Goal: Task Accomplishment & Management: Manage account settings

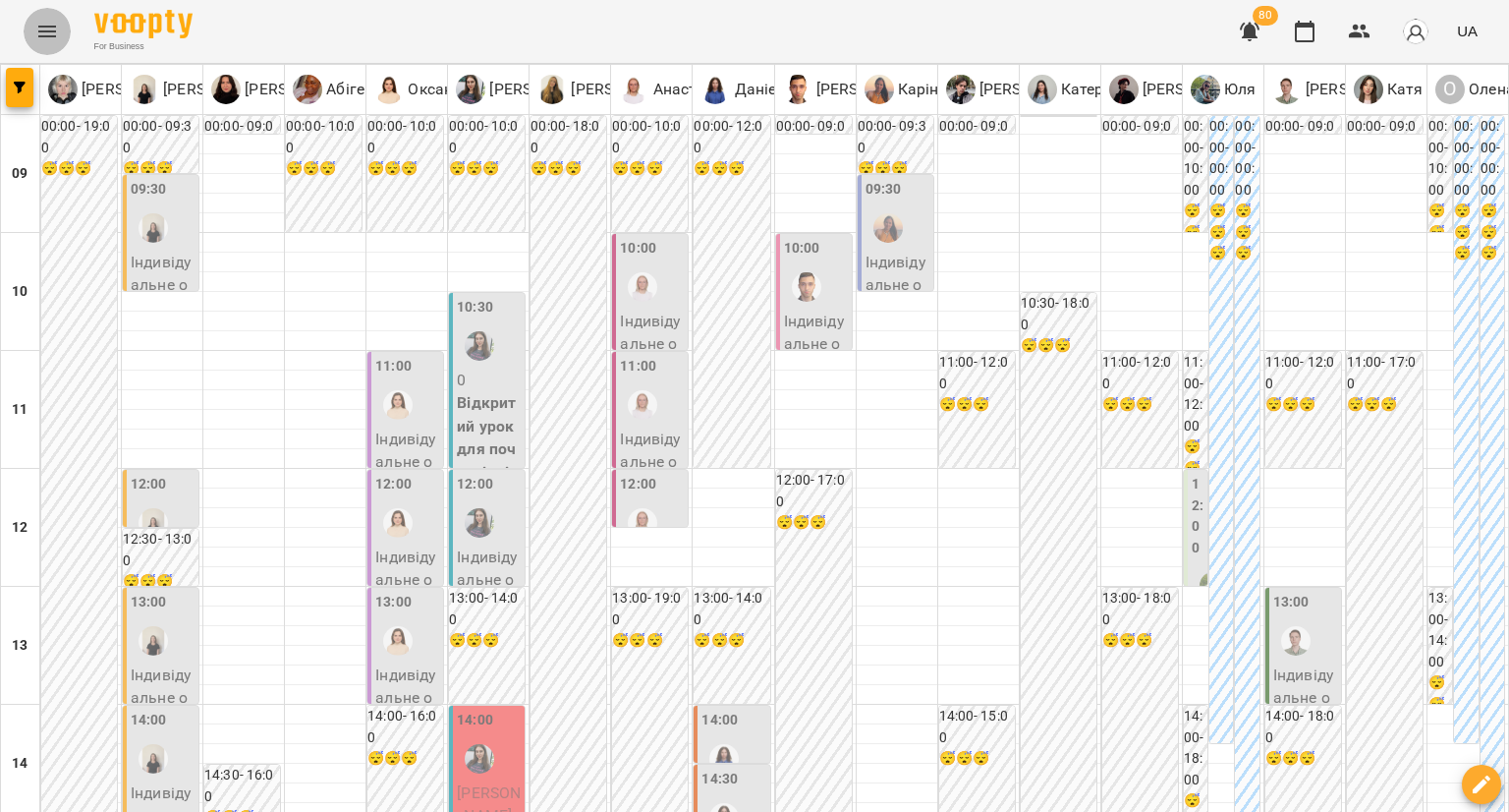
click at [36, 35] on icon "Menu" at bounding box center [47, 32] width 24 height 24
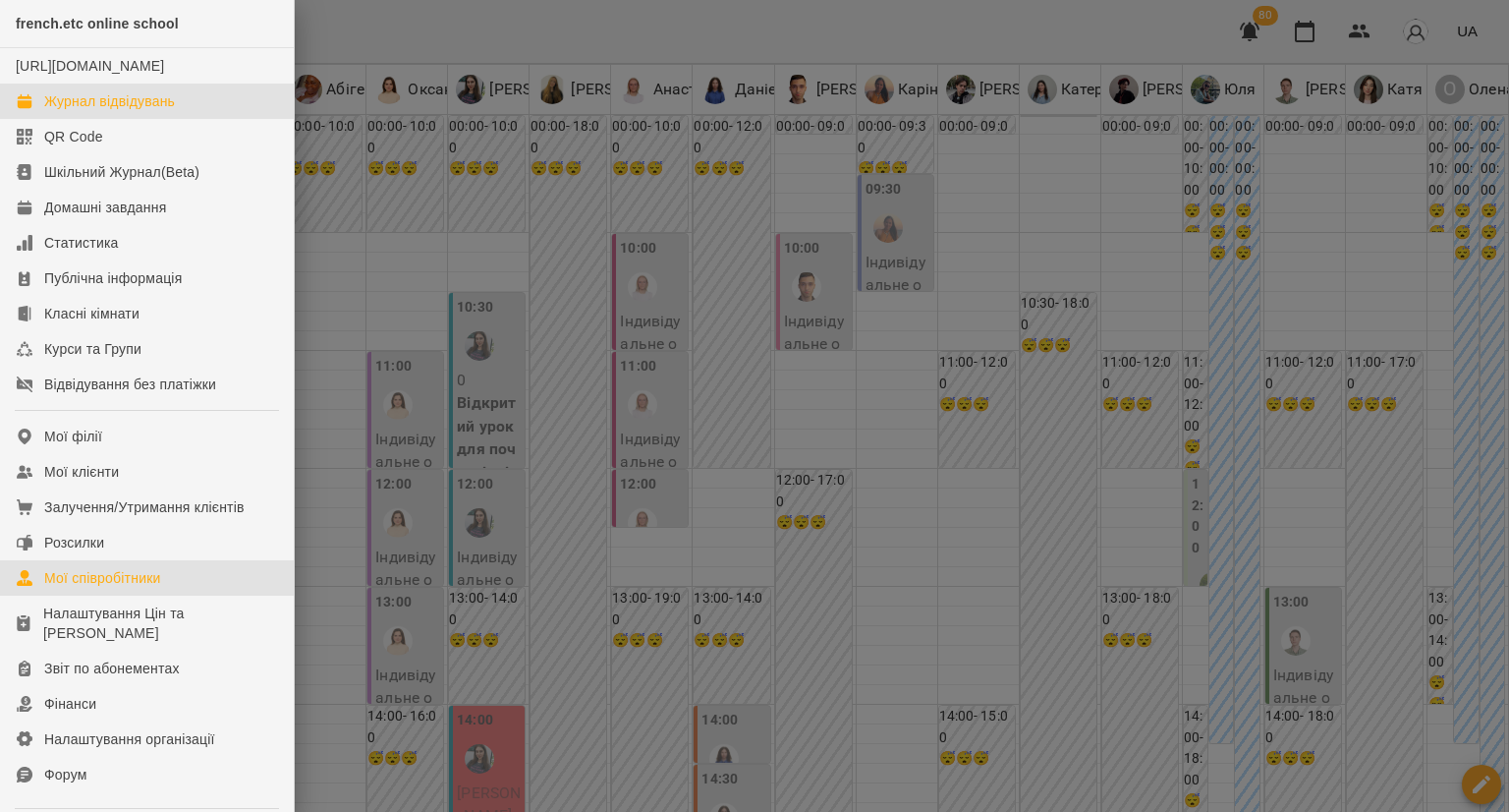
click at [129, 595] on link "Мої співробітники" at bounding box center [147, 577] width 294 height 35
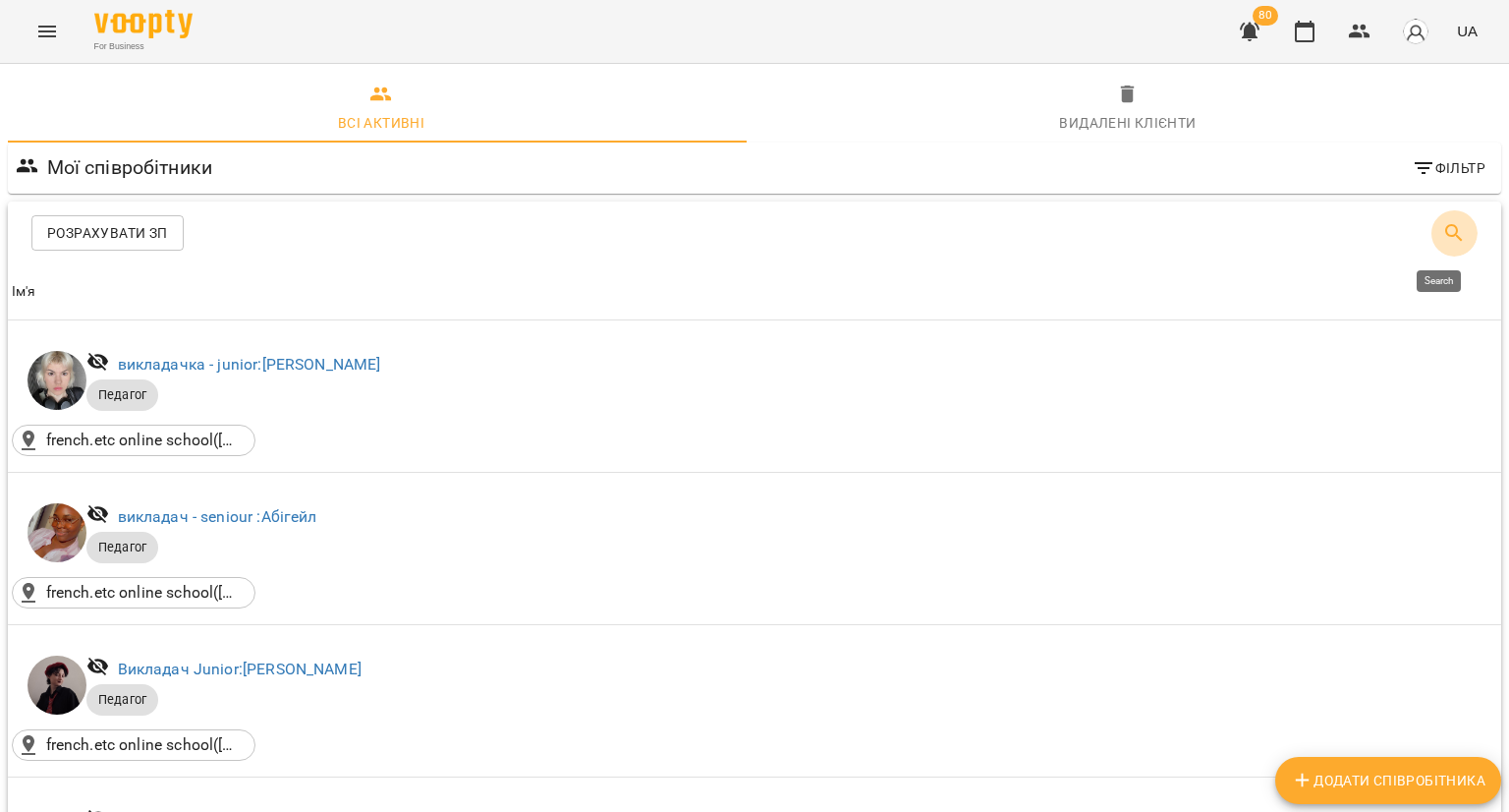
click at [1431, 236] on button "Search" at bounding box center [1455, 233] width 47 height 47
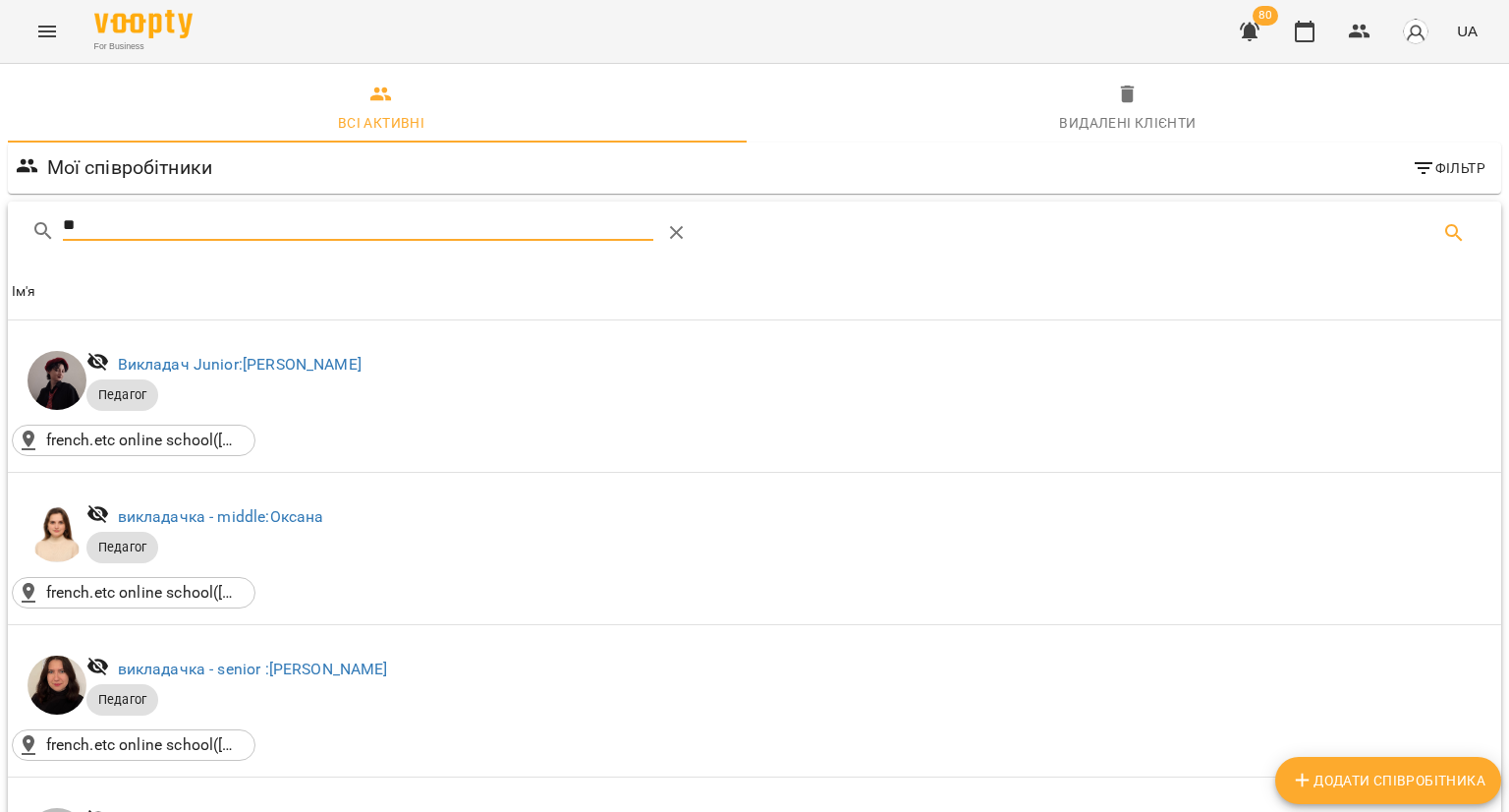
type input "*"
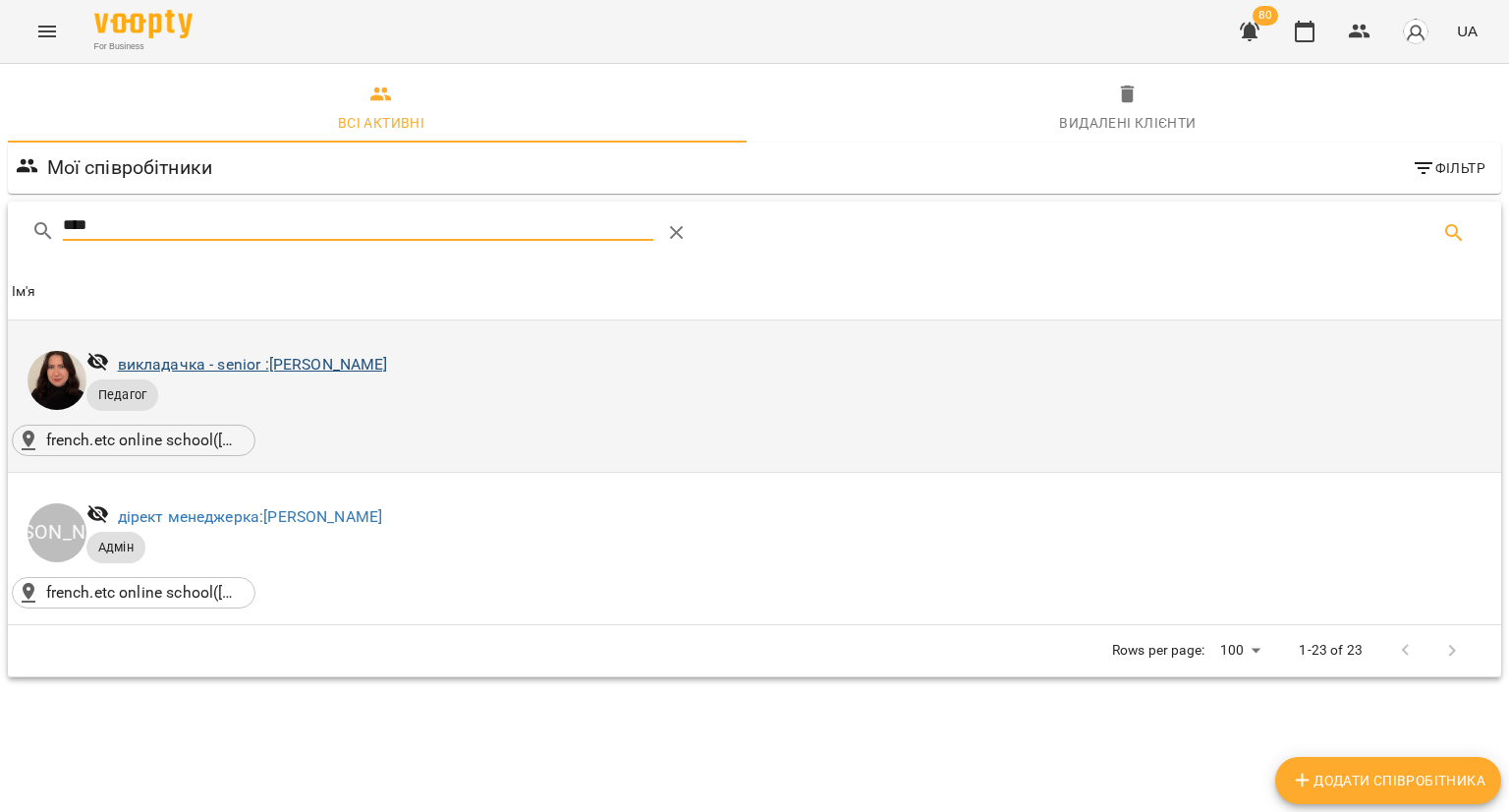
type input "****"
click at [307, 371] on link "викладачка - senior : Олександра" at bounding box center [253, 364] width 270 height 19
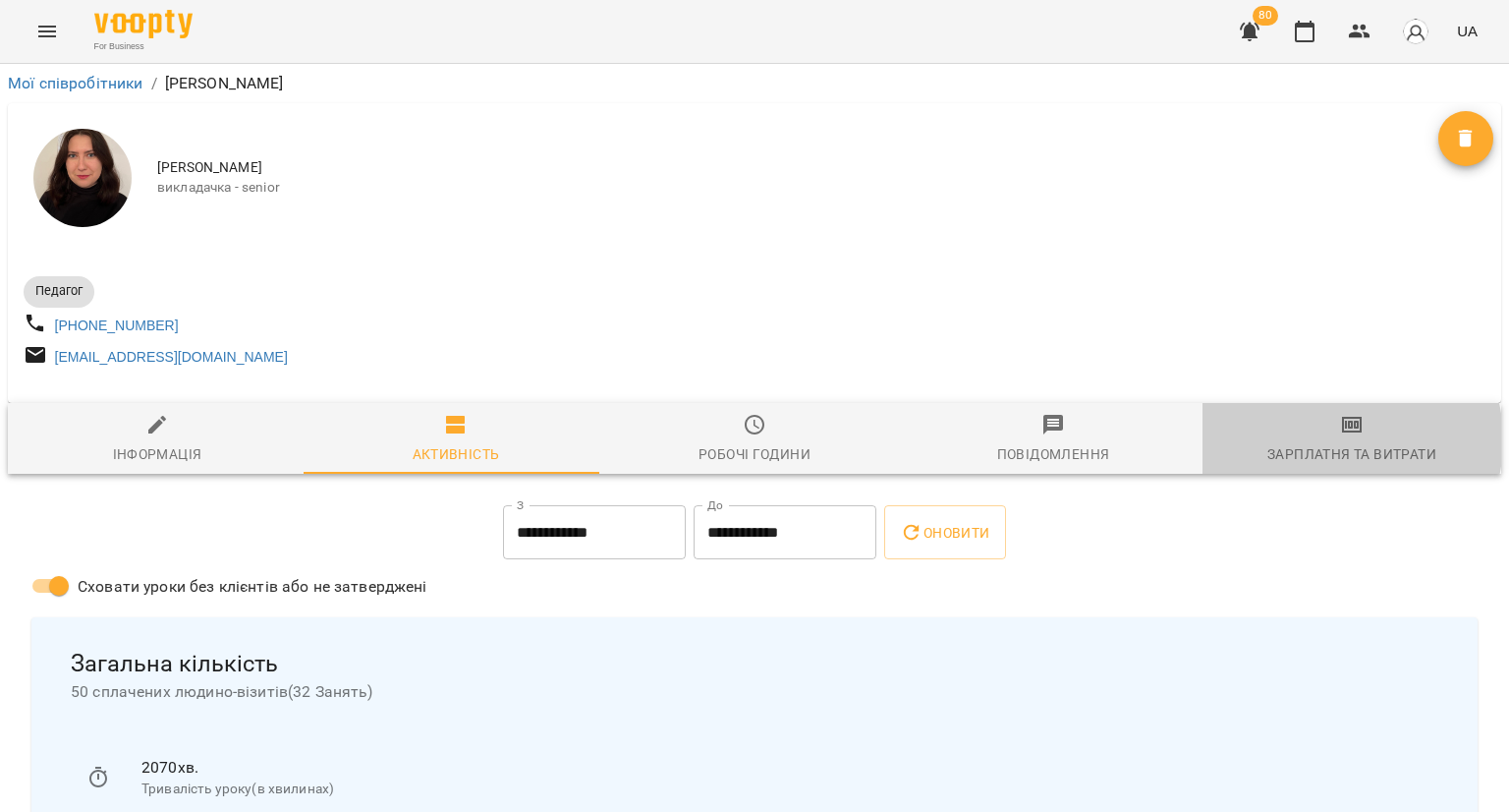
click at [1323, 448] on span "Зарплатня та Витрати" at bounding box center [1351, 440] width 275 height 53
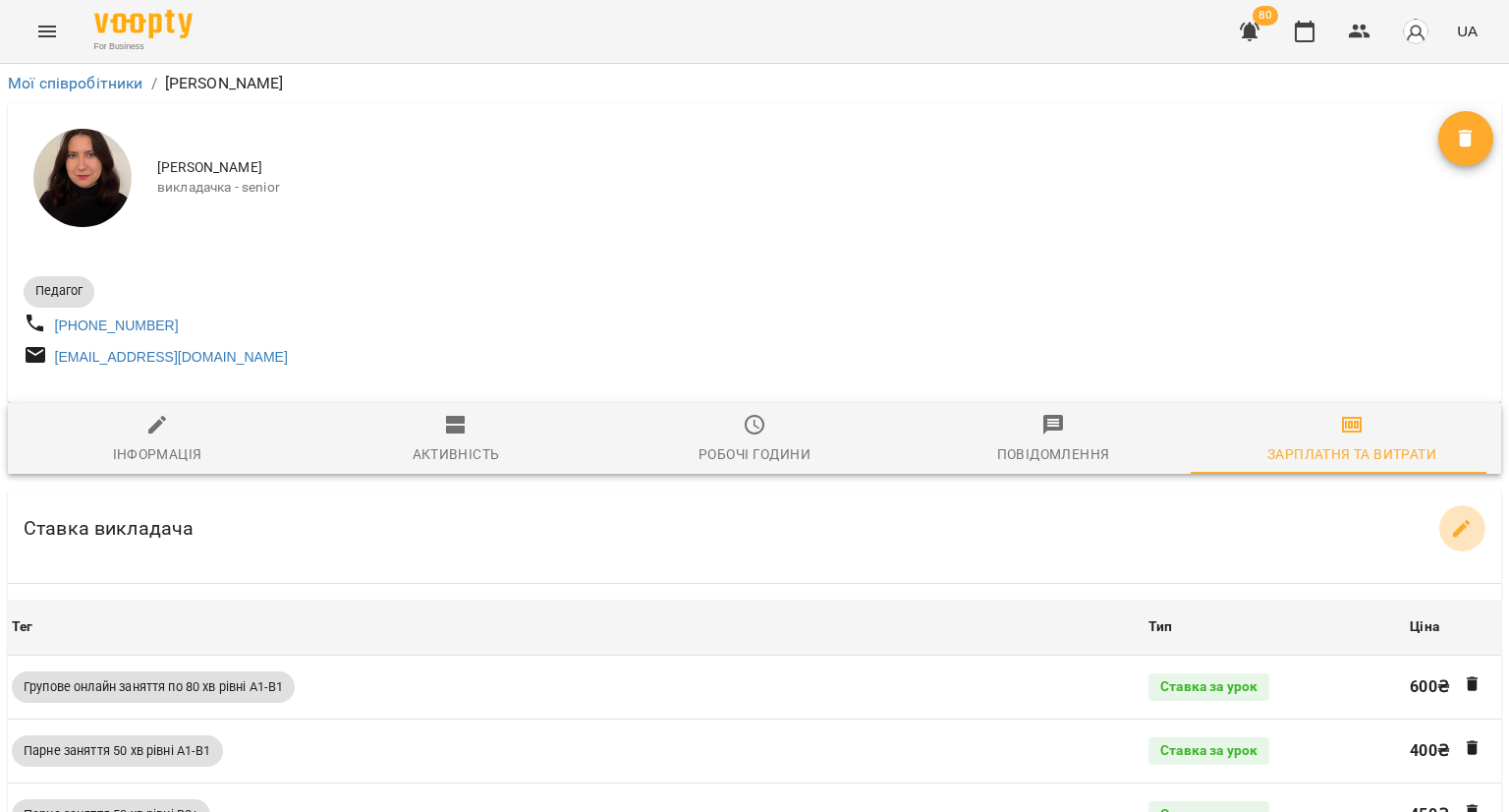
click at [1454, 537] on icon "button" at bounding box center [1463, 528] width 18 height 18
select select "*******"
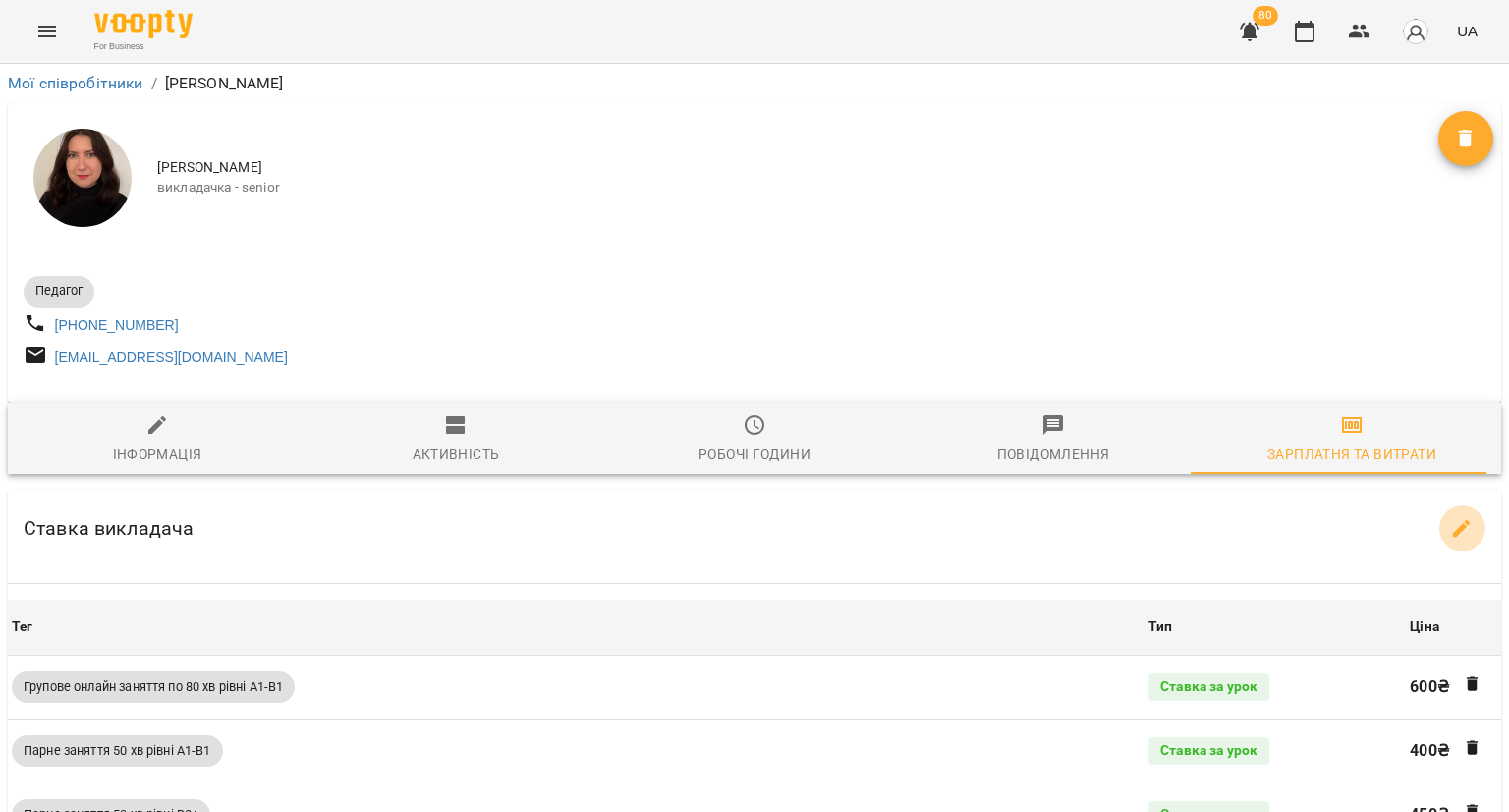
select select "*******"
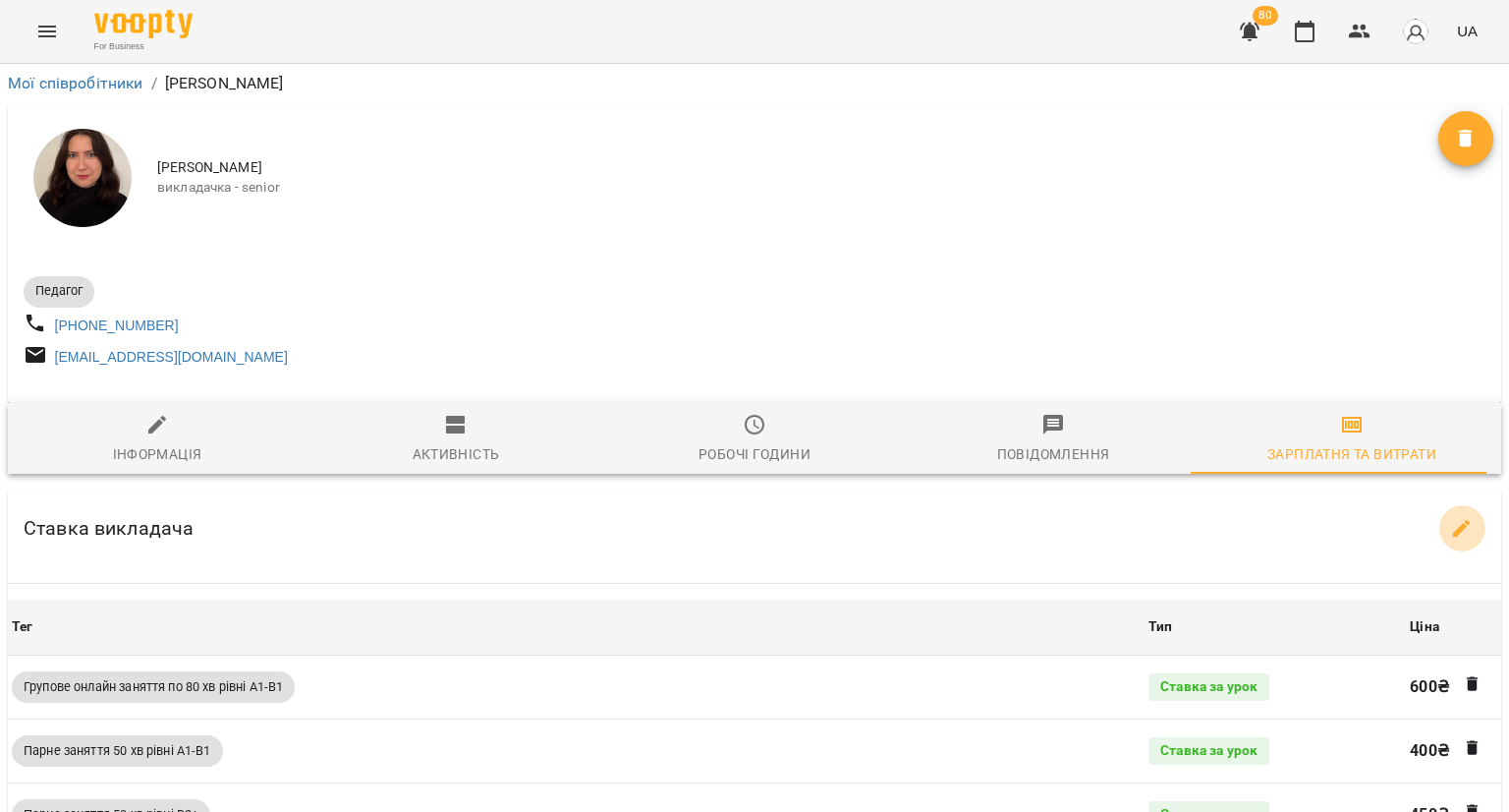
select select "*******"
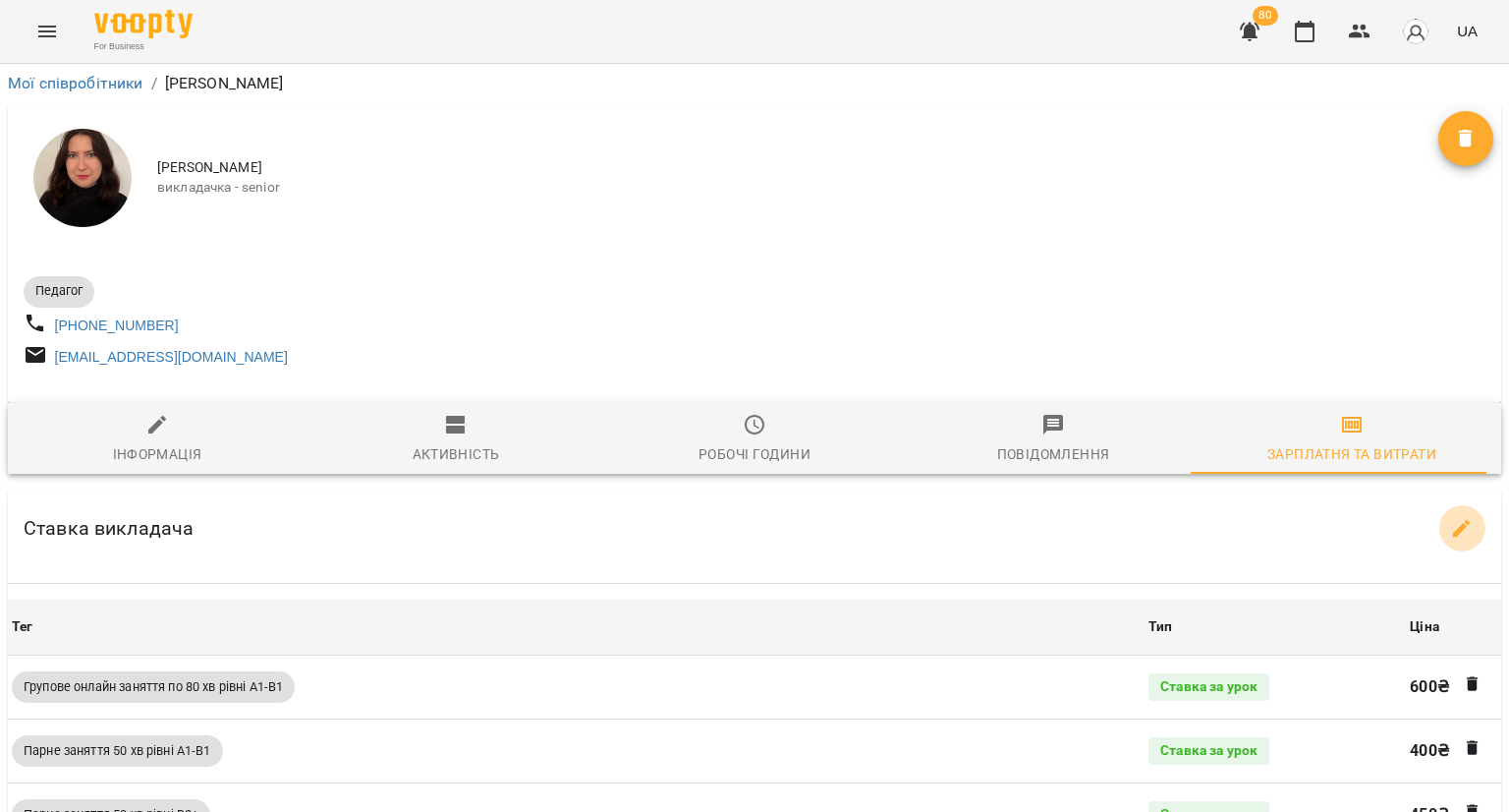
select select "*******"
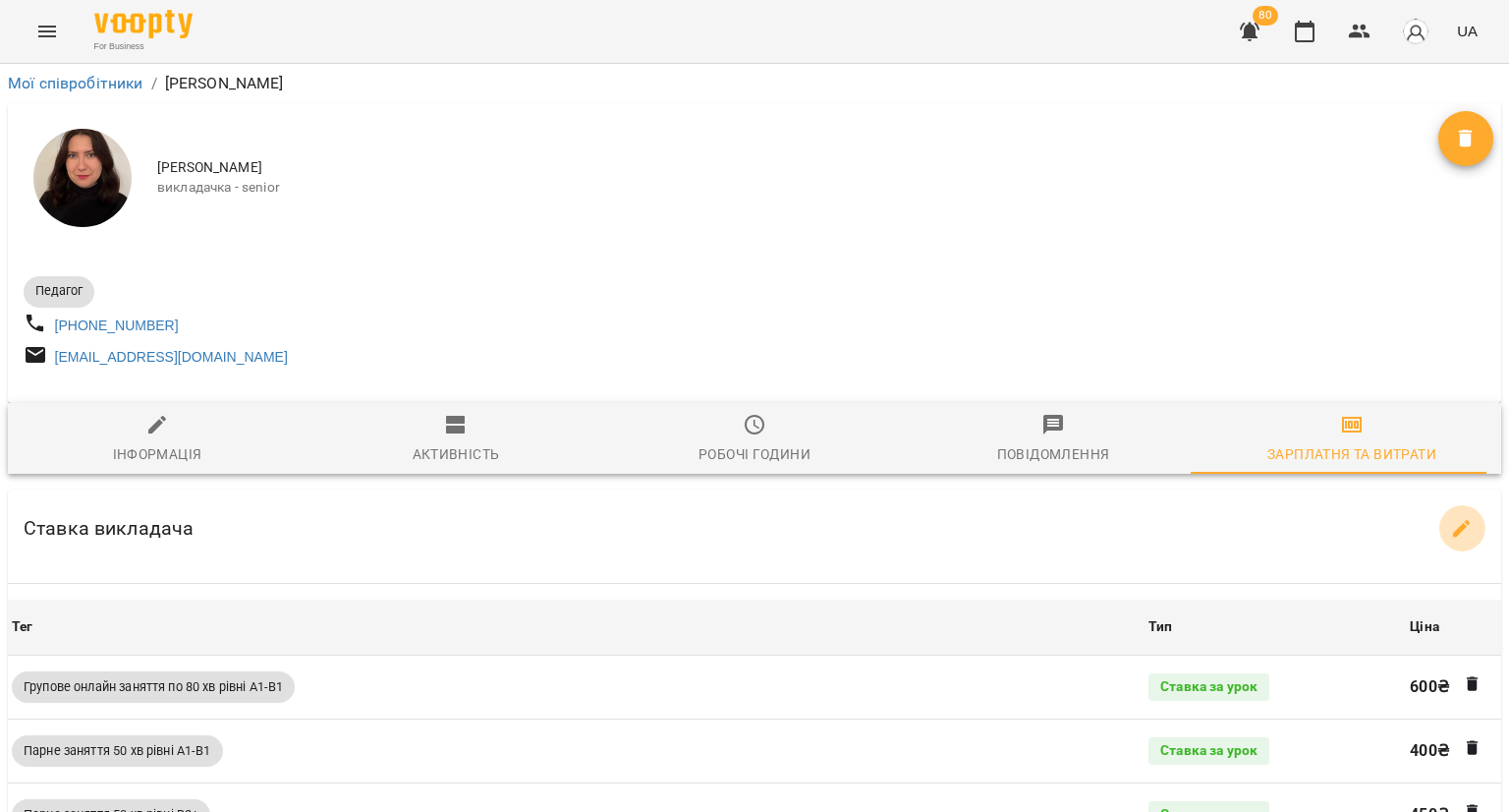
select select "*******"
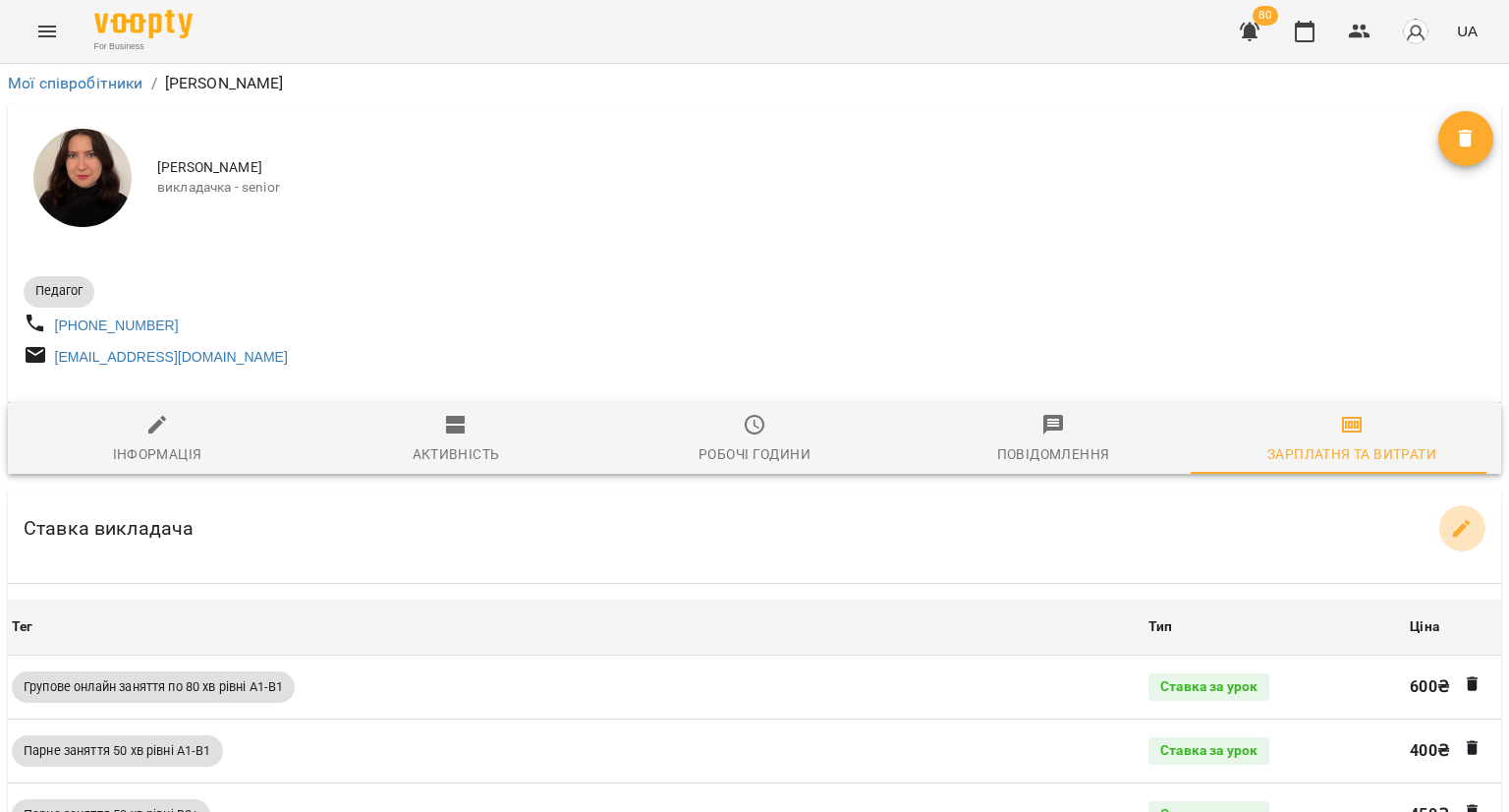
select select "*******"
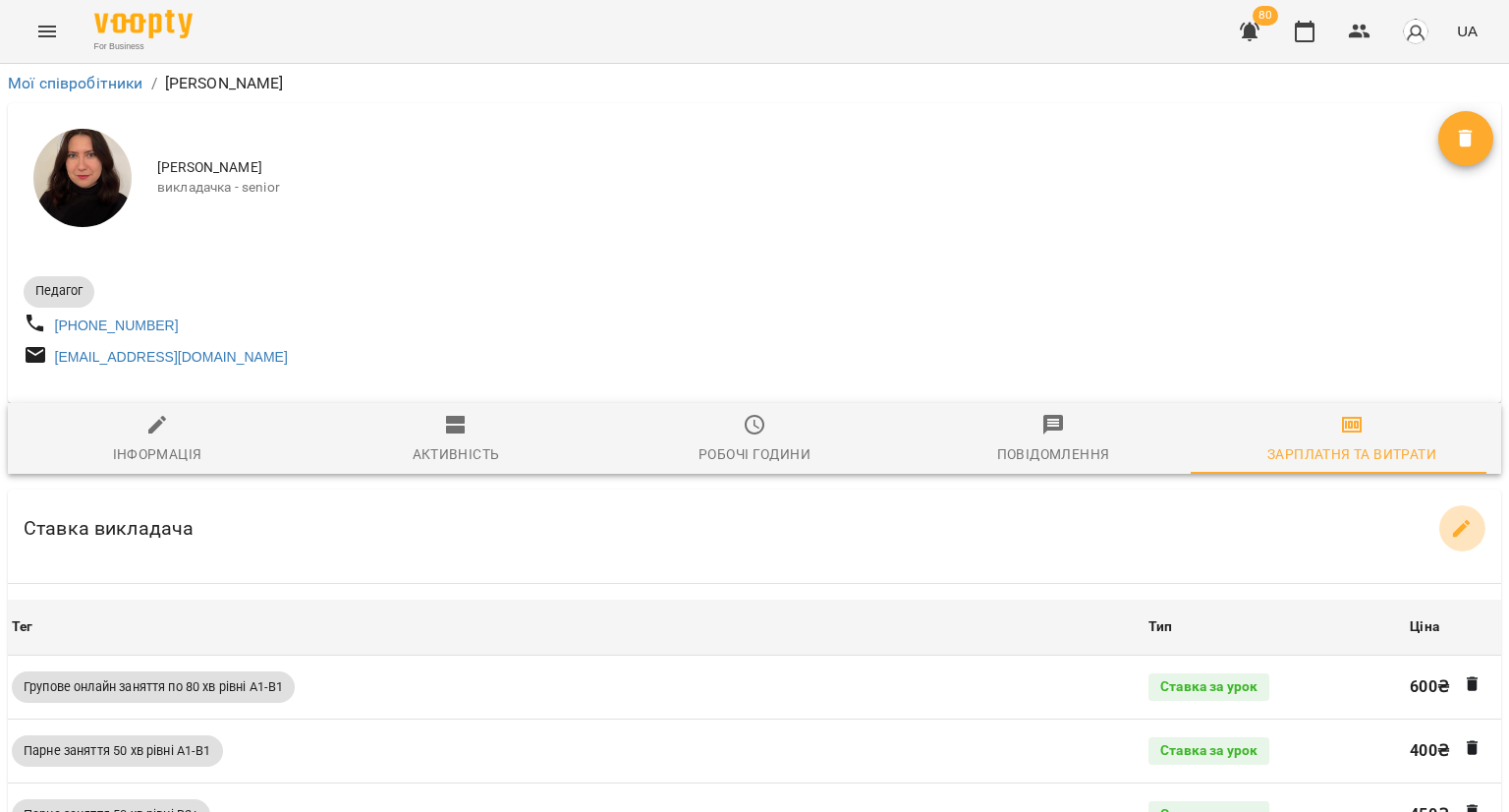
select select "*******"
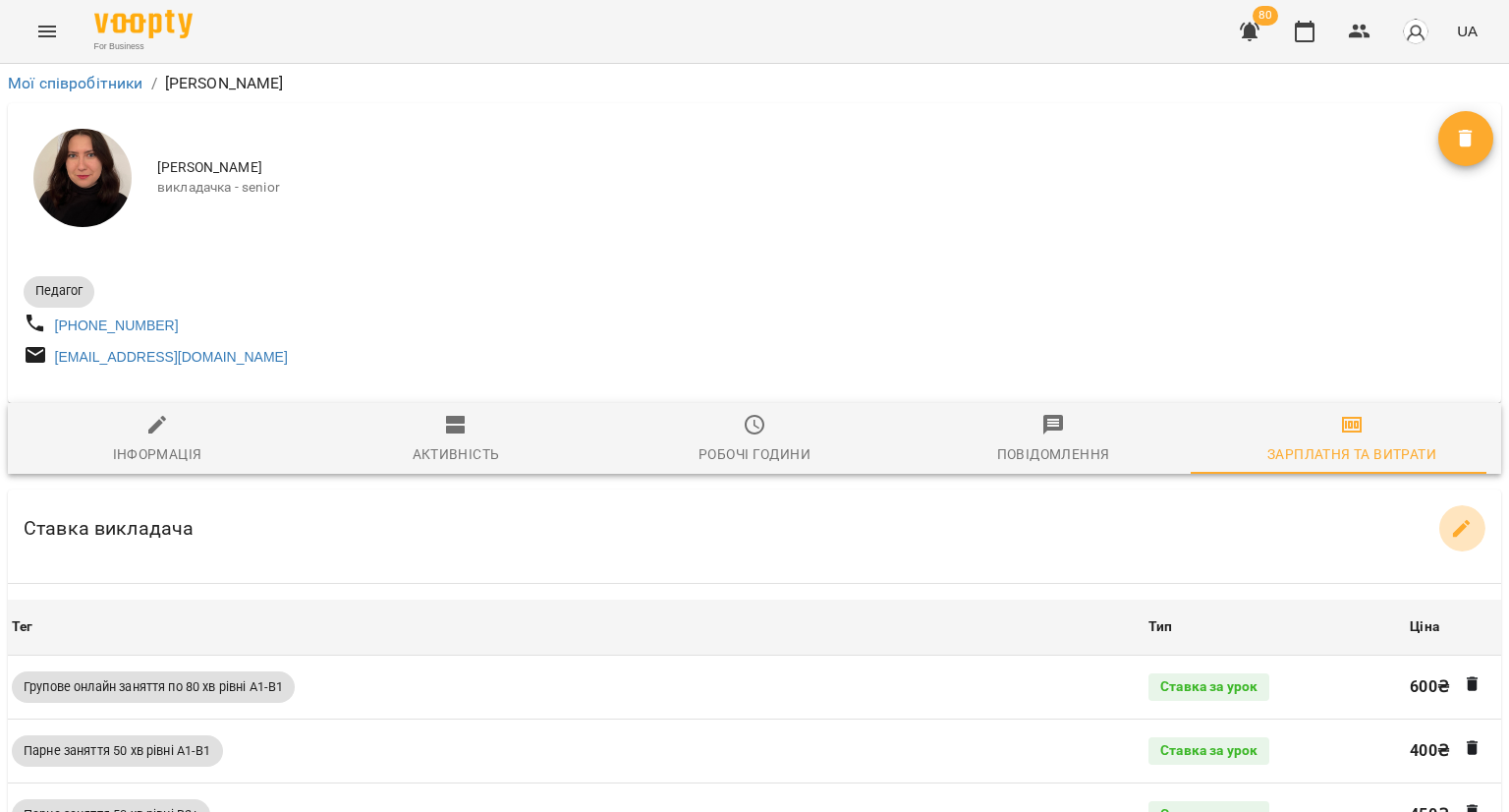
select select "*******"
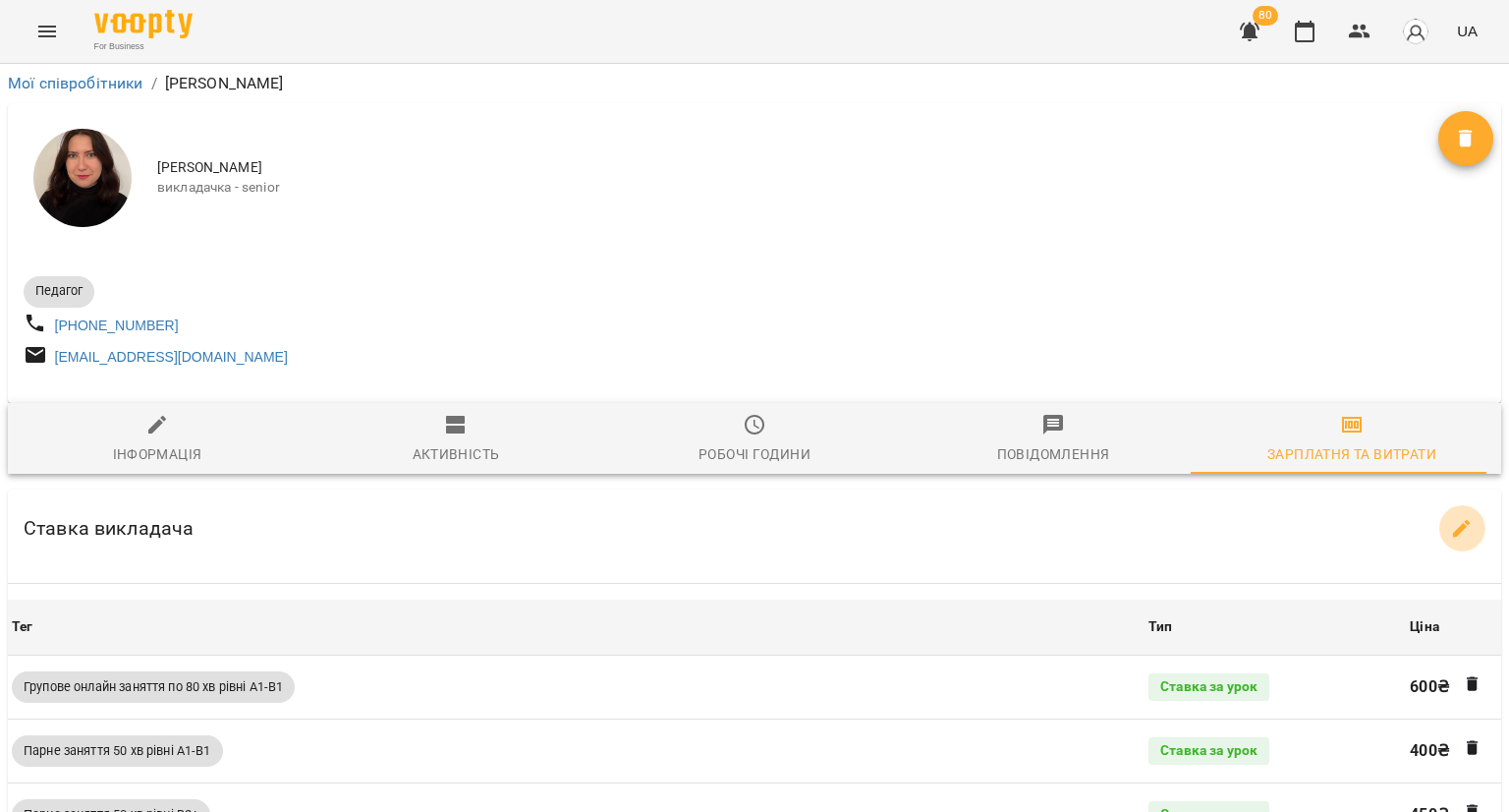
select select "*******"
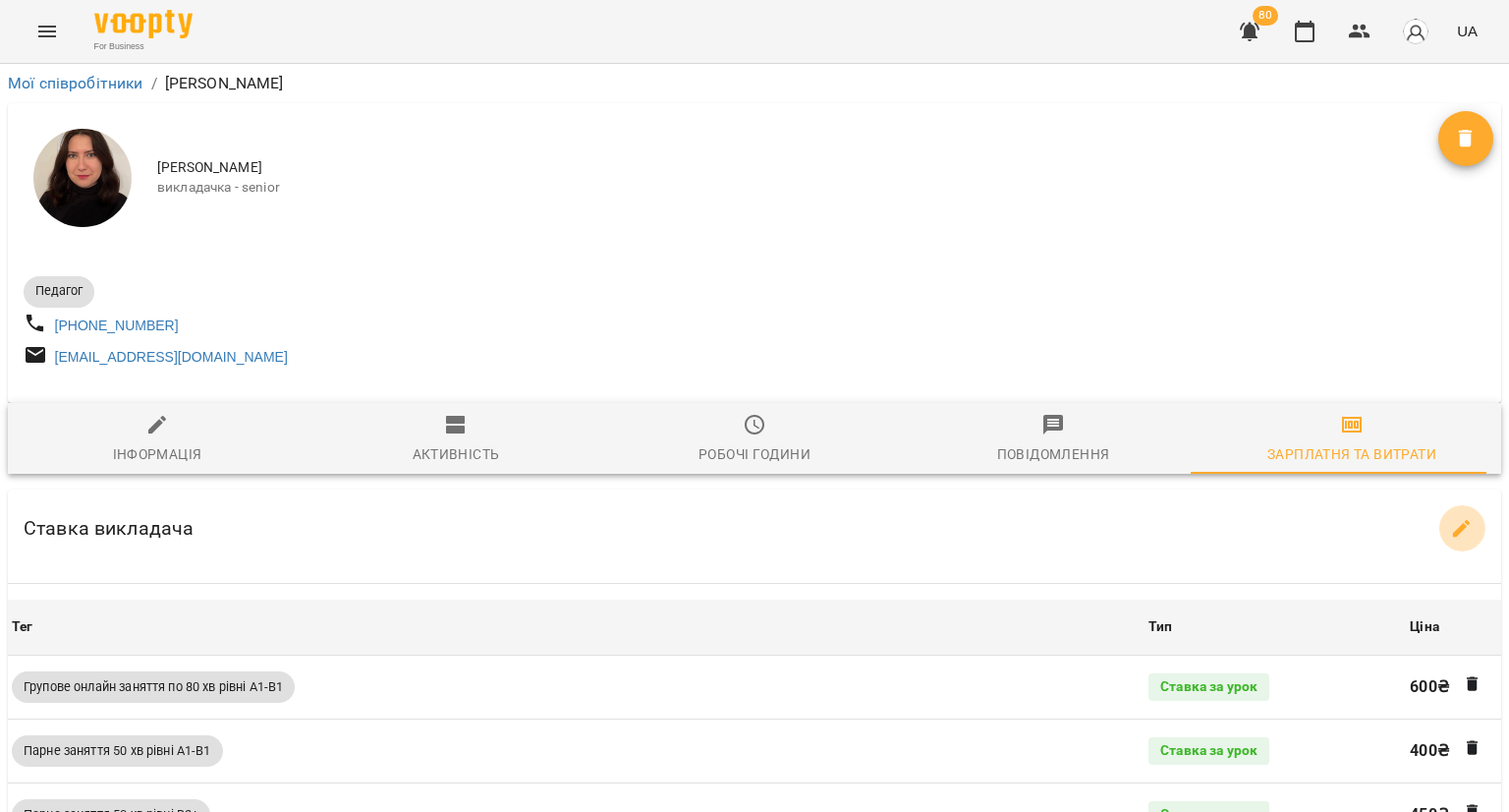
select select "*******"
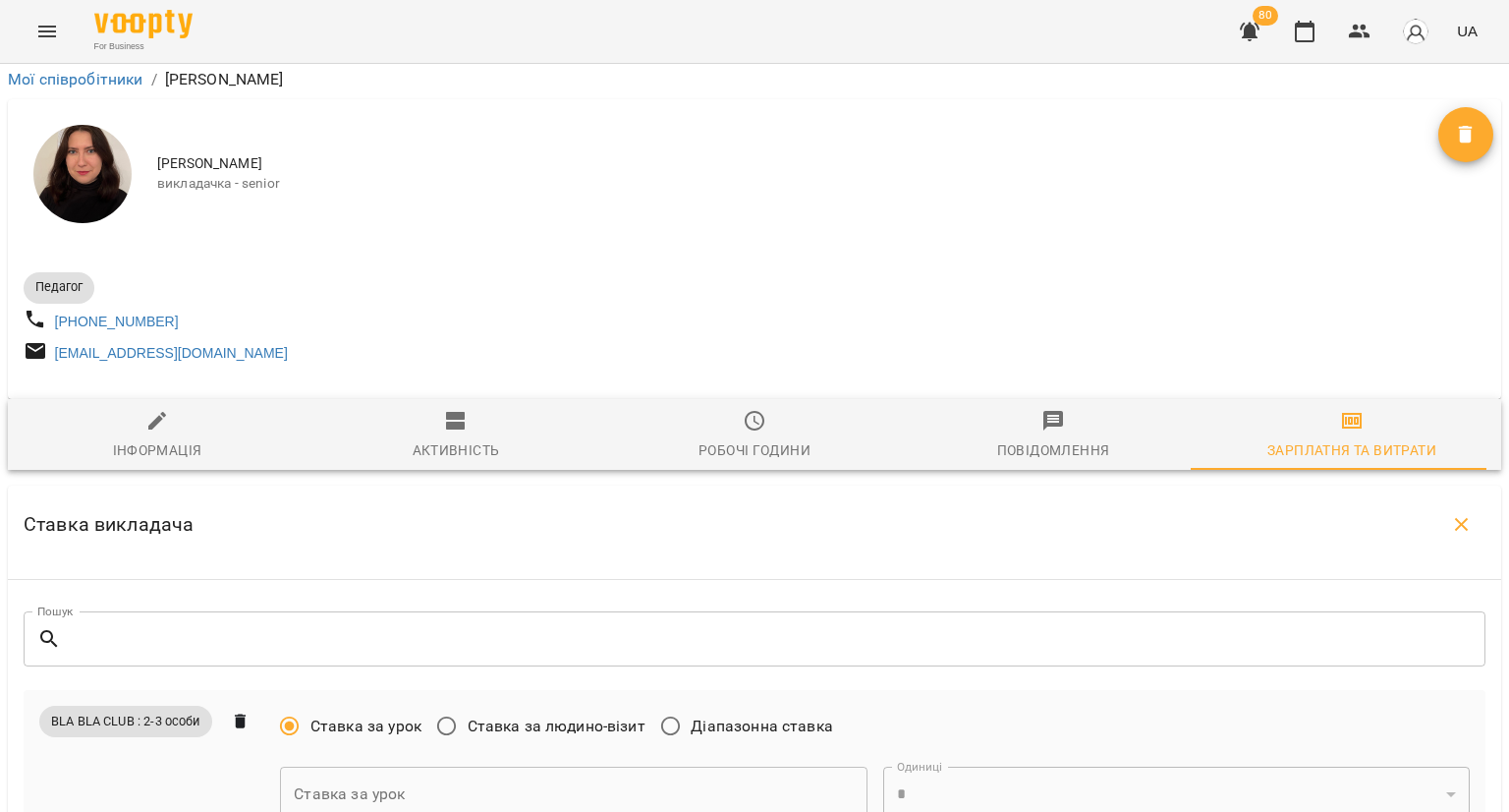
scroll to position [7804, 0]
drag, startPoint x: 1491, startPoint y: 733, endPoint x: 1497, endPoint y: 724, distance: 10.8
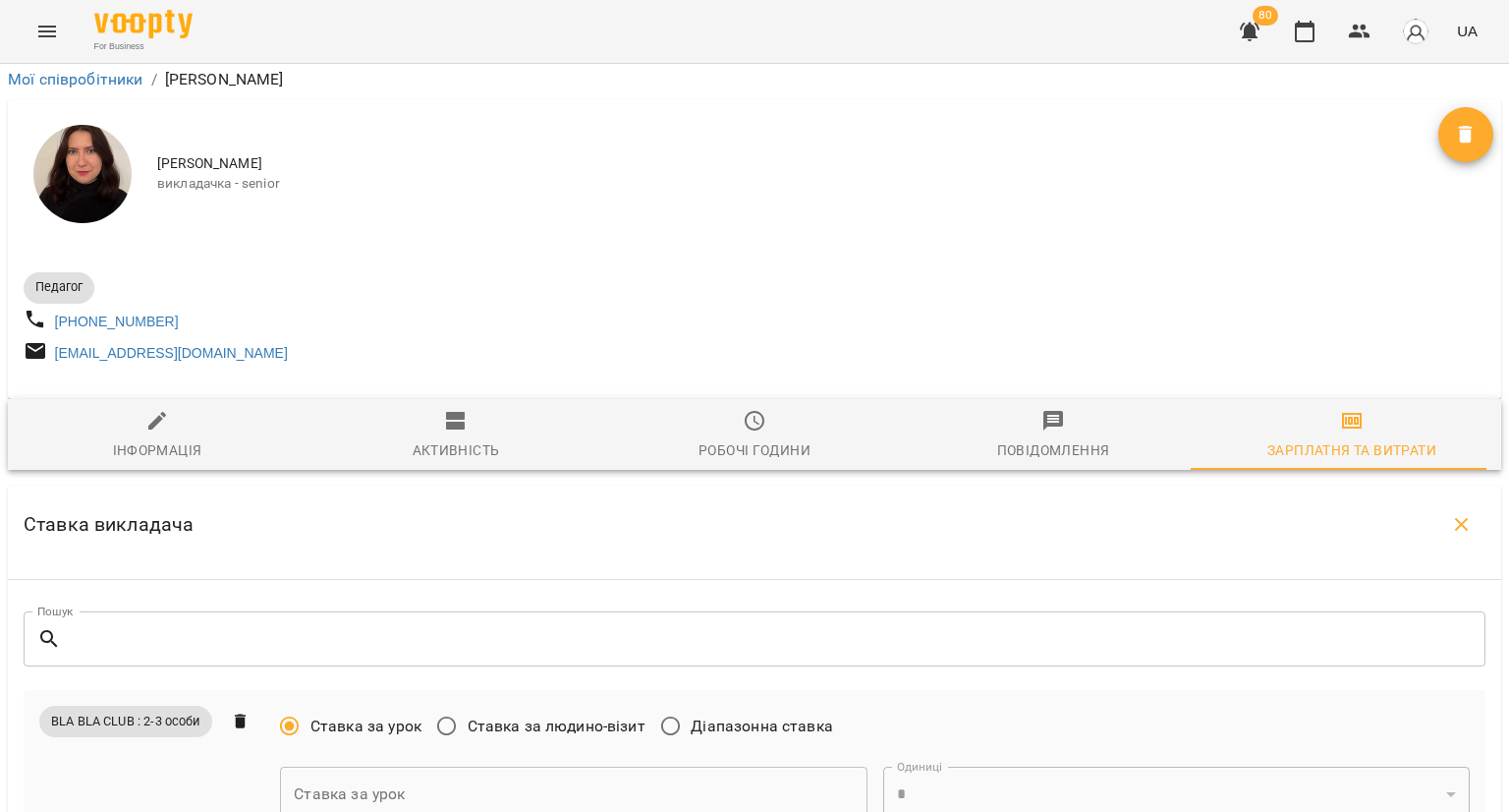
scroll to position [7681, 0]
type input "***"
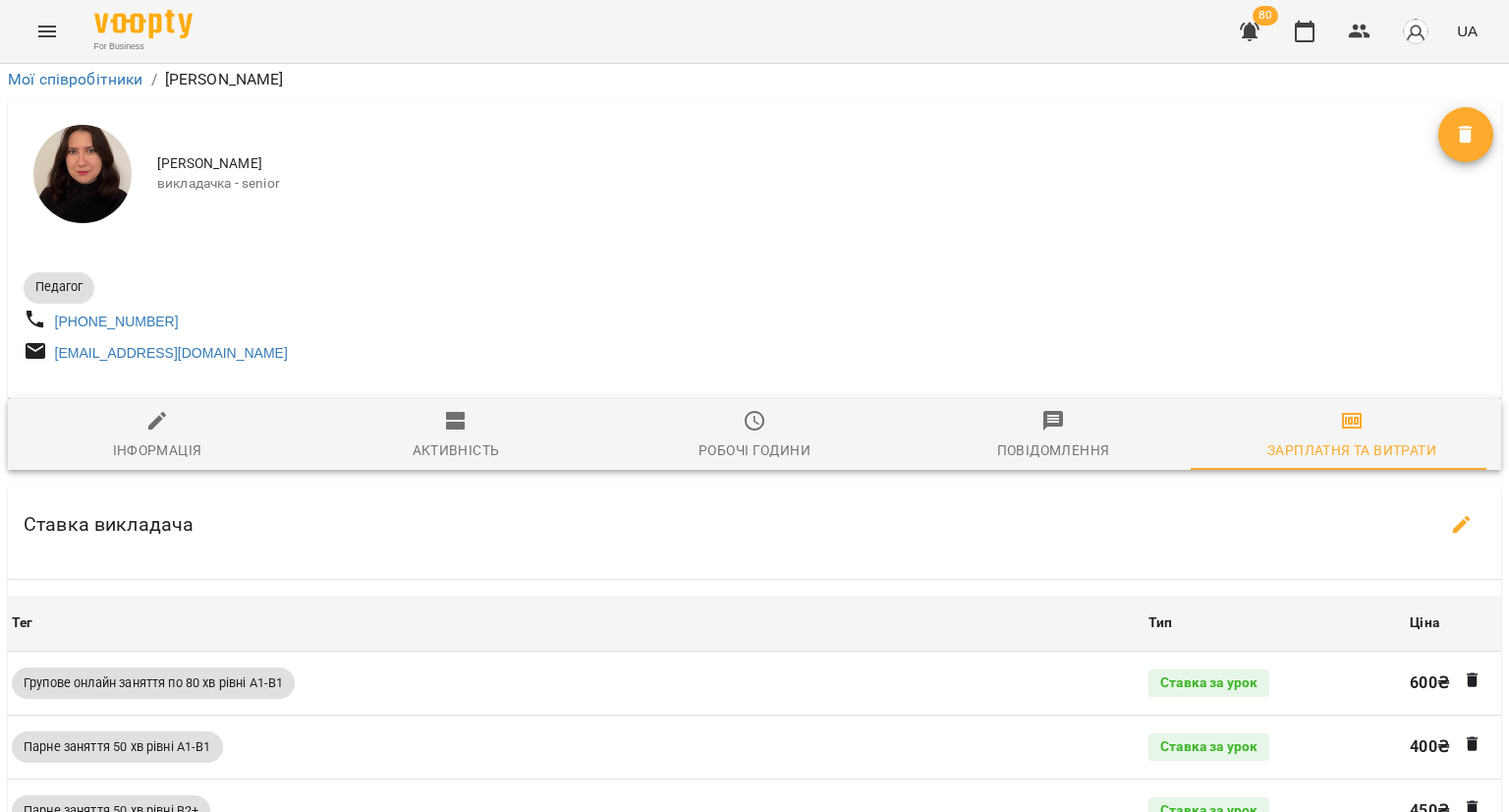
scroll to position [2510, 0]
click at [1306, 26] on icon "button" at bounding box center [1305, 32] width 20 height 22
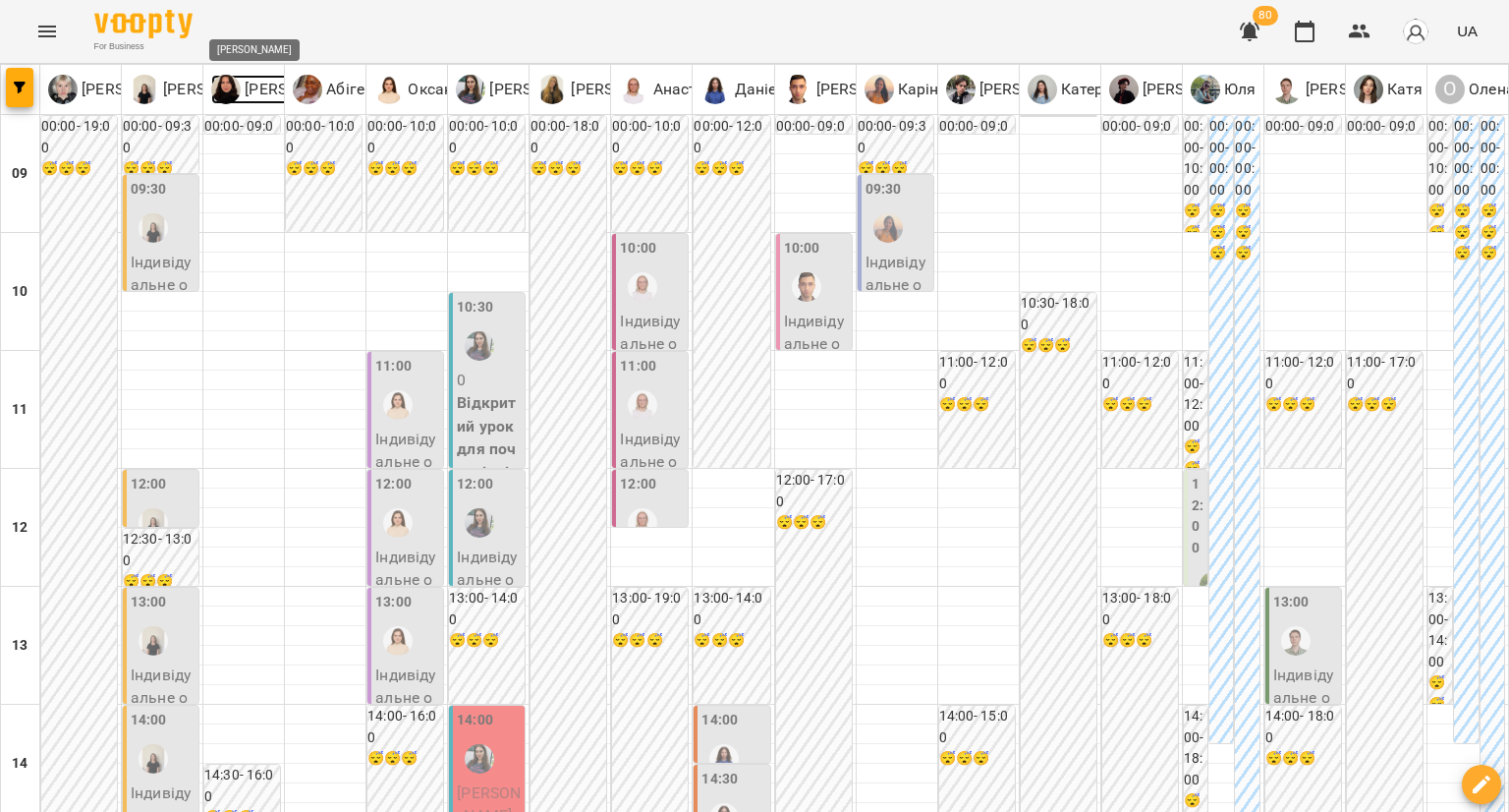
click at [246, 89] on p "[PERSON_NAME]" at bounding box center [302, 90] width 123 height 24
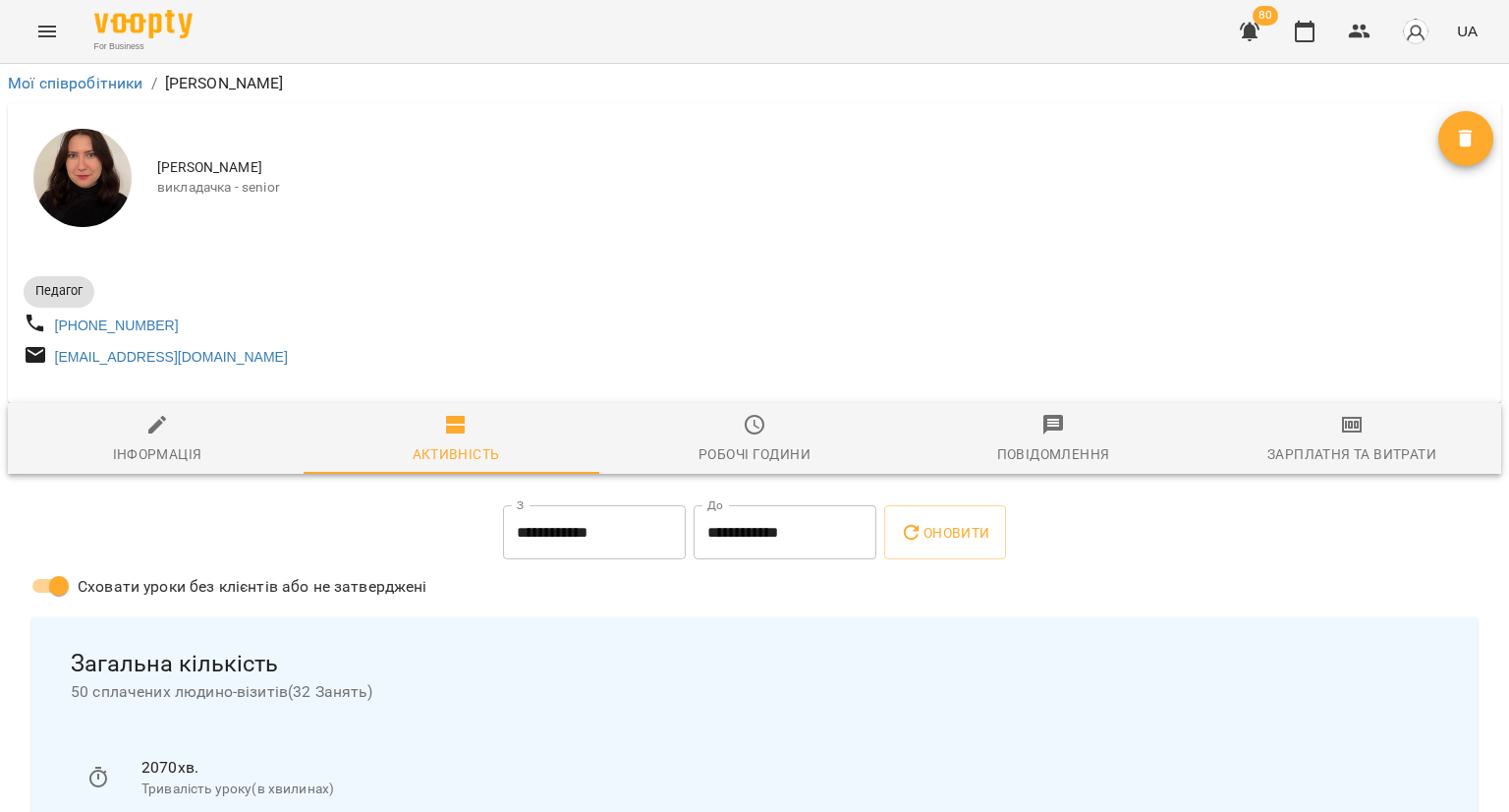
click at [1307, 454] on div "Зарплатня та Витрати" at bounding box center [1351, 454] width 169 height 24
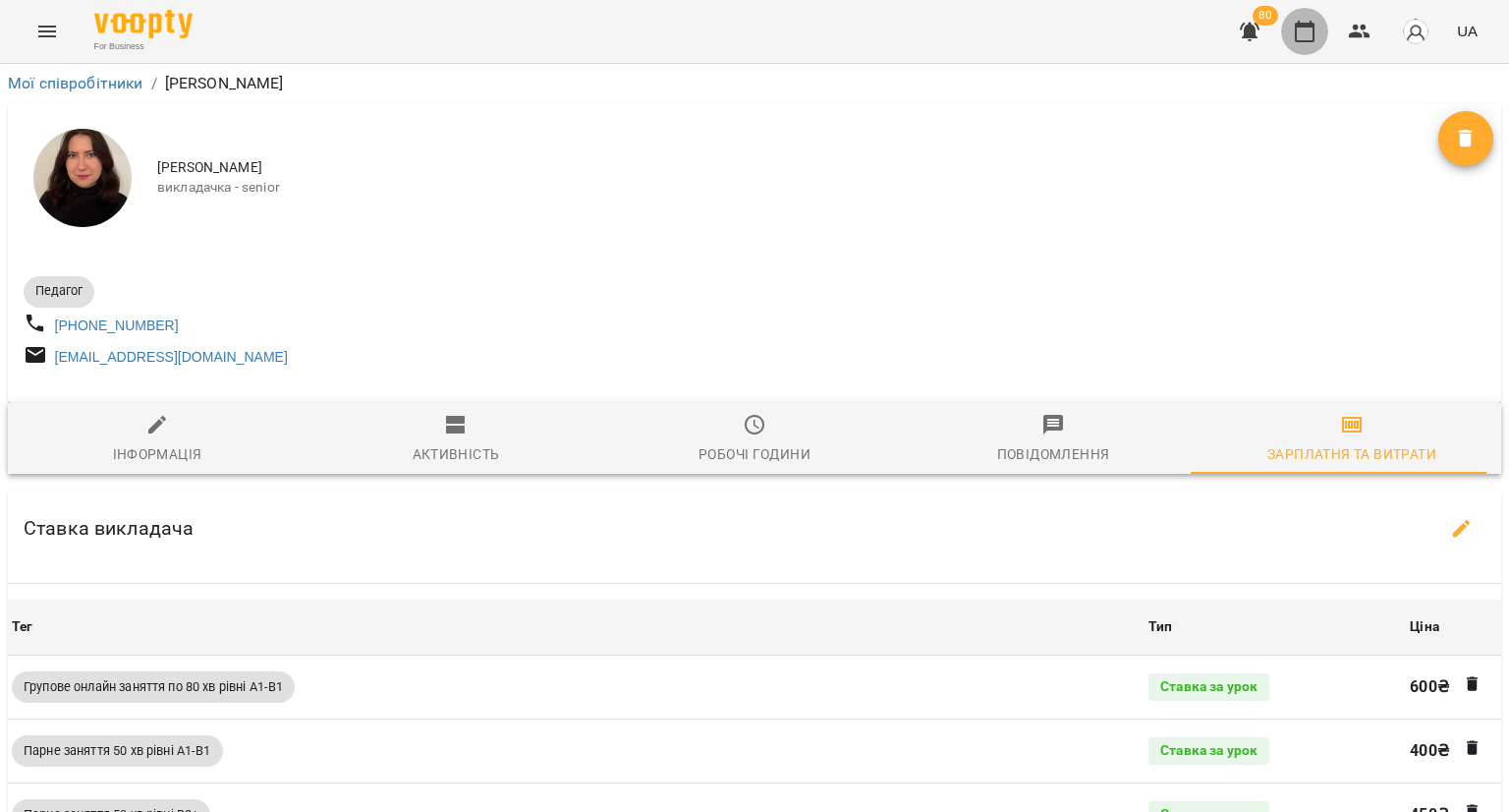
click at [1299, 32] on icon "button" at bounding box center [1305, 32] width 24 height 24
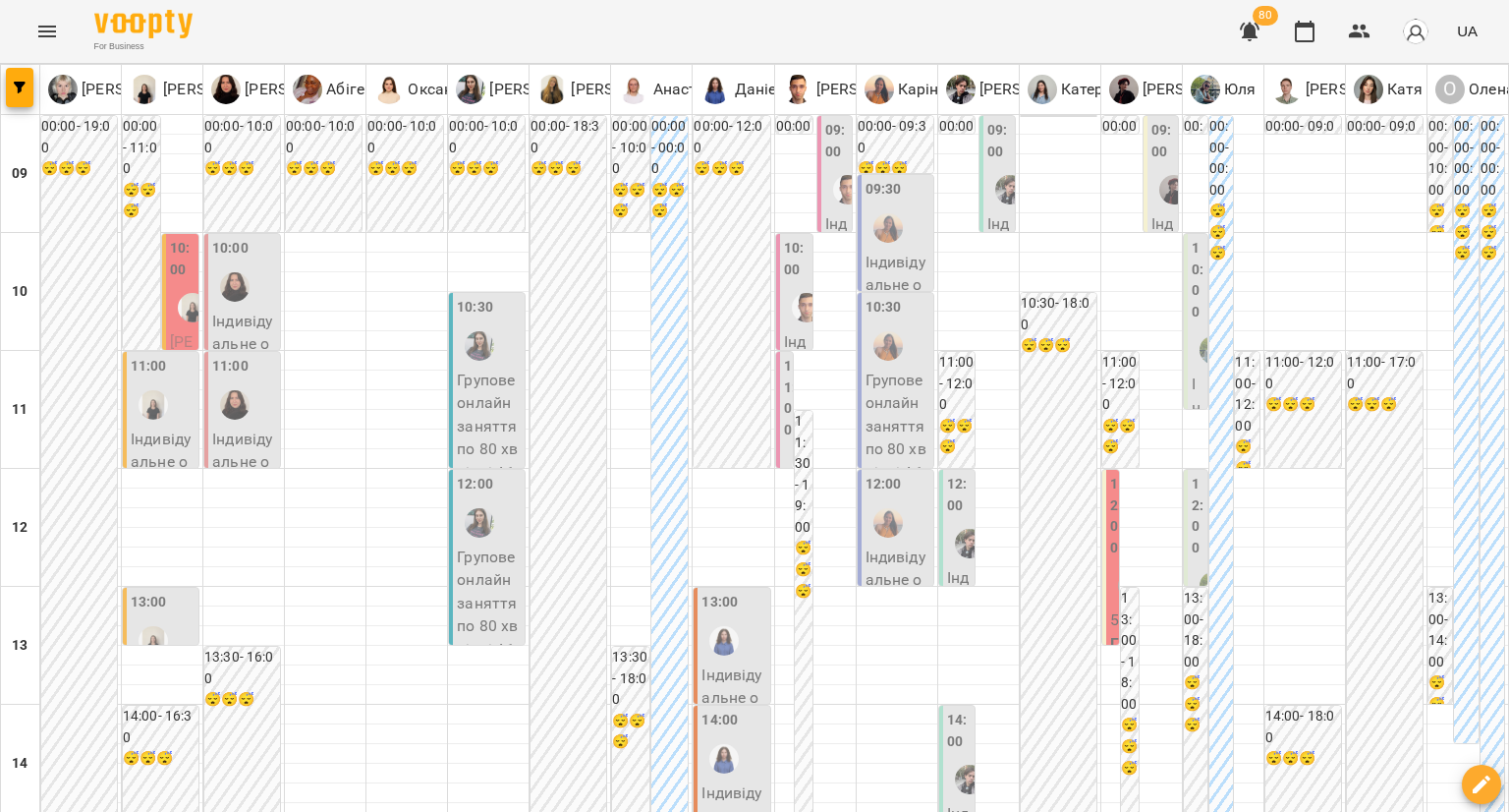
scroll to position [852, 0]
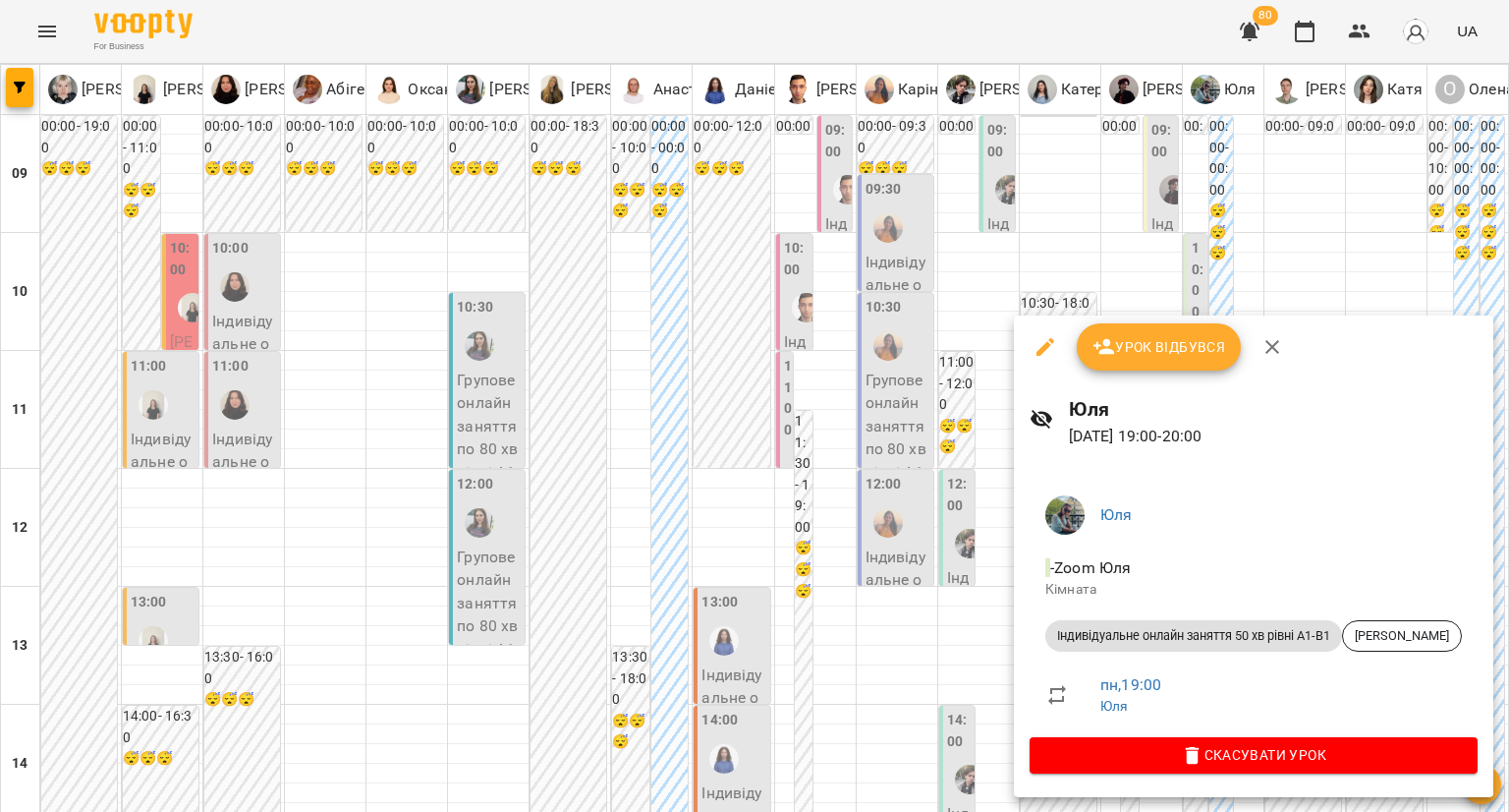
click at [426, 736] on div at bounding box center [754, 406] width 1509 height 812
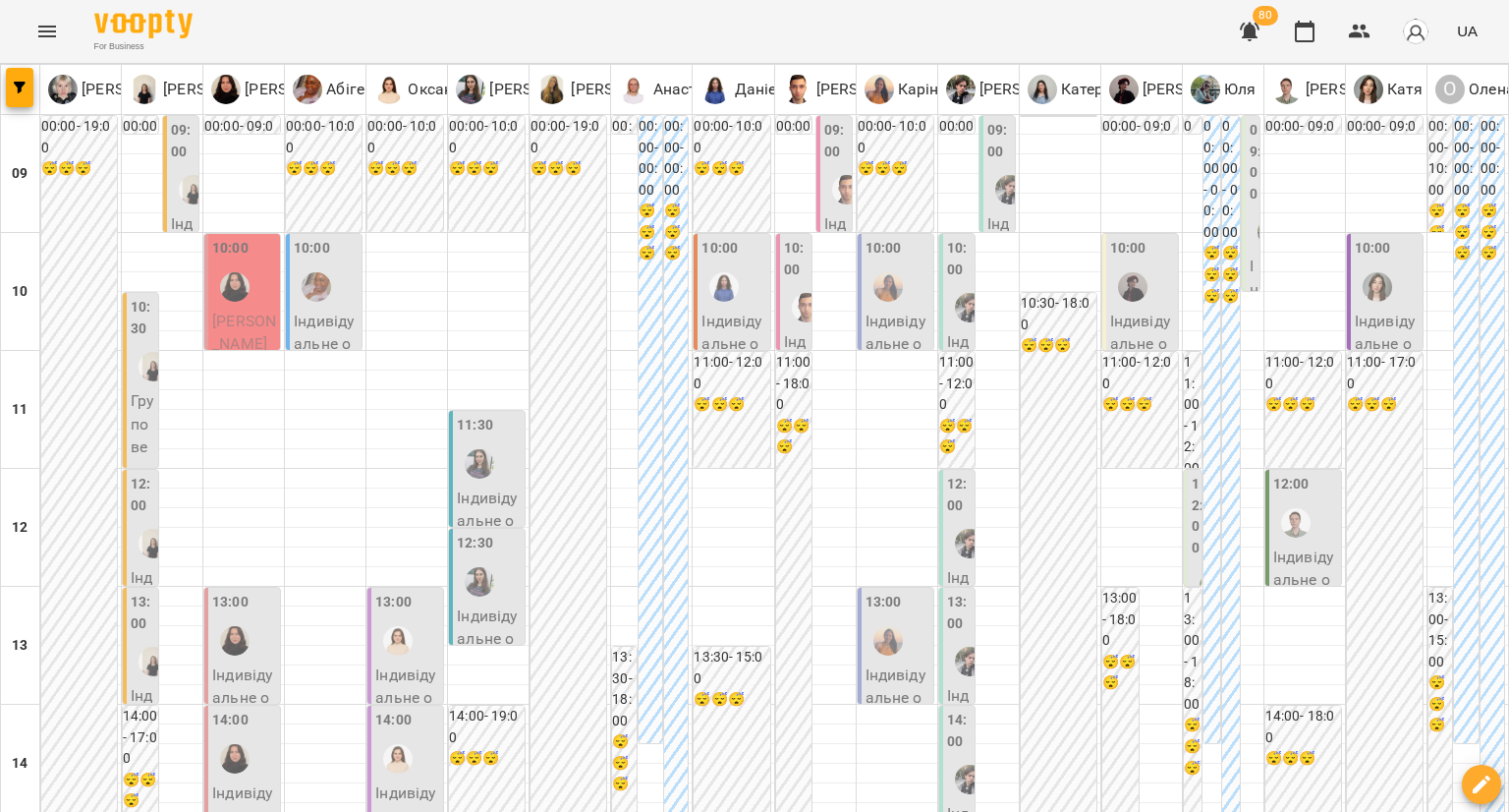
scroll to position [1008, 0]
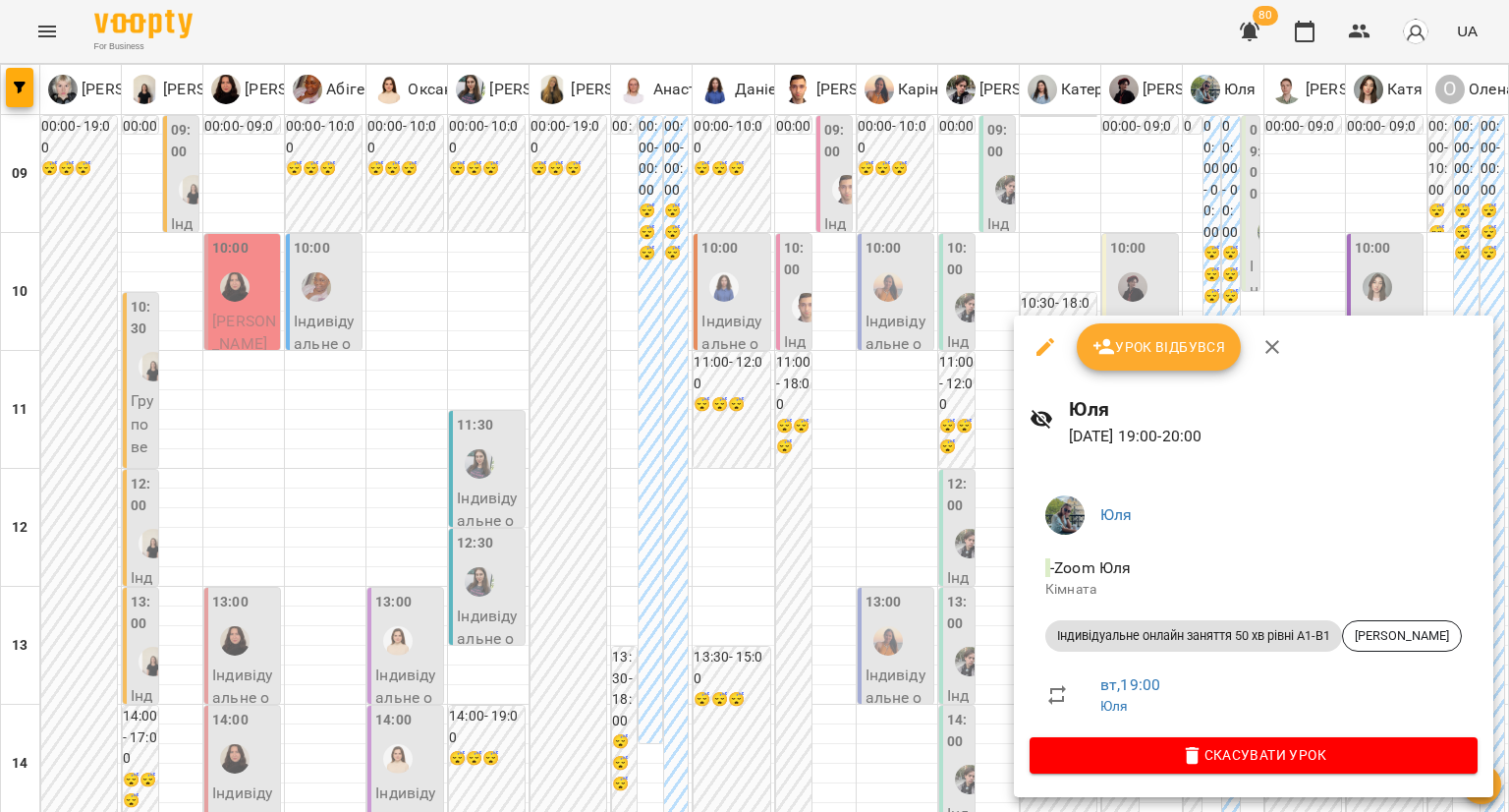
click at [1277, 351] on icon "button" at bounding box center [1272, 347] width 24 height 24
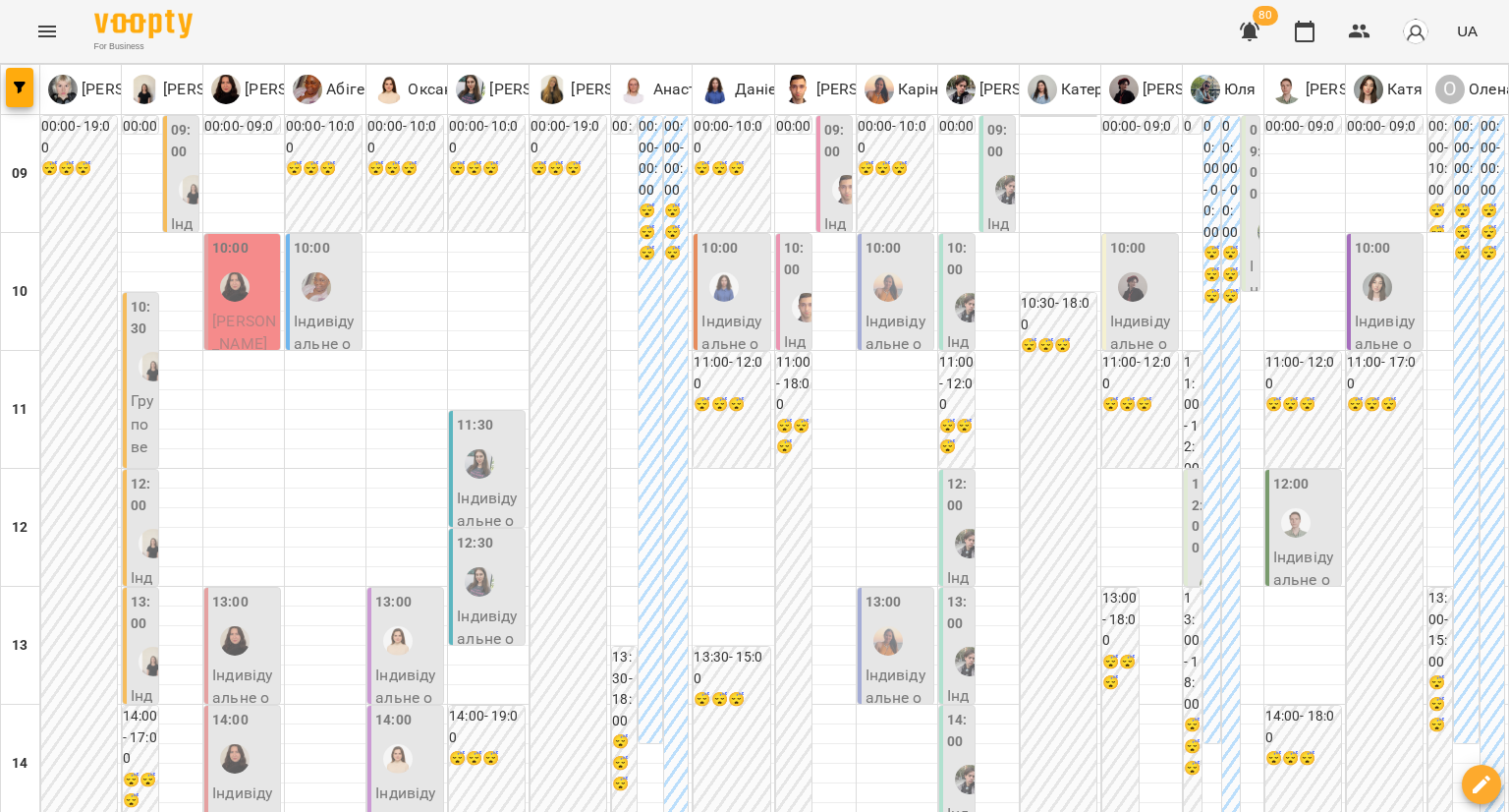
type input "**********"
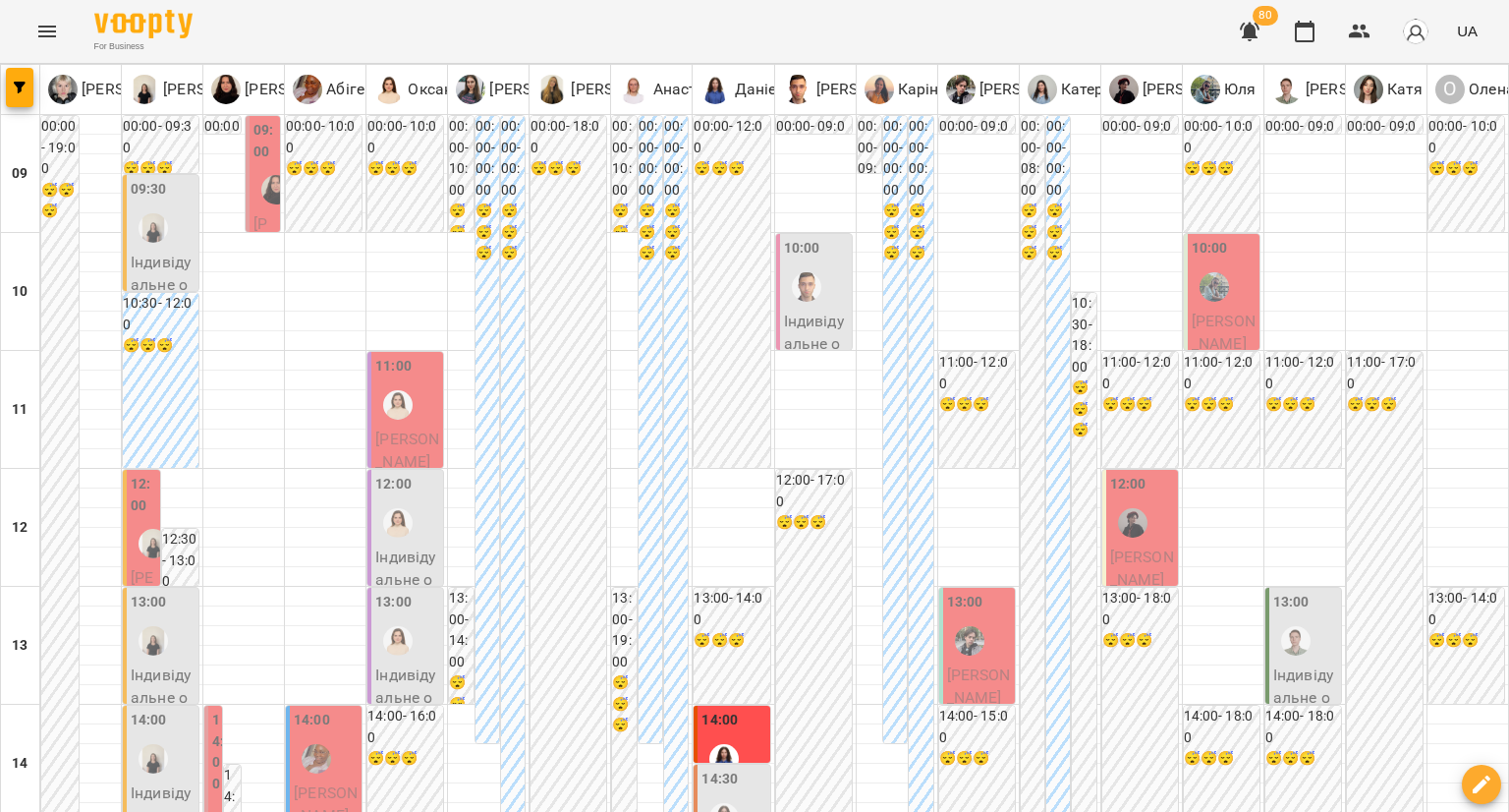
scroll to position [690, 0]
click at [1353, 26] on icon "button" at bounding box center [1360, 32] width 24 height 24
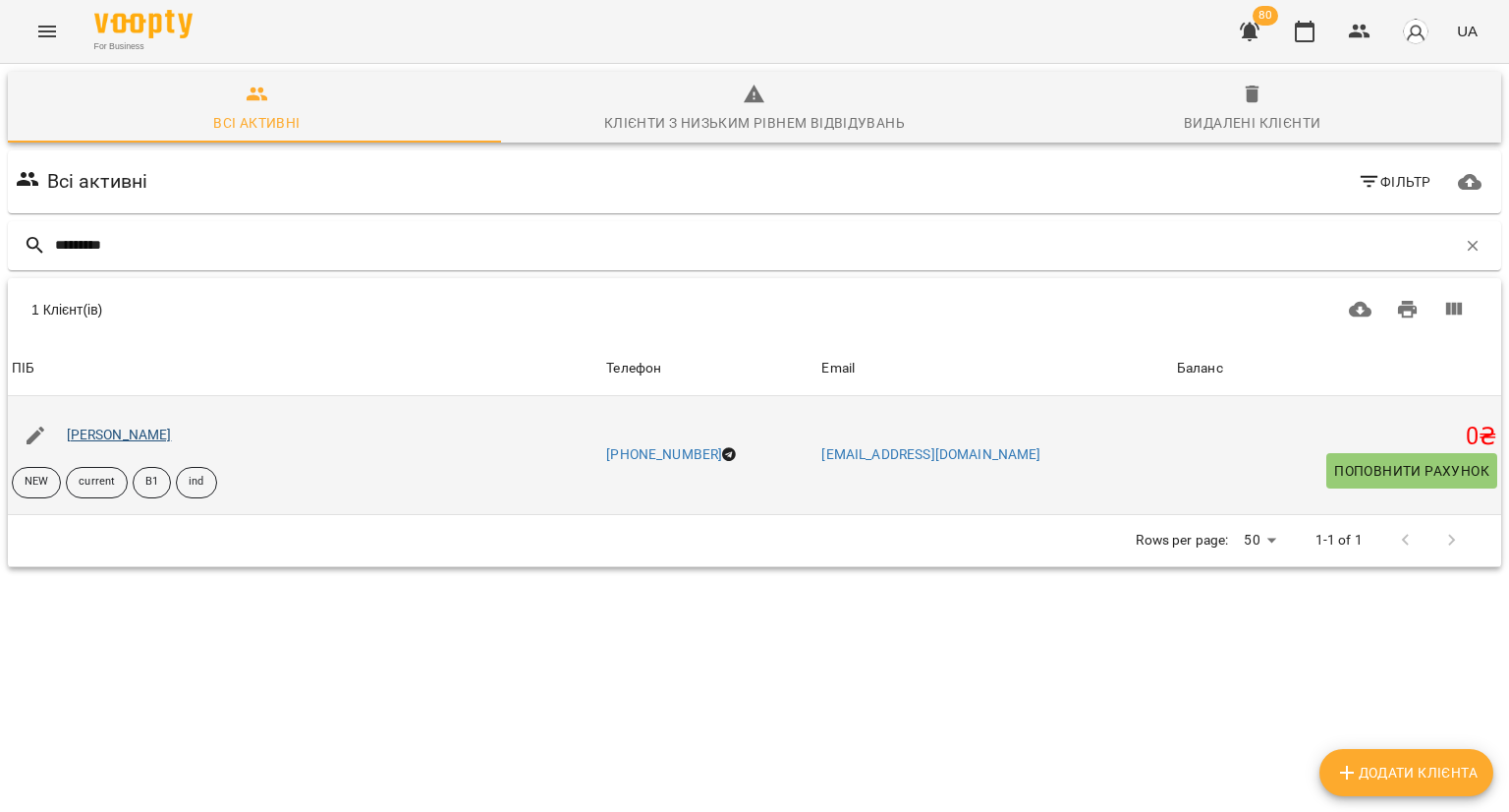
type input "*********"
click at [138, 439] on link "[PERSON_NAME]" at bounding box center [119, 435] width 105 height 16
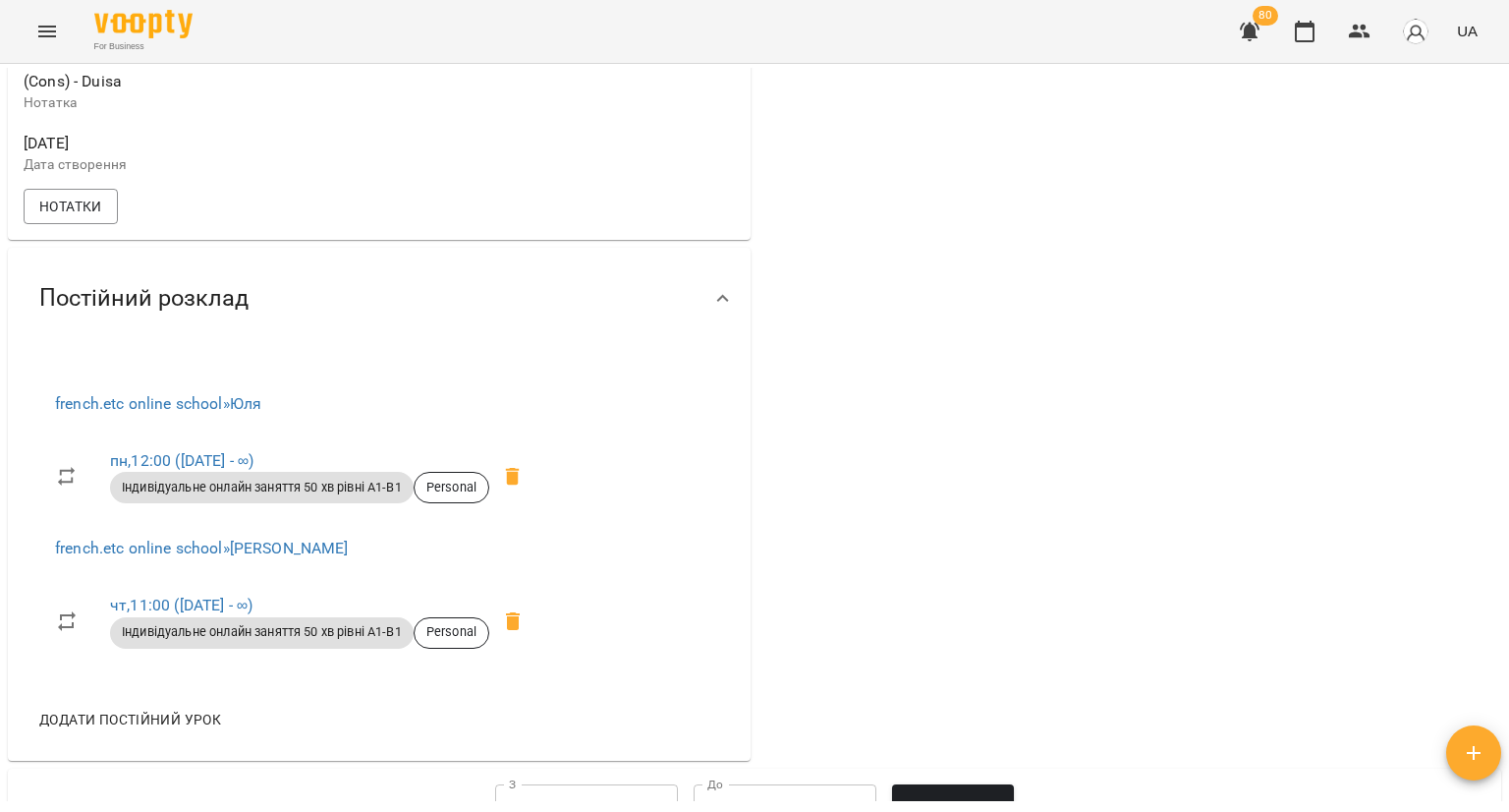
scroll to position [185, 0]
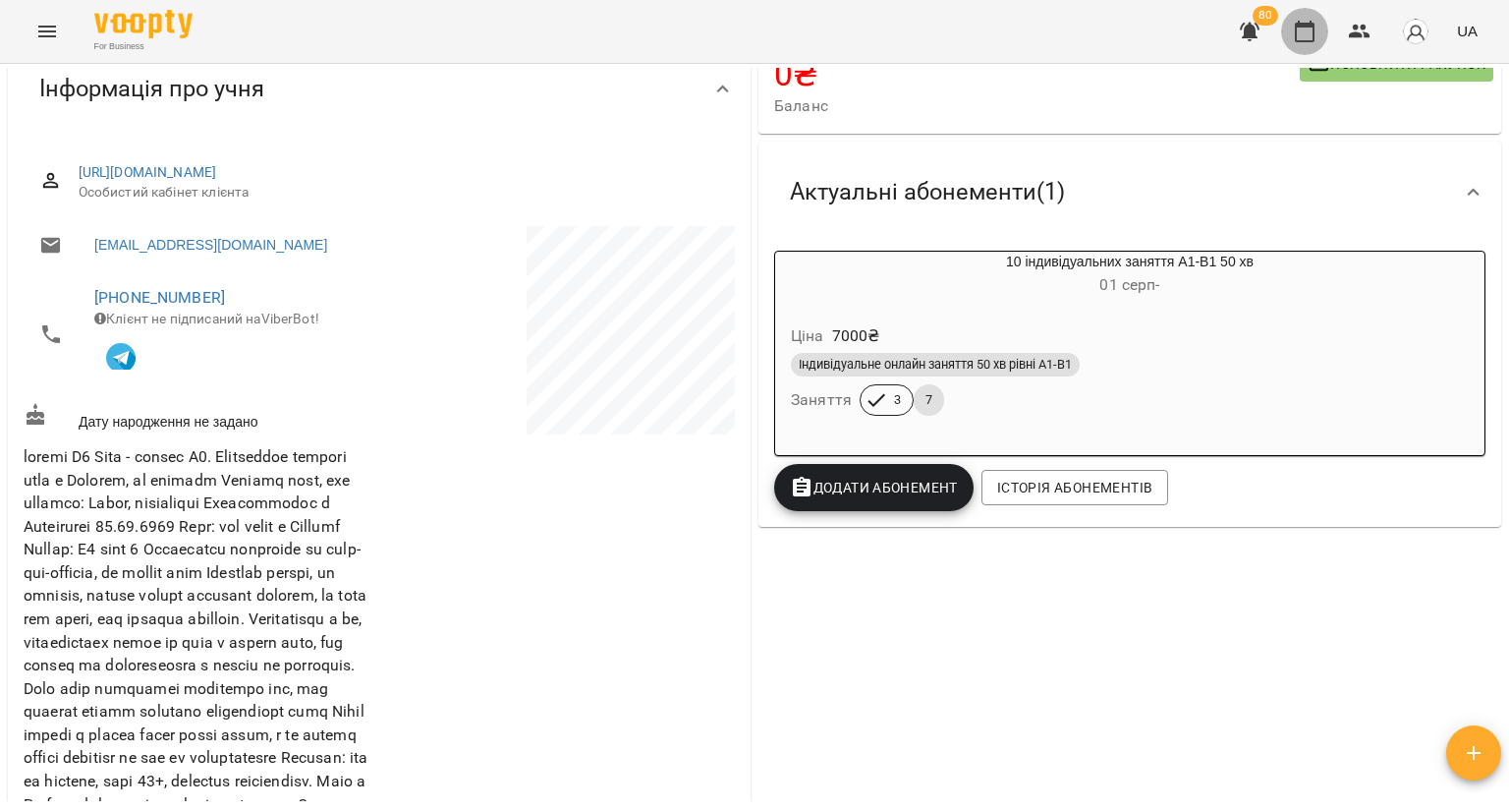
click at [1308, 33] on icon "button" at bounding box center [1305, 32] width 24 height 24
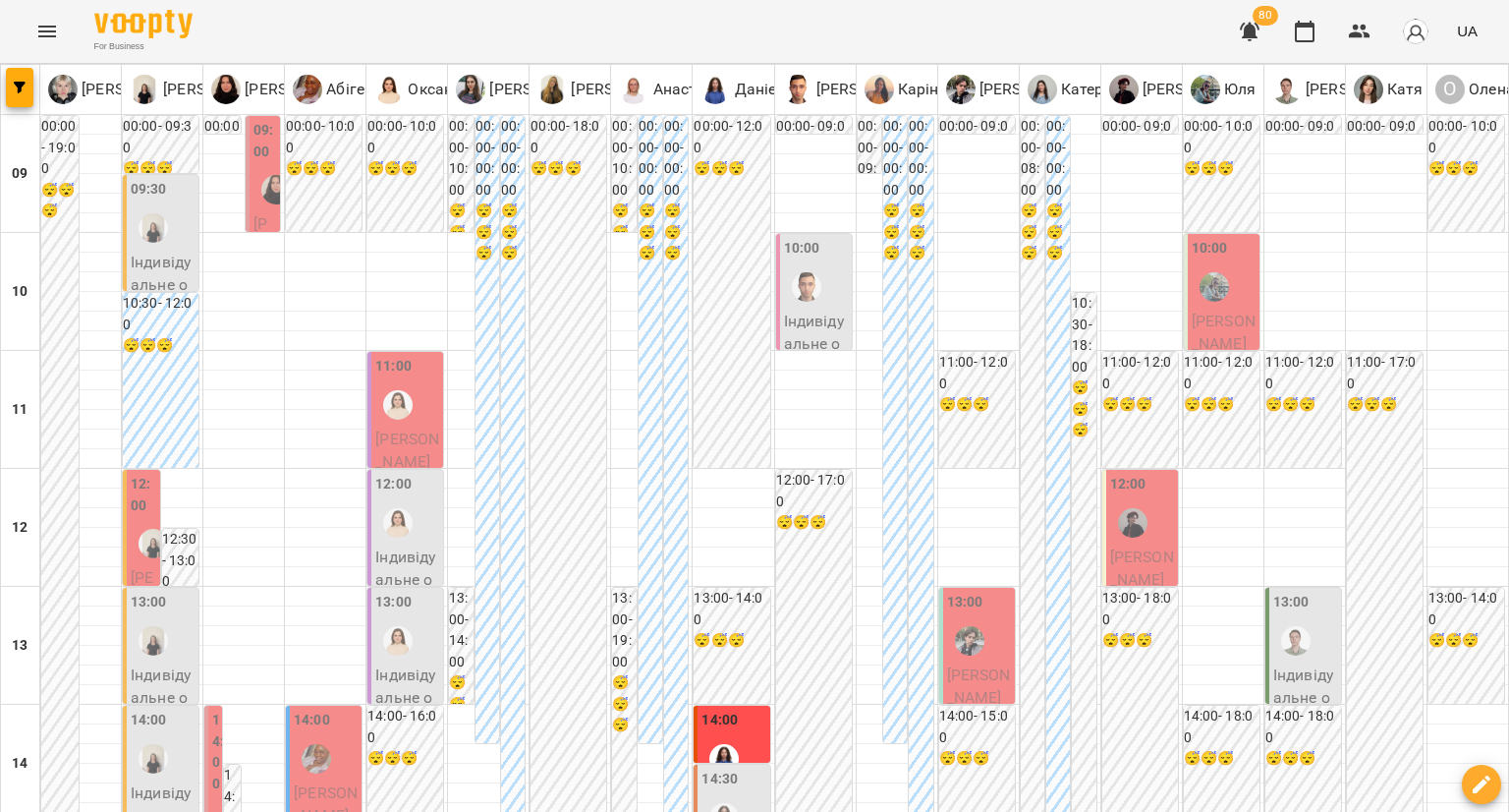
type input "**********"
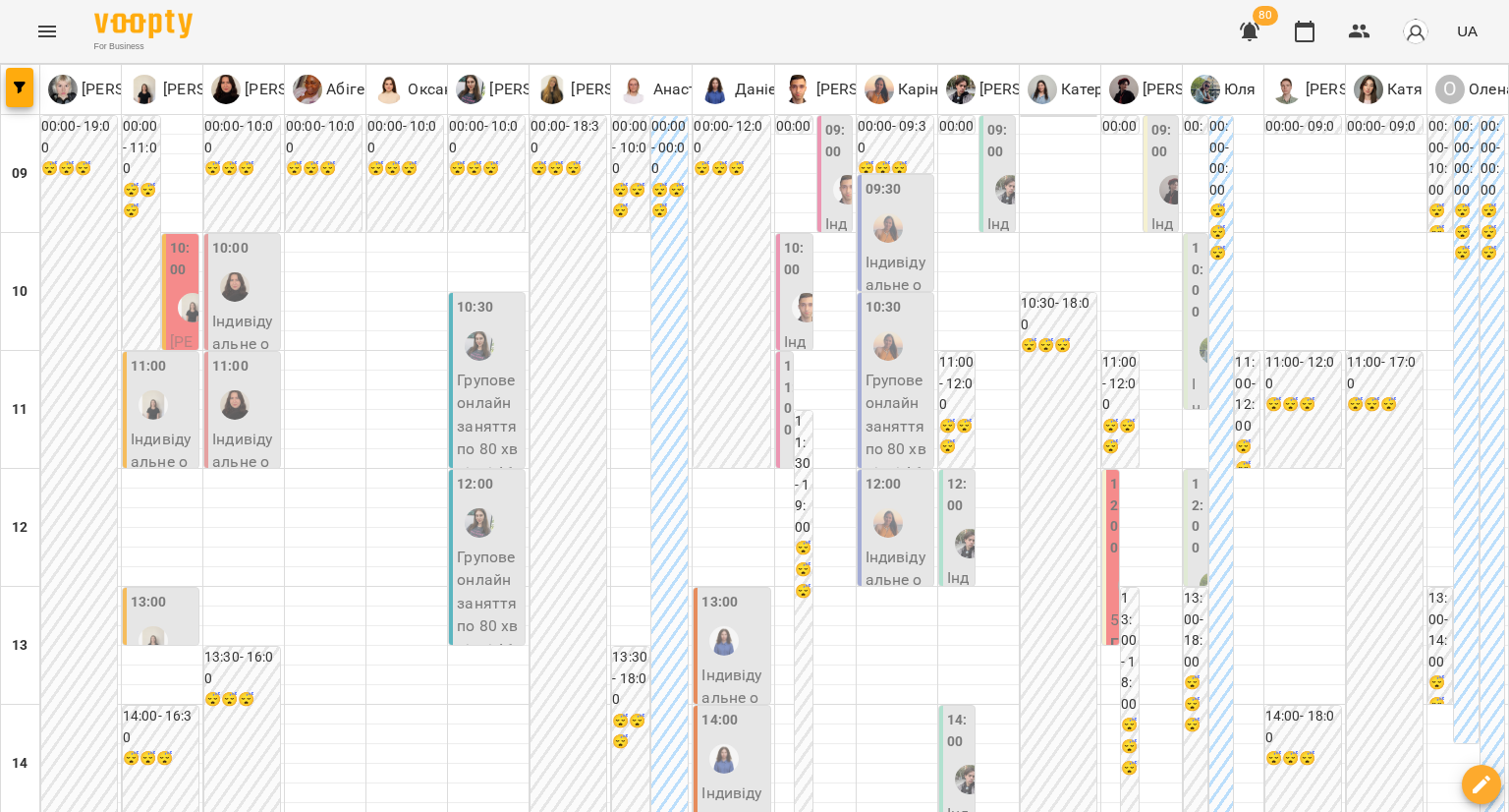
scroll to position [931, 0]
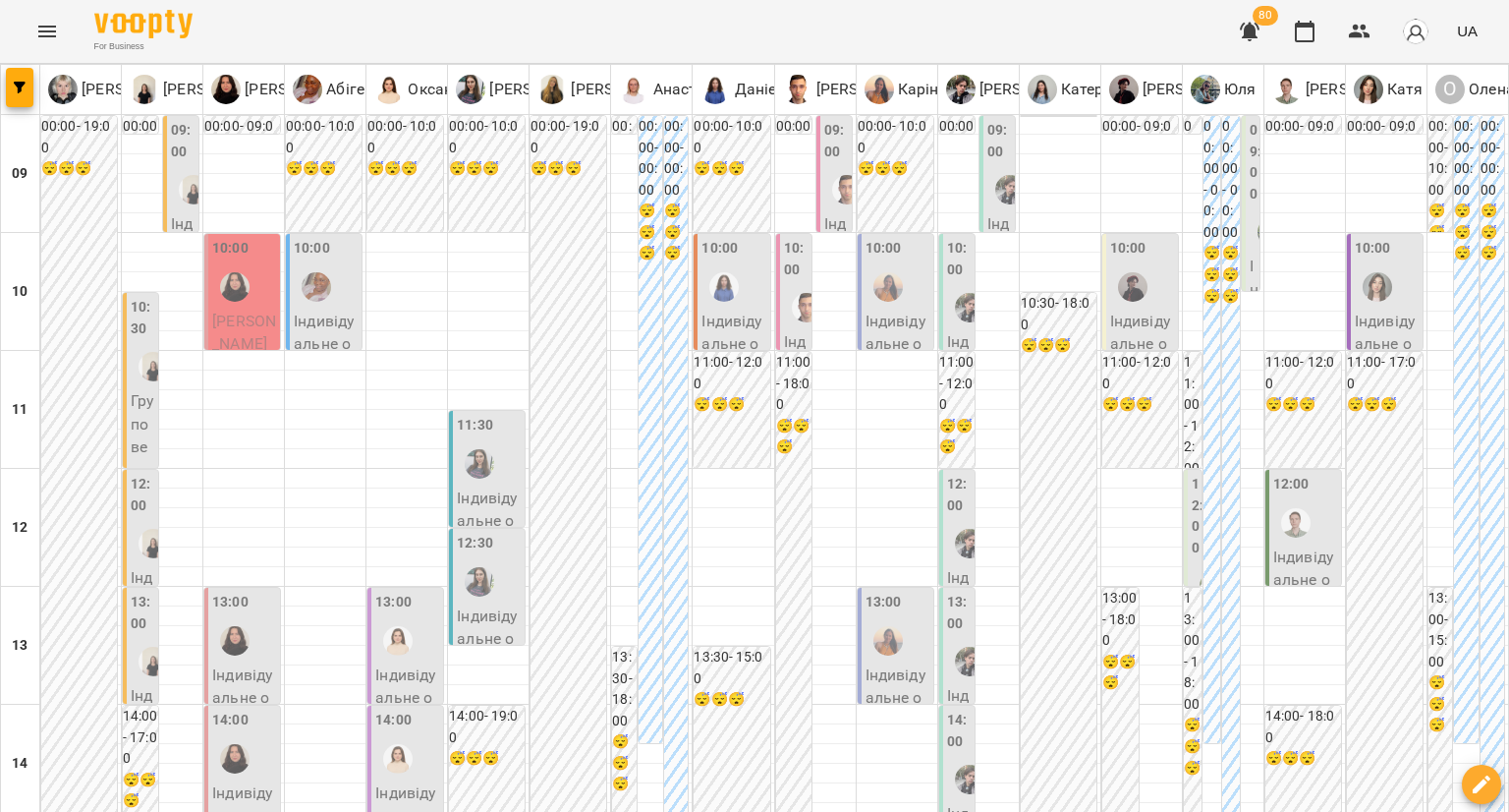
click at [1242, 173] on div "09:00 Індивідуальне онлайн заняття 80 хв рівні А1-В1 - Лейла Король" at bounding box center [1251, 778] width 18 height 1324
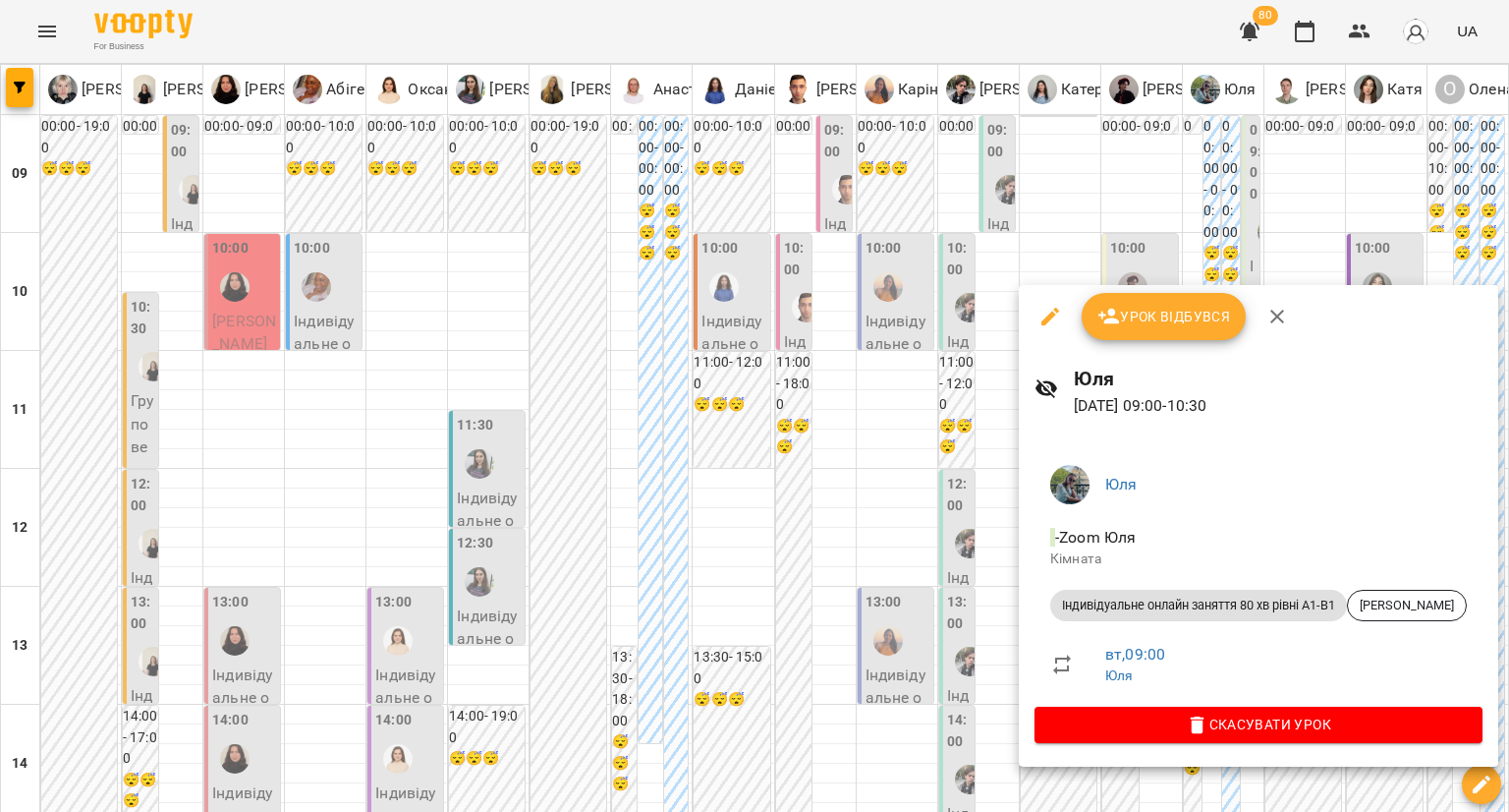
click at [940, 291] on div at bounding box center [754, 406] width 1509 height 812
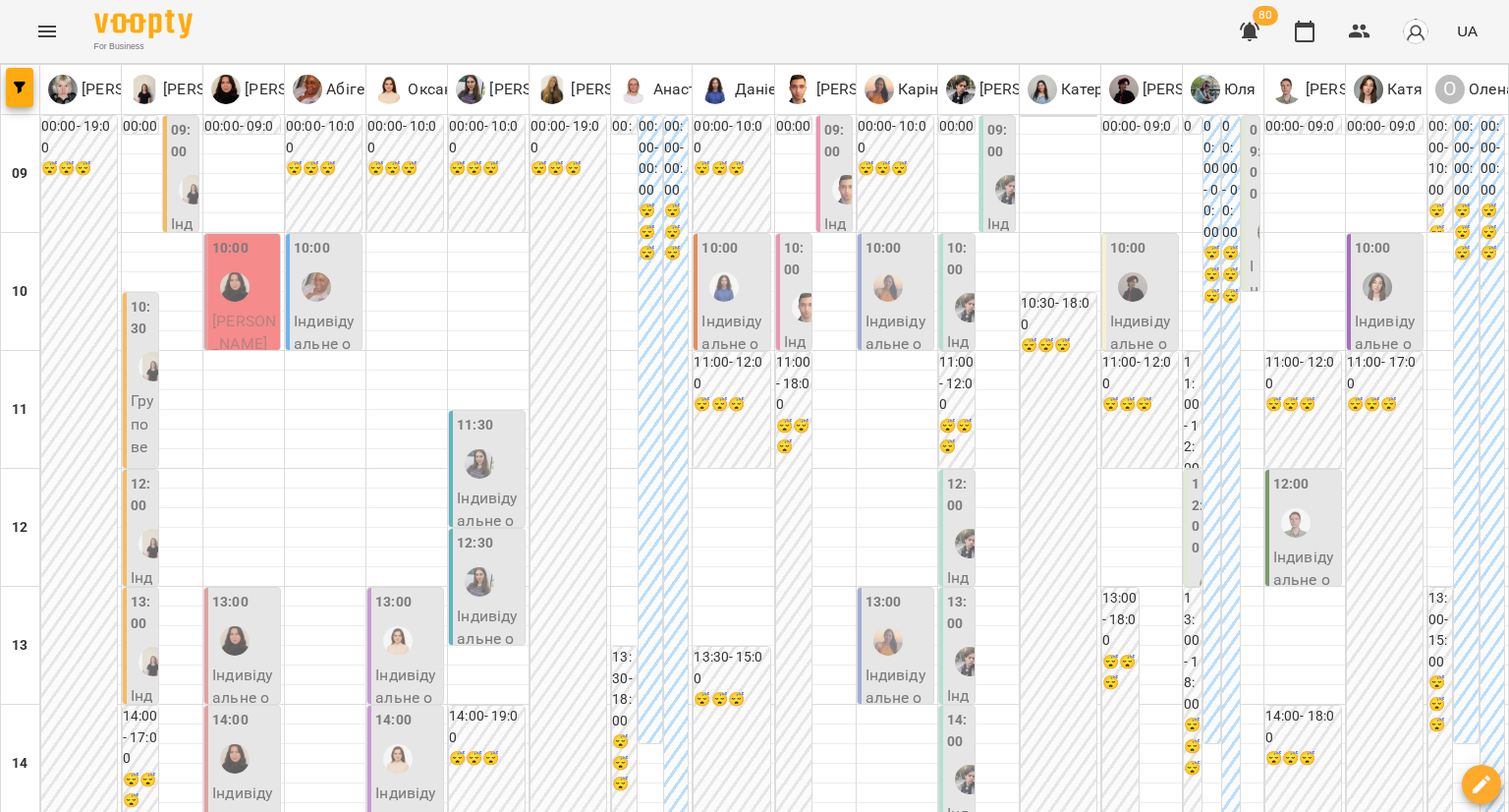
click at [1250, 245] on div at bounding box center [1272, 232] width 45 height 45
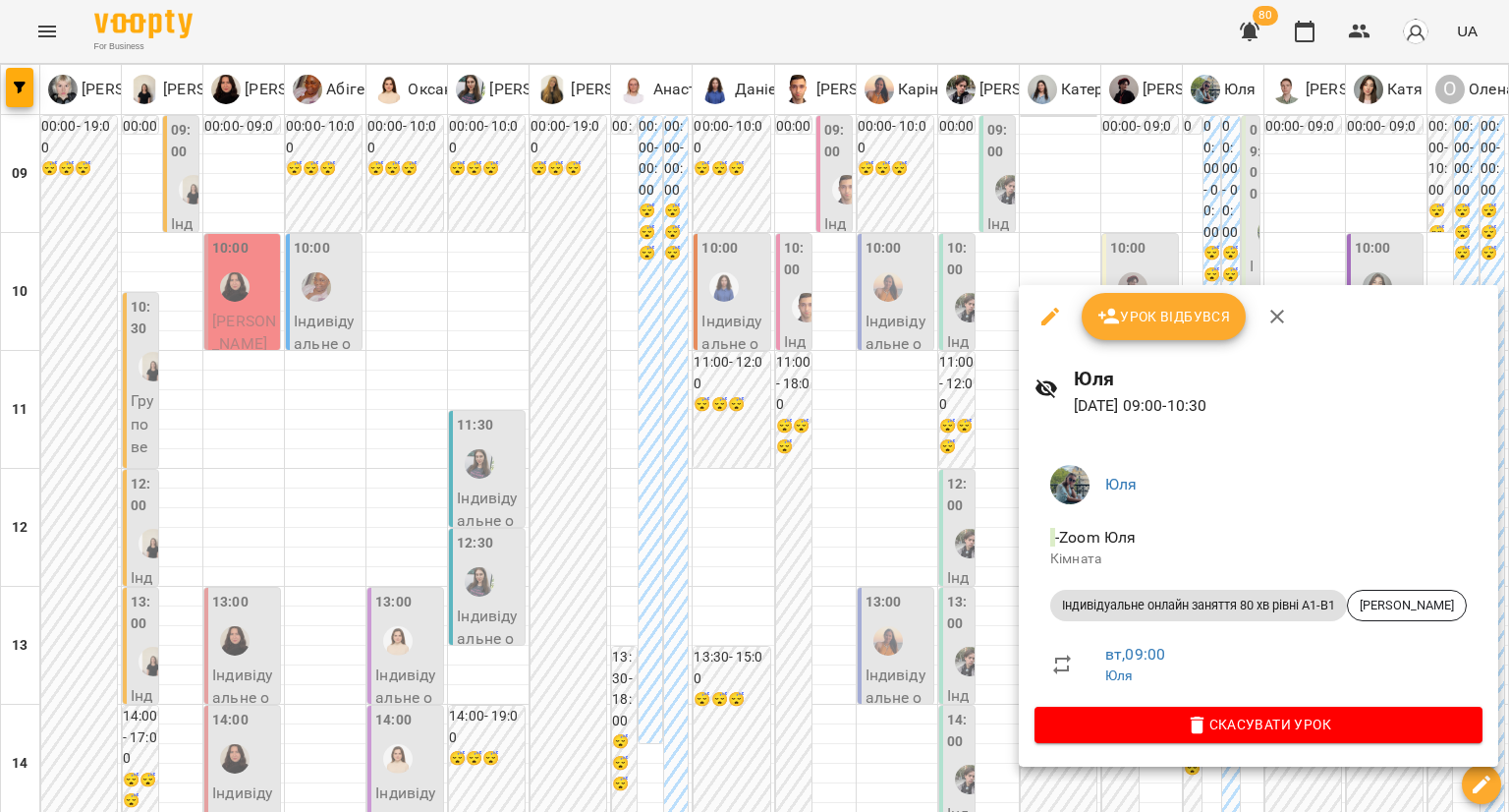
click at [943, 339] on div at bounding box center [754, 406] width 1509 height 812
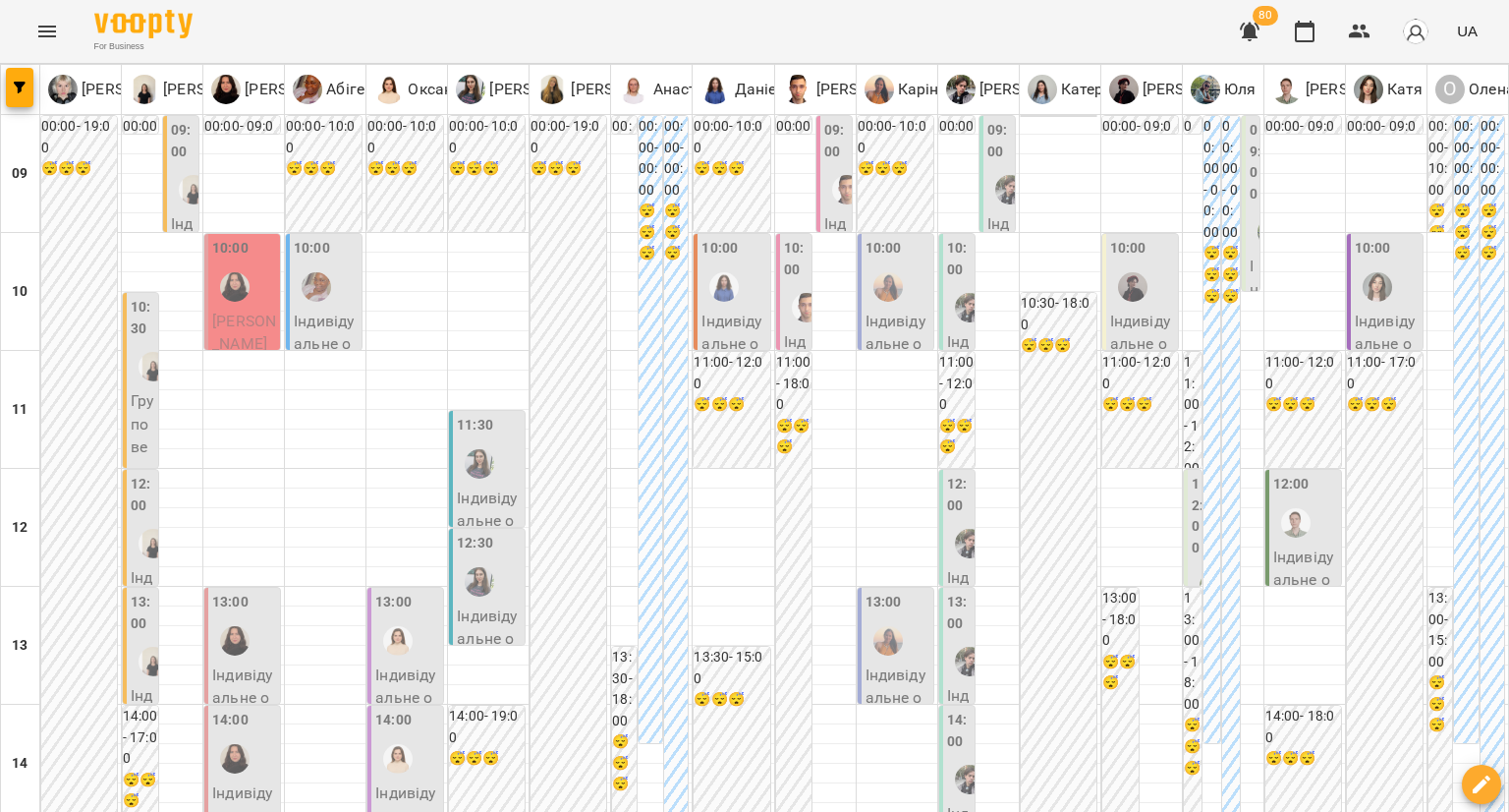
click at [1250, 218] on div at bounding box center [1272, 232] width 45 height 45
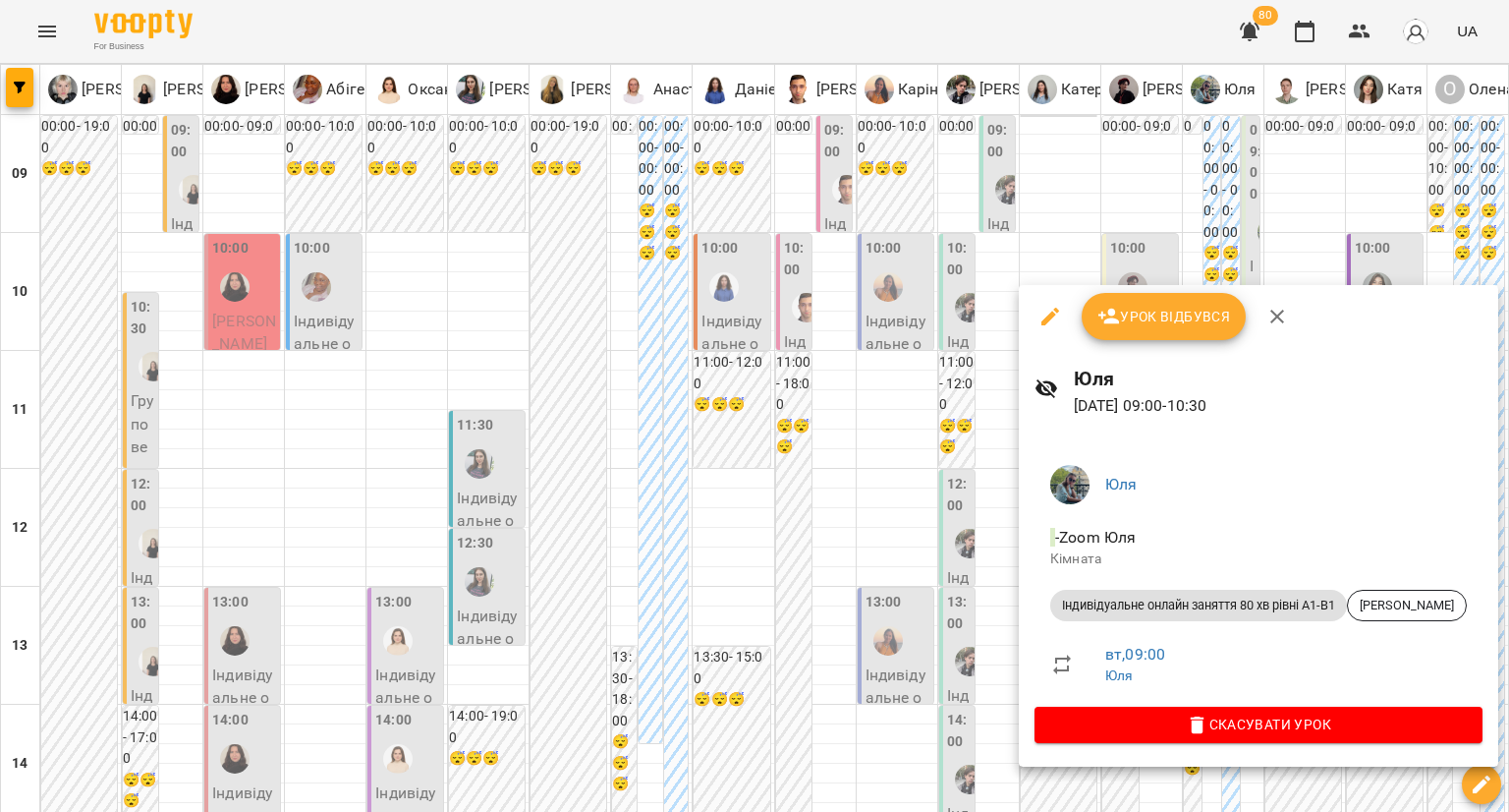
click at [1238, 218] on div at bounding box center [754, 406] width 1509 height 812
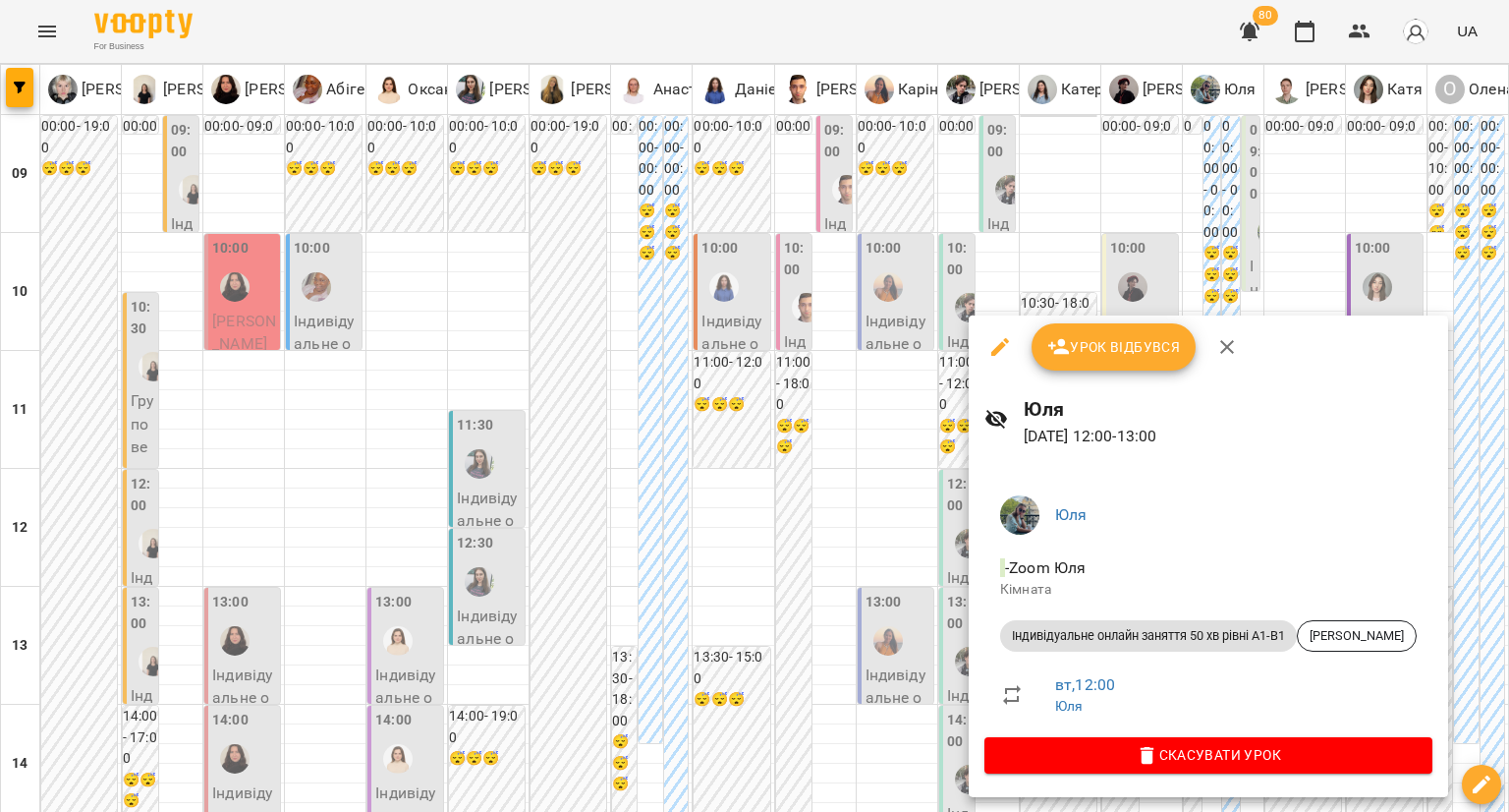
click at [761, 437] on div at bounding box center [754, 406] width 1509 height 812
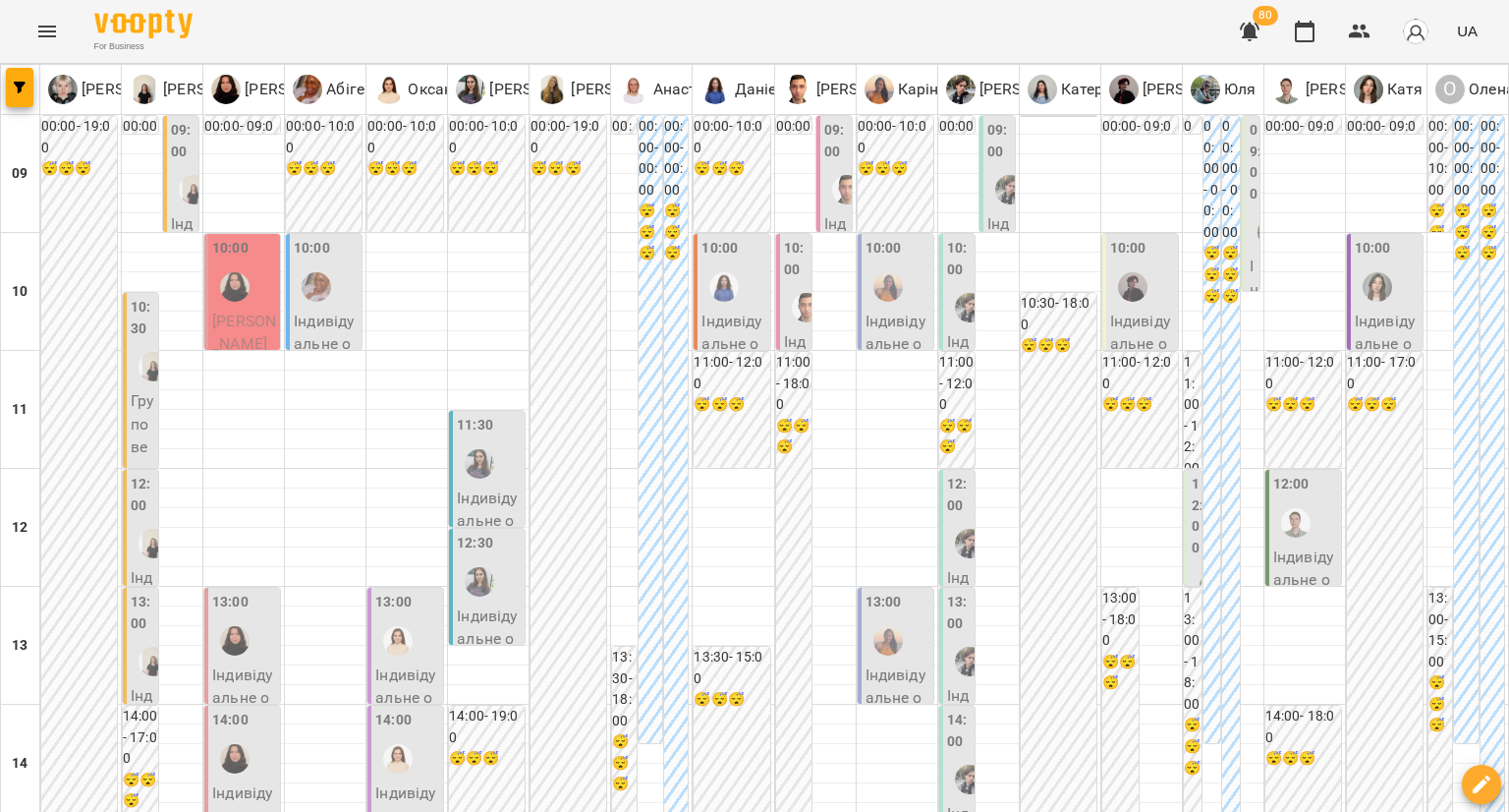
type input "**********"
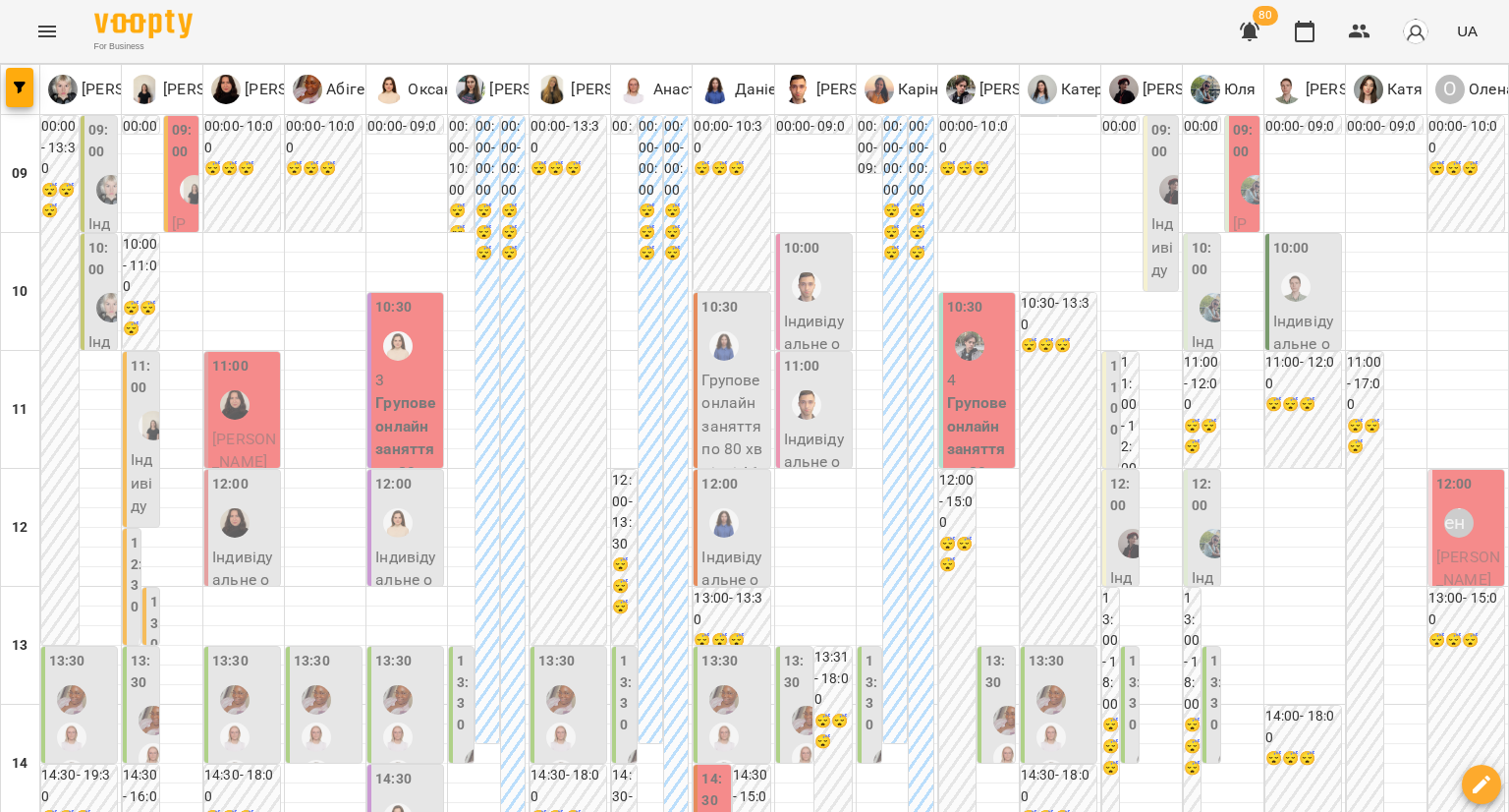
scroll to position [1034, 0]
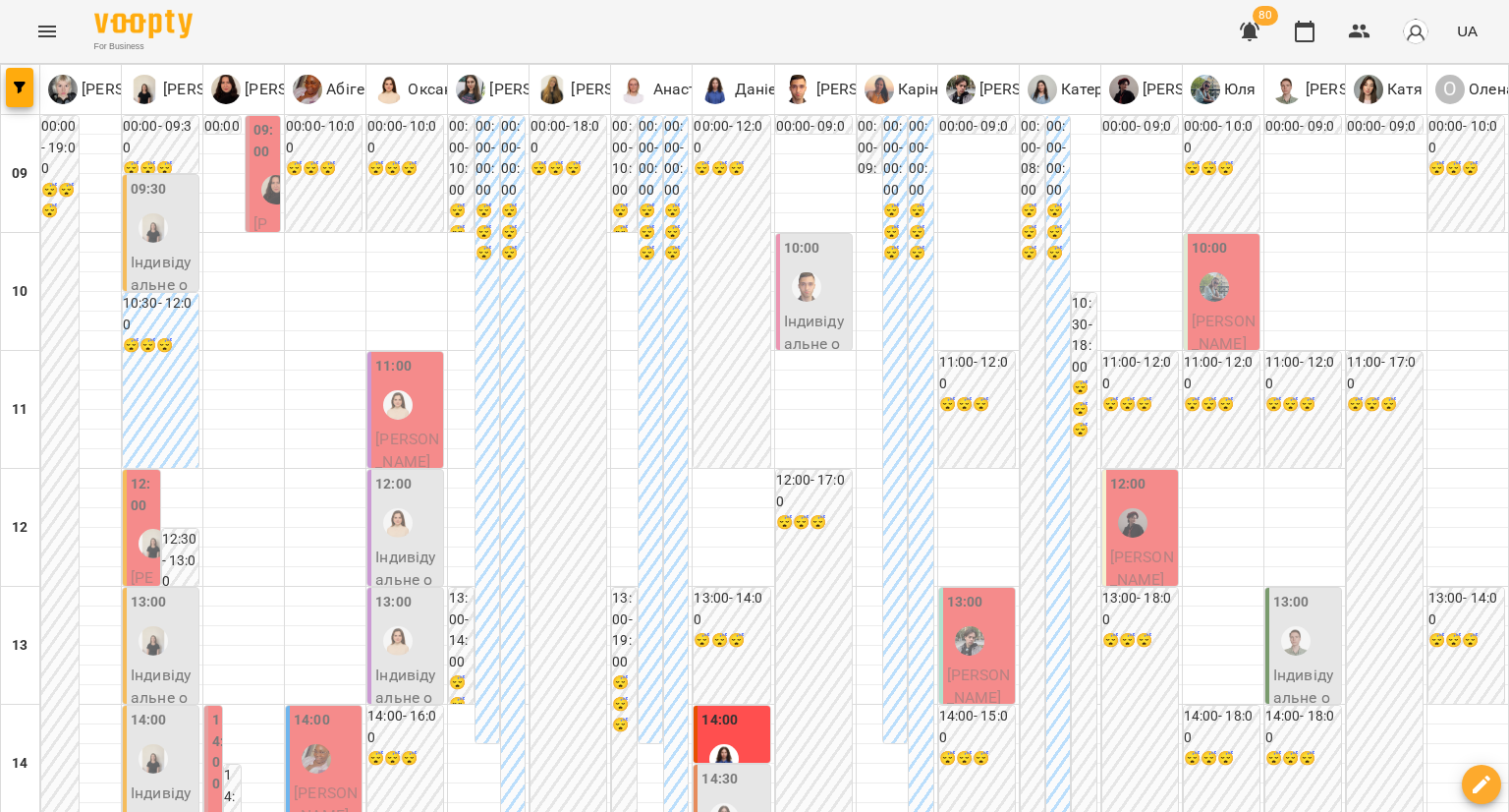
scroll to position [936, 0]
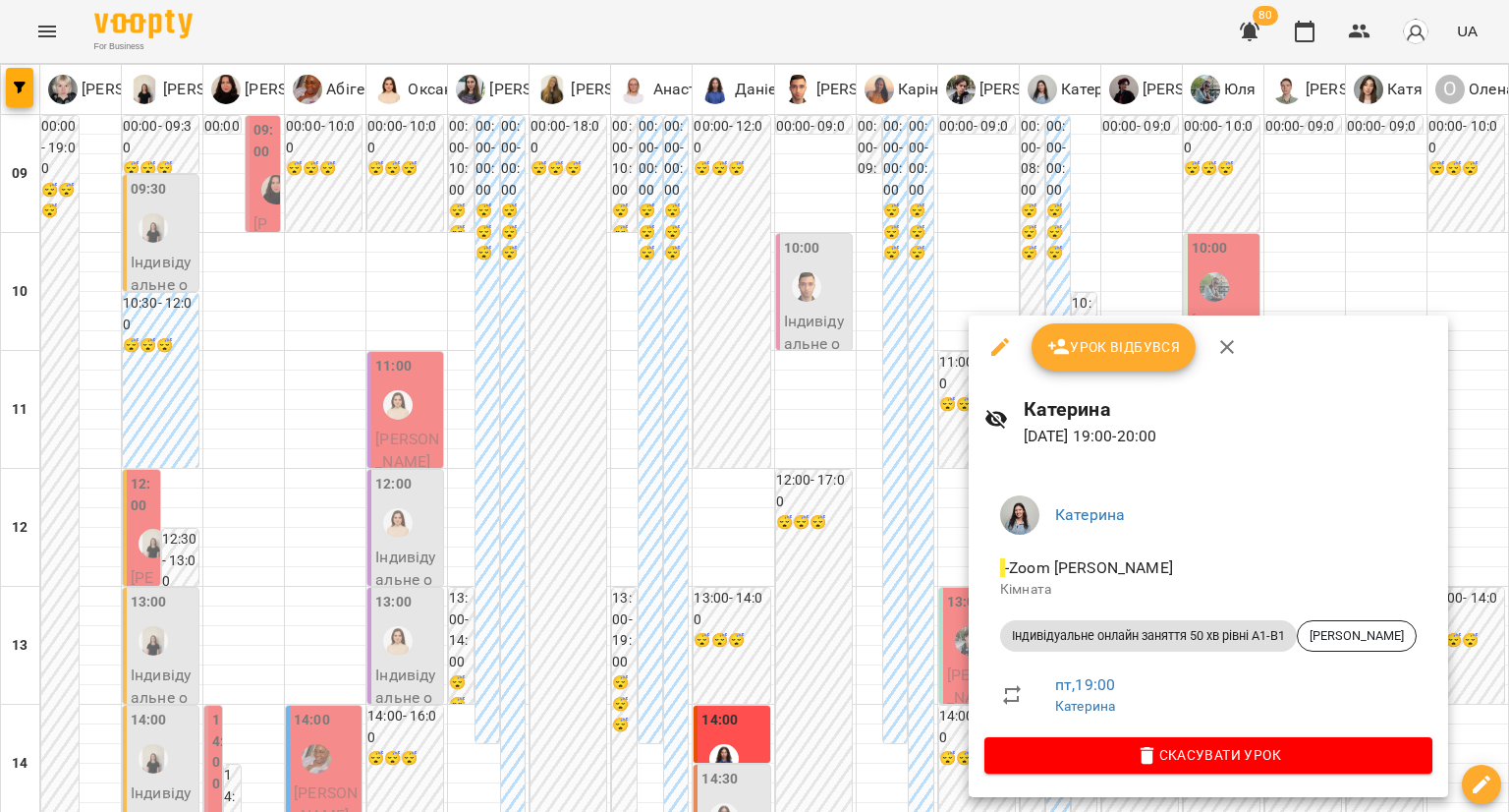
click at [900, 556] on div at bounding box center [754, 406] width 1509 height 812
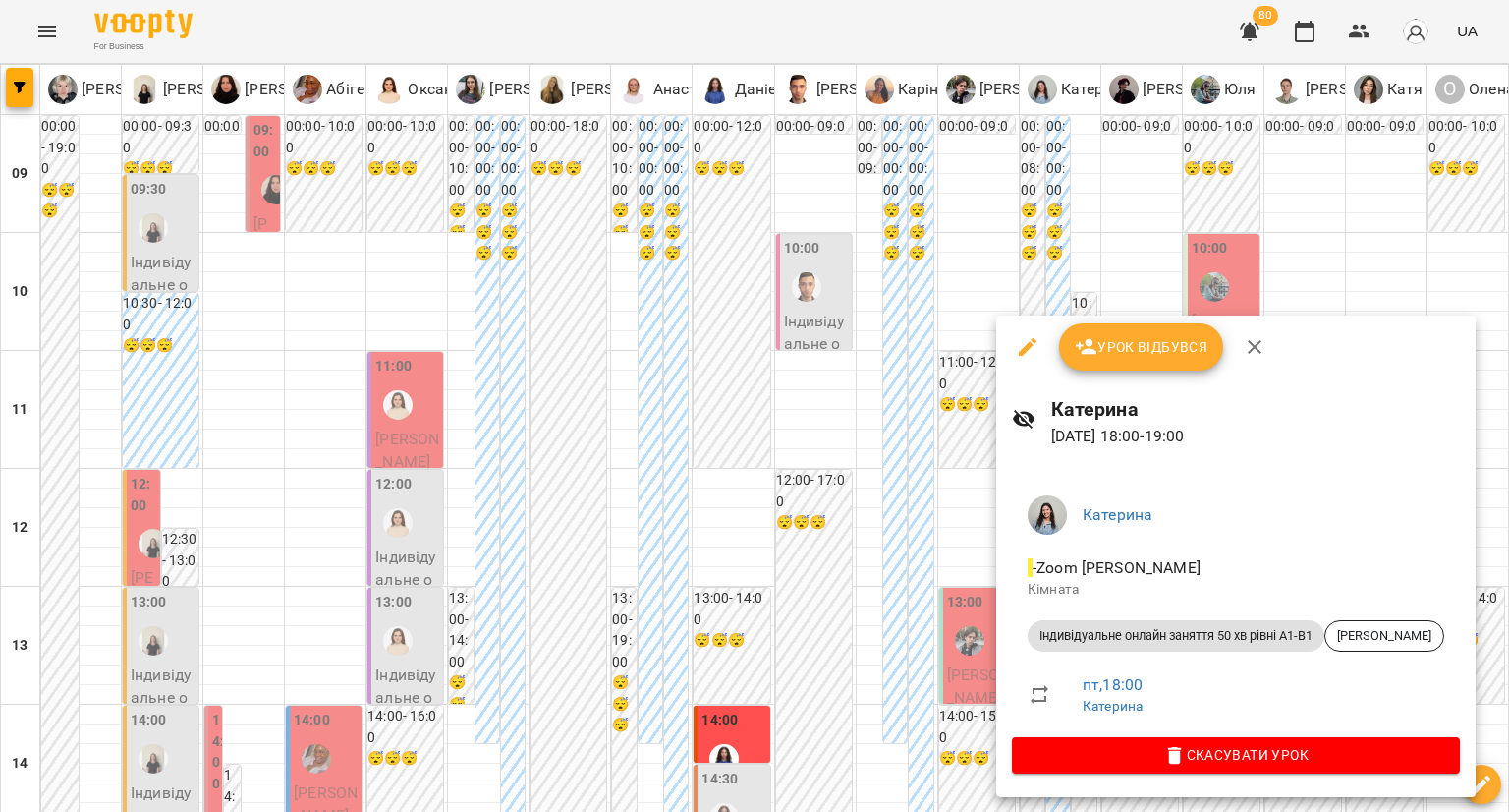
click at [939, 363] on div at bounding box center [754, 406] width 1509 height 812
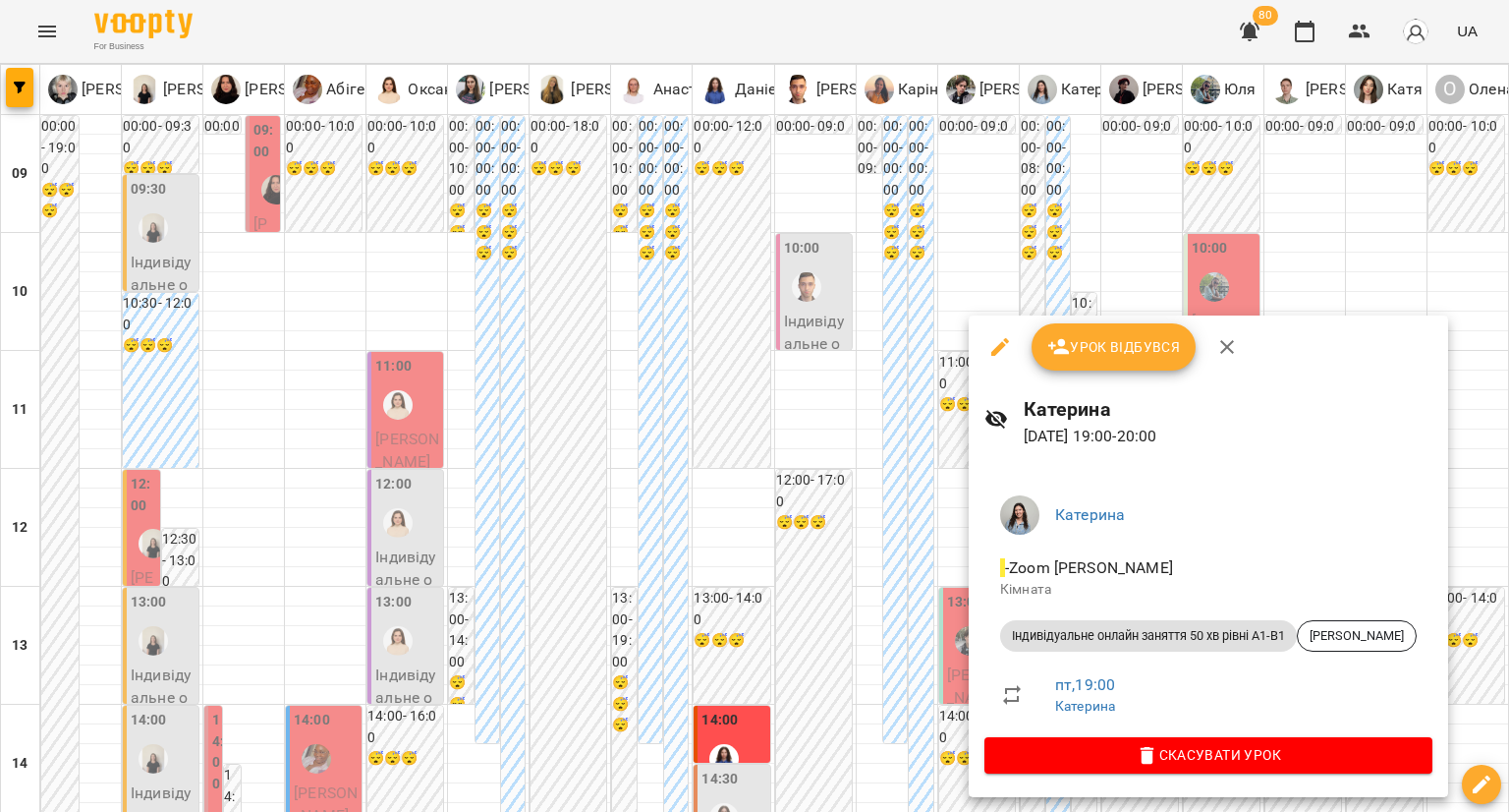
click at [881, 778] on div at bounding box center [754, 406] width 1509 height 812
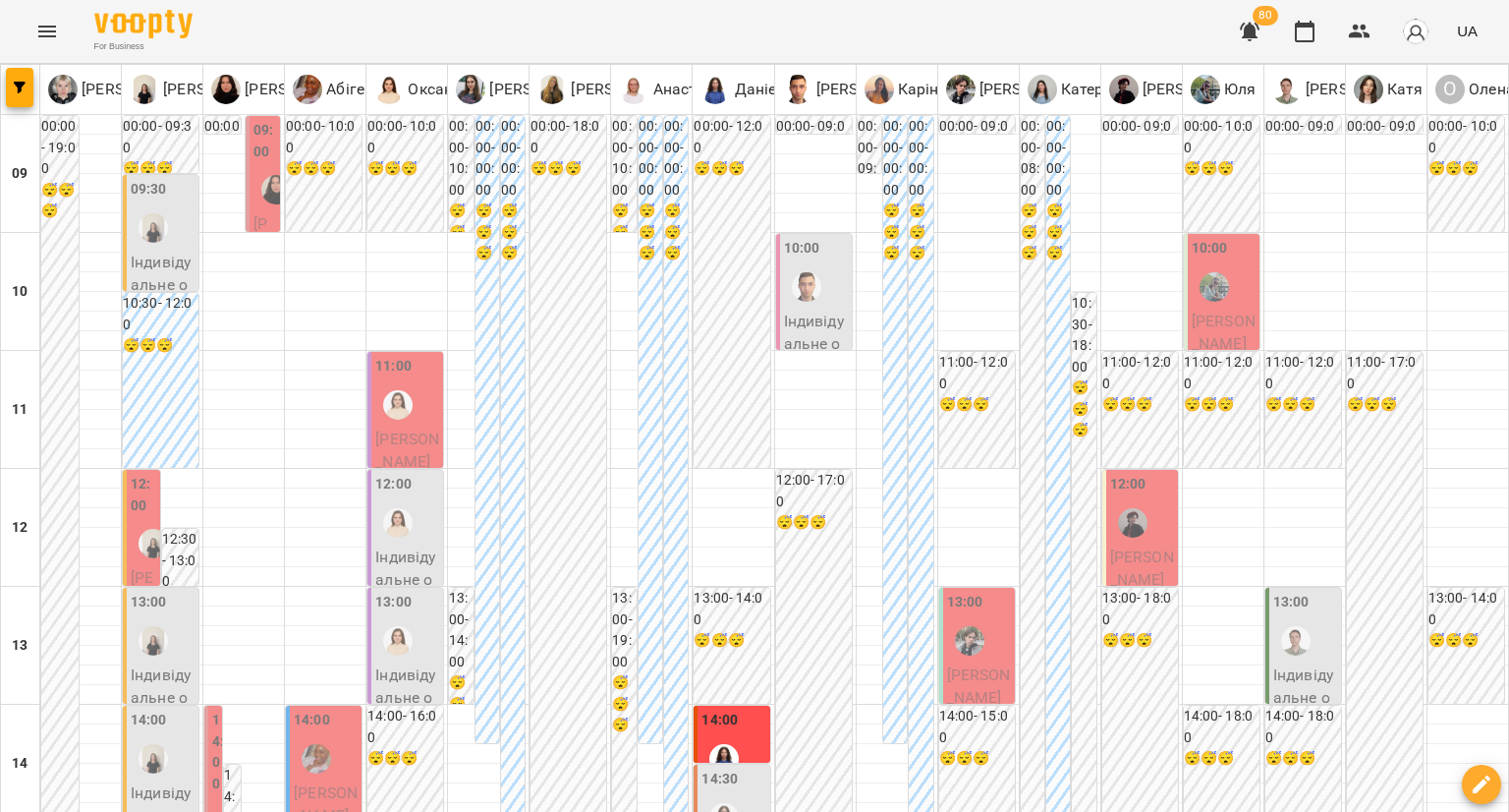
type input "**********"
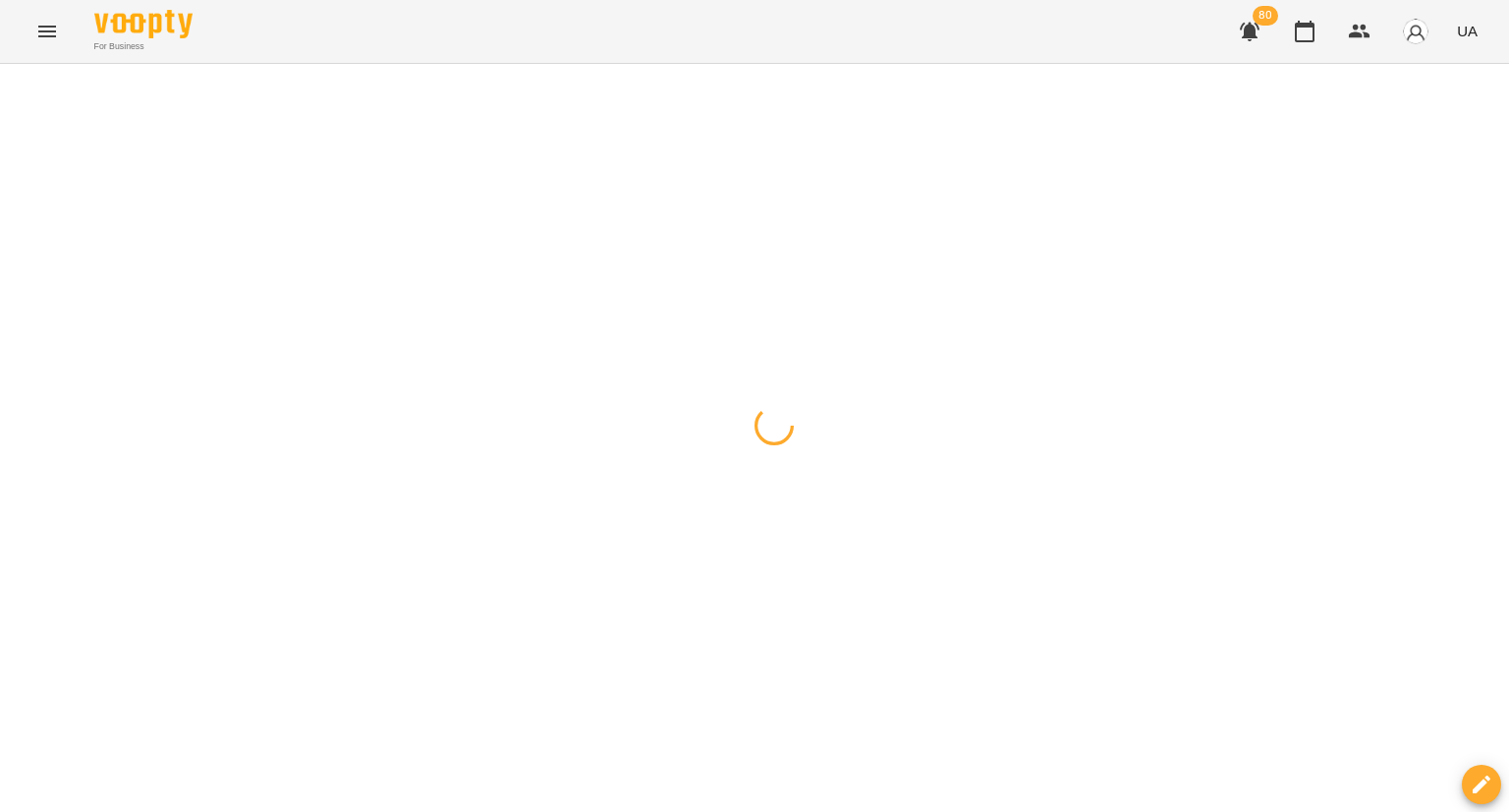
click at [437, 64] on div at bounding box center [754, 64] width 1509 height 0
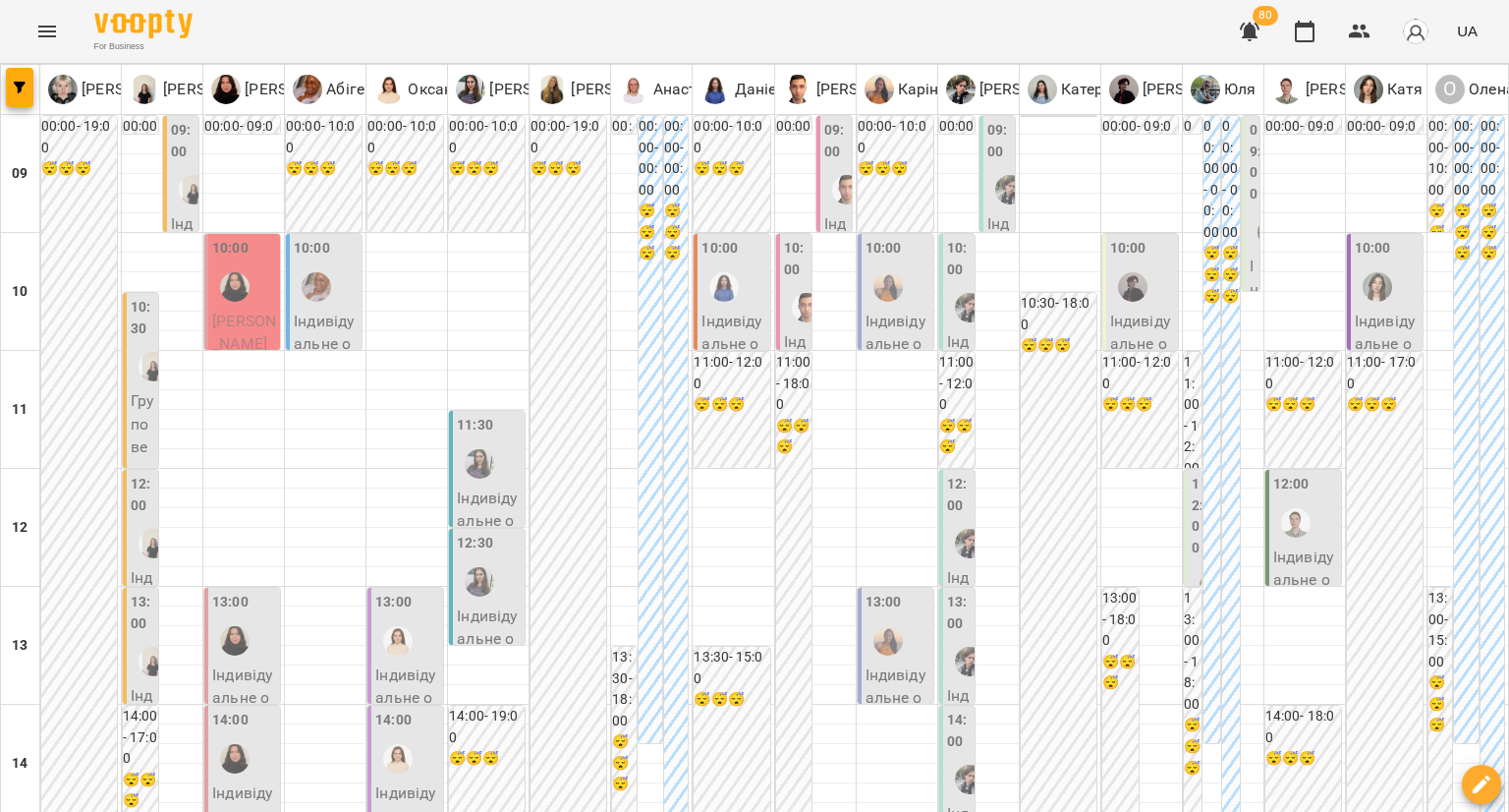
scroll to position [855, 0]
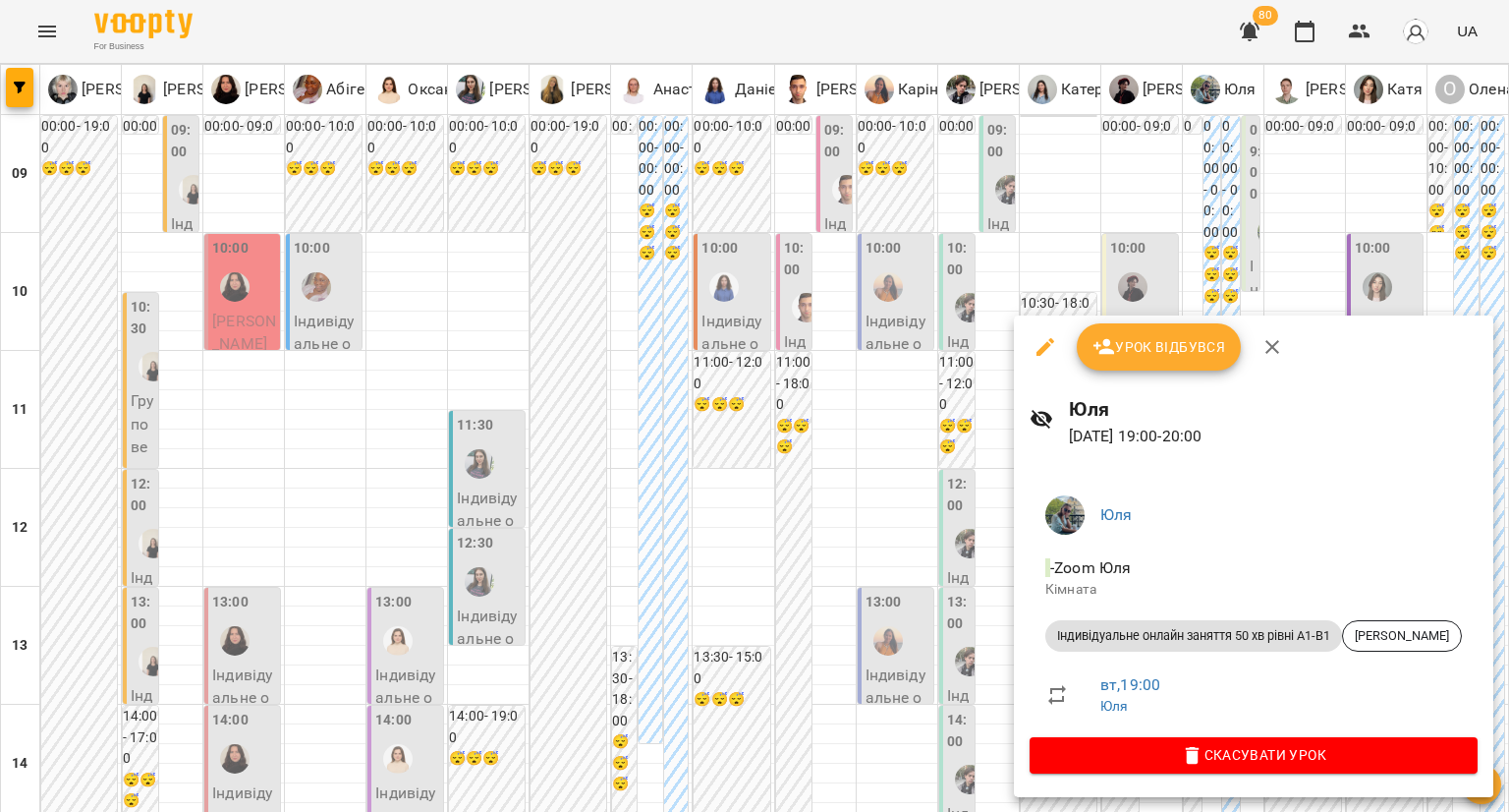
click at [1076, 266] on div at bounding box center [754, 406] width 1509 height 812
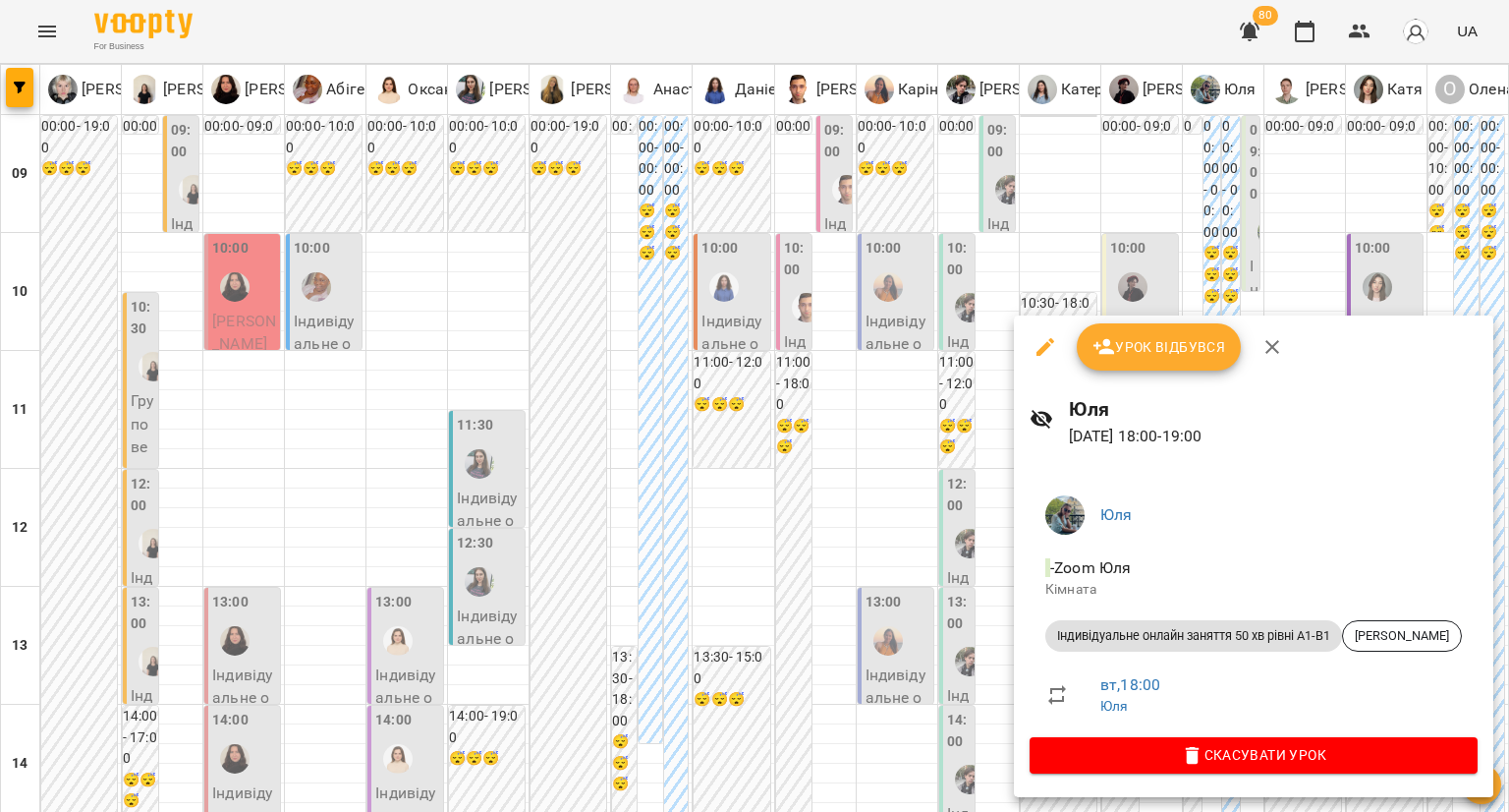
click at [1039, 256] on div at bounding box center [754, 406] width 1509 height 812
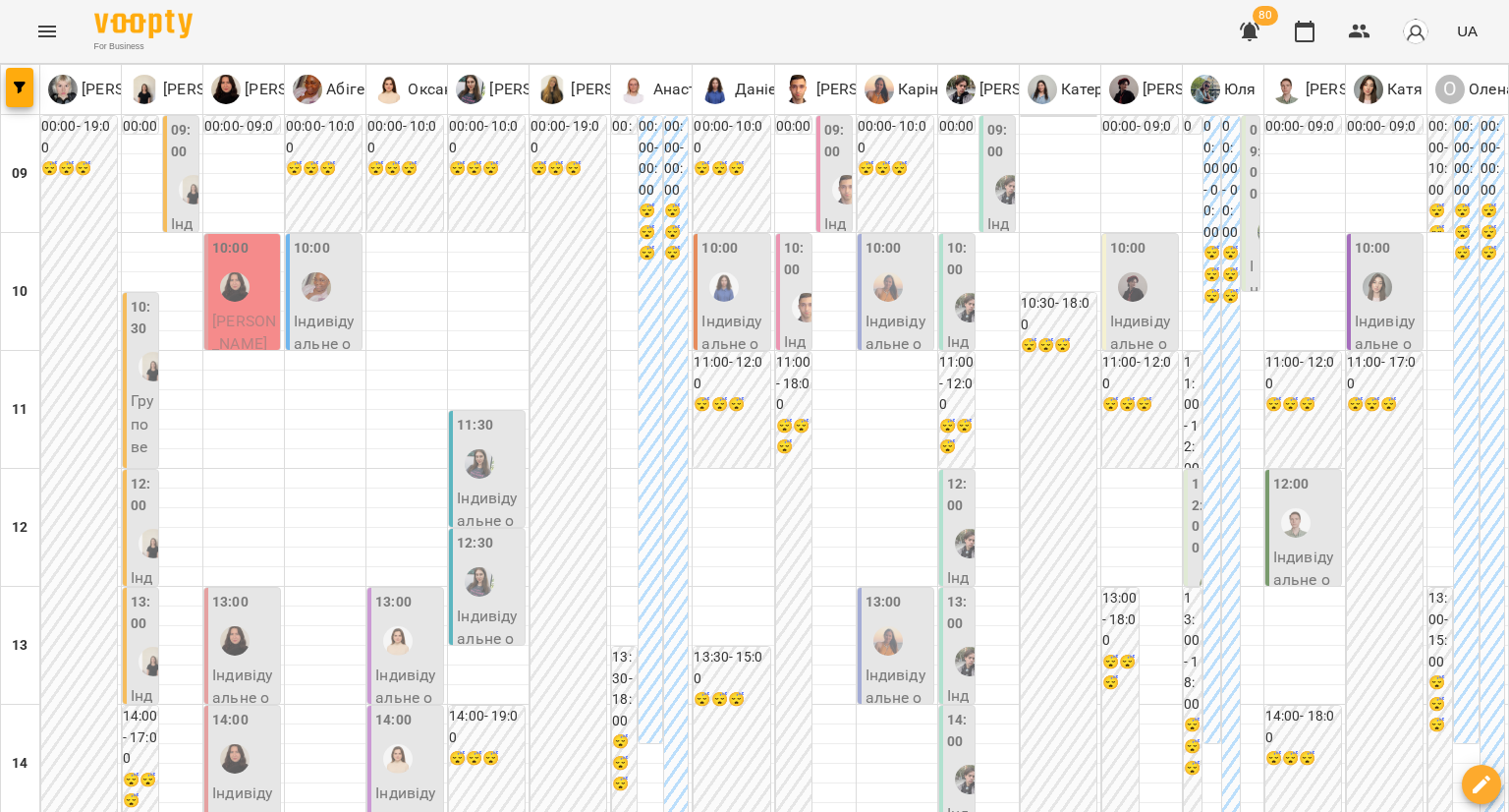
scroll to position [0, 0]
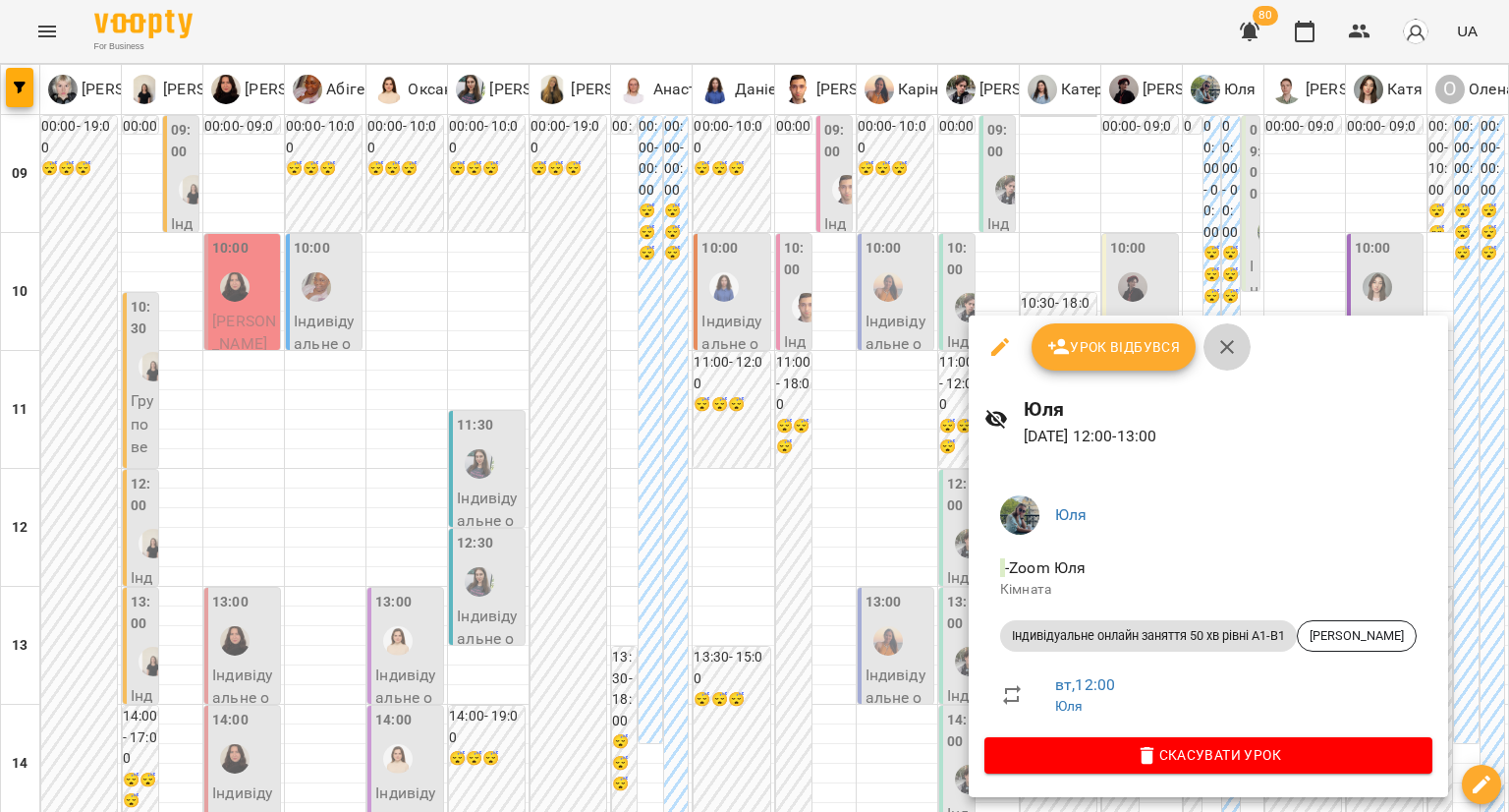
click at [1230, 348] on icon "button" at bounding box center [1227, 347] width 24 height 24
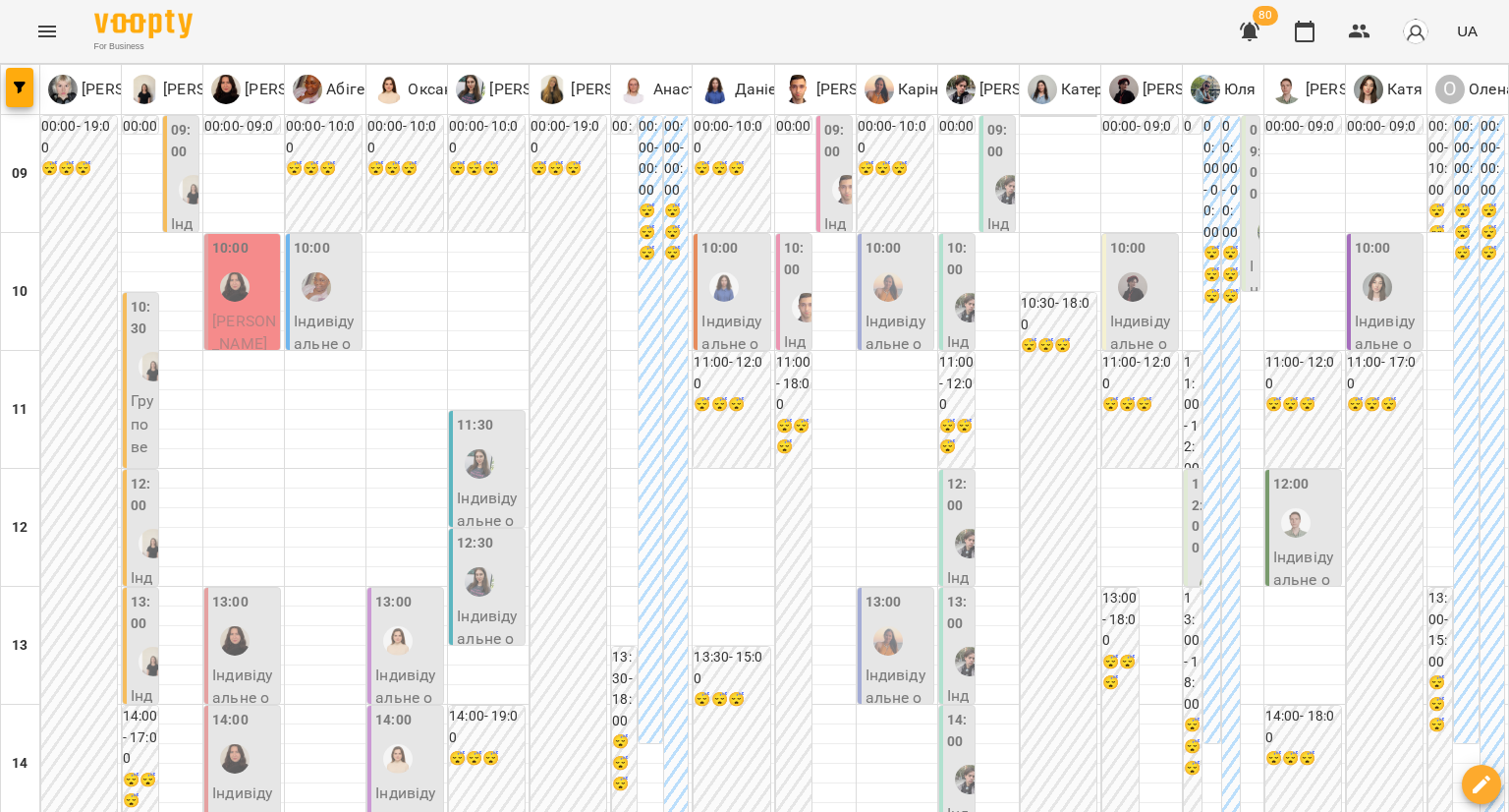
scroll to position [806, 0]
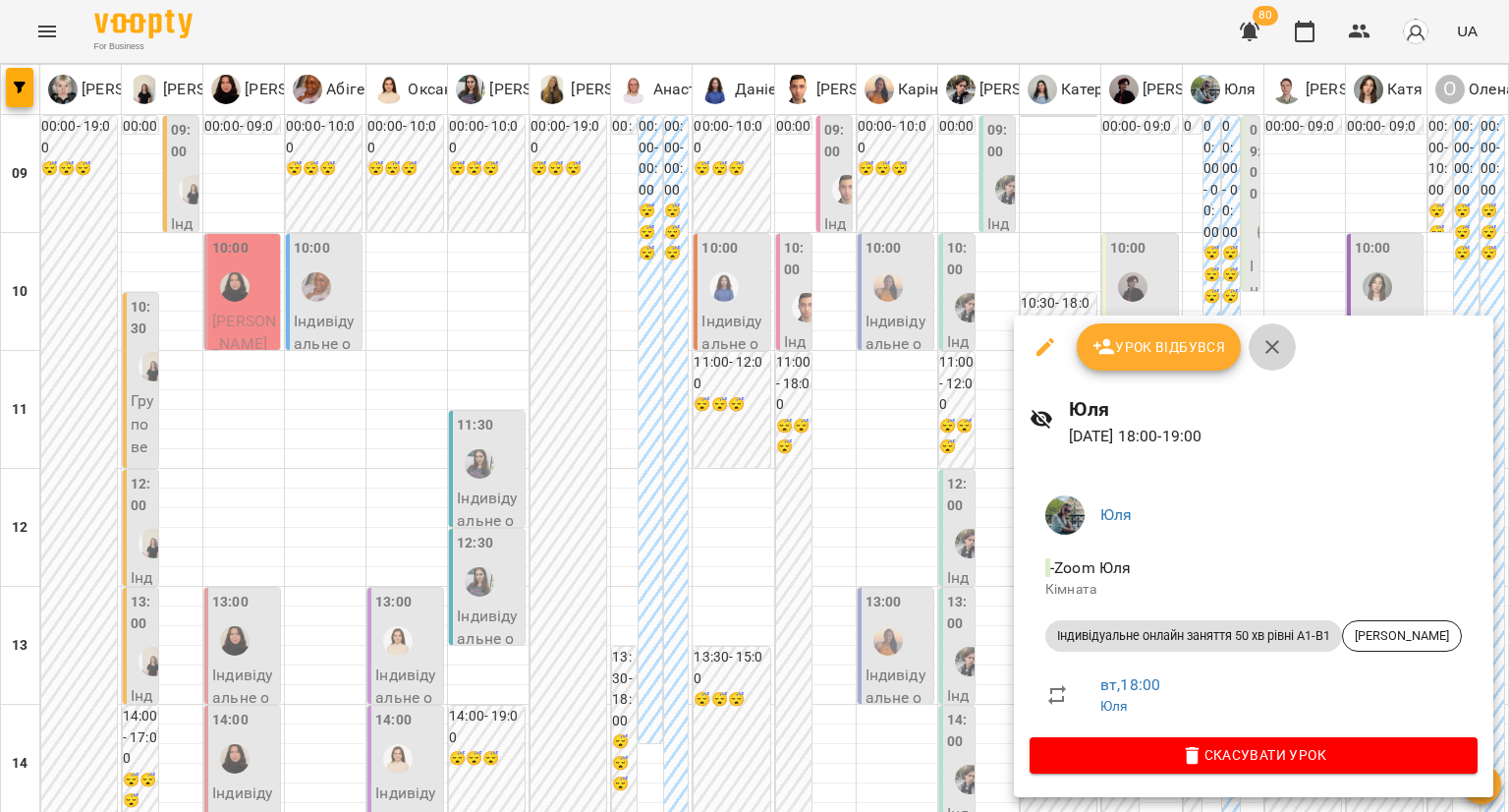
click at [1269, 339] on icon "button" at bounding box center [1272, 347] width 24 height 24
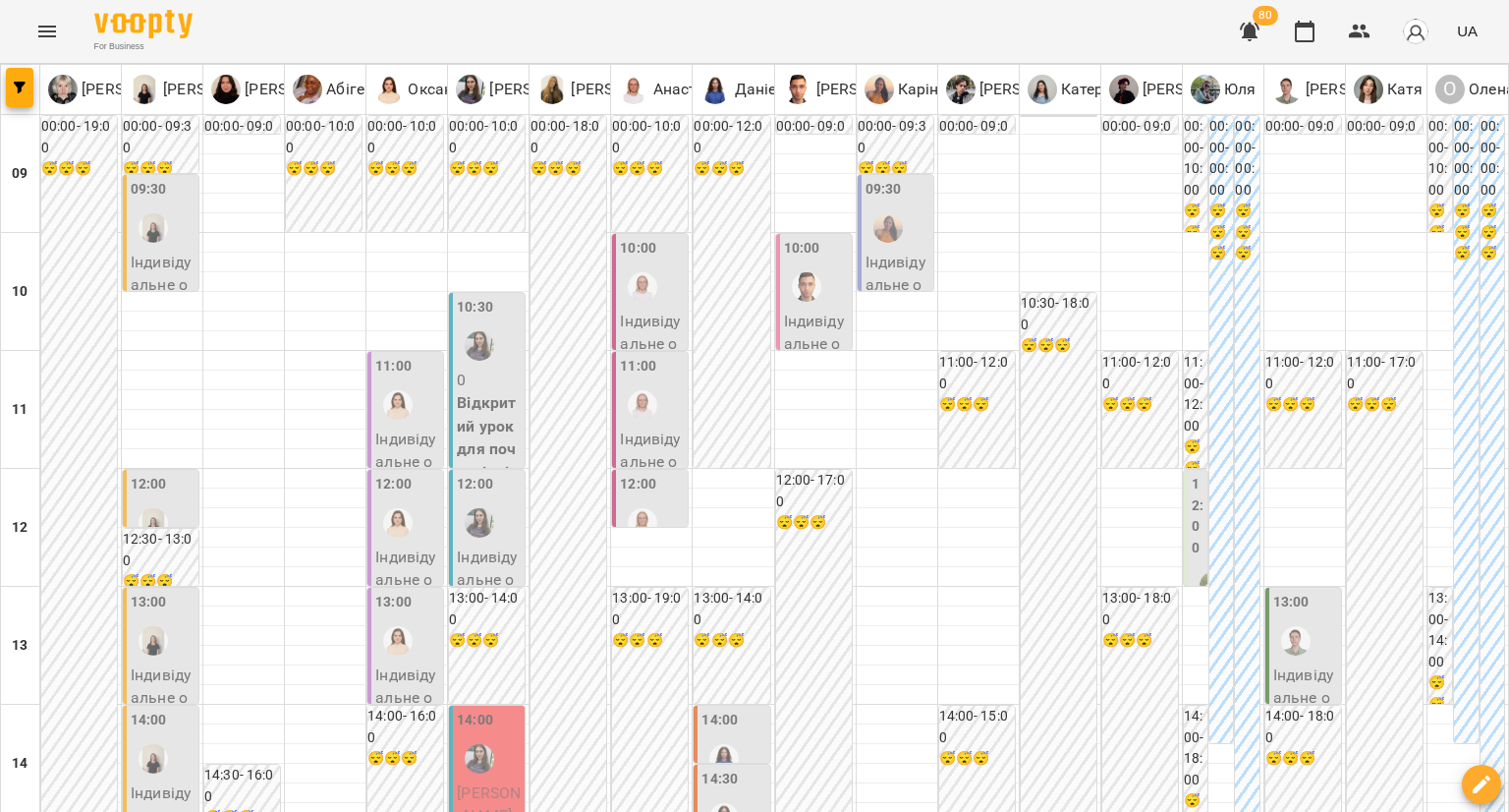
scroll to position [1022, 0]
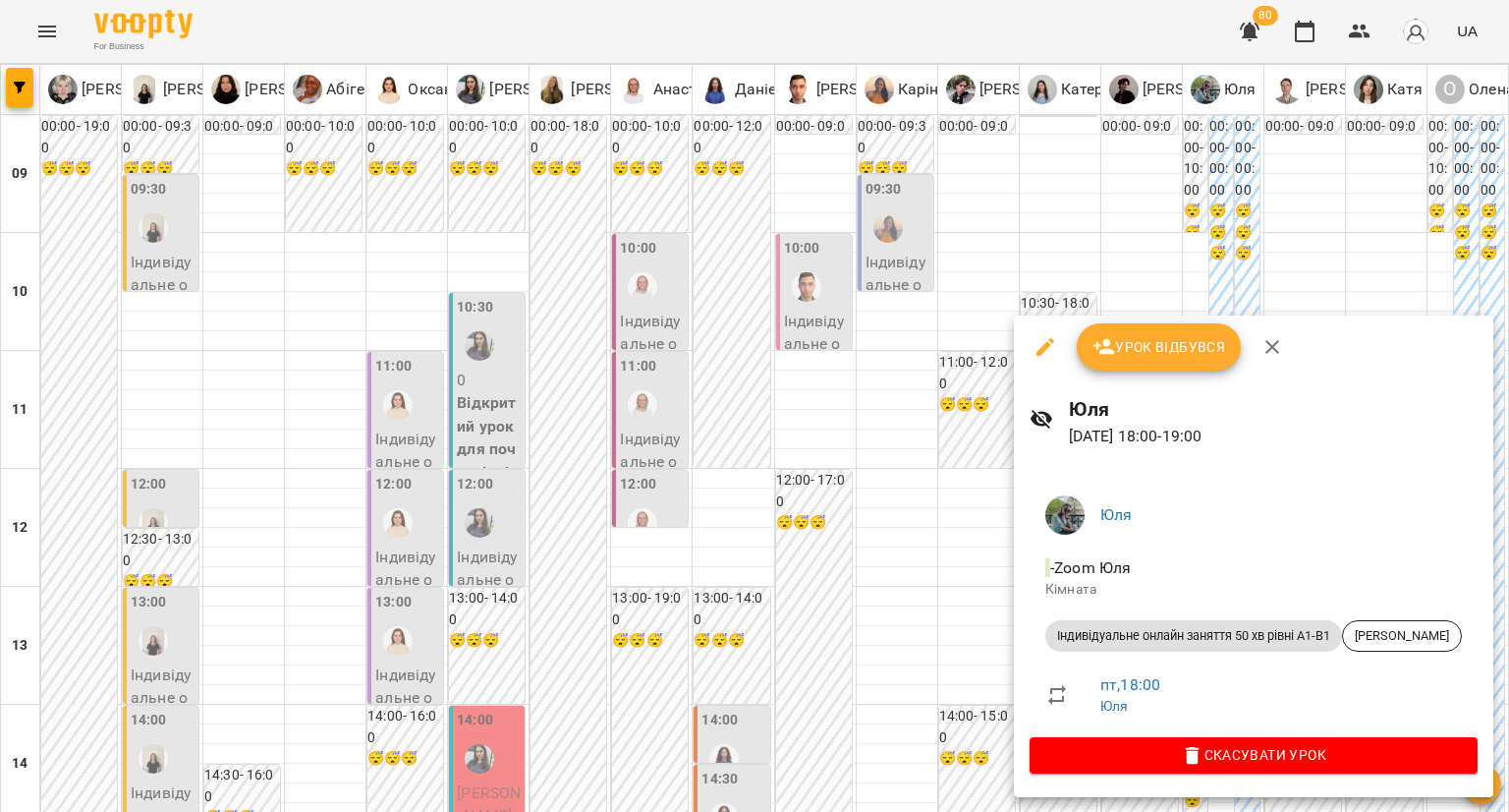
click at [928, 399] on div at bounding box center [754, 406] width 1509 height 812
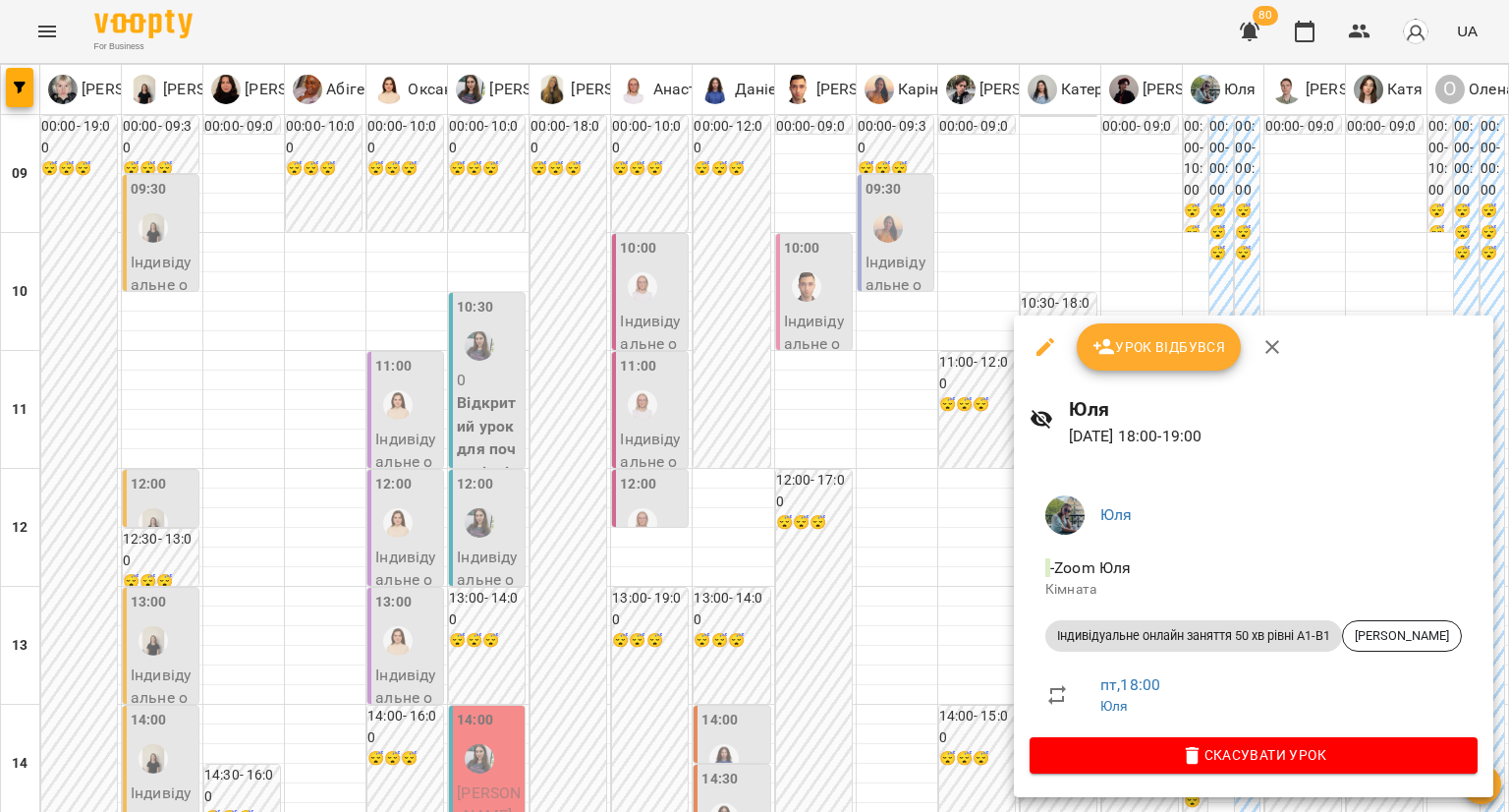
click at [1408, 609] on li "- Zoom Юля Кімната" at bounding box center [1254, 576] width 448 height 70
click at [1407, 634] on span "[PERSON_NAME]" at bounding box center [1403, 636] width 118 height 18
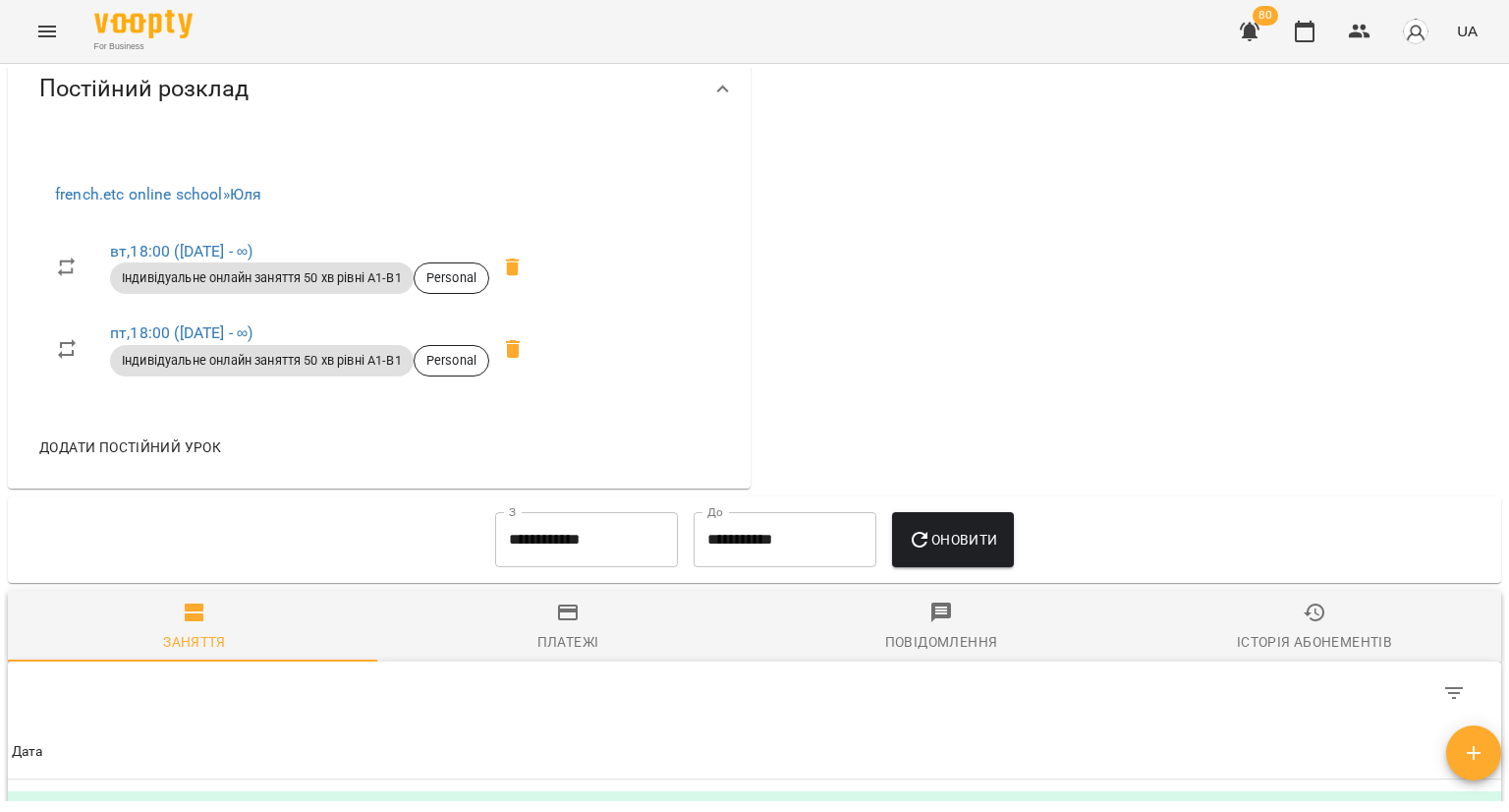
scroll to position [1325, 0]
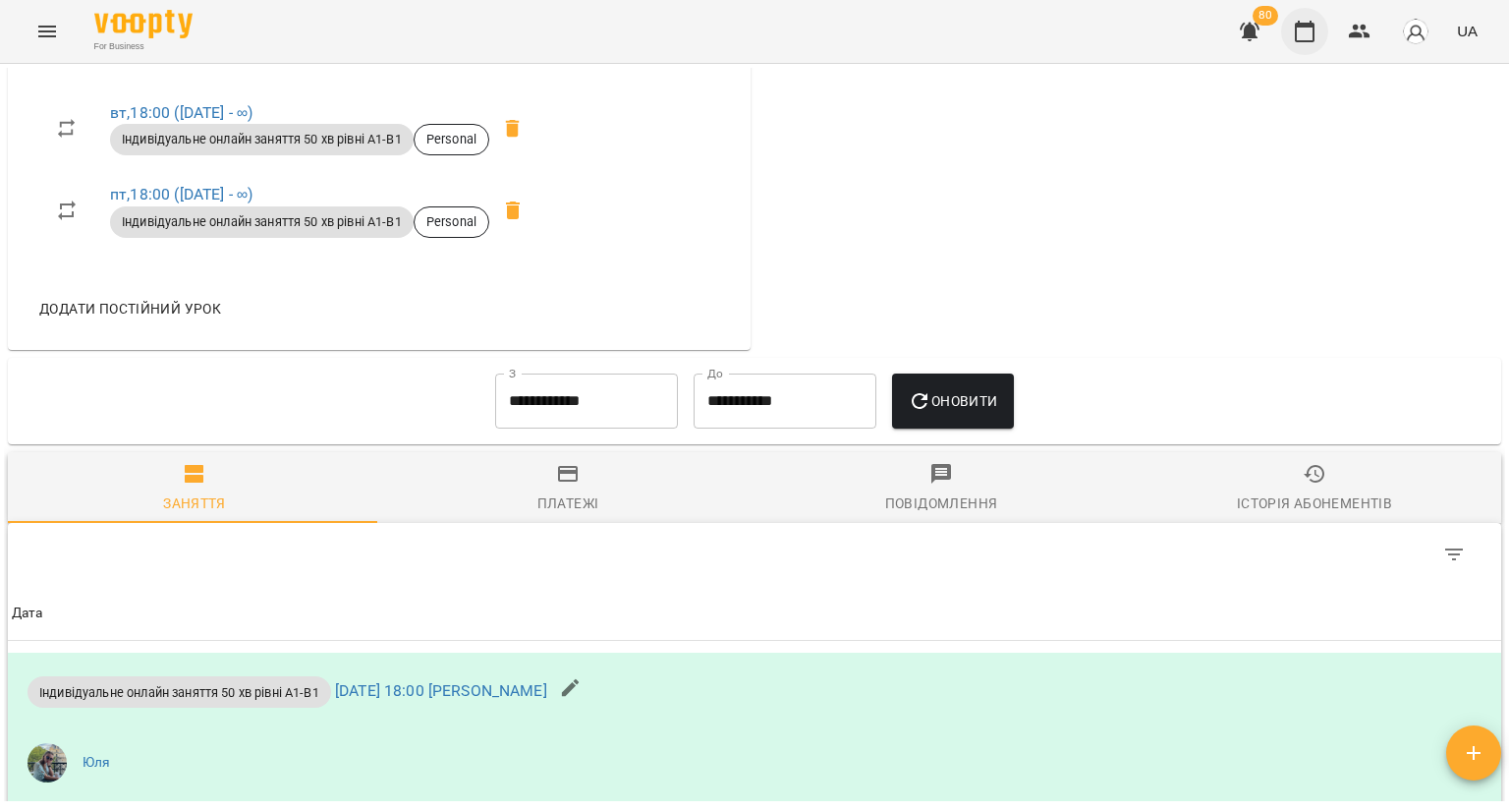
click at [1313, 37] on icon "button" at bounding box center [1305, 32] width 24 height 24
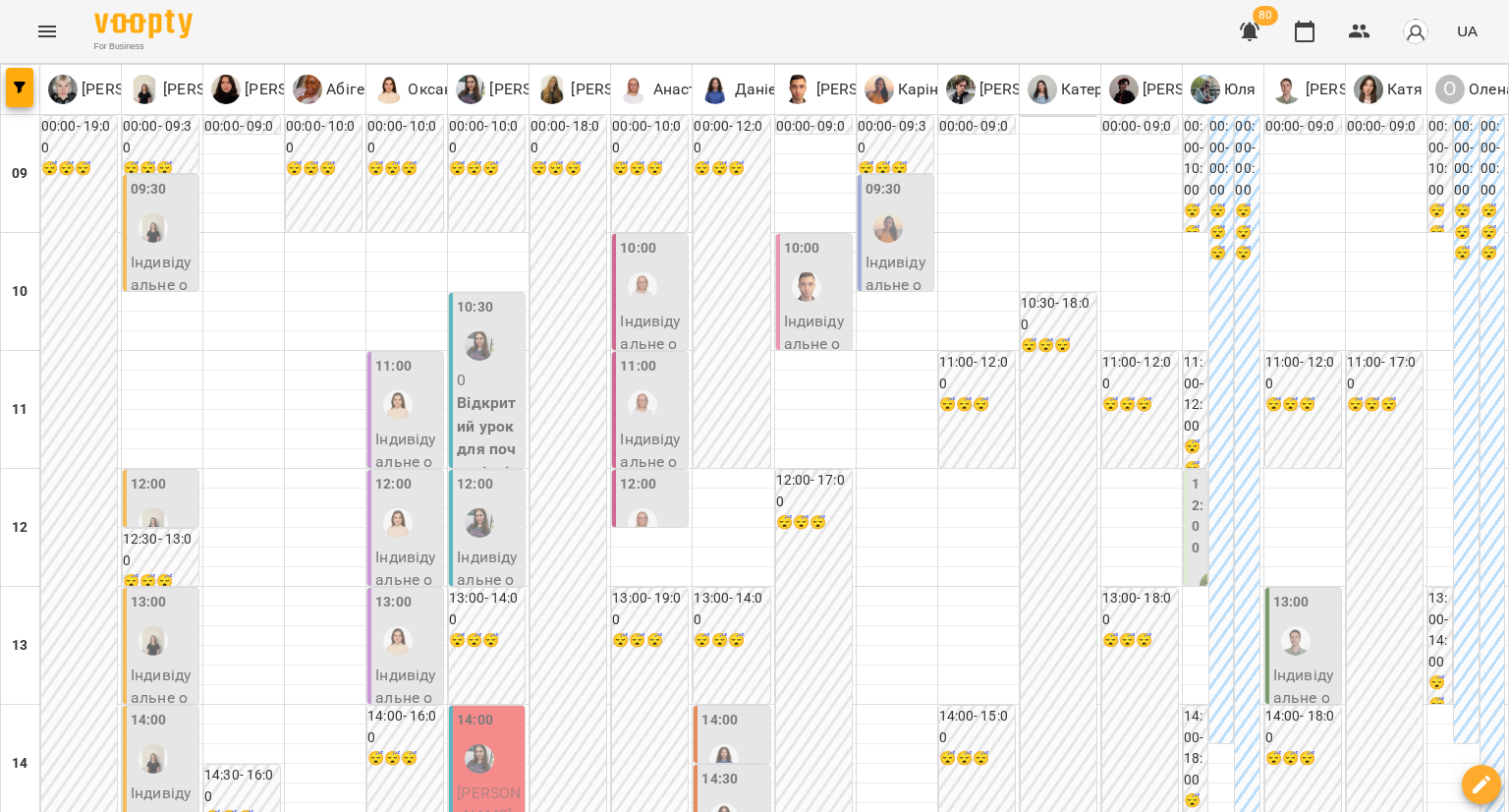
scroll to position [888, 0]
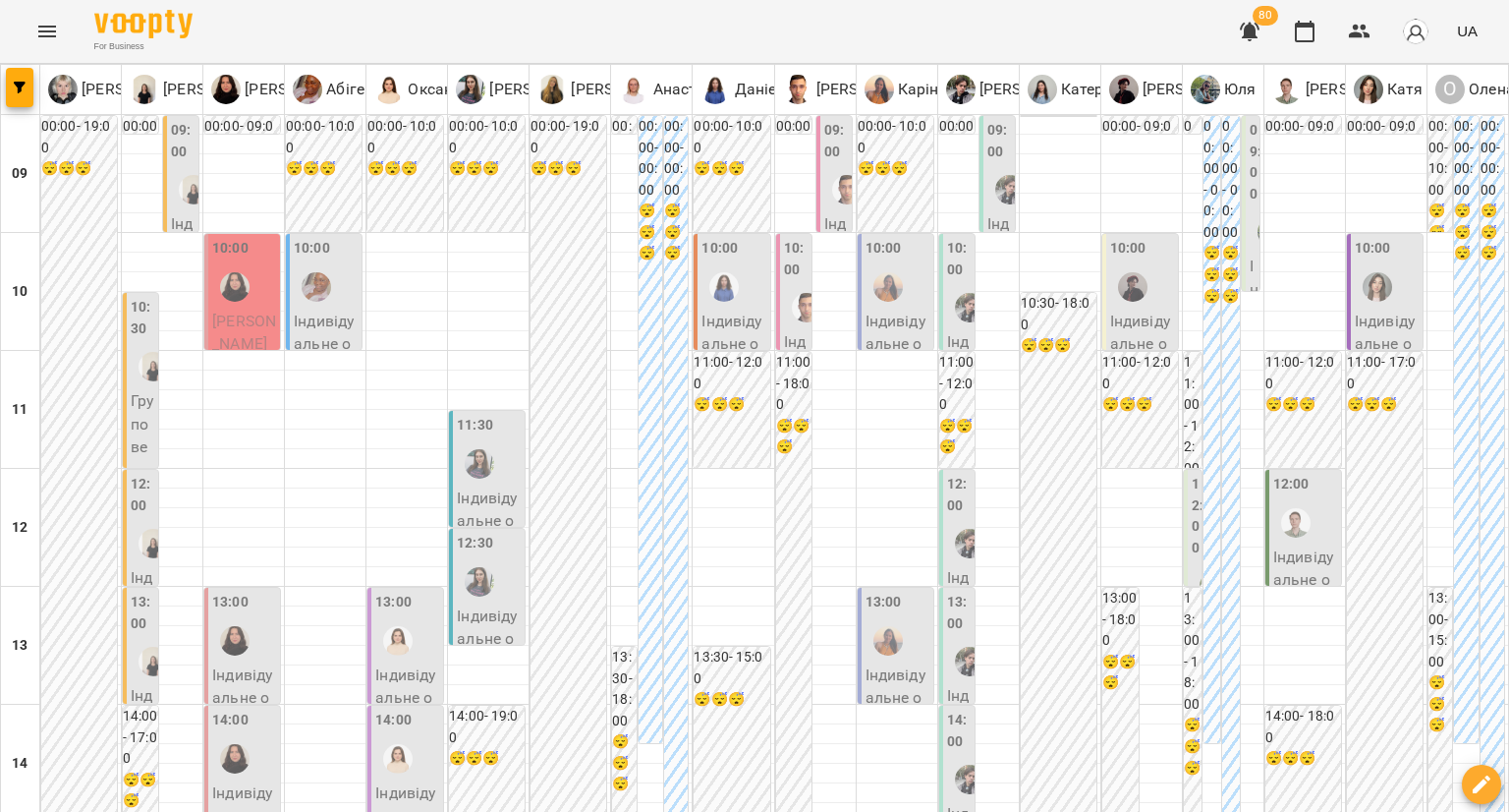
scroll to position [840, 0]
type input "**********"
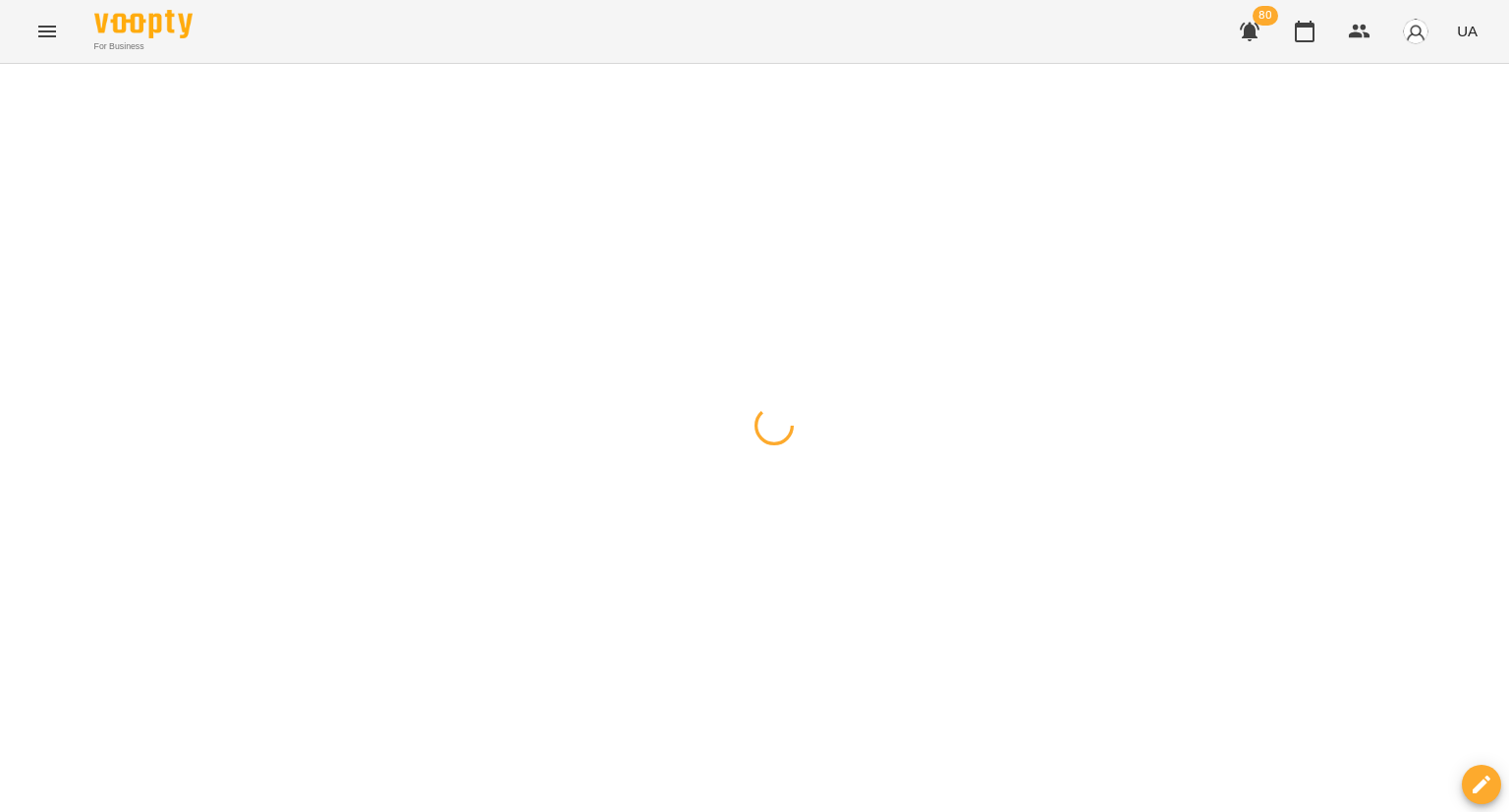
click at [868, 64] on div at bounding box center [754, 64] width 1509 height 0
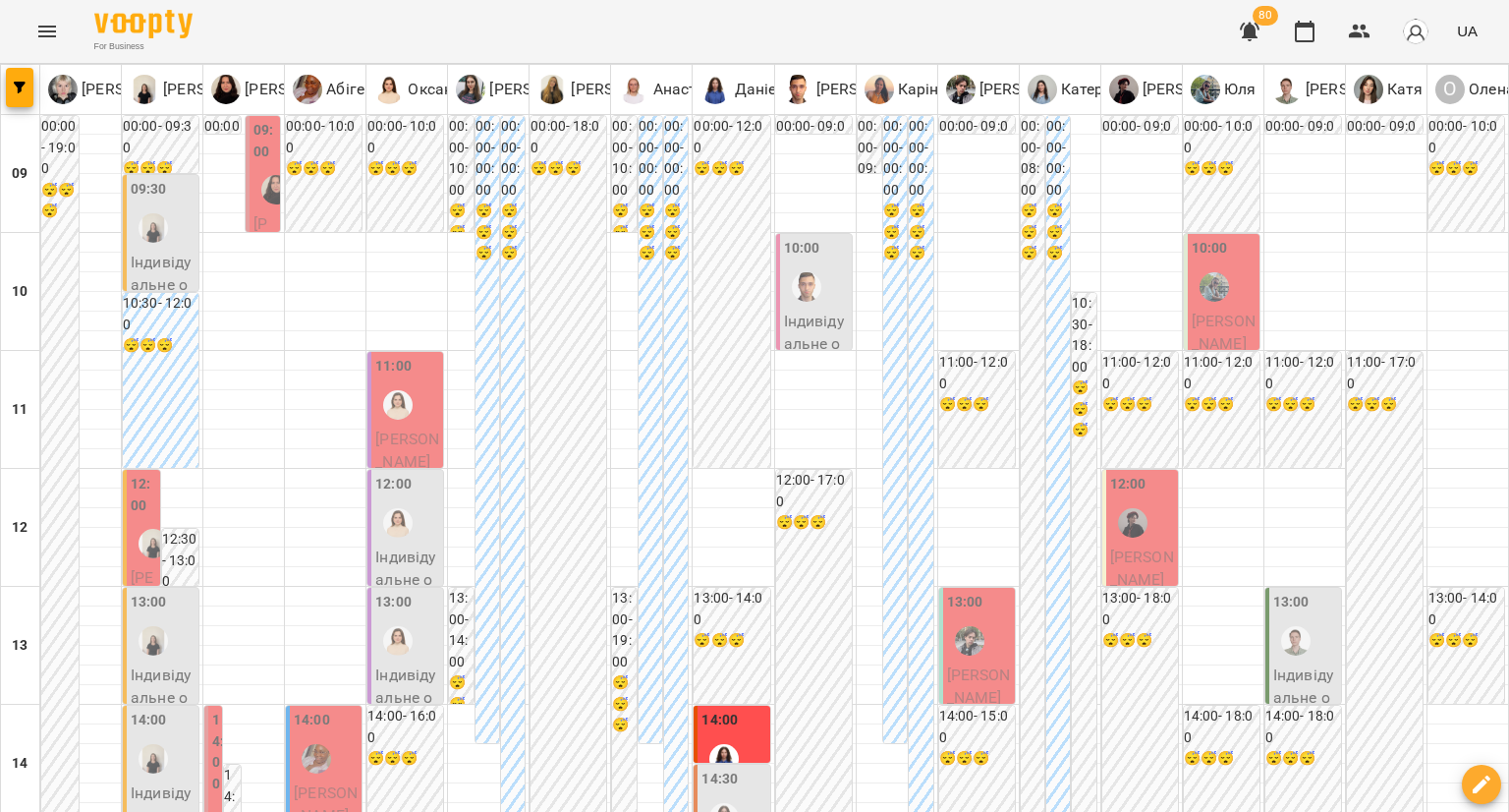
scroll to position [822, 0]
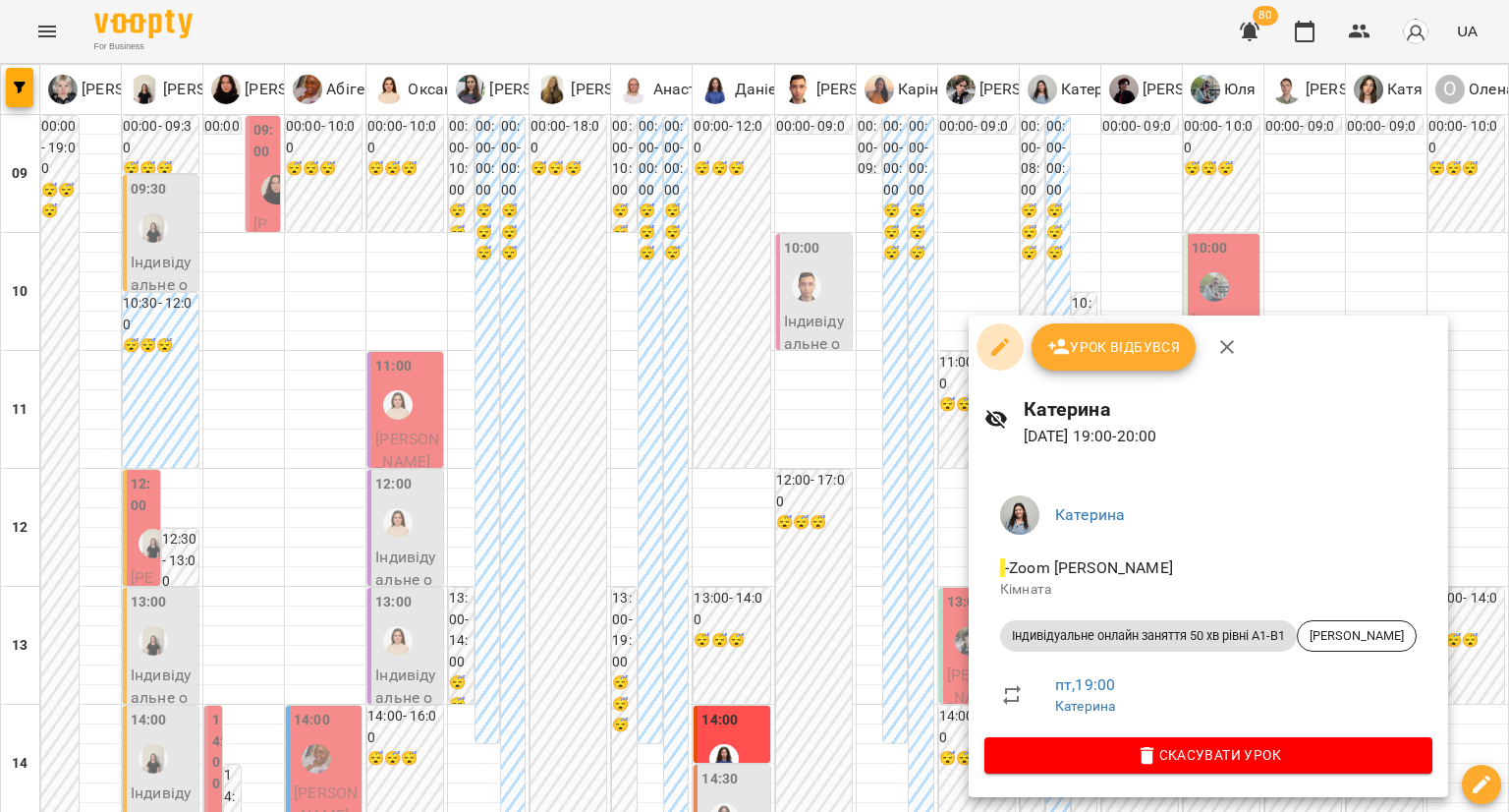
click at [997, 352] on icon "button" at bounding box center [1000, 347] width 18 height 18
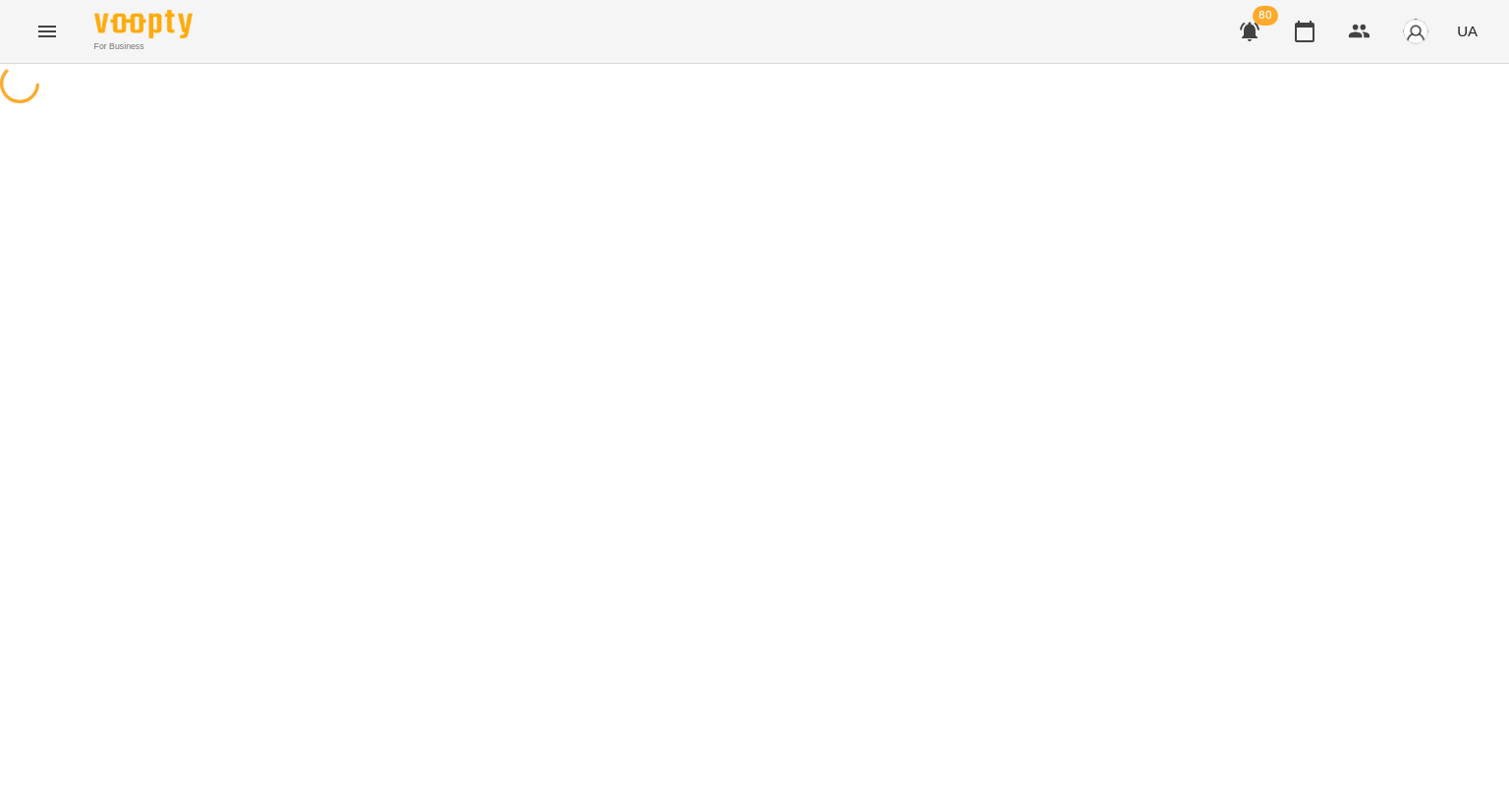
select select "**********"
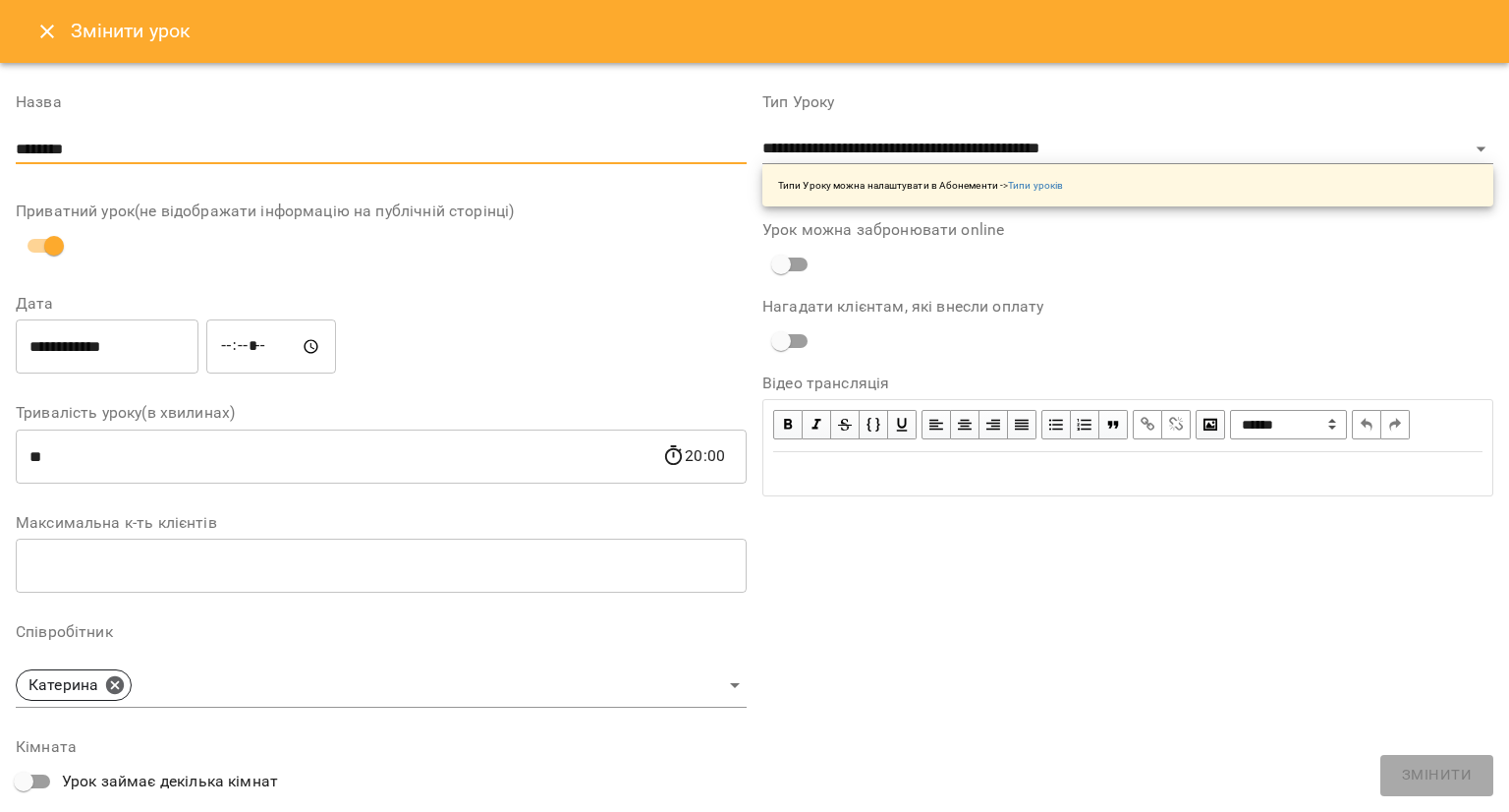
drag, startPoint x: 115, startPoint y: 158, endPoint x: 0, endPoint y: 147, distance: 115.5
click at [0, 147] on div "**********" at bounding box center [754, 624] width 1509 height 1121
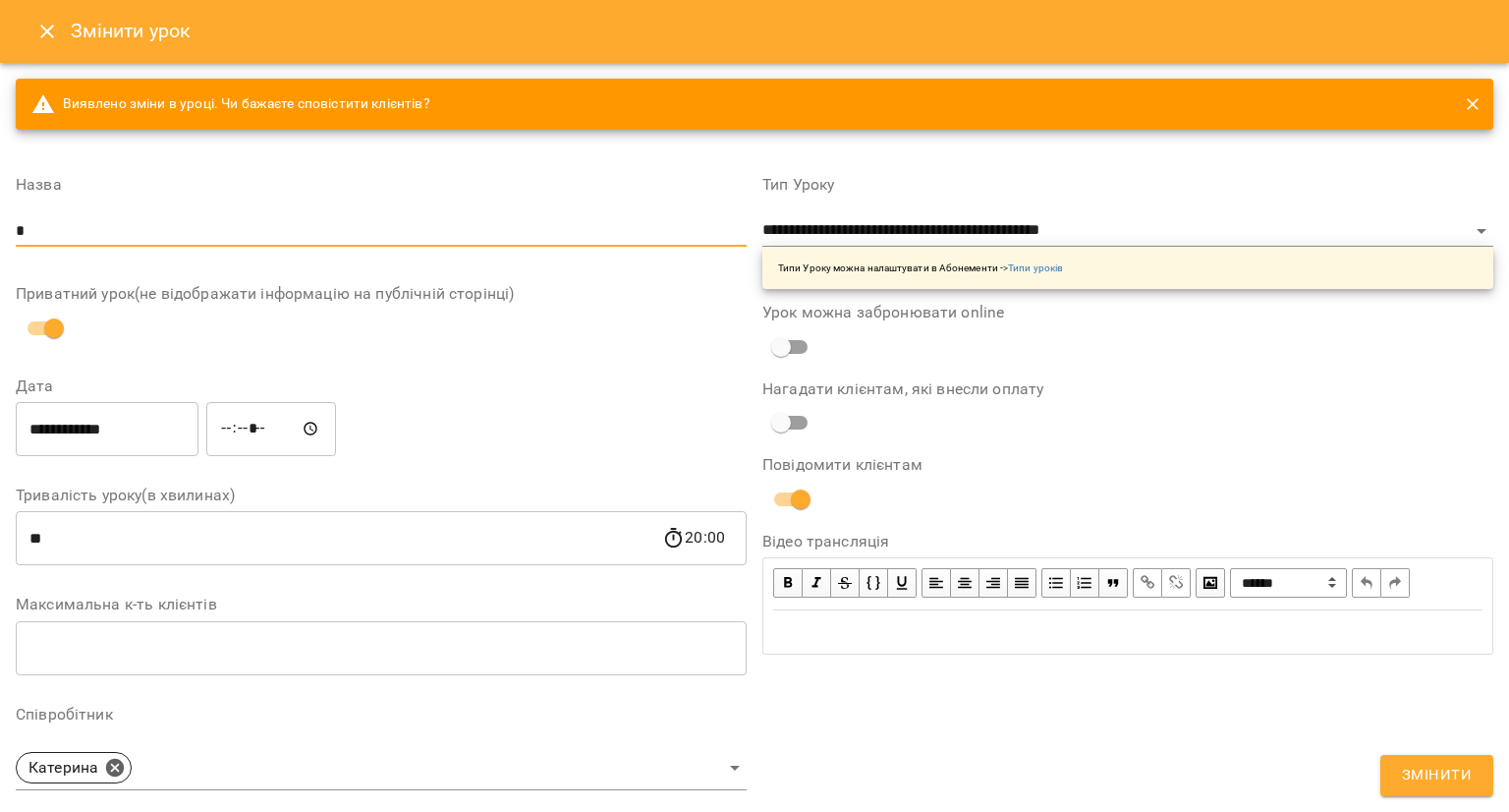
type input "**********"
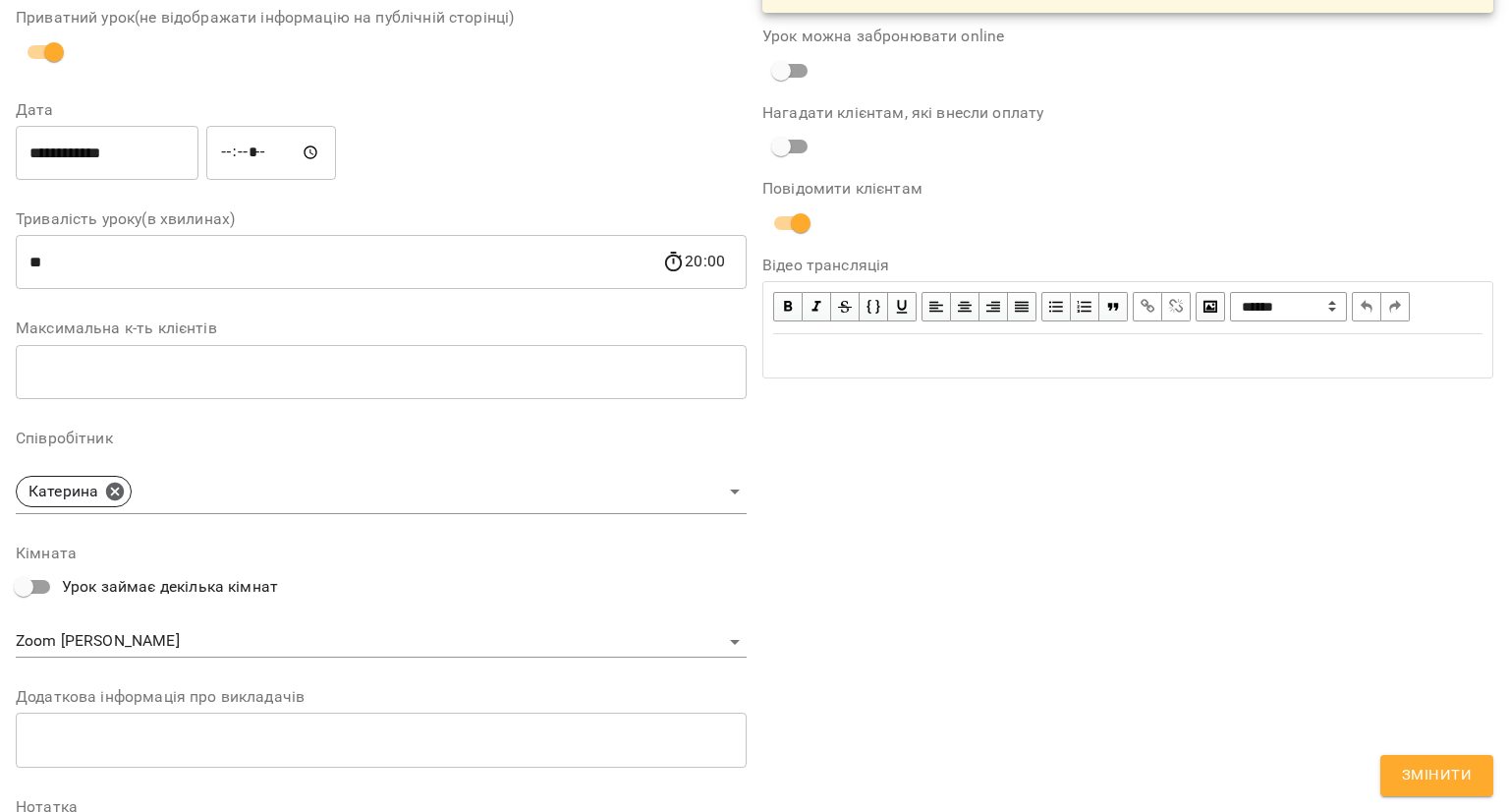
scroll to position [297, 0]
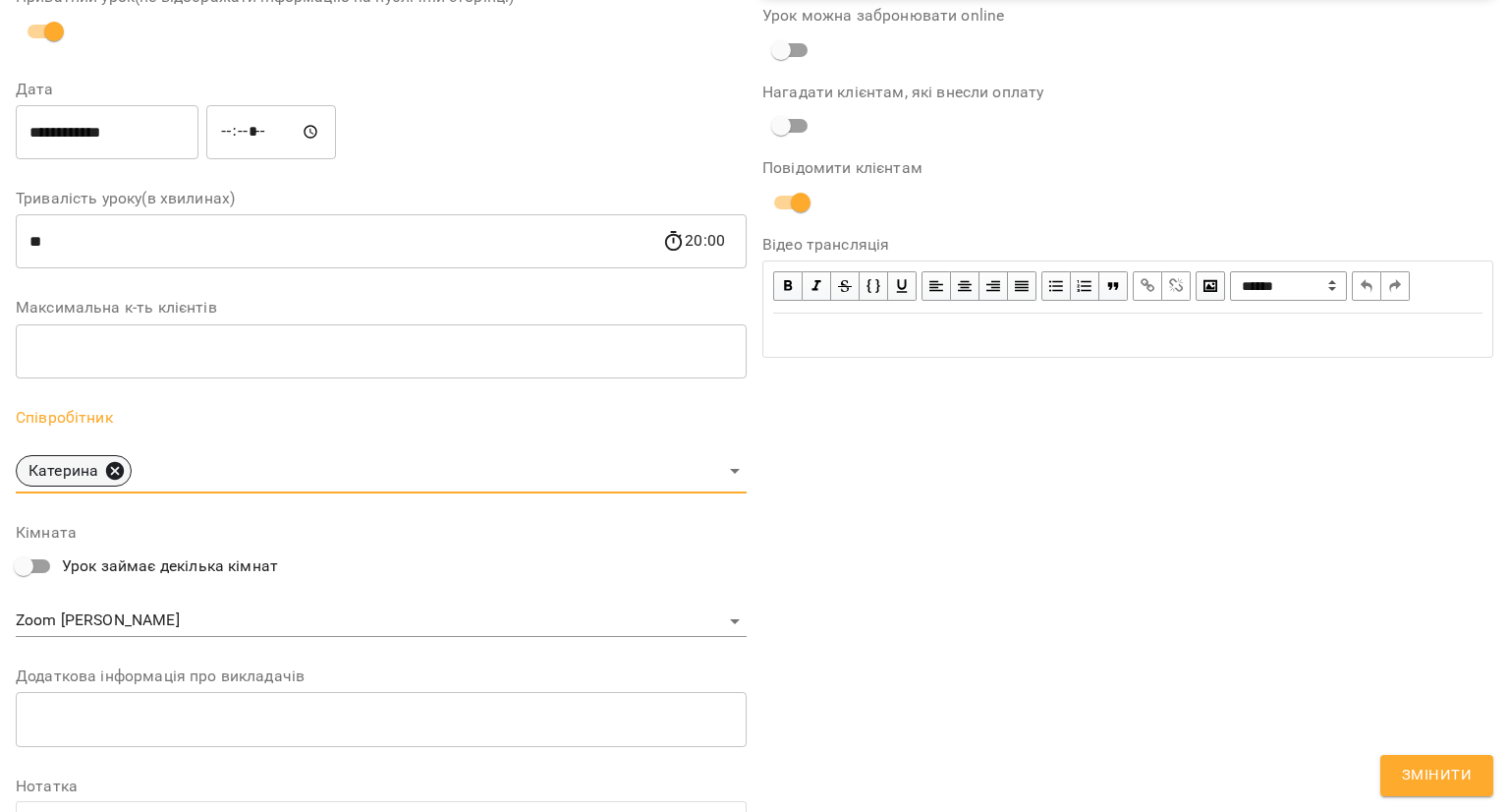
click at [106, 474] on icon at bounding box center [115, 470] width 18 height 18
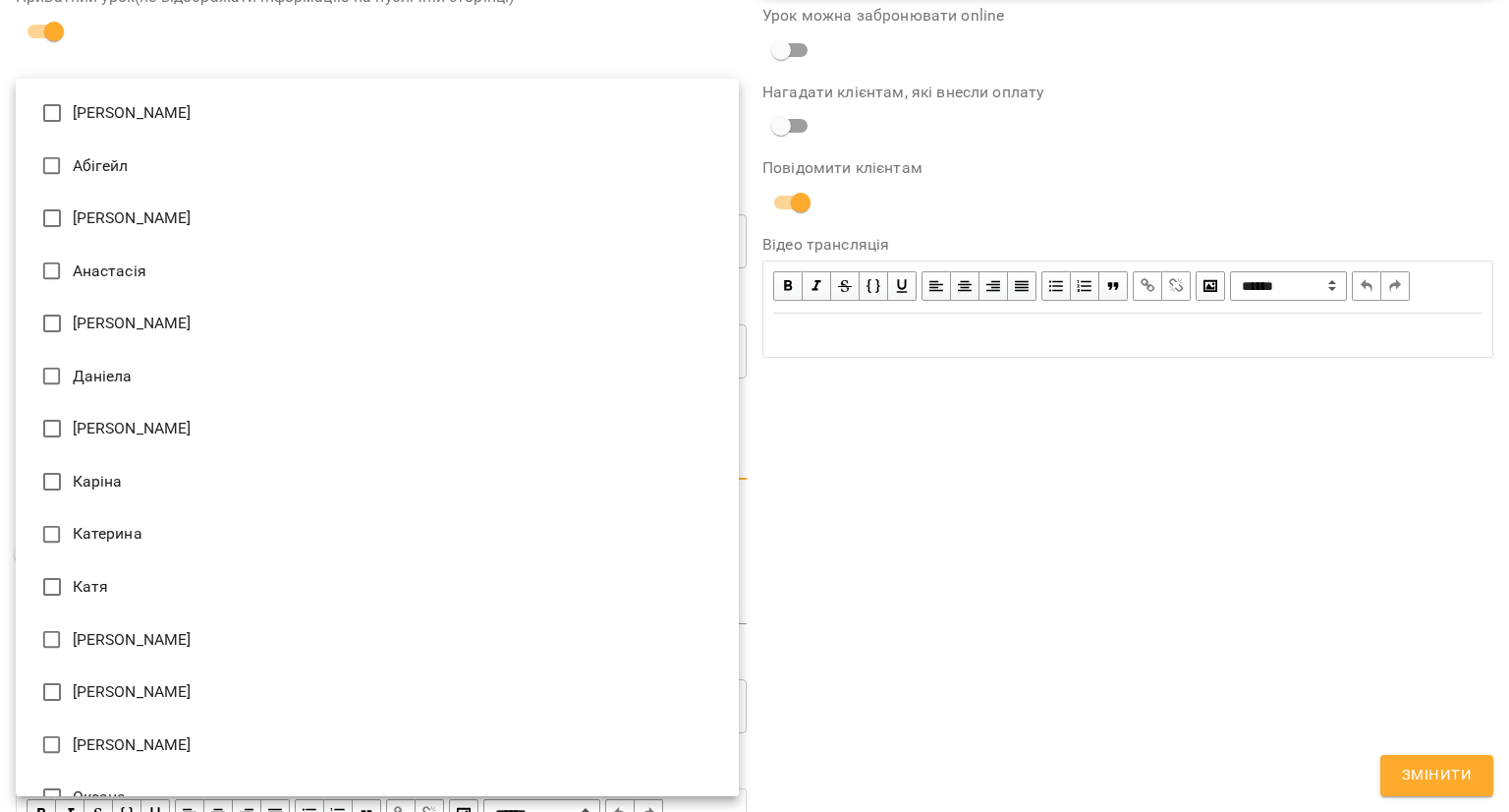
click at [106, 474] on body "**********" at bounding box center [754, 473] width 1509 height 947
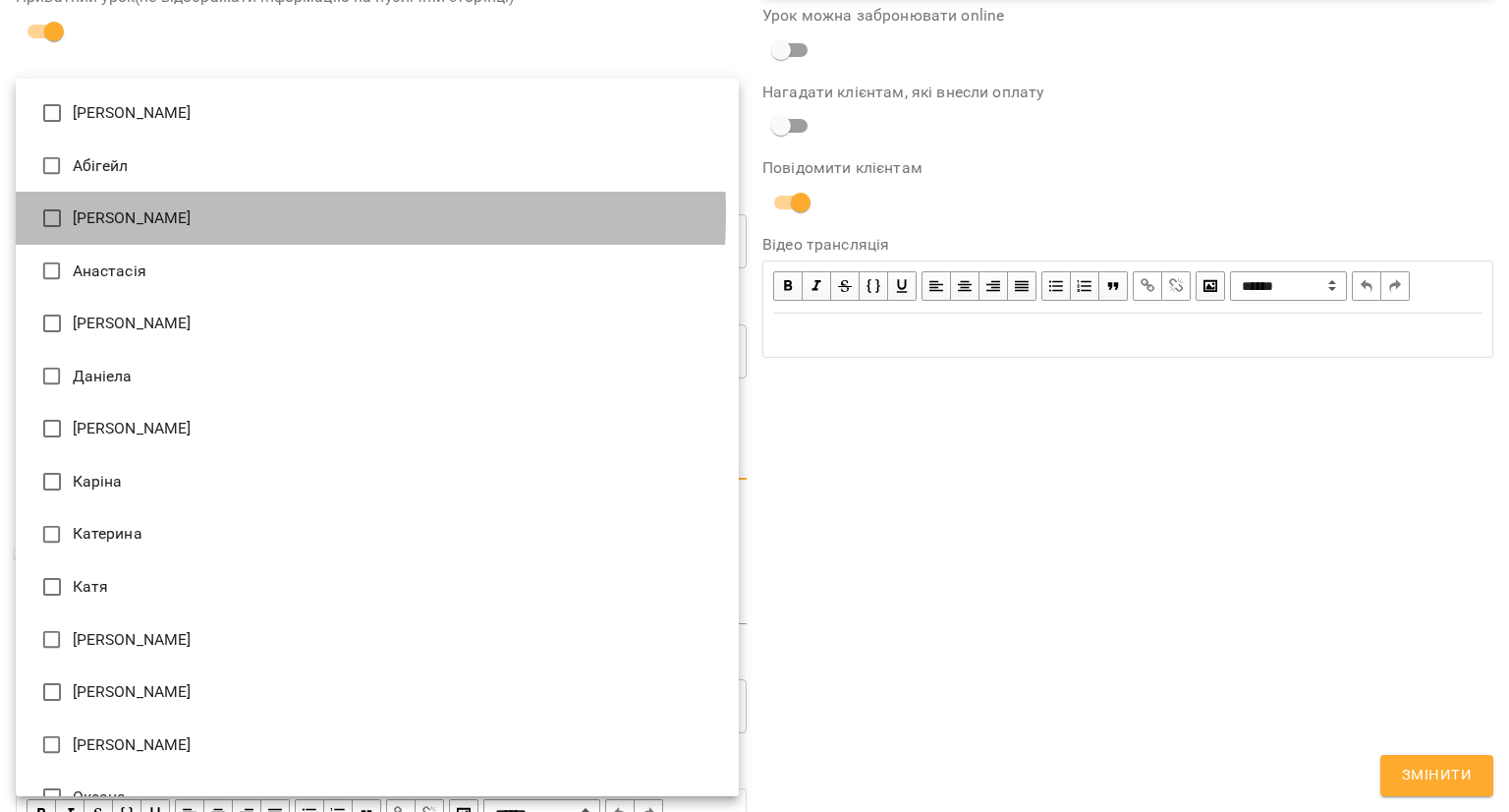
click at [169, 213] on li "[PERSON_NAME]" at bounding box center [377, 218] width 723 height 53
type input "**********"
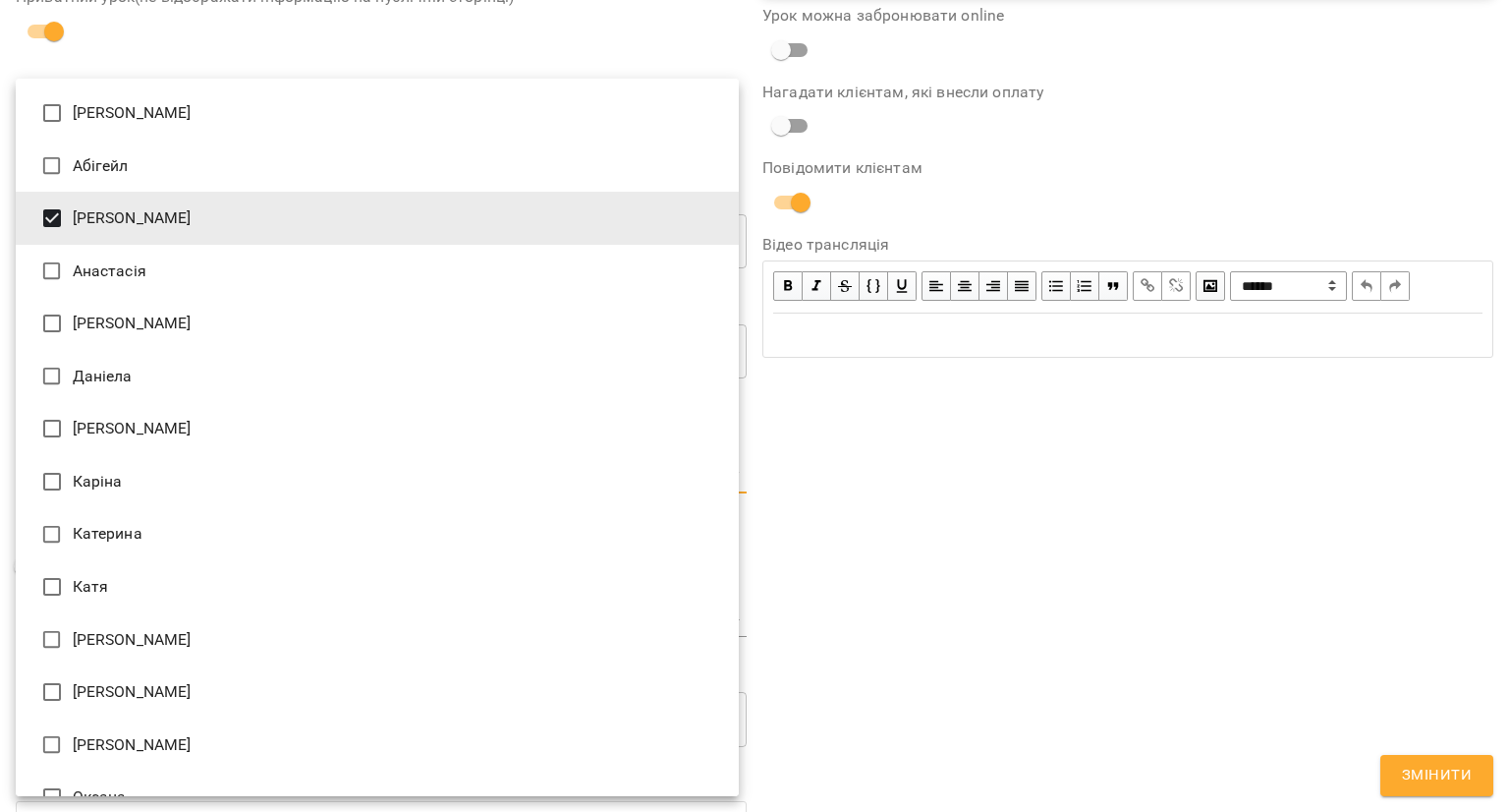
click at [846, 473] on div at bounding box center [754, 406] width 1509 height 812
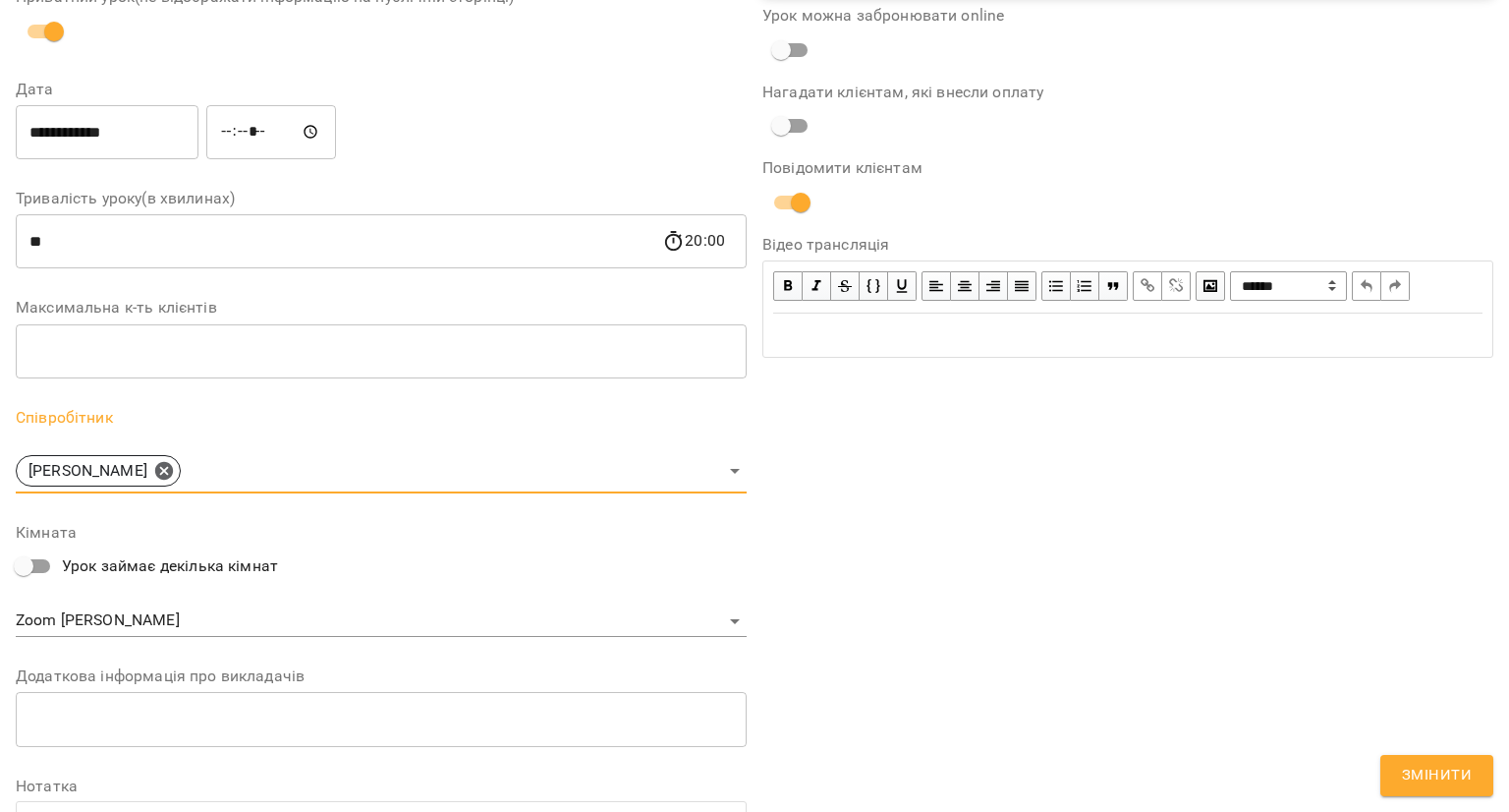
click at [259, 619] on body "**********" at bounding box center [754, 473] width 1509 height 947
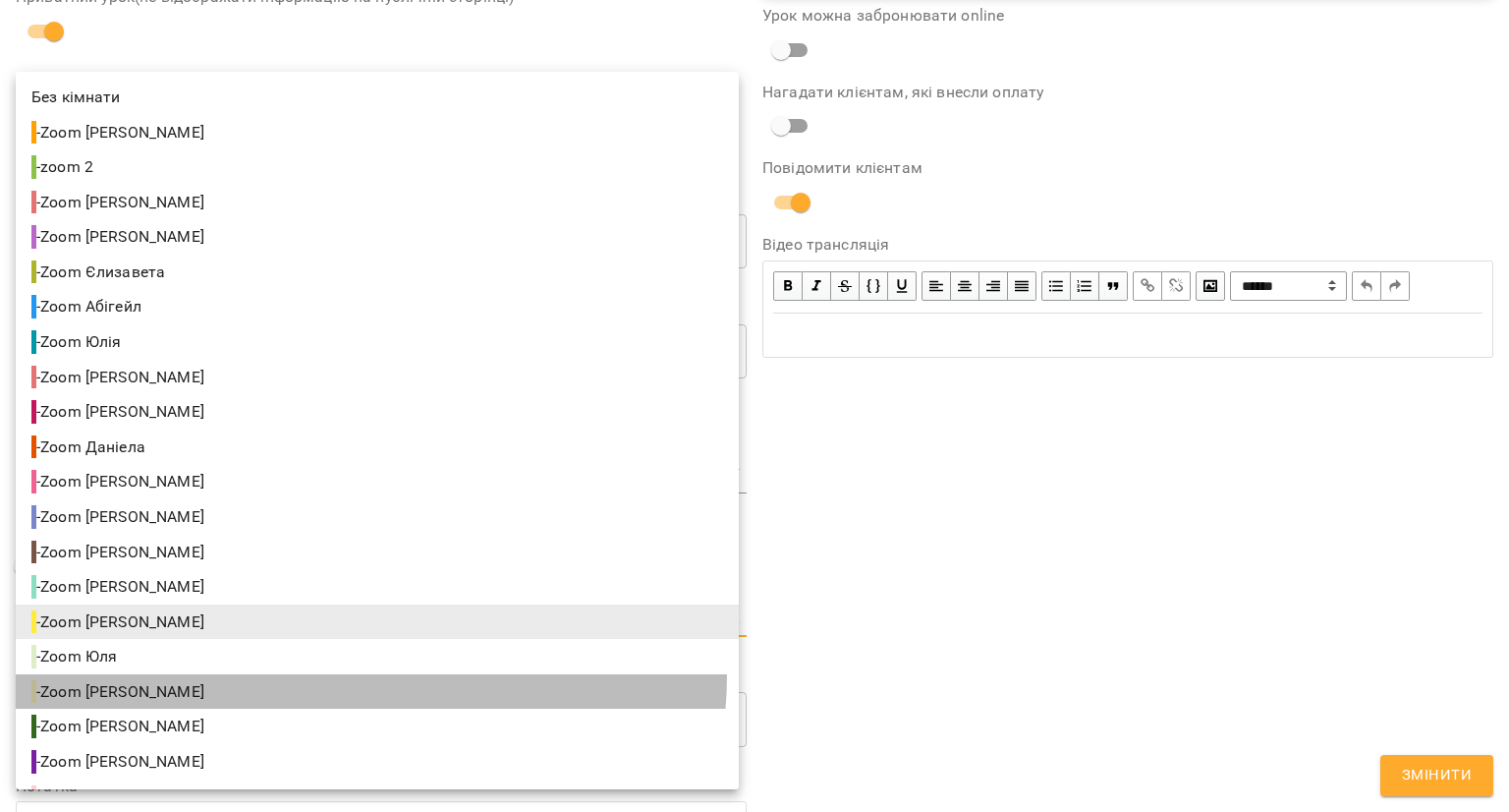
click at [330, 675] on li "- Zoom Аліса" at bounding box center [377, 692] width 723 height 35
type input "**********"
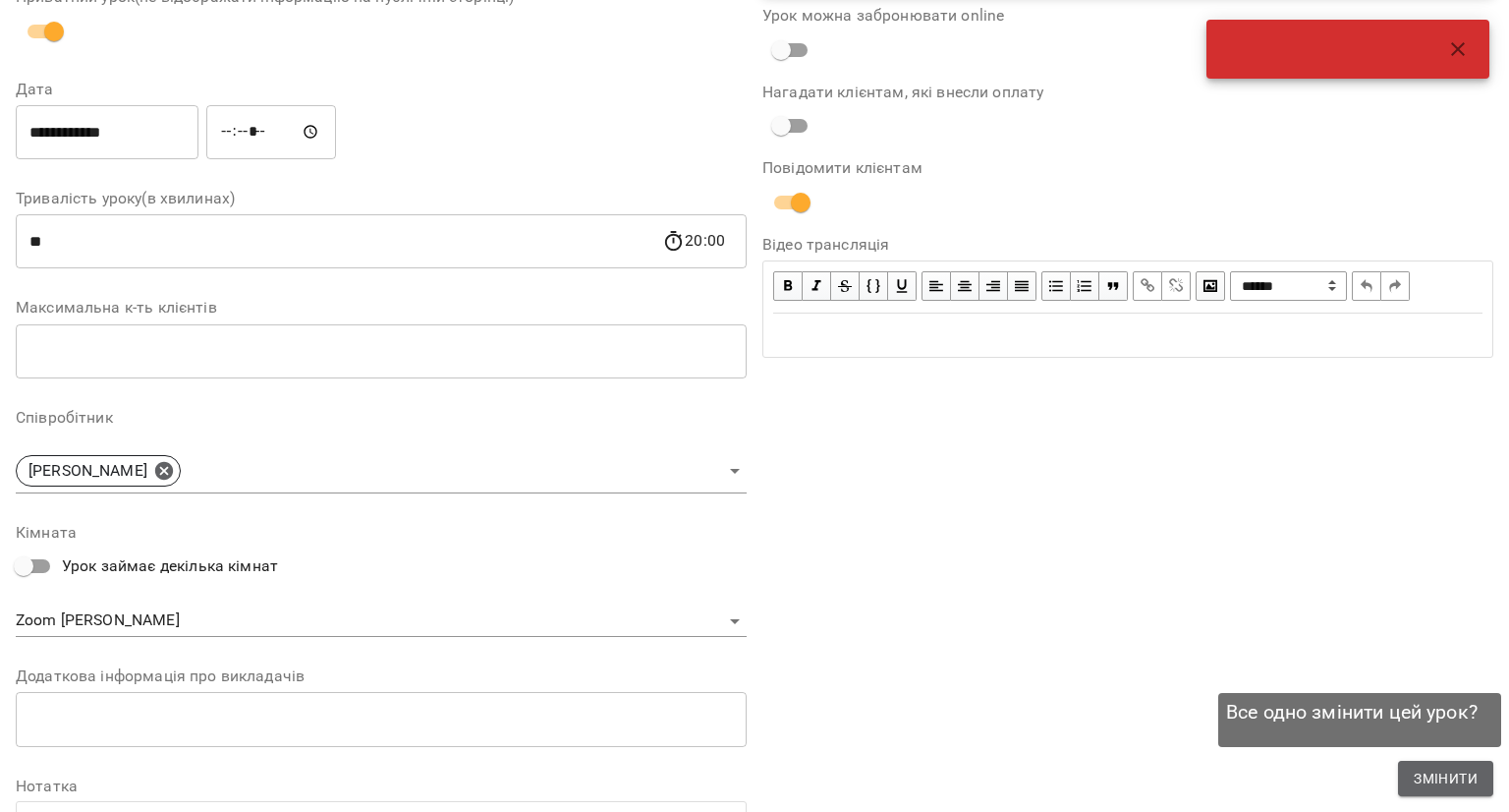
click at [1419, 768] on span "Змінити" at bounding box center [1446, 778] width 64 height 24
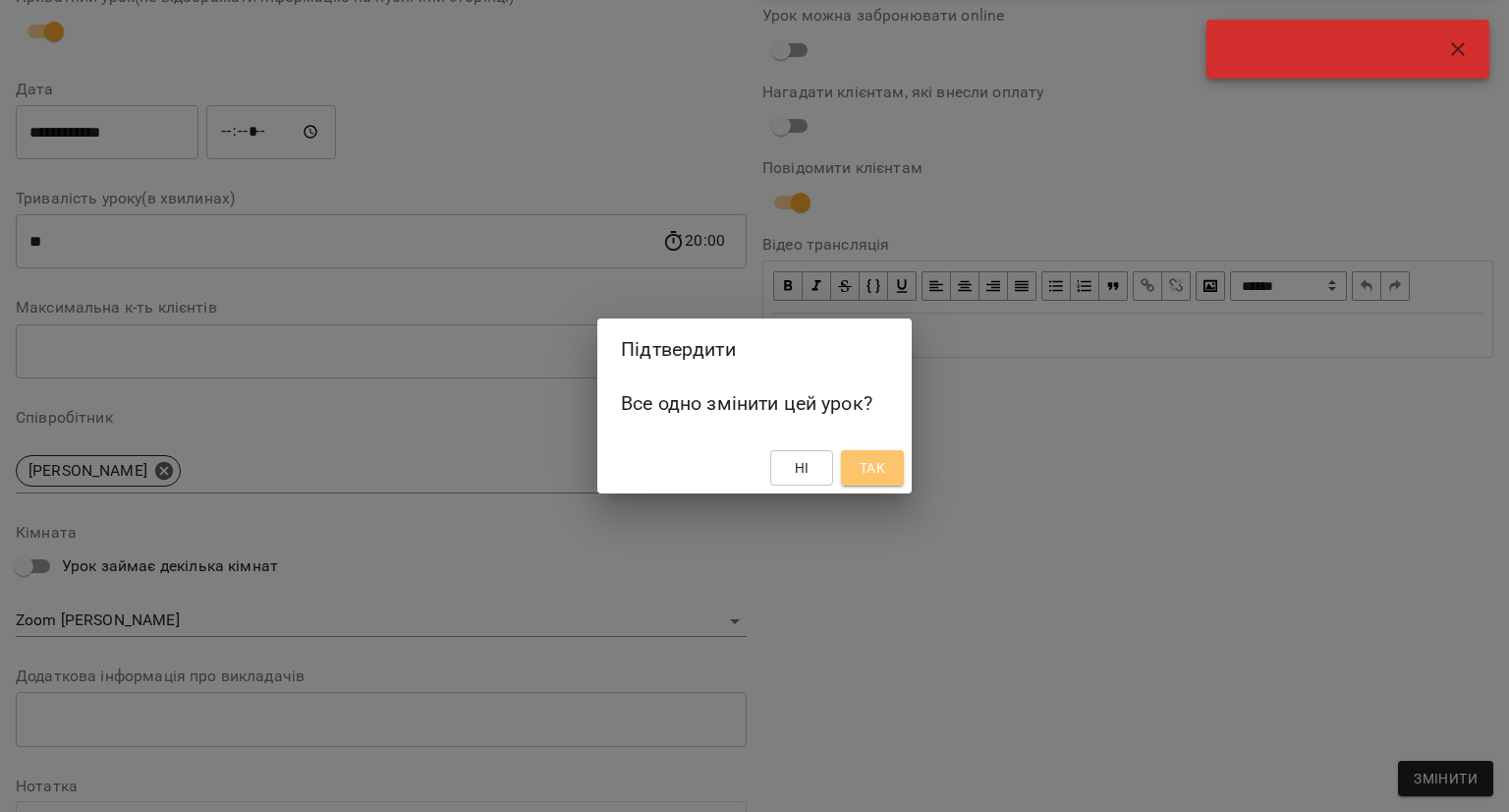
click at [894, 472] on button "Так" at bounding box center [872, 468] width 63 height 35
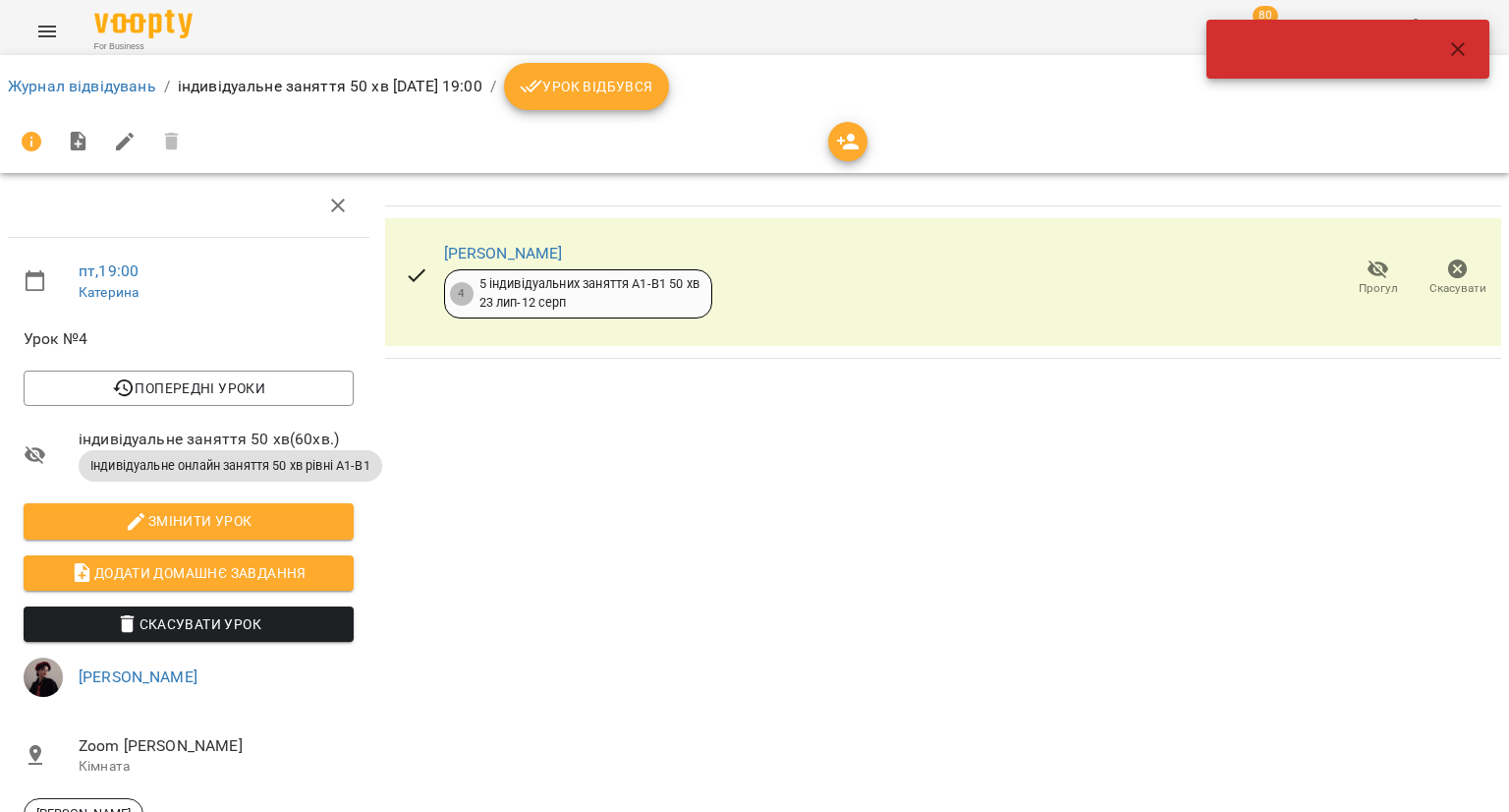
drag, startPoint x: 1453, startPoint y: 44, endPoint x: 1466, endPoint y: 46, distance: 13.2
click at [1466, 46] on icon "button" at bounding box center [1459, 49] width 24 height 24
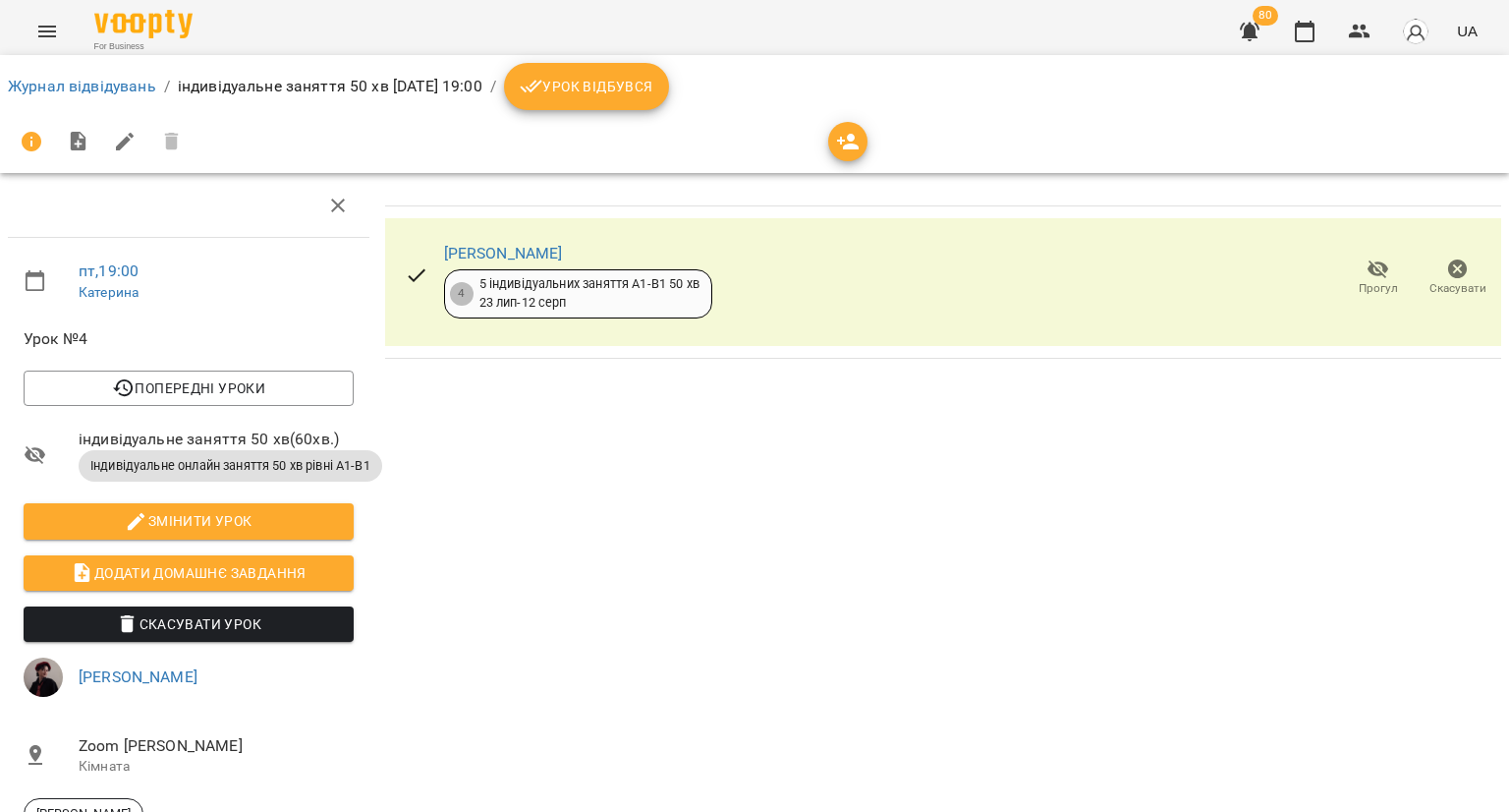
click at [1466, 46] on div at bounding box center [1347, 49] width 283 height 59
click at [1317, 33] on icon "button" at bounding box center [1305, 32] width 24 height 24
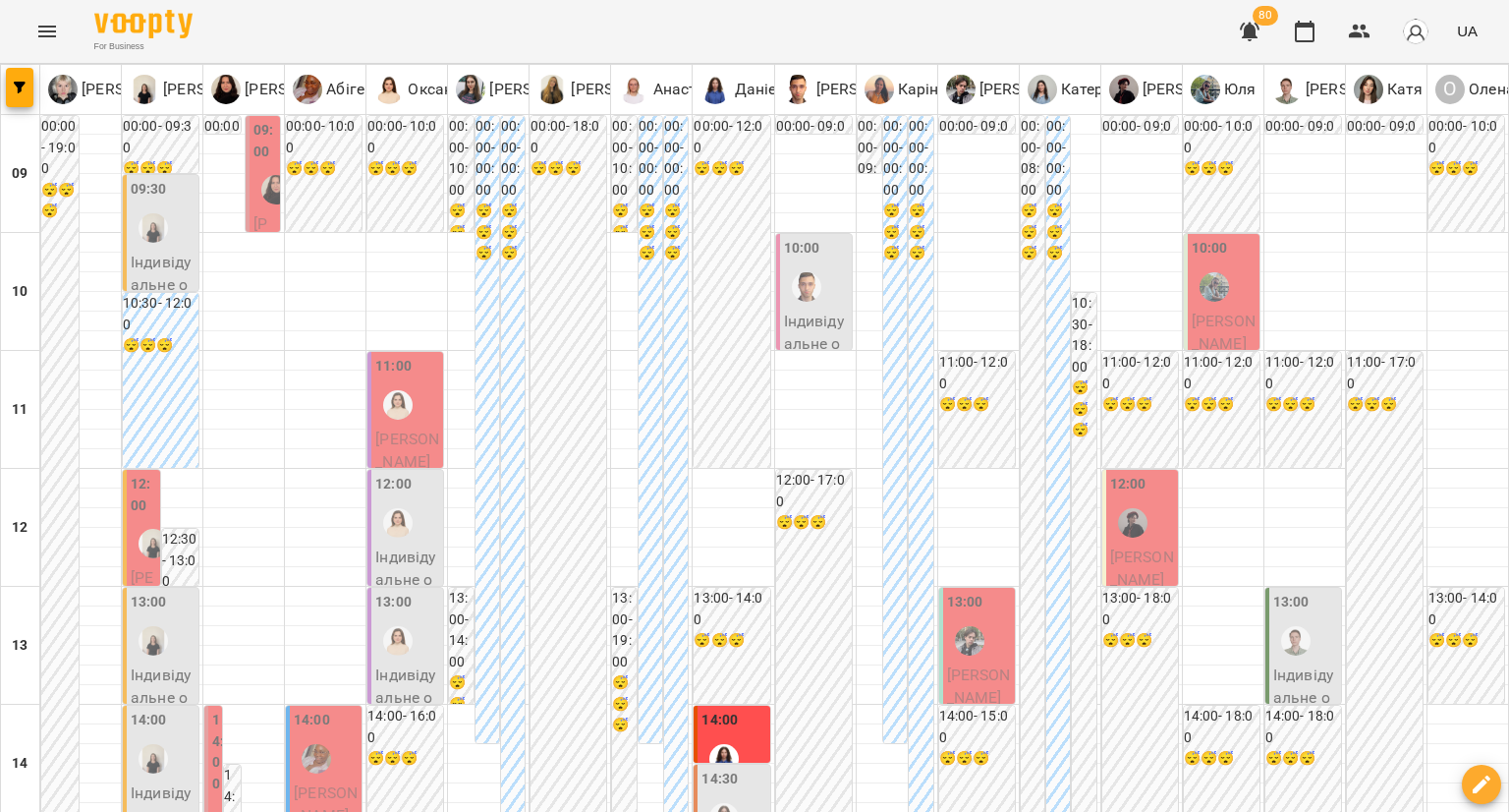
scroll to position [857, 0]
type input "**********"
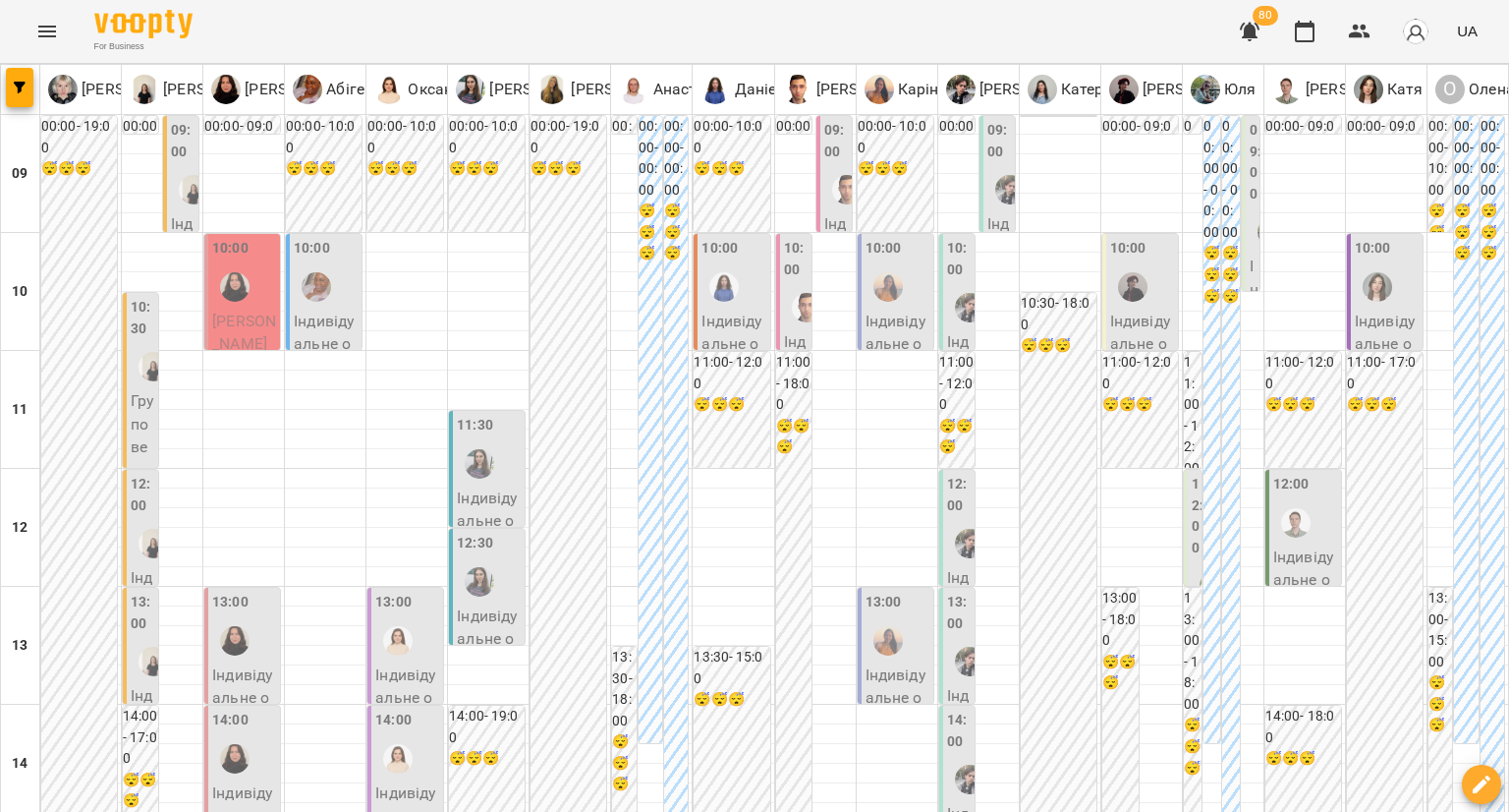
click at [1192, 504] on label "12:00" at bounding box center [1198, 516] width 12 height 85
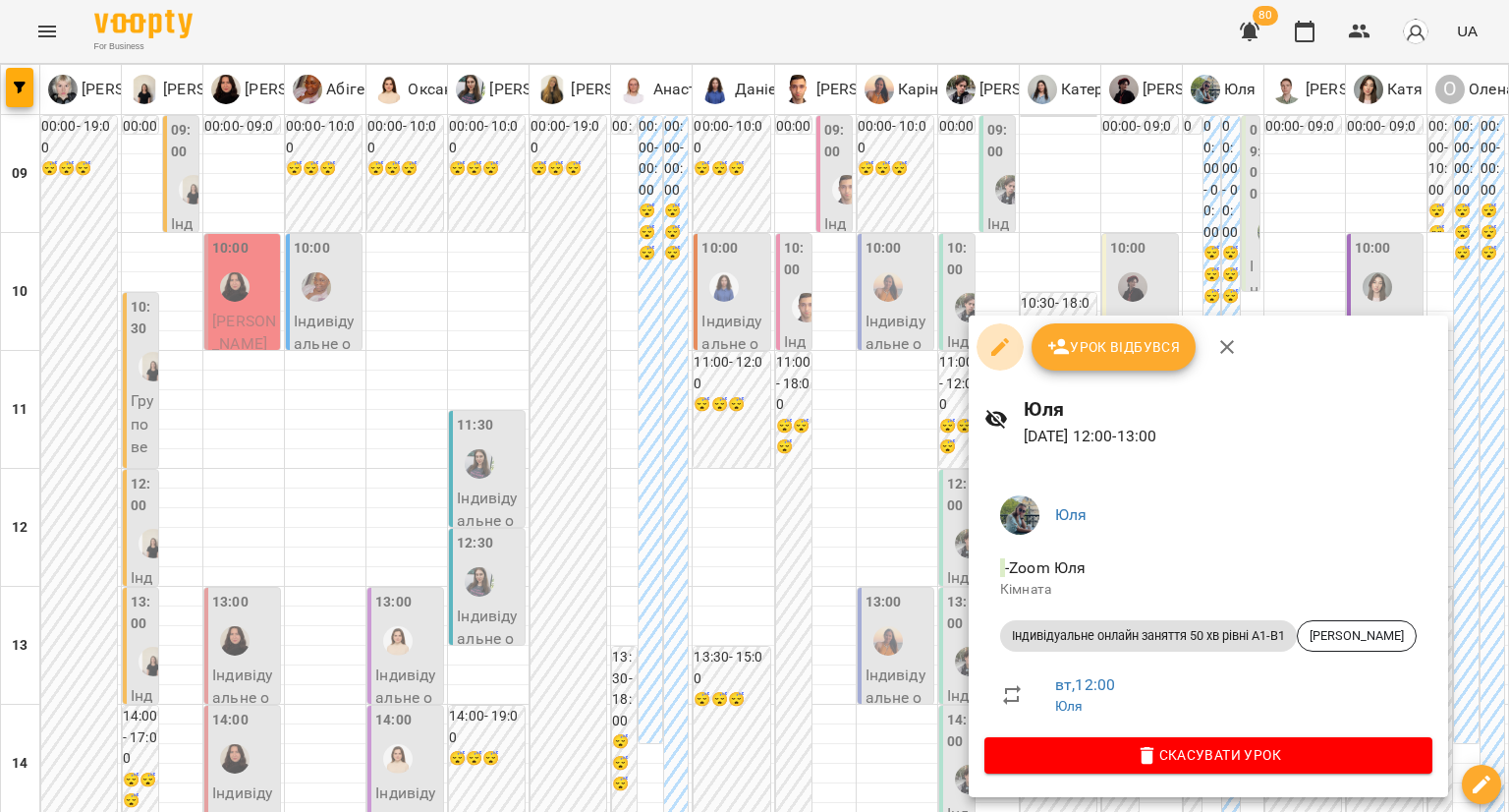
click at [989, 351] on icon "button" at bounding box center [1000, 347] width 24 height 24
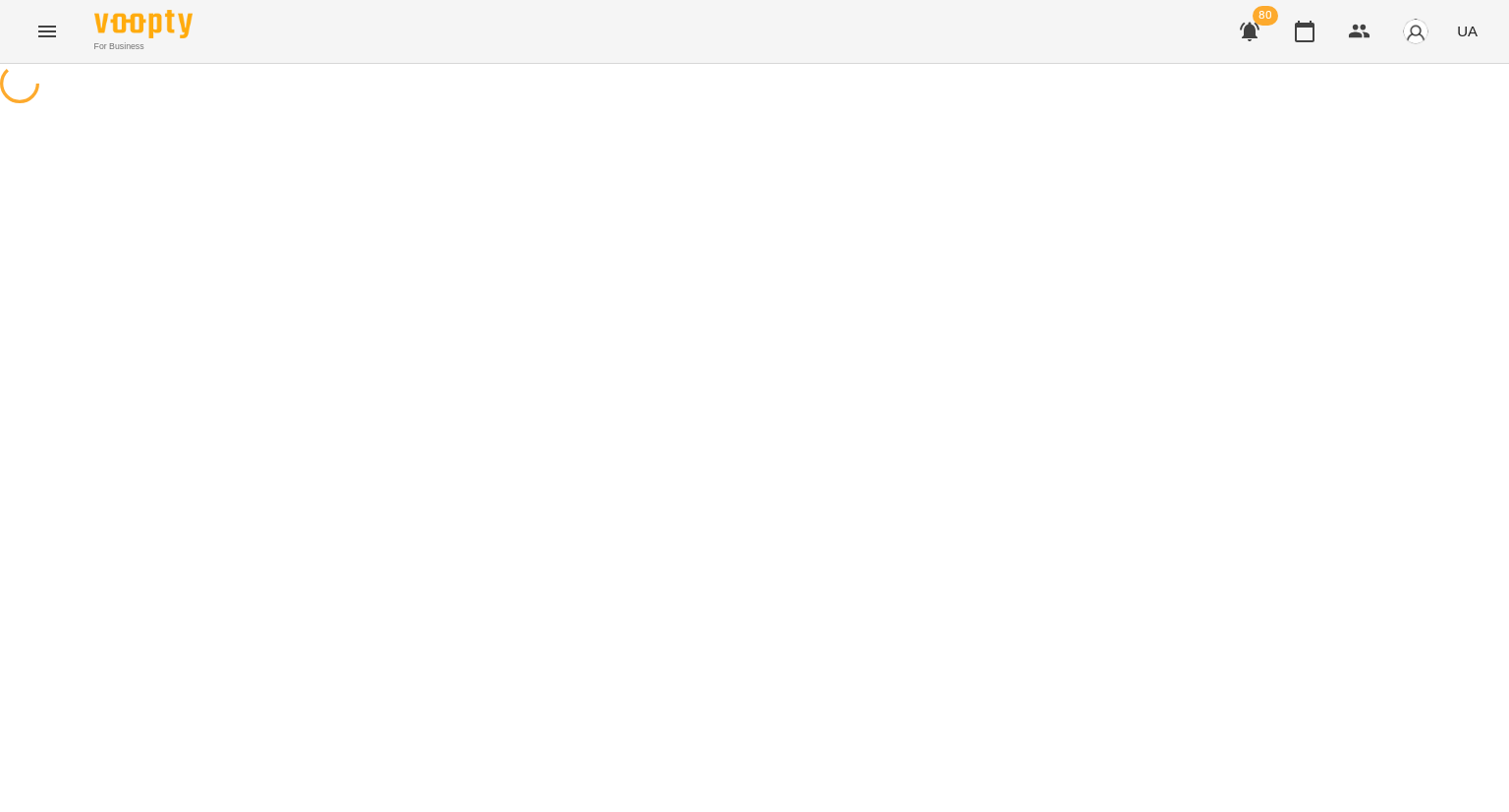
select select "**********"
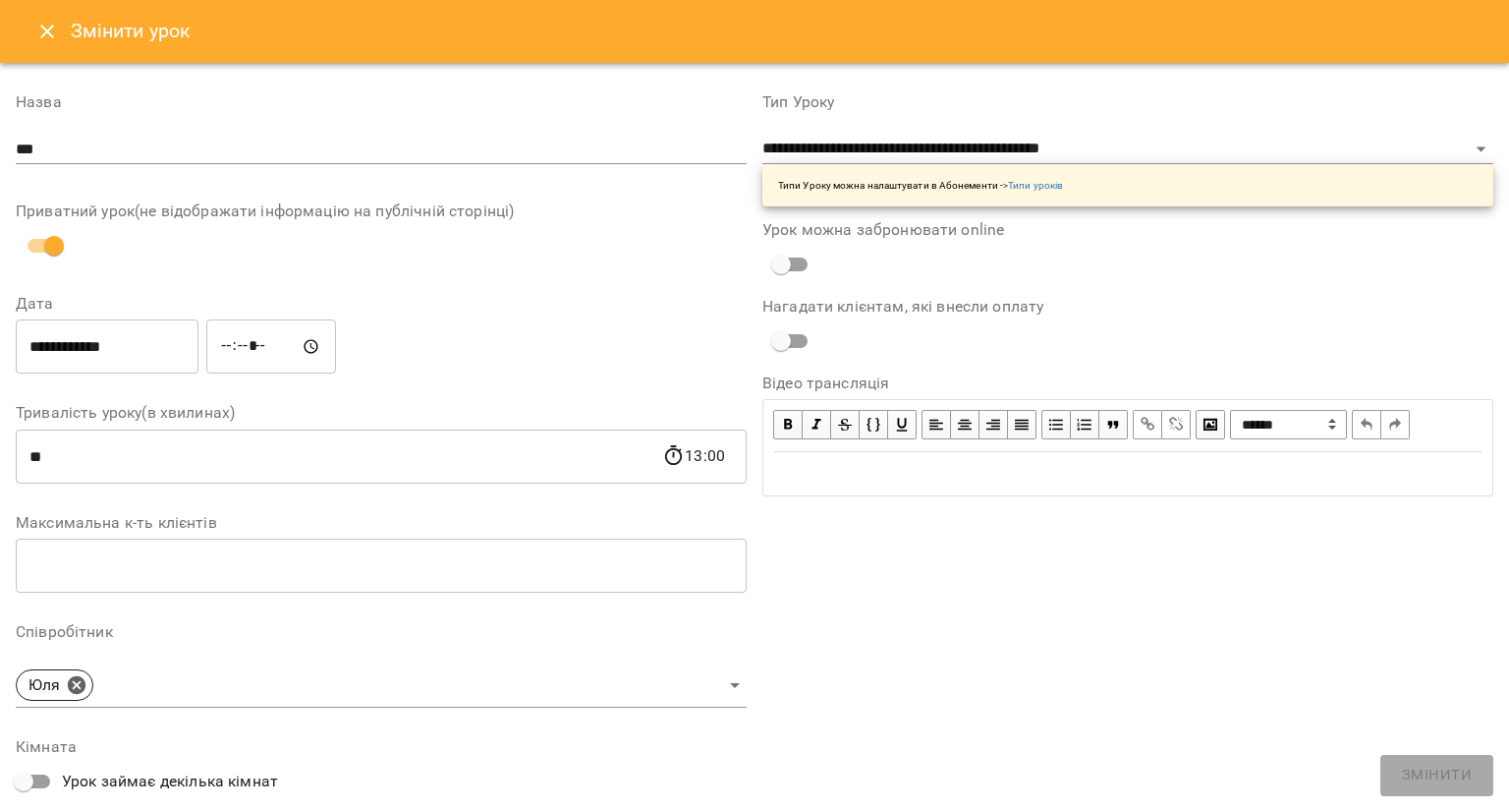
click at [158, 162] on input "***" at bounding box center [381, 150] width 731 height 32
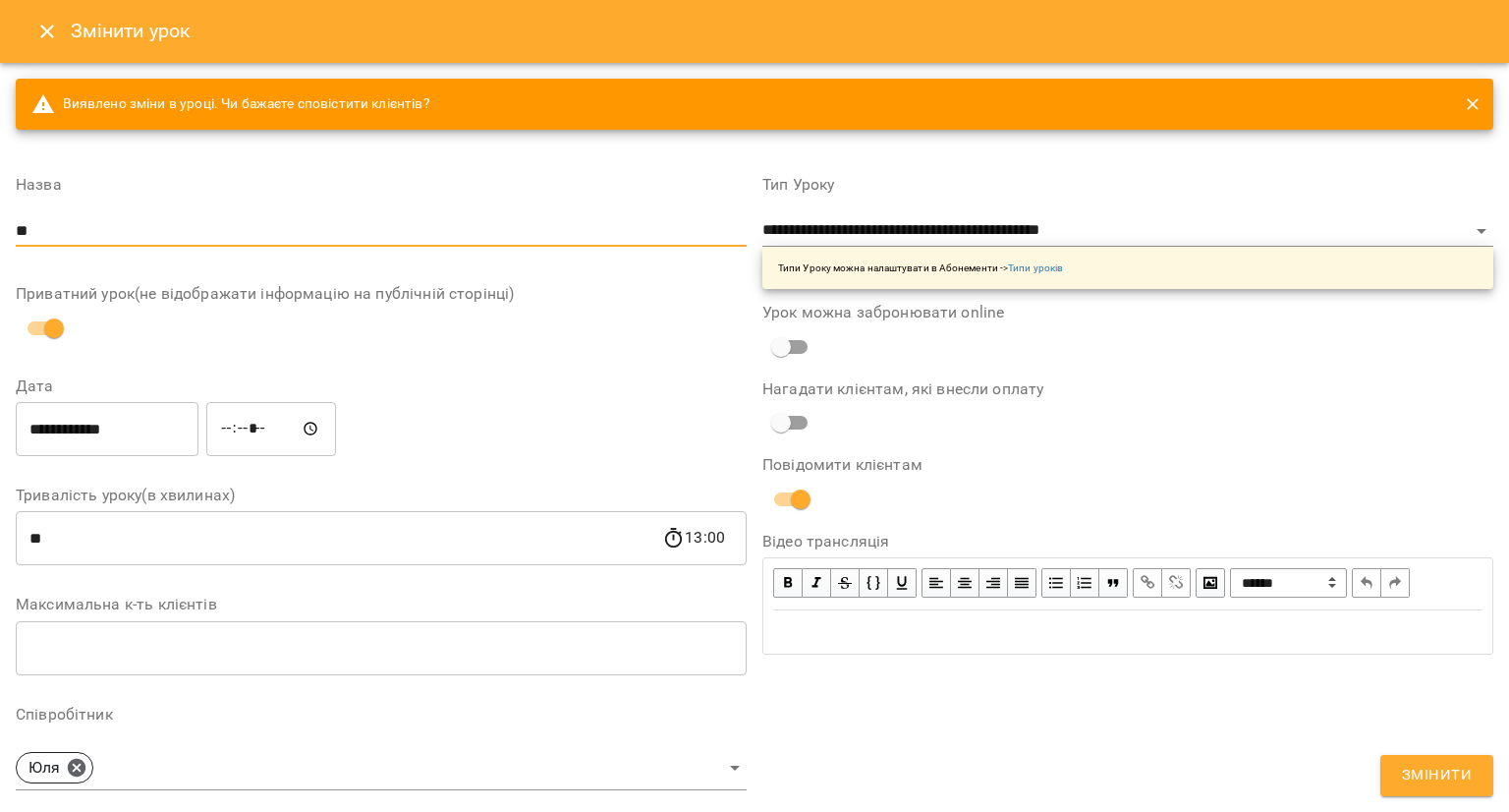
type input "*"
type input "**********"
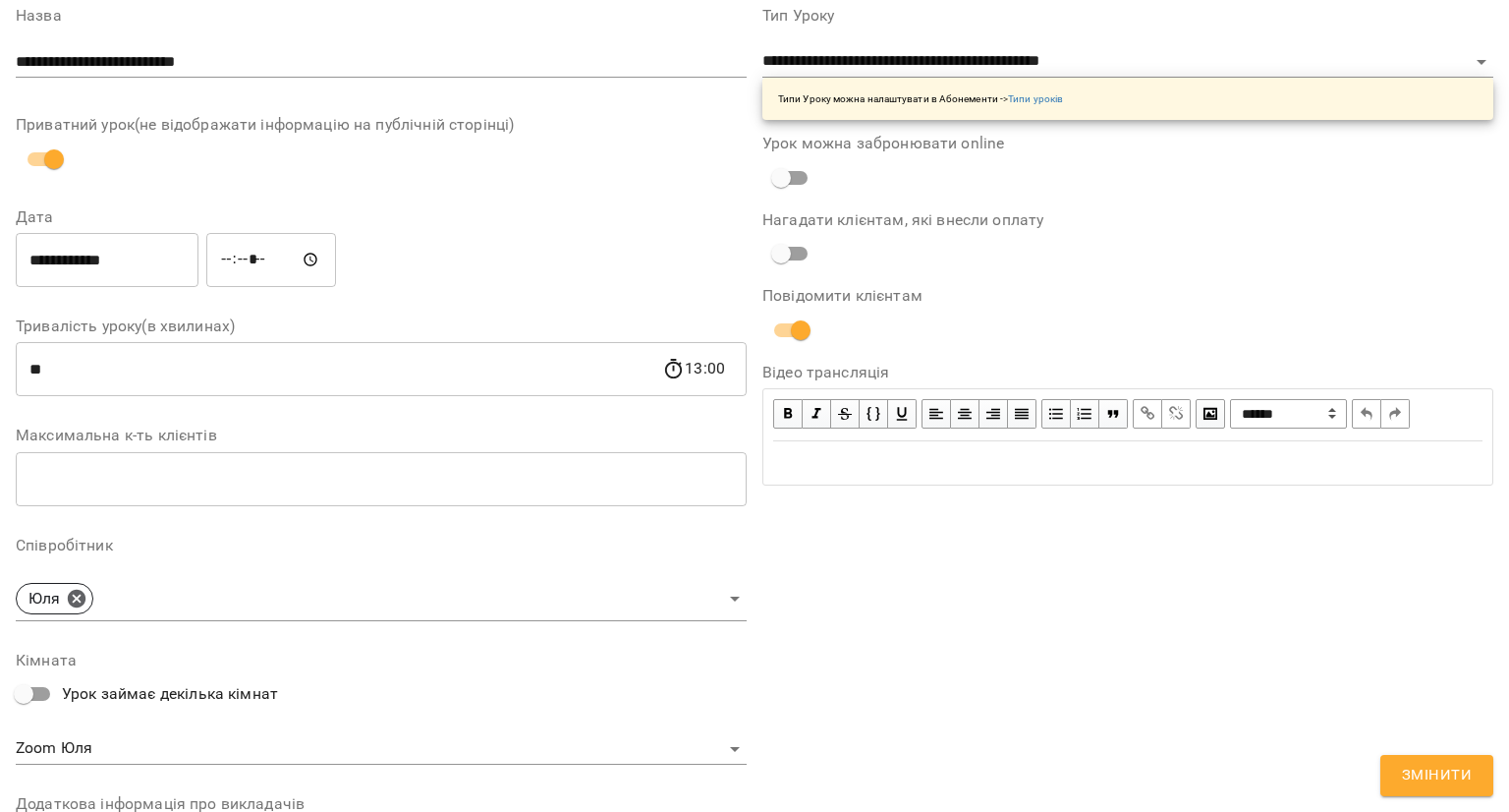
scroll to position [208, 0]
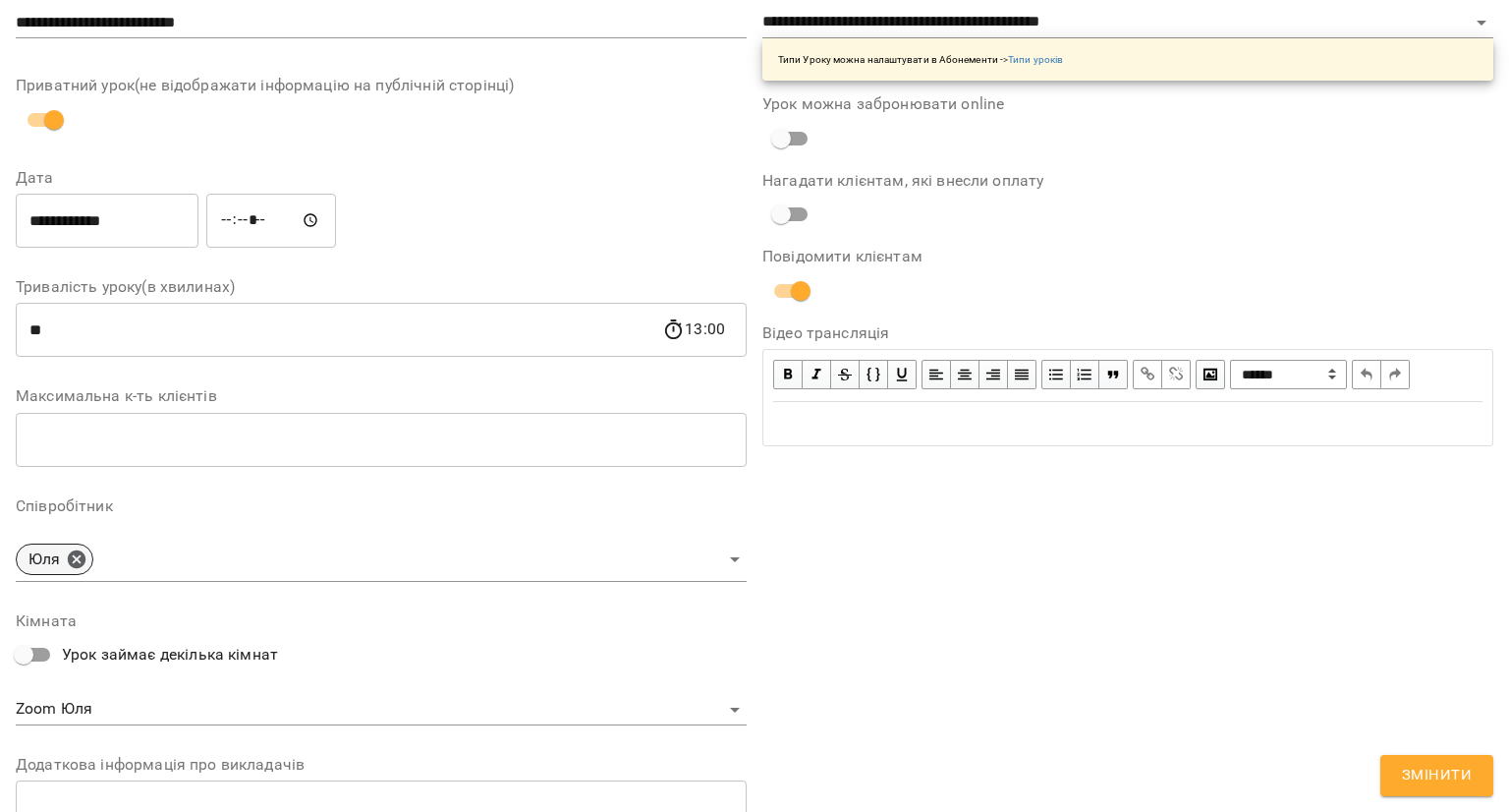
click at [91, 555] on div "Юля" at bounding box center [54, 559] width 78 height 32
click at [81, 557] on icon at bounding box center [77, 558] width 18 height 18
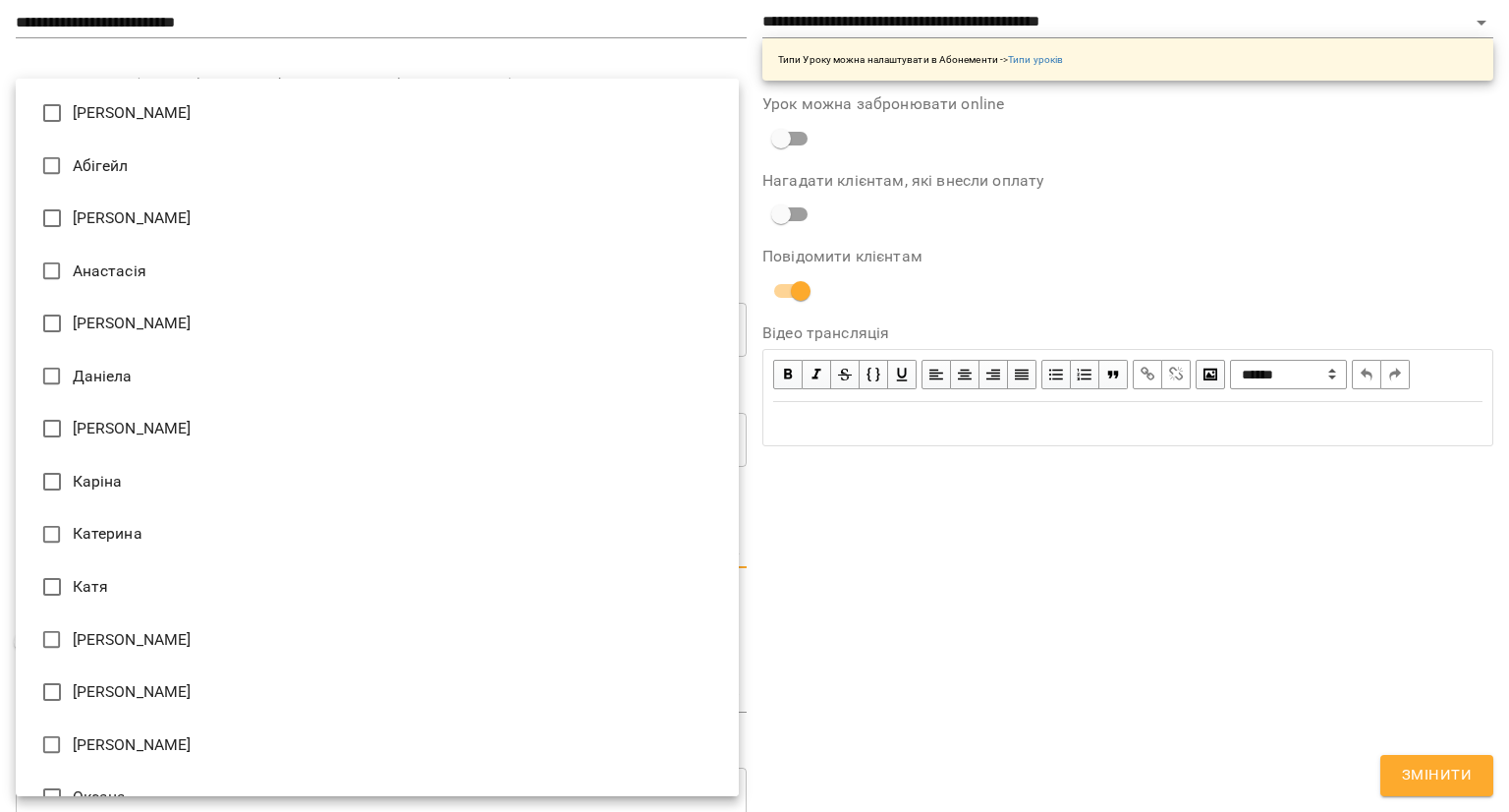
click at [81, 557] on body "**********" at bounding box center [754, 473] width 1509 height 947
click at [181, 205] on li "[PERSON_NAME]" at bounding box center [377, 218] width 723 height 53
type input "**********"
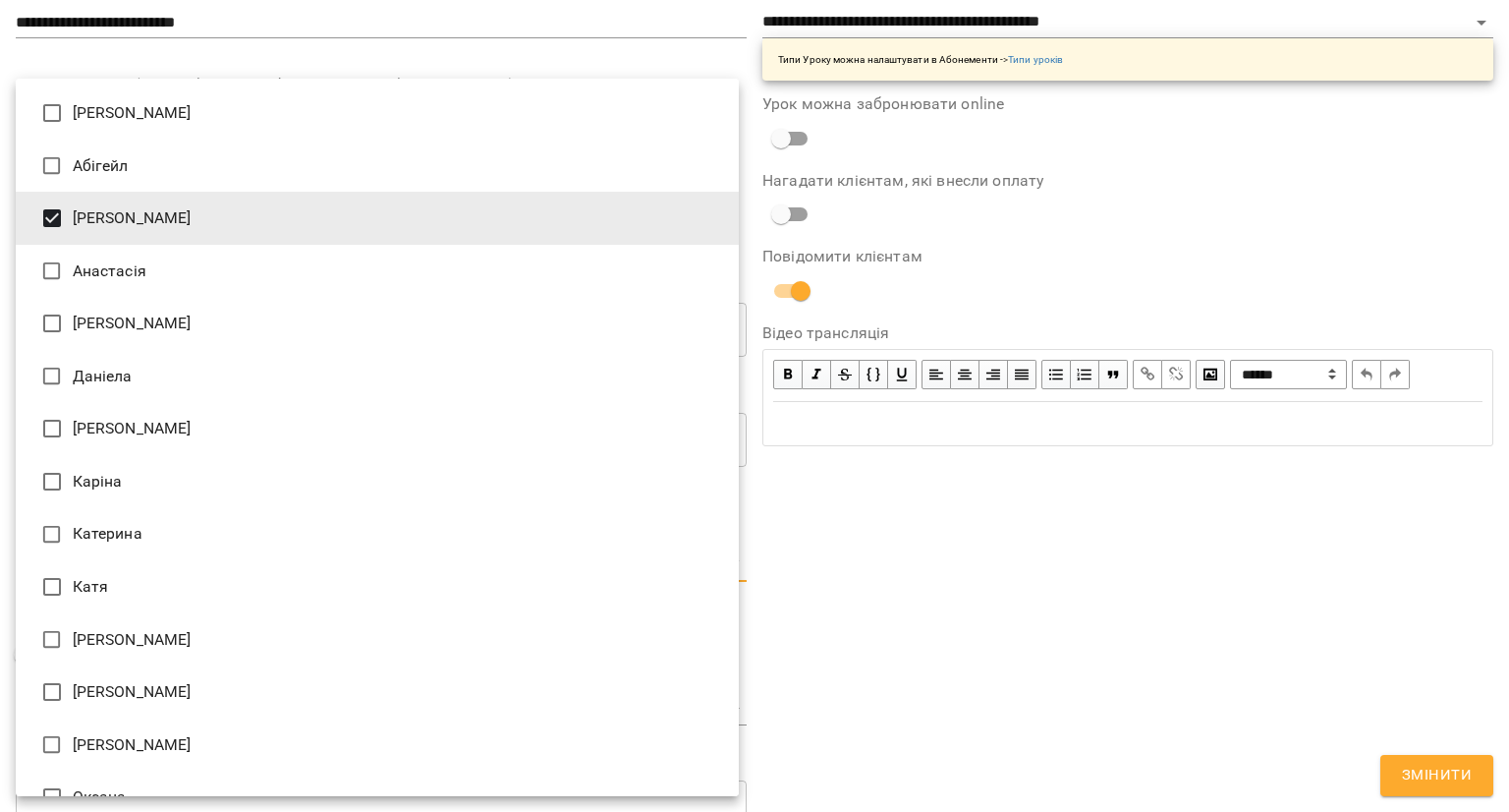
click at [836, 548] on div at bounding box center [754, 406] width 1509 height 812
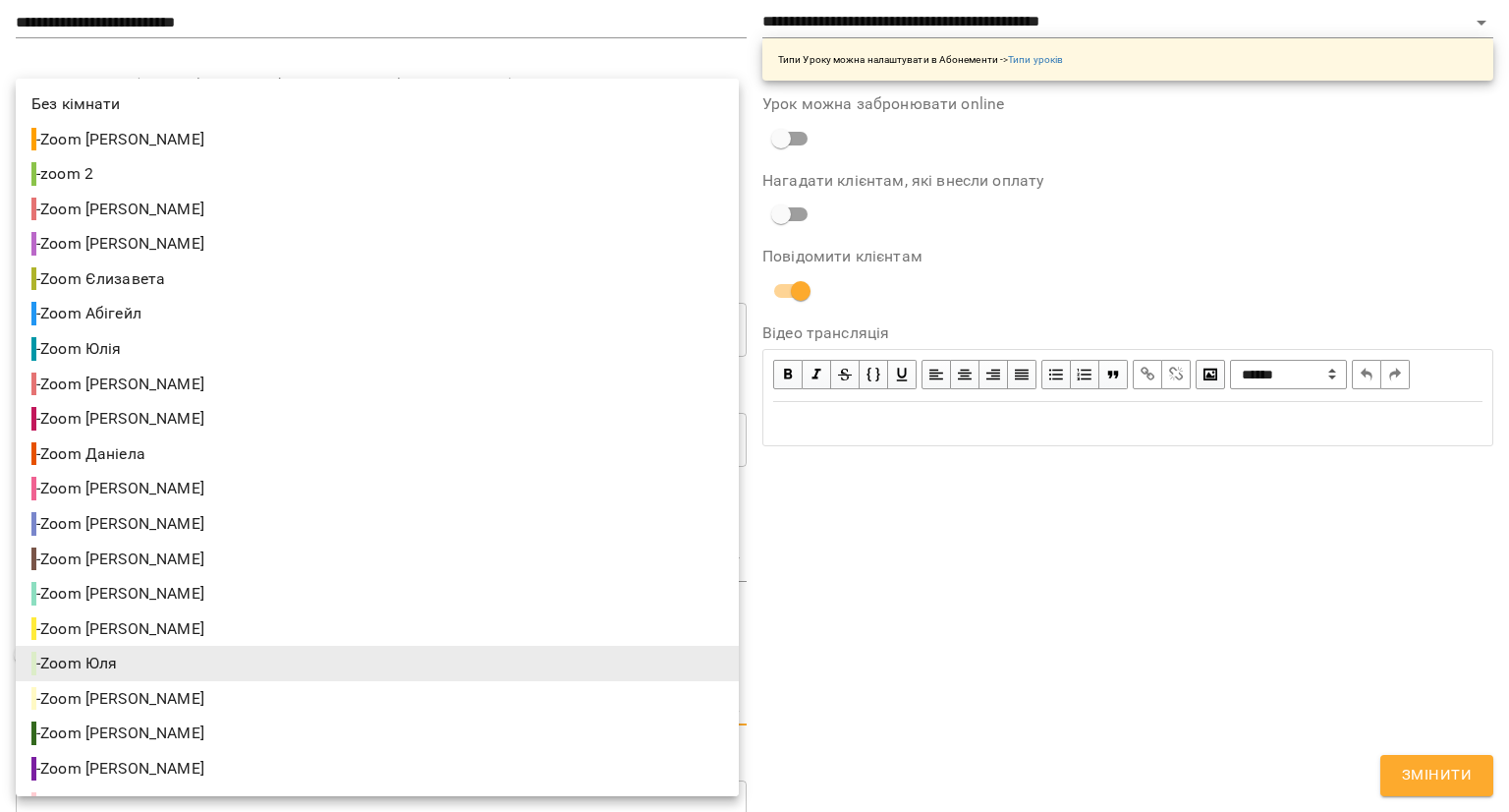
click at [358, 705] on body "**********" at bounding box center [754, 473] width 1509 height 947
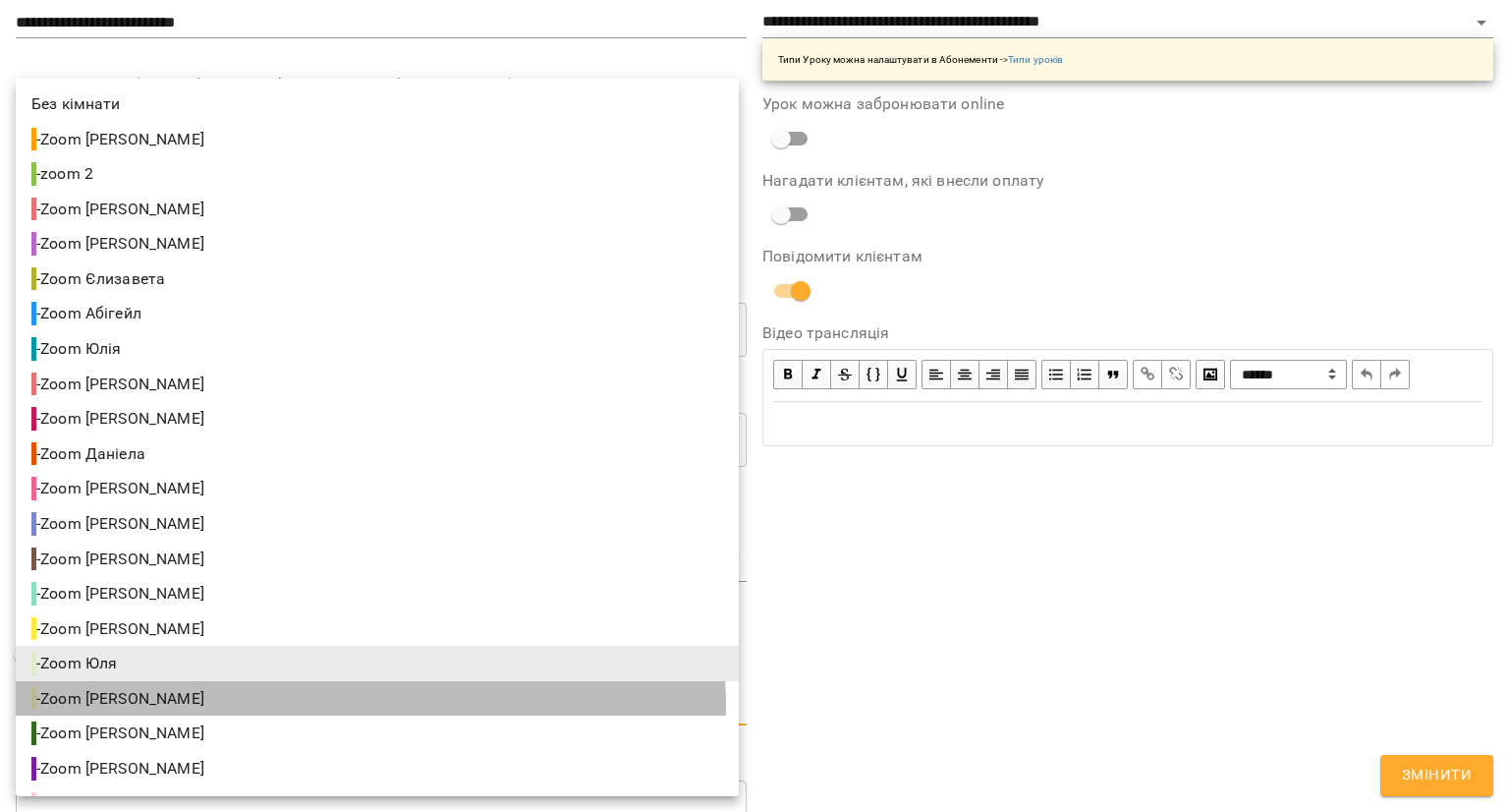
click at [358, 705] on li "- Zoom Аліса" at bounding box center [377, 699] width 723 height 35
type input "**********"
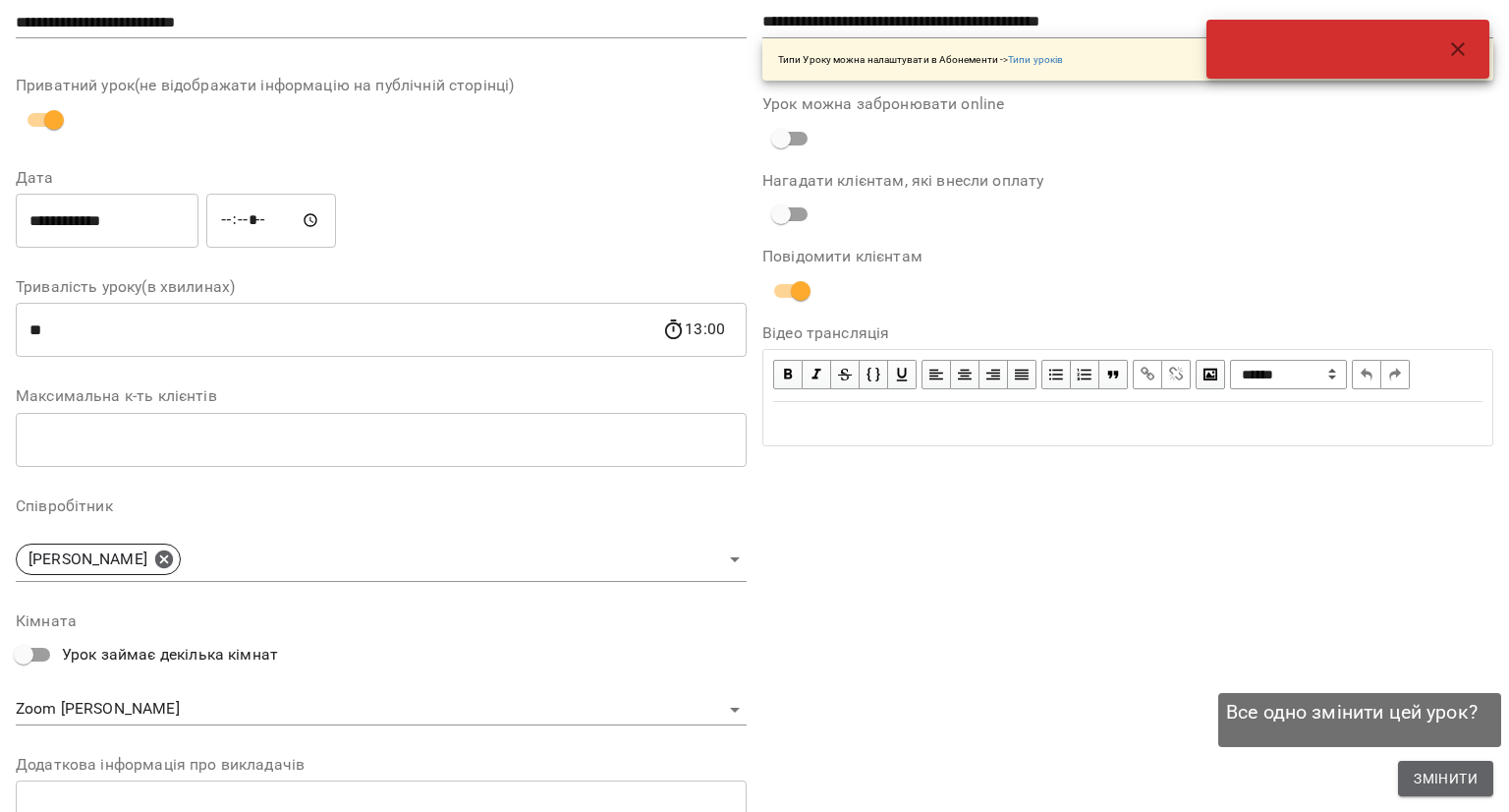
click at [1432, 763] on button "Змінити" at bounding box center [1446, 778] width 96 height 35
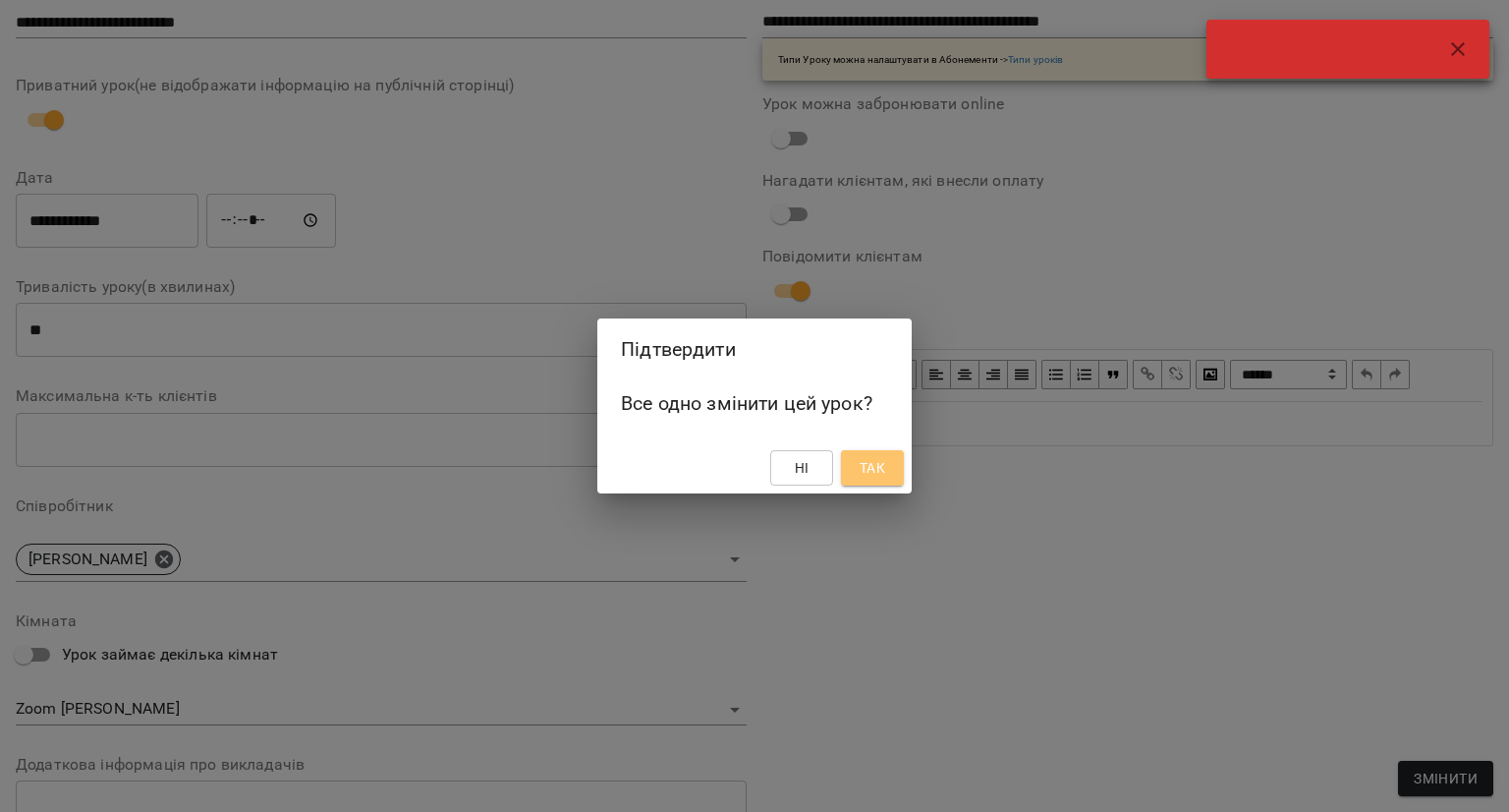
click at [883, 465] on span "Так" at bounding box center [872, 468] width 26 height 24
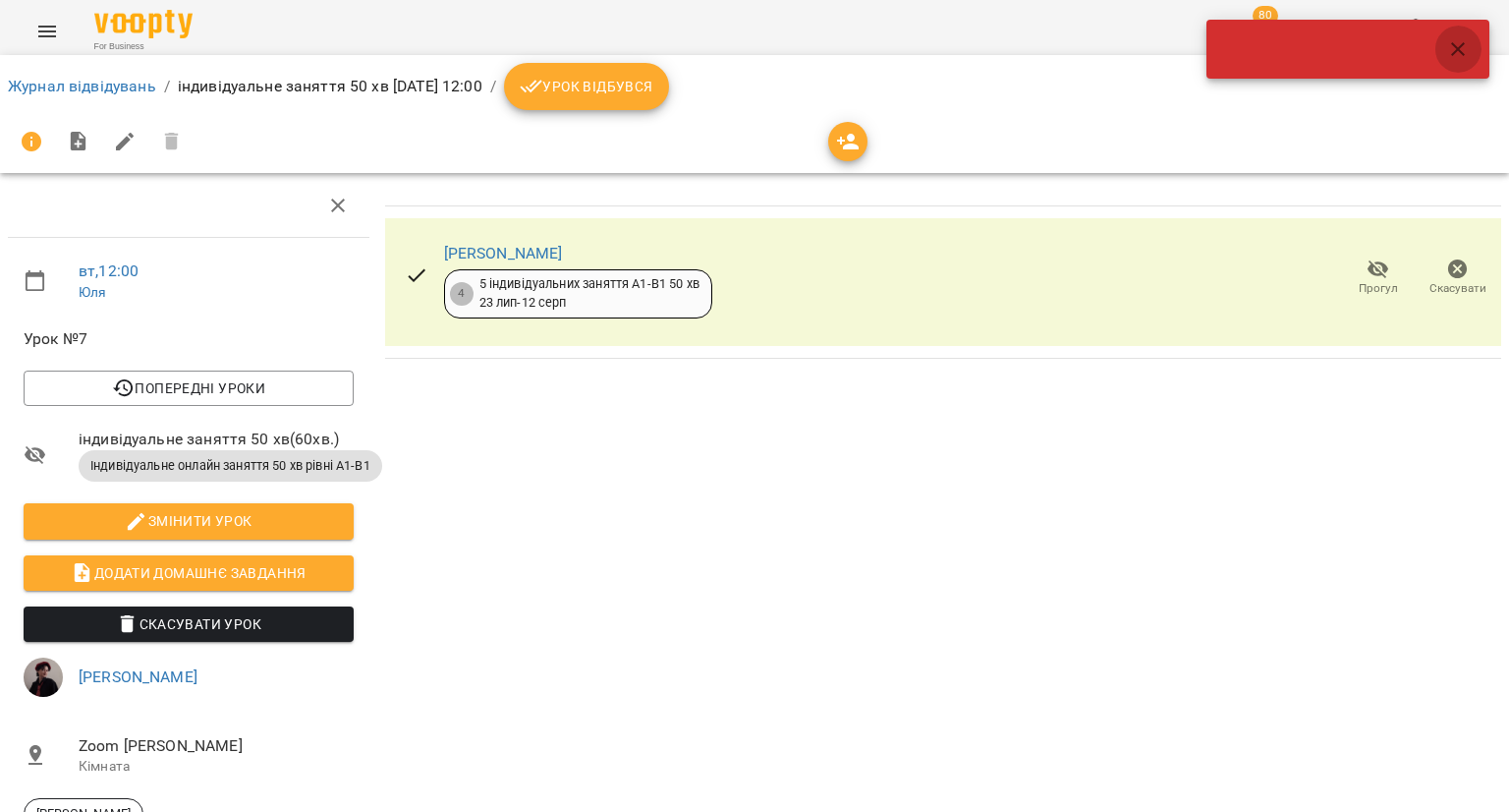
click at [1461, 52] on icon "button" at bounding box center [1459, 49] width 24 height 24
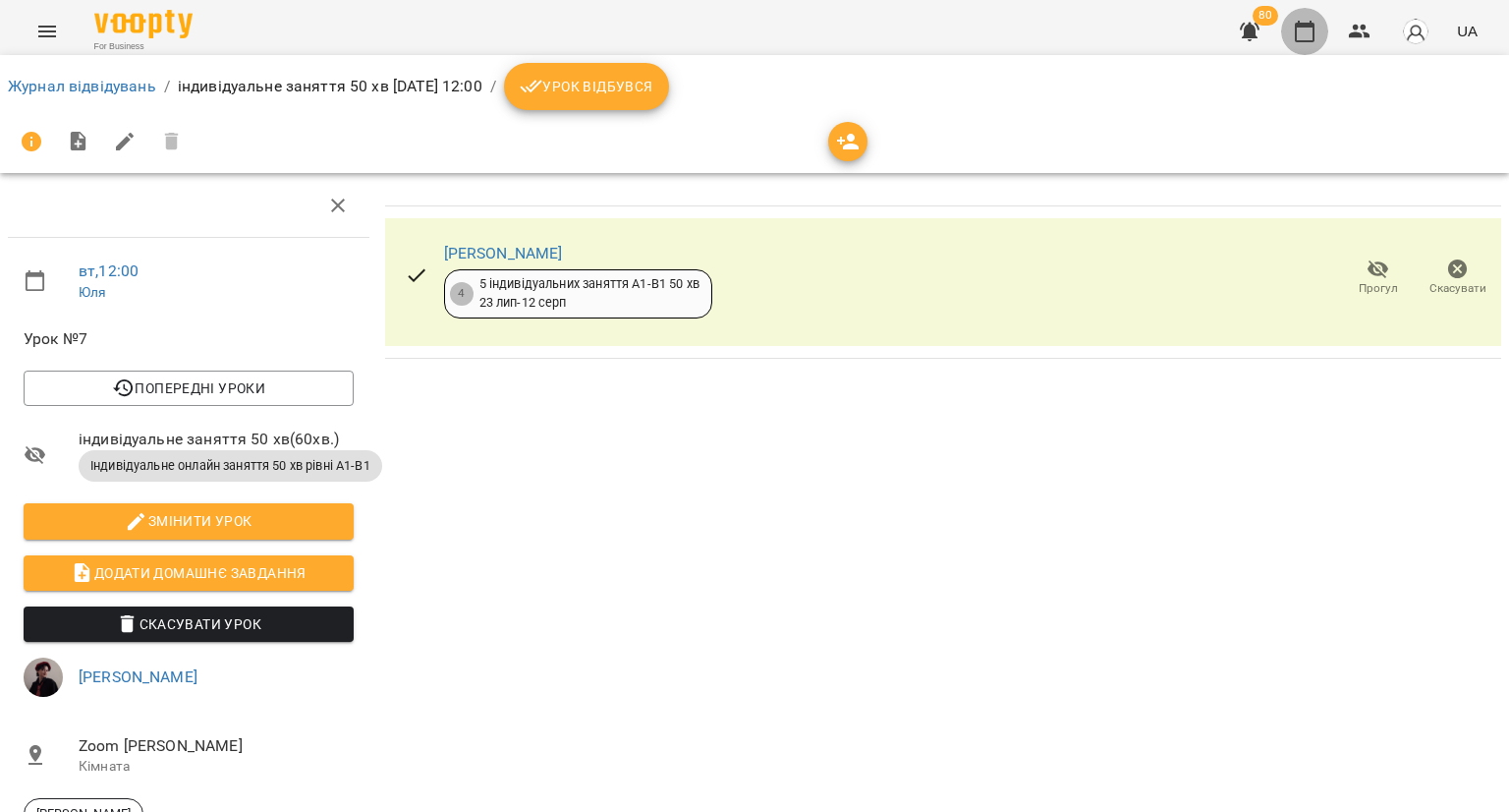
click at [1309, 25] on icon "button" at bounding box center [1305, 32] width 20 height 22
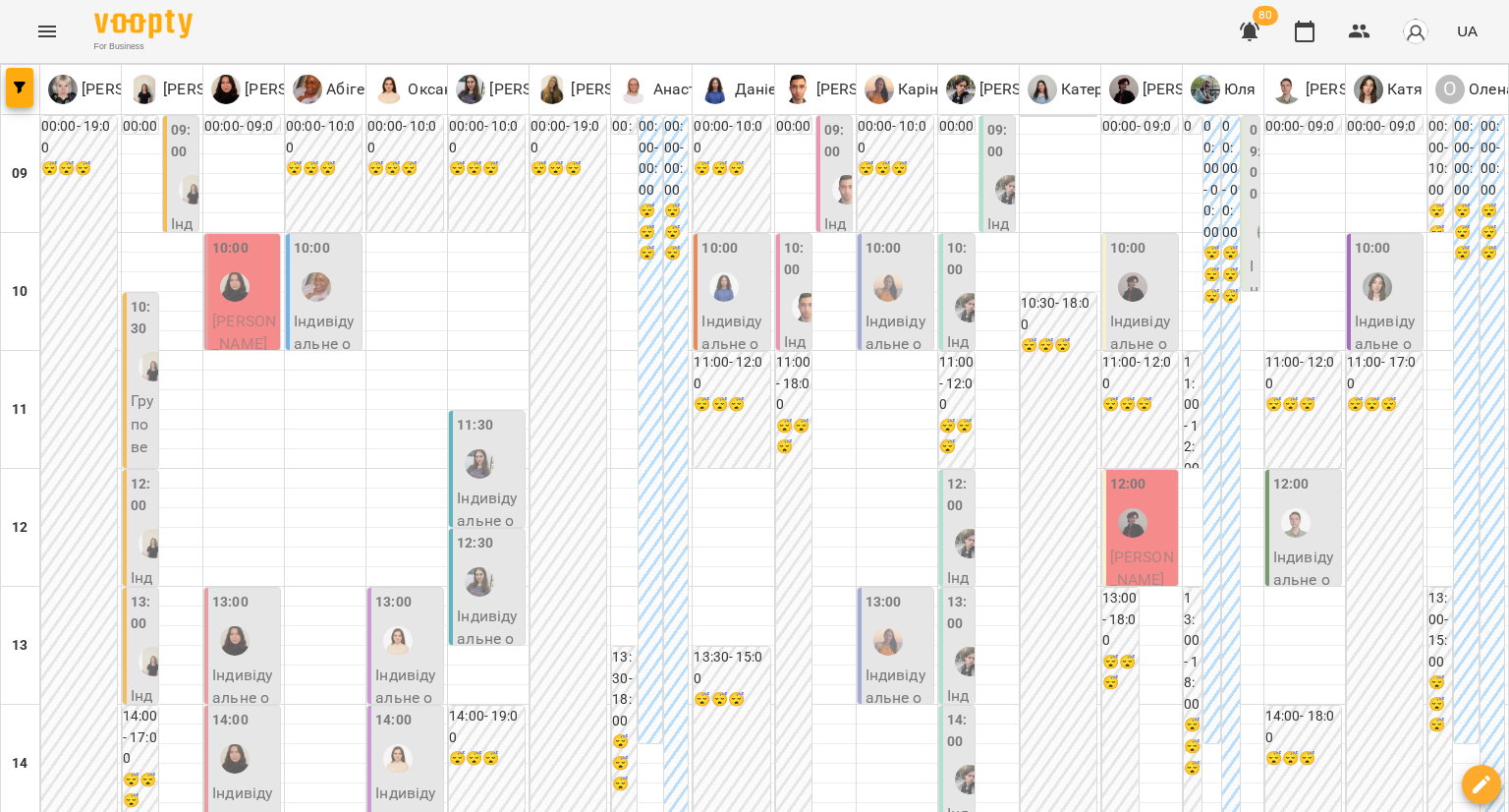
type input "**********"
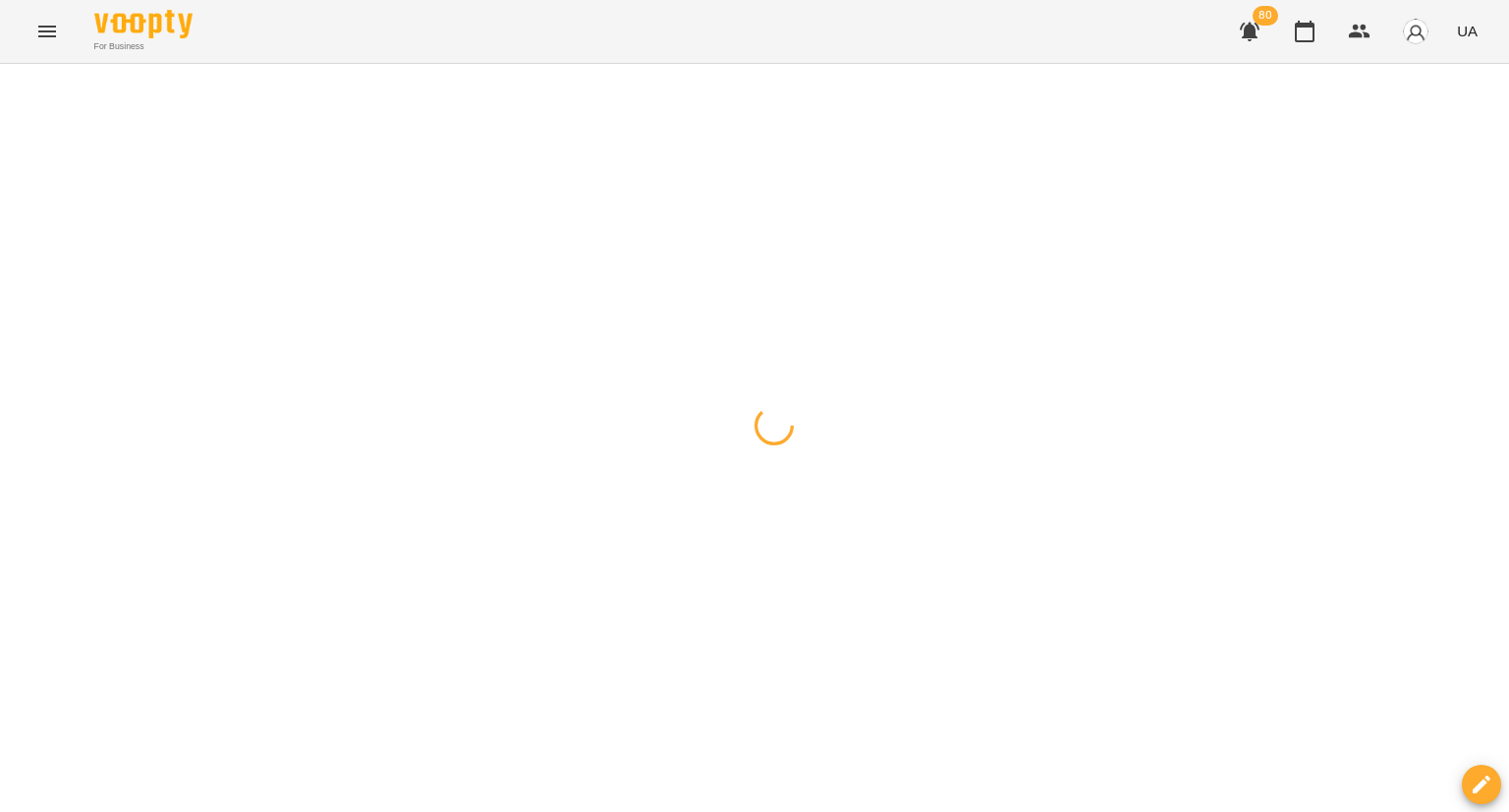
click at [419, 64] on div at bounding box center [754, 64] width 1509 height 0
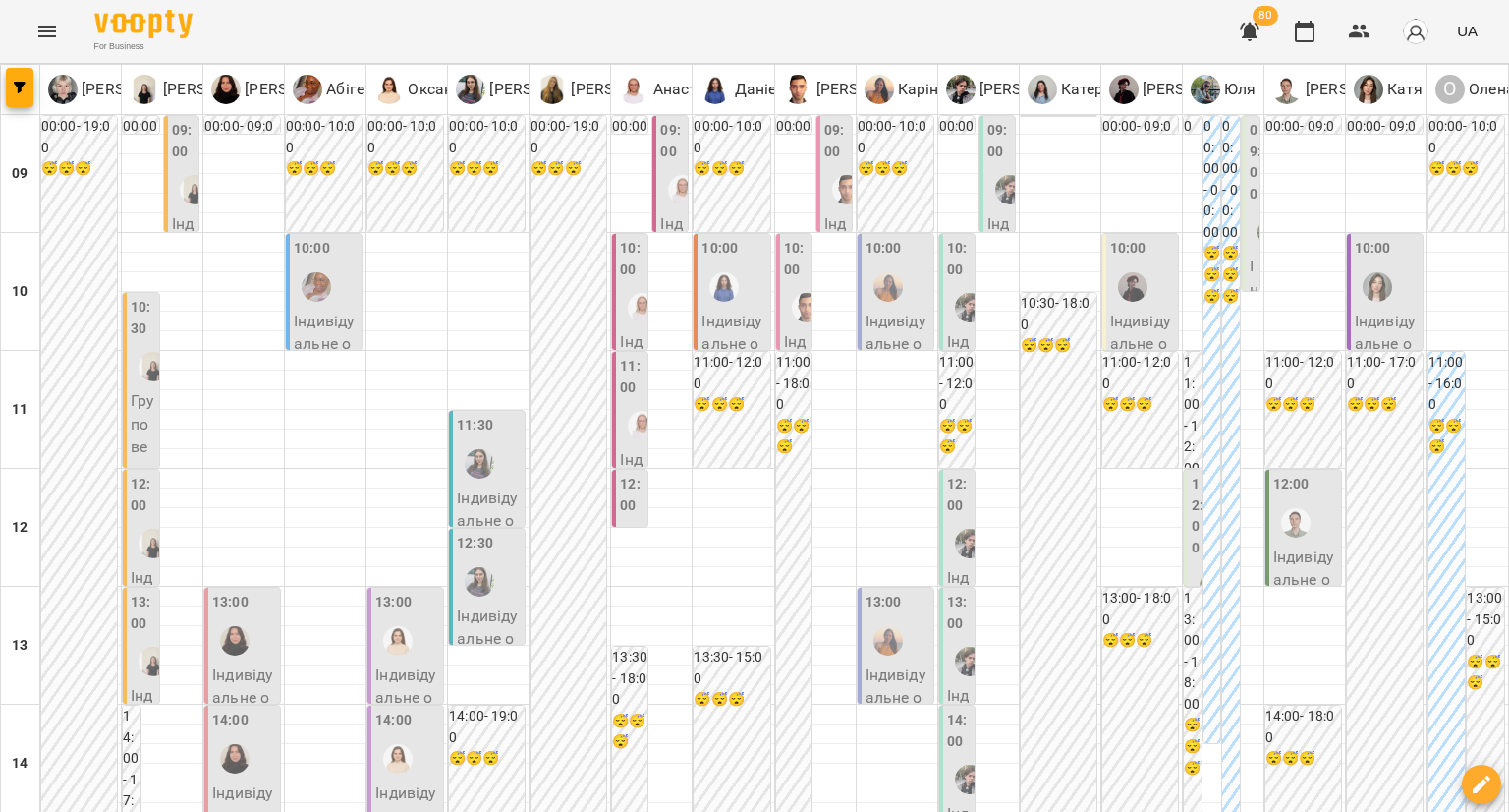
click at [1192, 518] on label "12:00" at bounding box center [1198, 516] width 12 height 85
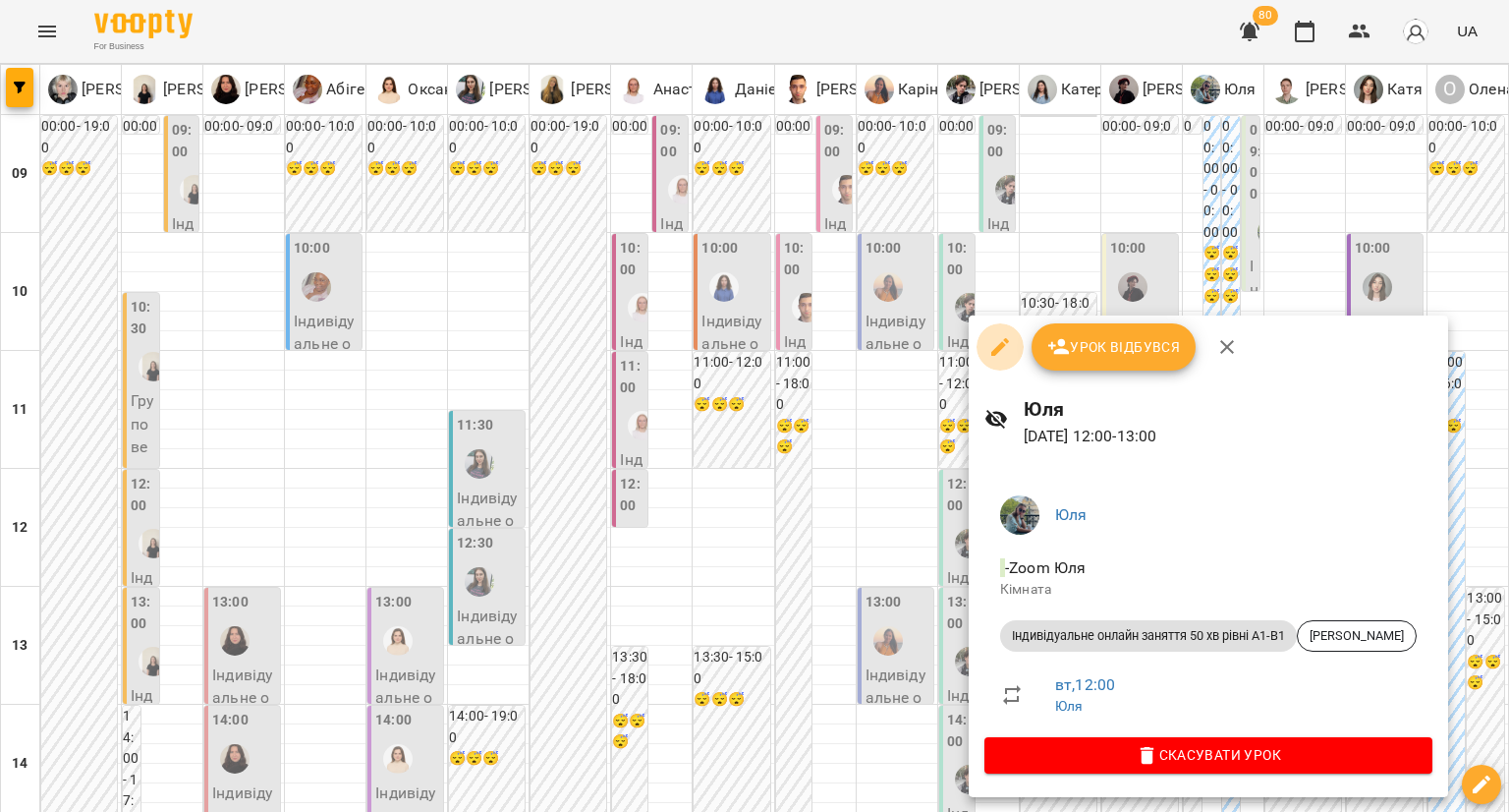
click at [983, 351] on button "button" at bounding box center [1000, 347] width 47 height 47
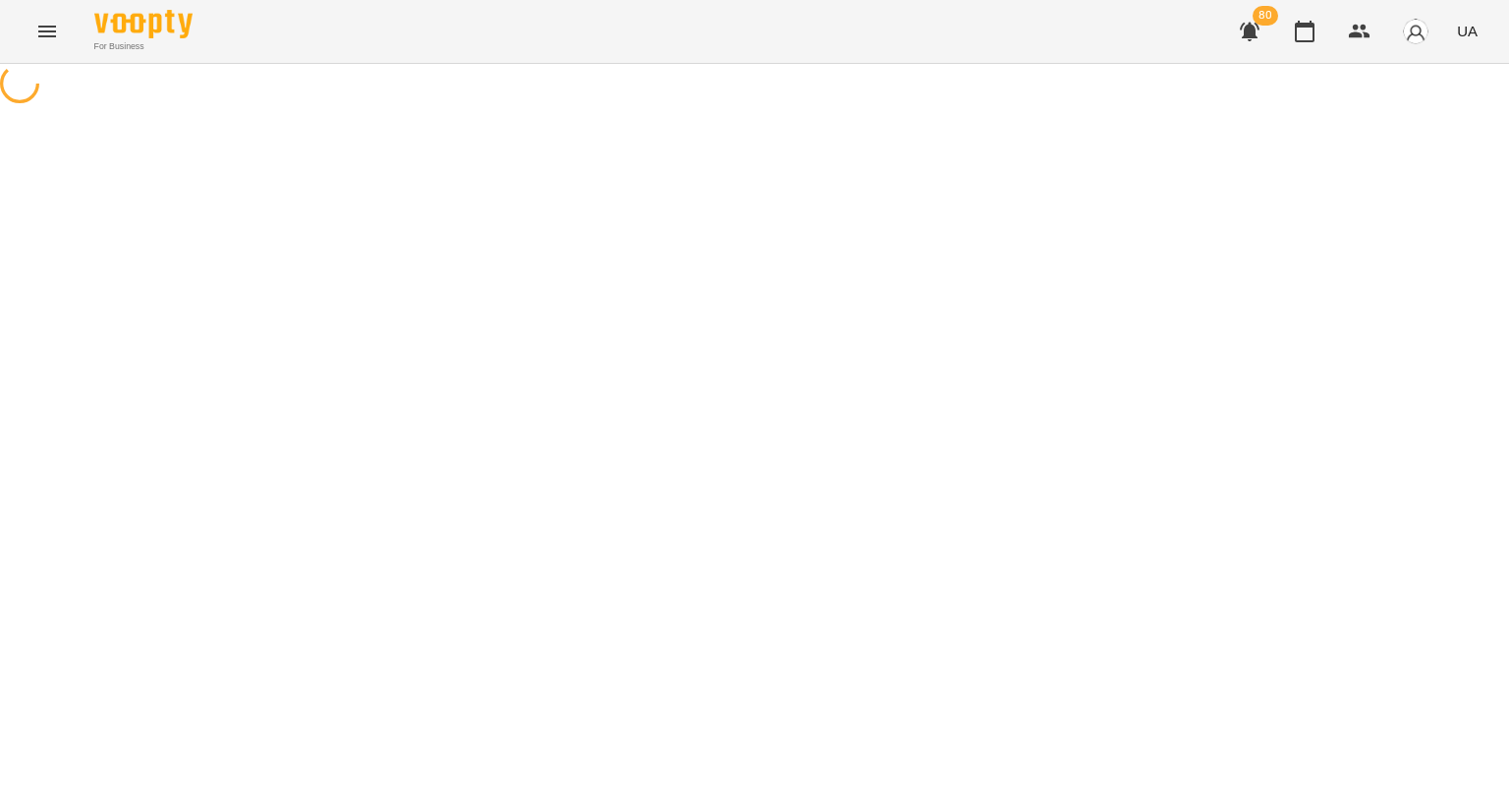
select select "**********"
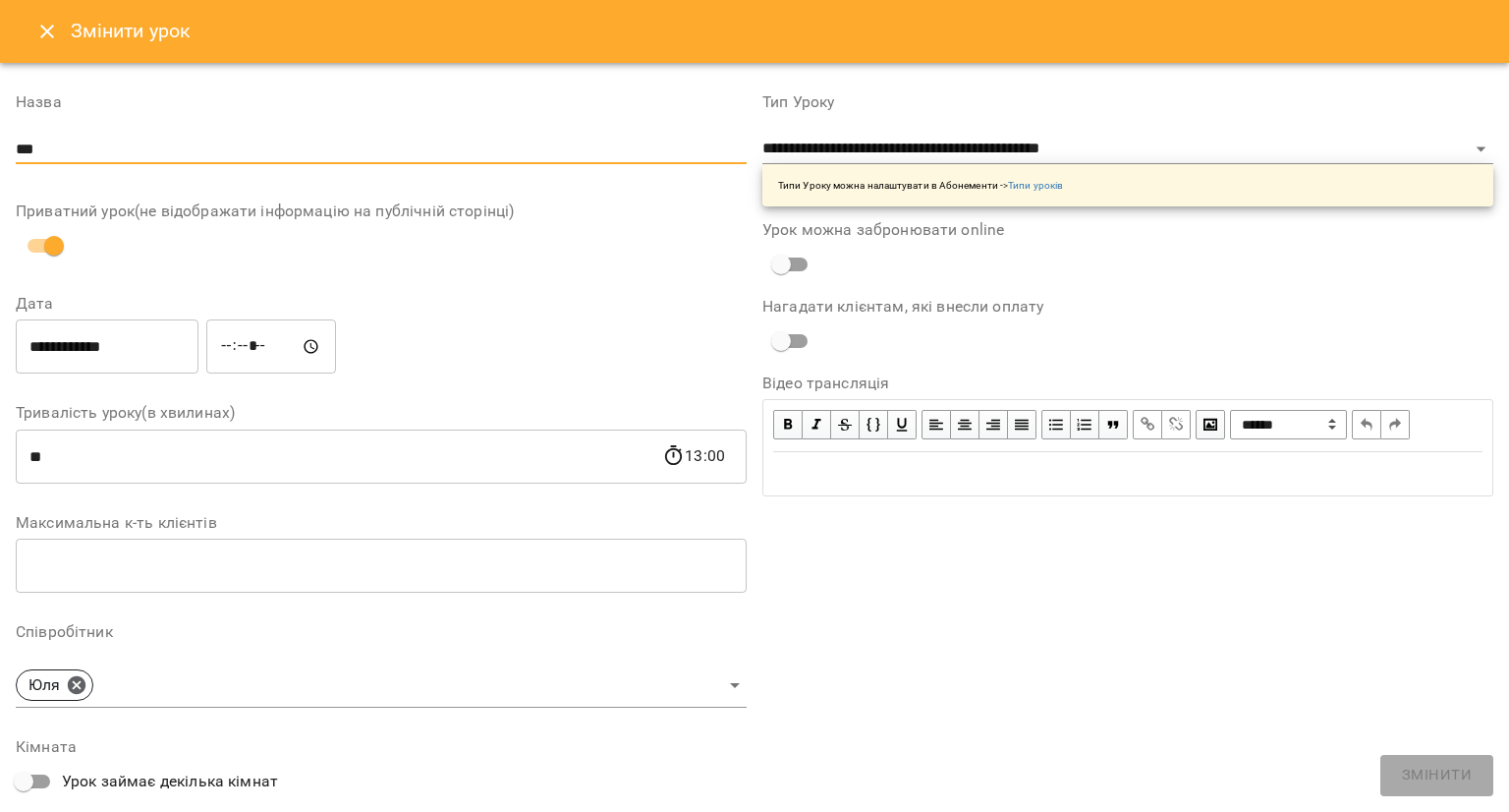
click at [178, 156] on input "***" at bounding box center [381, 150] width 731 height 32
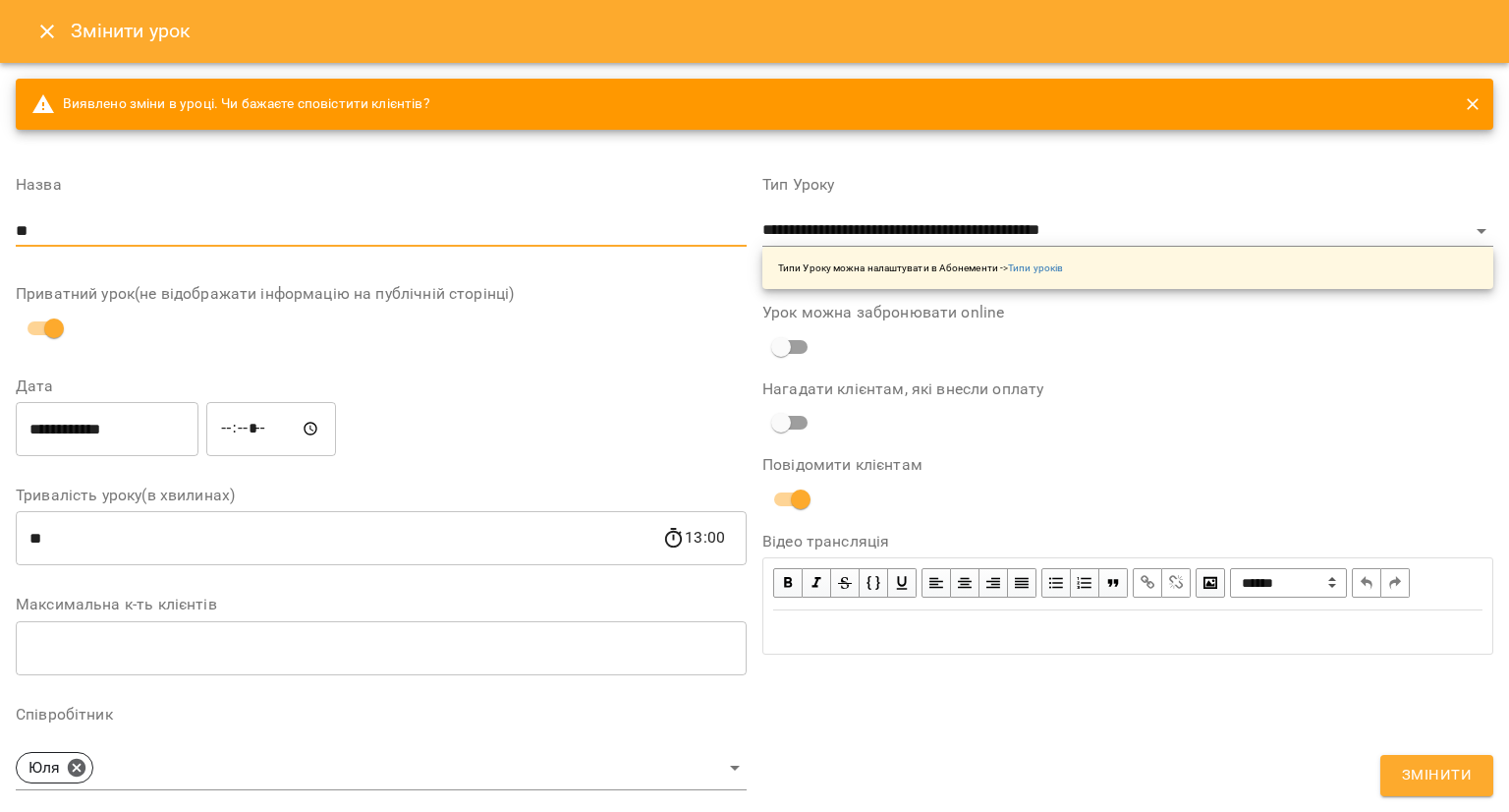
type input "*"
type input "**********"
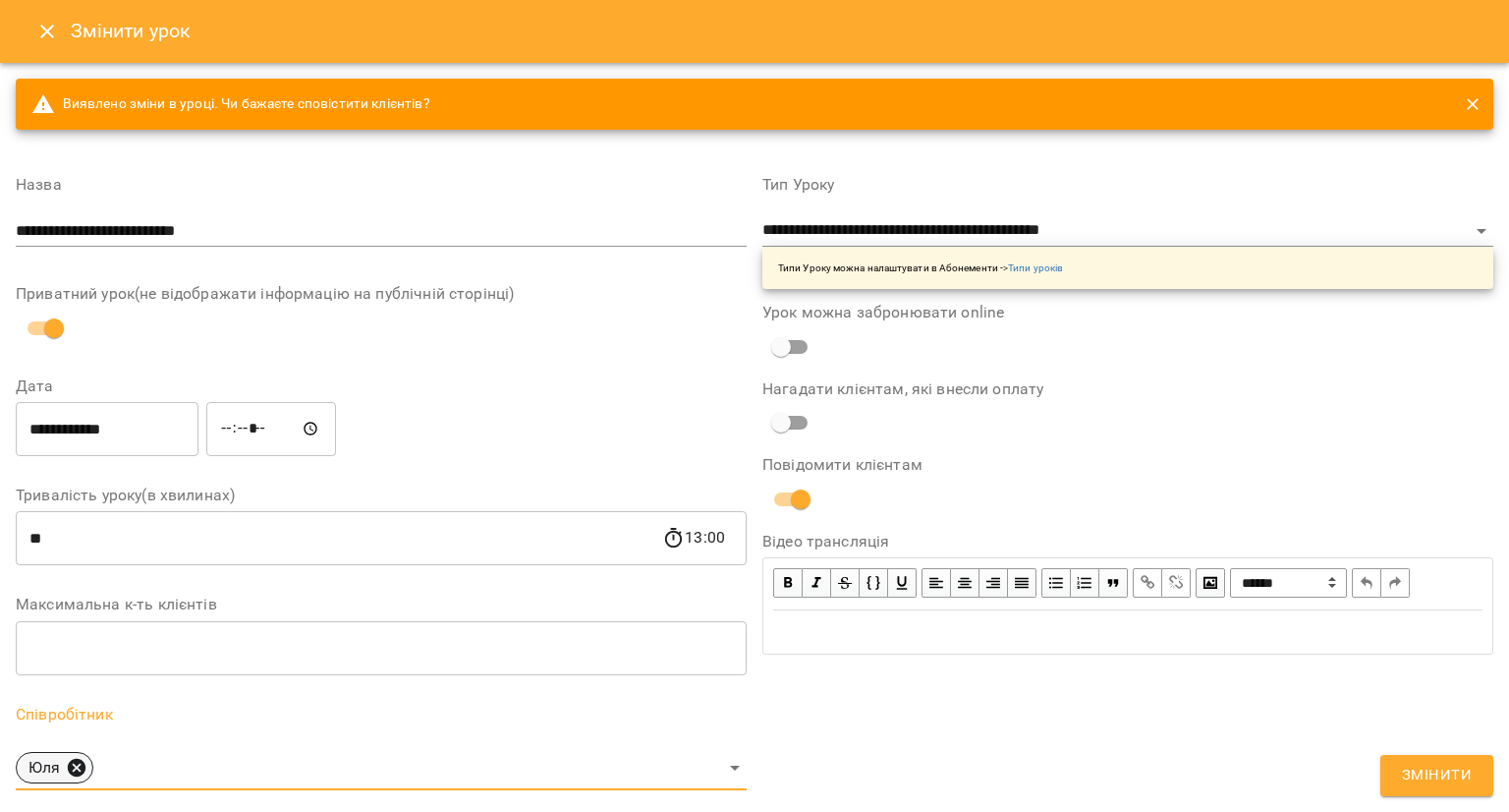
click at [76, 771] on icon at bounding box center [77, 767] width 18 height 18
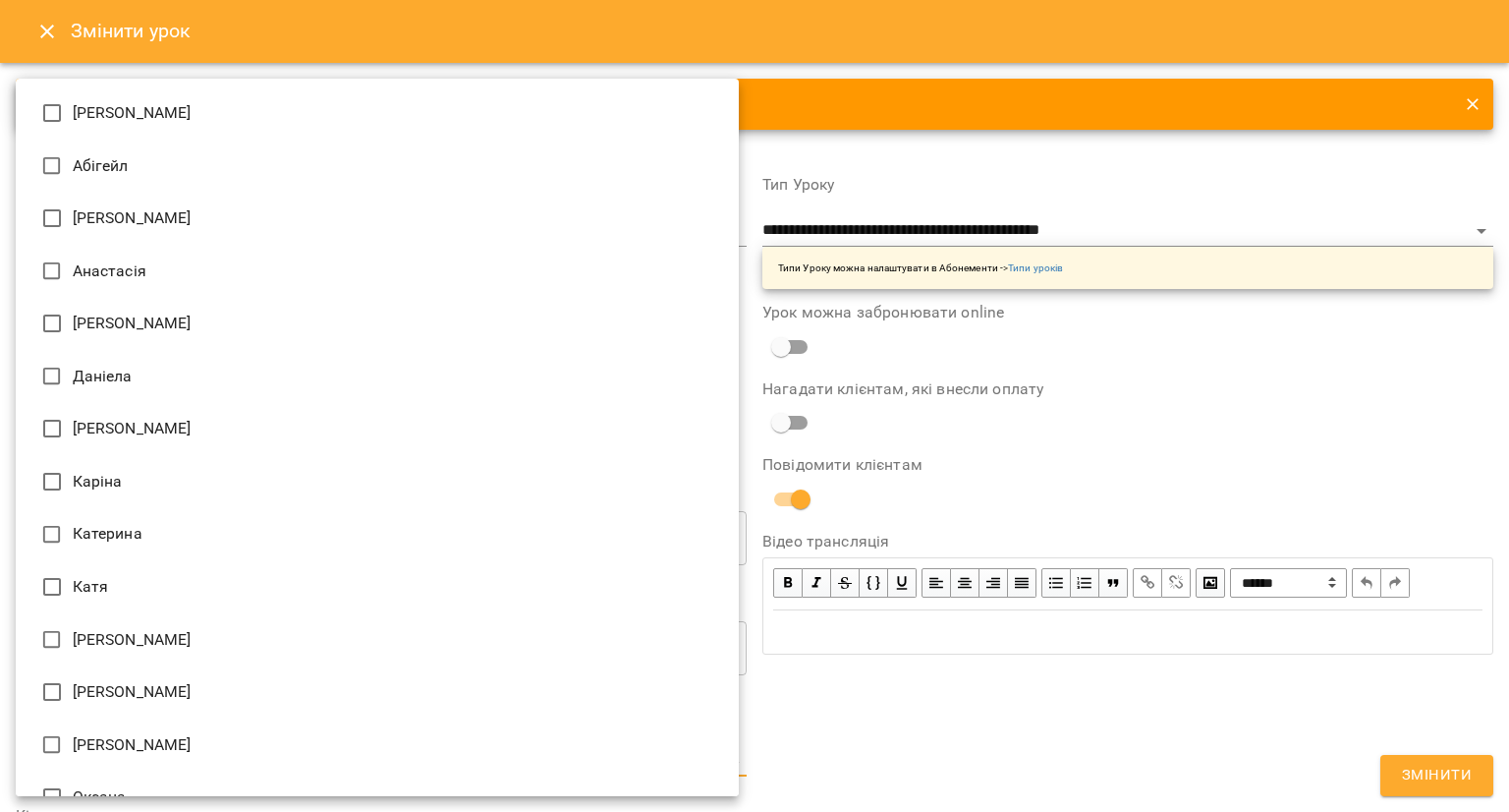
click at [87, 746] on body "**********" at bounding box center [754, 473] width 1509 height 947
click at [236, 237] on li "[PERSON_NAME]" at bounding box center [377, 218] width 723 height 53
type input "**********"
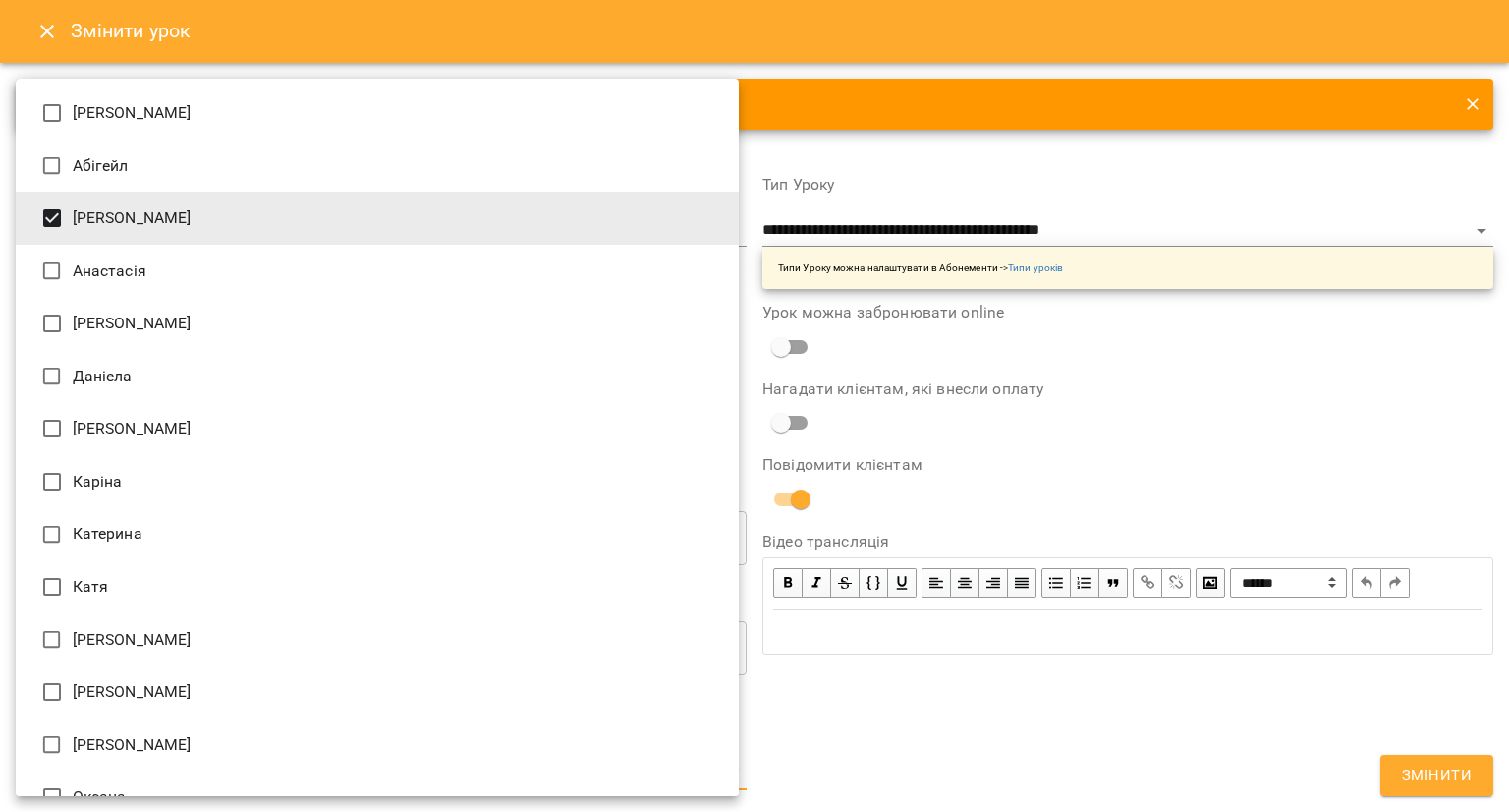
drag, startPoint x: 1508, startPoint y: 143, endPoint x: 1501, endPoint y: 221, distance: 78.3
click at [1501, 221] on div at bounding box center [754, 406] width 1509 height 812
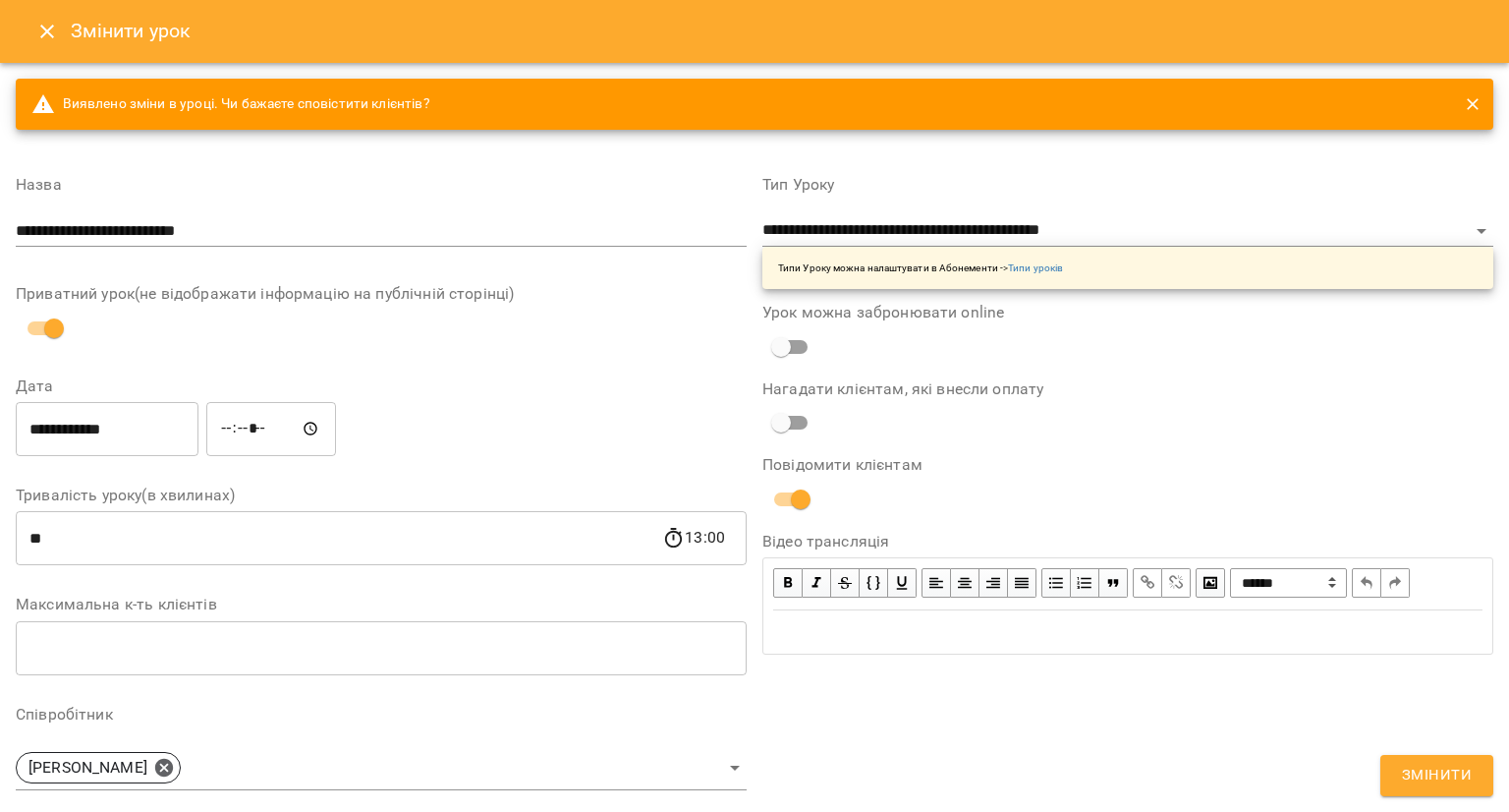
drag, startPoint x: 1501, startPoint y: 221, endPoint x: 1480, endPoint y: 444, distance: 224.0
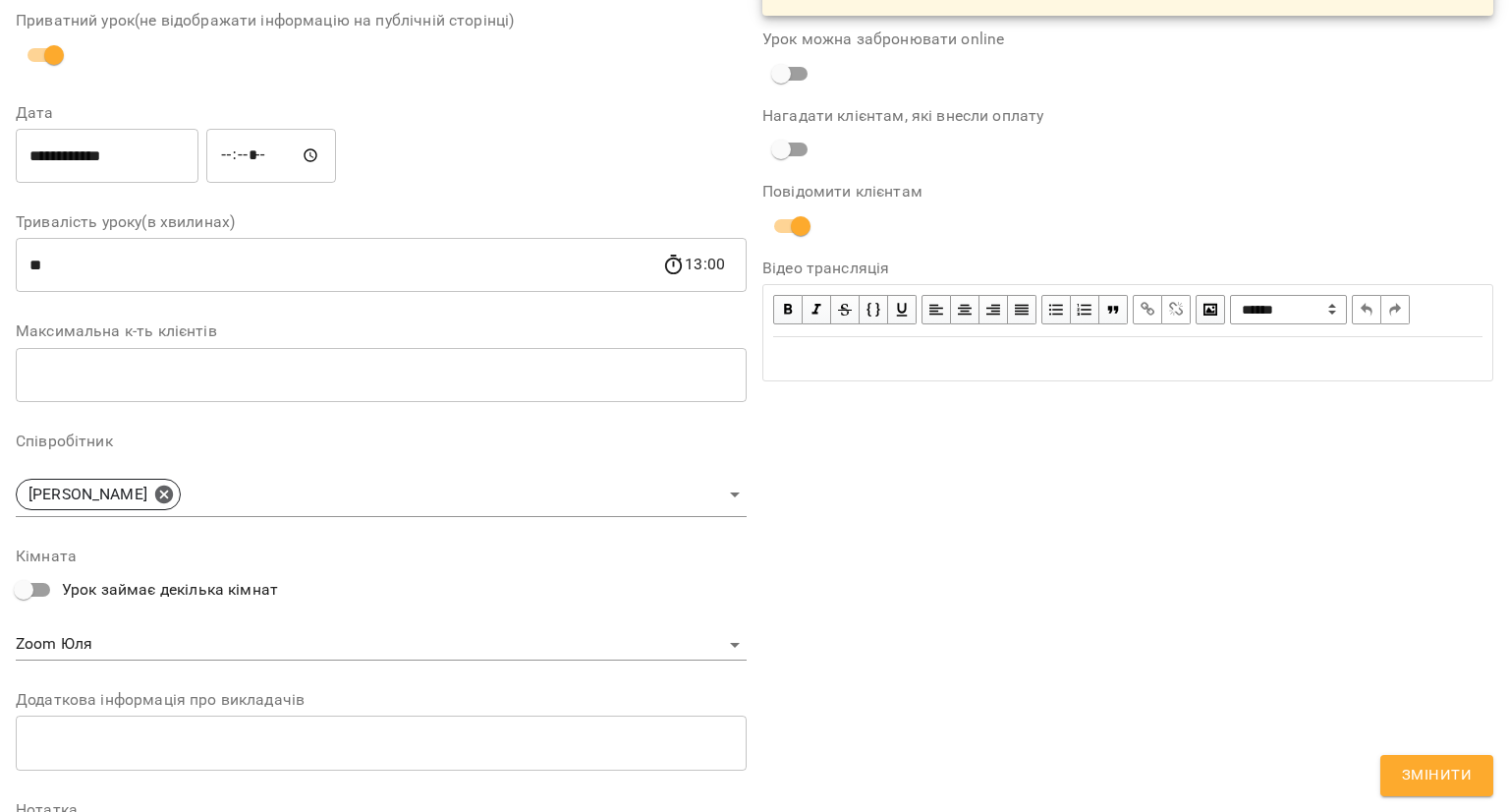
scroll to position [293, 0]
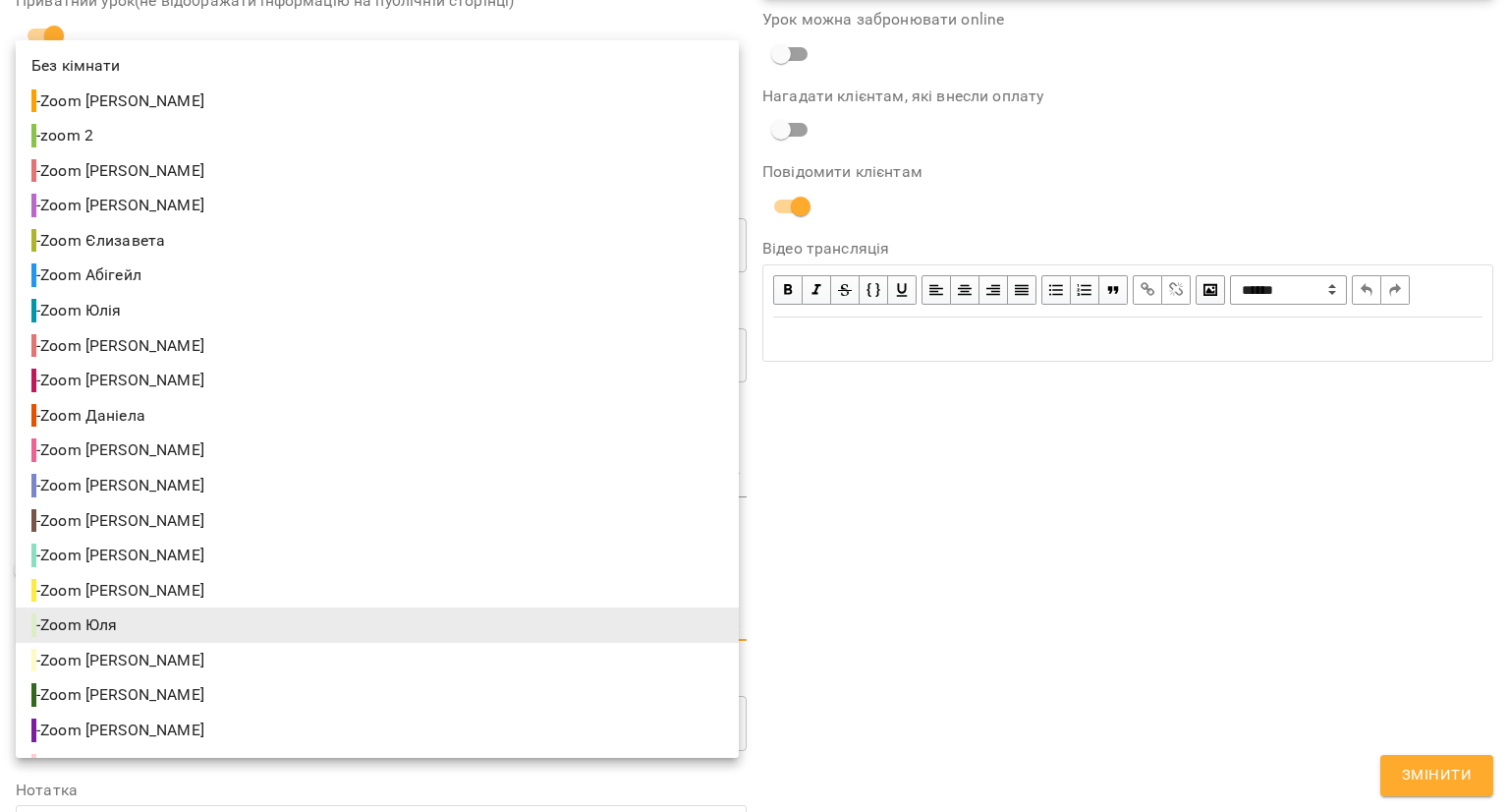
click at [665, 627] on body "**********" at bounding box center [754, 473] width 1509 height 947
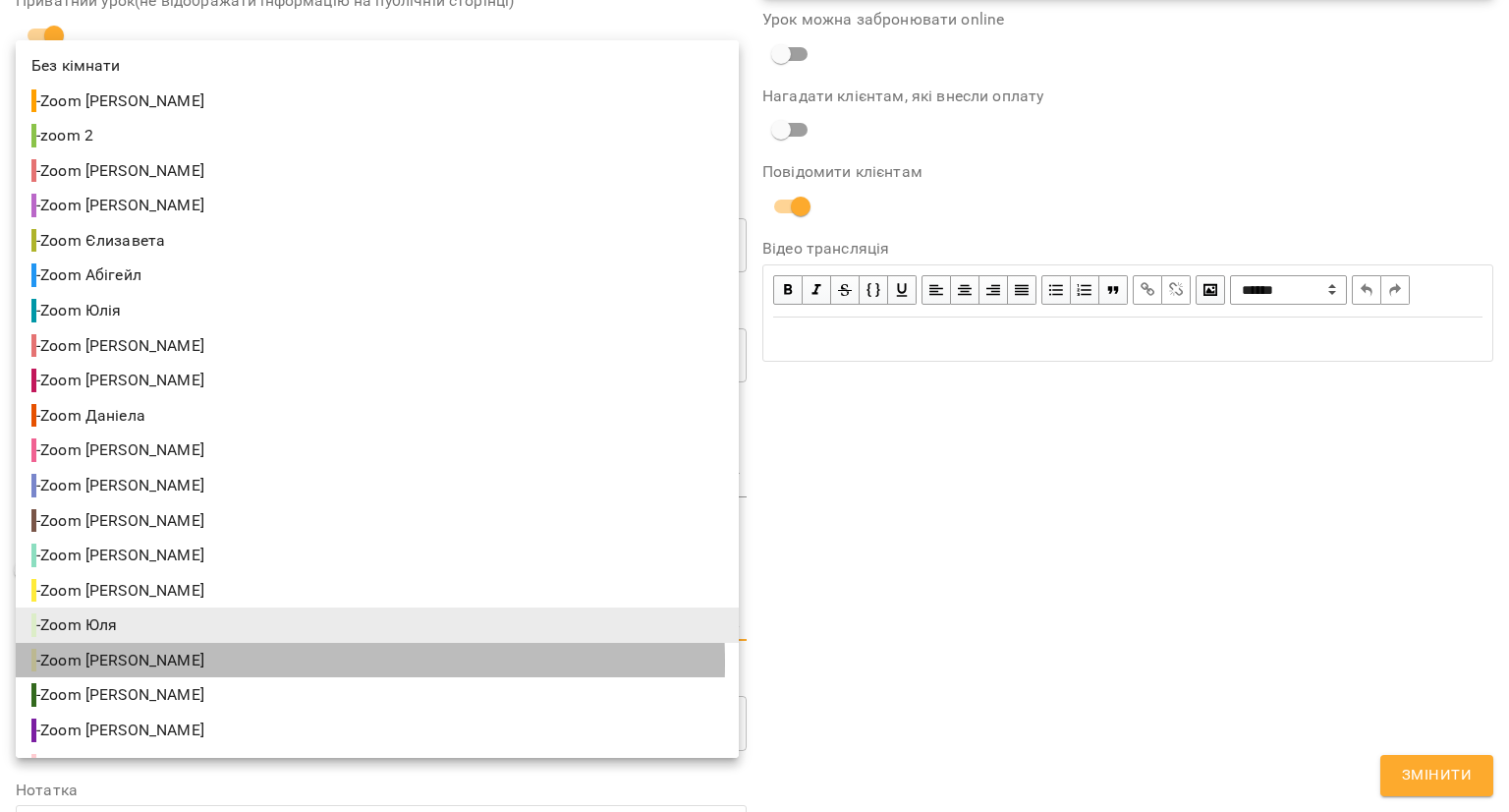
click at [217, 663] on li "- Zoom Аліса" at bounding box center [377, 660] width 723 height 35
type input "**********"
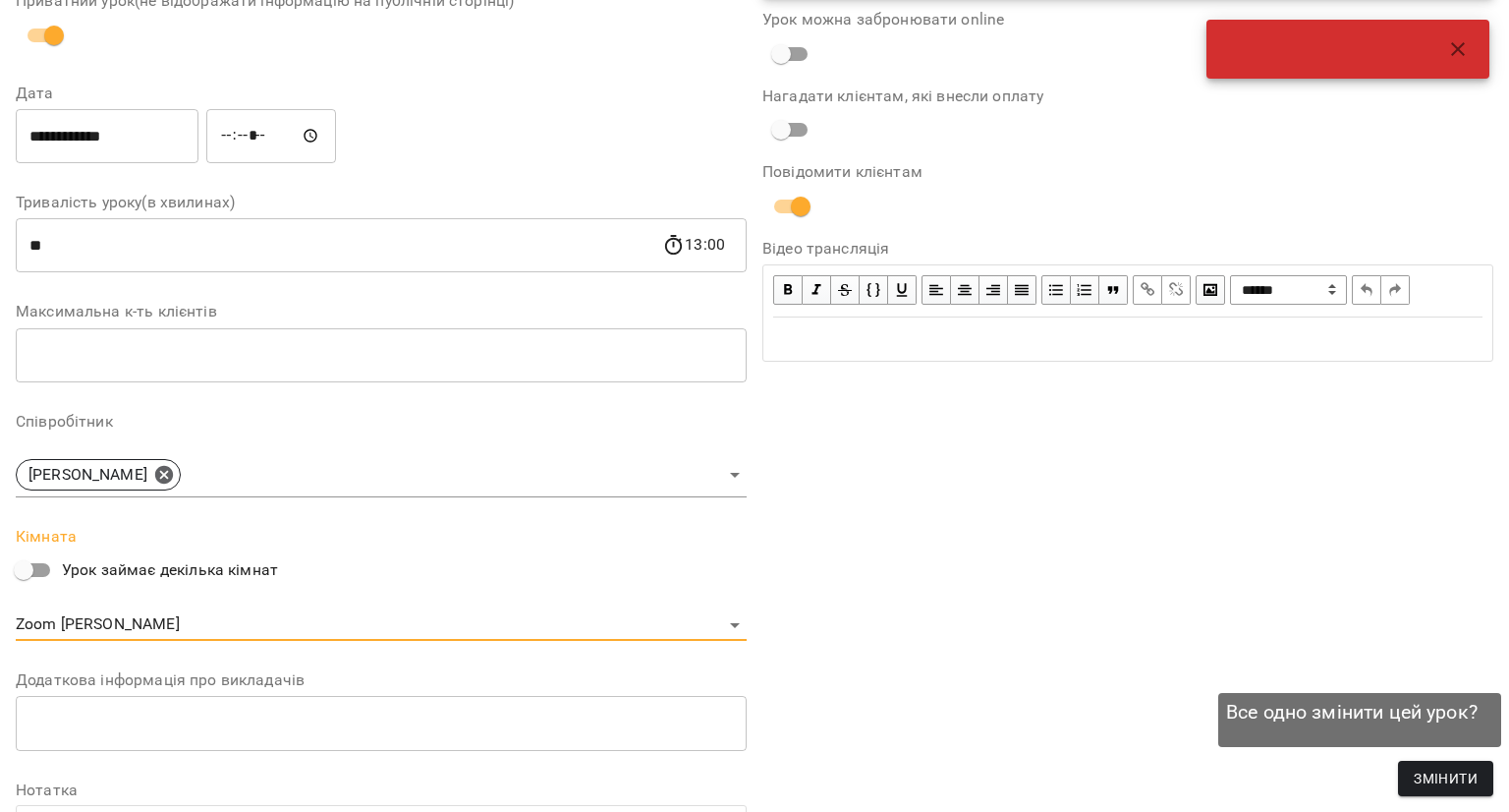
click at [1467, 772] on span "Змінити" at bounding box center [1446, 778] width 64 height 24
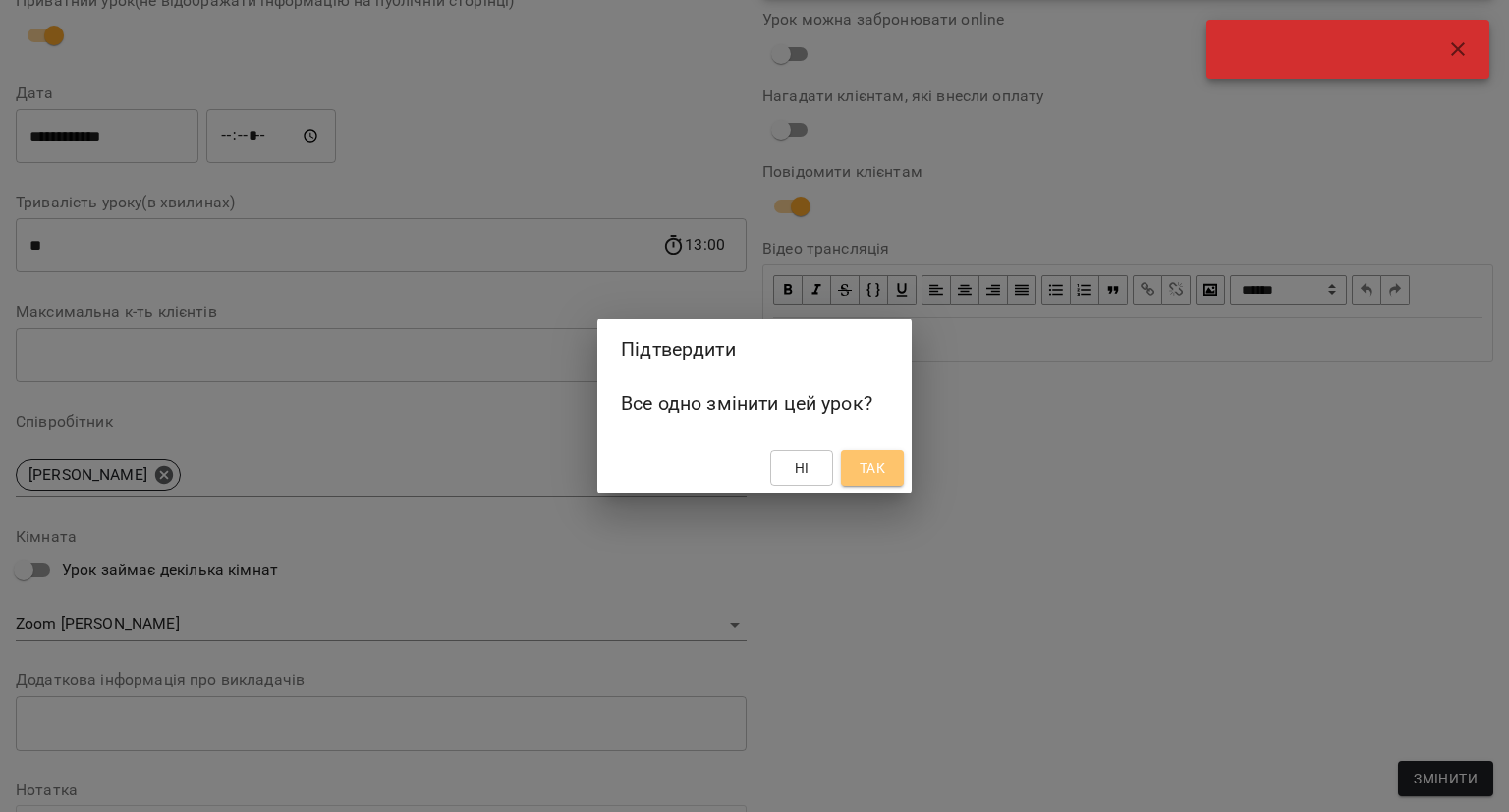
click at [845, 481] on button "Так" at bounding box center [872, 468] width 63 height 35
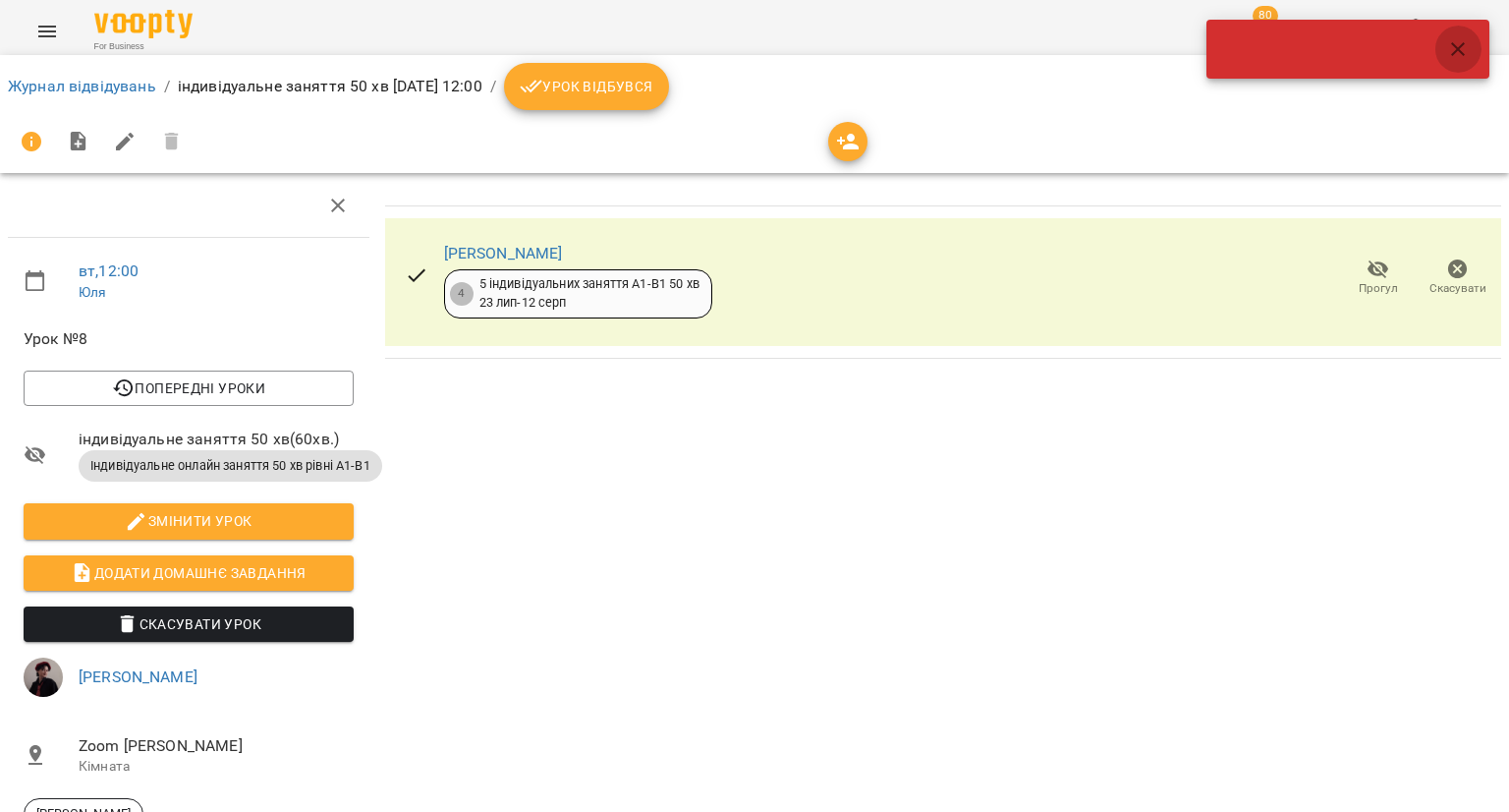
click at [1468, 54] on icon "button" at bounding box center [1459, 49] width 24 height 24
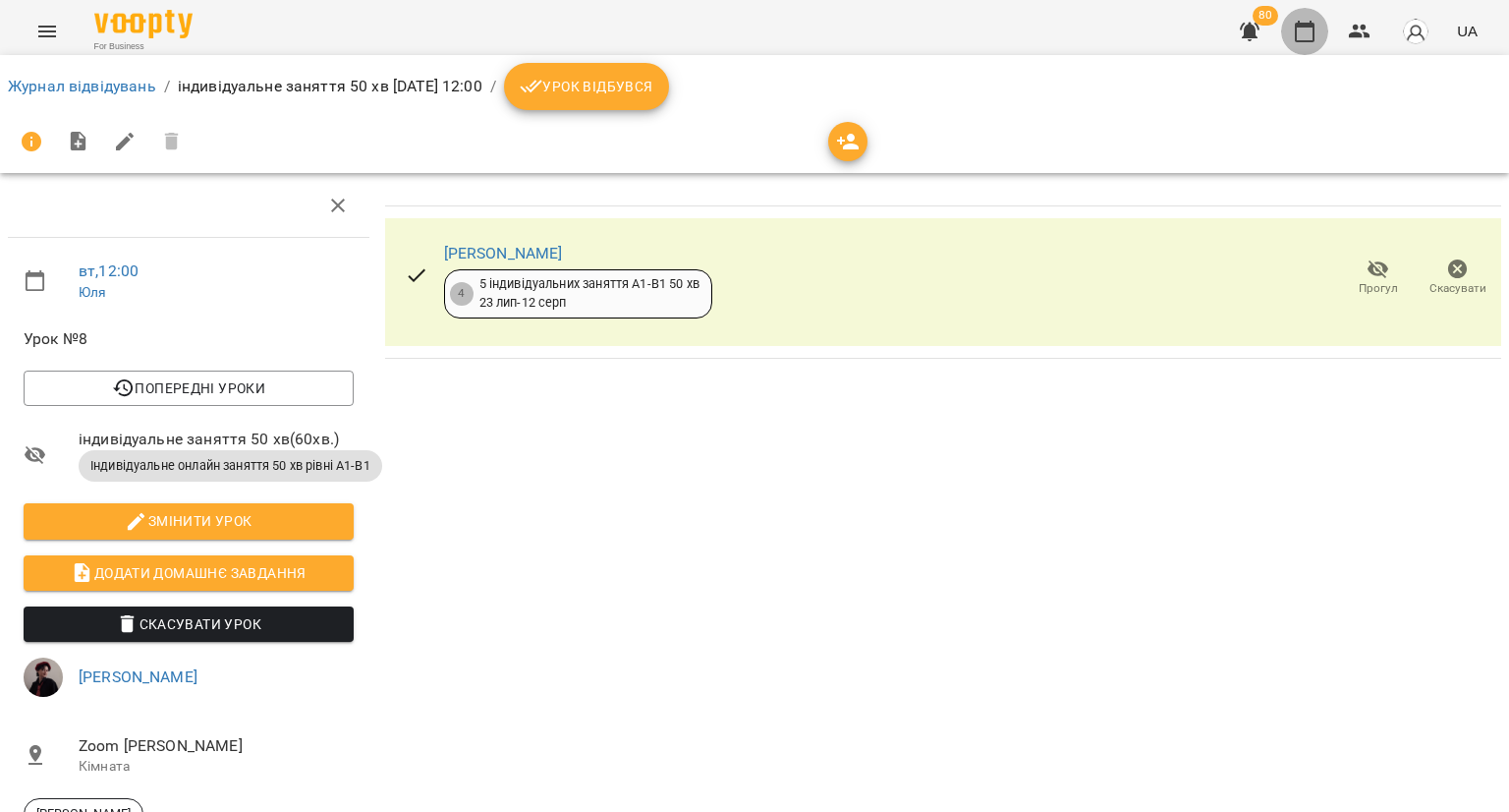
click at [1313, 38] on icon "button" at bounding box center [1305, 32] width 24 height 24
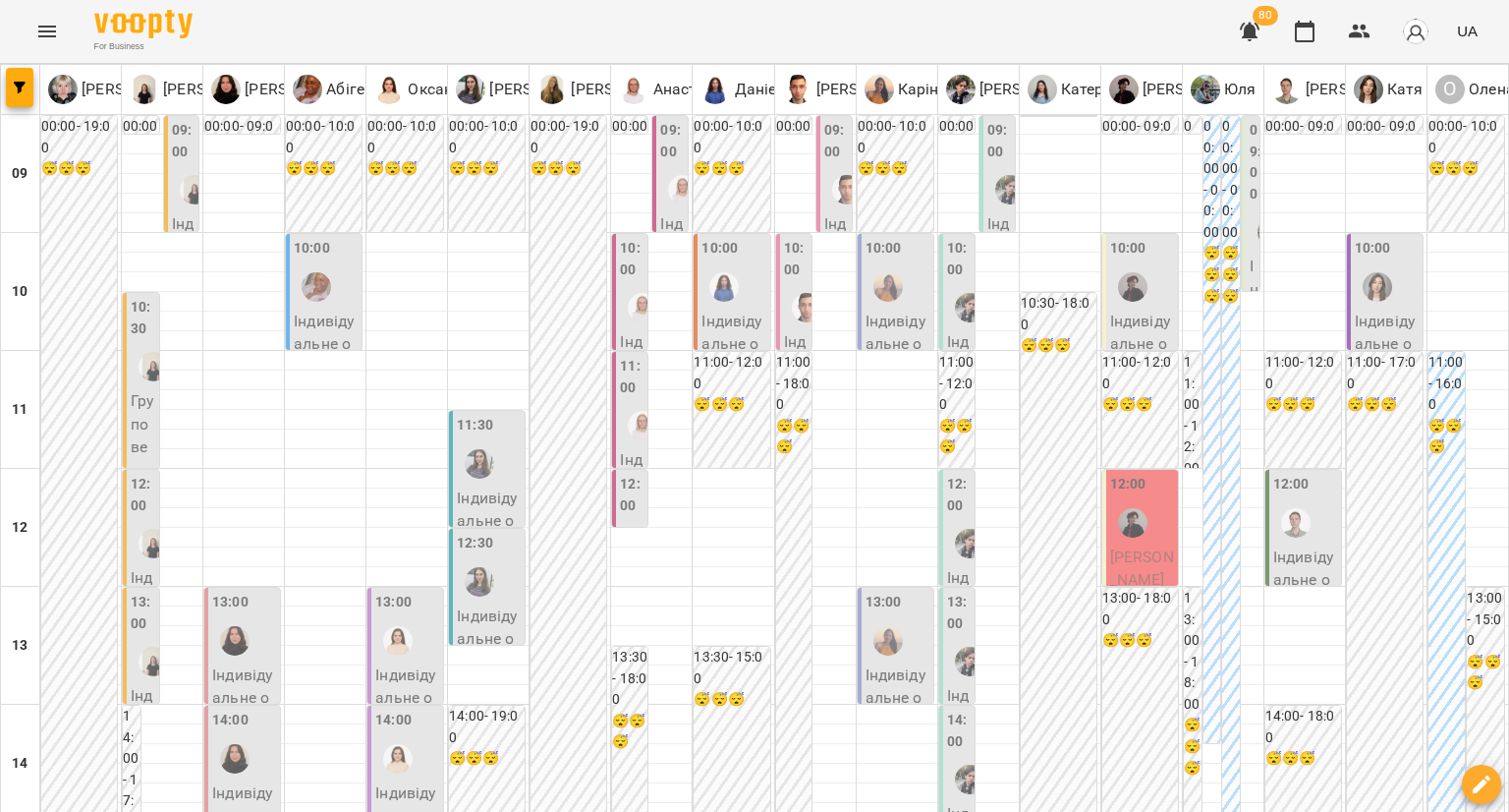
type input "**********"
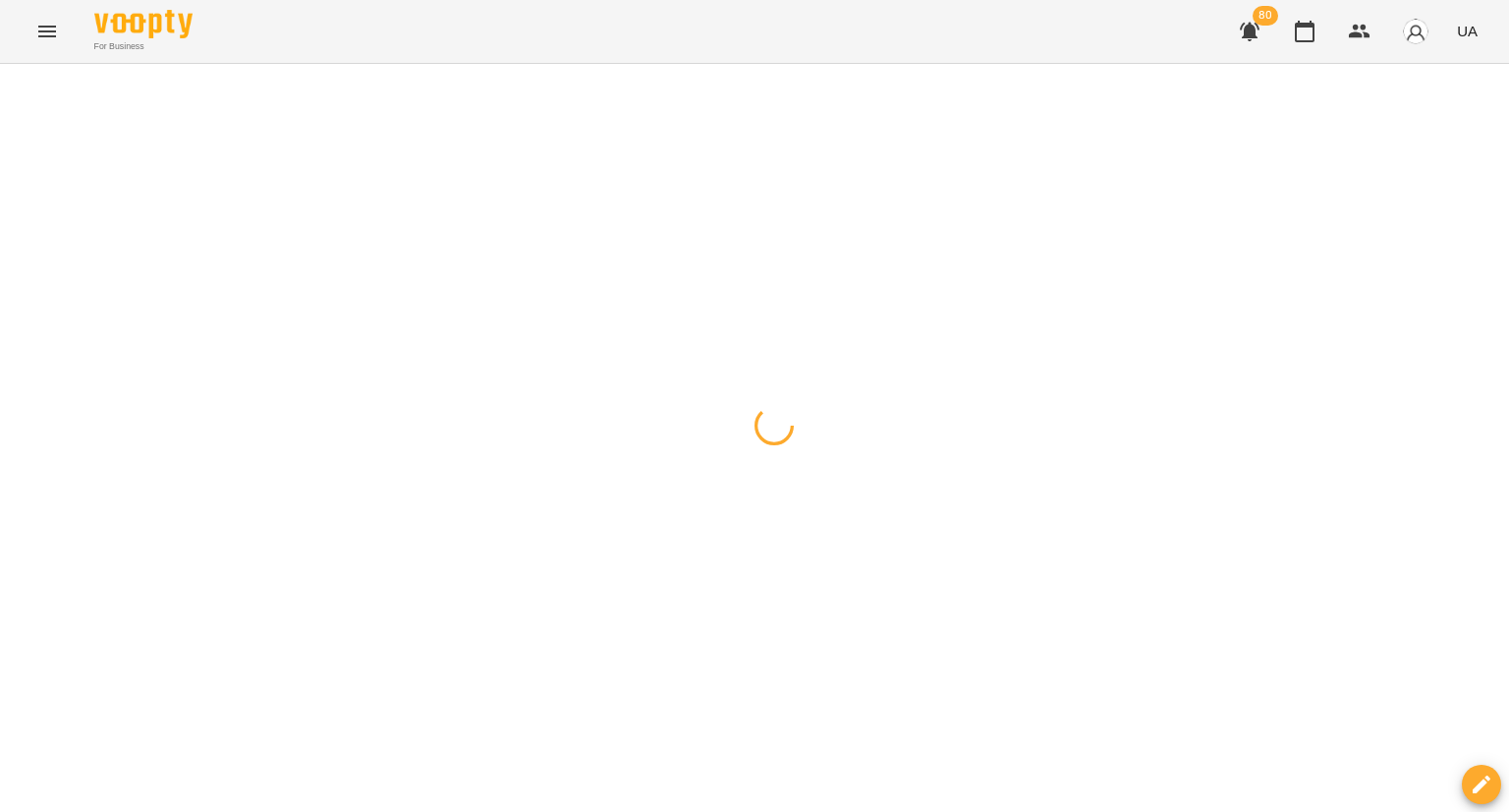
click at [255, 64] on div at bounding box center [754, 64] width 1509 height 0
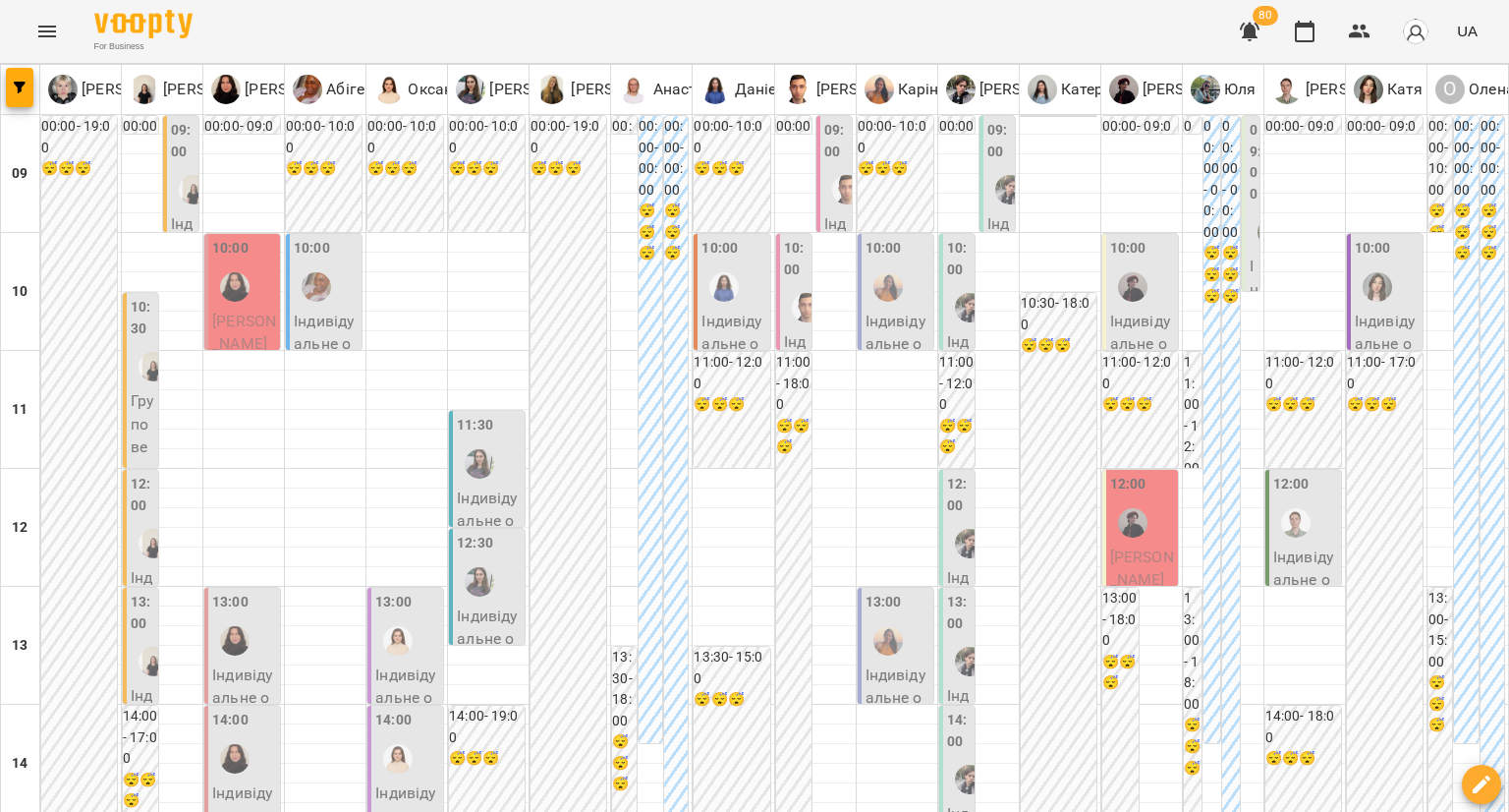
click at [1242, 252] on div "09:00 Індивідуальне онлайн заняття 80 хв рівні А1-В1 - Лейла Король" at bounding box center [1251, 778] width 18 height 1324
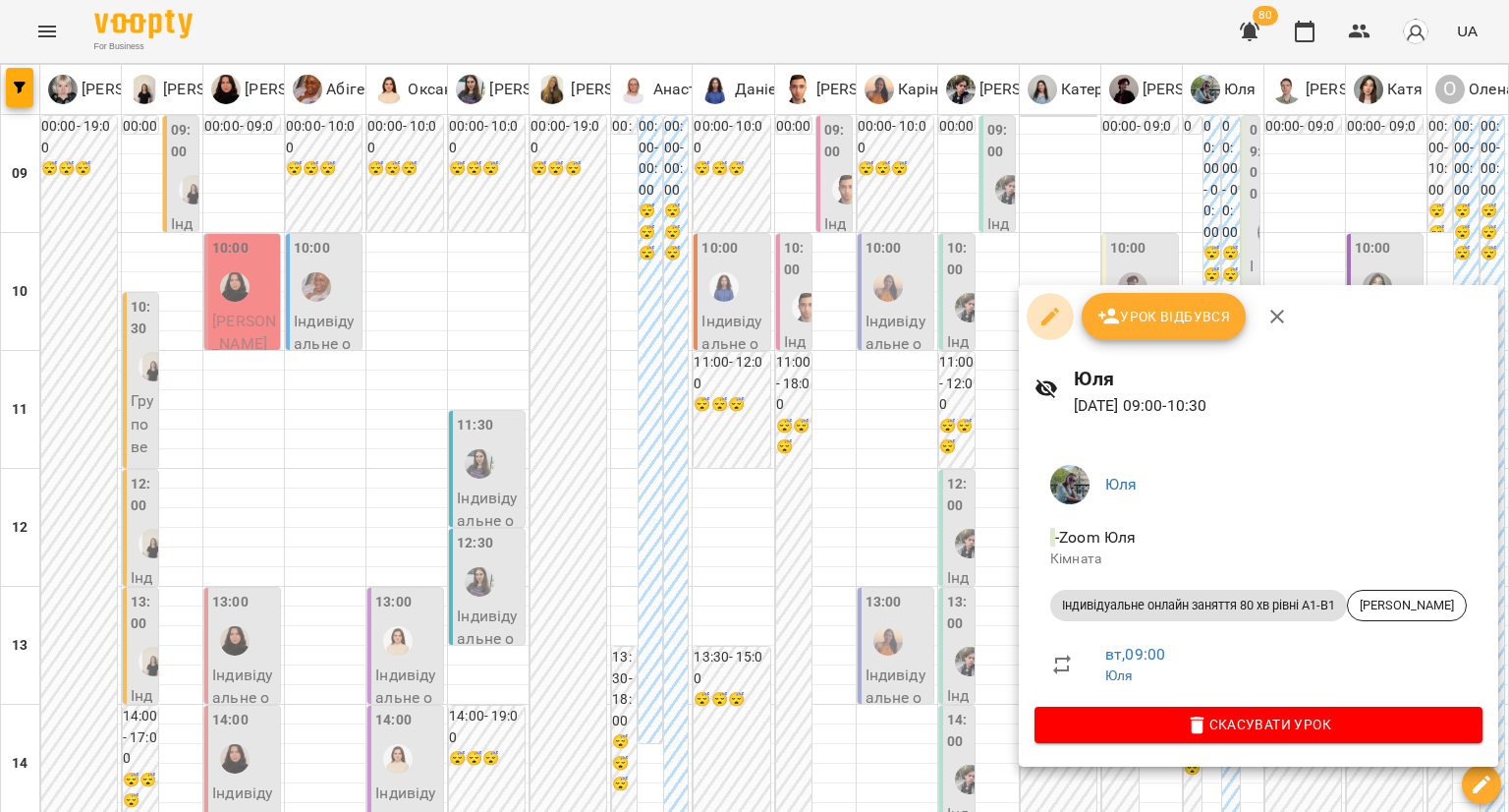
click at [1046, 307] on icon "button" at bounding box center [1051, 316] width 24 height 24
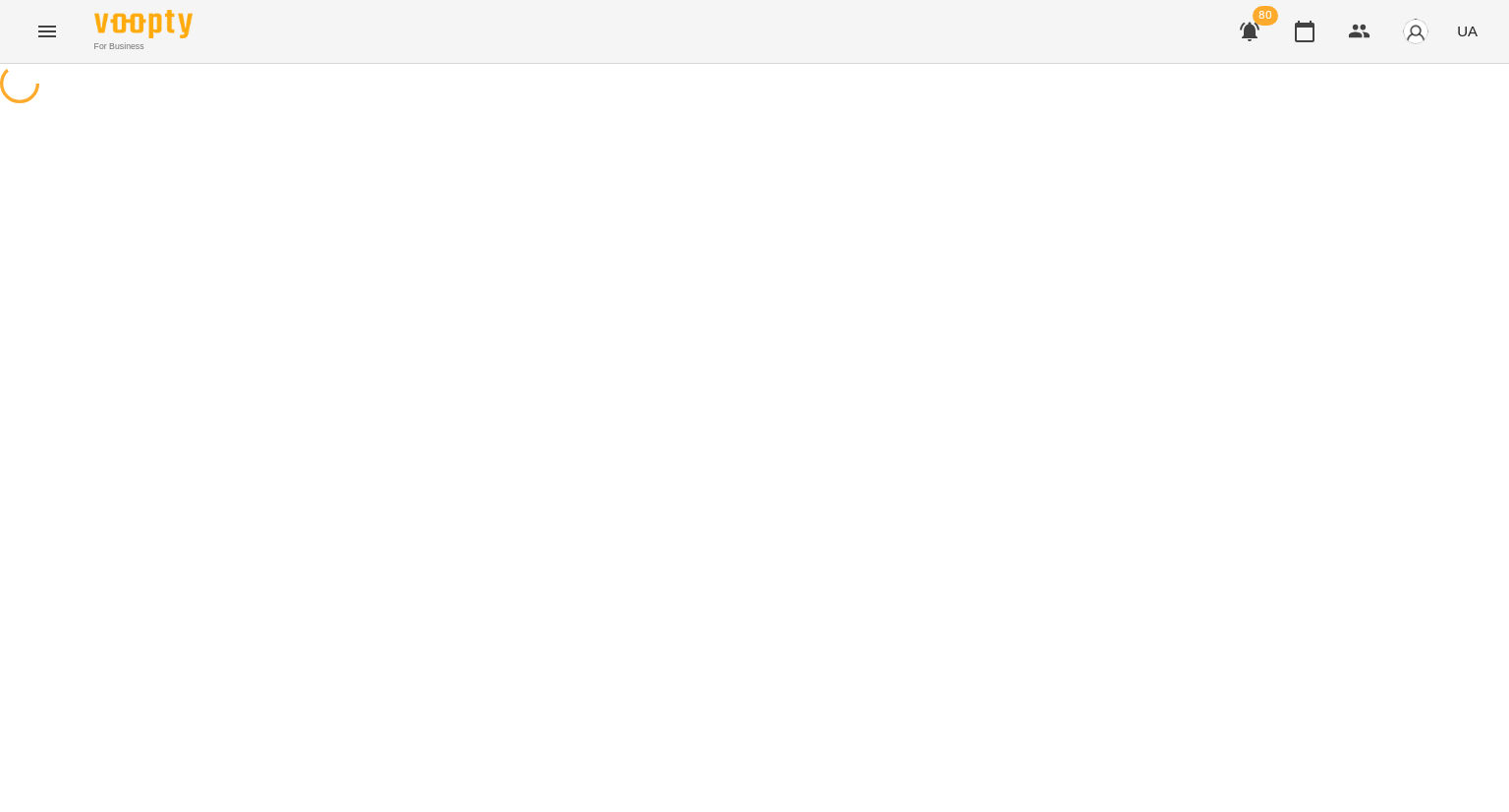
select select "**********"
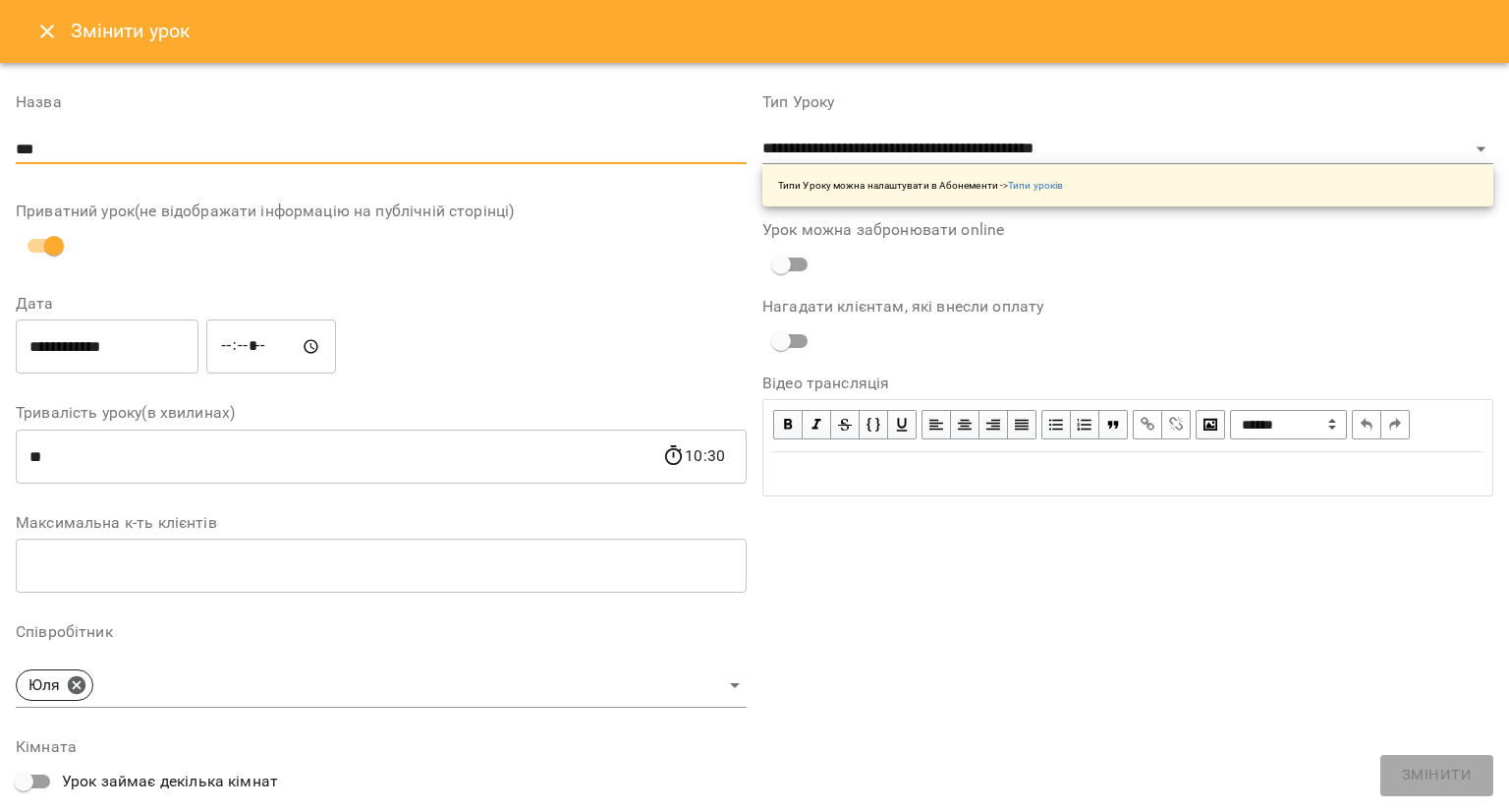
click at [170, 139] on input "***" at bounding box center [381, 150] width 731 height 32
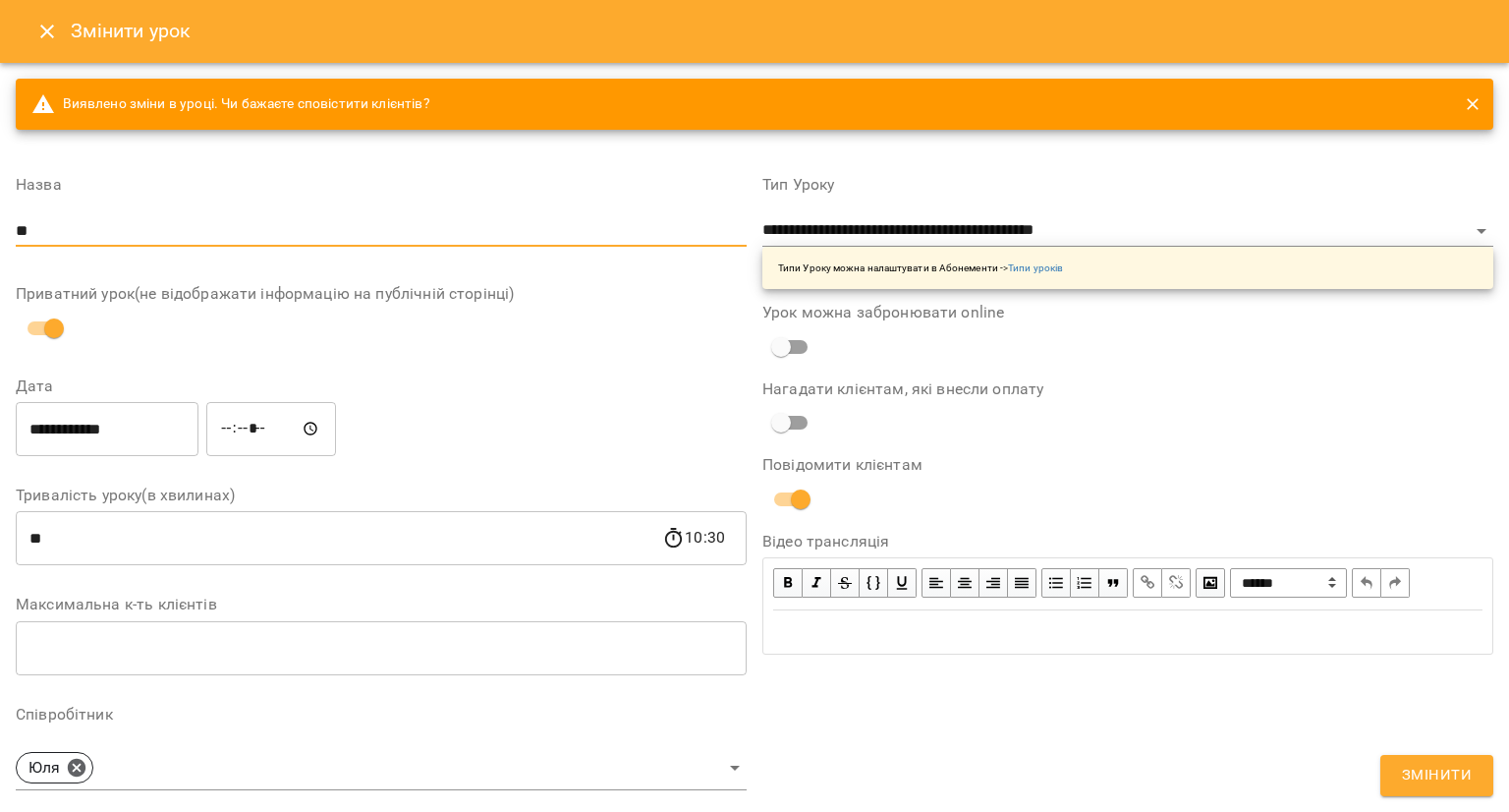
type input "*"
type input "**********"
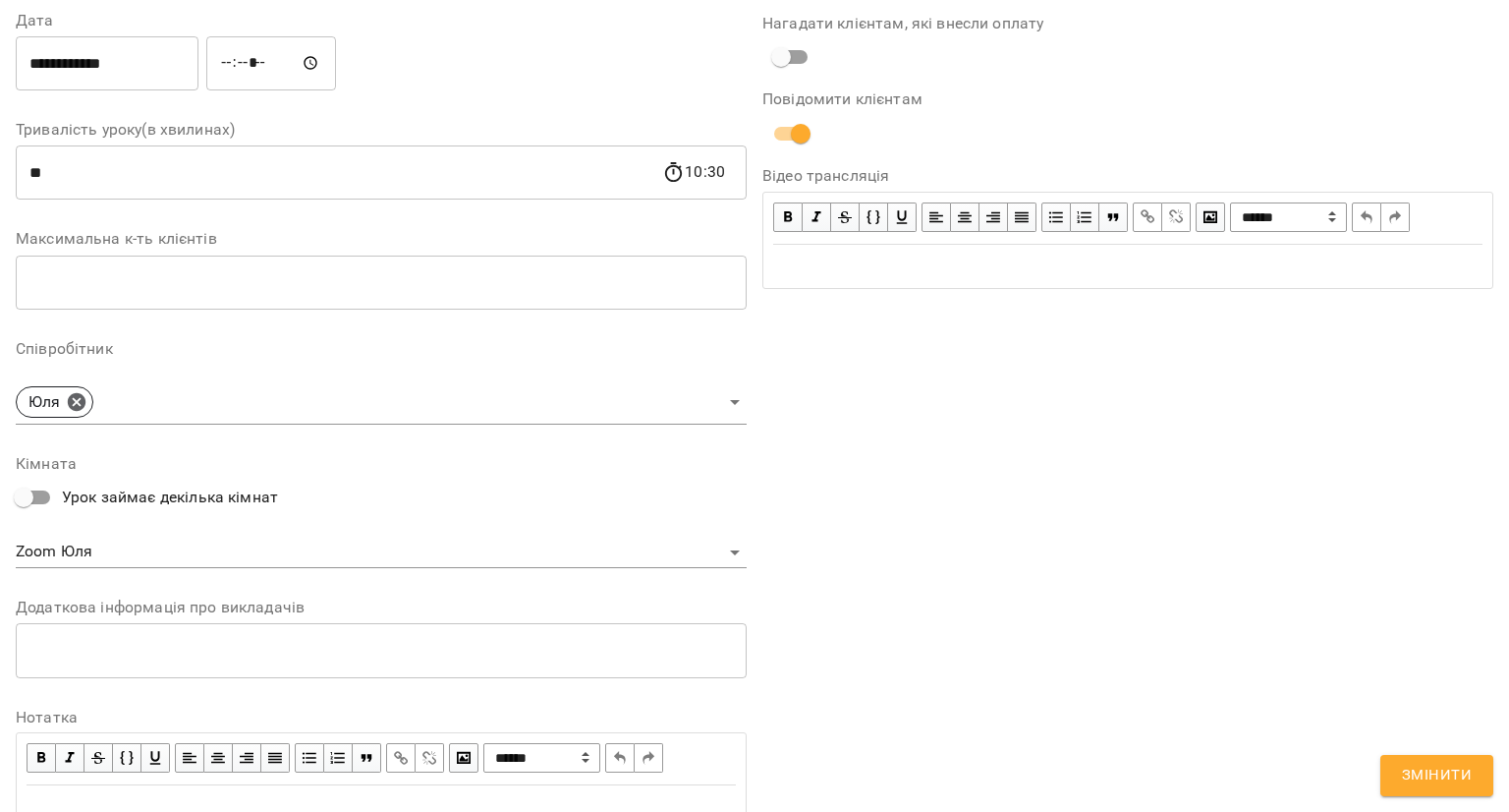
scroll to position [443, 0]
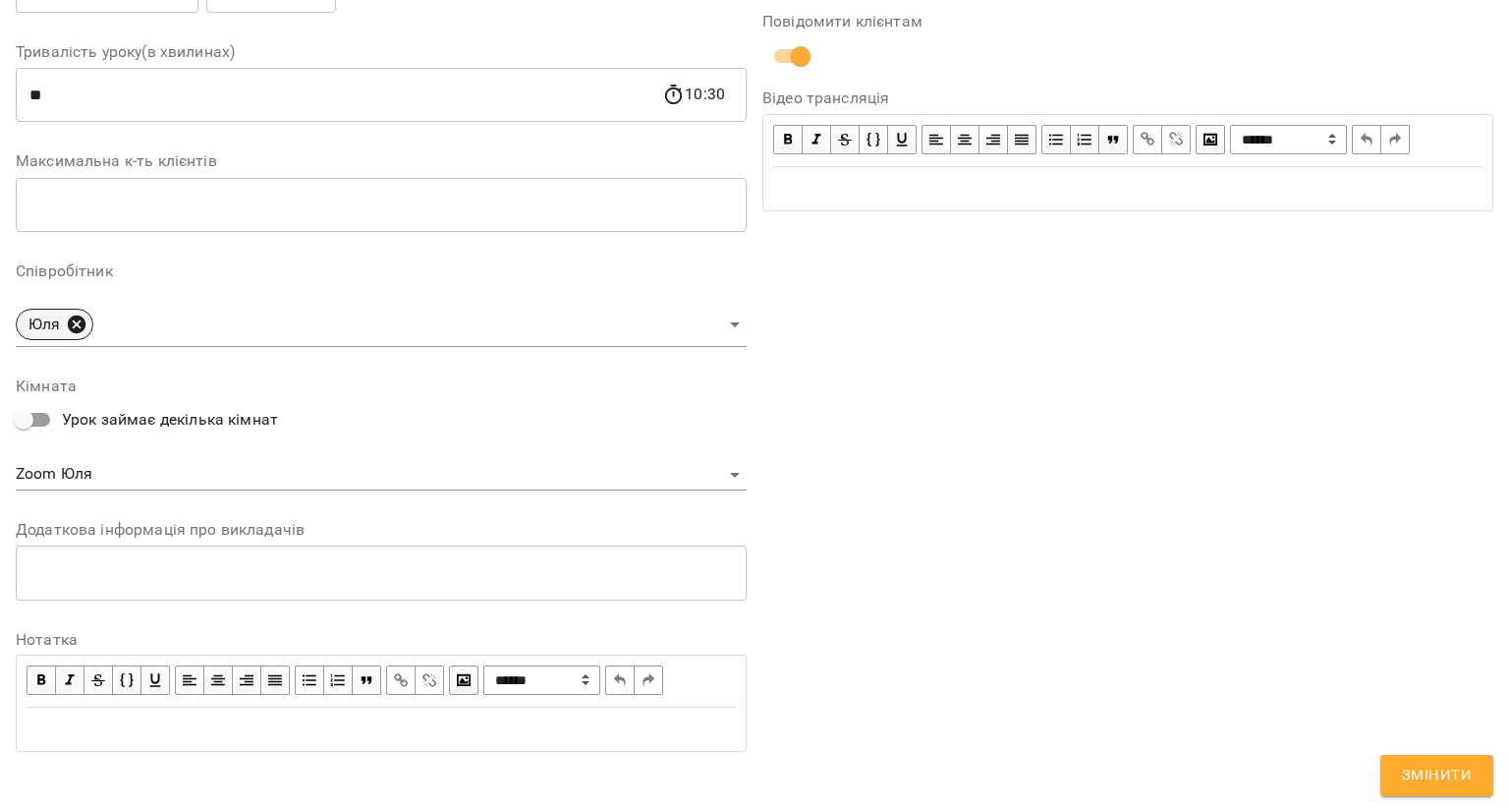
click at [83, 328] on icon at bounding box center [77, 323] width 18 height 18
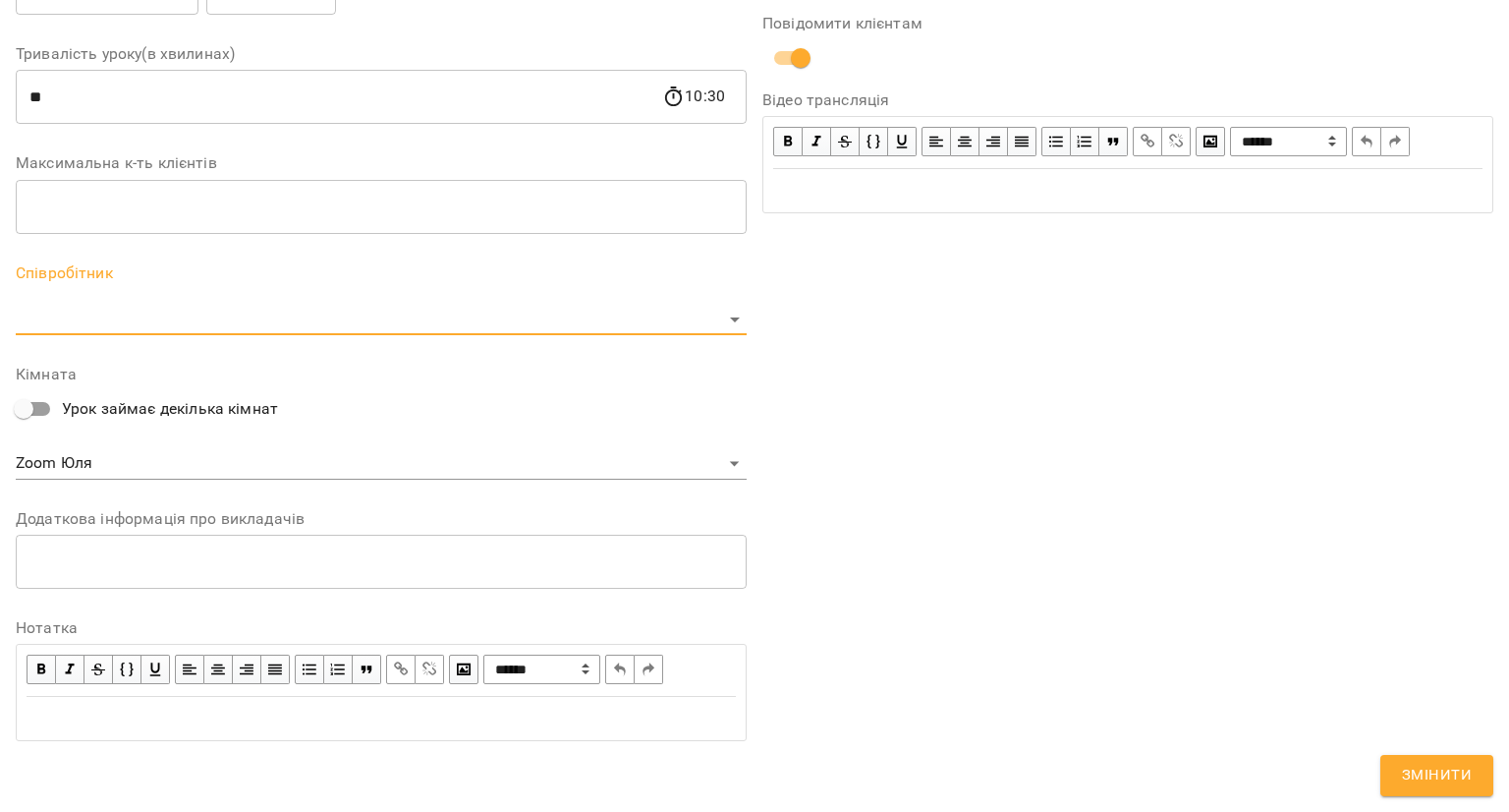
scroll to position [440, 0]
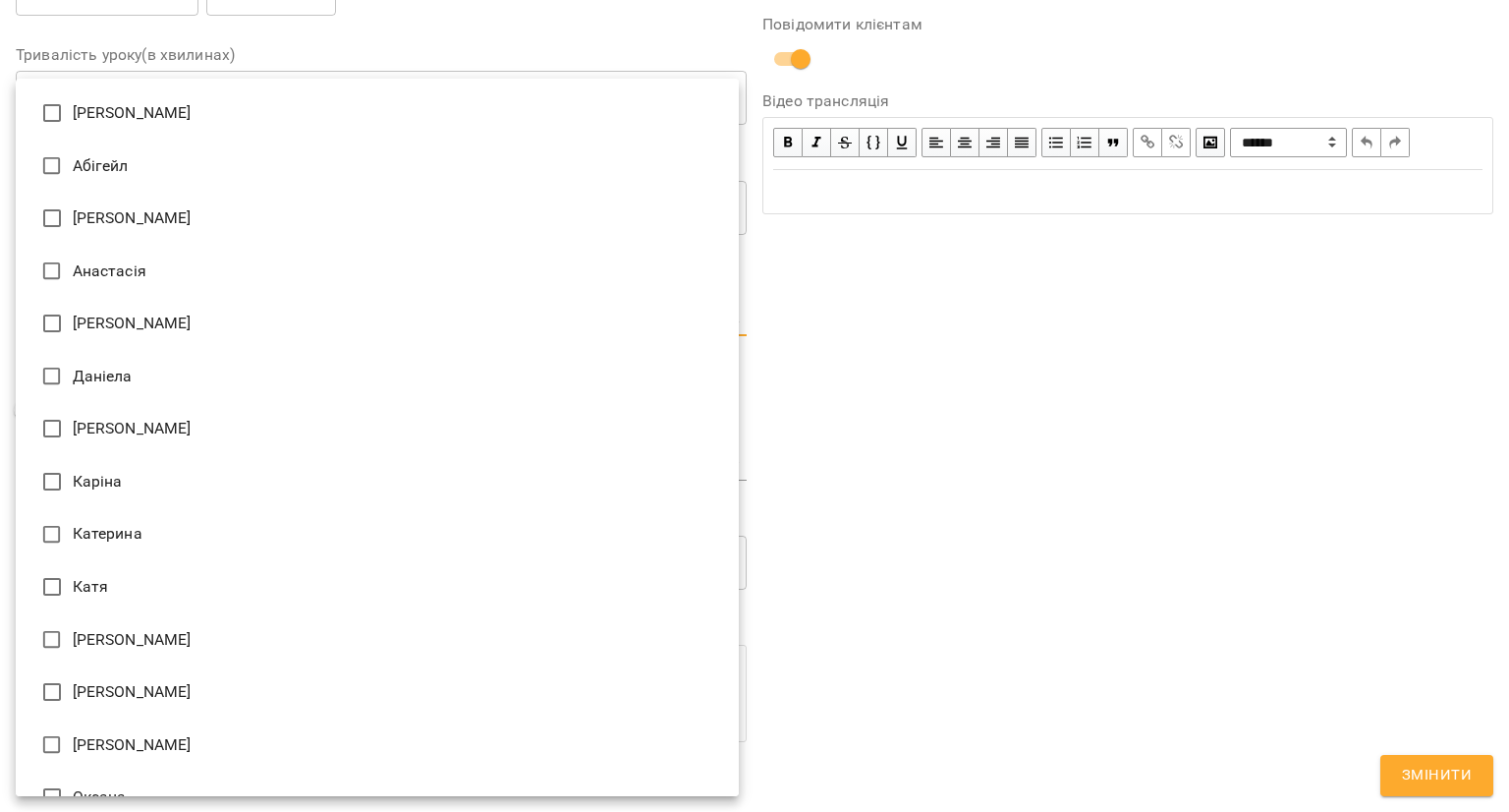
click at [83, 328] on body "**********" at bounding box center [754, 473] width 1509 height 947
click at [83, 328] on li "[PERSON_NAME]" at bounding box center [377, 323] width 723 height 53
type input "**********"
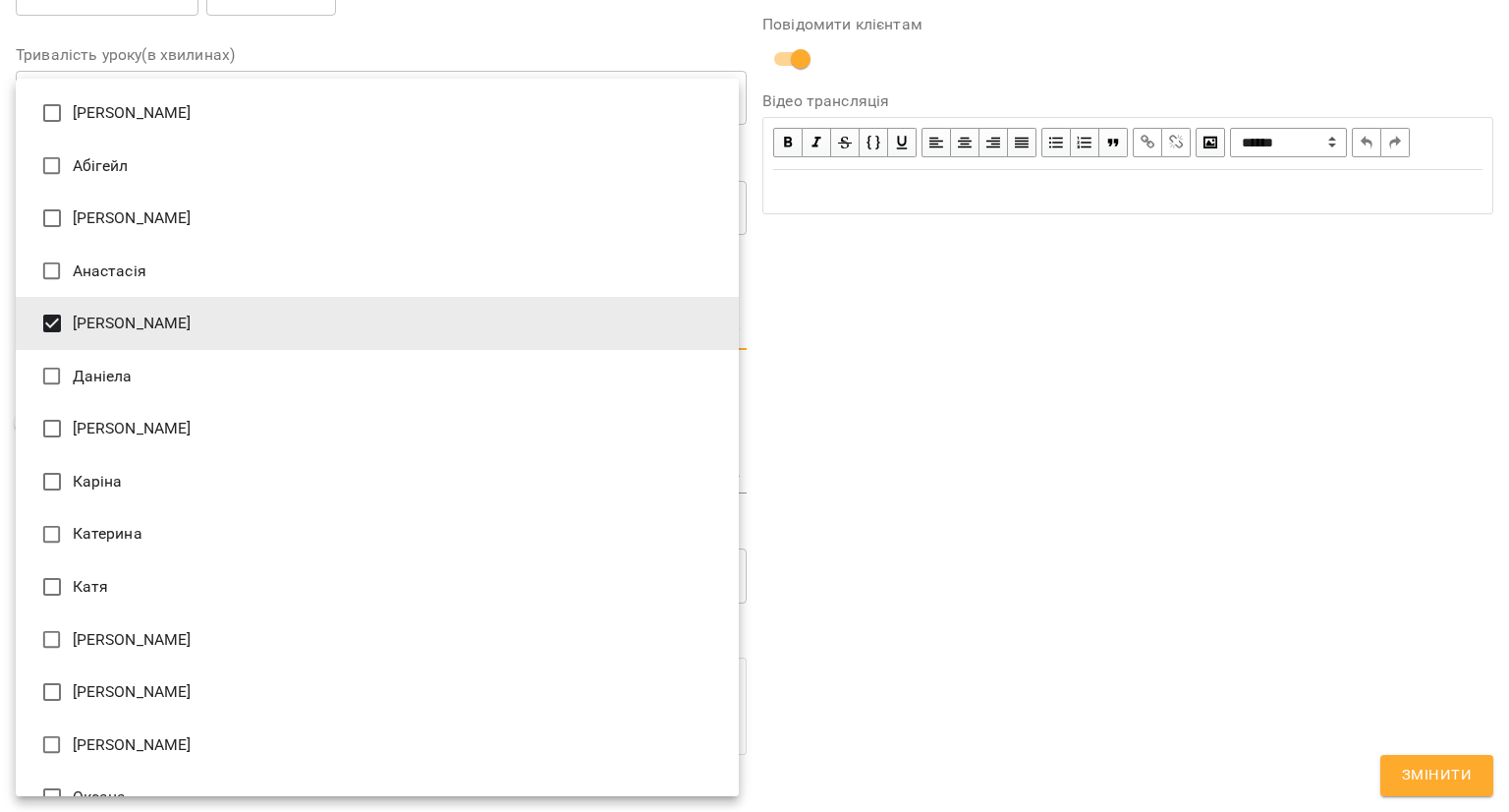
click at [841, 453] on div at bounding box center [754, 406] width 1509 height 812
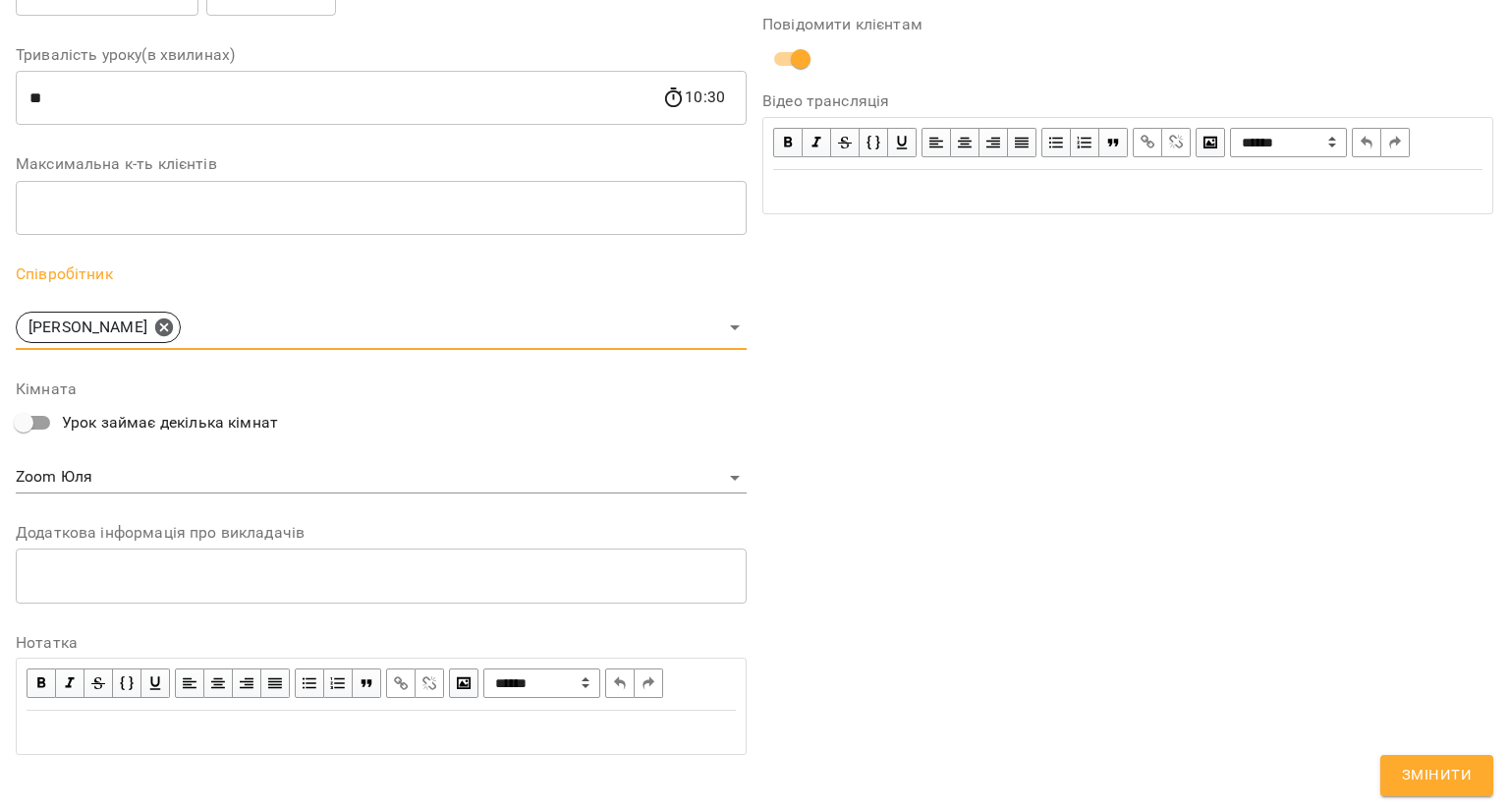
click at [550, 471] on body "**********" at bounding box center [754, 473] width 1509 height 947
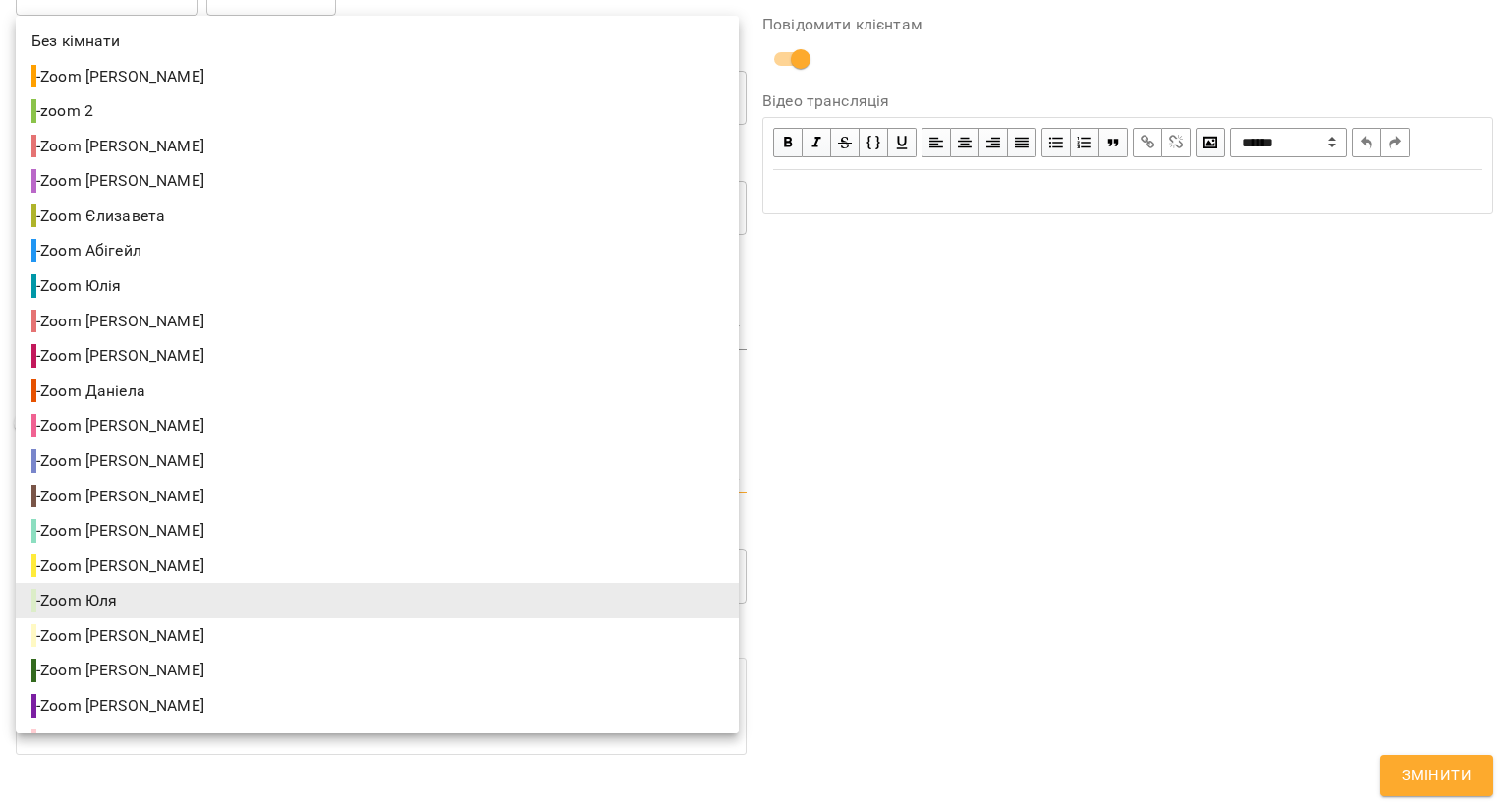
click at [362, 676] on li "- Zoom Андрій" at bounding box center [377, 670] width 723 height 35
type input "**********"
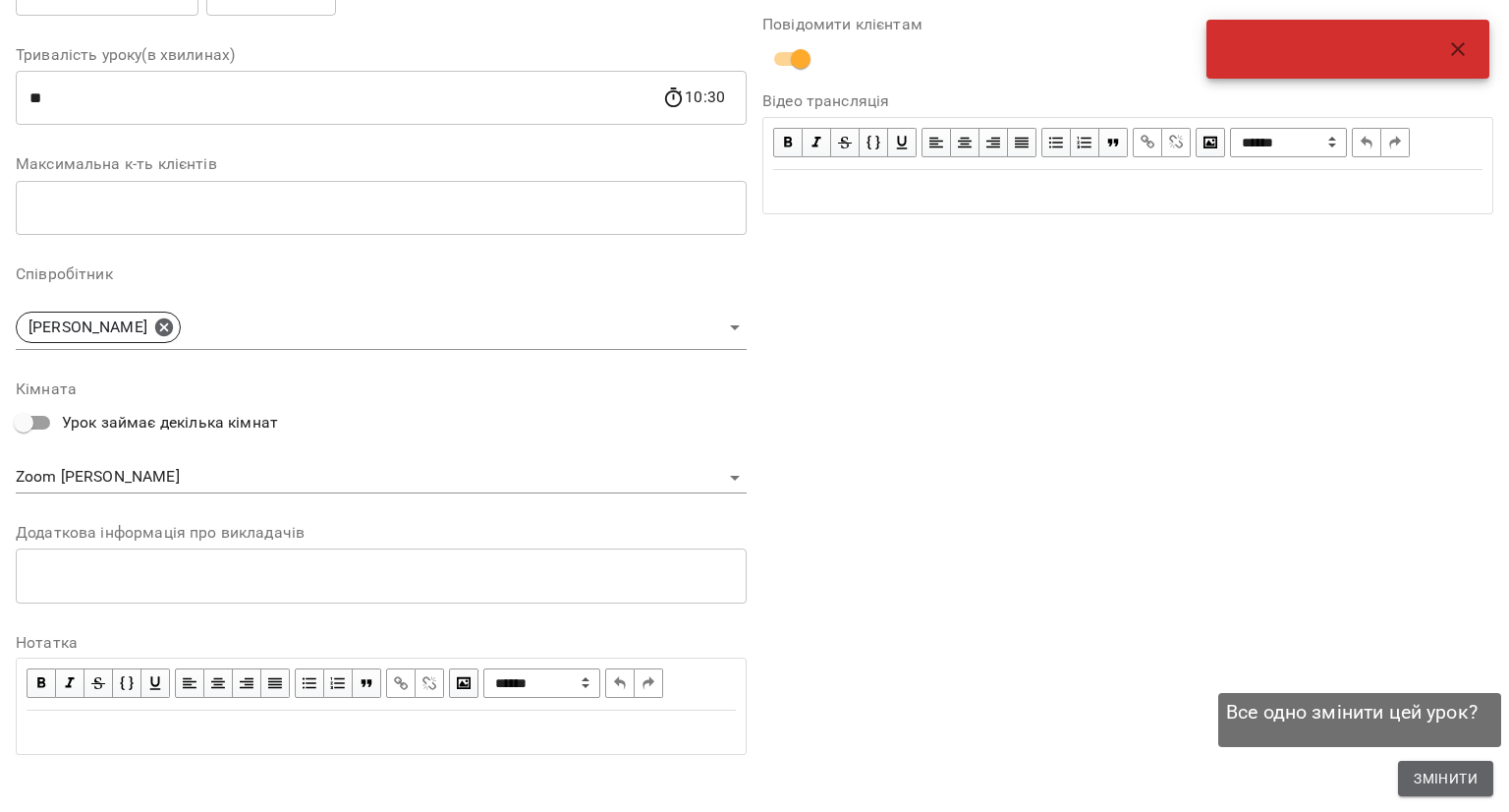
click at [1450, 794] on button "Змінити" at bounding box center [1446, 778] width 96 height 35
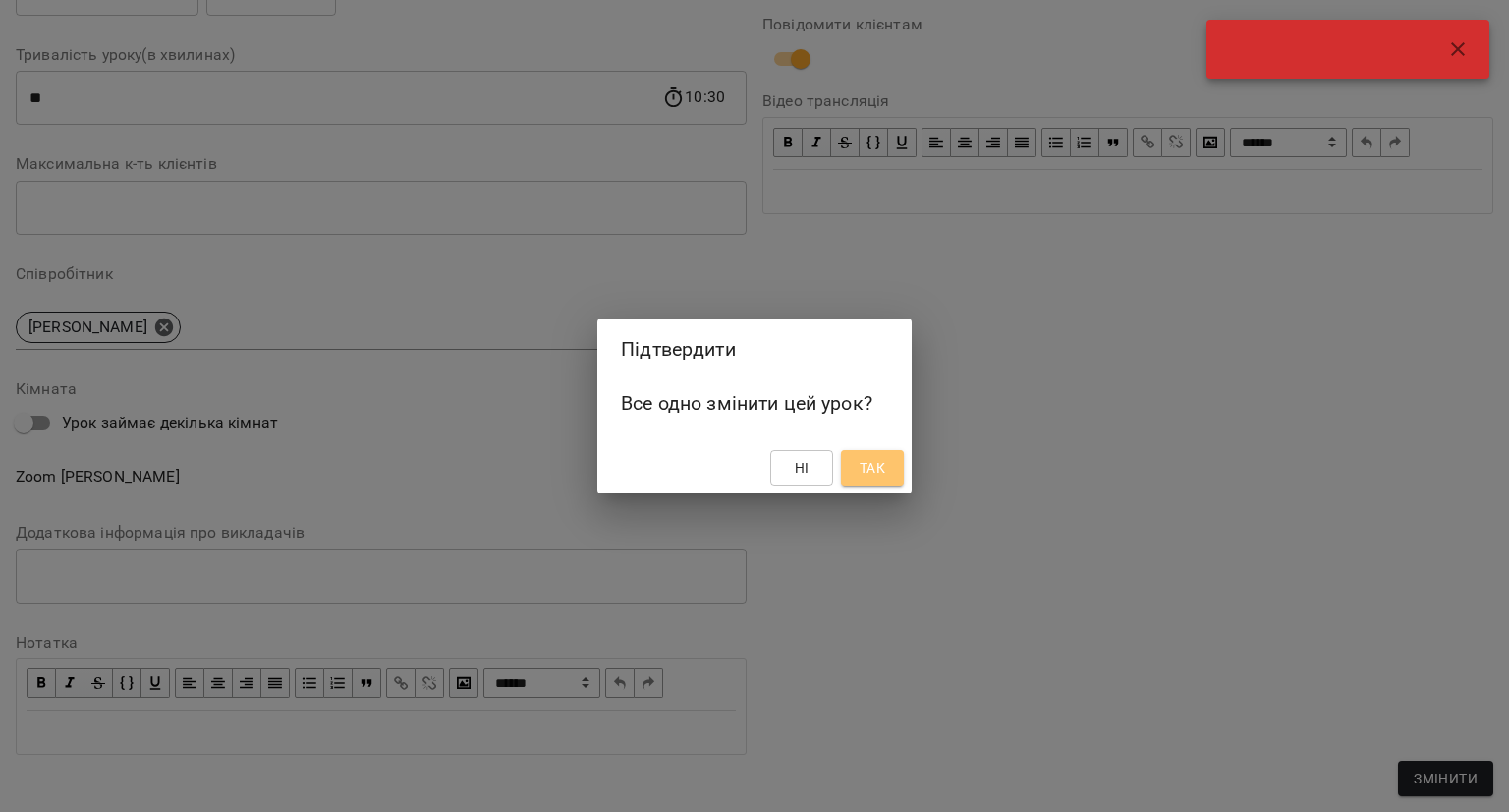
click at [888, 473] on span "Так" at bounding box center [872, 468] width 32 height 24
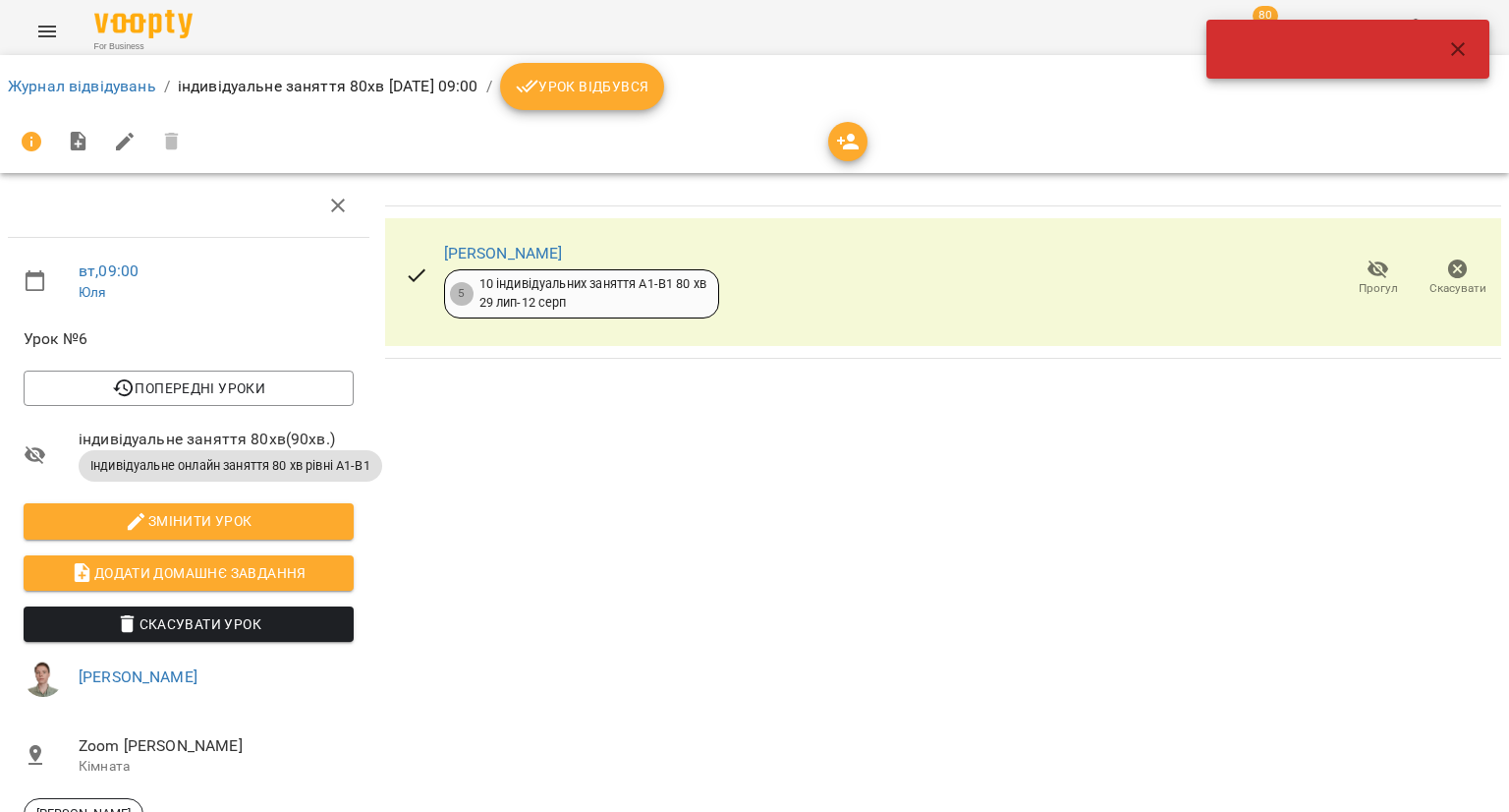
click at [1468, 51] on icon "button" at bounding box center [1459, 49] width 24 height 24
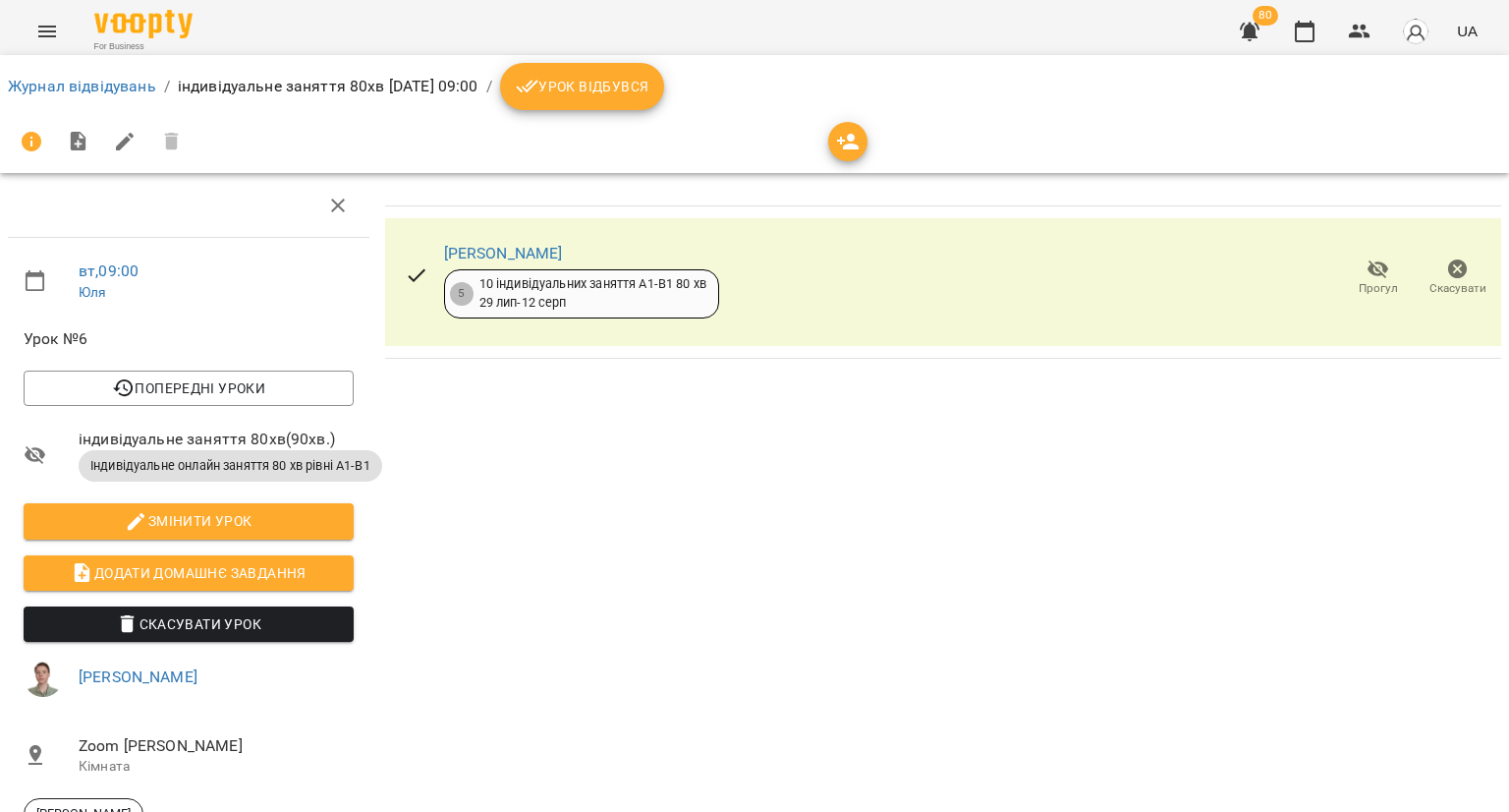
click at [1468, 51] on div at bounding box center [1347, 49] width 283 height 59
click at [1312, 35] on icon "button" at bounding box center [1305, 32] width 24 height 24
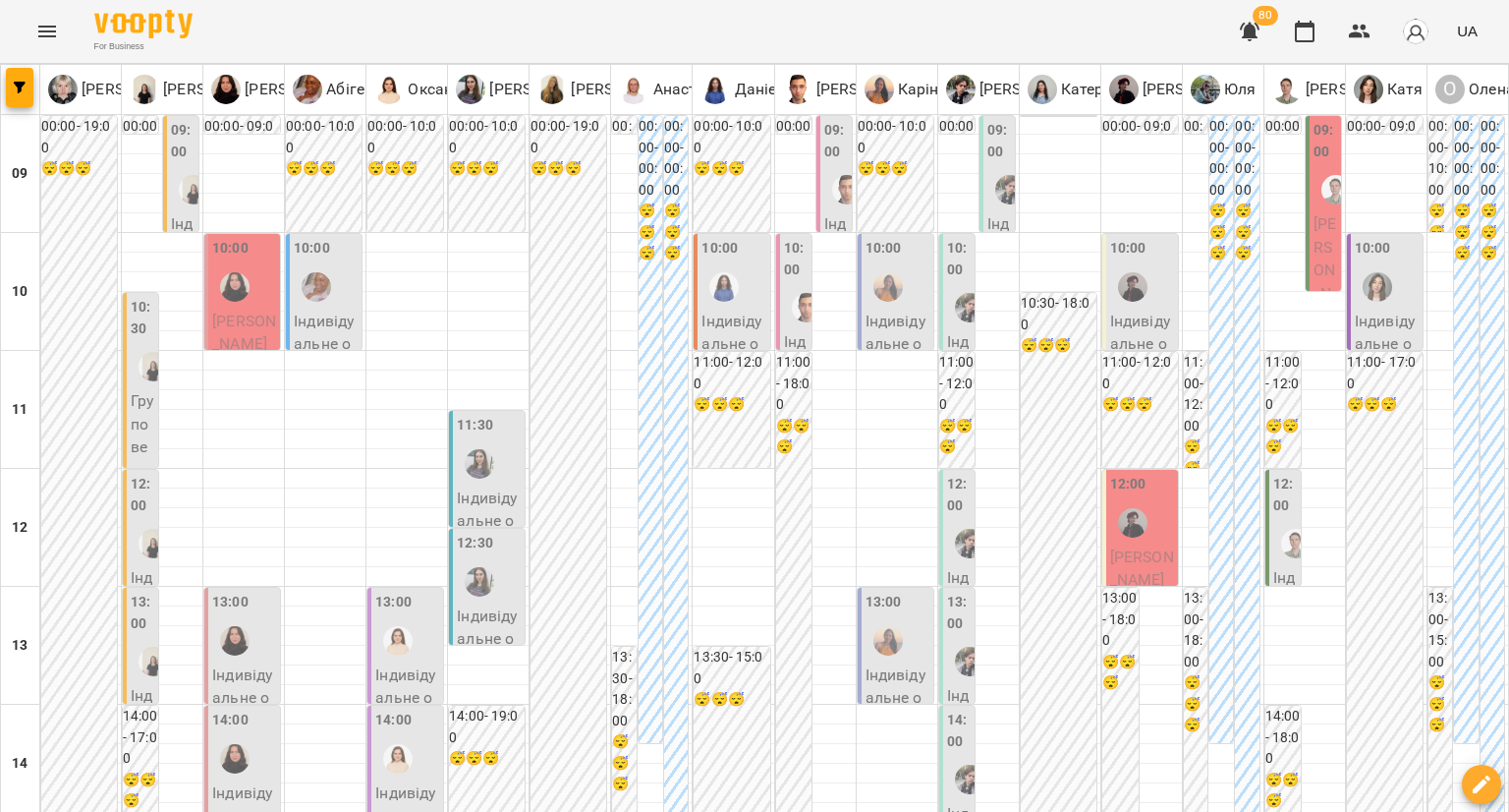
type input "**********"
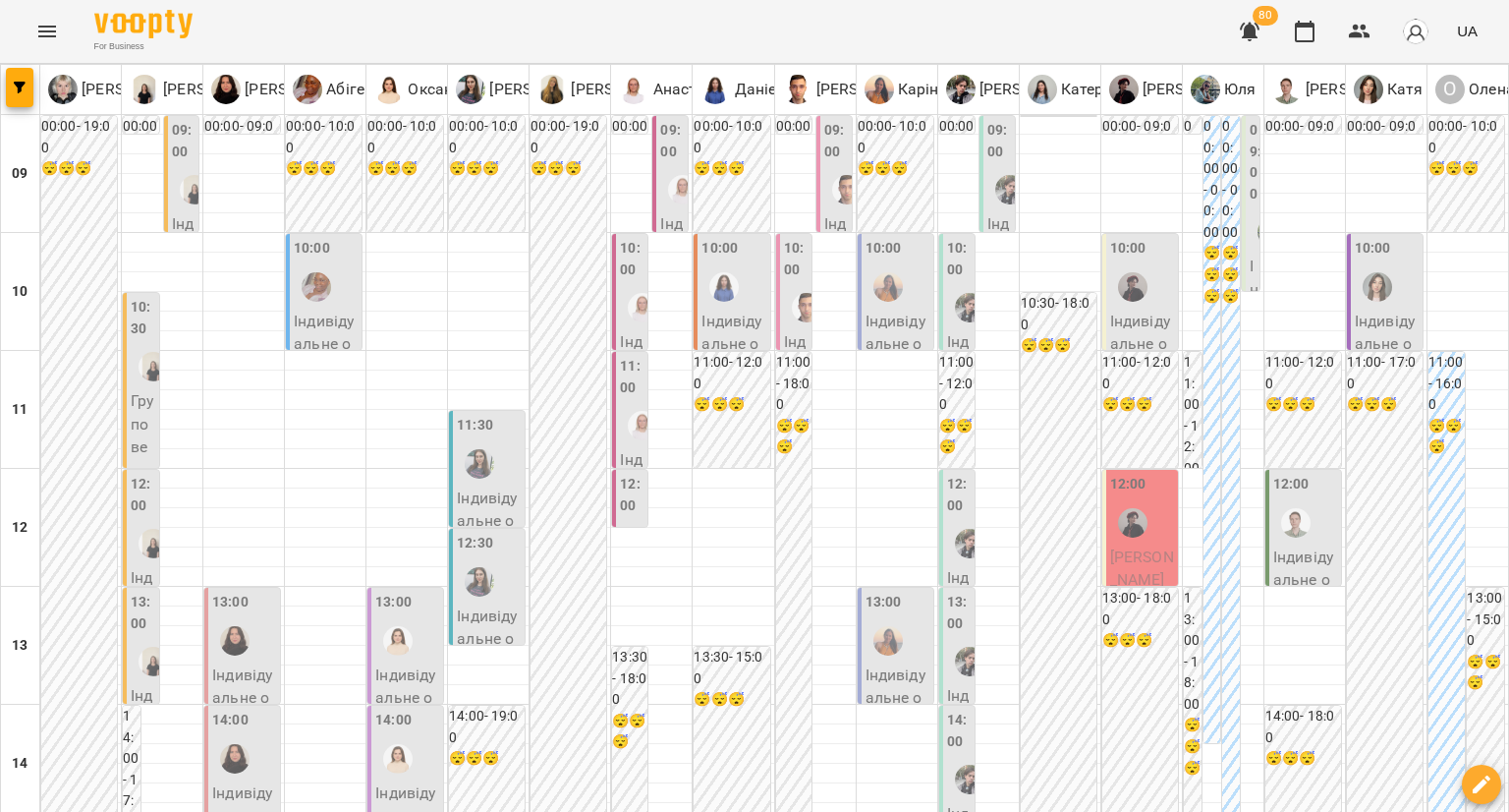
click at [1250, 224] on div at bounding box center [1272, 232] width 45 height 45
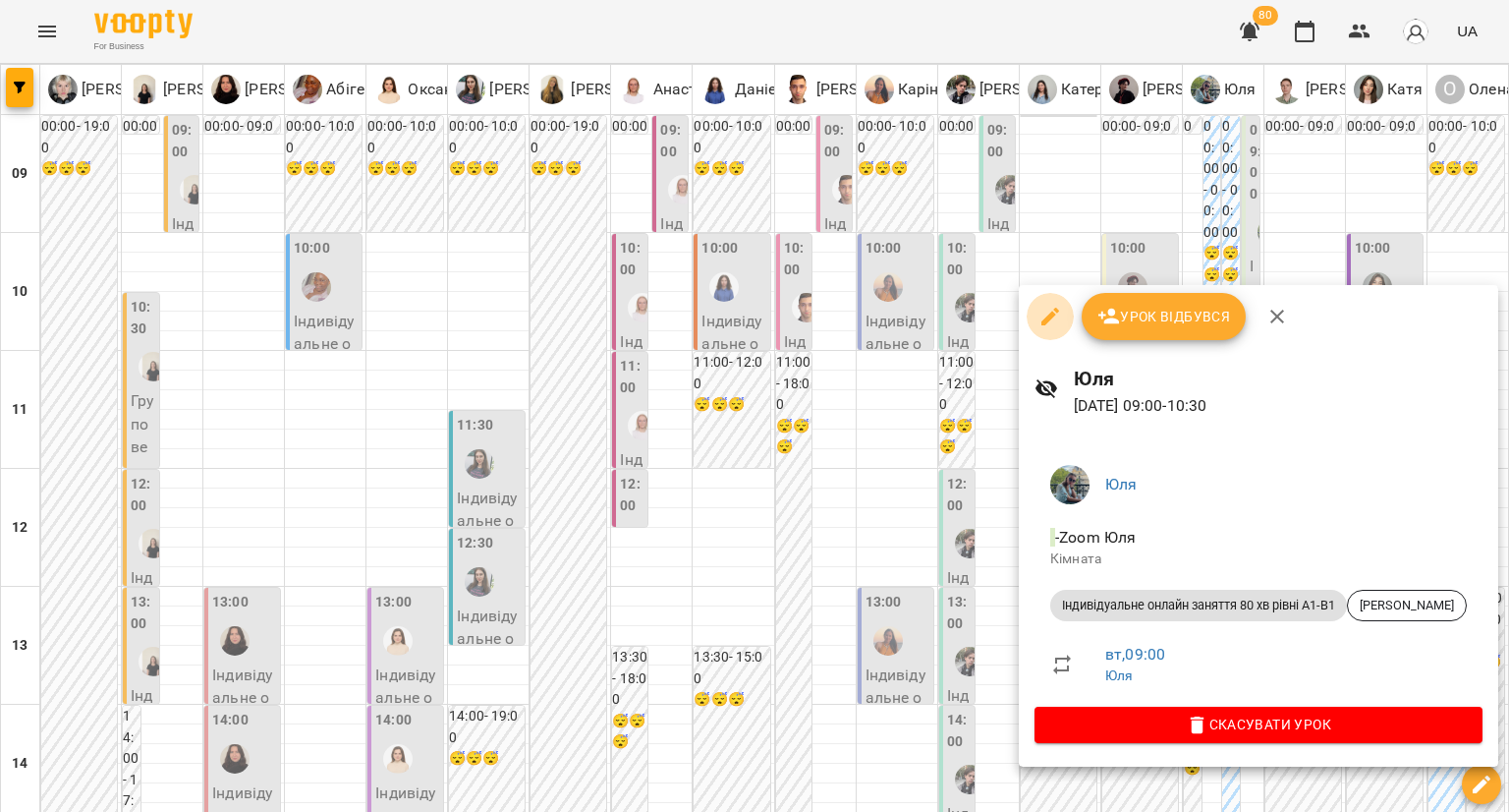
click at [1062, 314] on icon "button" at bounding box center [1051, 316] width 24 height 24
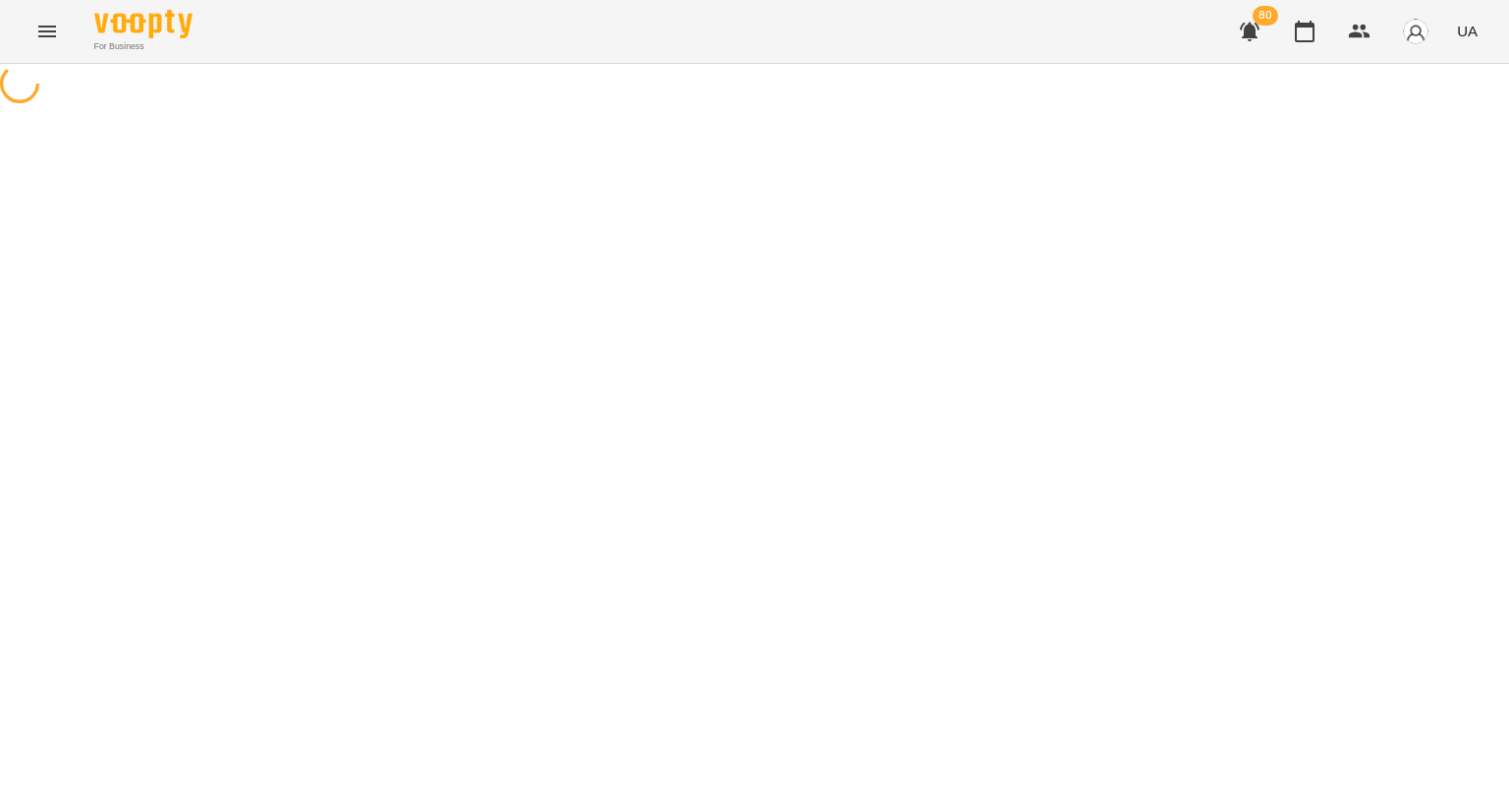
select select "**********"
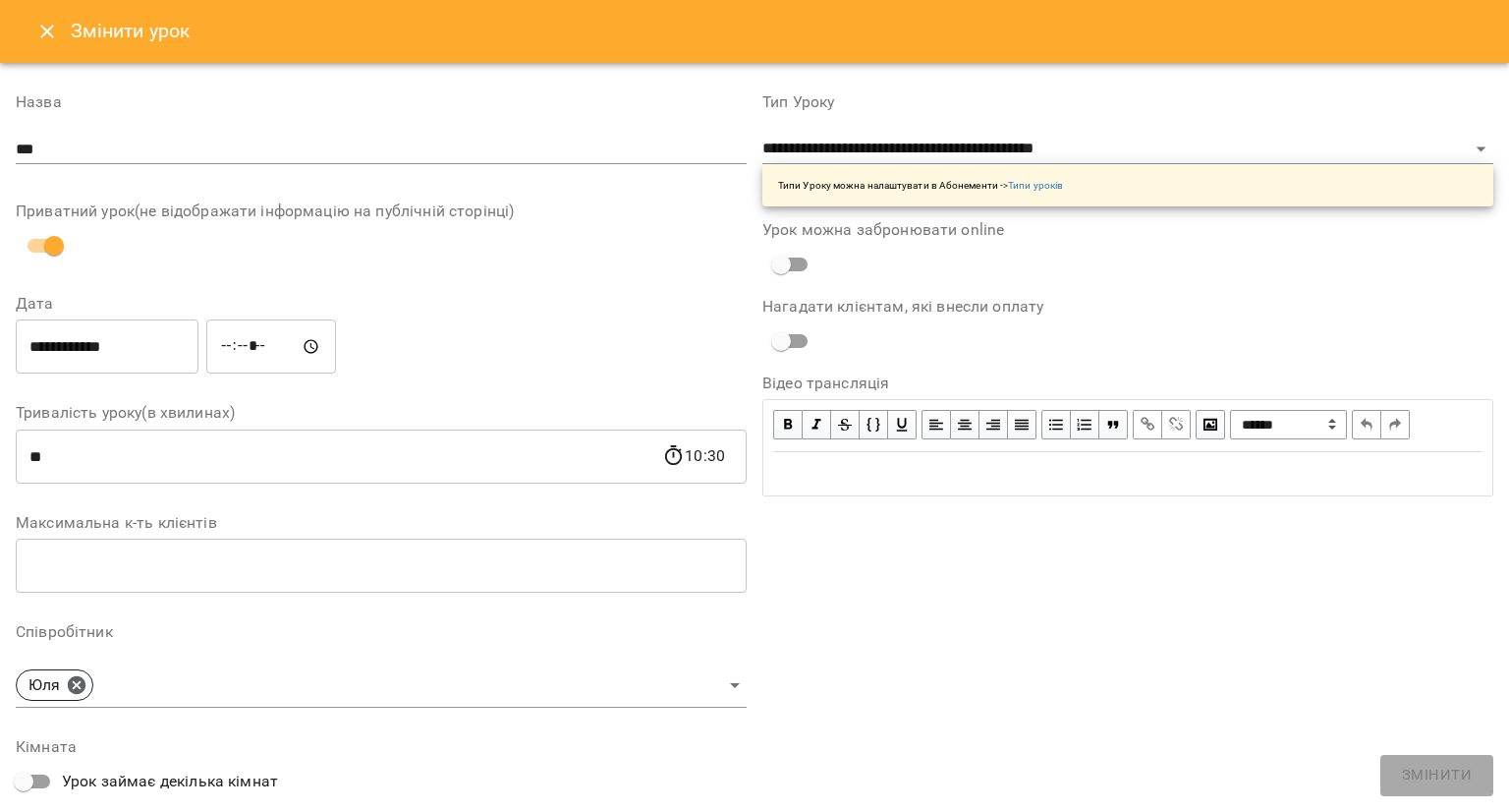
click at [346, 169] on div "Назва ***" at bounding box center [381, 133] width 731 height 78
click at [342, 153] on input "***" at bounding box center [381, 150] width 731 height 32
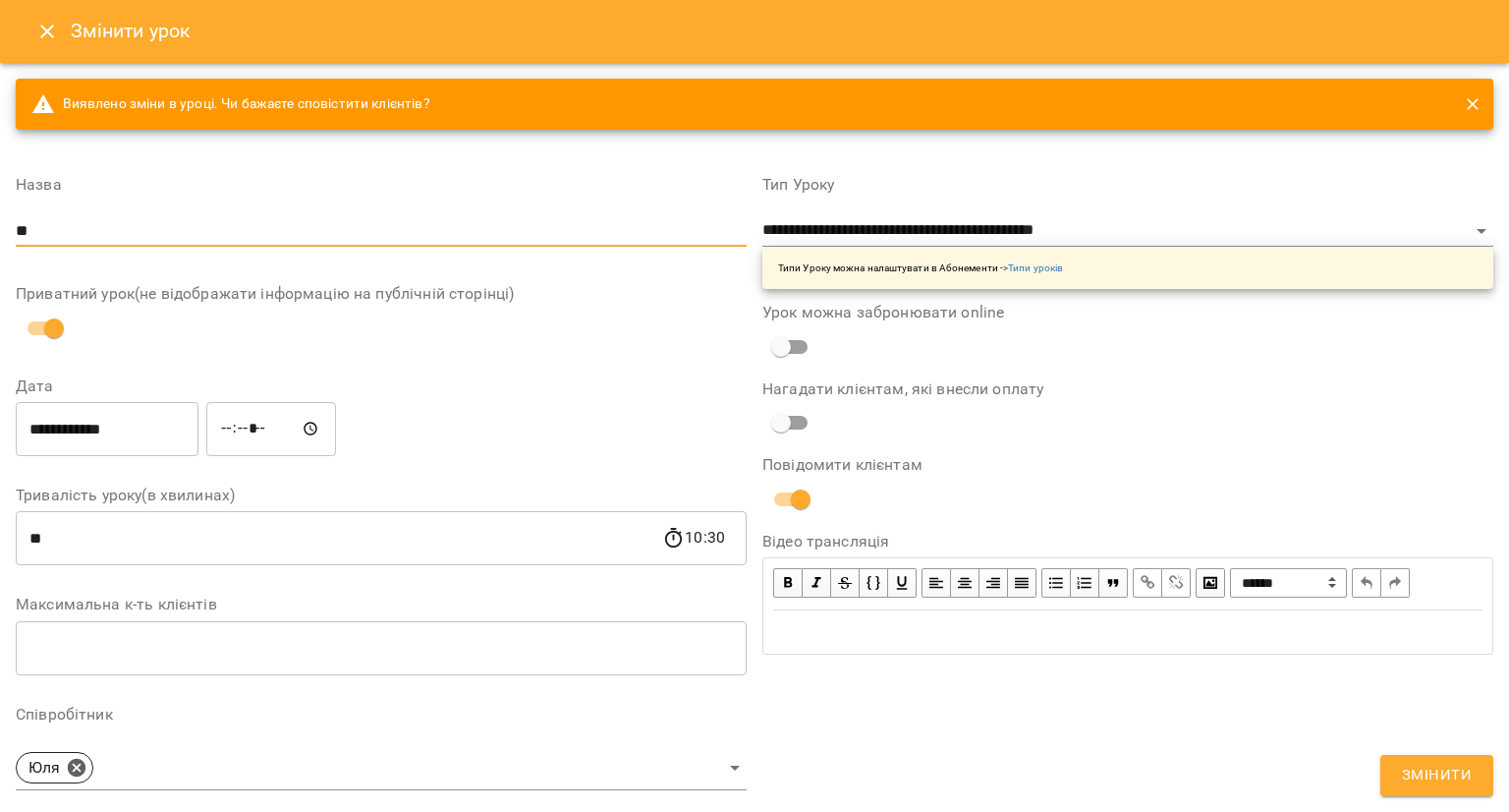
type input "*"
type input "**********"
click at [83, 768] on icon at bounding box center [77, 767] width 18 height 18
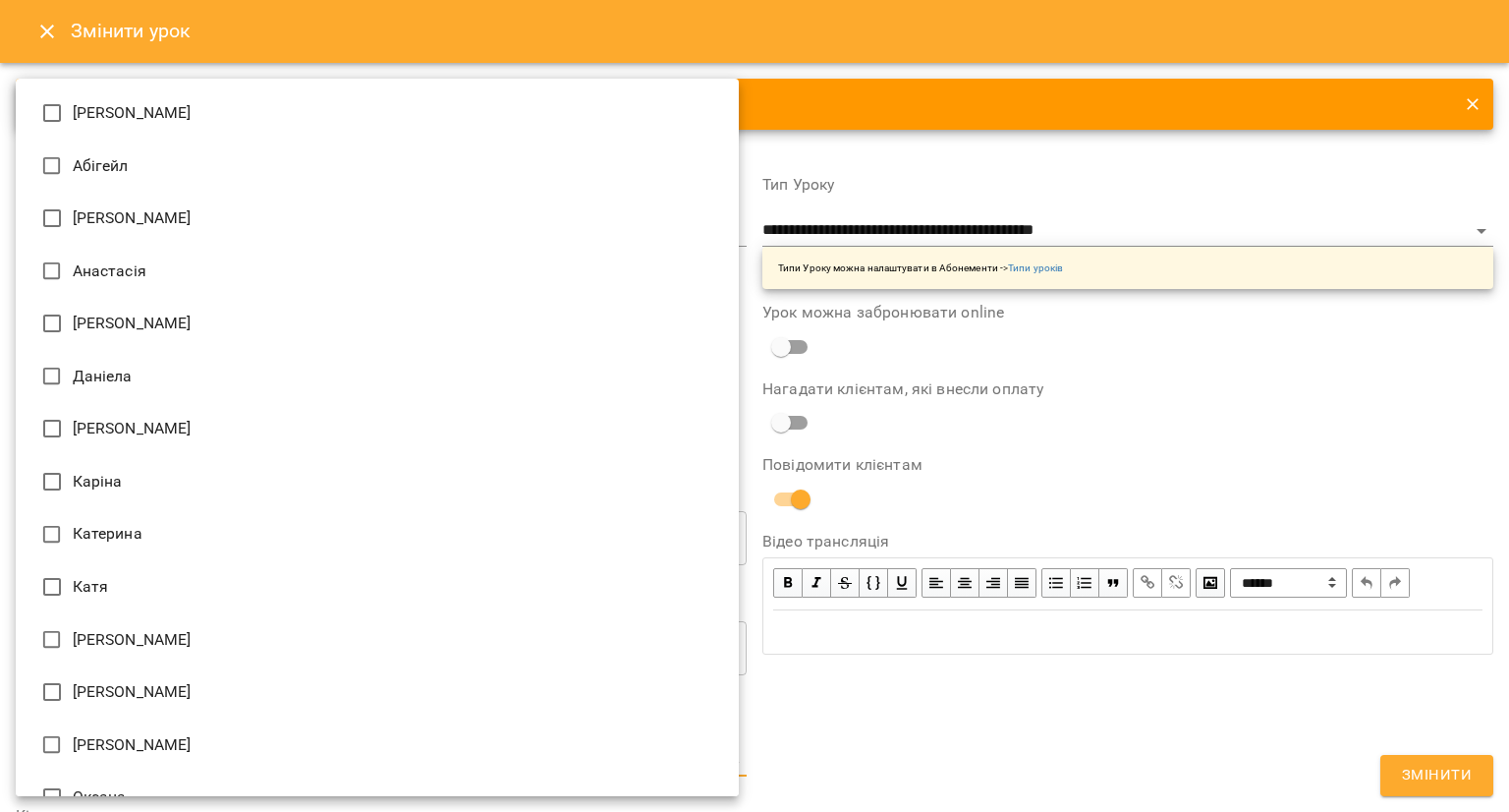
click at [83, 768] on body "**********" at bounding box center [754, 473] width 1509 height 947
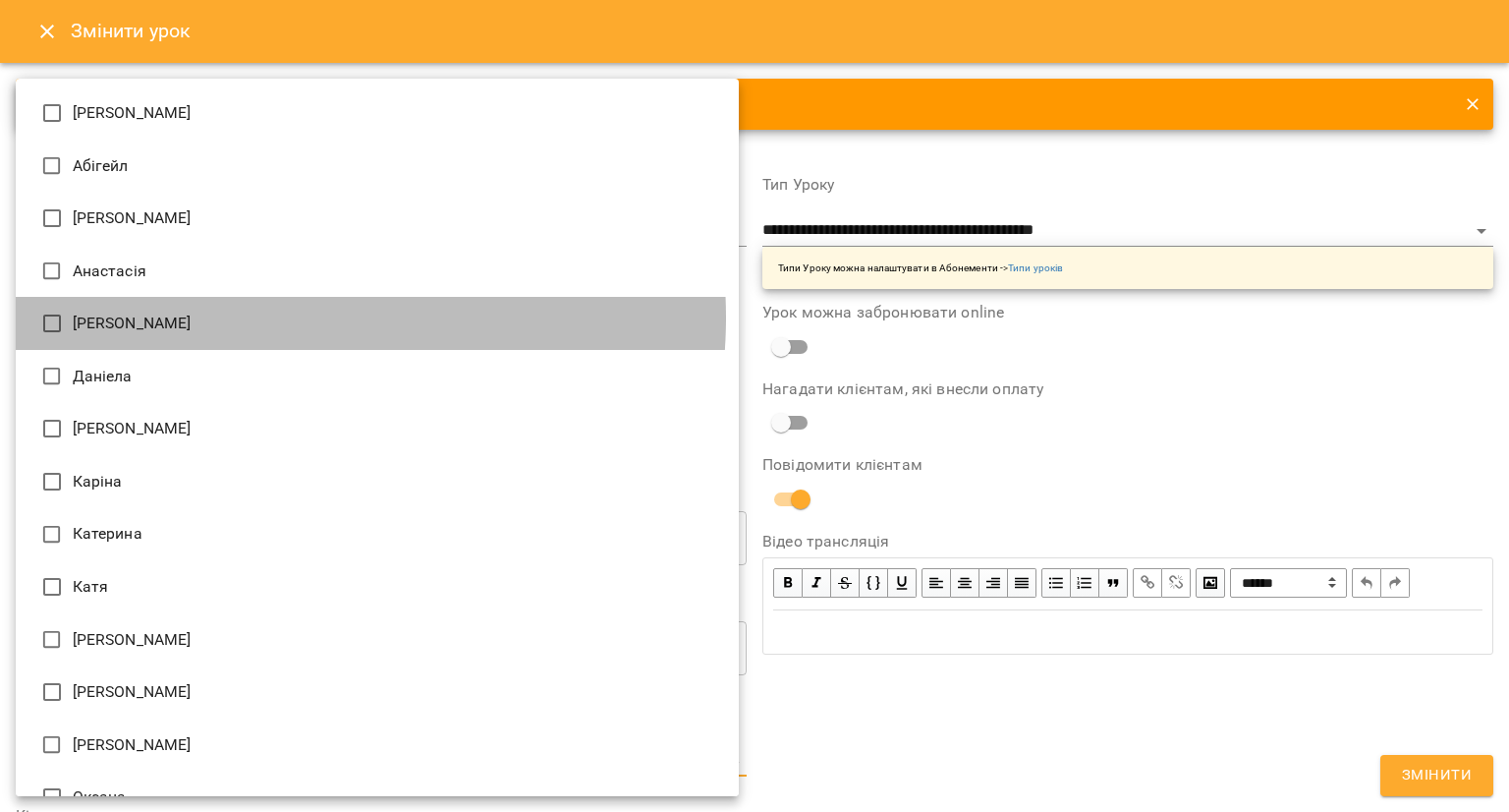
click at [252, 317] on li "[PERSON_NAME]" at bounding box center [377, 323] width 723 height 53
type input "**********"
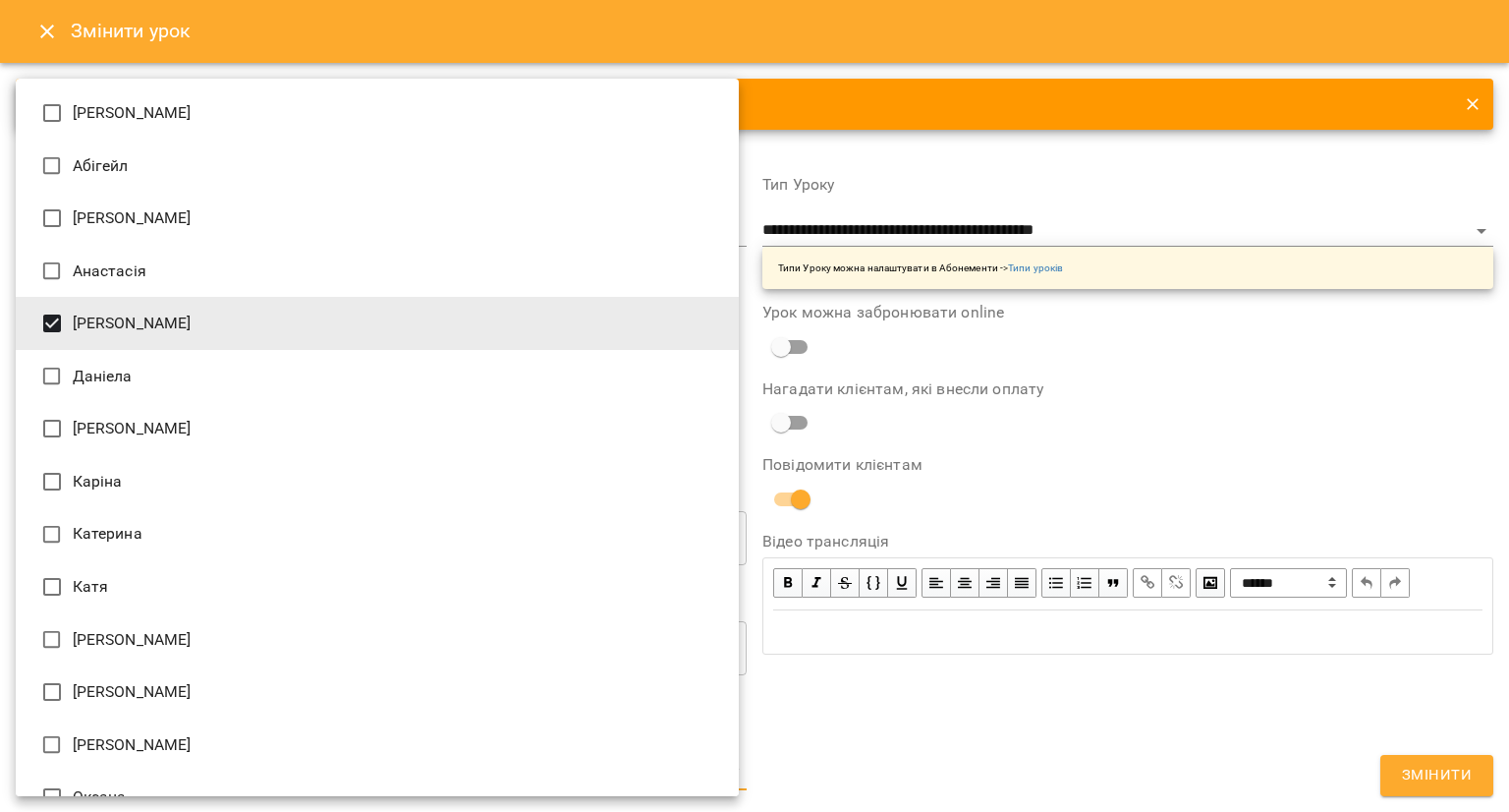
drag, startPoint x: 1505, startPoint y: 98, endPoint x: 1508, endPoint y: 281, distance: 183.0
click at [1508, 281] on div at bounding box center [754, 406] width 1509 height 812
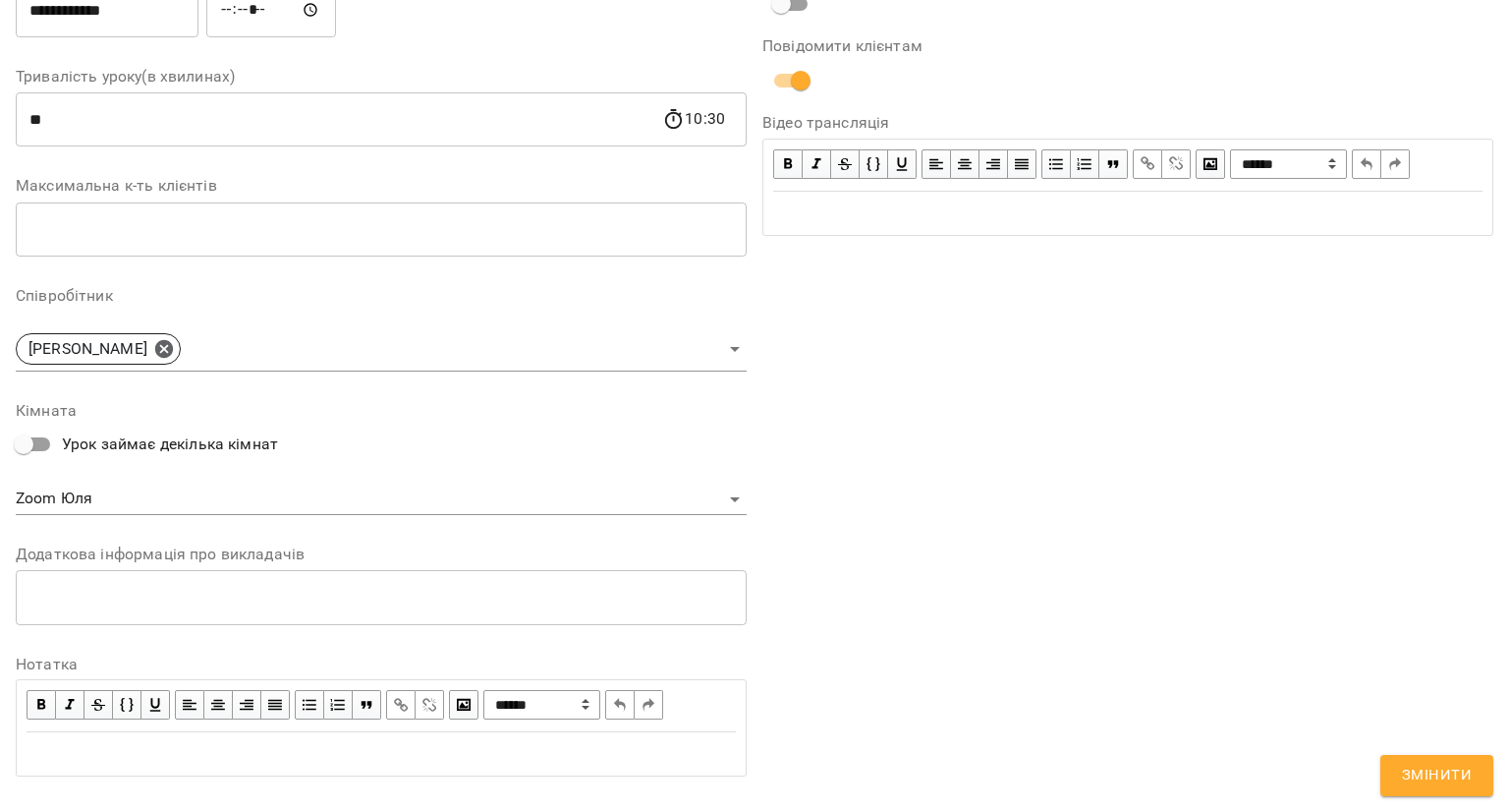
scroll to position [444, 0]
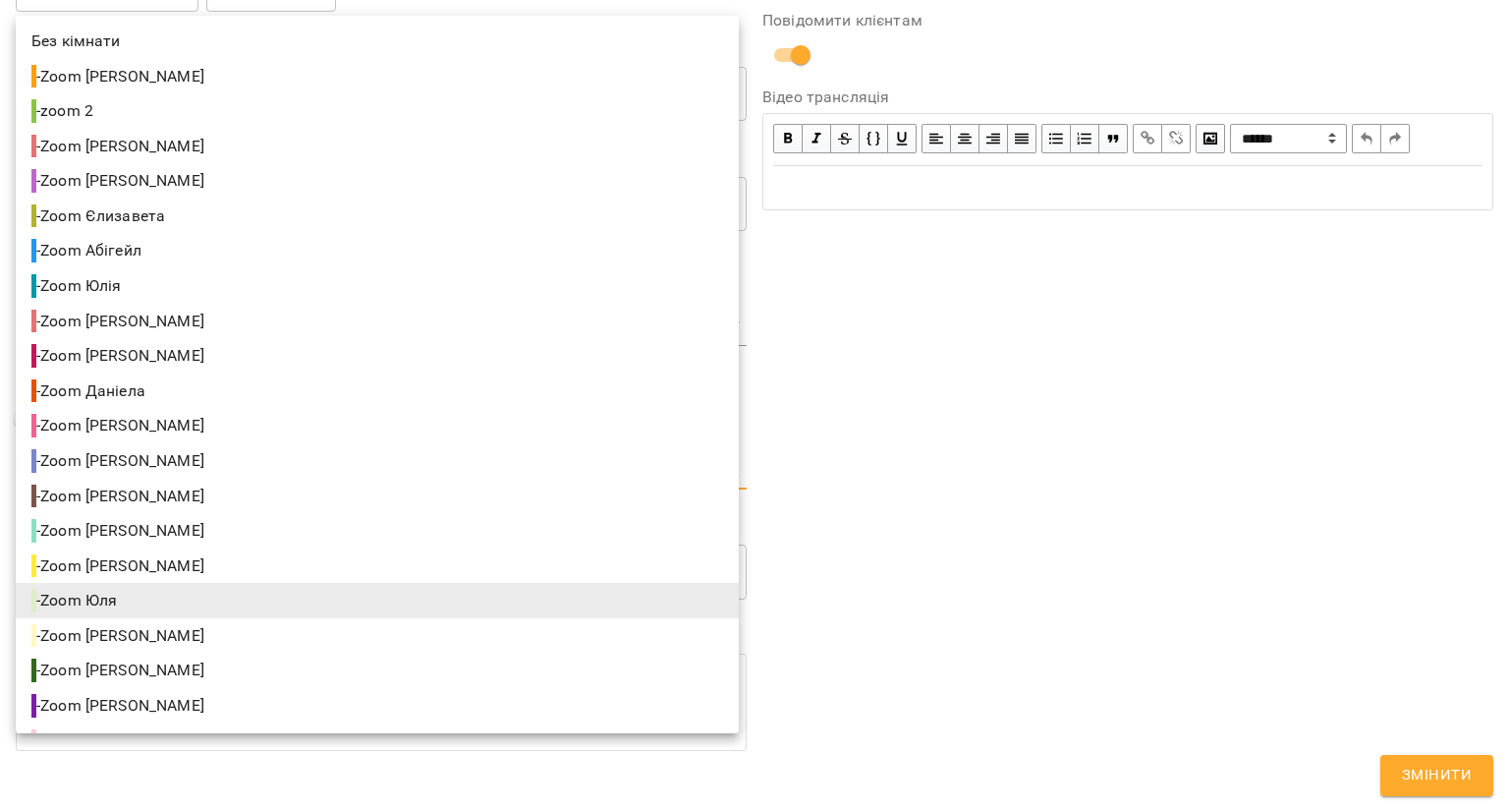
click at [314, 485] on body "**********" at bounding box center [754, 473] width 1509 height 947
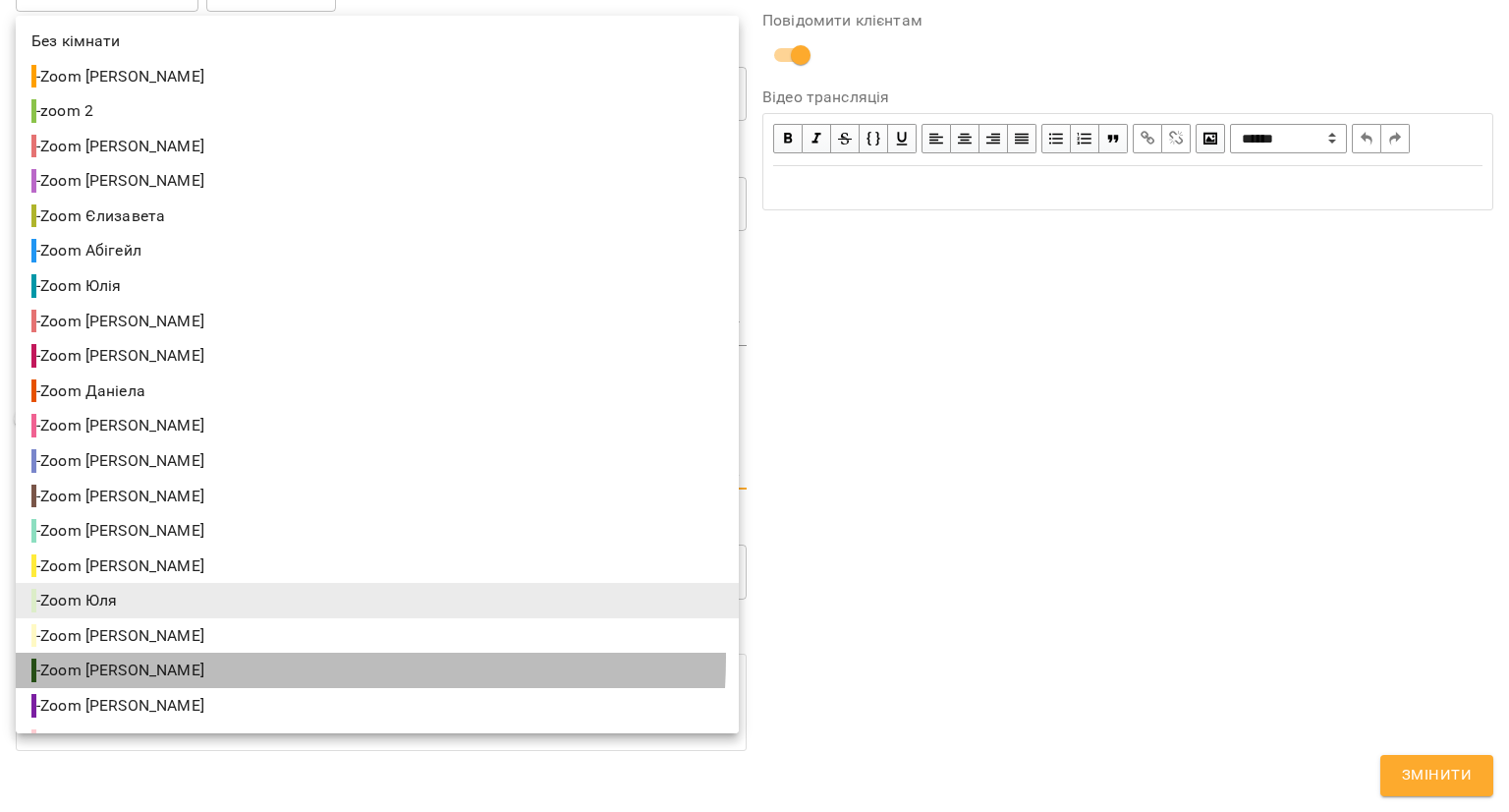
click at [203, 656] on li "- Zoom Андрій" at bounding box center [377, 670] width 723 height 35
type input "**********"
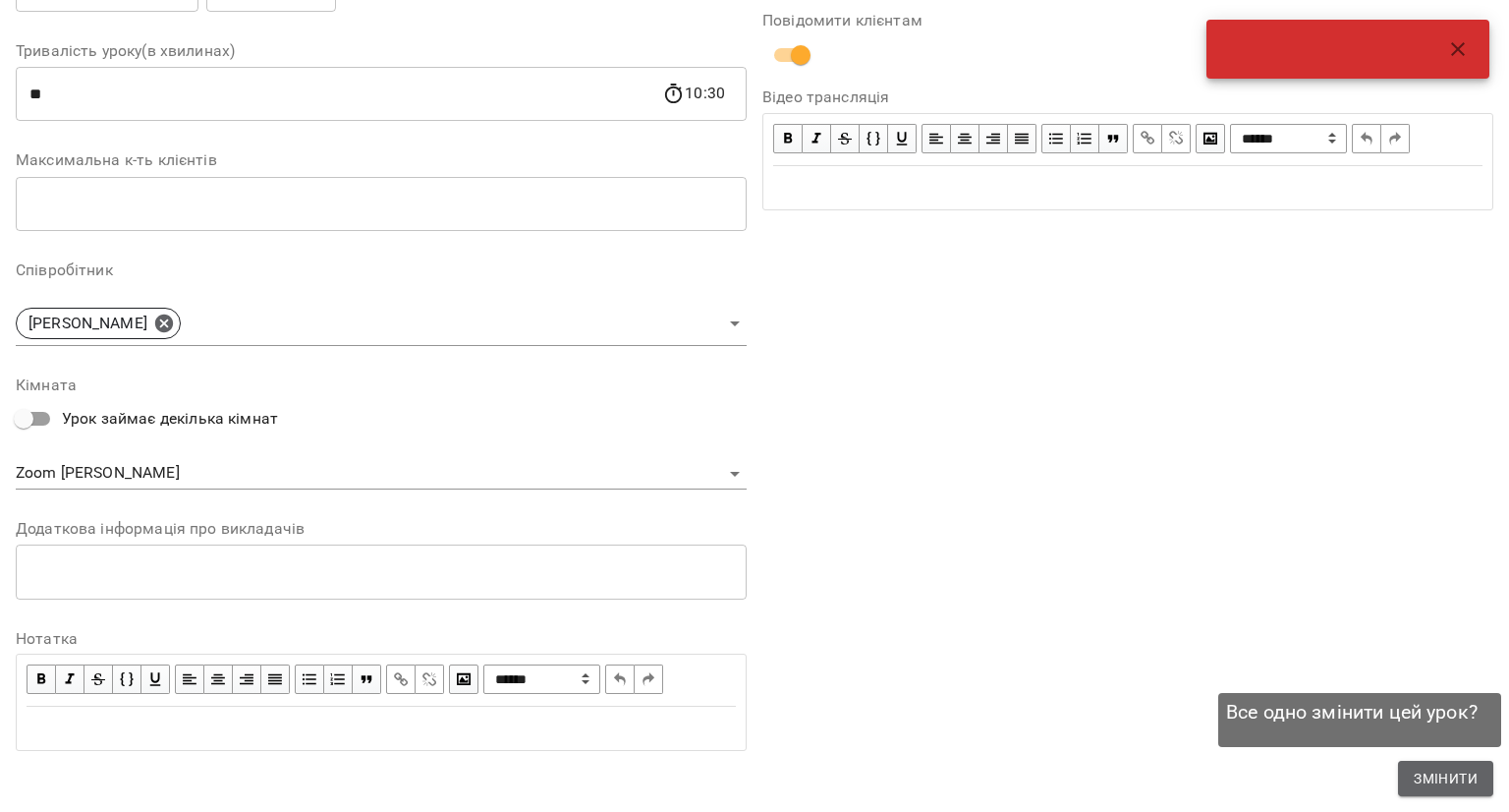
click at [1467, 772] on span "Змінити" at bounding box center [1446, 778] width 64 height 24
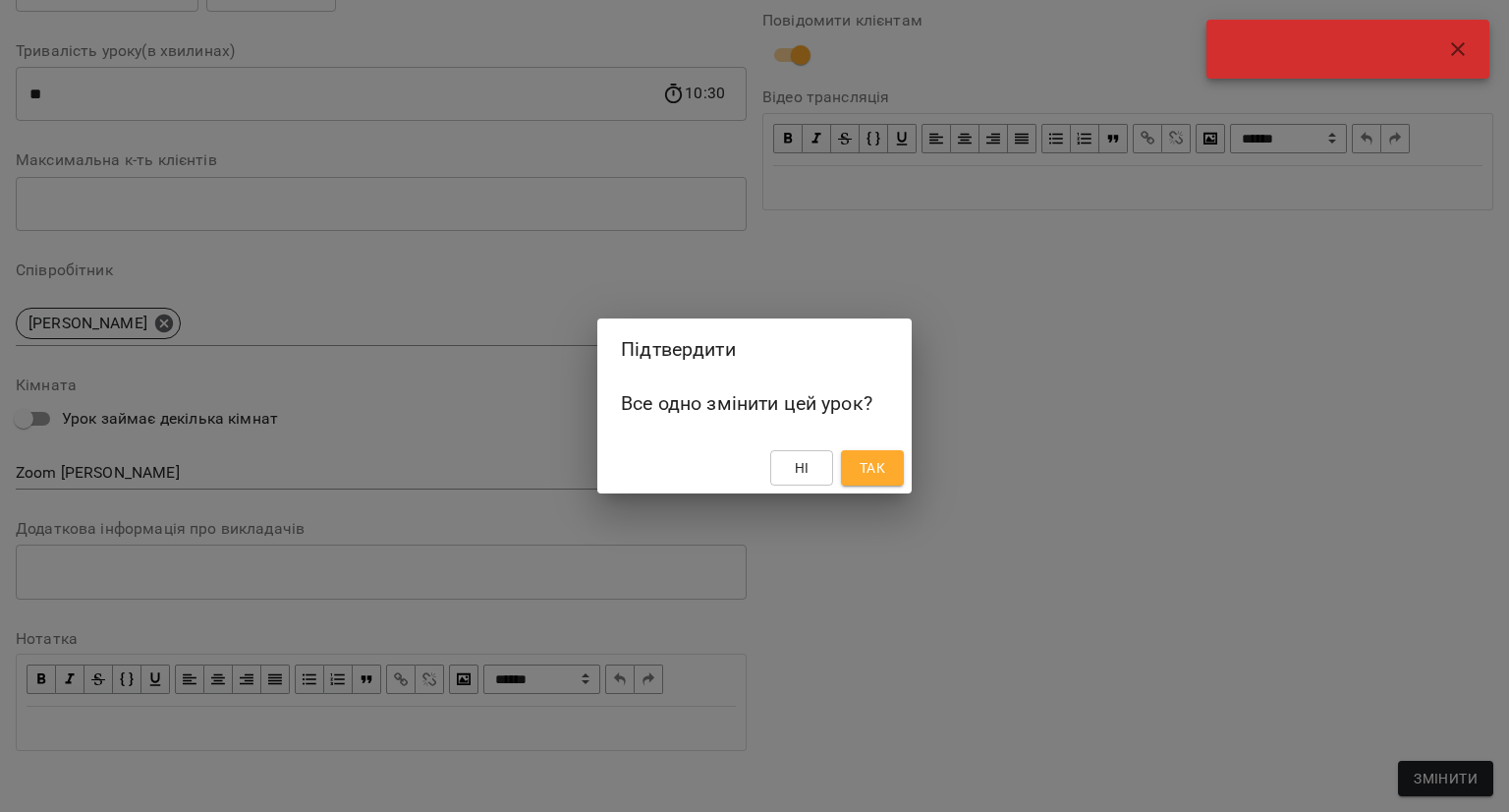
click at [900, 456] on button "Так" at bounding box center [872, 468] width 63 height 35
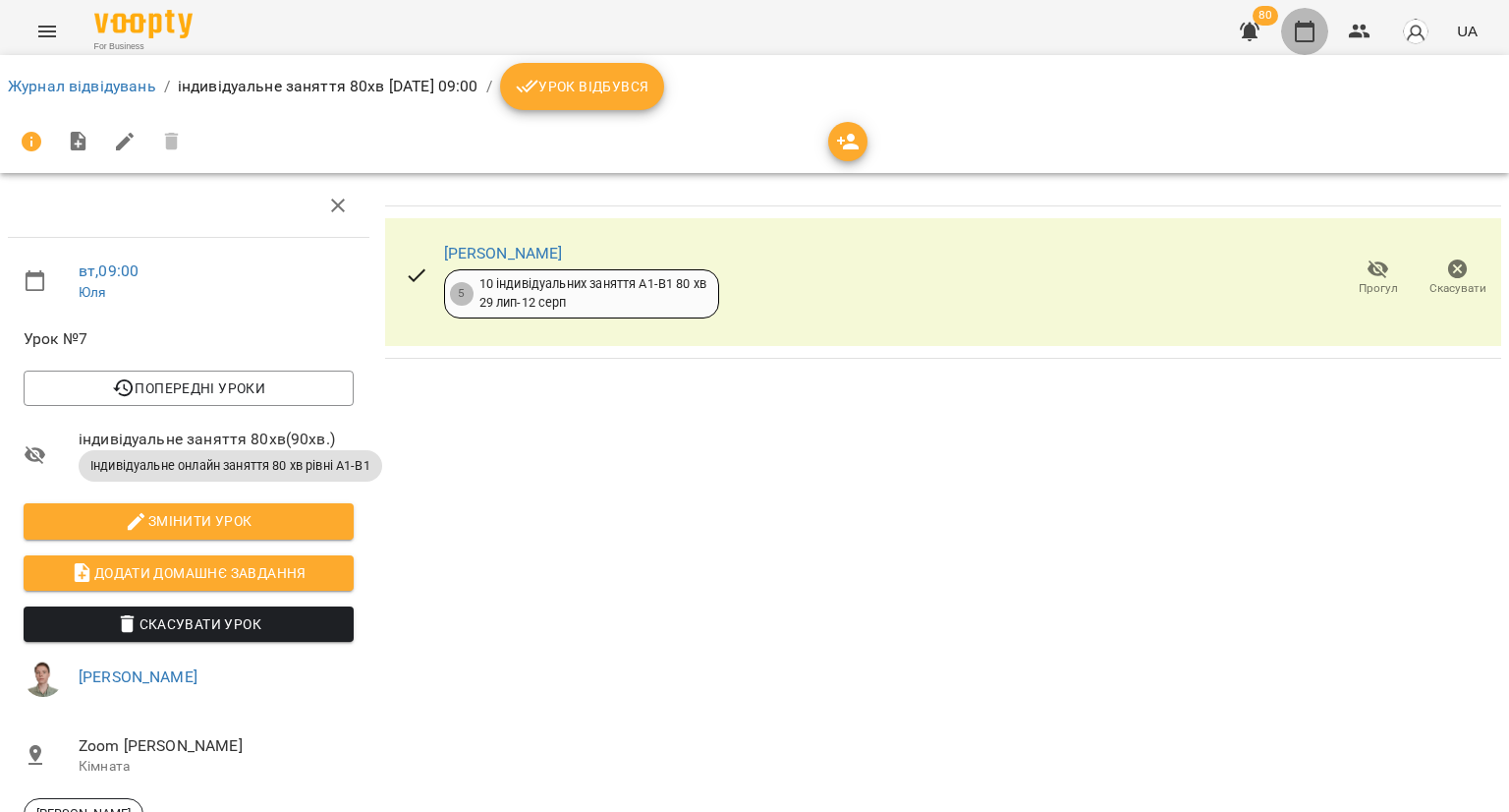
click at [1311, 32] on icon "button" at bounding box center [1305, 32] width 24 height 24
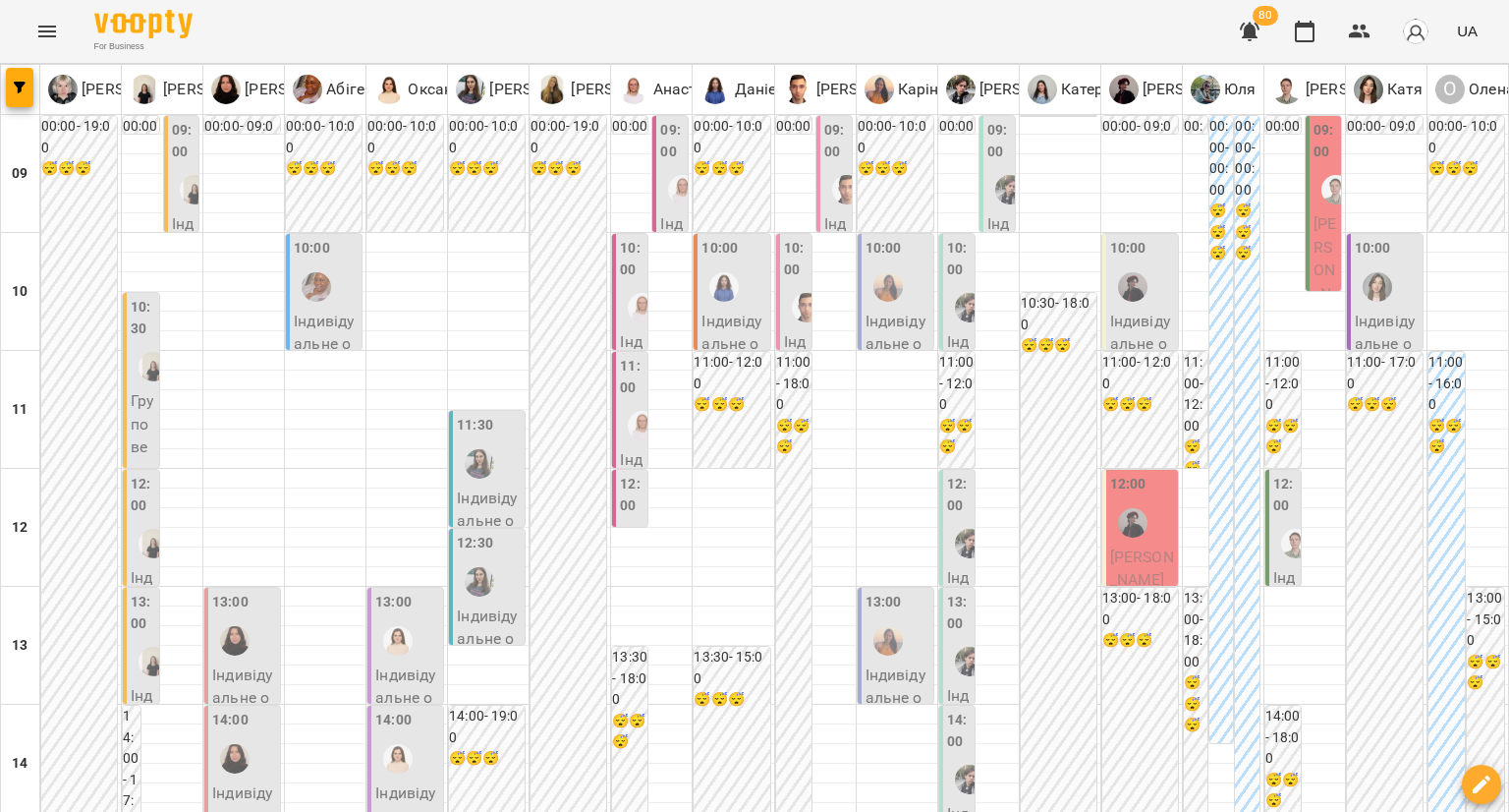
scroll to position [869, 0]
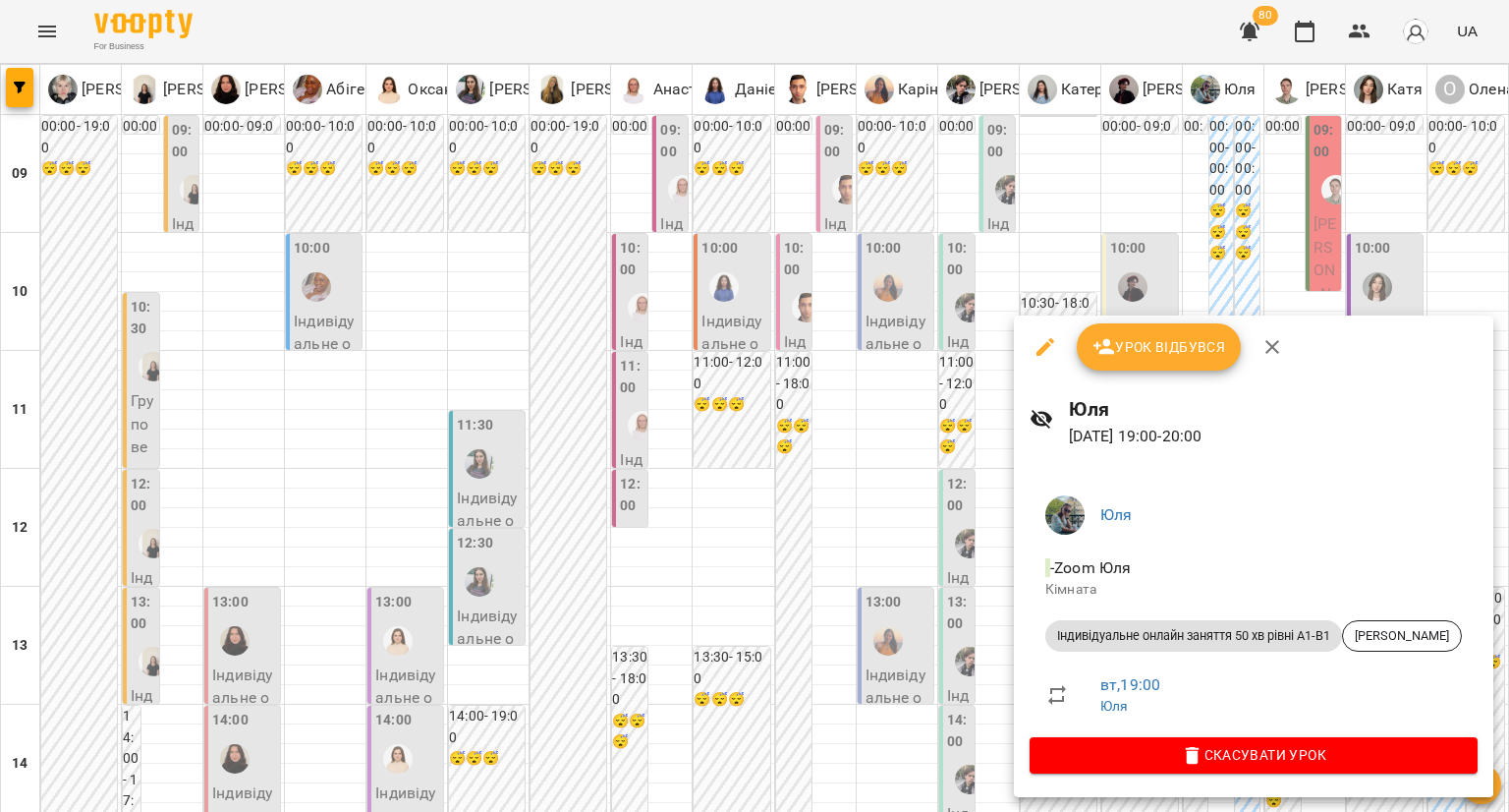
click at [926, 548] on div at bounding box center [754, 406] width 1509 height 812
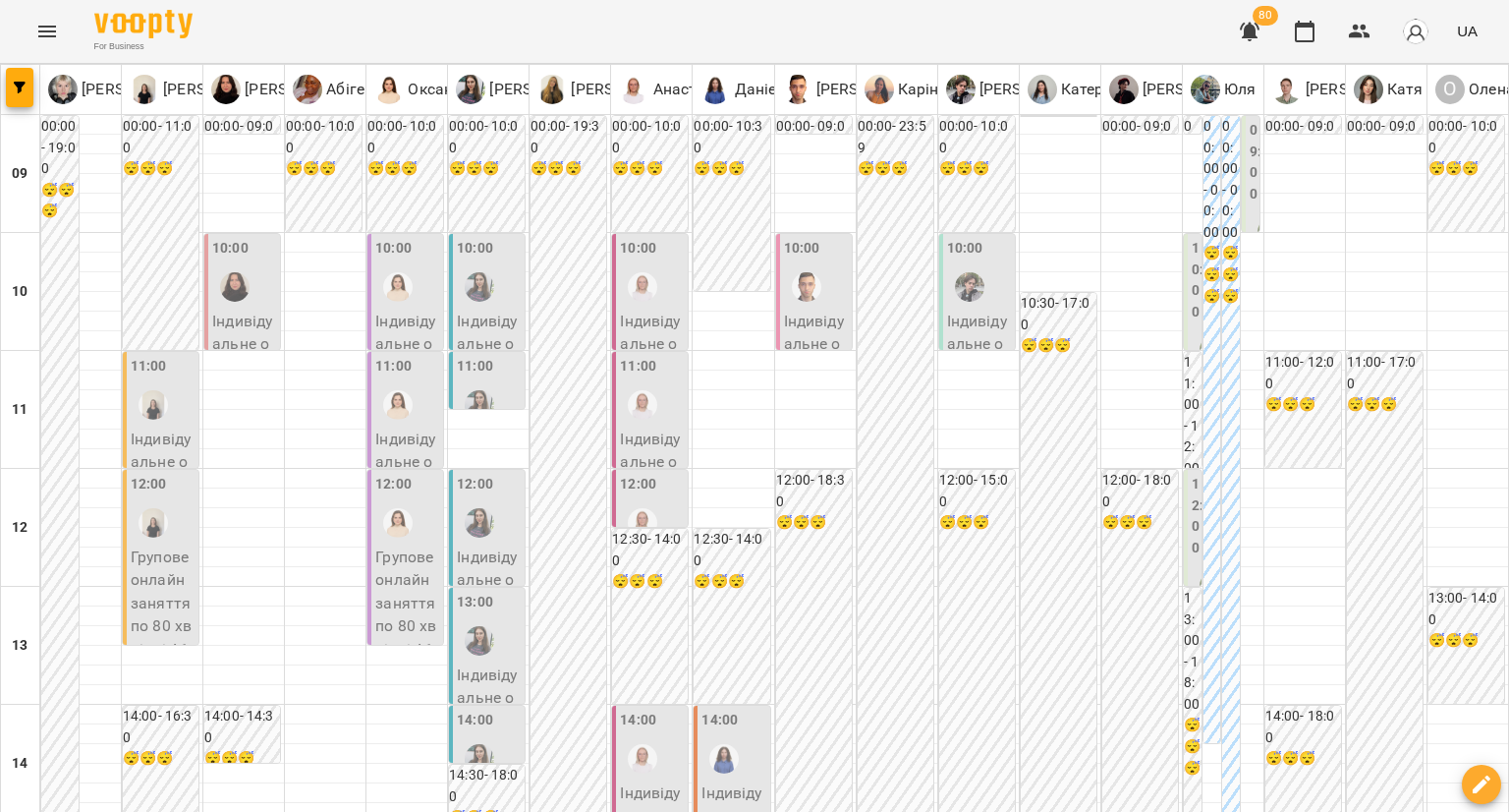
click at [1250, 163] on label "09:00" at bounding box center [1256, 163] width 12 height 85
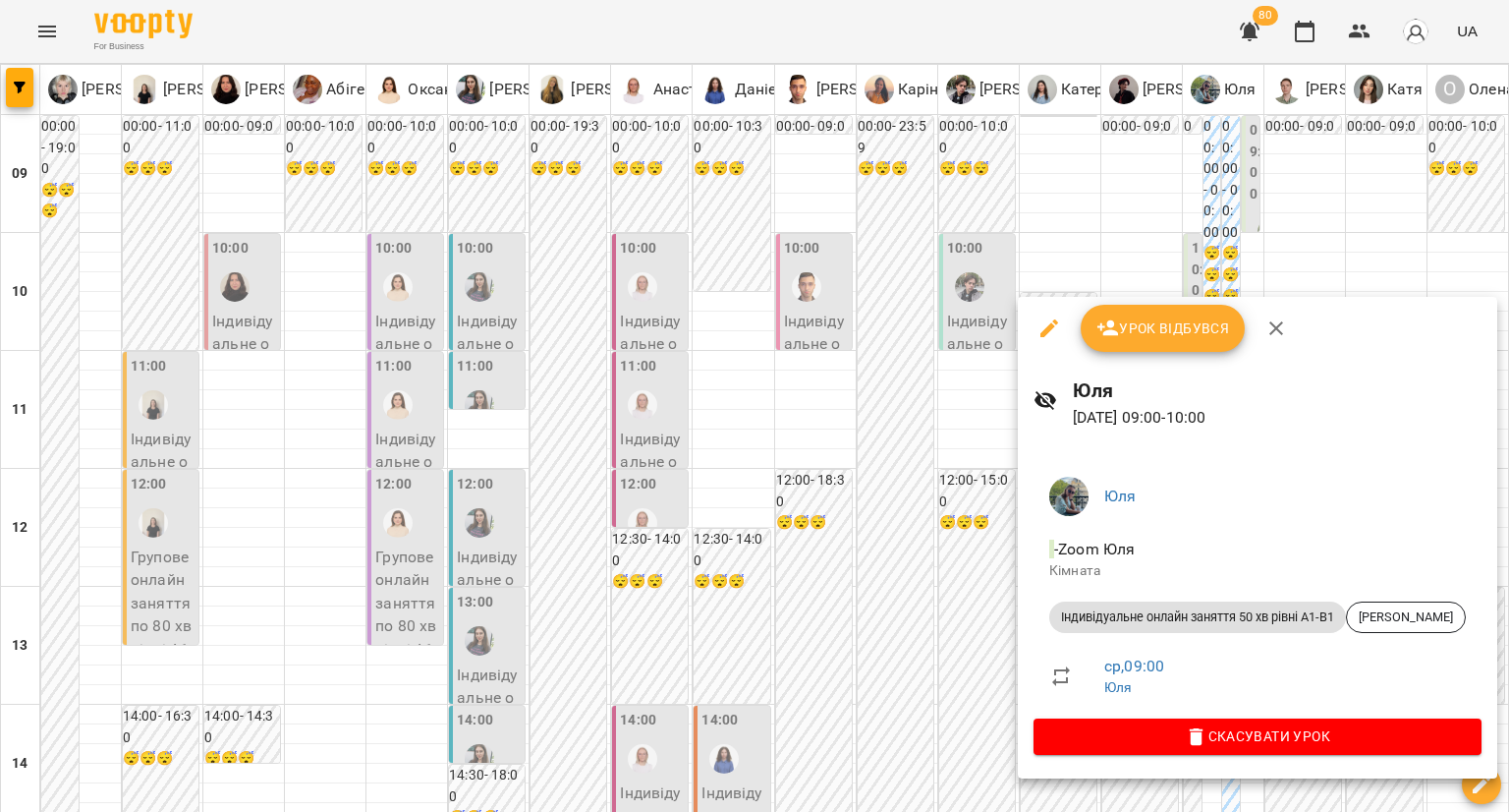
click at [1176, 253] on div at bounding box center [754, 406] width 1509 height 812
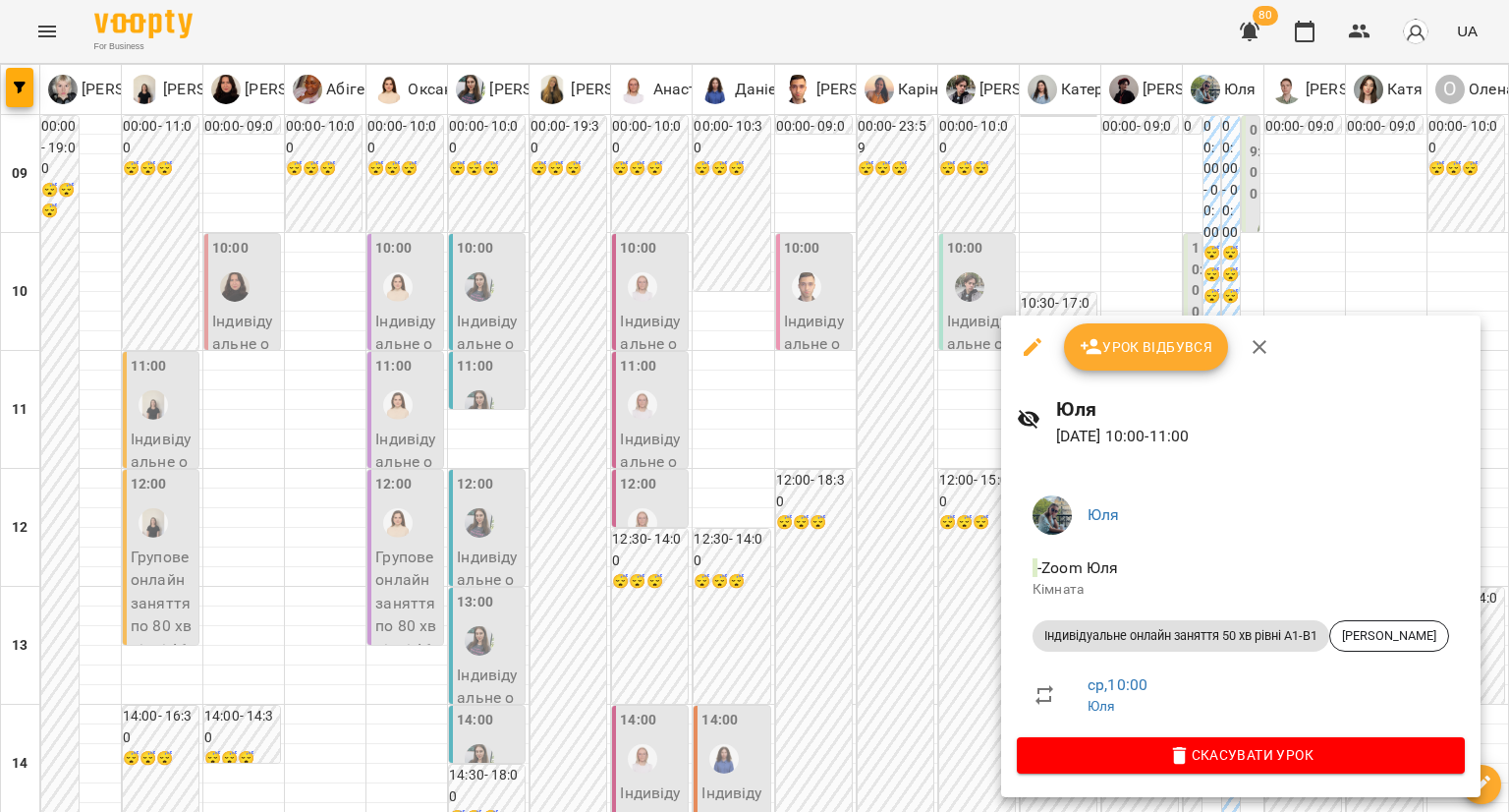
click at [1207, 272] on div at bounding box center [754, 406] width 1509 height 812
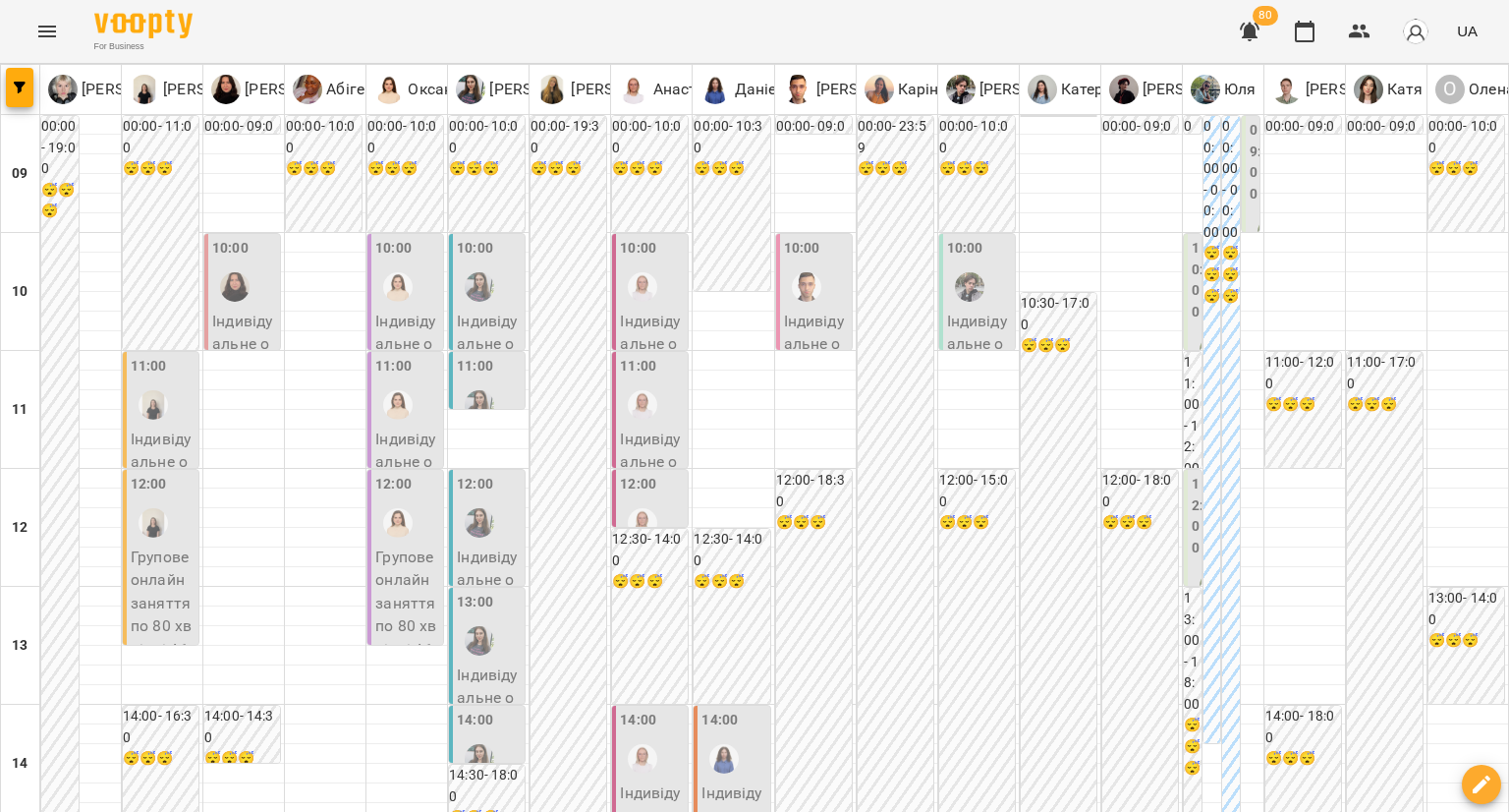
type input "**********"
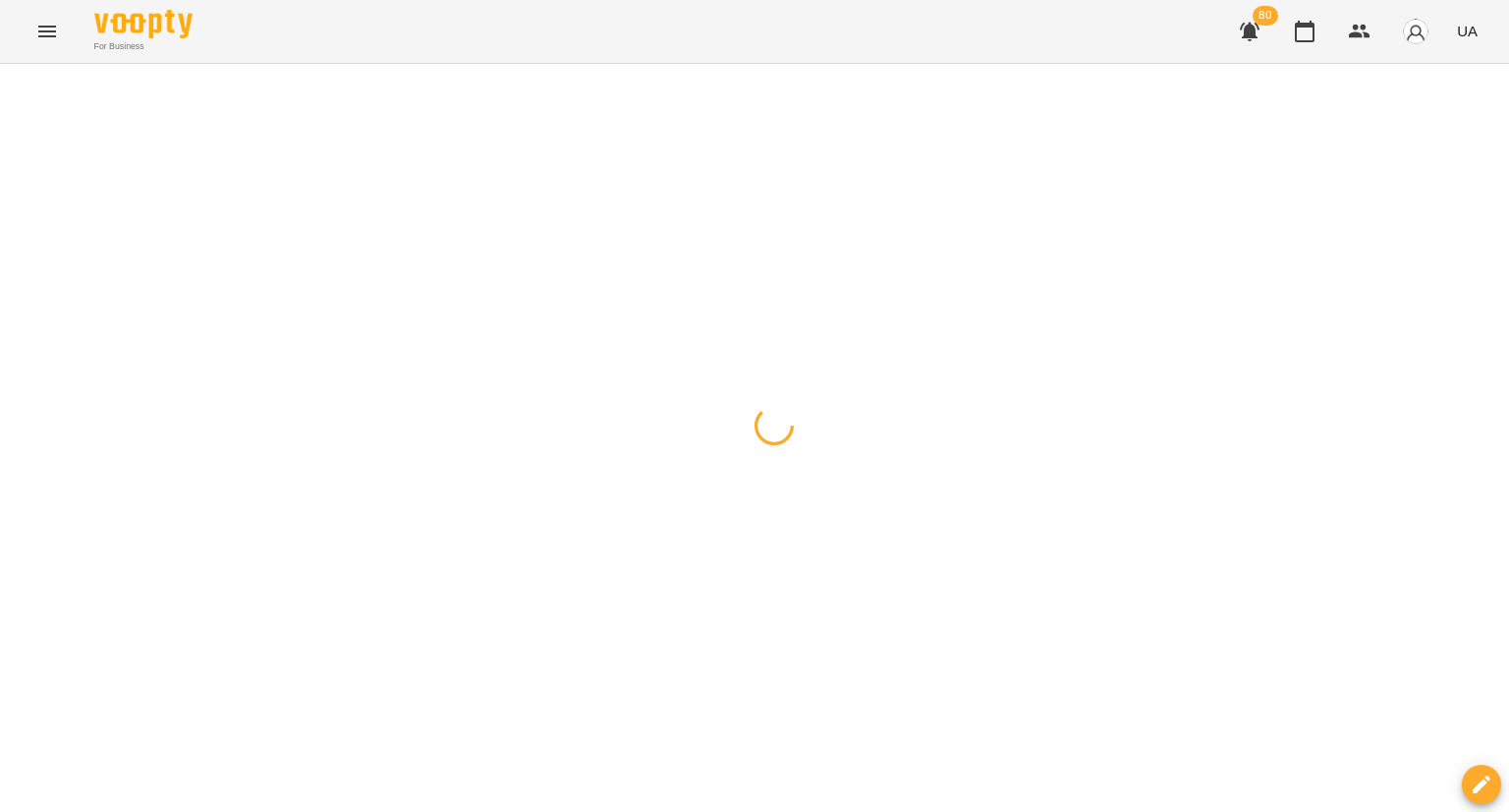
click at [477, 64] on div at bounding box center [754, 64] width 1509 height 0
click at [456, 64] on div at bounding box center [754, 64] width 1509 height 0
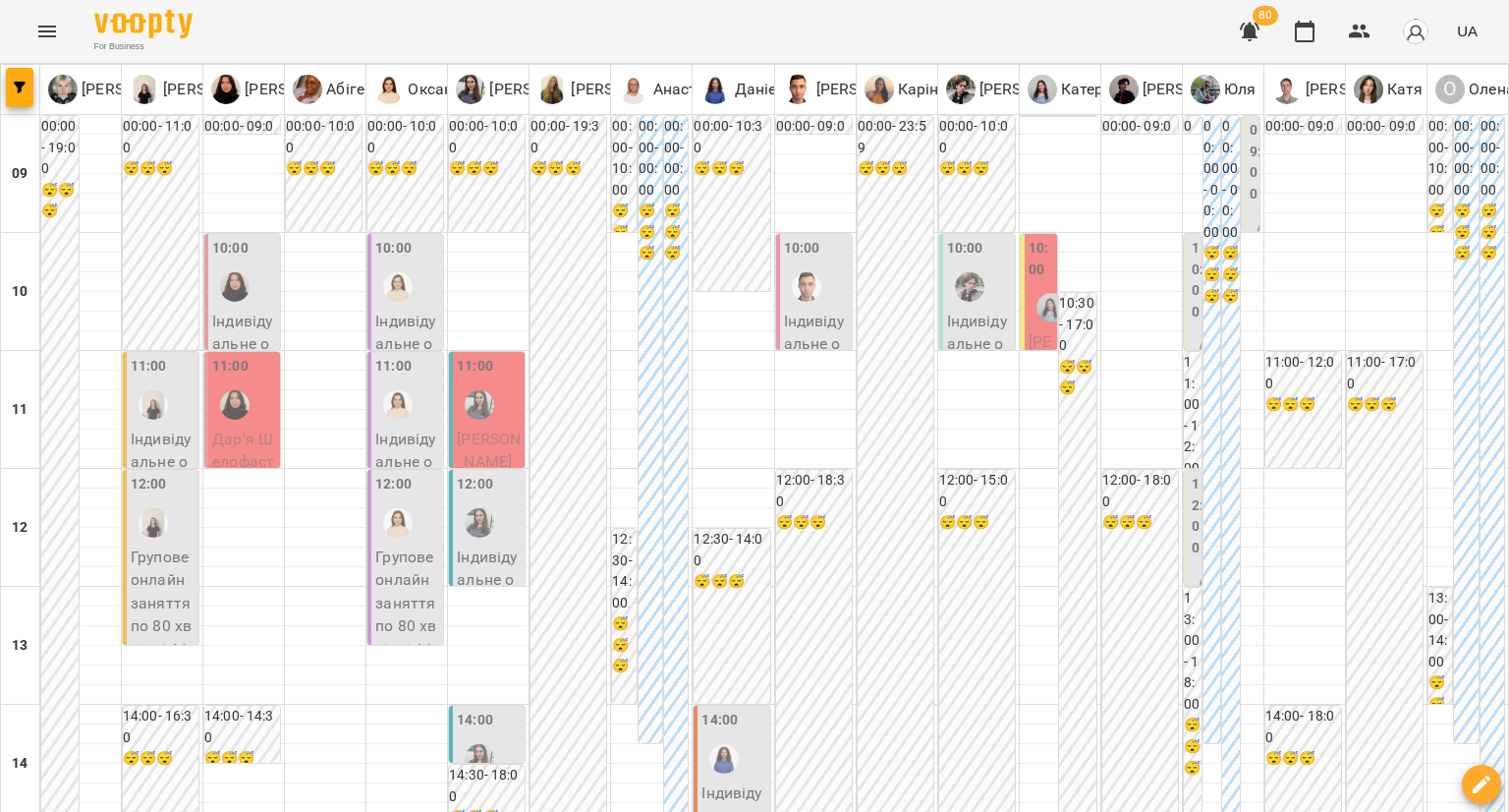
click at [1250, 187] on label "09:00" at bounding box center [1256, 163] width 12 height 85
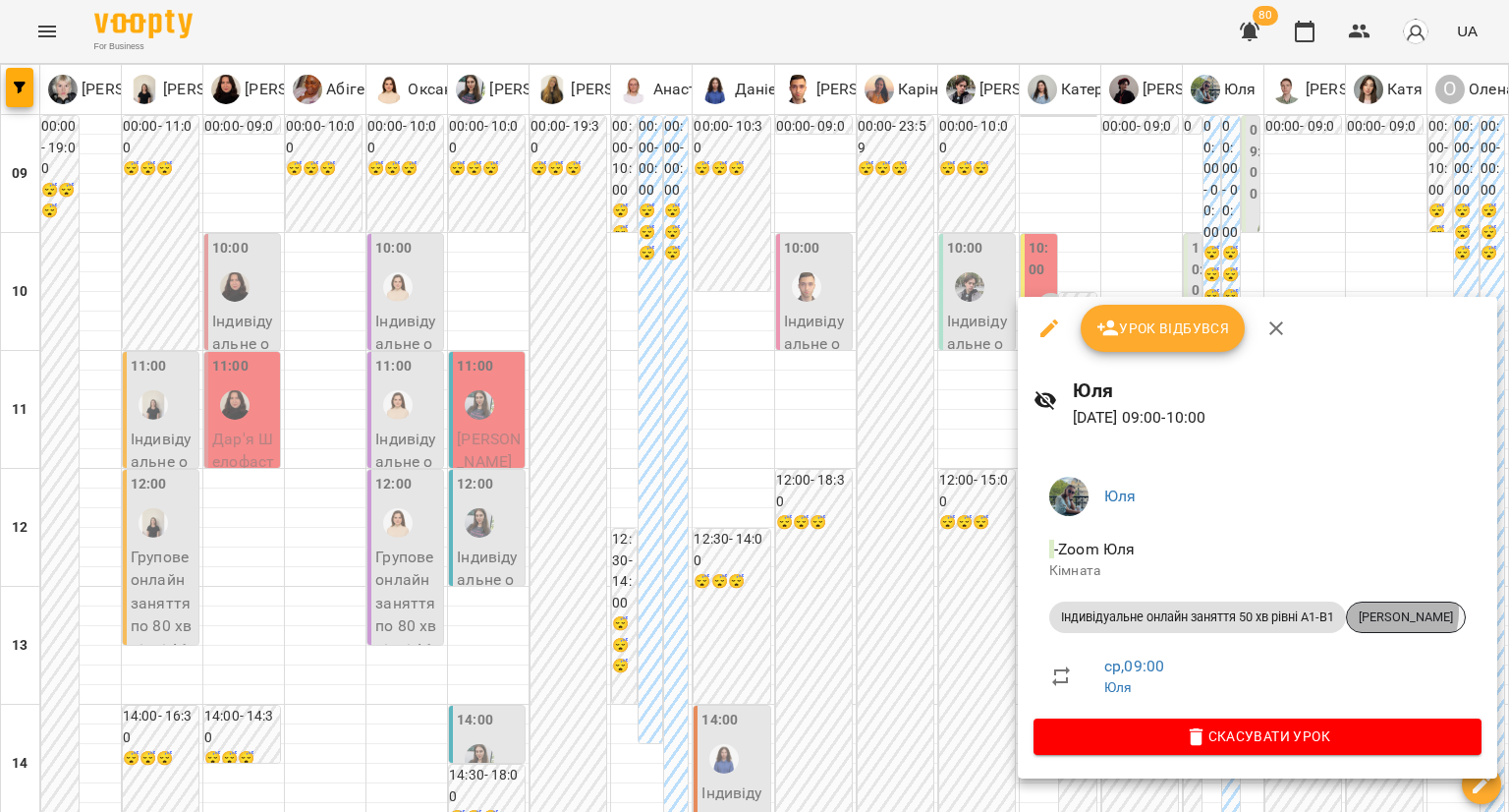
click at [1397, 611] on span "[PERSON_NAME]" at bounding box center [1406, 617] width 118 height 18
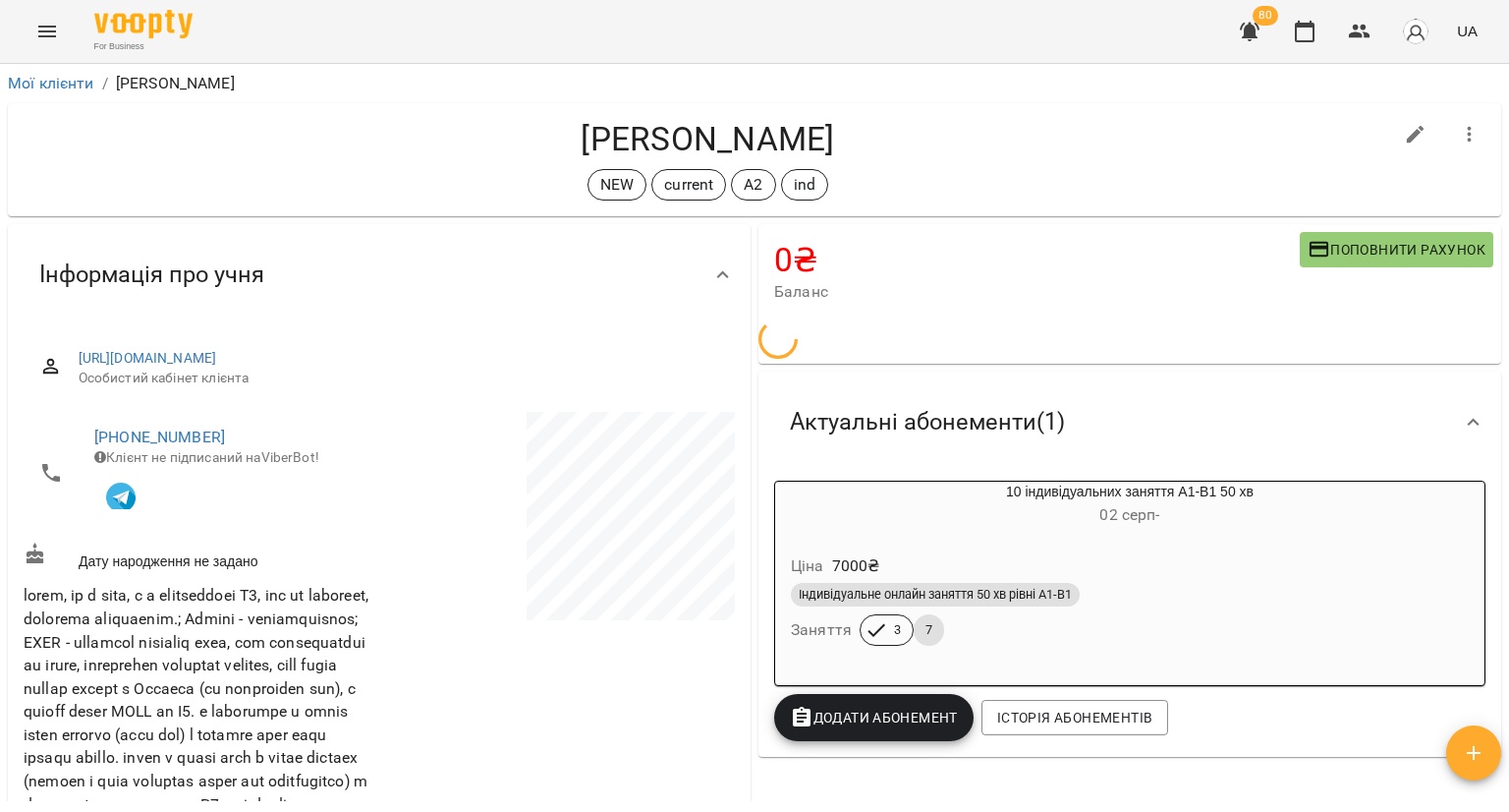
drag, startPoint x: 1505, startPoint y: 245, endPoint x: 1506, endPoint y: 273, distance: 28.0
click at [1506, 273] on div "**********" at bounding box center [754, 470] width 1509 height 812
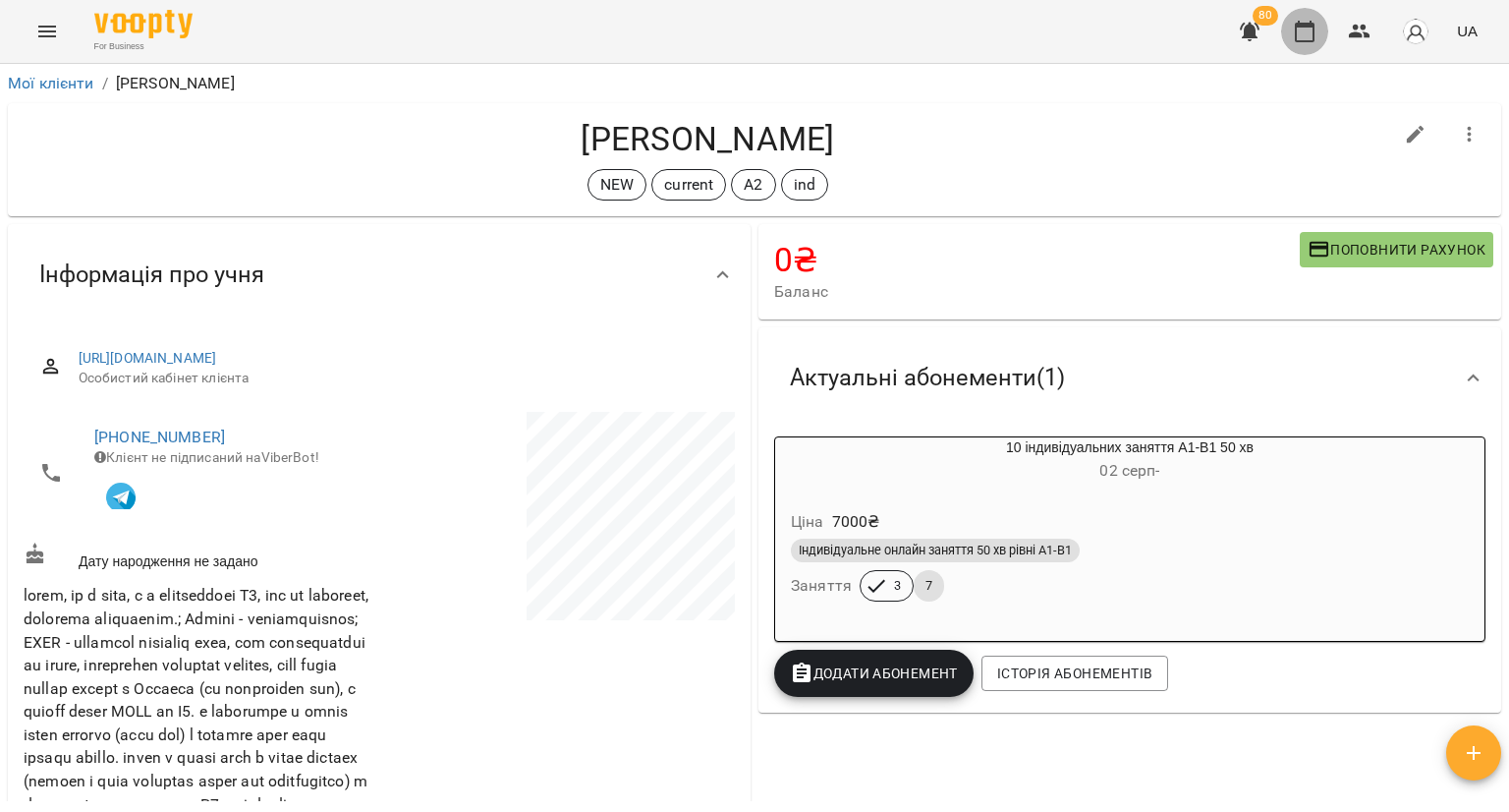
click at [1308, 26] on icon "button" at bounding box center [1305, 32] width 20 height 22
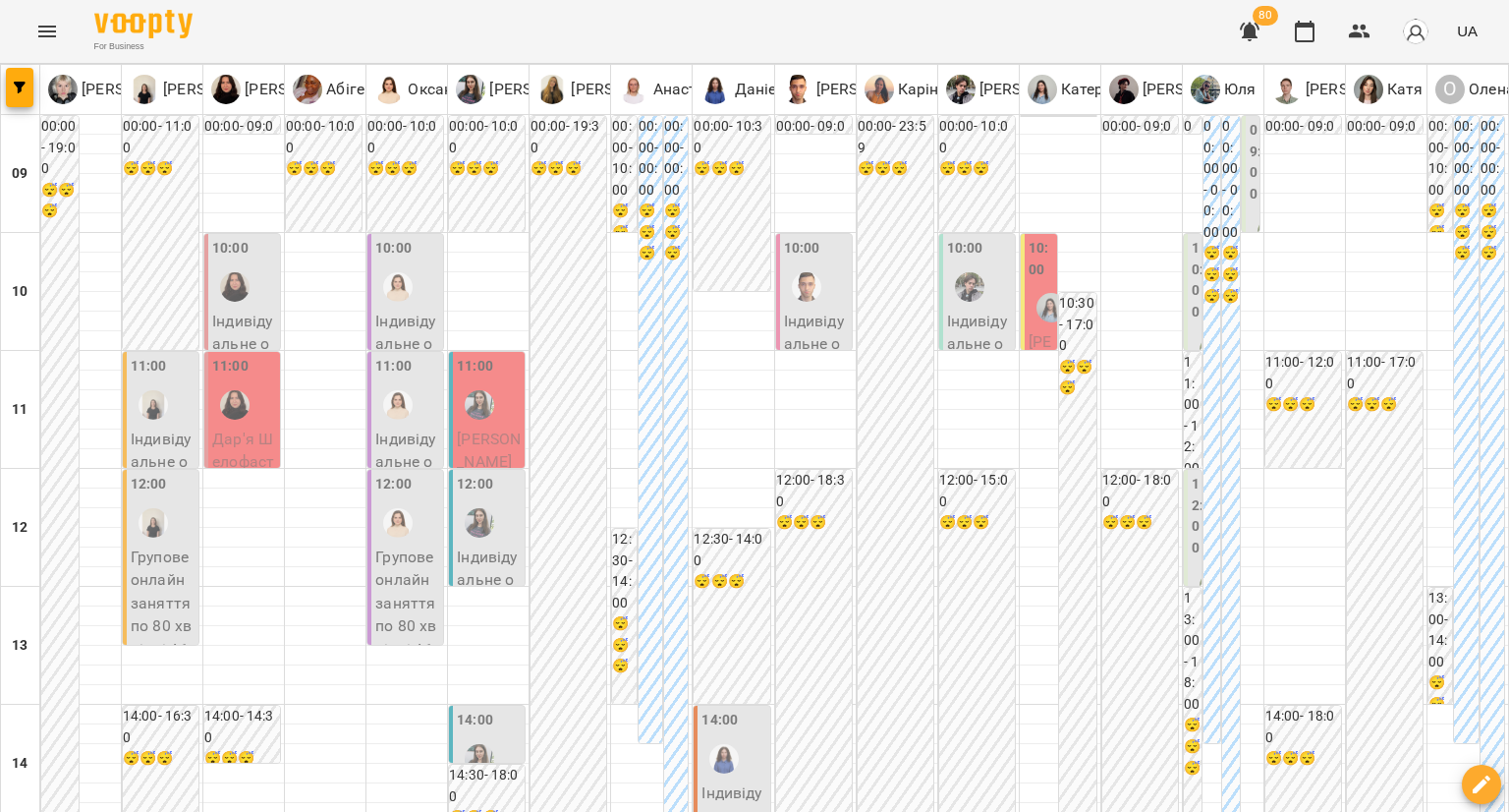
click at [1250, 197] on label "09:00" at bounding box center [1256, 163] width 12 height 85
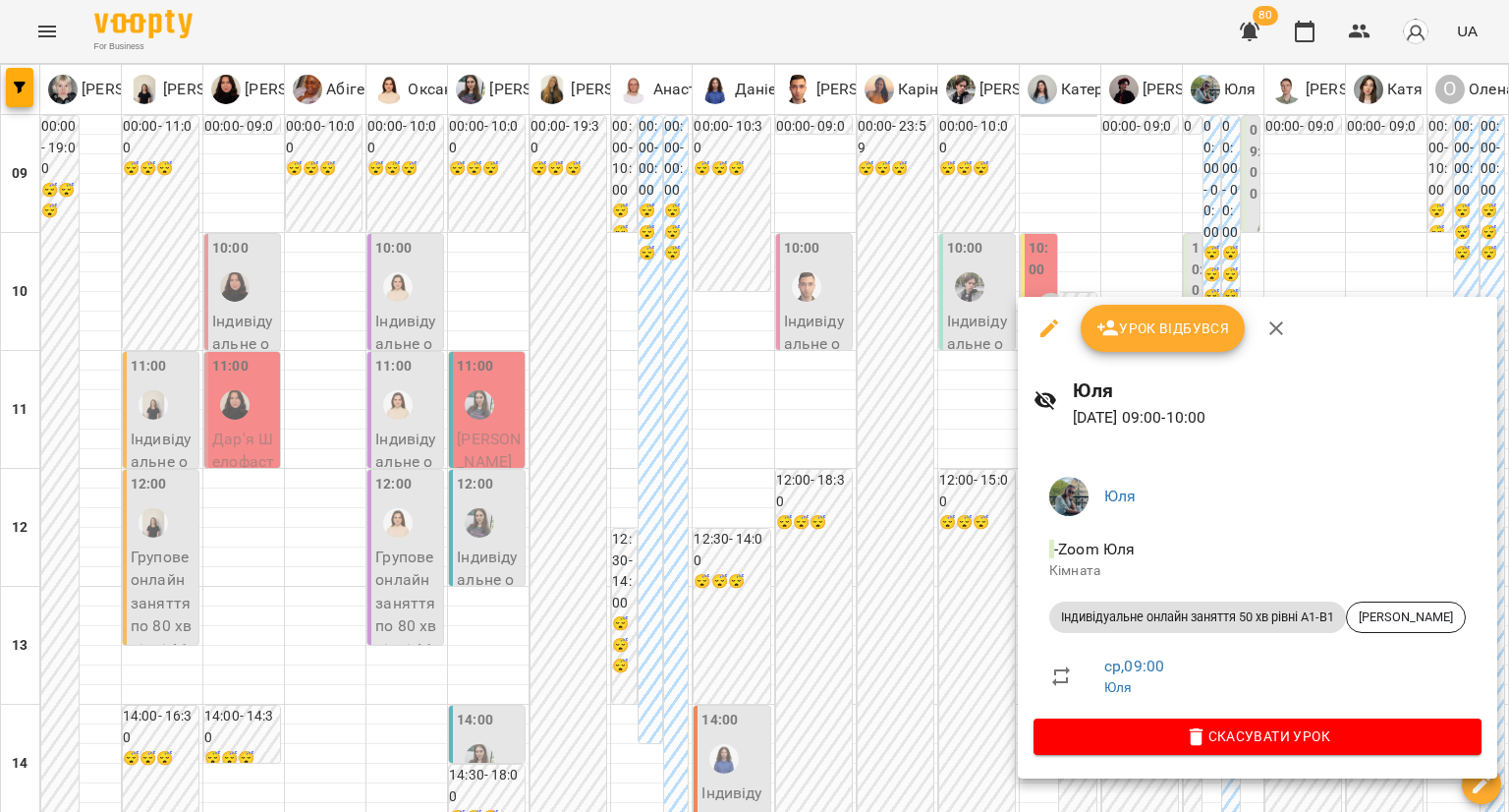
click at [1180, 261] on div at bounding box center [754, 406] width 1509 height 812
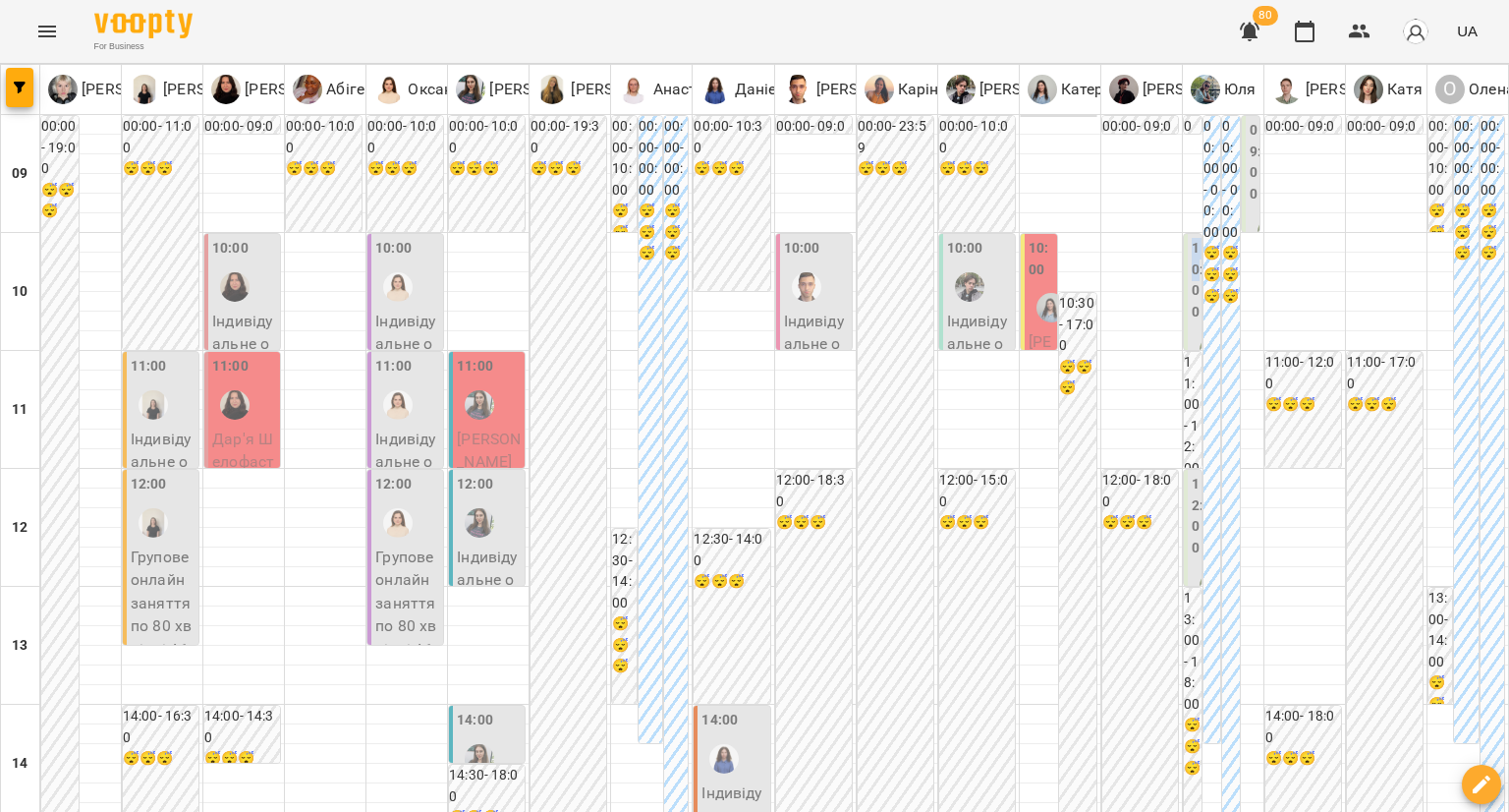
click at [1192, 261] on label "10:00" at bounding box center [1198, 280] width 12 height 85
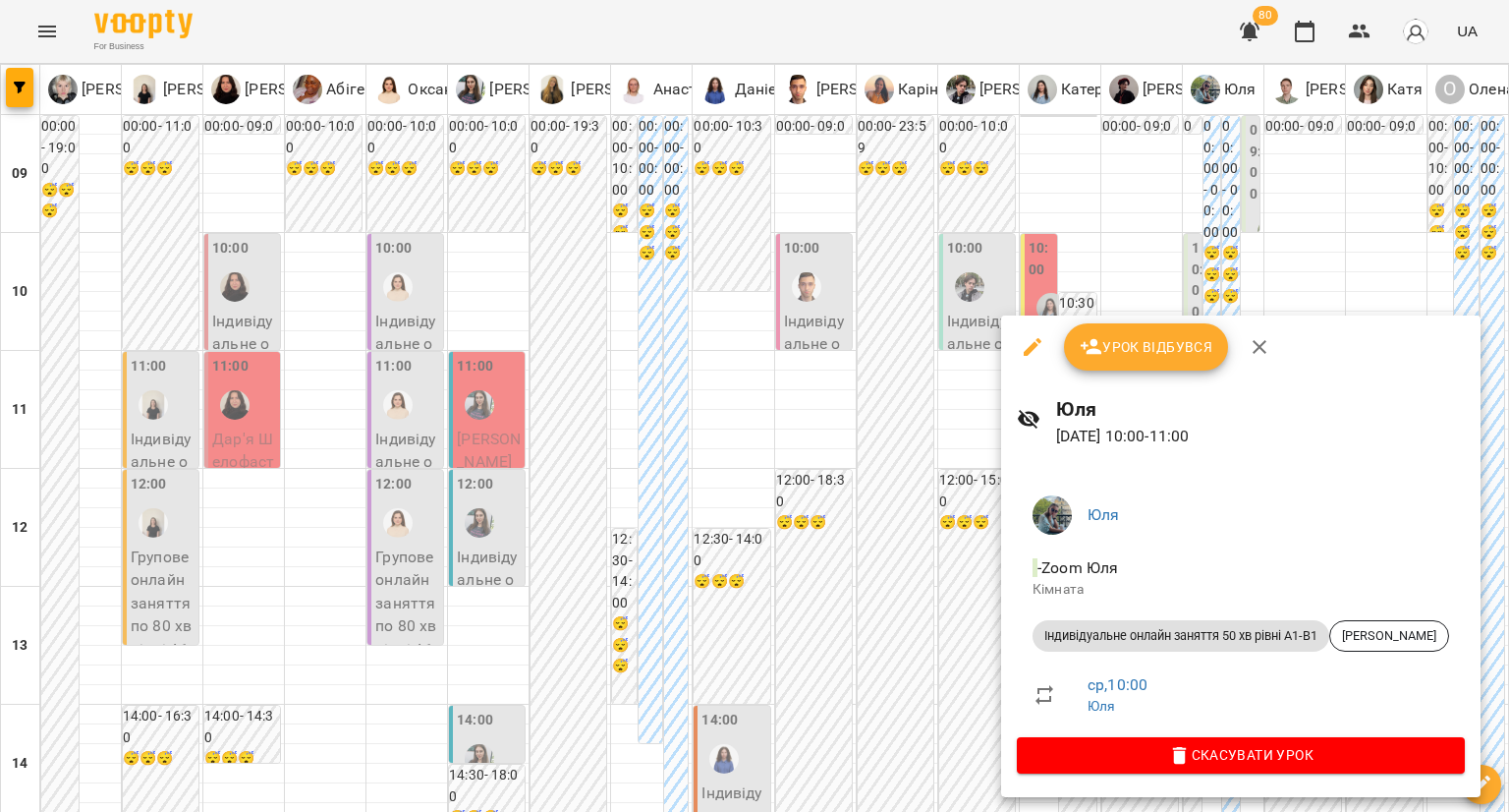
click at [1210, 280] on div at bounding box center [754, 406] width 1509 height 812
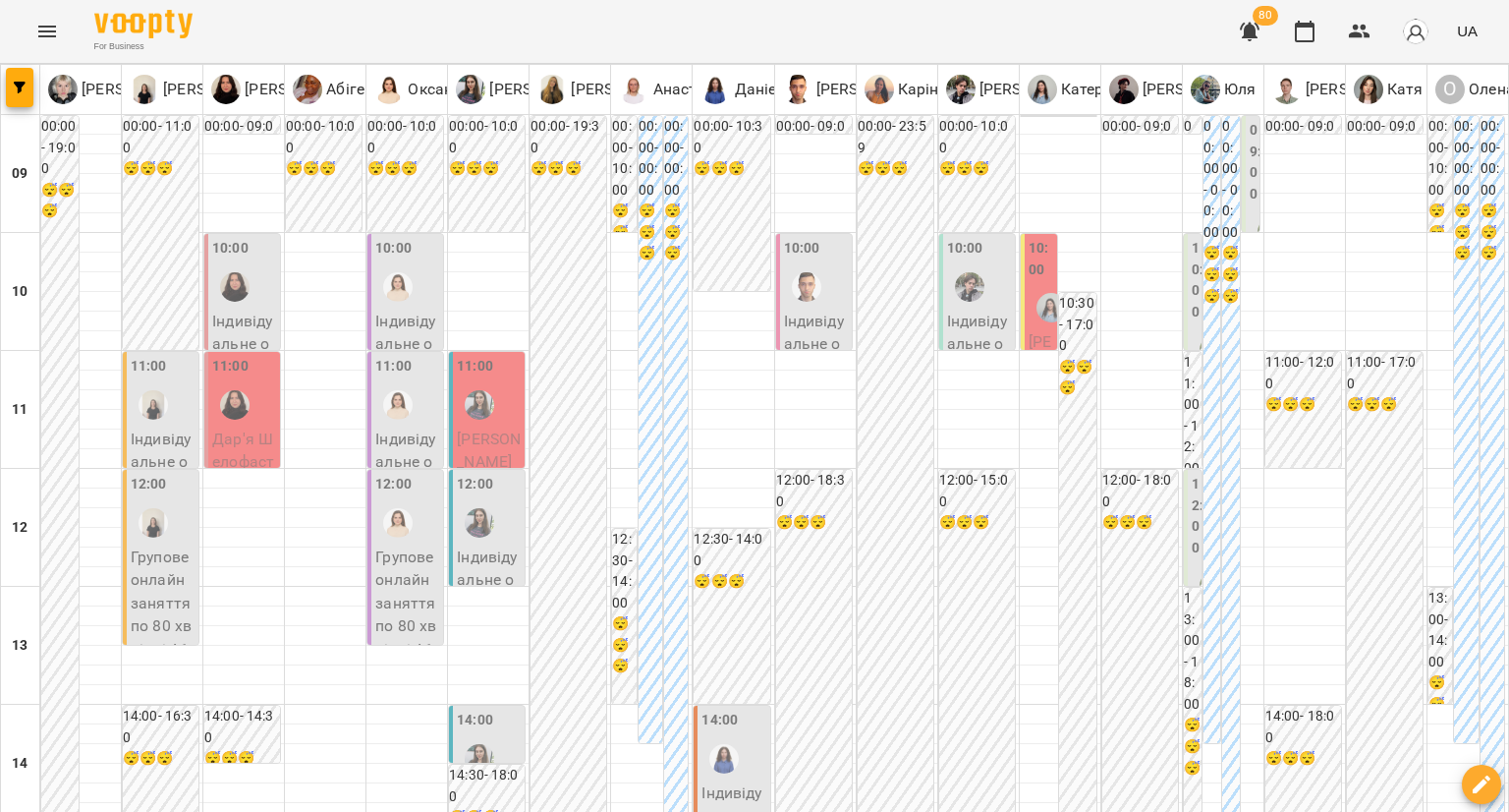
click at [1192, 524] on label "12:00" at bounding box center [1198, 516] width 12 height 85
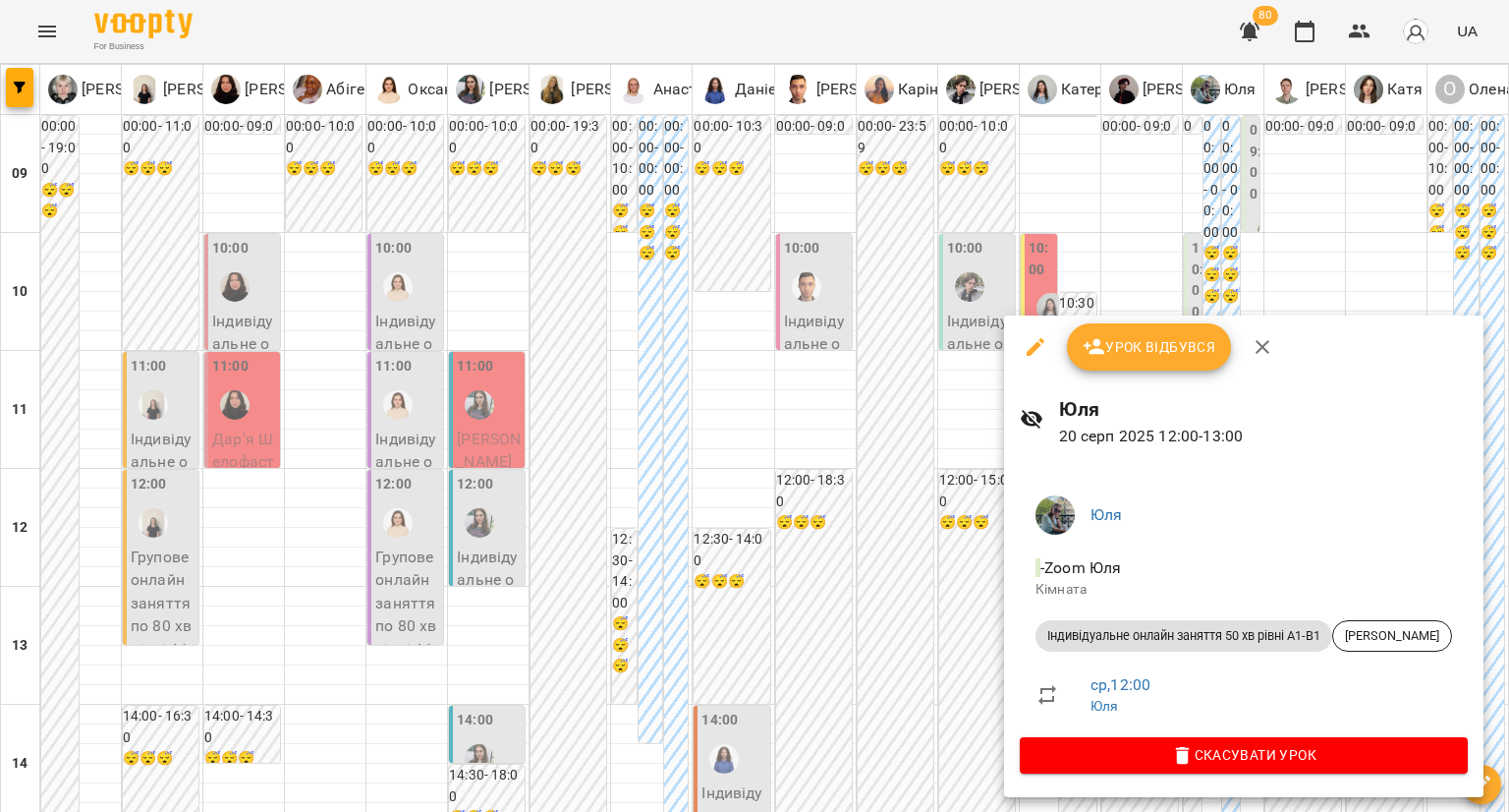
click at [963, 594] on div at bounding box center [754, 406] width 1509 height 812
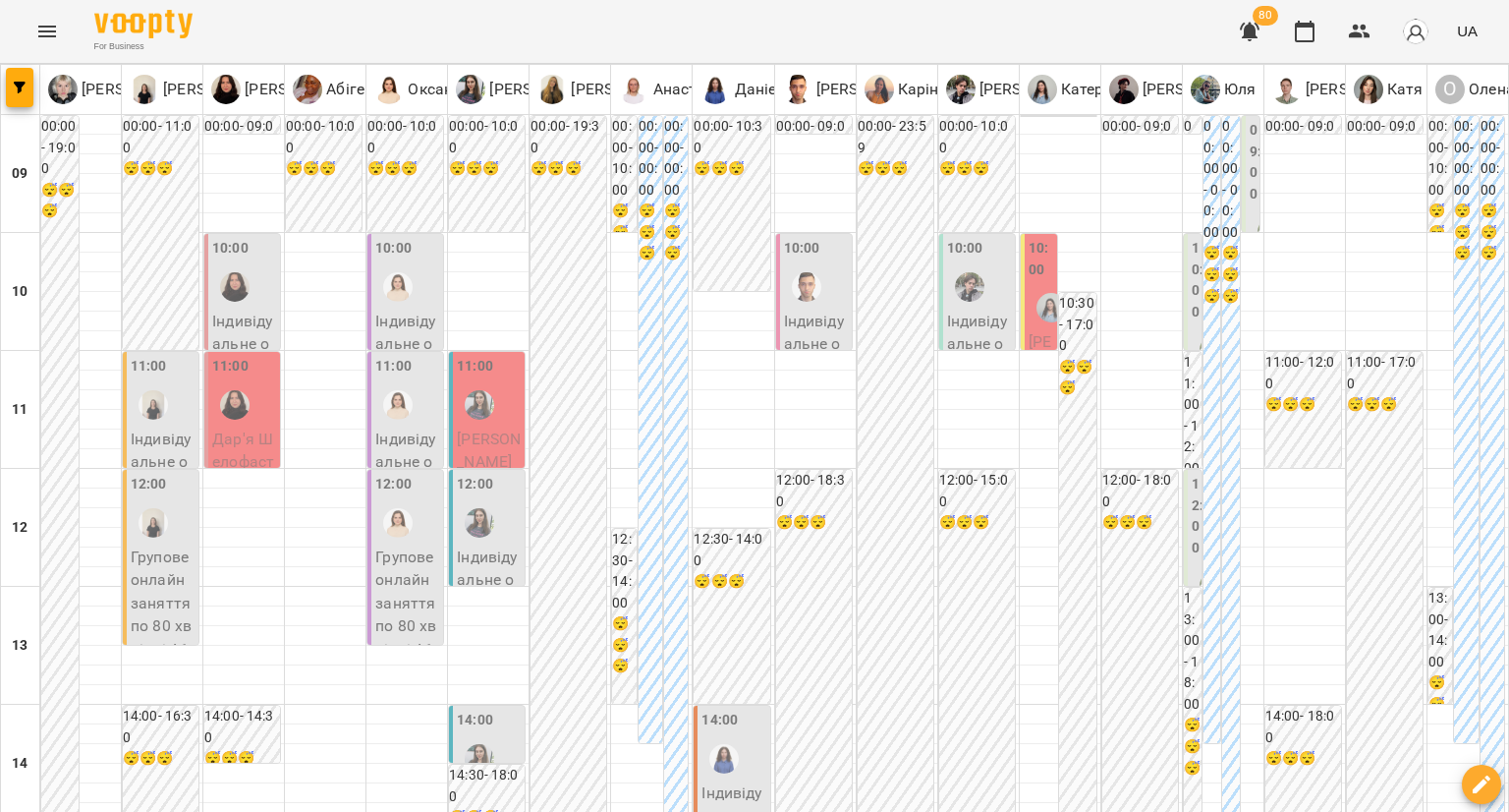
click at [1192, 300] on label "10:00" at bounding box center [1198, 280] width 12 height 85
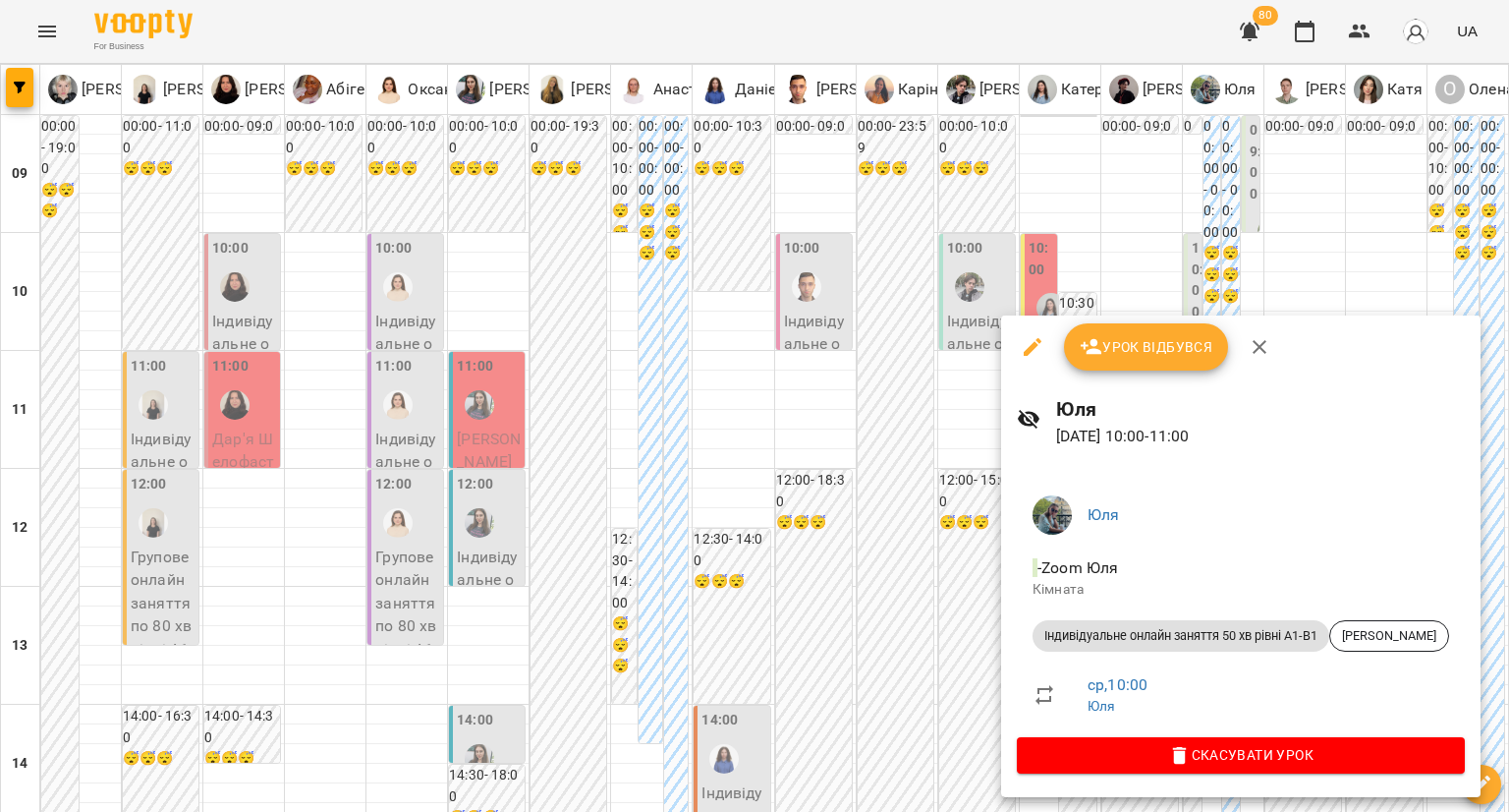
click at [955, 576] on div at bounding box center [754, 406] width 1509 height 812
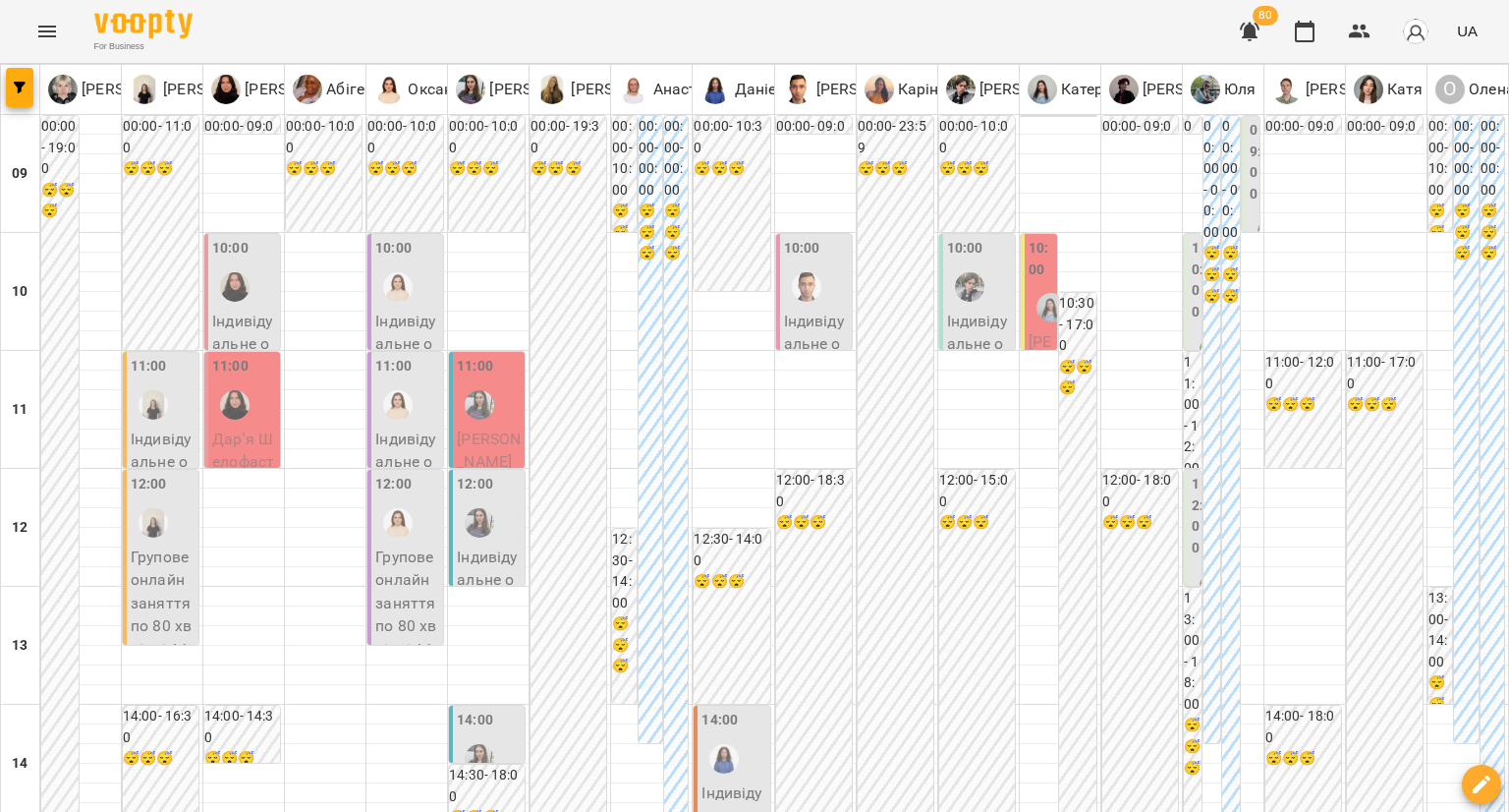
click at [1192, 547] on label "12:00" at bounding box center [1198, 516] width 12 height 85
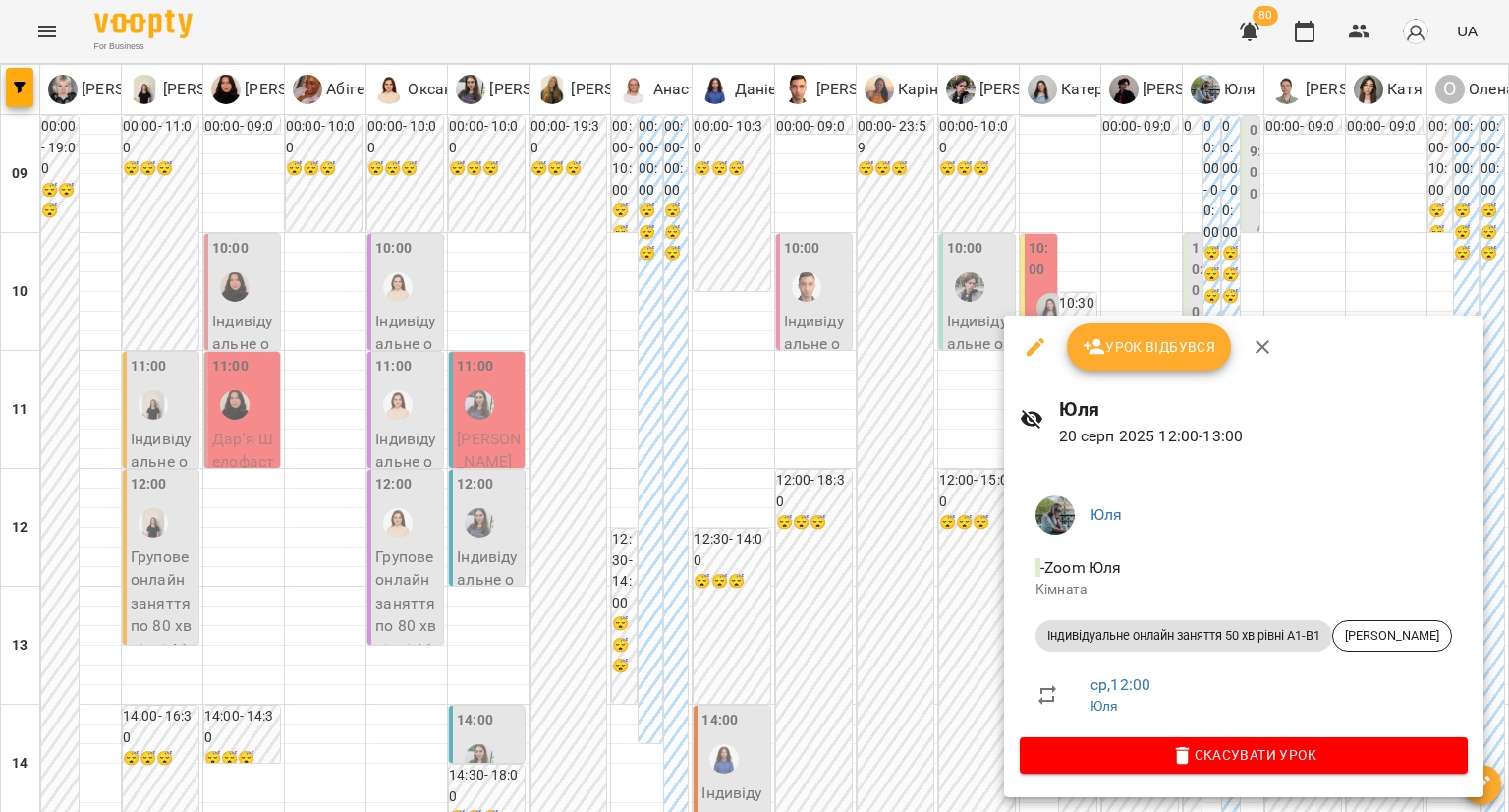
click at [976, 578] on div at bounding box center [754, 406] width 1509 height 812
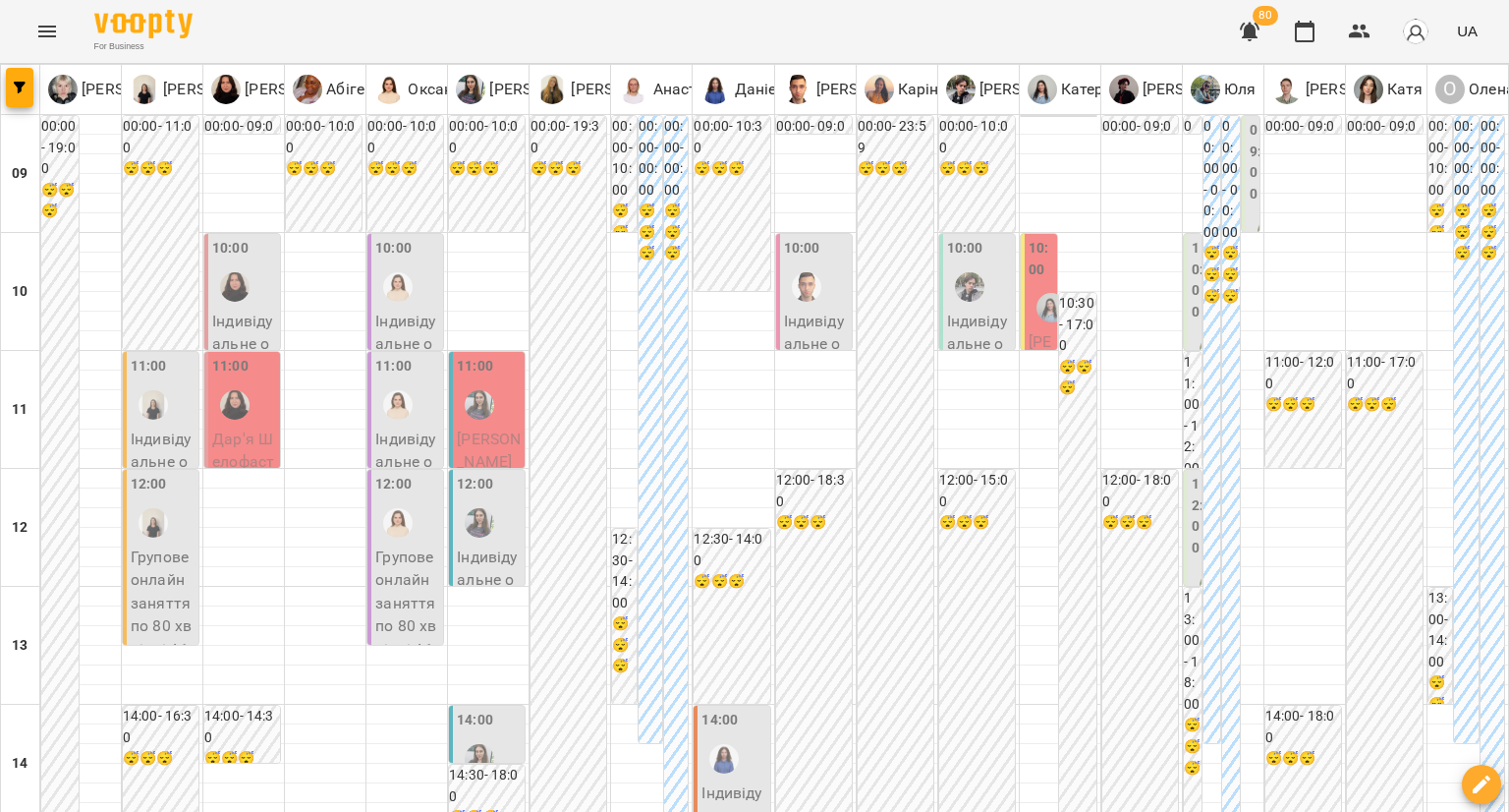
click at [1192, 523] on label "12:00" at bounding box center [1198, 516] width 12 height 85
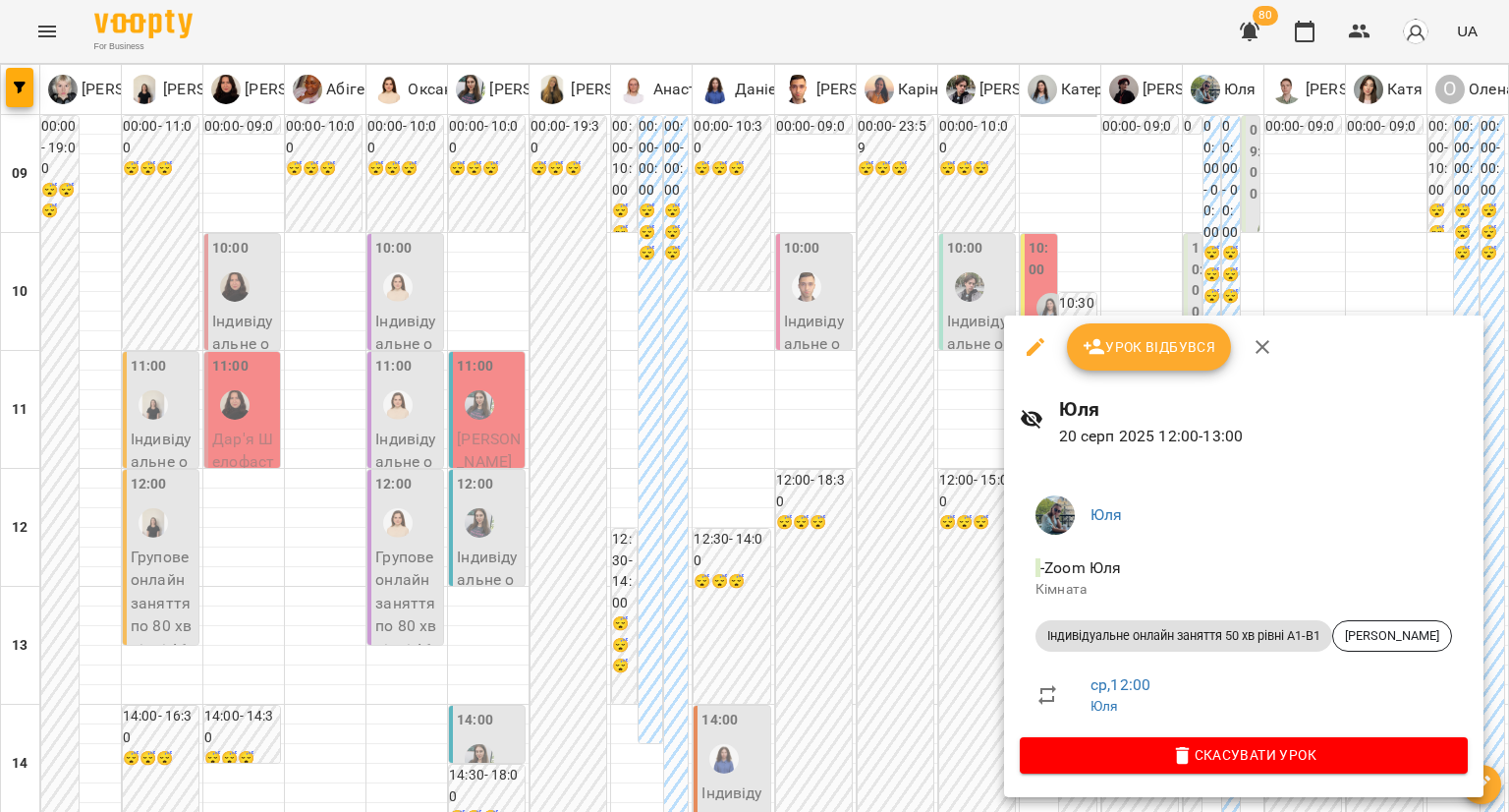
click at [980, 610] on div at bounding box center [754, 406] width 1509 height 812
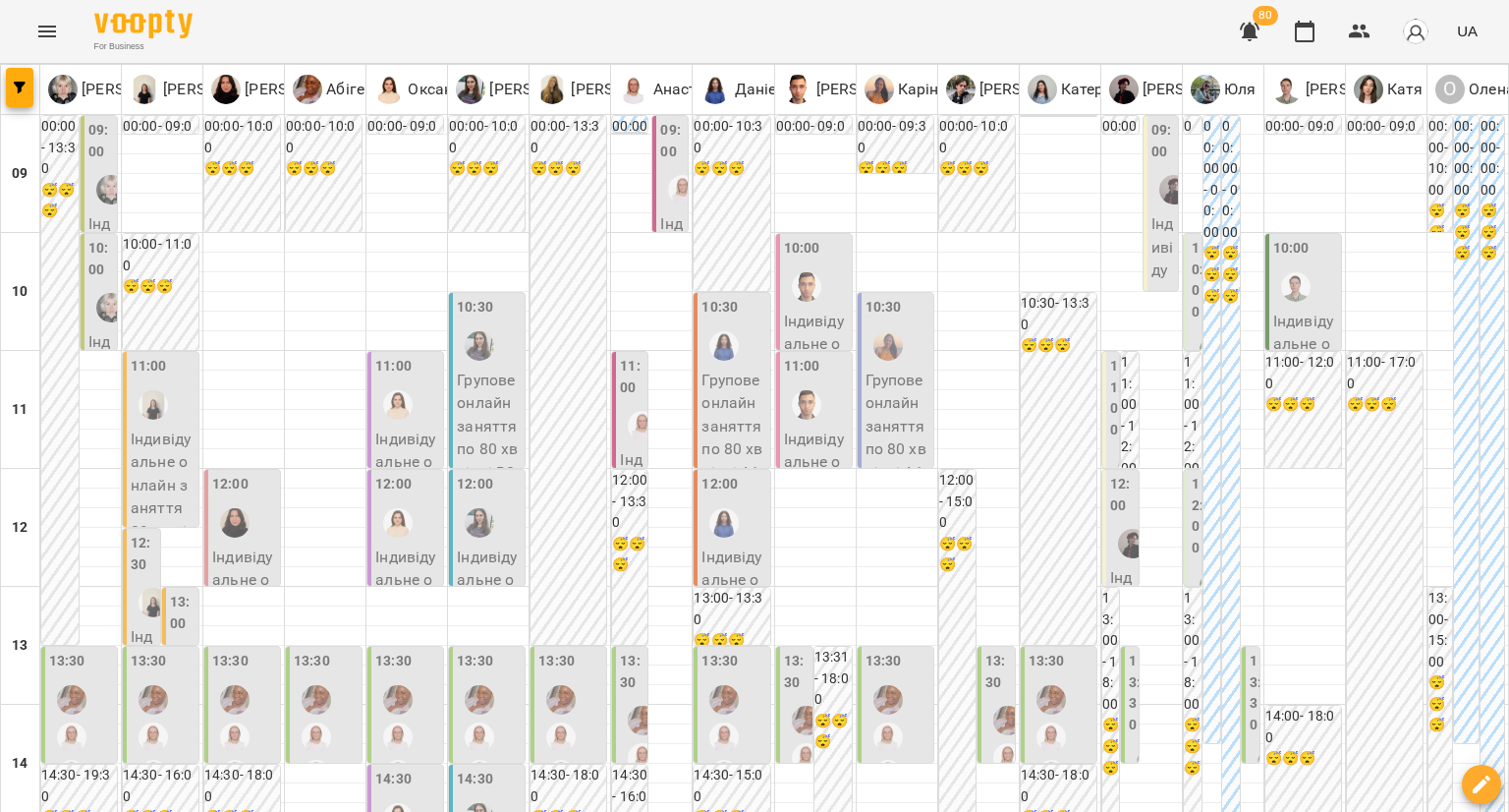
scroll to position [13, 0]
click at [1192, 256] on label "10:00" at bounding box center [1198, 280] width 12 height 85
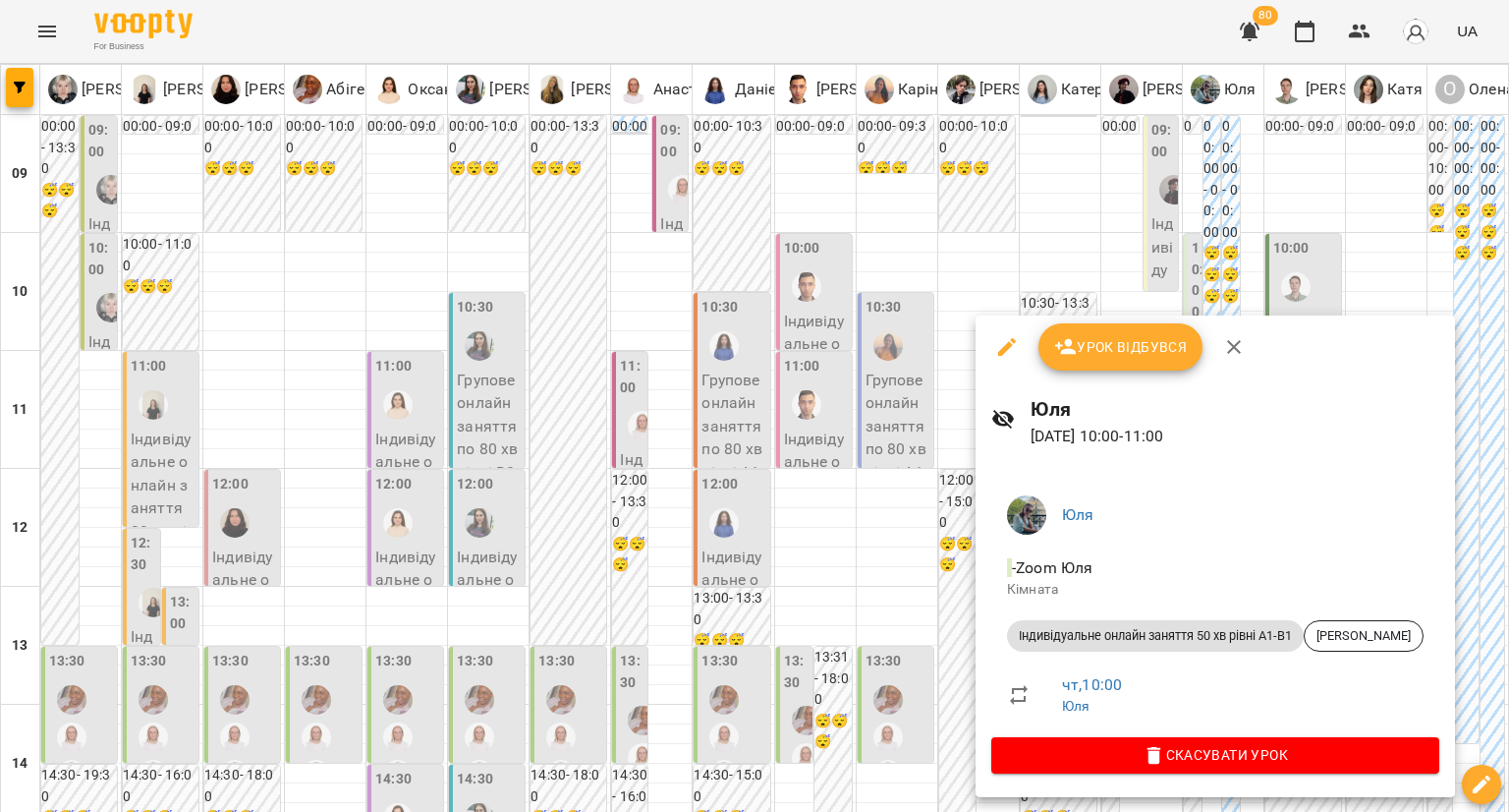
click at [1047, 296] on div at bounding box center [754, 406] width 1509 height 812
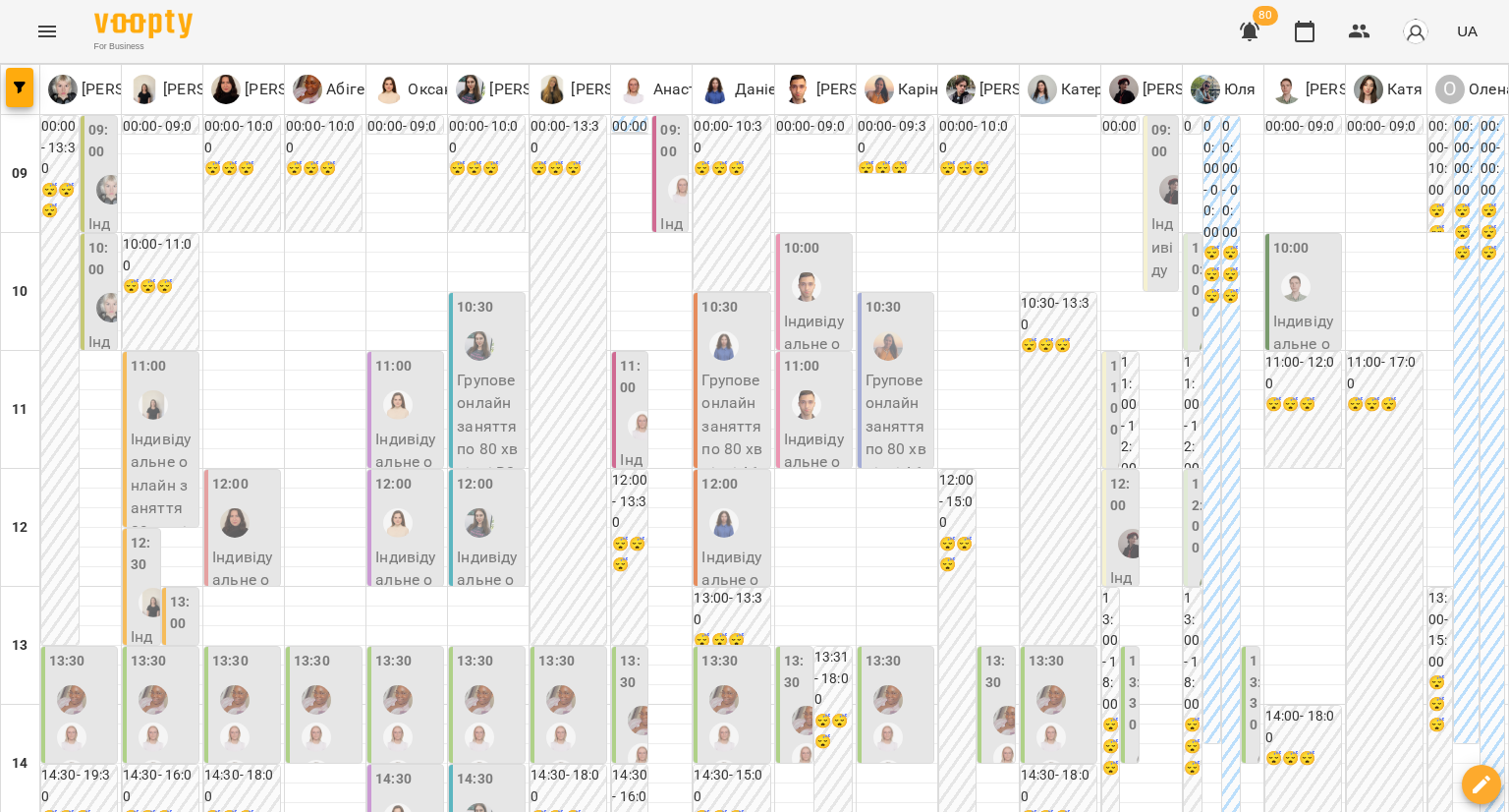
click at [1192, 493] on label "12:00" at bounding box center [1198, 516] width 12 height 85
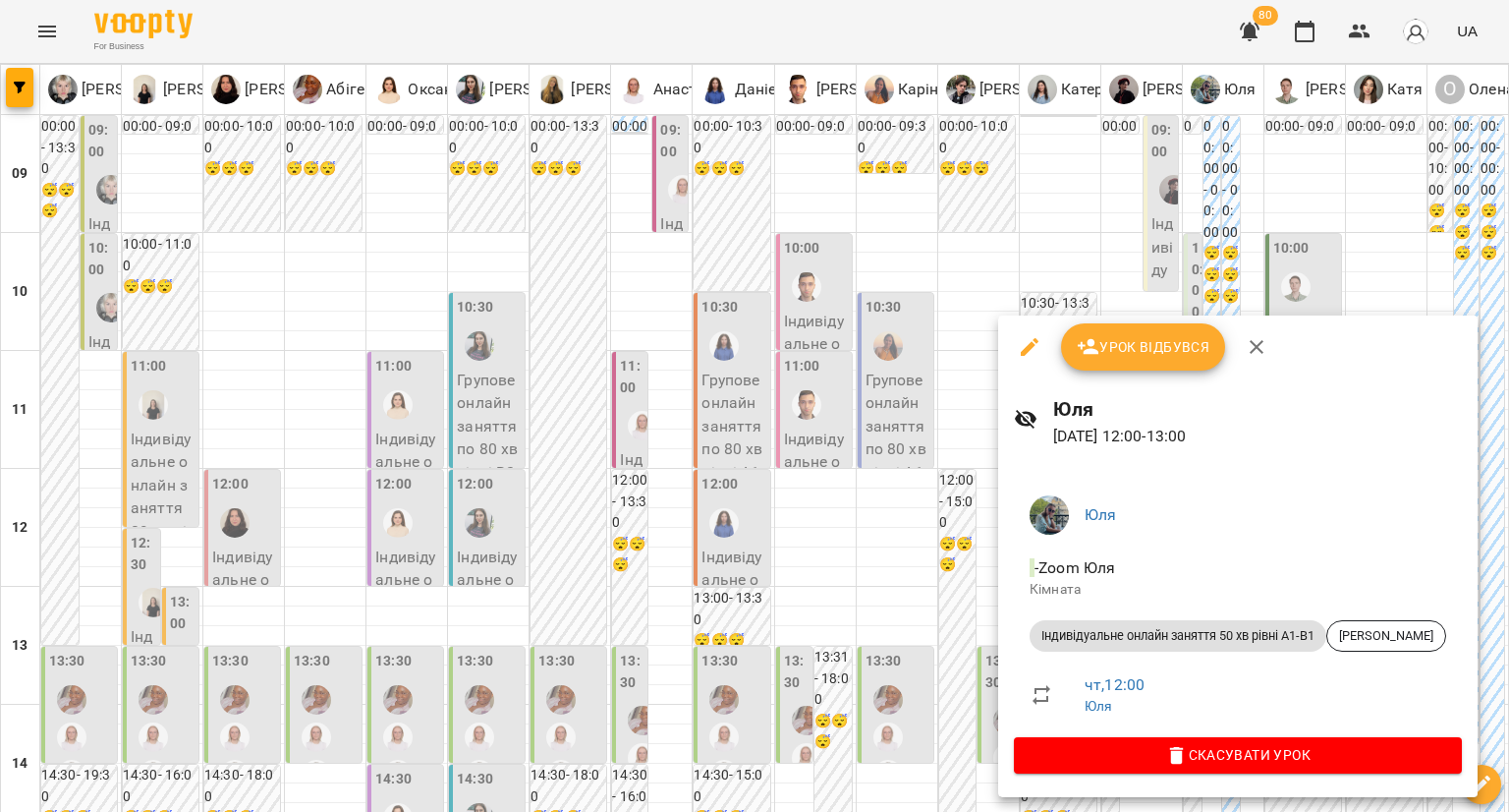
click at [947, 576] on div at bounding box center [754, 406] width 1509 height 812
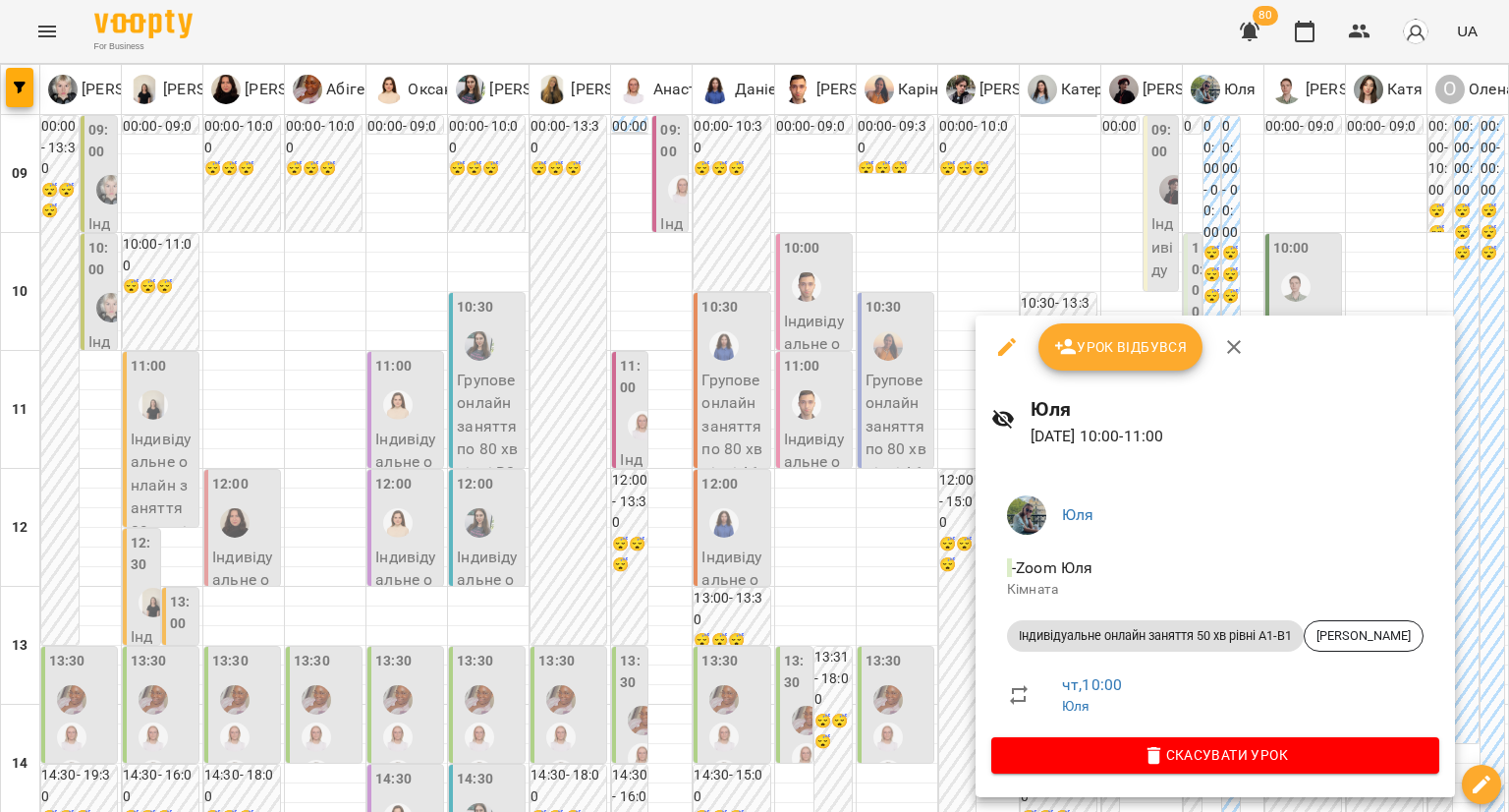
click at [936, 537] on div at bounding box center [754, 406] width 1509 height 812
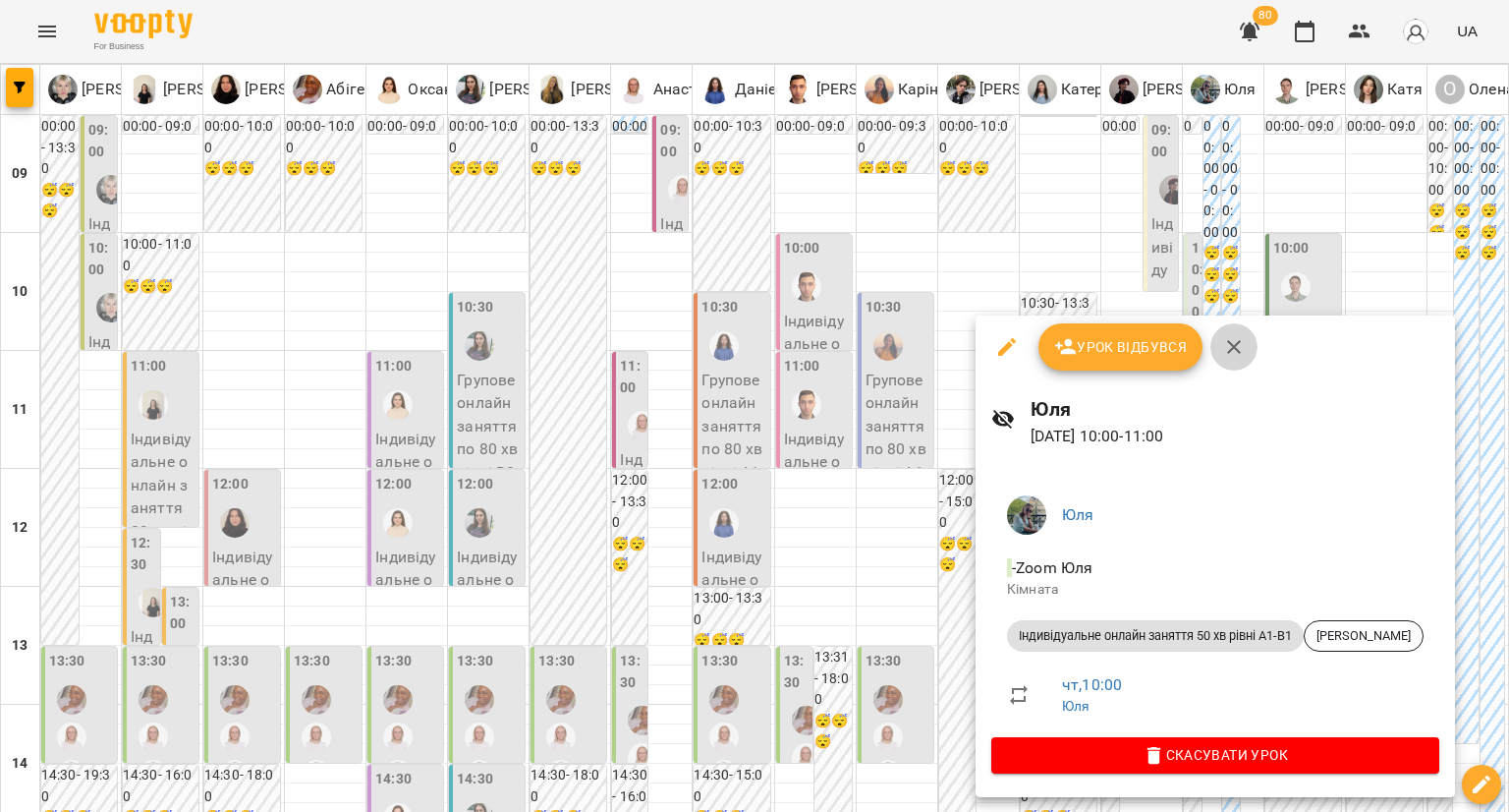
click at [1236, 343] on icon "button" at bounding box center [1234, 347] width 14 height 14
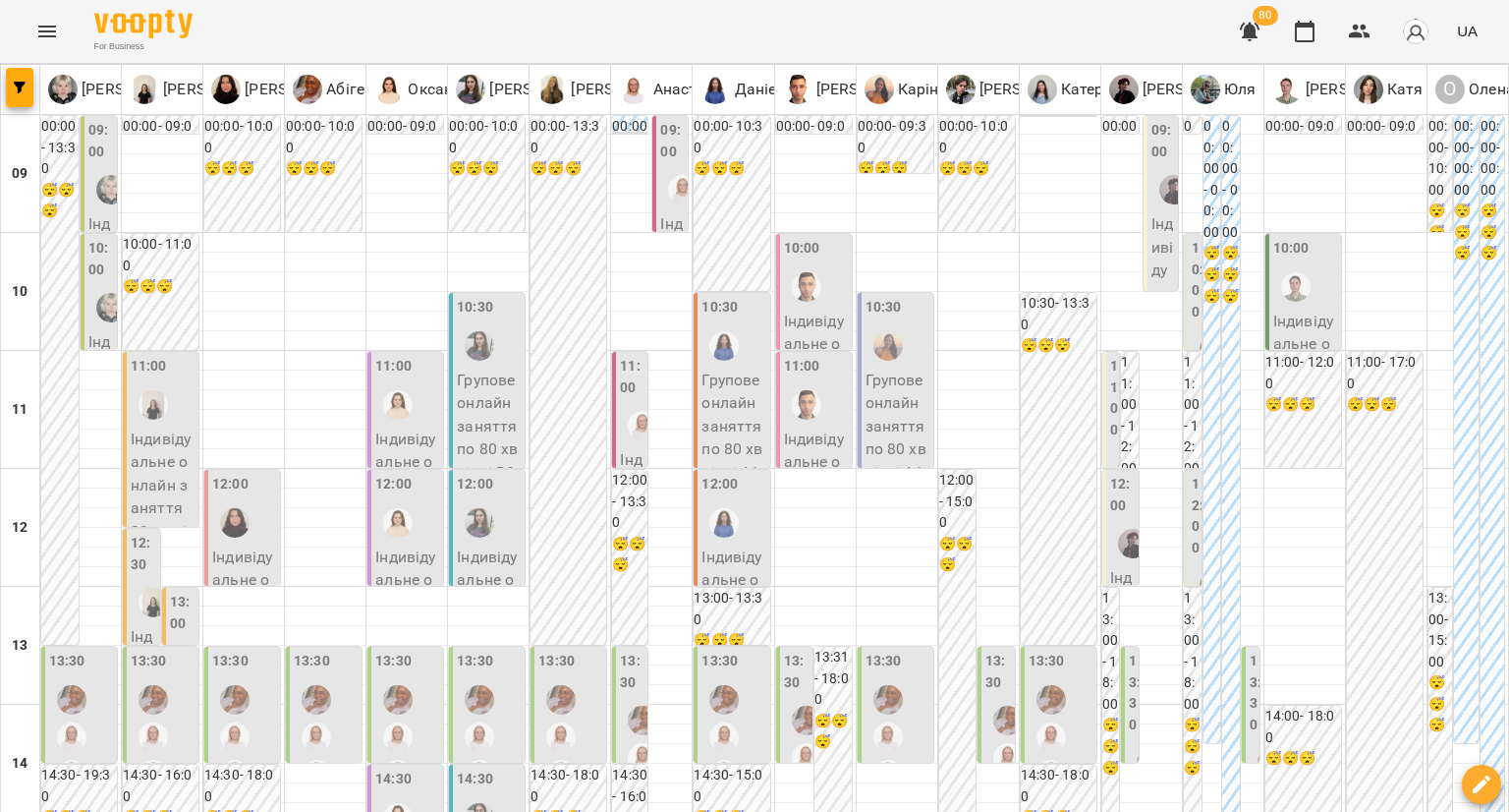
click at [1192, 535] on label "12:00" at bounding box center [1198, 516] width 12 height 85
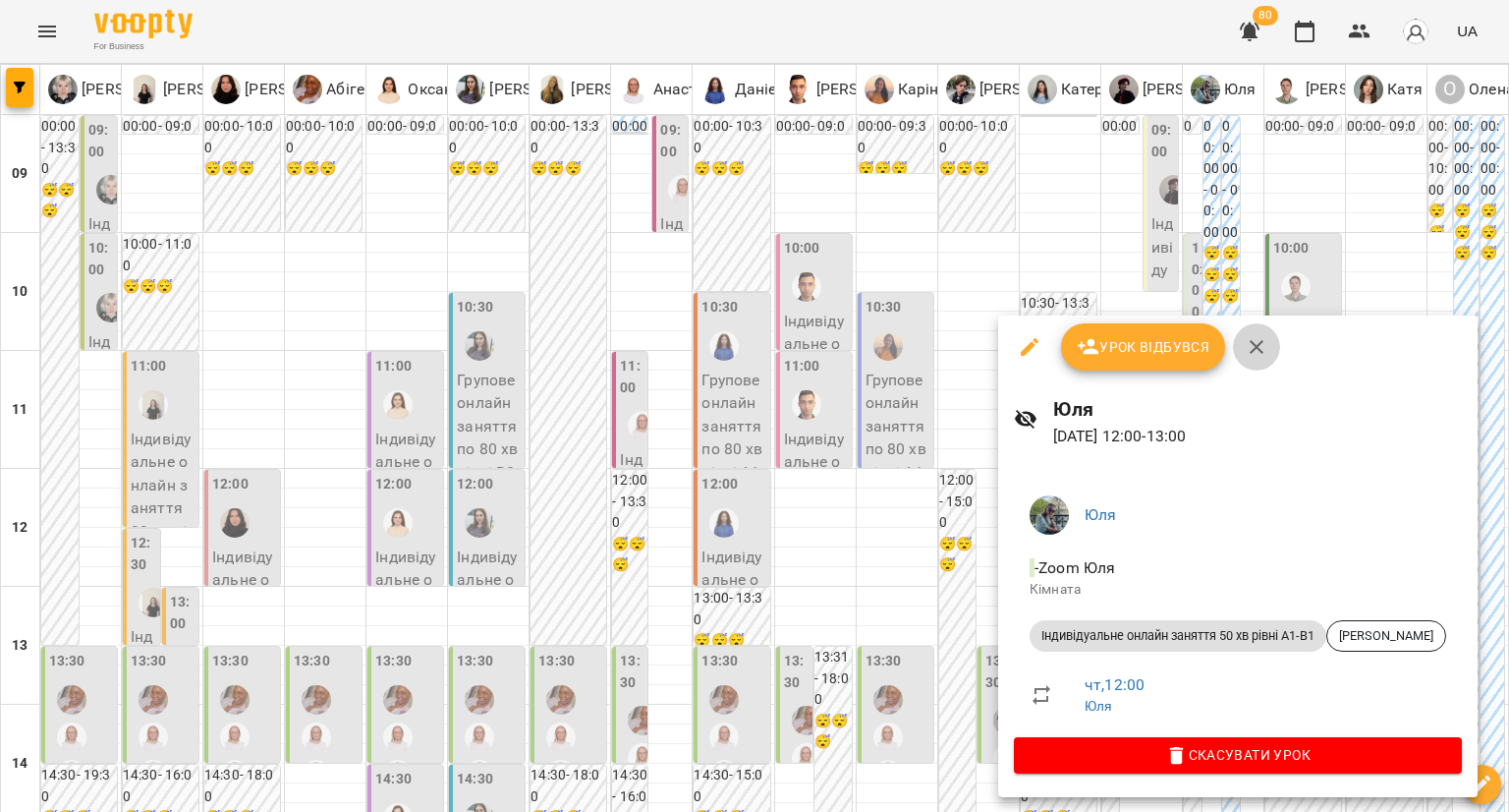
click at [1251, 341] on icon "button" at bounding box center [1257, 347] width 24 height 24
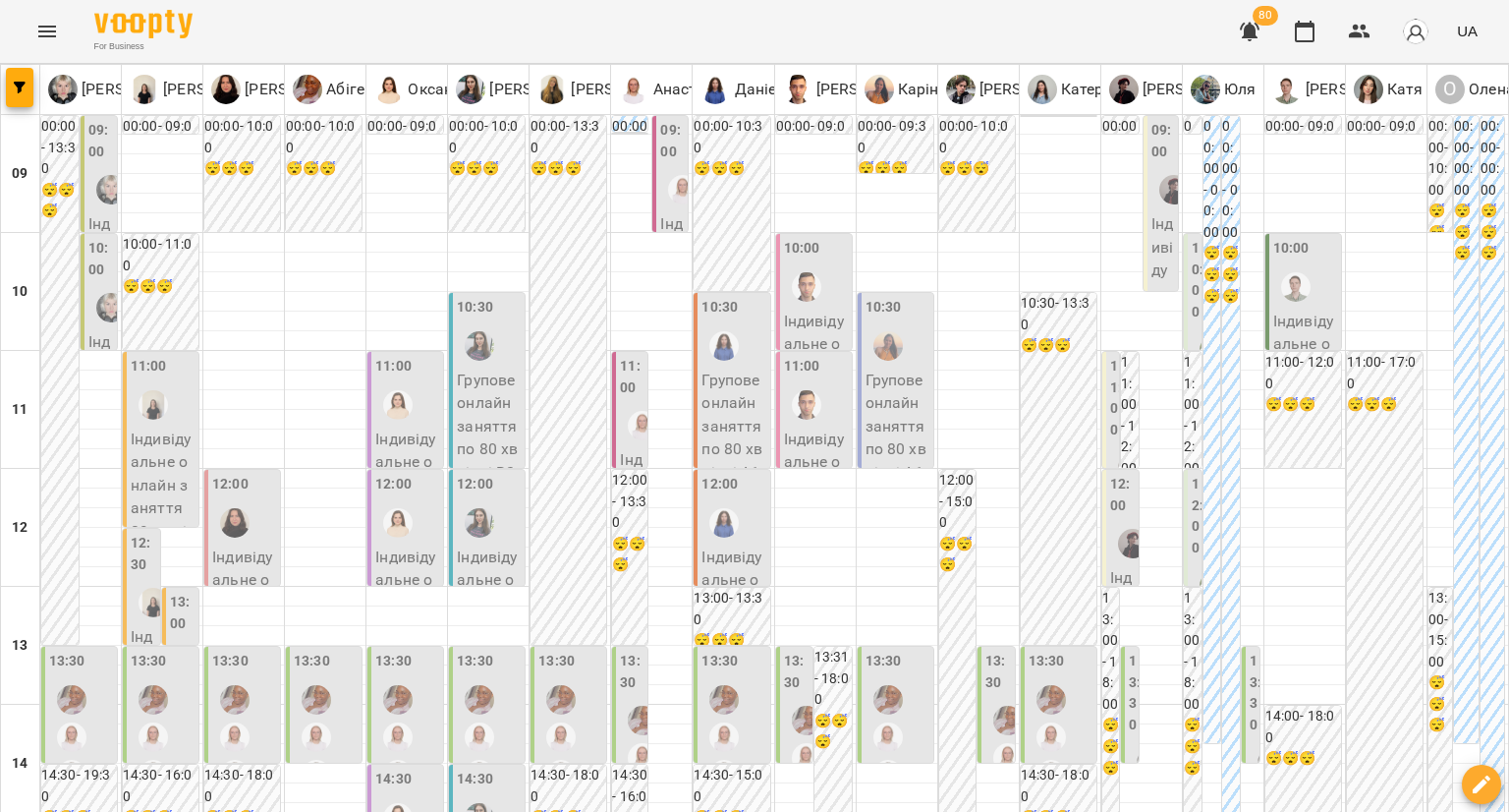
scroll to position [931, 0]
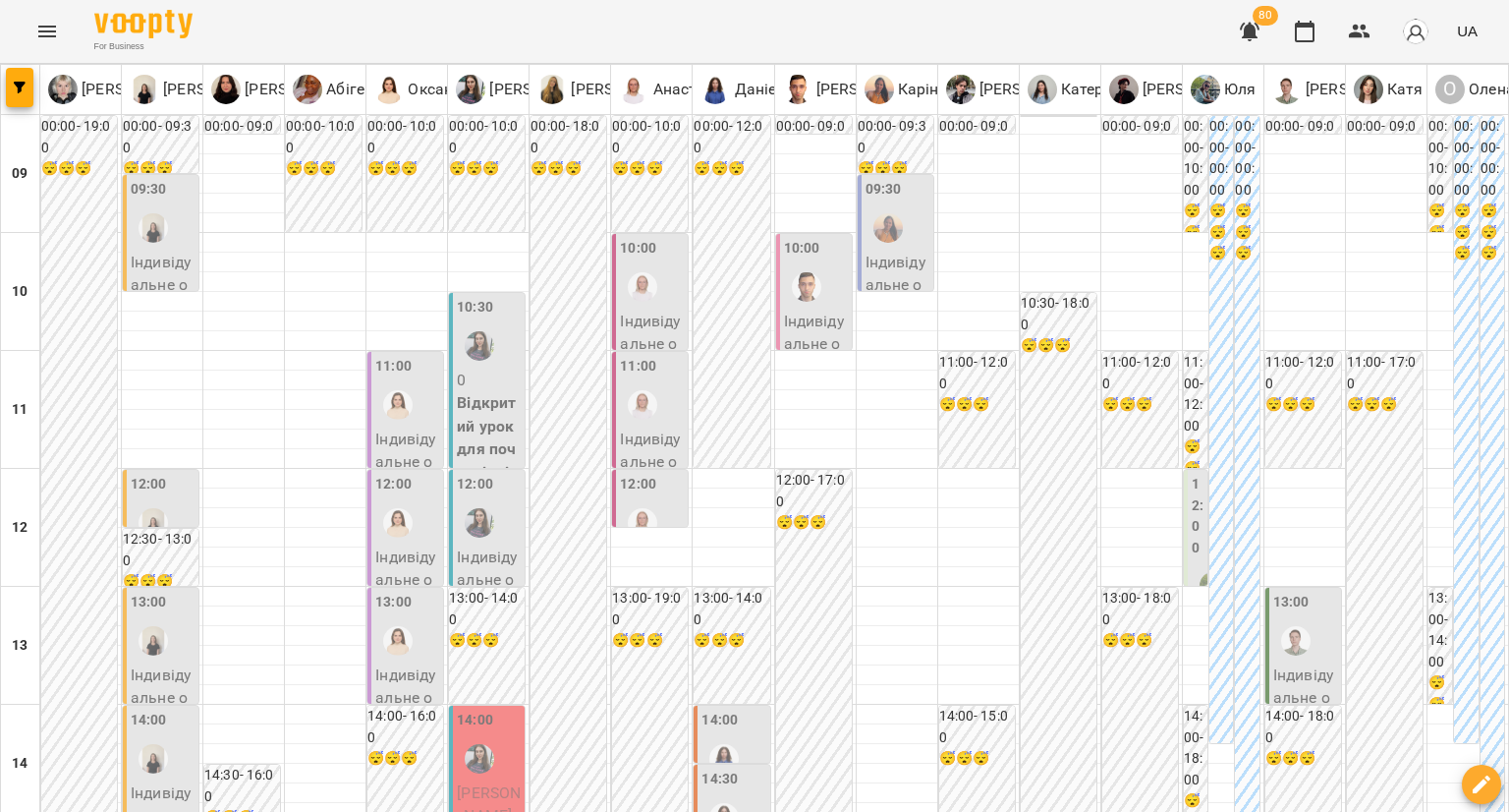
scroll to position [862, 0]
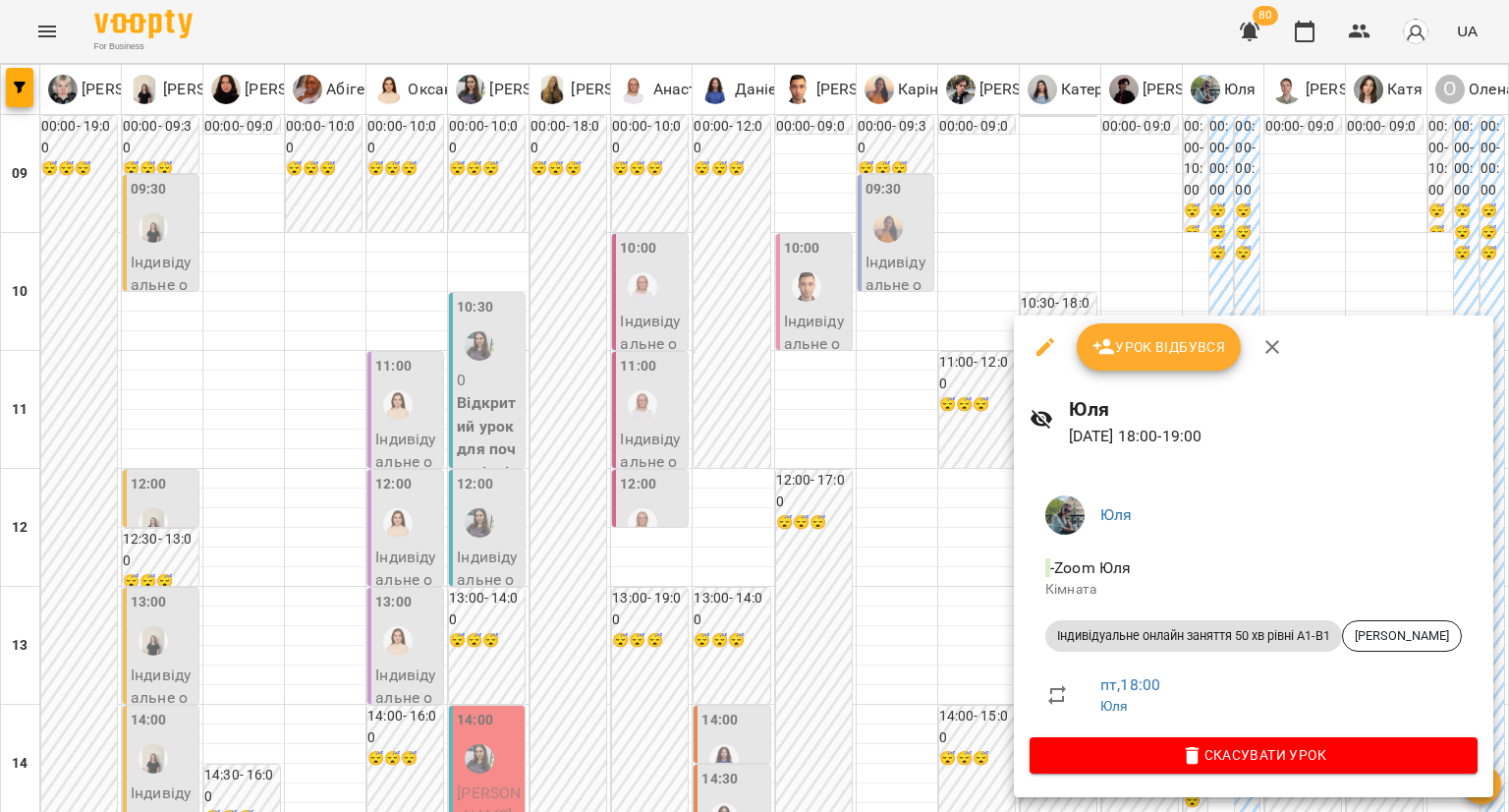
click at [966, 477] on div at bounding box center [754, 406] width 1509 height 812
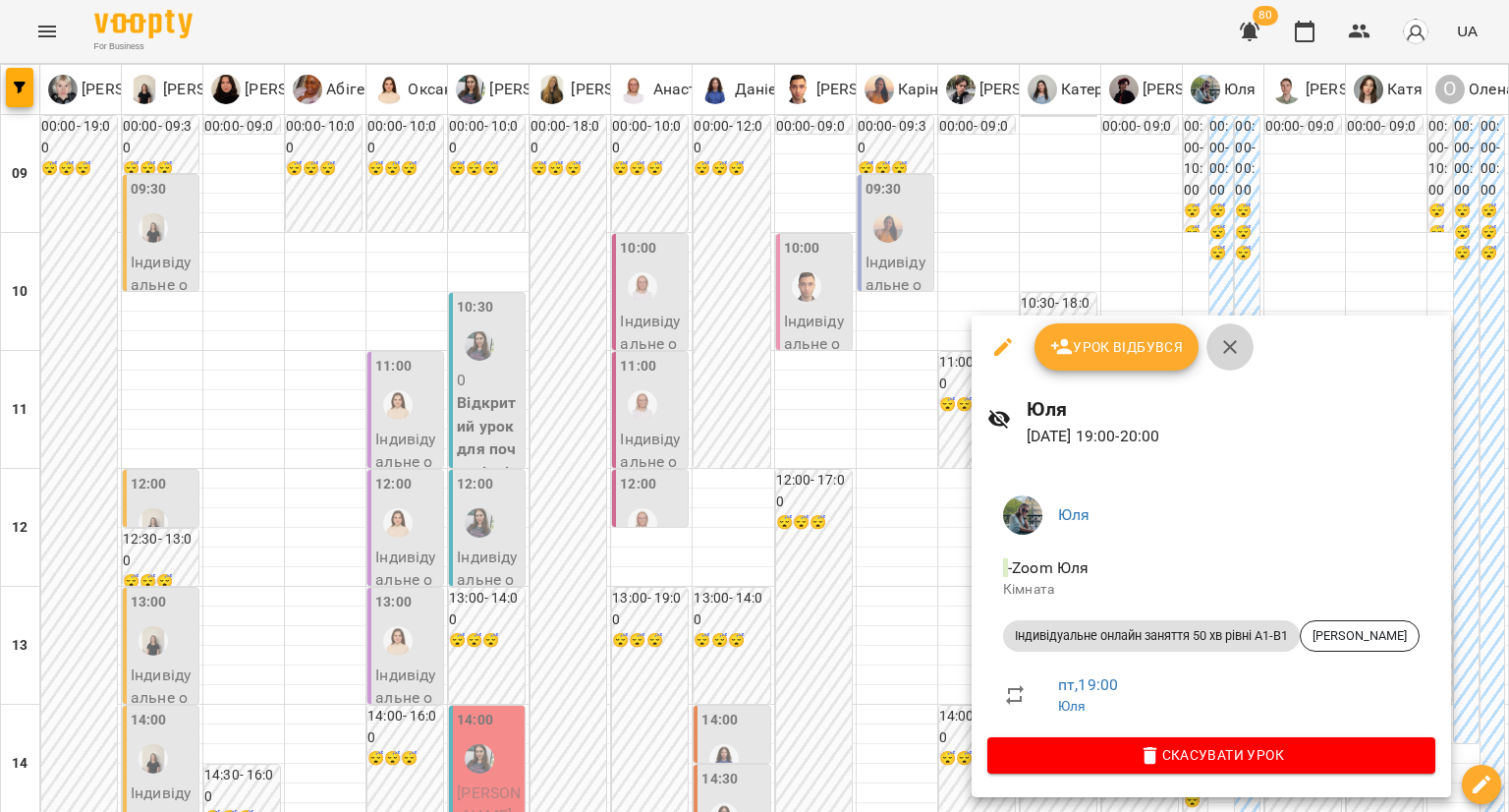
click at [1234, 349] on icon "button" at bounding box center [1230, 347] width 24 height 24
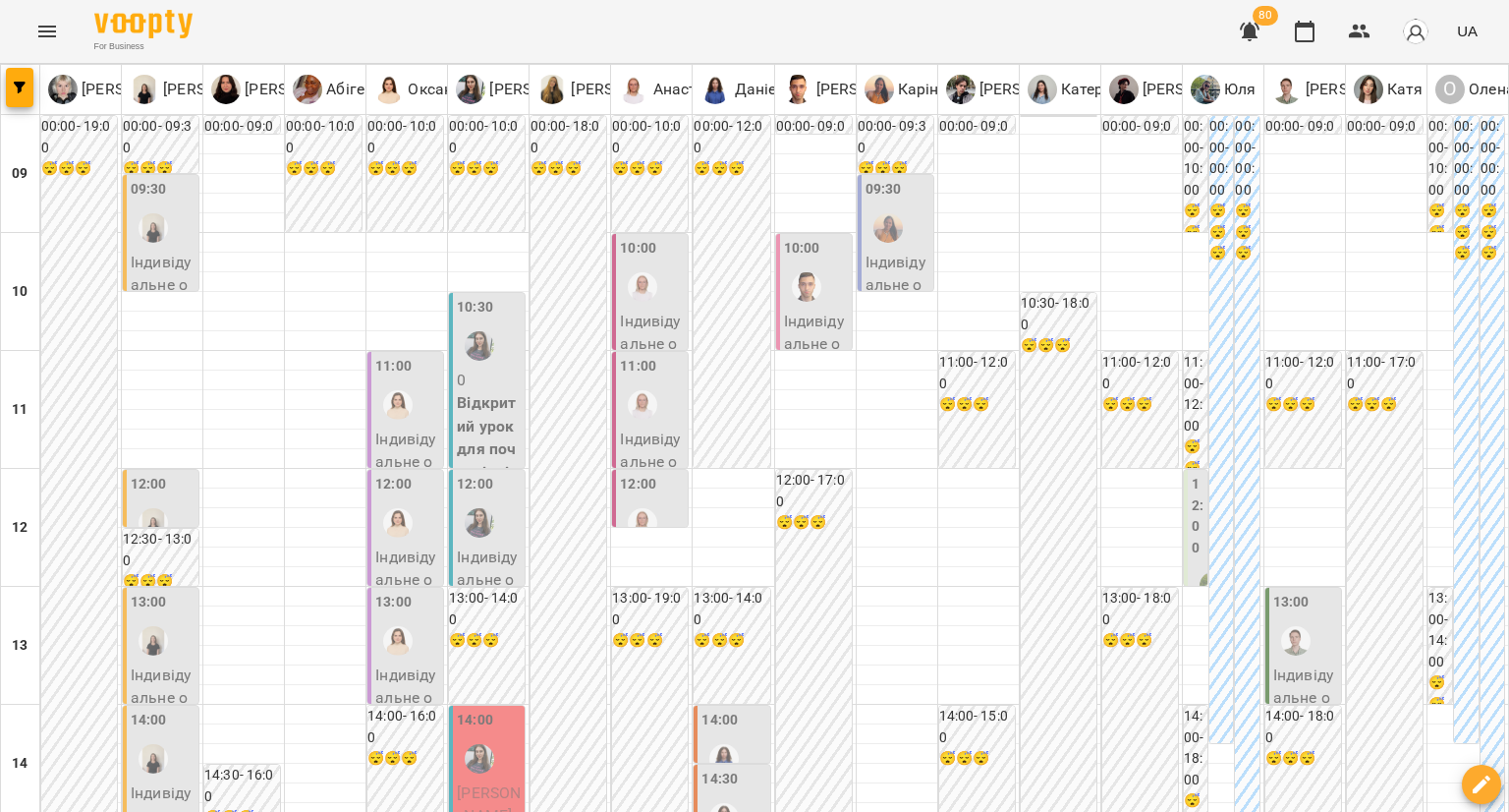
scroll to position [0, 0]
click at [1356, 43] on button "button" at bounding box center [1360, 32] width 47 height 47
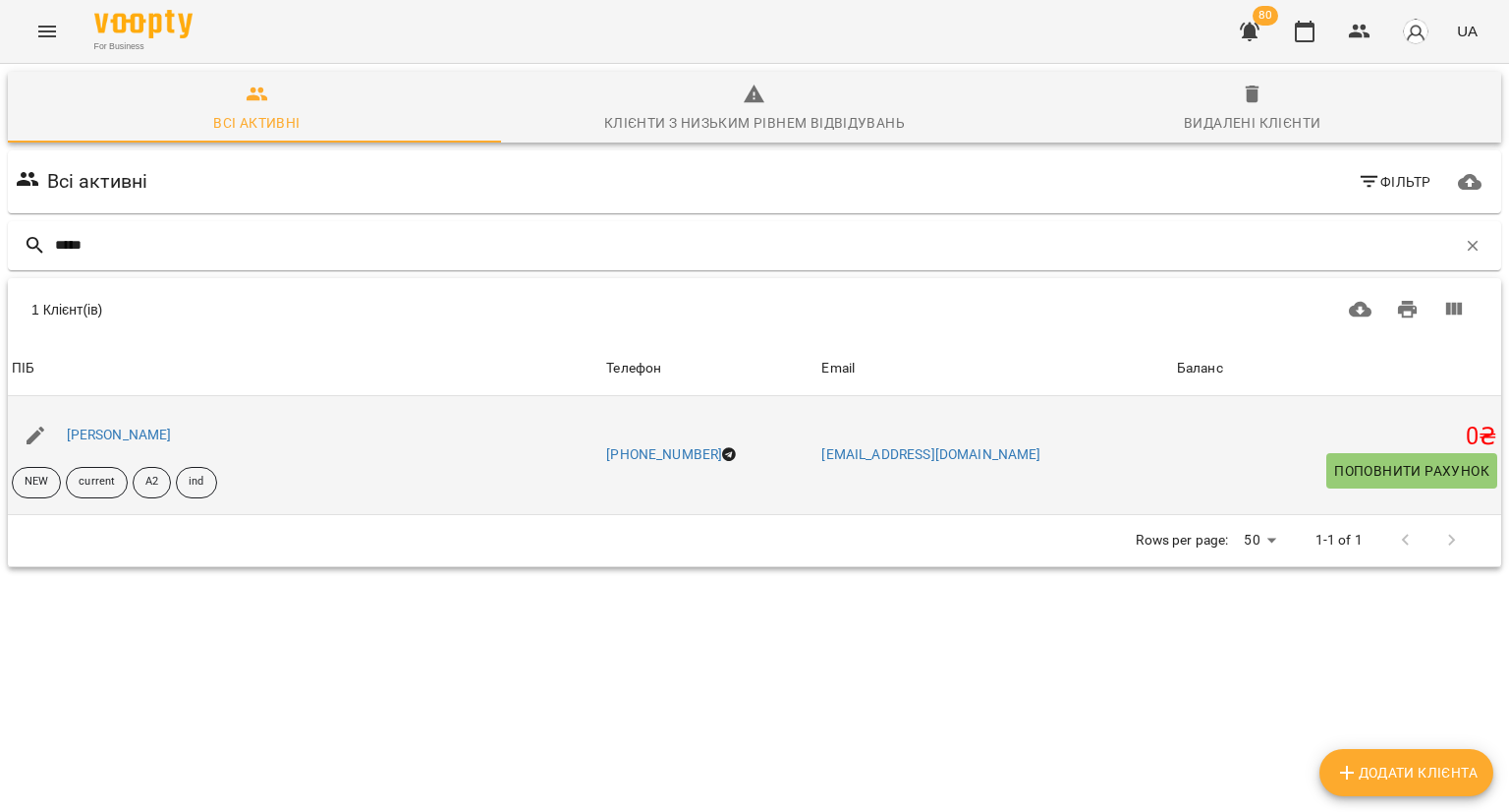
type input "*****"
click at [116, 442] on div "[PERSON_NAME]" at bounding box center [119, 436] width 113 height 28
click at [116, 438] on link "[PERSON_NAME]" at bounding box center [119, 435] width 105 height 16
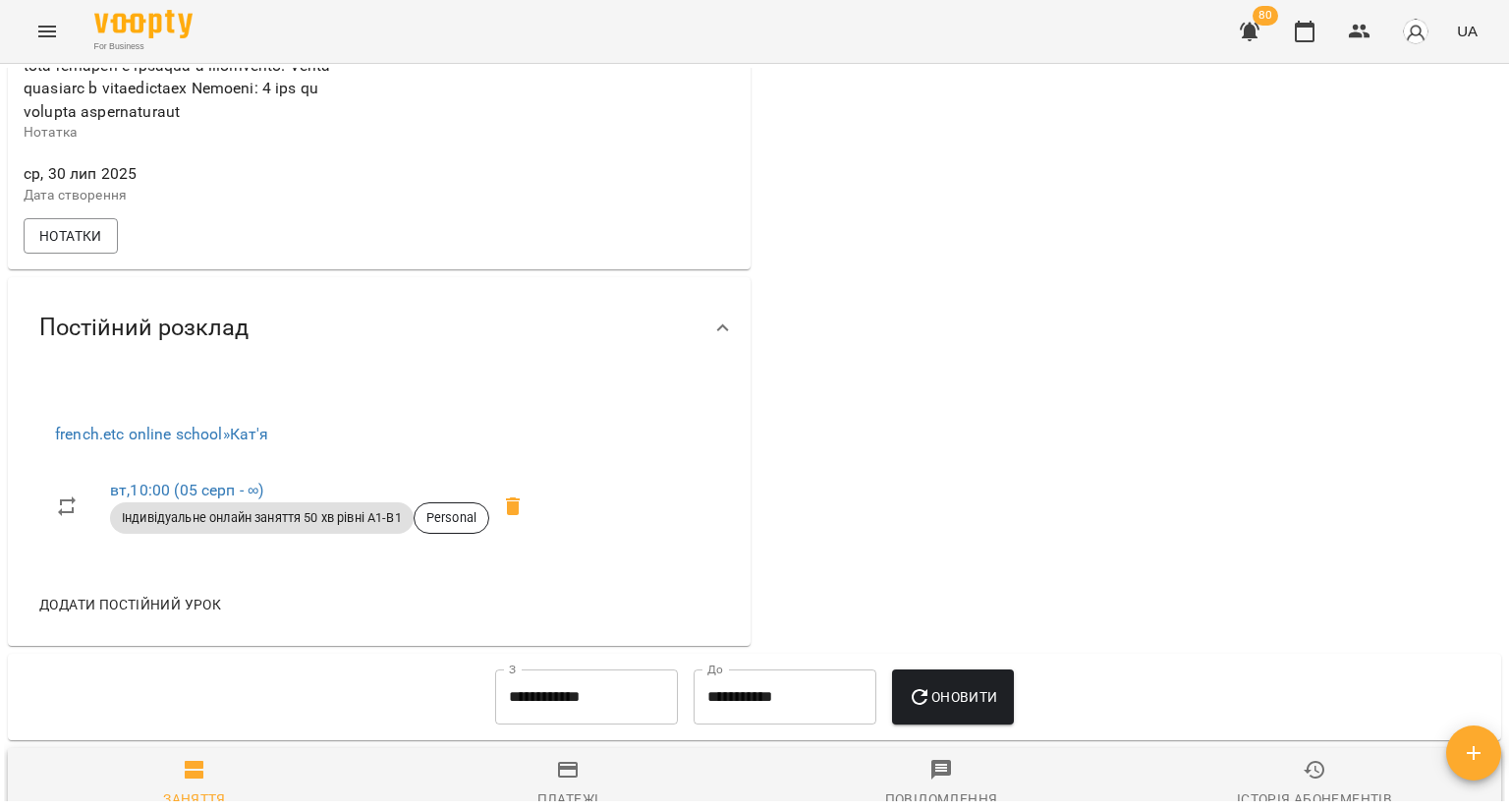
scroll to position [1189, 0]
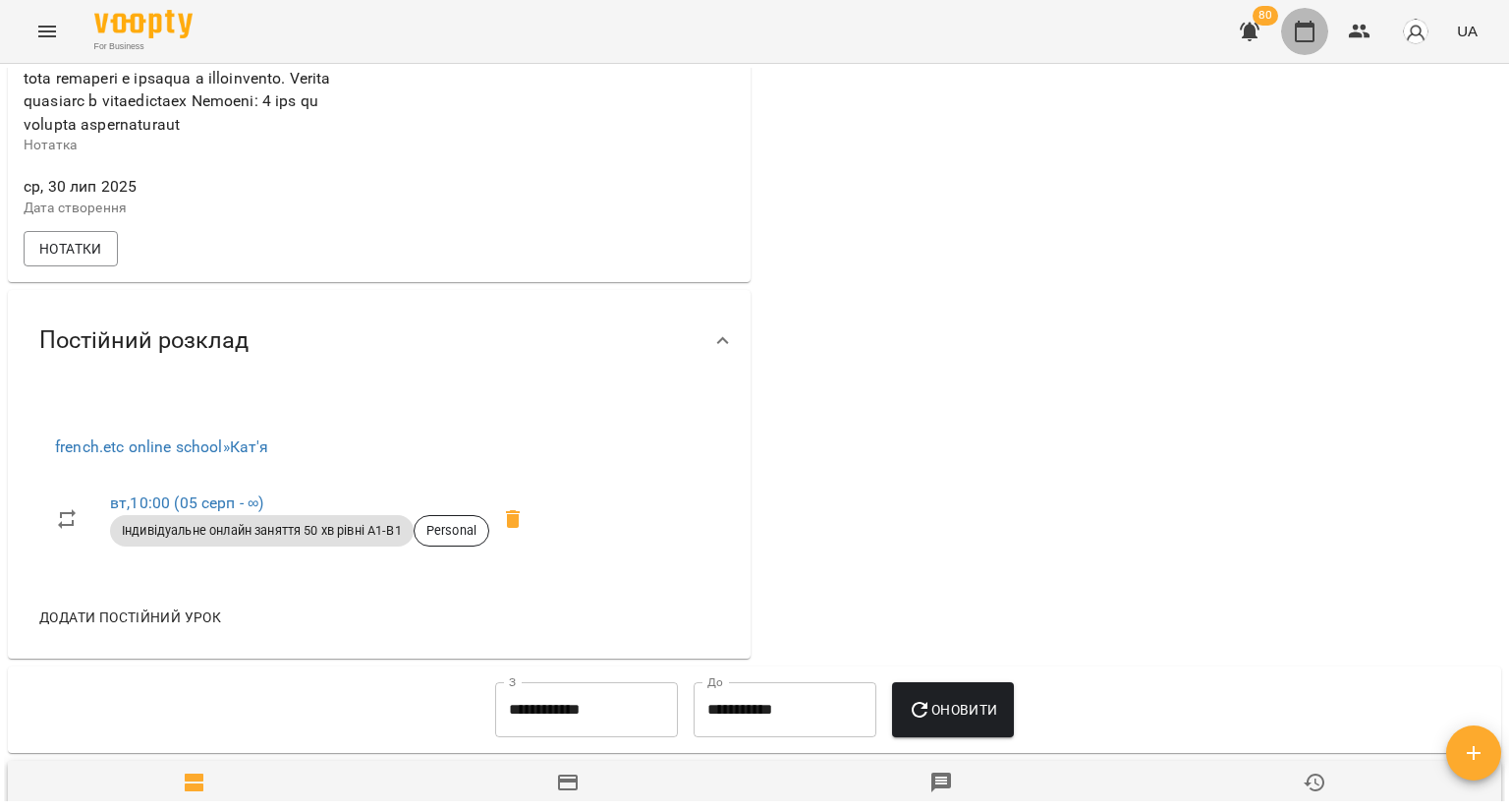
click at [1321, 22] on button "button" at bounding box center [1305, 32] width 47 height 47
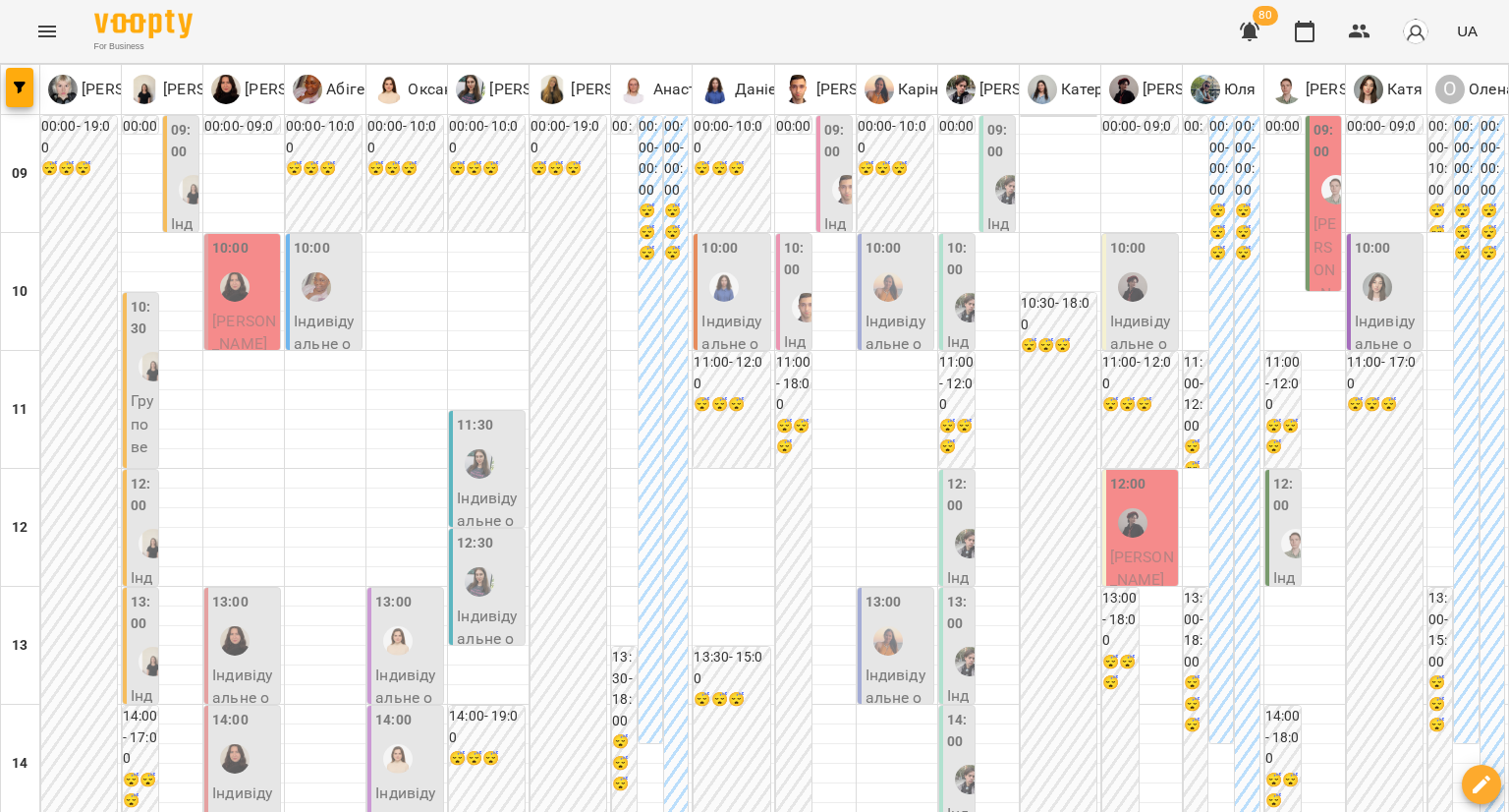
type input "**********"
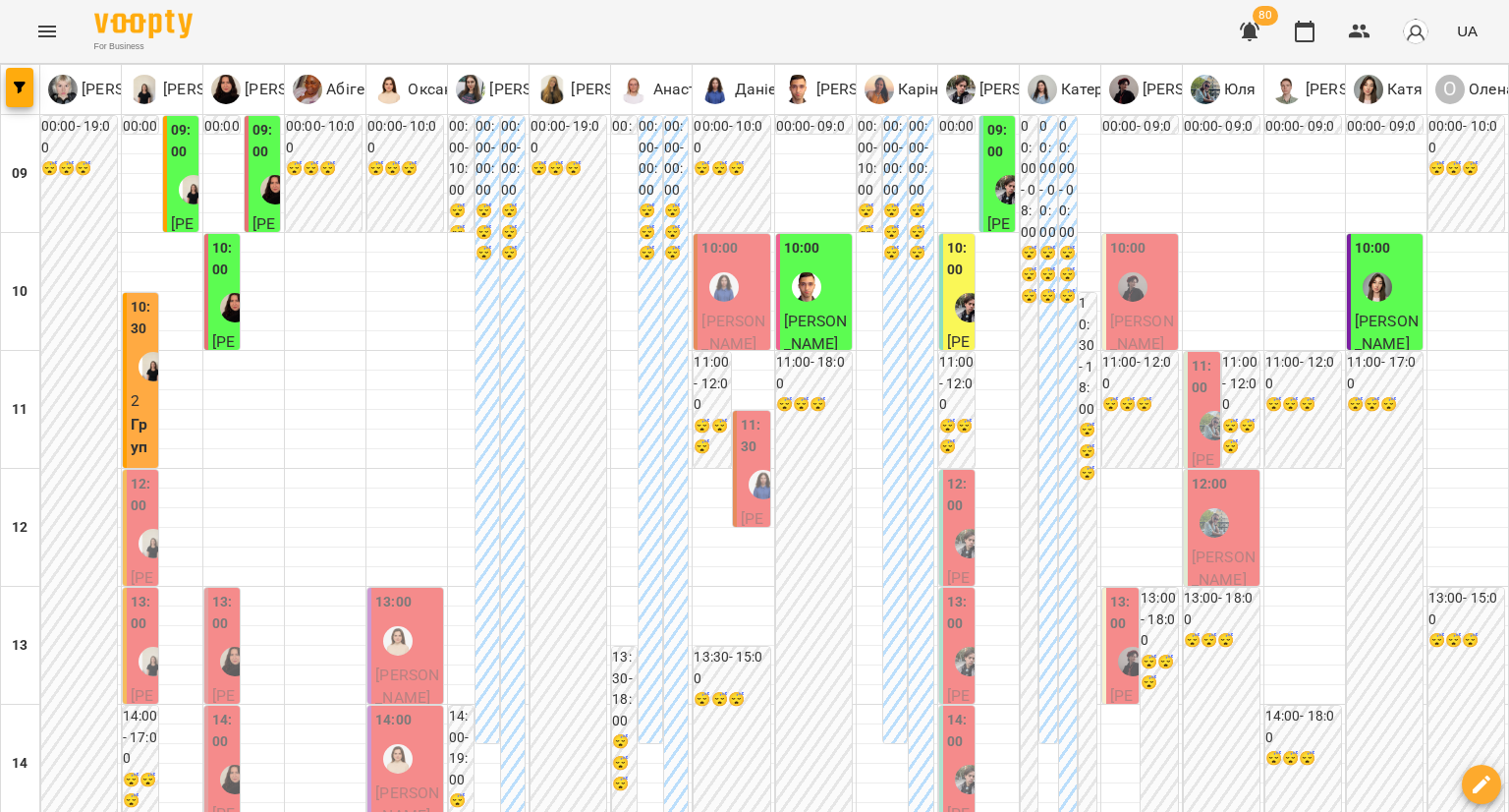
click at [138, 429] on p "Групове онлайн заняття по 80 хв рівні В2+ (Група 97 В2)" at bounding box center [143, 667] width 24 height 509
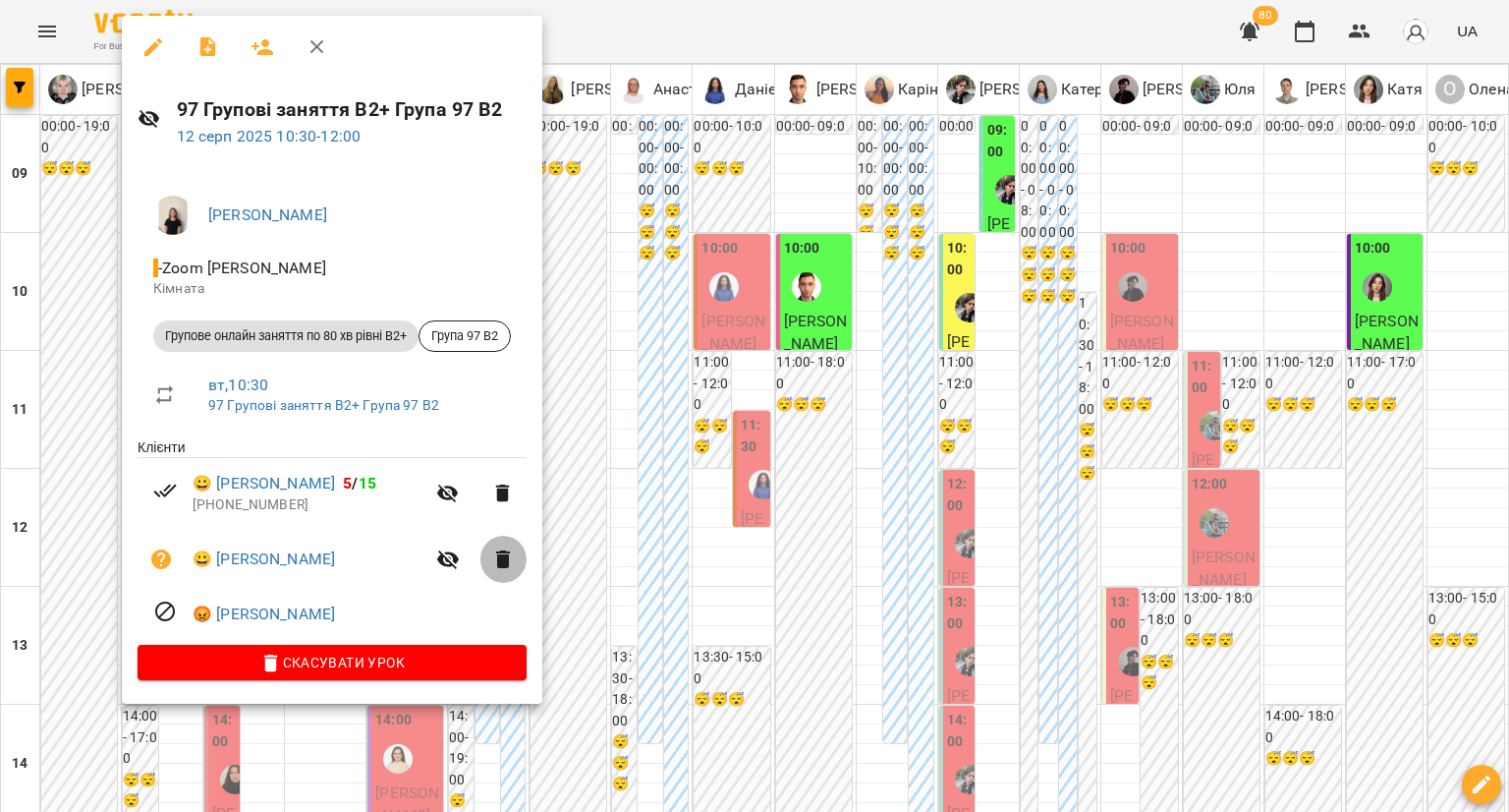
click at [510, 560] on icon "button" at bounding box center [503, 559] width 14 height 18
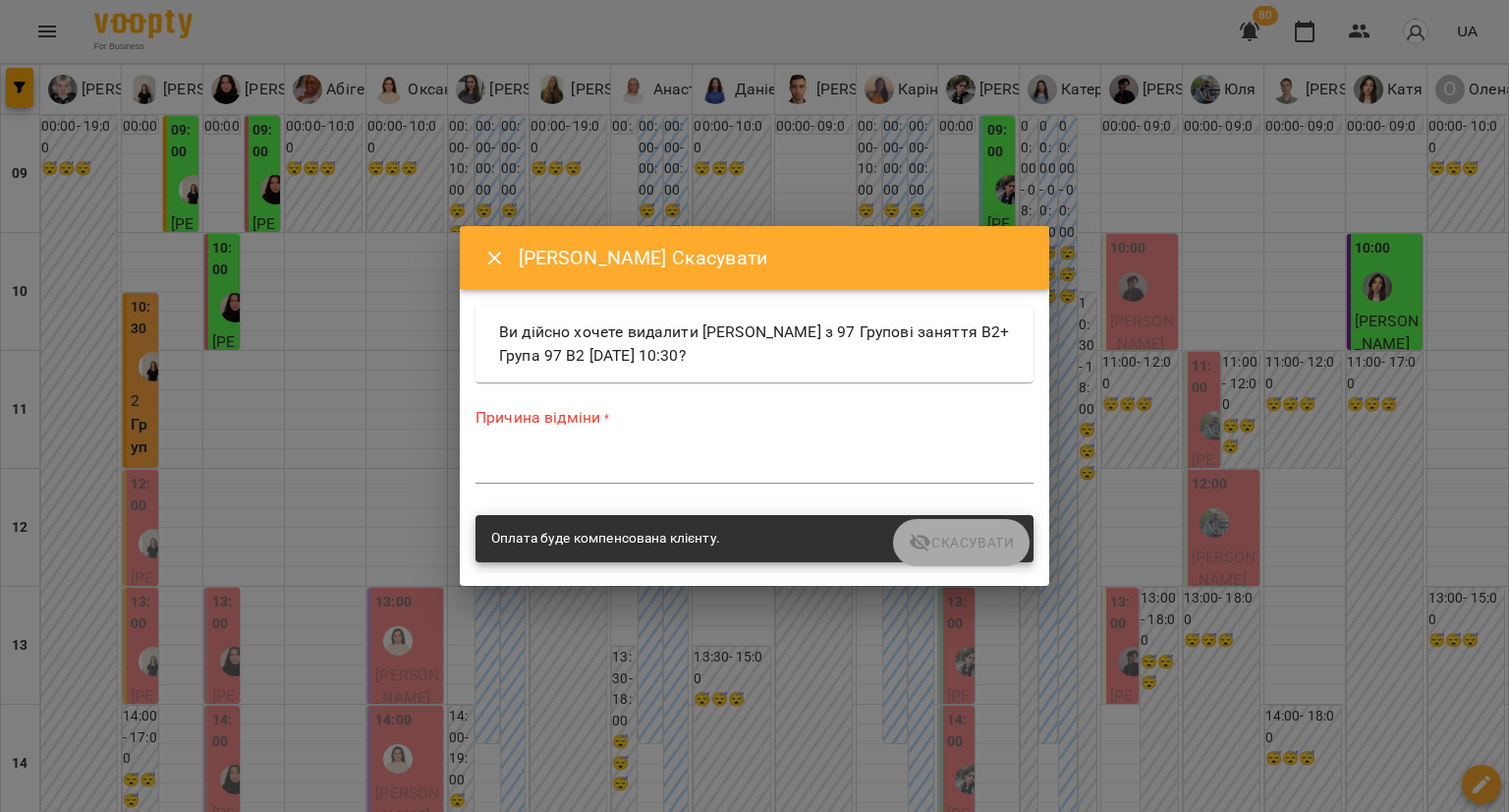
click at [684, 480] on div "*" at bounding box center [755, 468] width 558 height 32
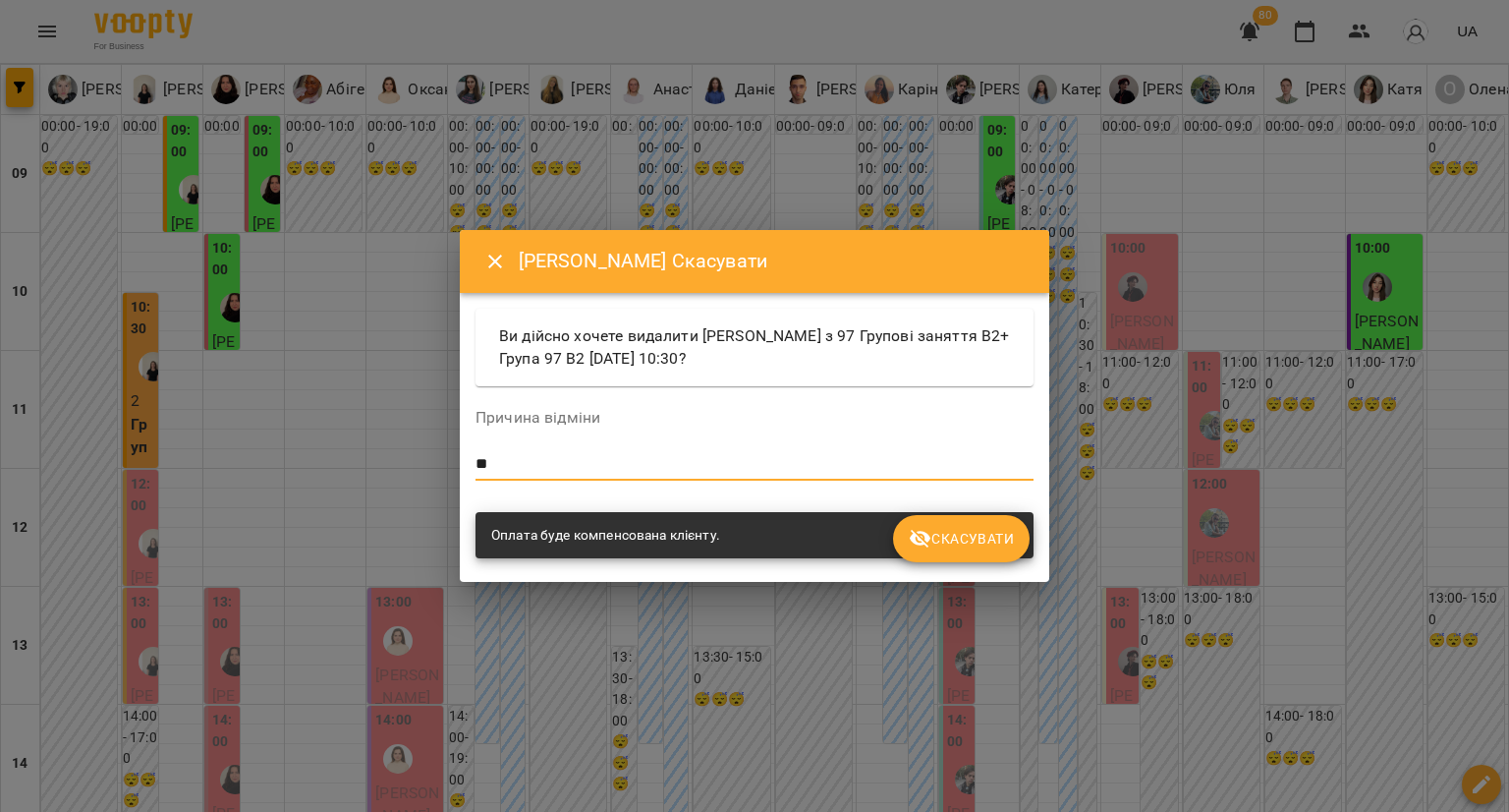
type textarea "*"
click at [925, 533] on icon "submit" at bounding box center [921, 538] width 22 height 19
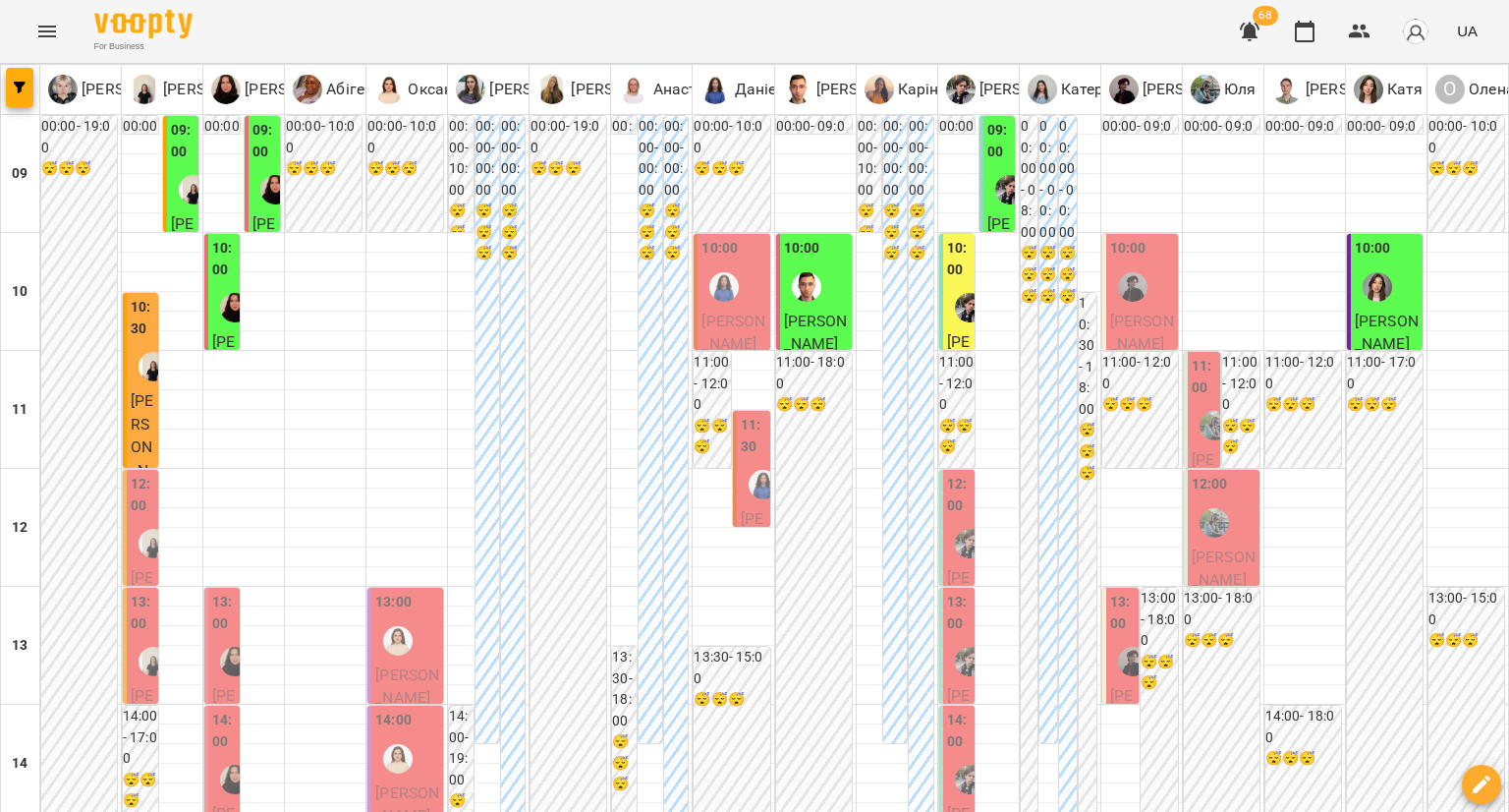
click at [132, 355] on div at bounding box center [154, 367] width 45 height 45
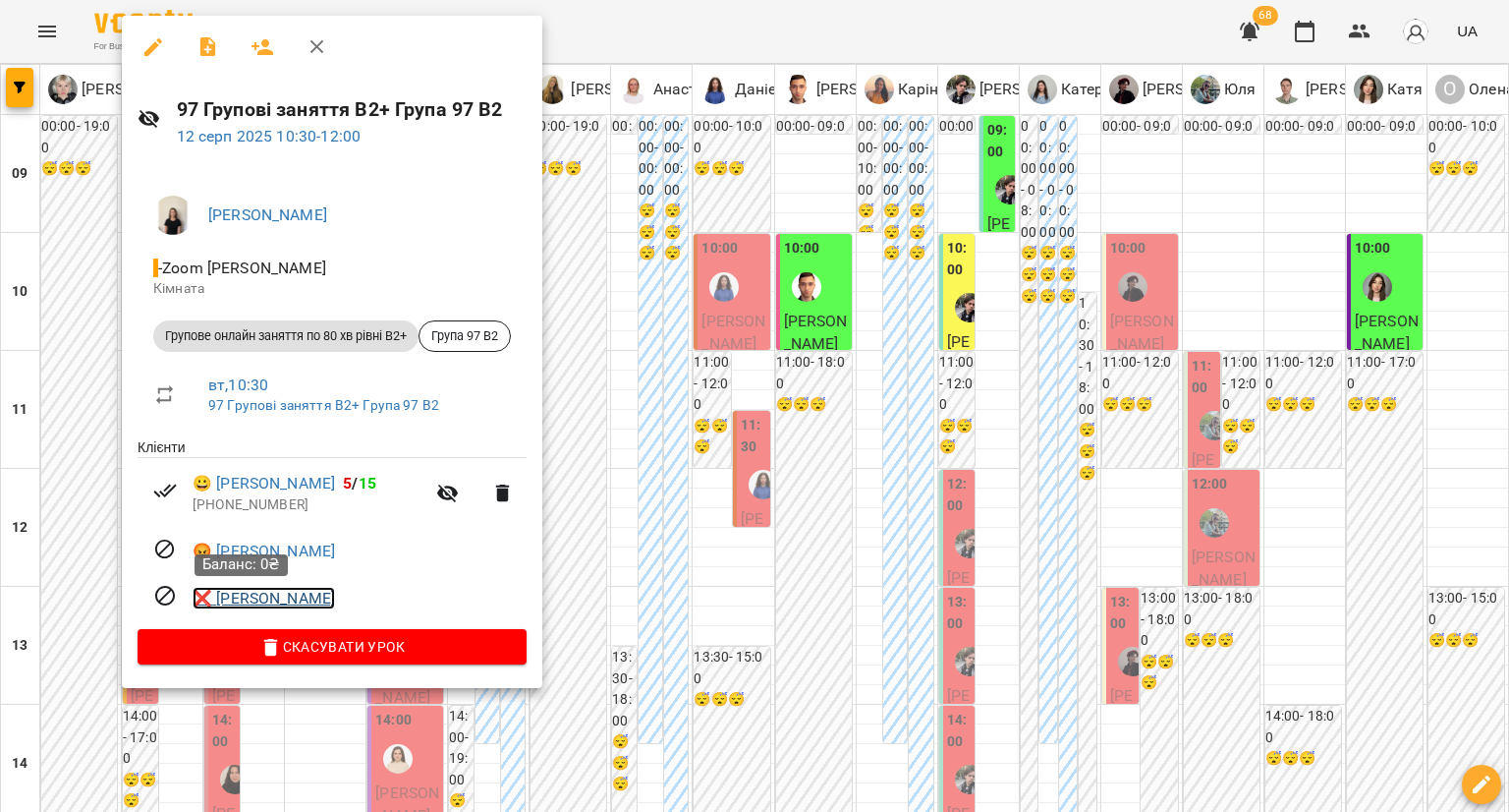
click at [229, 590] on link "❌ Аля Сван" at bounding box center [263, 598] width 143 height 24
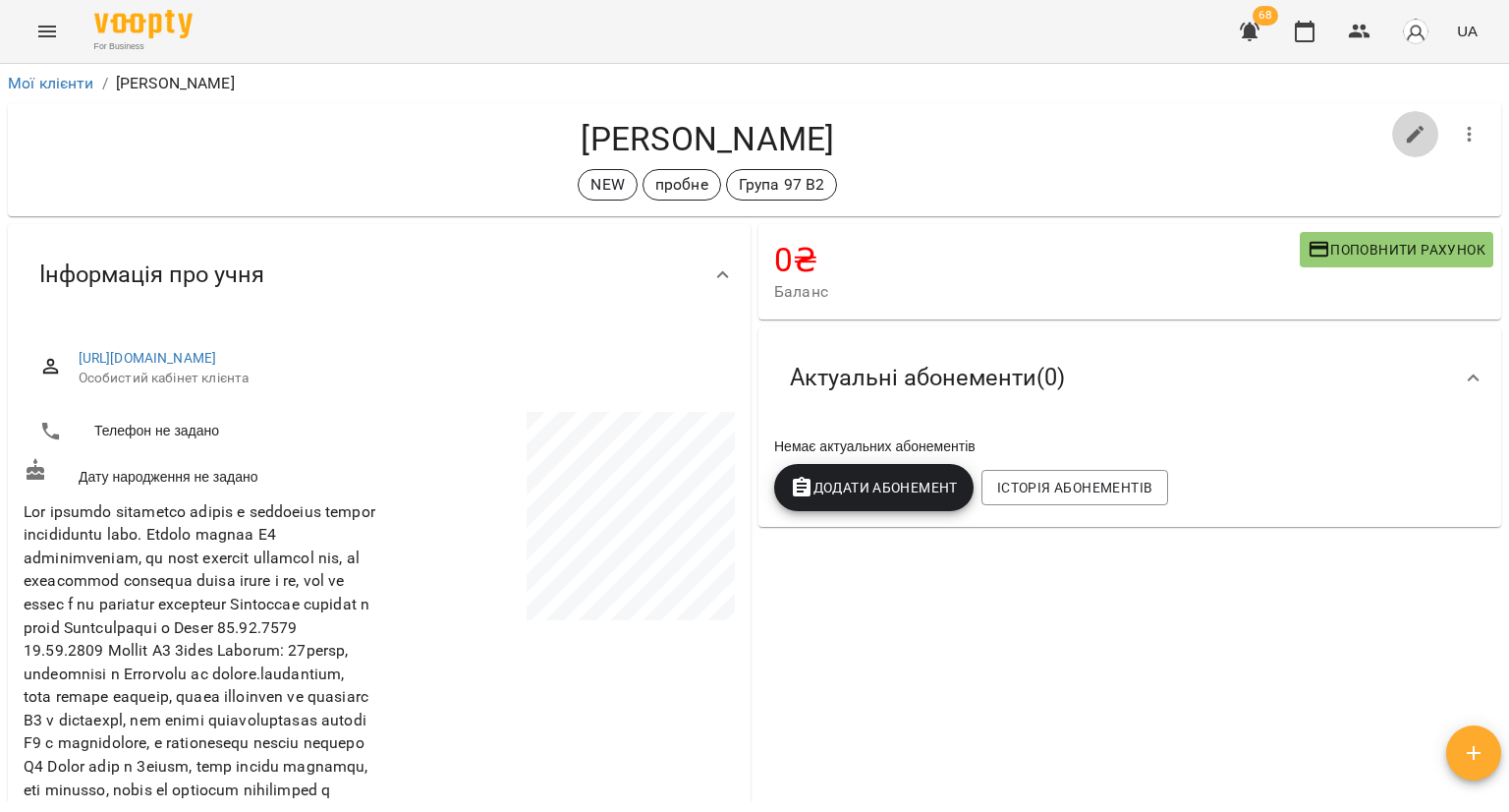
click at [1405, 128] on icon "button" at bounding box center [1416, 135] width 24 height 24
select select "**"
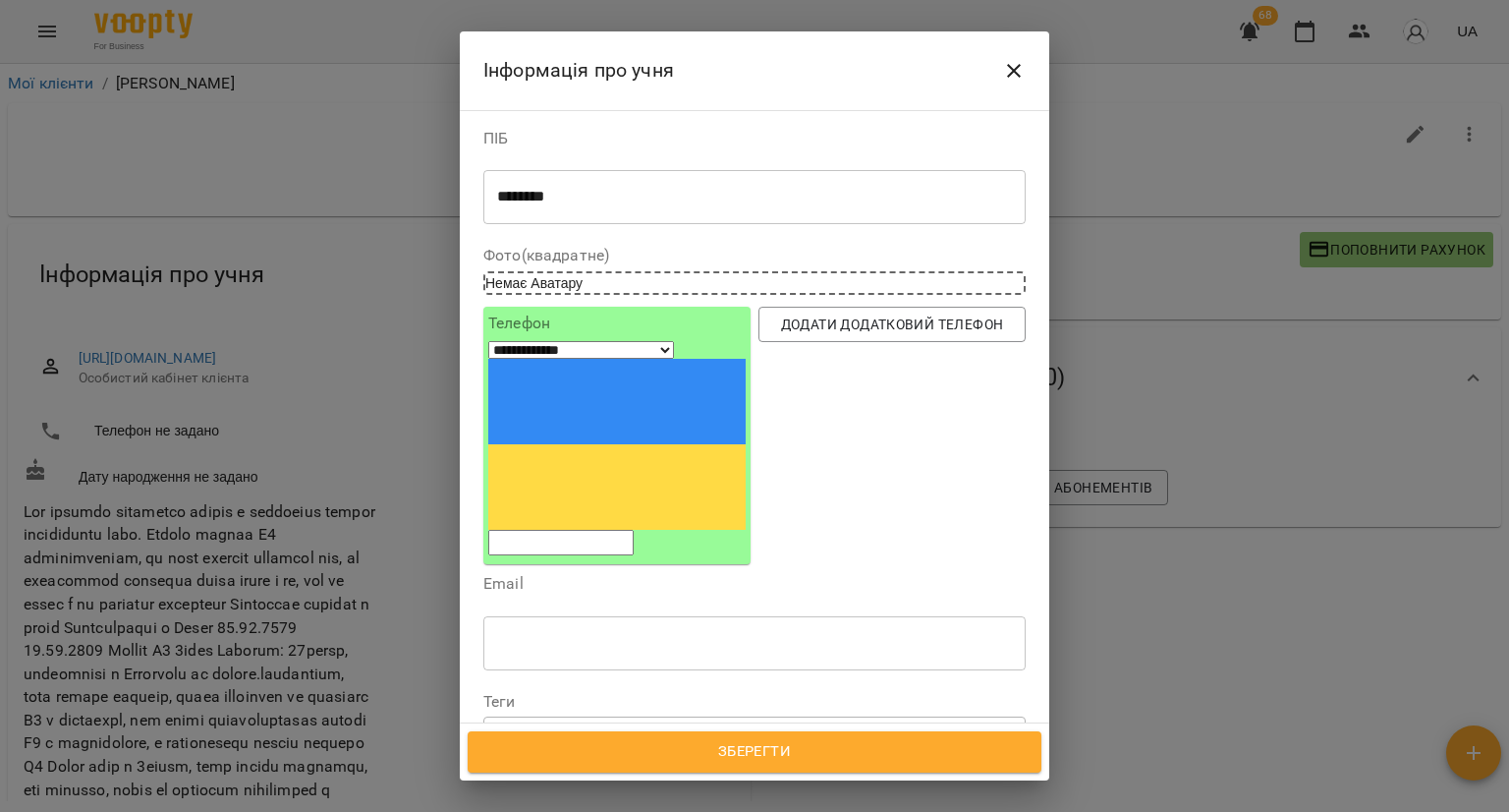
click at [720, 728] on icon at bounding box center [714, 735] width 14 height 14
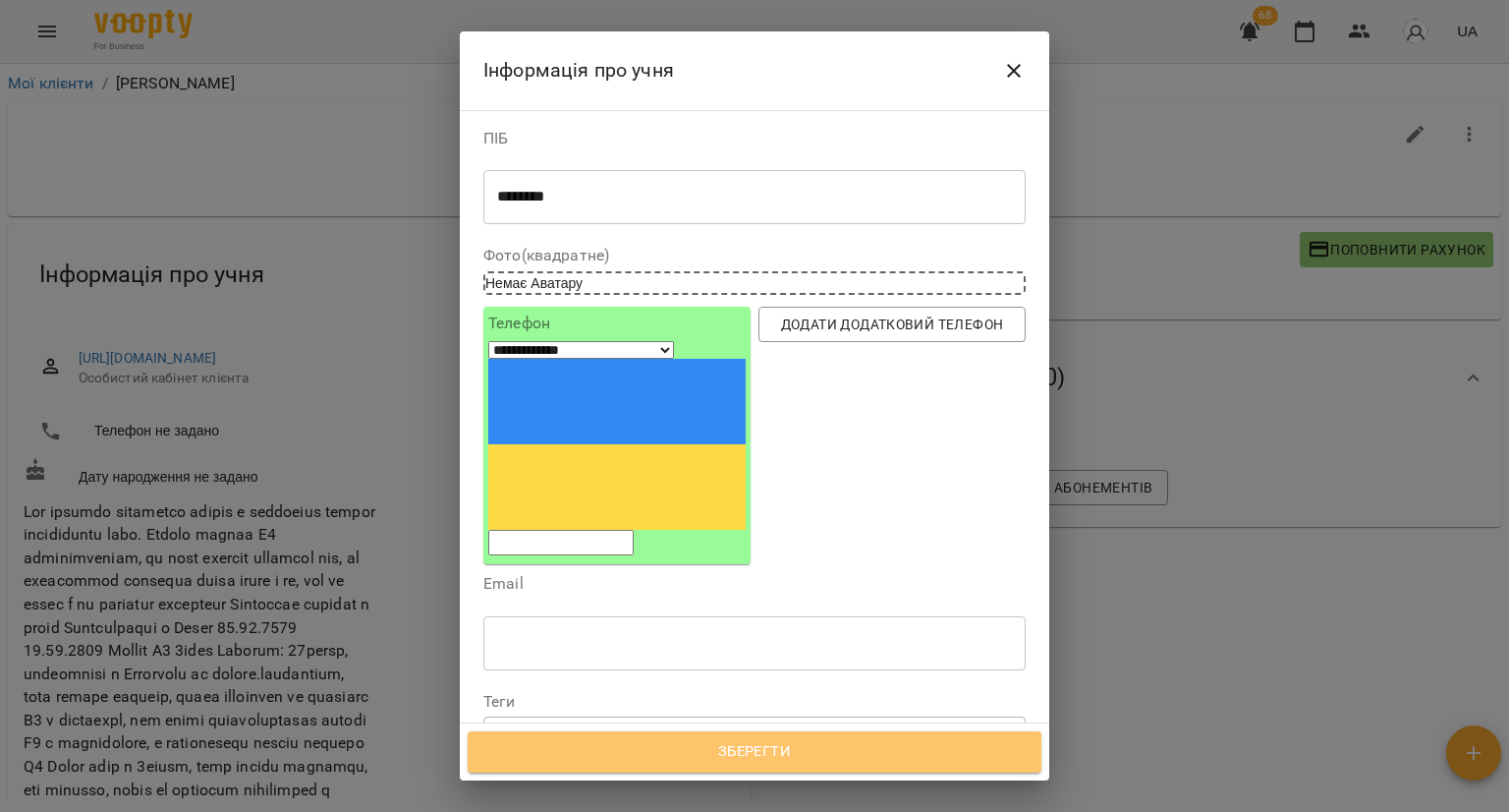
click at [684, 771] on button "Зберегти" at bounding box center [755, 752] width 574 height 41
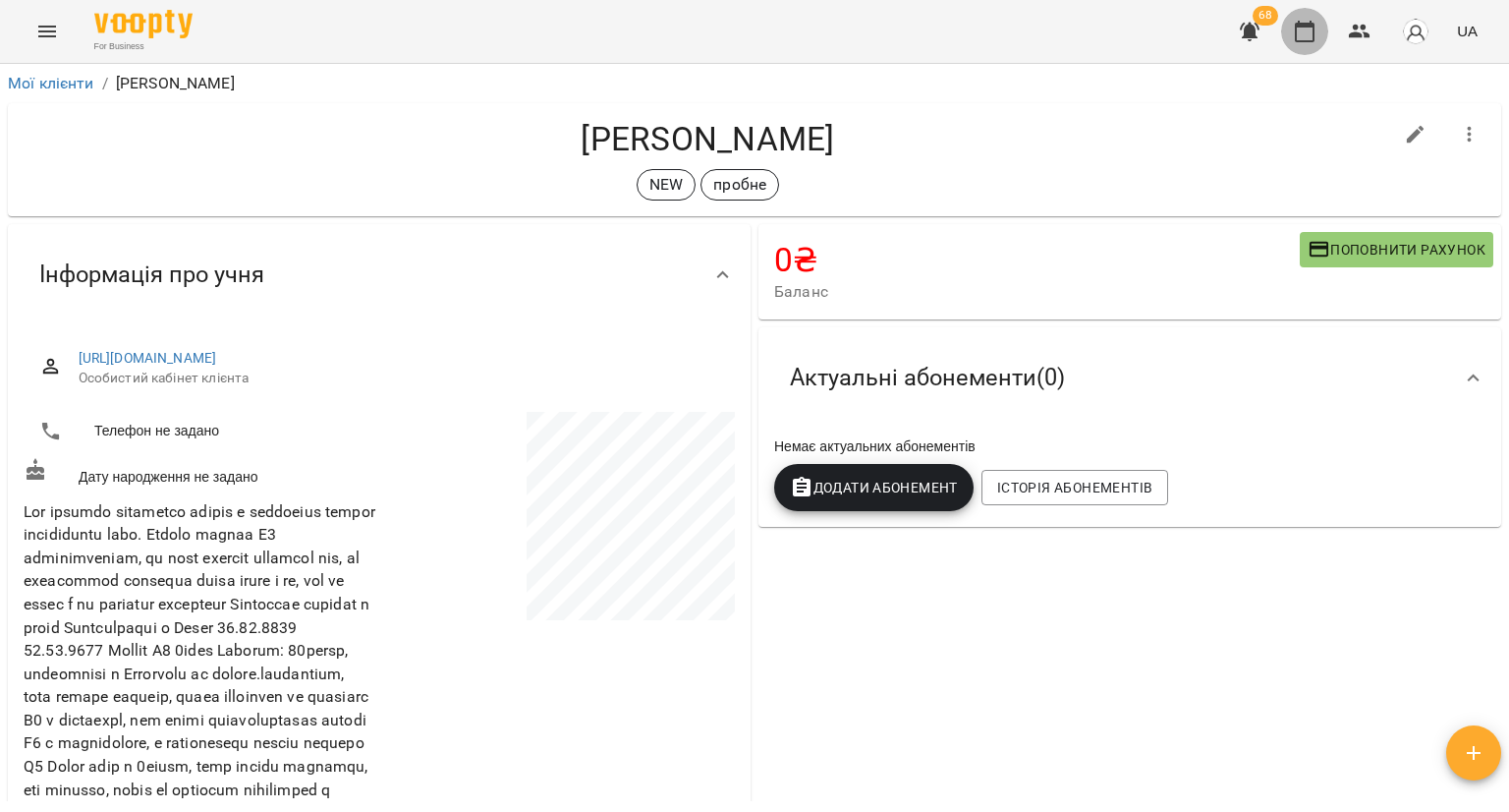
click at [1305, 28] on icon "button" at bounding box center [1305, 32] width 24 height 24
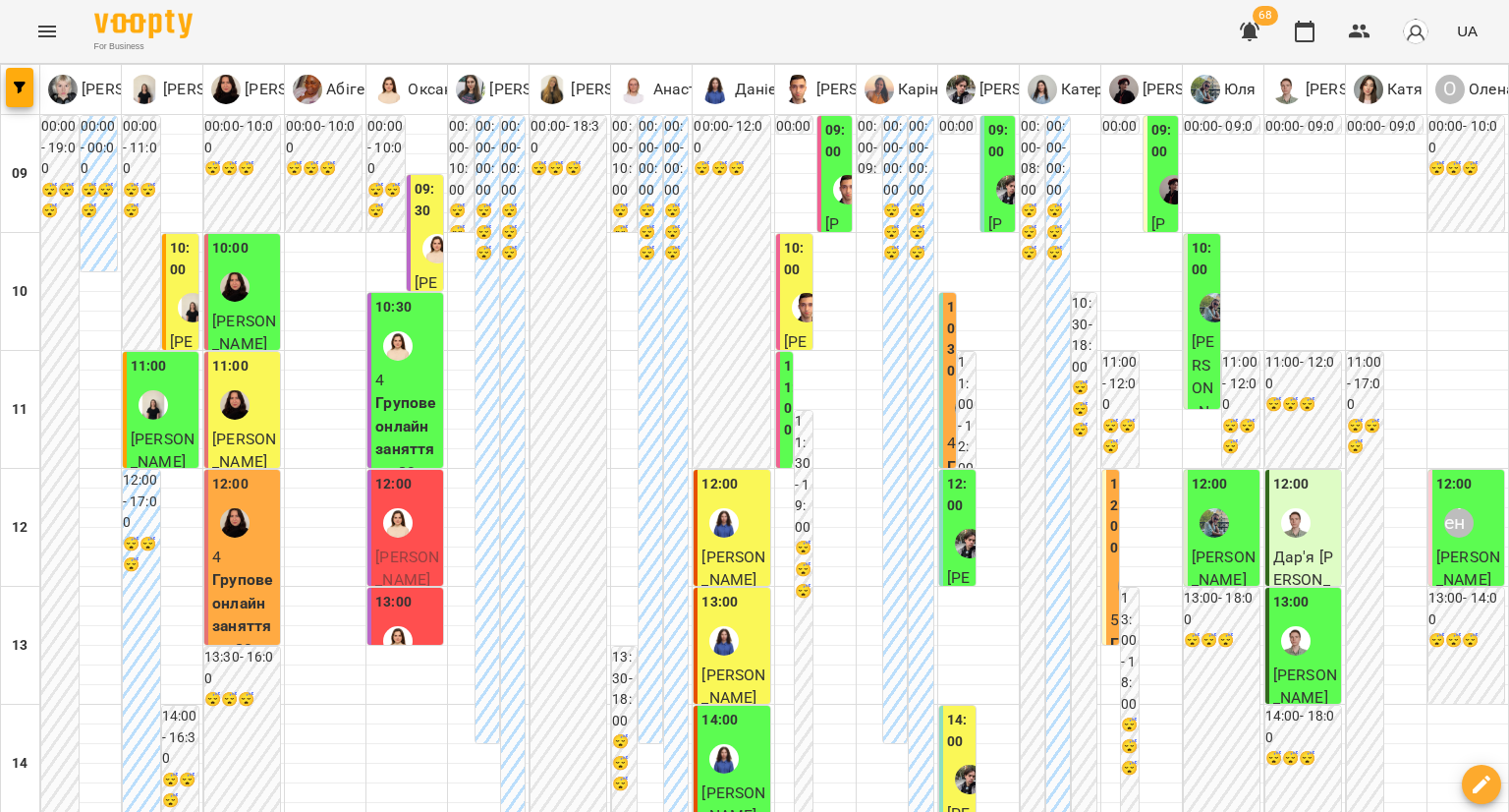
scroll to position [1045, 0]
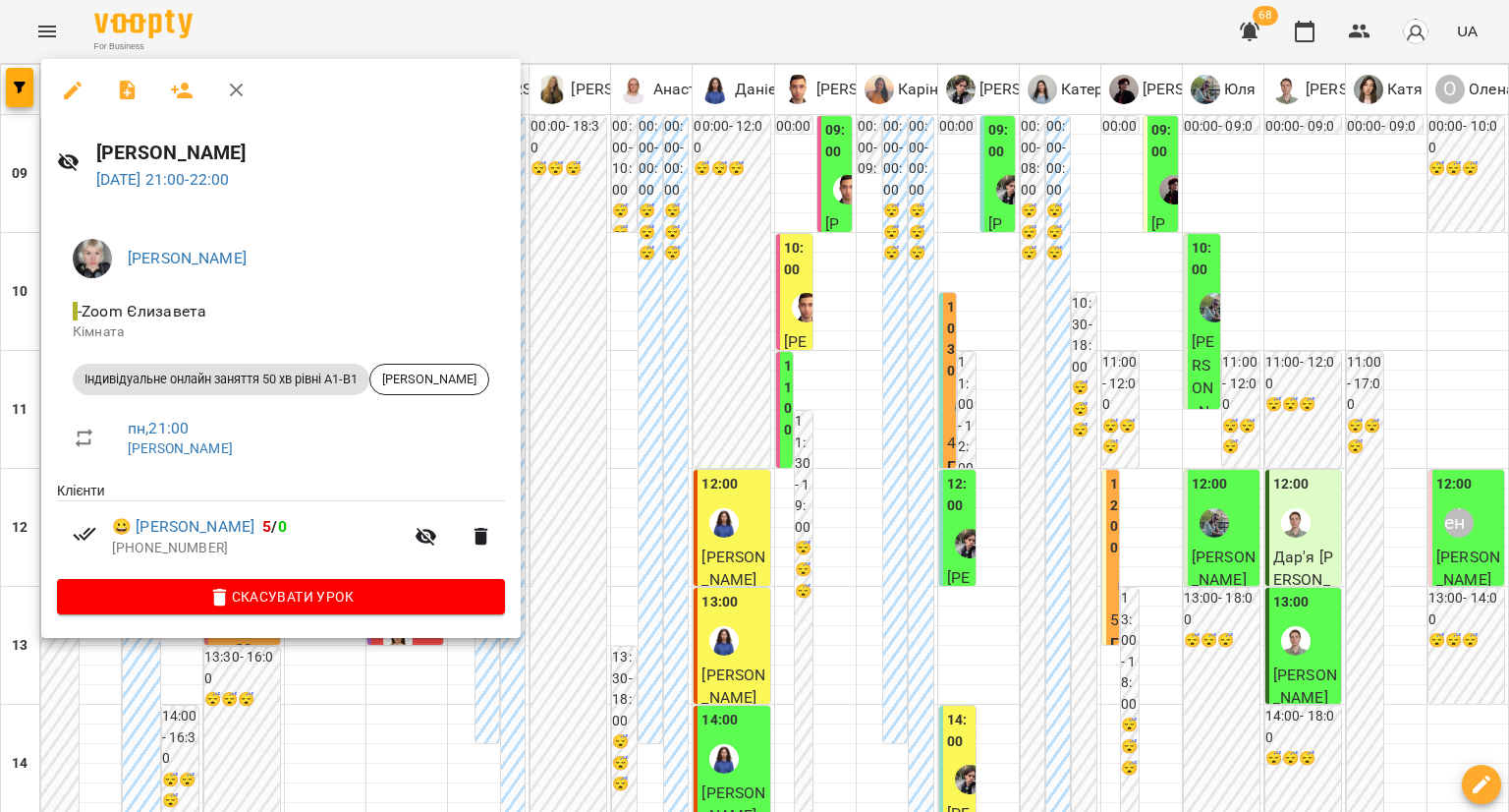
click at [103, 656] on div at bounding box center [754, 406] width 1509 height 812
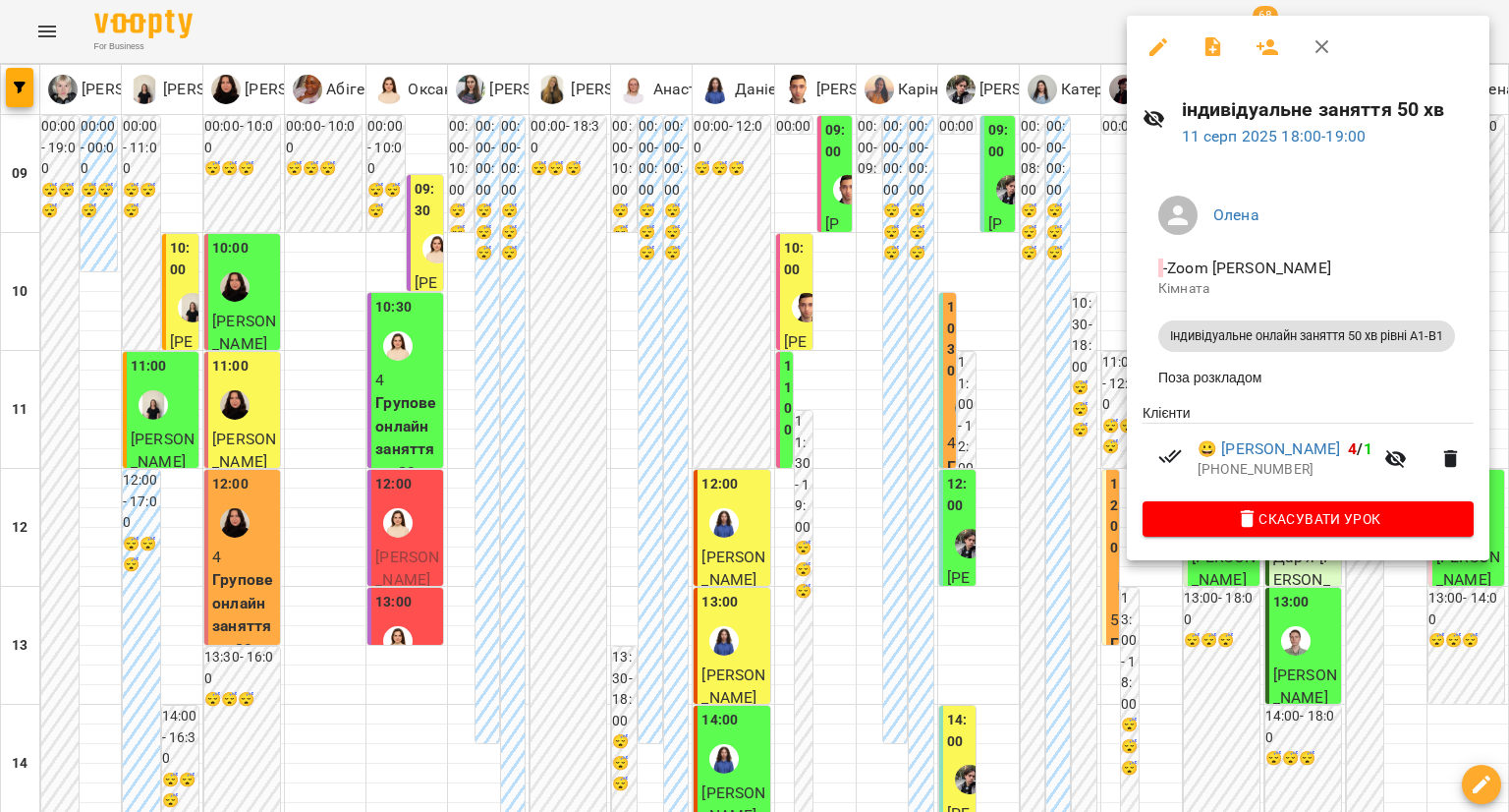
click at [964, 551] on div at bounding box center [754, 406] width 1509 height 812
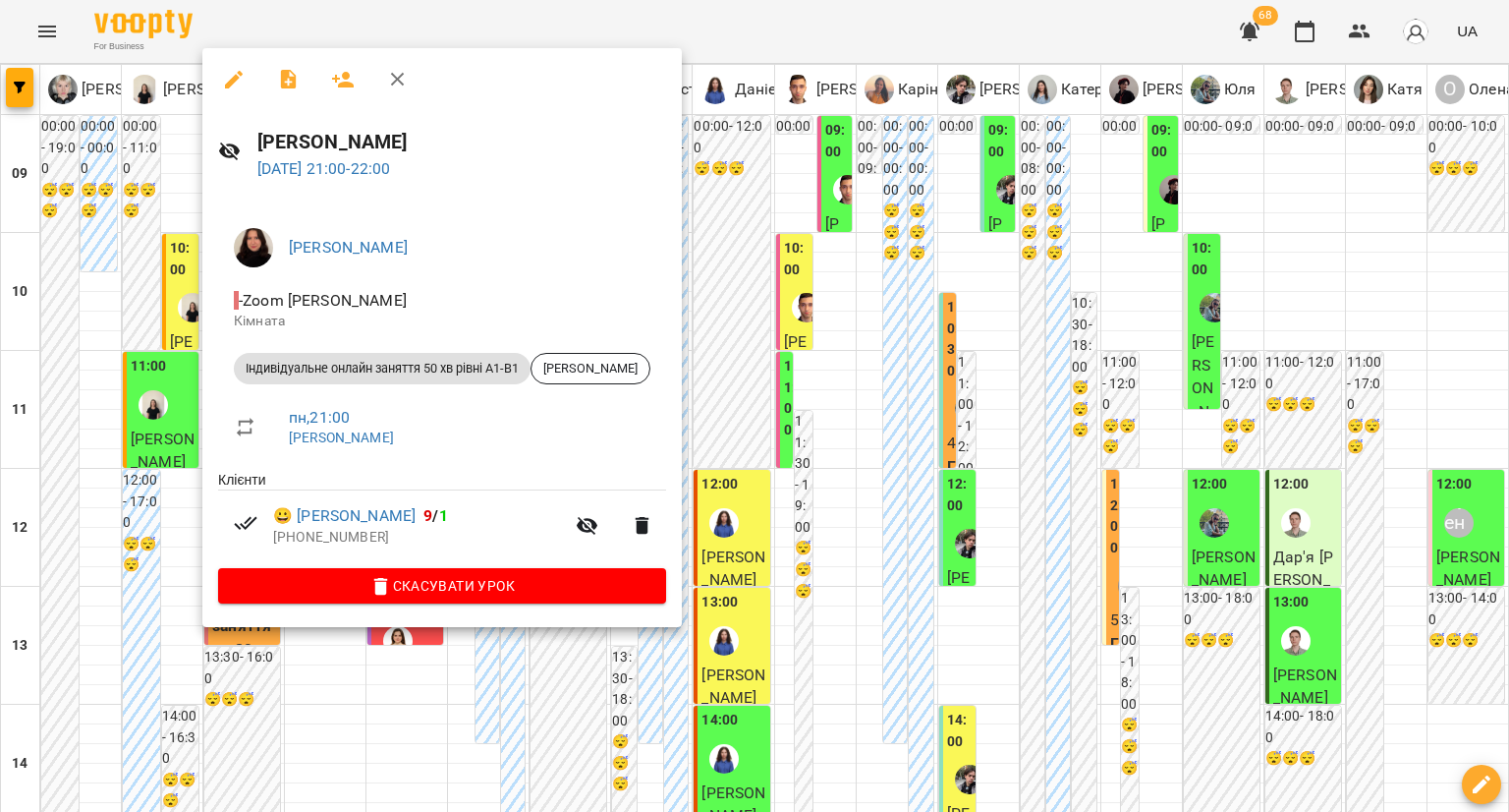
click at [94, 639] on div at bounding box center [754, 406] width 1509 height 812
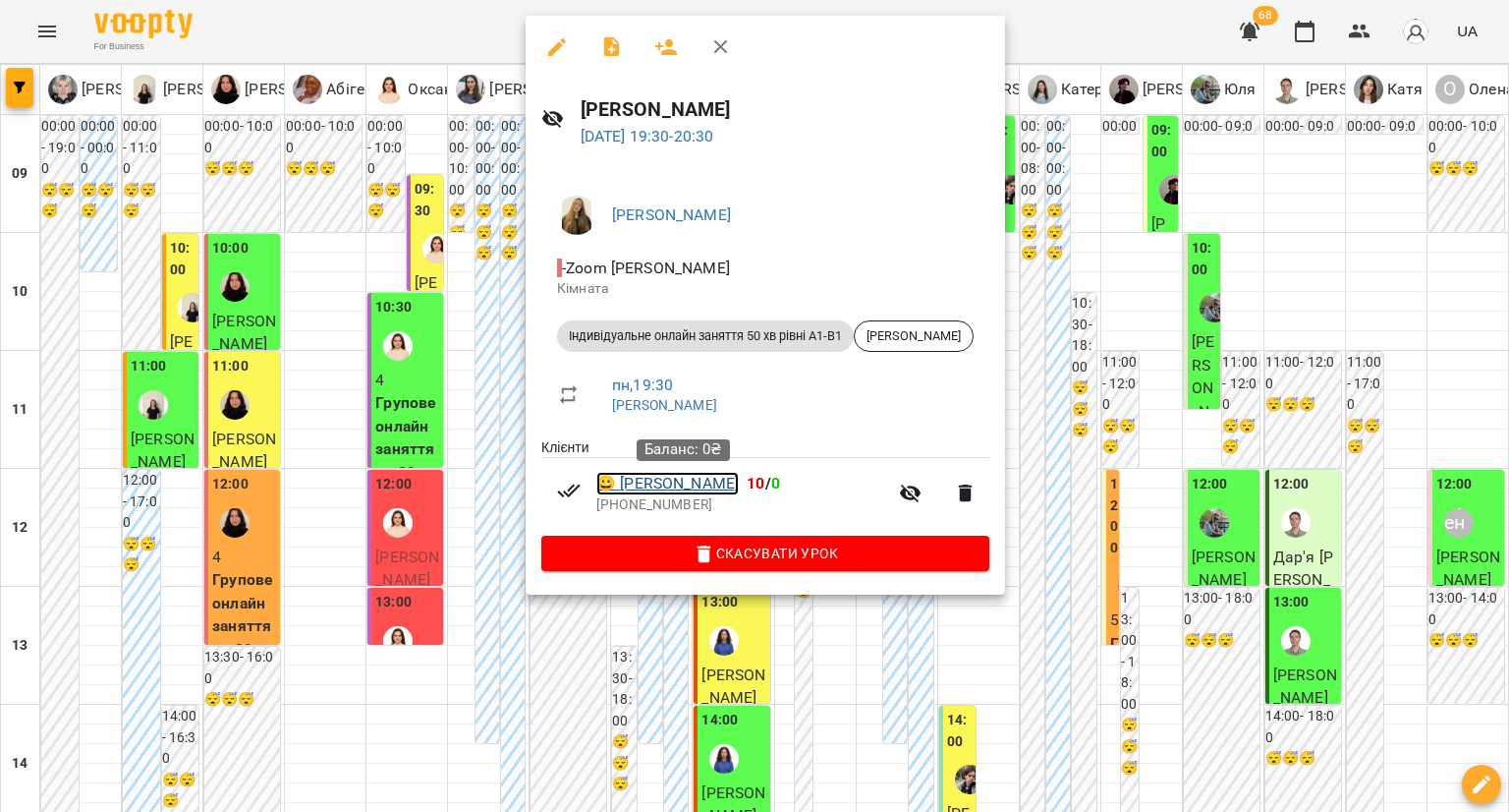
click at [739, 482] on link "😀 Вероніка Горчакова" at bounding box center [667, 484] width 143 height 24
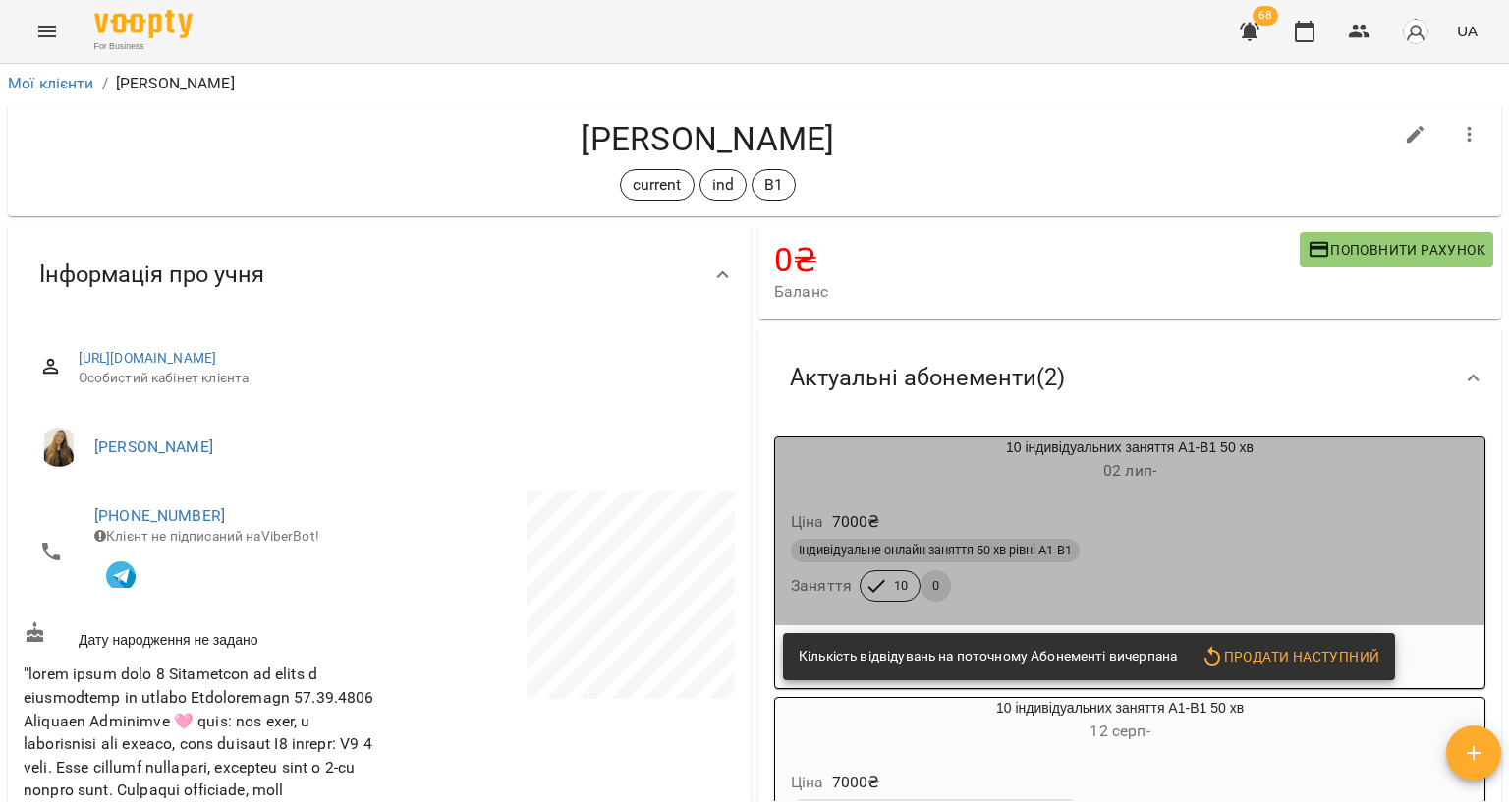
click at [1176, 484] on h6 "02 лип -" at bounding box center [1131, 471] width 710 height 28
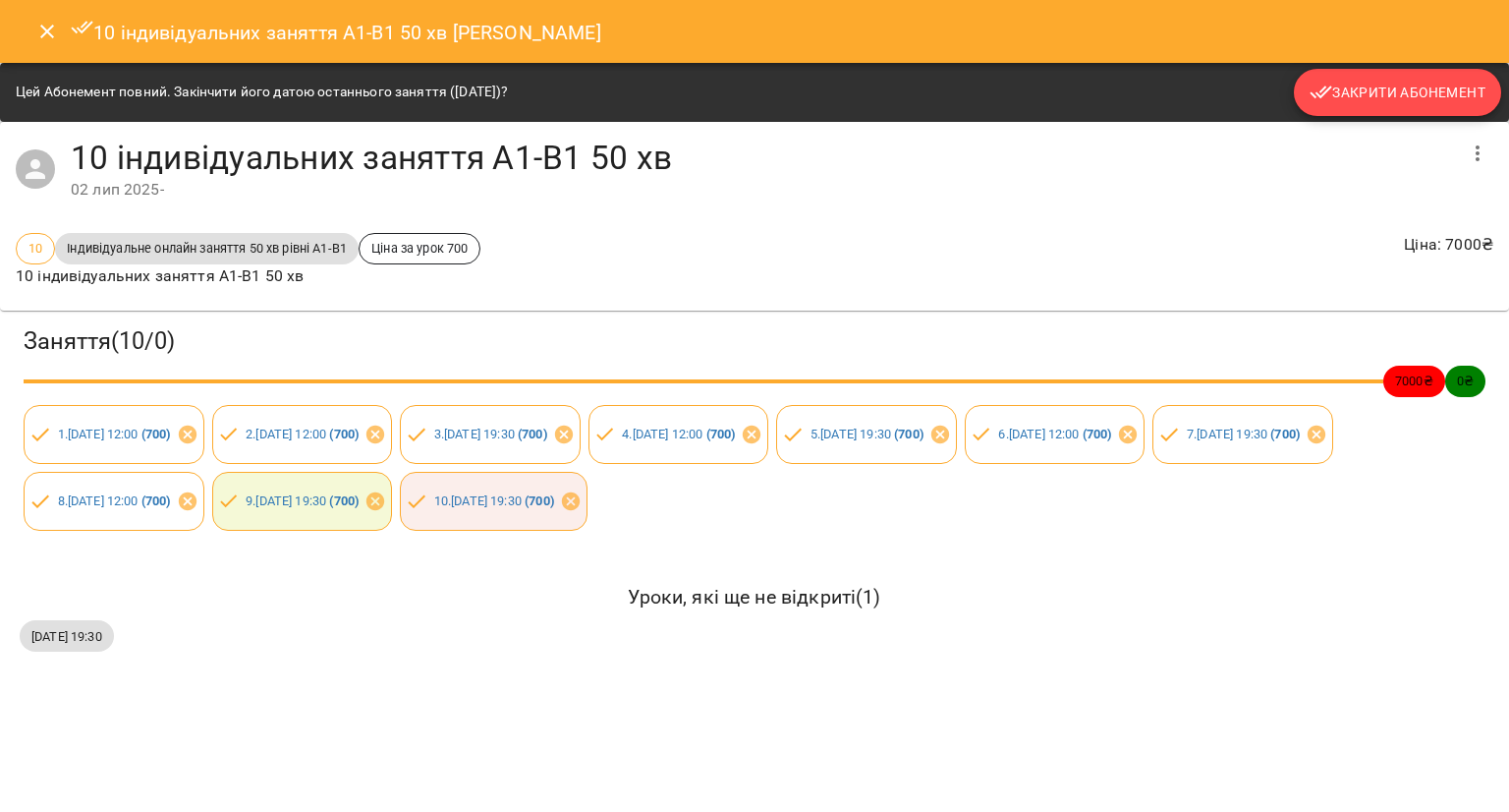
click at [1316, 82] on icon "button" at bounding box center [1322, 93] width 24 height 24
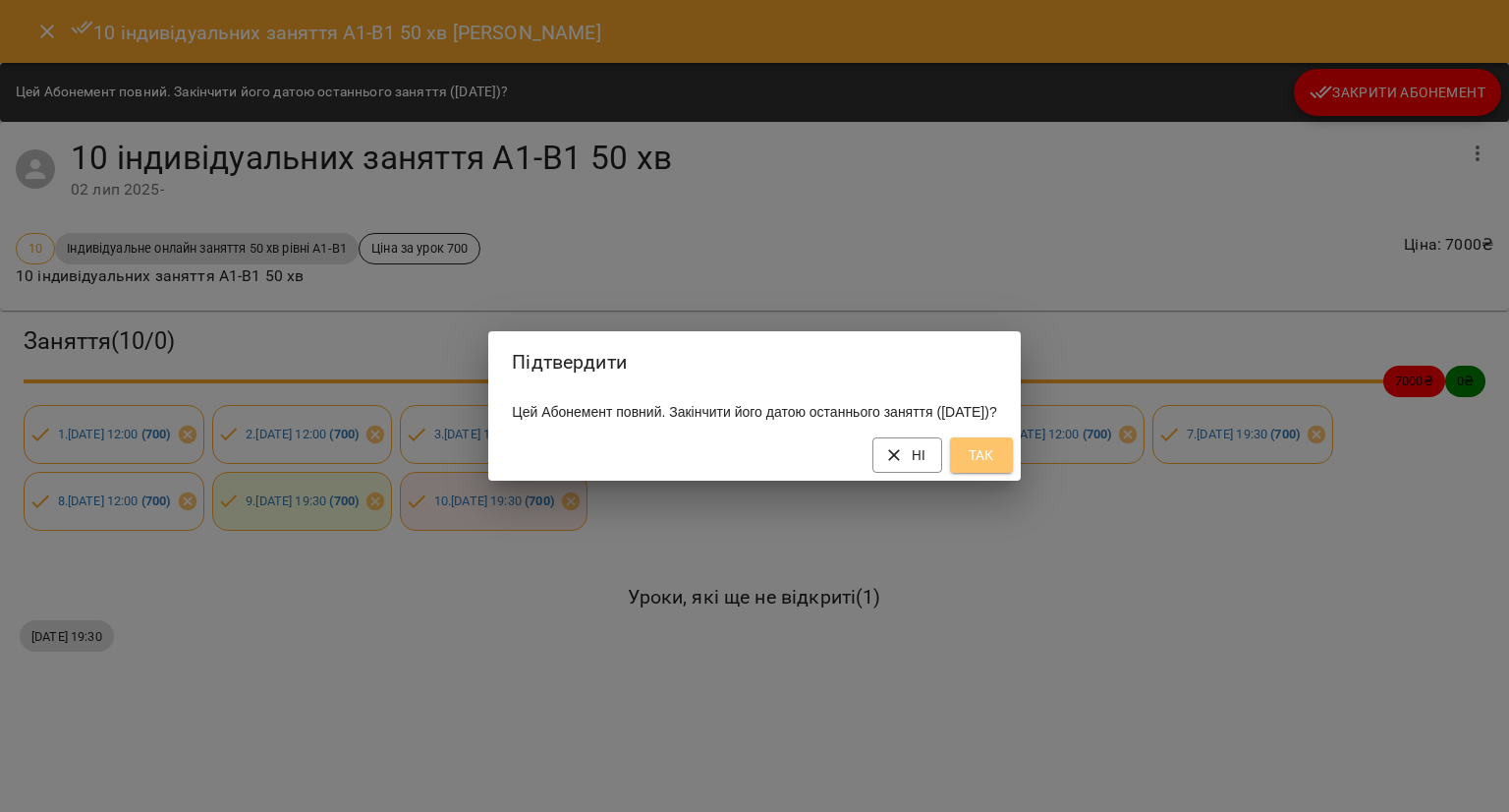
click at [997, 467] on span "Так" at bounding box center [982, 455] width 32 height 24
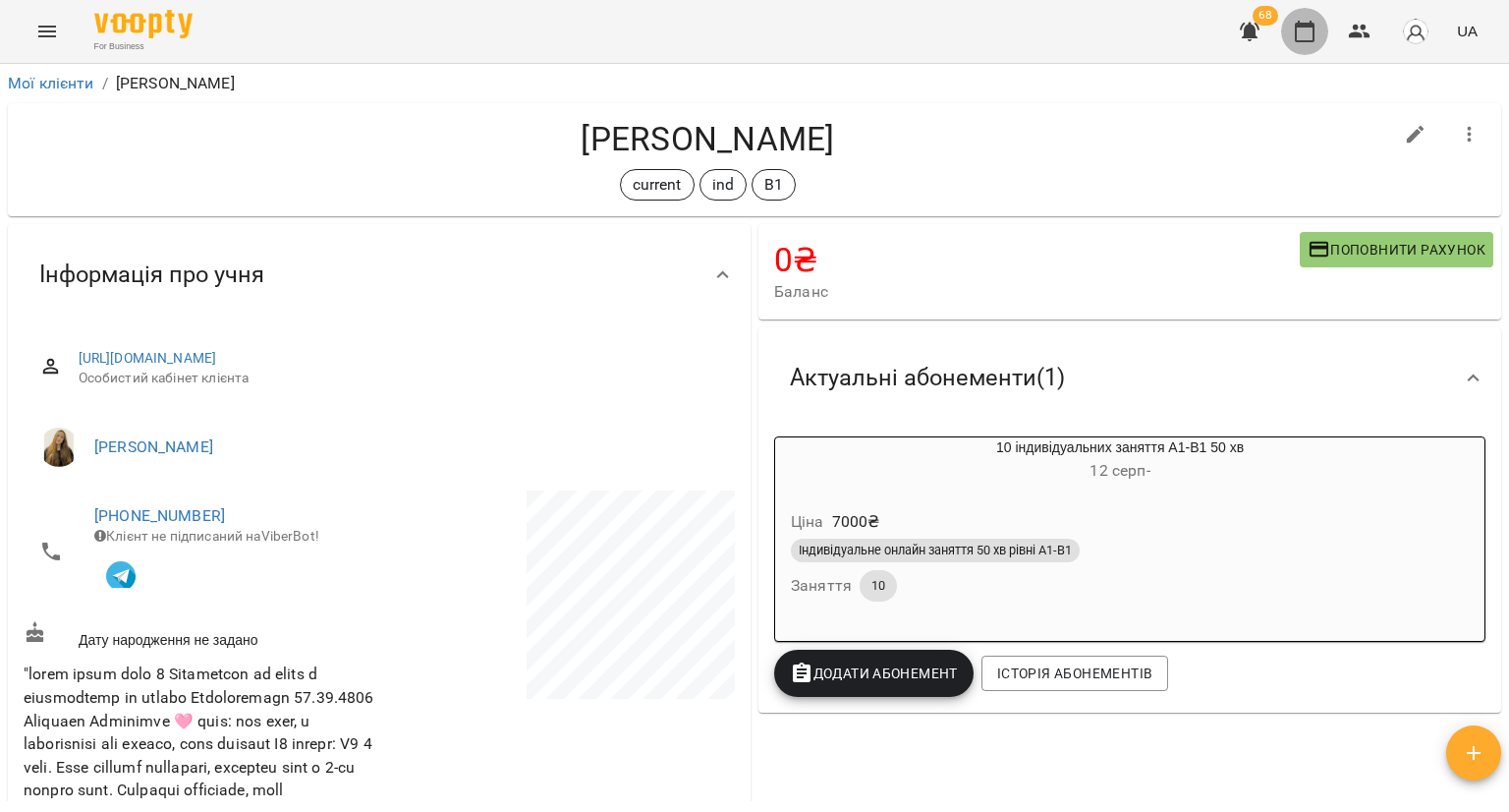
click at [1305, 25] on icon "button" at bounding box center [1305, 32] width 20 height 22
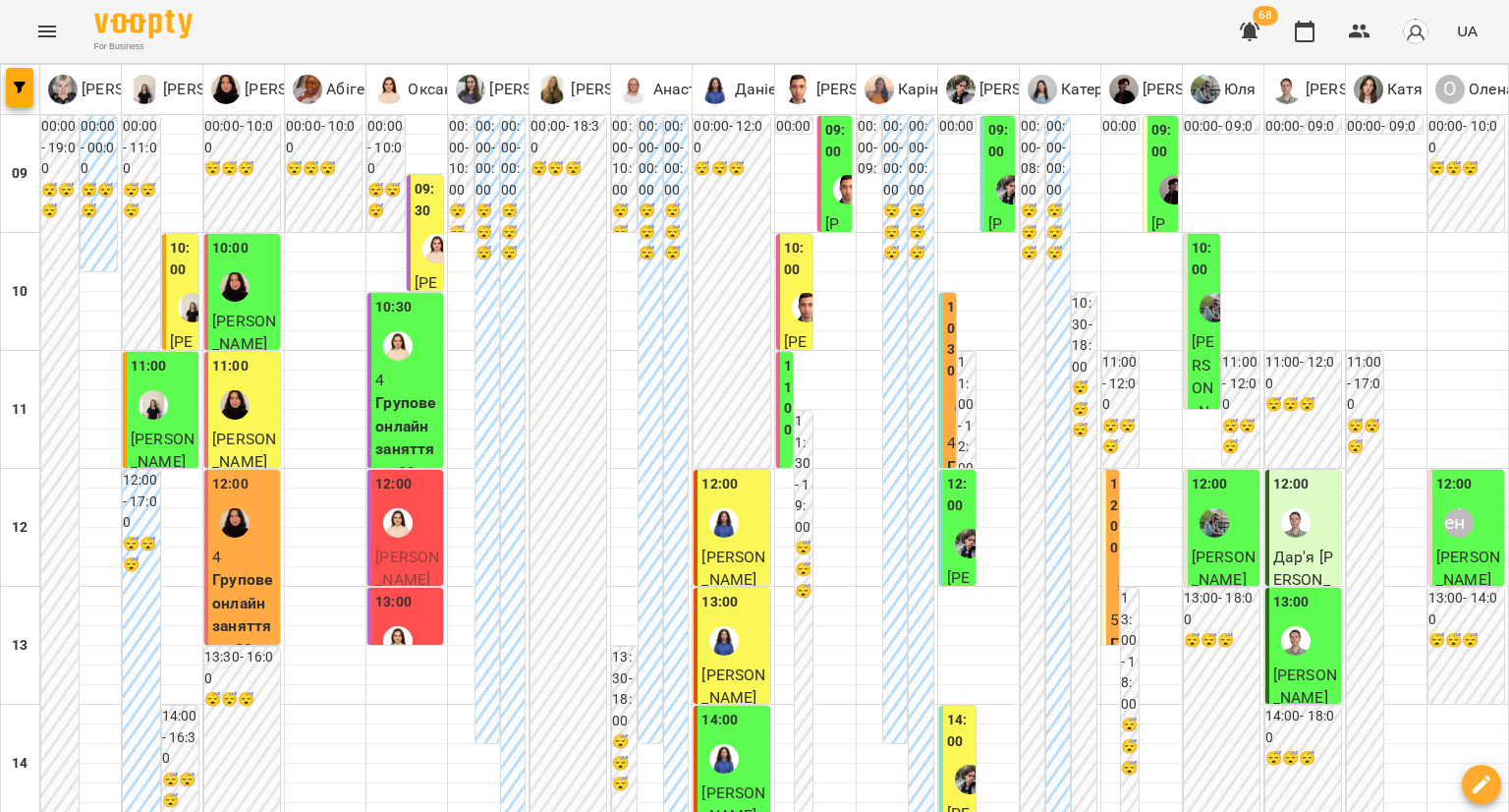
scroll to position [723, 0]
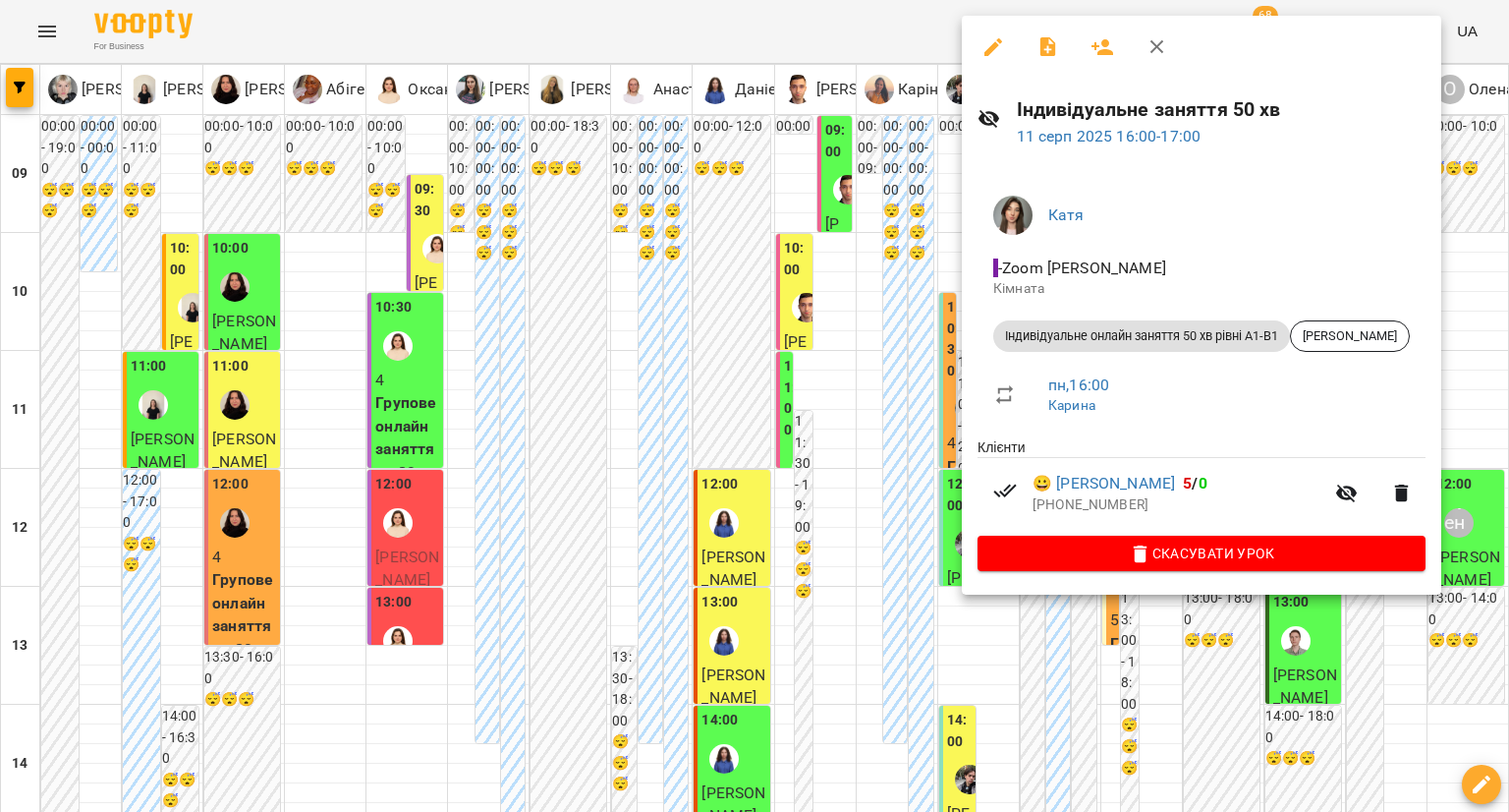
click at [933, 521] on div at bounding box center [754, 406] width 1509 height 812
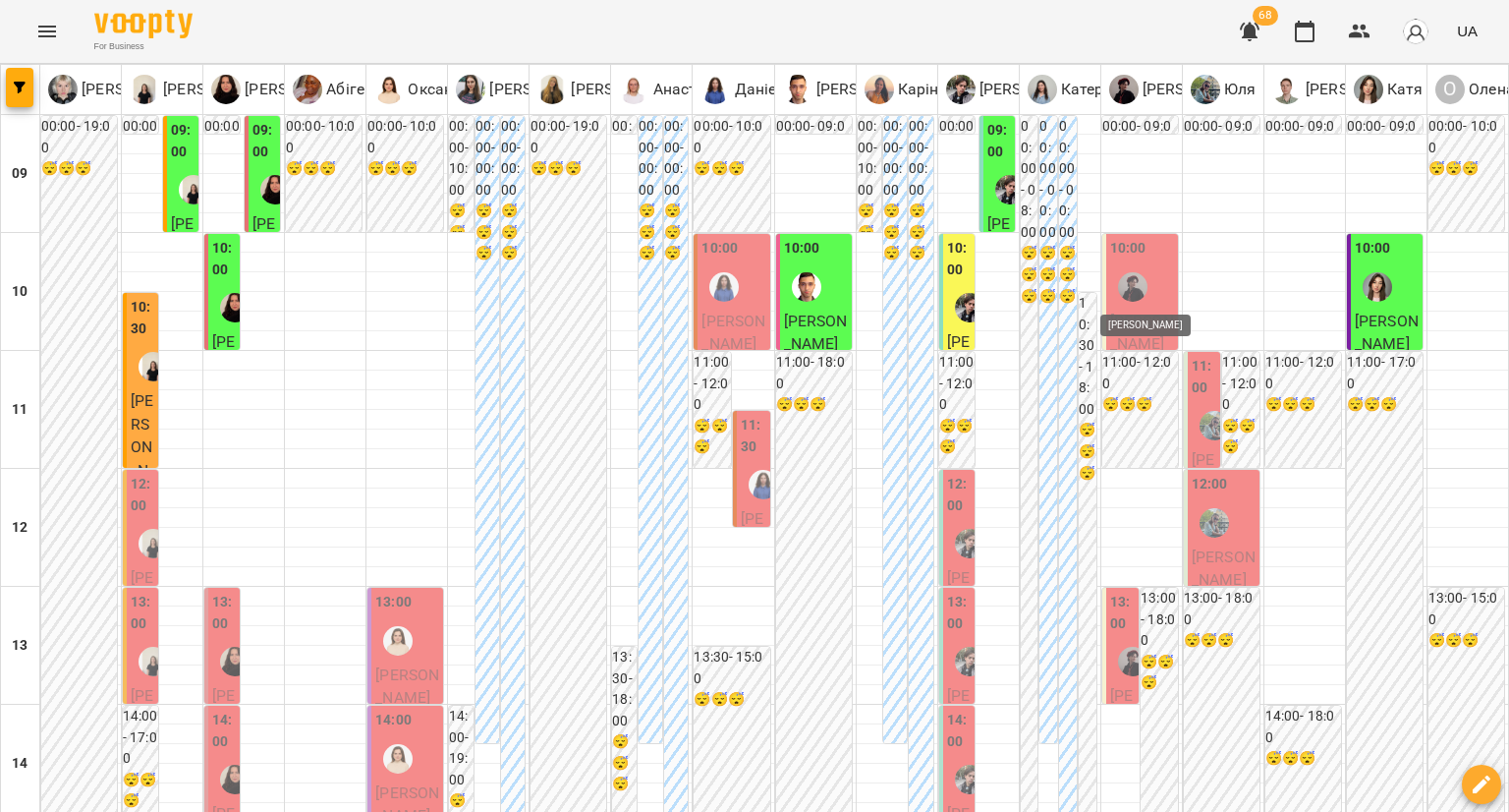
click at [1121, 272] on img "Аліса" at bounding box center [1133, 287] width 30 height 30
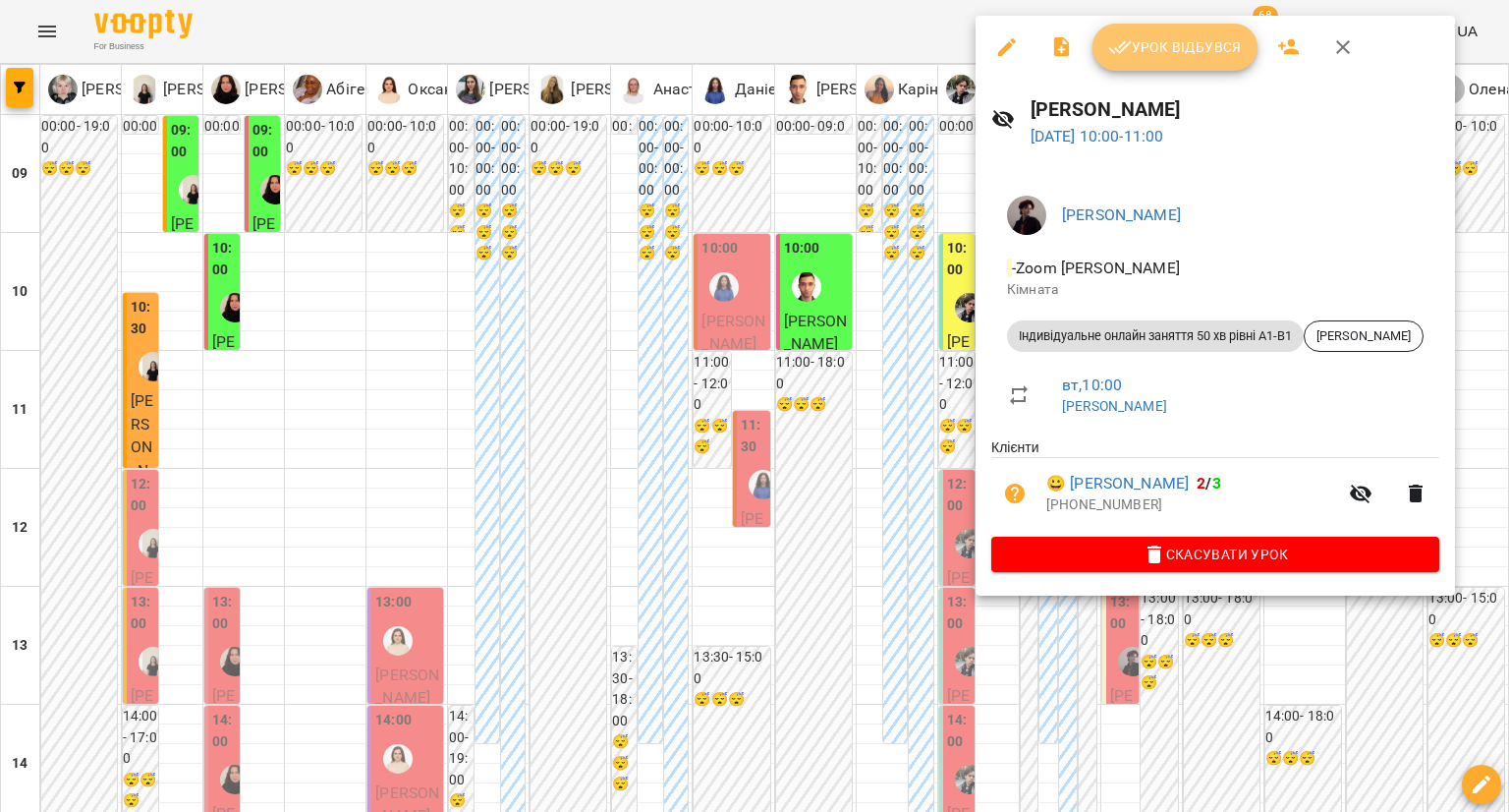
click at [1164, 62] on button "Урок відбувся" at bounding box center [1175, 47] width 165 height 47
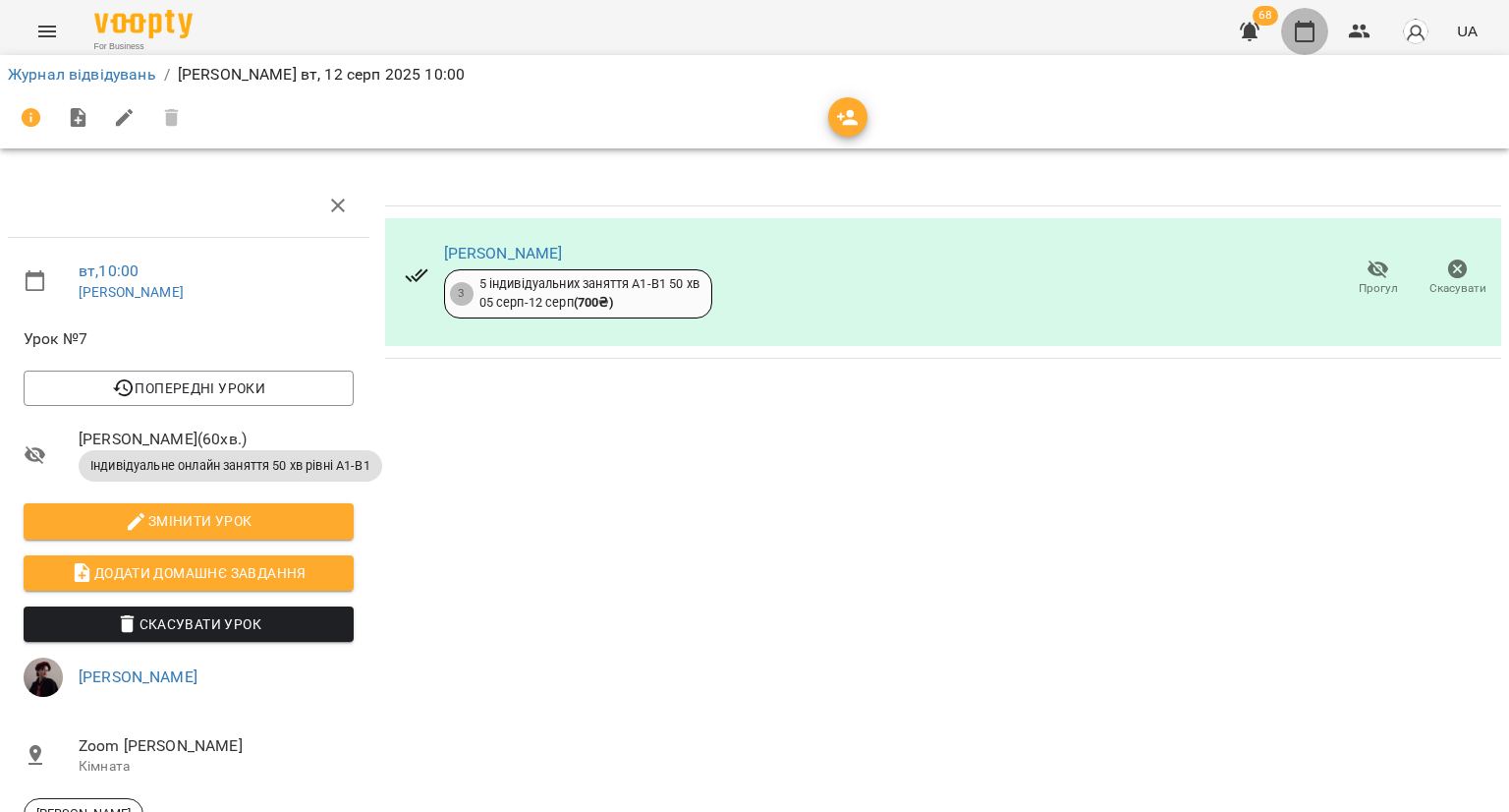
click at [1314, 39] on icon "button" at bounding box center [1305, 32] width 20 height 22
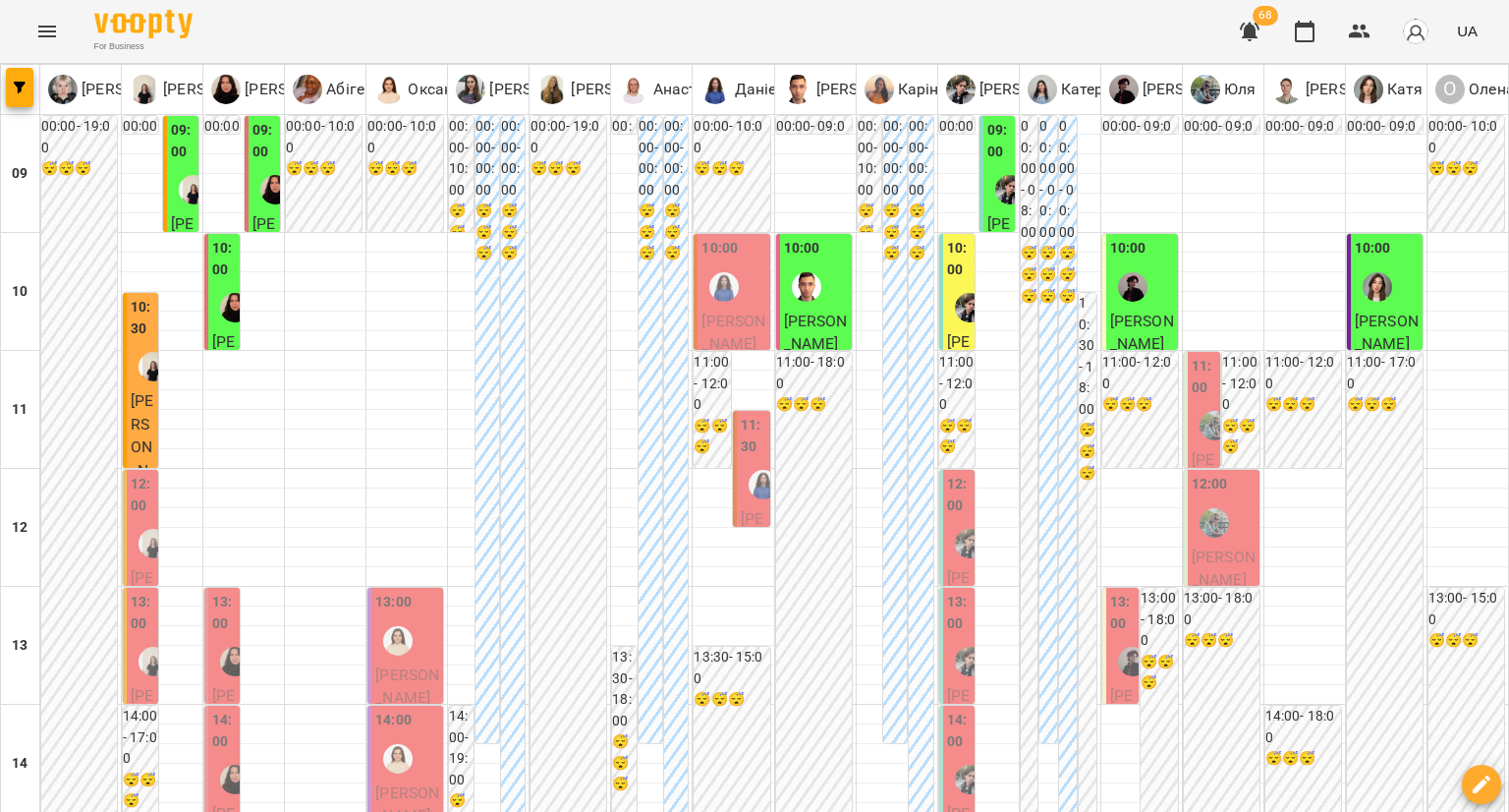
click at [724, 338] on p "[PERSON_NAME]" at bounding box center [733, 332] width 64 height 46
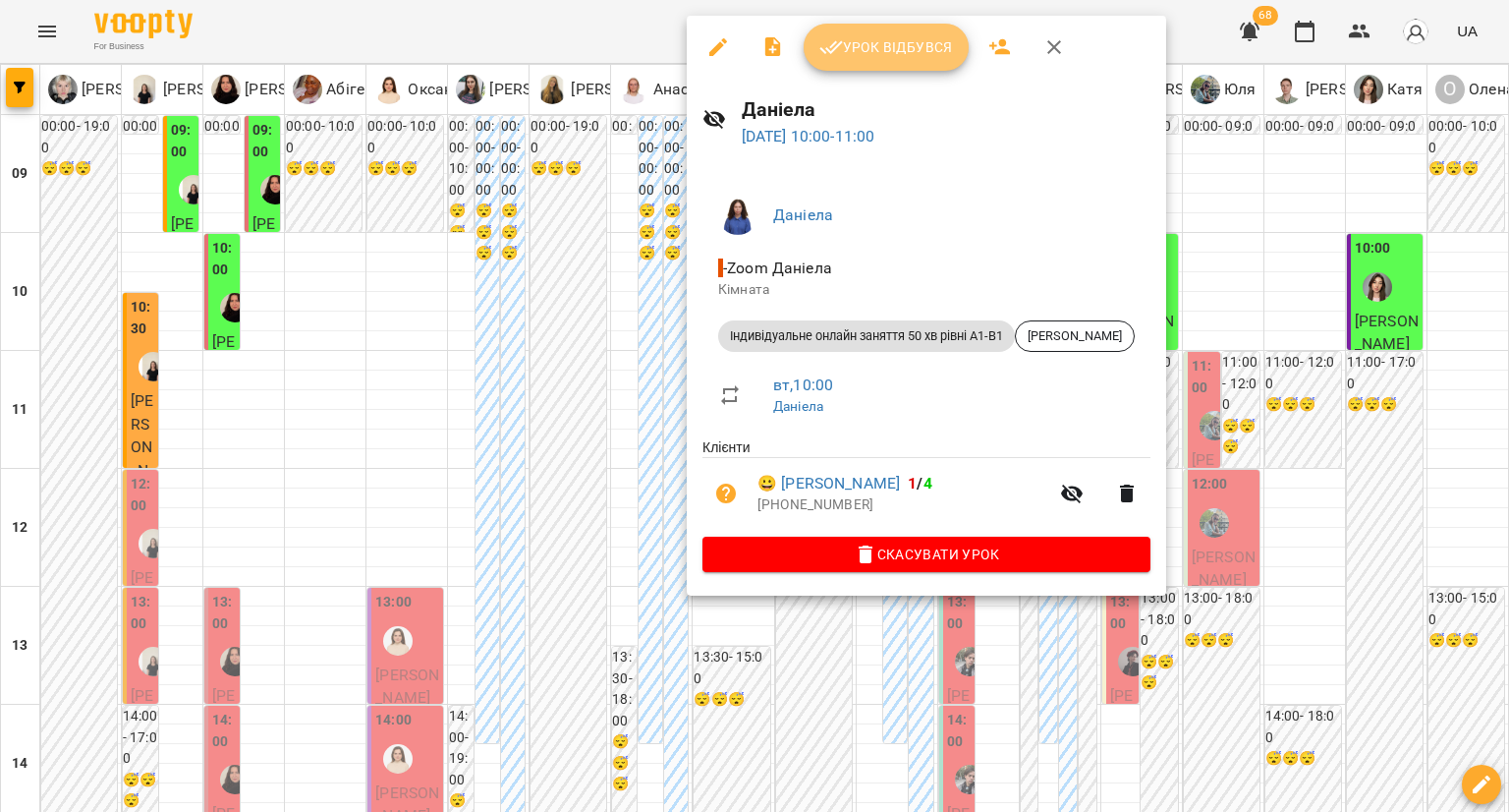
click at [874, 48] on span "Урок відбувся" at bounding box center [887, 47] width 134 height 24
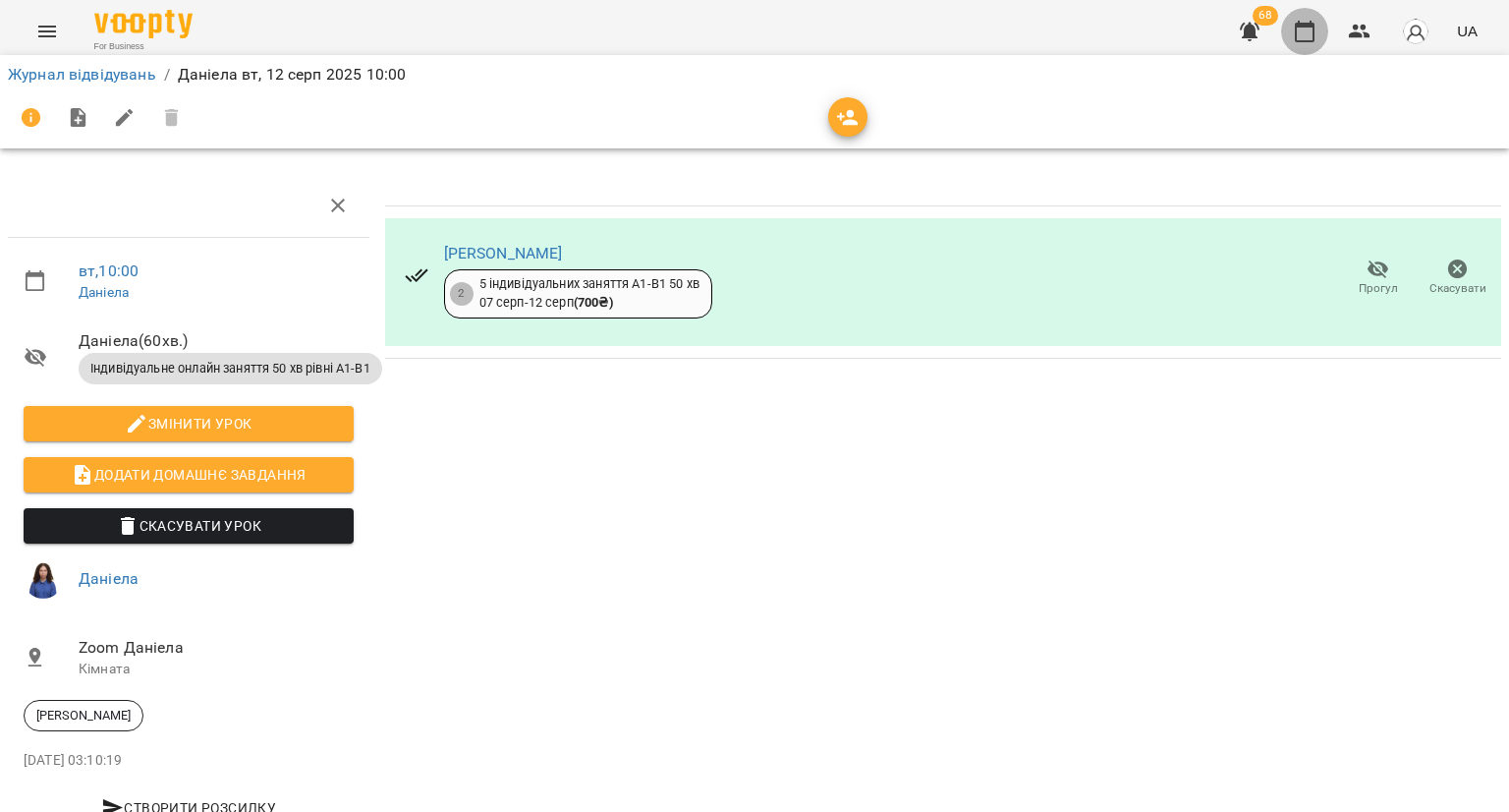
click at [1305, 35] on icon "button" at bounding box center [1305, 32] width 24 height 24
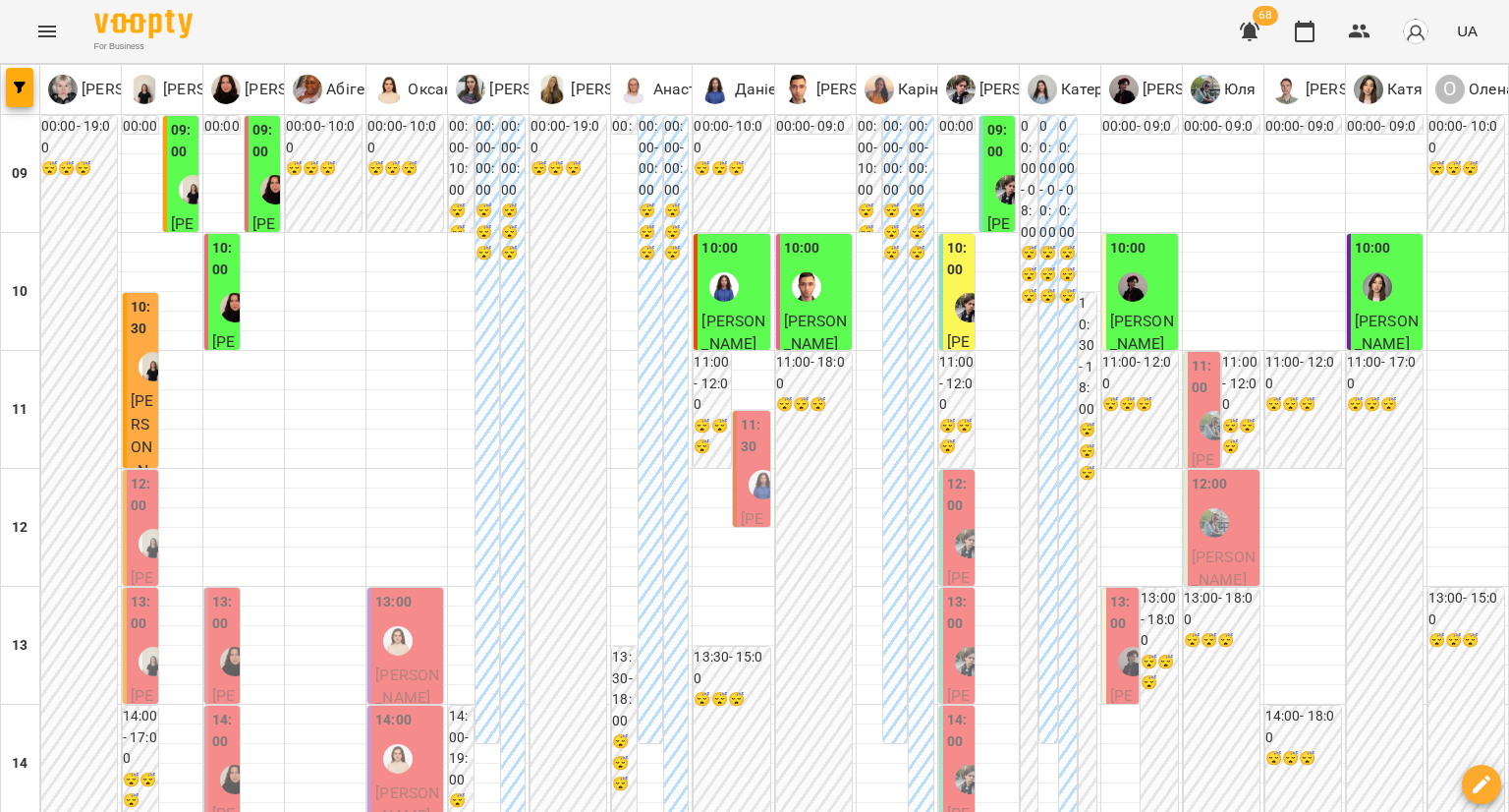
click at [1199, 391] on label "11:00" at bounding box center [1204, 376] width 26 height 42
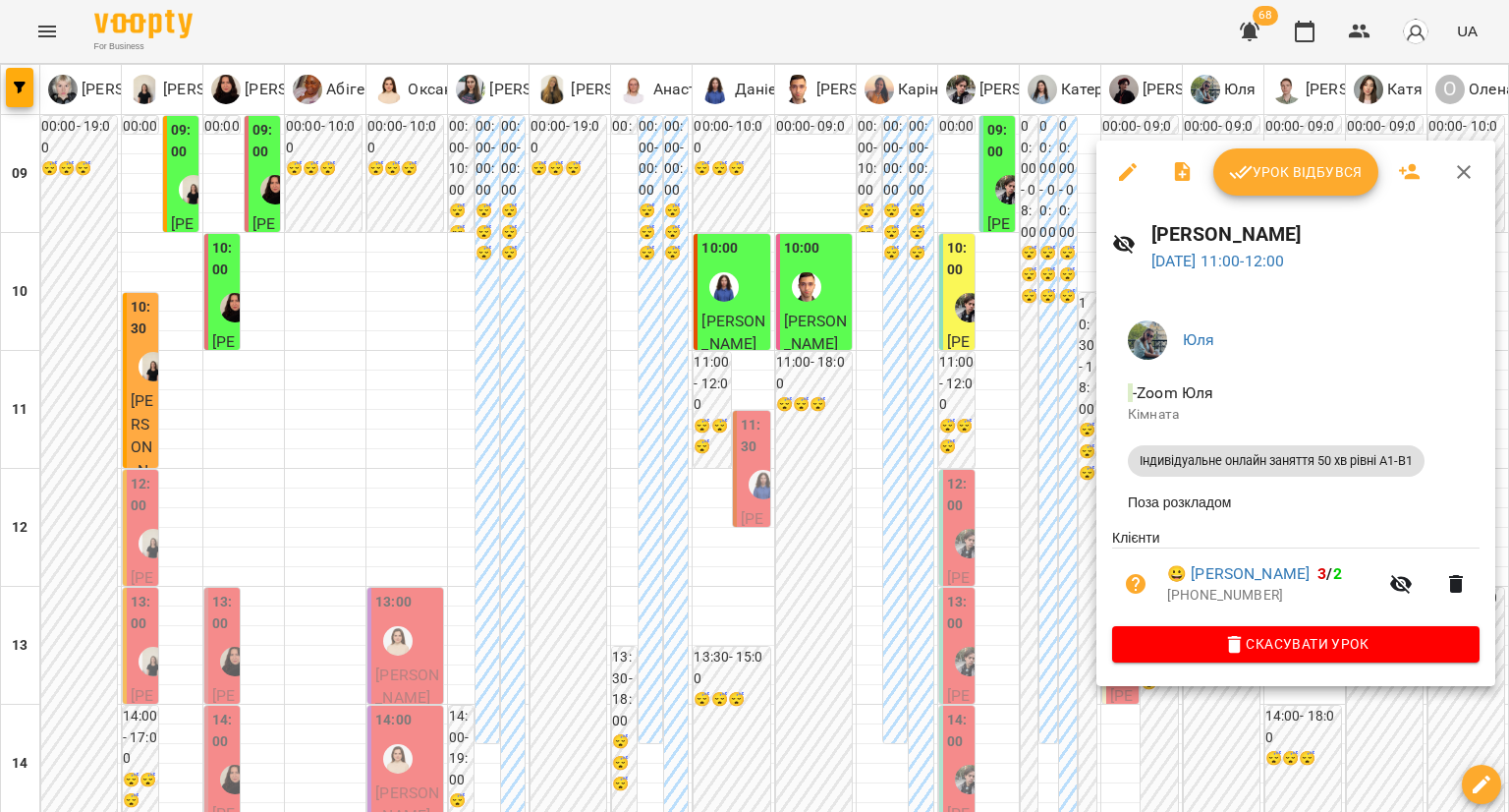
click at [1044, 510] on div at bounding box center [754, 406] width 1509 height 812
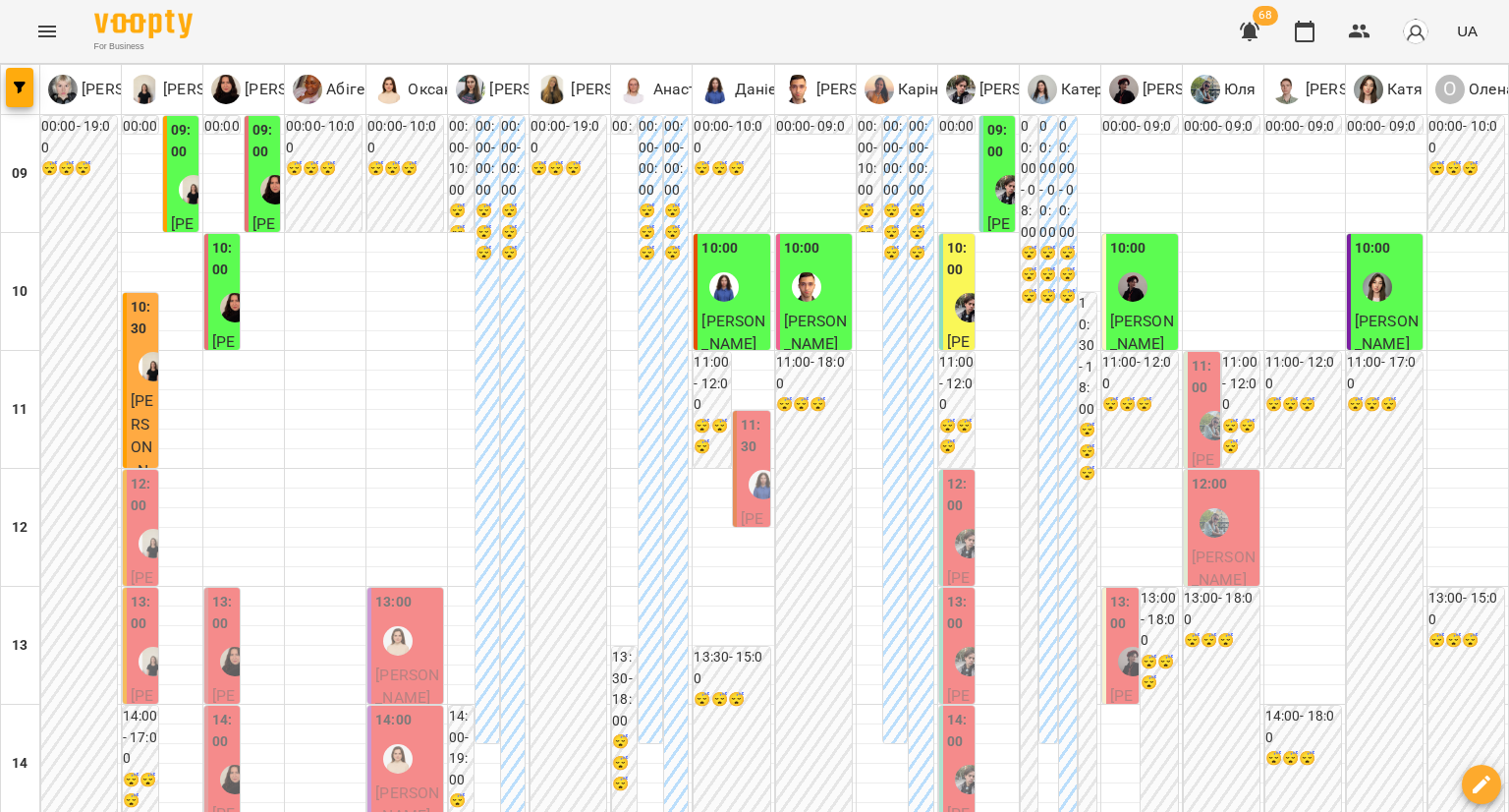
scroll to position [208, 0]
click at [1119, 646] on img "Аліса" at bounding box center [1133, 661] width 30 height 30
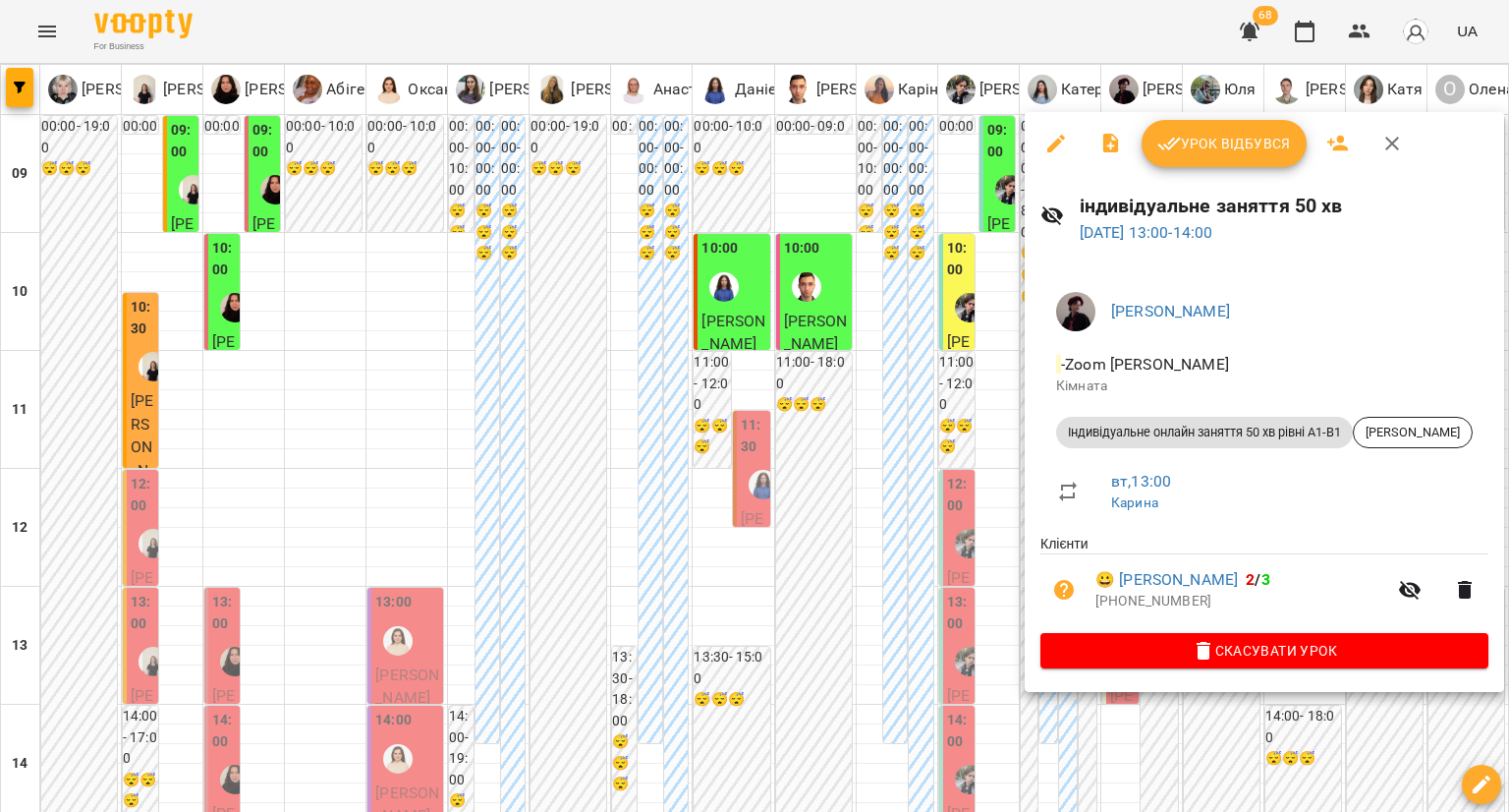
click at [945, 449] on div at bounding box center [754, 406] width 1509 height 812
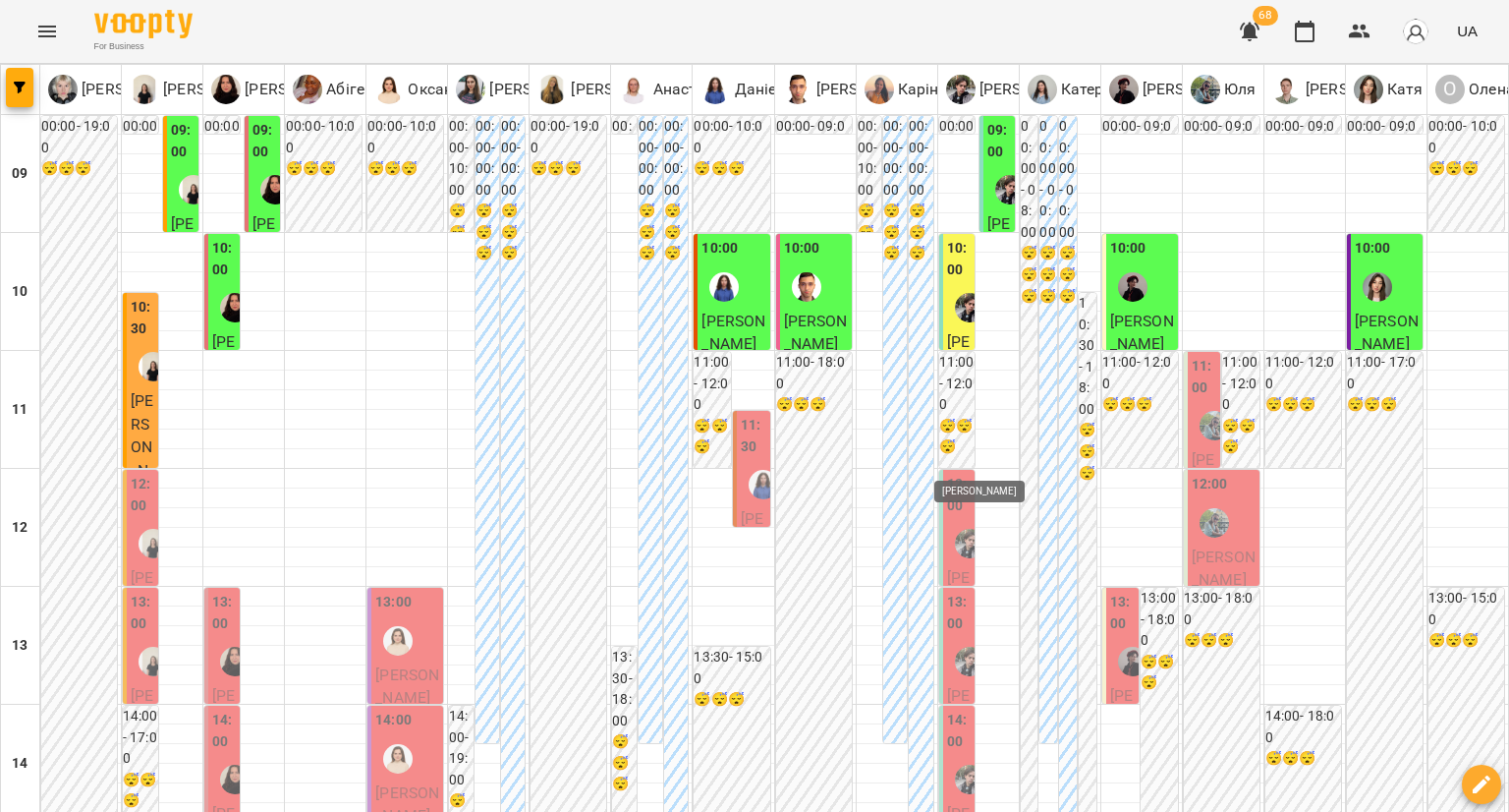
click at [955, 646] on img "Микита" at bounding box center [970, 661] width 30 height 30
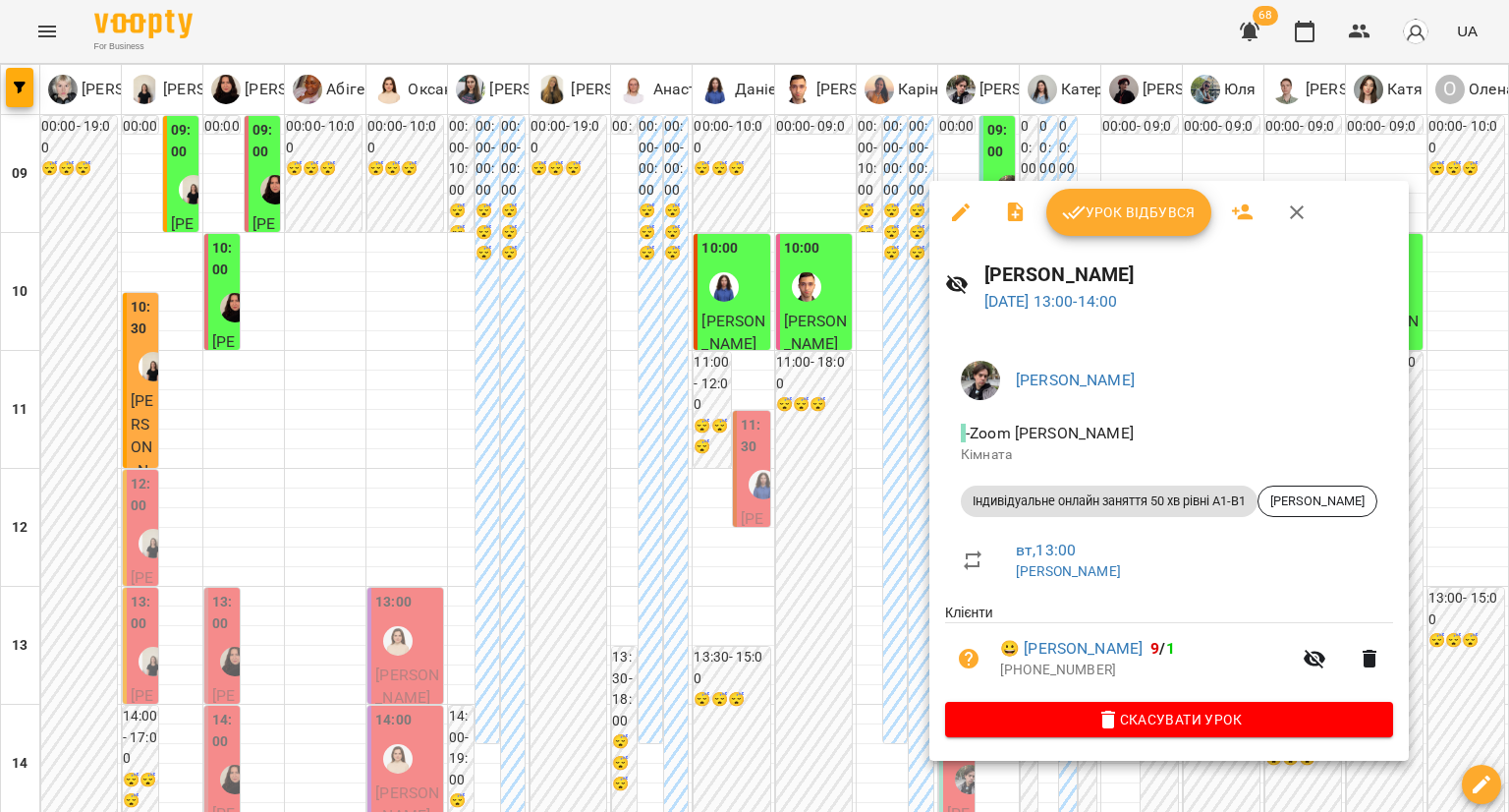
click at [1115, 205] on span "Урок відбувся" at bounding box center [1130, 212] width 134 height 24
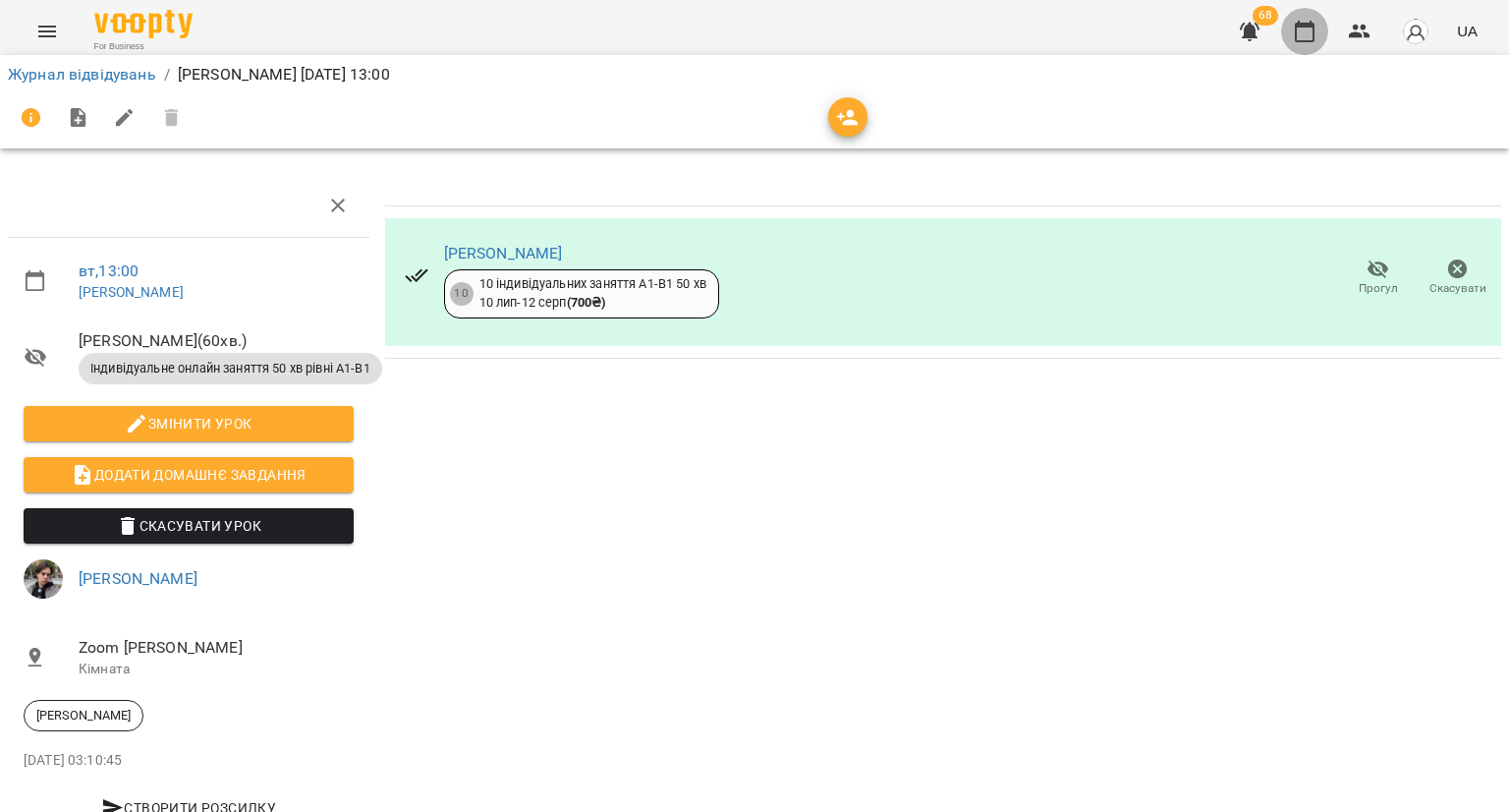
click at [1302, 34] on icon "button" at bounding box center [1305, 32] width 24 height 24
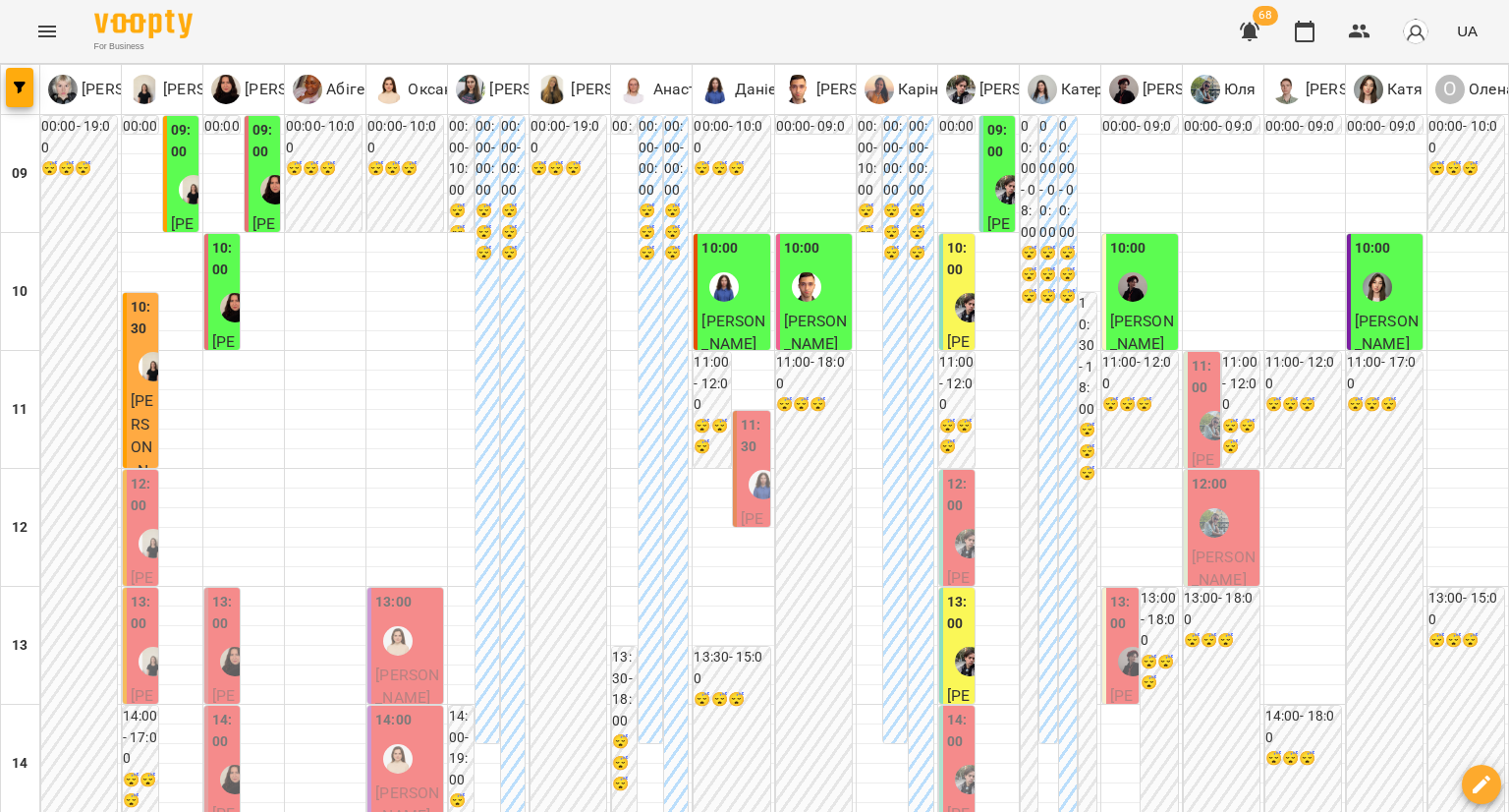
scroll to position [285, 0]
click at [947, 639] on div at bounding box center [970, 661] width 45 height 45
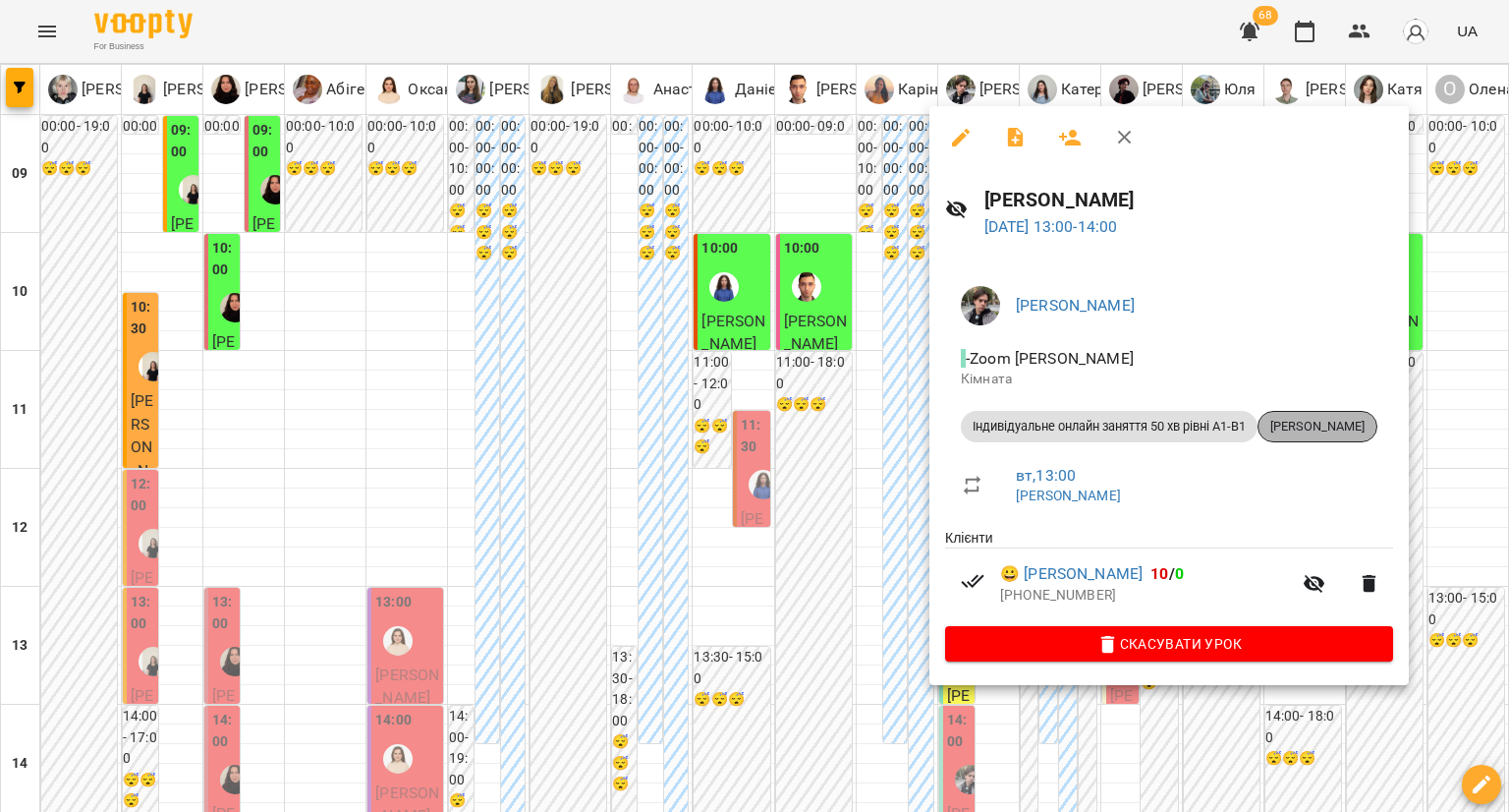
click at [1294, 425] on span "[PERSON_NAME]" at bounding box center [1318, 427] width 118 height 18
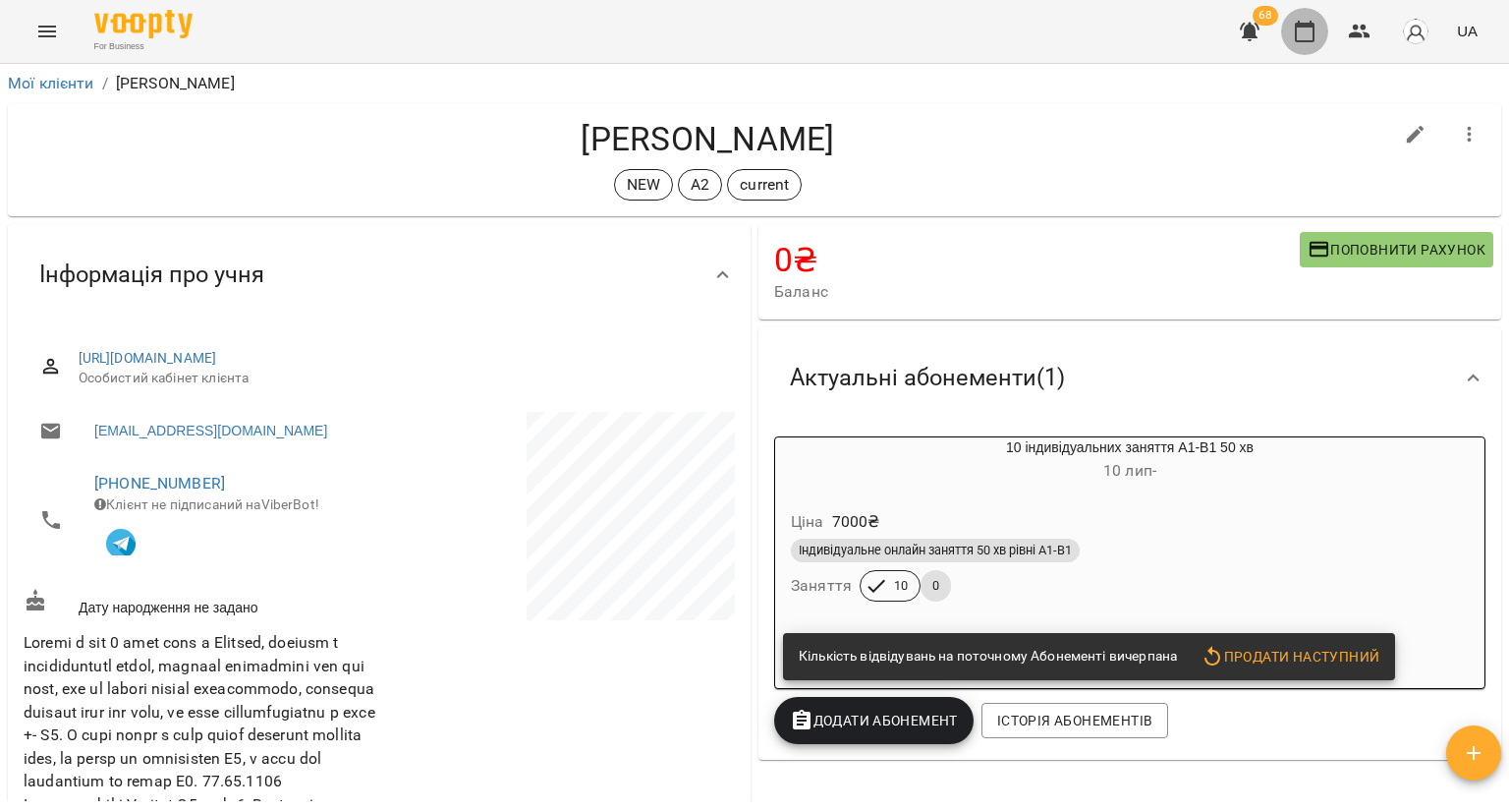
click at [1299, 42] on icon "button" at bounding box center [1305, 32] width 24 height 24
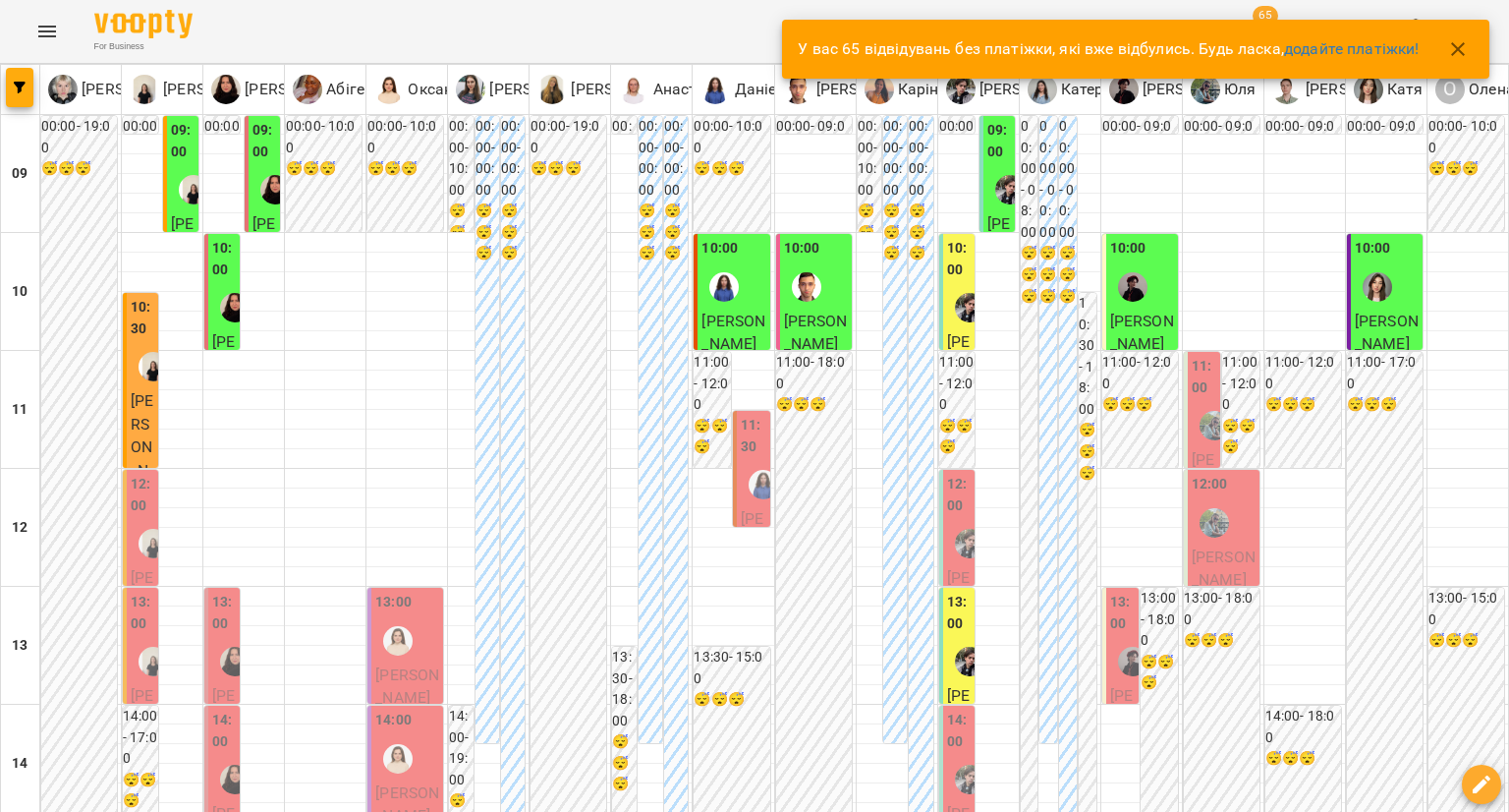
click at [947, 631] on label "13:00" at bounding box center [959, 612] width 24 height 42
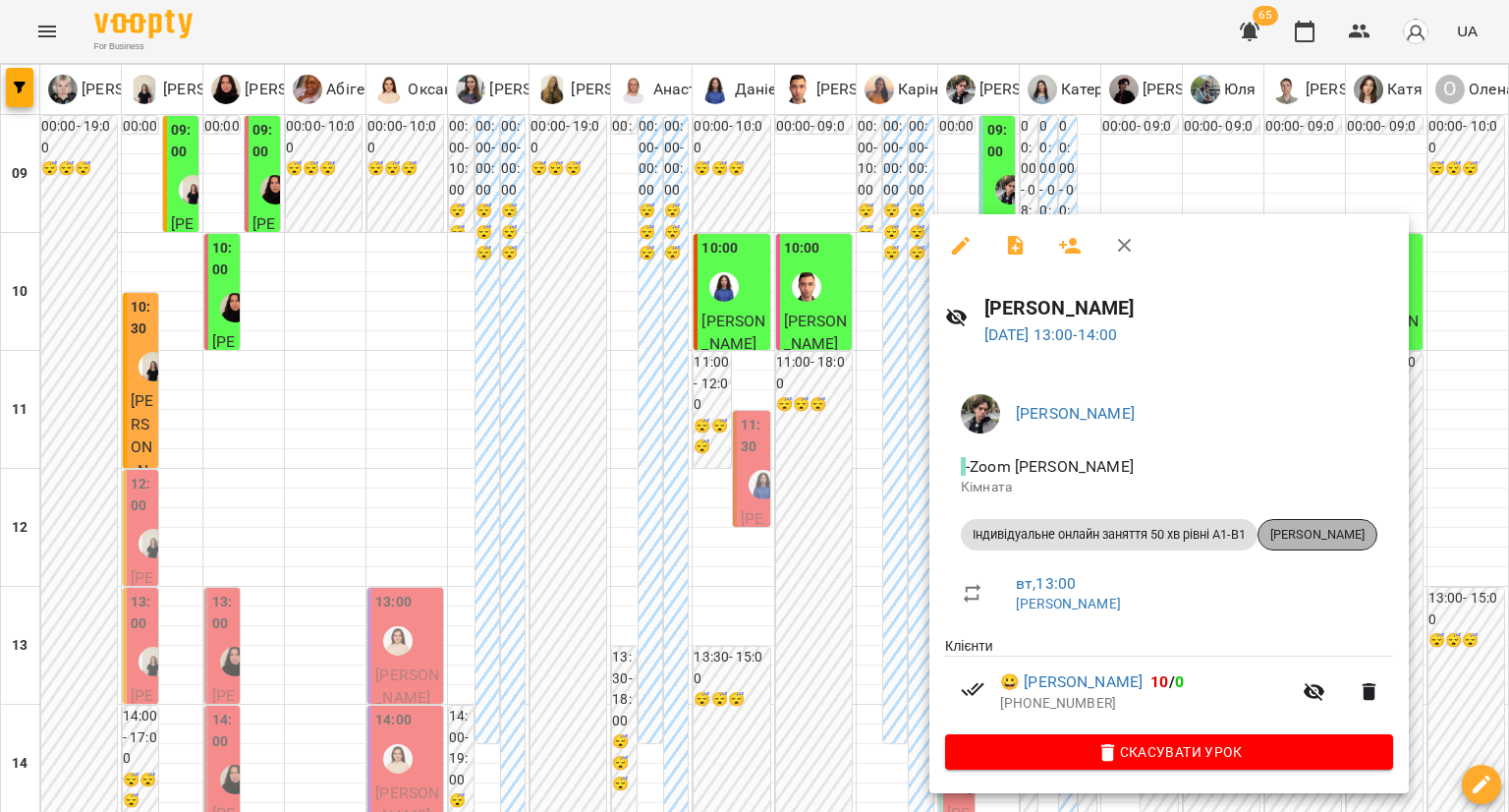
click at [1325, 536] on span "[PERSON_NAME]" at bounding box center [1318, 534] width 118 height 18
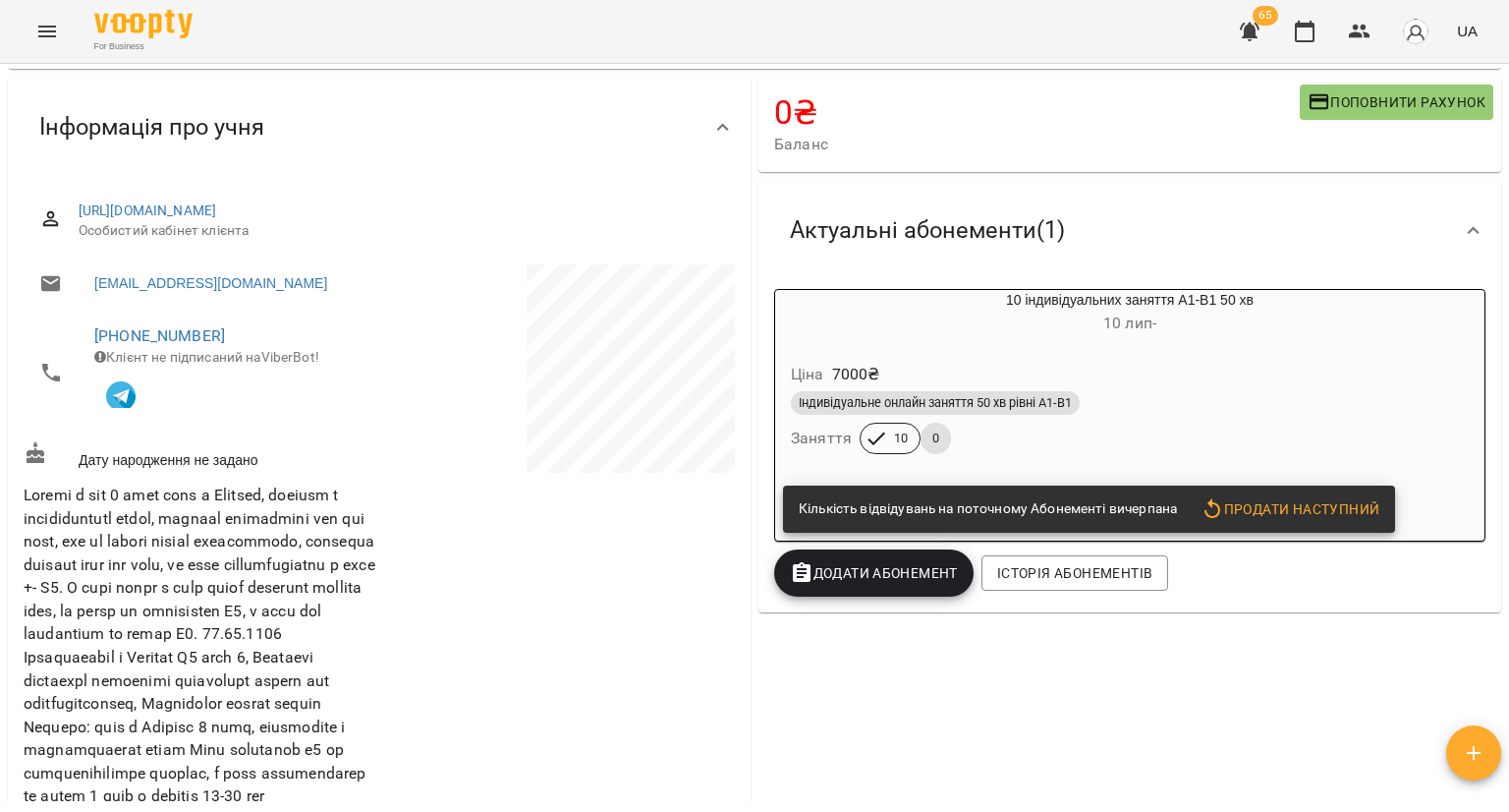
scroll to position [74, 0]
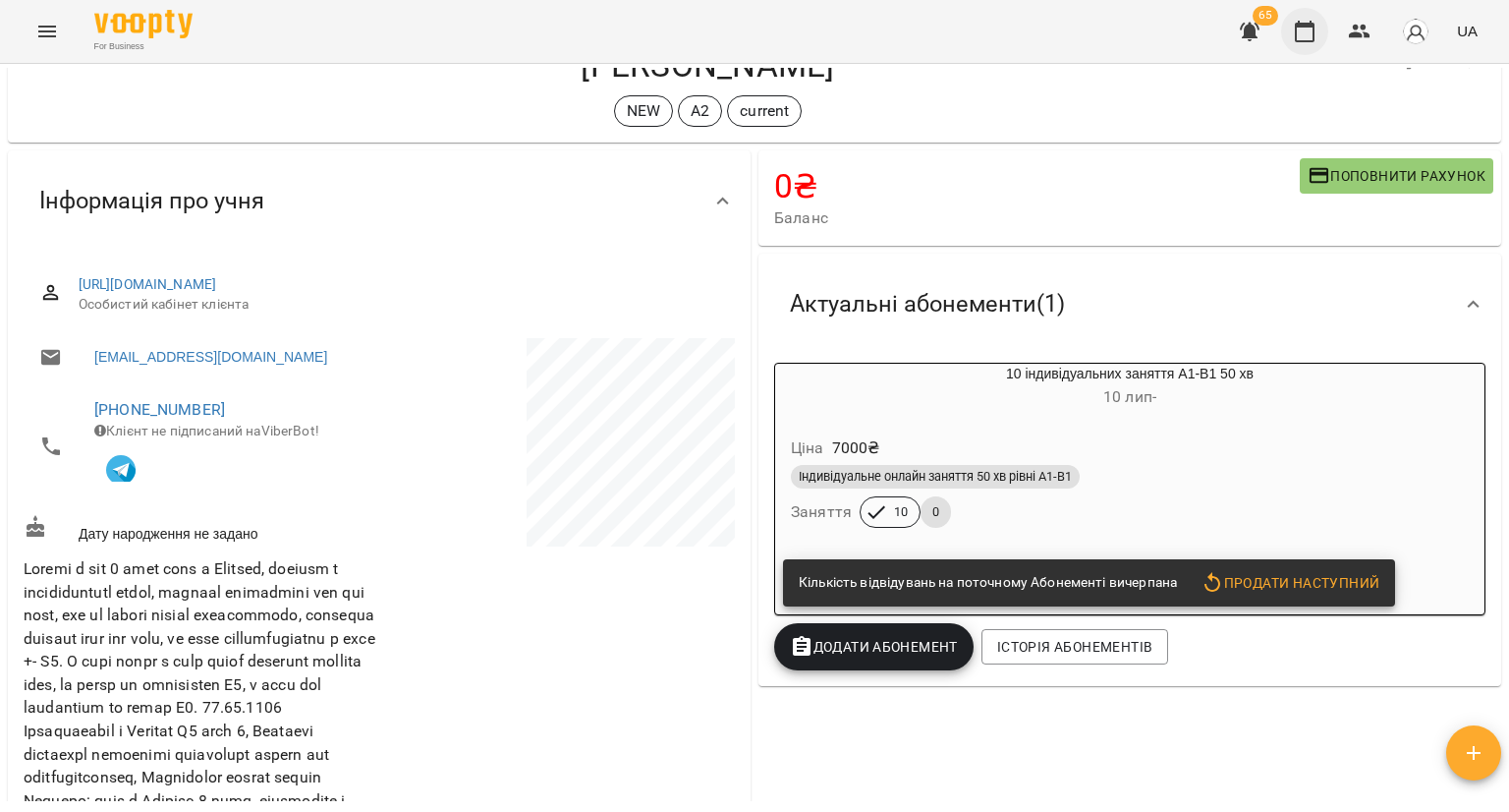
click at [1297, 34] on icon "button" at bounding box center [1305, 32] width 20 height 22
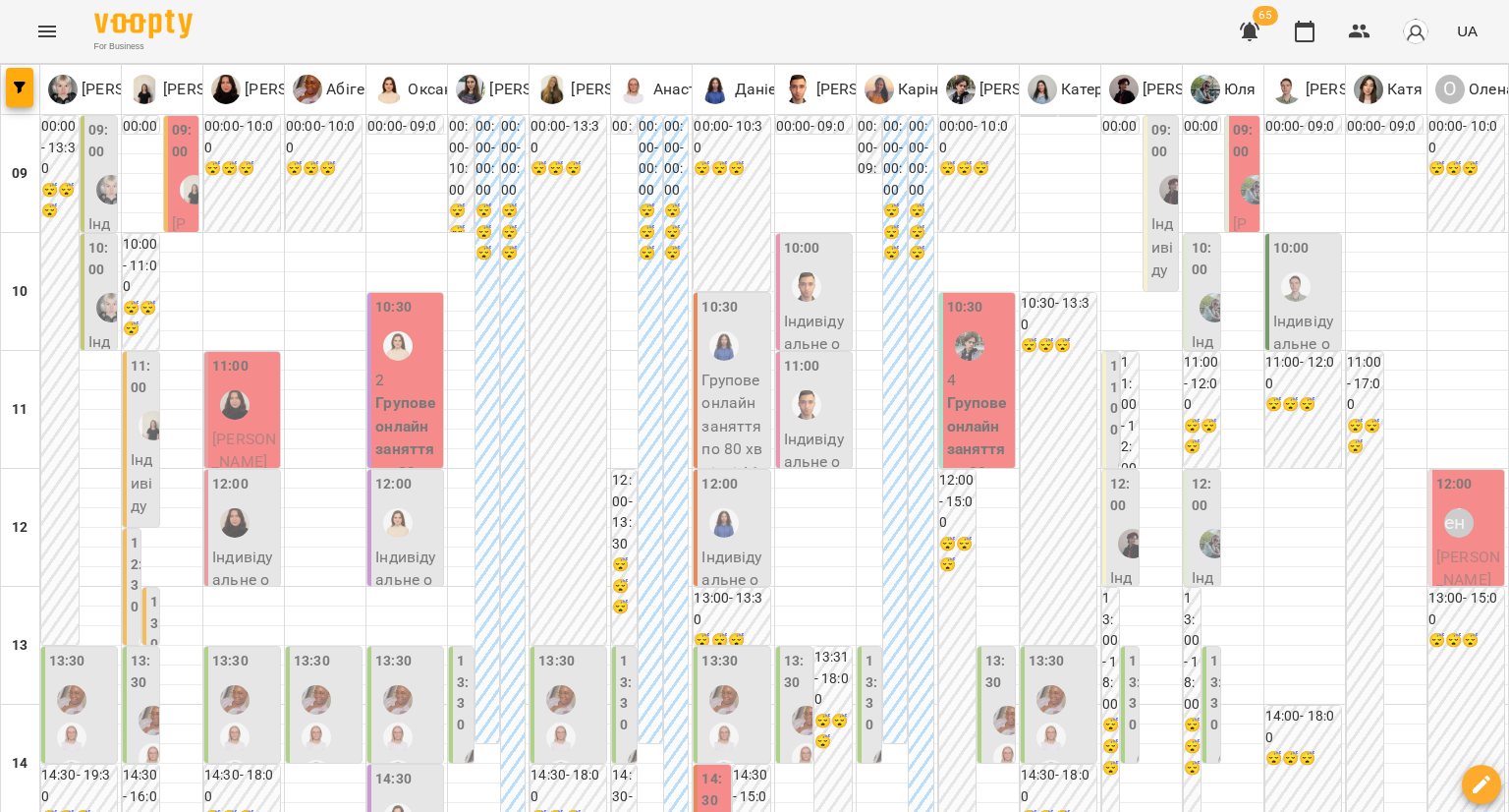
scroll to position [794, 0]
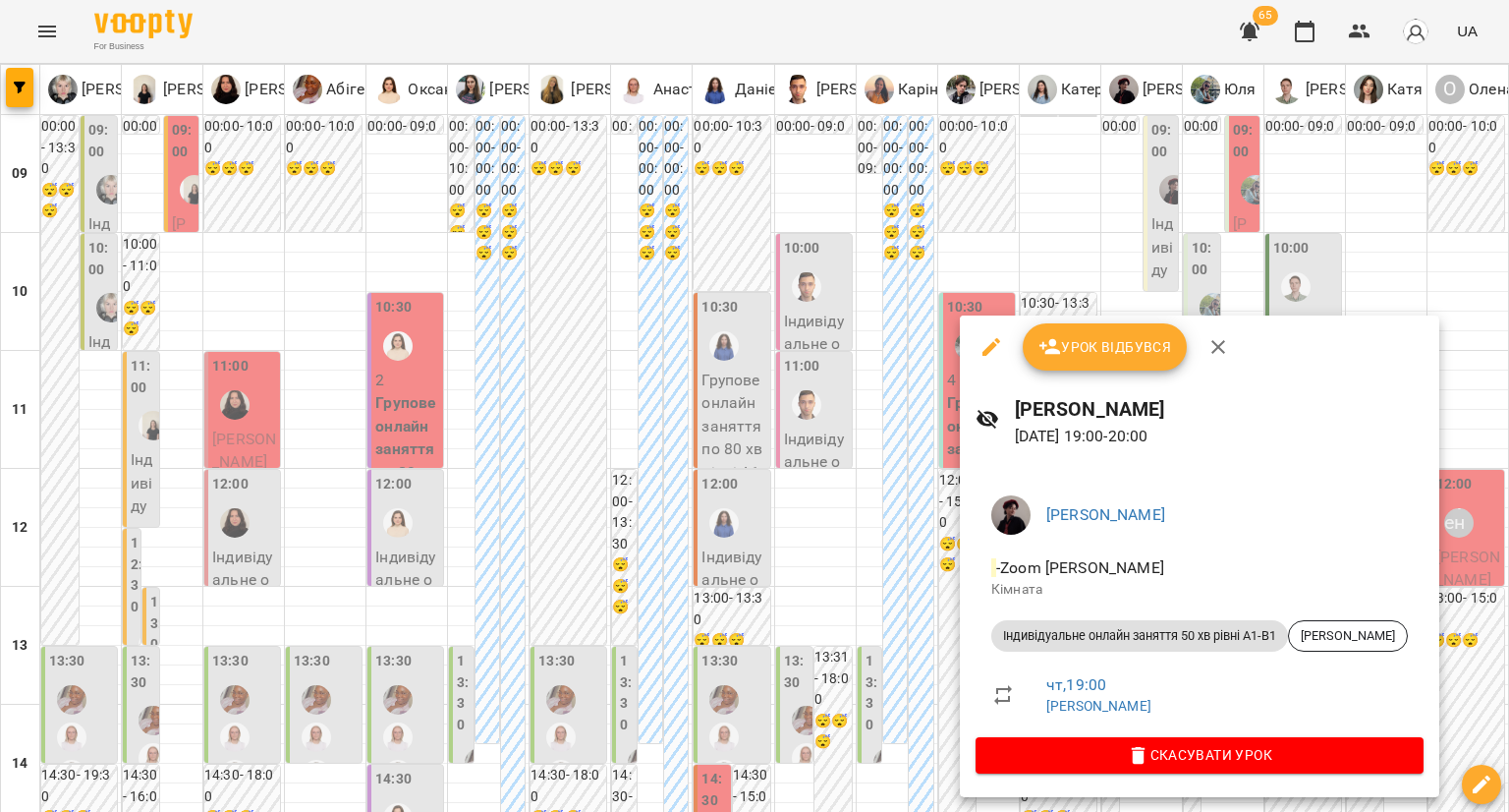
click at [908, 610] on div at bounding box center [754, 406] width 1509 height 812
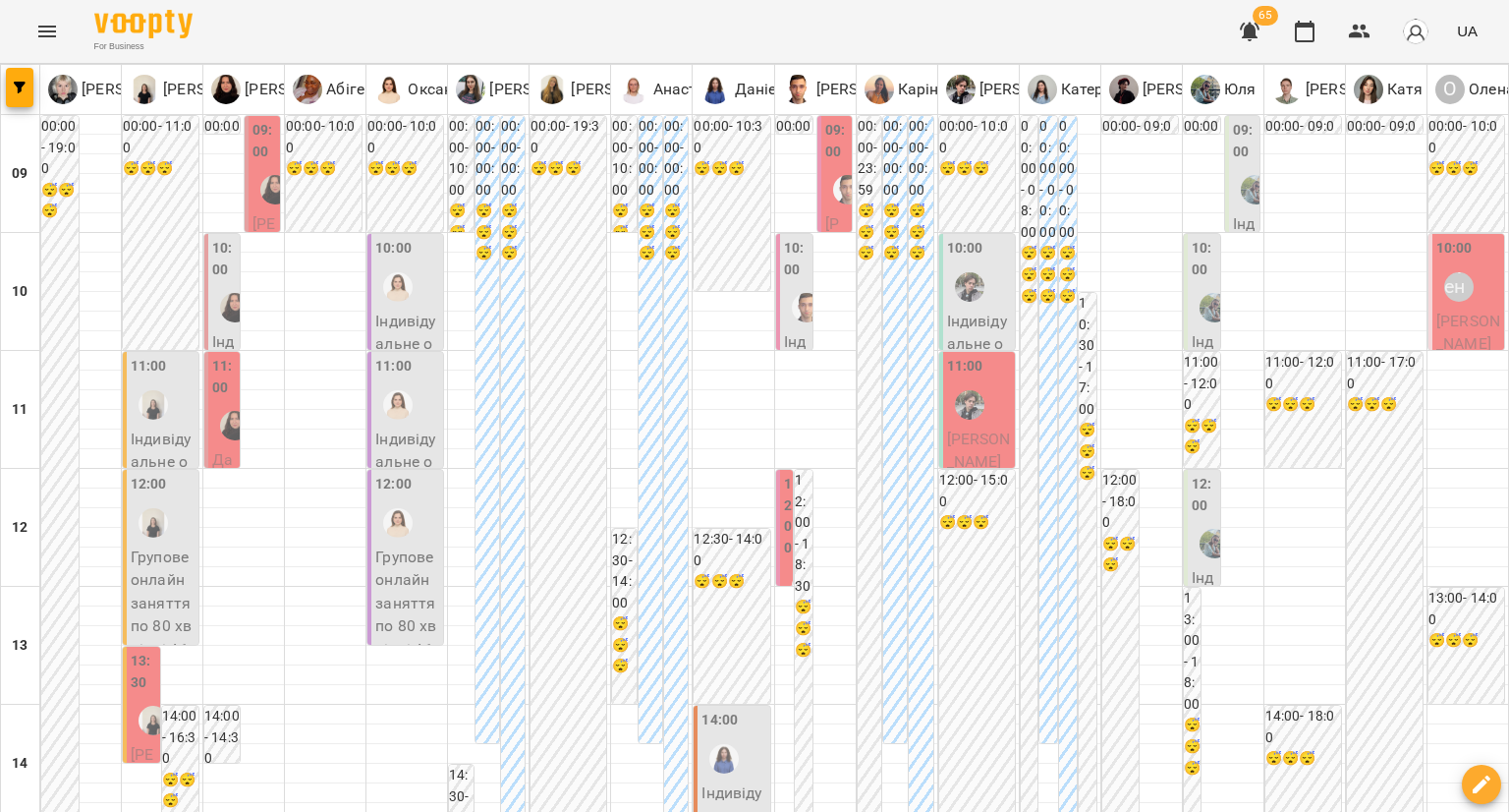
scroll to position [769, 0]
type input "**********"
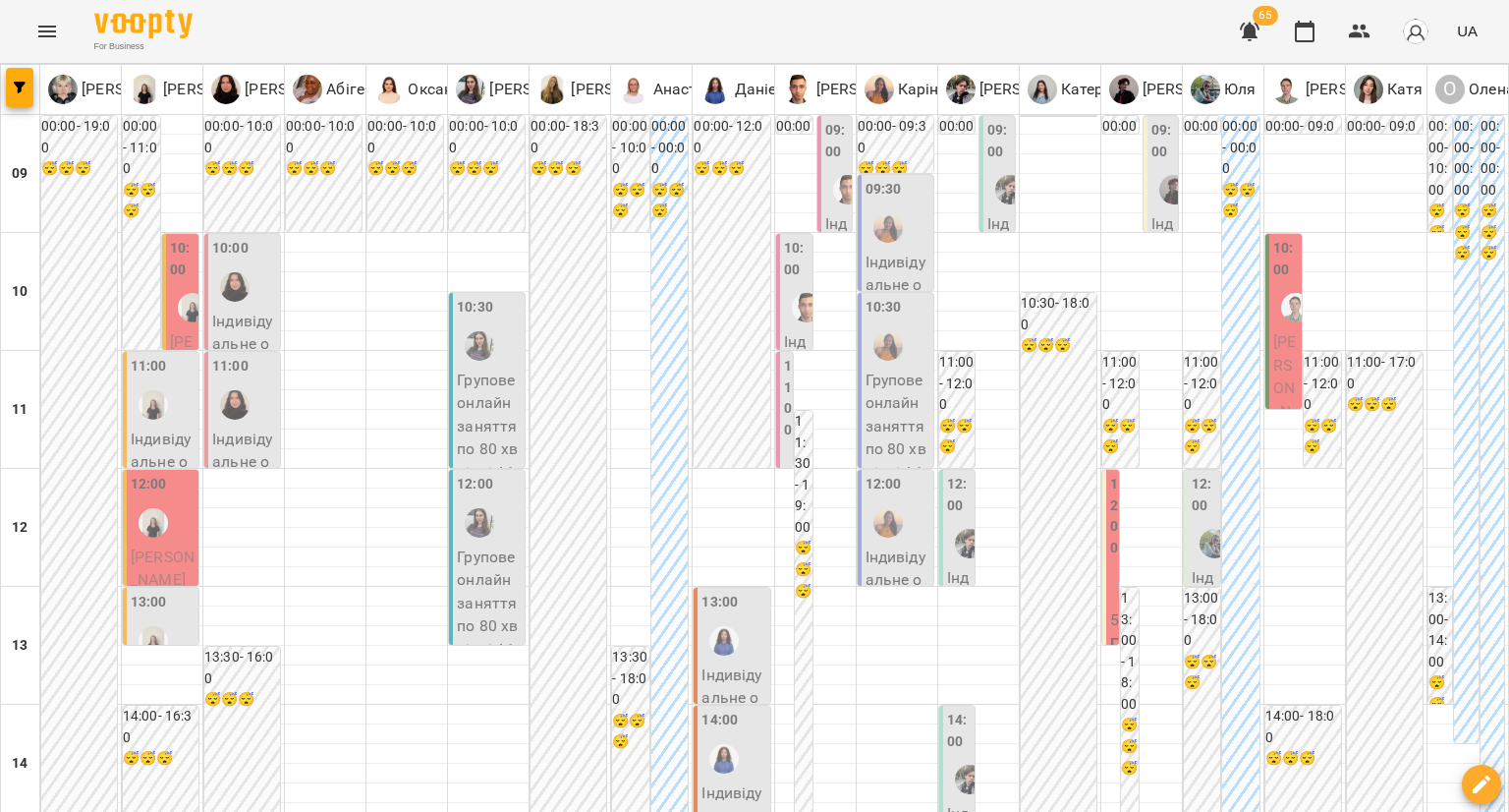
scroll to position [1085, 0]
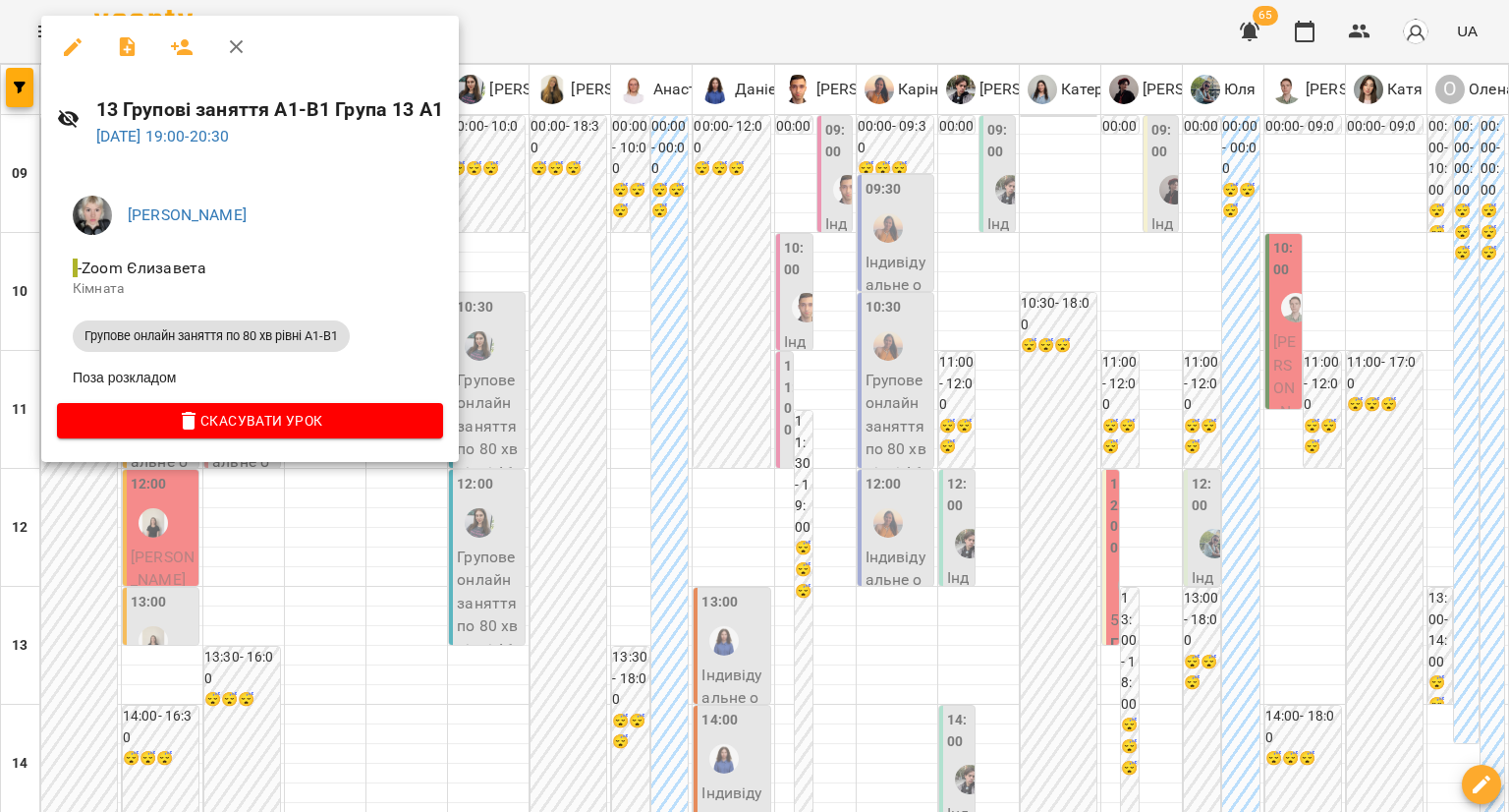
click at [524, 408] on div at bounding box center [754, 406] width 1509 height 812
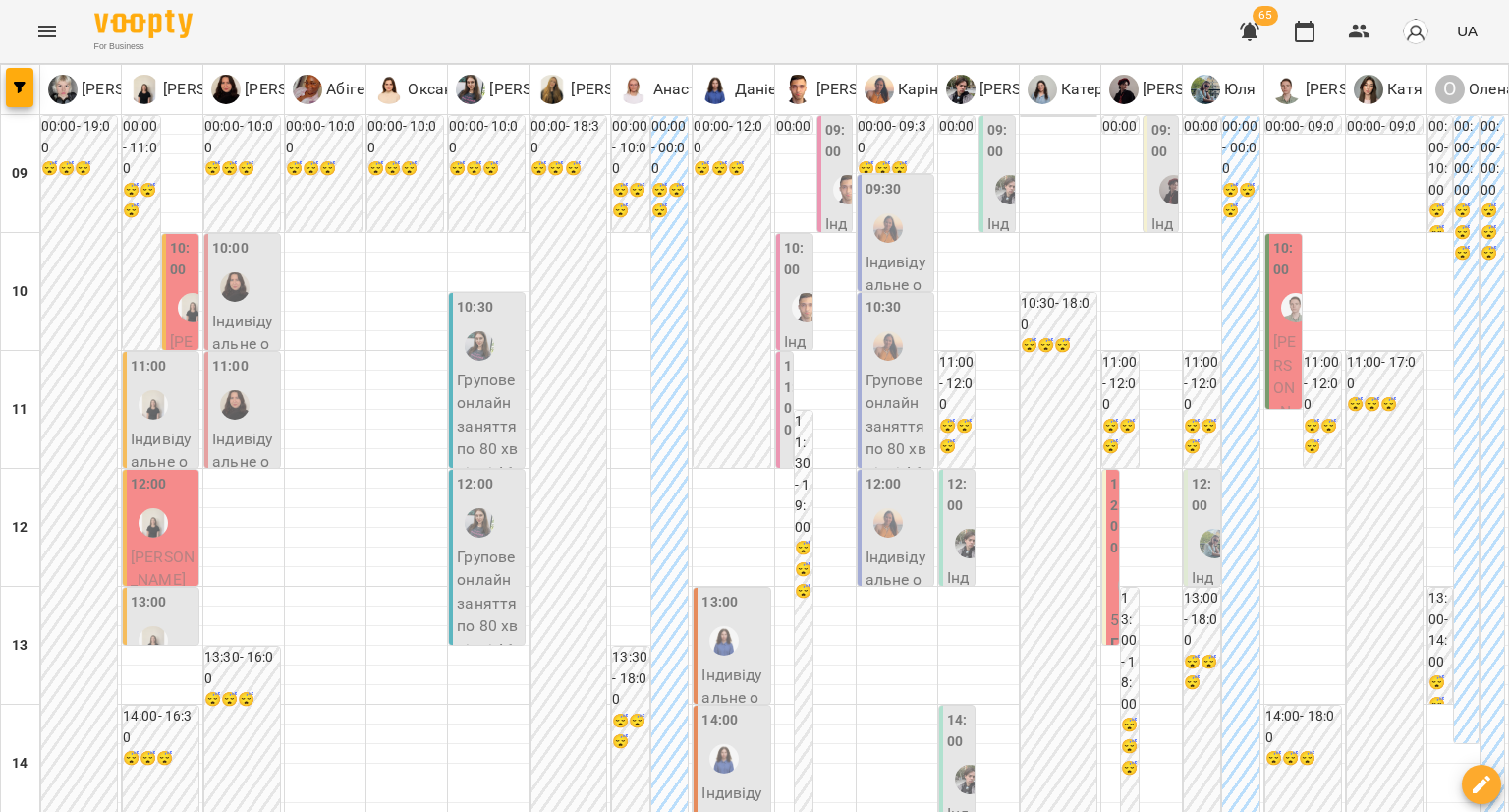
scroll to position [1073, 0]
type input "**********"
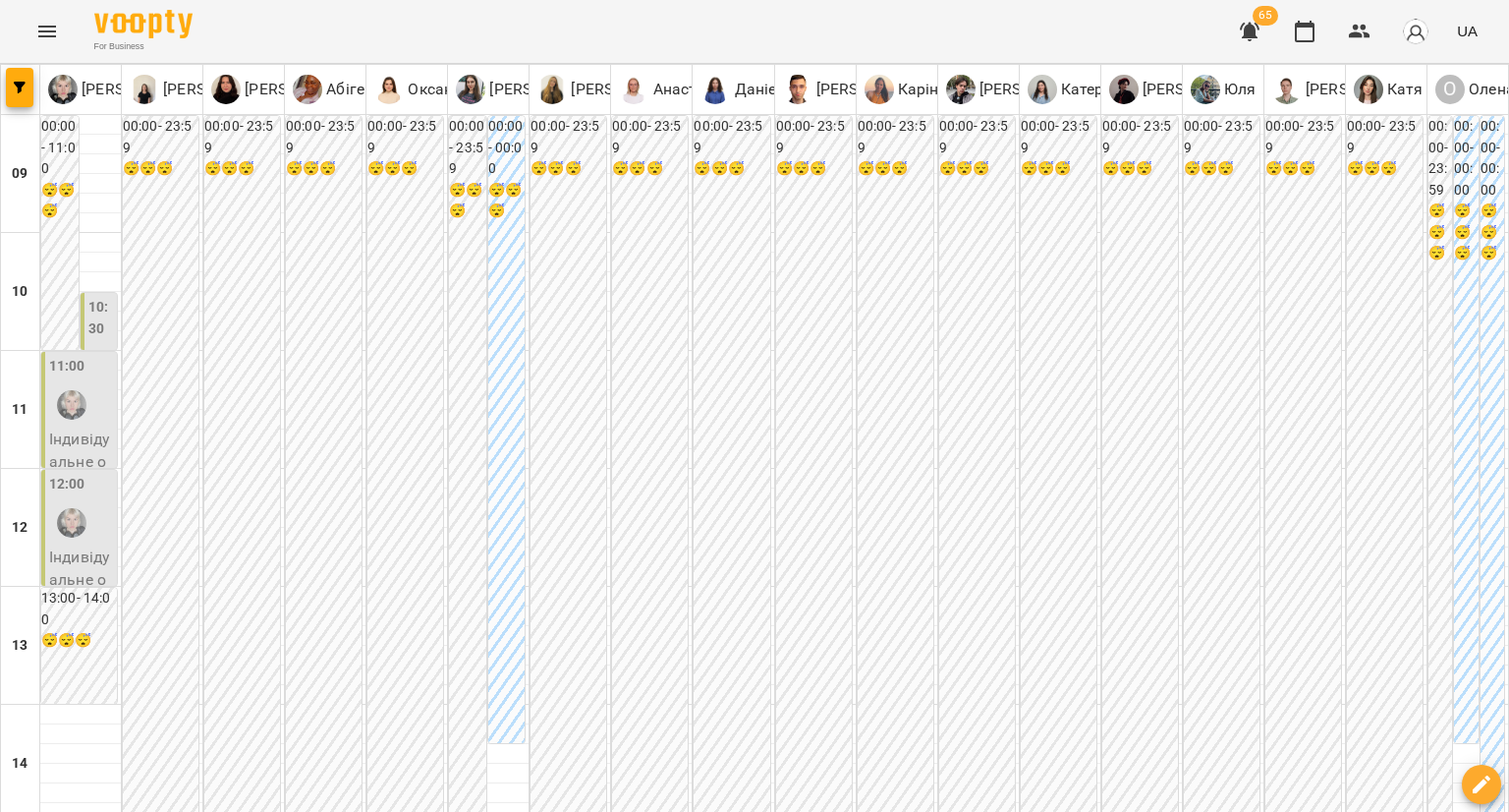
scroll to position [621, 0]
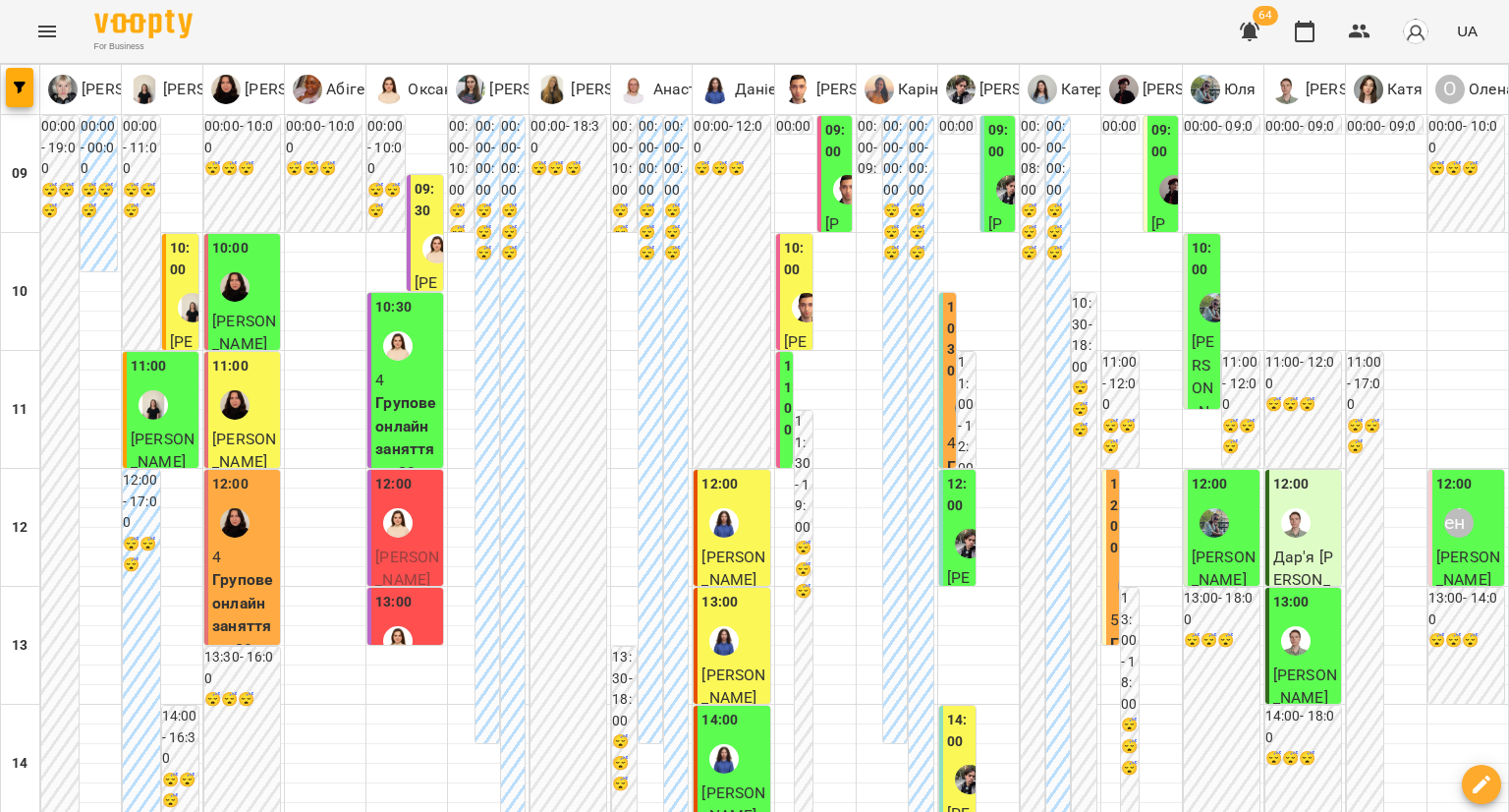
scroll to position [196, 0]
click at [381, 591] on label "13:00" at bounding box center [393, 602] width 36 height 22
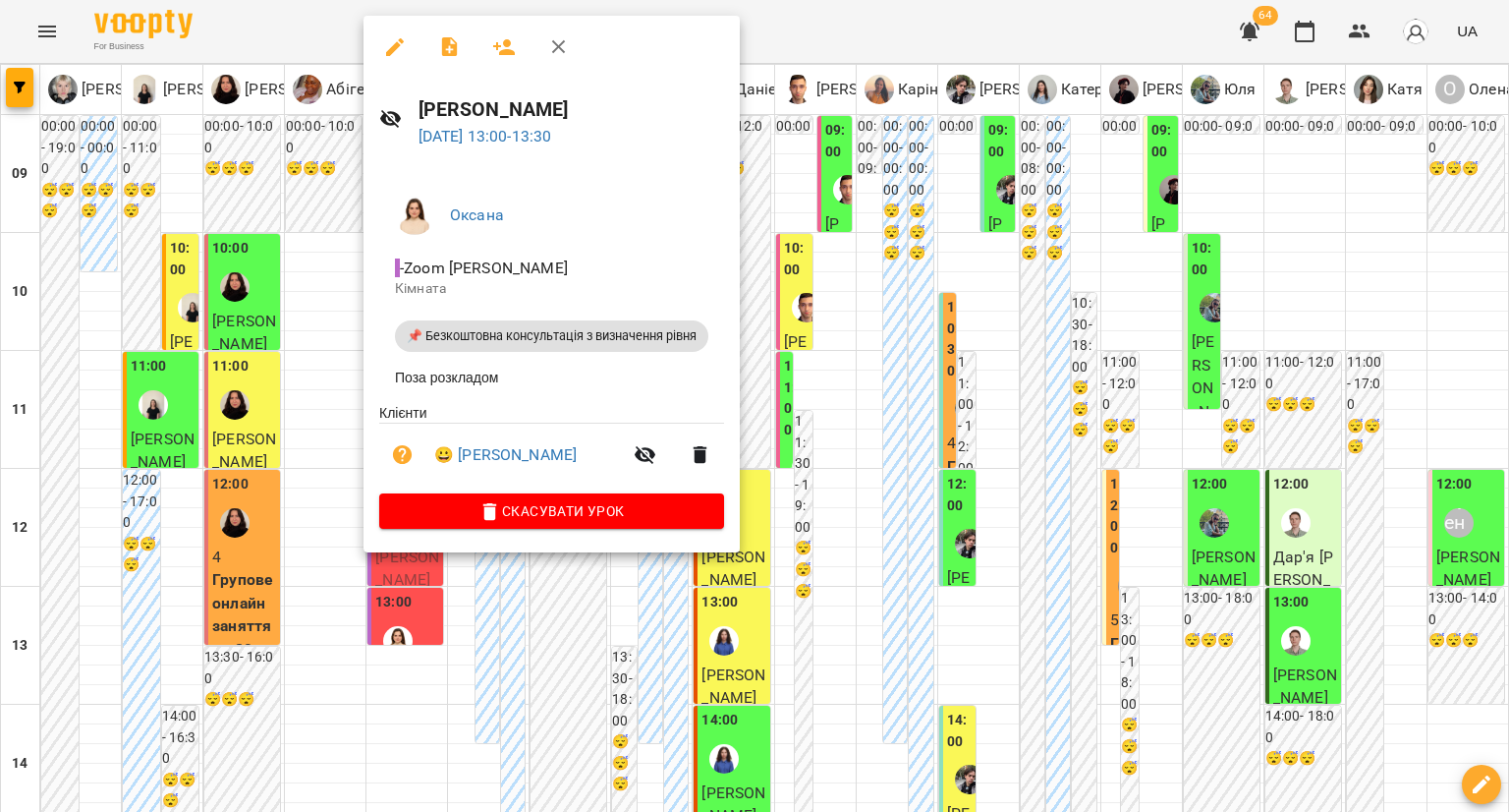
click at [400, 461] on icon "button" at bounding box center [403, 455] width 20 height 20
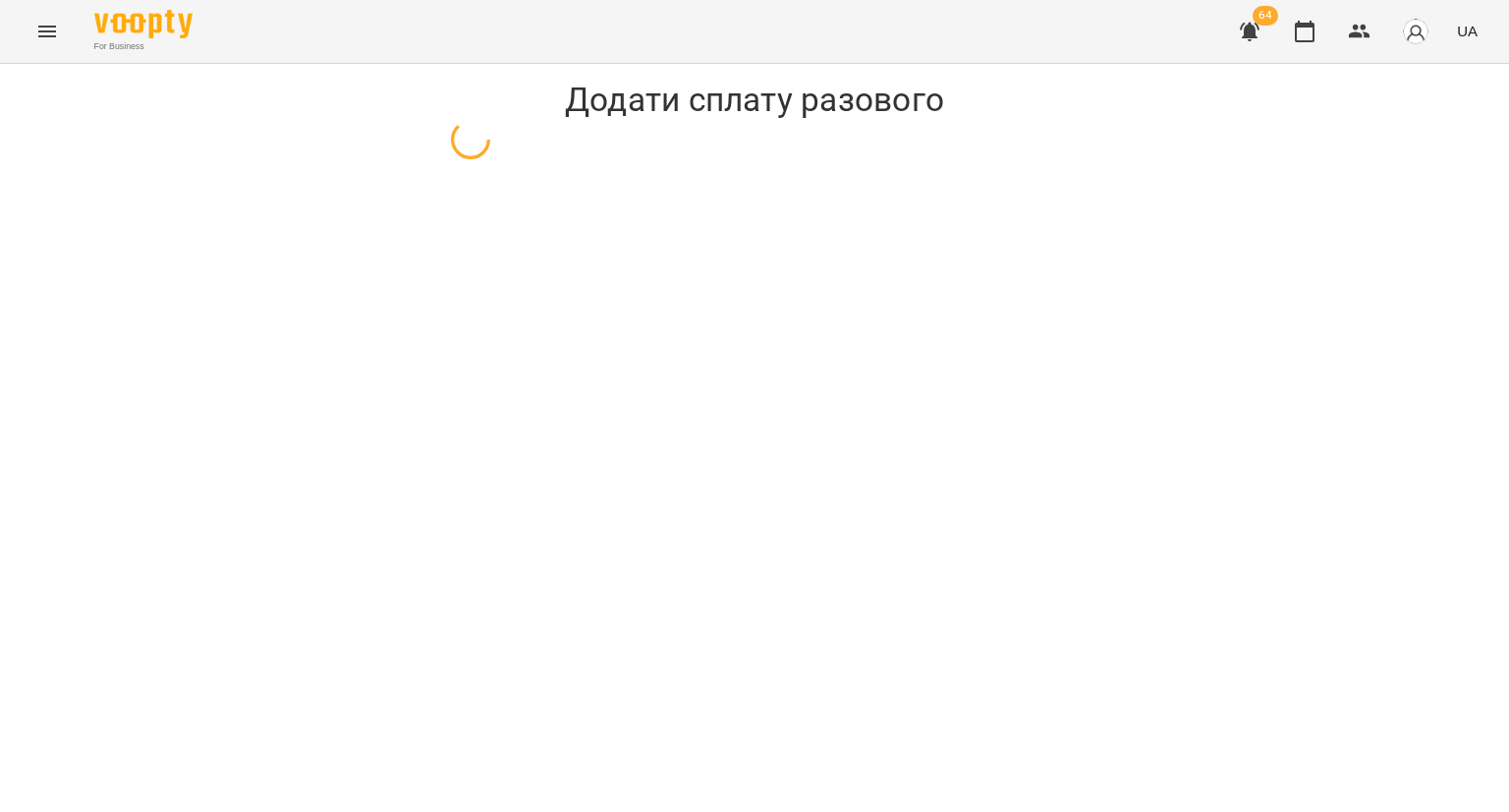
select select "**********"
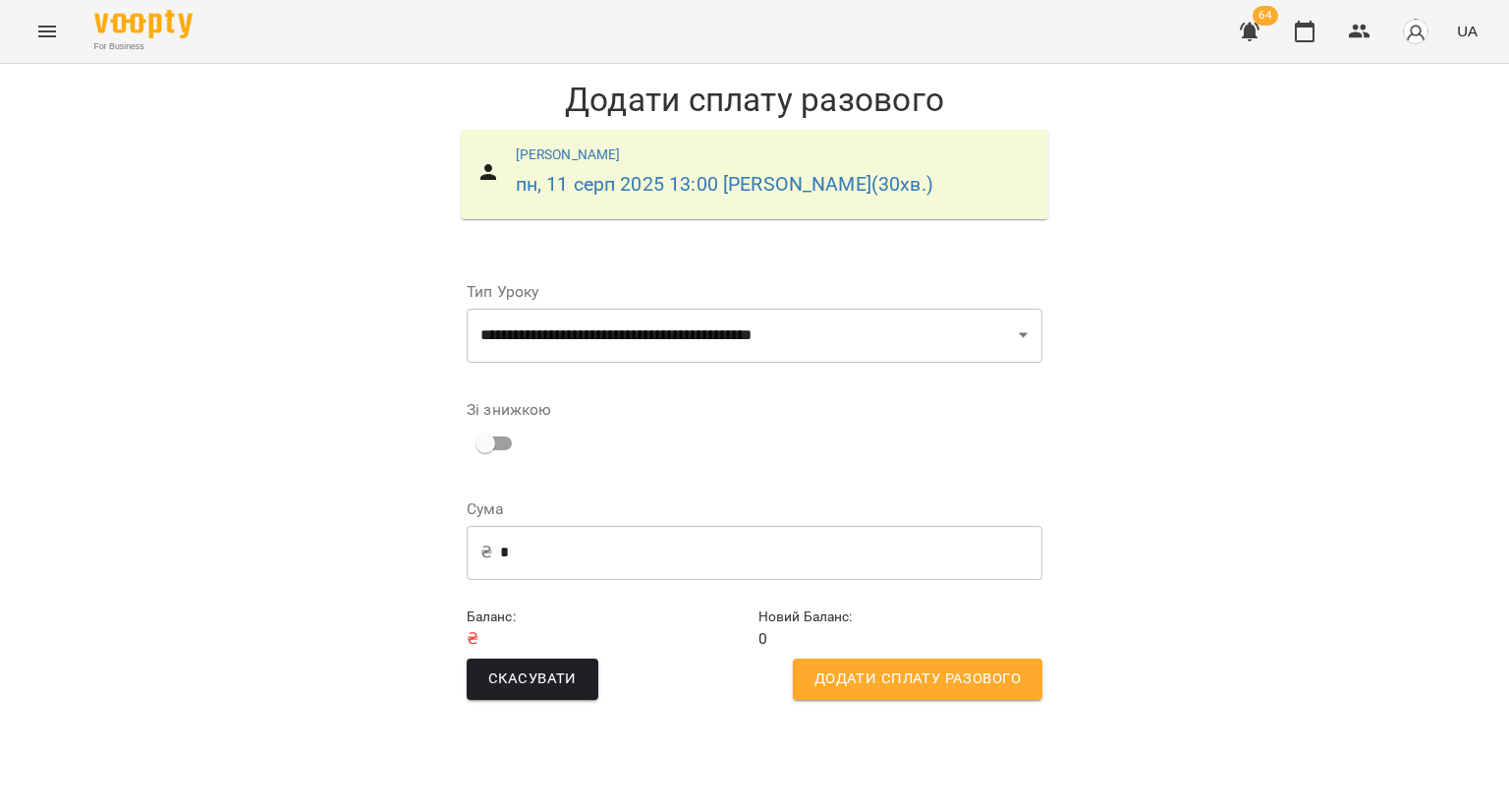
click at [962, 674] on span "Додати сплату разового" at bounding box center [918, 679] width 206 height 26
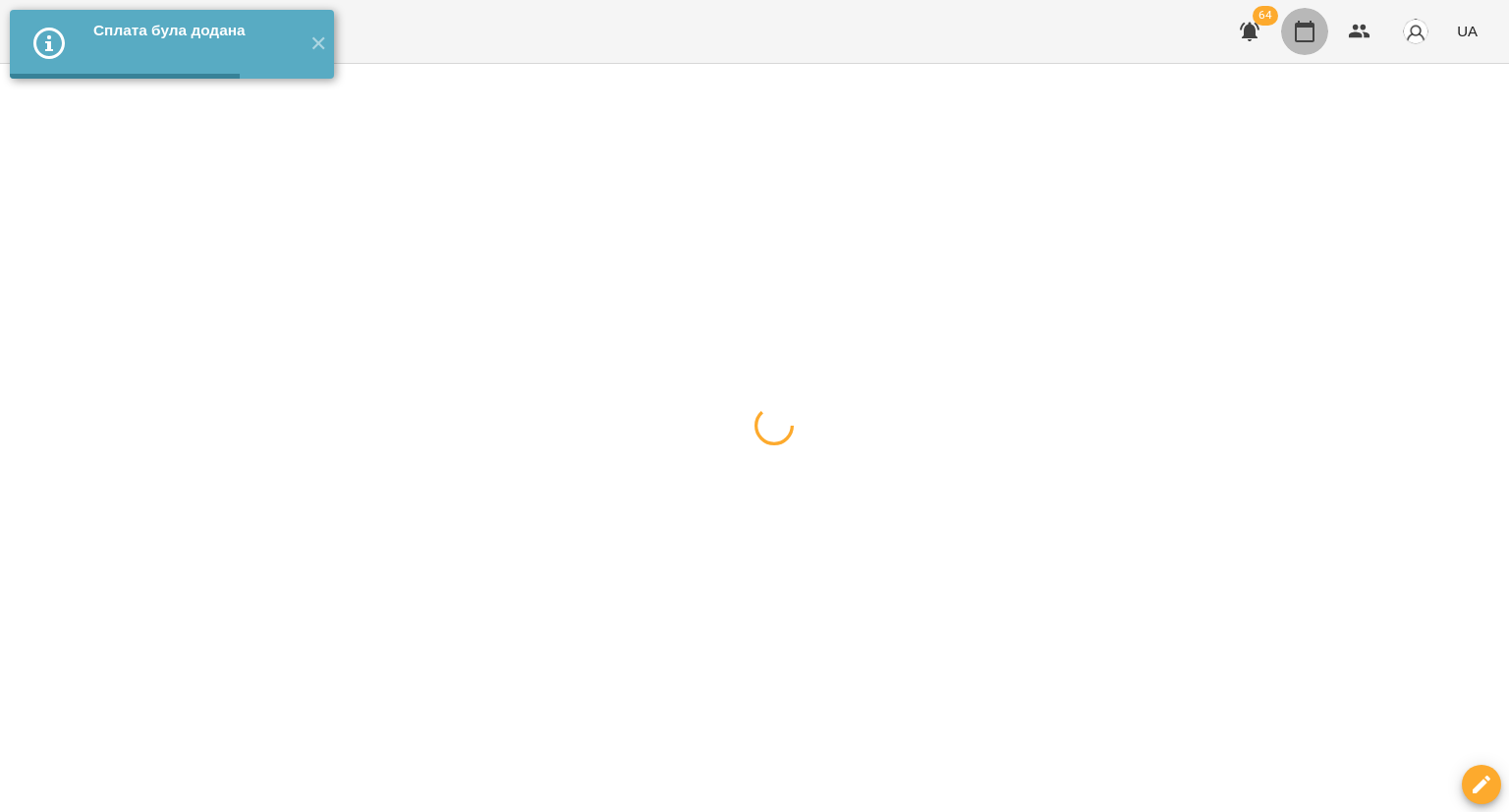
click at [1300, 38] on icon "button" at bounding box center [1305, 32] width 24 height 24
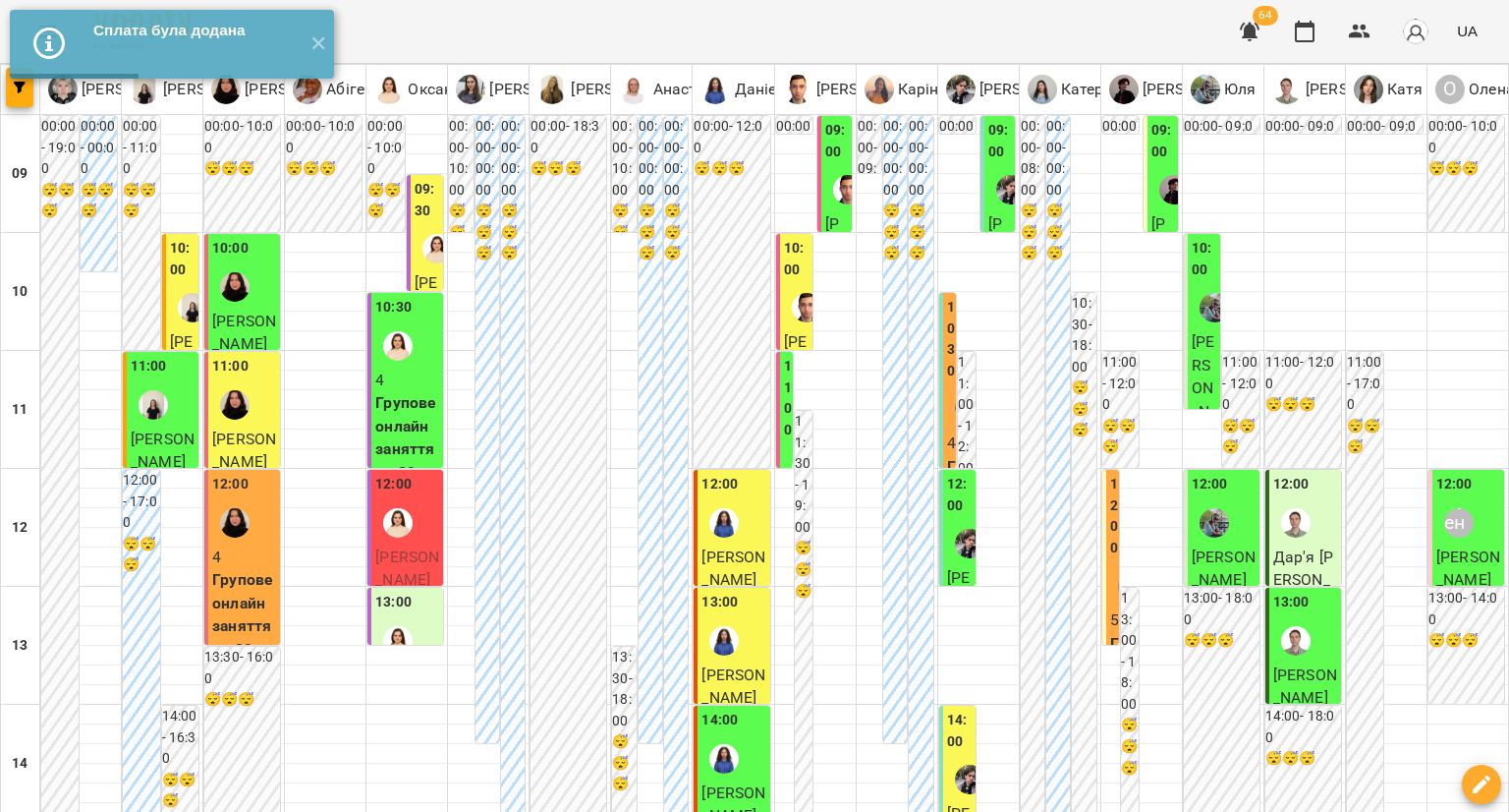
scroll to position [295, 0]
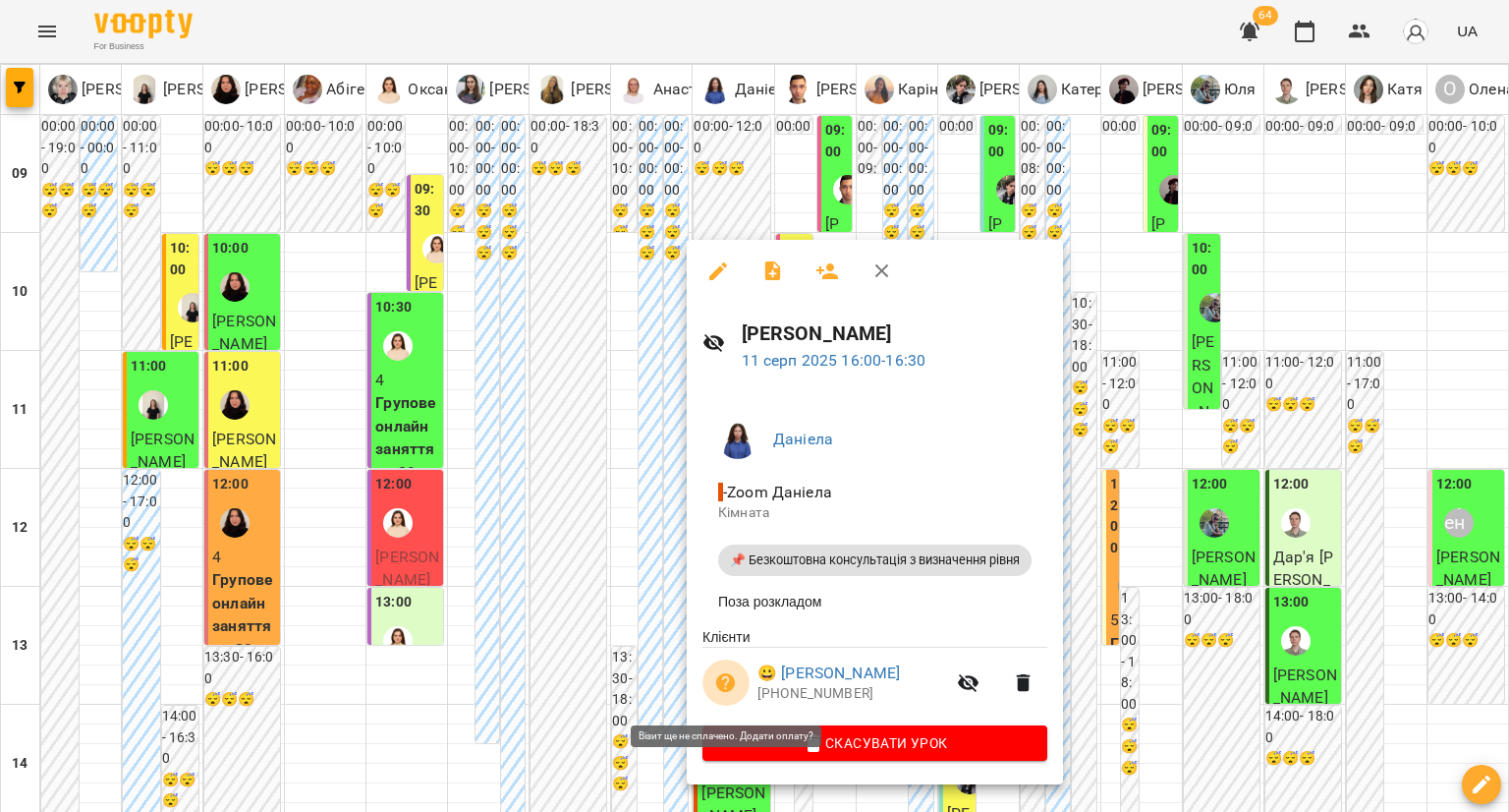
click at [713, 695] on button "button" at bounding box center [726, 683] width 47 height 47
select select "**********"
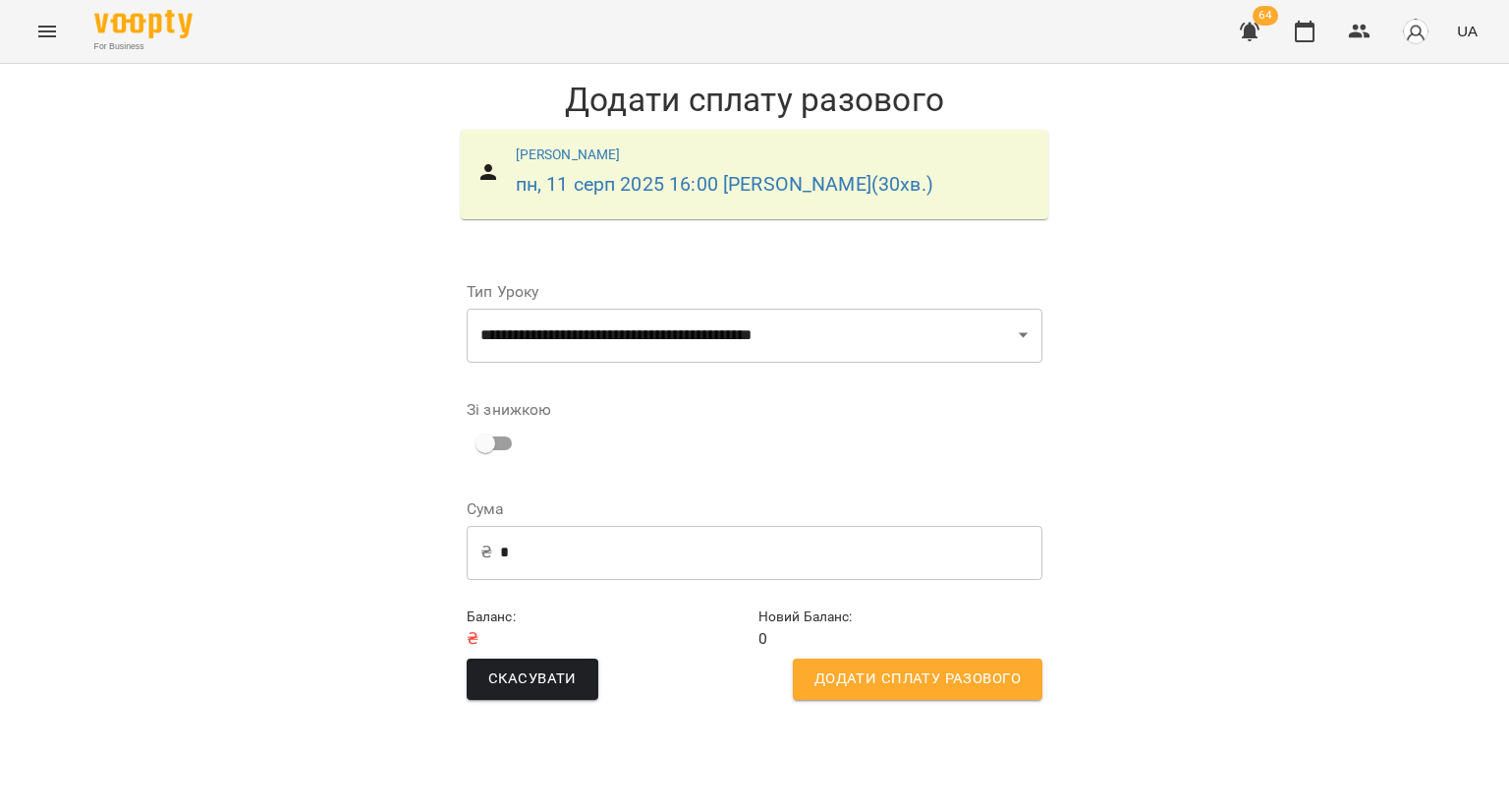
click at [938, 690] on span "Додати сплату разового" at bounding box center [918, 679] width 206 height 26
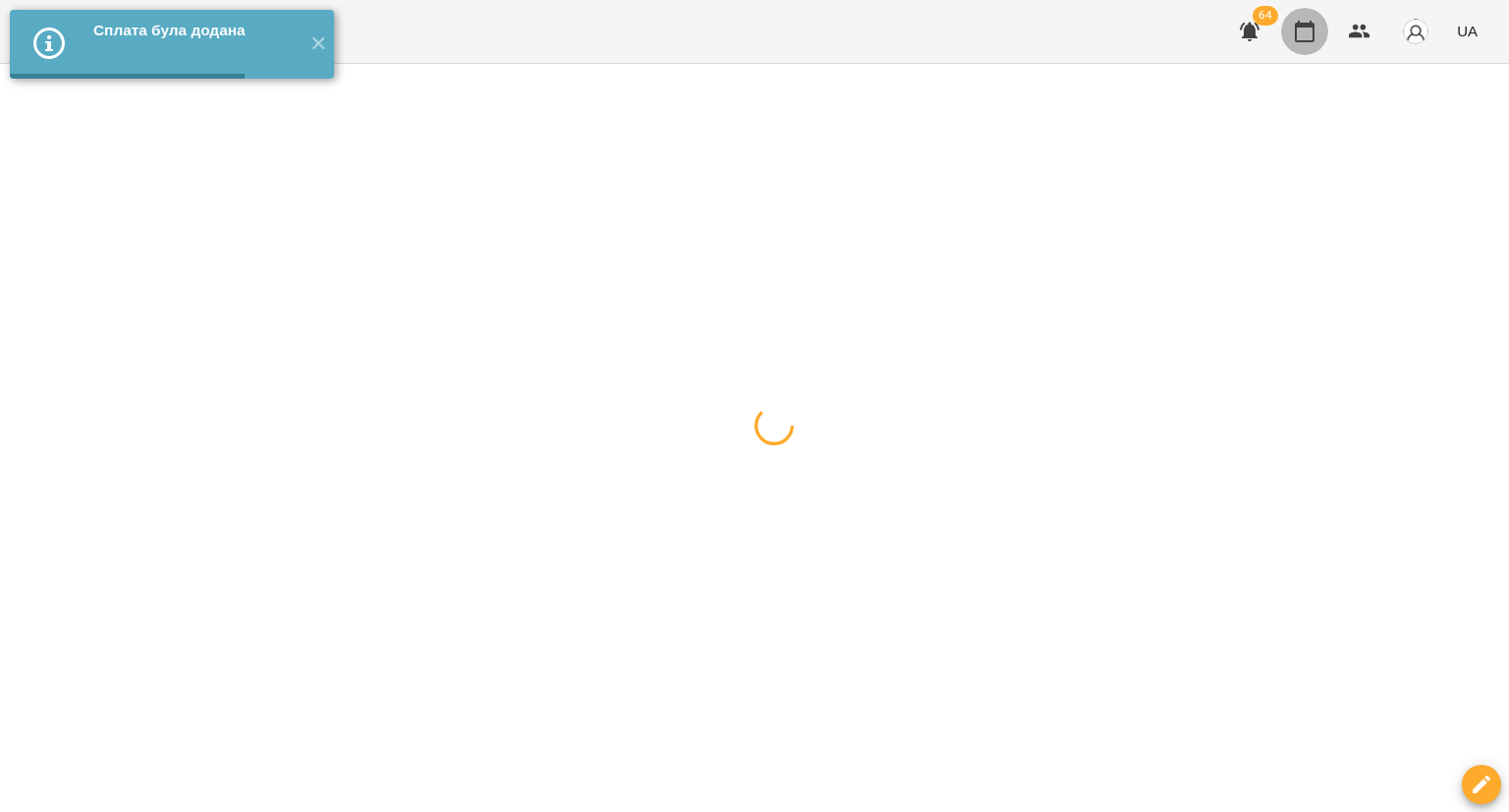
click at [1326, 34] on button "button" at bounding box center [1305, 32] width 47 height 47
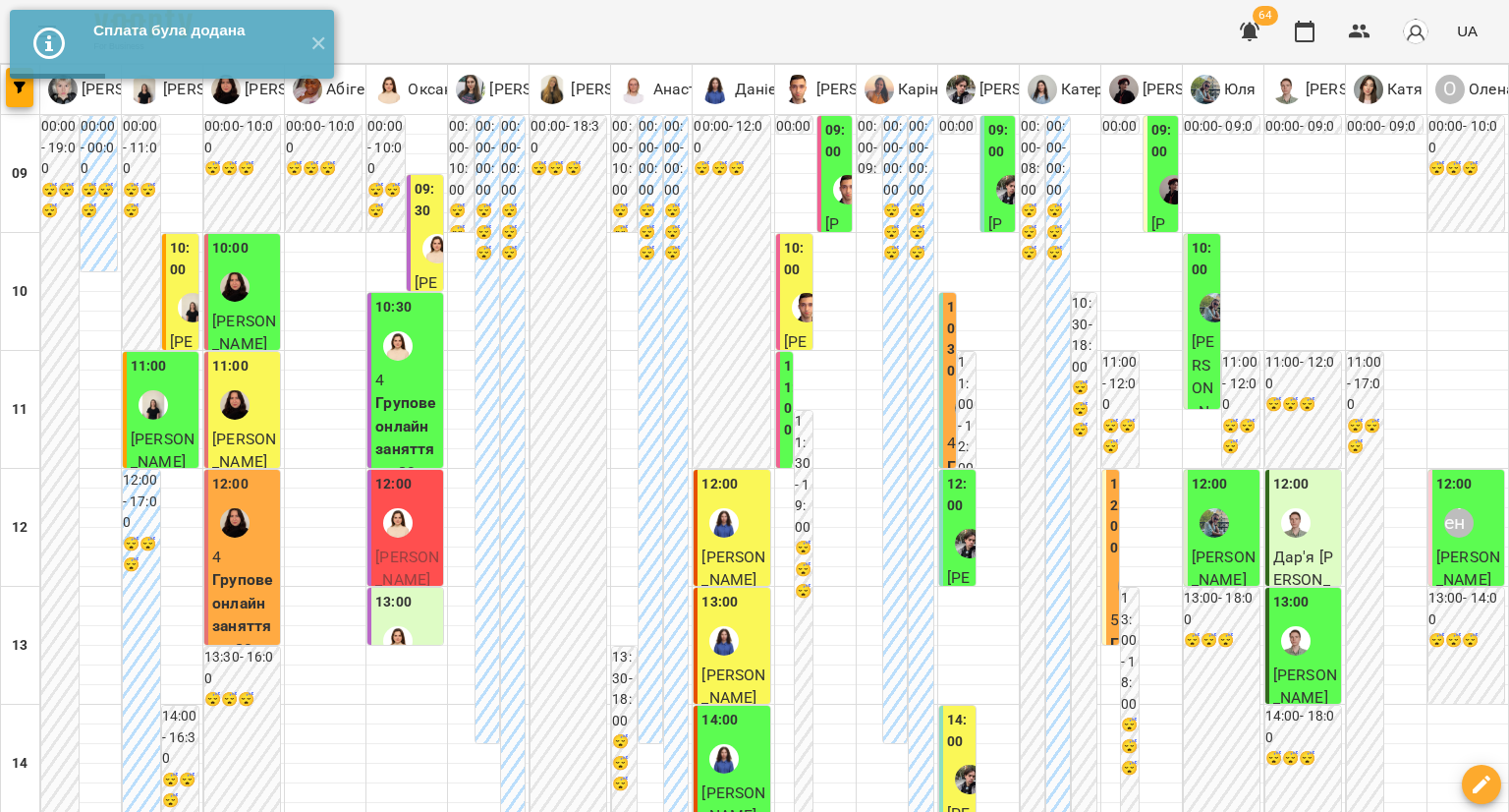
scroll to position [982, 0]
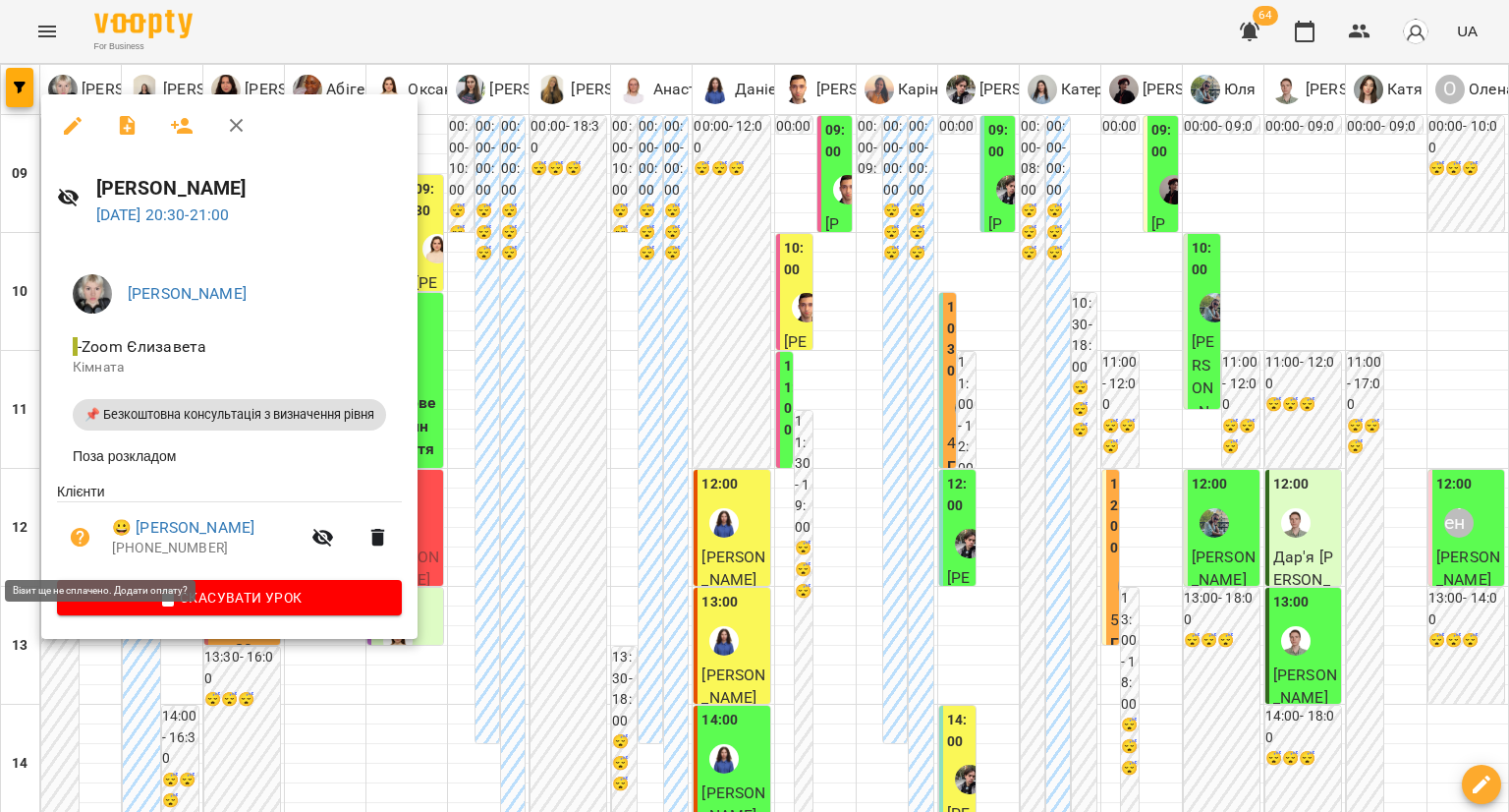
click at [78, 535] on icon "button" at bounding box center [81, 537] width 20 height 20
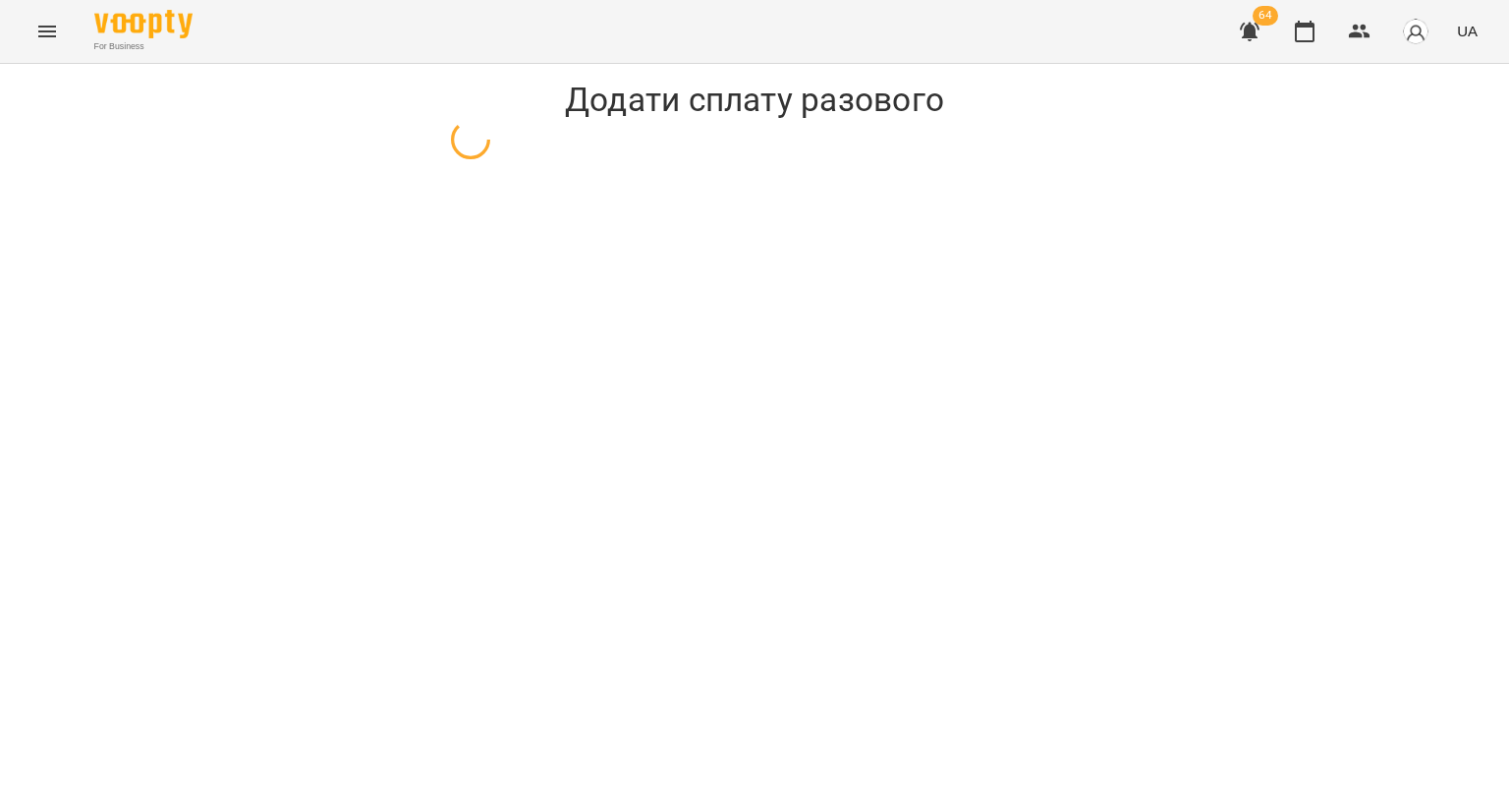
select select "**********"
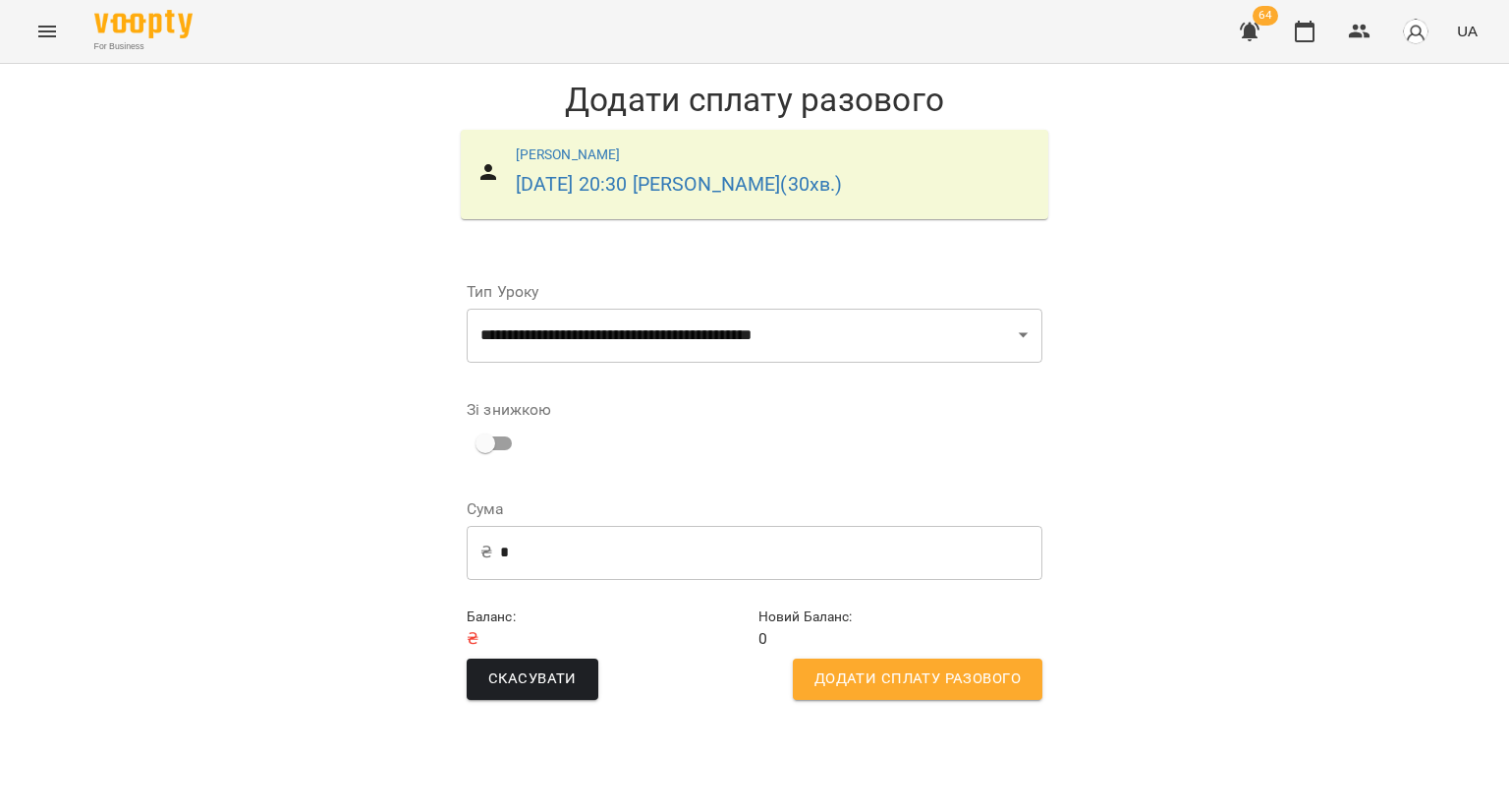
click at [965, 679] on span "Додати сплату разового" at bounding box center [918, 679] width 206 height 26
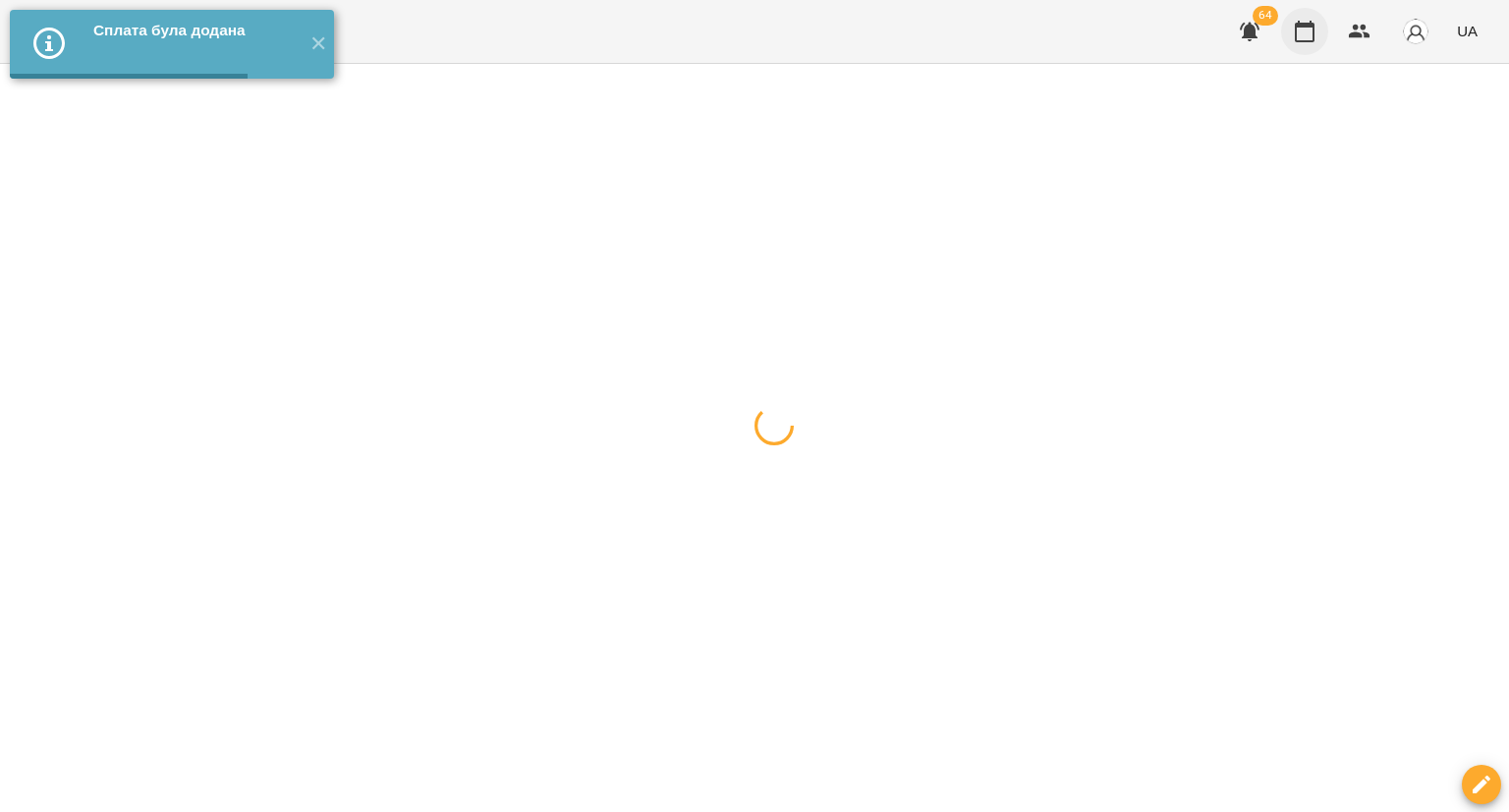
click at [1302, 34] on icon "button" at bounding box center [1305, 32] width 24 height 24
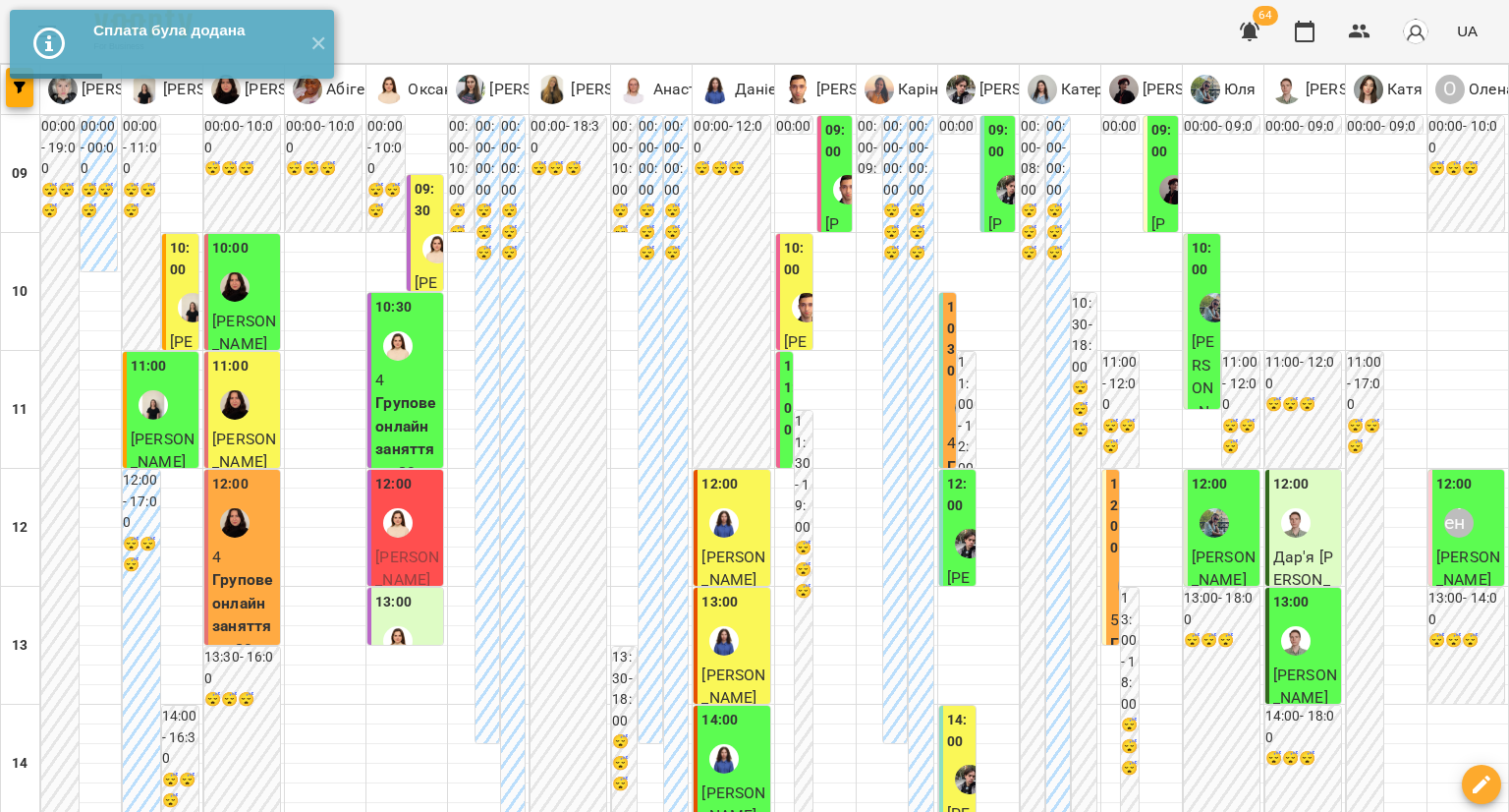
scroll to position [393, 0]
click at [214, 568] on p "Групове онлайн заняття по 80 хв рівні А1-В1 (Група 14 А1)" at bounding box center [243, 660] width 64 height 185
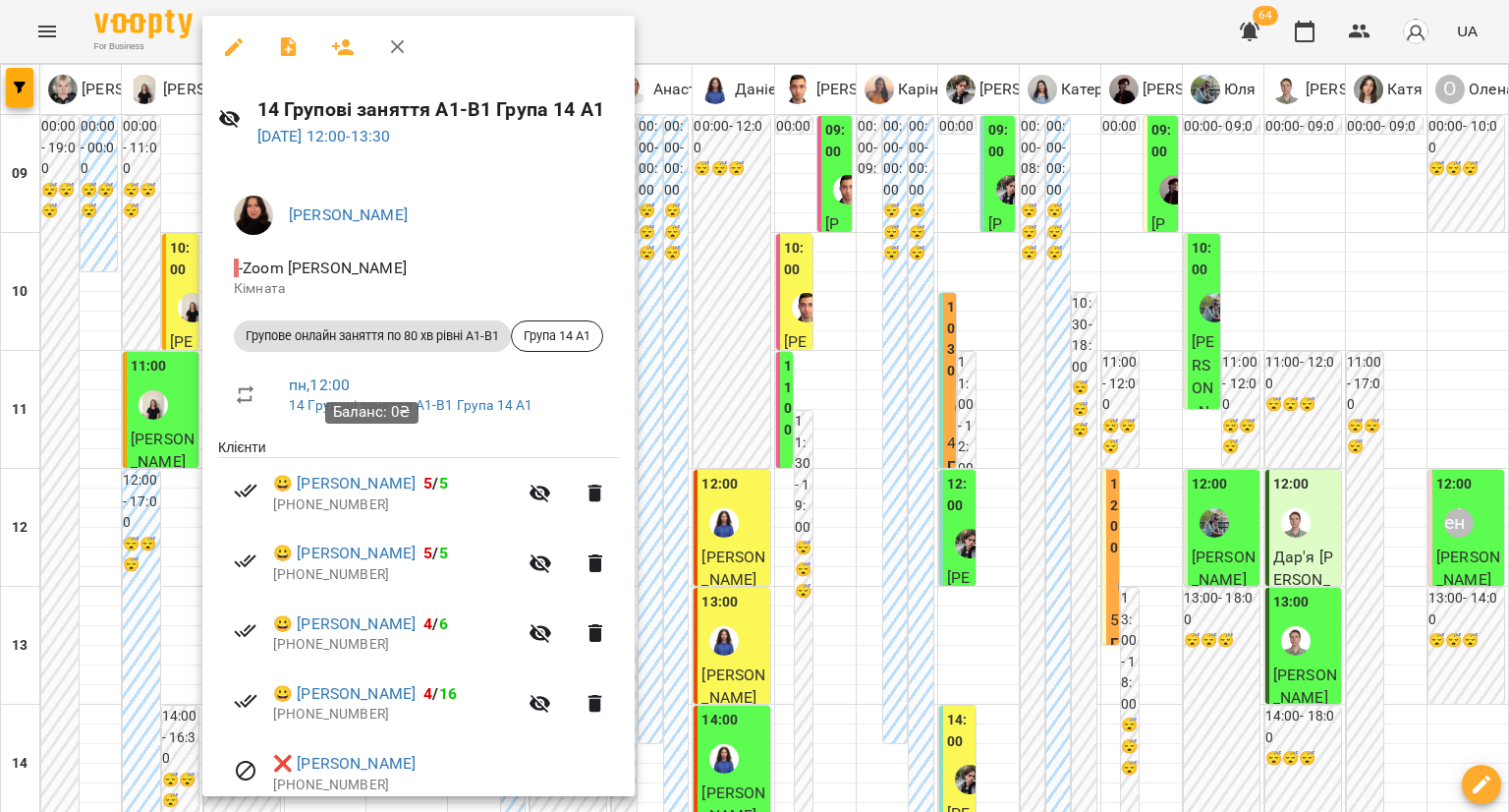
scroll to position [152, 0]
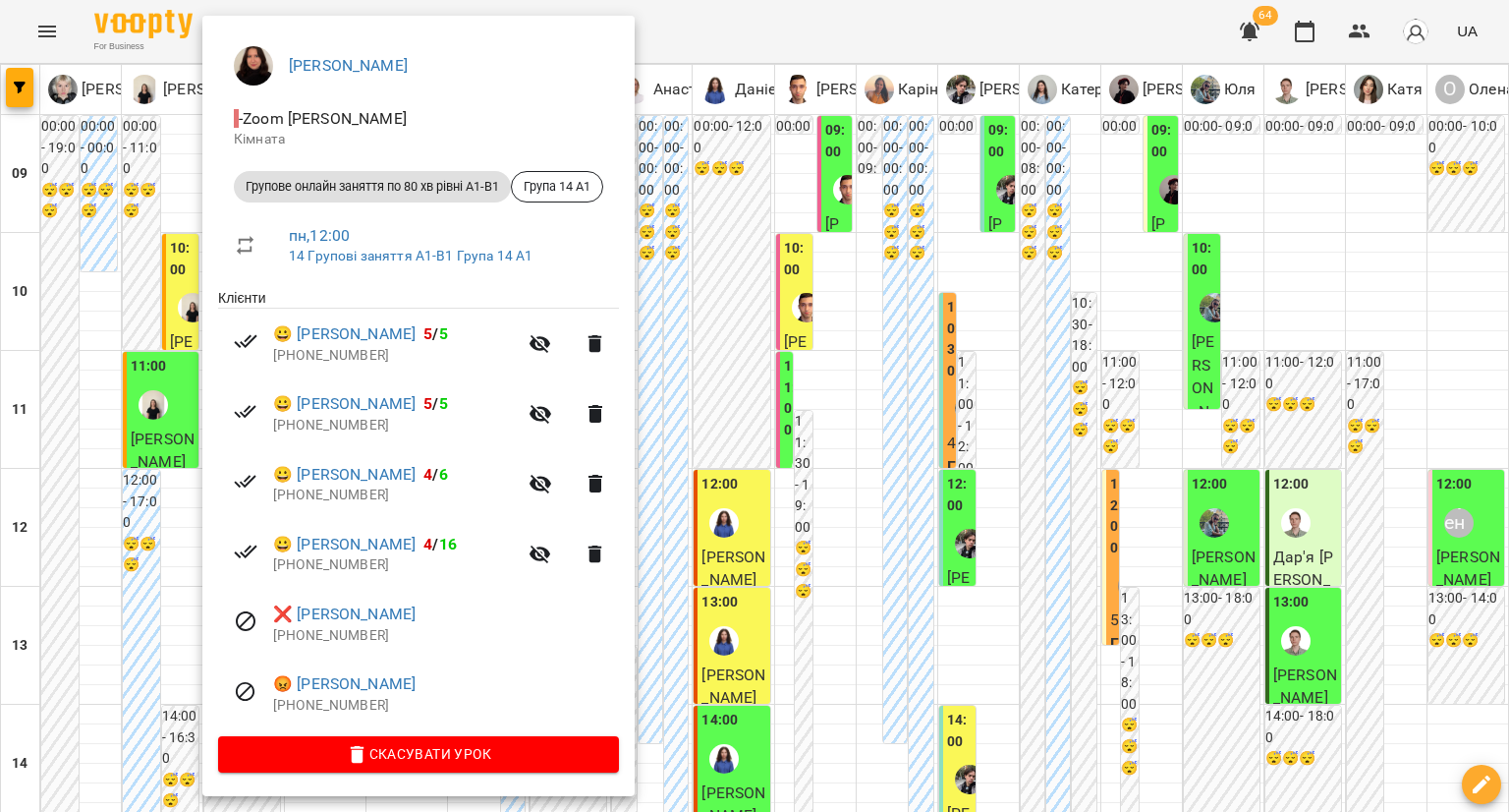
click at [145, 600] on div at bounding box center [754, 406] width 1509 height 812
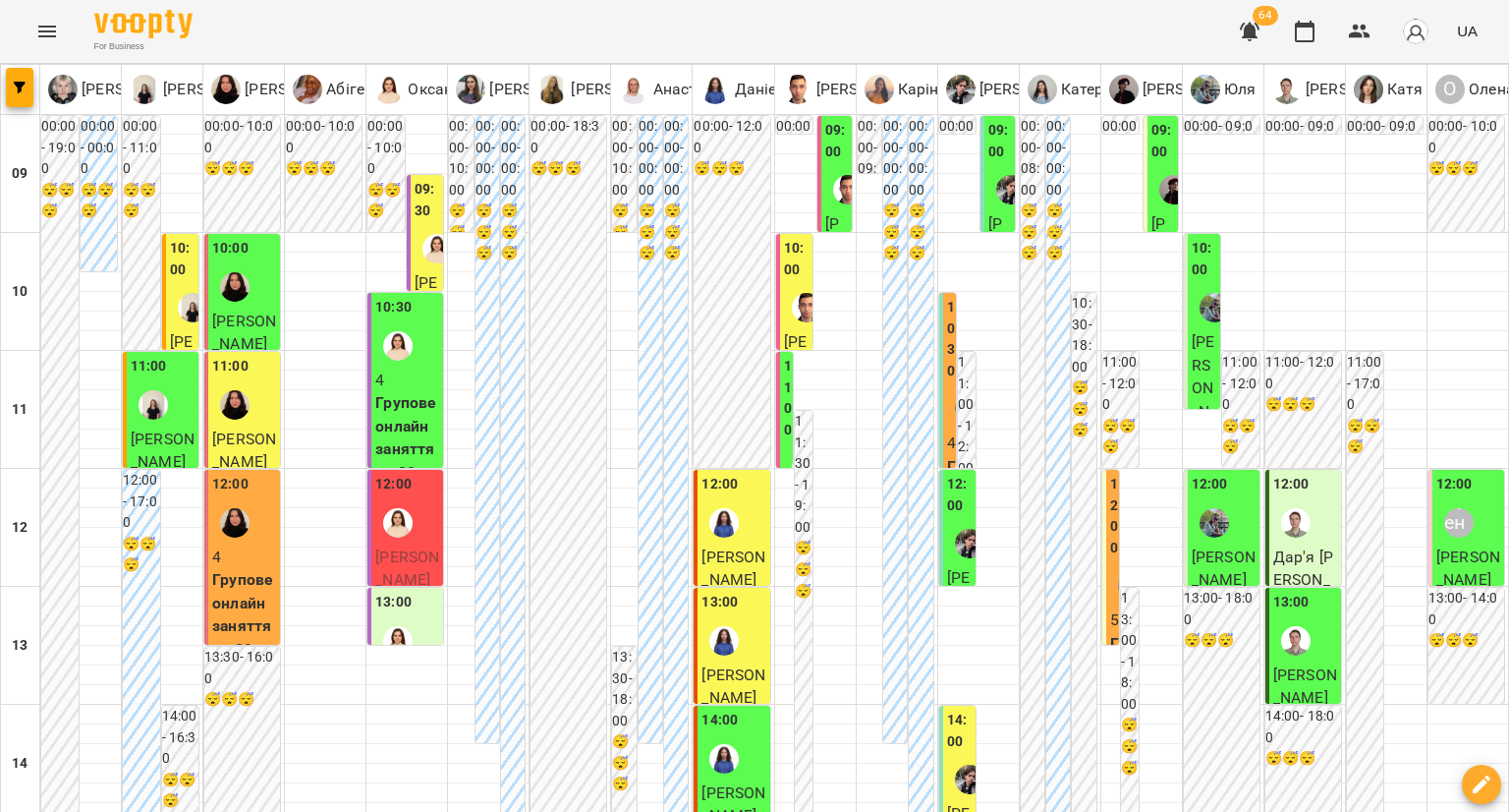
scroll to position [786, 0]
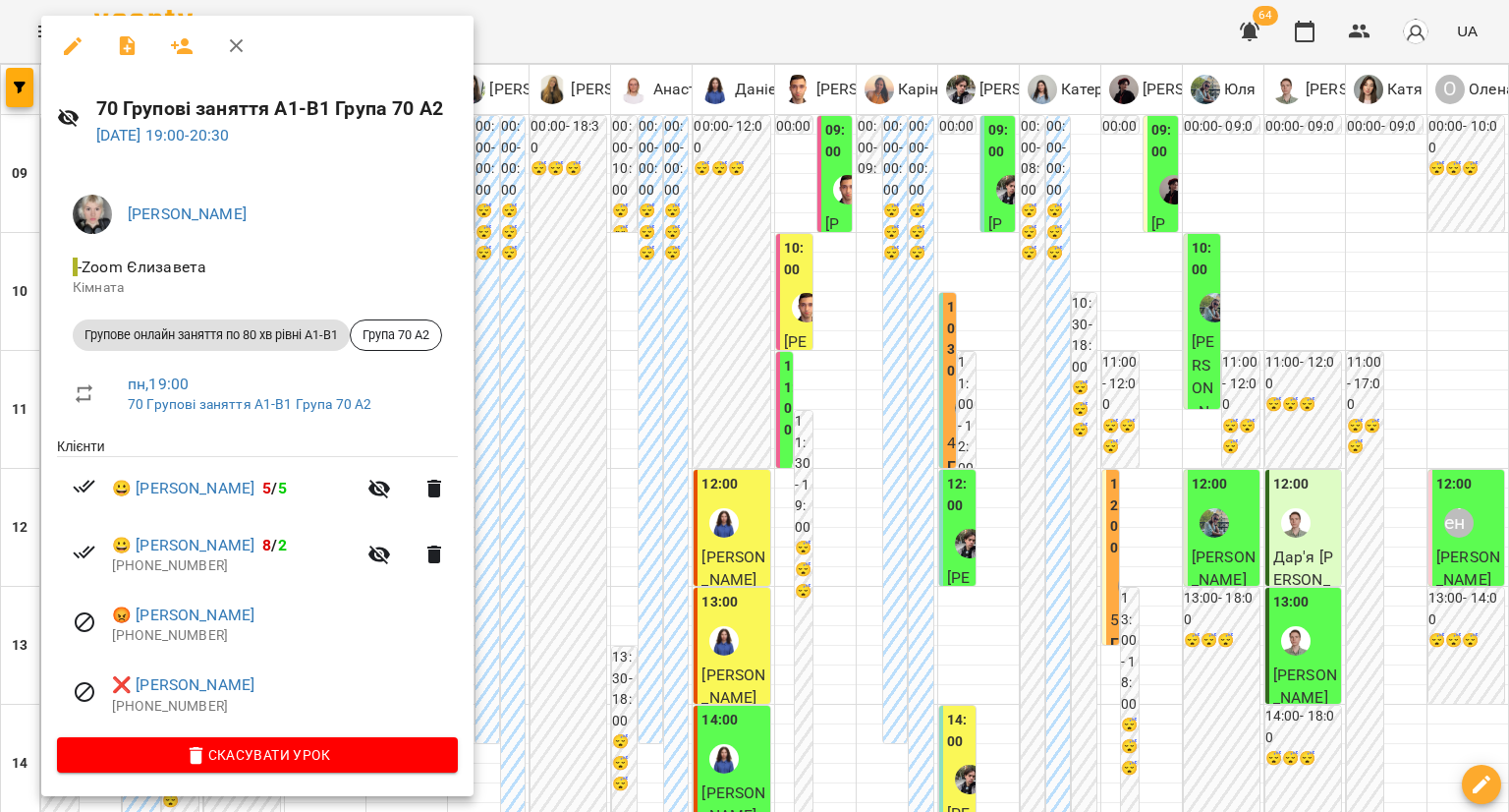
scroll to position [4, 0]
click at [591, 575] on div at bounding box center [754, 406] width 1509 height 812
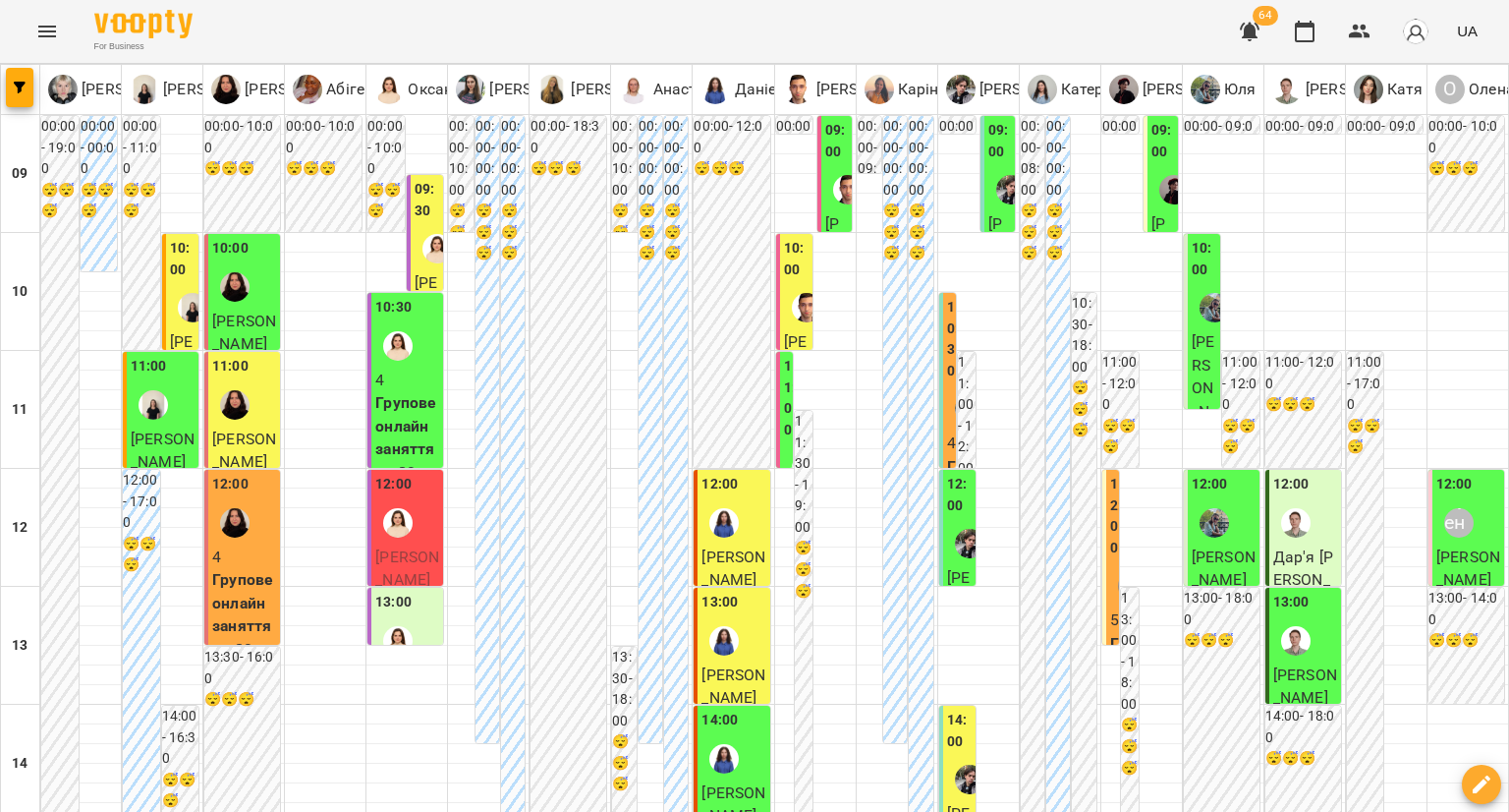
scroll to position [982, 0]
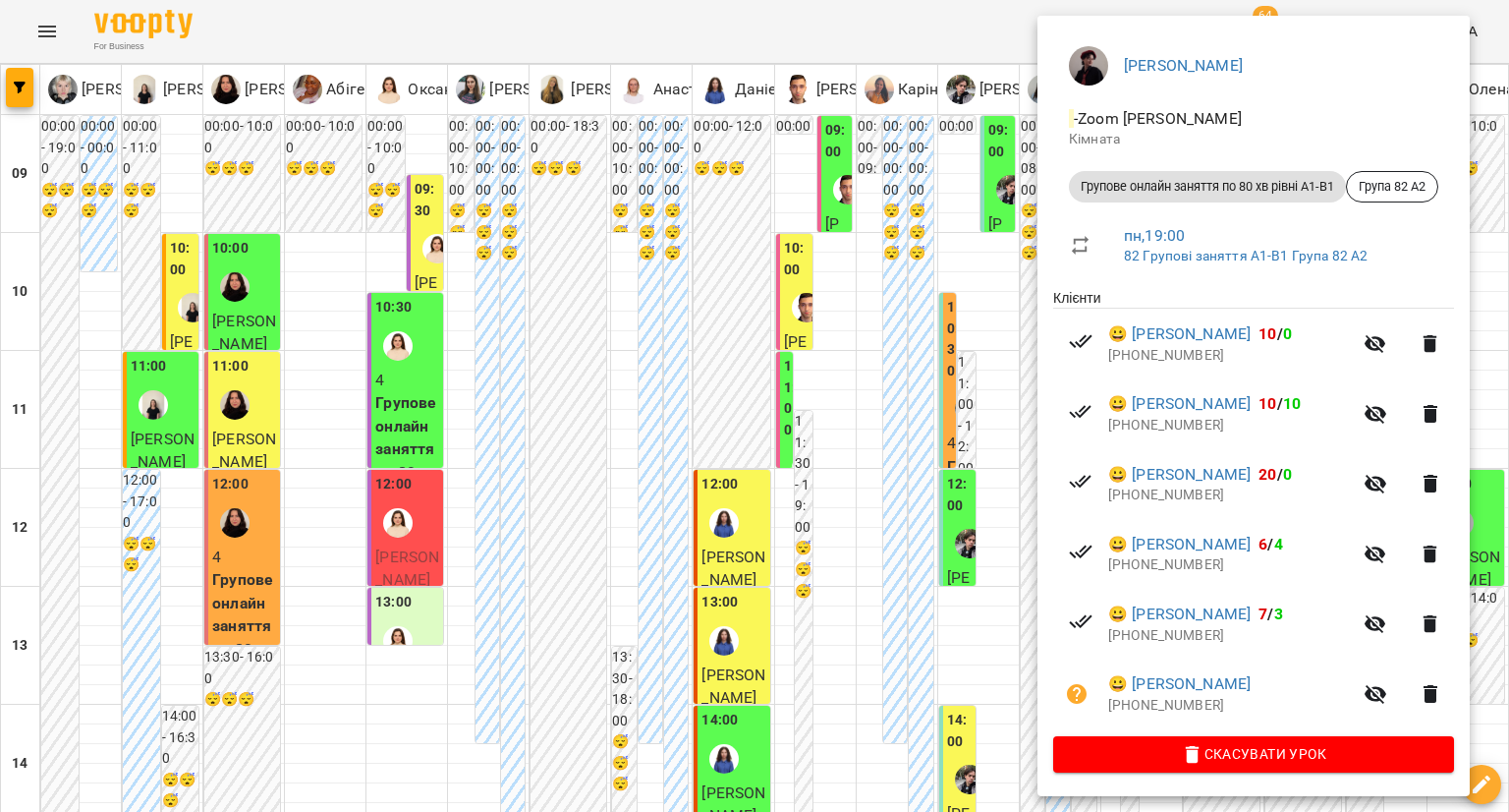
scroll to position [152, 0]
click at [1128, 681] on link "😀 Ірина Бахно" at bounding box center [1180, 684] width 143 height 24
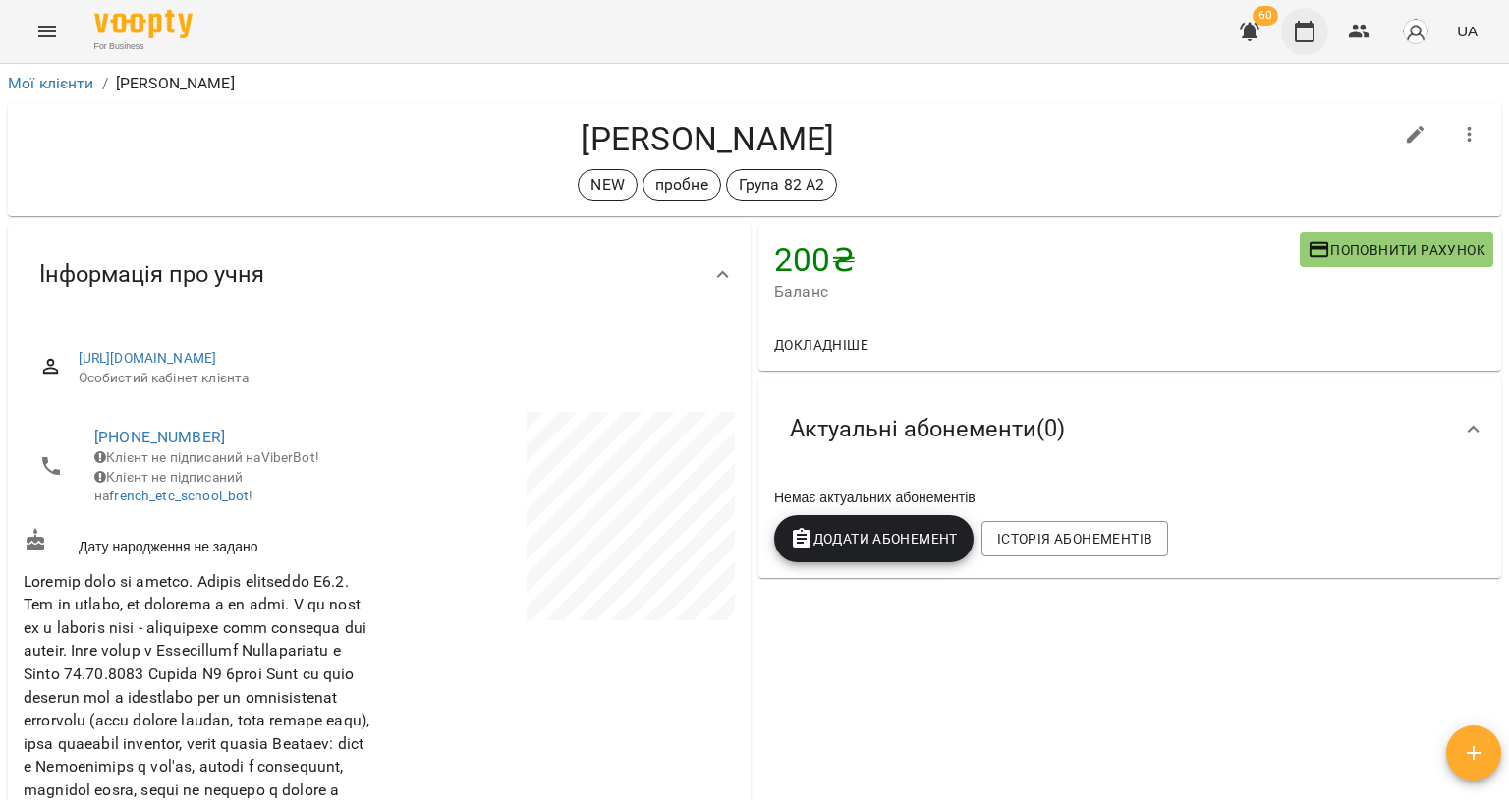
click at [1311, 29] on icon "button" at bounding box center [1305, 32] width 24 height 24
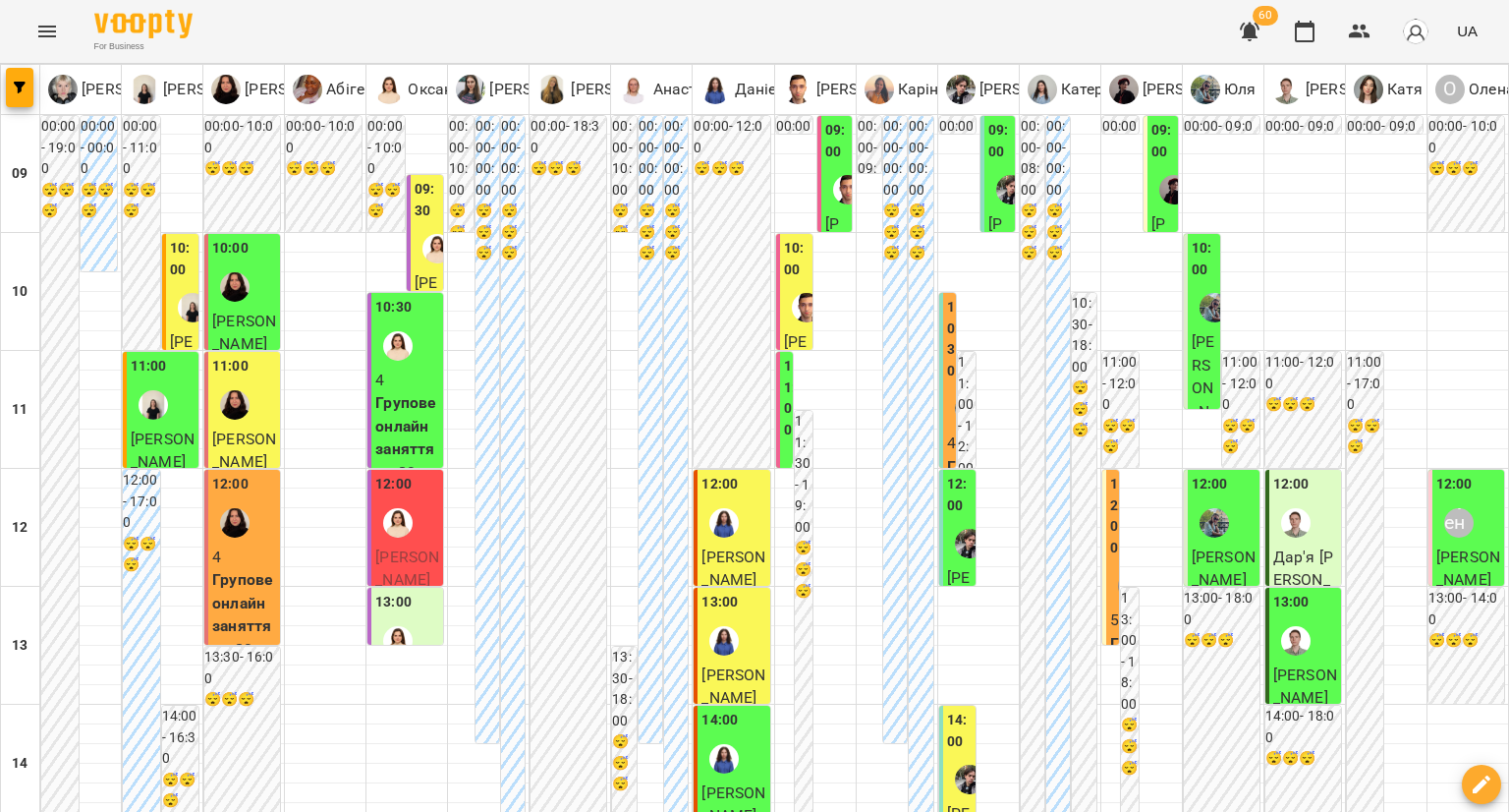
scroll to position [1081, 0]
type input "**********"
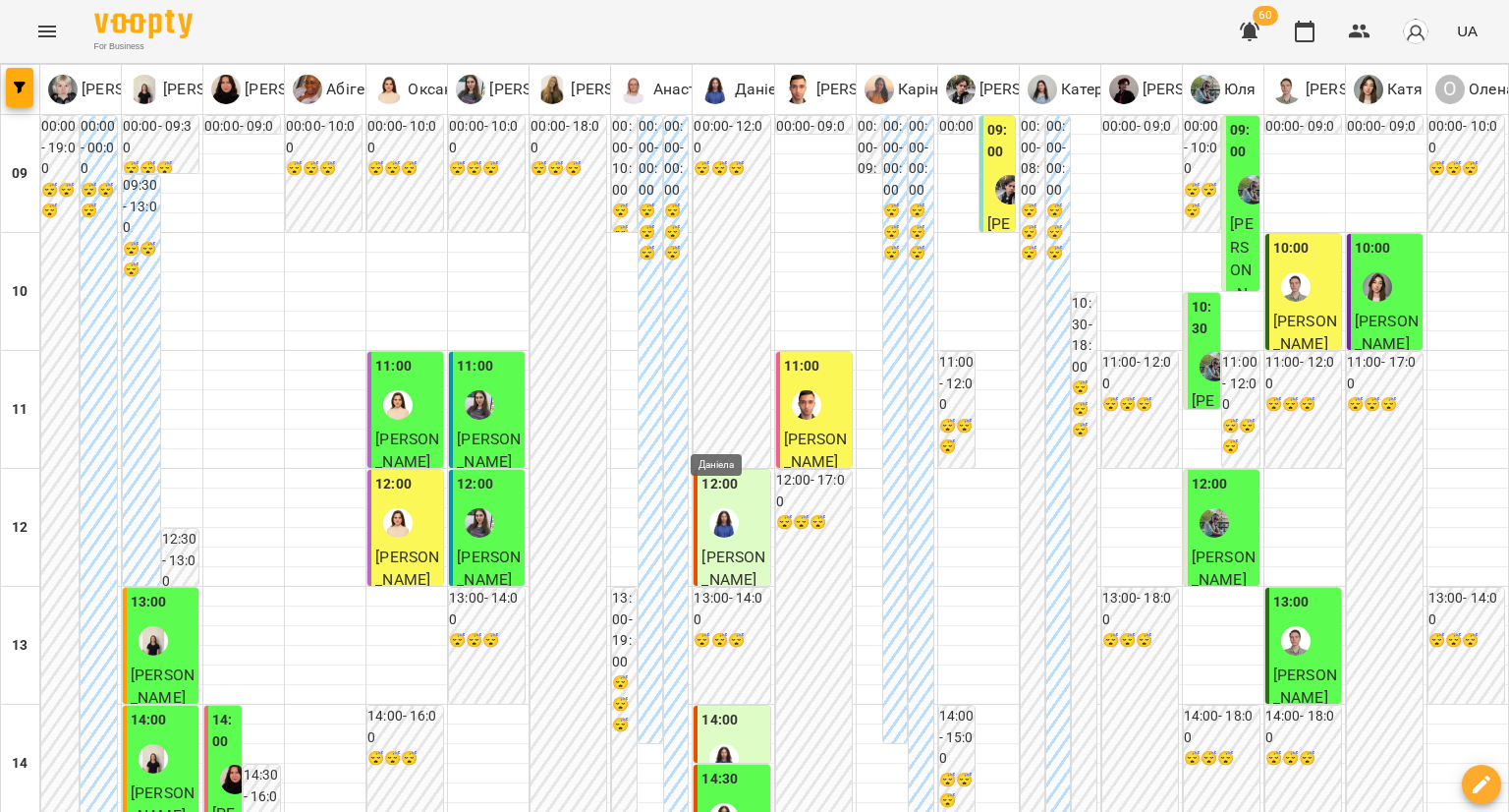
scroll to position [0, 0]
click at [995, 197] on img "Микита" at bounding box center [1010, 189] width 30 height 30
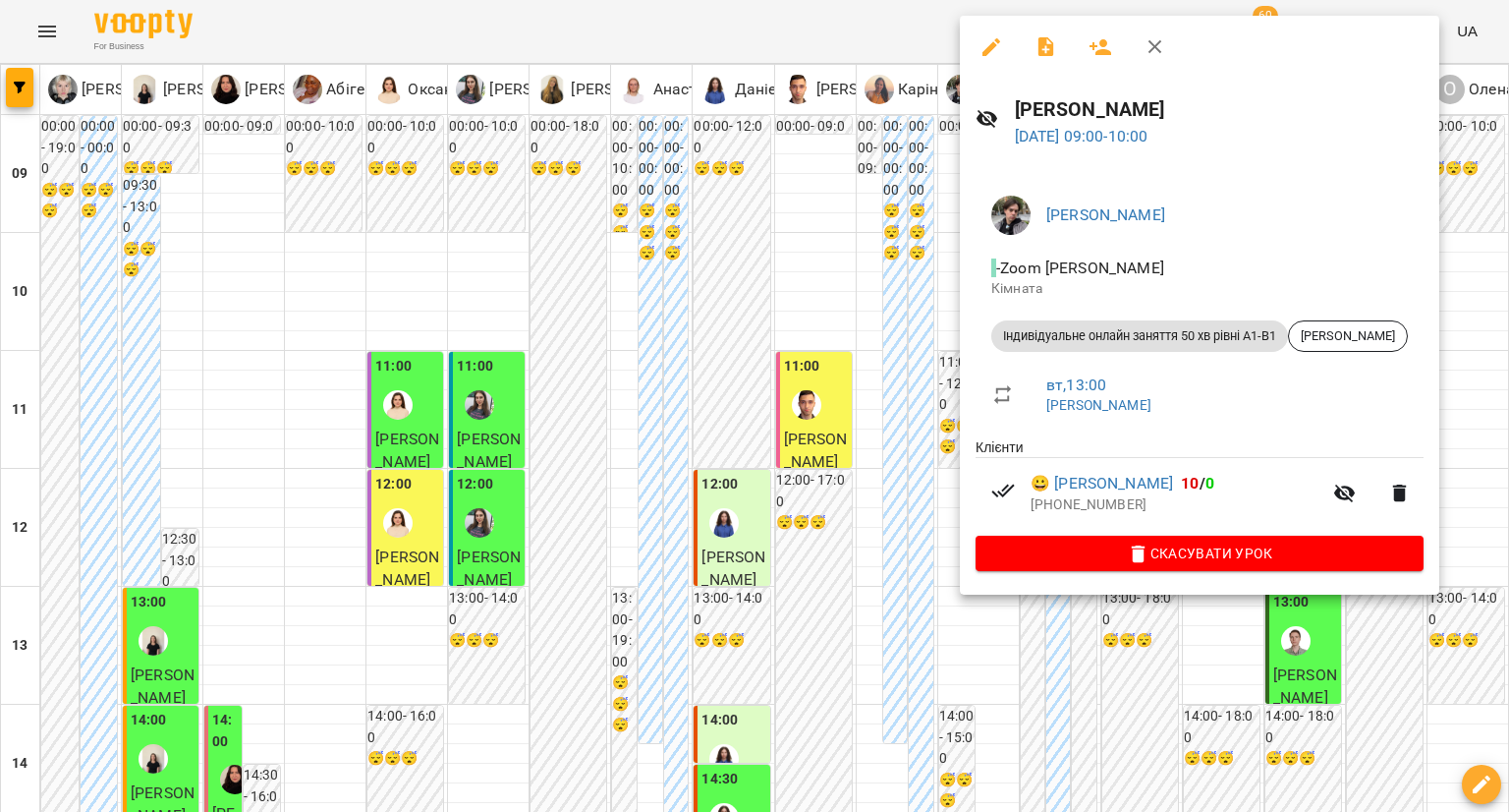
click at [876, 386] on div at bounding box center [754, 406] width 1509 height 812
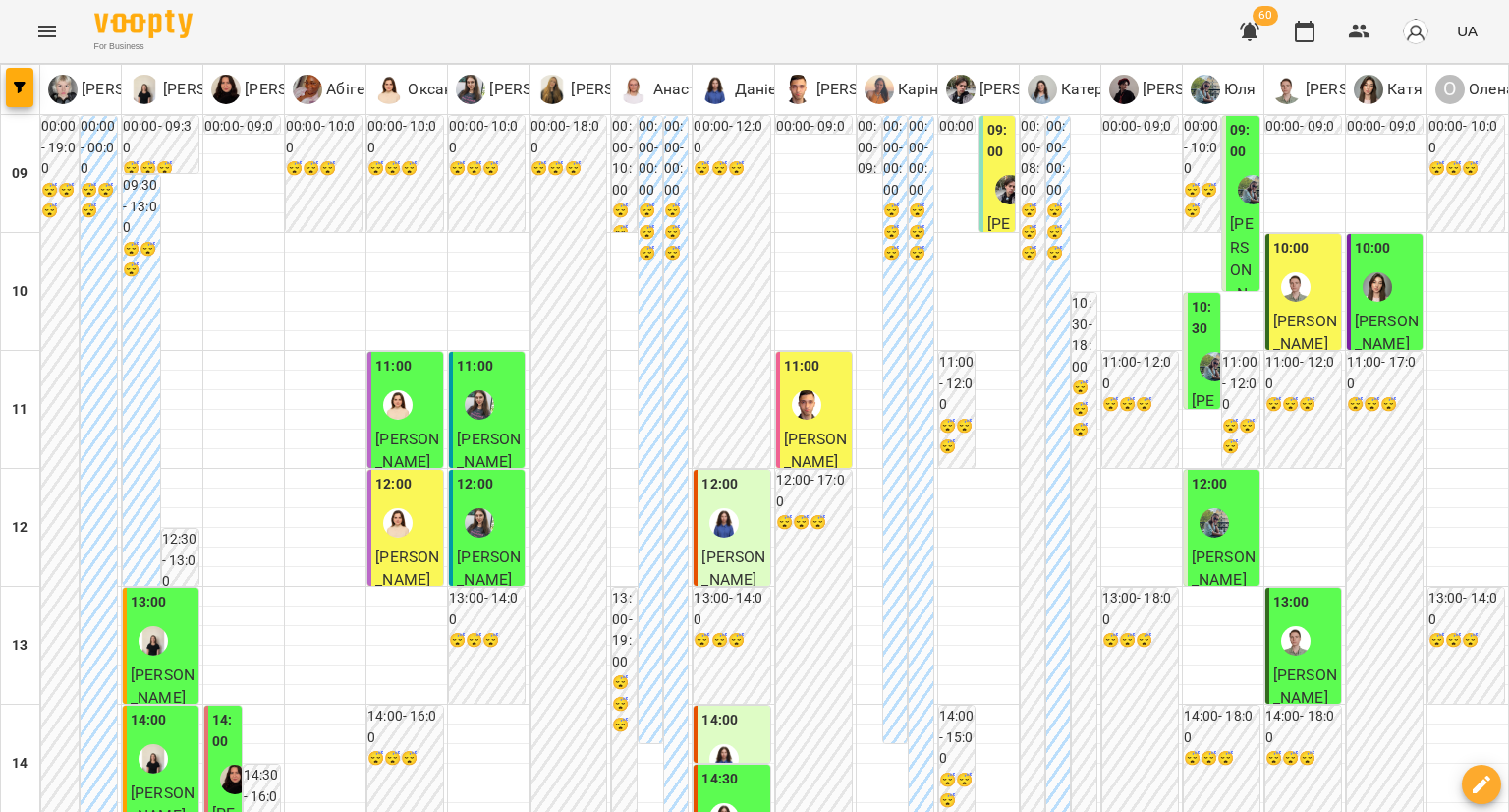
click at [1315, 296] on div "10:00" at bounding box center [1305, 273] width 64 height 72
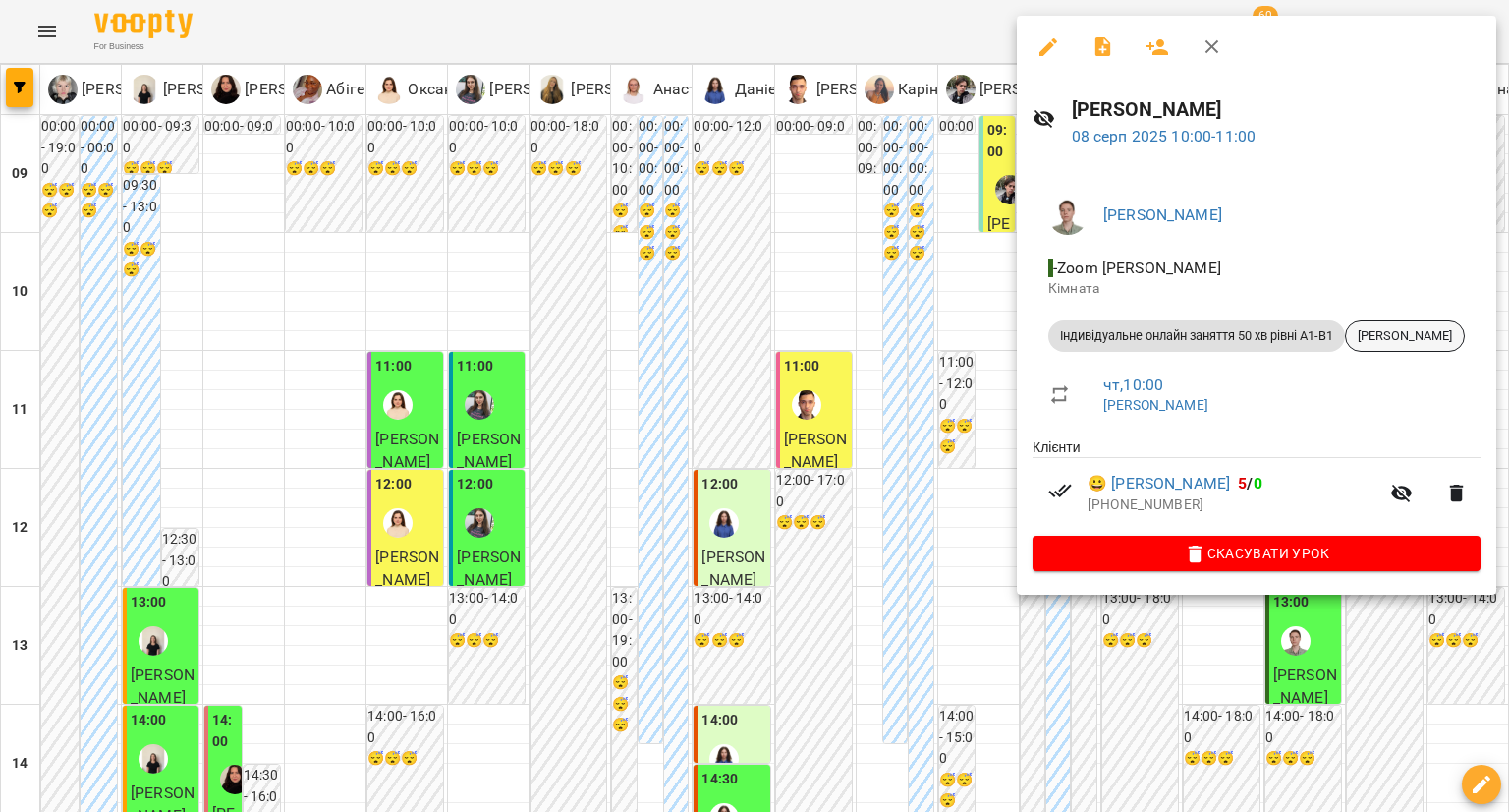
click at [1367, 339] on span "[PERSON_NAME]" at bounding box center [1406, 336] width 118 height 18
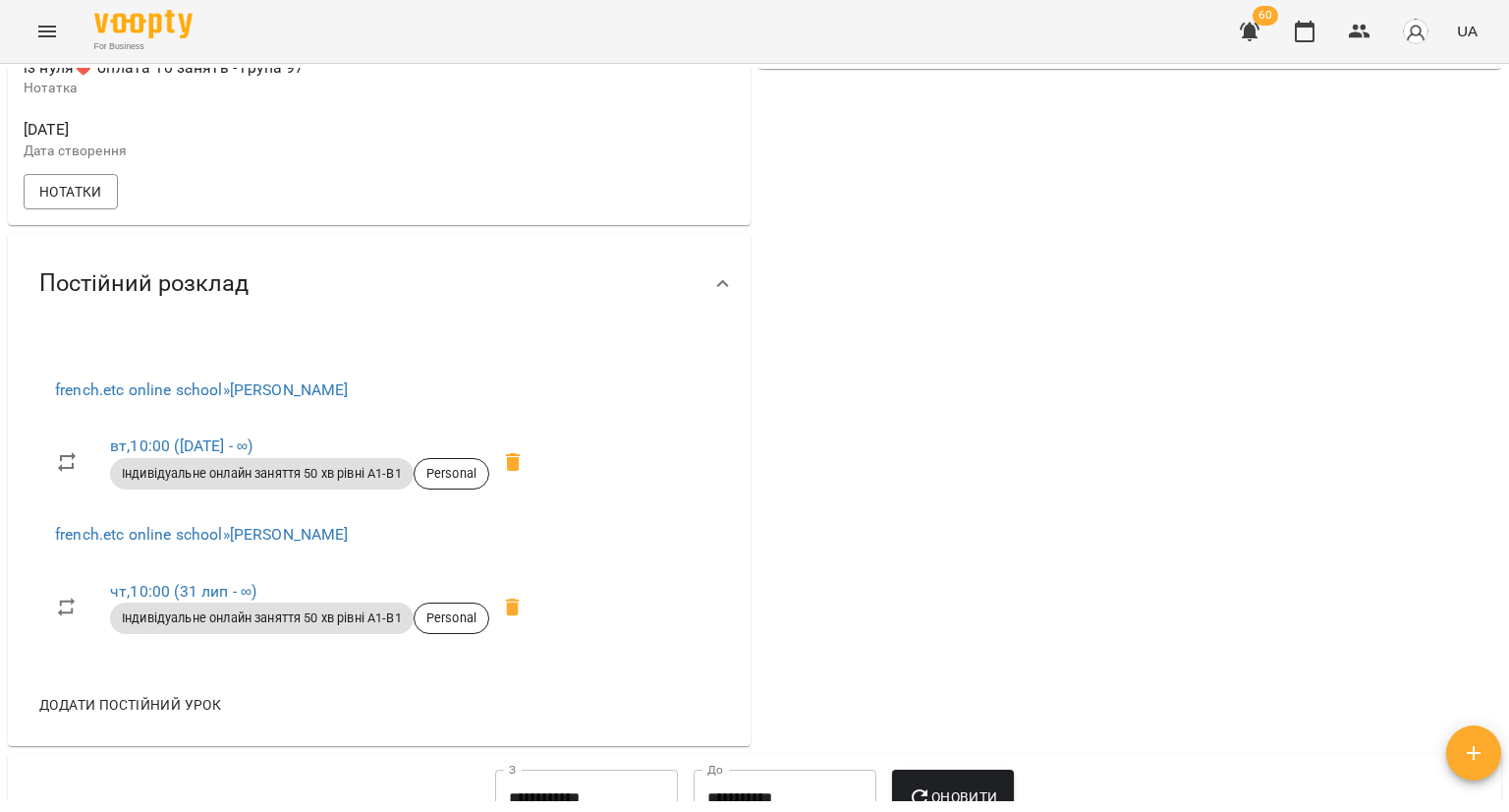
scroll to position [786, 0]
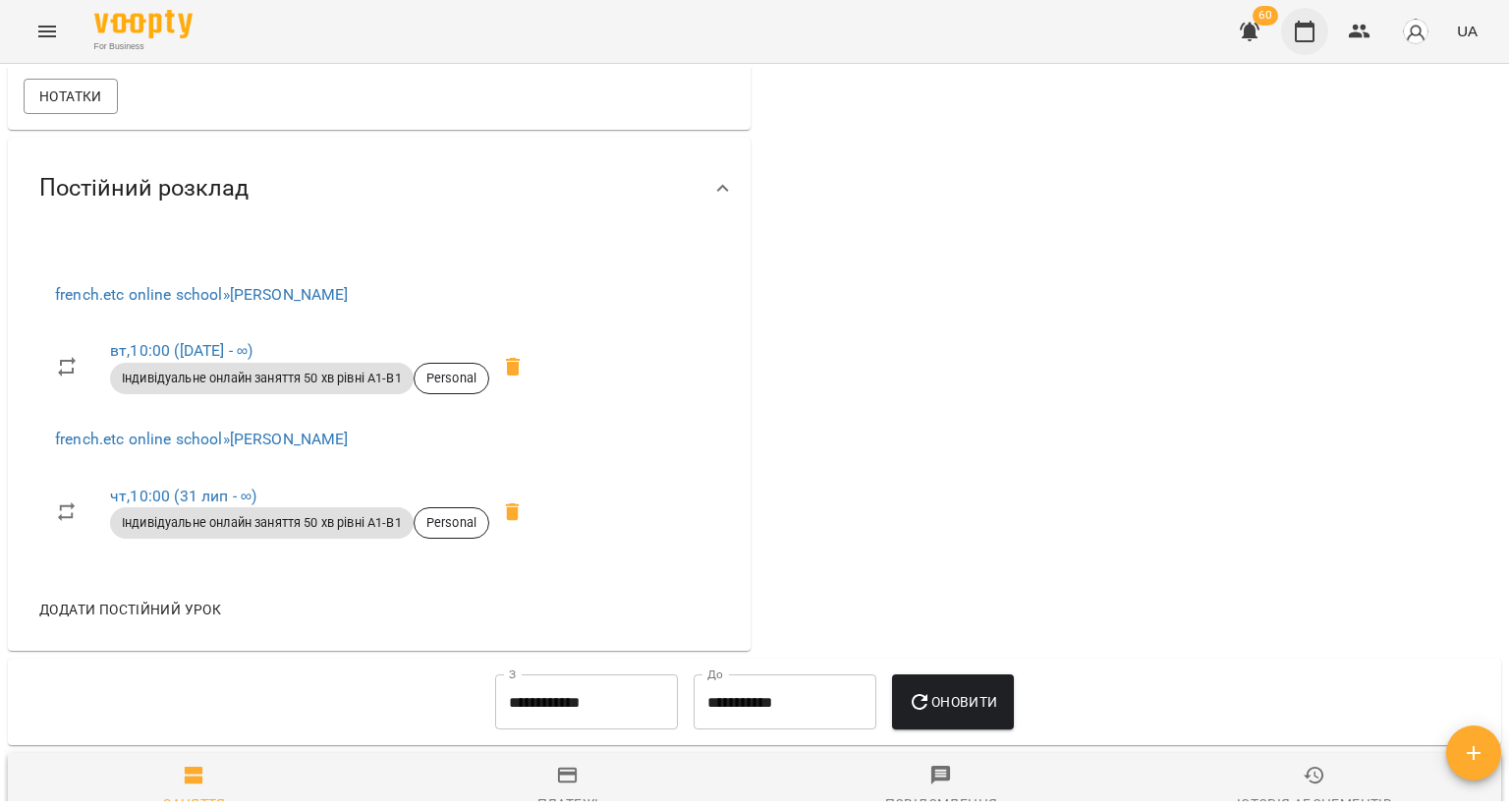
click at [1288, 31] on button "button" at bounding box center [1305, 32] width 47 height 47
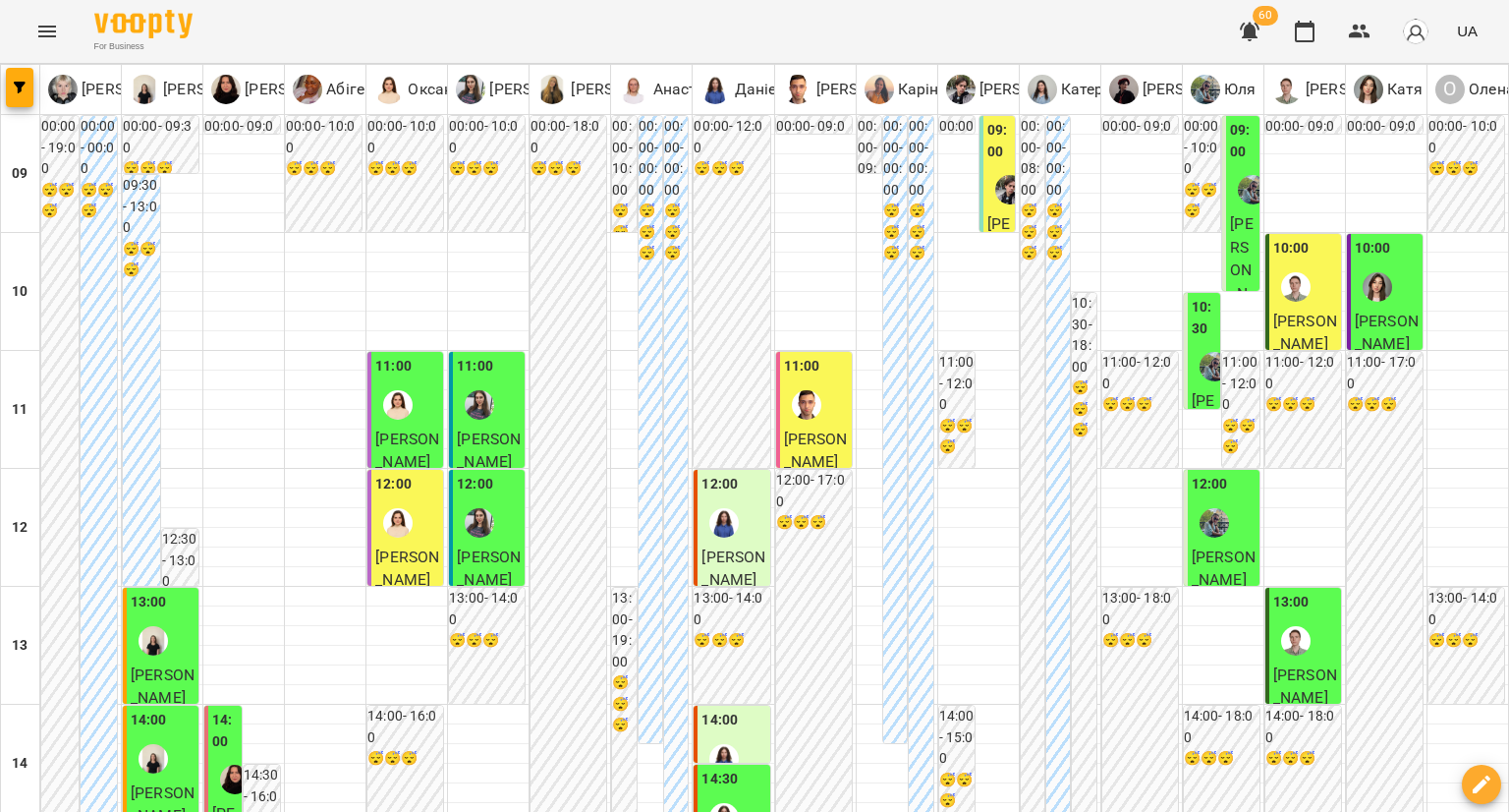
scroll to position [1081, 0]
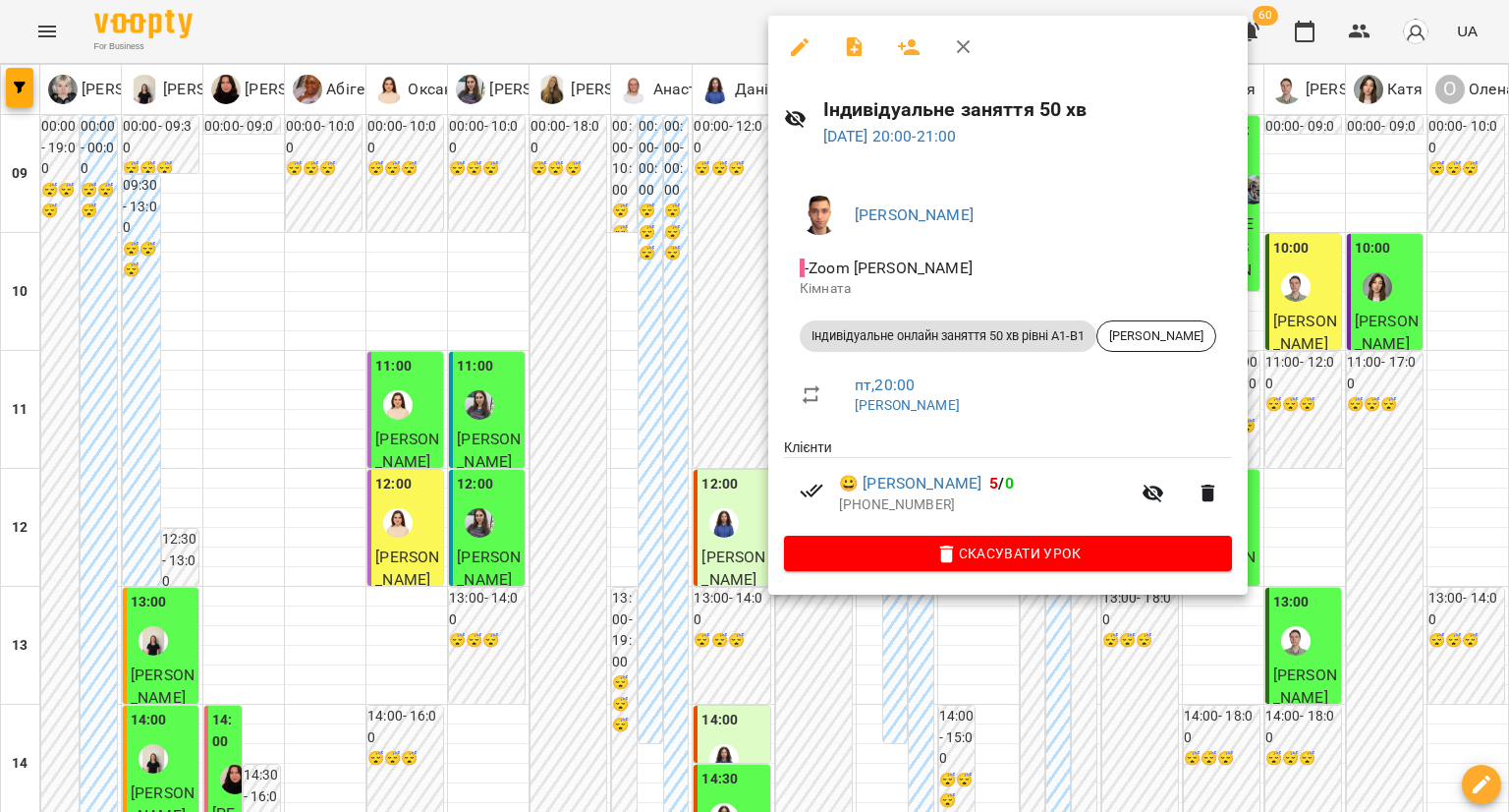
click at [731, 493] on div at bounding box center [754, 406] width 1509 height 812
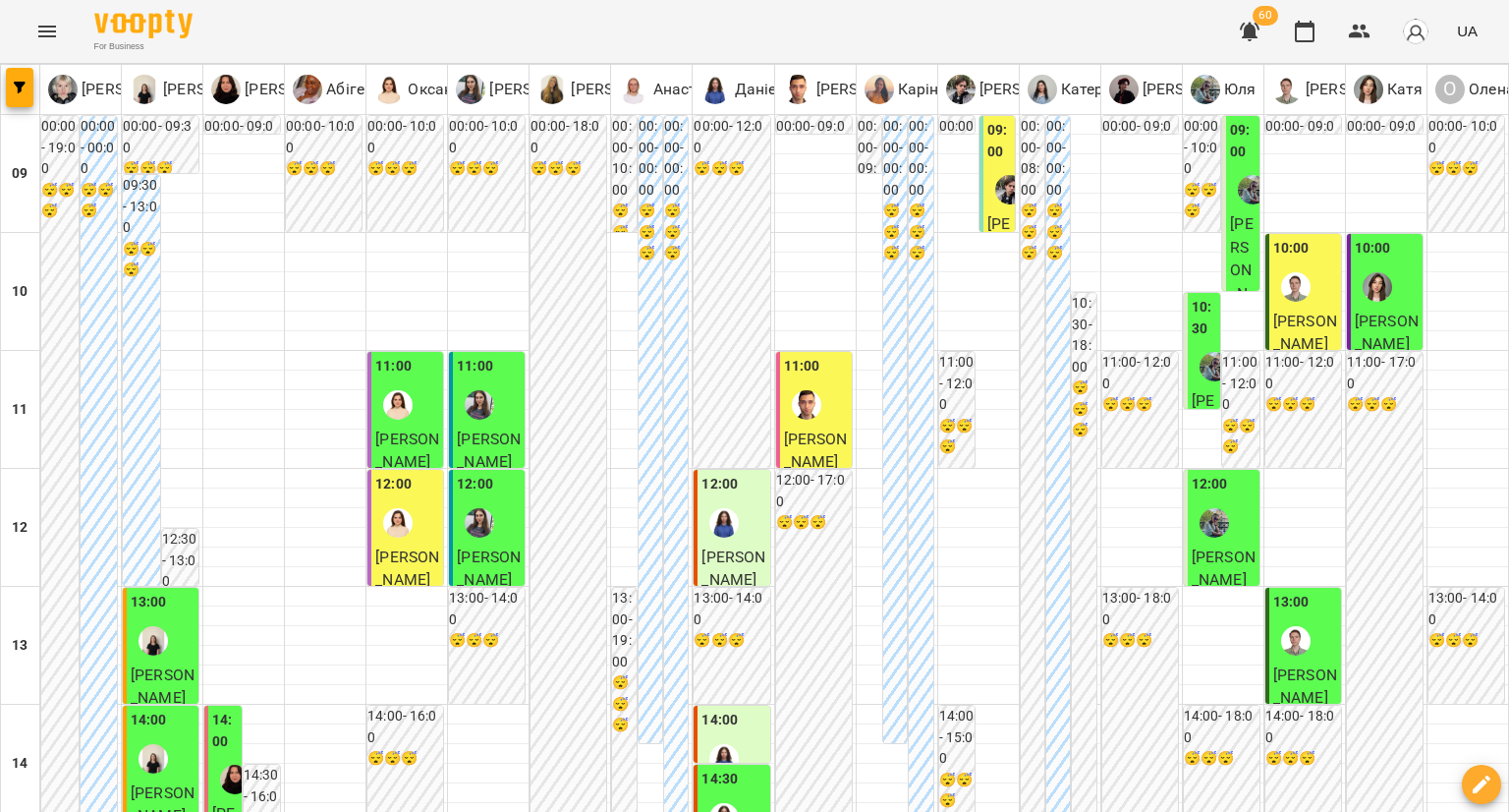
scroll to position [884, 0]
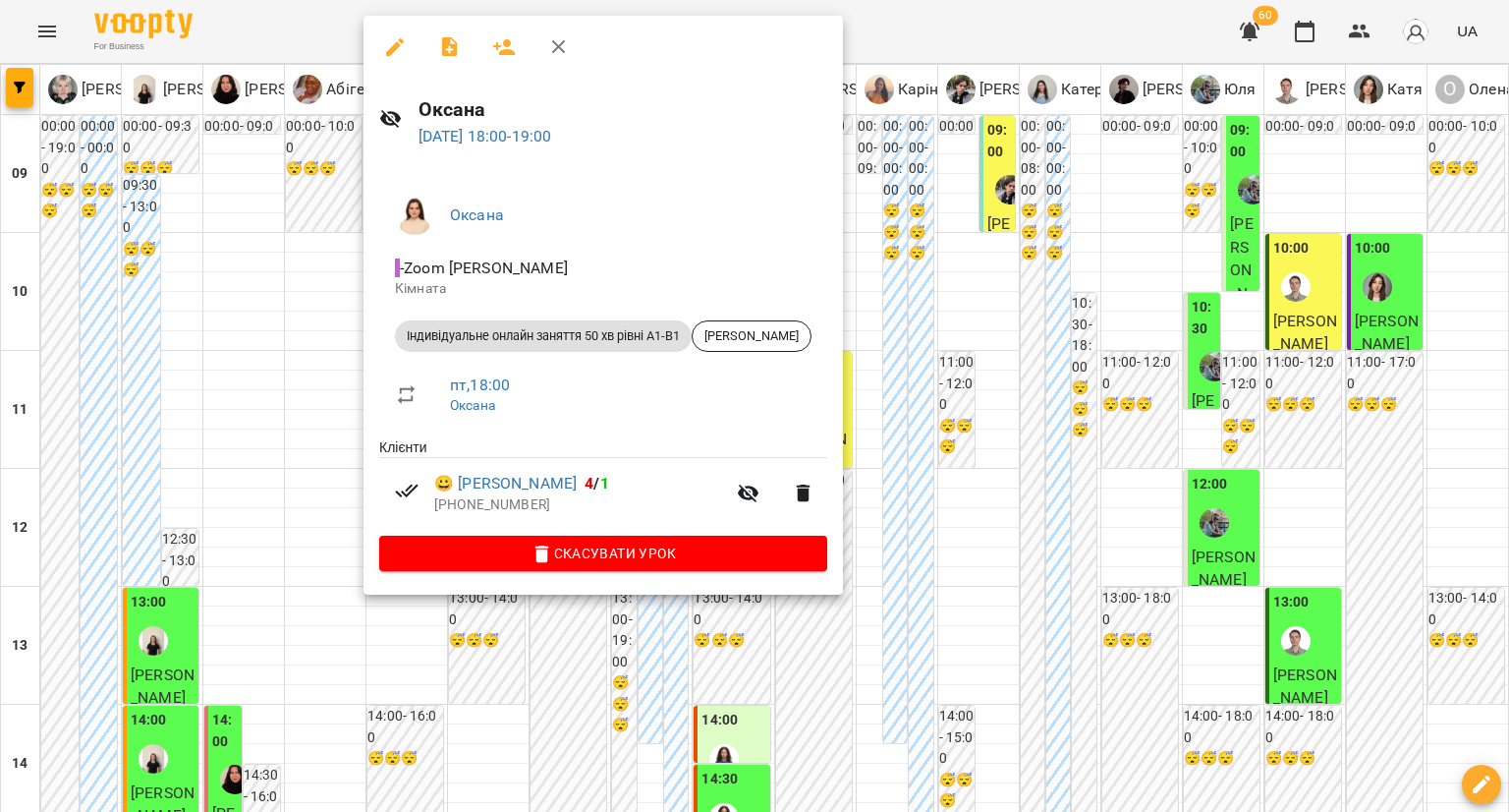
click at [321, 449] on div at bounding box center [754, 406] width 1509 height 812
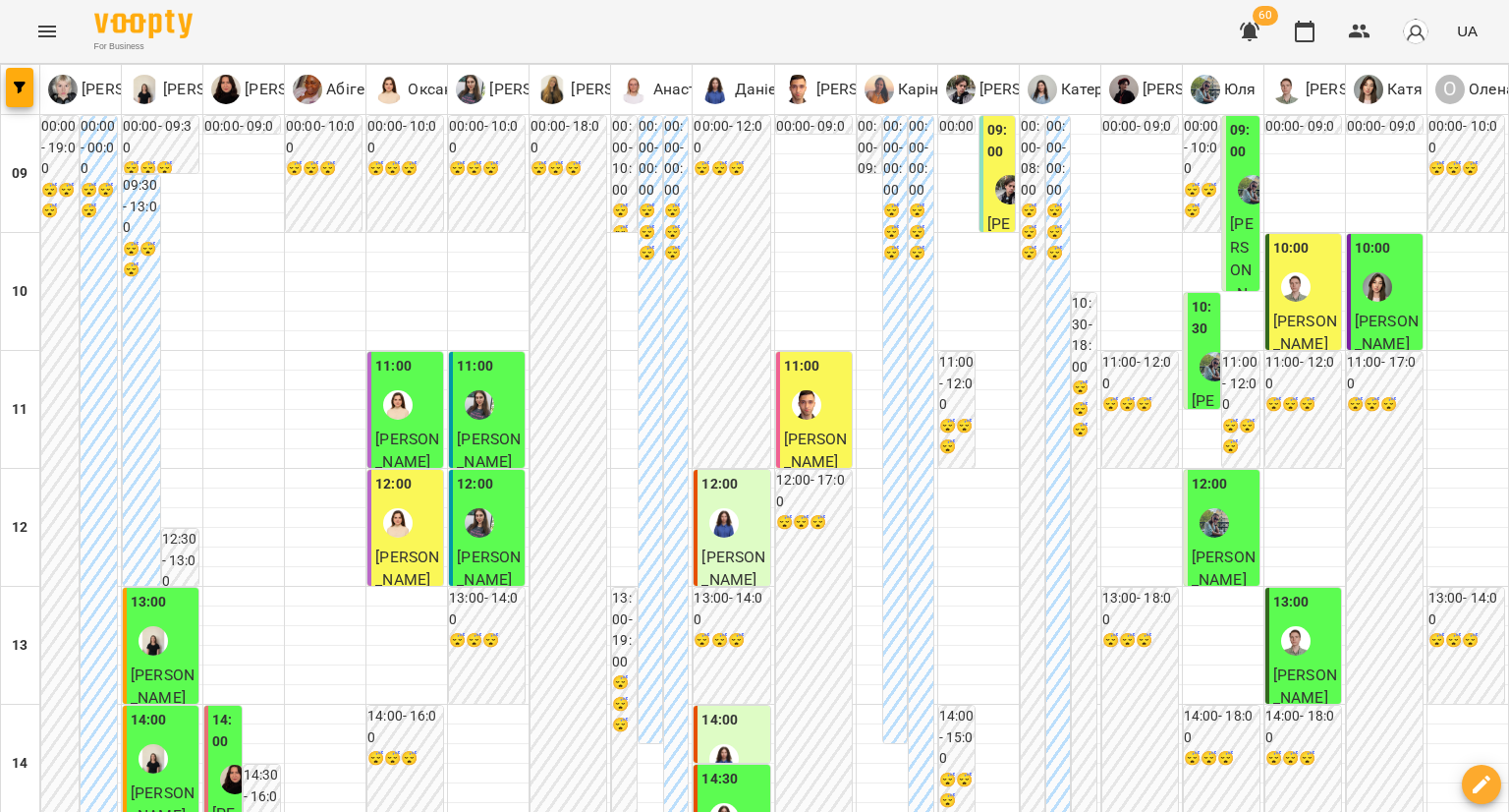
scroll to position [0, 0]
click at [1313, 300] on div "10:00" at bounding box center [1305, 273] width 64 height 72
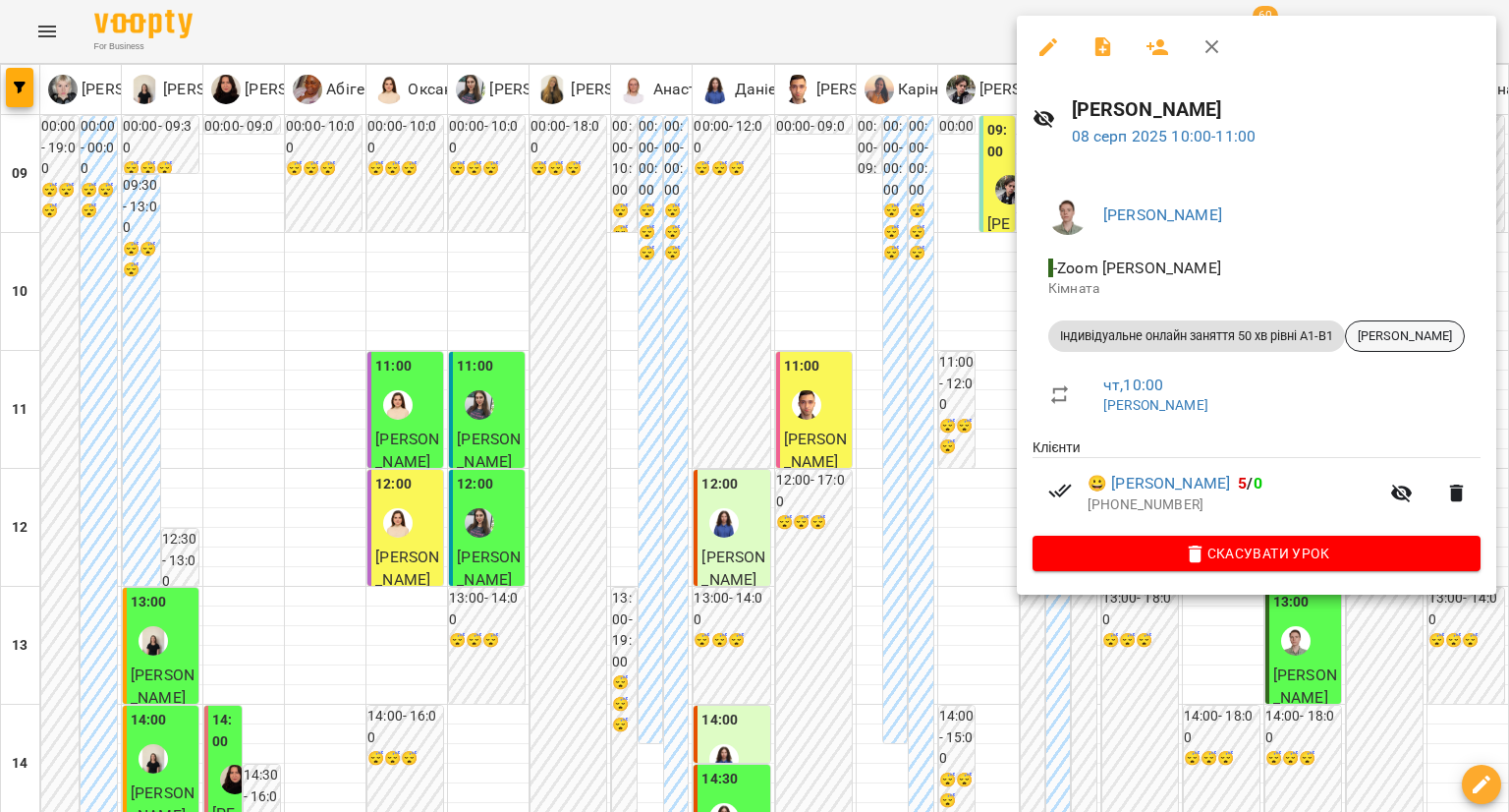
click at [1413, 345] on div "[PERSON_NAME]" at bounding box center [1406, 336] width 120 height 32
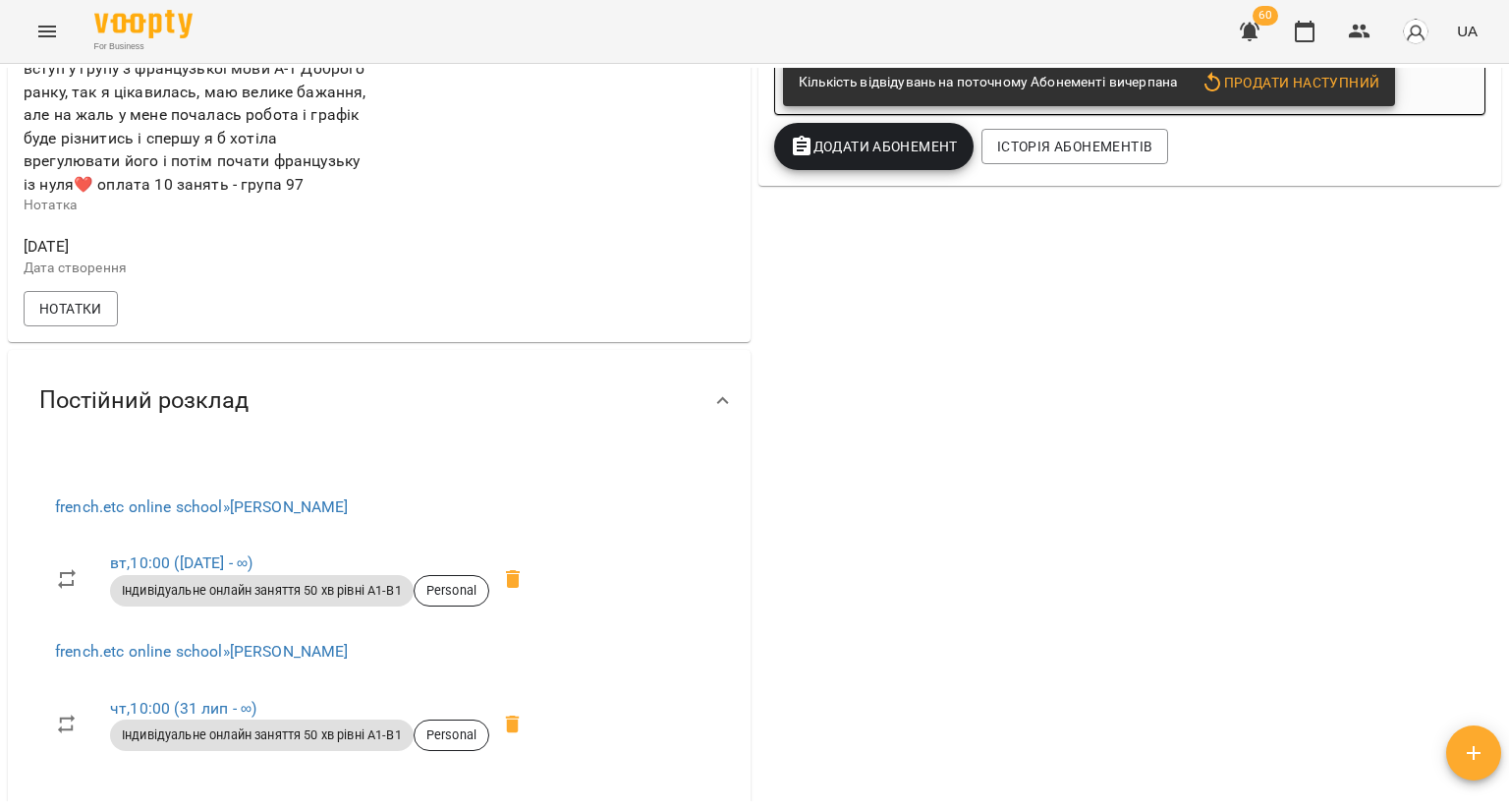
scroll to position [492, 0]
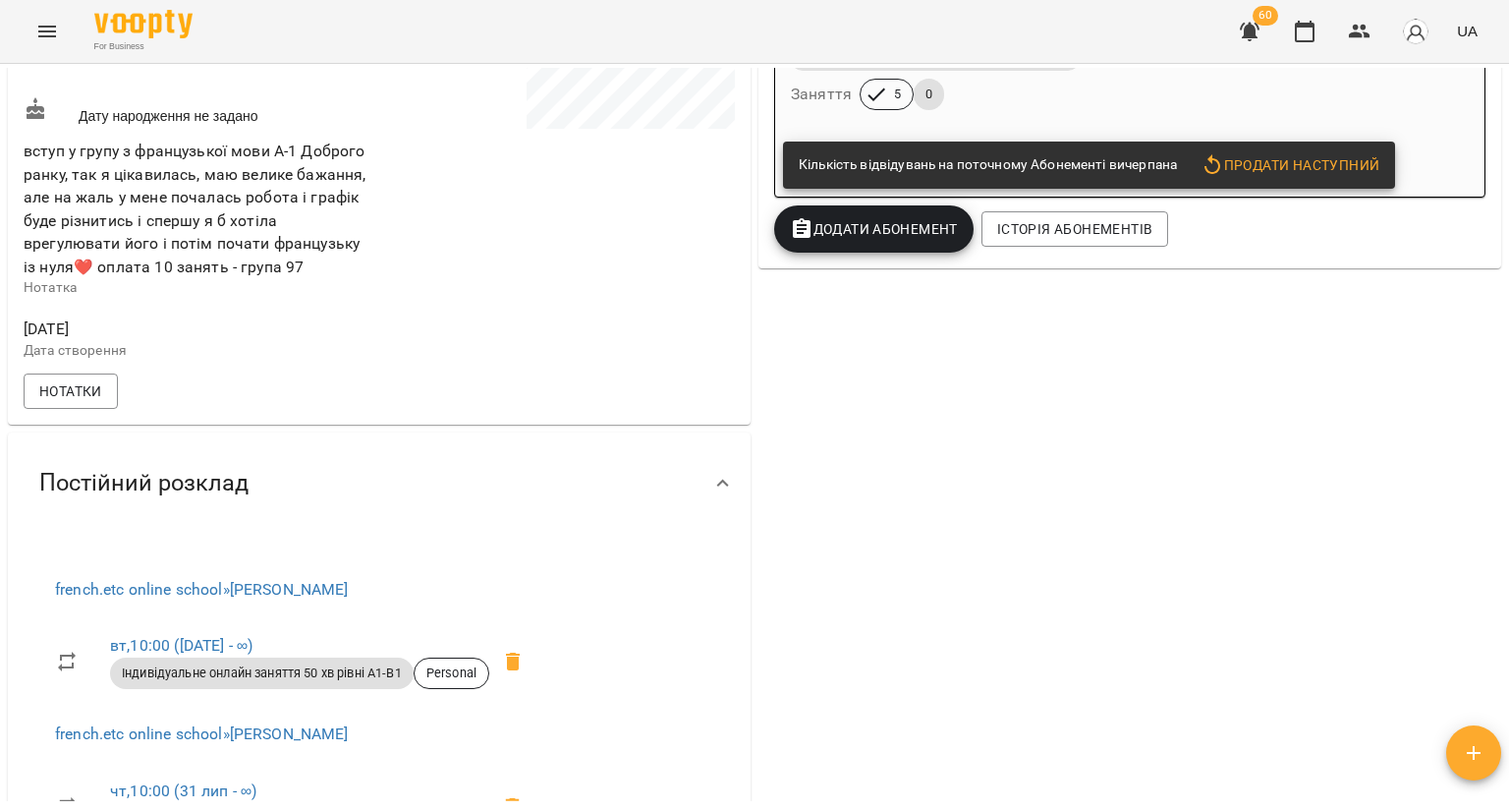
click at [1274, 39] on div "60 UA" at bounding box center [1355, 32] width 259 height 51
click at [1289, 35] on button "button" at bounding box center [1305, 32] width 47 height 47
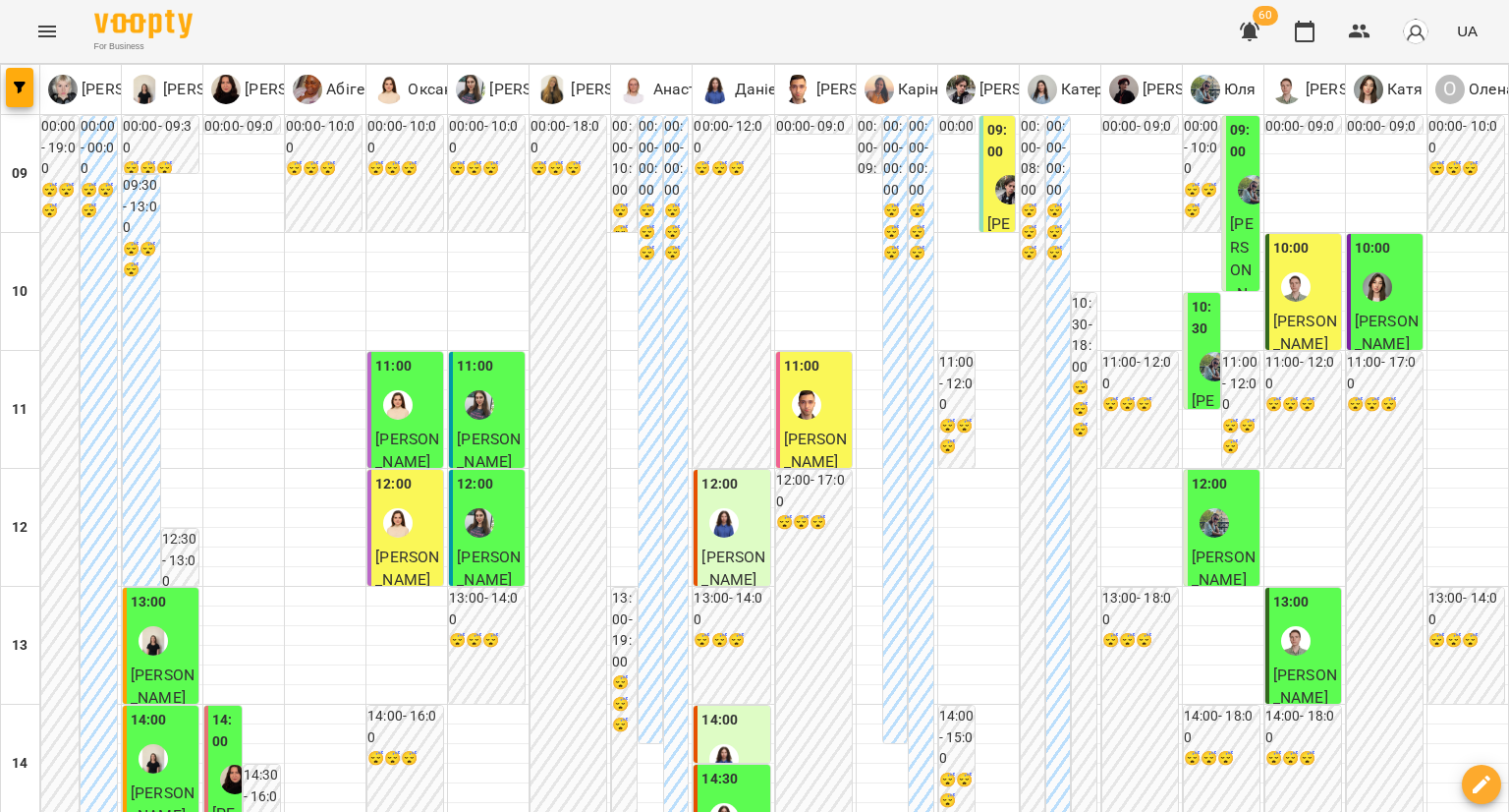
scroll to position [589, 0]
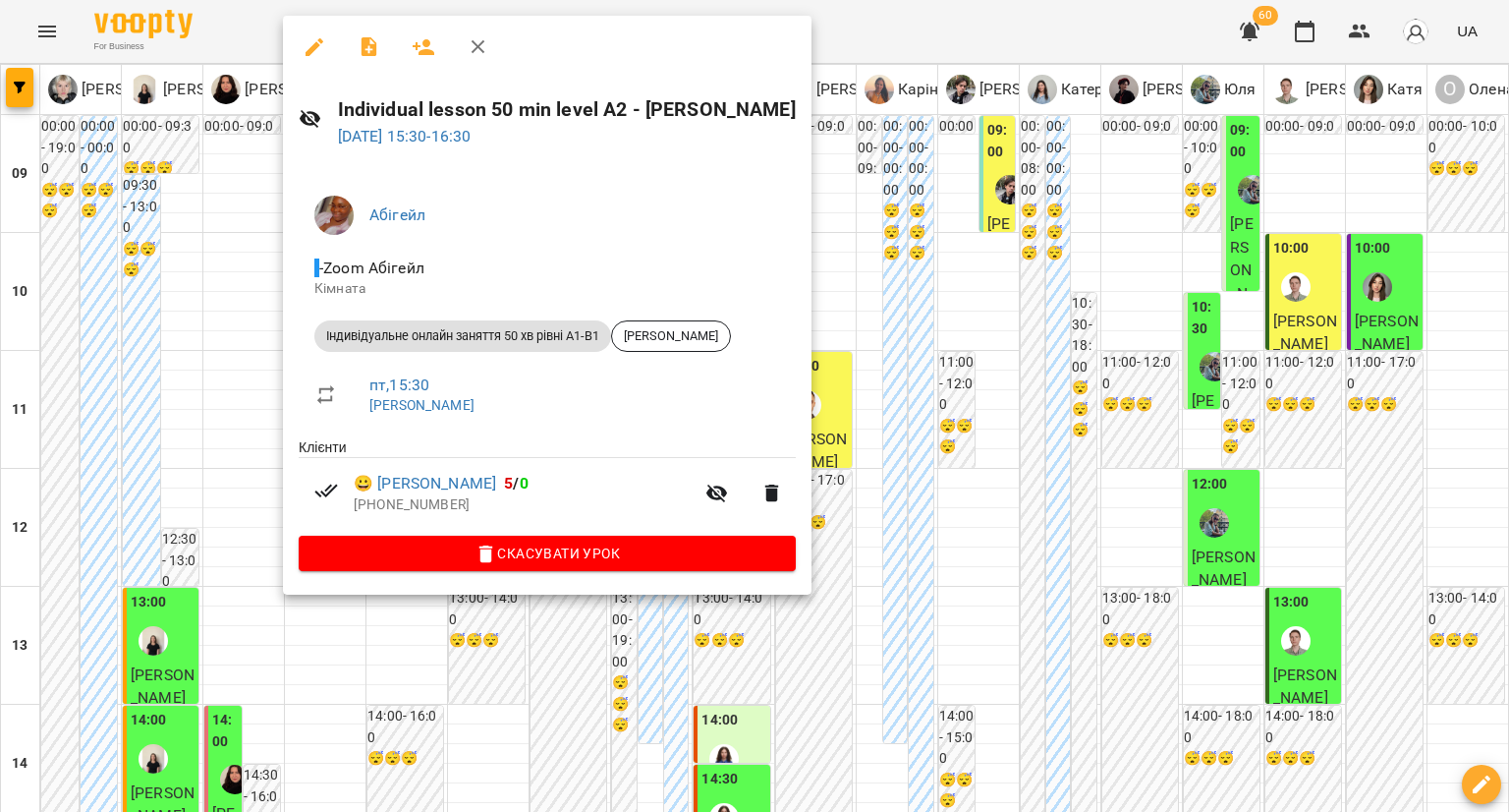
click at [78, 468] on div at bounding box center [754, 406] width 1509 height 812
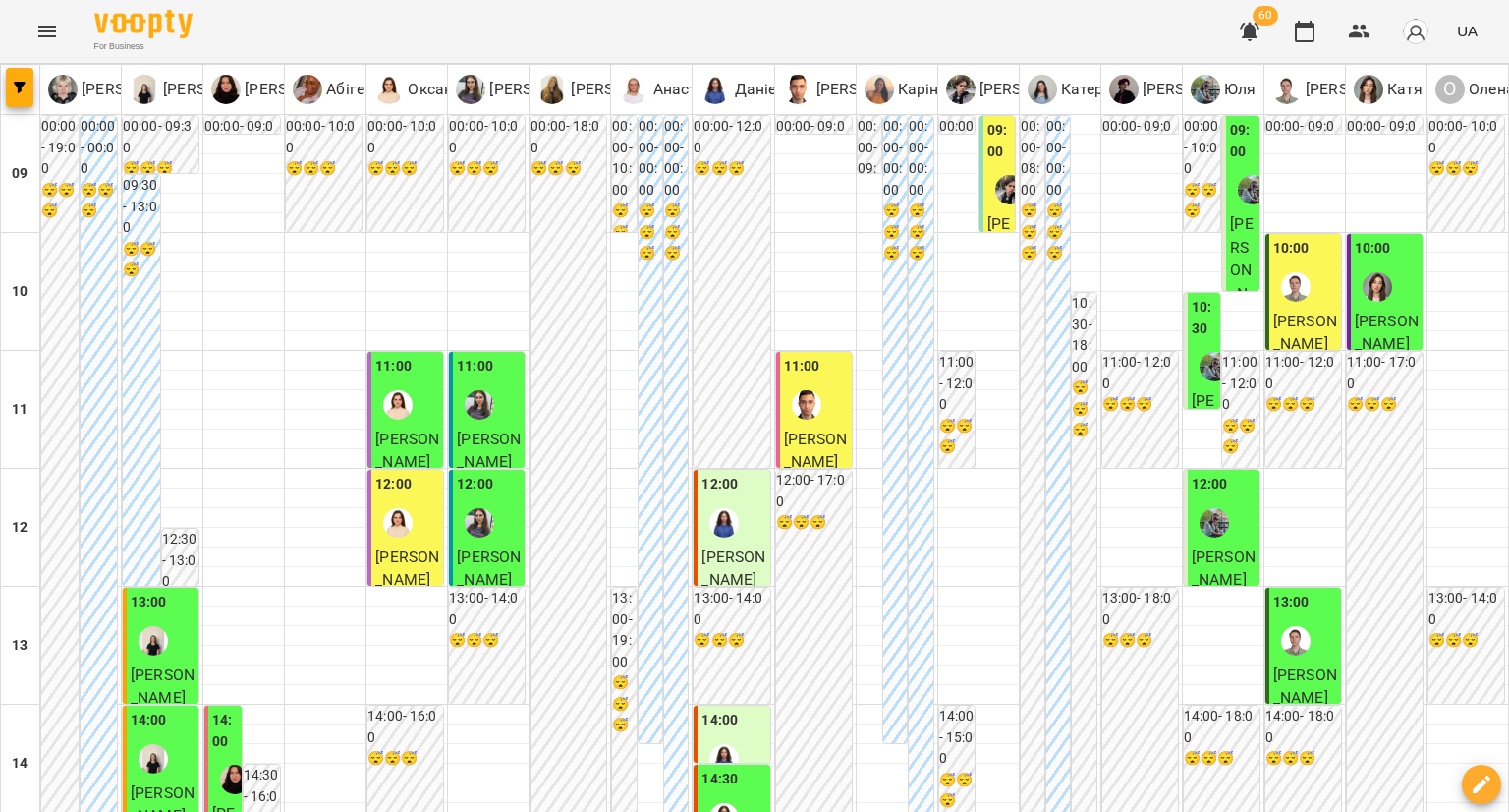
scroll to position [786, 0]
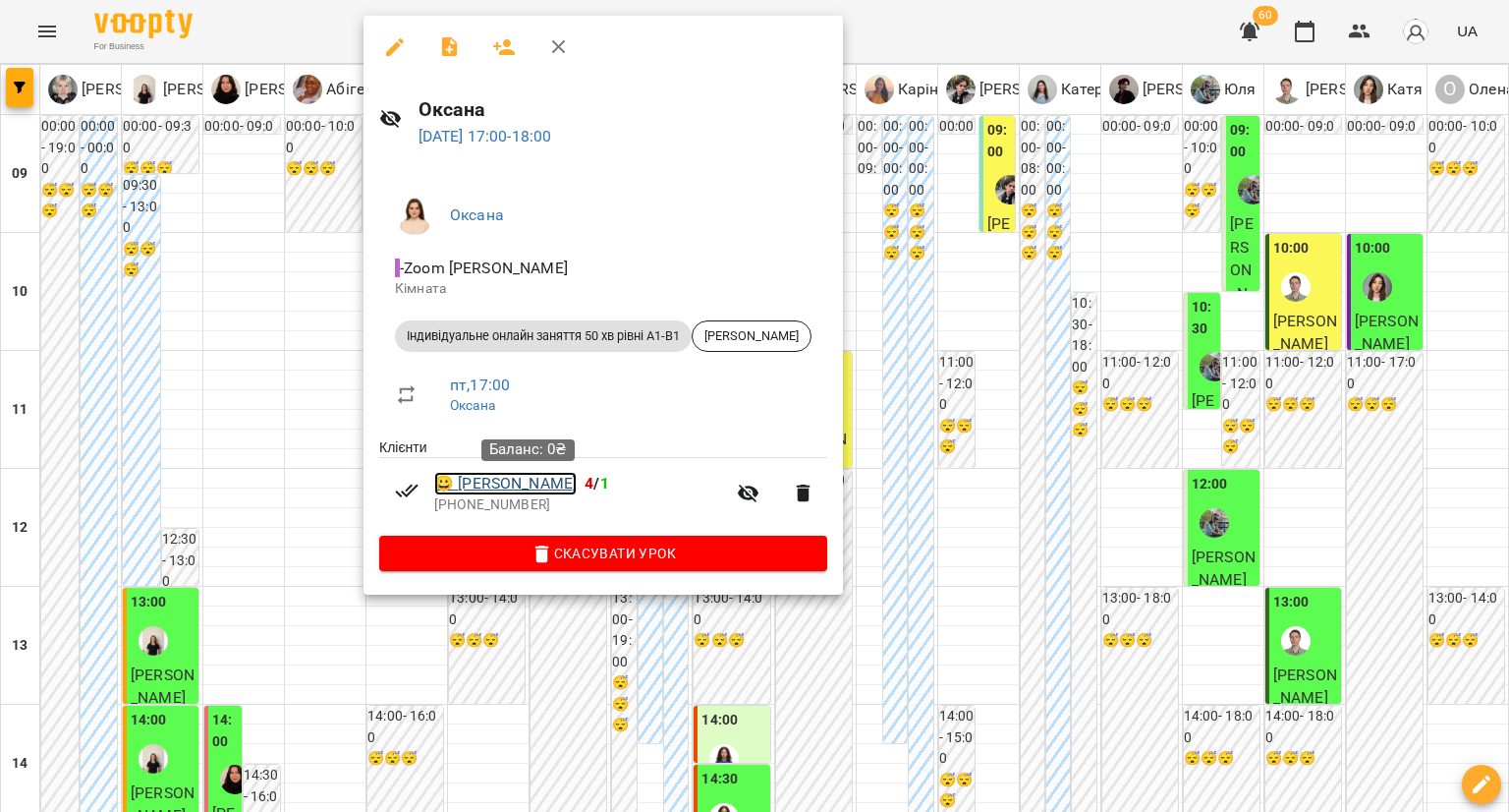
click at [538, 485] on link "😀 Катерина Супруненко" at bounding box center [506, 484] width 143 height 24
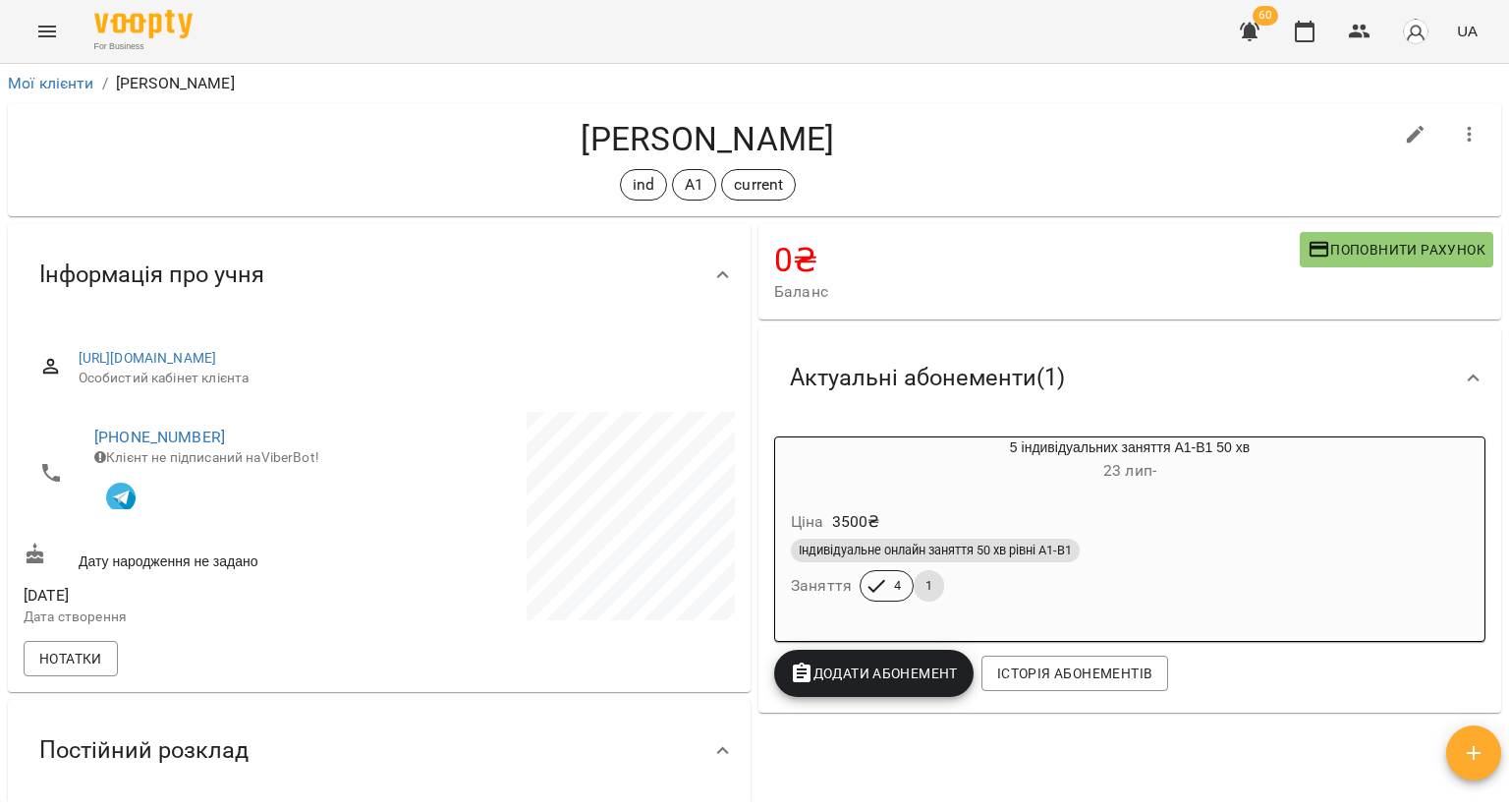
scroll to position [589, 0]
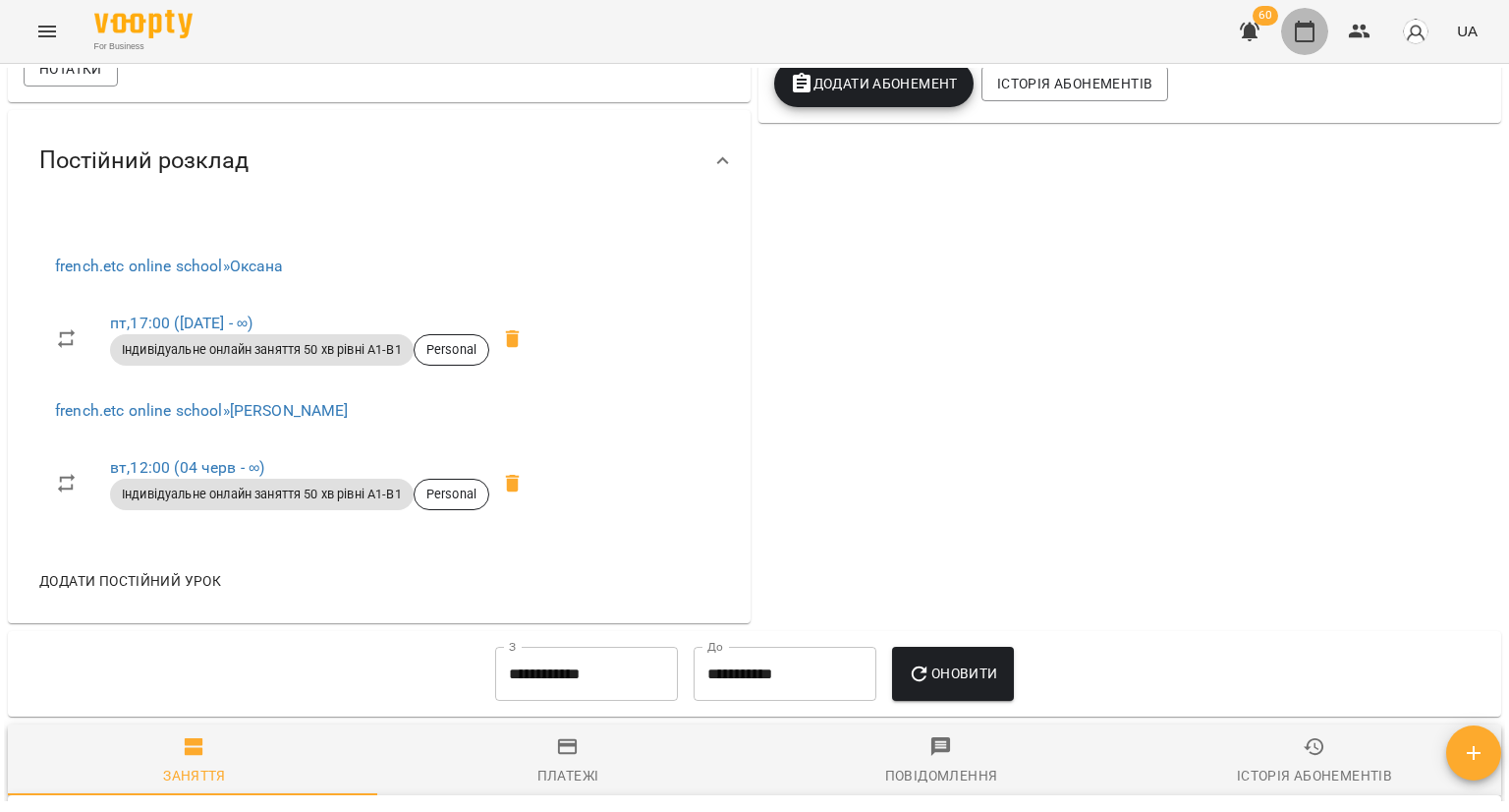
click at [1304, 21] on icon "button" at bounding box center [1305, 32] width 24 height 24
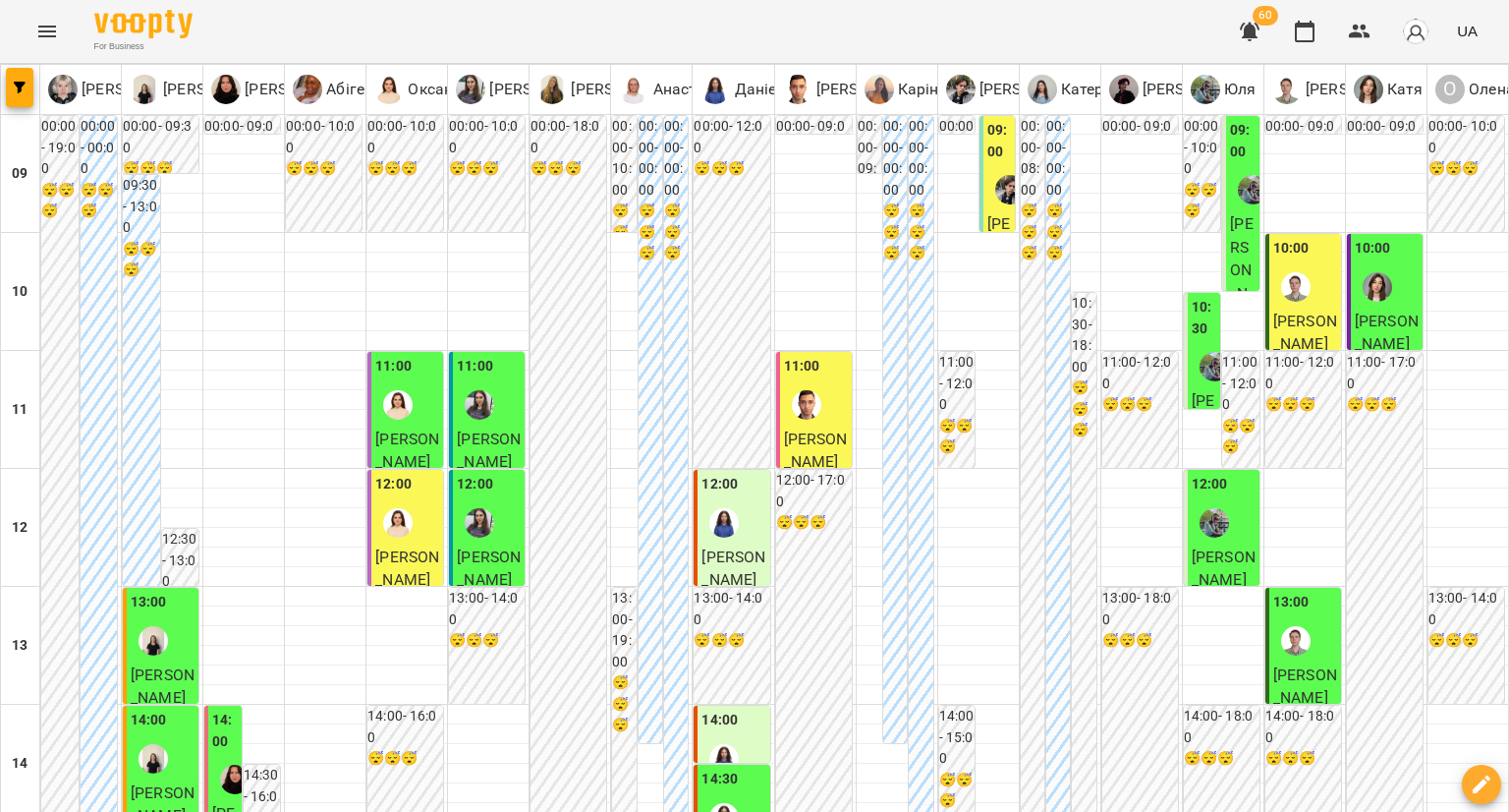
scroll to position [99, 0]
type input "**********"
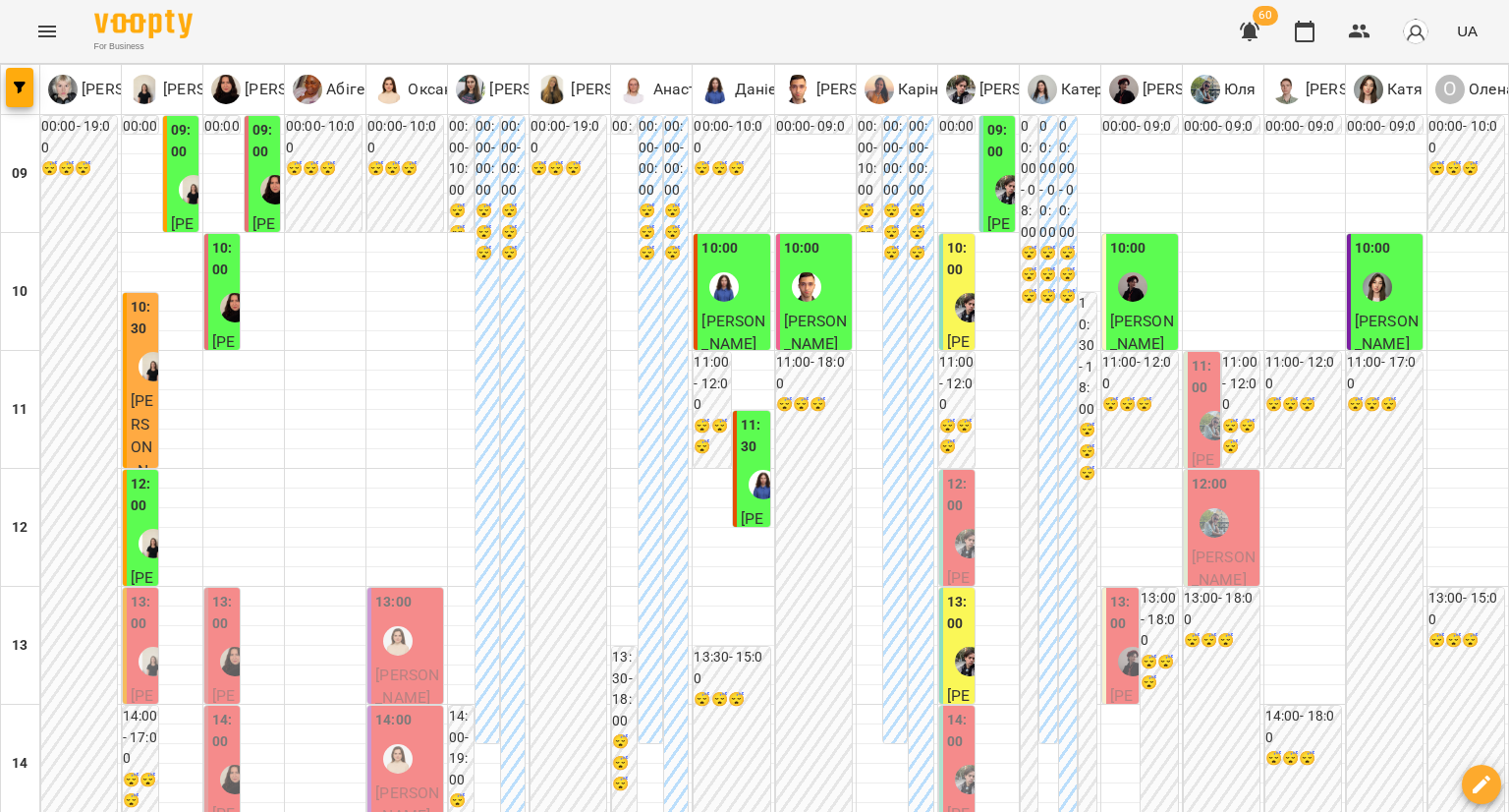
click at [947, 516] on div "12:00" at bounding box center [959, 498] width 24 height 47
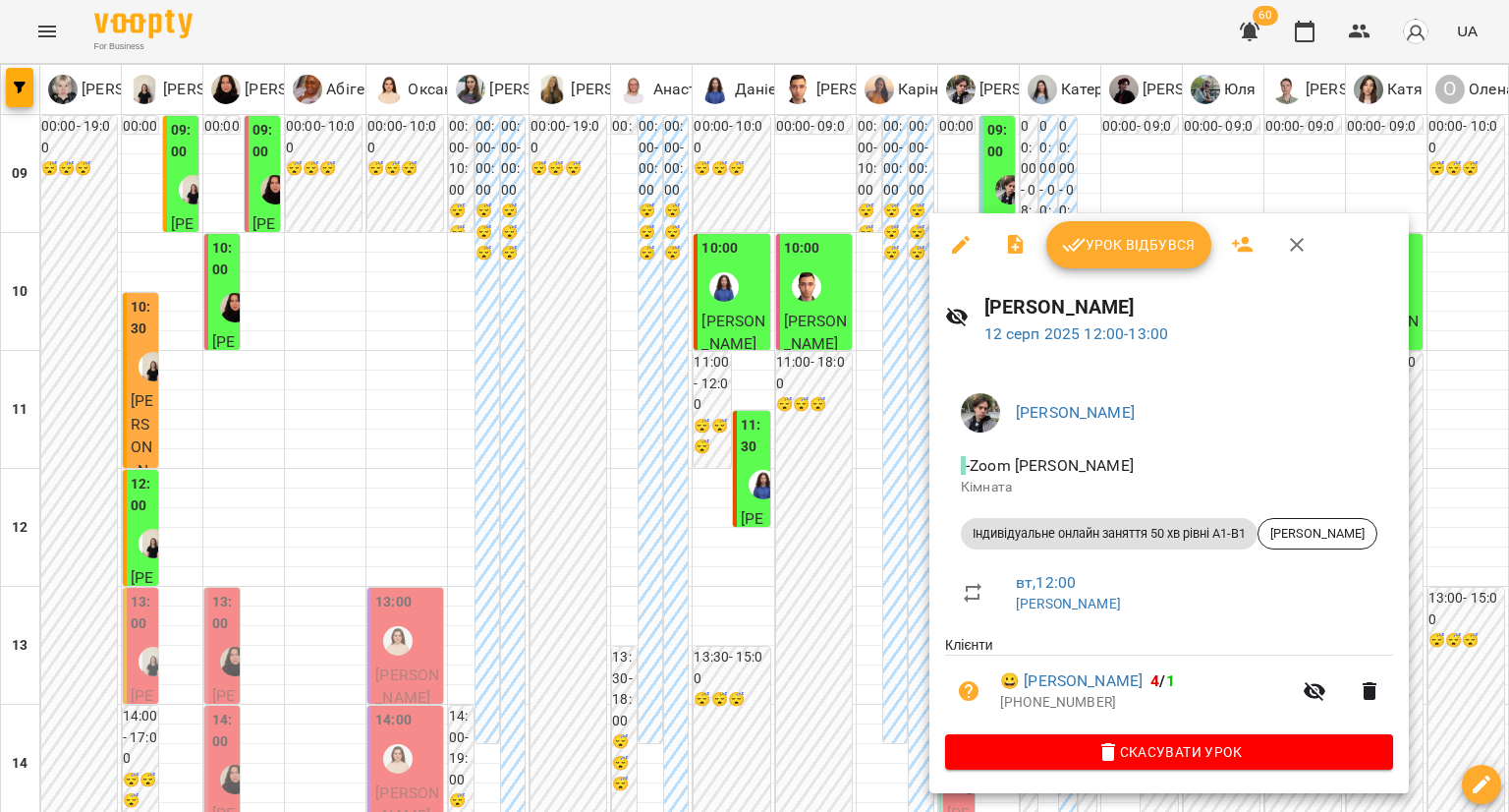
click at [612, 772] on div at bounding box center [754, 406] width 1509 height 812
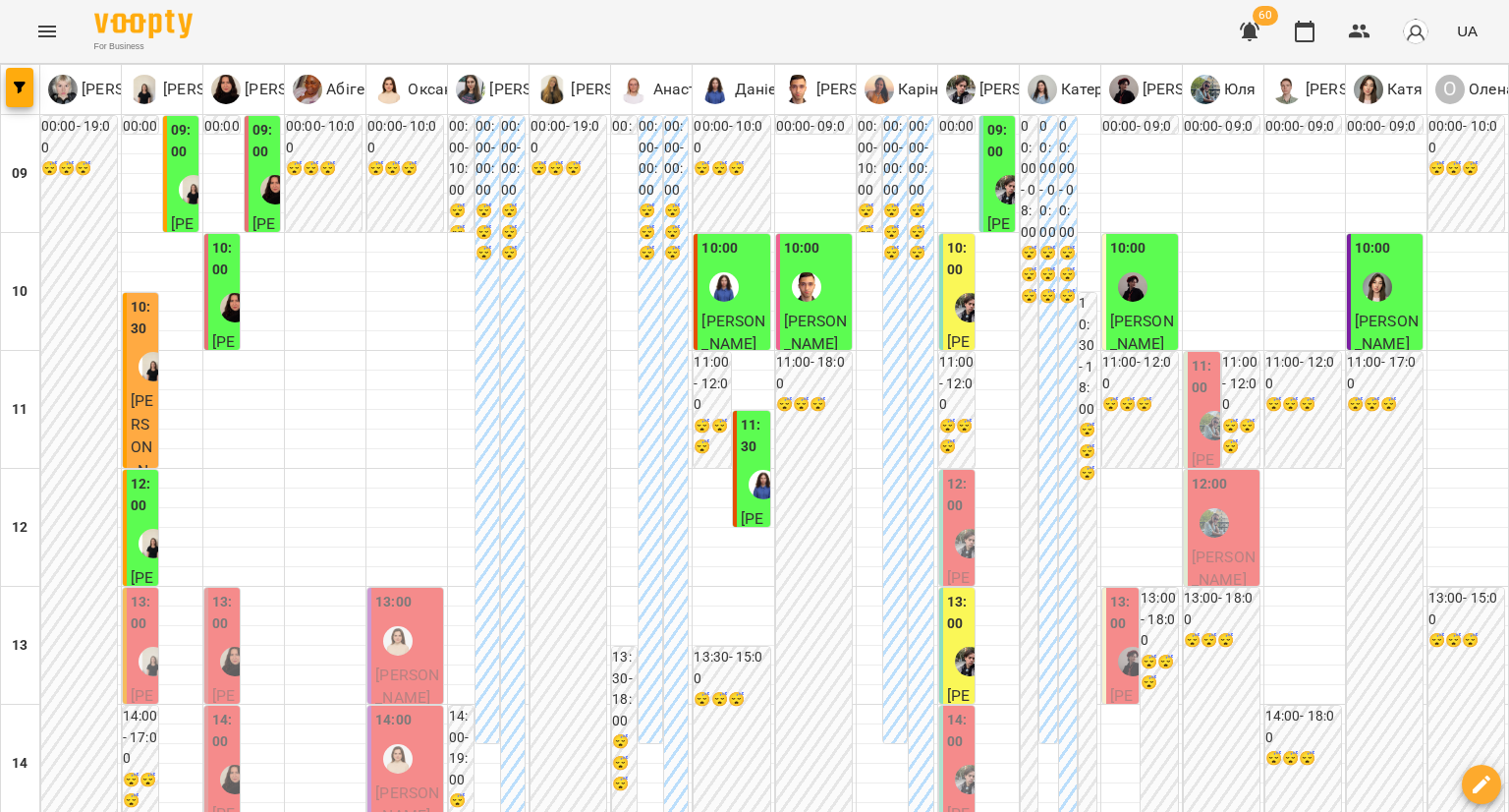
type input "**********"
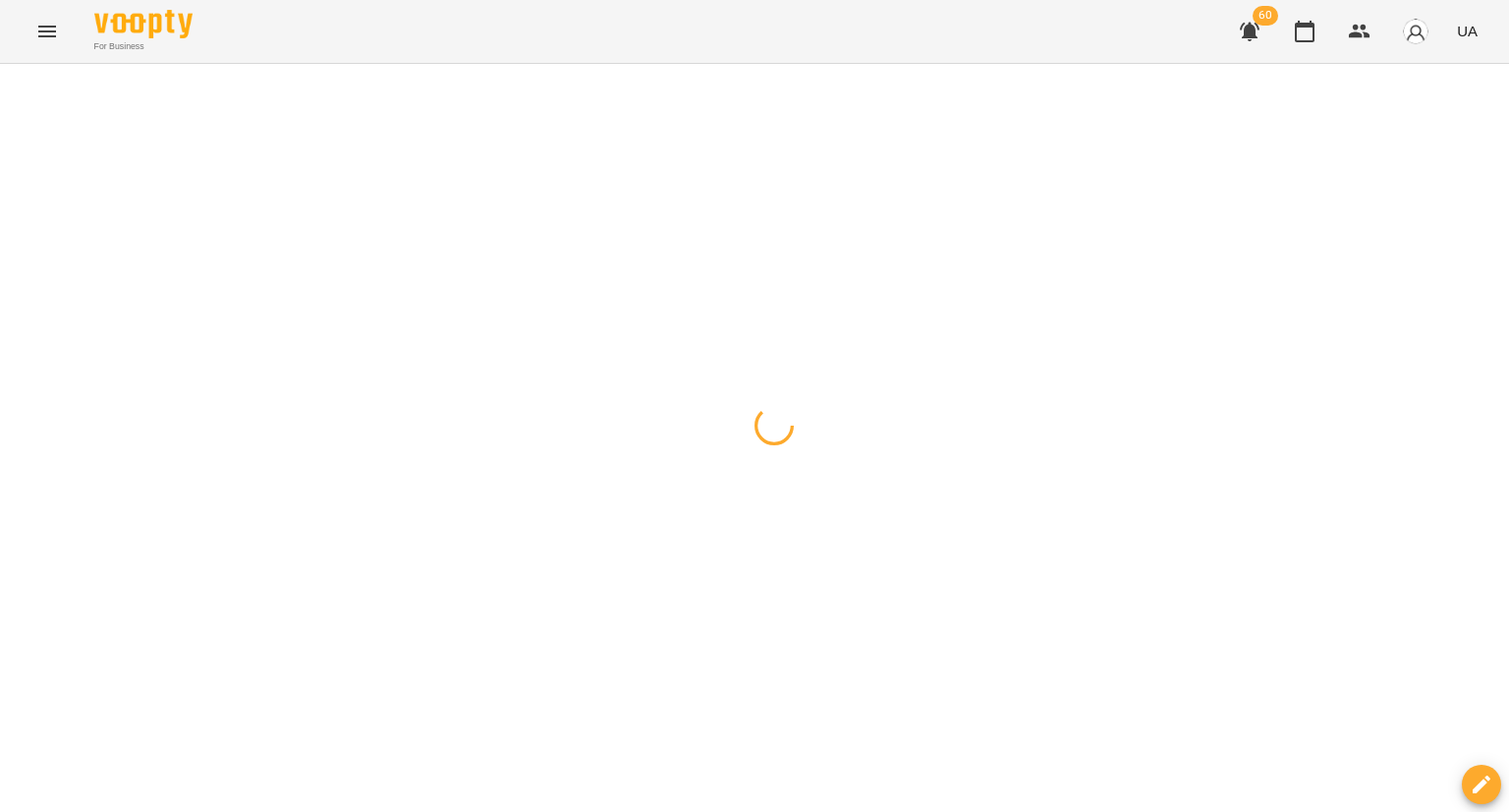
click at [870, 64] on div at bounding box center [754, 64] width 1509 height 0
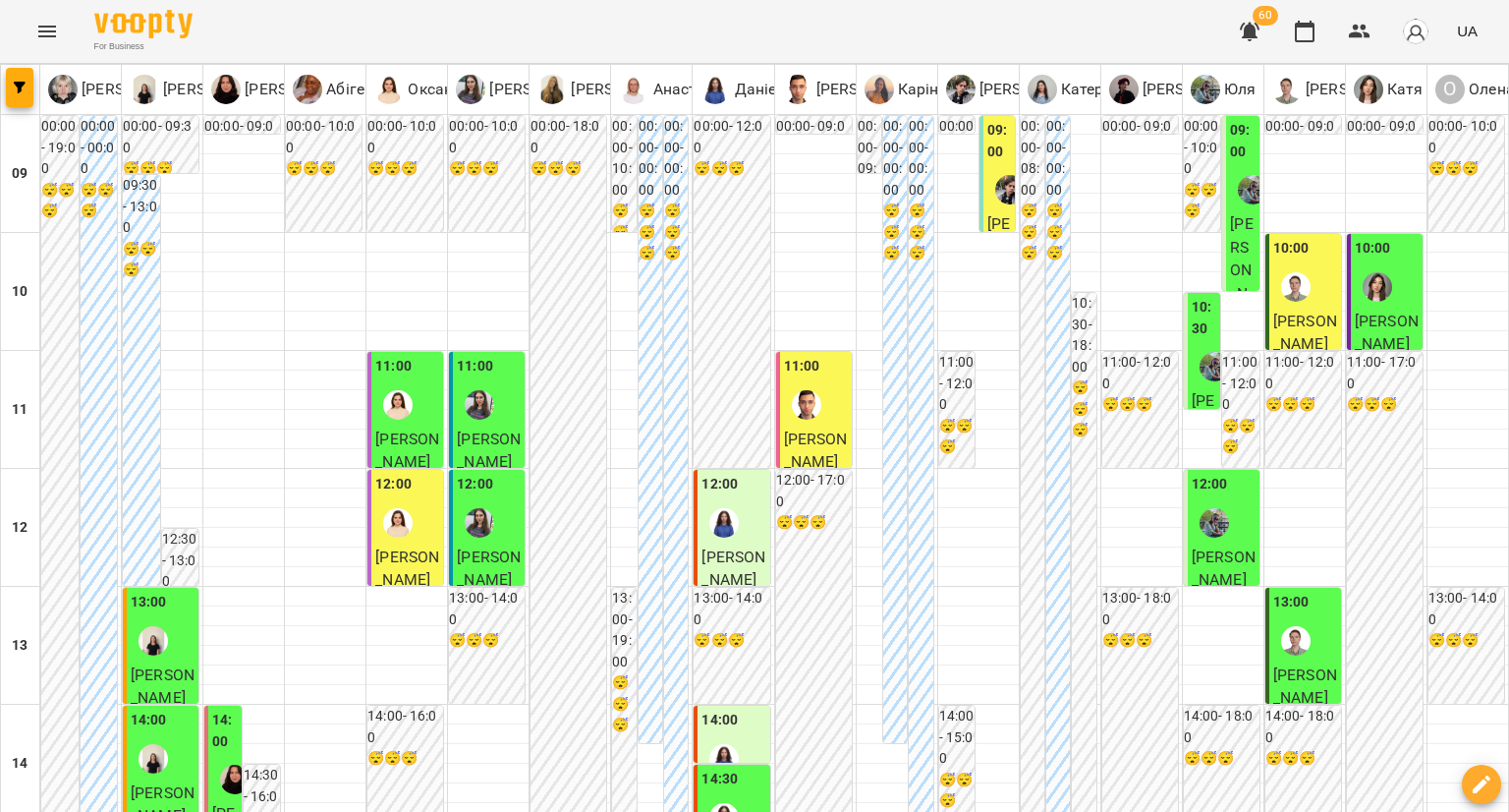
scroll to position [884, 0]
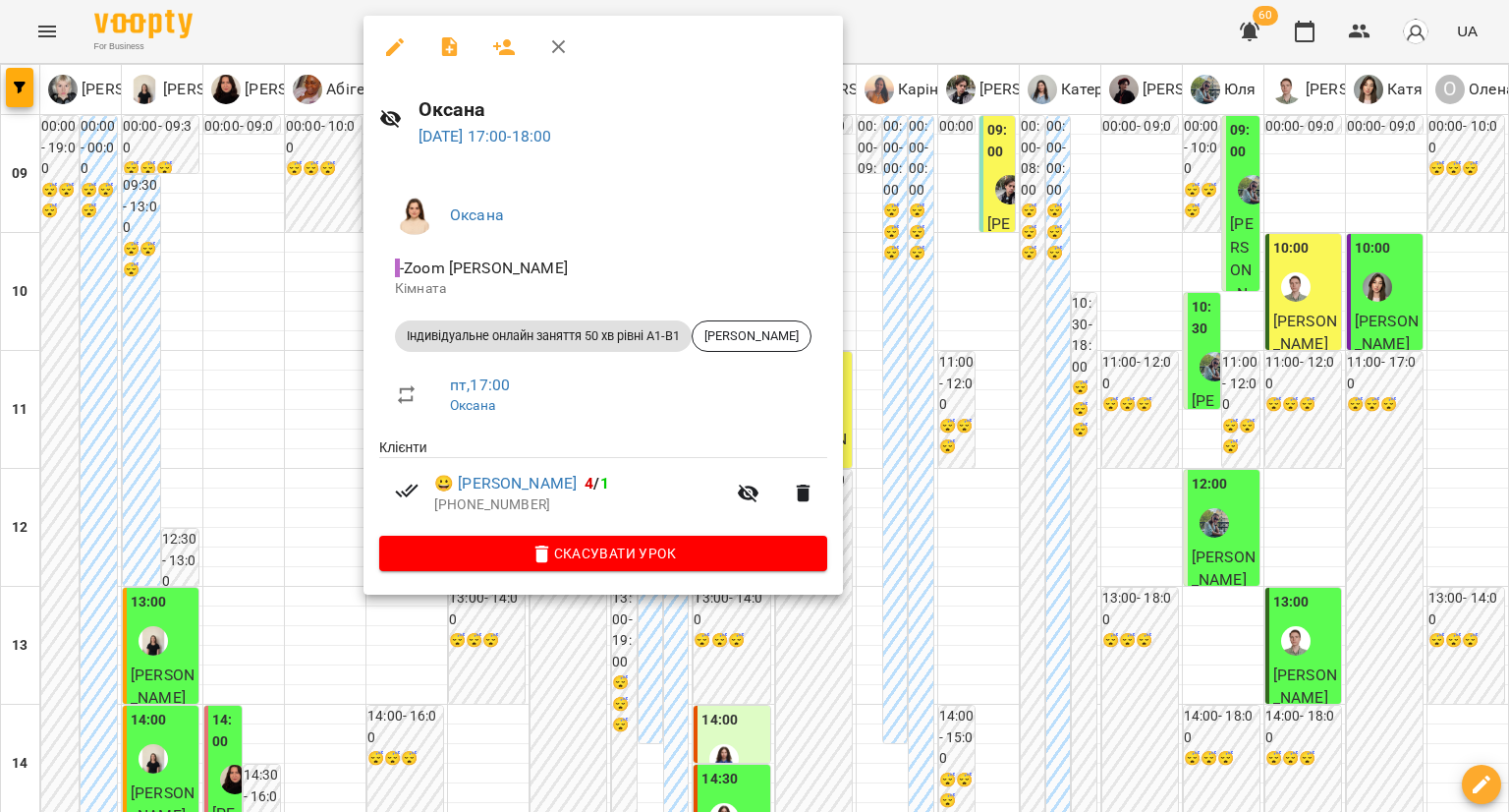
click at [348, 441] on div at bounding box center [754, 406] width 1509 height 812
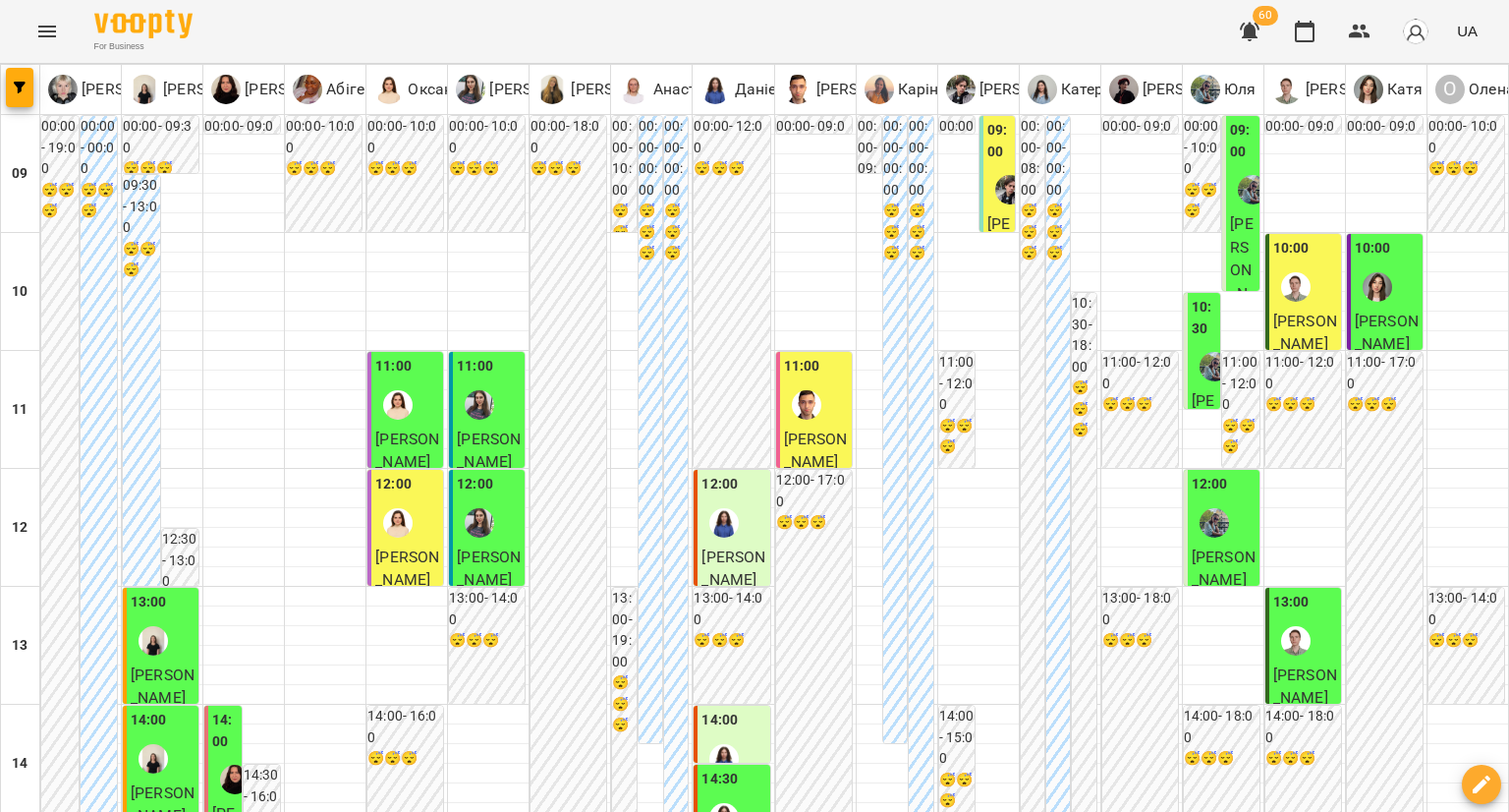
scroll to position [1081, 0]
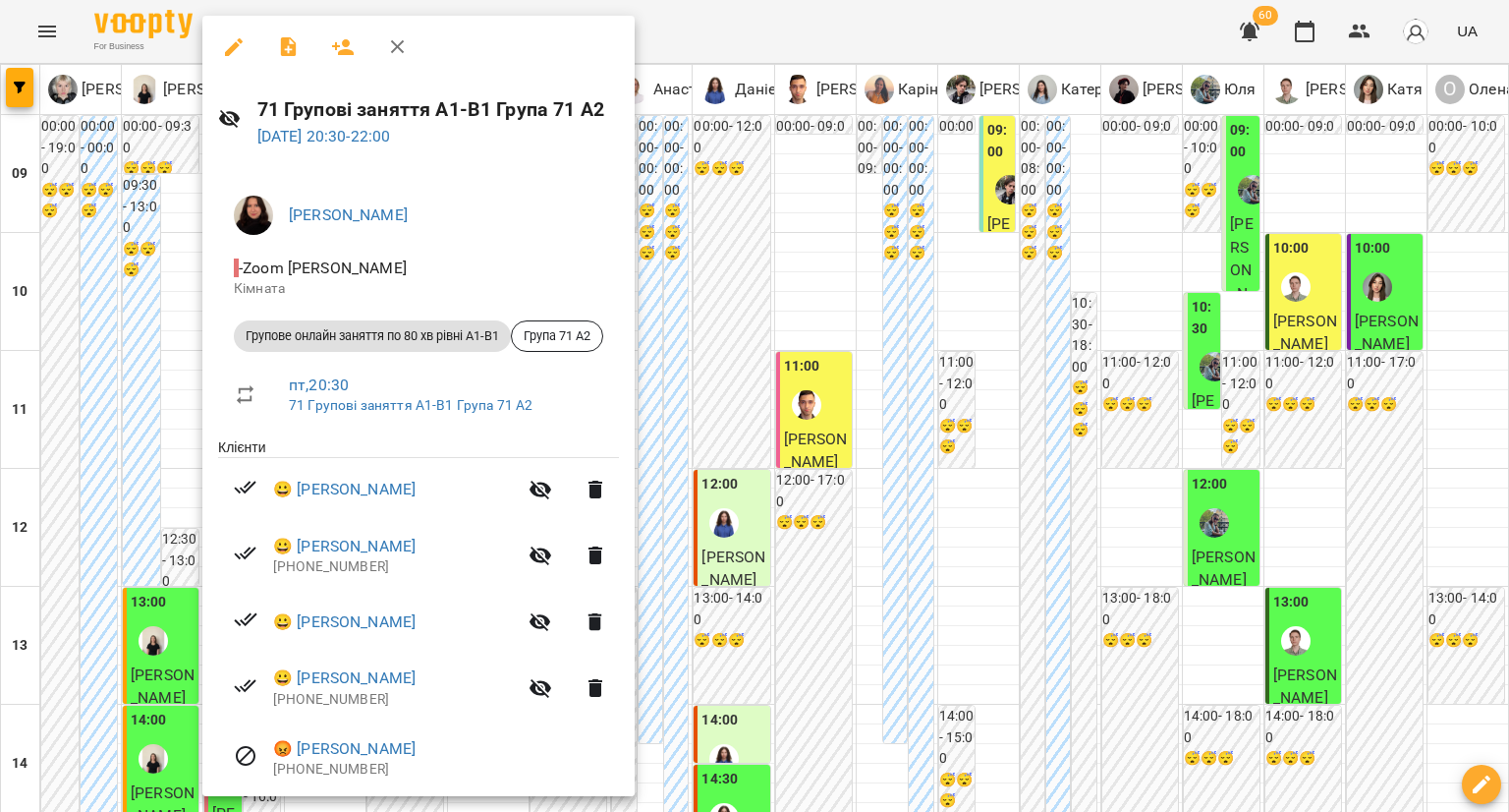
scroll to position [137, 0]
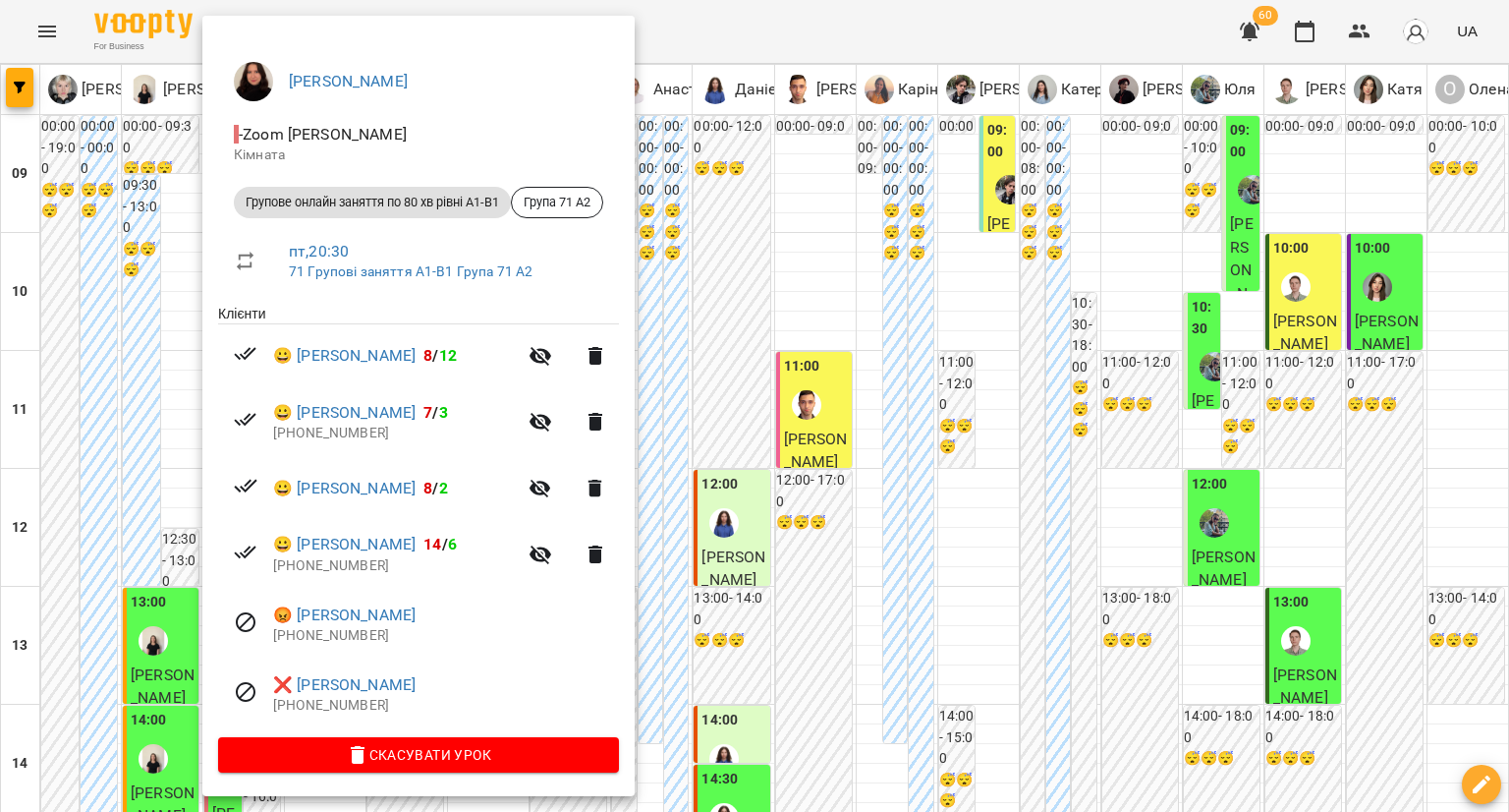
click at [165, 478] on div at bounding box center [754, 406] width 1509 height 812
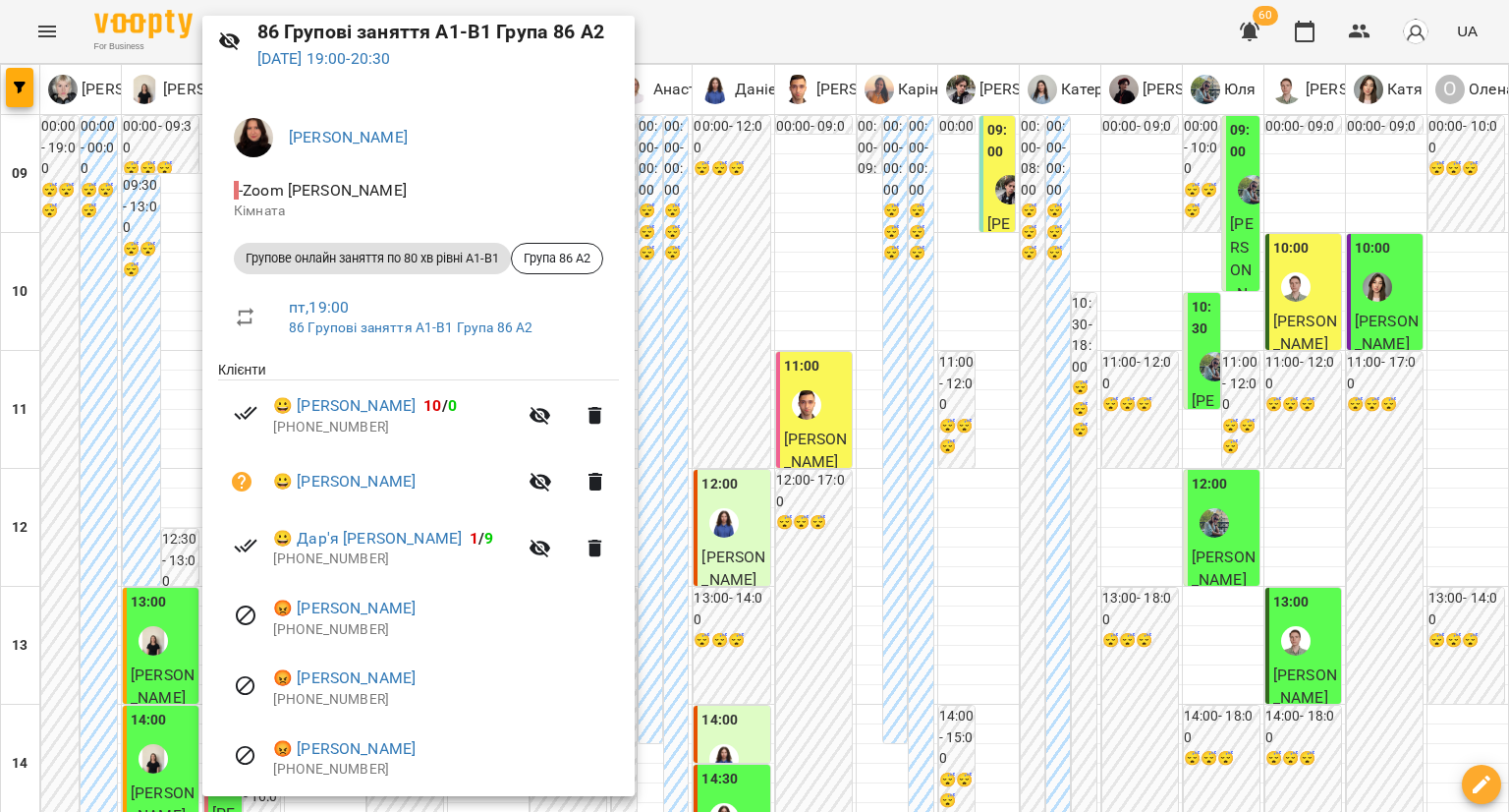
scroll to position [145, 0]
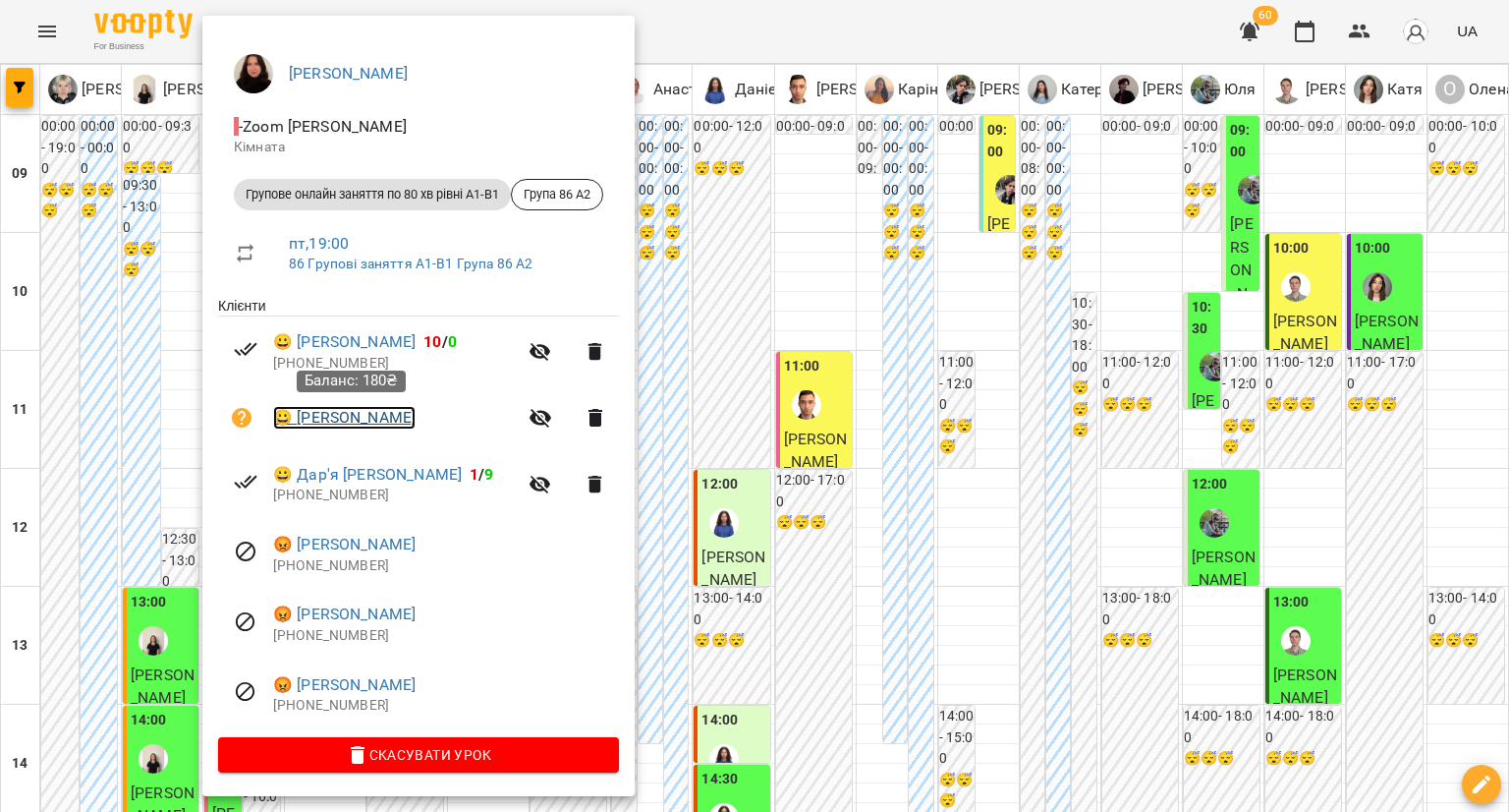
click at [313, 419] on link "😀 Анастасія Войтко" at bounding box center [344, 418] width 143 height 24
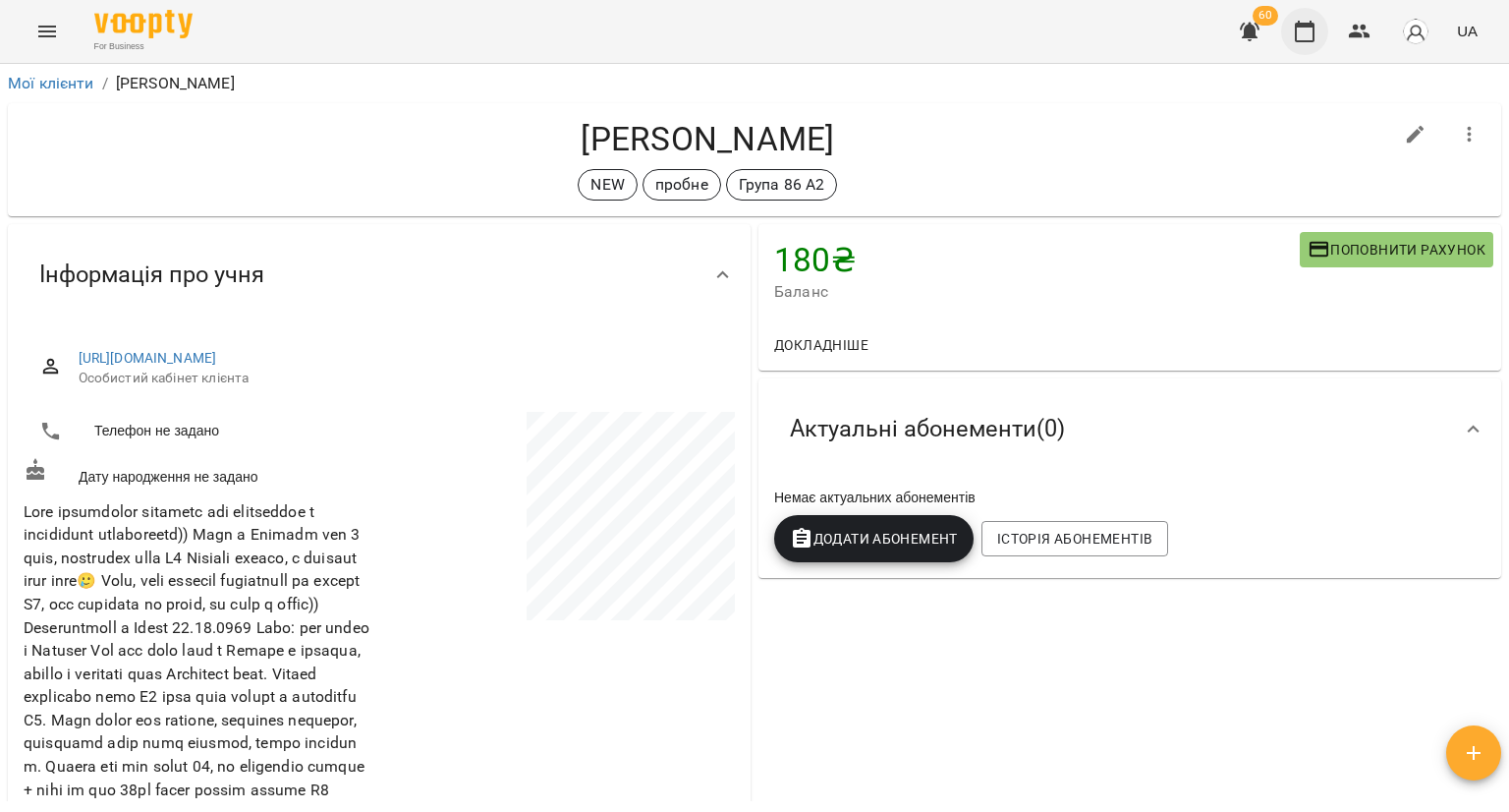
click at [1311, 23] on icon "button" at bounding box center [1305, 32] width 20 height 22
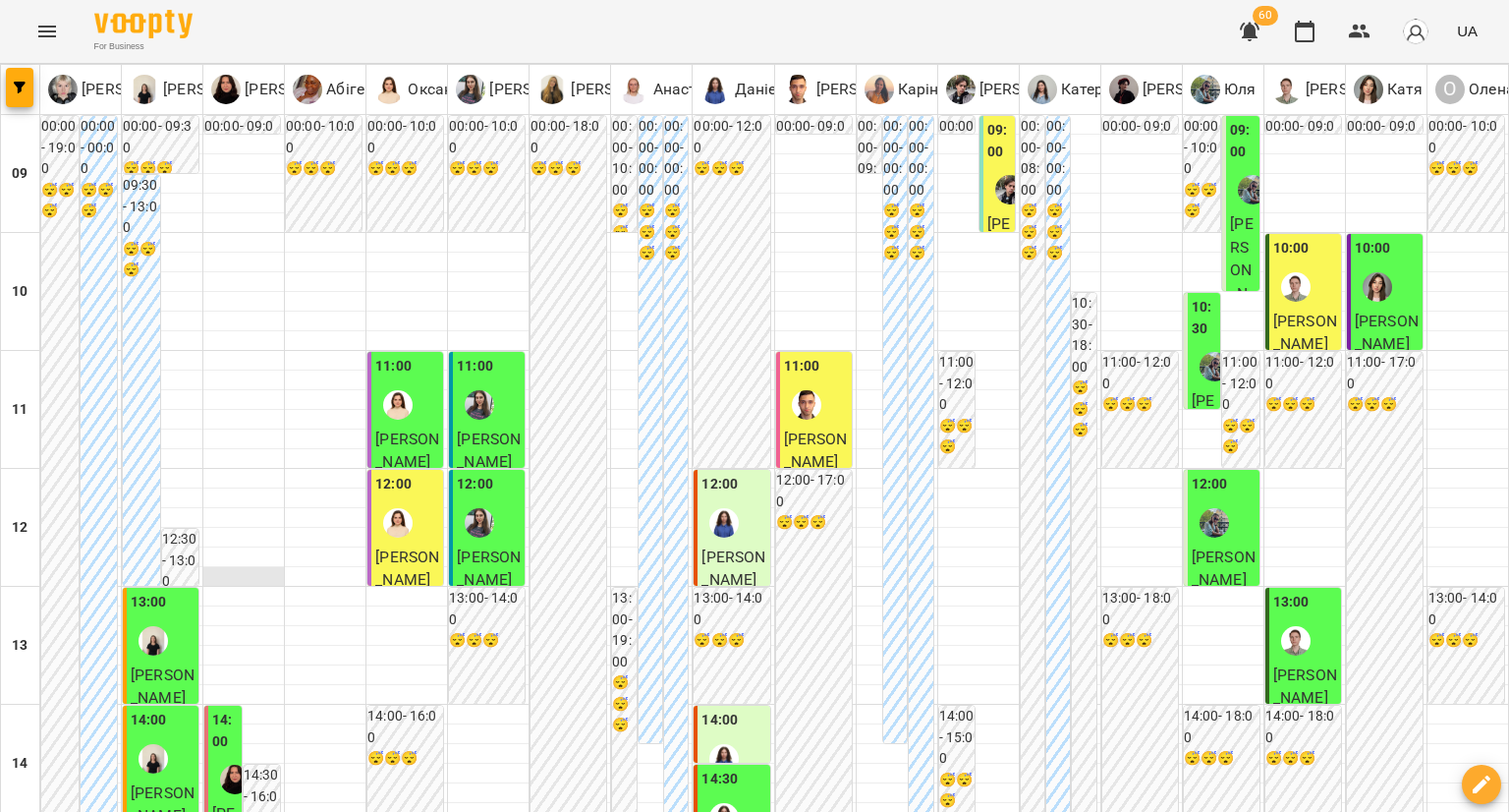
scroll to position [884, 0]
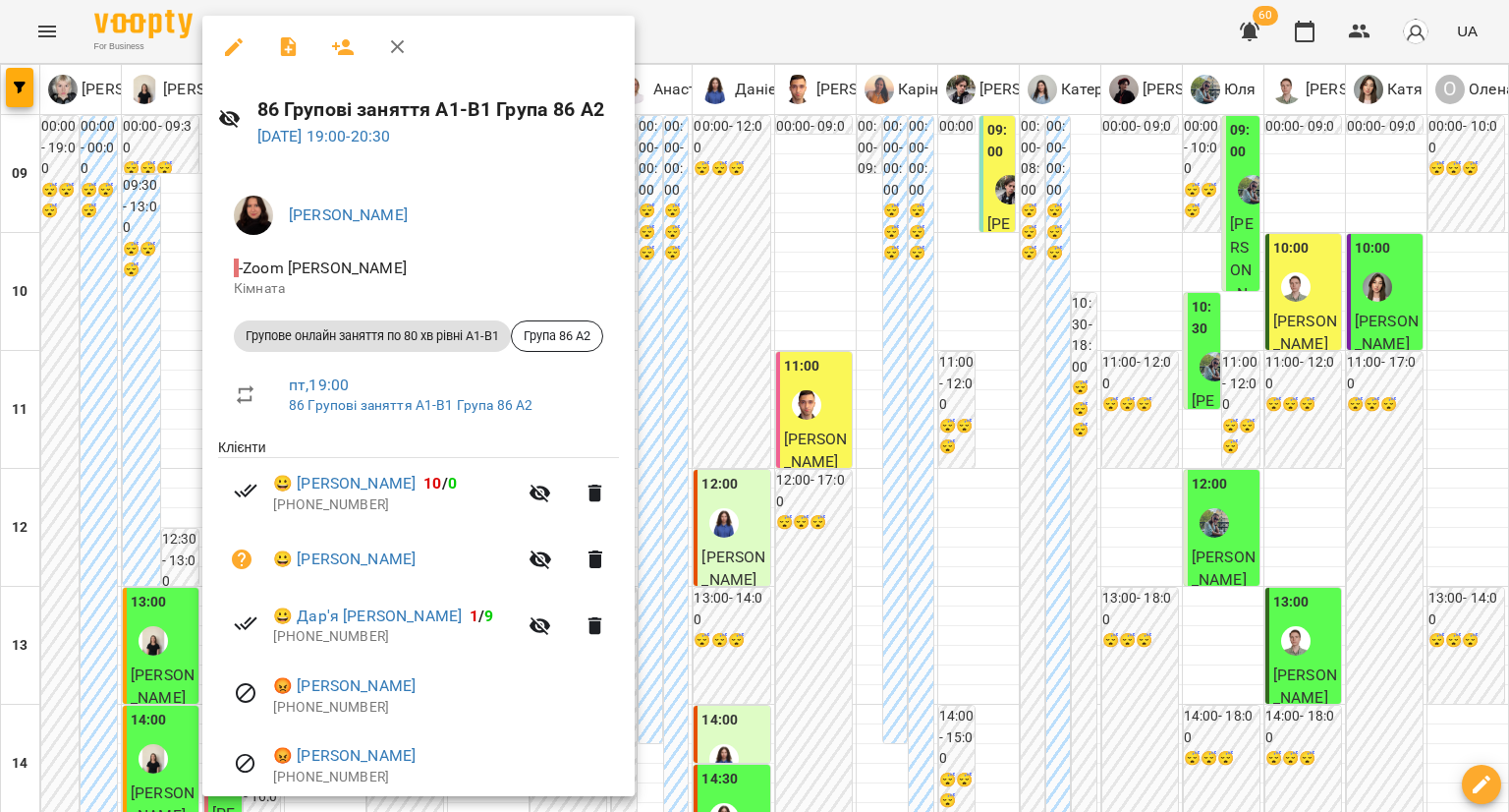
click at [129, 566] on div at bounding box center [754, 406] width 1509 height 812
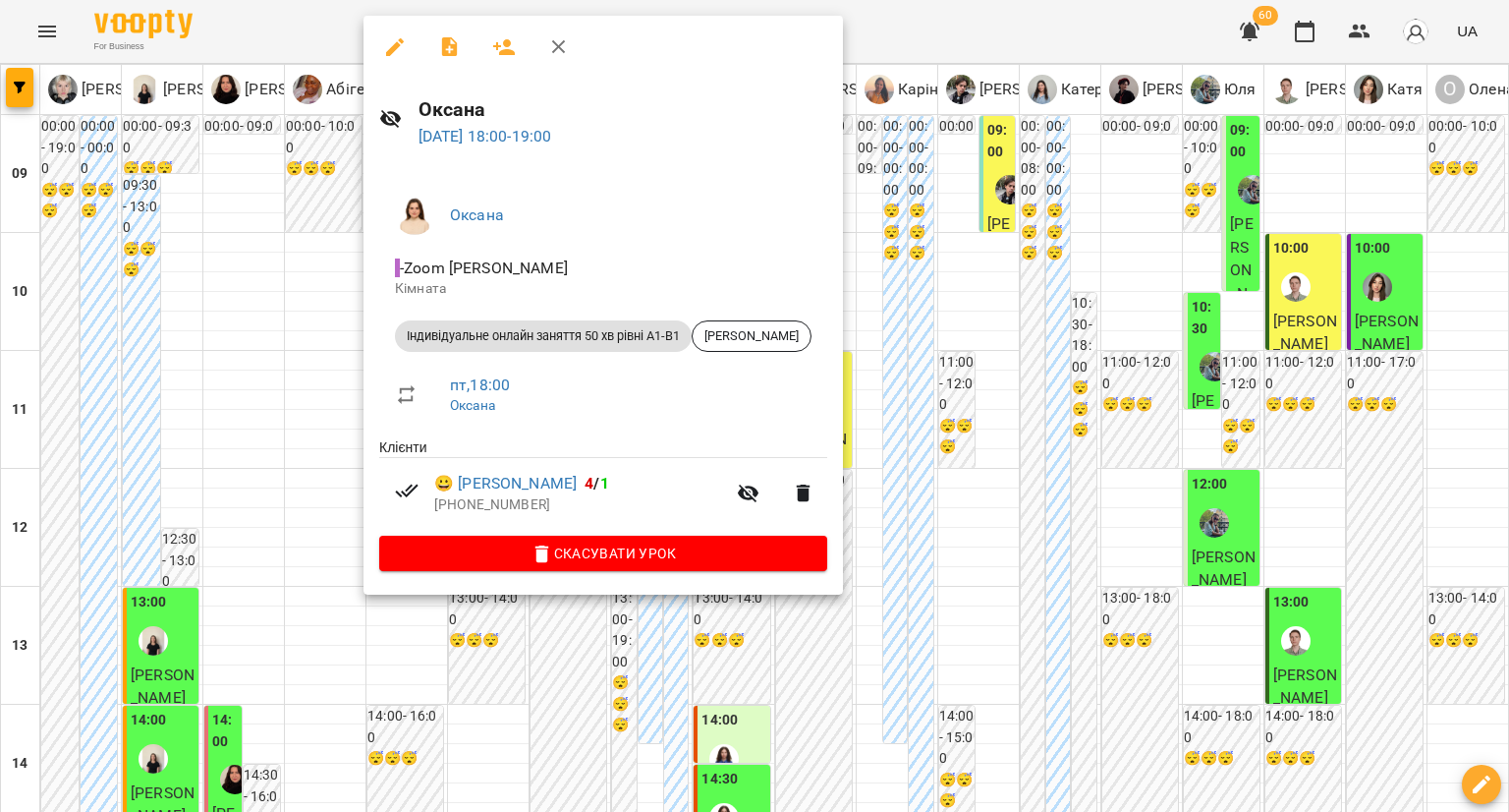
click at [354, 420] on div at bounding box center [754, 406] width 1509 height 812
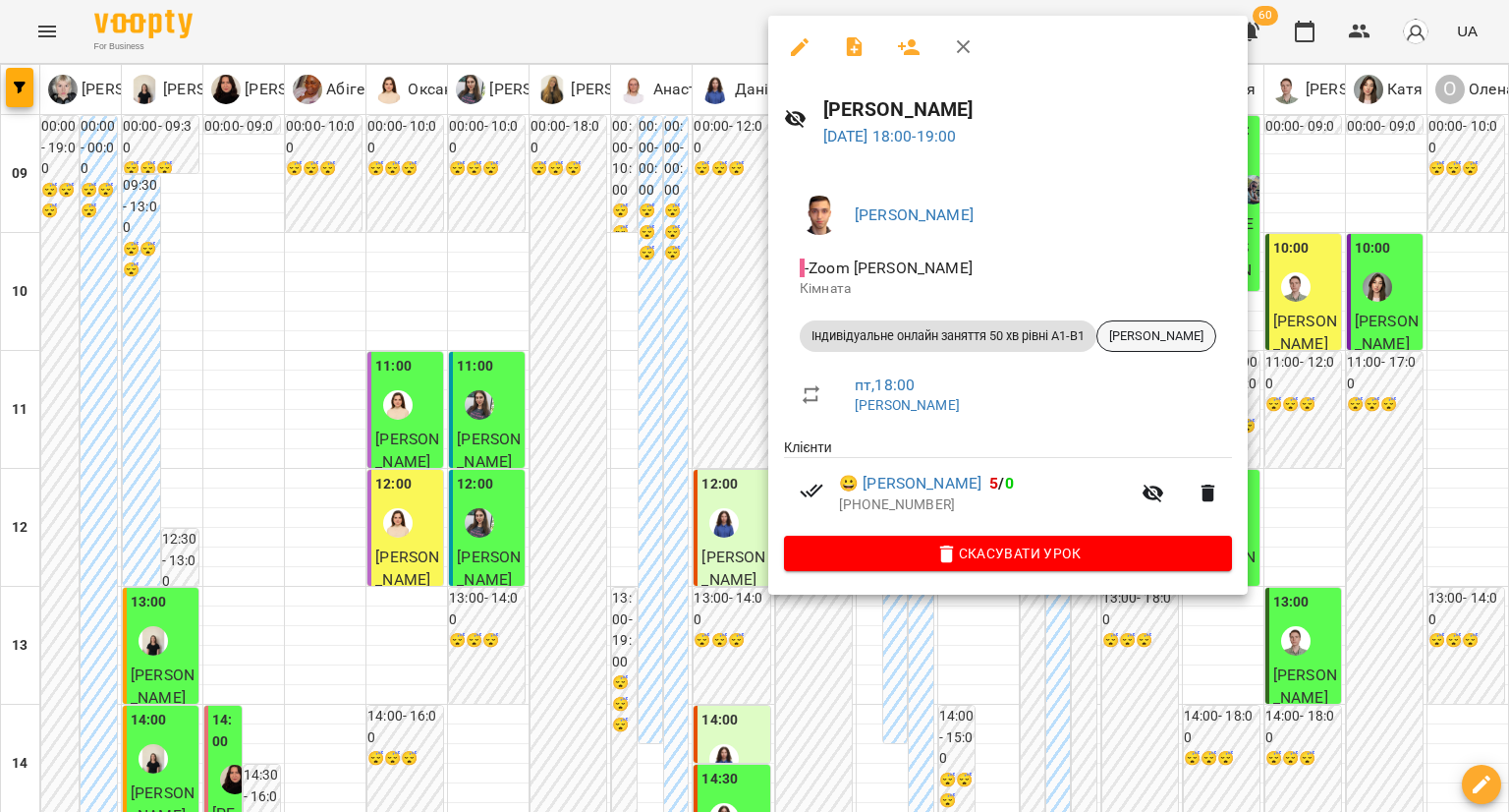
click at [1166, 333] on span "Віка Юрченко" at bounding box center [1157, 336] width 118 height 18
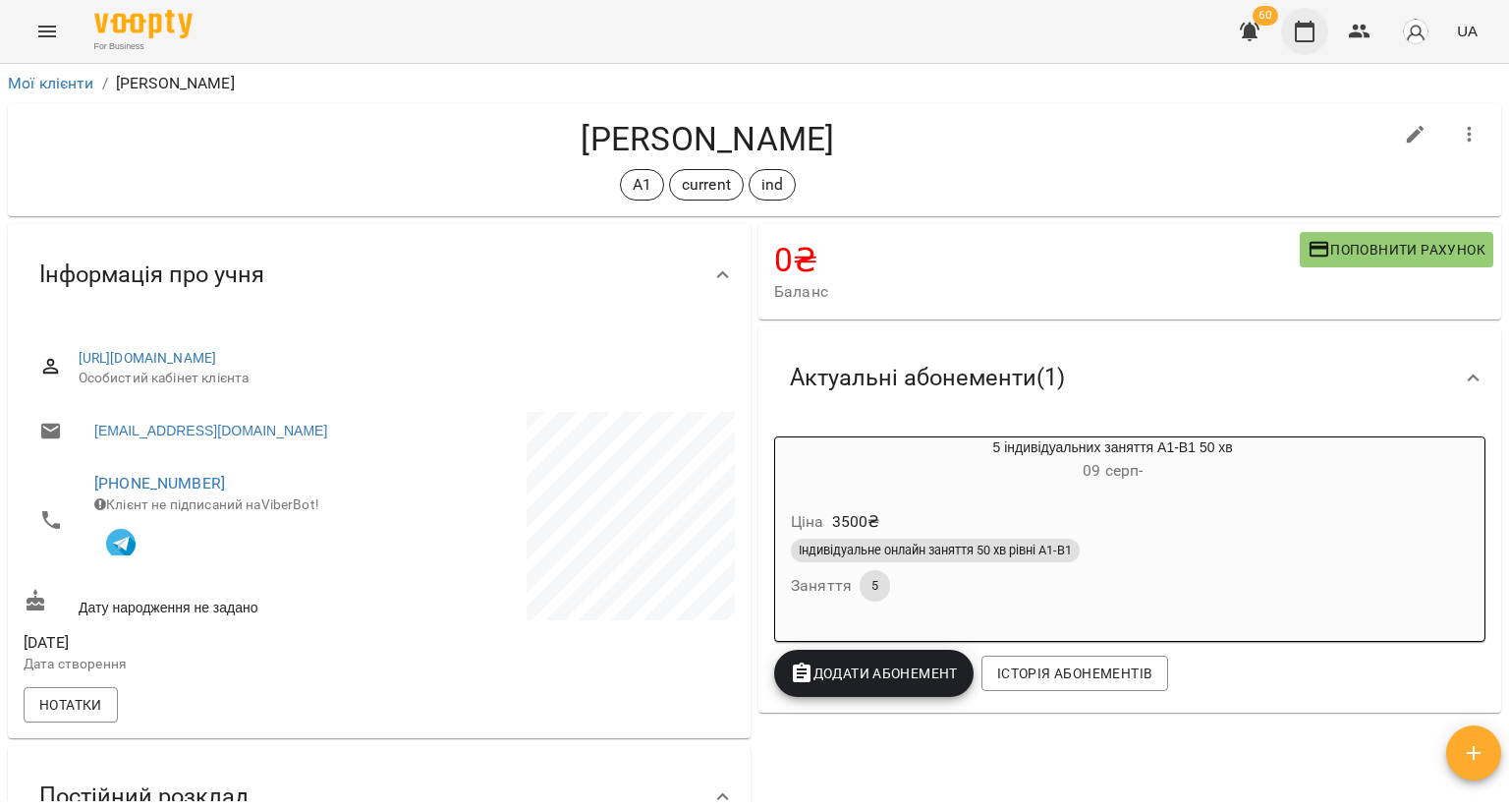
click at [1291, 19] on button "button" at bounding box center [1305, 32] width 47 height 47
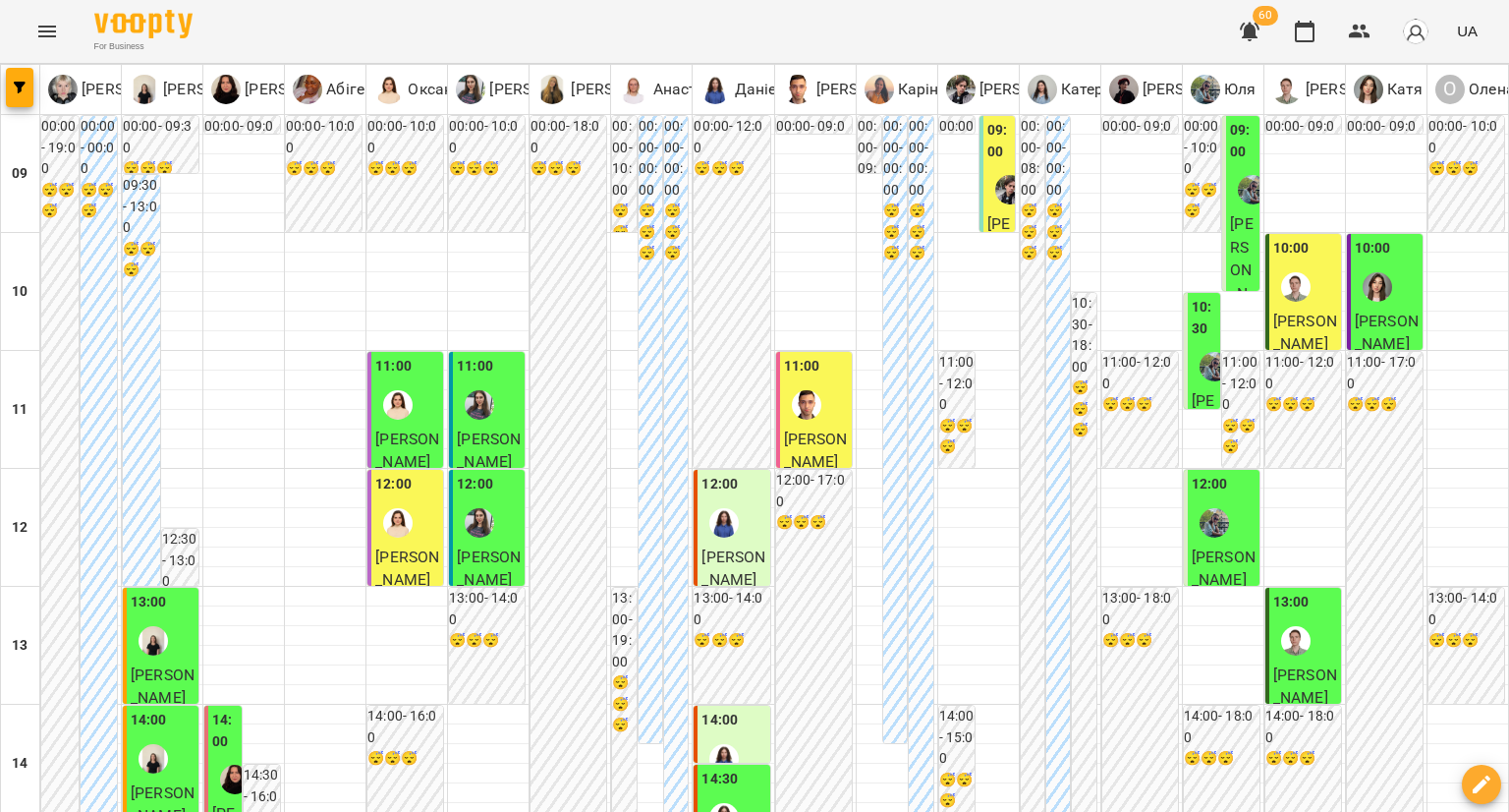
scroll to position [982, 0]
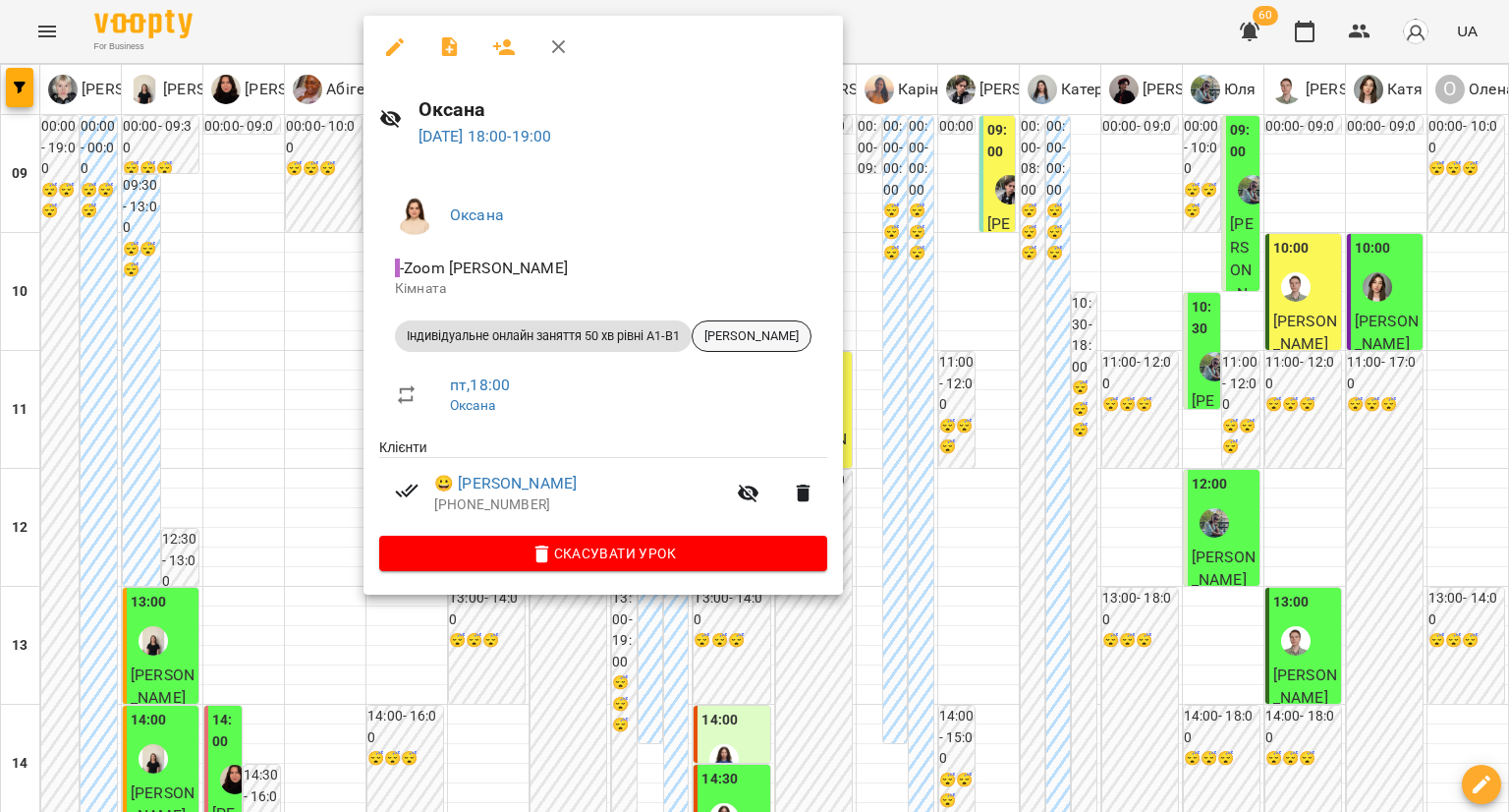
click at [777, 338] on span "Дар'я Гулінська" at bounding box center [752, 336] width 118 height 18
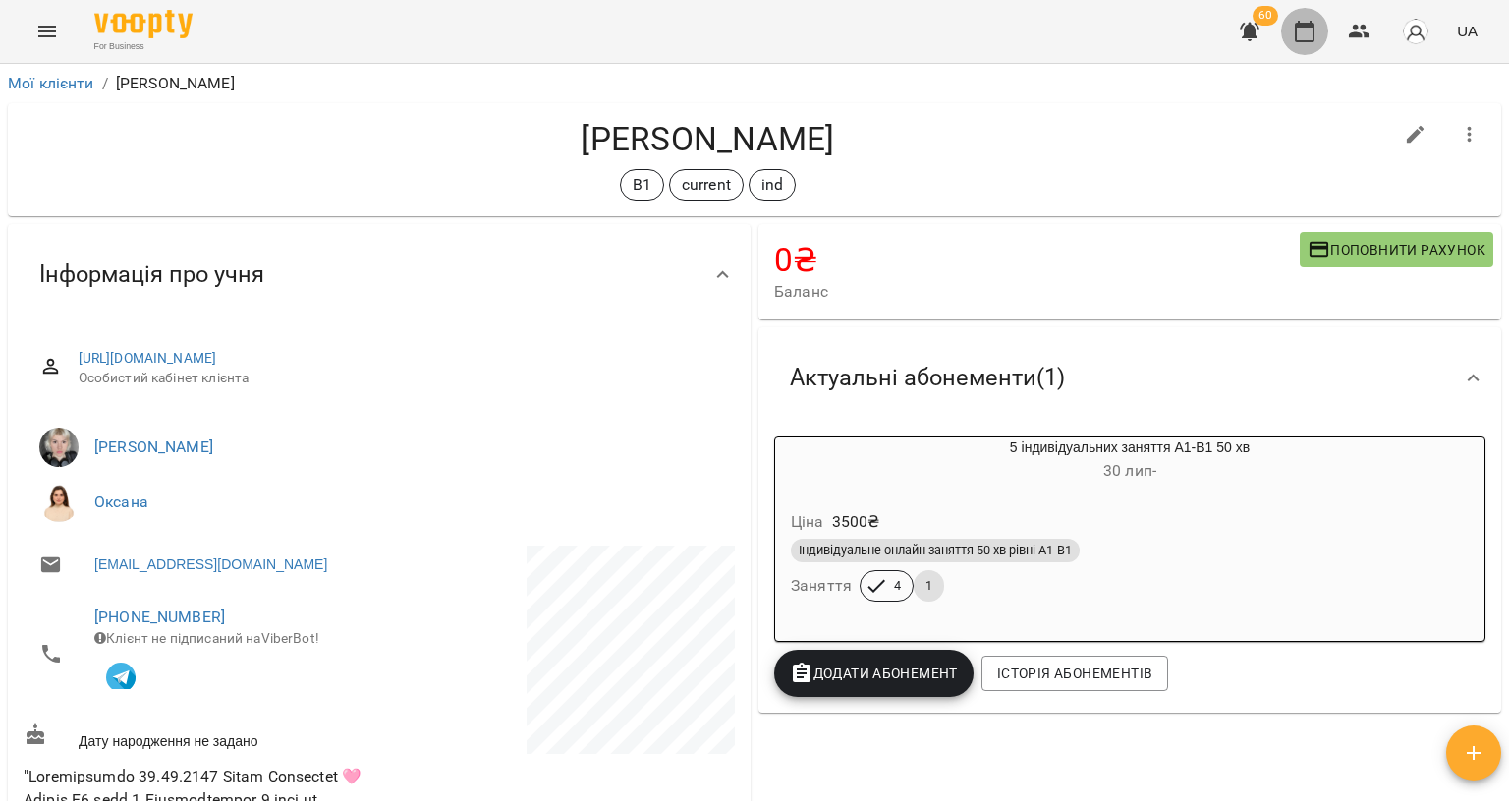
click at [1308, 21] on icon "button" at bounding box center [1305, 32] width 24 height 24
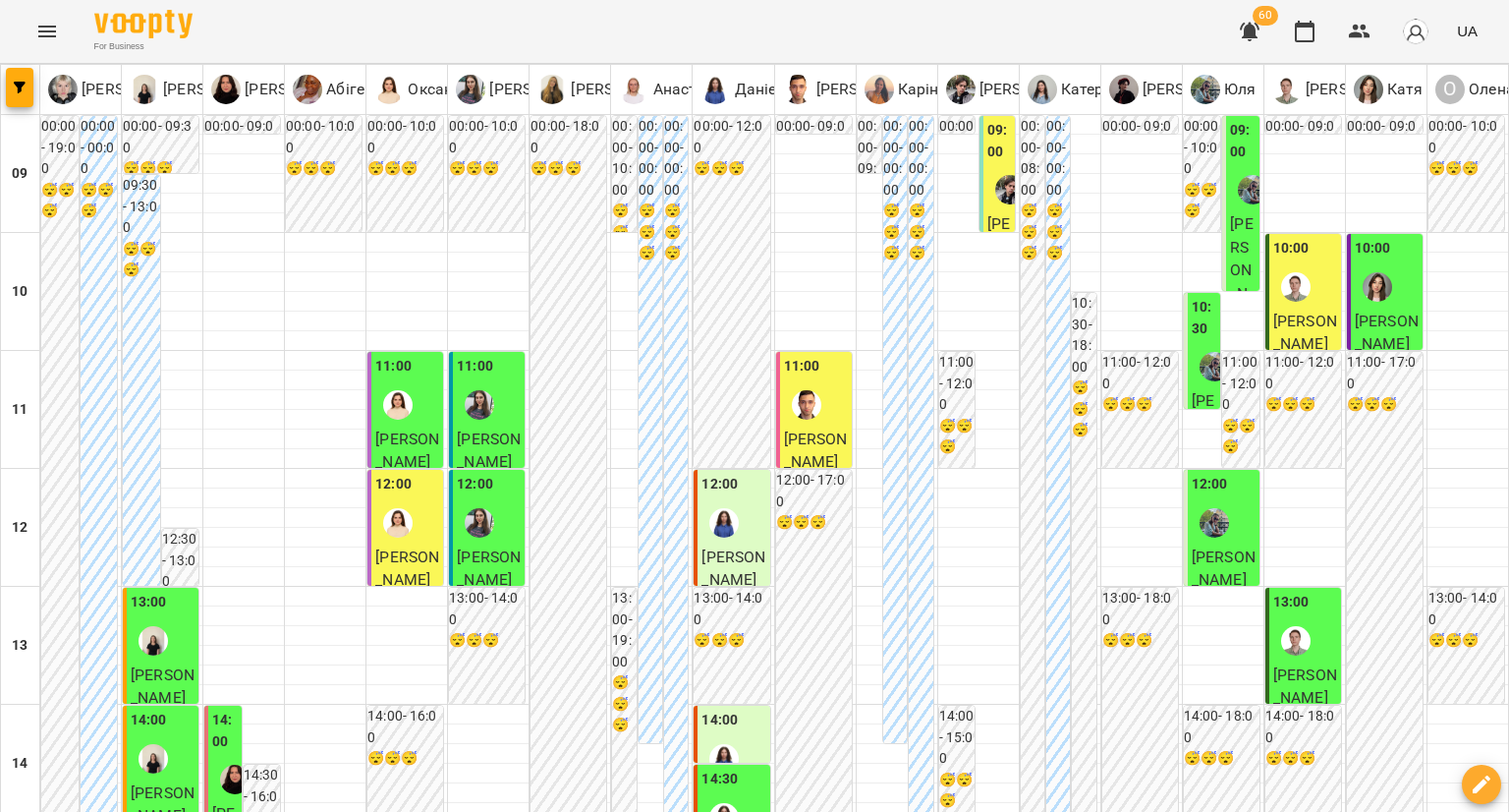
scroll to position [982, 0]
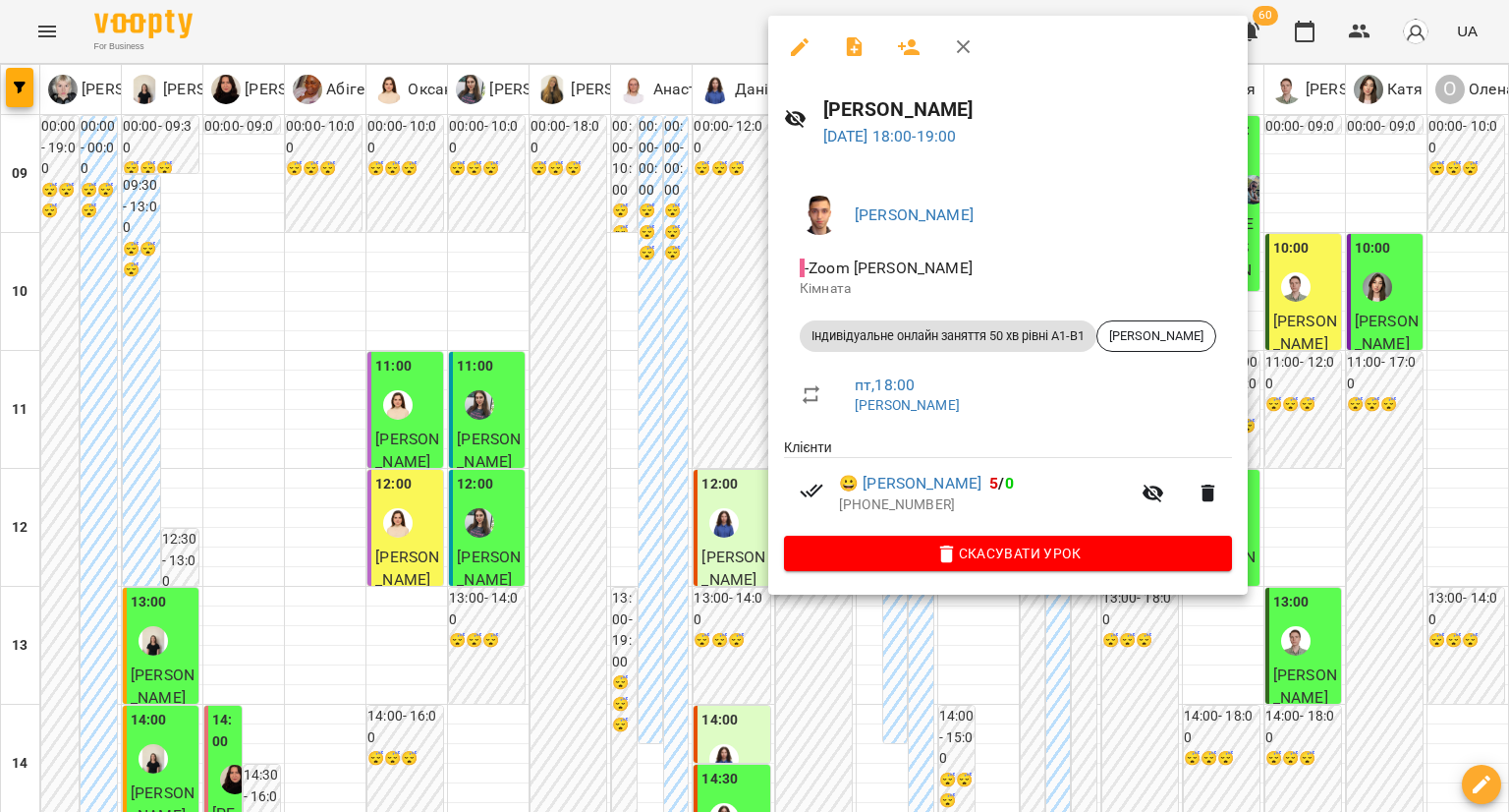
click at [731, 431] on div at bounding box center [754, 406] width 1509 height 812
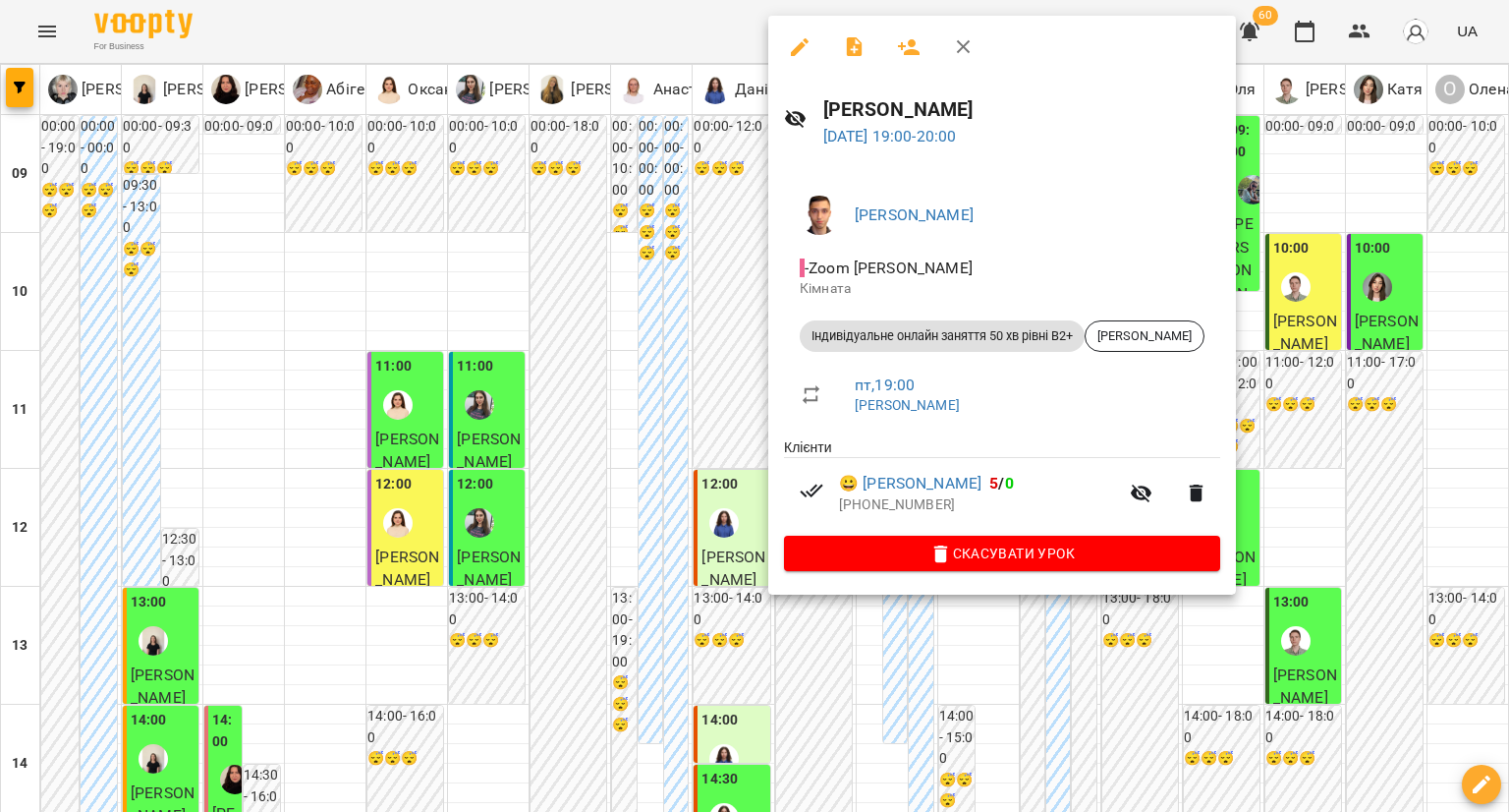
click at [723, 460] on div at bounding box center [754, 406] width 1509 height 812
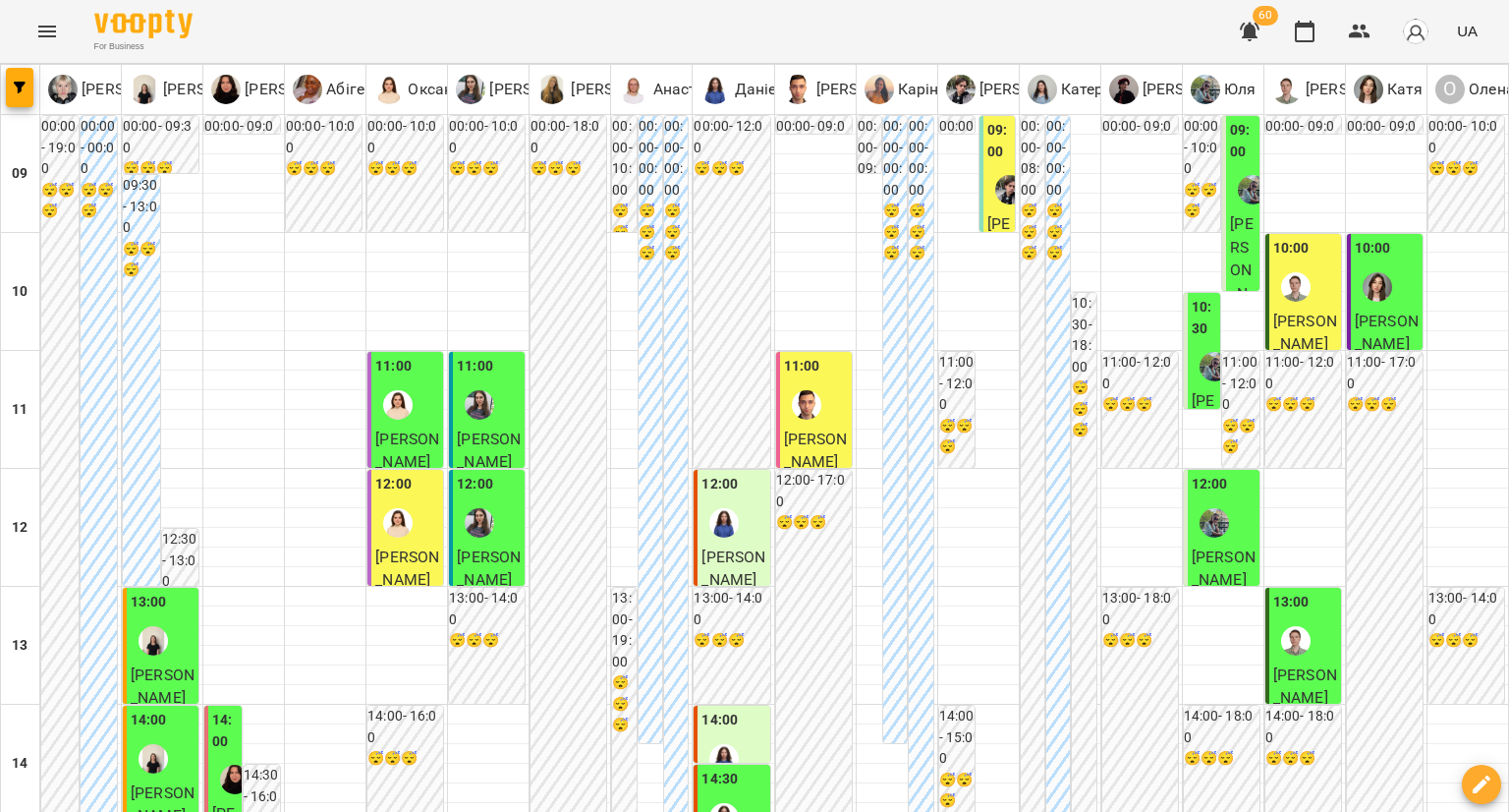
scroll to position [99, 0]
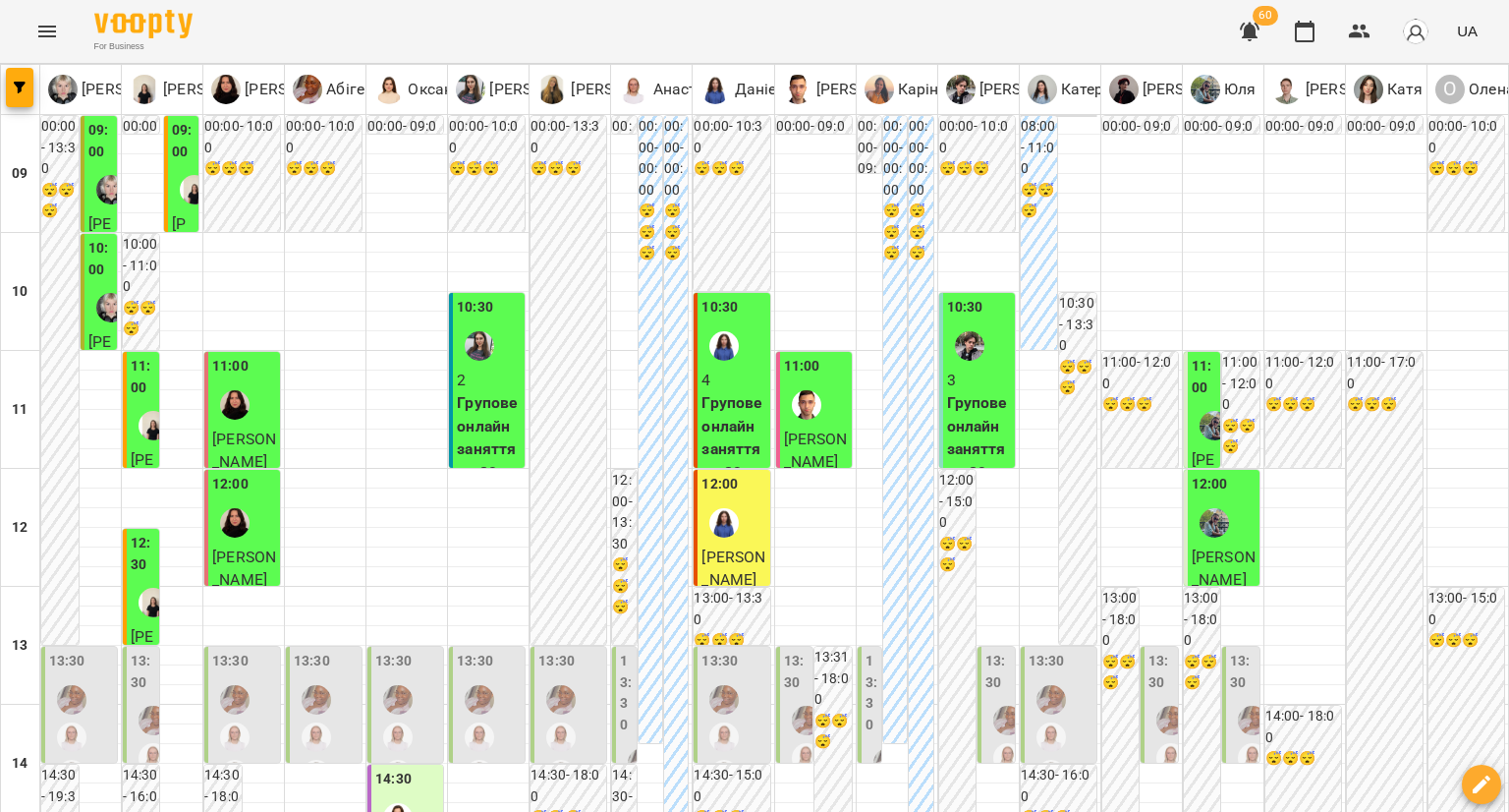
scroll to position [786, 0]
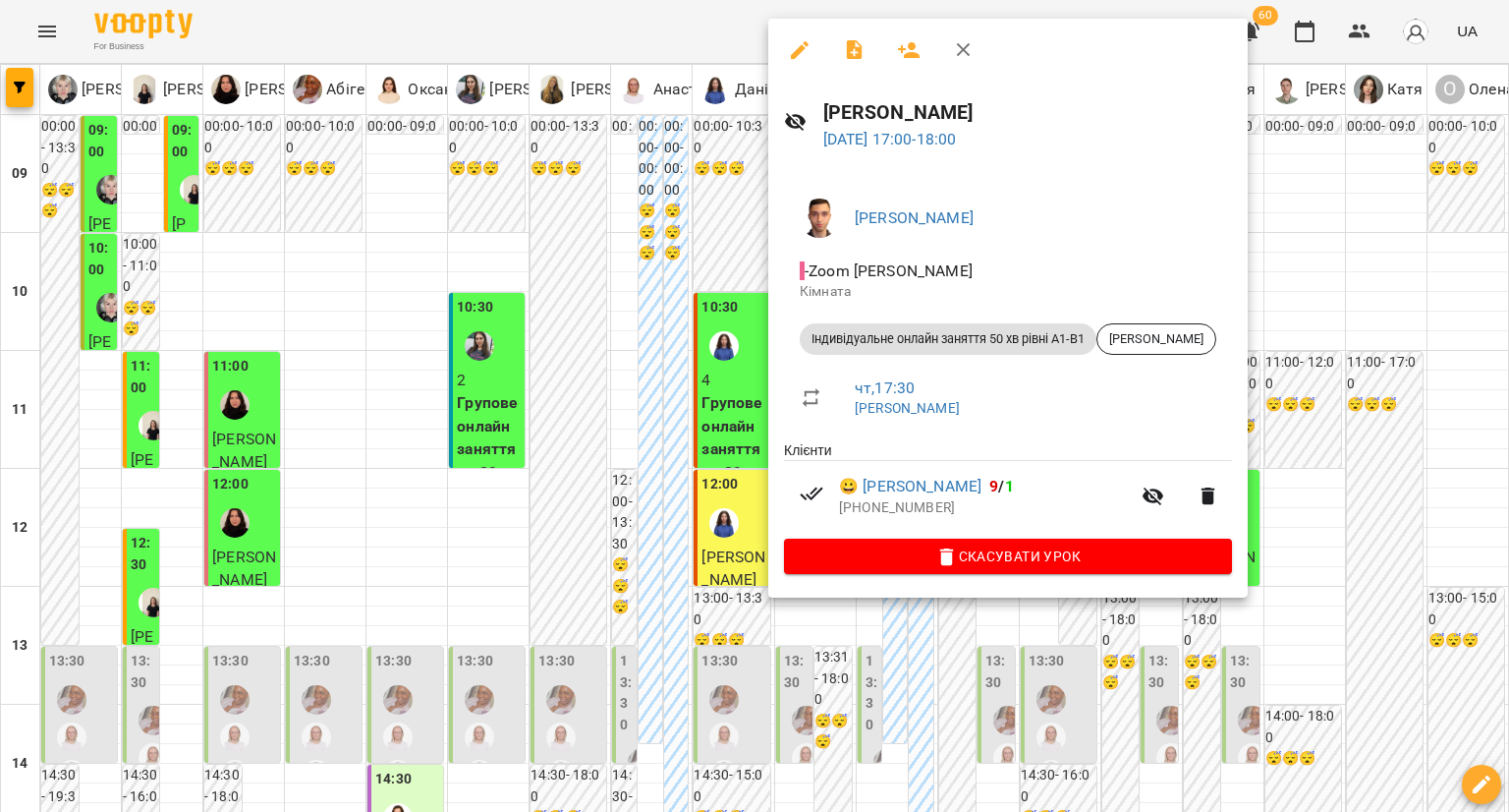
click at [714, 468] on div at bounding box center [754, 406] width 1509 height 812
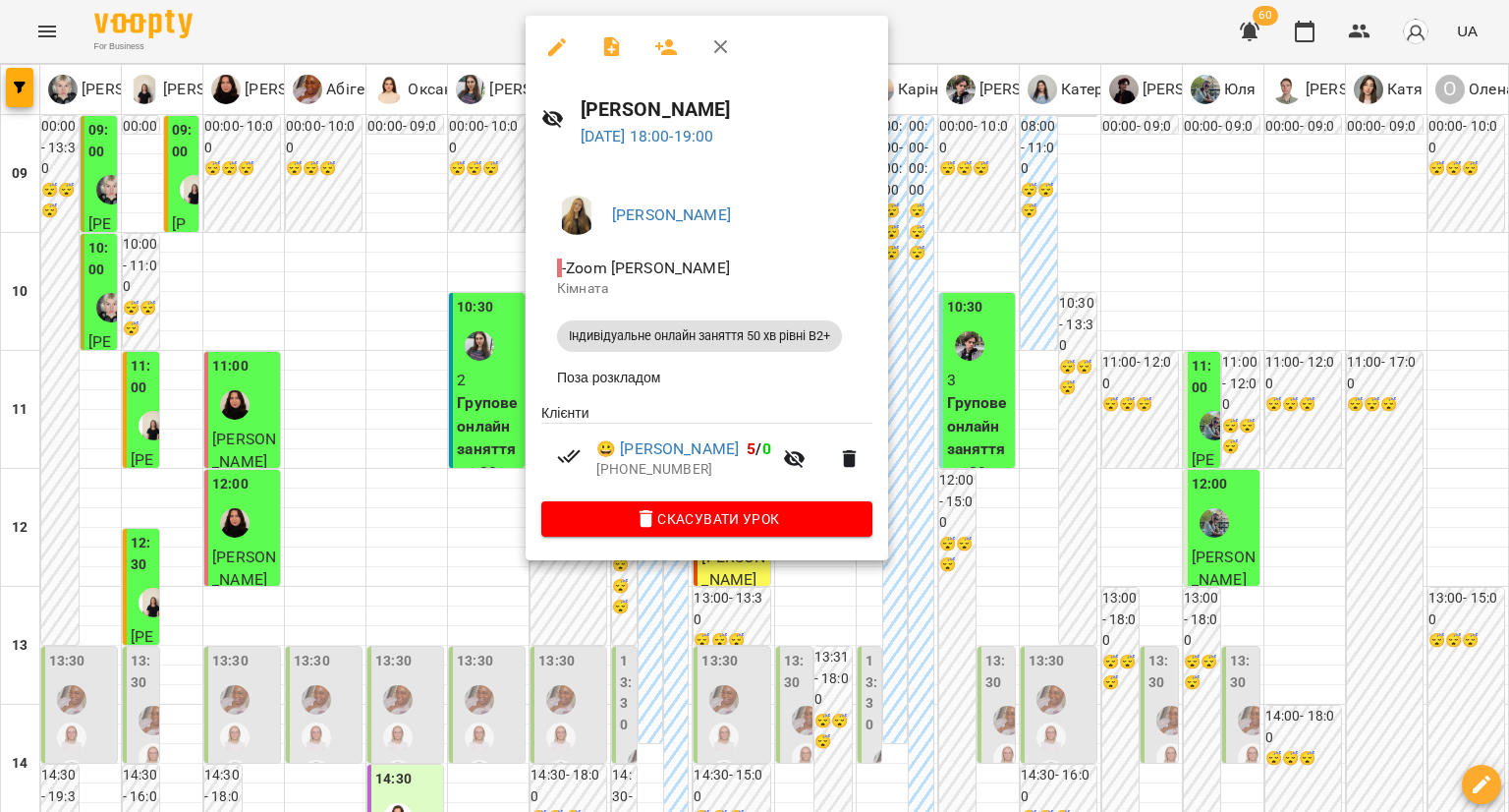
click at [312, 527] on div at bounding box center [754, 406] width 1509 height 812
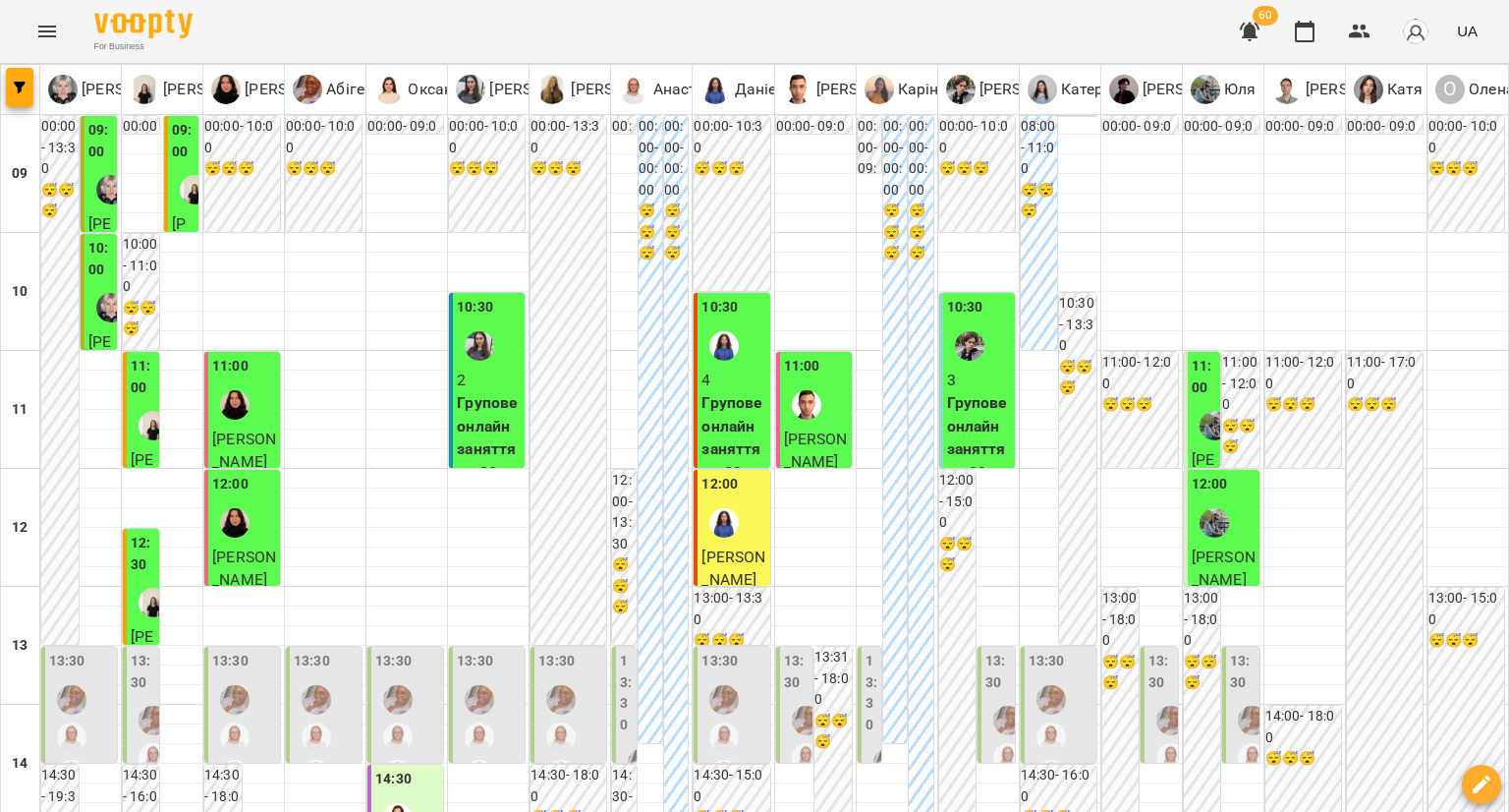
scroll to position [0, 0]
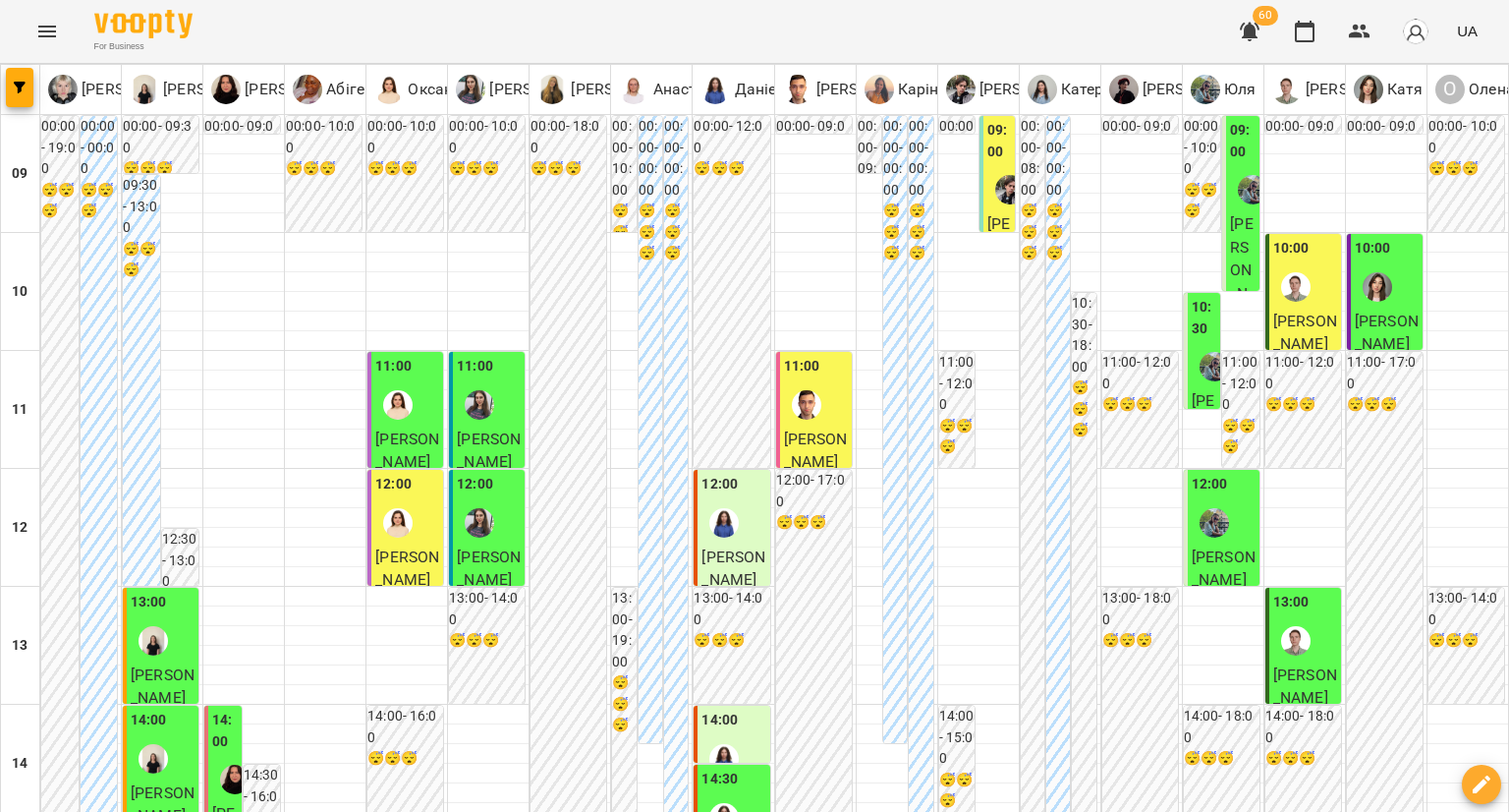
scroll to position [884, 0]
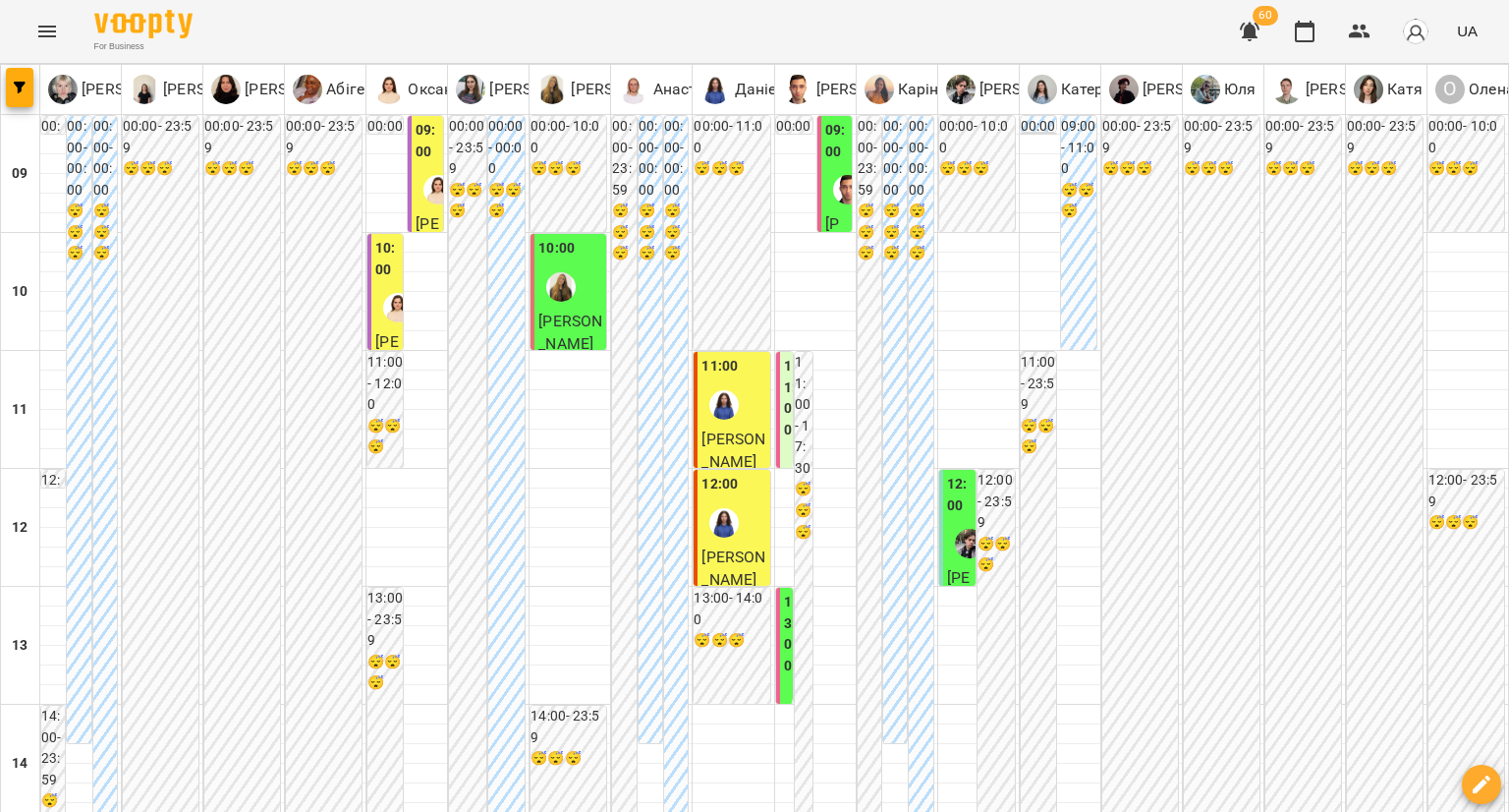
click at [425, 168] on div at bounding box center [439, 189] width 45 height 45
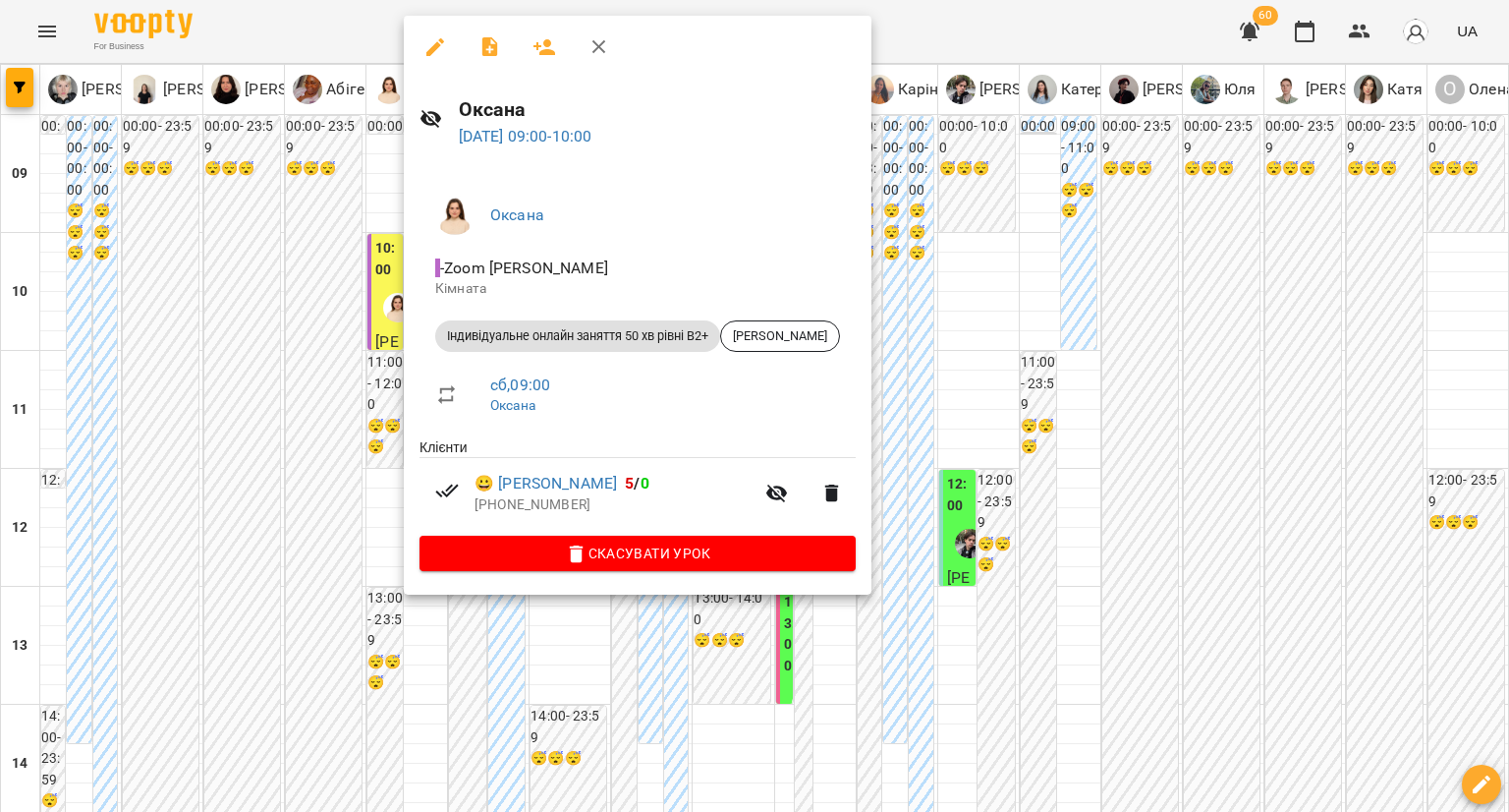
click at [322, 257] on div at bounding box center [754, 406] width 1509 height 812
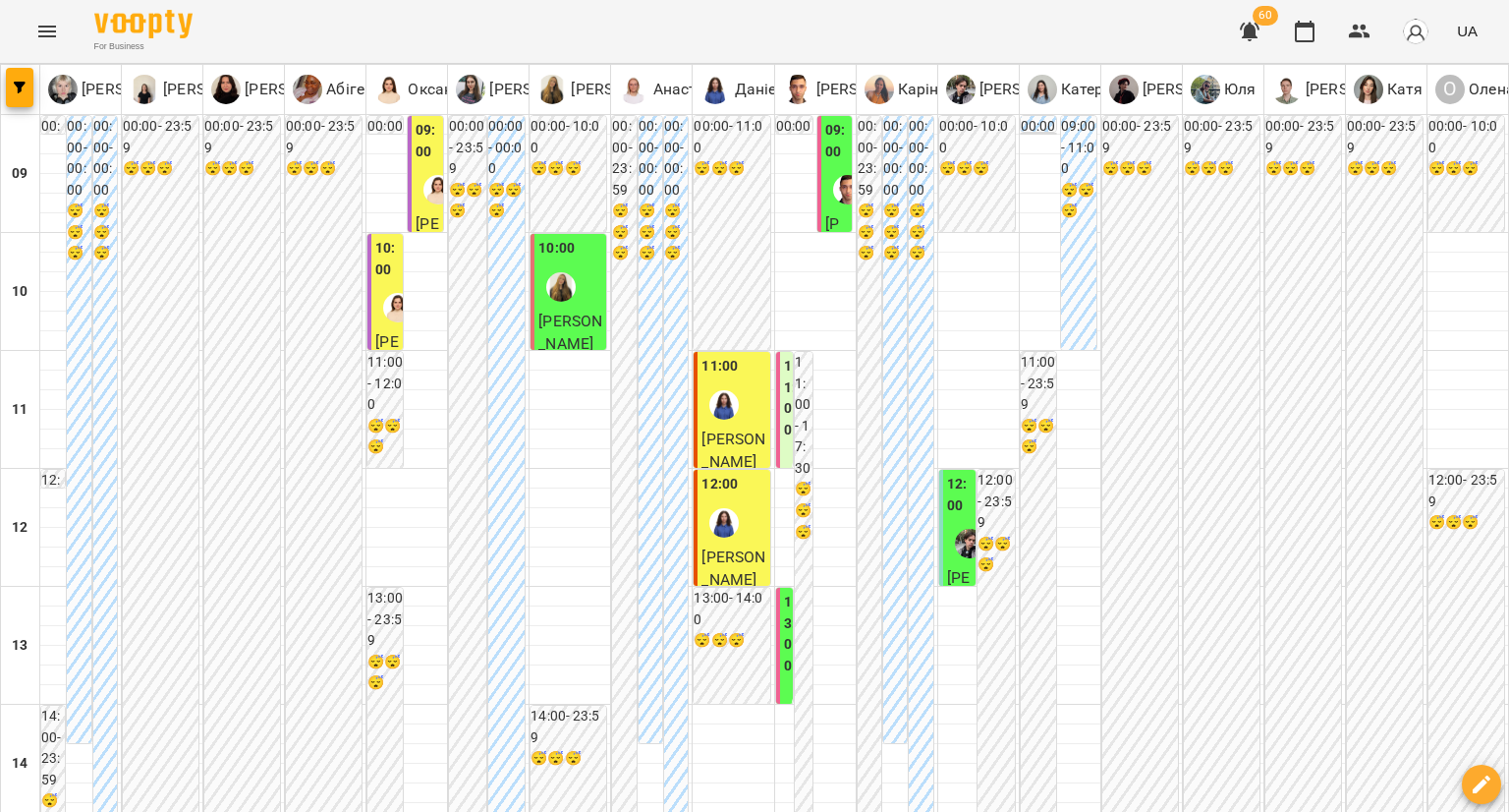
click at [379, 286] on div at bounding box center [398, 307] width 45 height 45
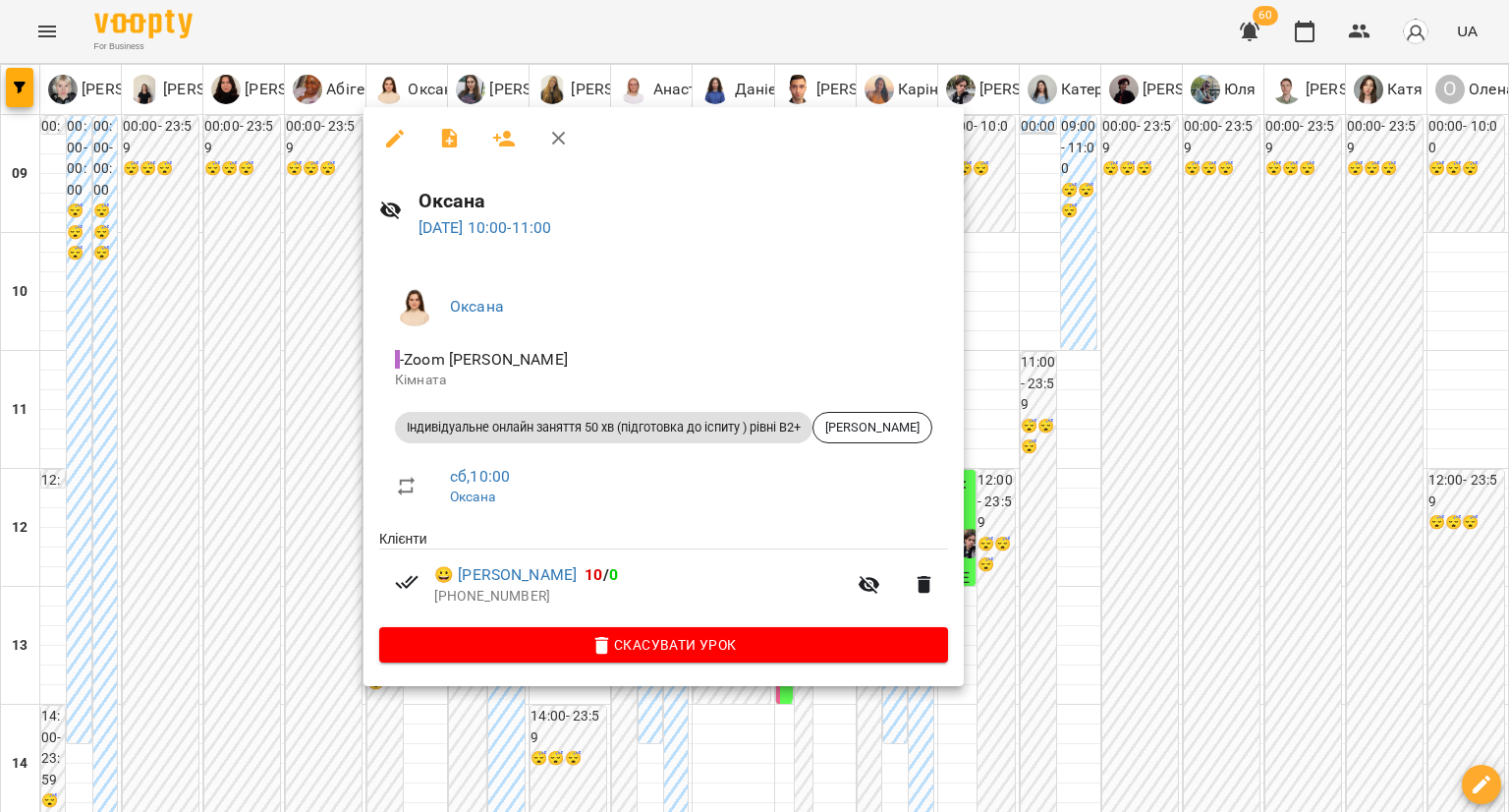
click at [302, 379] on div at bounding box center [754, 406] width 1509 height 812
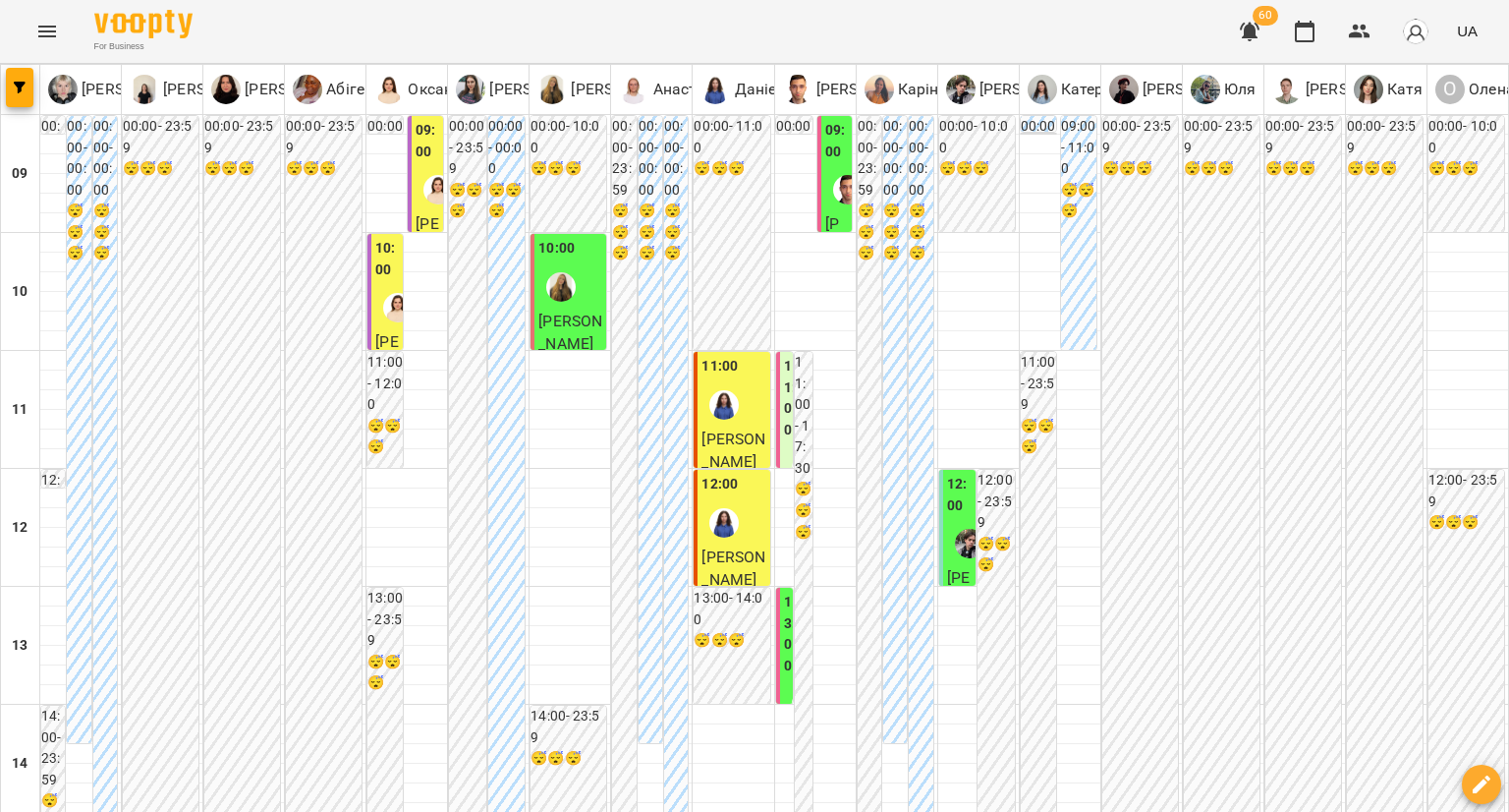
click at [710, 414] on img "Даніела" at bounding box center [724, 405] width 30 height 30
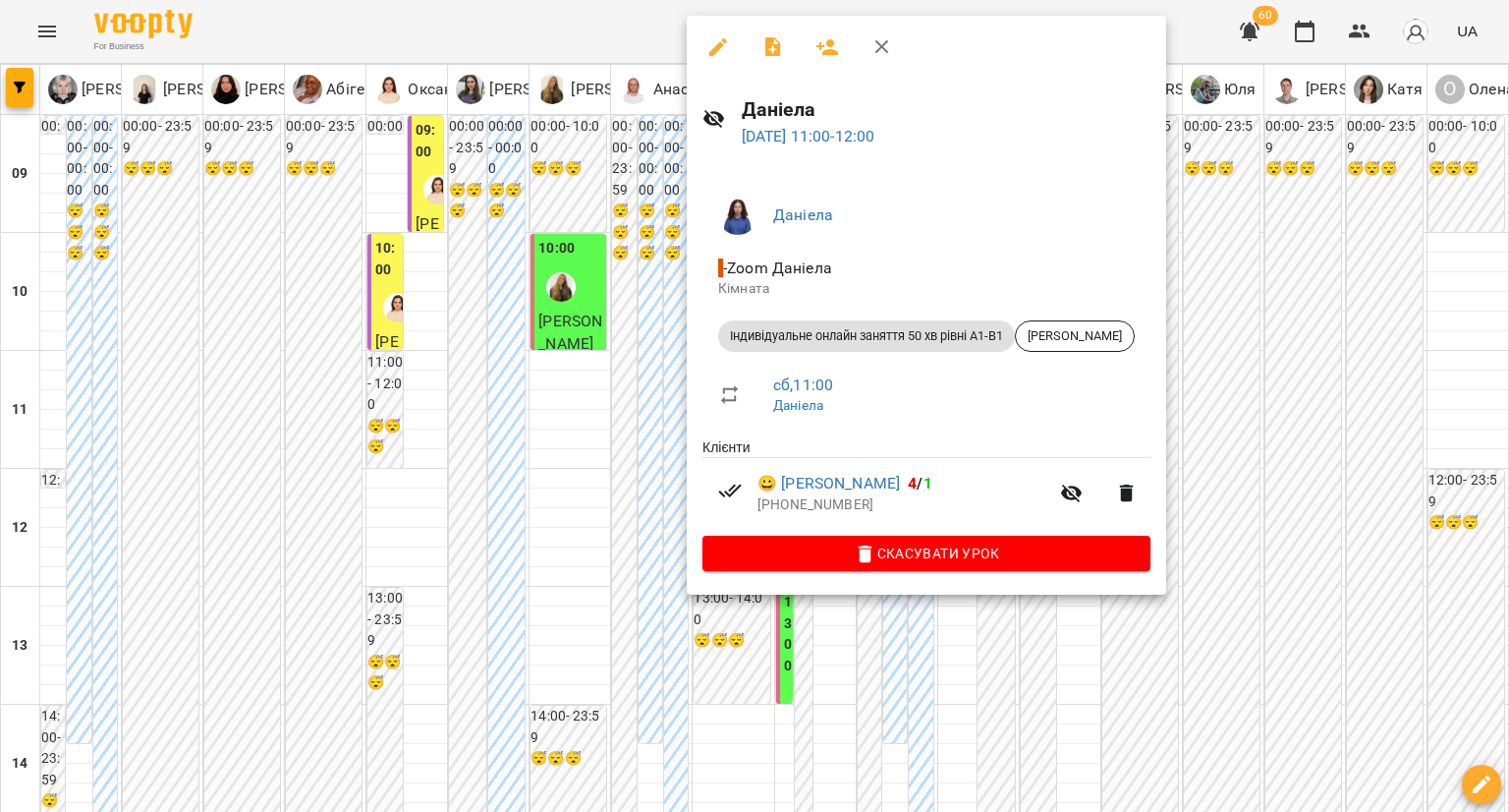
click at [644, 454] on div at bounding box center [754, 406] width 1509 height 812
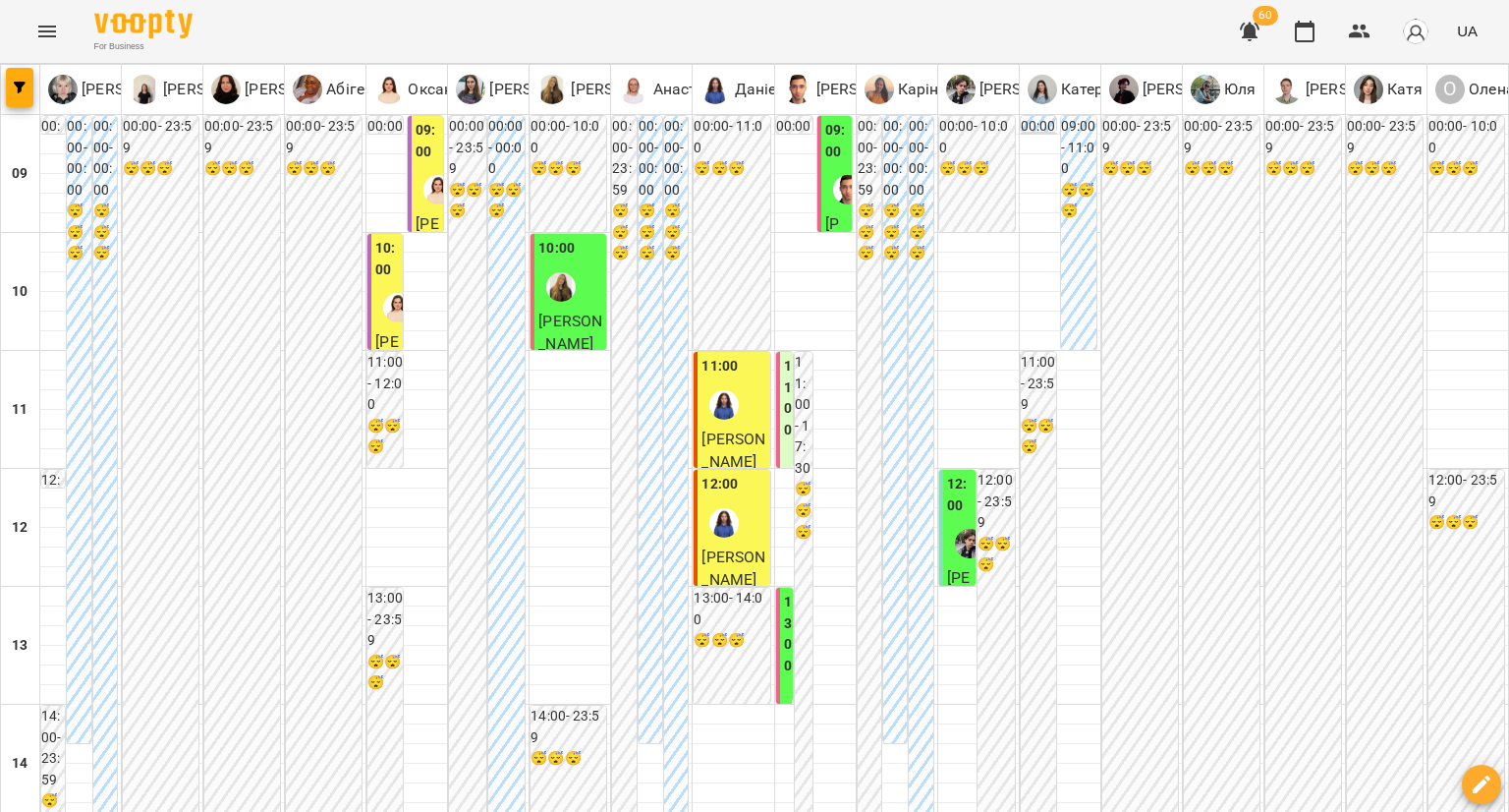
click at [725, 531] on img "Даніела" at bounding box center [724, 522] width 30 height 30
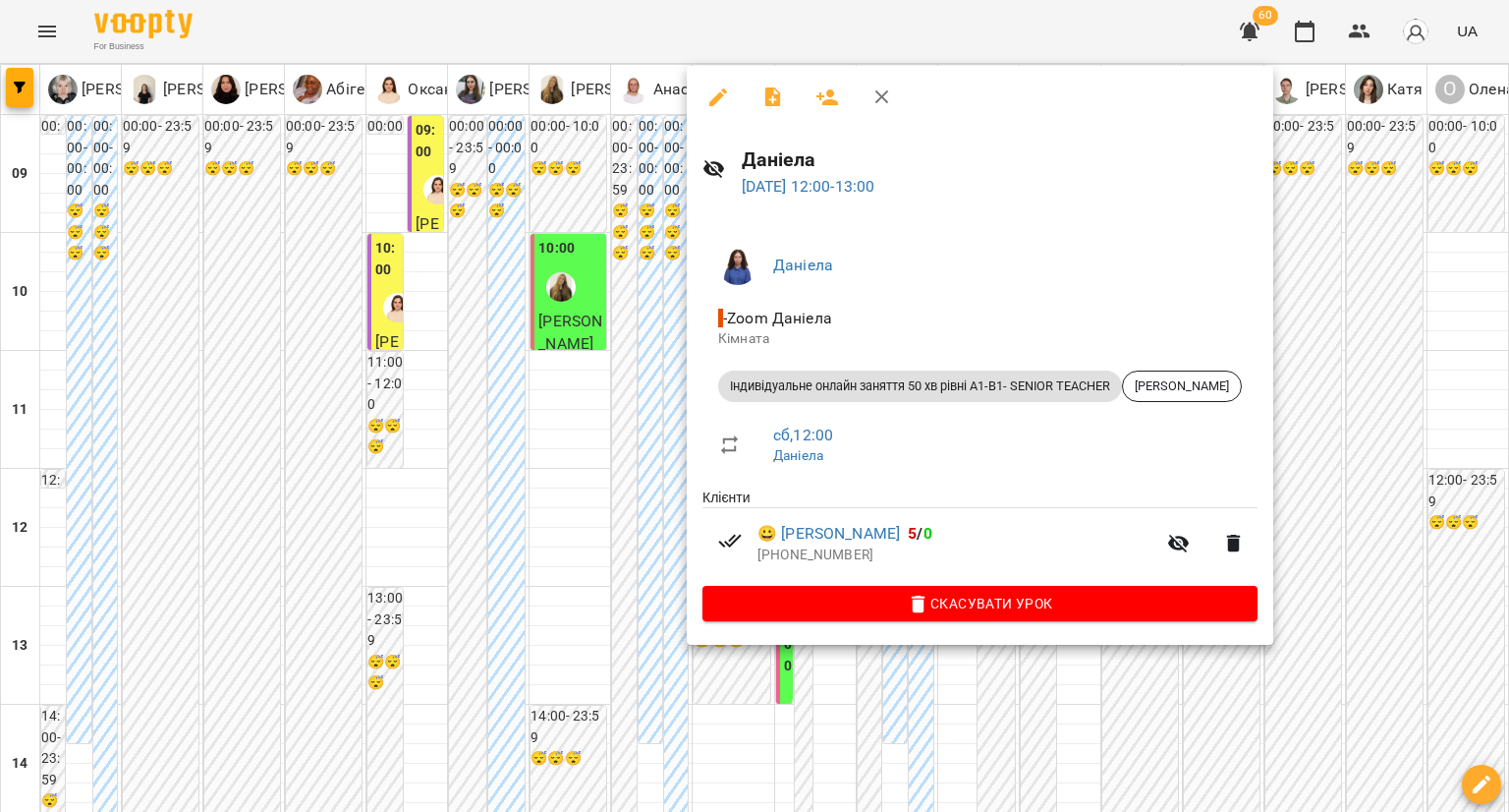
click at [640, 531] on div at bounding box center [754, 406] width 1509 height 812
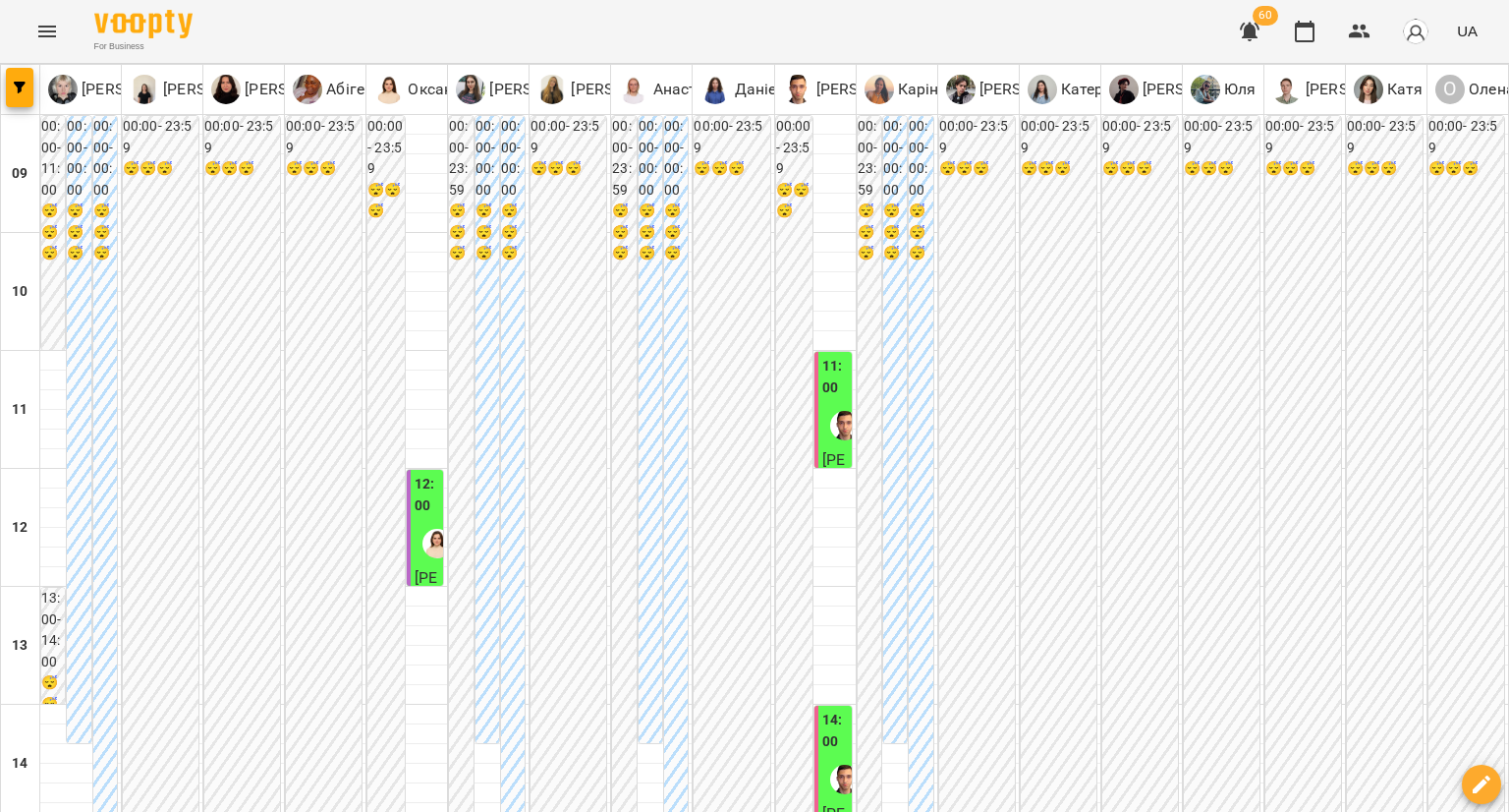
scroll to position [786, 0]
type input "**********"
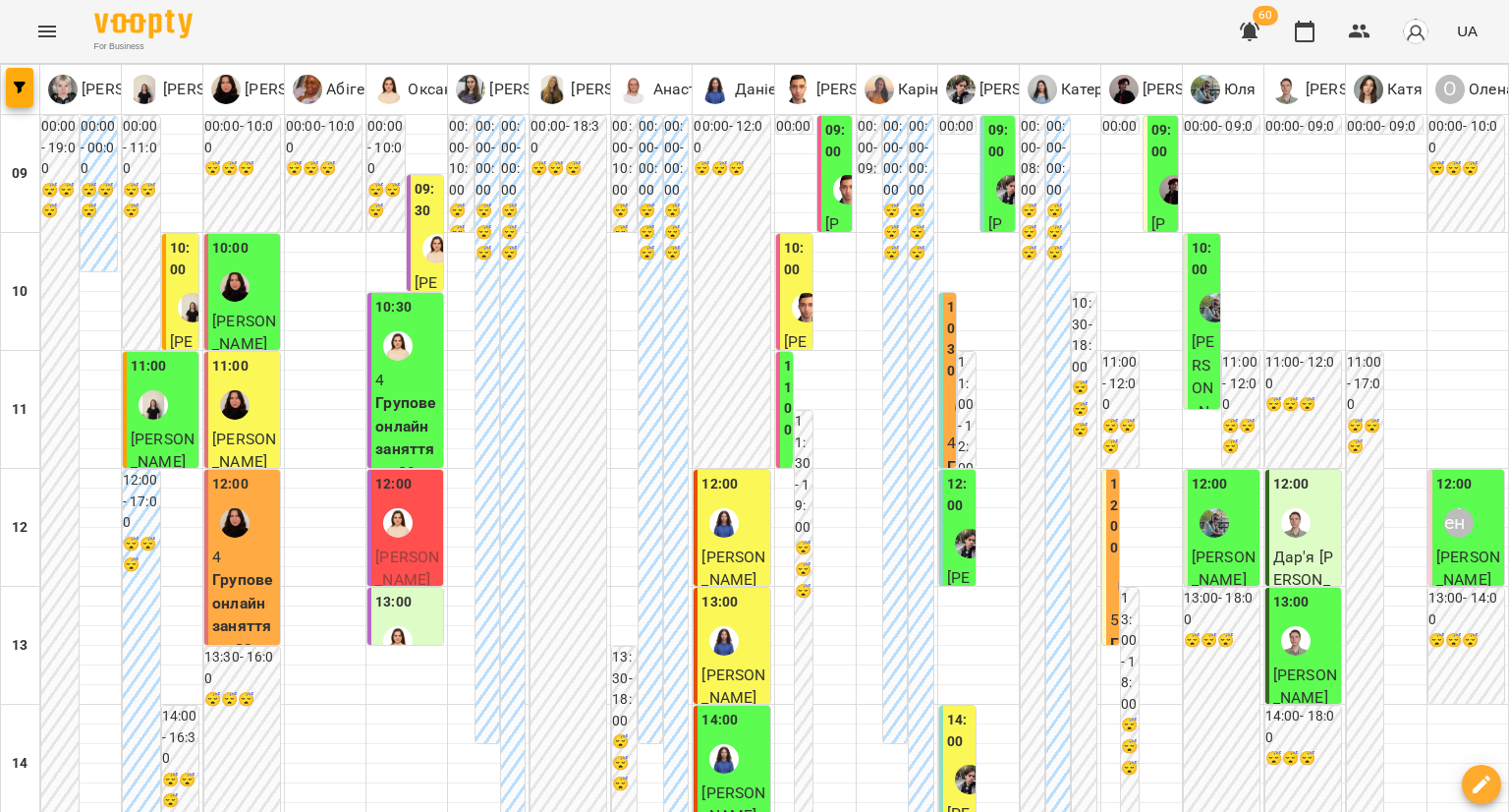
click at [185, 280] on div "10:00" at bounding box center [182, 261] width 26 height 47
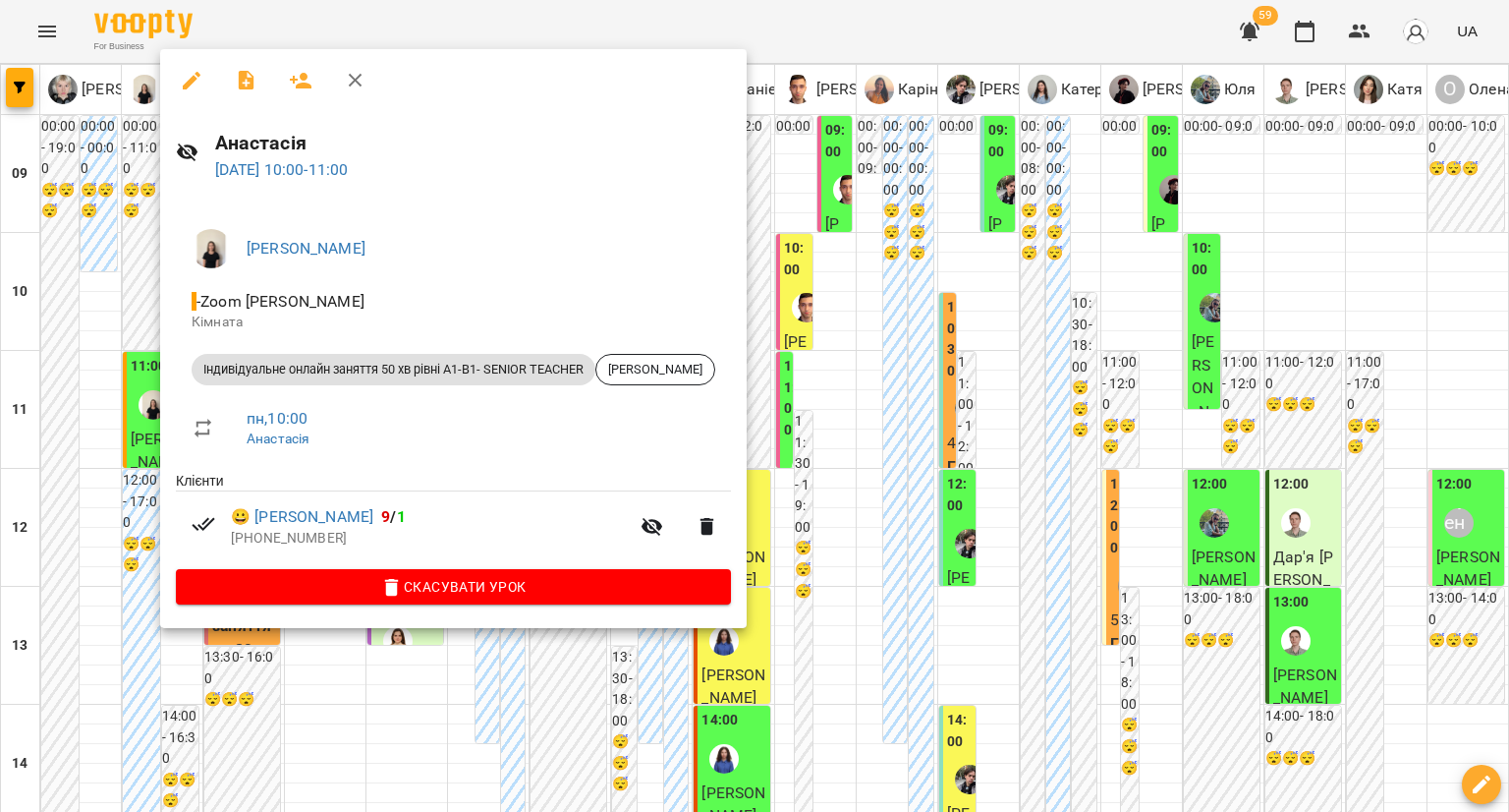
click at [582, 752] on div at bounding box center [754, 406] width 1509 height 812
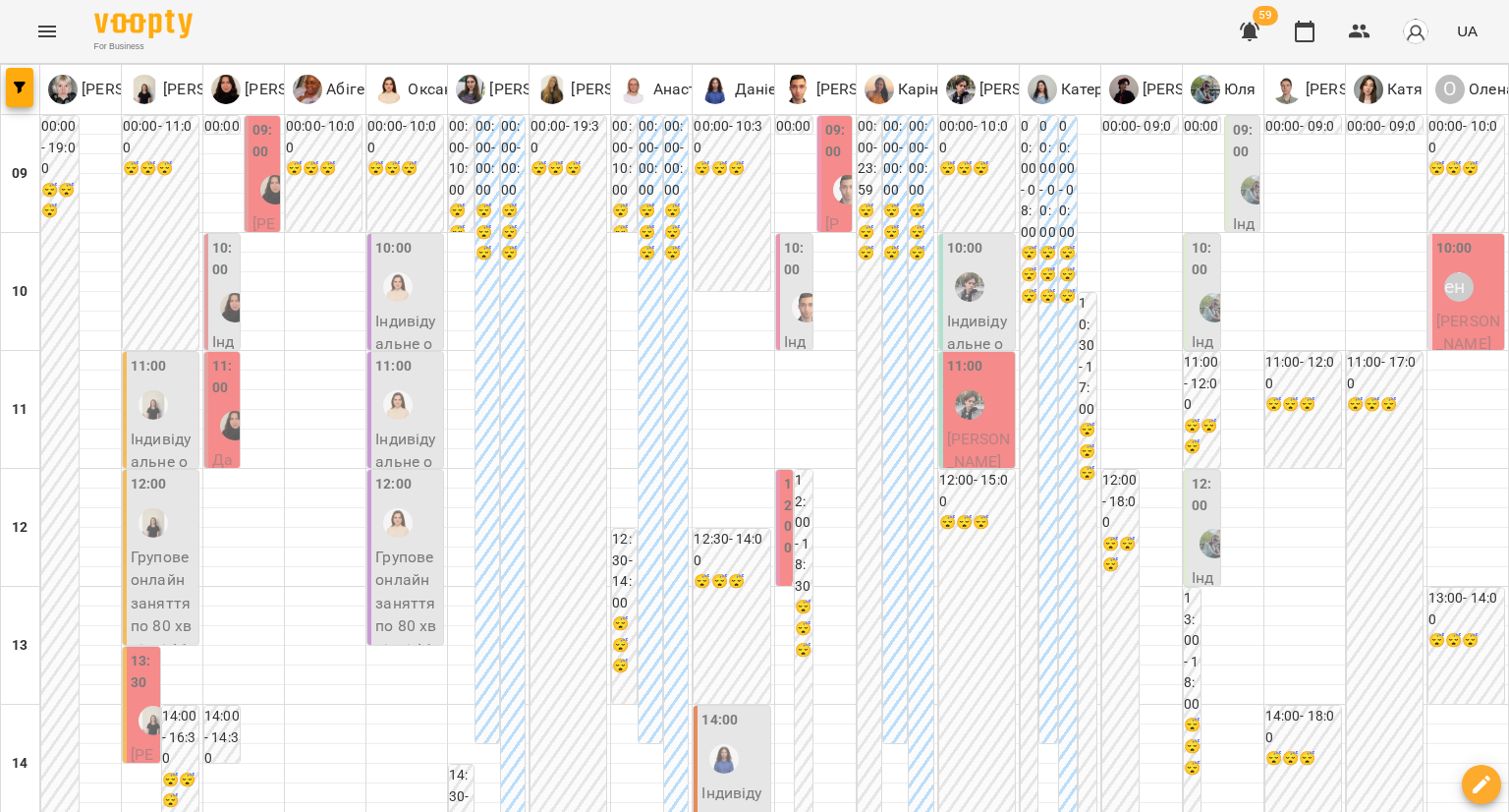
scroll to position [1085, 0]
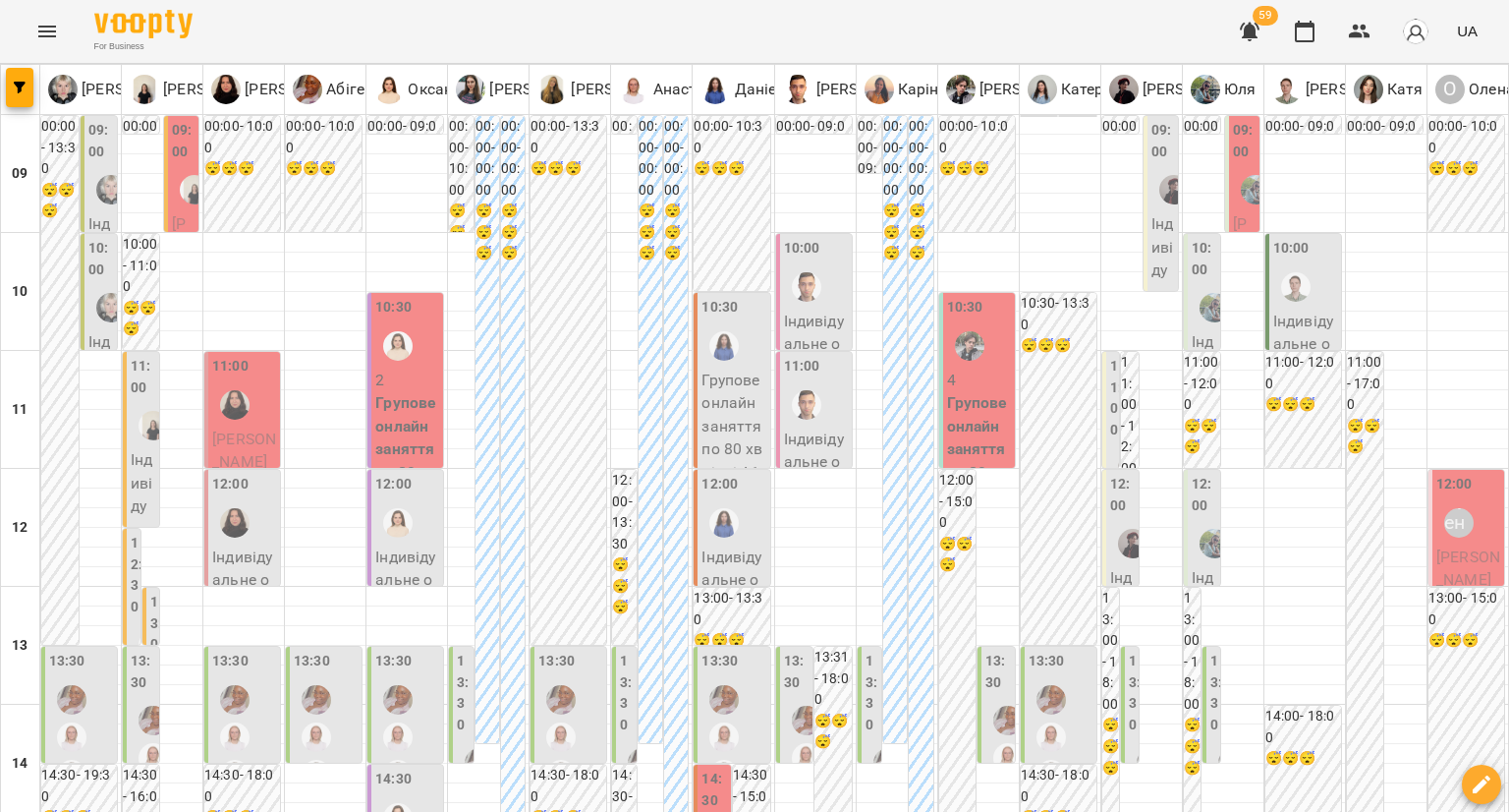
scroll to position [982, 0]
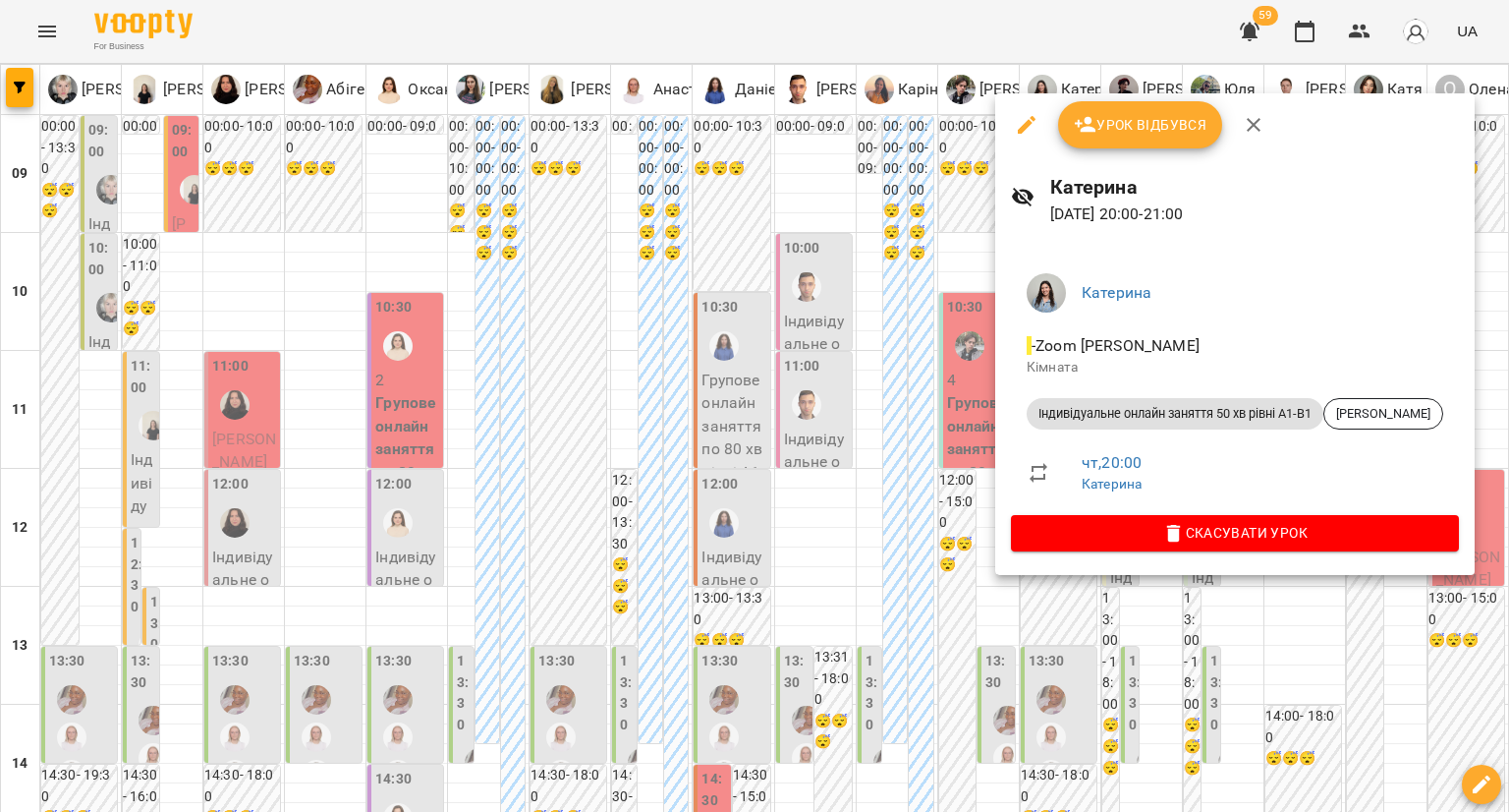
click at [930, 543] on div at bounding box center [754, 406] width 1509 height 812
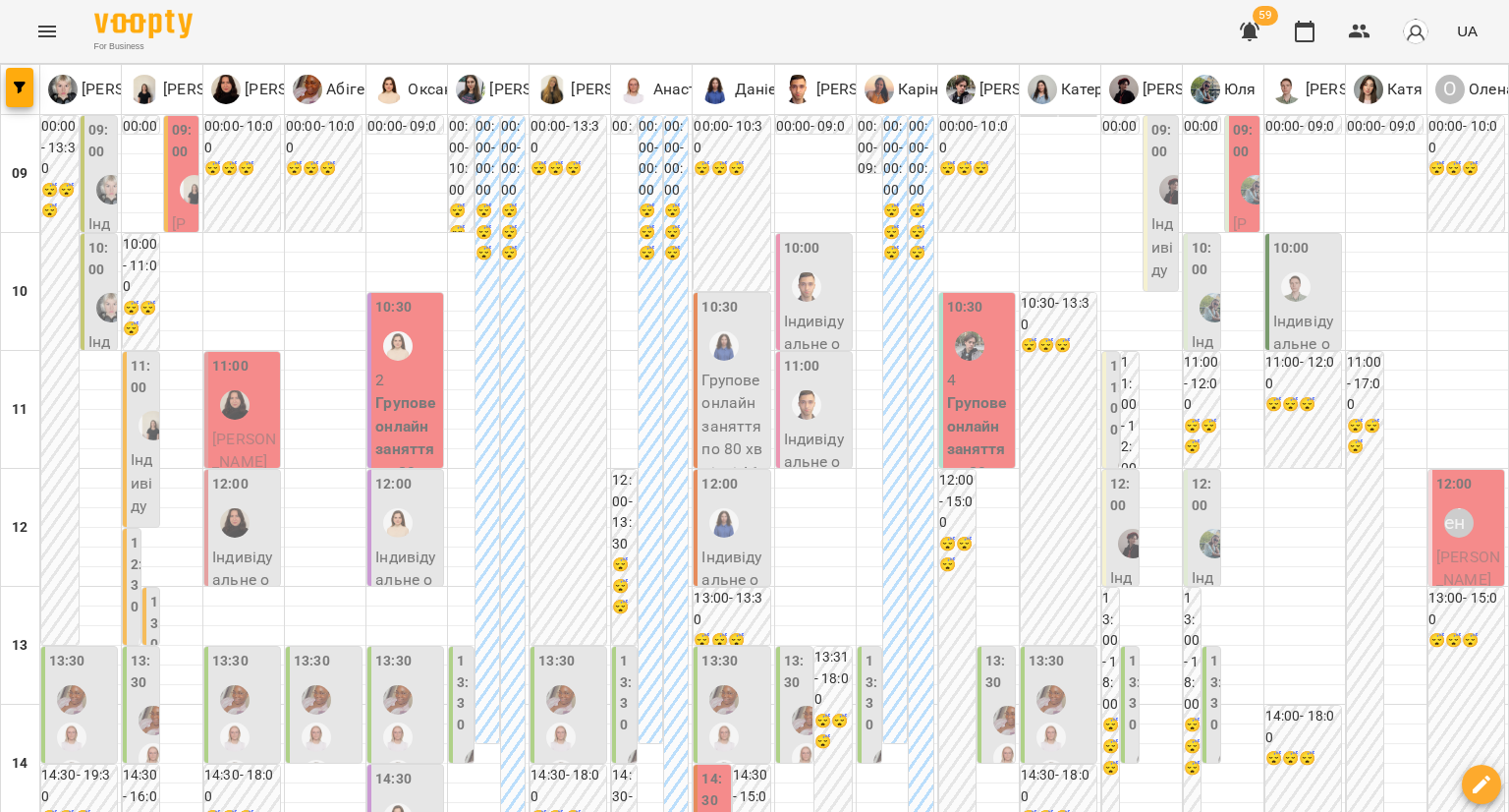
scroll to position [884, 0]
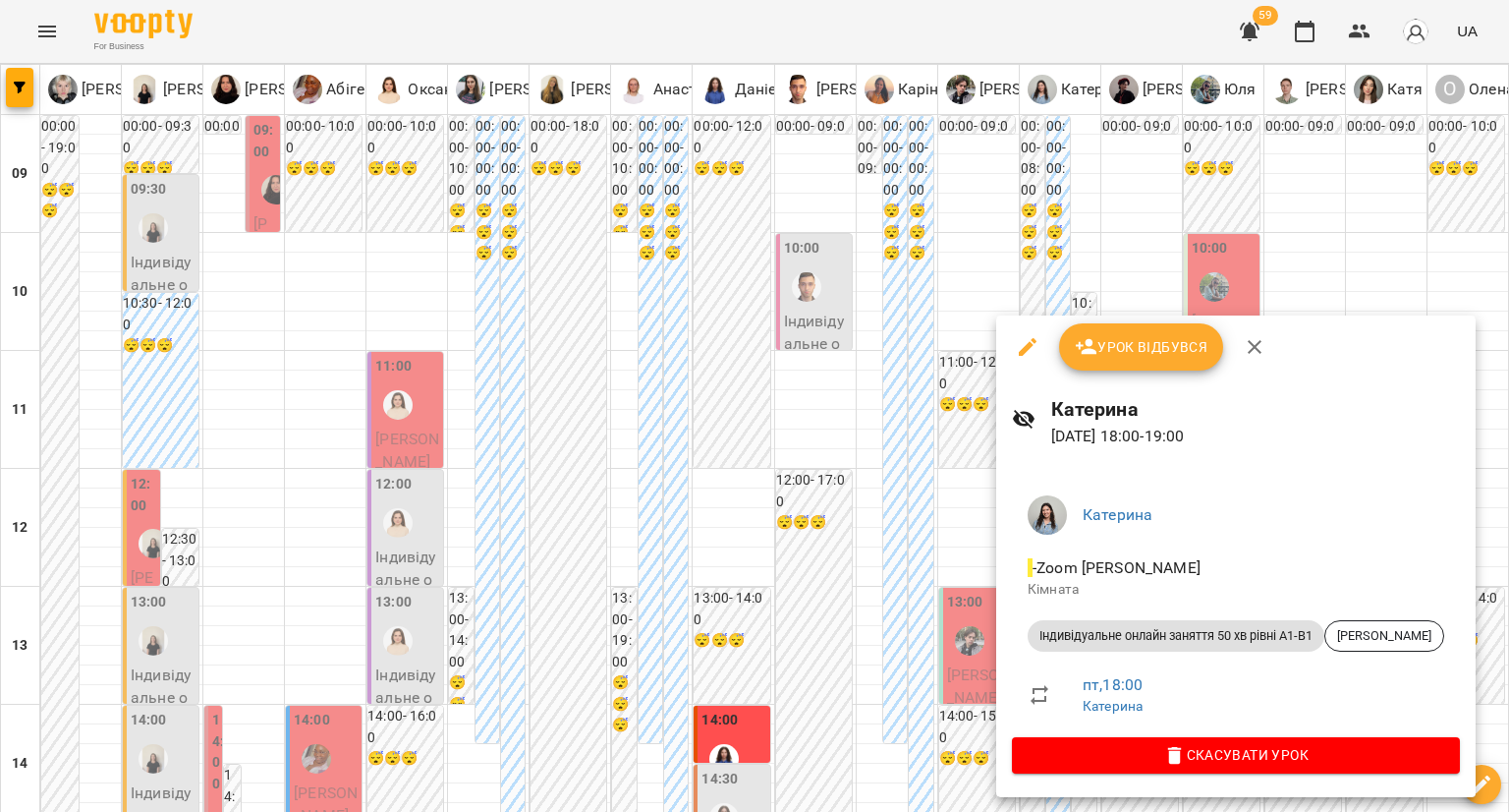
click at [963, 445] on div at bounding box center [754, 406] width 1509 height 812
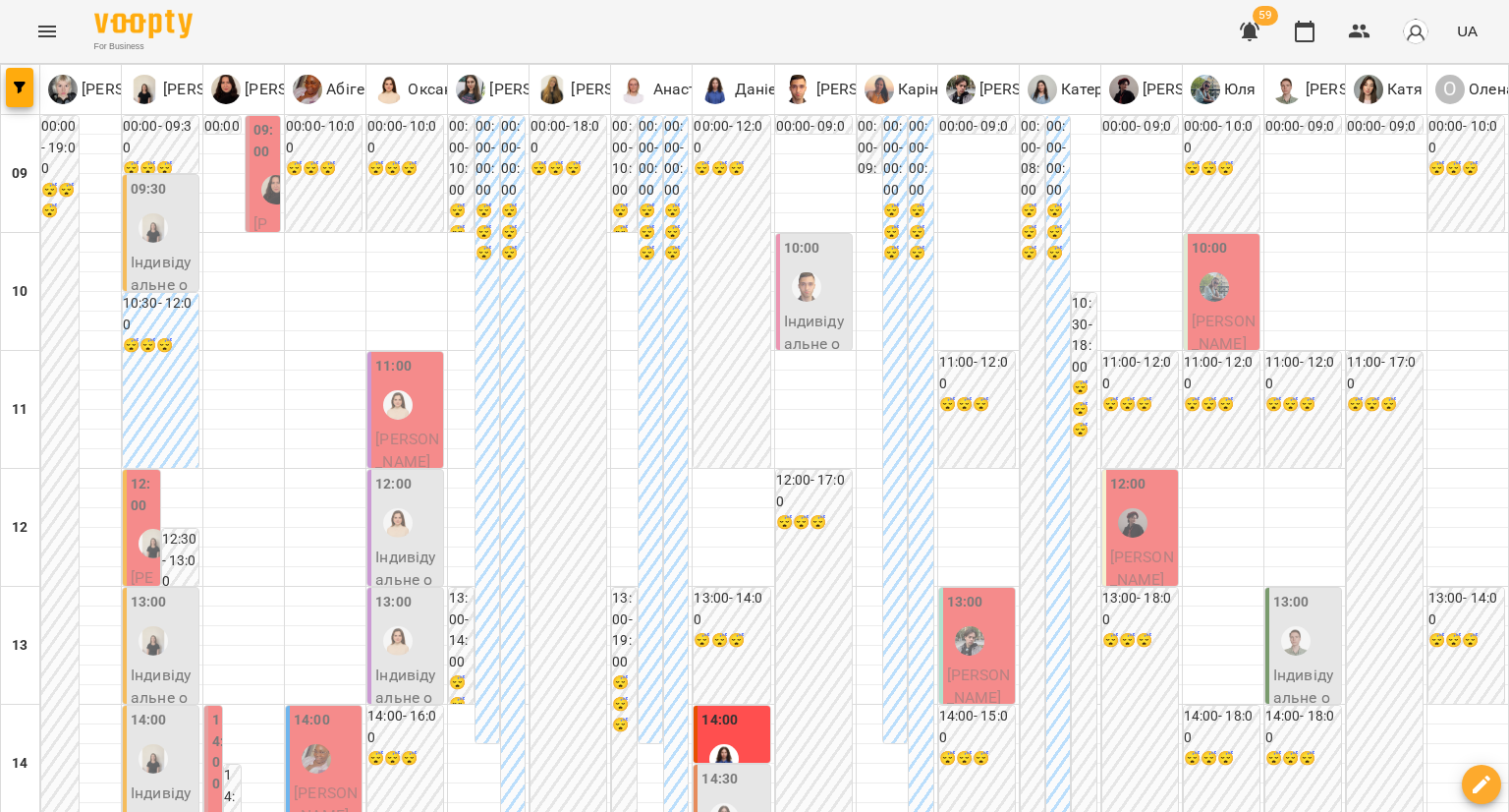
scroll to position [295, 0]
type input "**********"
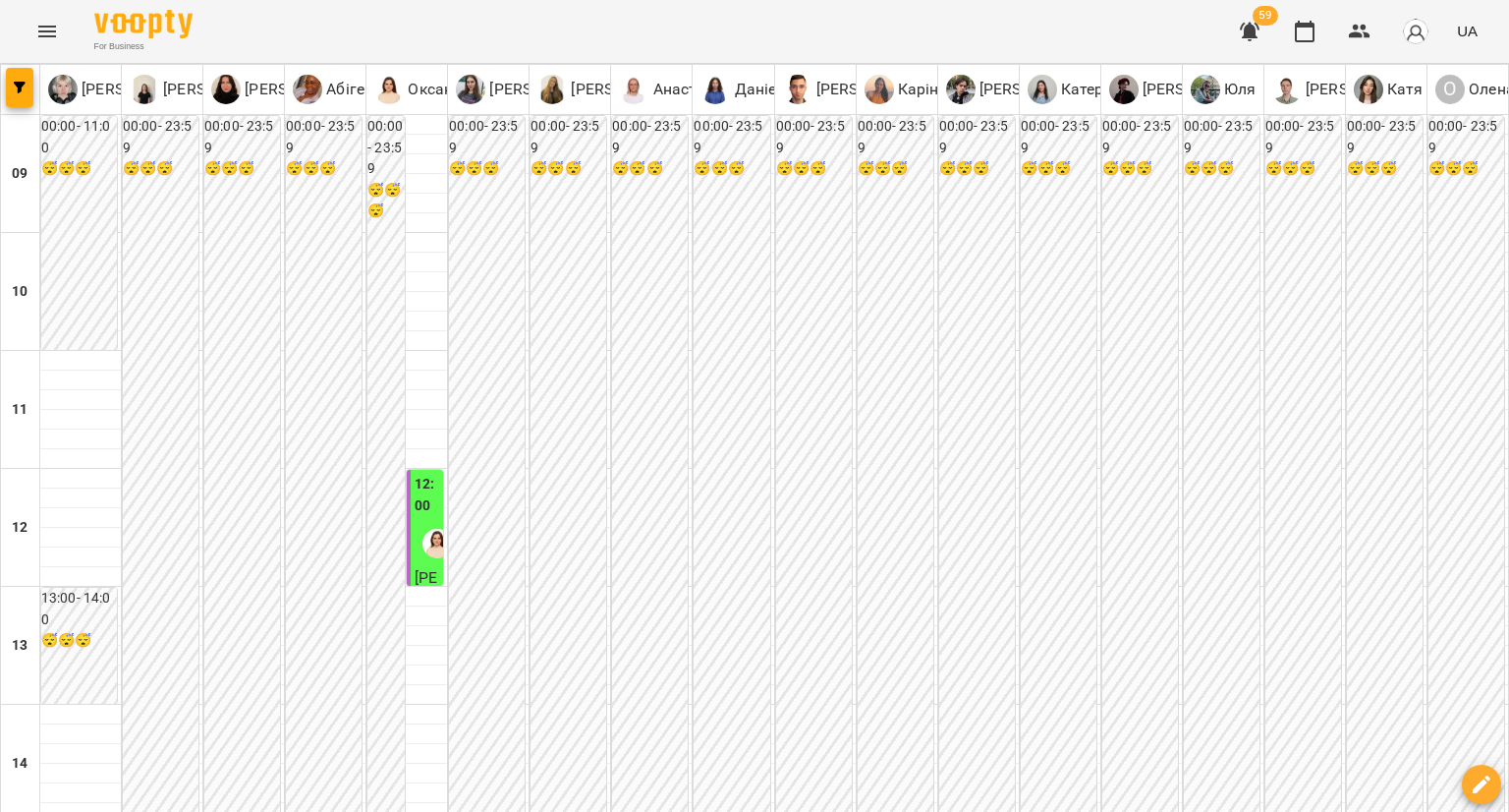
type input "**********"
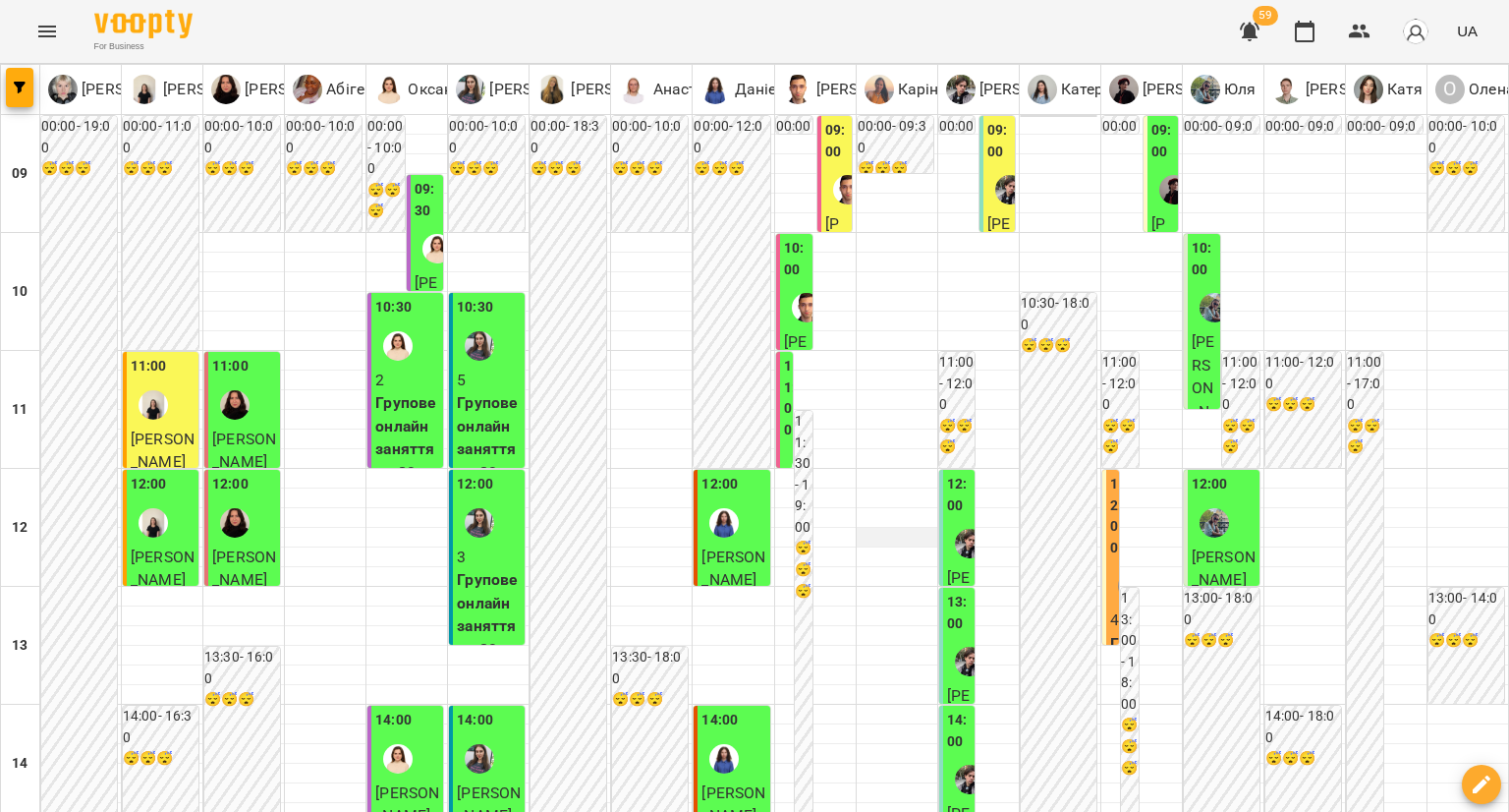
scroll to position [982, 0]
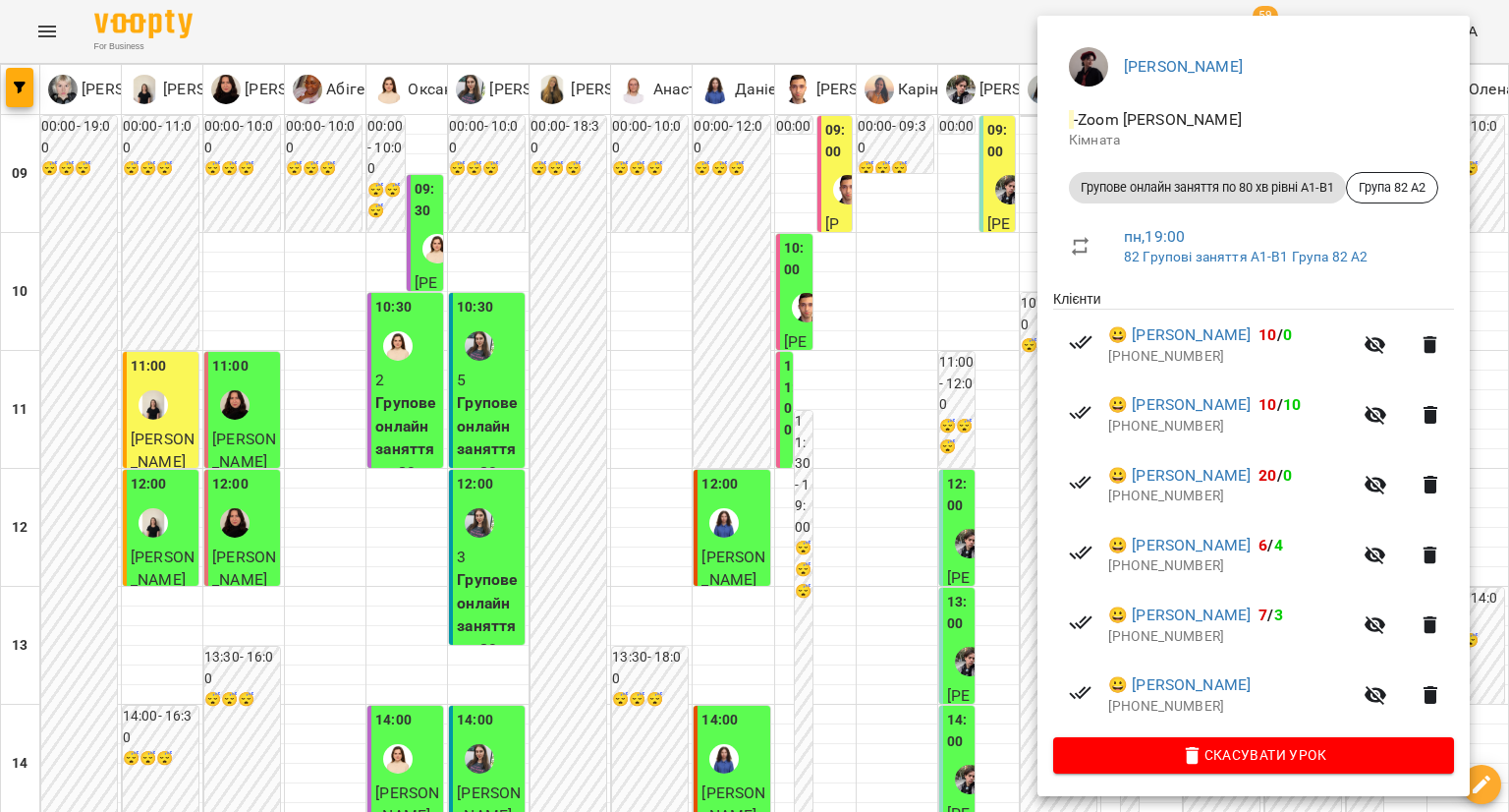
scroll to position [152, 0]
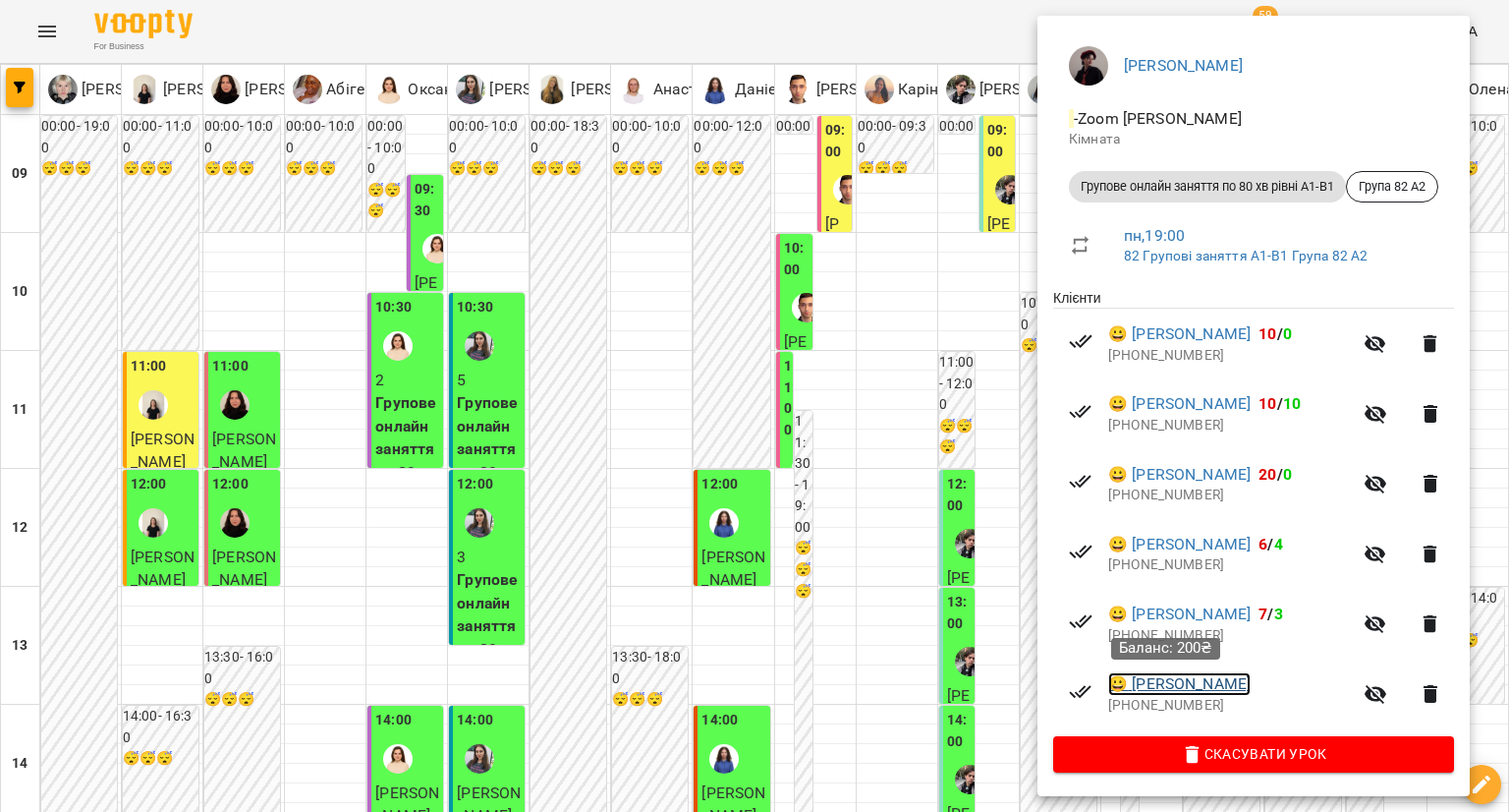
click at [1150, 676] on link "😀 Ірина Бахно" at bounding box center [1180, 684] width 143 height 24
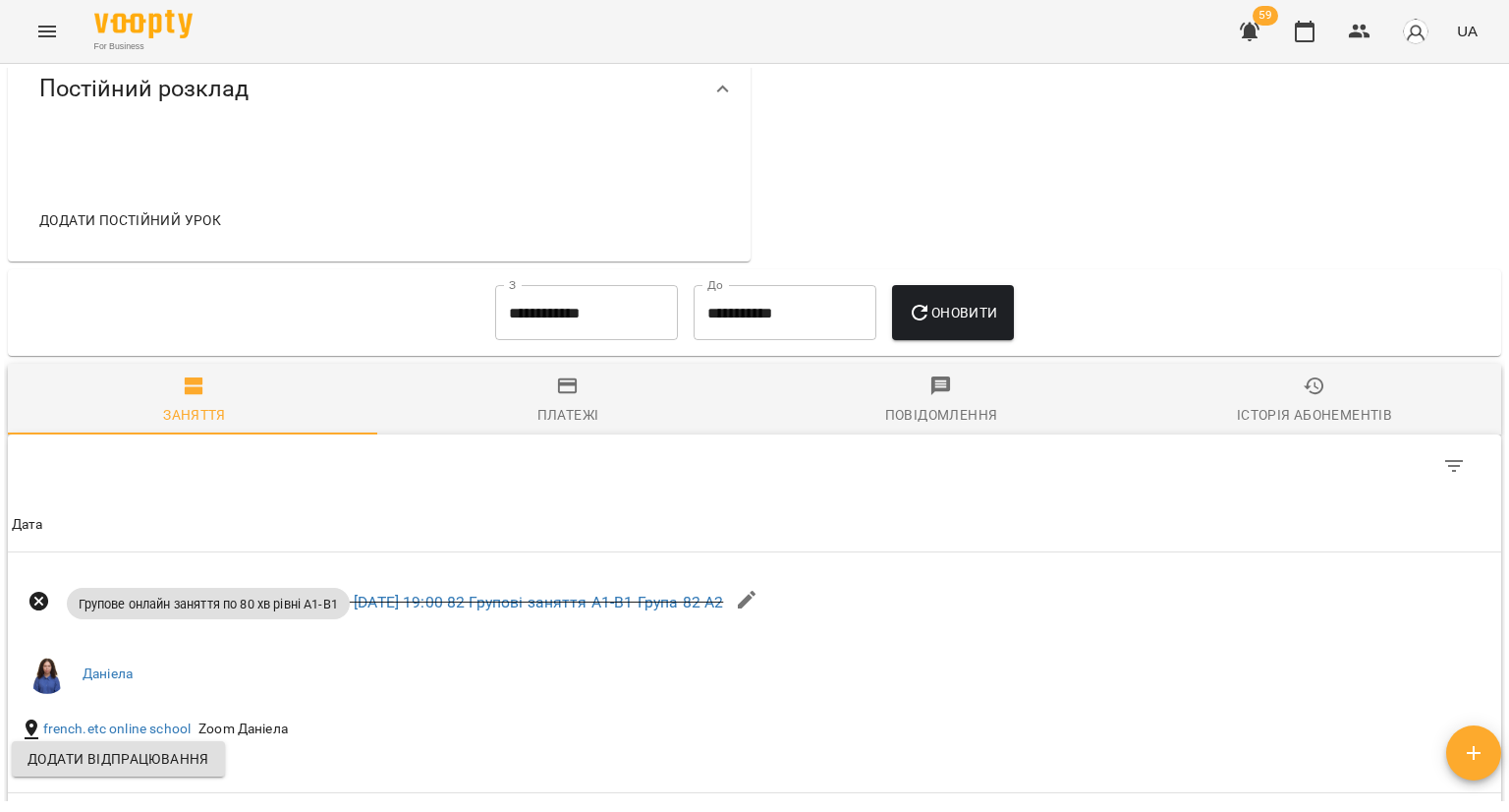
scroll to position [982, 0]
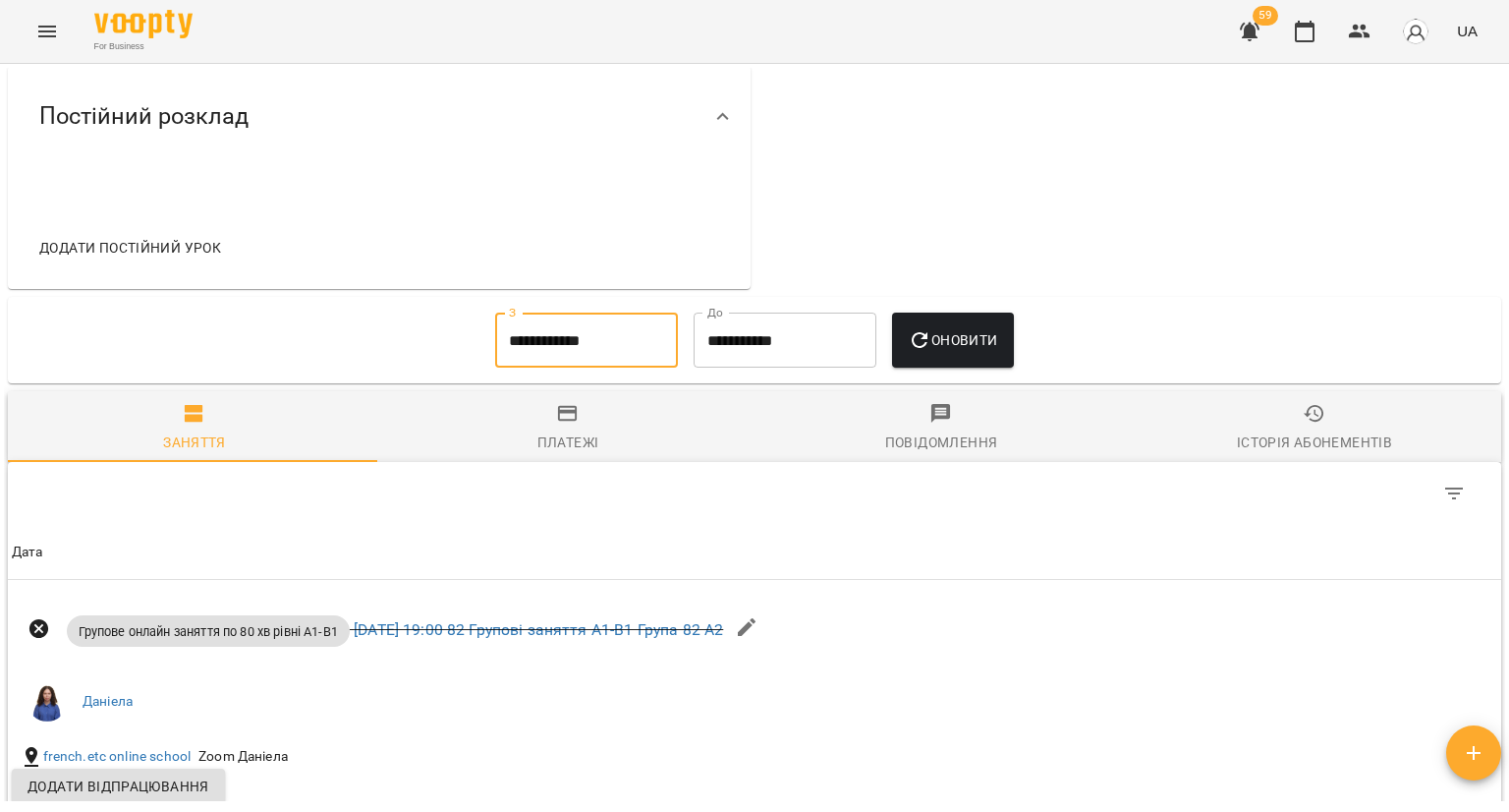
click at [495, 368] on input "**********" at bounding box center [585, 340] width 182 height 55
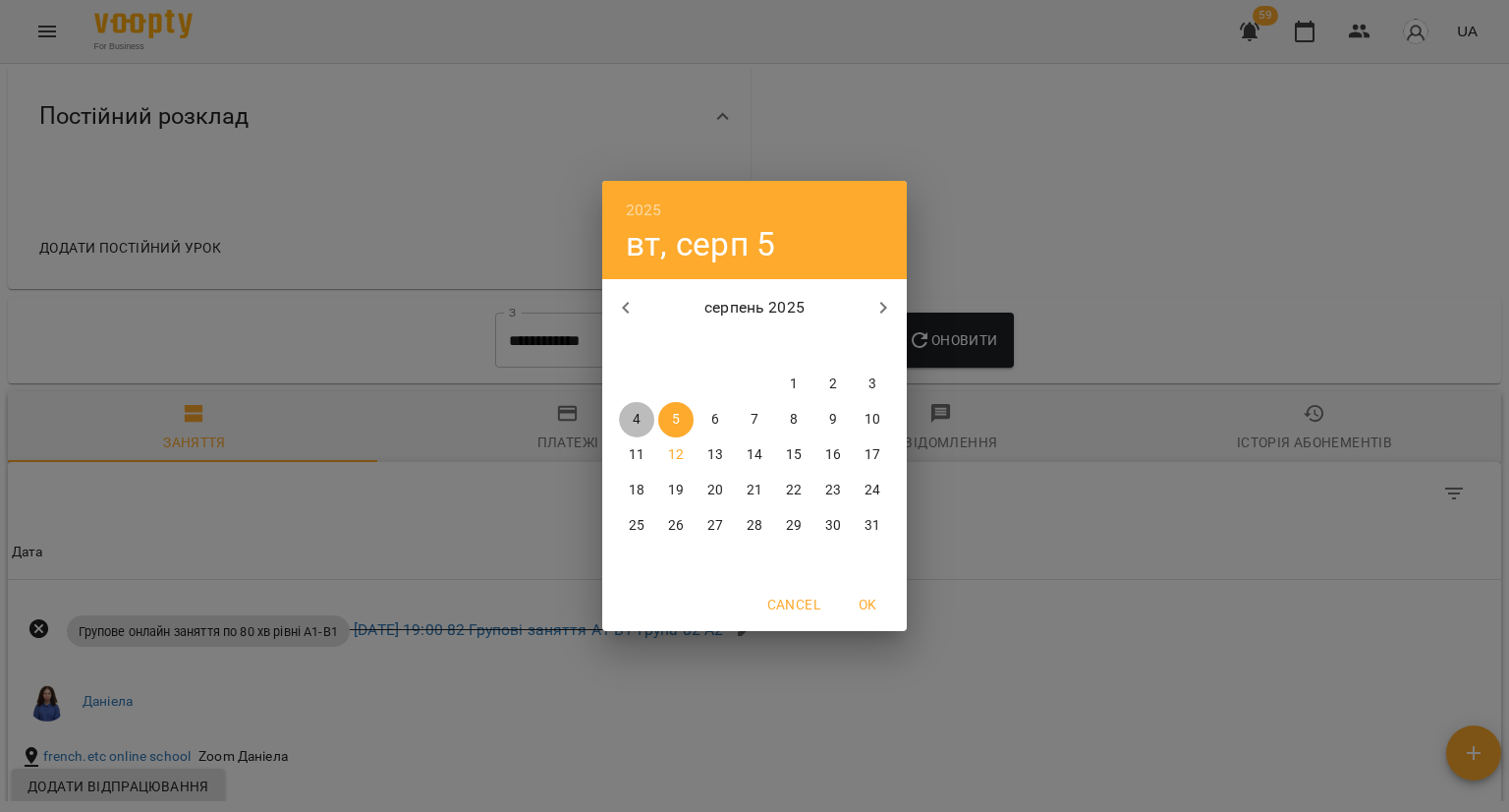
click at [630, 410] on span "4" at bounding box center [637, 420] width 35 height 20
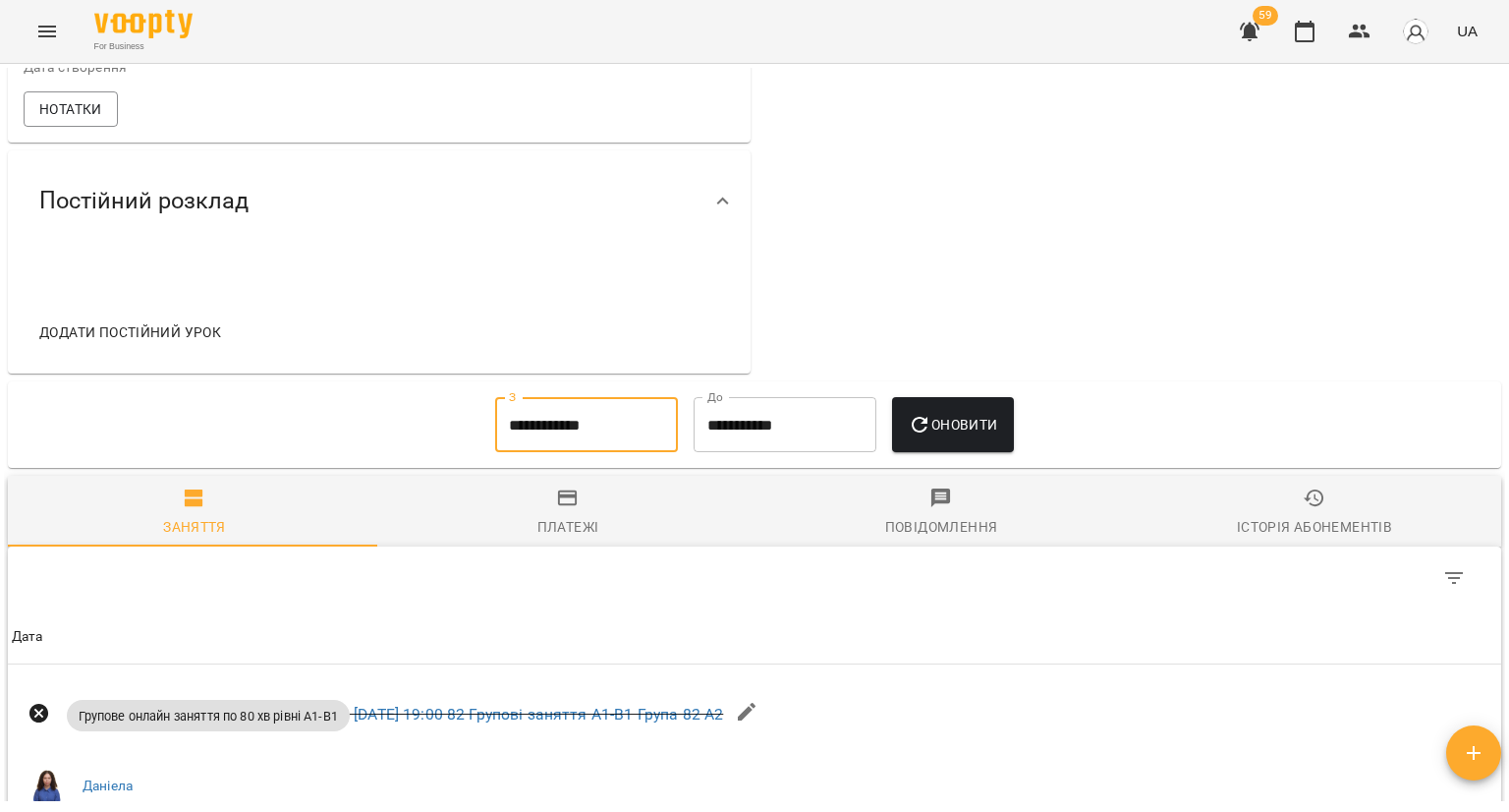
scroll to position [897, 0]
click at [514, 453] on input "**********" at bounding box center [585, 426] width 182 height 55
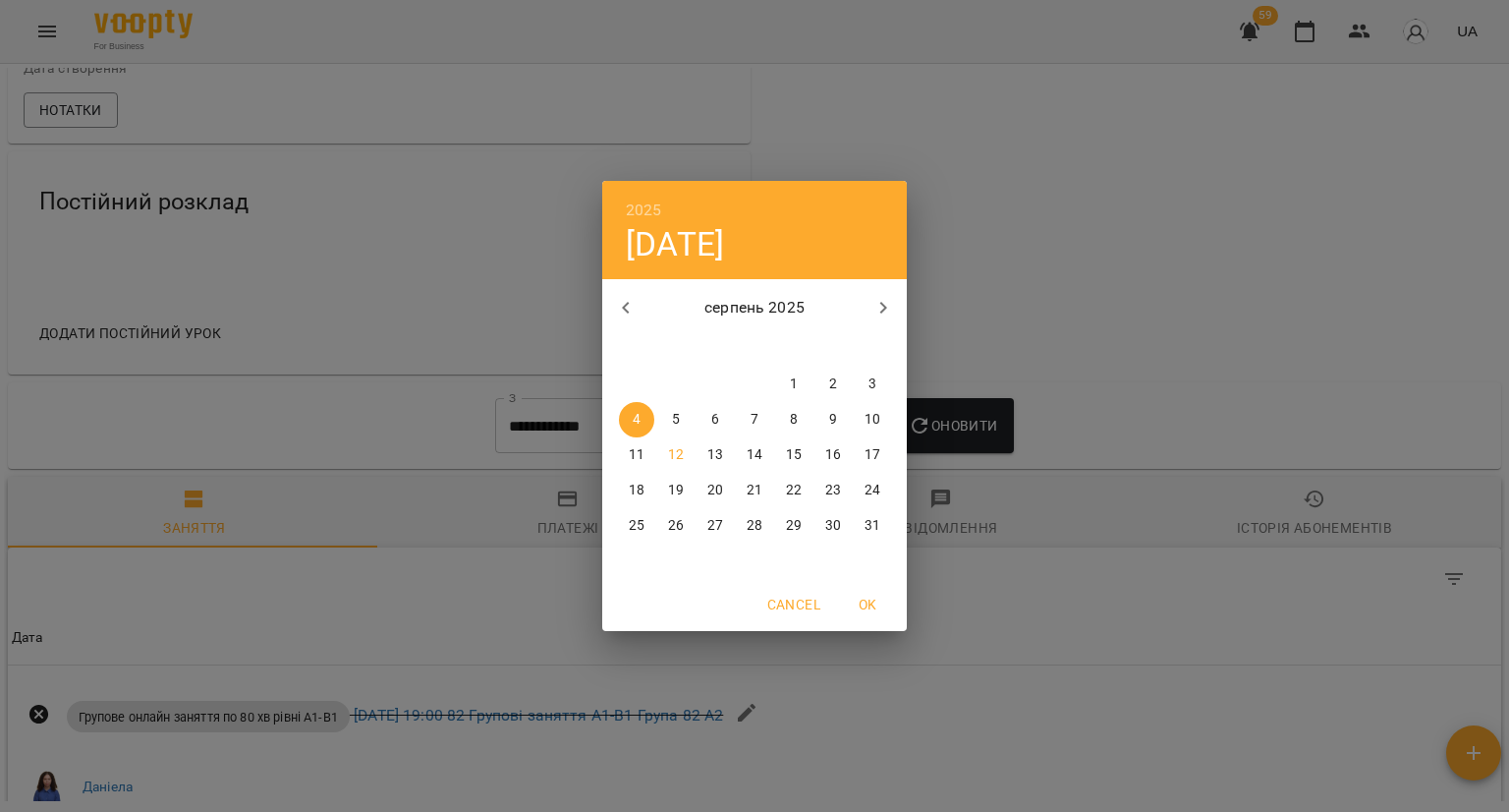
click at [625, 319] on button "button" at bounding box center [626, 307] width 47 height 47
click at [641, 421] on span "7" at bounding box center [637, 420] width 35 height 20
type input "**********"
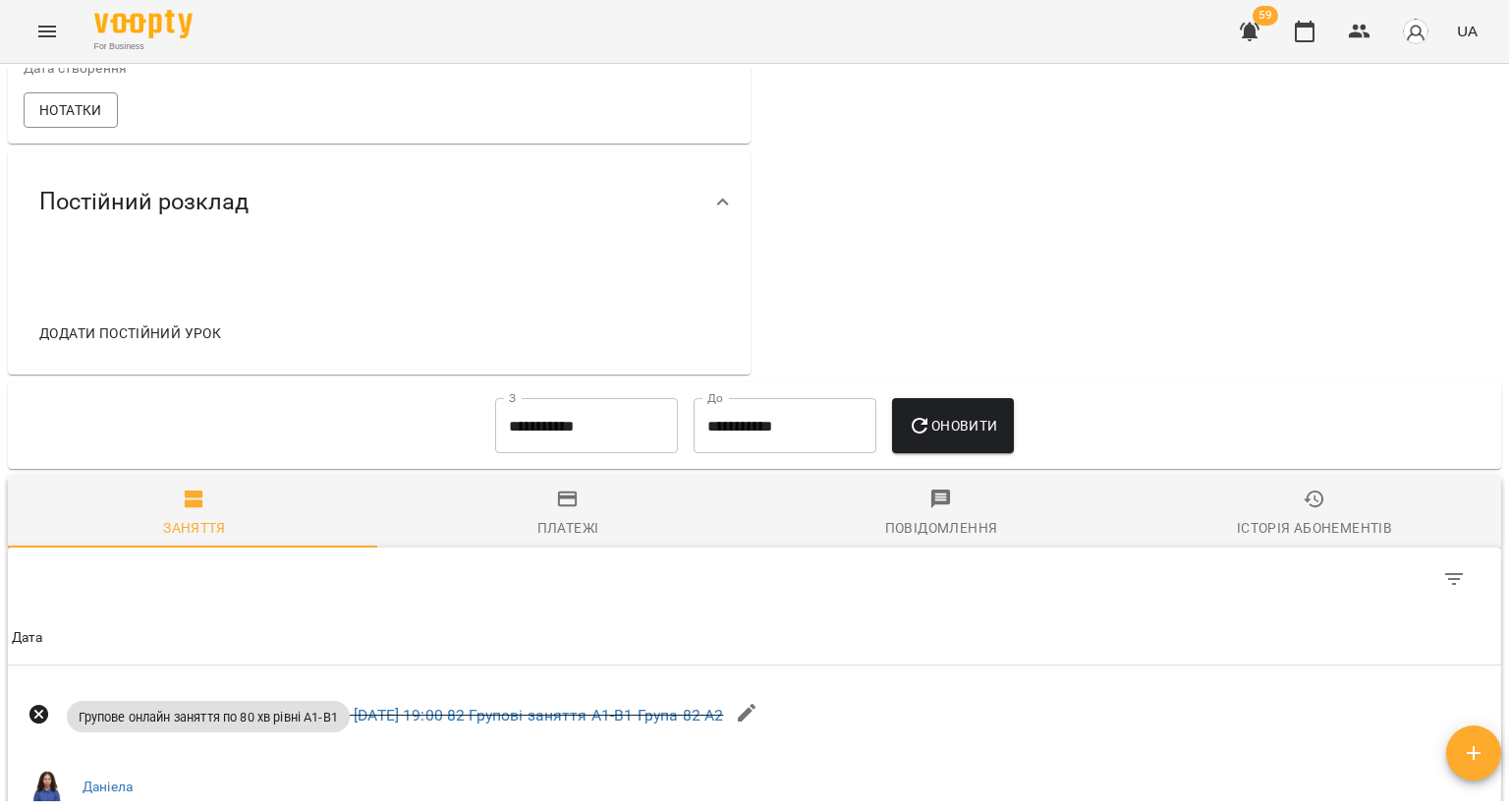
click at [893, 457] on div "Оновити" at bounding box center [952, 426] width 137 height 71
click at [939, 438] on span "Оновити" at bounding box center [952, 426] width 90 height 24
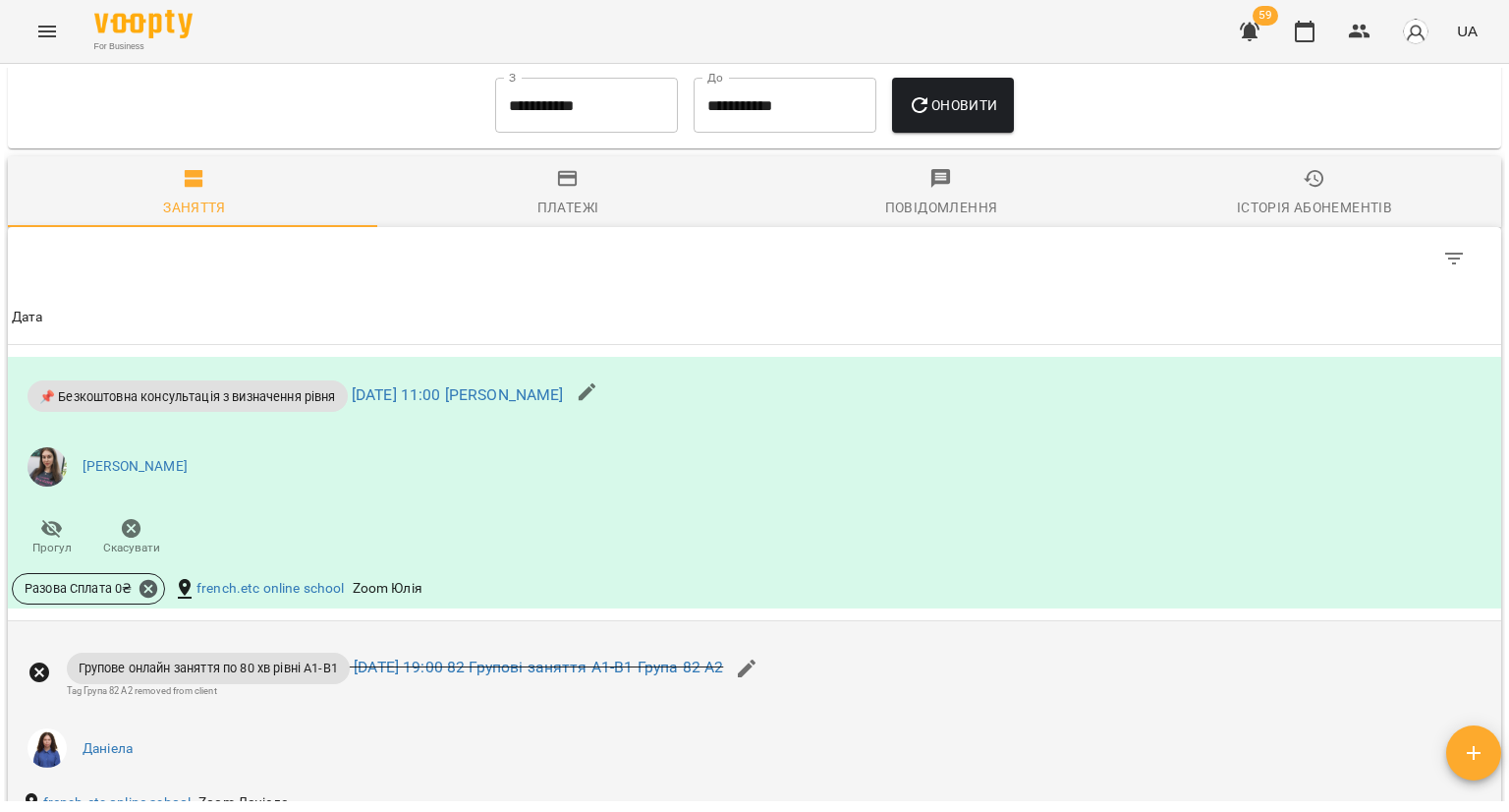
scroll to position [1191, 0]
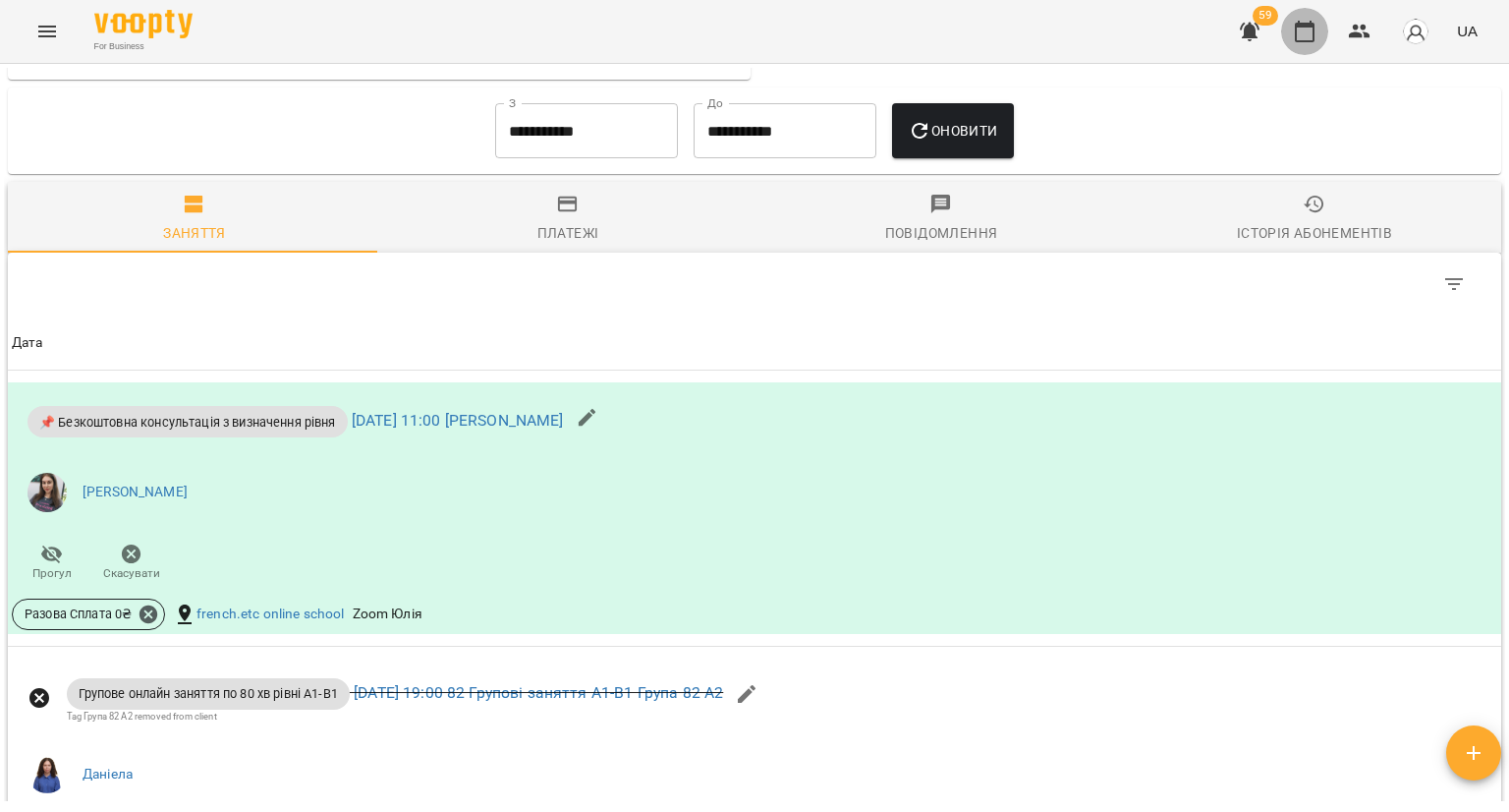
click at [1305, 21] on icon "button" at bounding box center [1305, 32] width 24 height 24
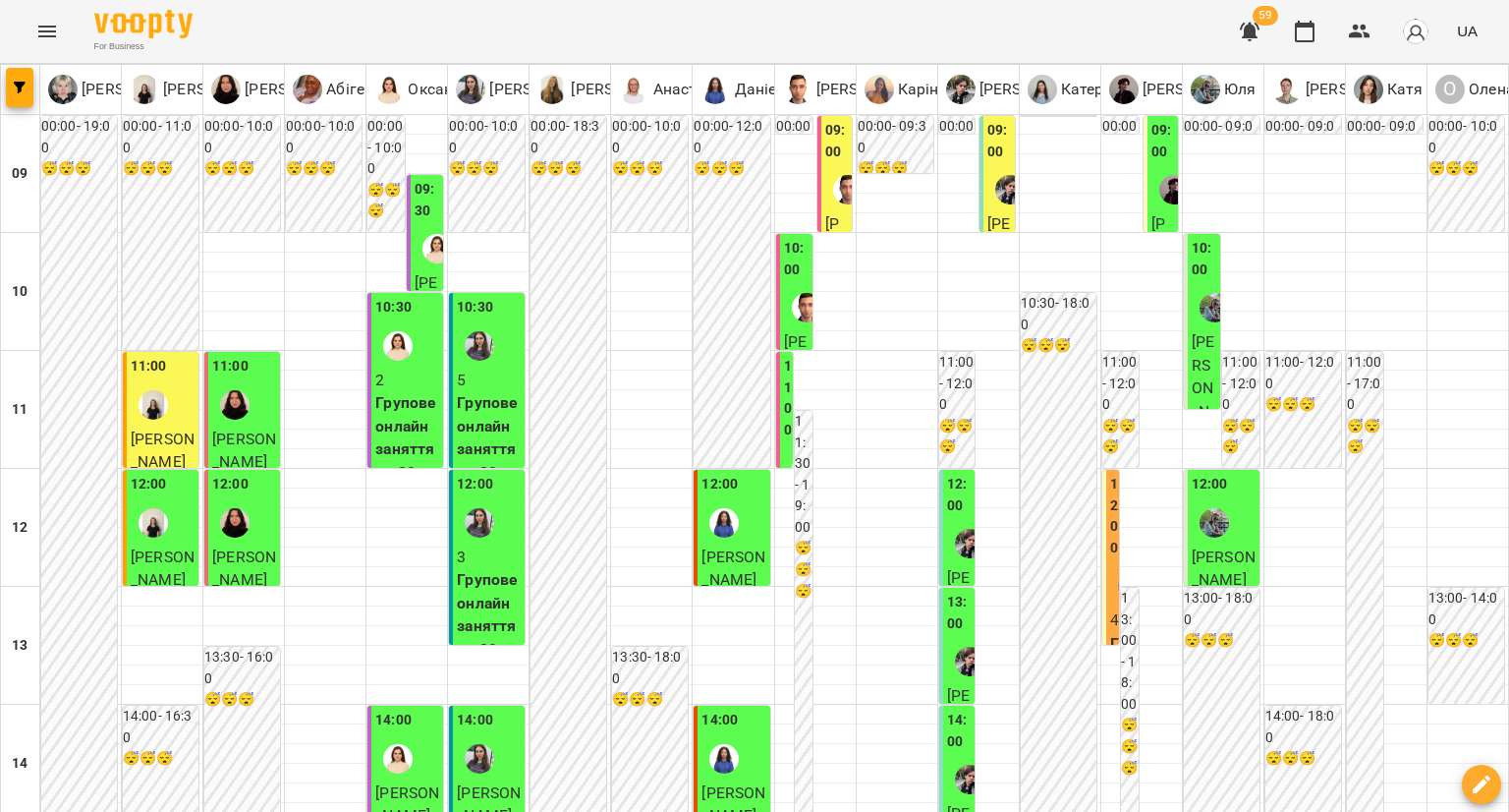
scroll to position [884, 0]
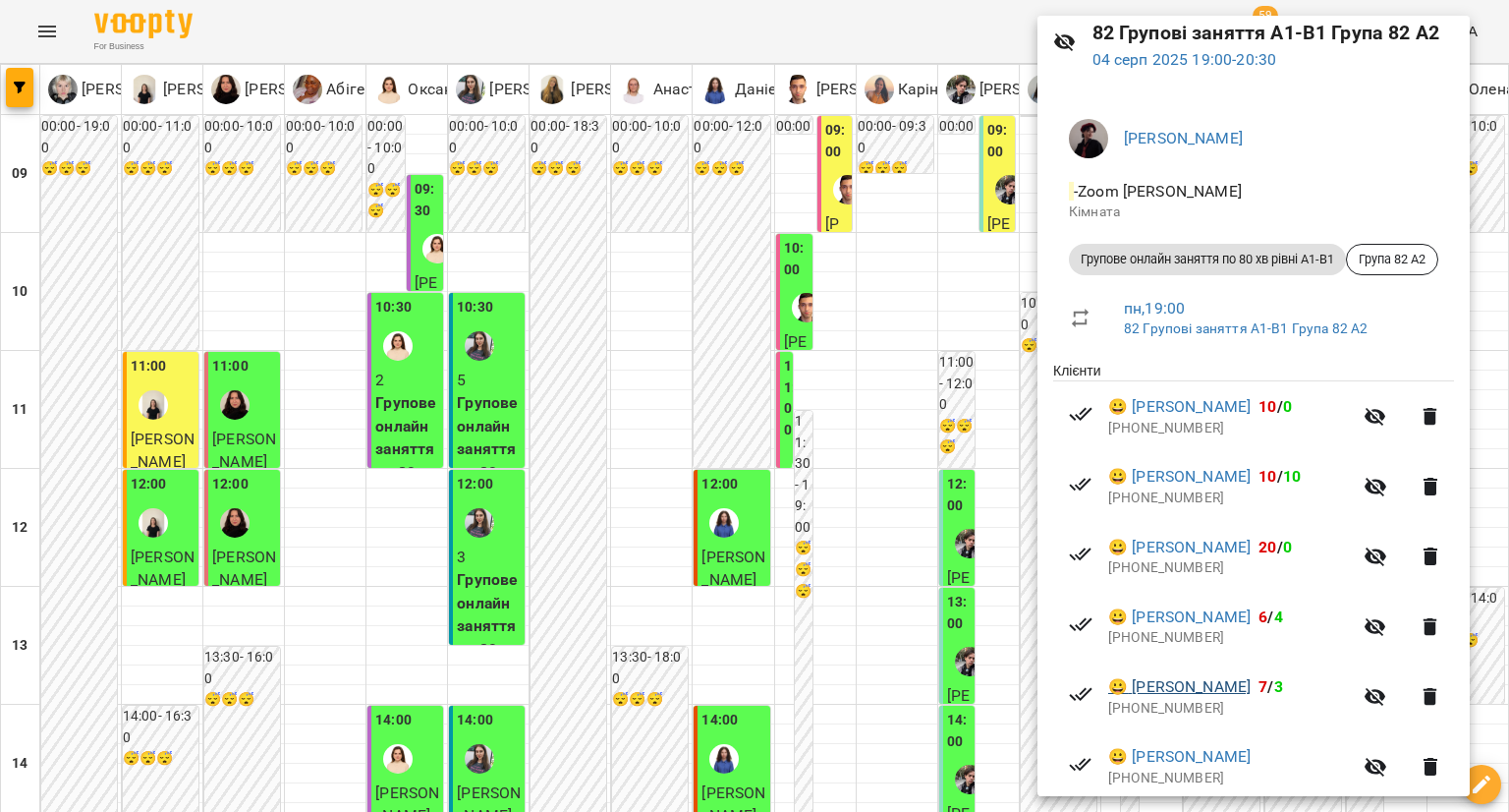
scroll to position [152, 0]
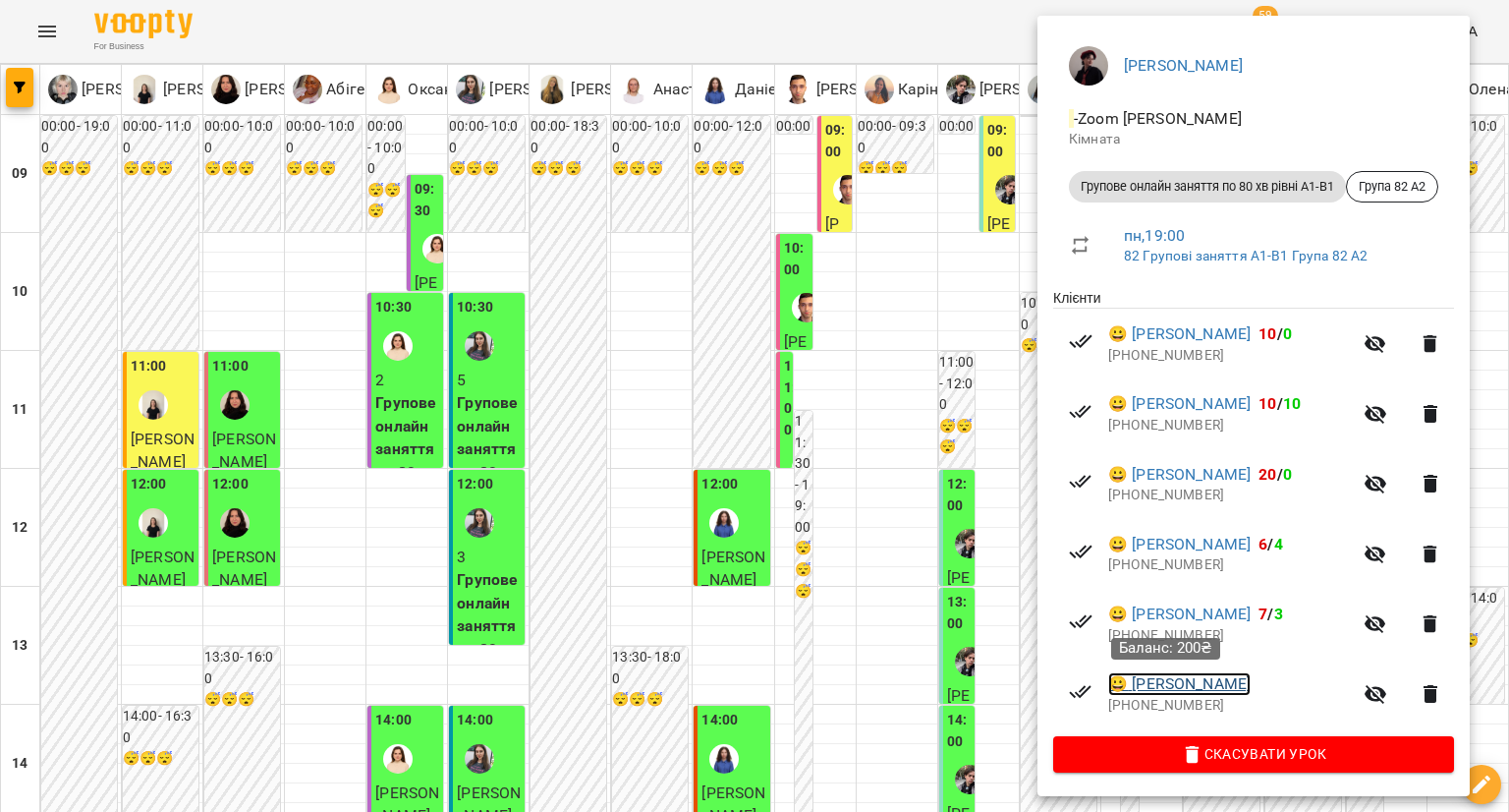
click at [1153, 685] on link "😀 Ірина Бахно" at bounding box center [1180, 684] width 143 height 24
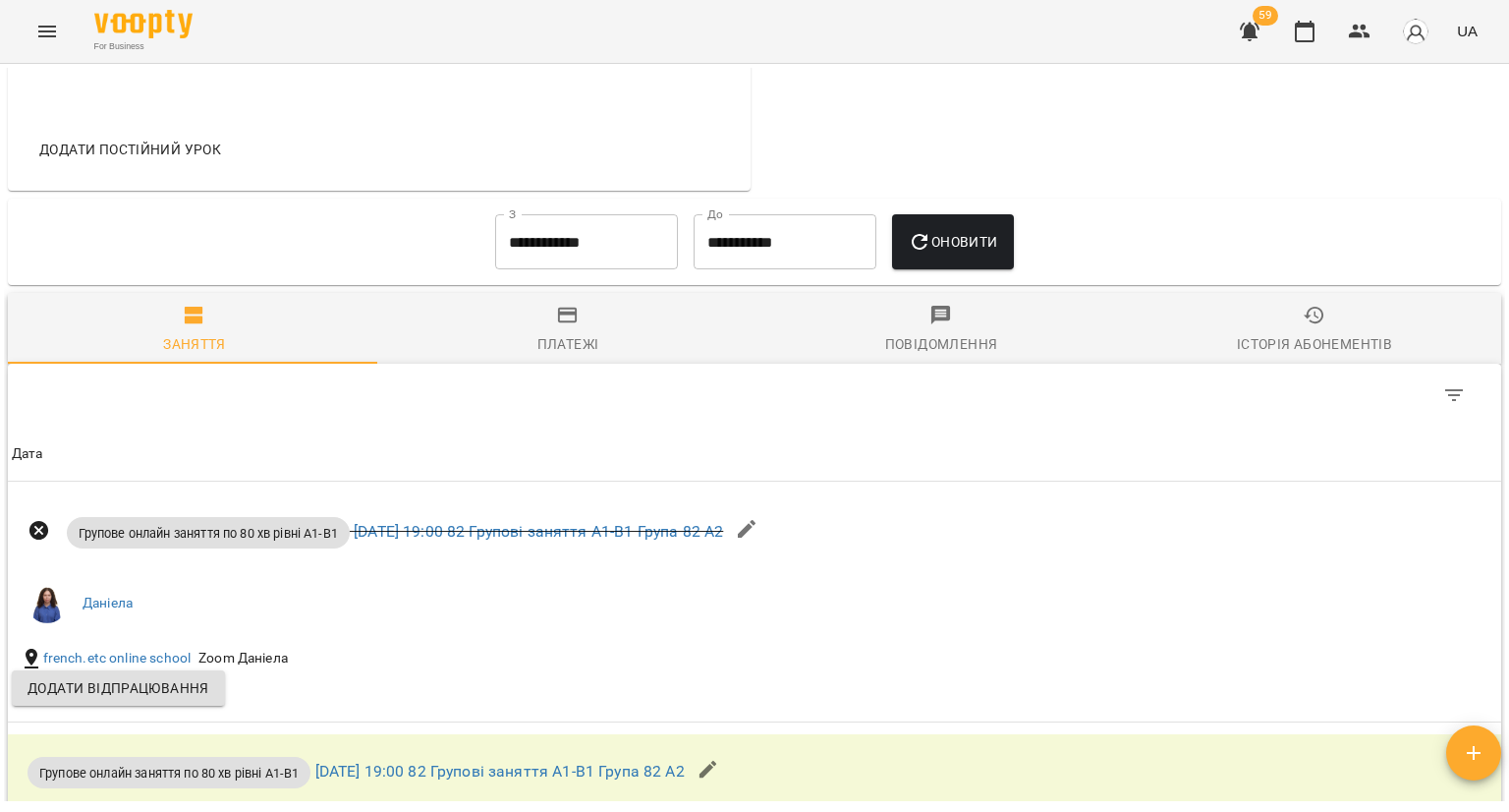
click at [538, 357] on span "Платежі" at bounding box center [568, 330] width 350 height 53
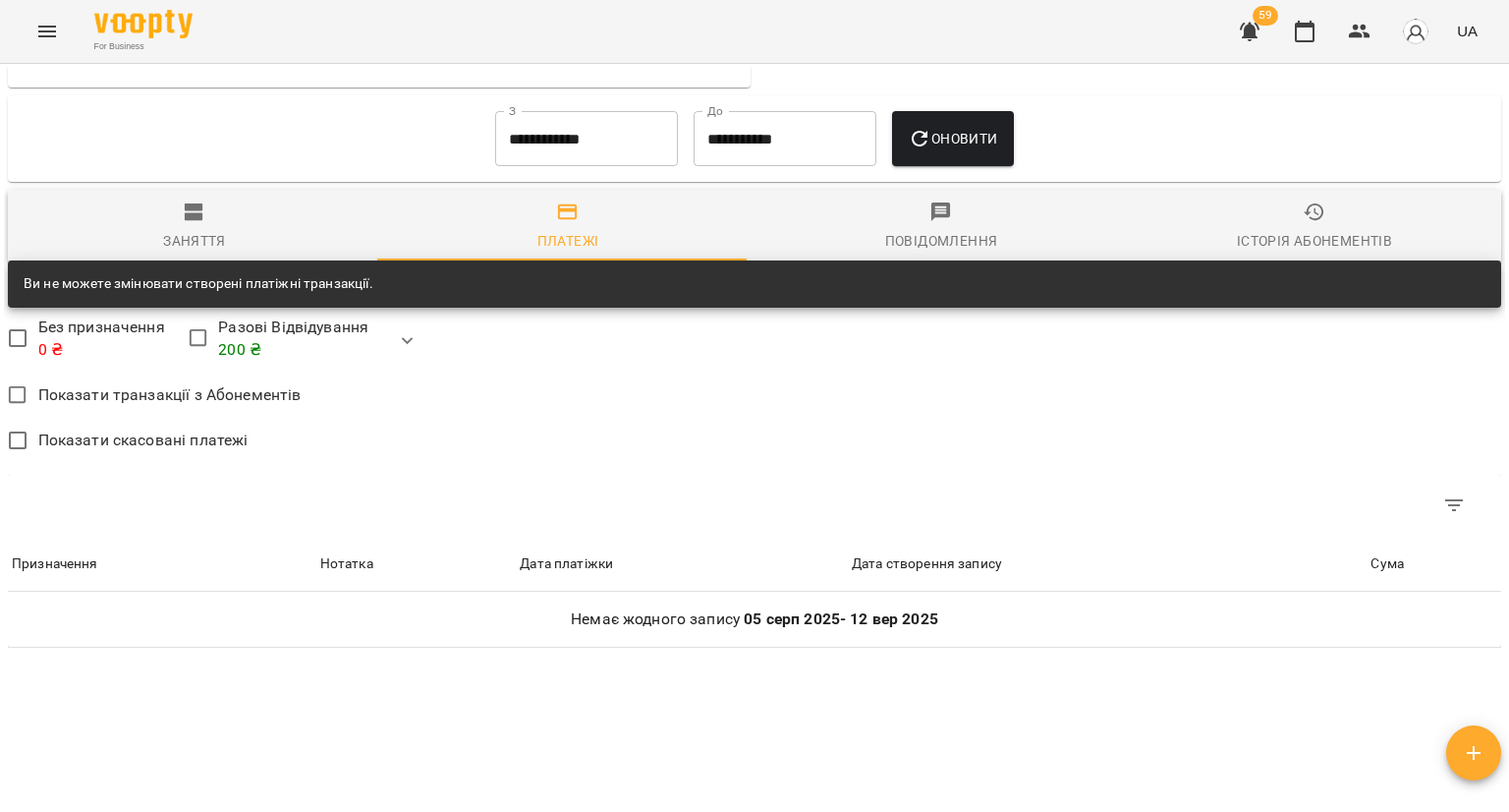
scroll to position [1013, 0]
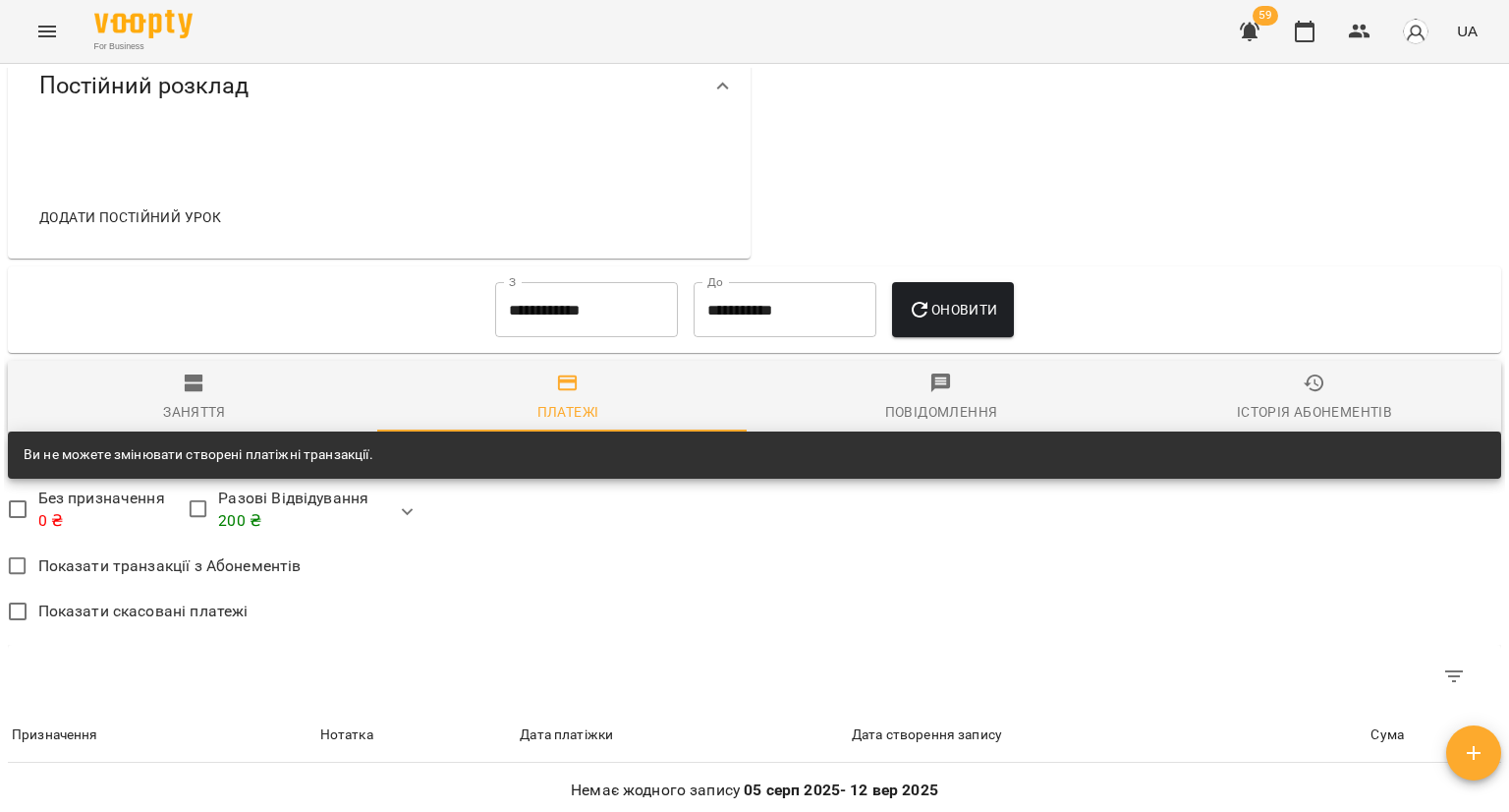
click at [567, 337] on input "**********" at bounding box center [585, 309] width 182 height 55
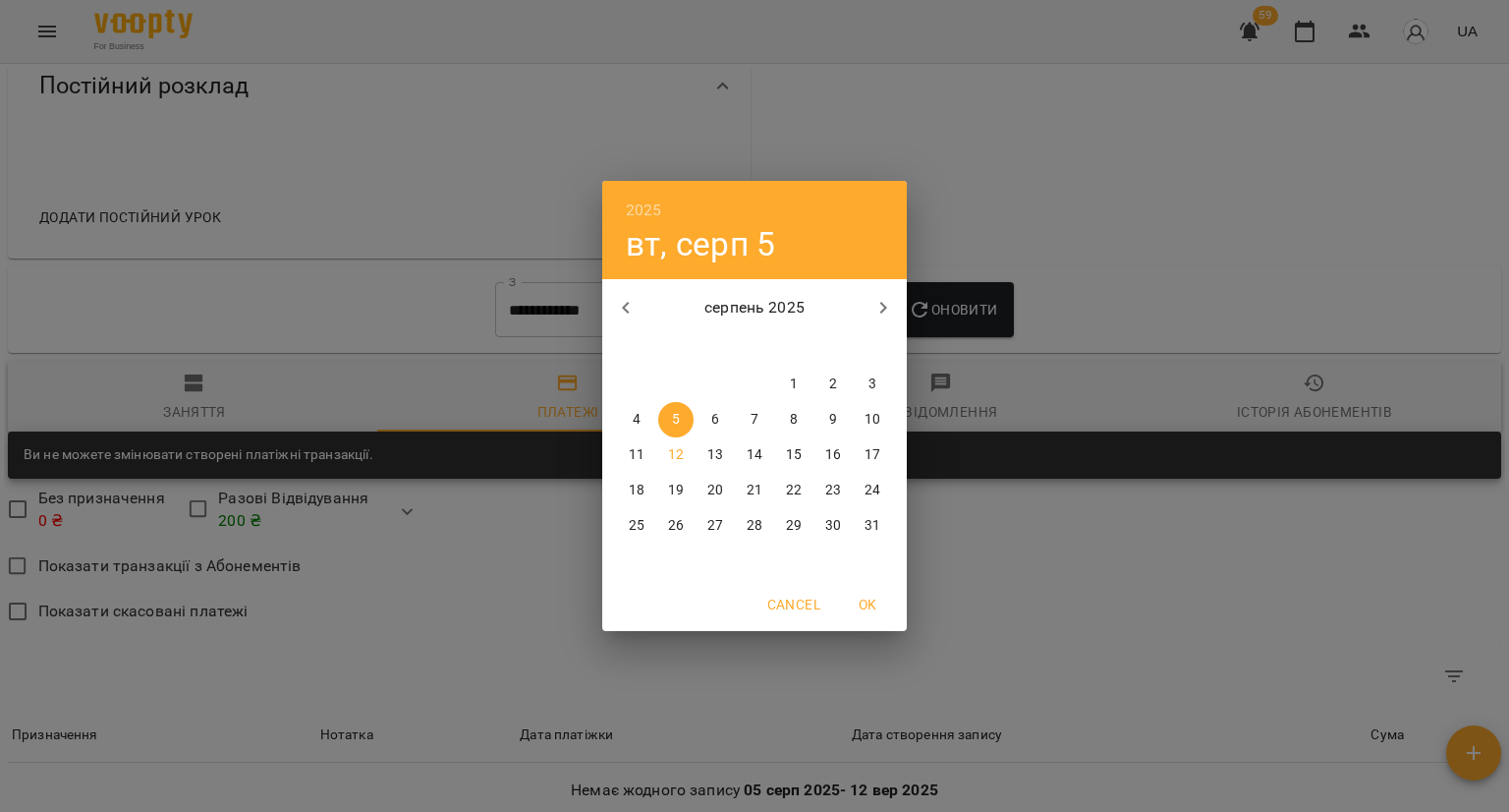
click at [602, 302] on button "button" at bounding box center [626, 307] width 47 height 47
click at [636, 422] on p "7" at bounding box center [637, 420] width 8 height 20
type input "**********"
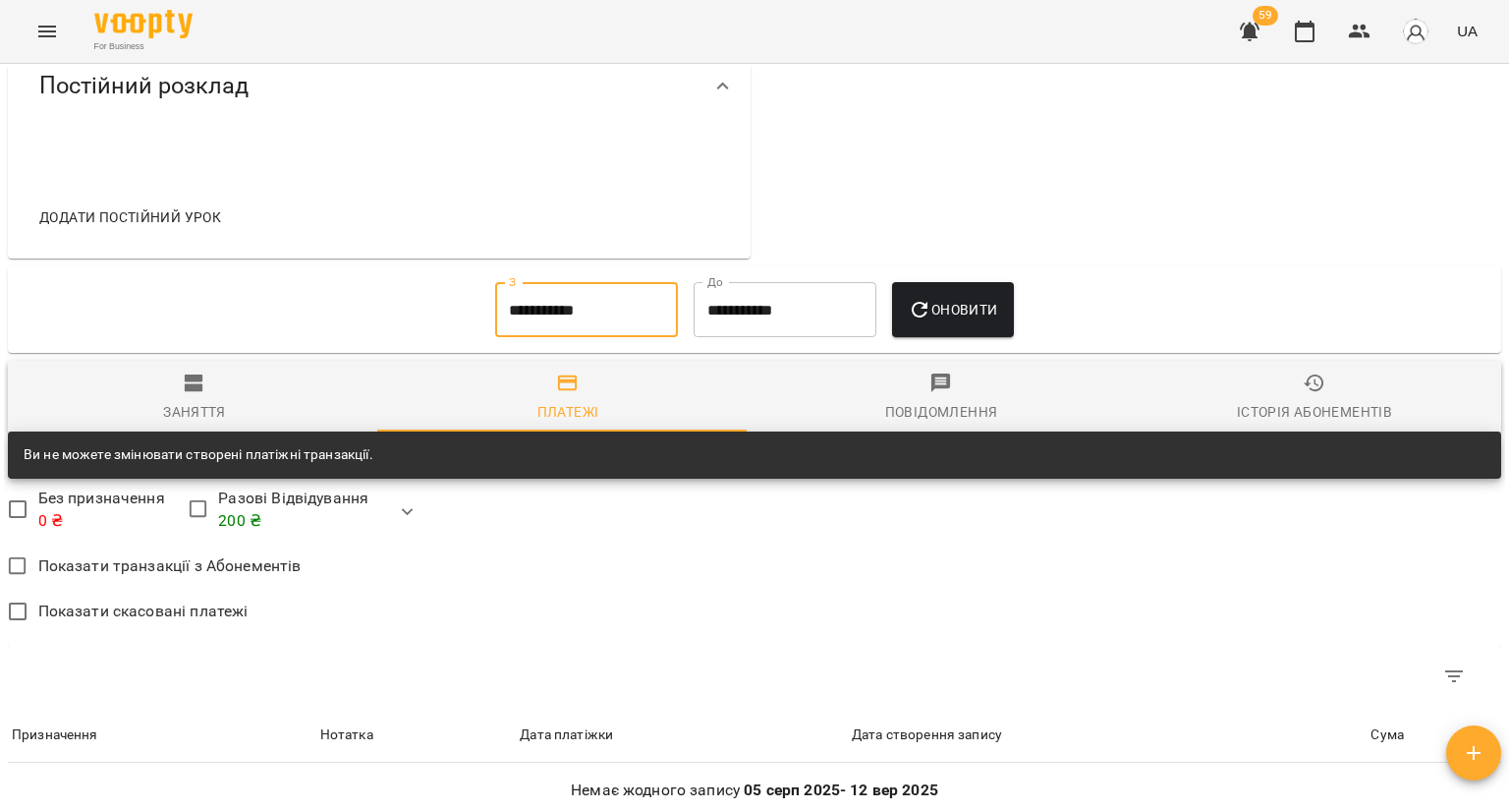
click at [927, 321] on icon "button" at bounding box center [920, 309] width 24 height 24
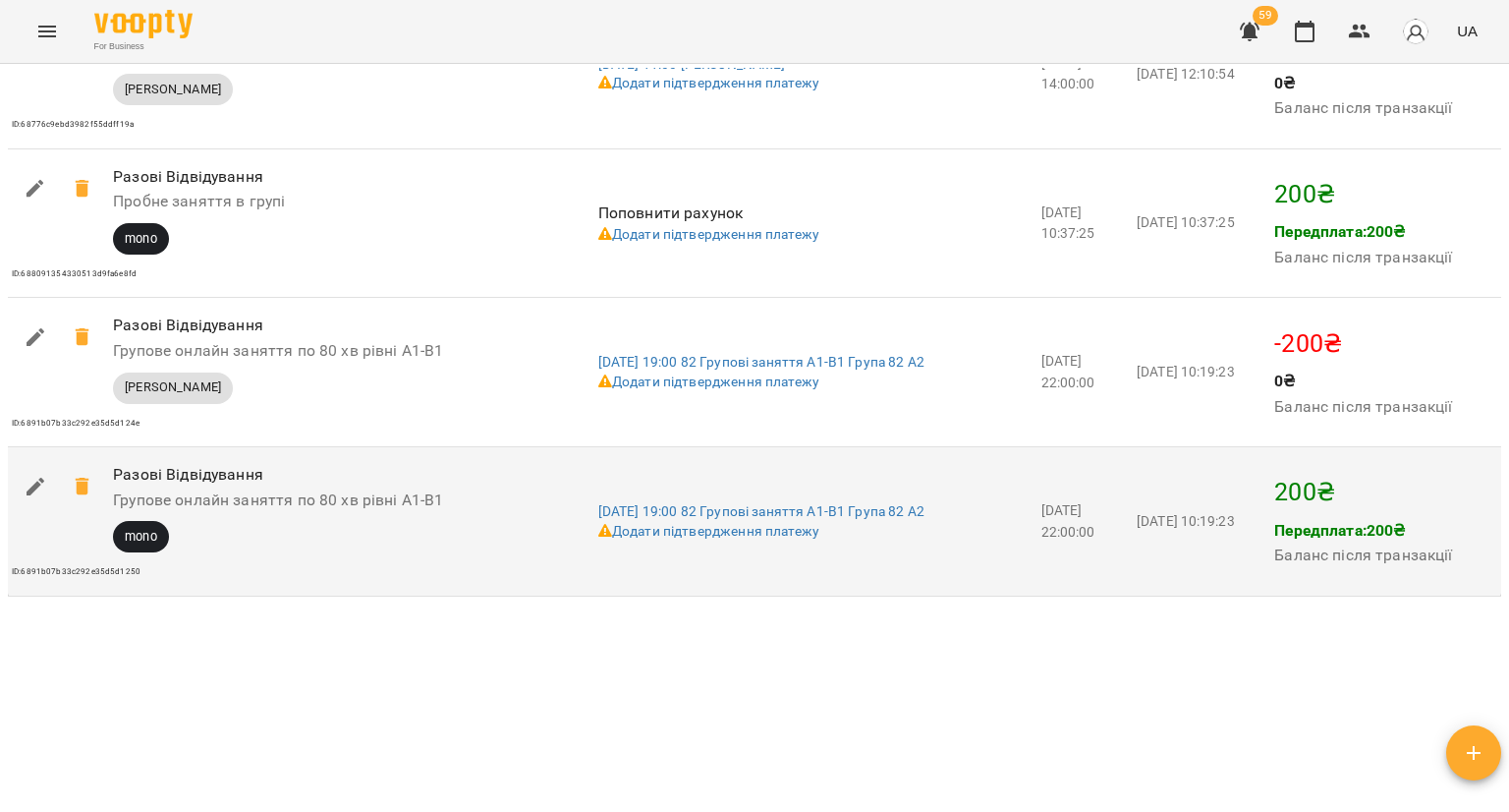
scroll to position [1701, 0]
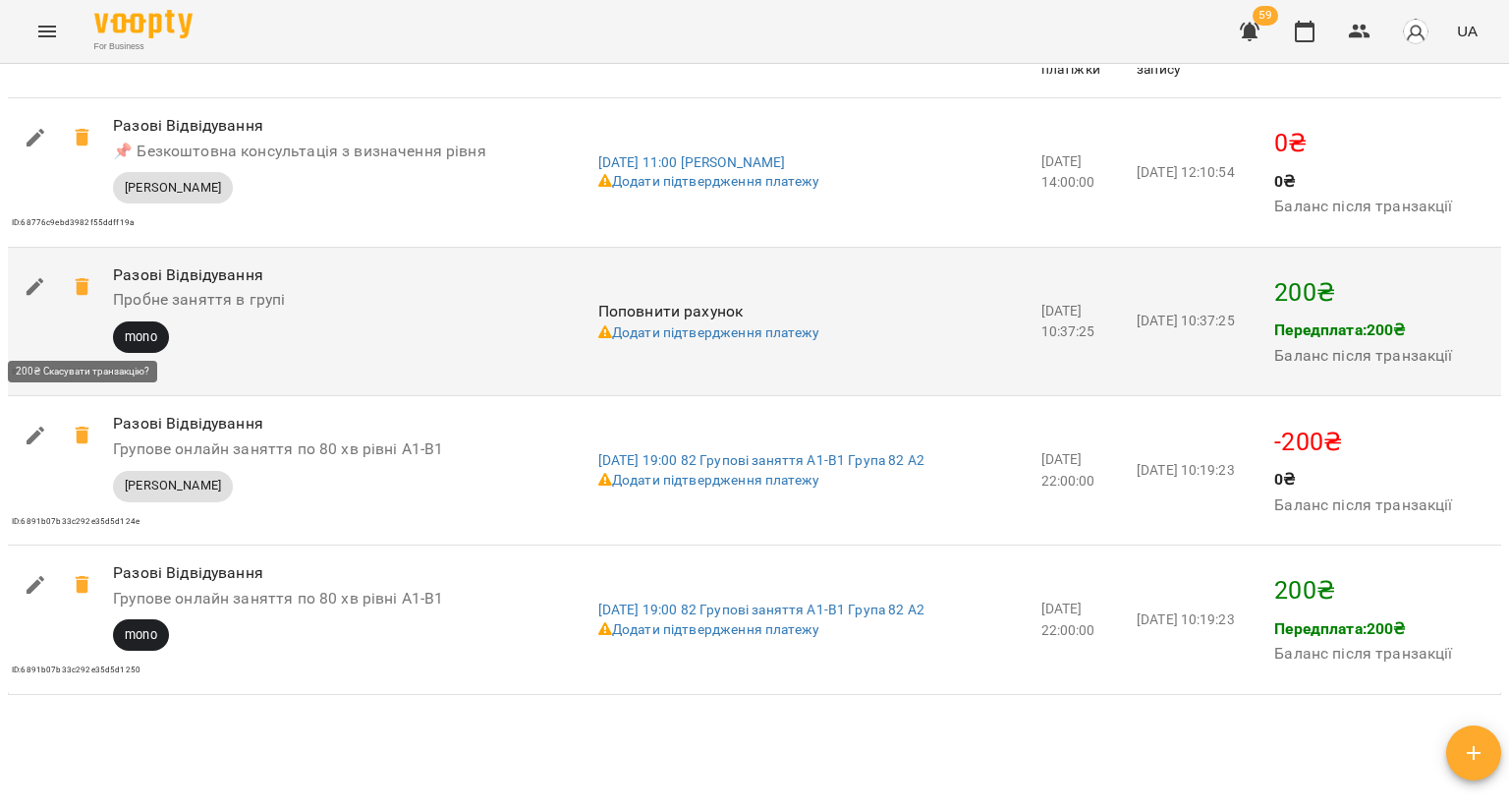
click at [78, 296] on icon at bounding box center [82, 287] width 14 height 18
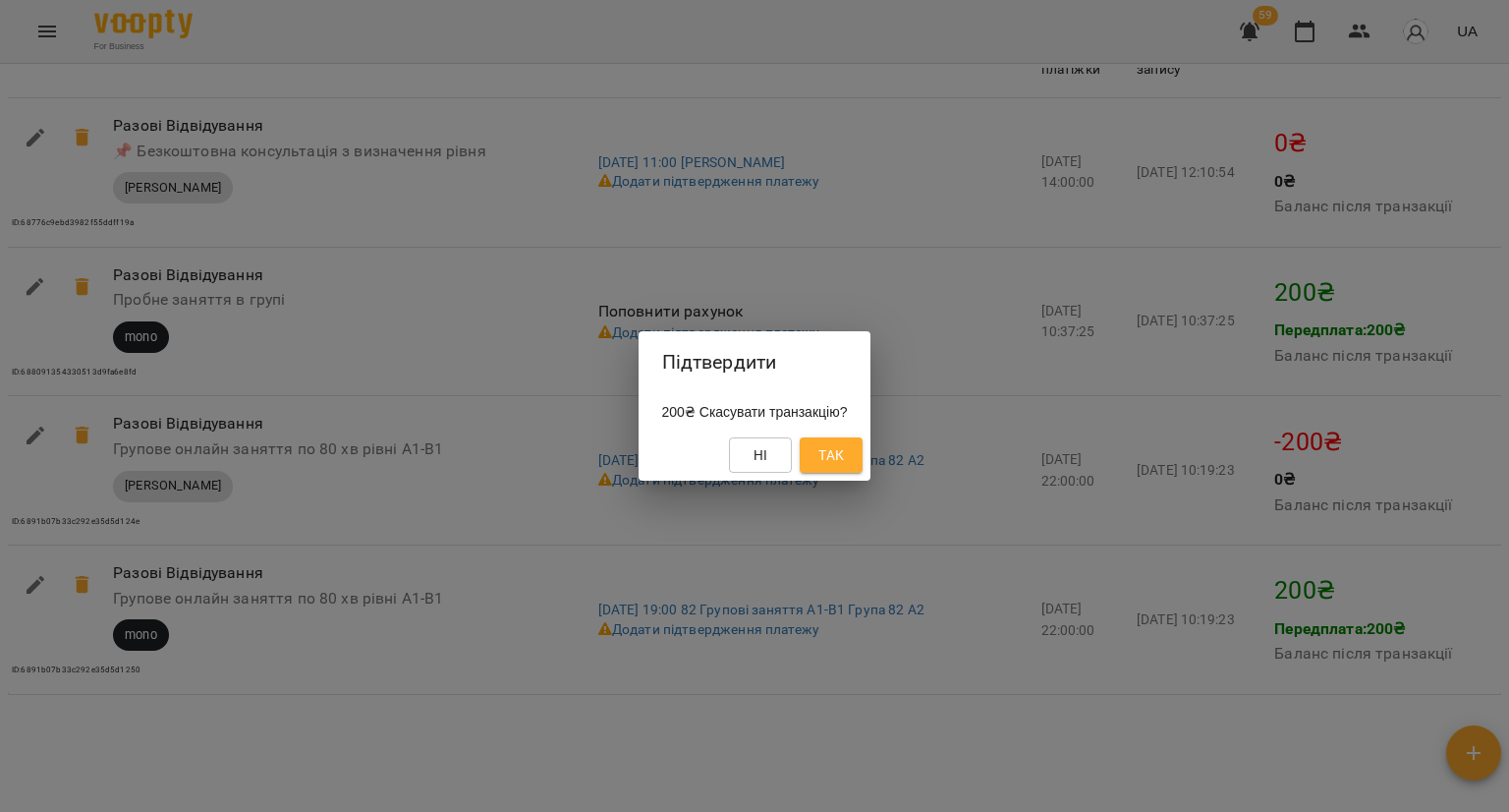
click at [837, 452] on span "Так" at bounding box center [832, 455] width 26 height 24
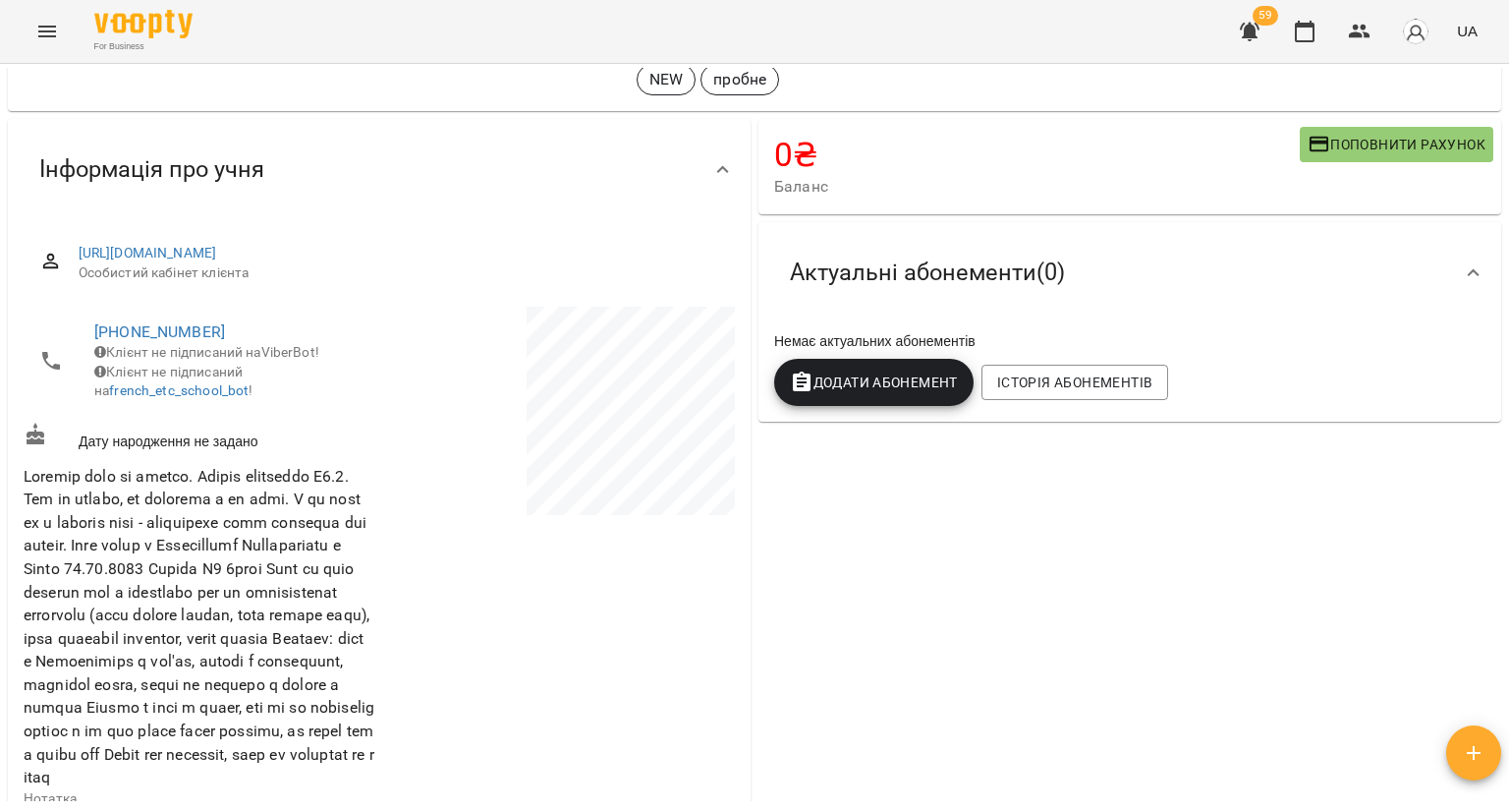
scroll to position [0, 0]
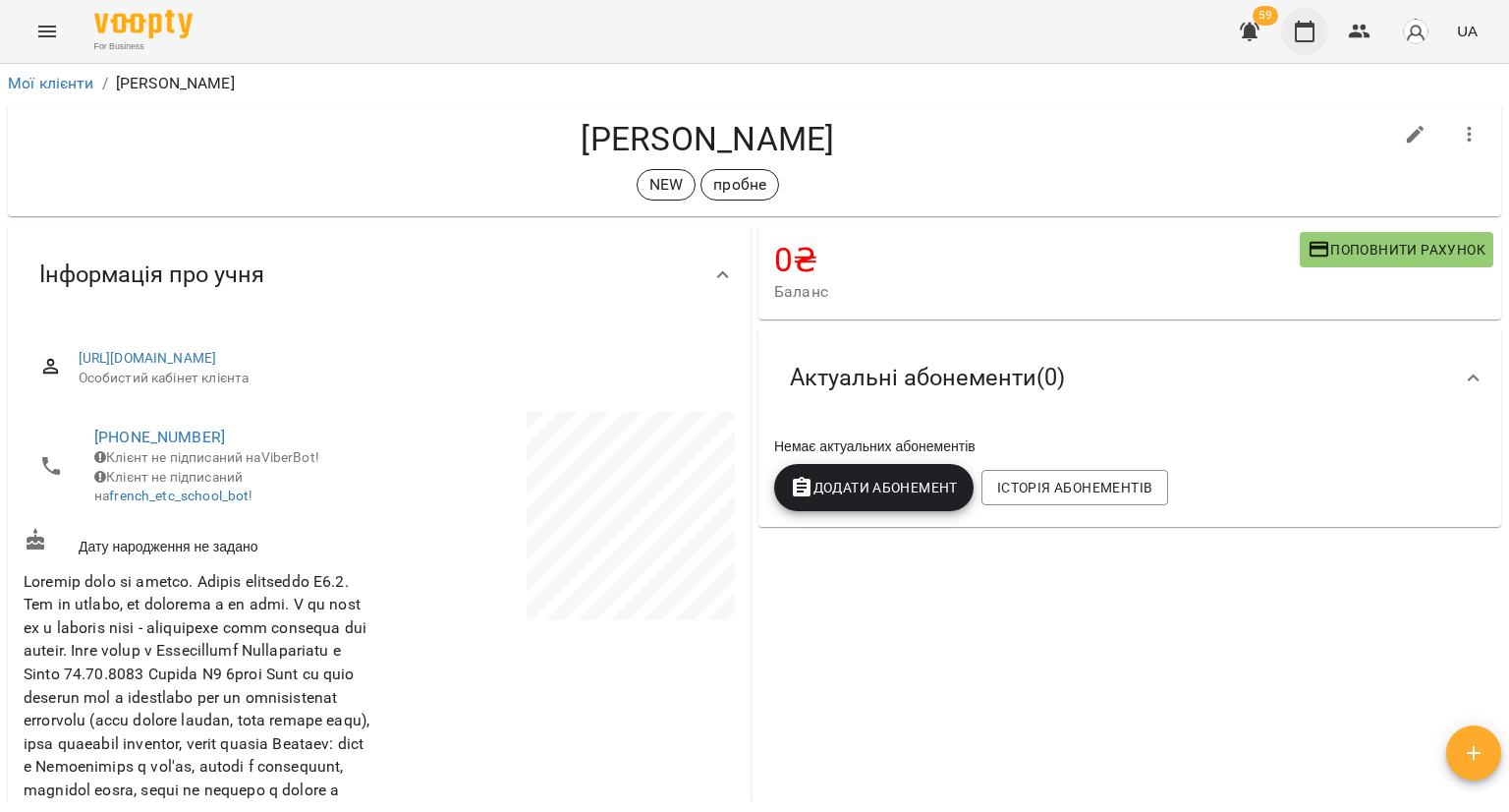
click at [1324, 36] on button "button" at bounding box center [1305, 32] width 47 height 47
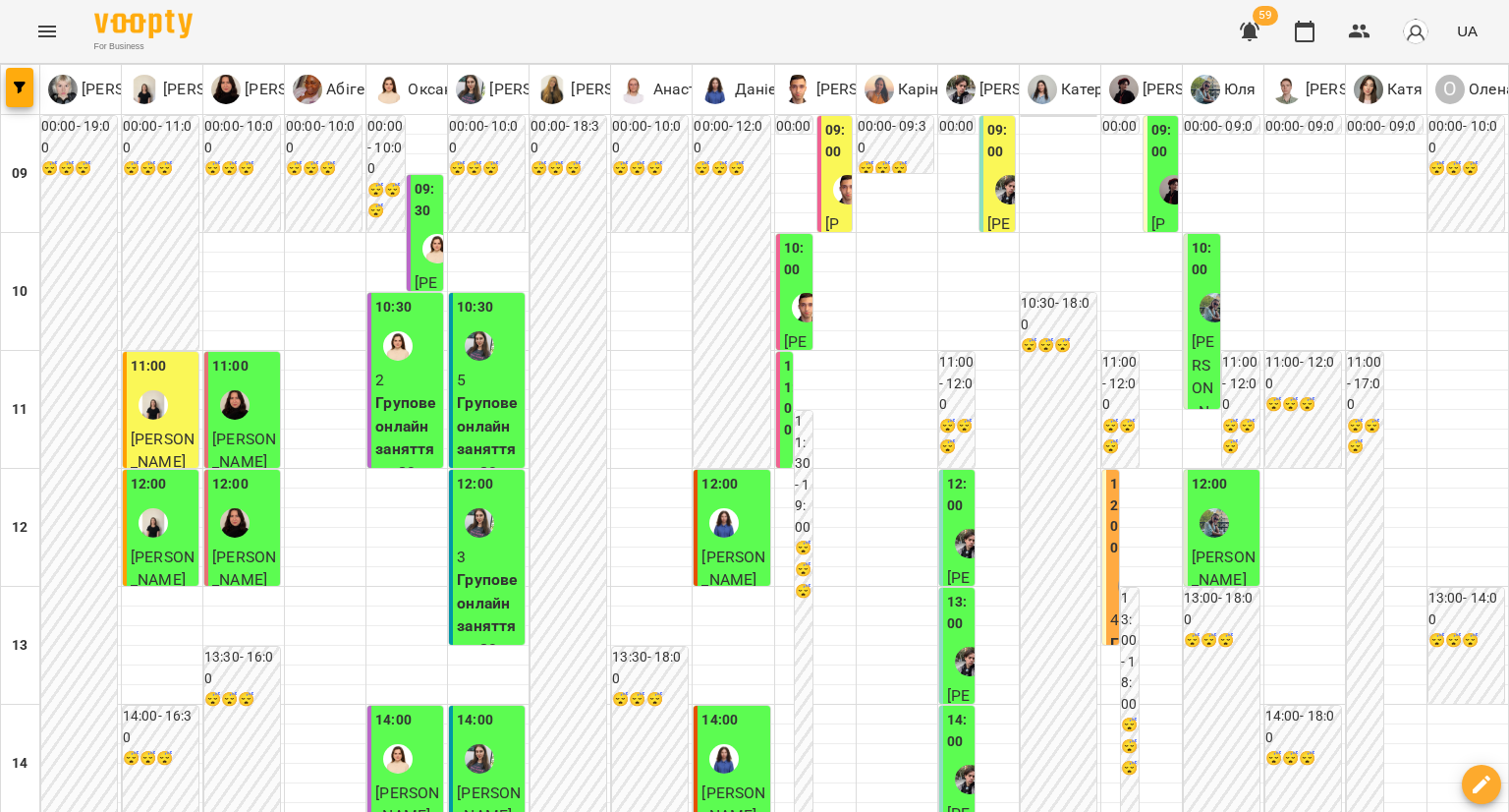
click at [1111, 546] on label "12:00" at bounding box center [1117, 516] width 12 height 85
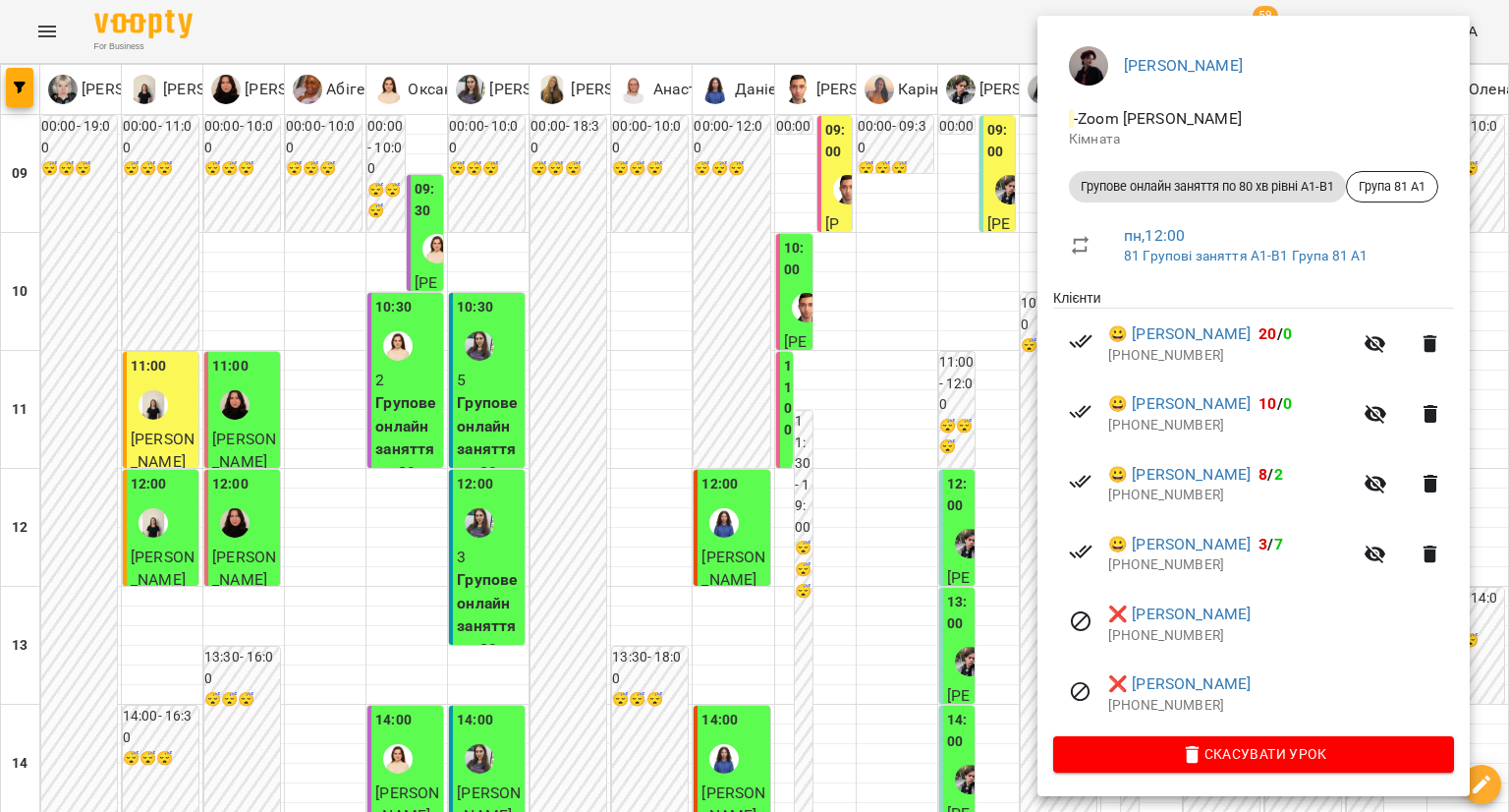
scroll to position [152, 0]
click at [897, 705] on div at bounding box center [754, 406] width 1509 height 812
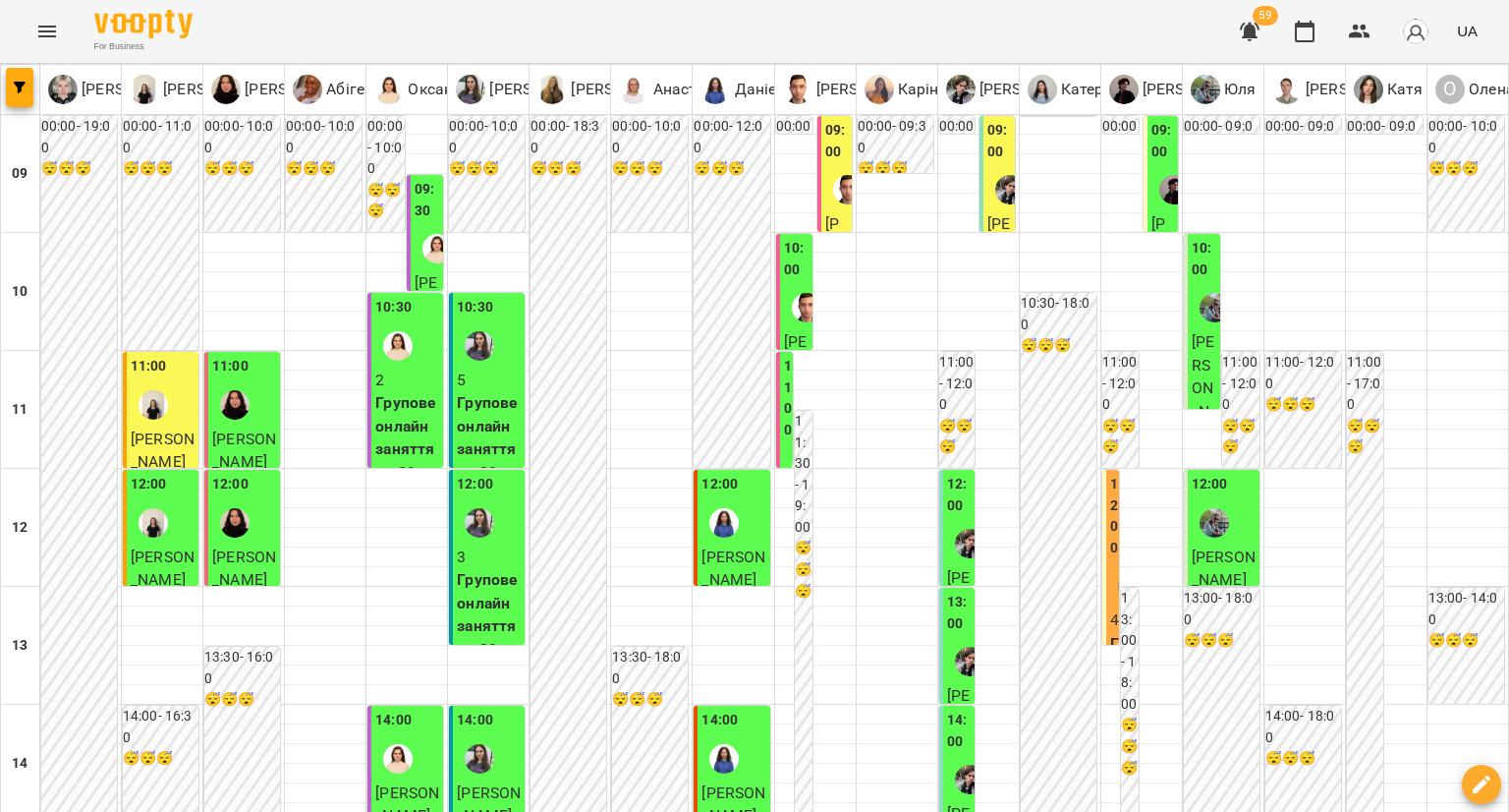
scroll to position [1085, 0]
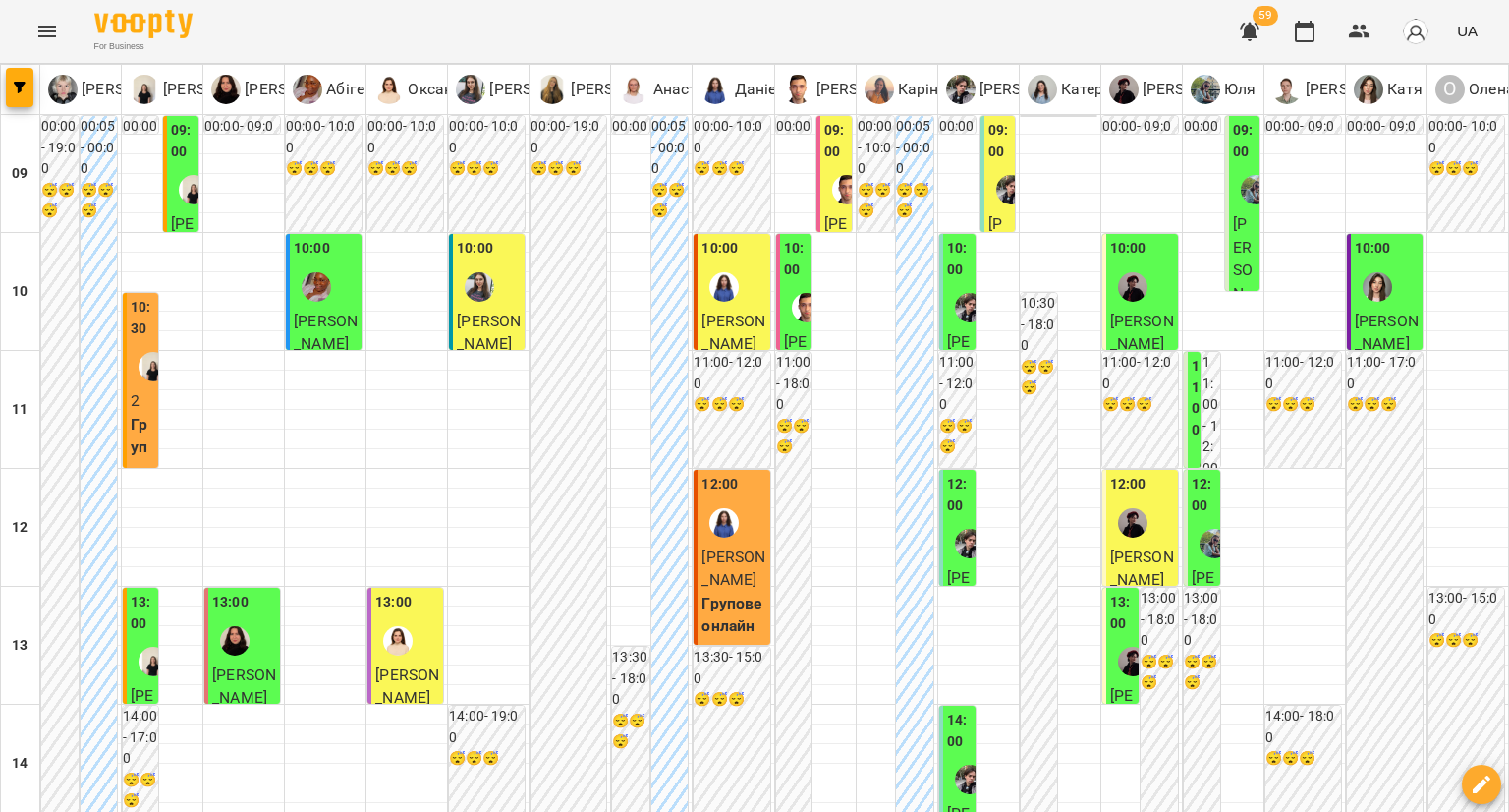
click at [149, 353] on img "Жюлі" at bounding box center [154, 367] width 30 height 30
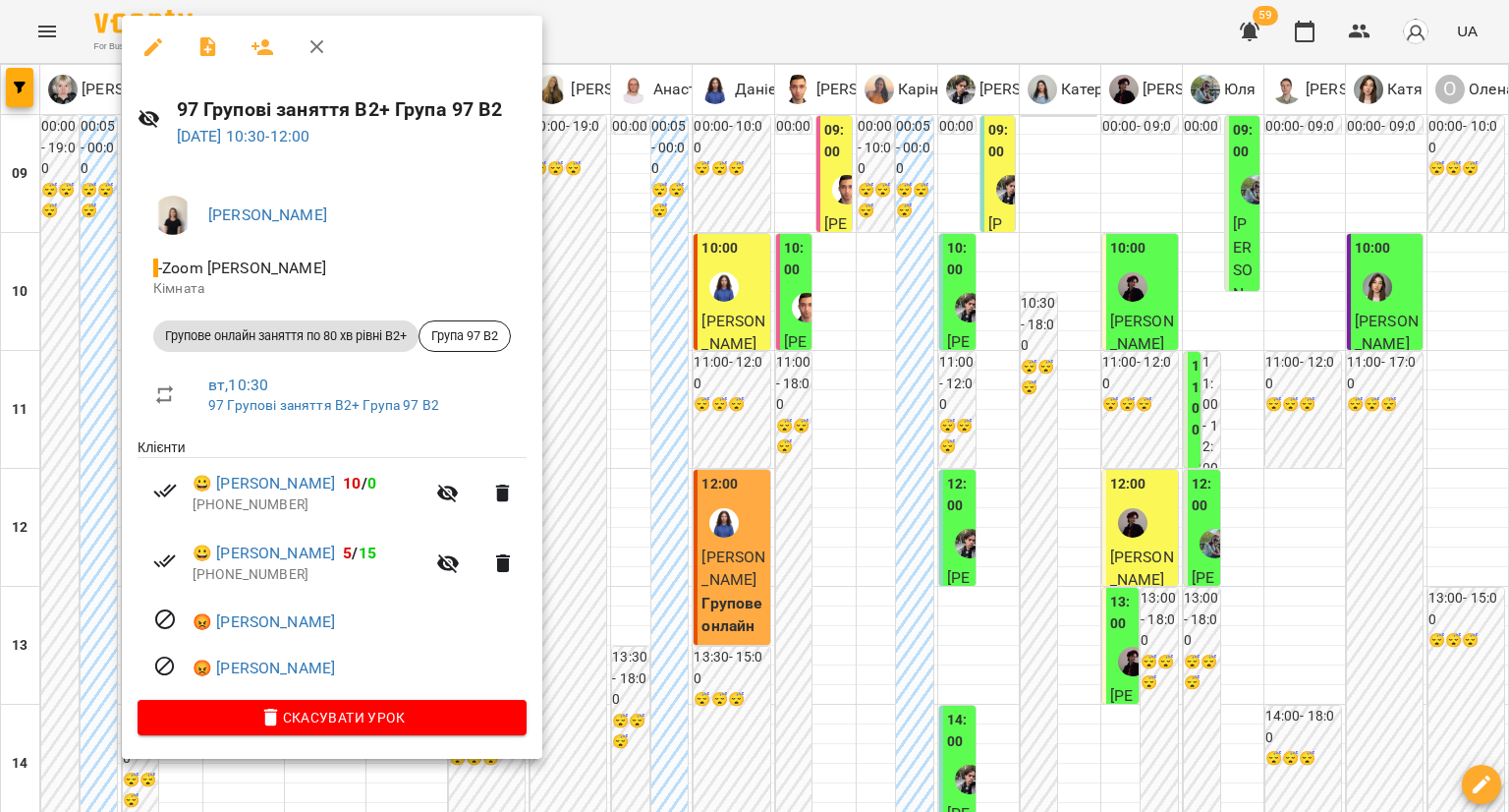
click at [98, 488] on div at bounding box center [754, 406] width 1509 height 812
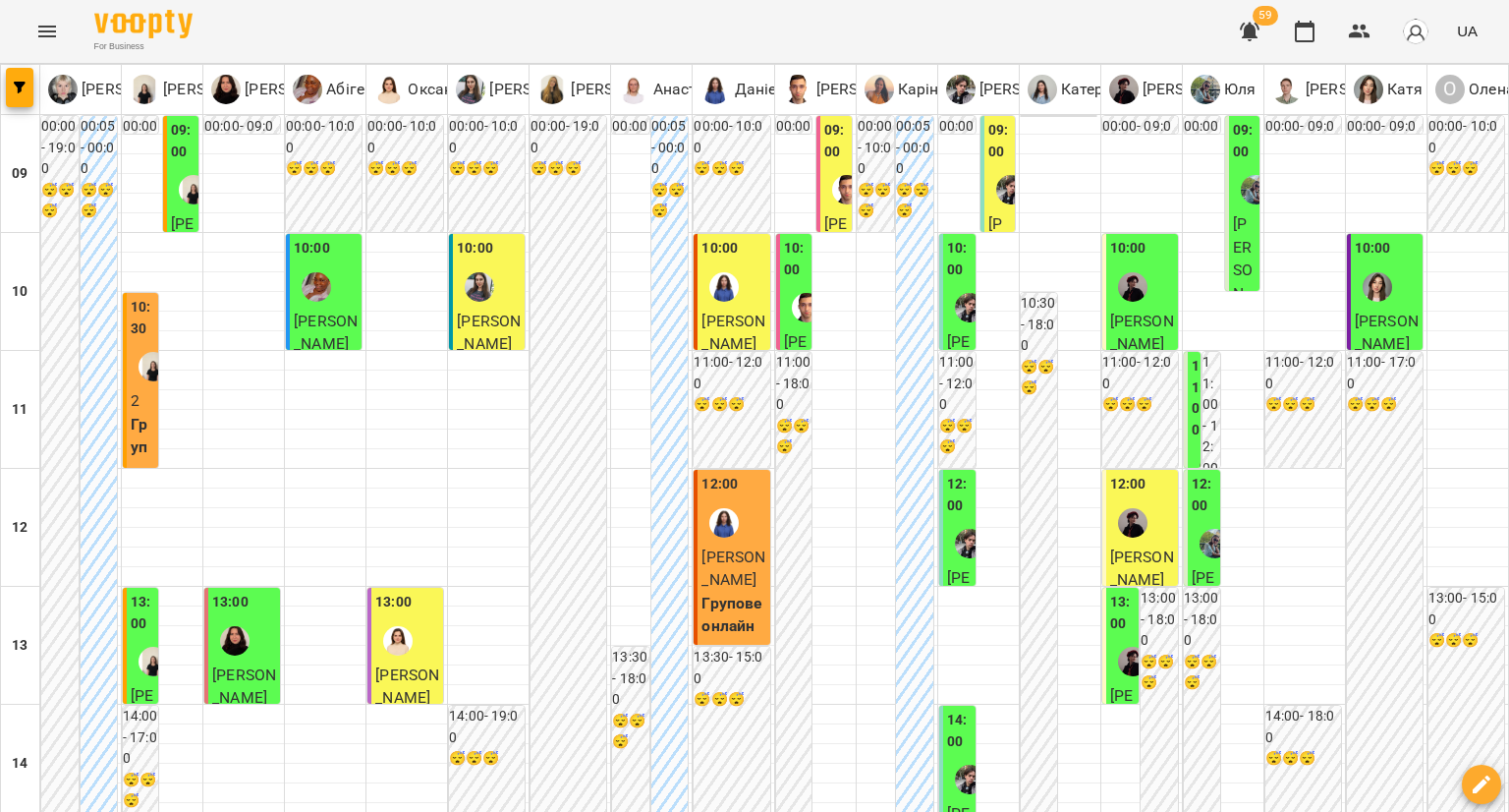
scroll to position [982, 0]
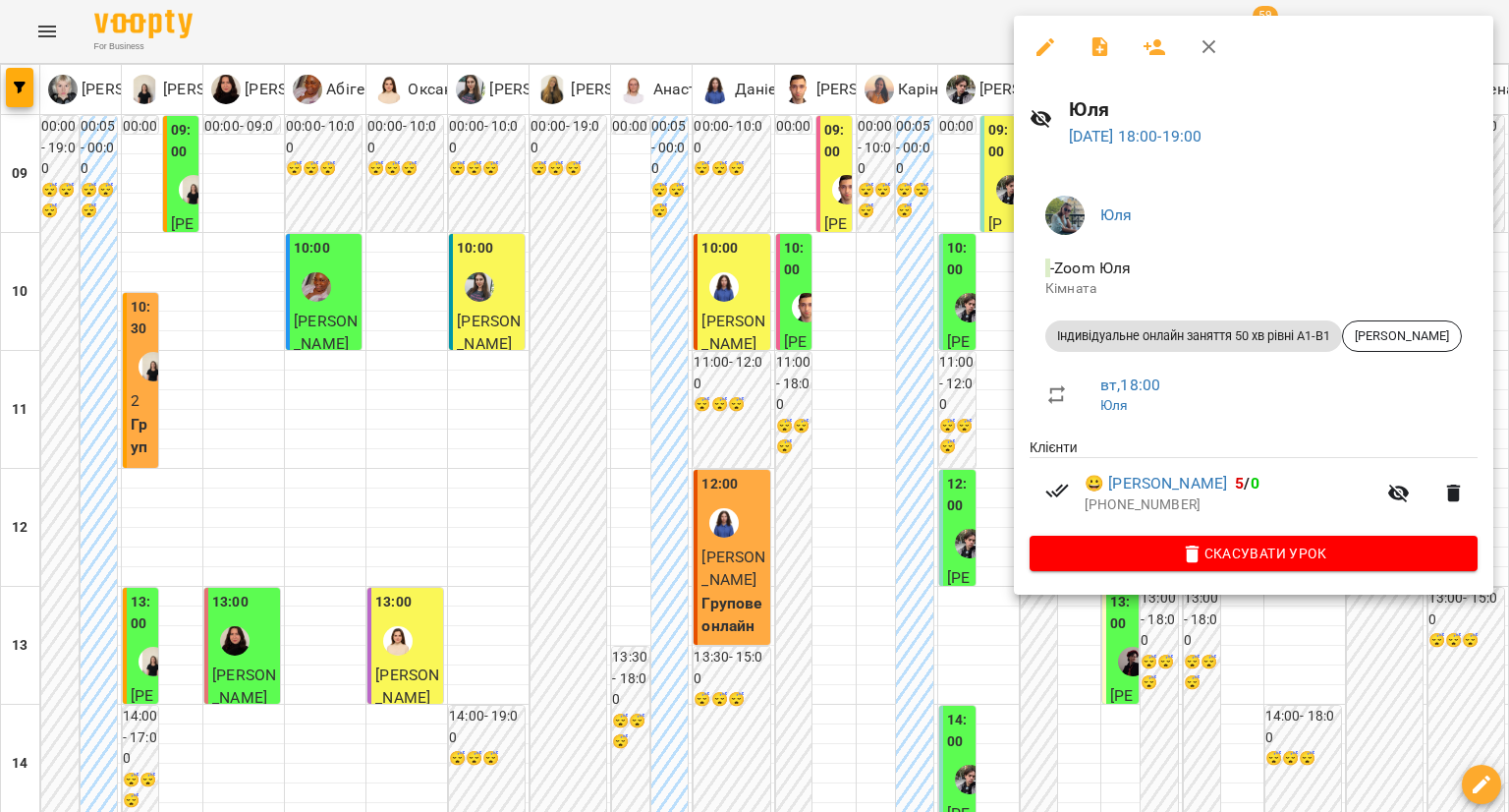
click at [950, 527] on div at bounding box center [754, 406] width 1509 height 812
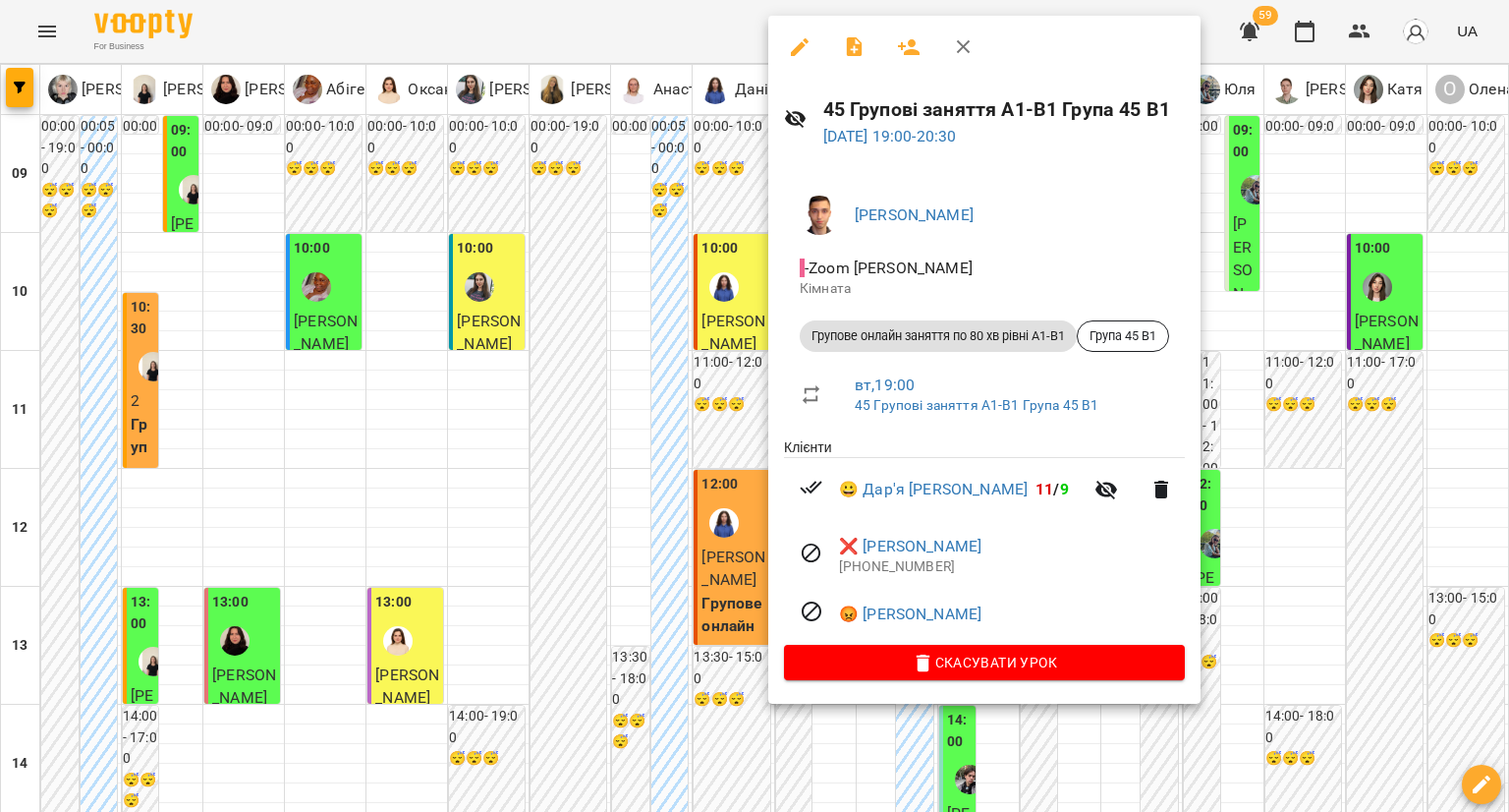
drag, startPoint x: 552, startPoint y: 567, endPoint x: 585, endPoint y: 601, distance: 47.4
click at [554, 567] on div at bounding box center [754, 406] width 1509 height 812
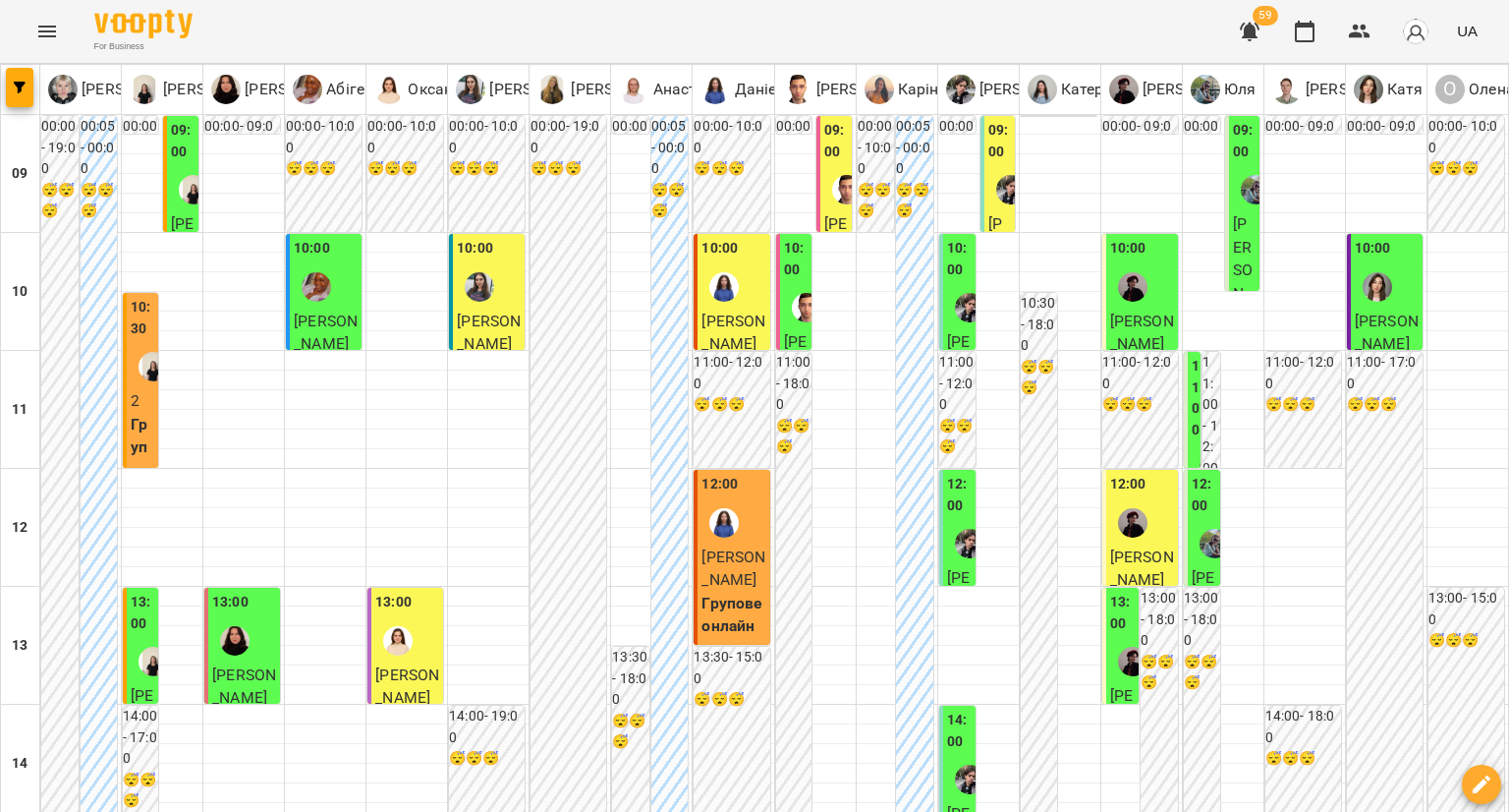
type input "**********"
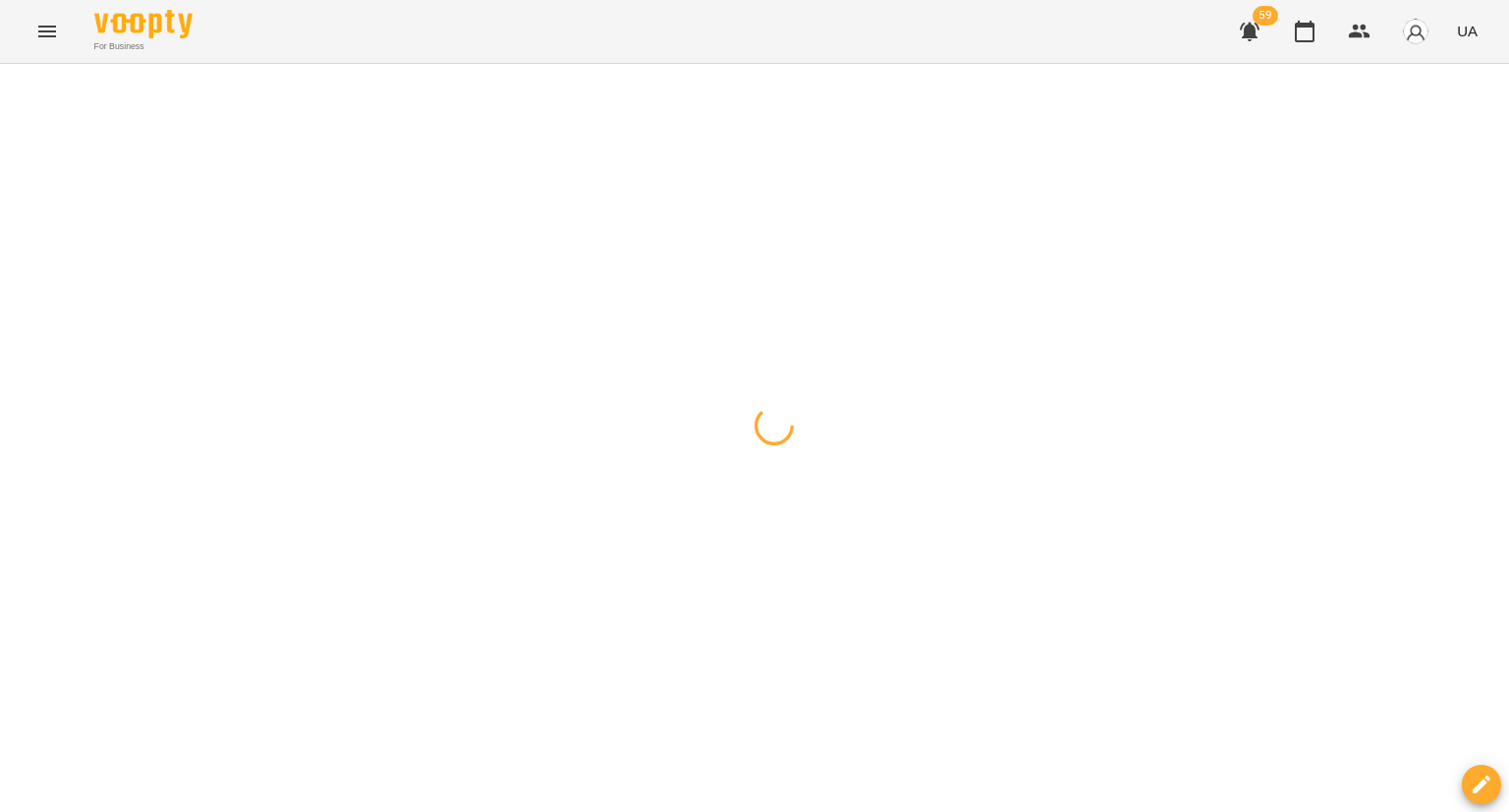
click at [1039, 64] on div at bounding box center [754, 64] width 1509 height 0
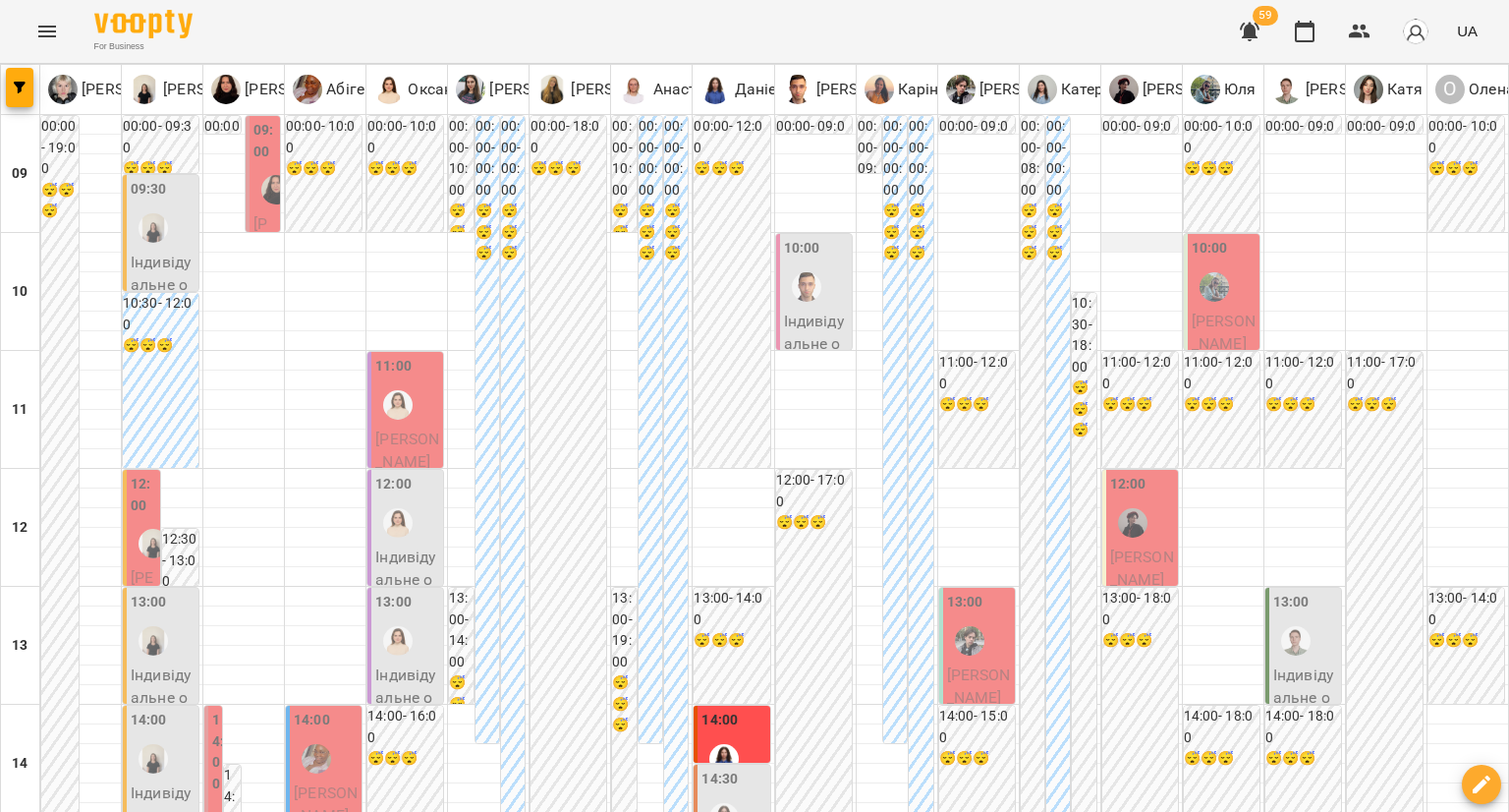
click at [1131, 237] on div at bounding box center [1142, 242] width 81 height 20
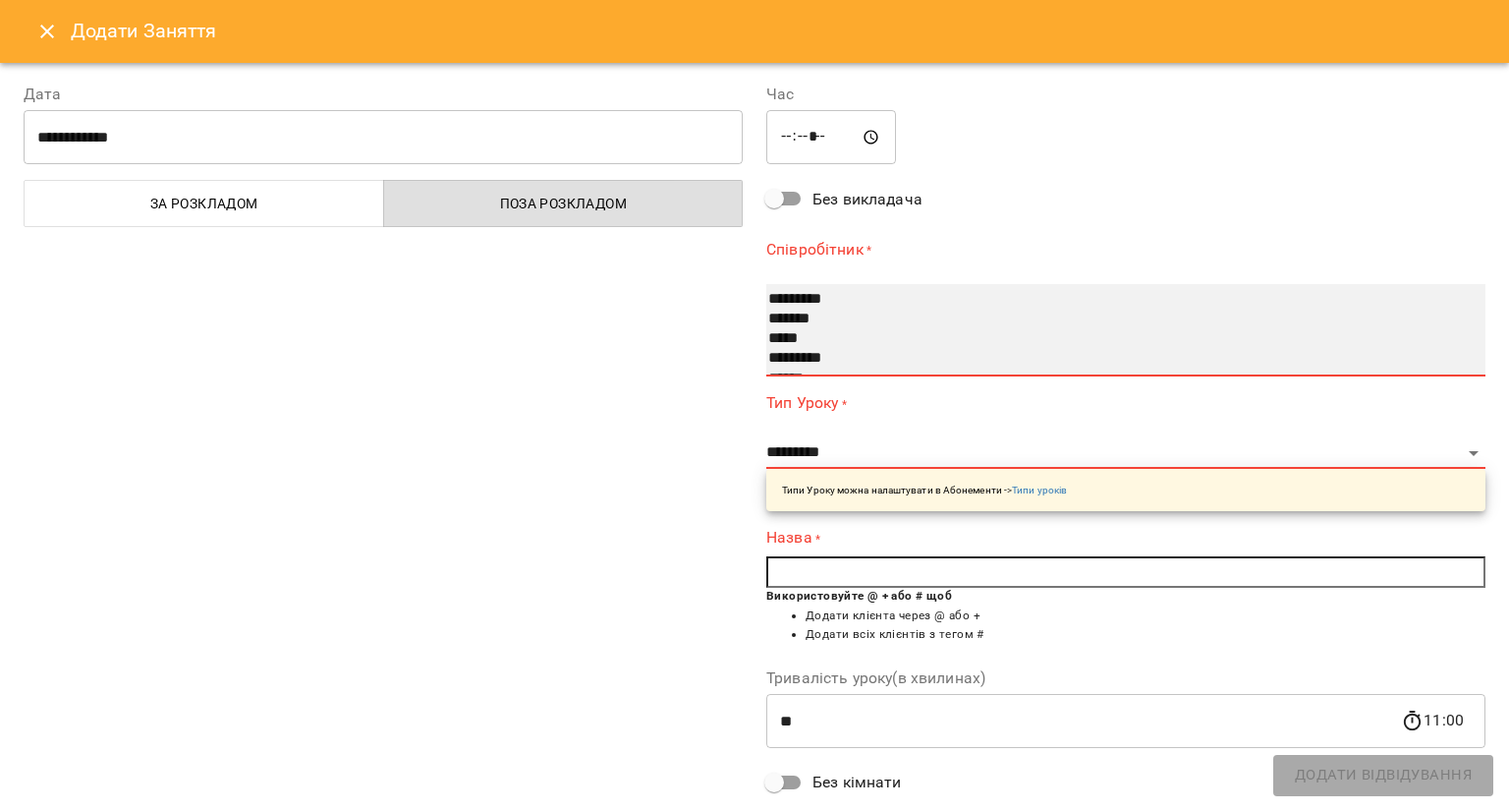
select select "**********"
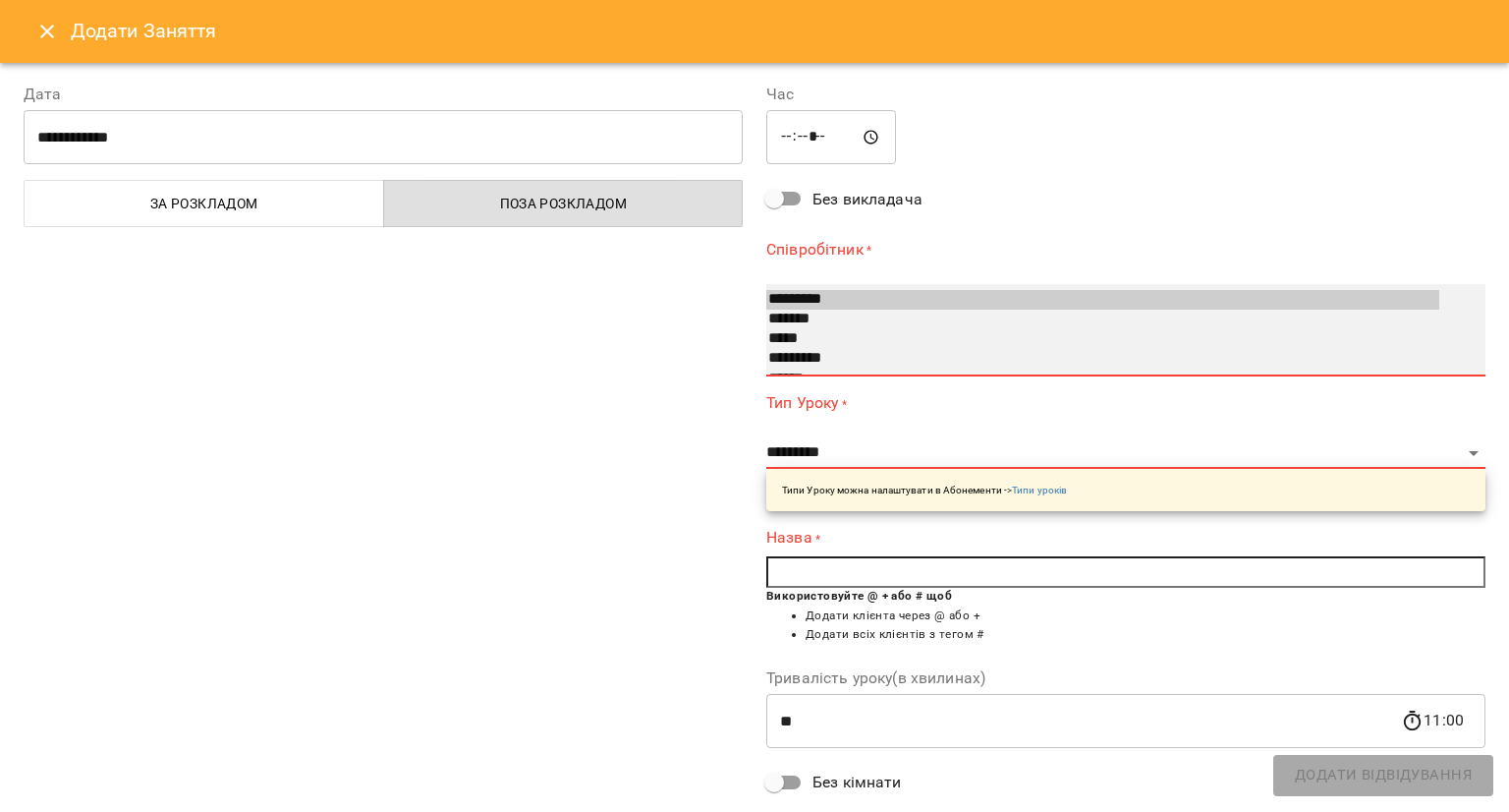
click at [842, 335] on option "*****" at bounding box center [1103, 339] width 673 height 20
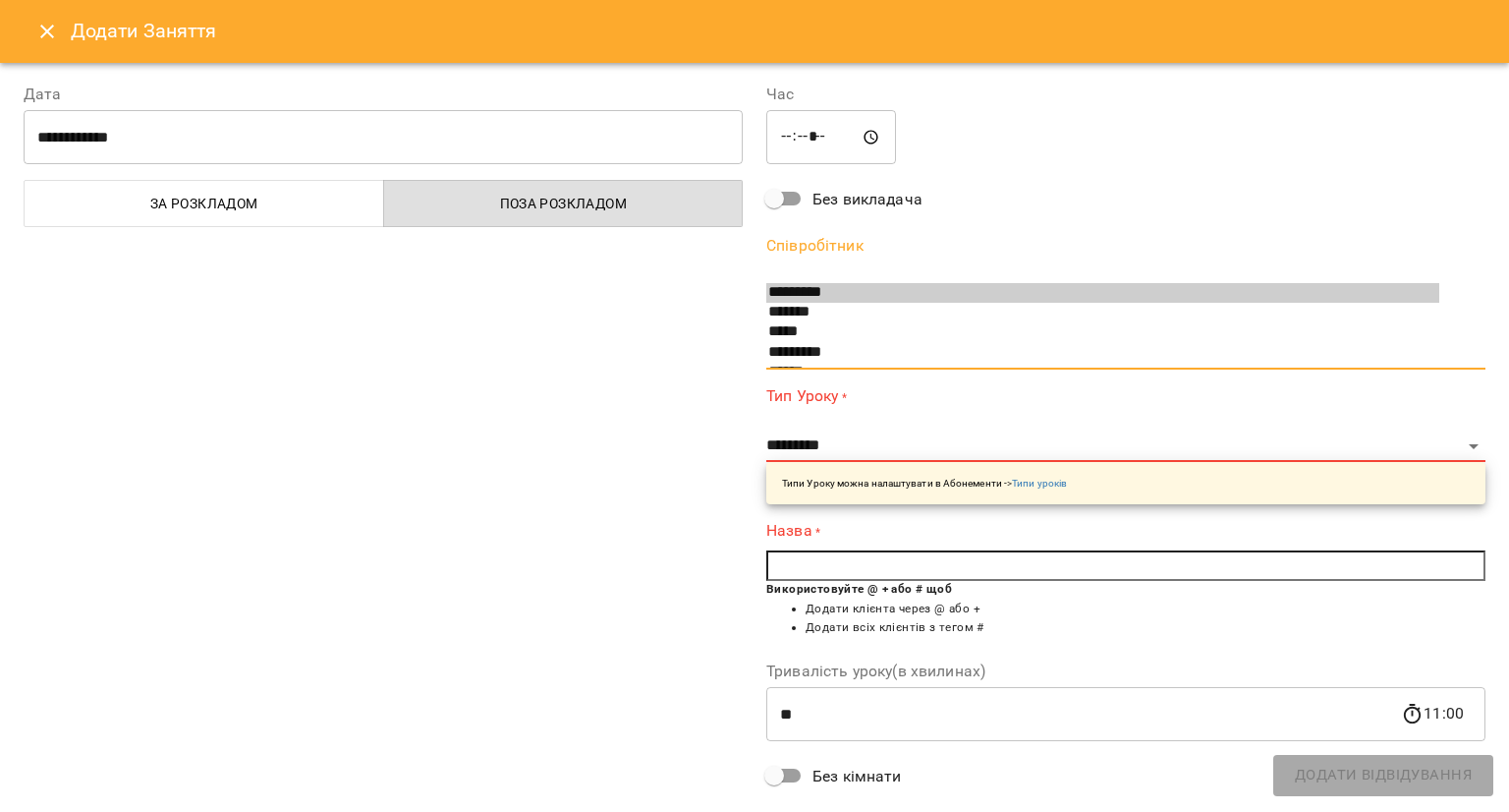
click at [837, 429] on div "**********" at bounding box center [1127, 444] width 720 height 119
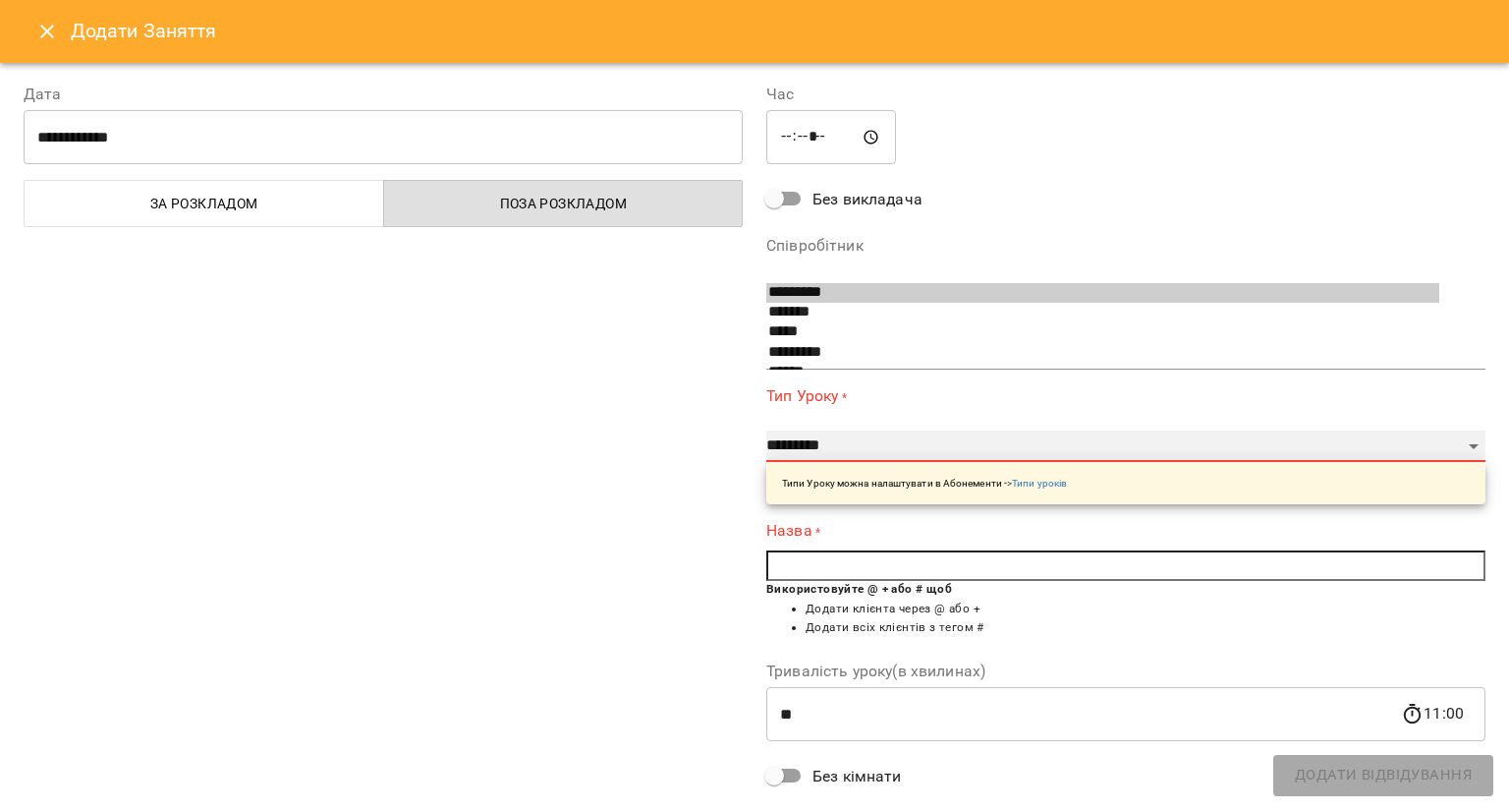
click at [833, 446] on select "**********" at bounding box center [1127, 446] width 720 height 32
select select "**********"
click at [767, 431] on select "**********" at bounding box center [1127, 446] width 720 height 32
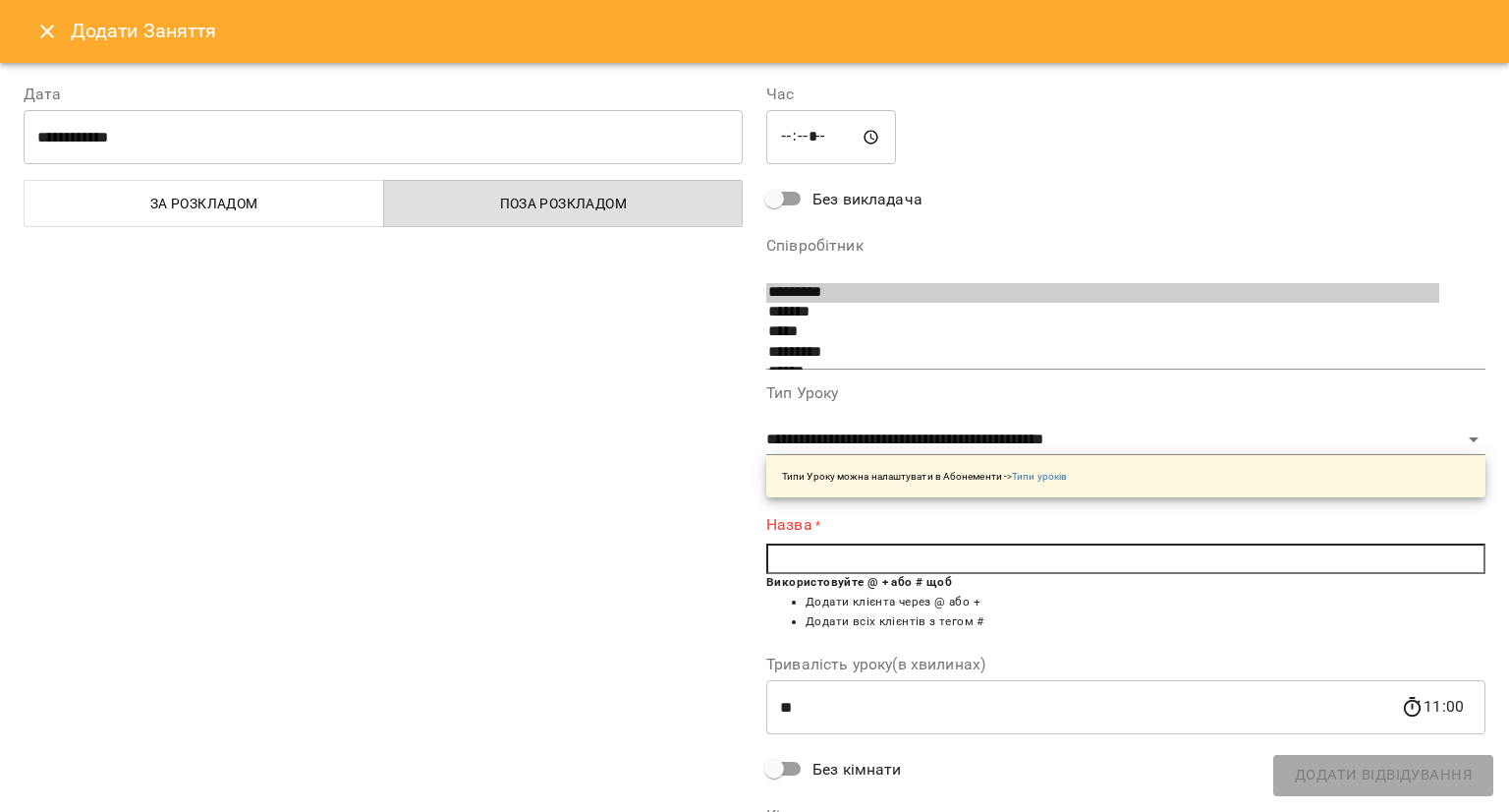
click at [791, 556] on input "text" at bounding box center [1127, 559] width 720 height 32
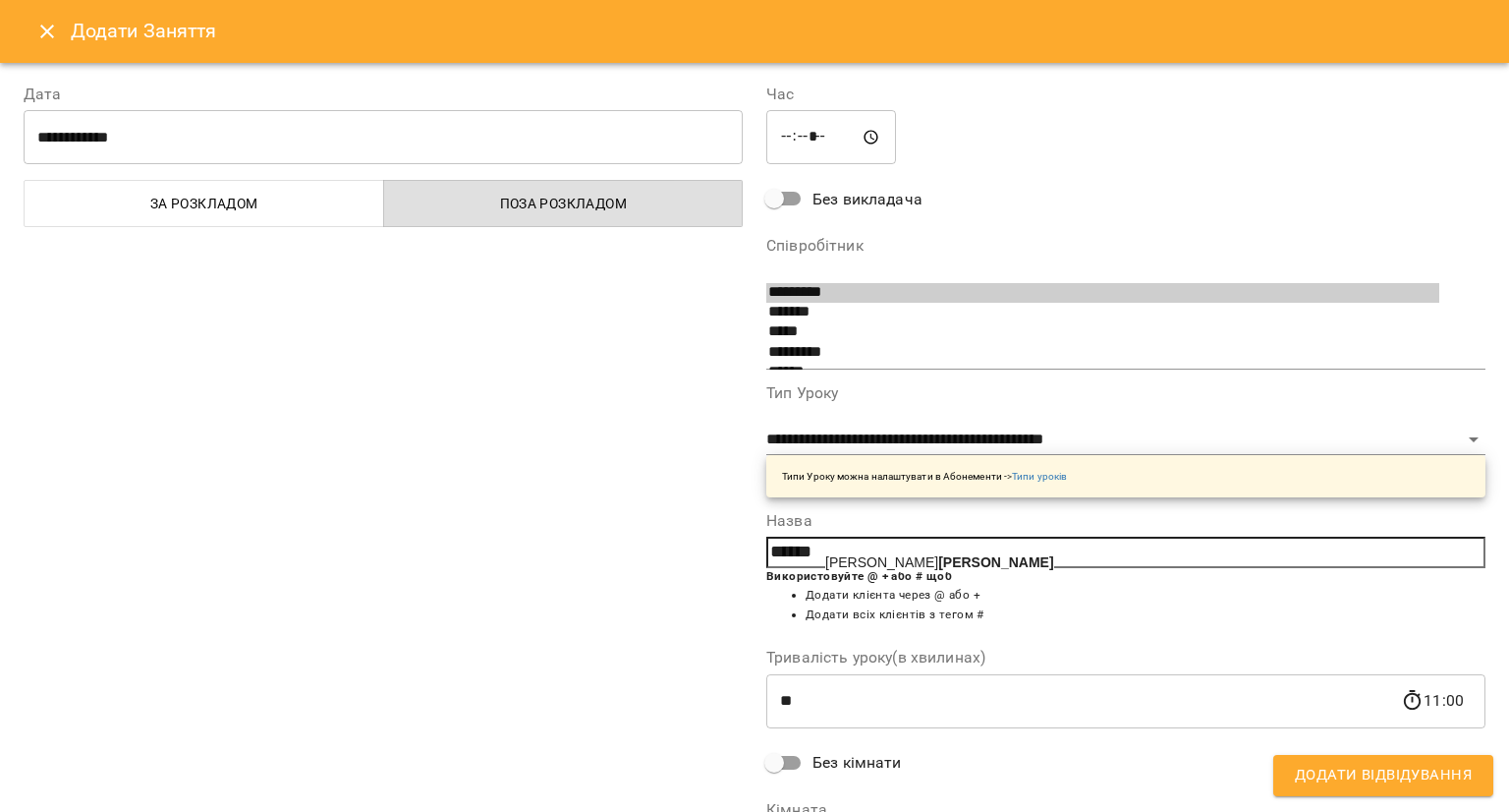
click at [833, 557] on span "Юлія Ковач" at bounding box center [939, 562] width 229 height 16
type input "**********"
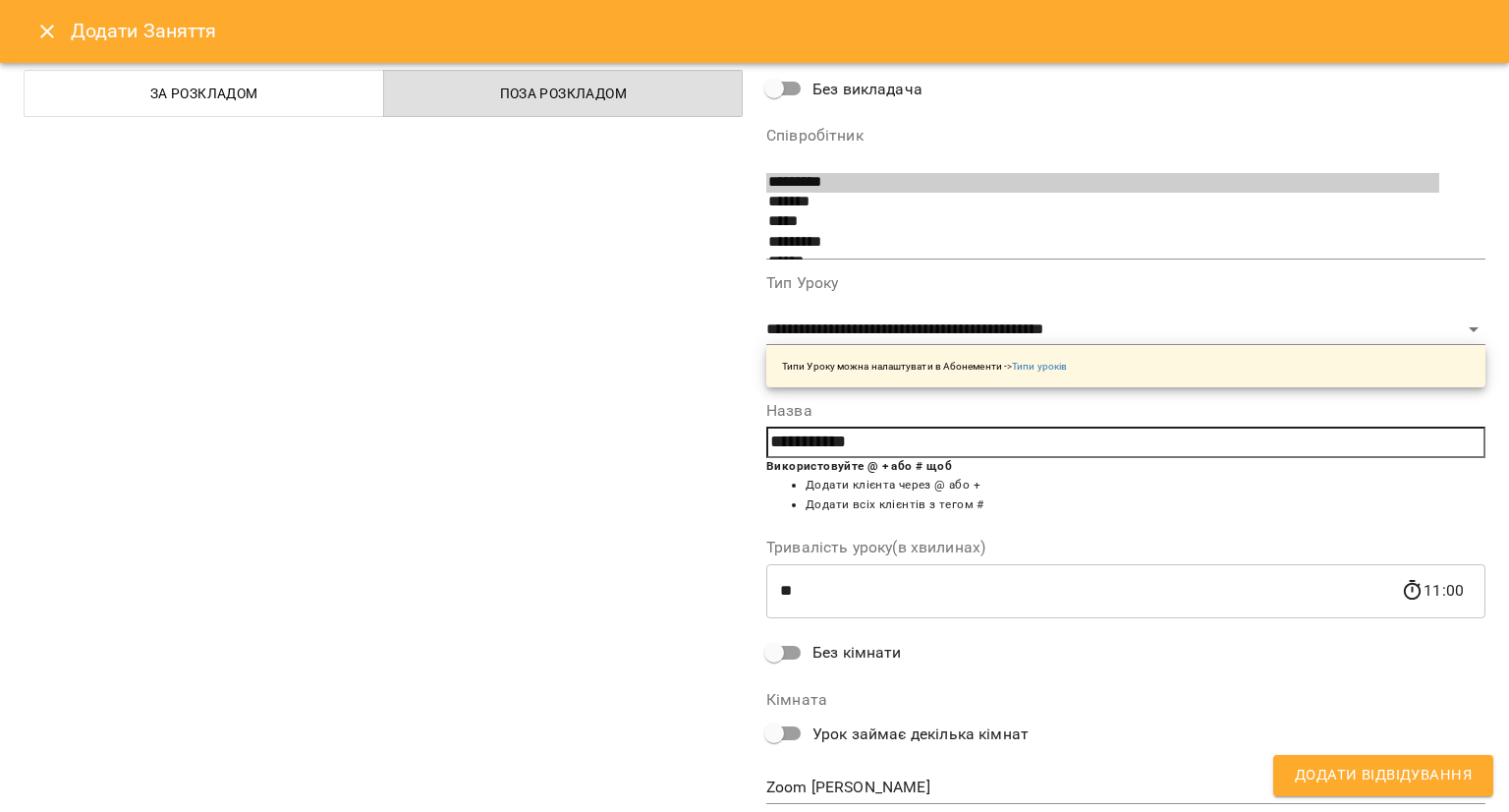
scroll to position [169, 0]
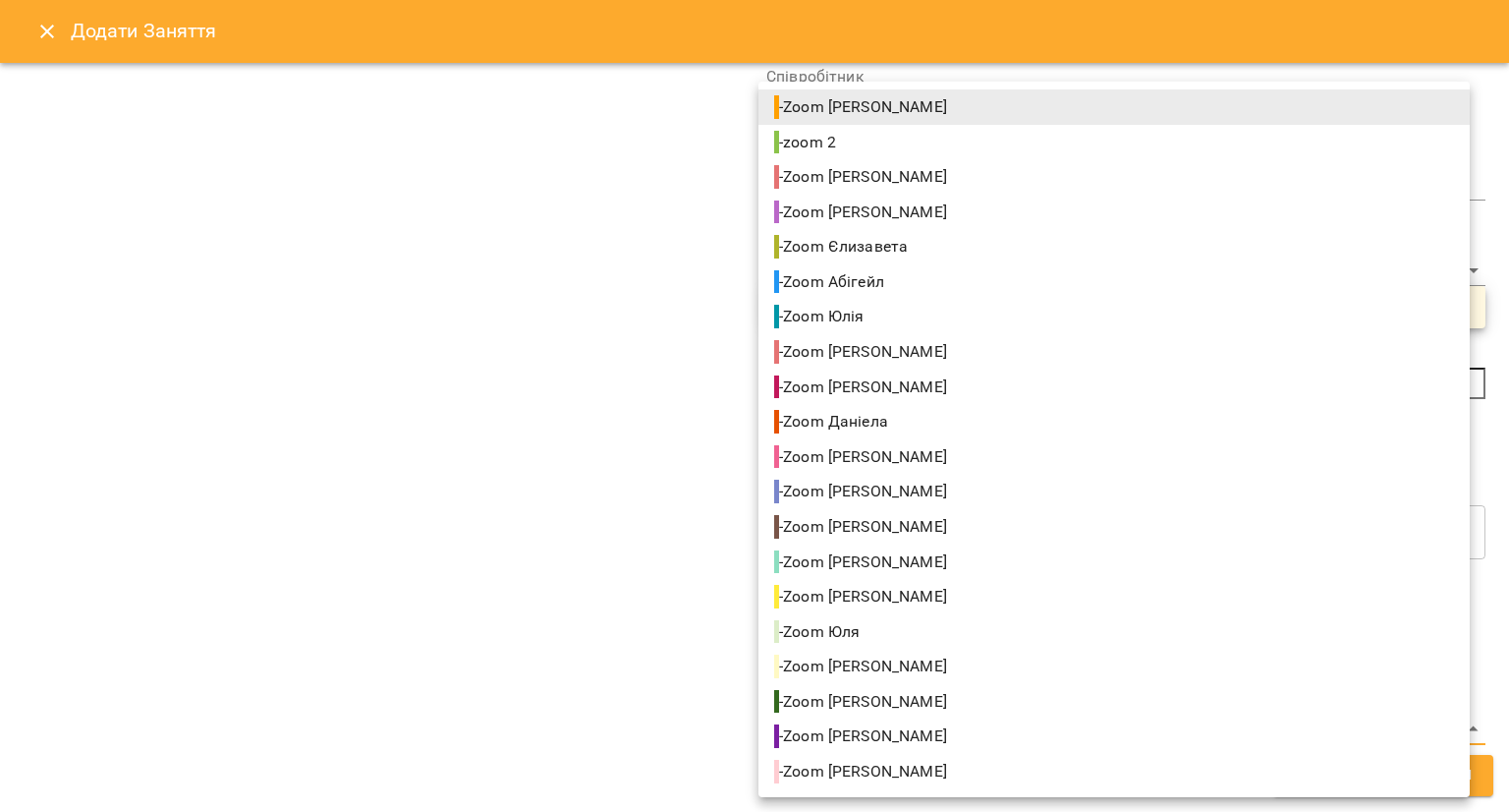
click at [924, 657] on li "- Zoom Аліса" at bounding box center [1115, 666] width 712 height 35
type input "**********"
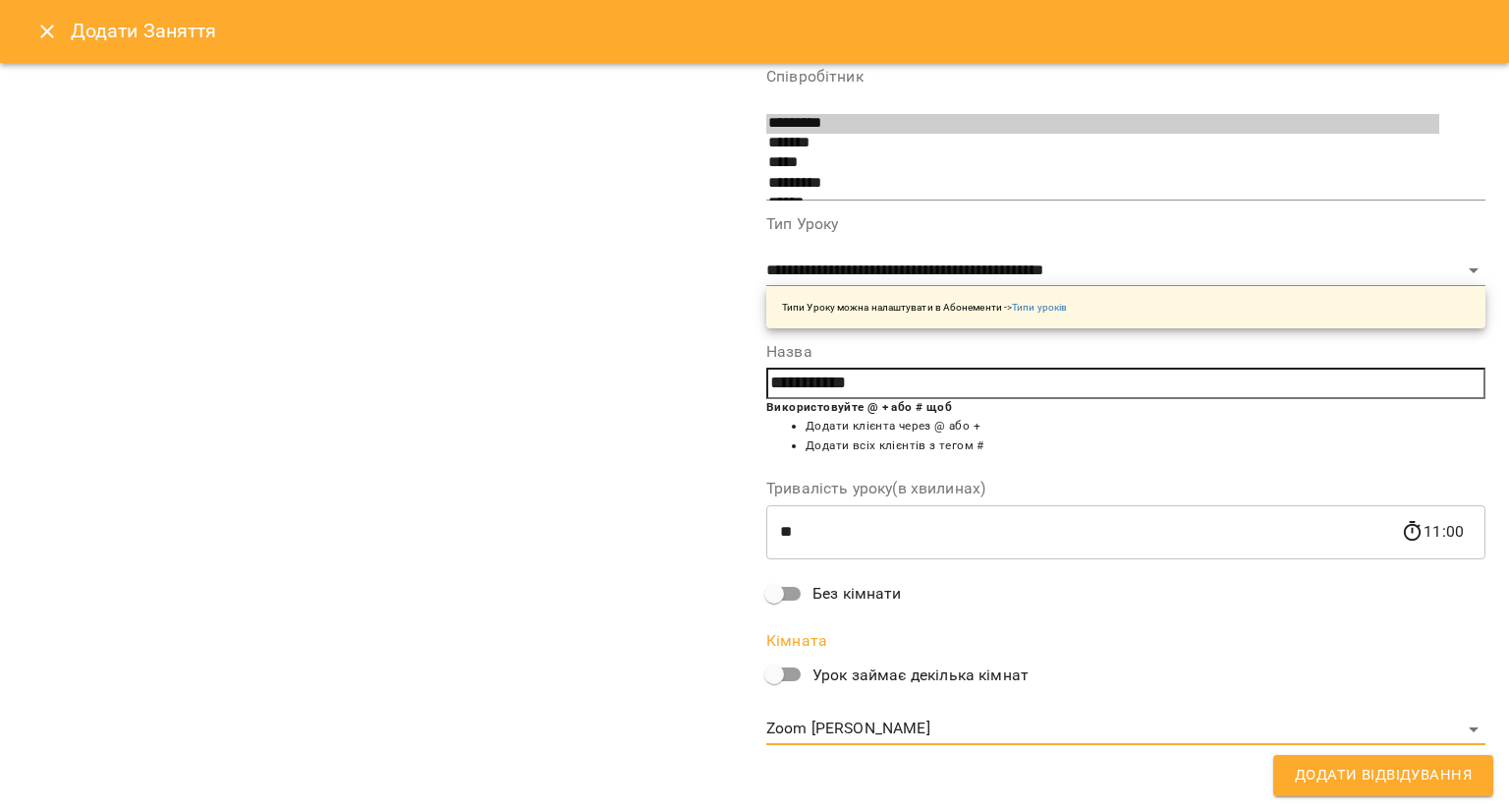
click at [1293, 774] on button "Додати Відвідування" at bounding box center [1383, 776] width 220 height 41
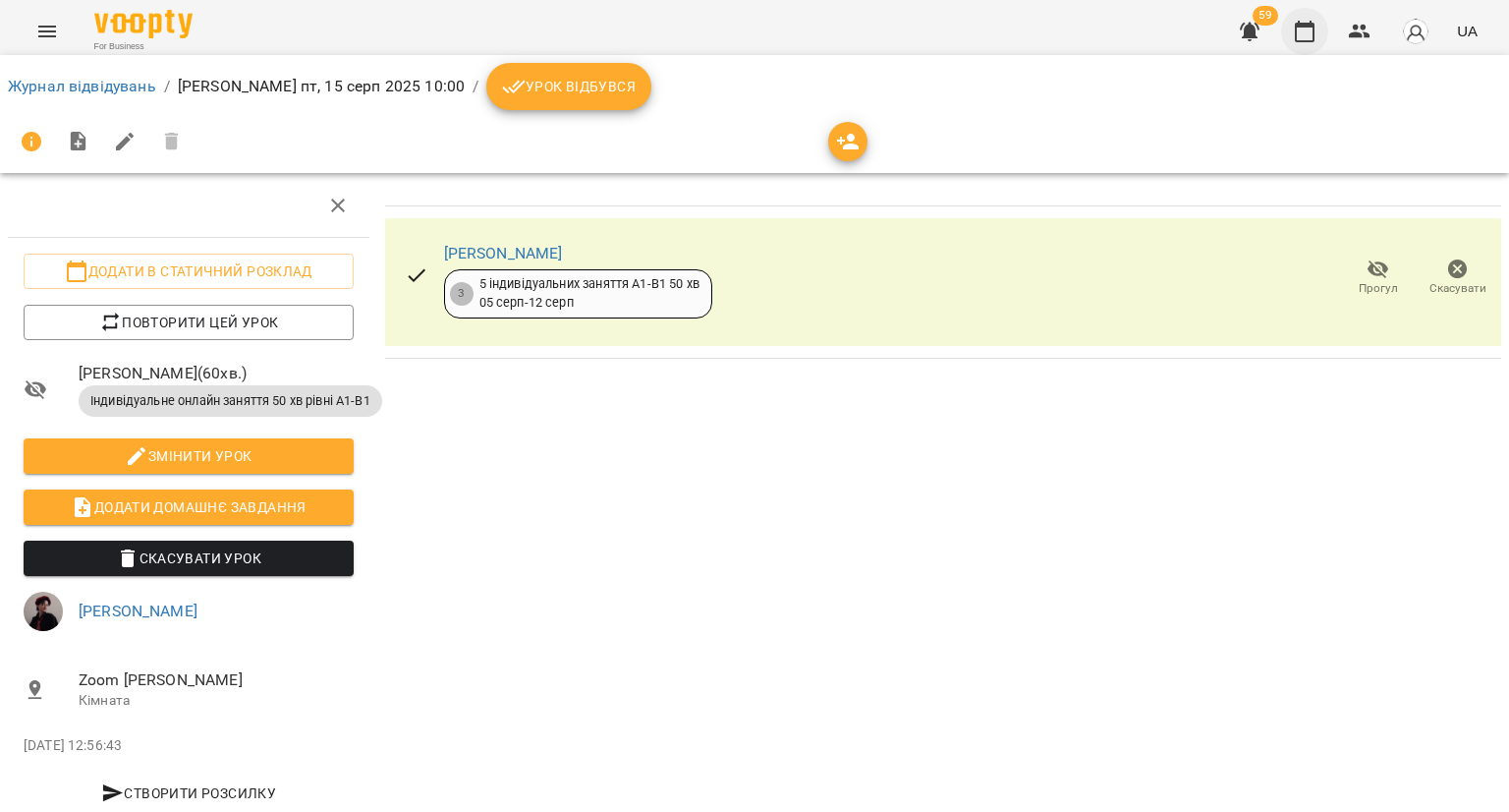
click at [1317, 18] on button "button" at bounding box center [1305, 32] width 47 height 47
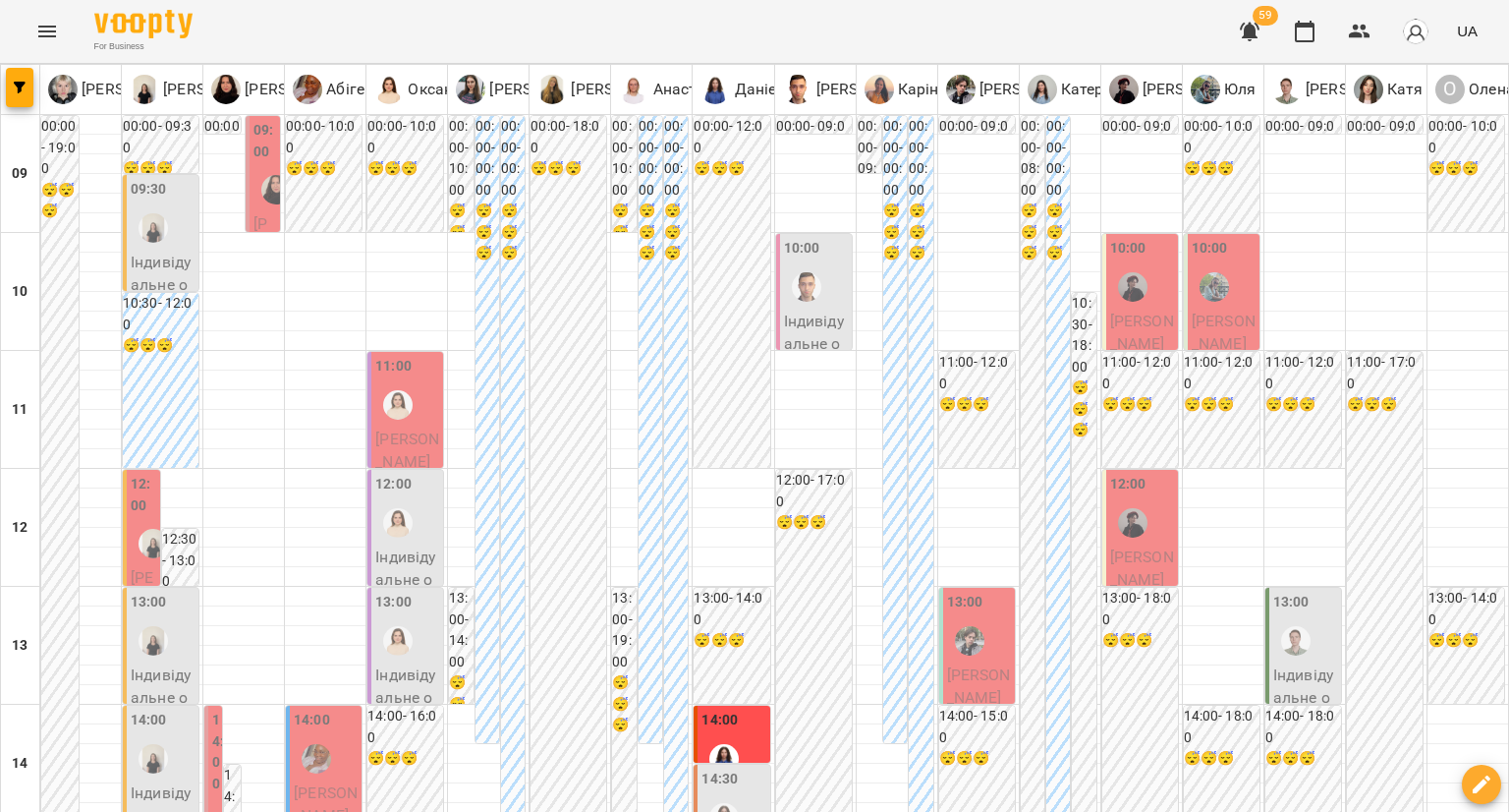
click at [1143, 307] on div at bounding box center [1133, 287] width 45 height 45
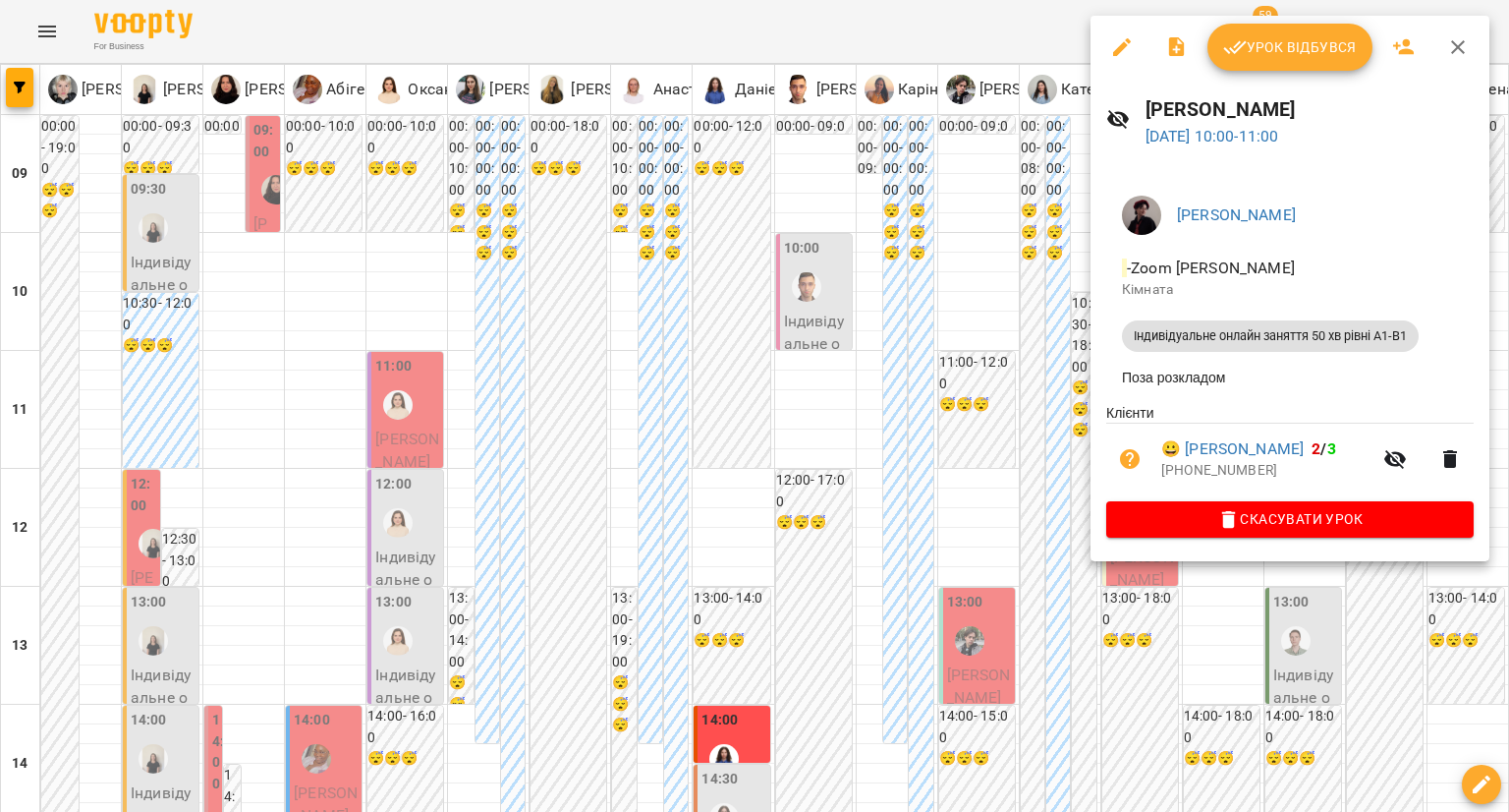
click at [1050, 390] on div at bounding box center [754, 406] width 1509 height 812
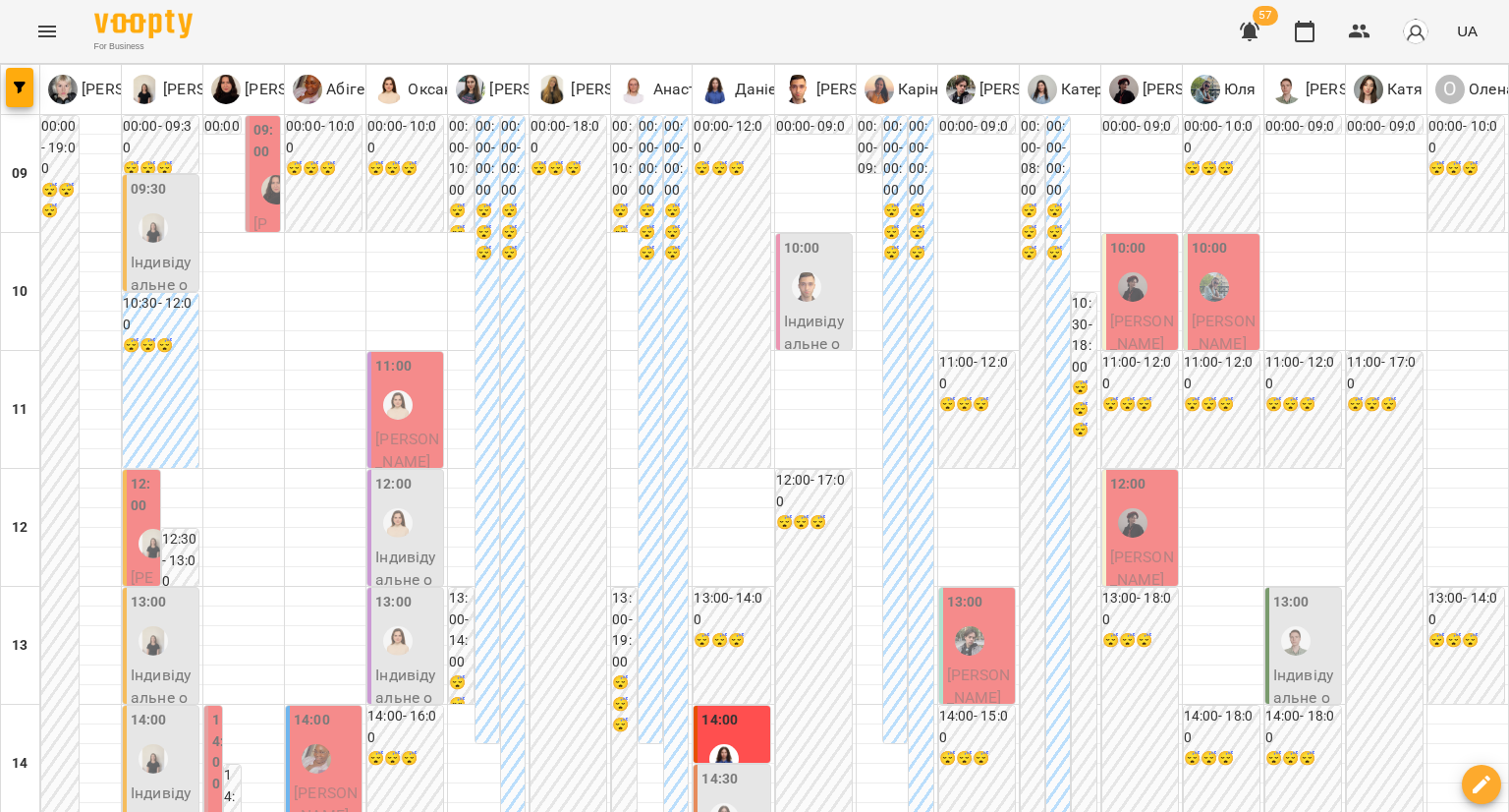
type input "**********"
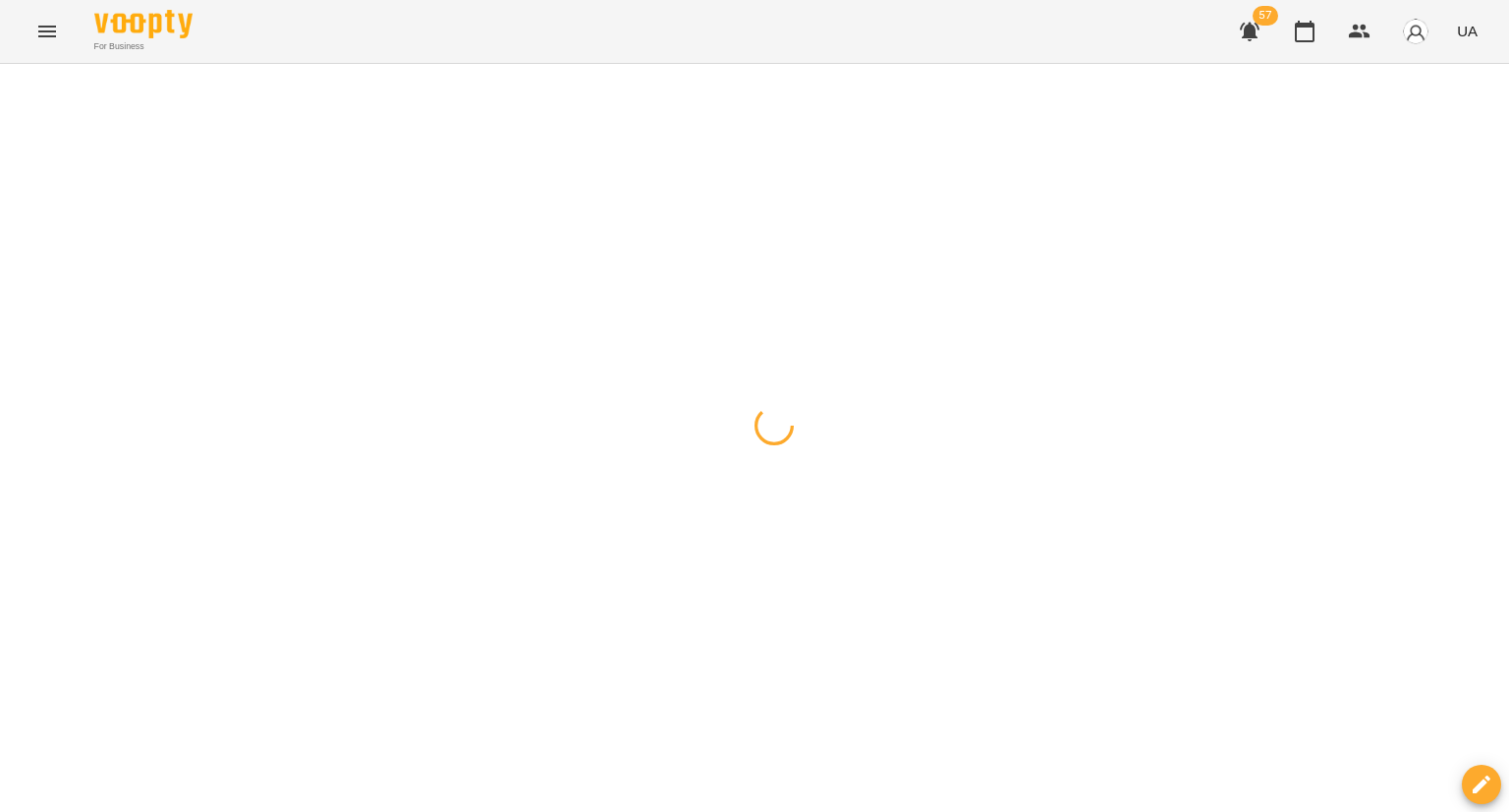
click at [464, 64] on div at bounding box center [754, 64] width 1509 height 0
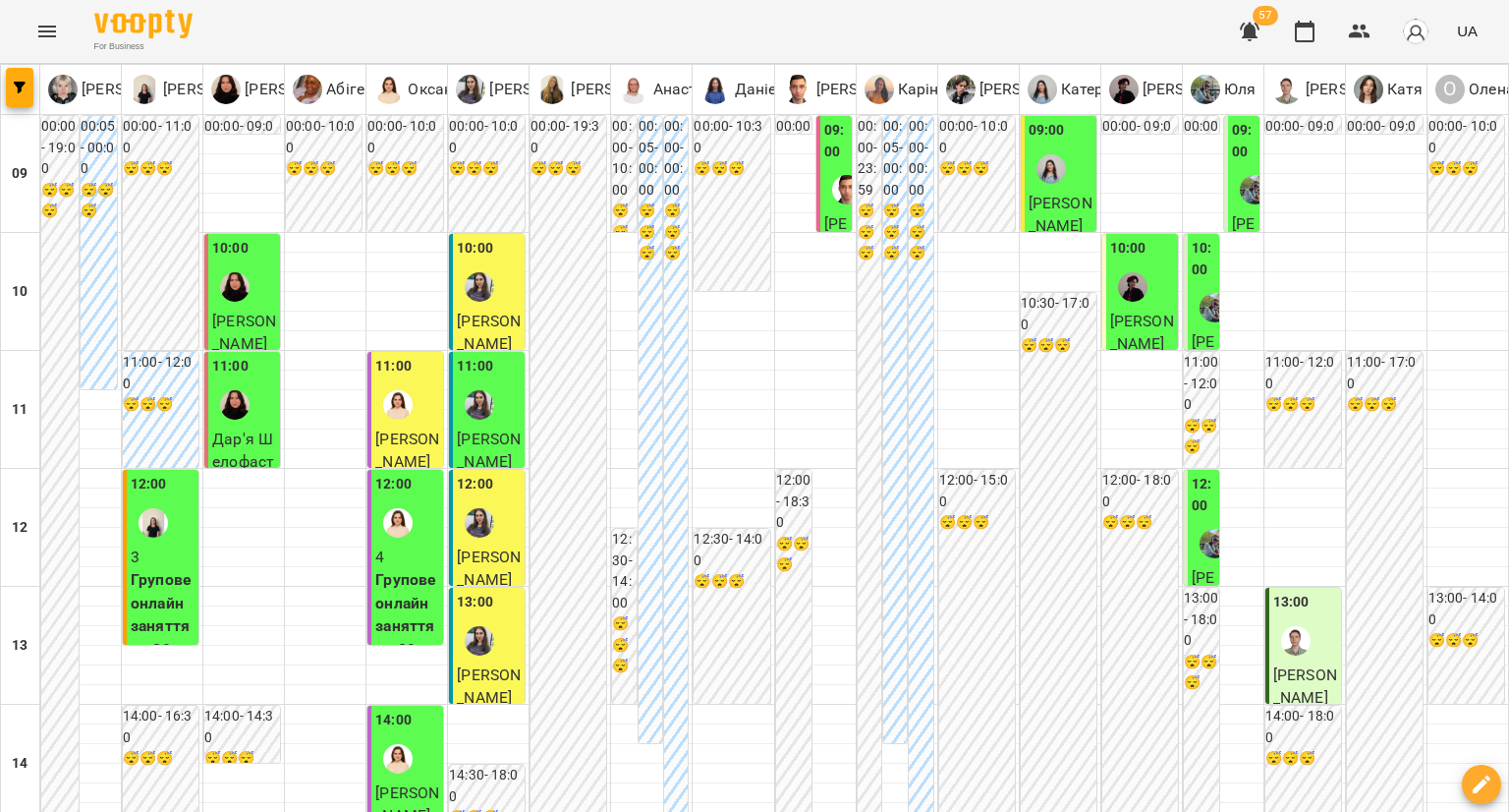
scroll to position [884, 0]
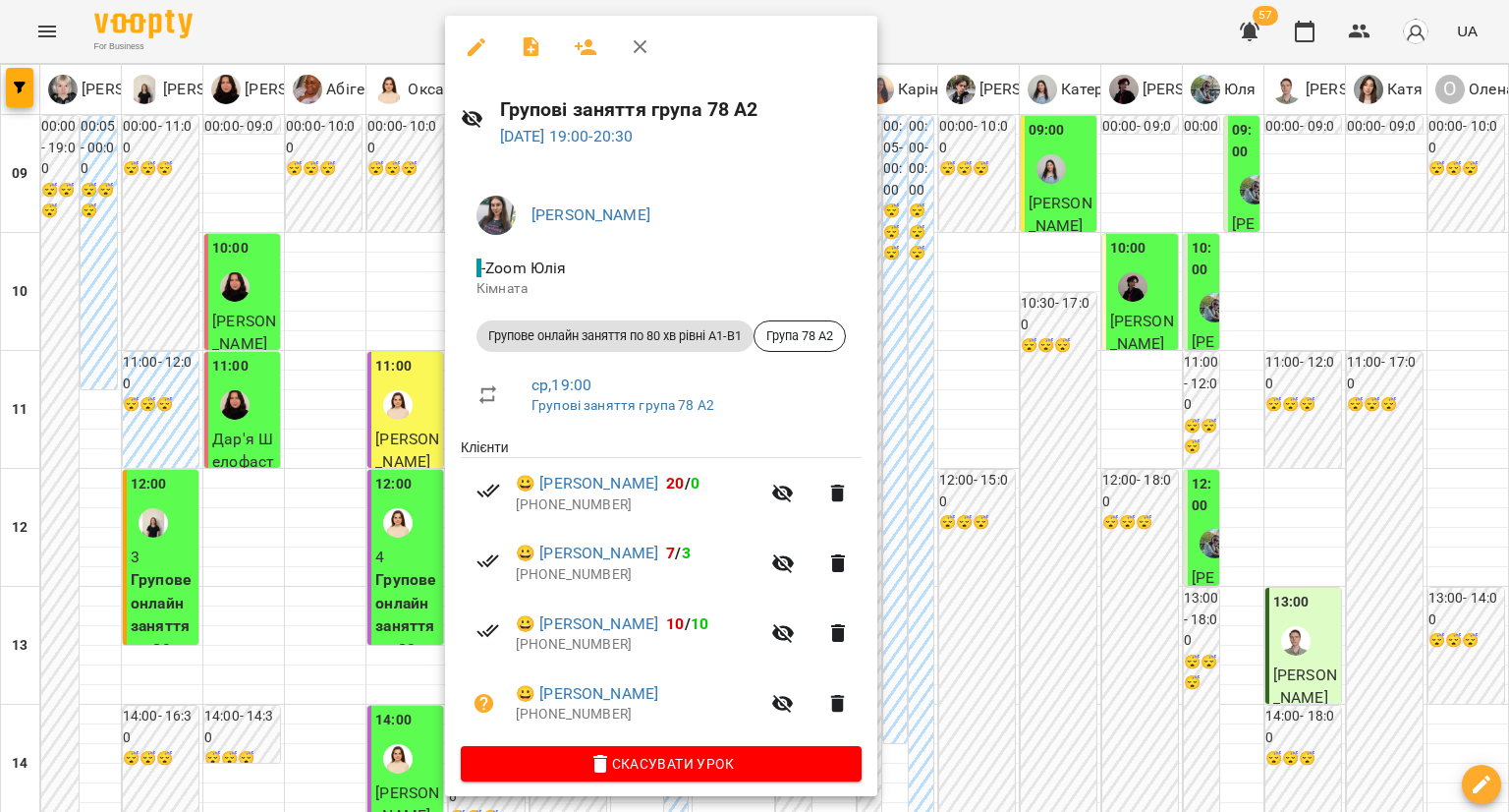
scroll to position [12, 0]
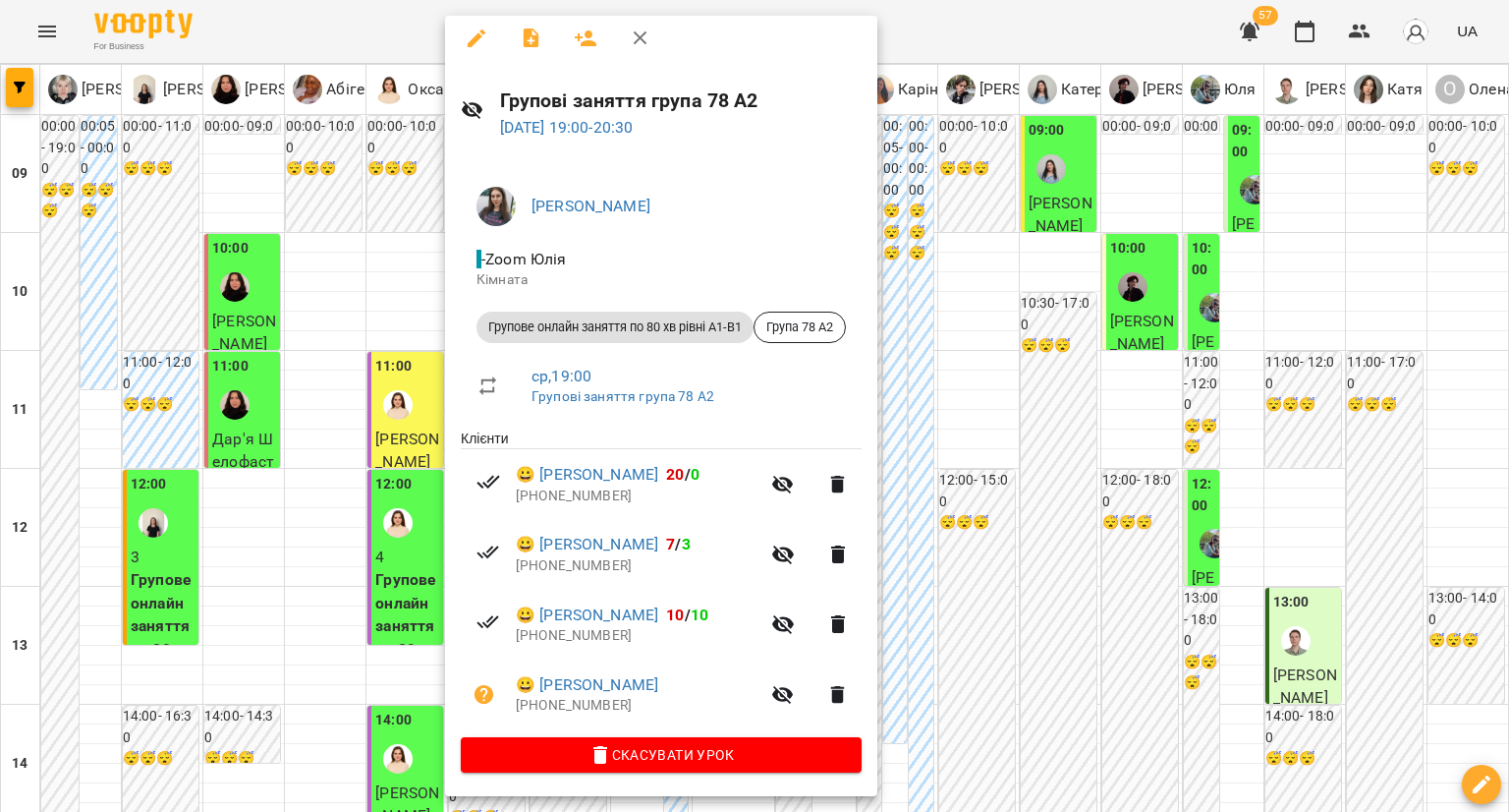
click at [858, 706] on button "button" at bounding box center [839, 695] width 47 height 47
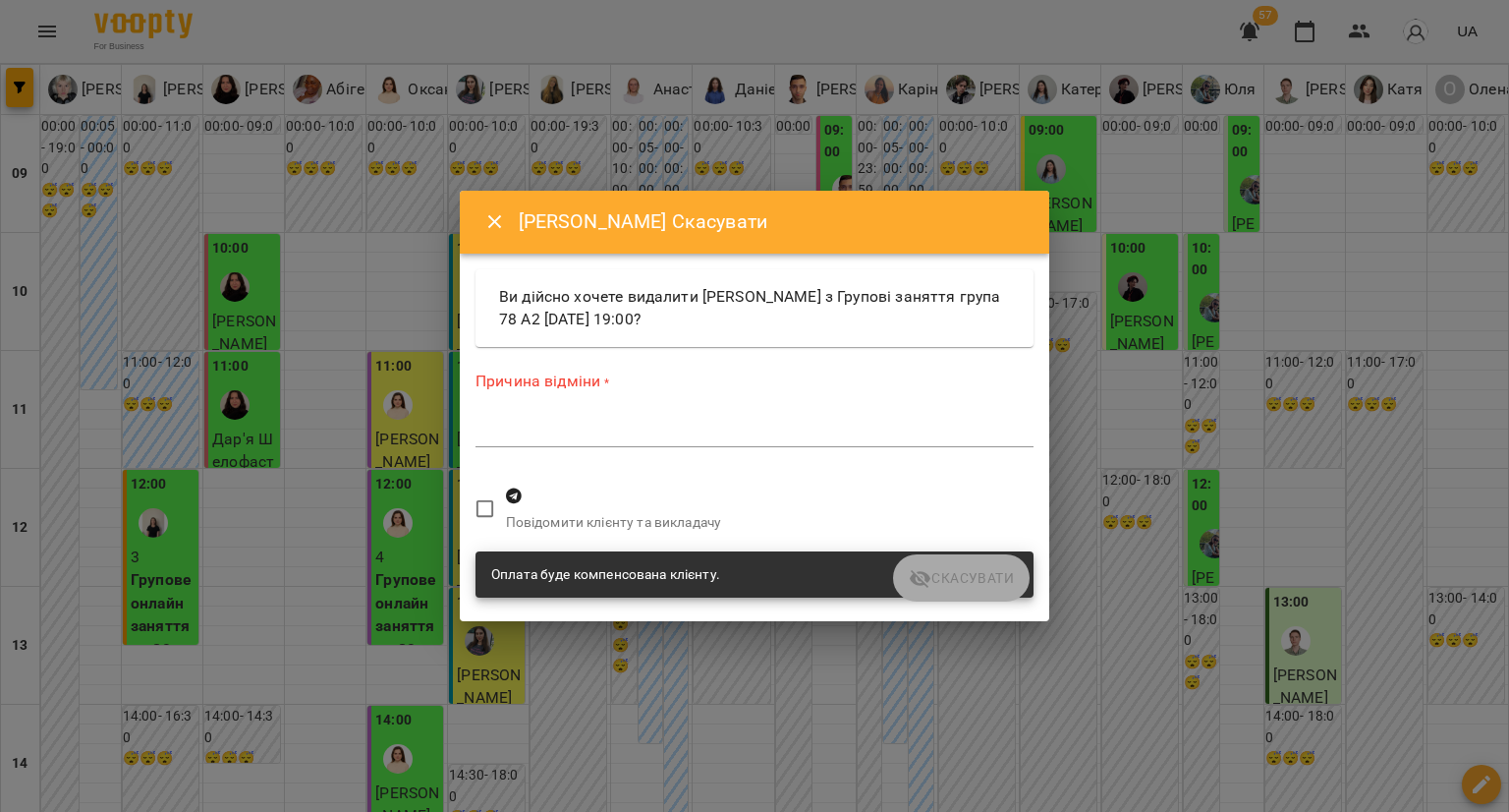
click at [577, 440] on div "*" at bounding box center [755, 432] width 558 height 32
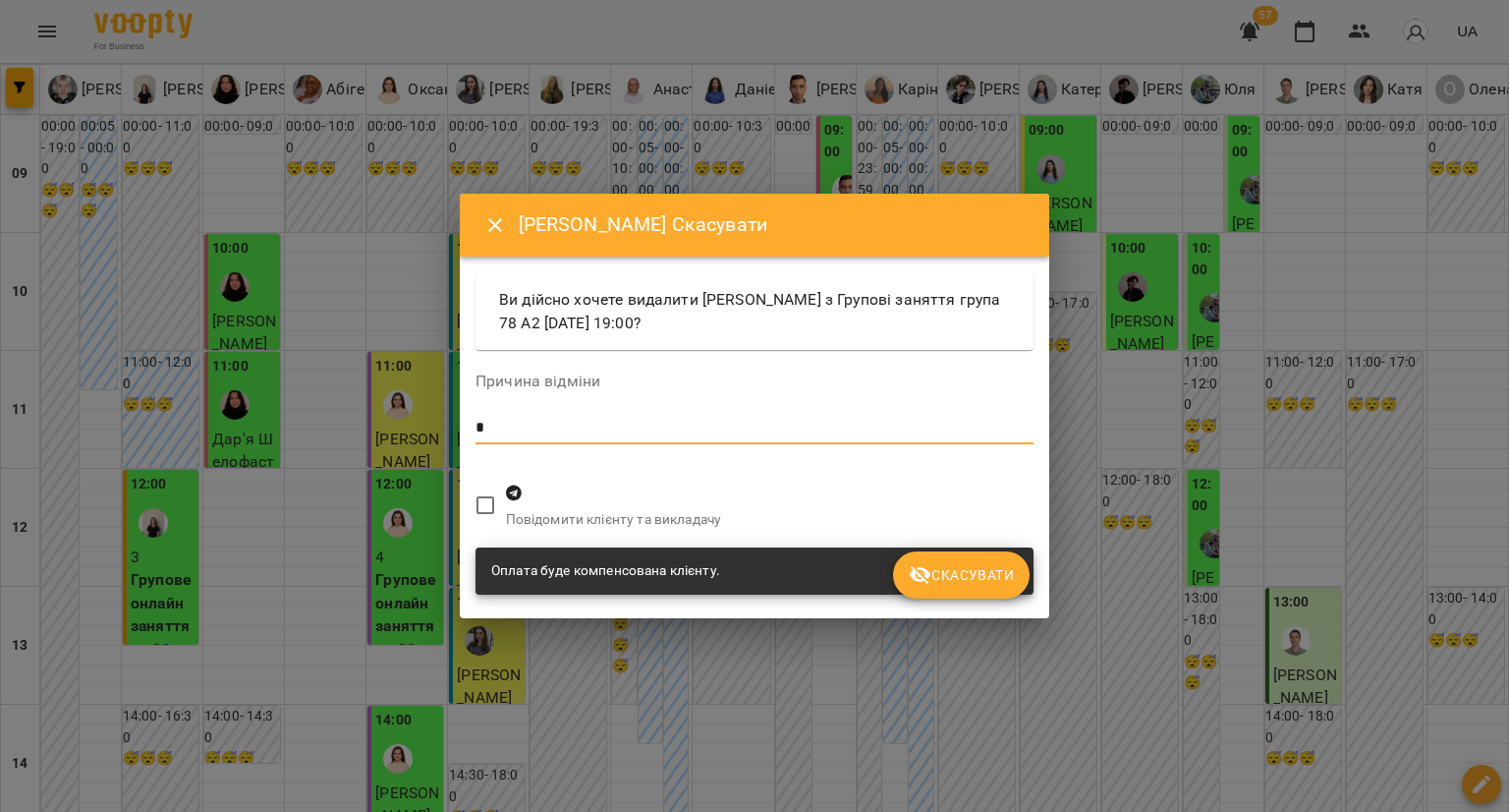
click at [950, 579] on span "Скасувати" at bounding box center [961, 575] width 105 height 24
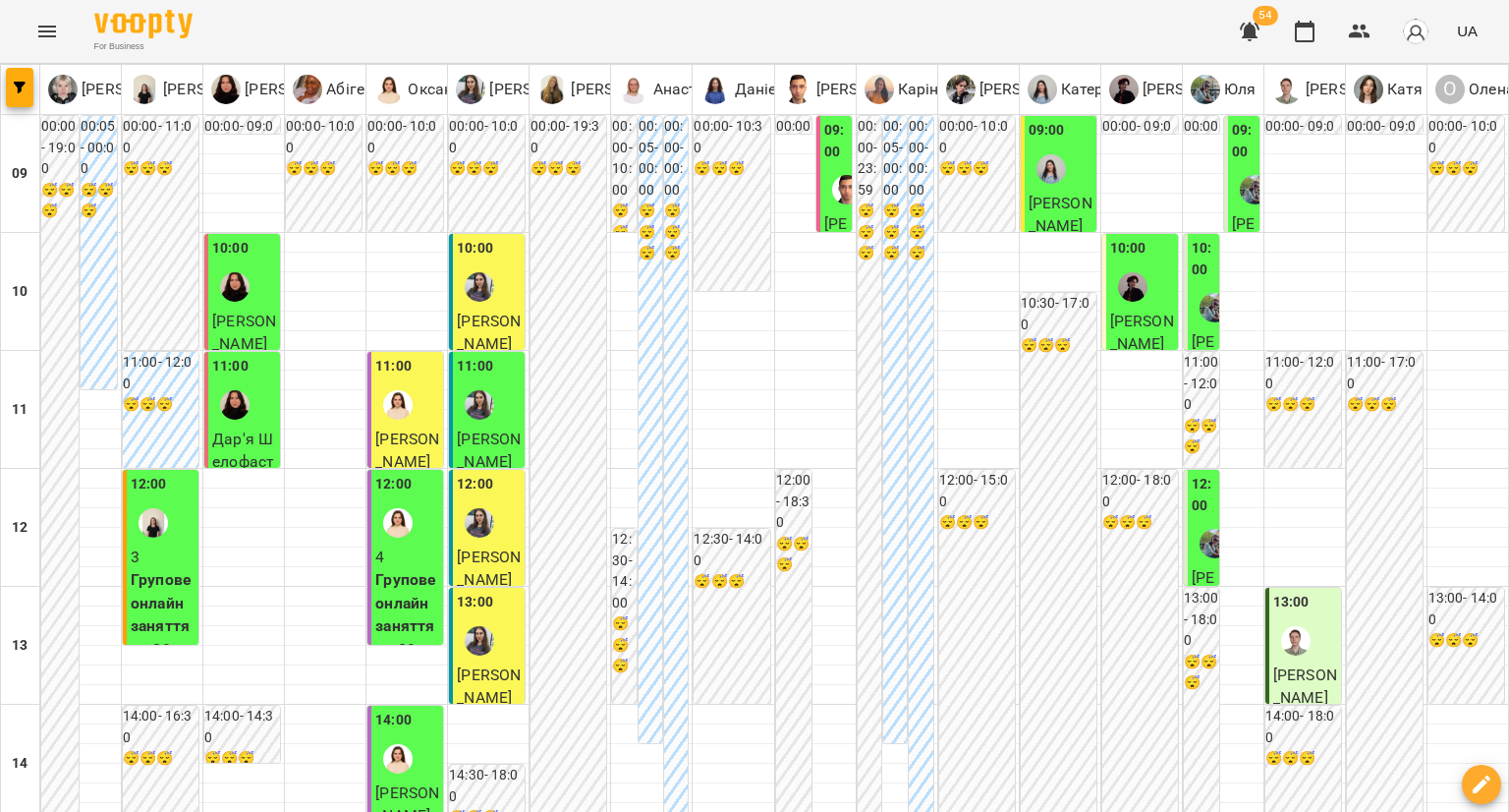
scroll to position [884, 0]
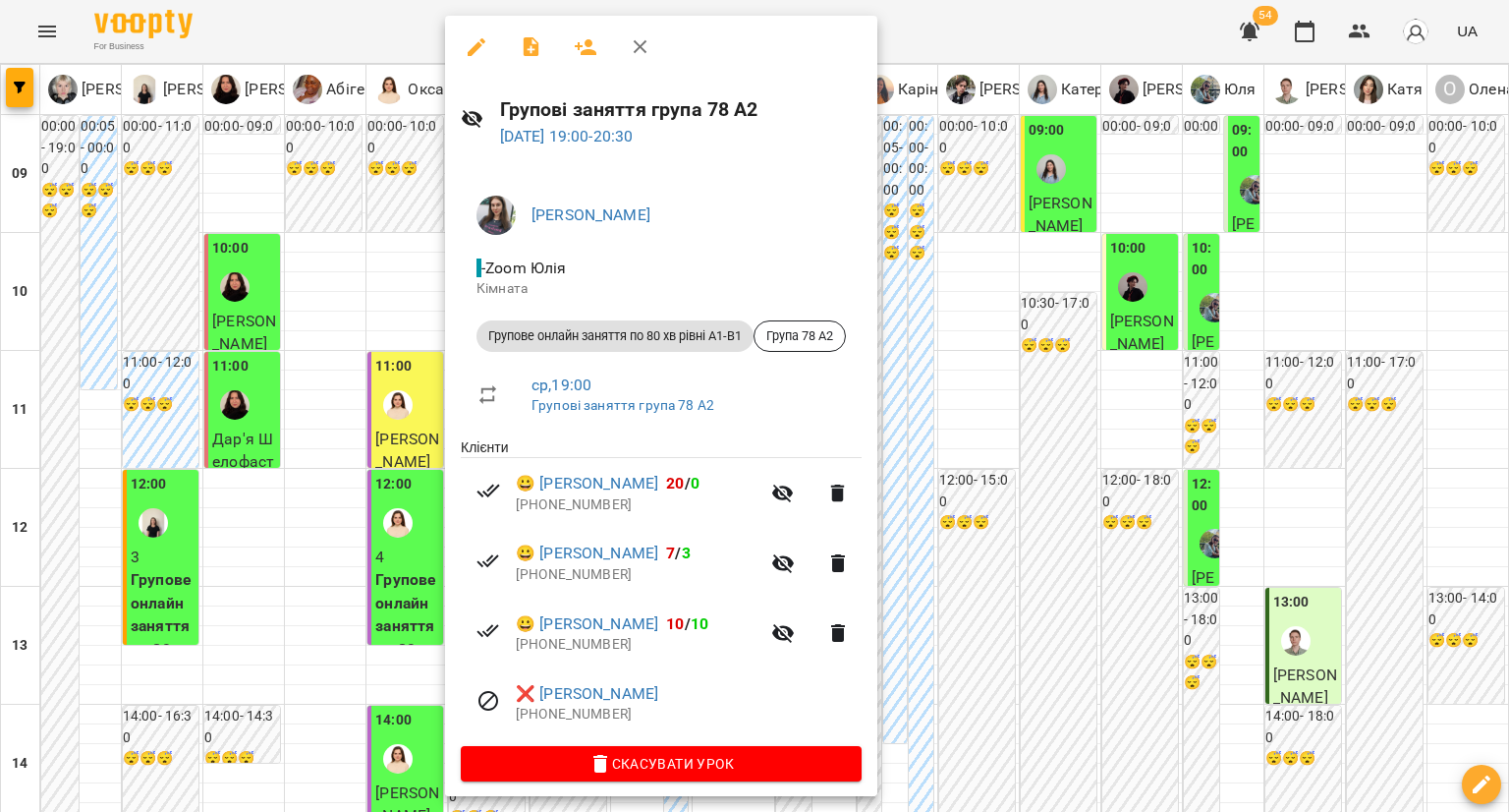
click at [293, 705] on div at bounding box center [754, 406] width 1509 height 812
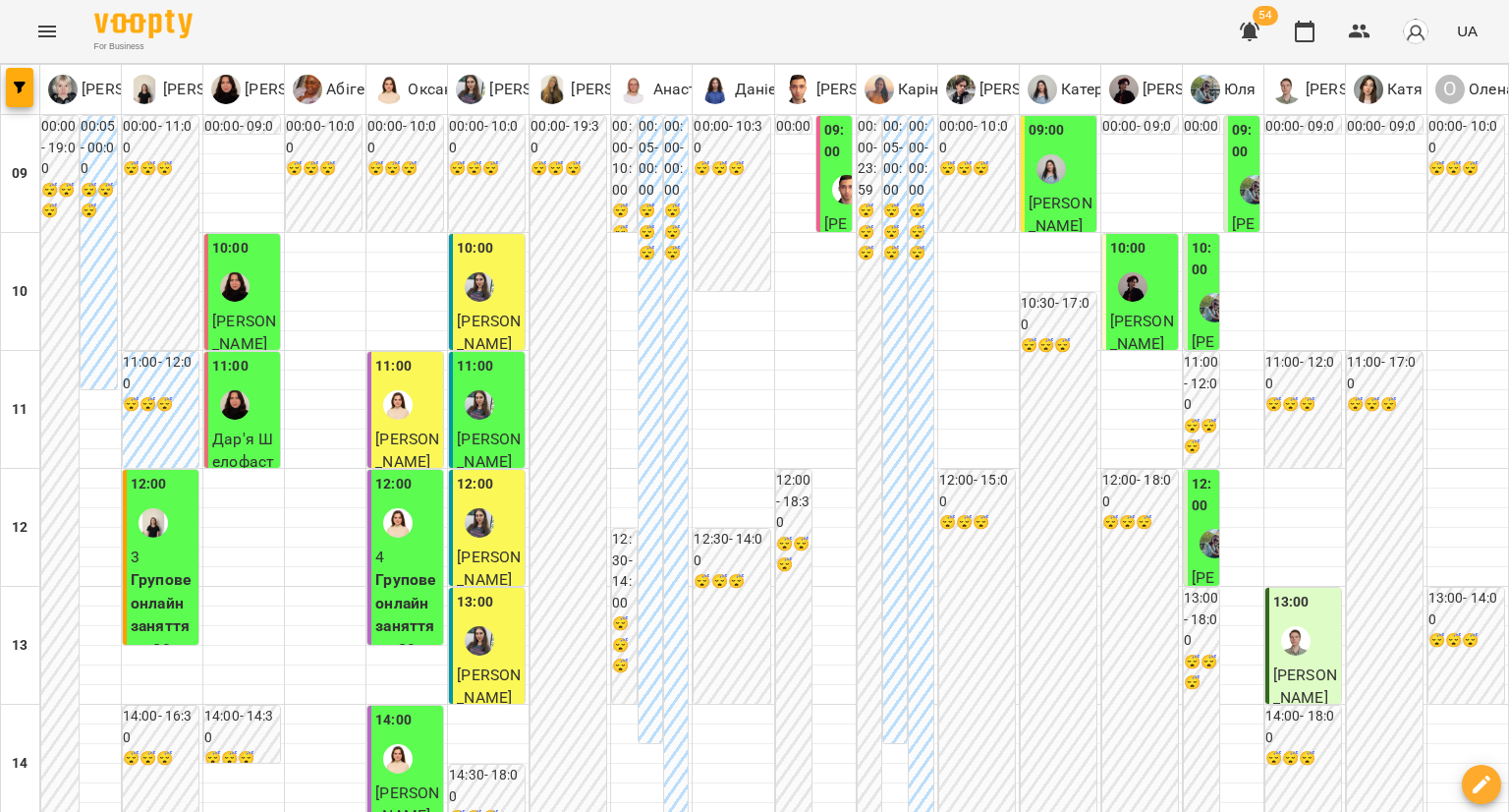
type input "**********"
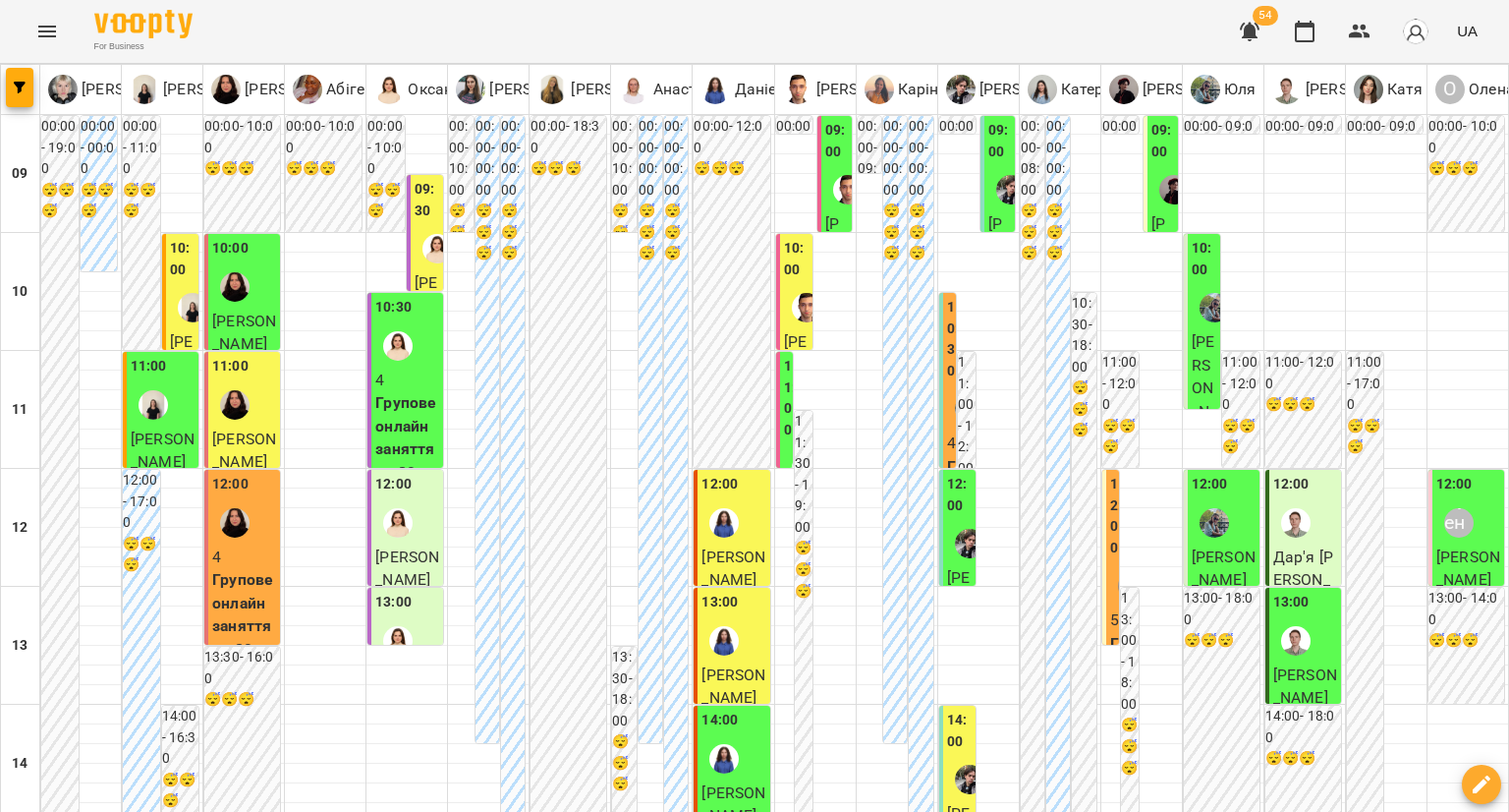
type input "**********"
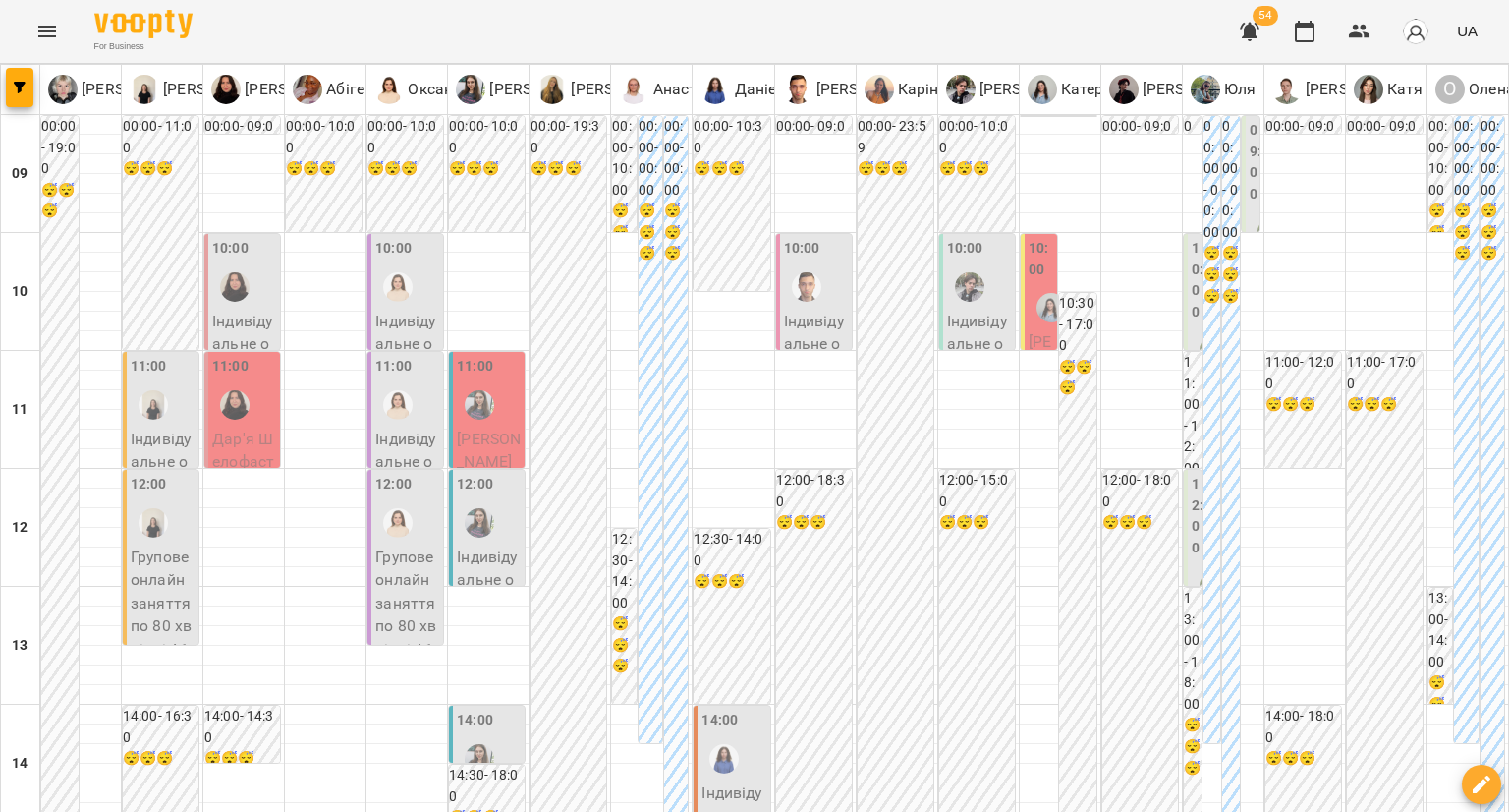
click at [1242, 206] on div "09:00 Індивідуальне онлайн заняття 50 хв рівні А1-В1 - Юлія Глушкіна" at bounding box center [1251, 778] width 18 height 1324
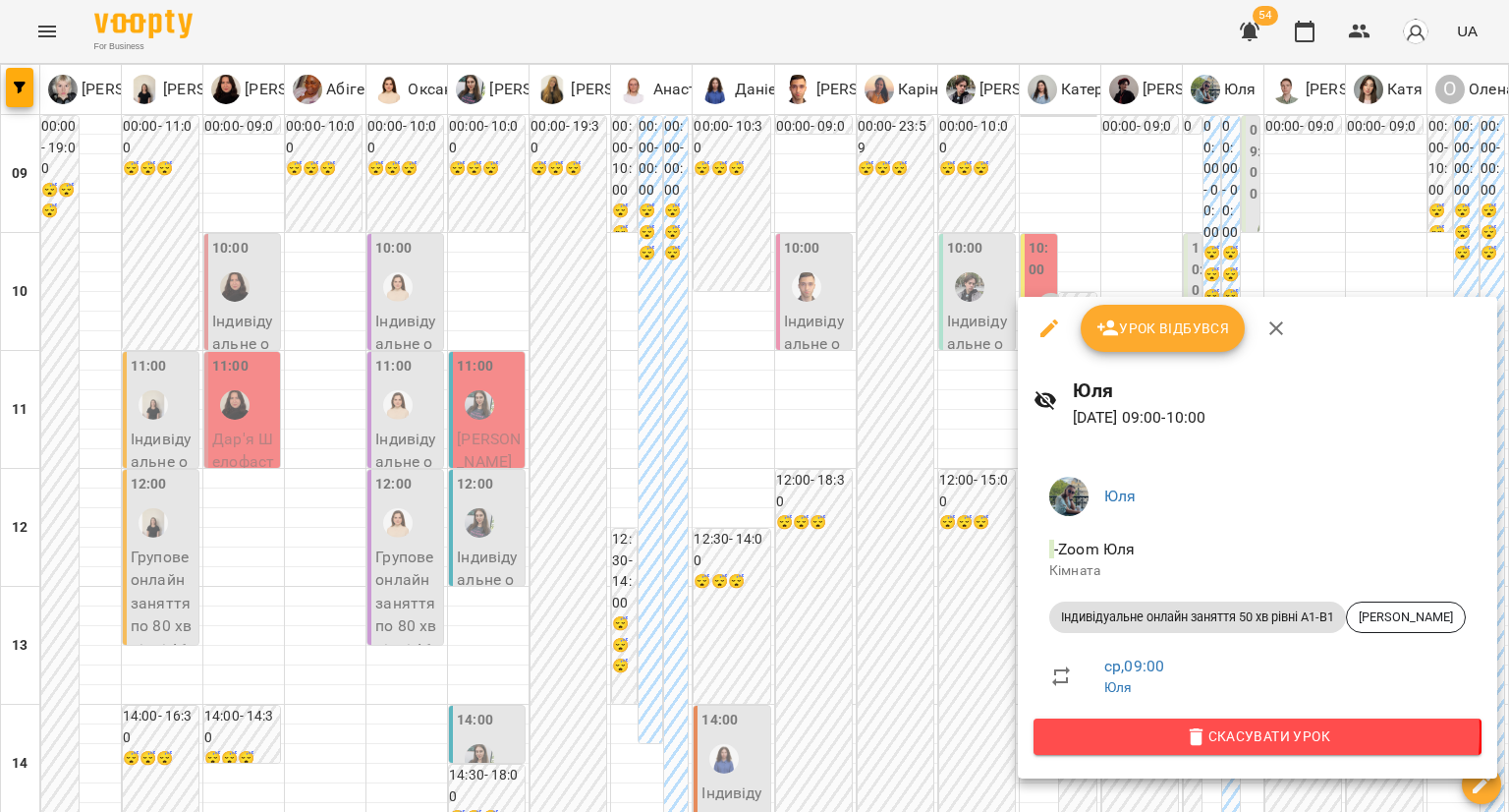
click at [1182, 731] on span "Скасувати Урок" at bounding box center [1258, 736] width 417 height 24
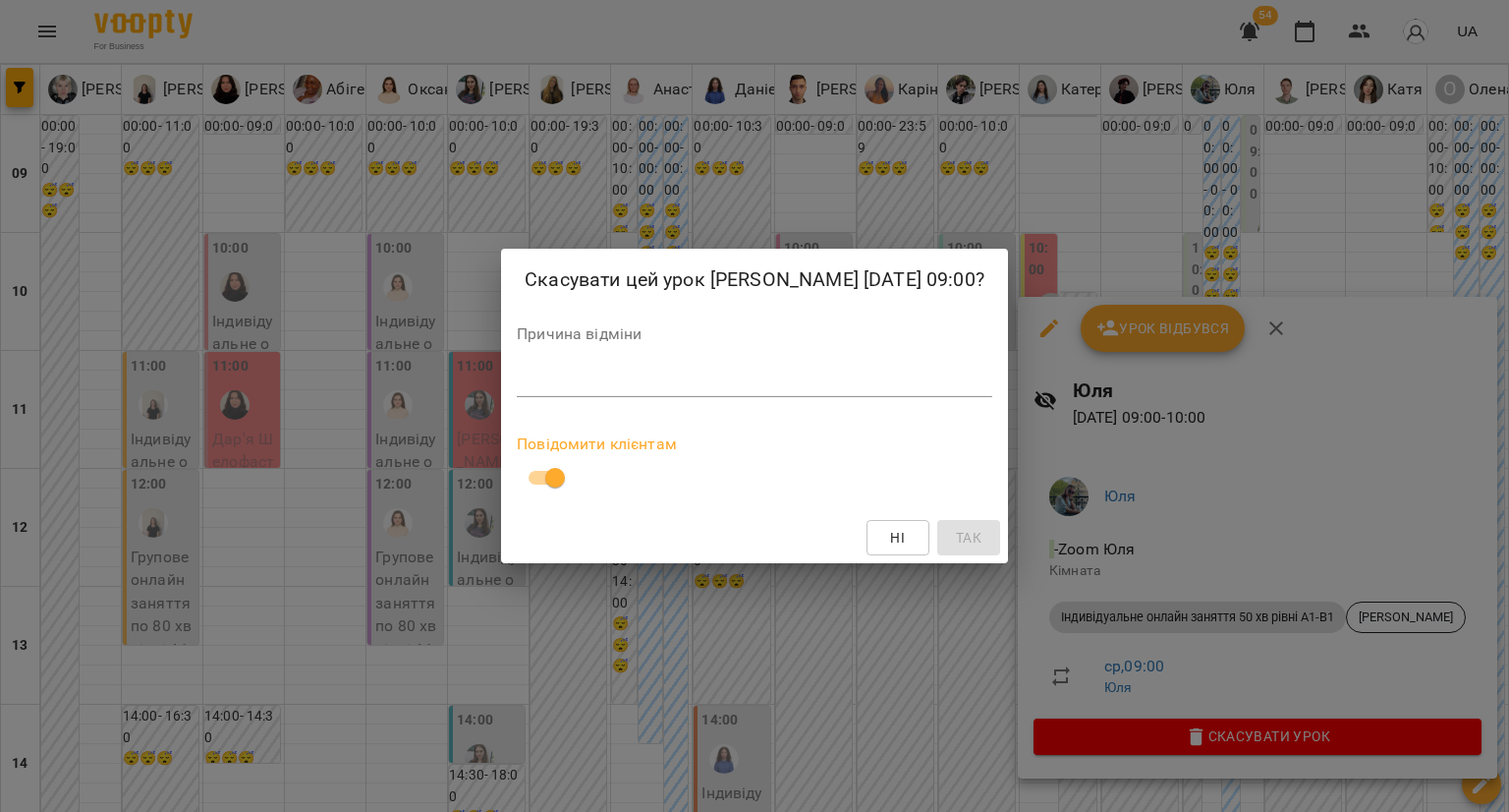
click at [615, 380] on textarea at bounding box center [754, 380] width 476 height 19
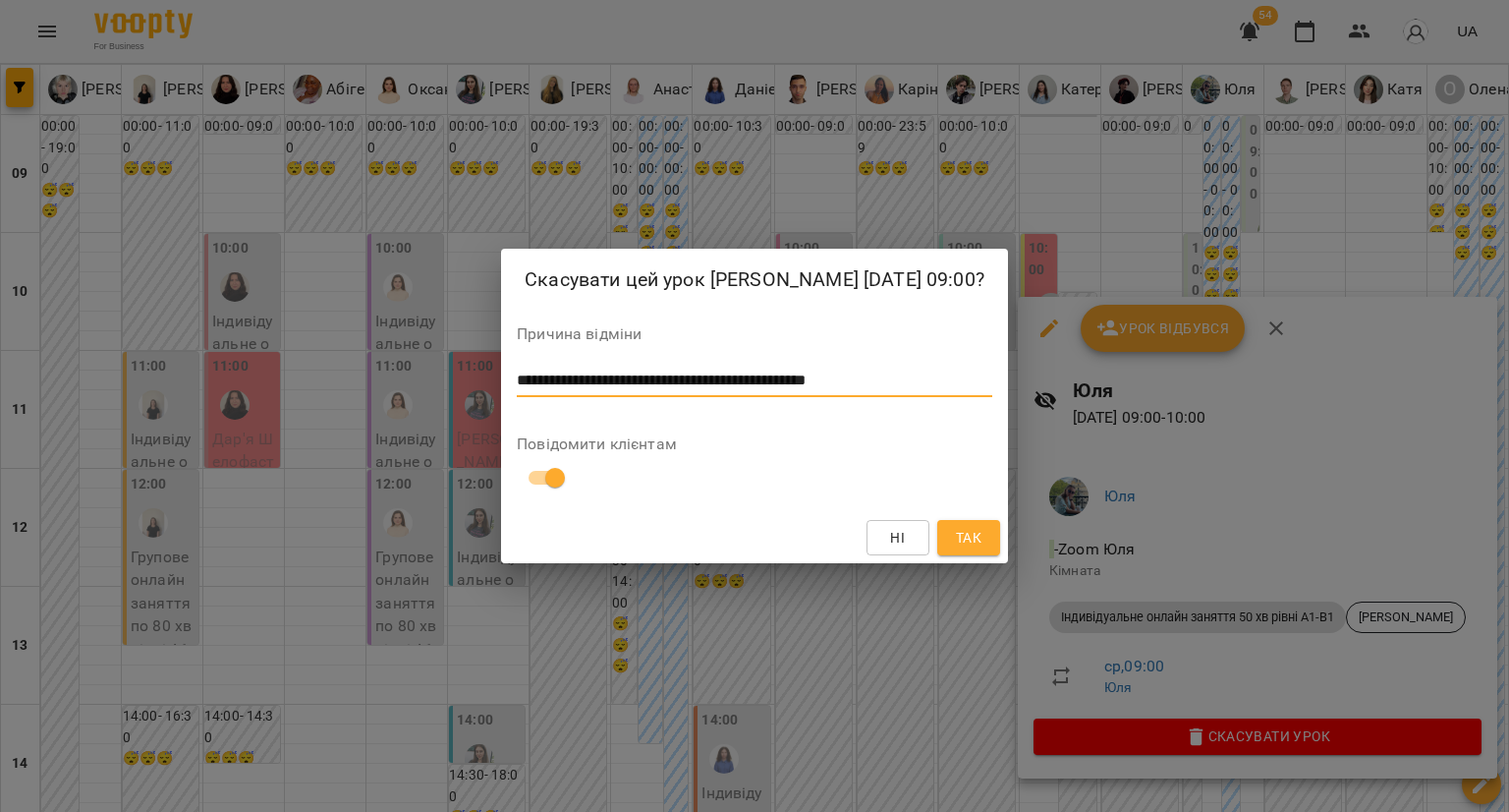
type textarea "**********"
click at [956, 532] on span "Так" at bounding box center [969, 537] width 26 height 24
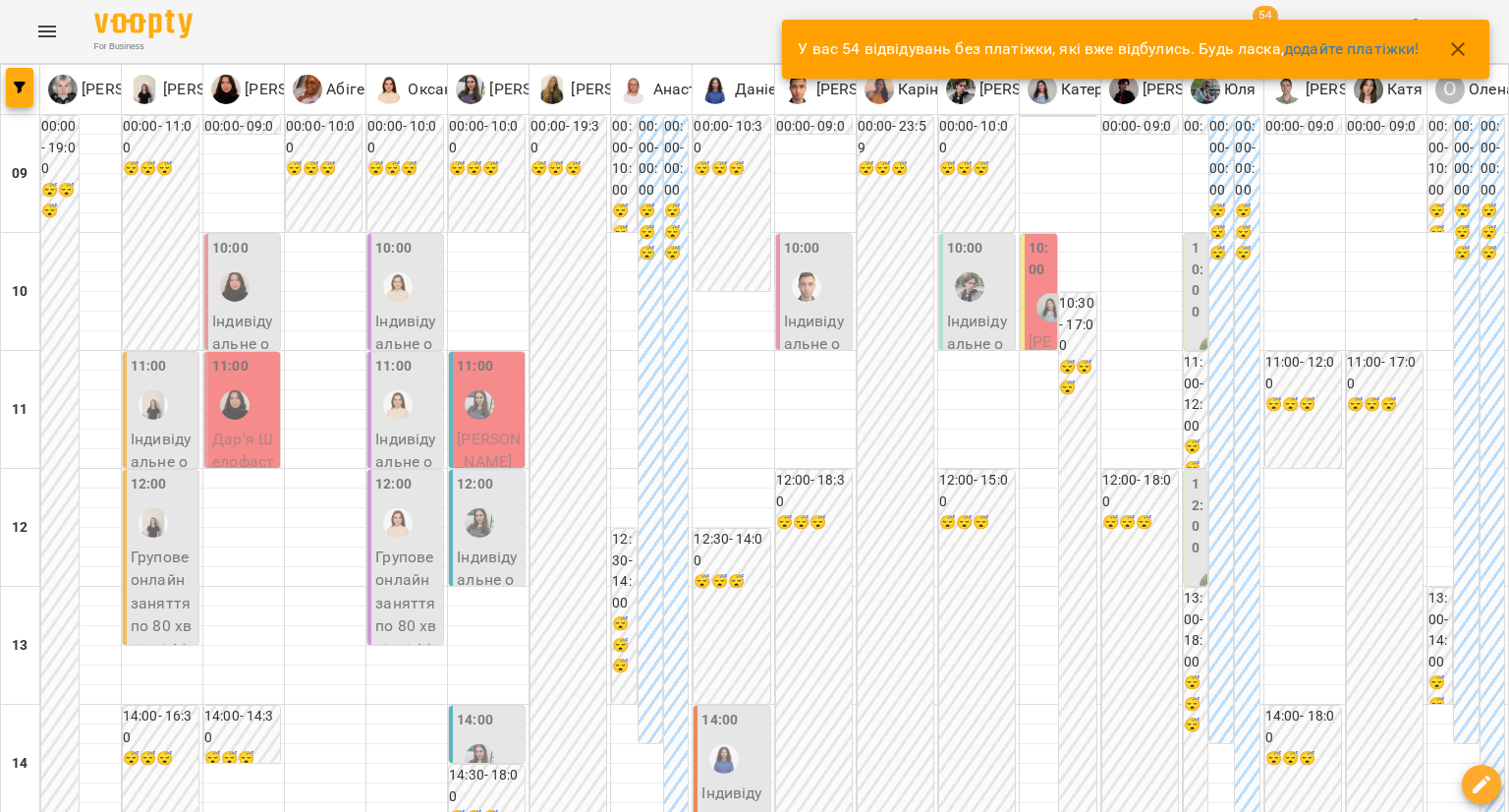
type input "**********"
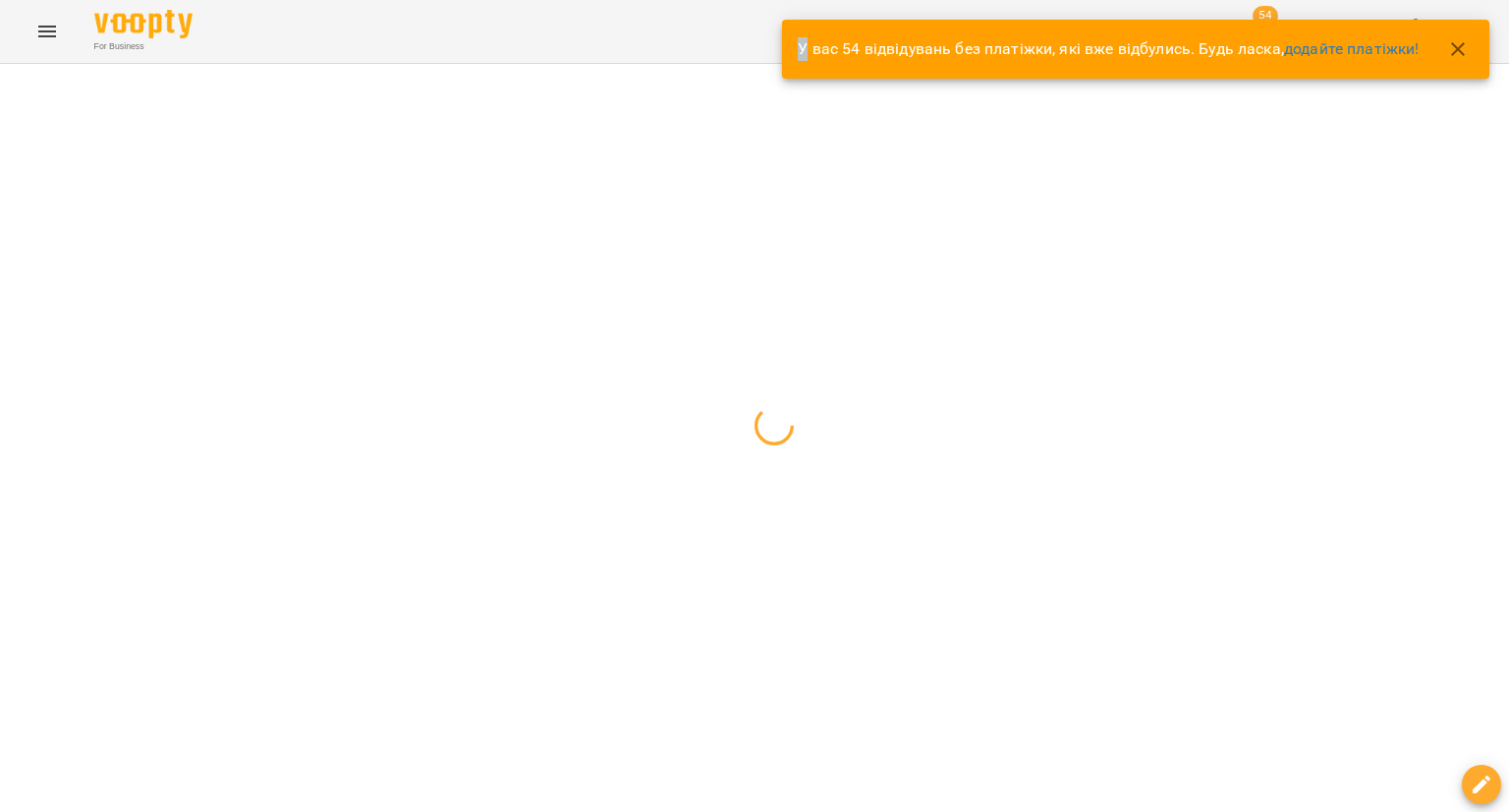
click at [616, 64] on div at bounding box center [754, 64] width 1509 height 0
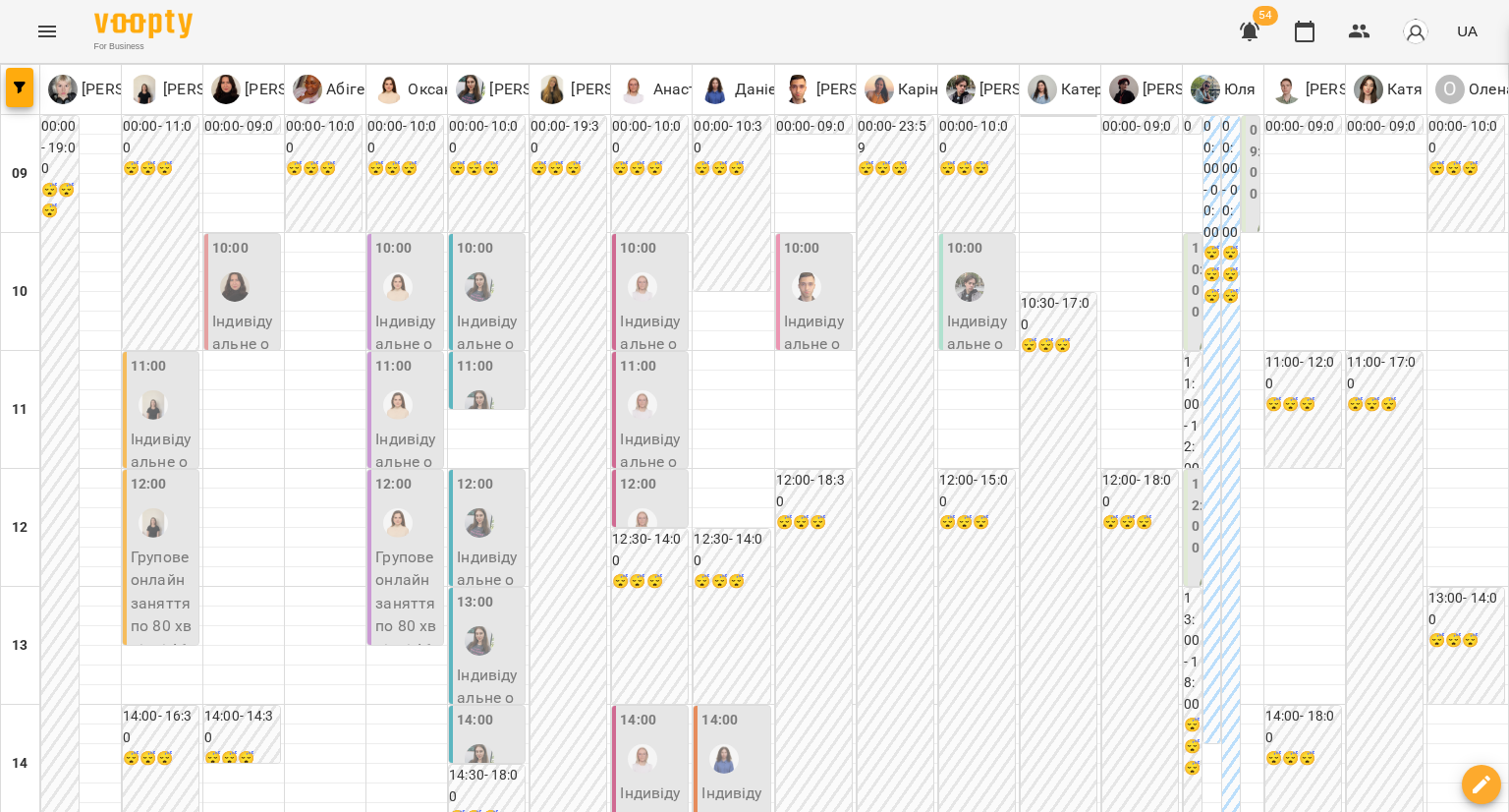
click at [1250, 190] on label "09:00" at bounding box center [1256, 163] width 12 height 85
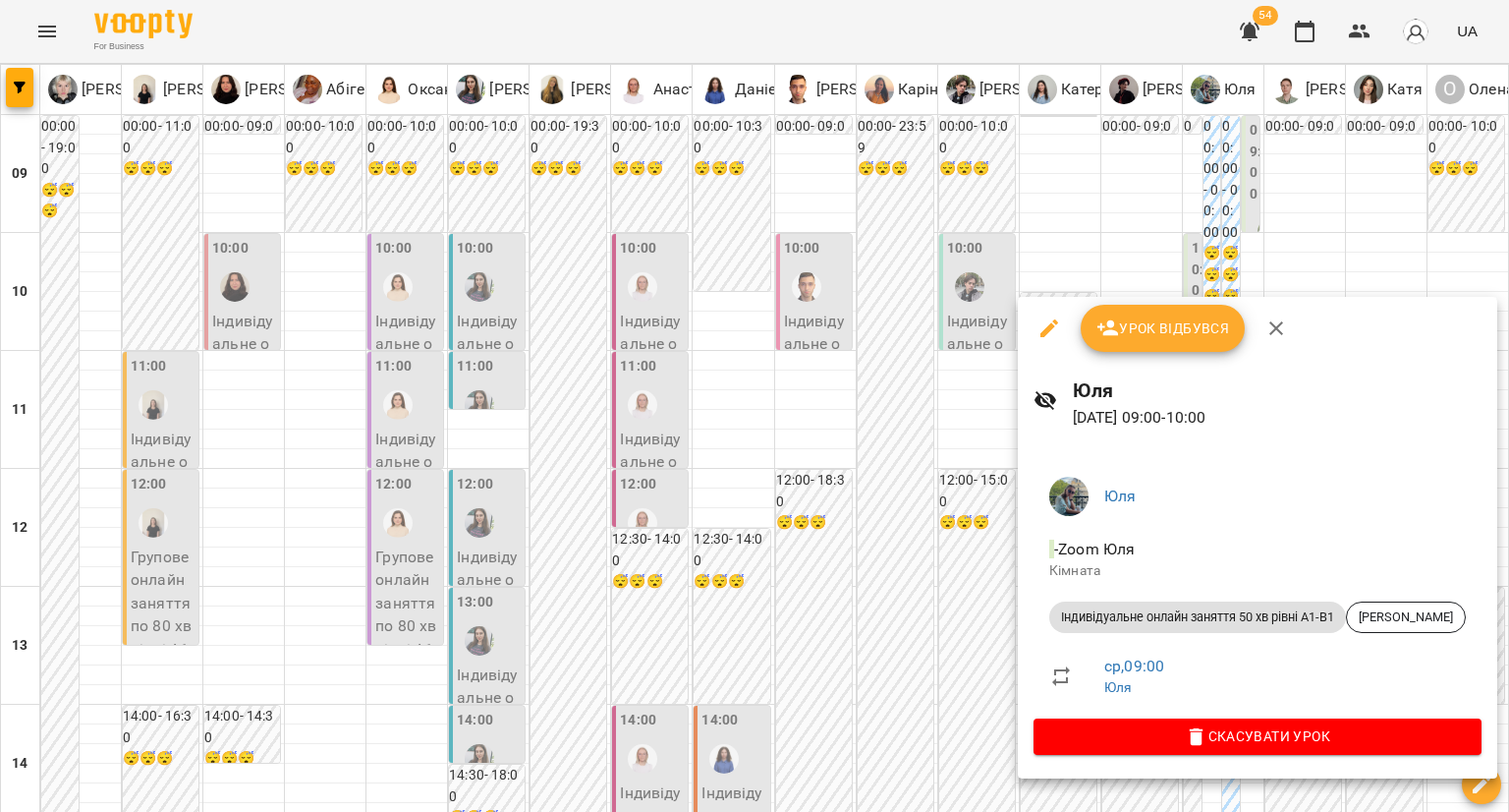
click at [1105, 729] on span "Скасувати Урок" at bounding box center [1258, 736] width 417 height 24
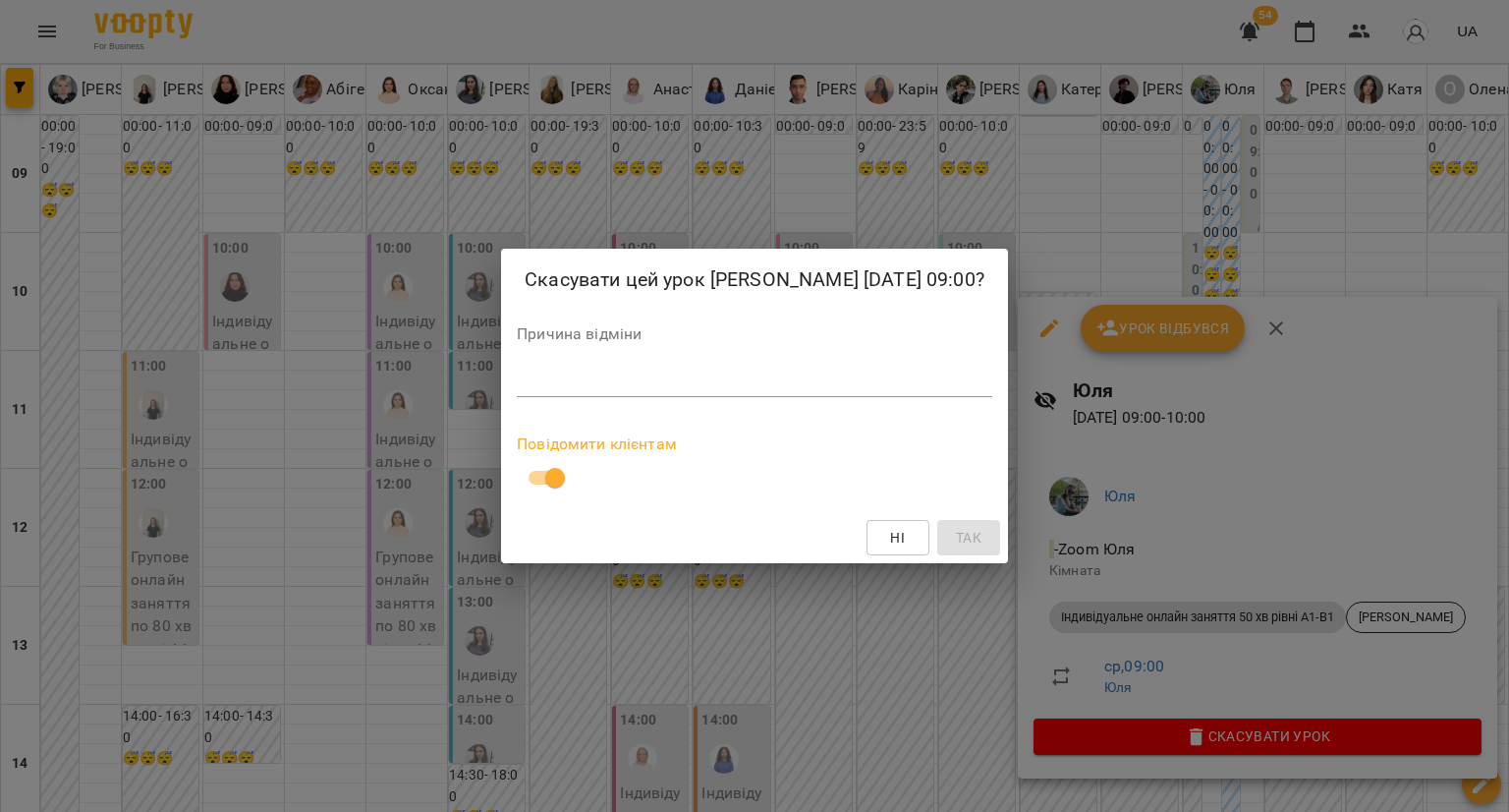
click at [641, 381] on textarea at bounding box center [754, 380] width 476 height 19
paste textarea "**********"
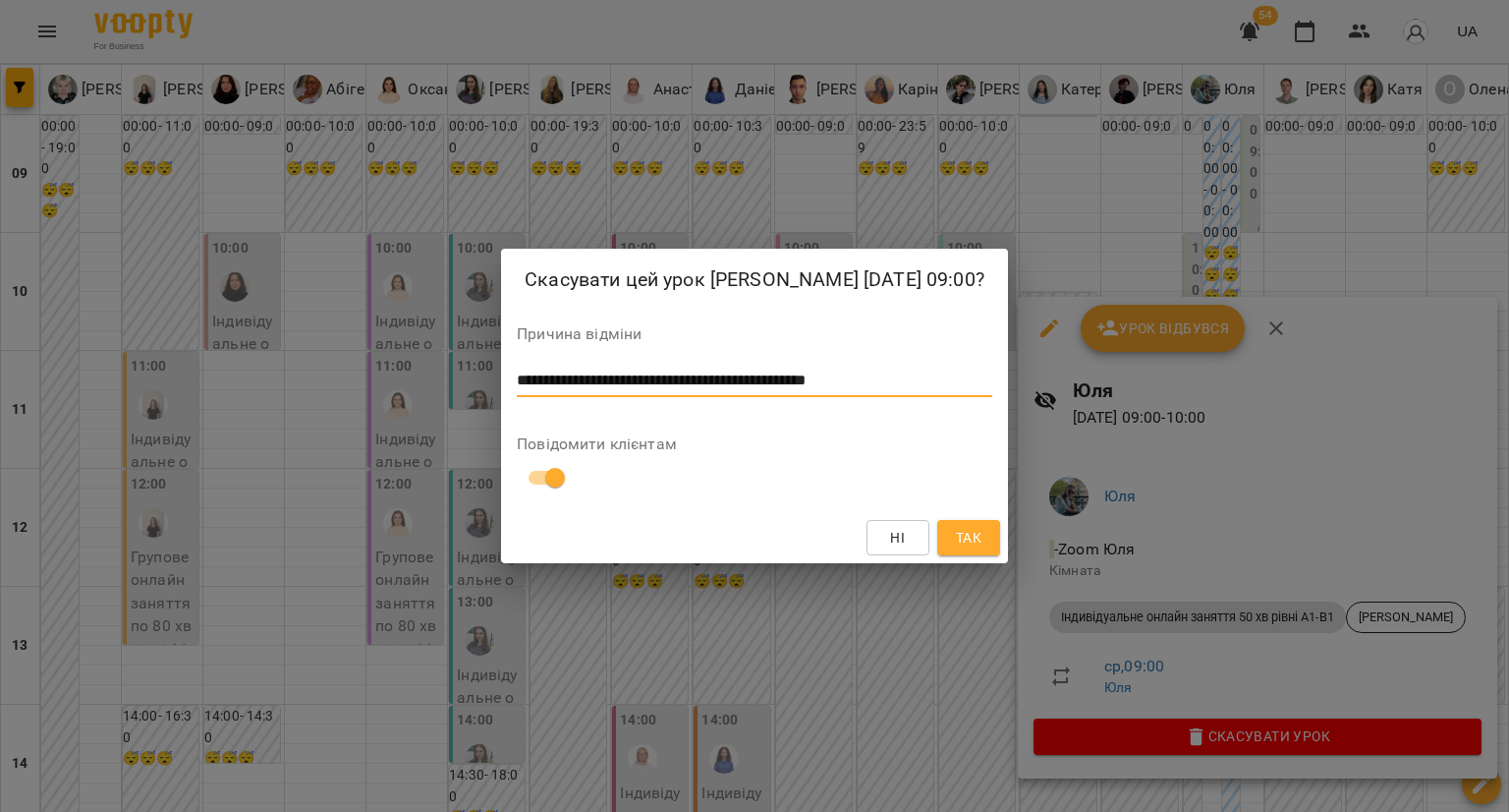
type textarea "**********"
click at [956, 525] on span "Так" at bounding box center [969, 537] width 26 height 24
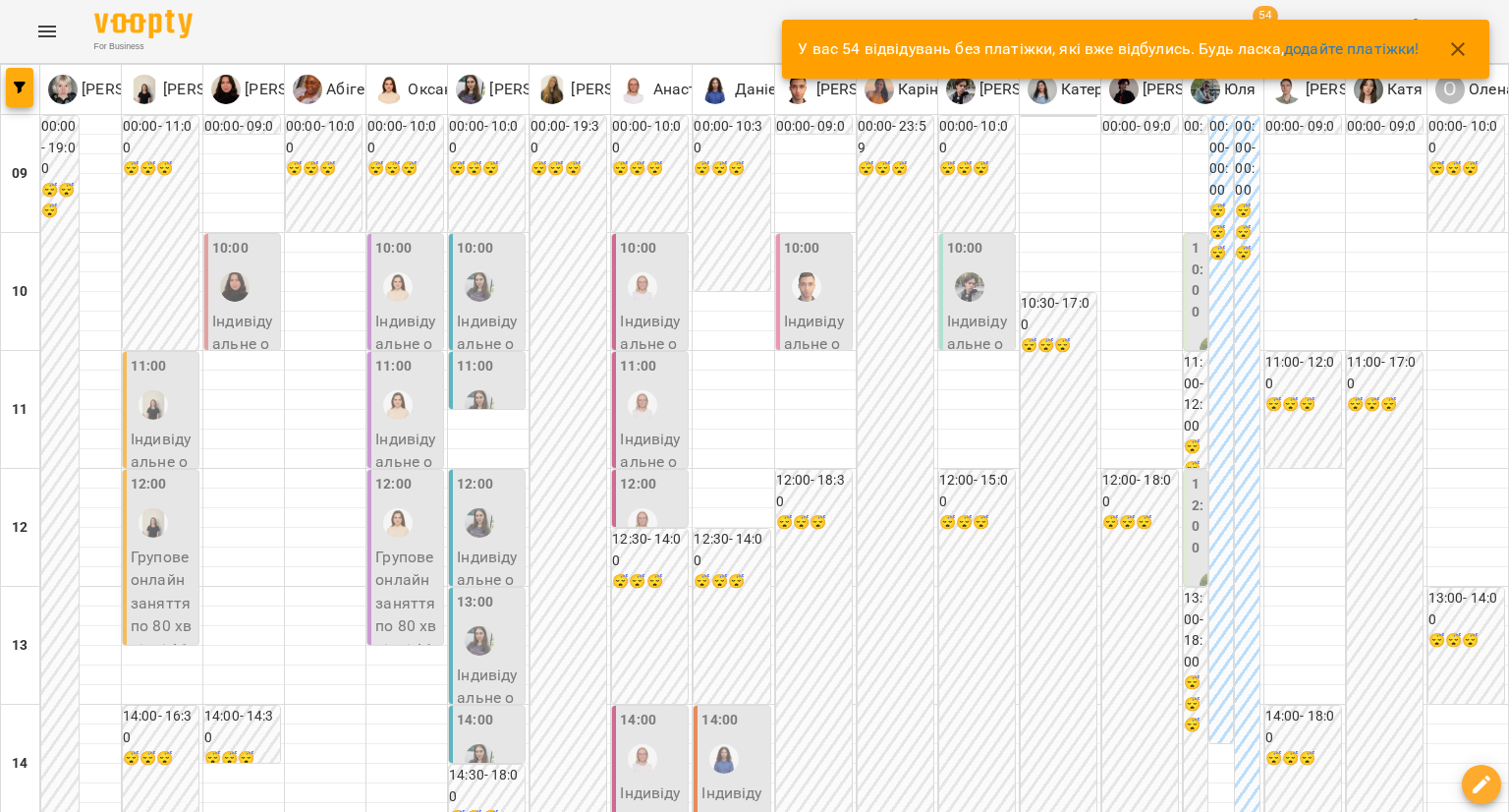
click at [1192, 276] on label "10:00" at bounding box center [1198, 280] width 12 height 85
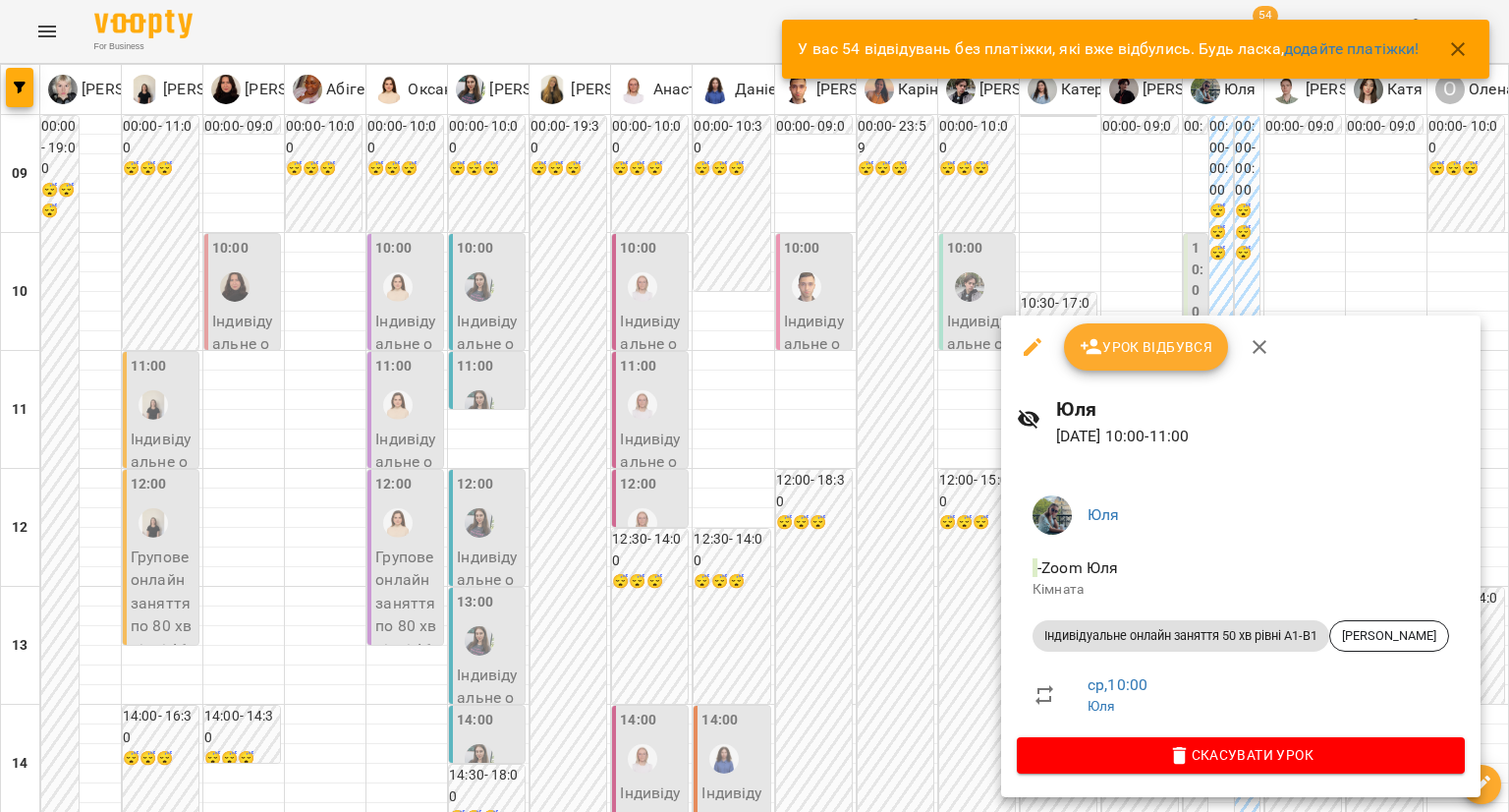
click at [955, 556] on div at bounding box center [754, 406] width 1509 height 812
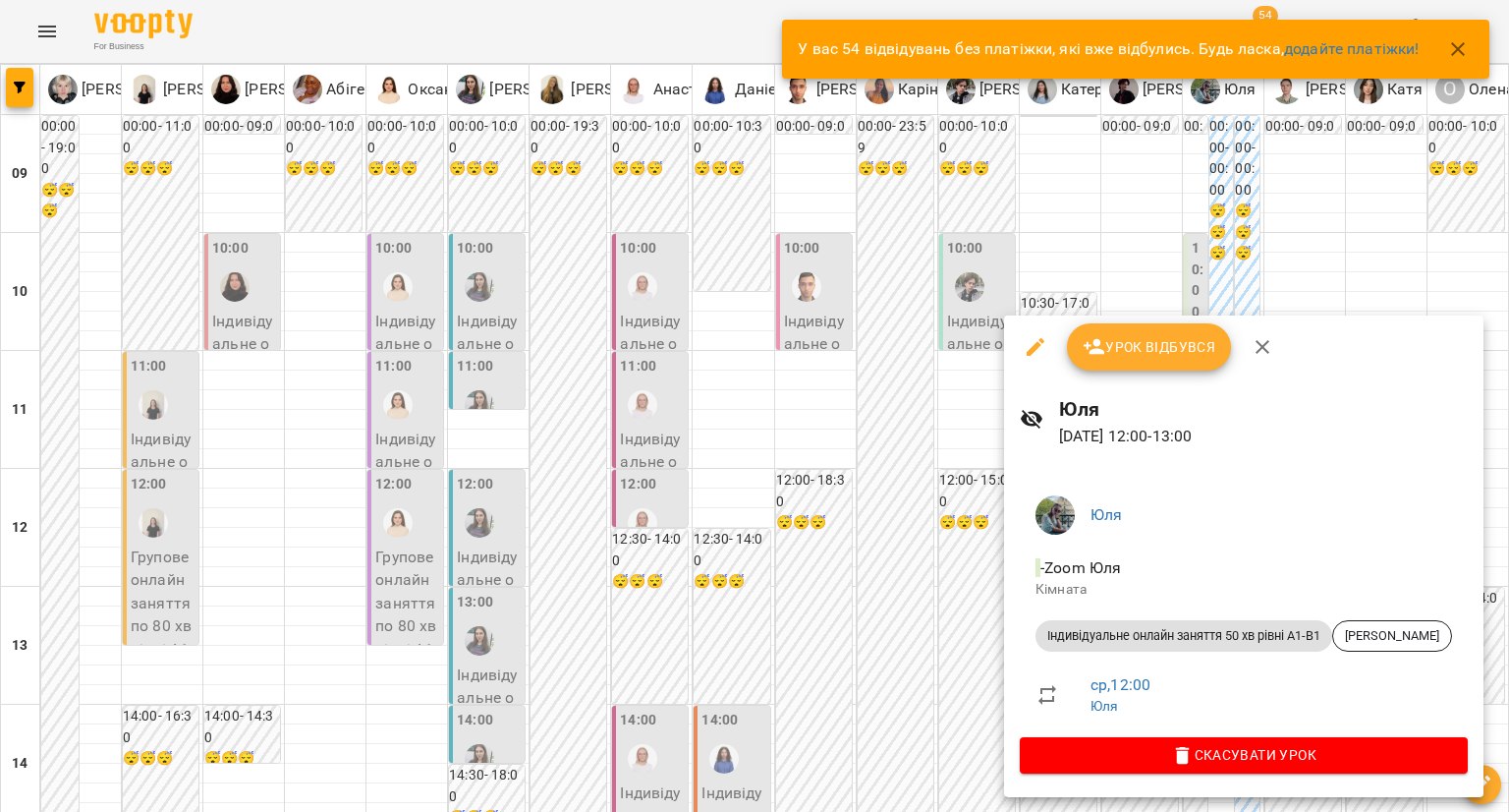
click at [982, 569] on div at bounding box center [754, 406] width 1509 height 812
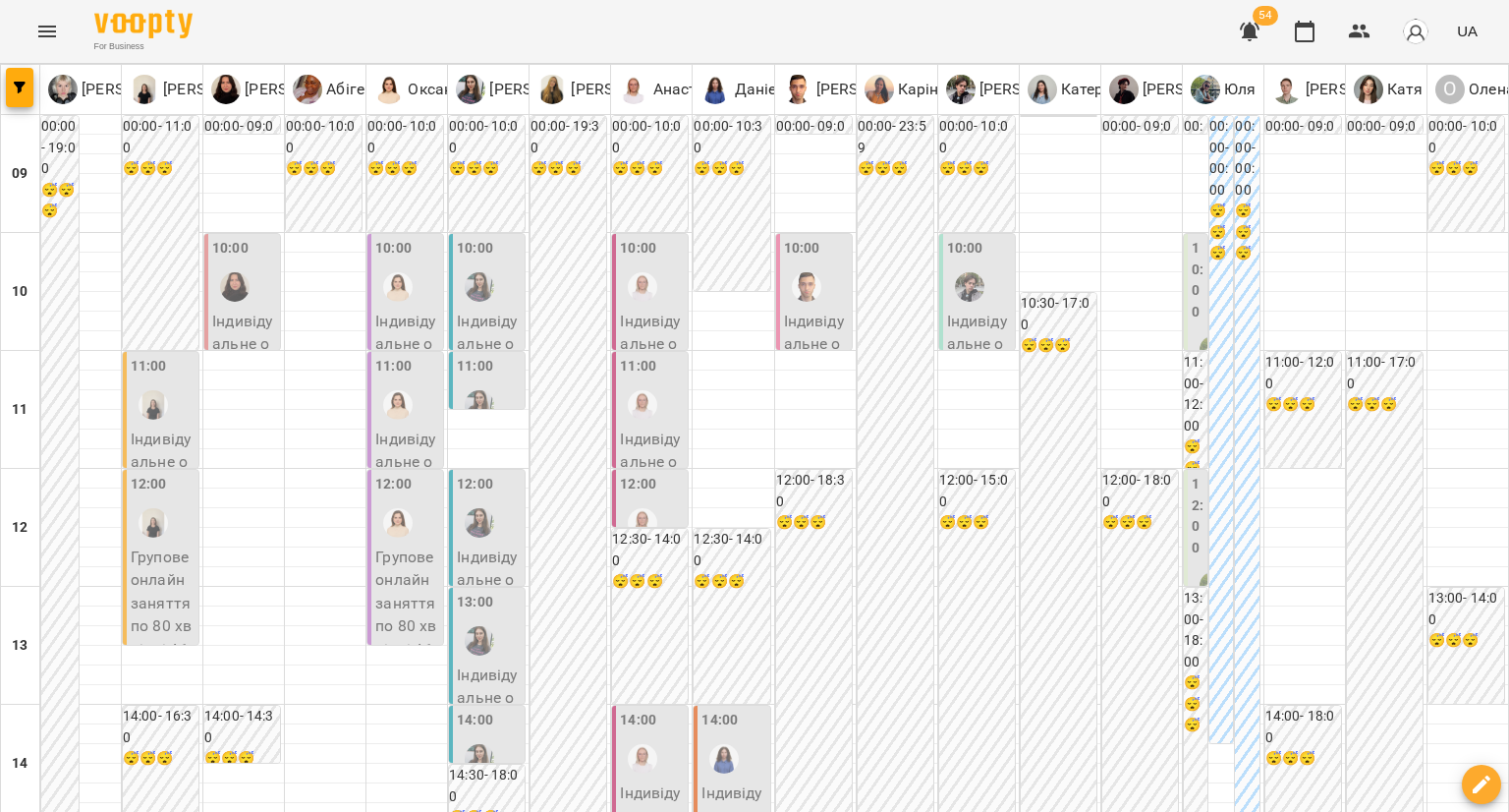
scroll to position [1085, 0]
click at [1313, 33] on icon "button" at bounding box center [1305, 32] width 24 height 24
click at [1192, 307] on label "10:00" at bounding box center [1198, 280] width 12 height 85
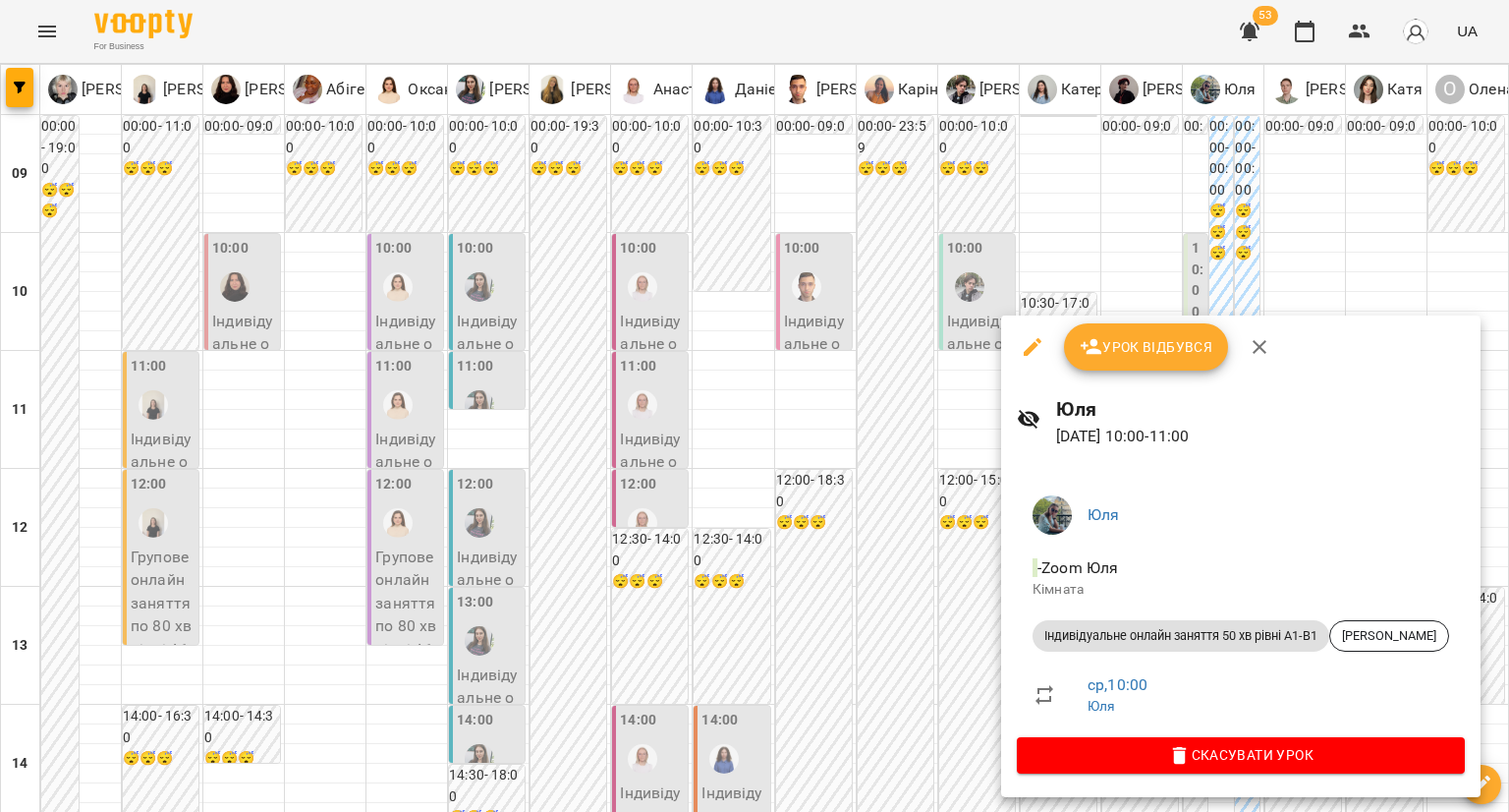
click at [917, 570] on div at bounding box center [754, 406] width 1509 height 812
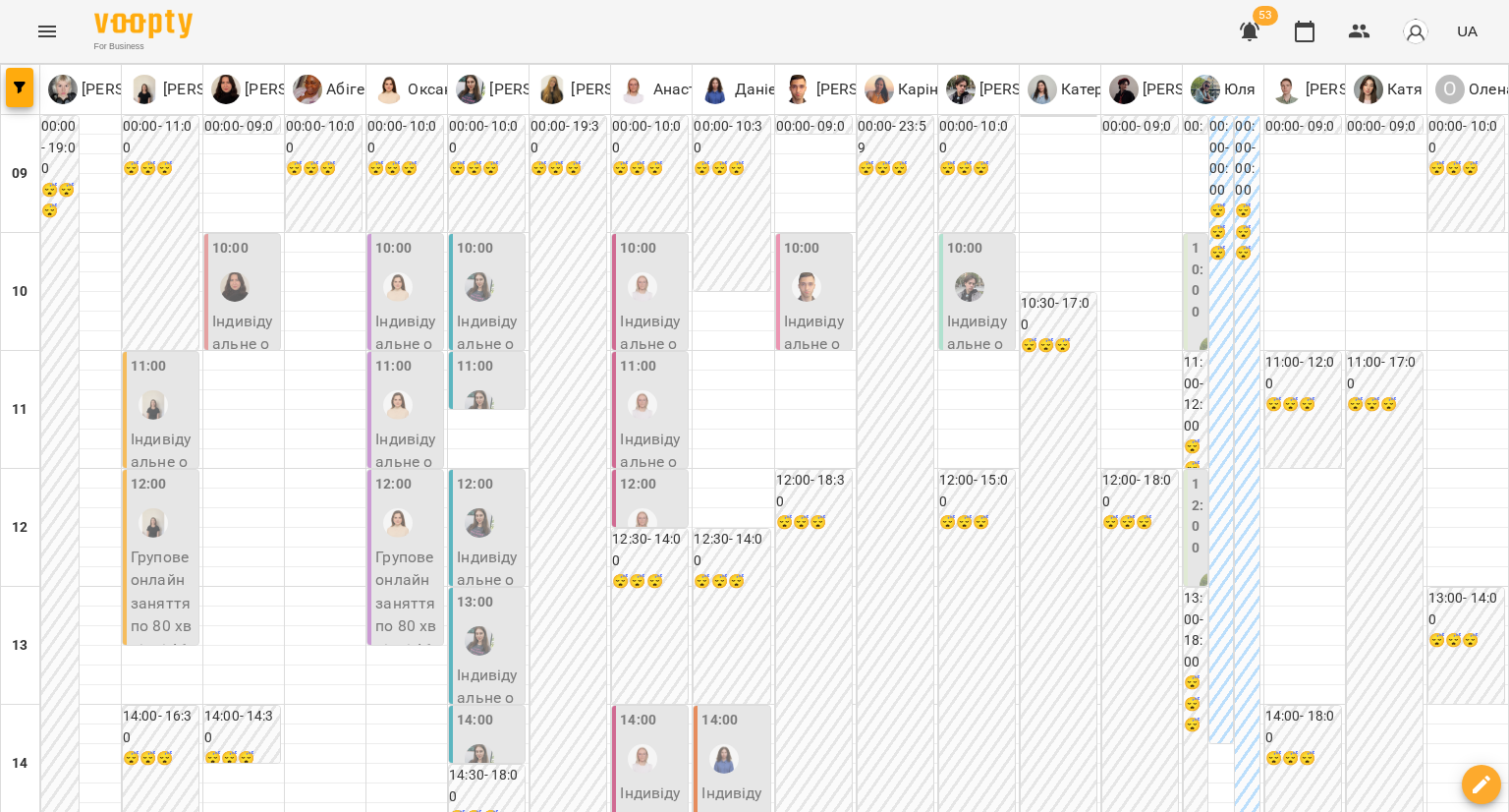
click at [1192, 516] on label "12:00" at bounding box center [1198, 516] width 12 height 85
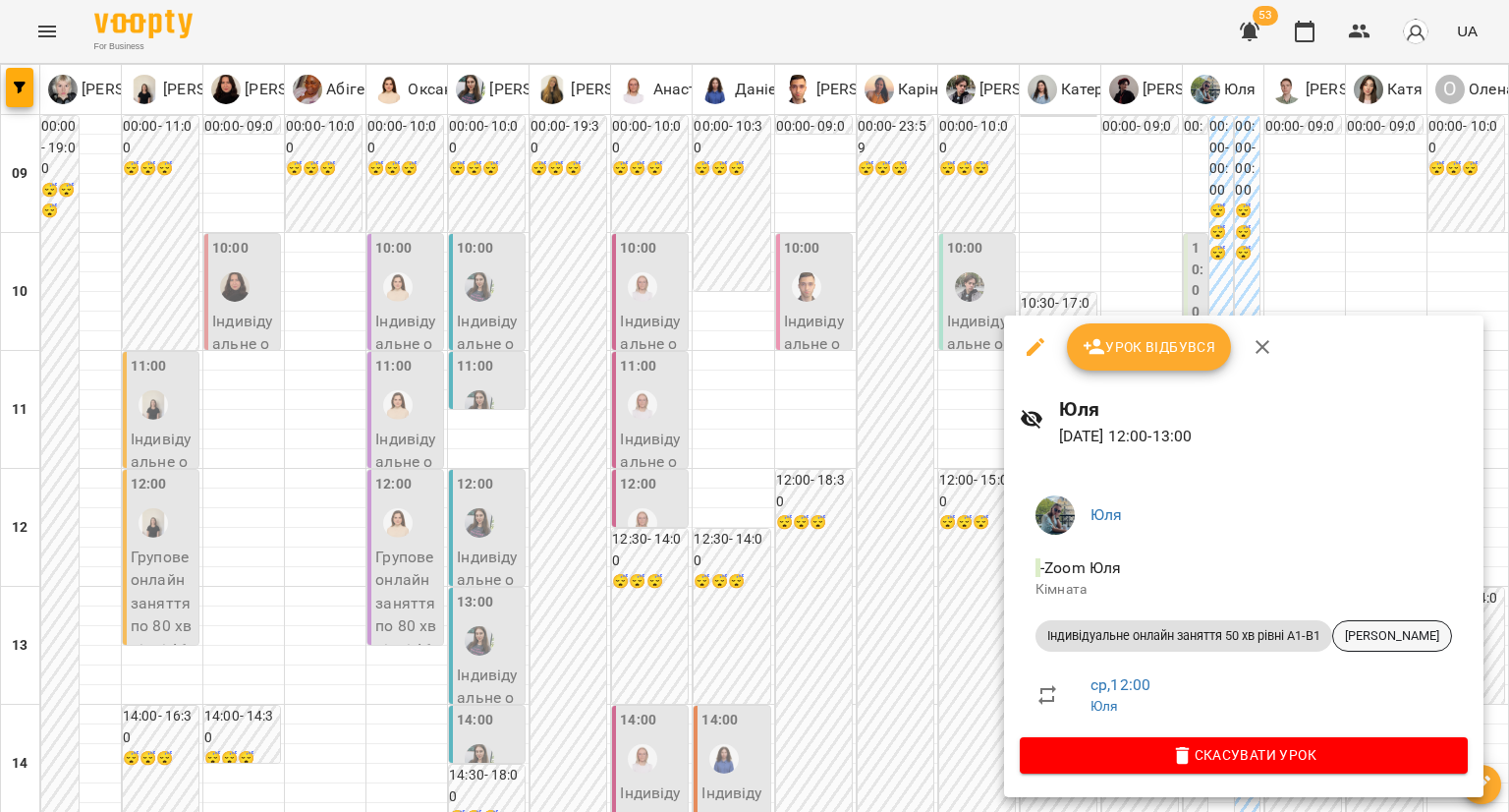
click at [1400, 633] on span "Аліна Градиська" at bounding box center [1393, 636] width 118 height 18
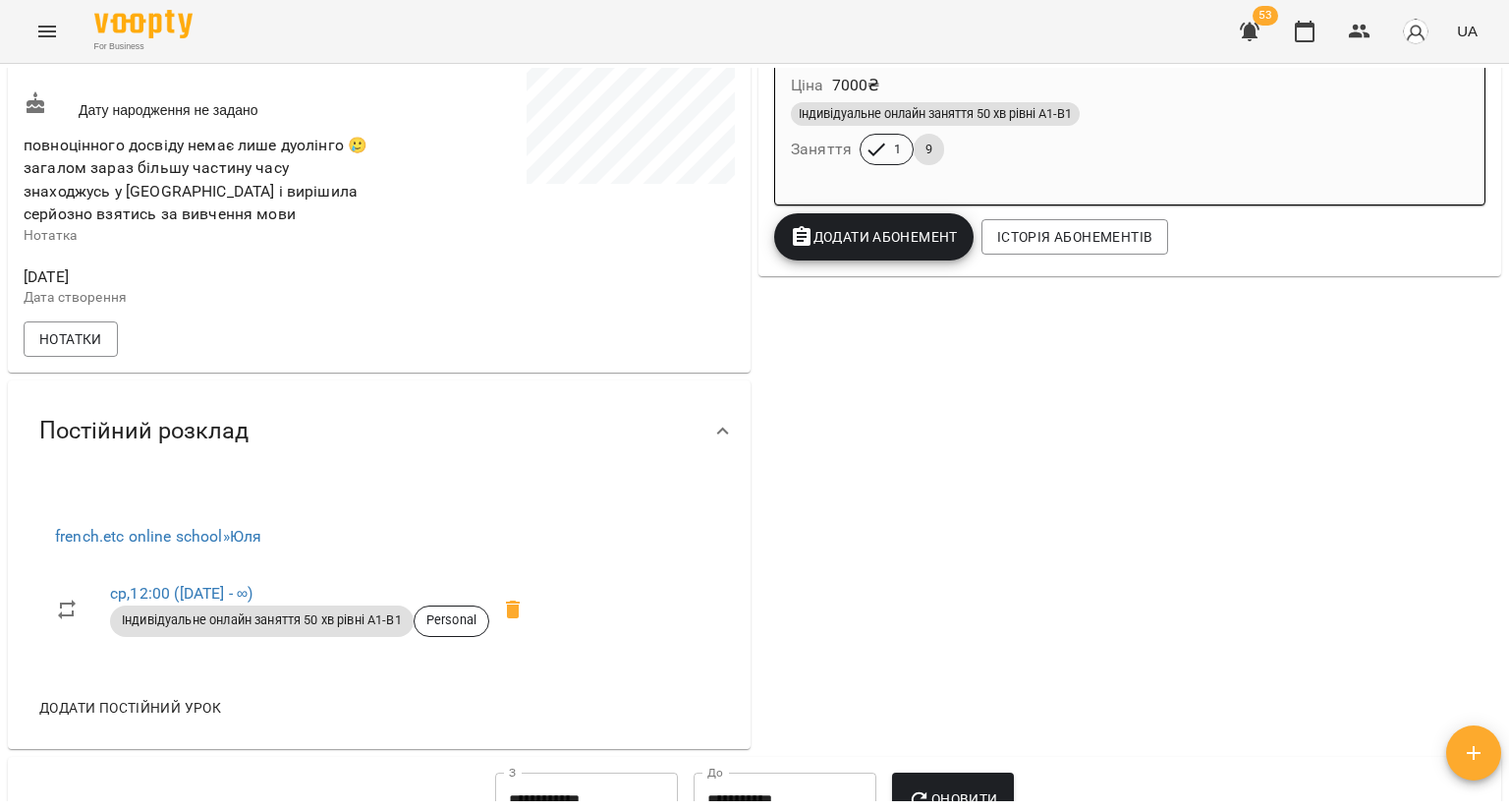
scroll to position [142, 0]
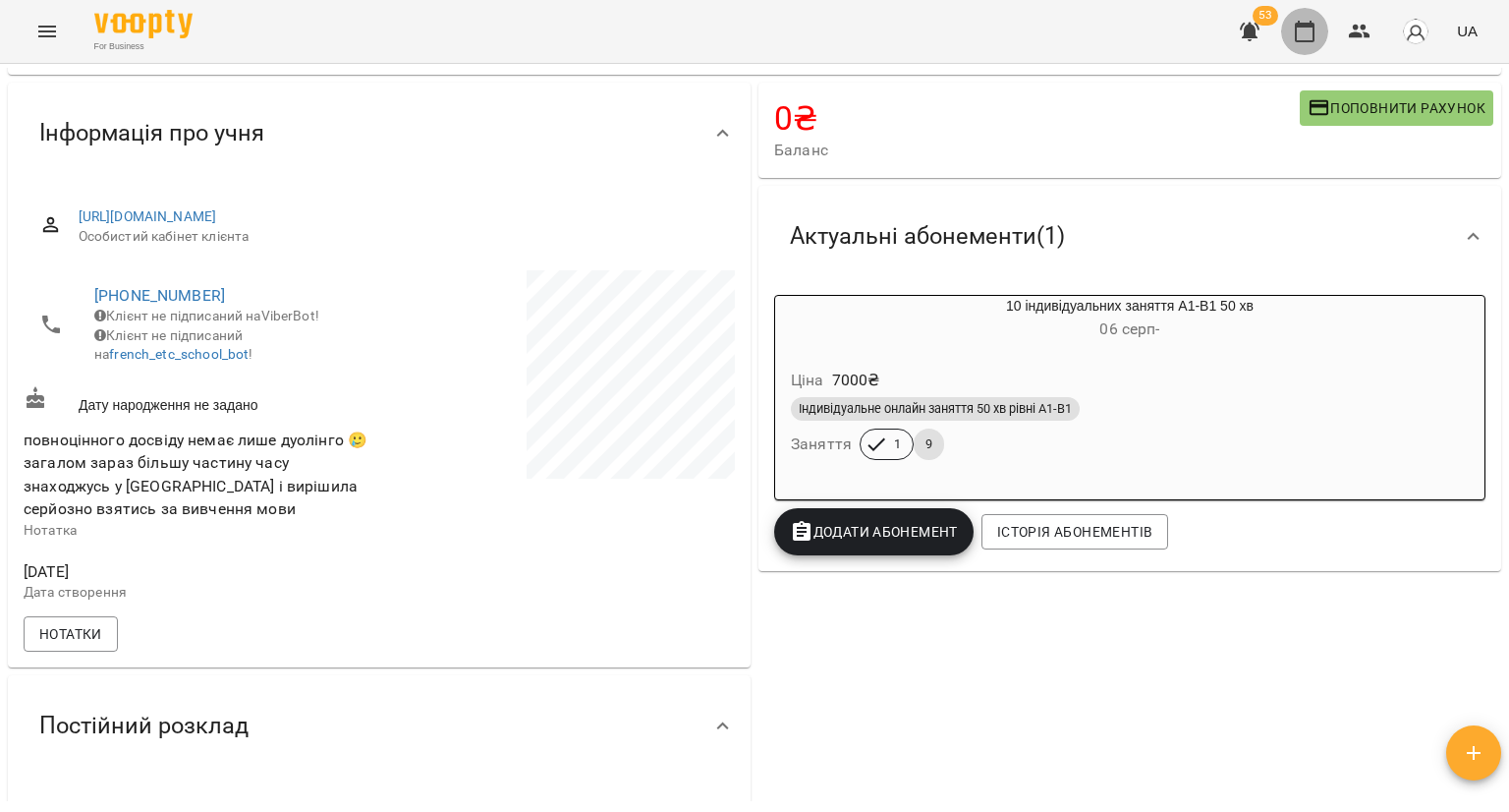
click at [1293, 21] on icon "button" at bounding box center [1305, 32] width 24 height 24
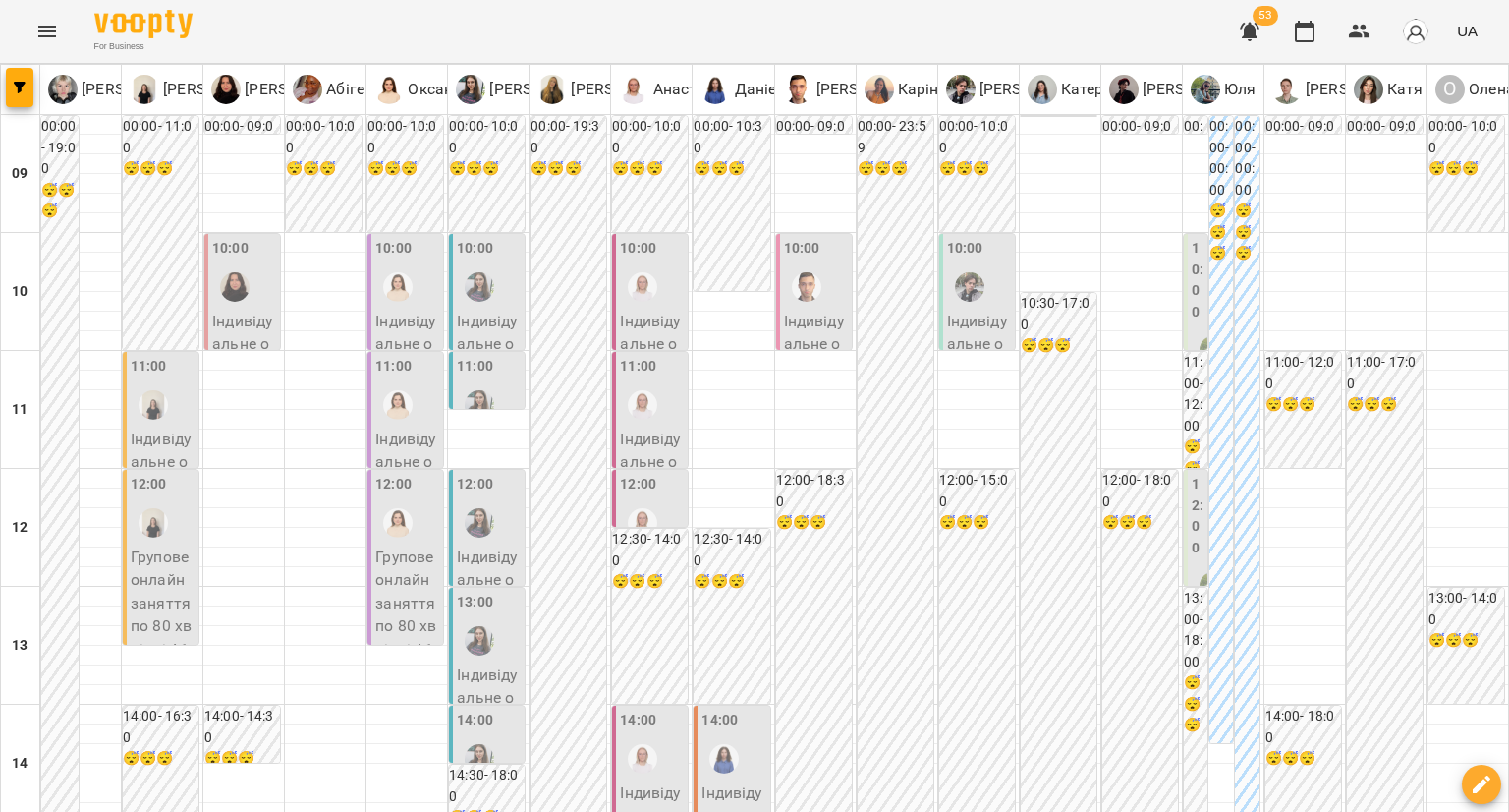
type input "**********"
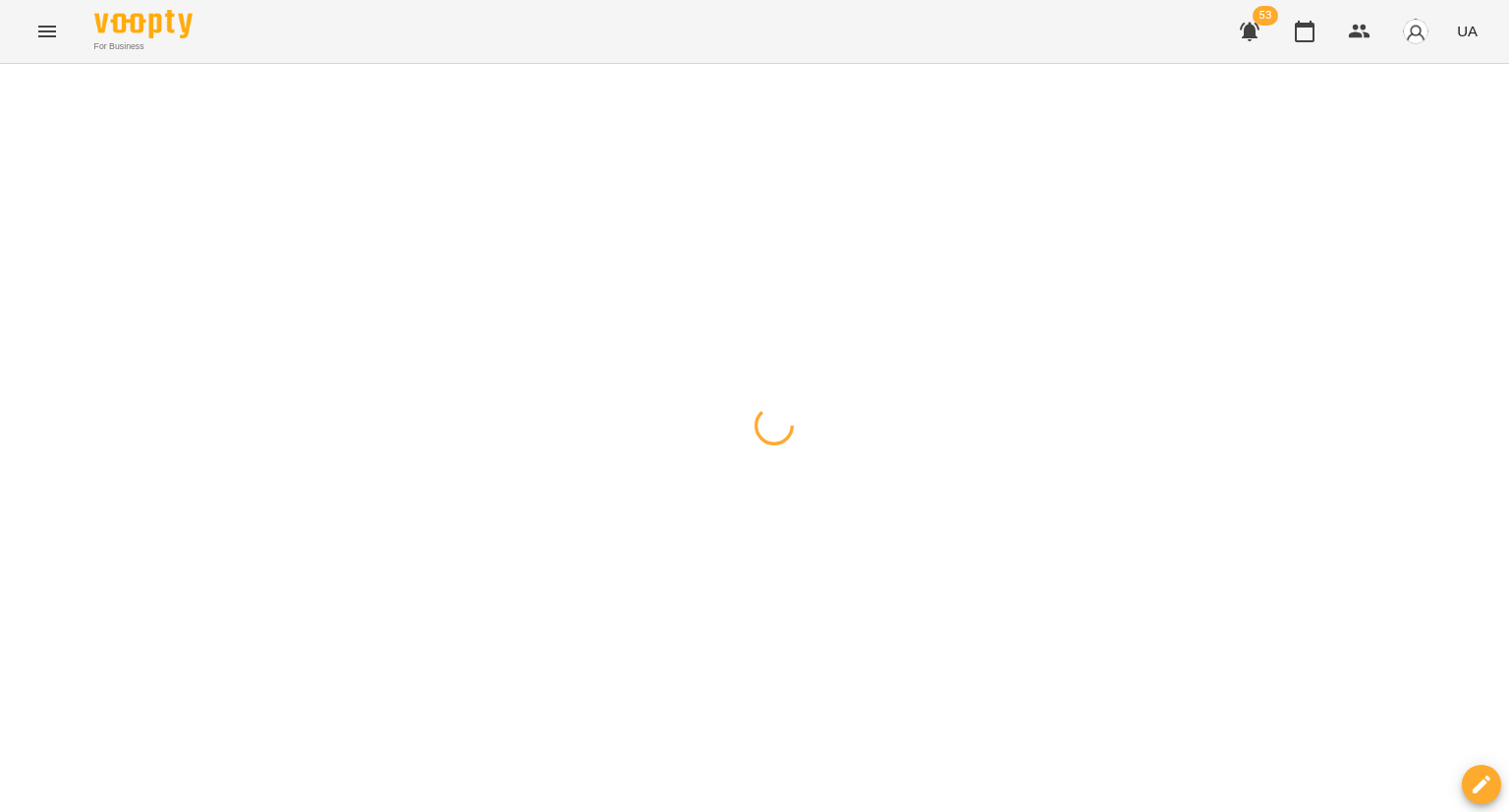
click at [259, 64] on div at bounding box center [754, 64] width 1509 height 0
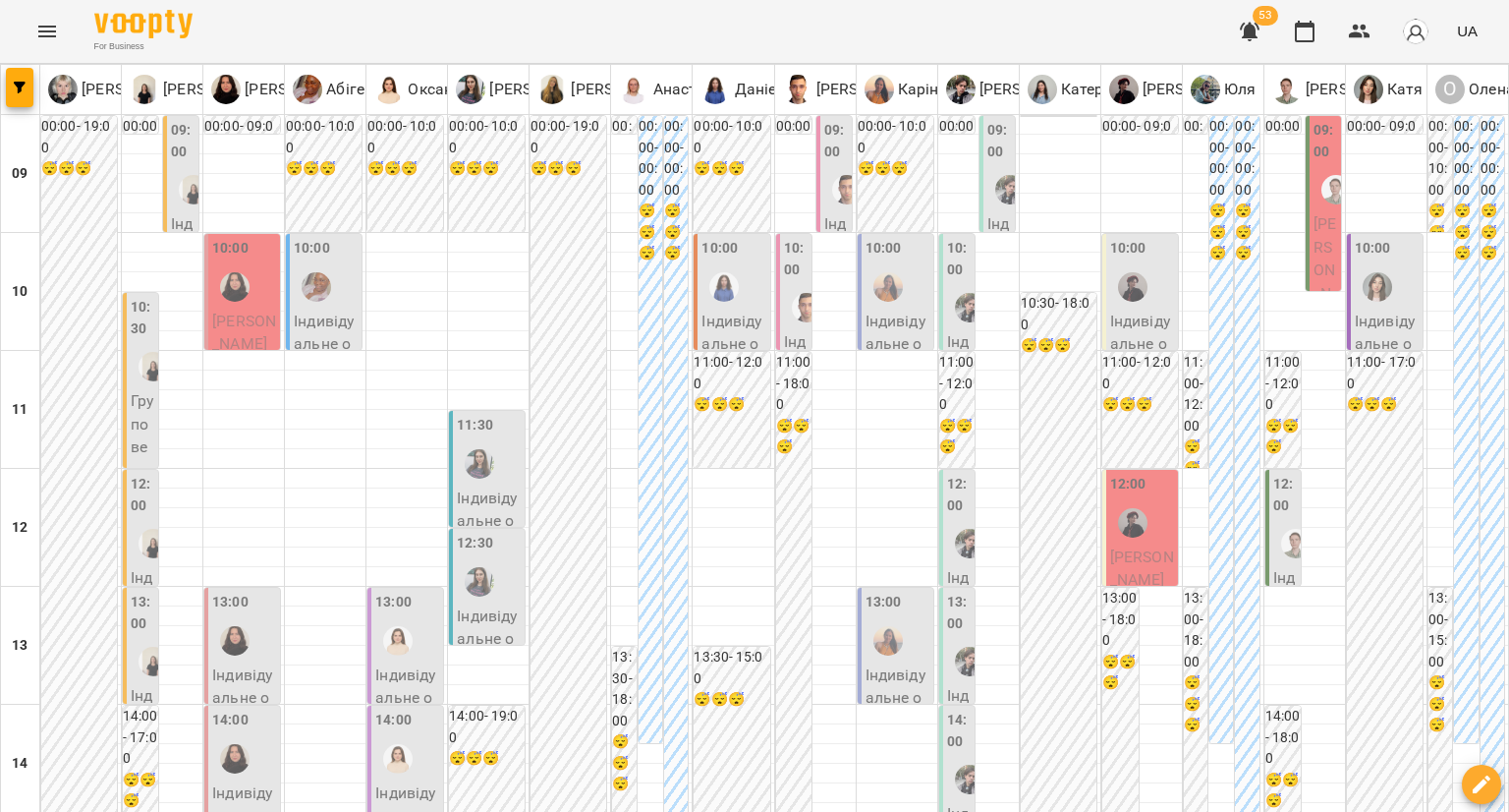
type input "**********"
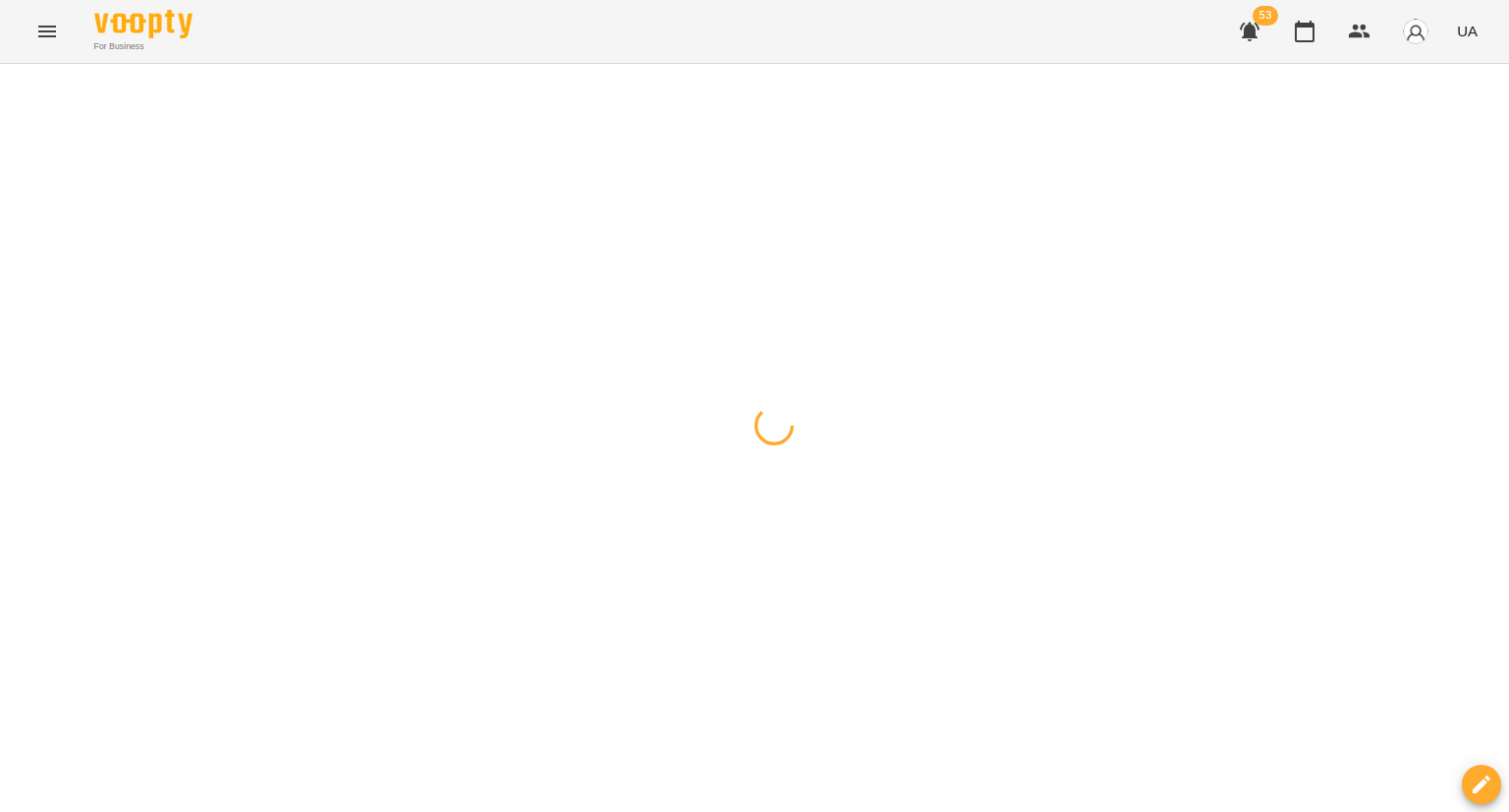
click at [271, 64] on div at bounding box center [754, 64] width 1509 height 0
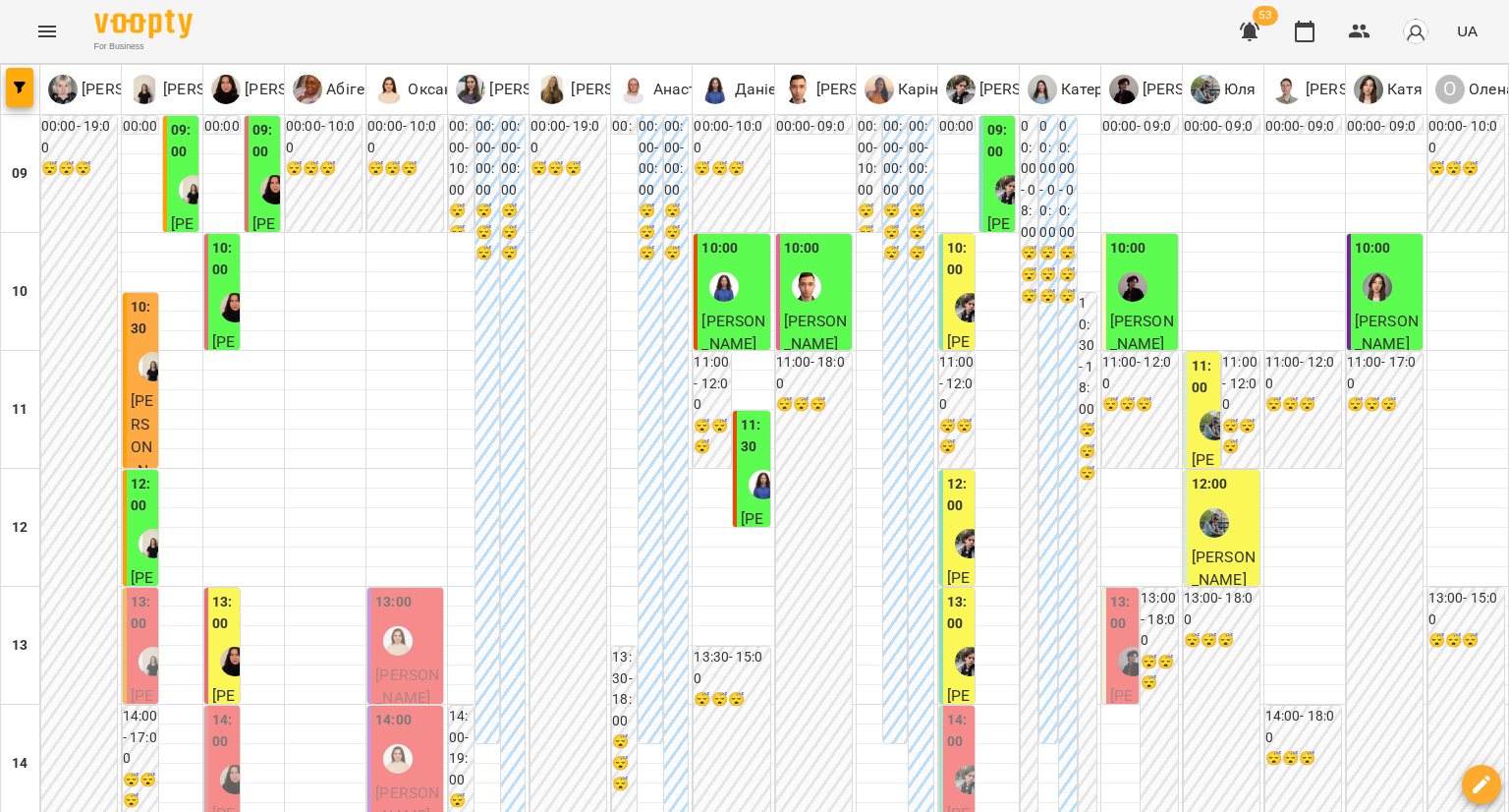
scroll to position [196, 0]
click at [955, 528] on img "Микита" at bounding box center [970, 543] width 30 height 30
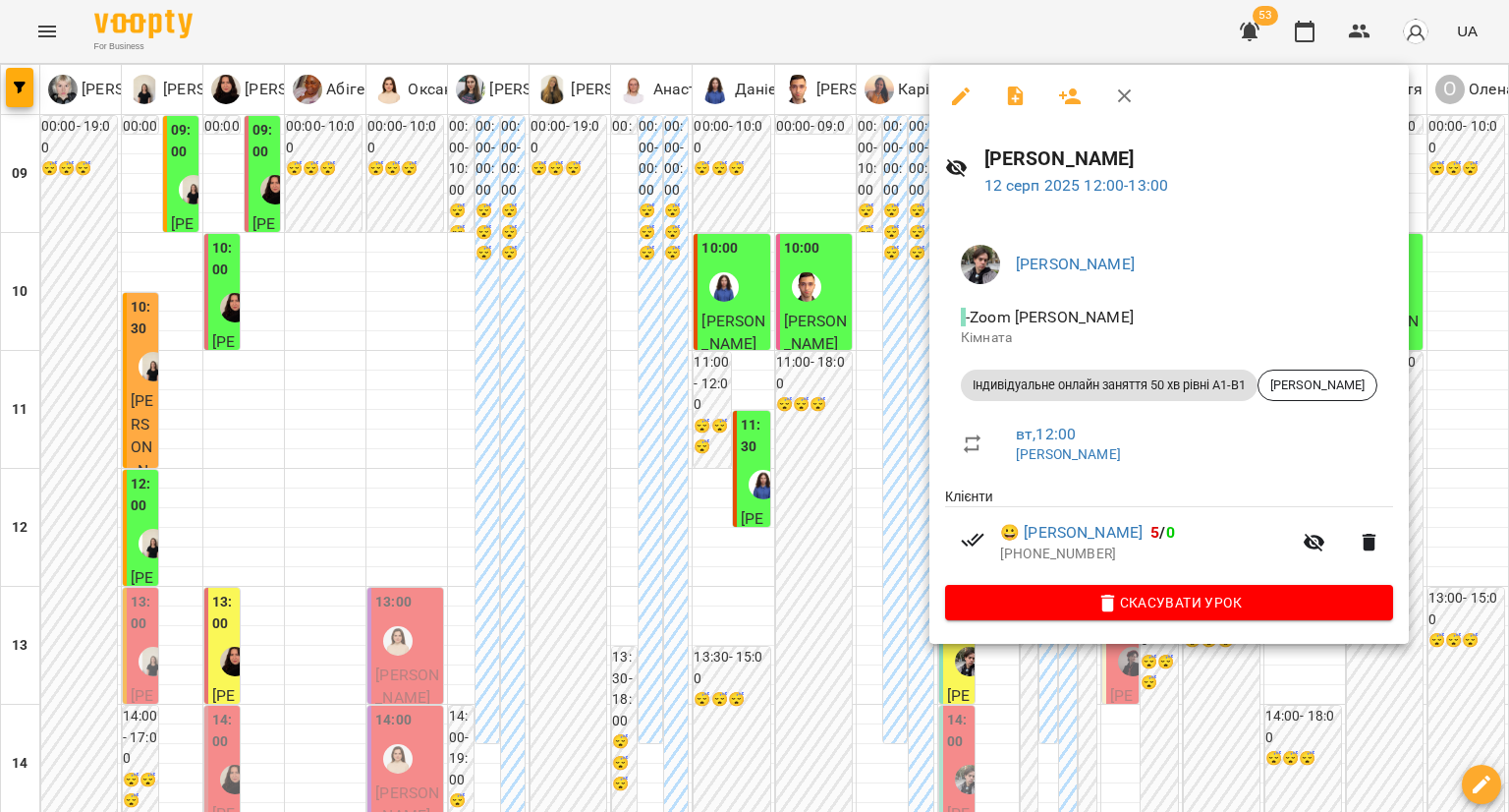
click at [892, 410] on div at bounding box center [754, 406] width 1509 height 812
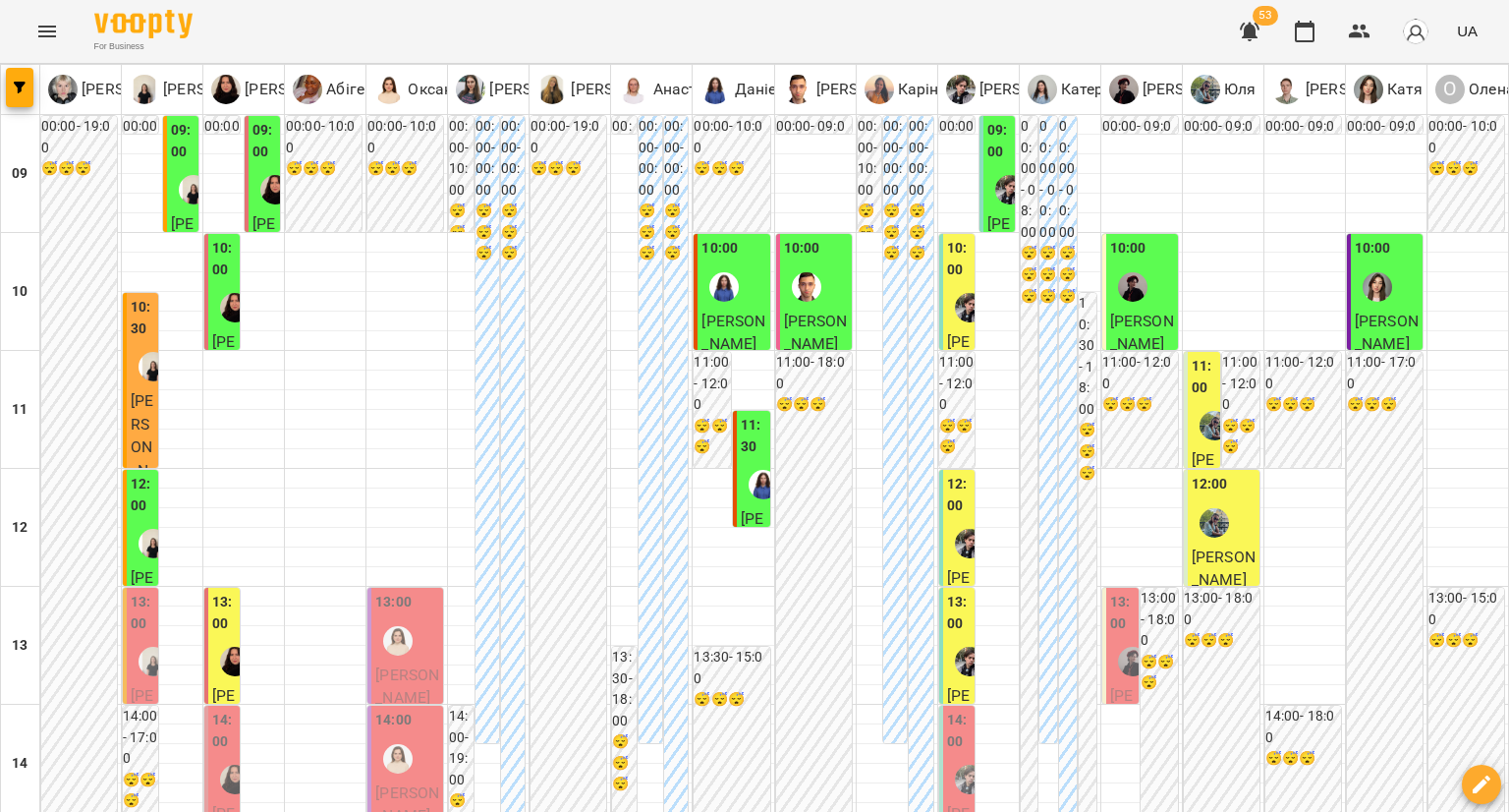
click at [748, 415] on div "11:30" at bounding box center [754, 439] width 26 height 47
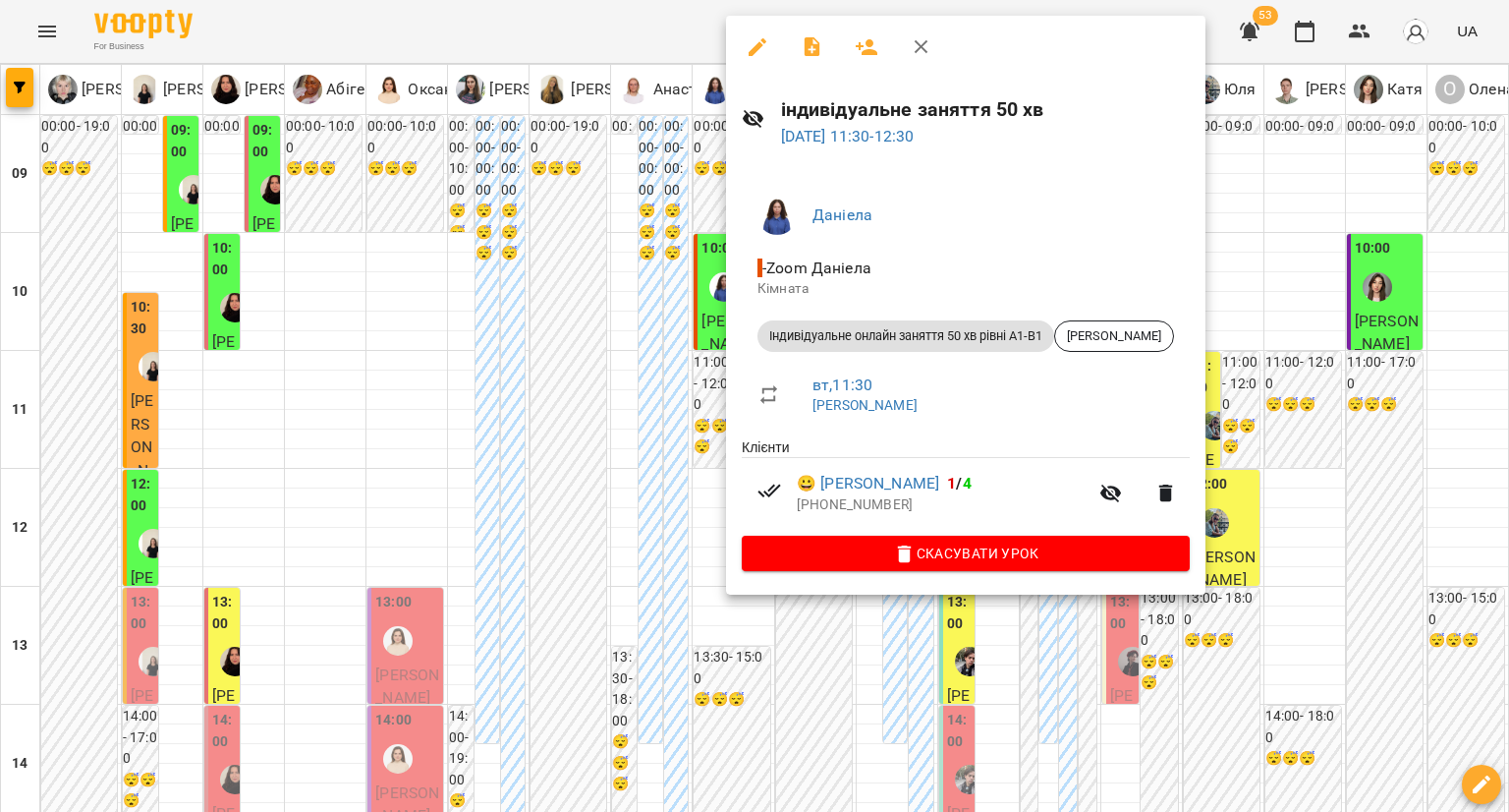
click at [658, 351] on div at bounding box center [754, 406] width 1509 height 812
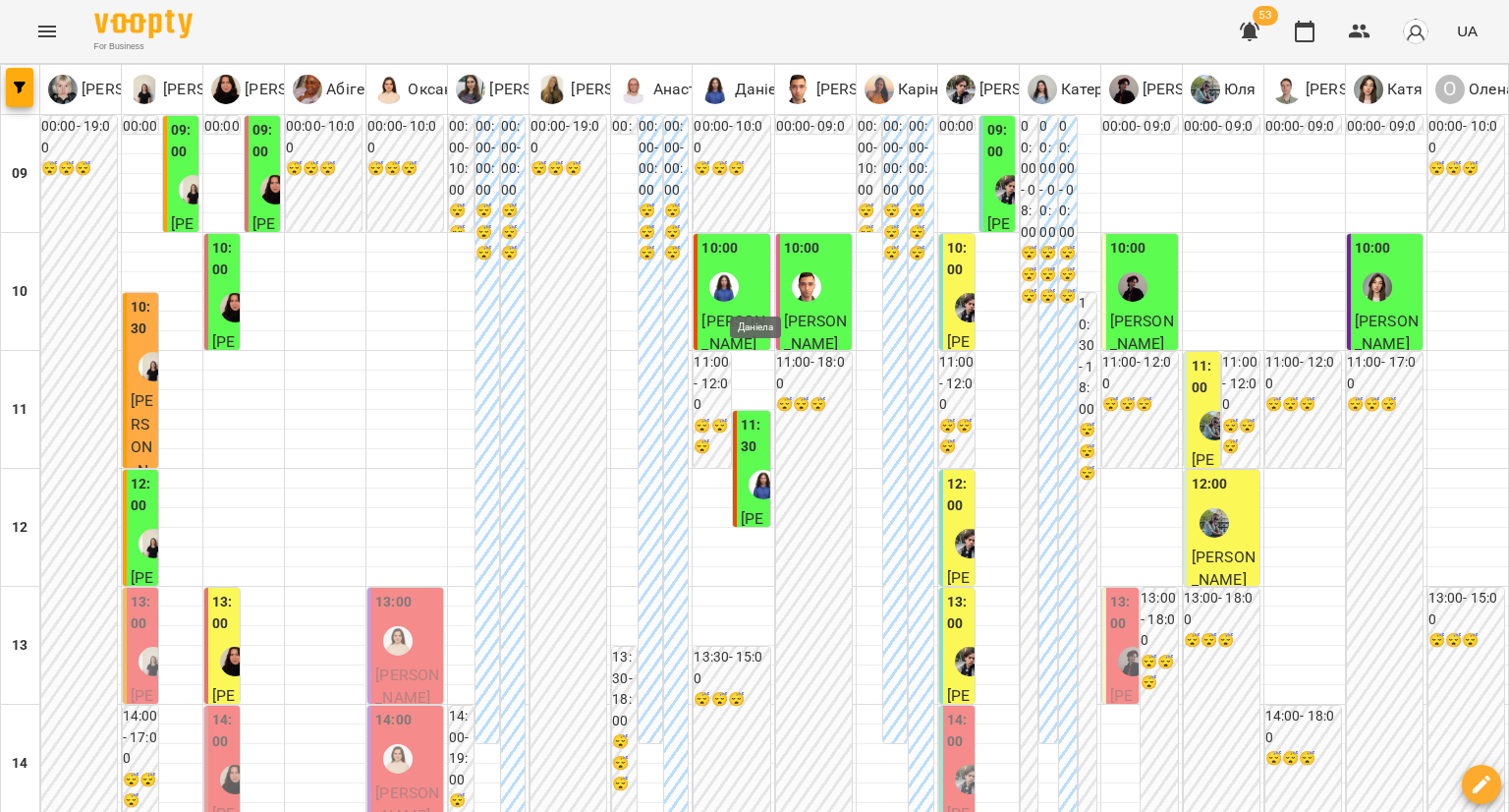
click at [763, 470] on img "Даніела" at bounding box center [764, 485] width 30 height 30
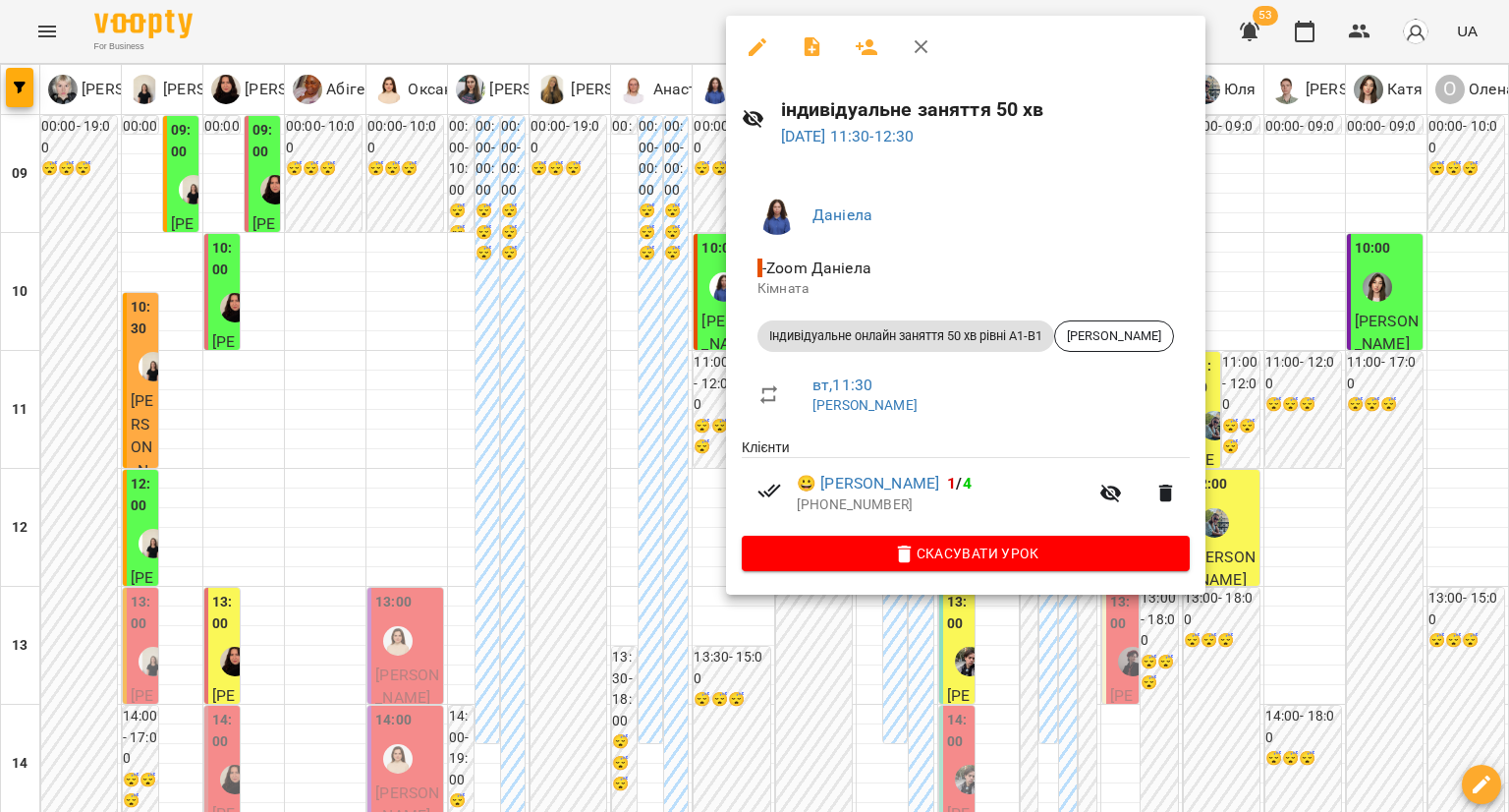
click at [634, 388] on div at bounding box center [754, 406] width 1509 height 812
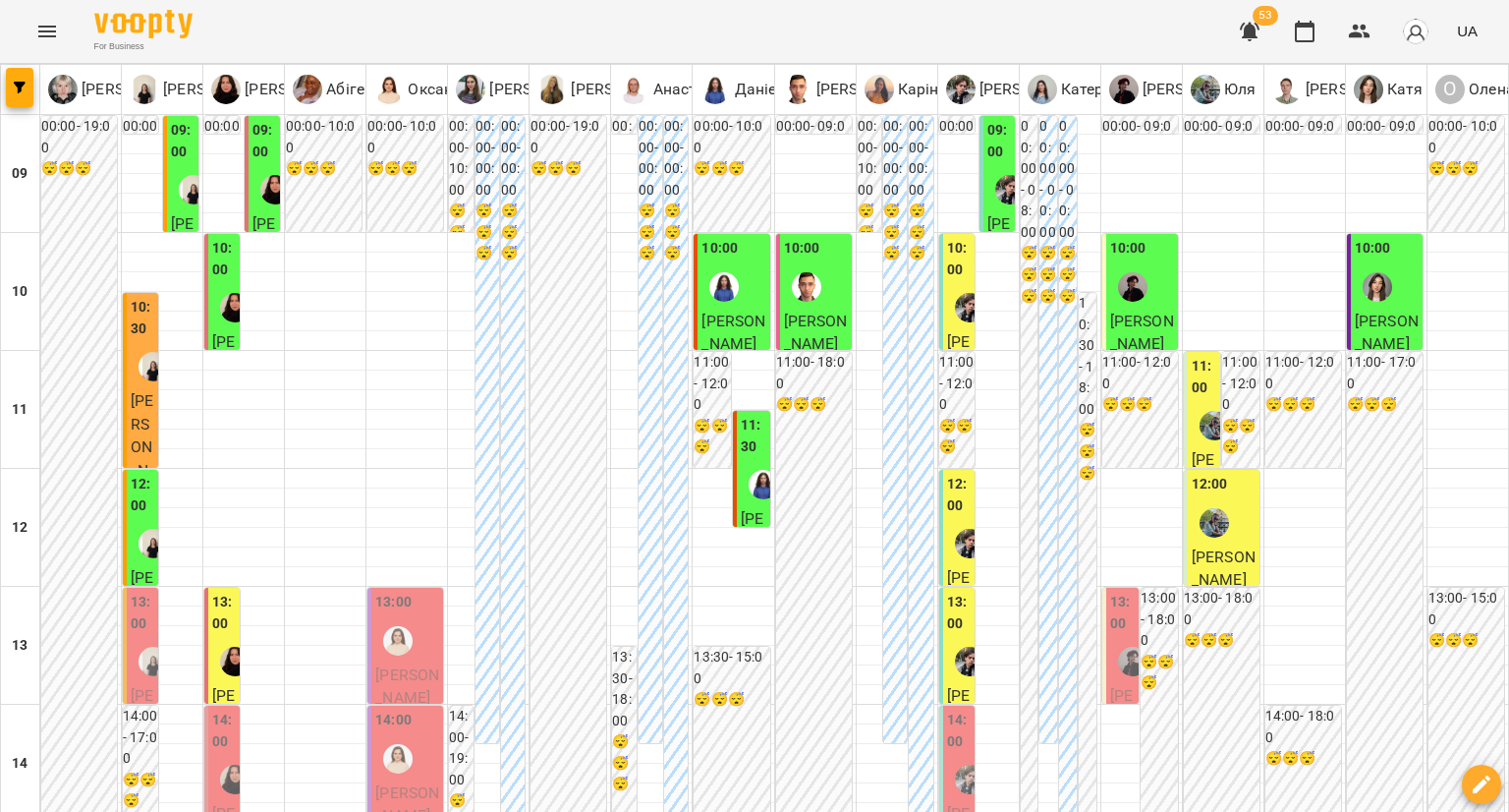
scroll to position [492, 0]
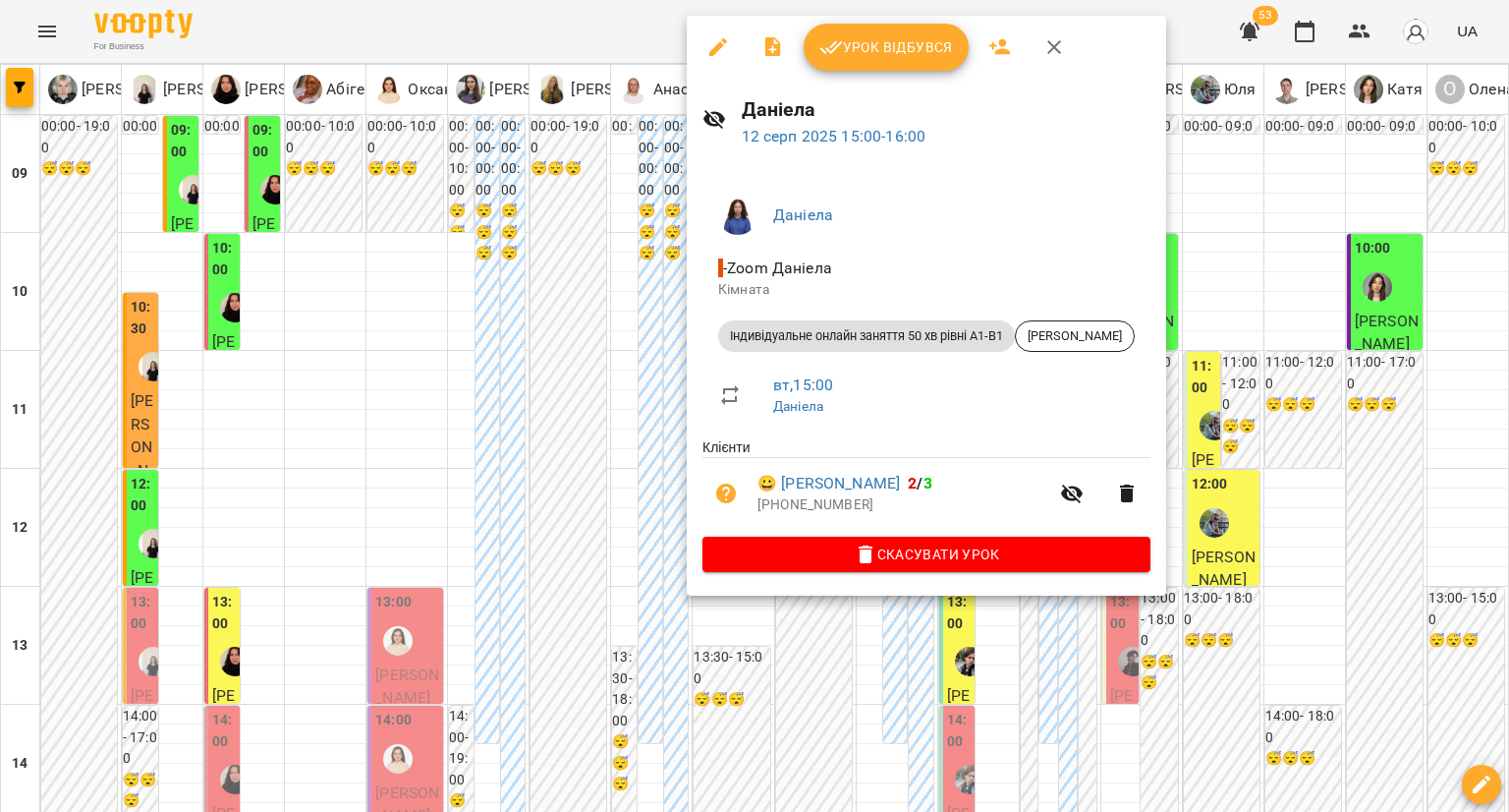
click at [642, 457] on div at bounding box center [754, 406] width 1509 height 812
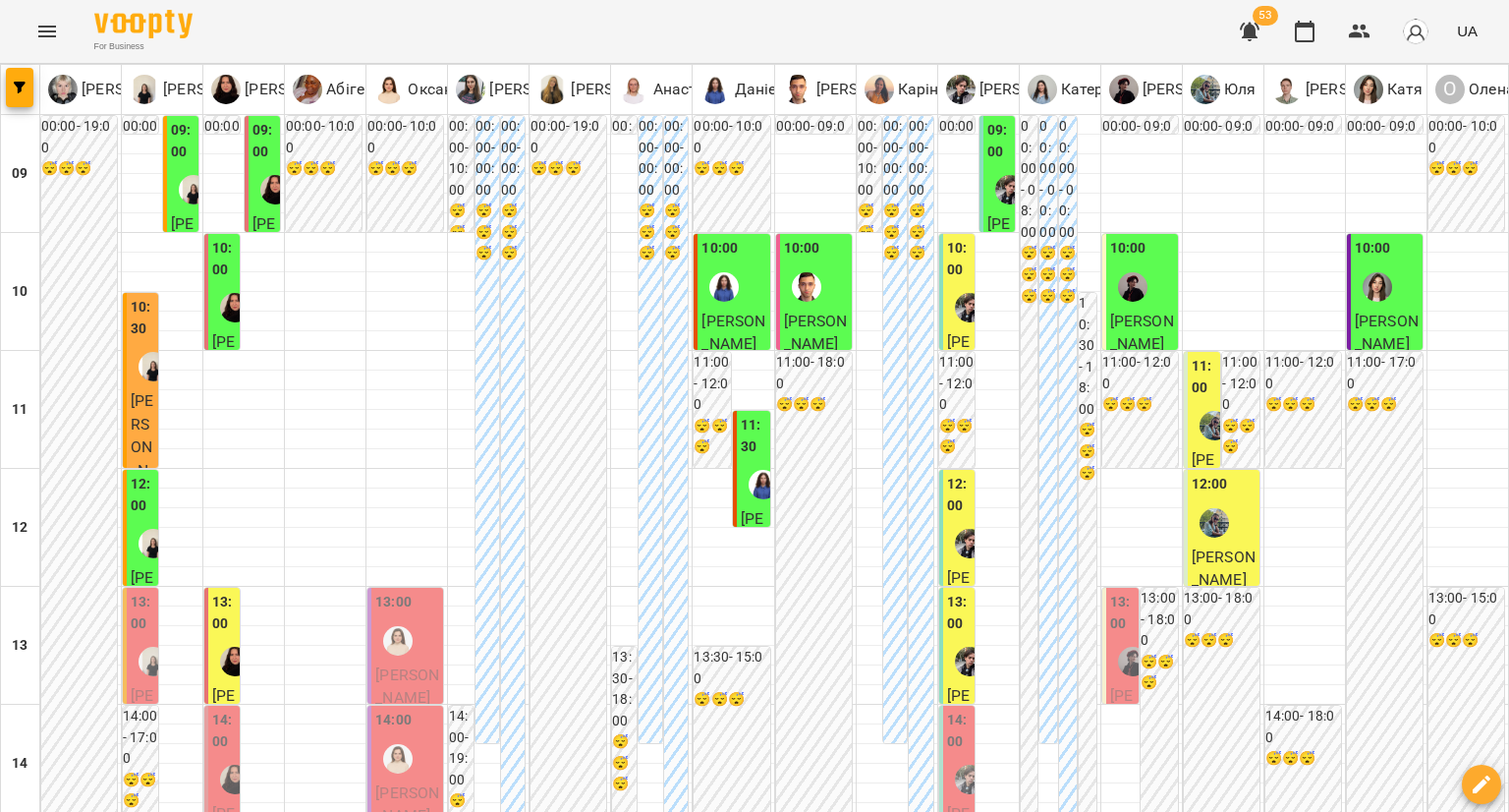
scroll to position [786, 0]
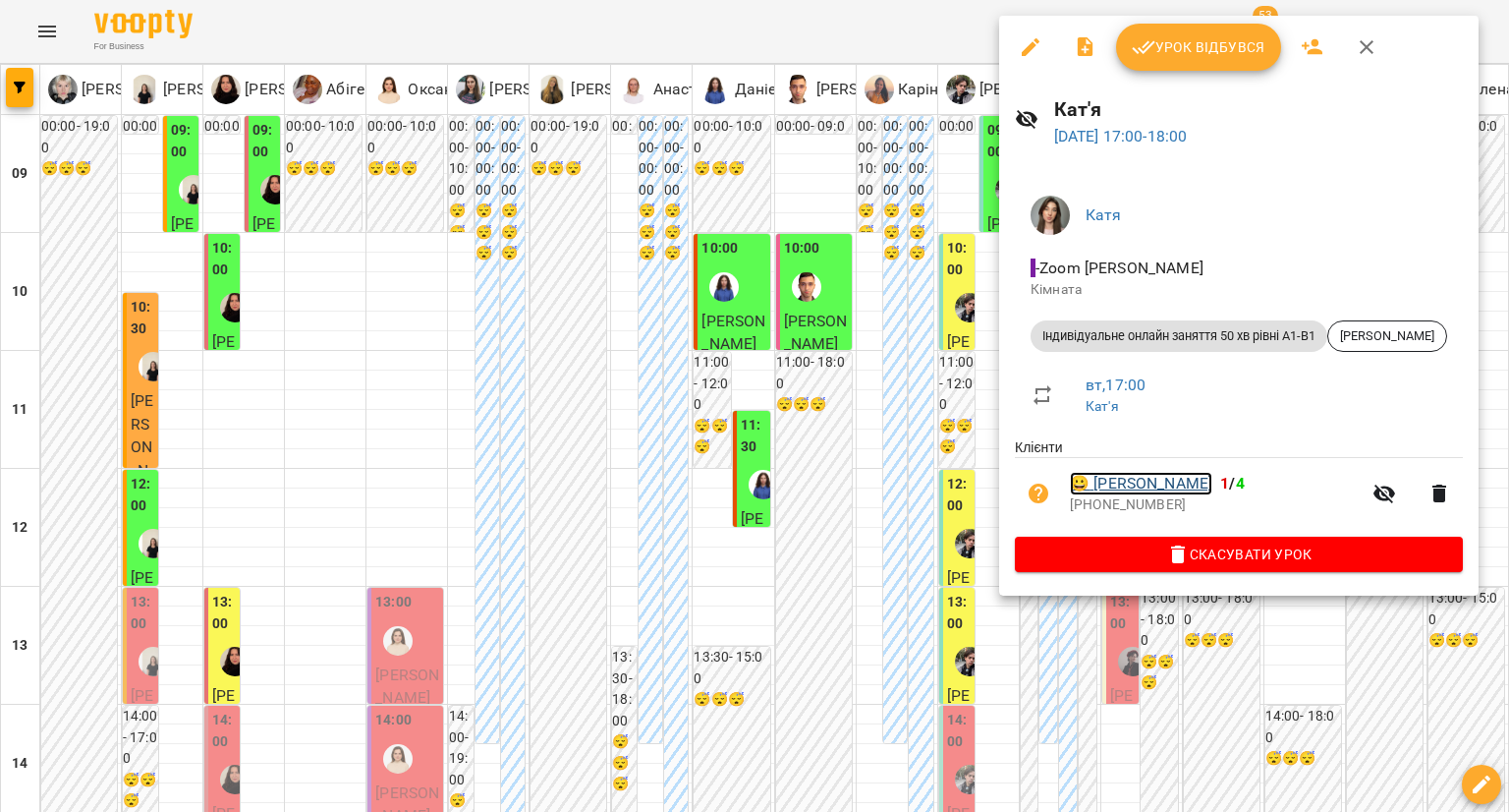
click at [1199, 479] on link "😀 Гренда Анастасія" at bounding box center [1141, 484] width 143 height 24
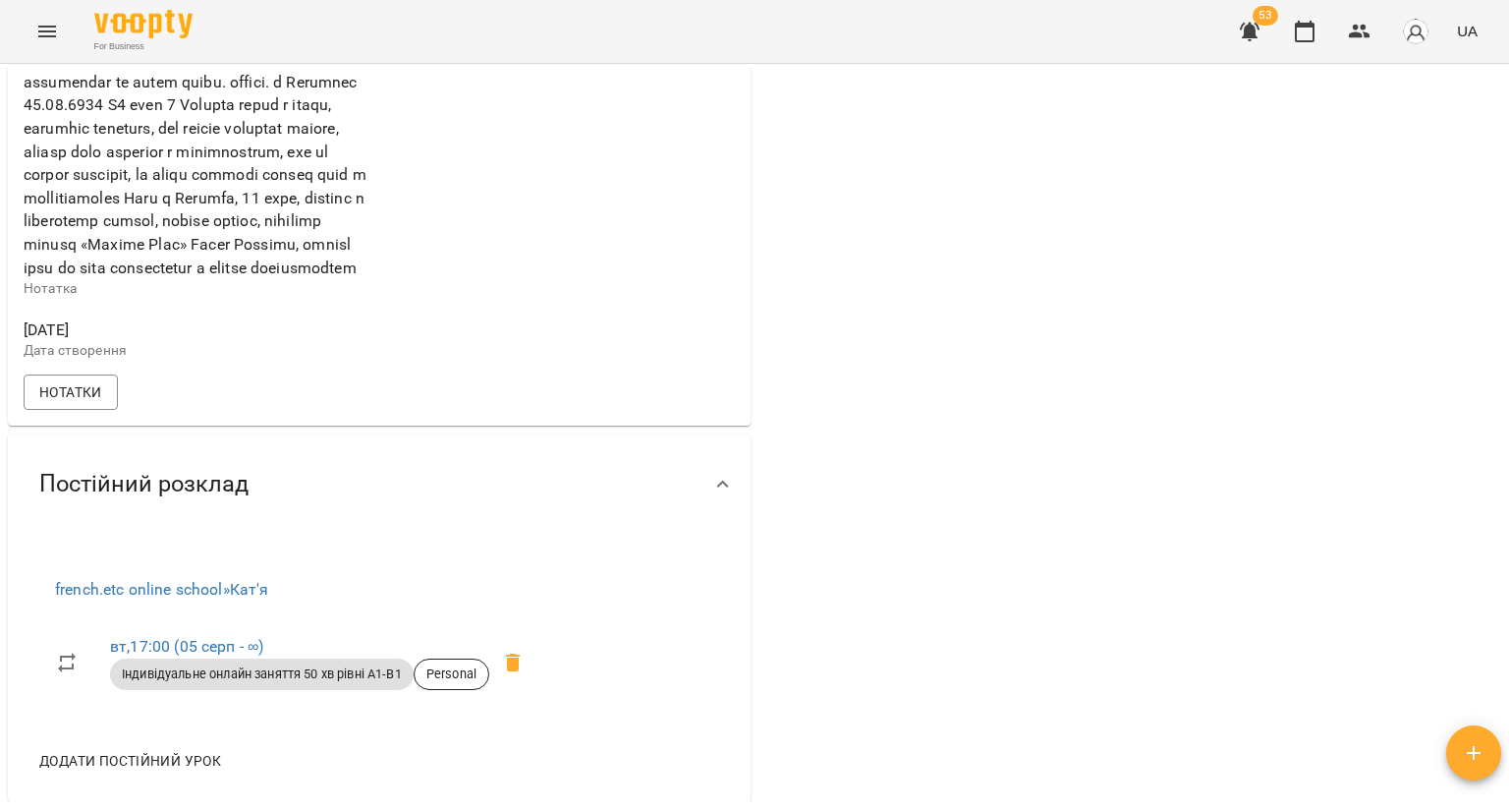
scroll to position [1133, 0]
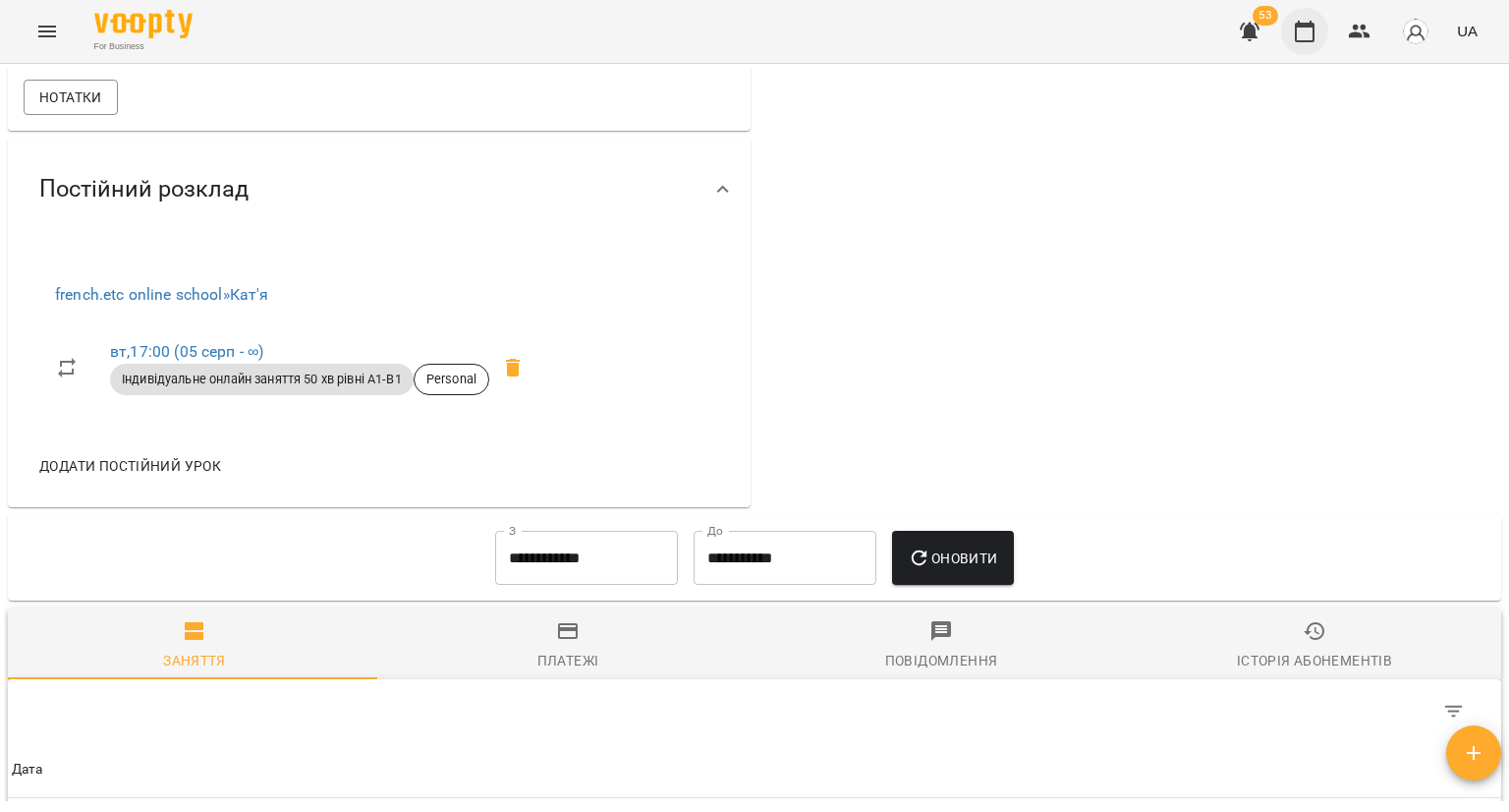
click at [1305, 44] on button "button" at bounding box center [1305, 32] width 47 height 47
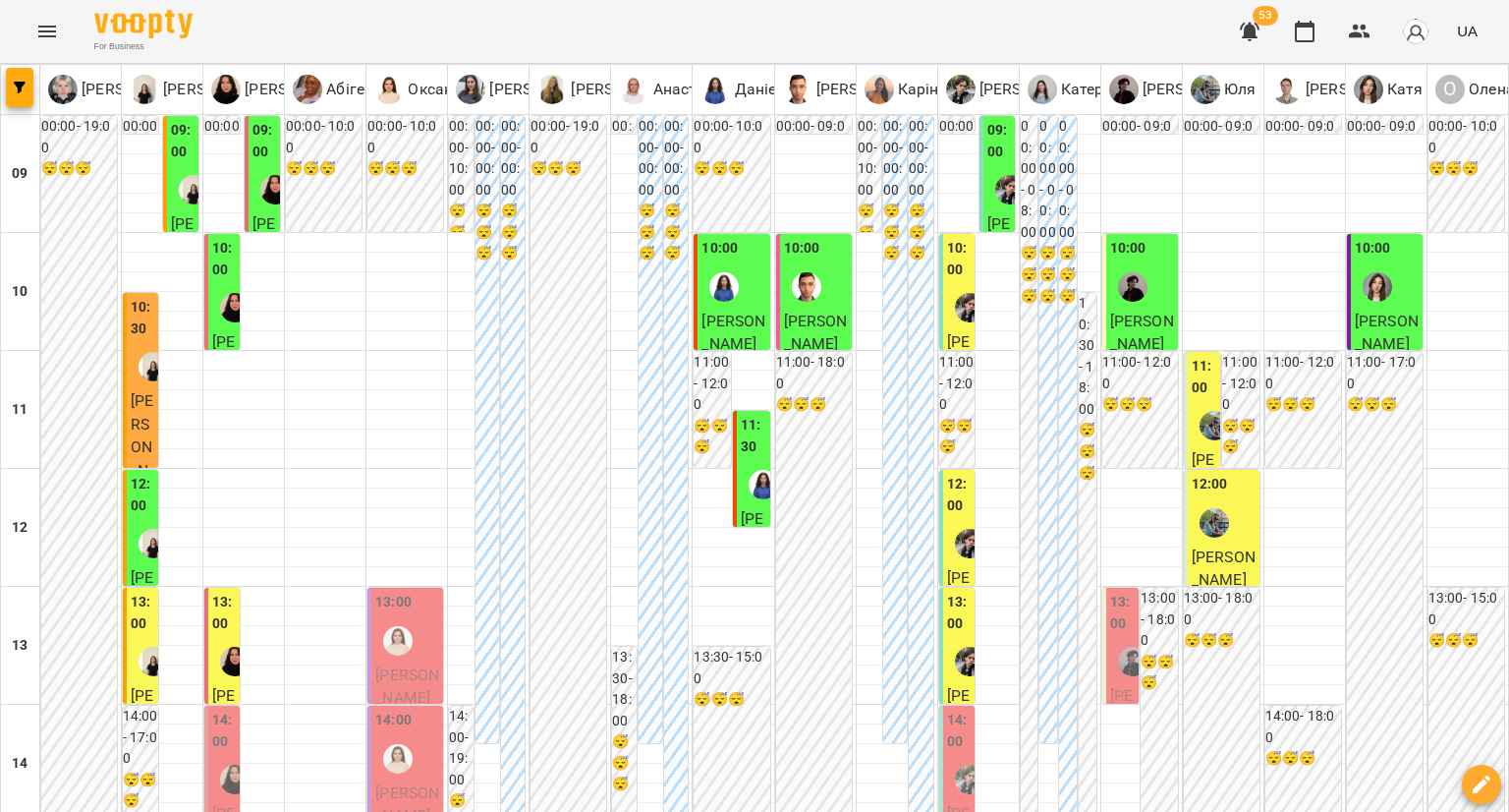
scroll to position [492, 0]
click at [212, 639] on div at bounding box center [235, 661] width 45 height 45
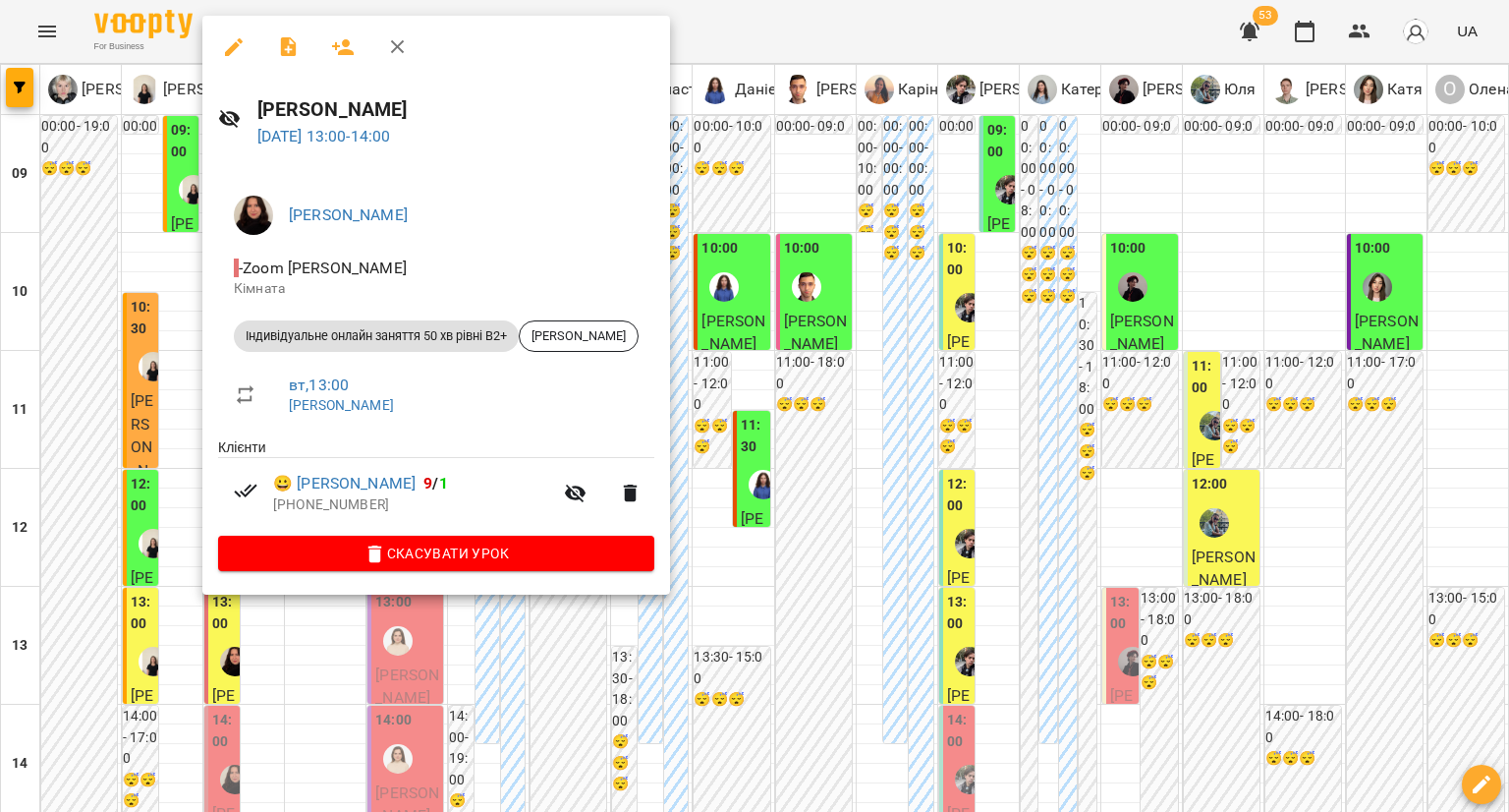
click at [122, 288] on div at bounding box center [754, 406] width 1509 height 812
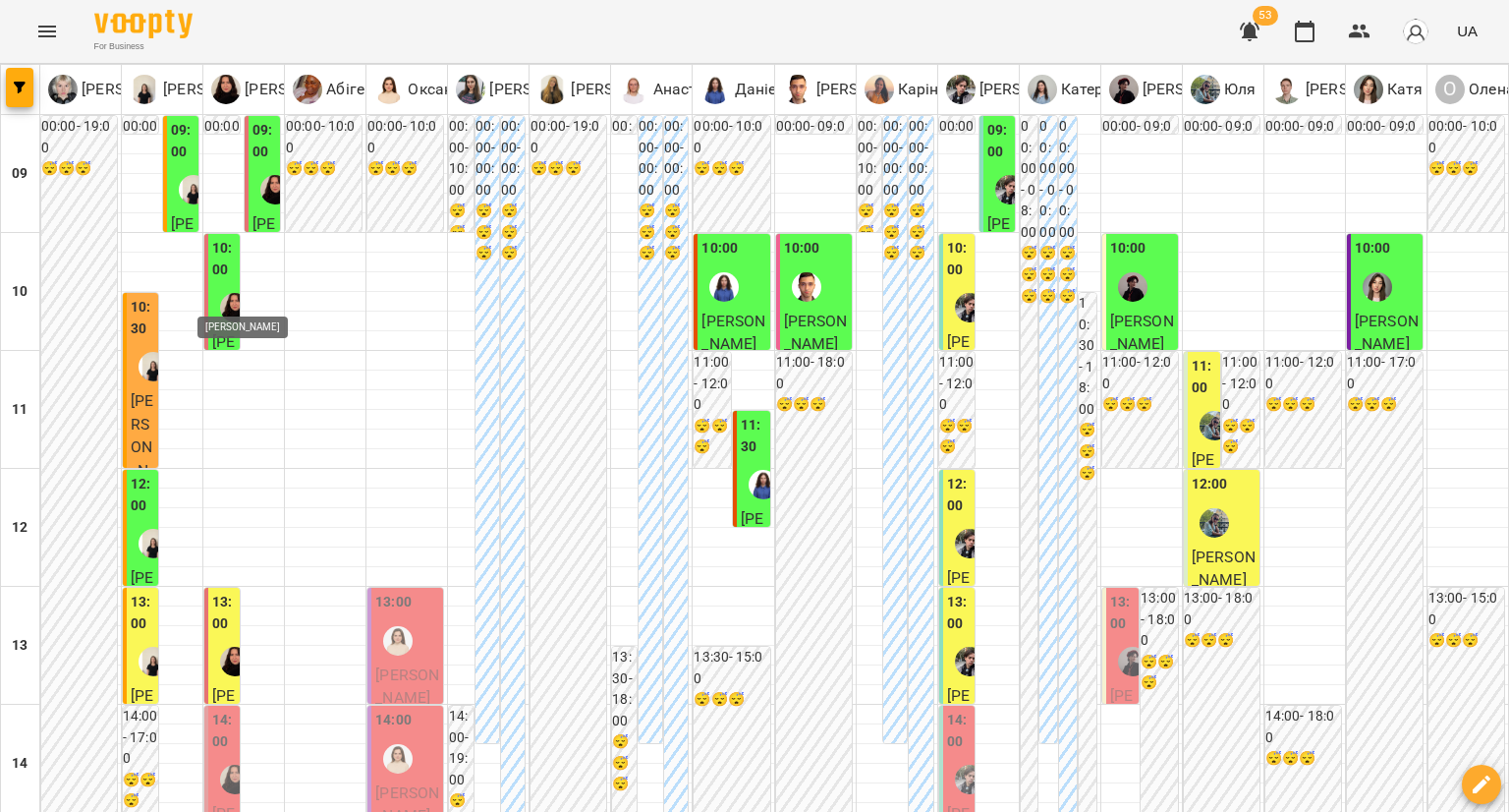
click at [220, 765] on img "Олександра" at bounding box center [235, 779] width 30 height 30
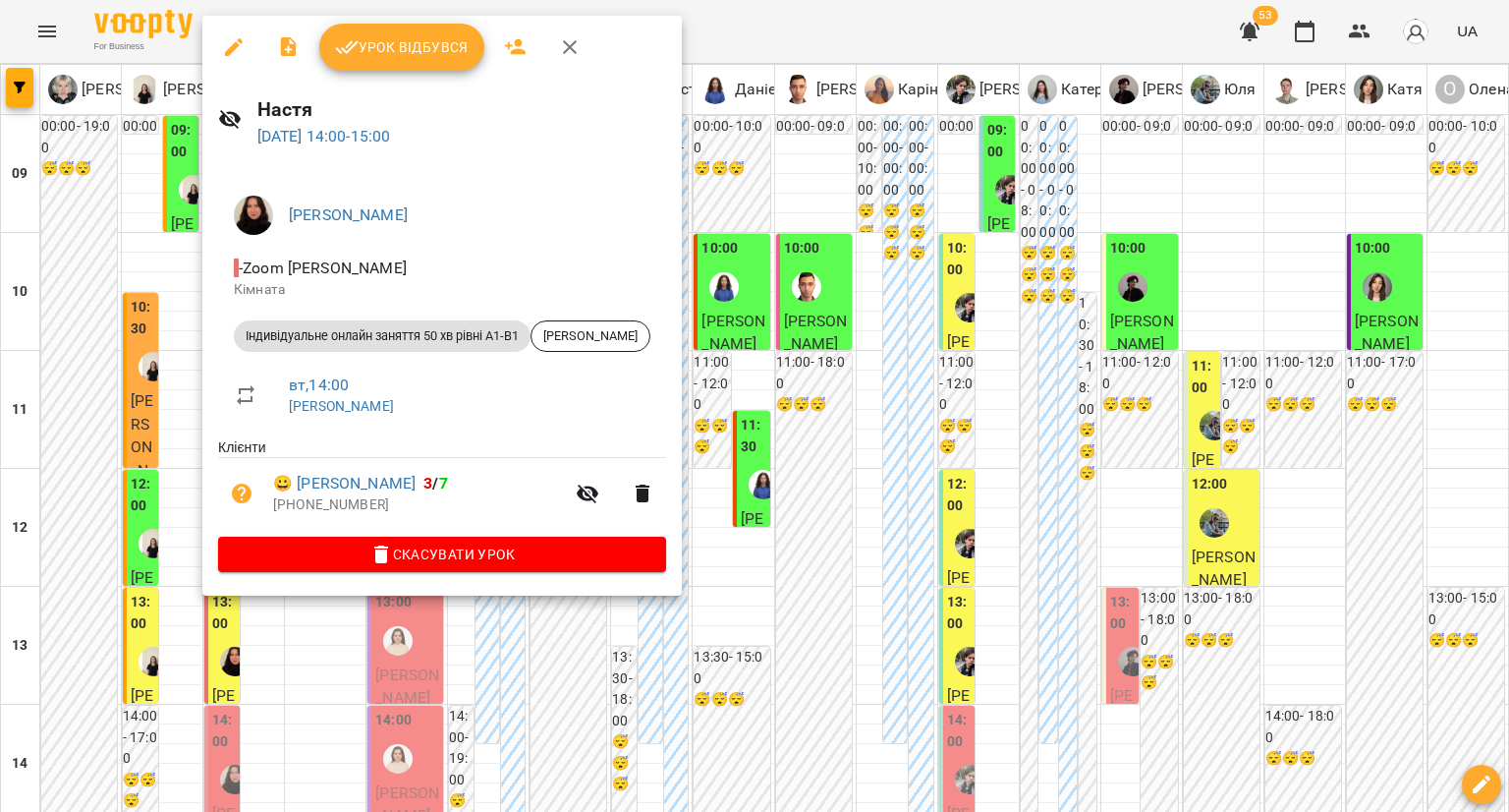
click at [83, 318] on div at bounding box center [754, 406] width 1509 height 812
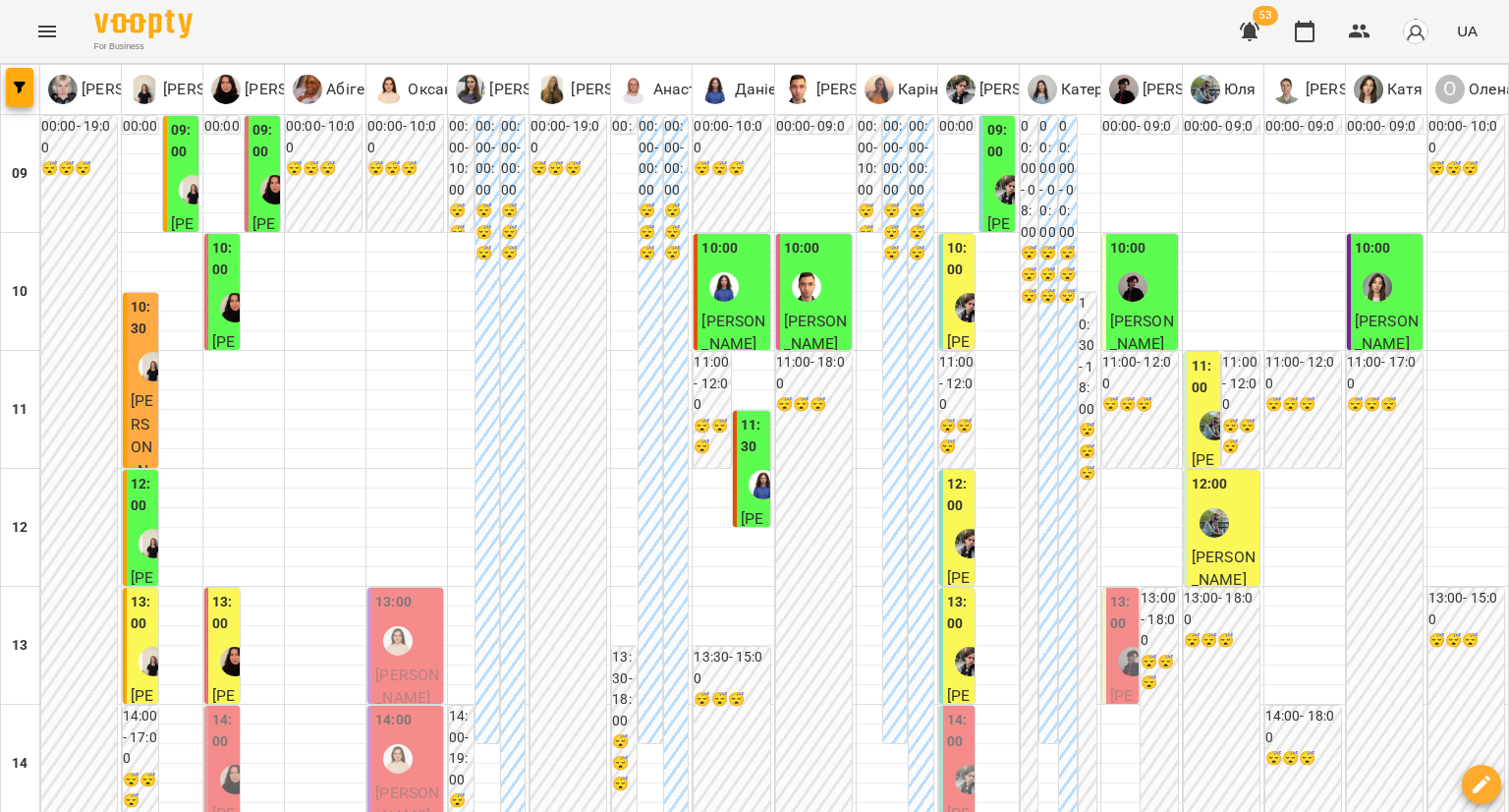
scroll to position [295, 0]
click at [132, 591] on label "13:00" at bounding box center [143, 612] width 24 height 42
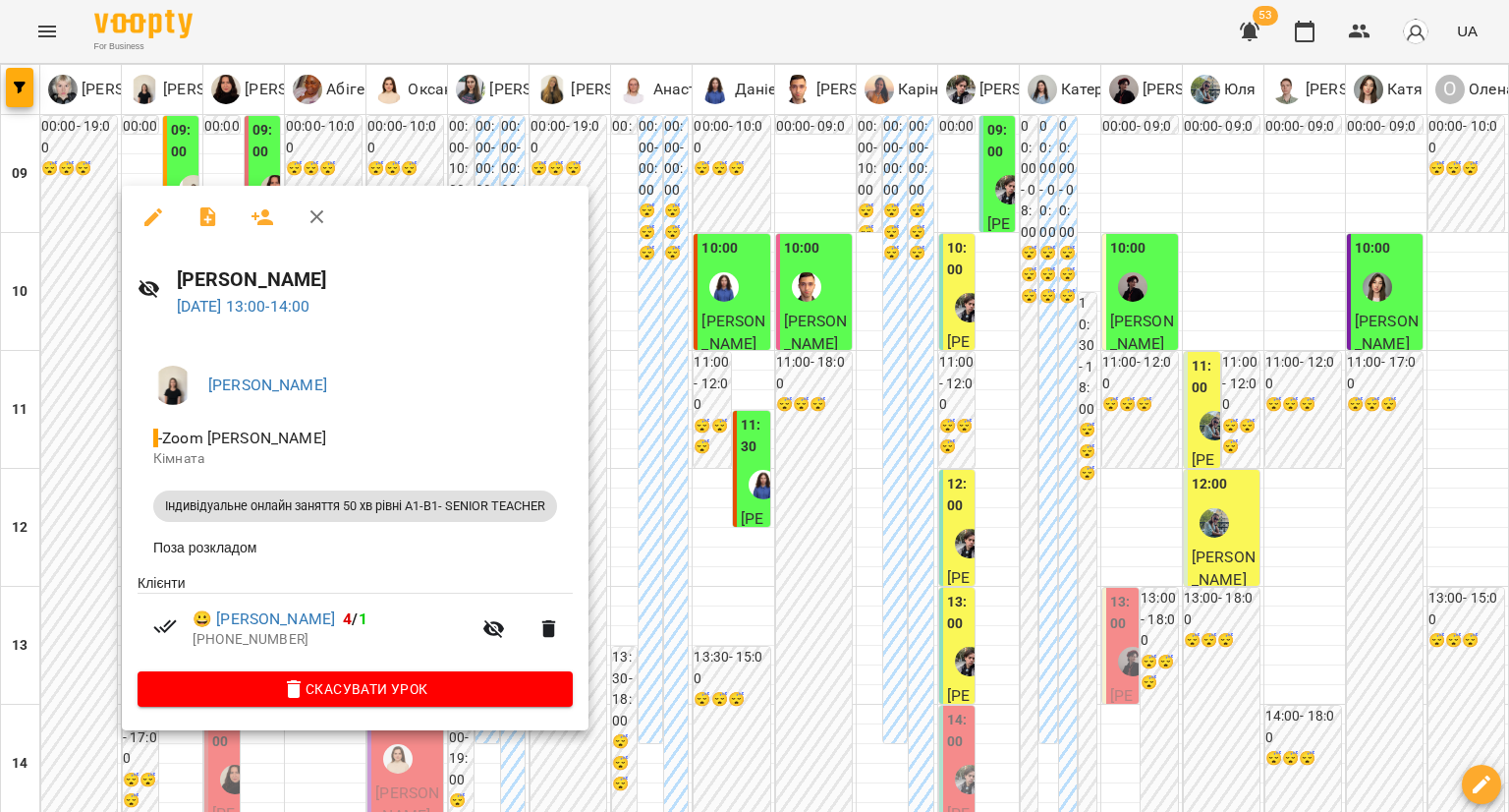
click at [85, 361] on div at bounding box center [754, 406] width 1509 height 812
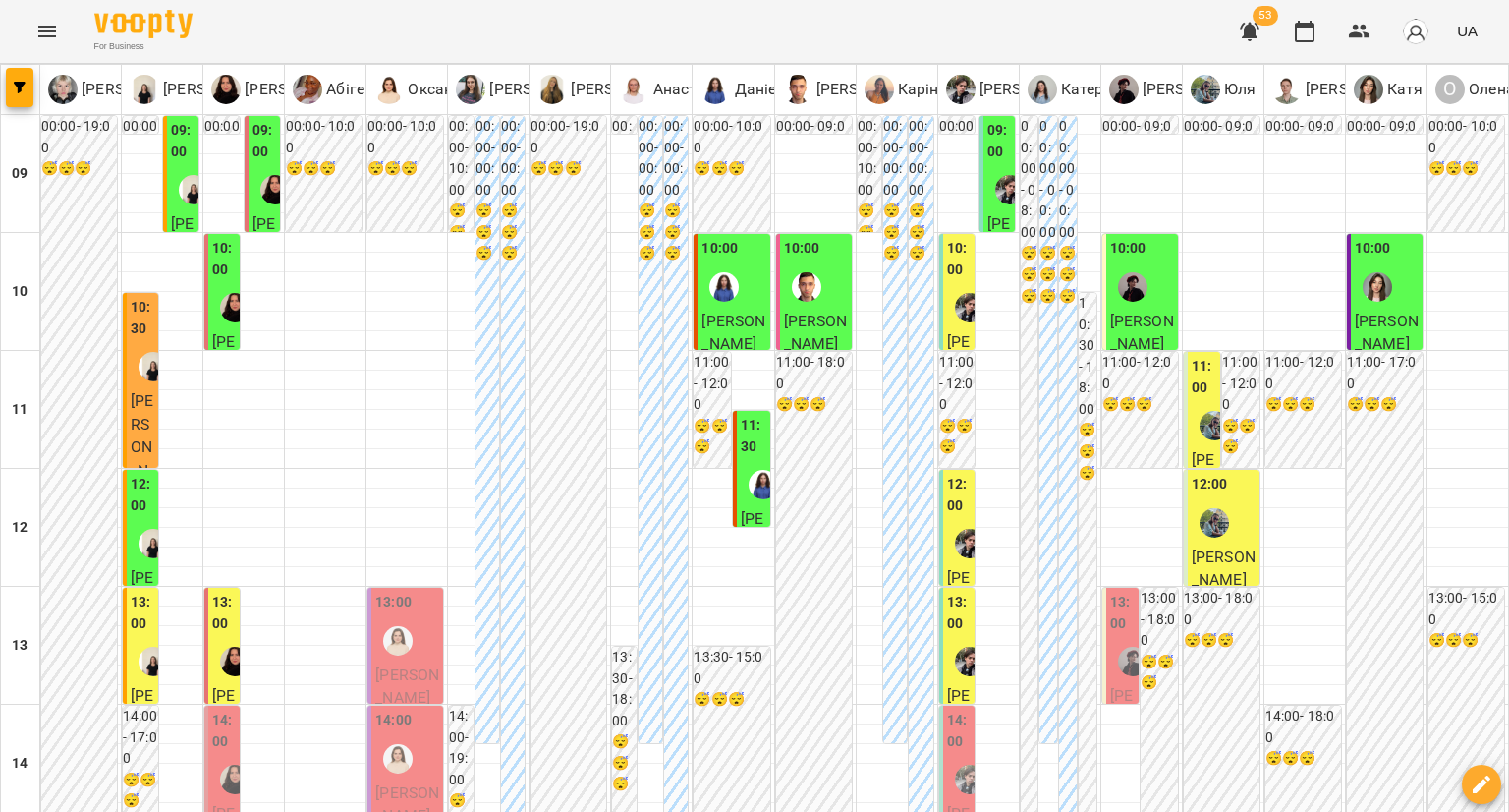
scroll to position [99, 0]
click at [131, 474] on label "12:00" at bounding box center [143, 495] width 24 height 42
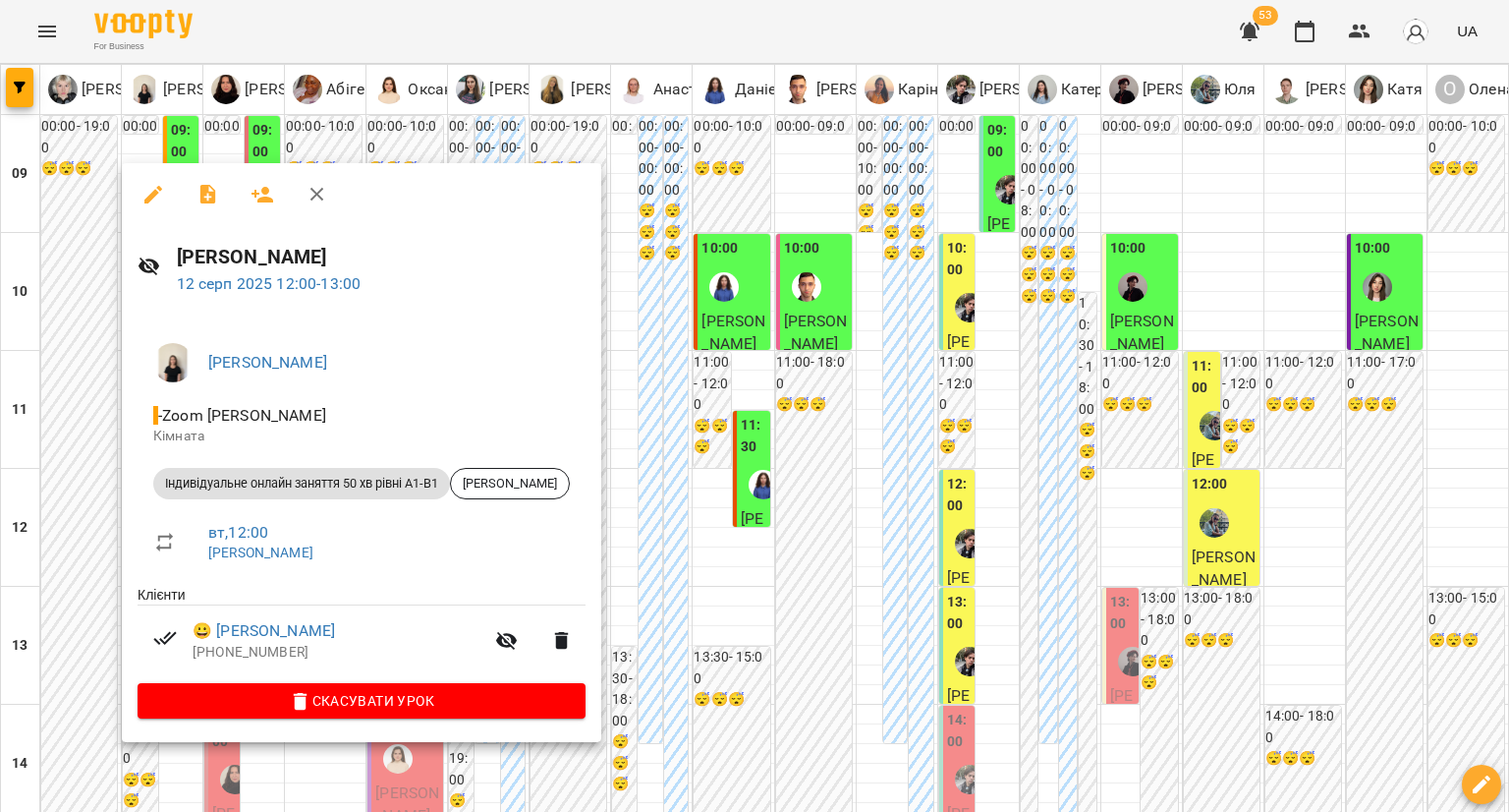
click at [77, 417] on div at bounding box center [754, 406] width 1509 height 812
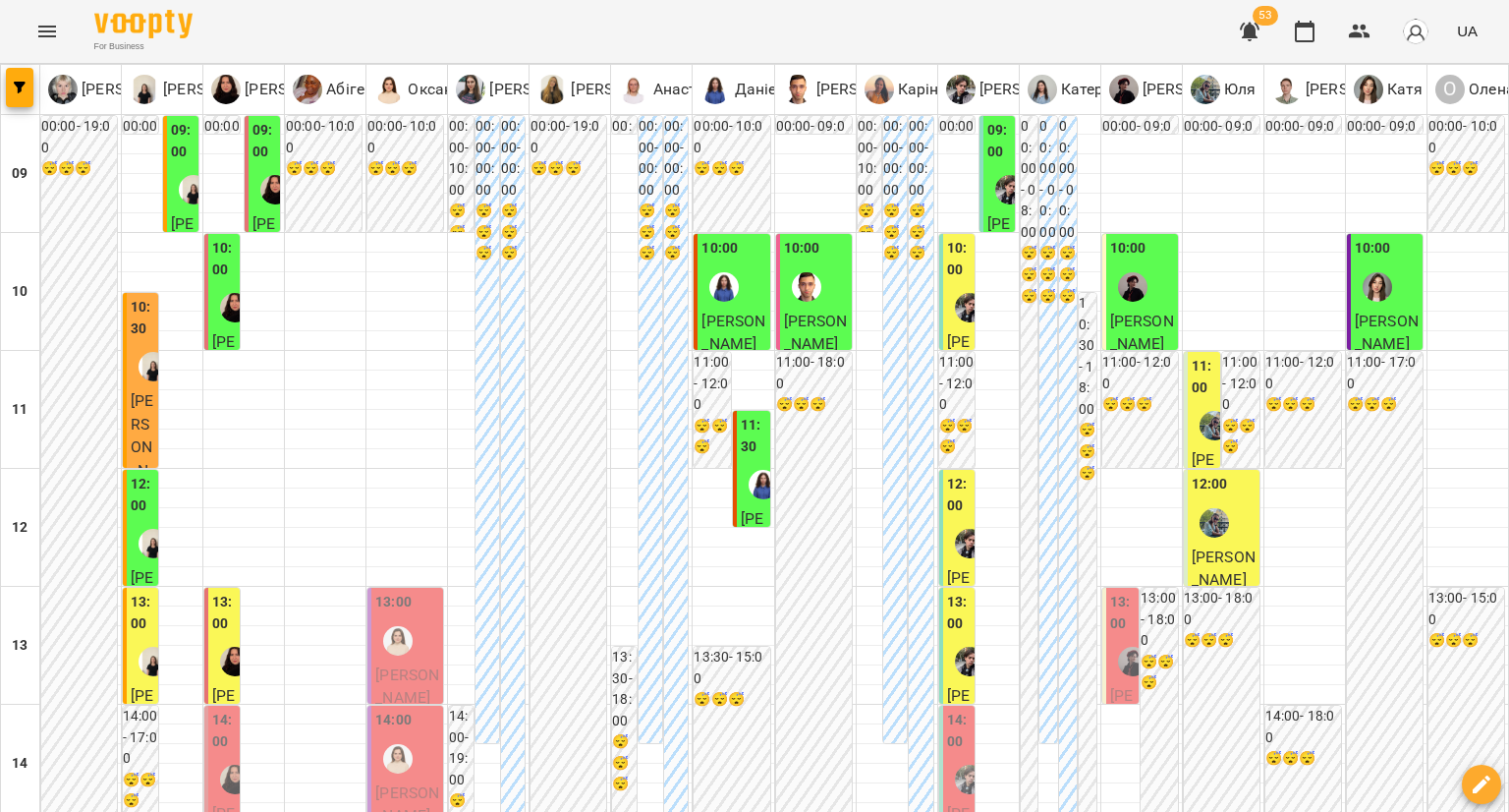
scroll to position [196, 0]
click at [1184, 352] on div "11:00 Оксана Глинська Індивідуальне онлайн заняття 50 хв рівні А1-В1" at bounding box center [1202, 680] width 37 height 656
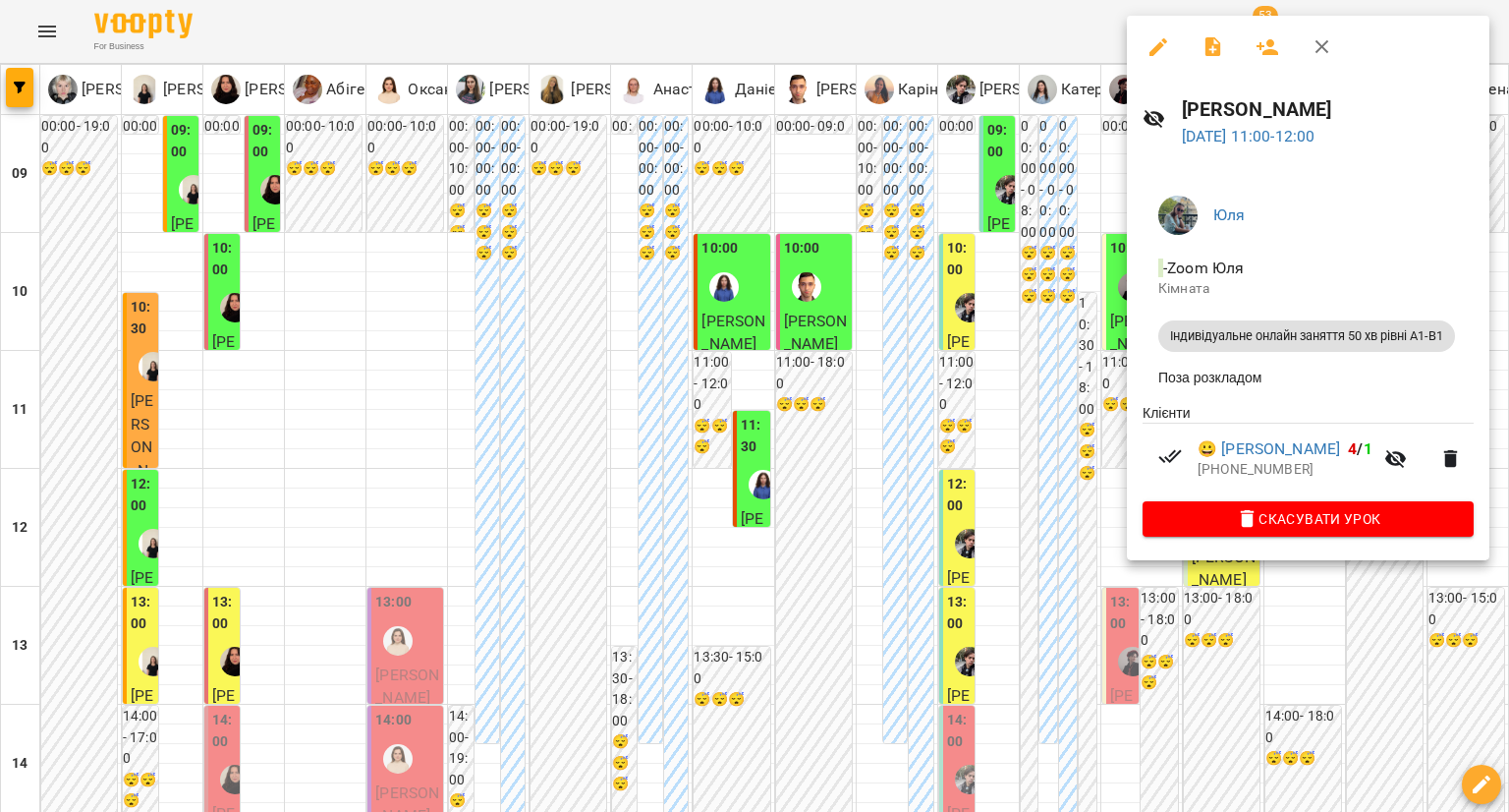
click at [1031, 256] on div at bounding box center [754, 406] width 1509 height 812
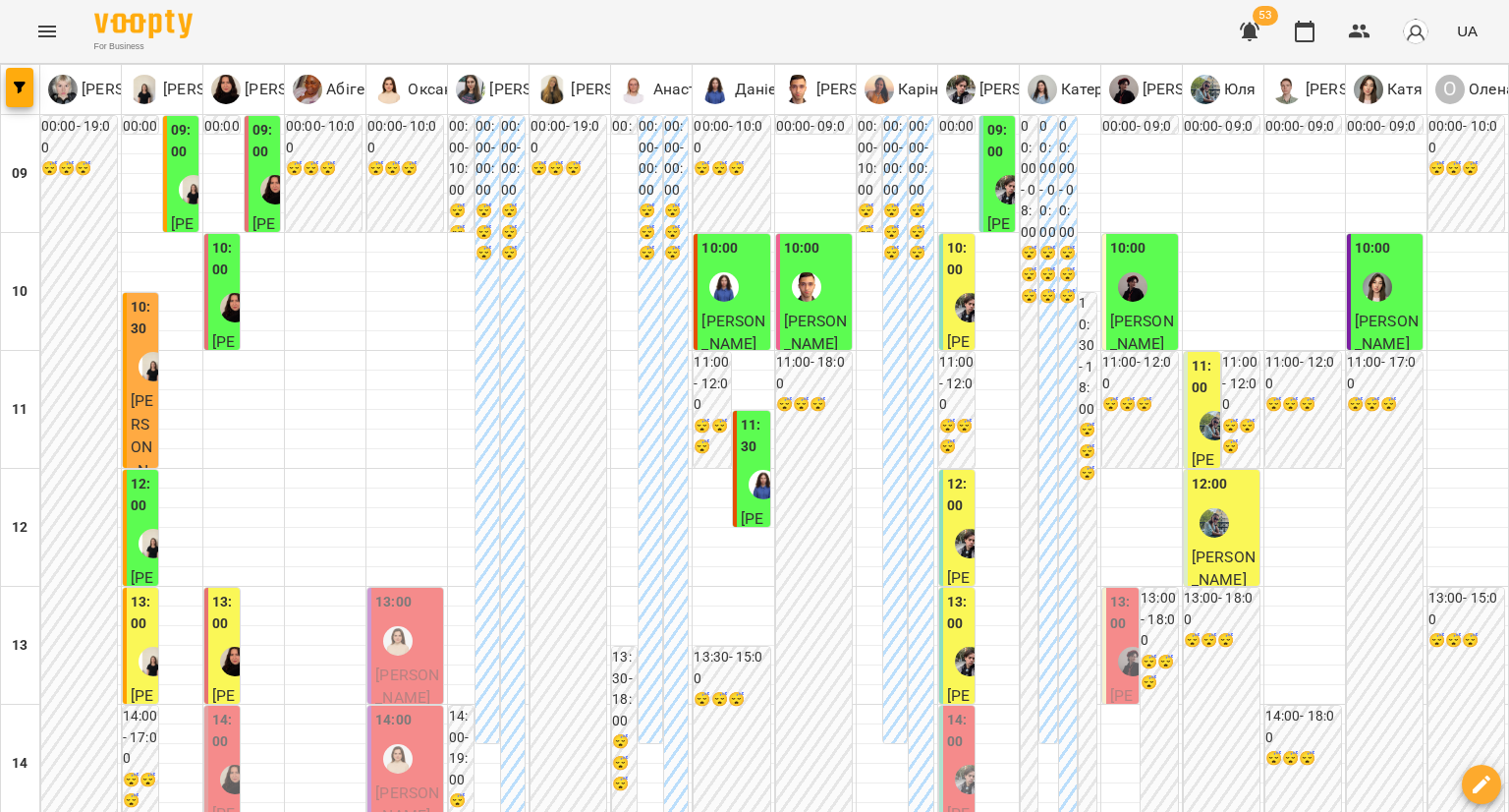
scroll to position [0, 0]
click at [947, 276] on label "10:00" at bounding box center [959, 258] width 24 height 42
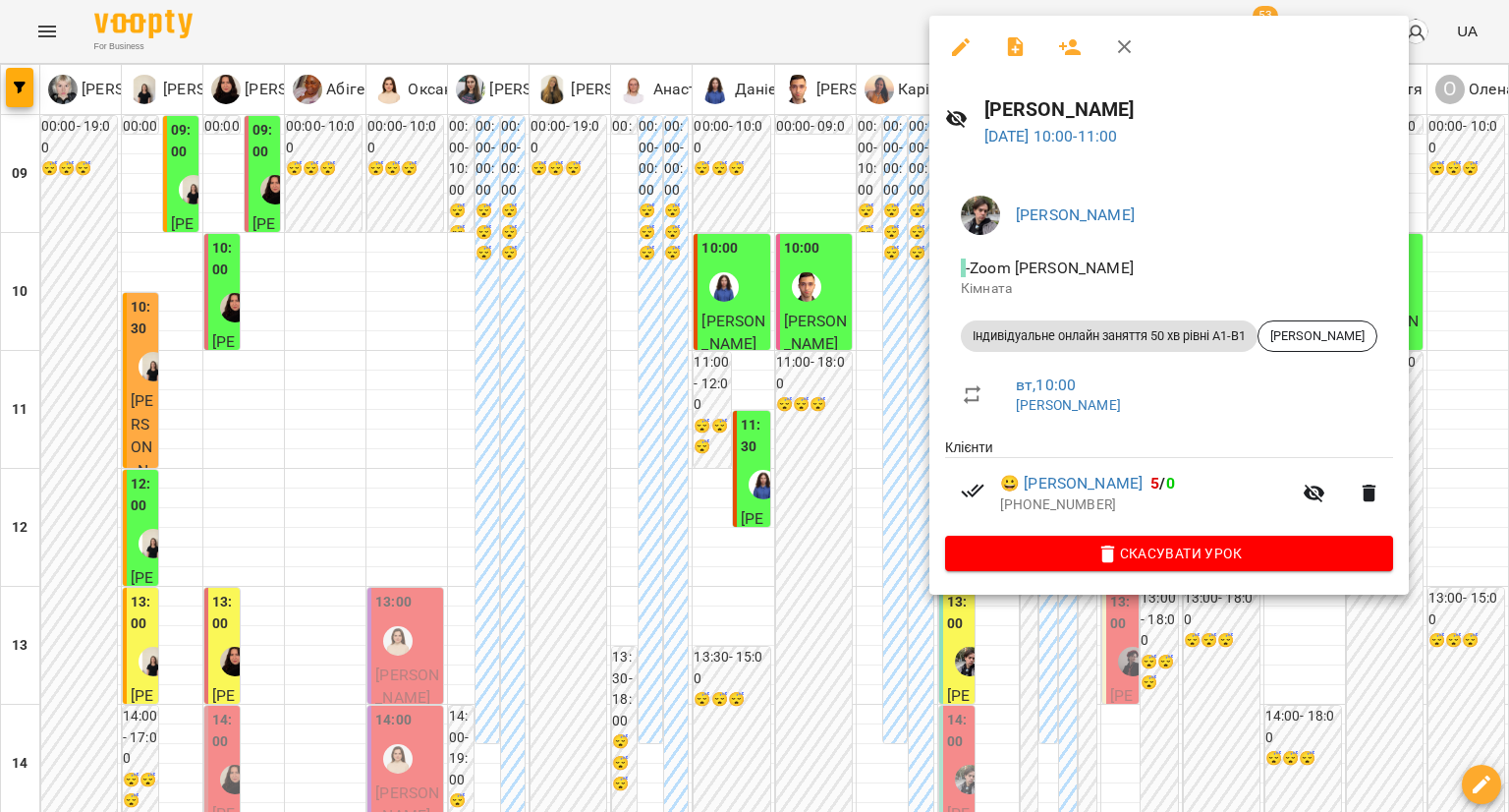
click at [849, 422] on div at bounding box center [754, 406] width 1509 height 812
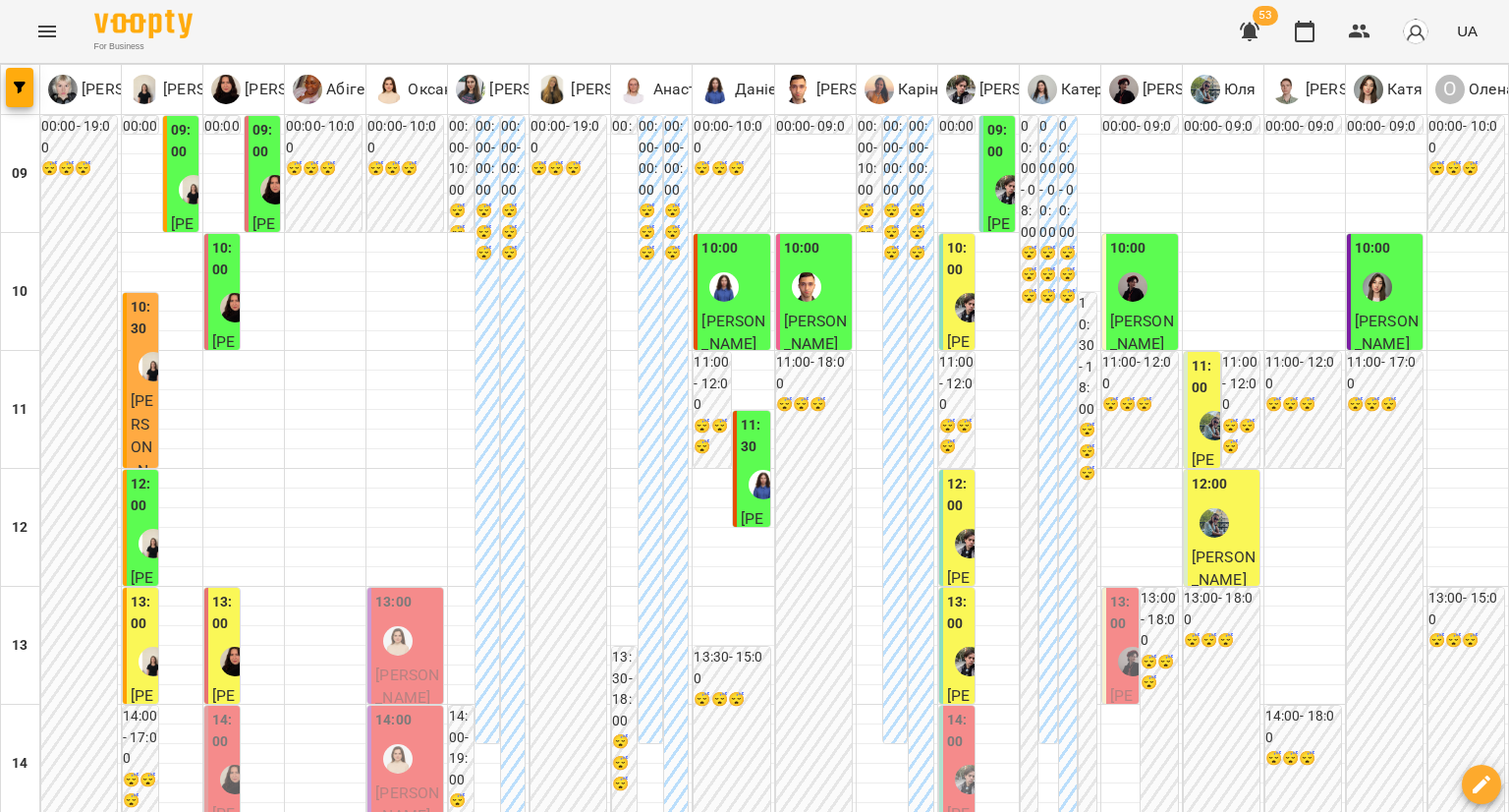
click at [1225, 525] on div "12:00" at bounding box center [1223, 509] width 64 height 72
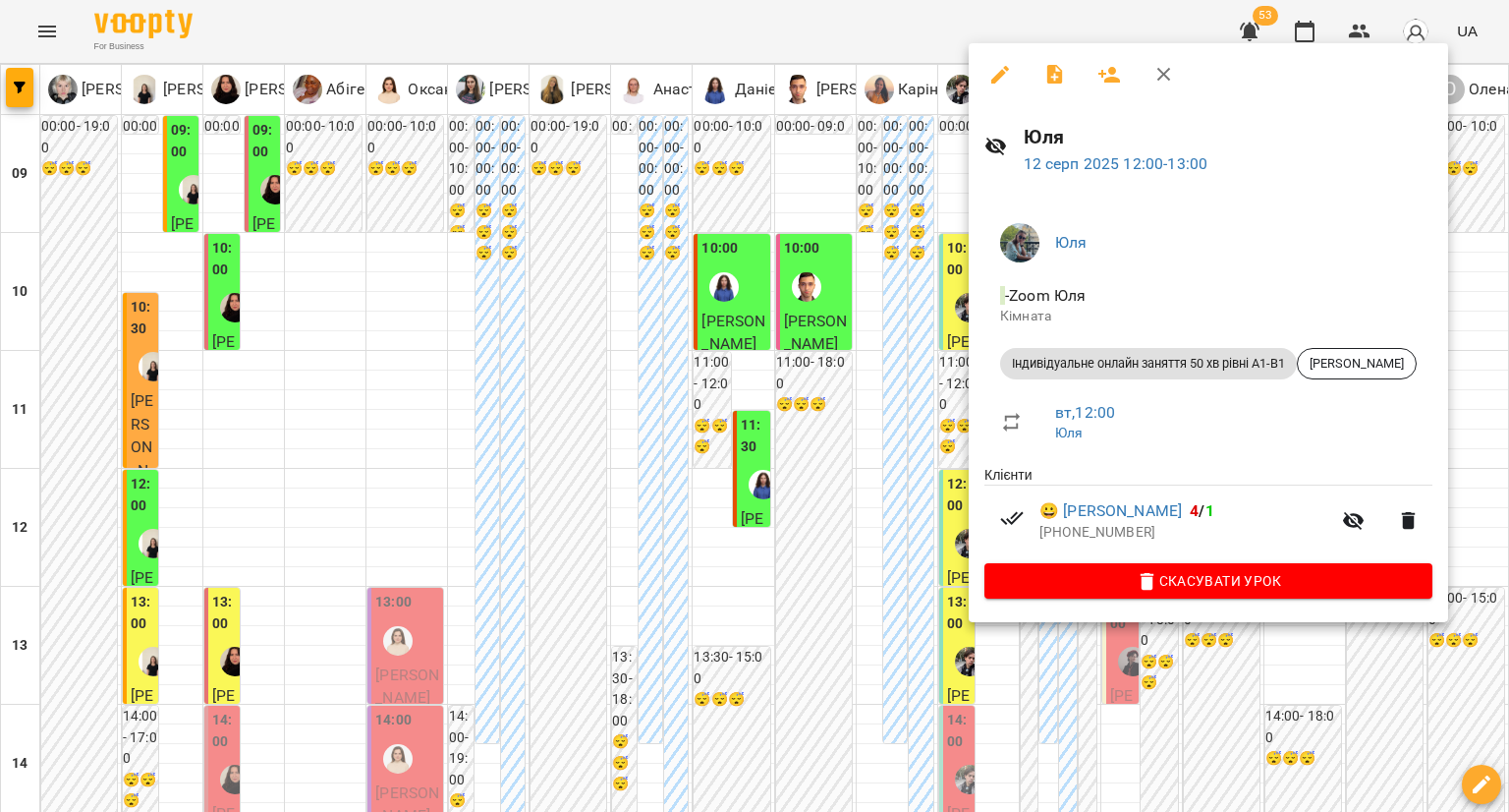
click at [888, 457] on div at bounding box center [754, 406] width 1509 height 812
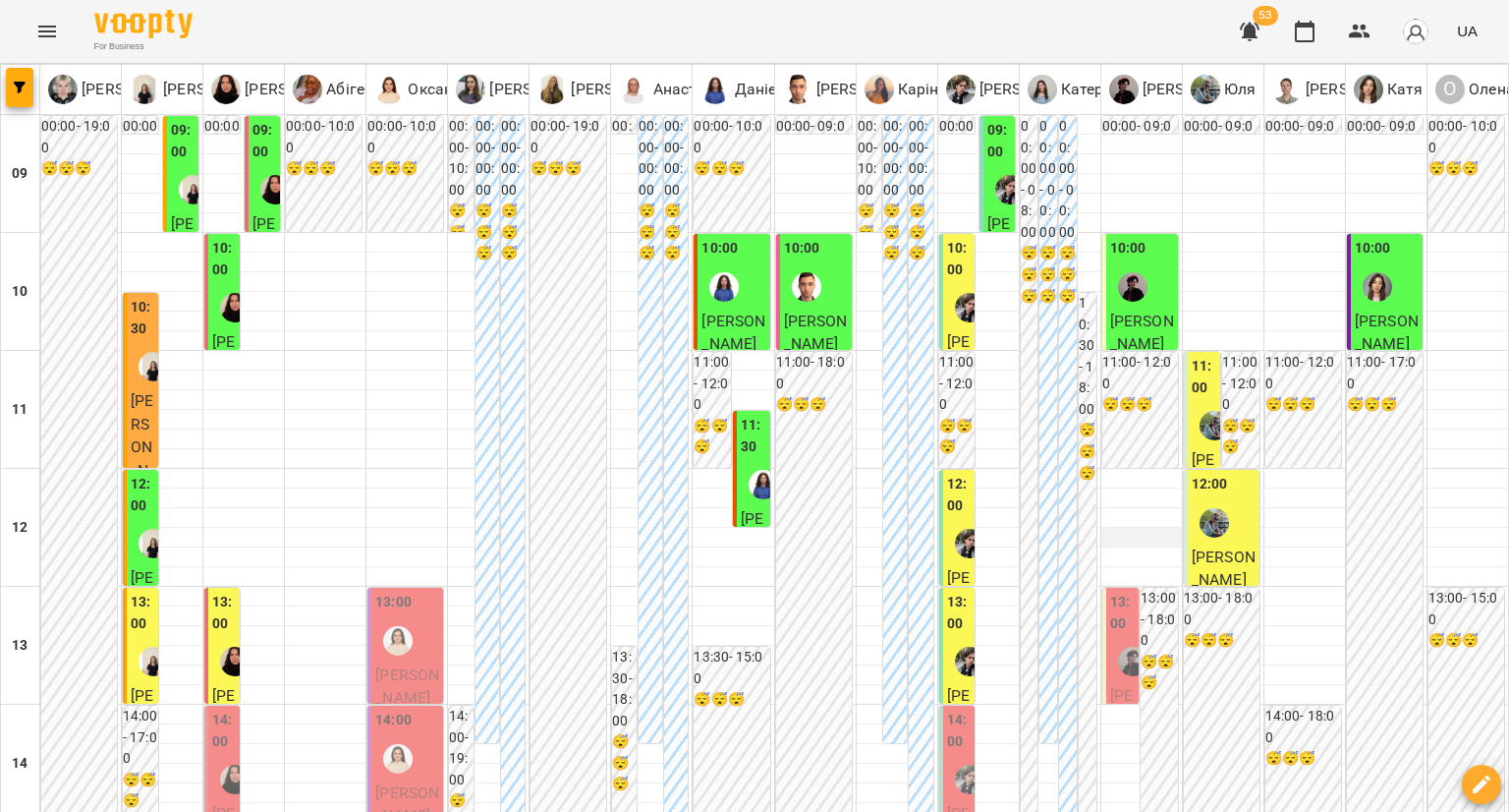
scroll to position [99, 0]
click at [1111, 639] on div at bounding box center [1133, 661] width 45 height 45
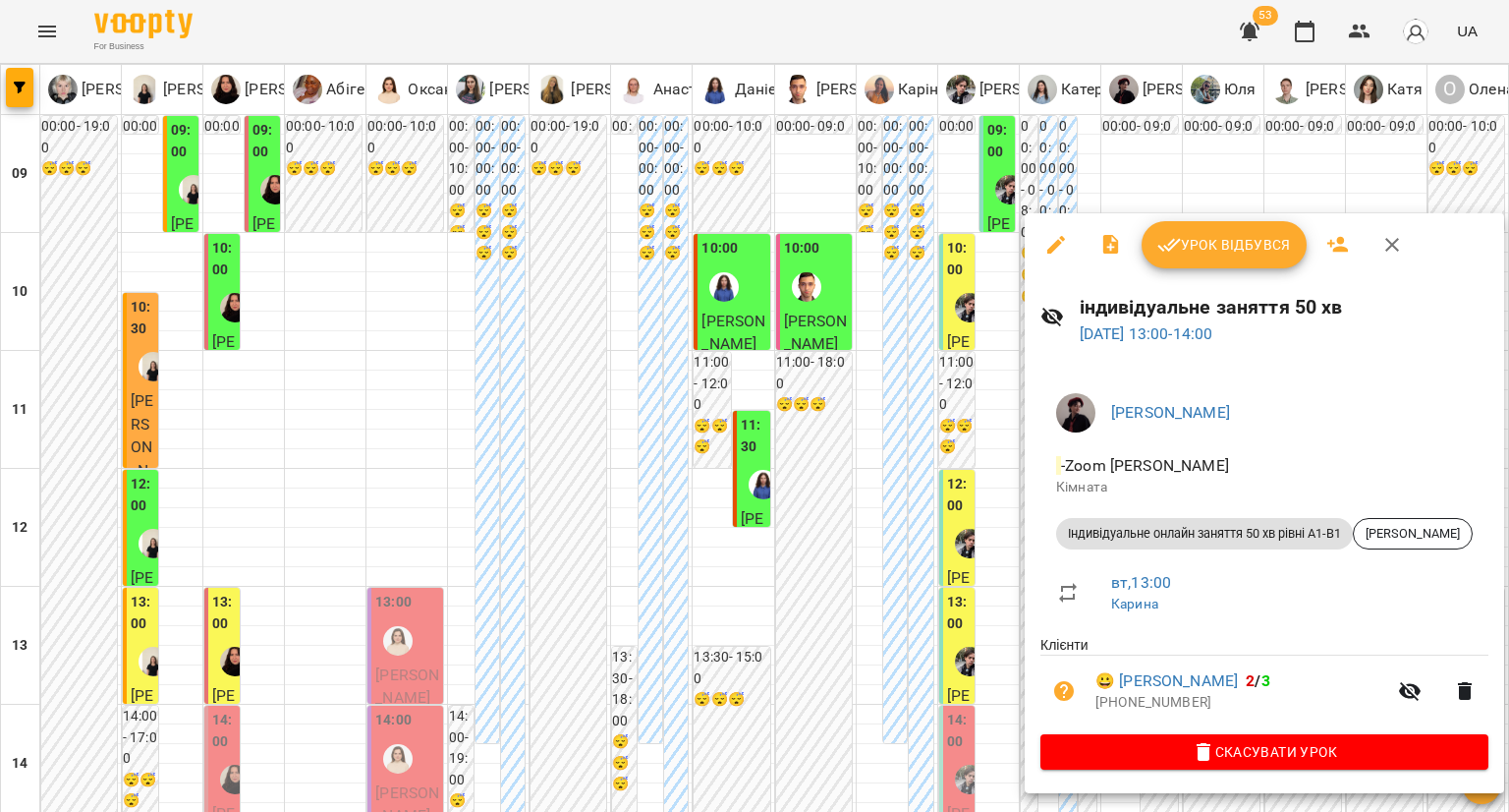
click at [1204, 229] on button "Урок відбувся" at bounding box center [1224, 244] width 165 height 47
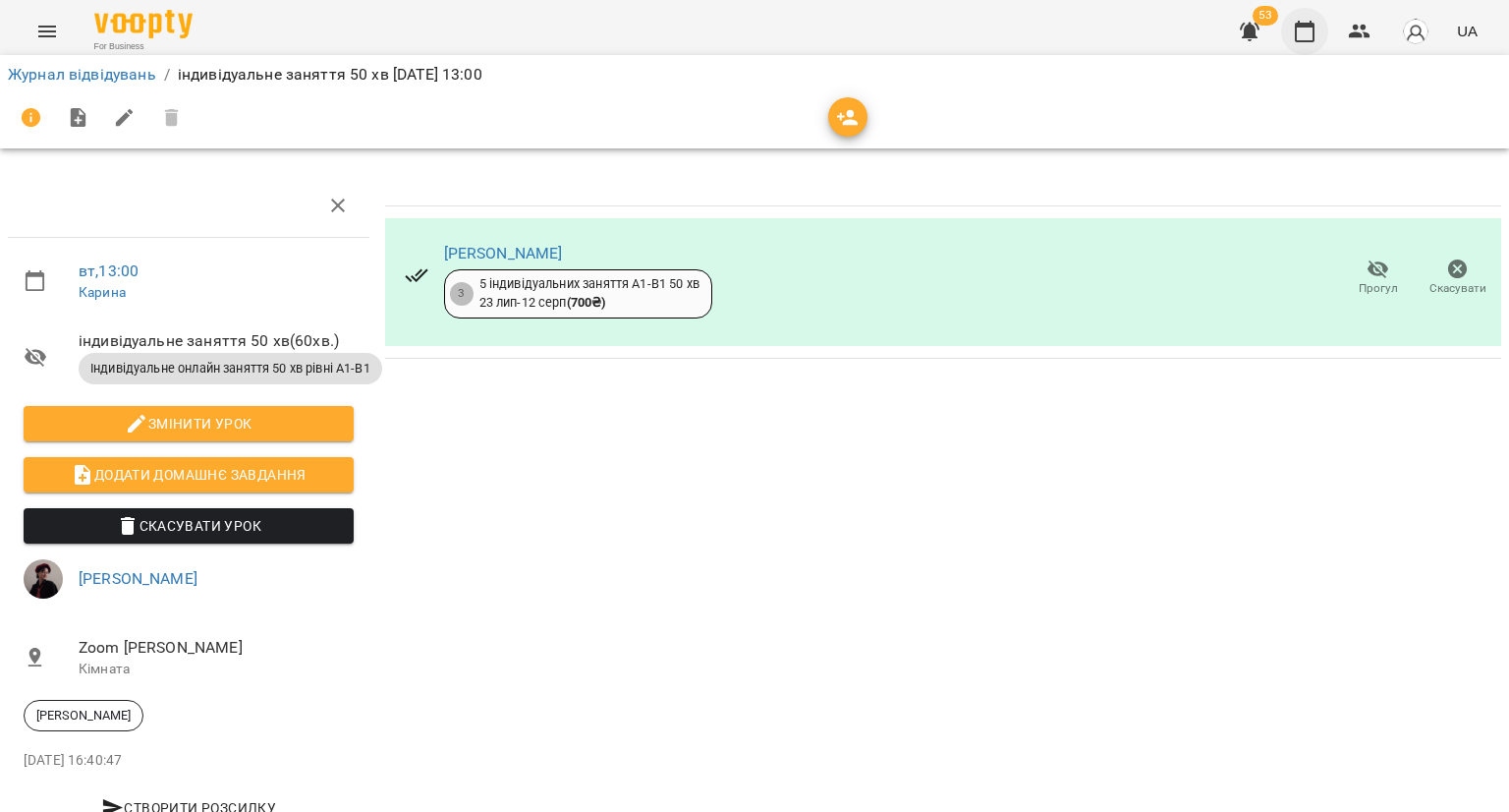
click at [1293, 44] on button "button" at bounding box center [1305, 32] width 47 height 47
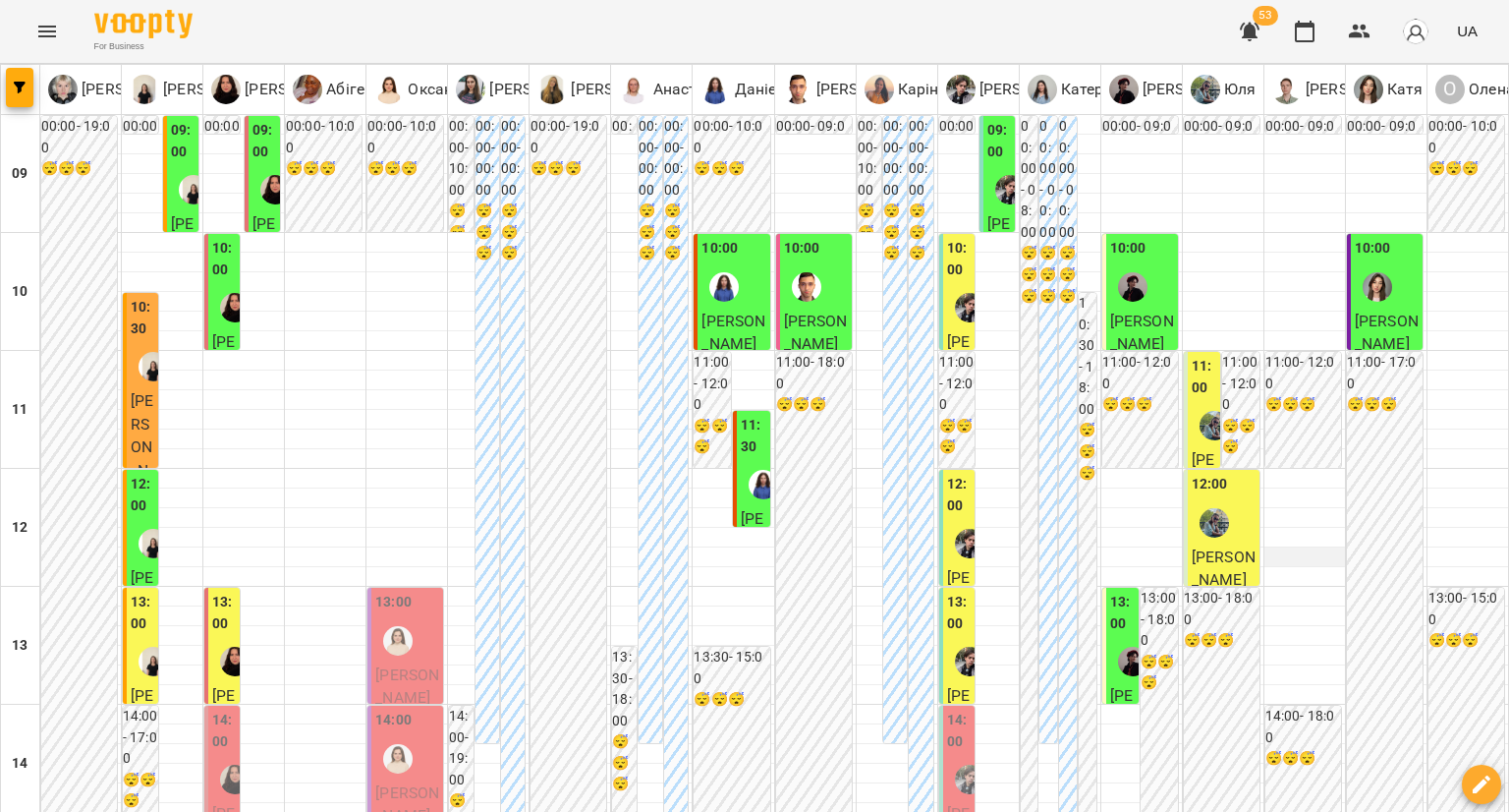
scroll to position [393, 0]
click at [955, 765] on img "Микита" at bounding box center [970, 779] width 30 height 30
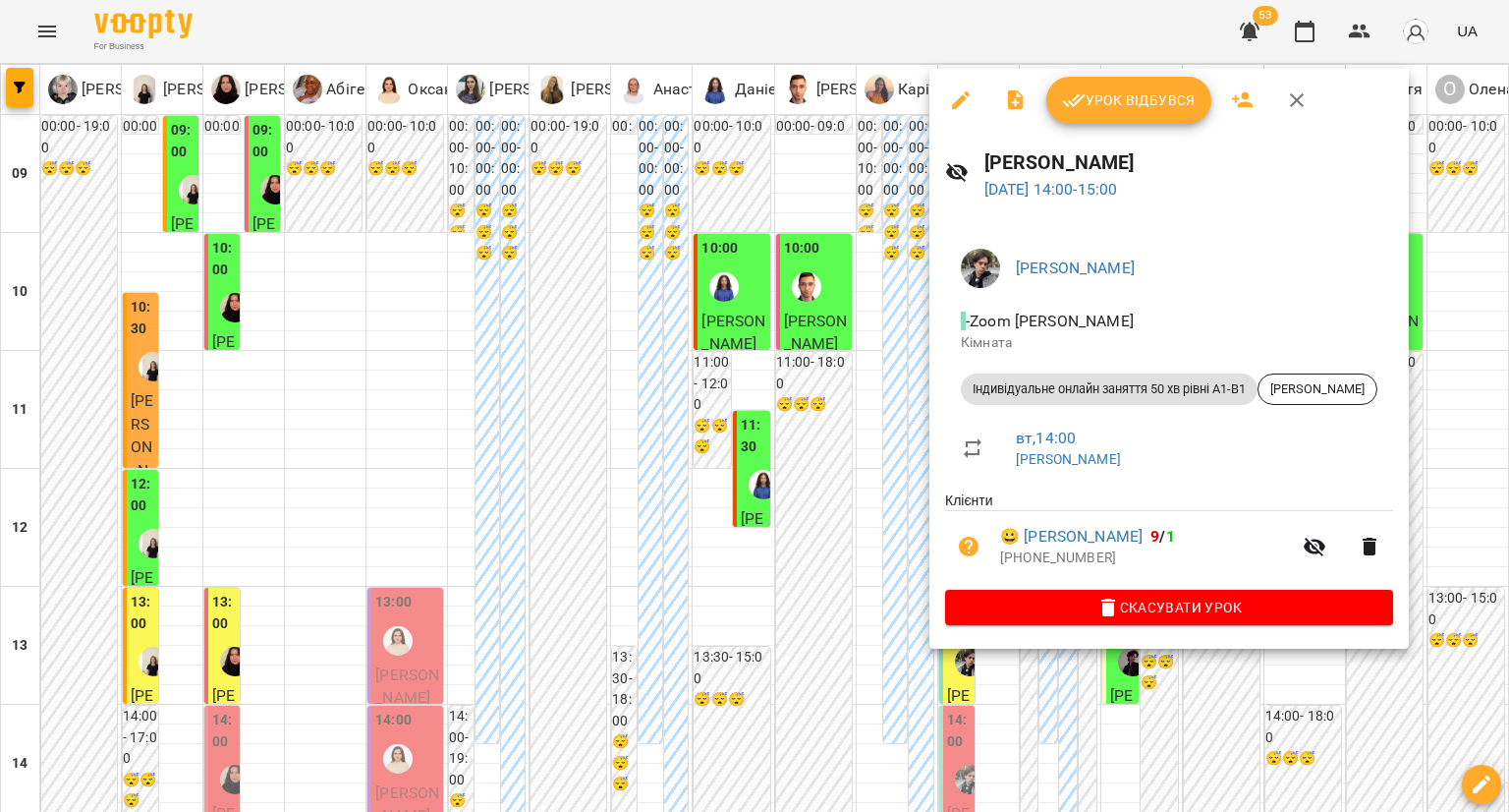
click at [822, 453] on div at bounding box center [754, 406] width 1509 height 812
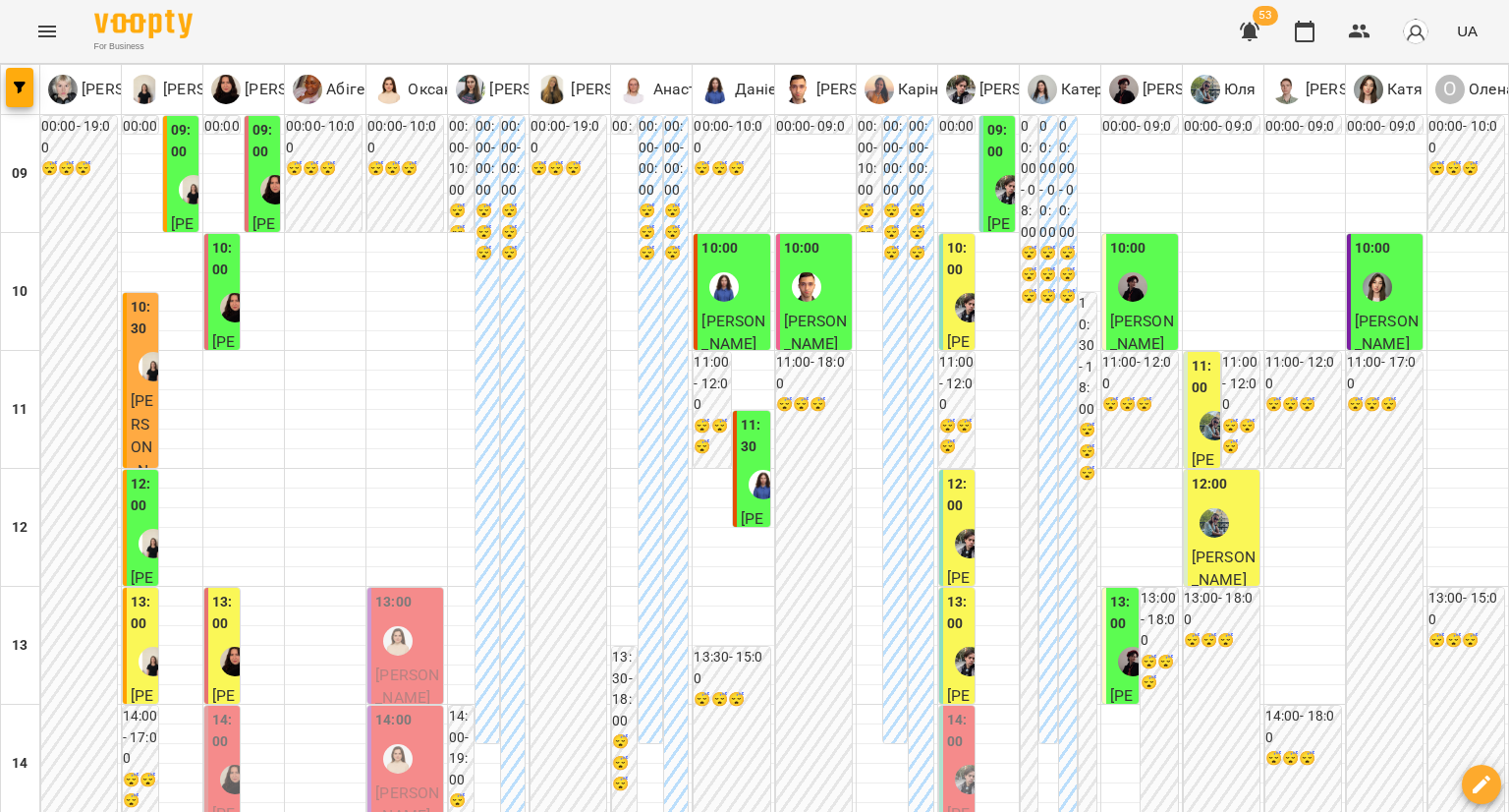
scroll to position [884, 0]
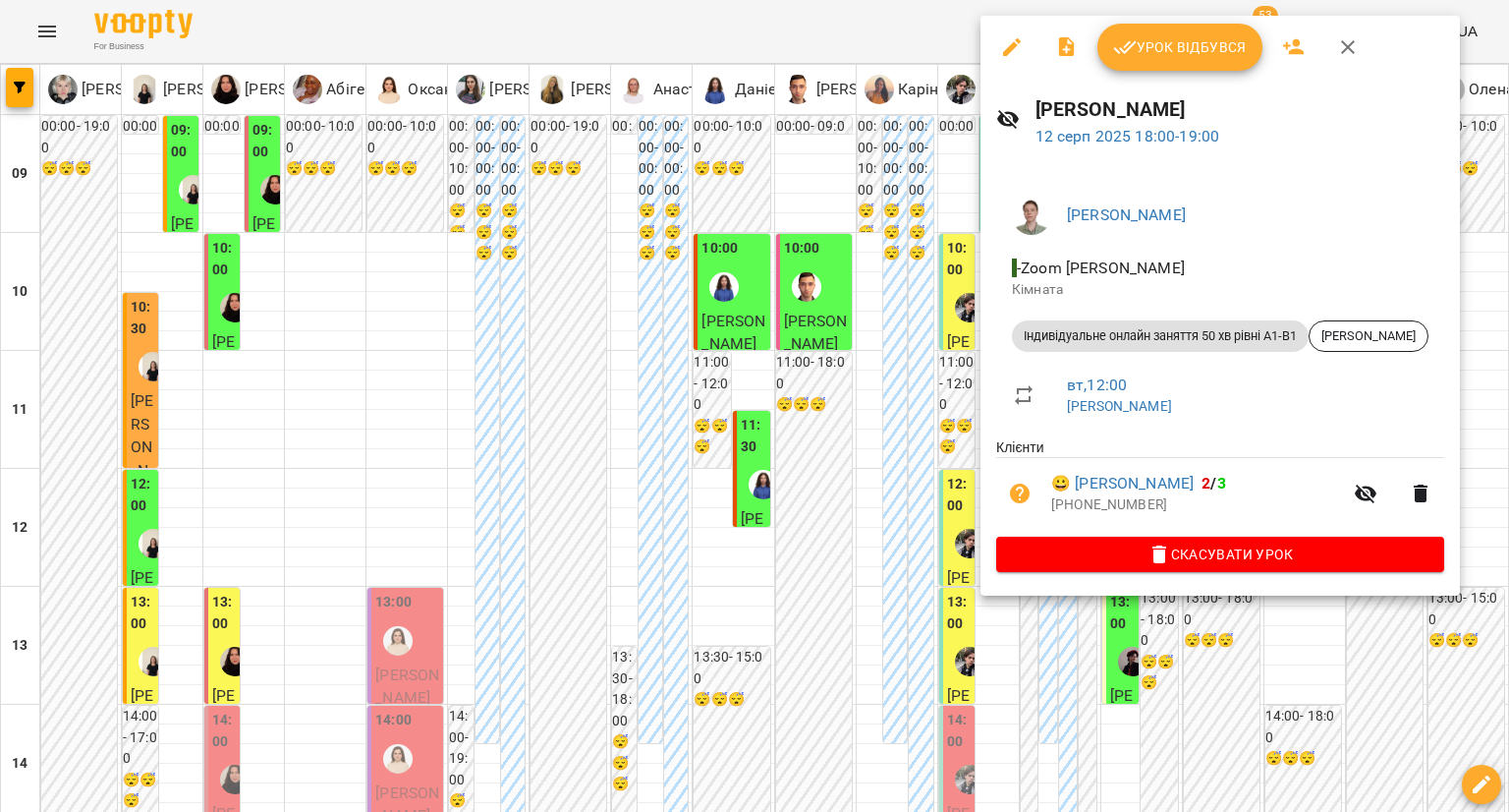
click at [943, 423] on div at bounding box center [754, 406] width 1509 height 812
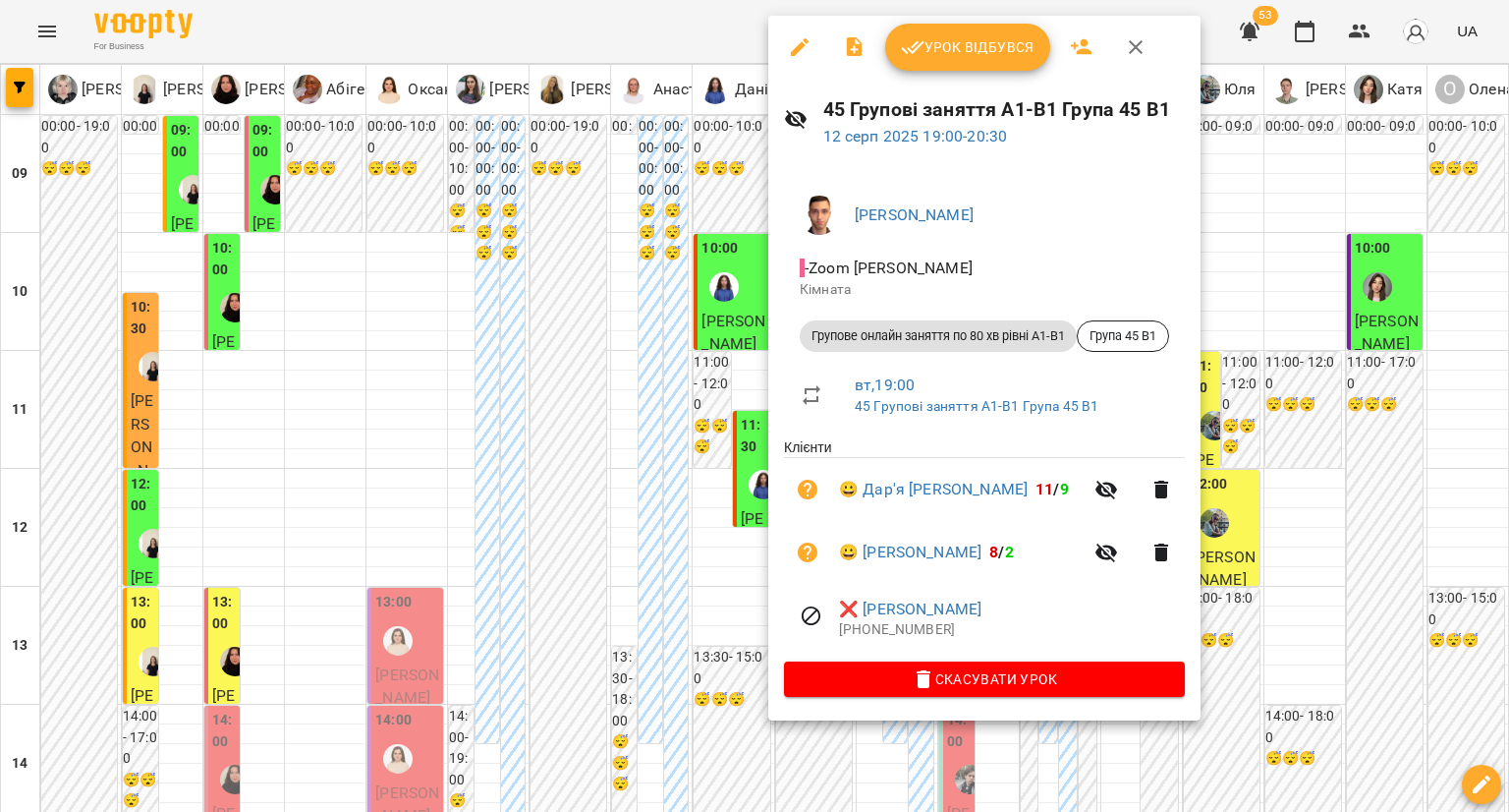
click at [634, 598] on div at bounding box center [754, 406] width 1509 height 812
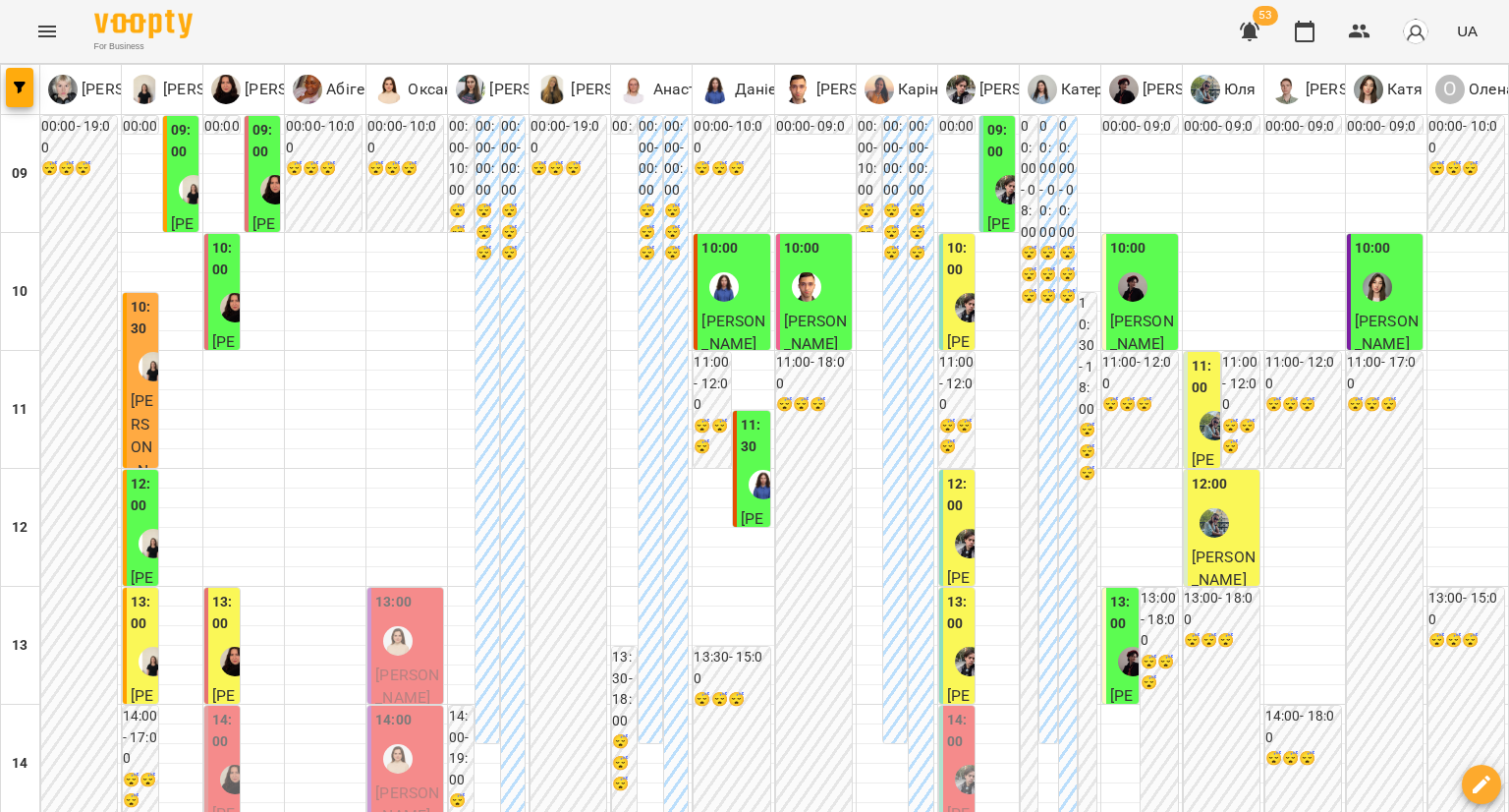
scroll to position [1085, 0]
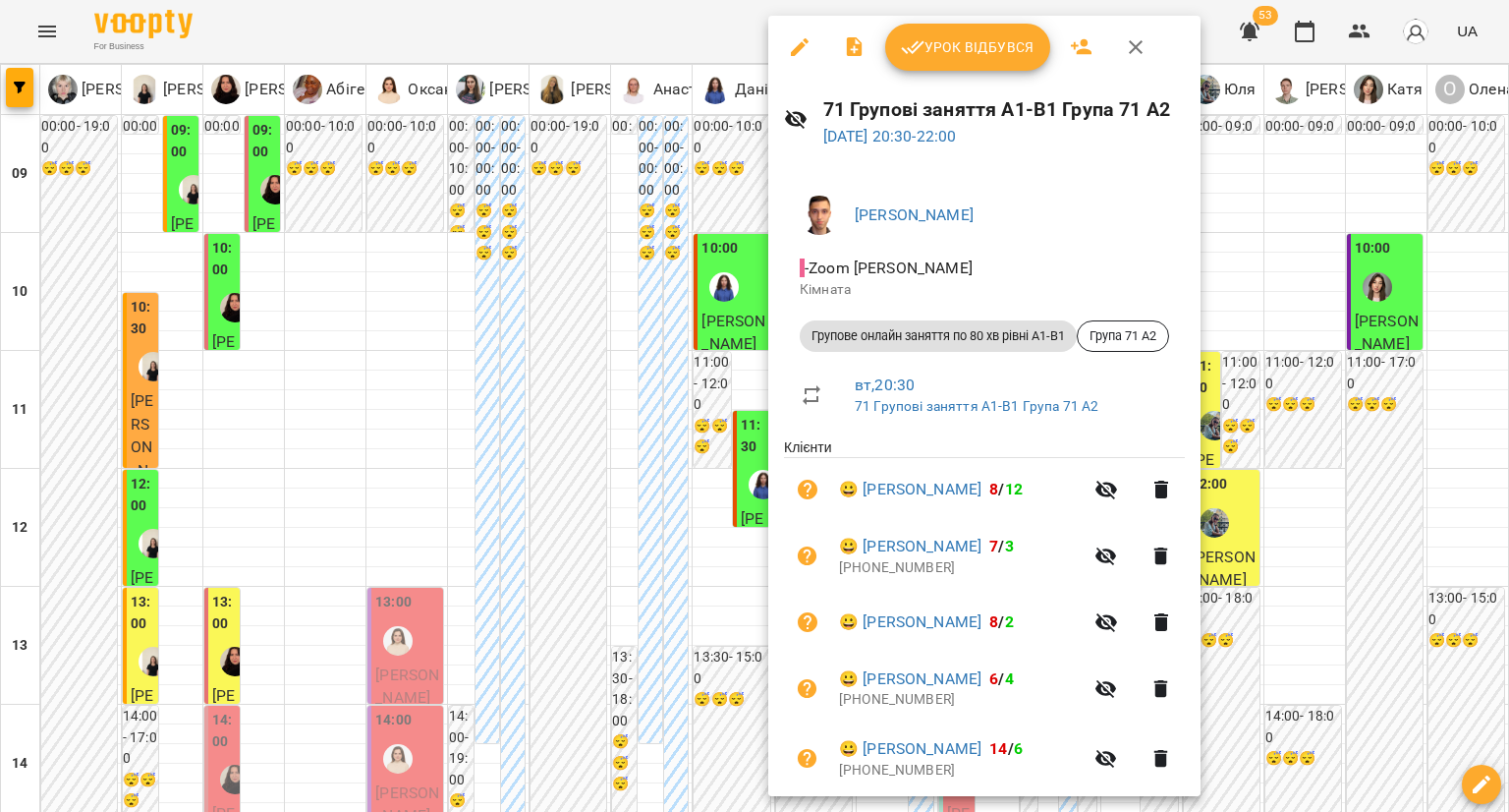
click at [672, 509] on div at bounding box center [754, 406] width 1509 height 812
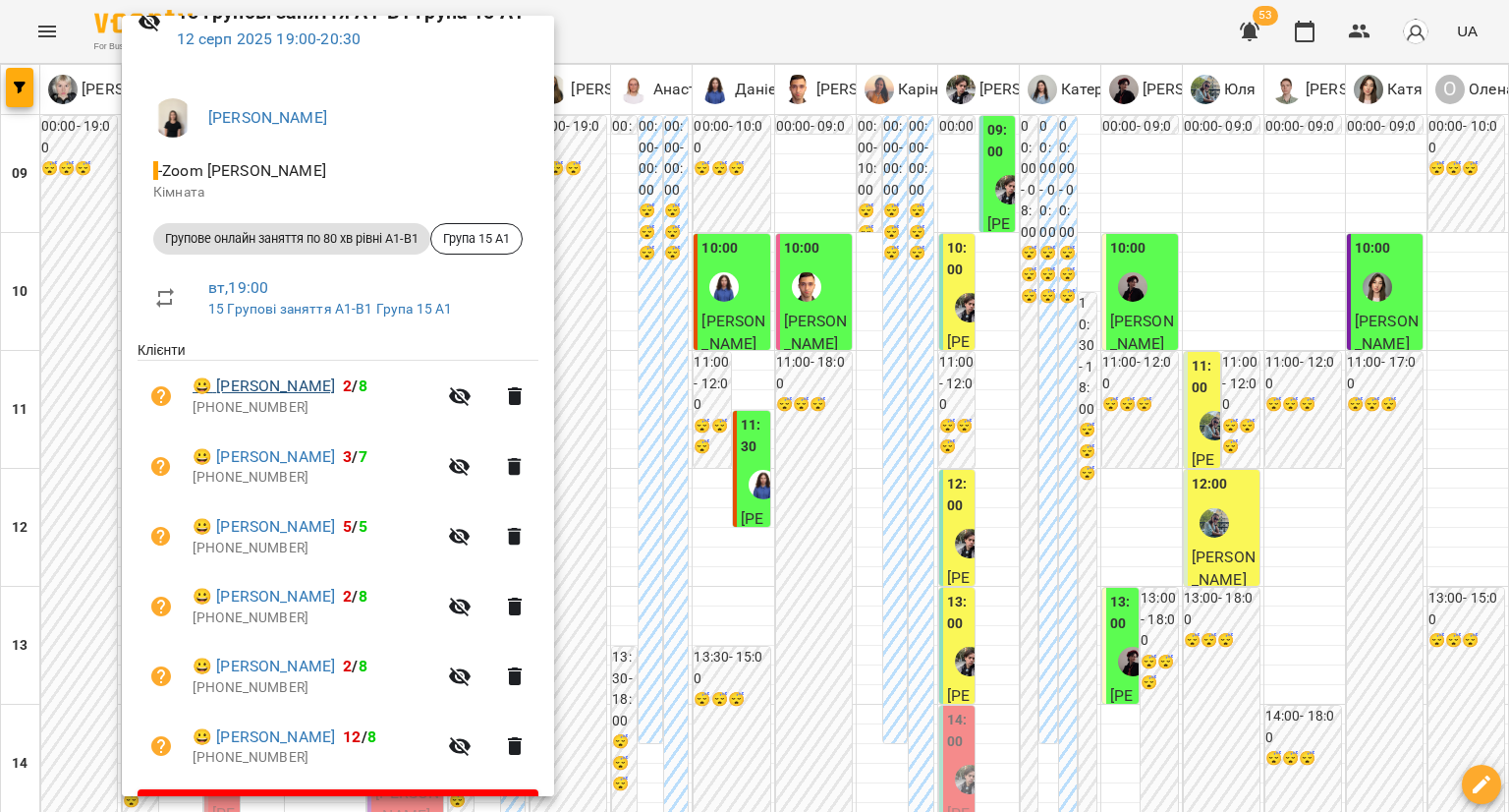
scroll to position [99, 0]
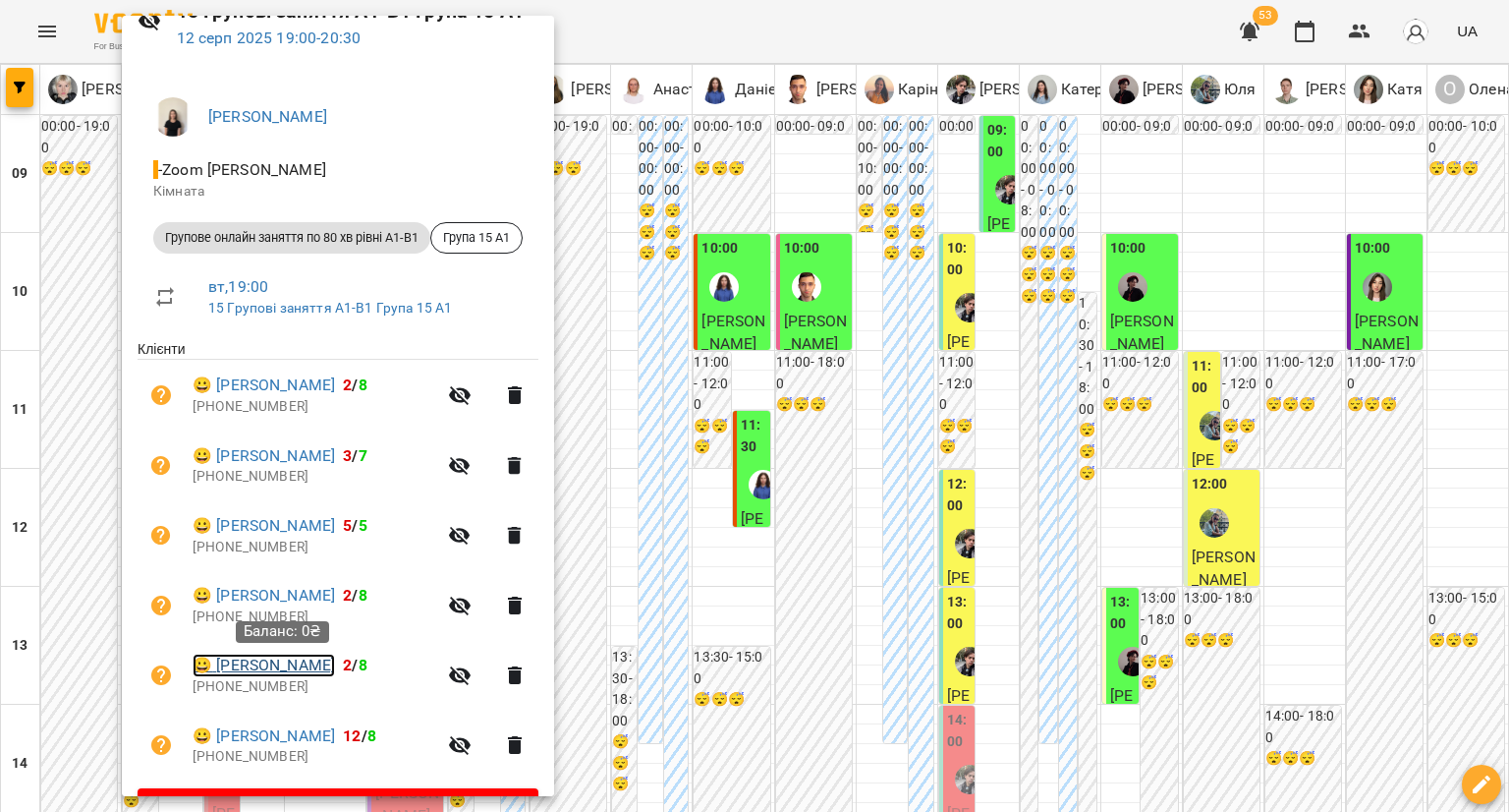
click at [287, 660] on link "😀 Єлизавета Ткаленко" at bounding box center [263, 665] width 143 height 24
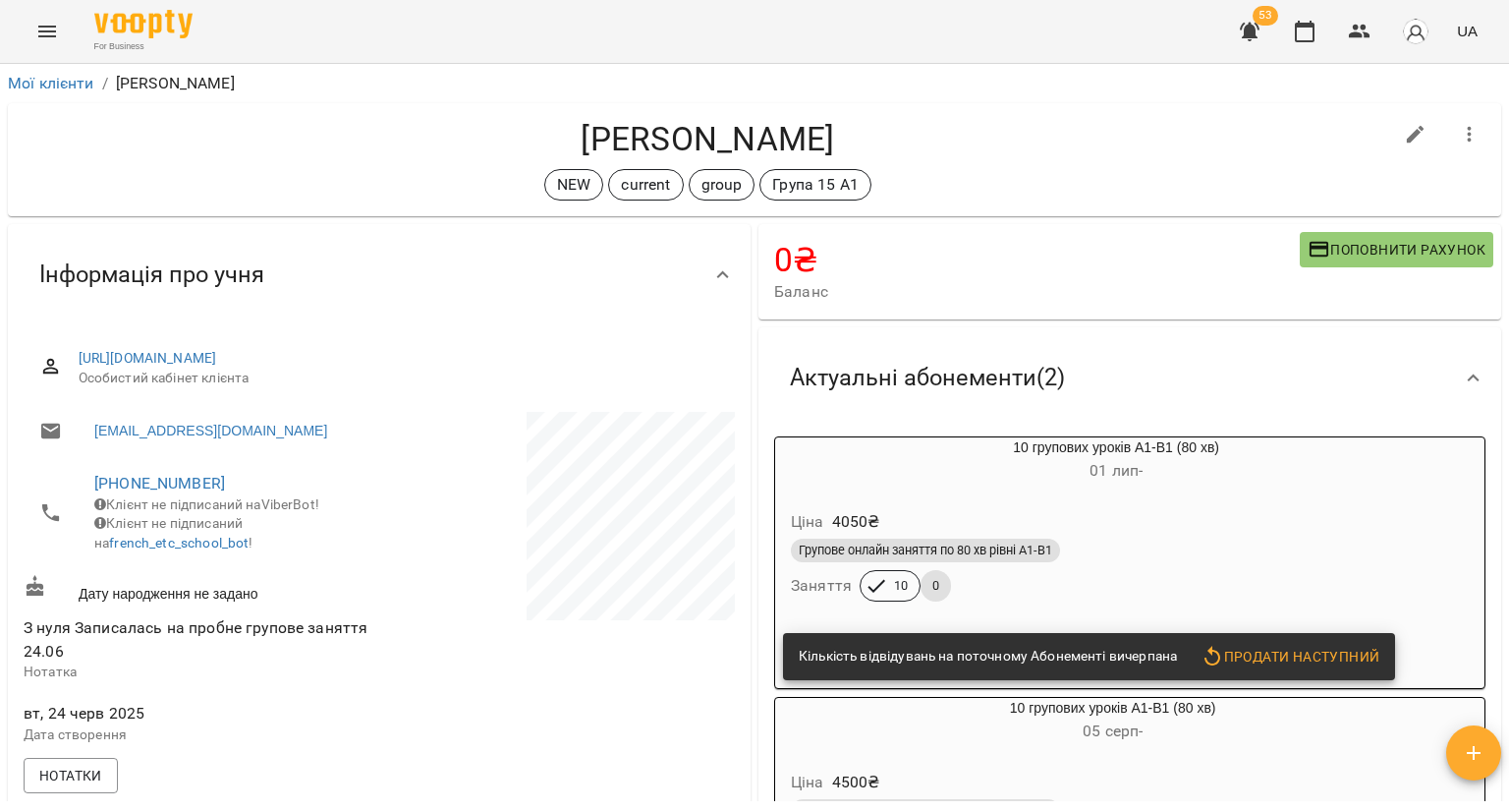
click at [1063, 497] on div "Ціна 4050 ₴ Групове онлайн заняття по 80 хв рівні А1-В1 Заняття 10 0" at bounding box center [1117, 560] width 682 height 134
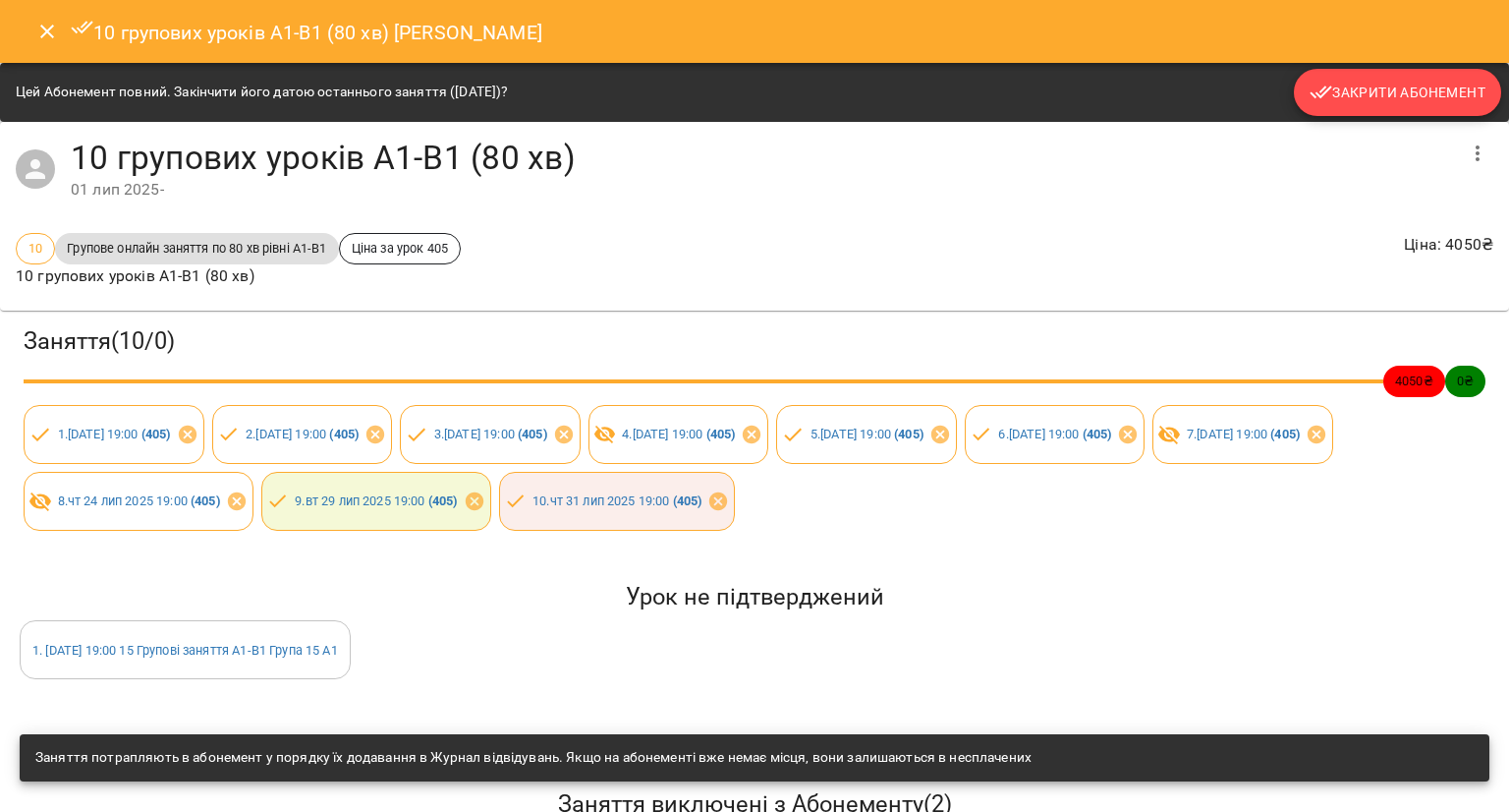
click at [1337, 94] on span "Закрити Абонемент" at bounding box center [1398, 93] width 175 height 24
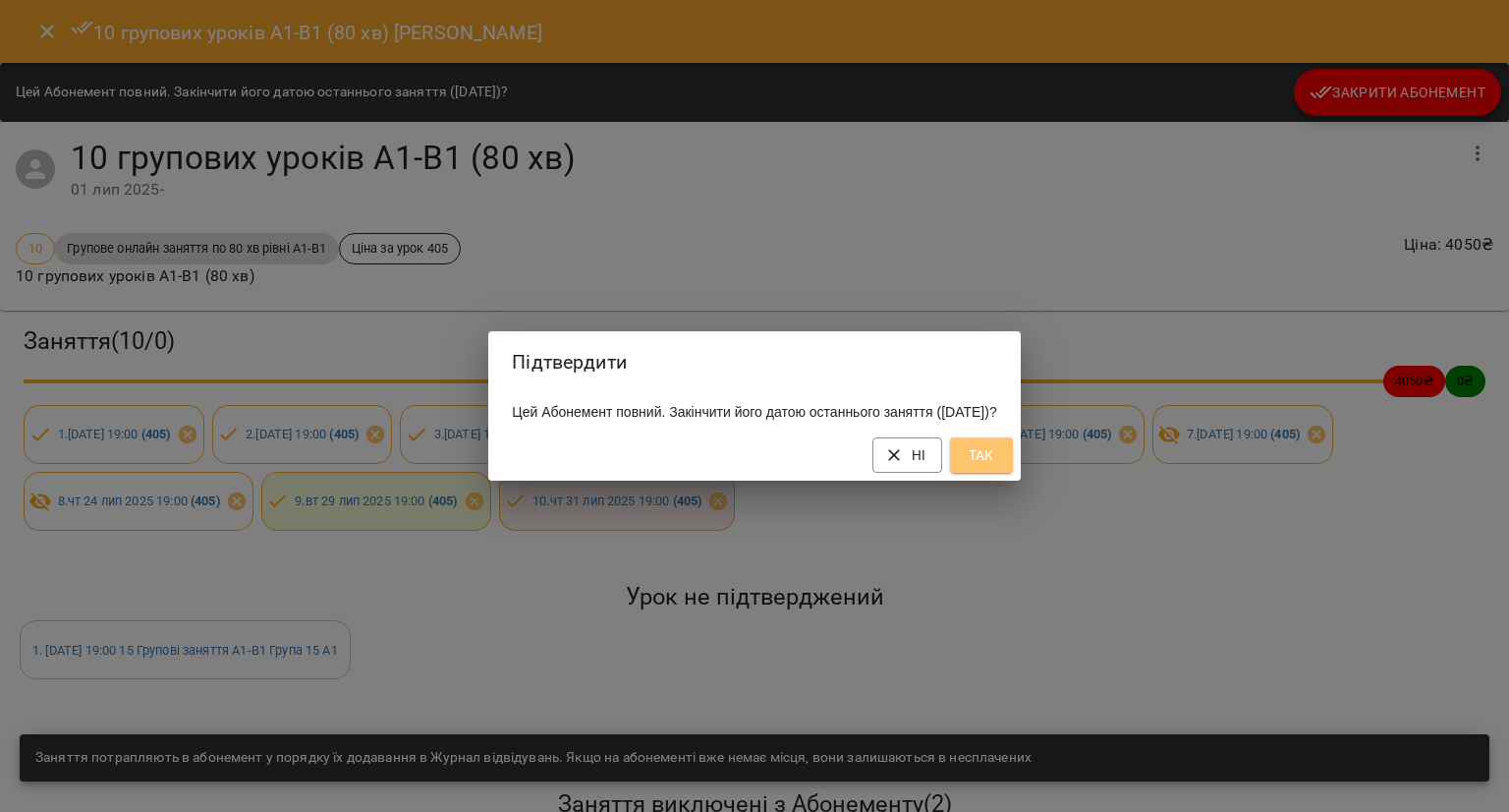
click at [1013, 464] on button "Так" at bounding box center [982, 455] width 63 height 35
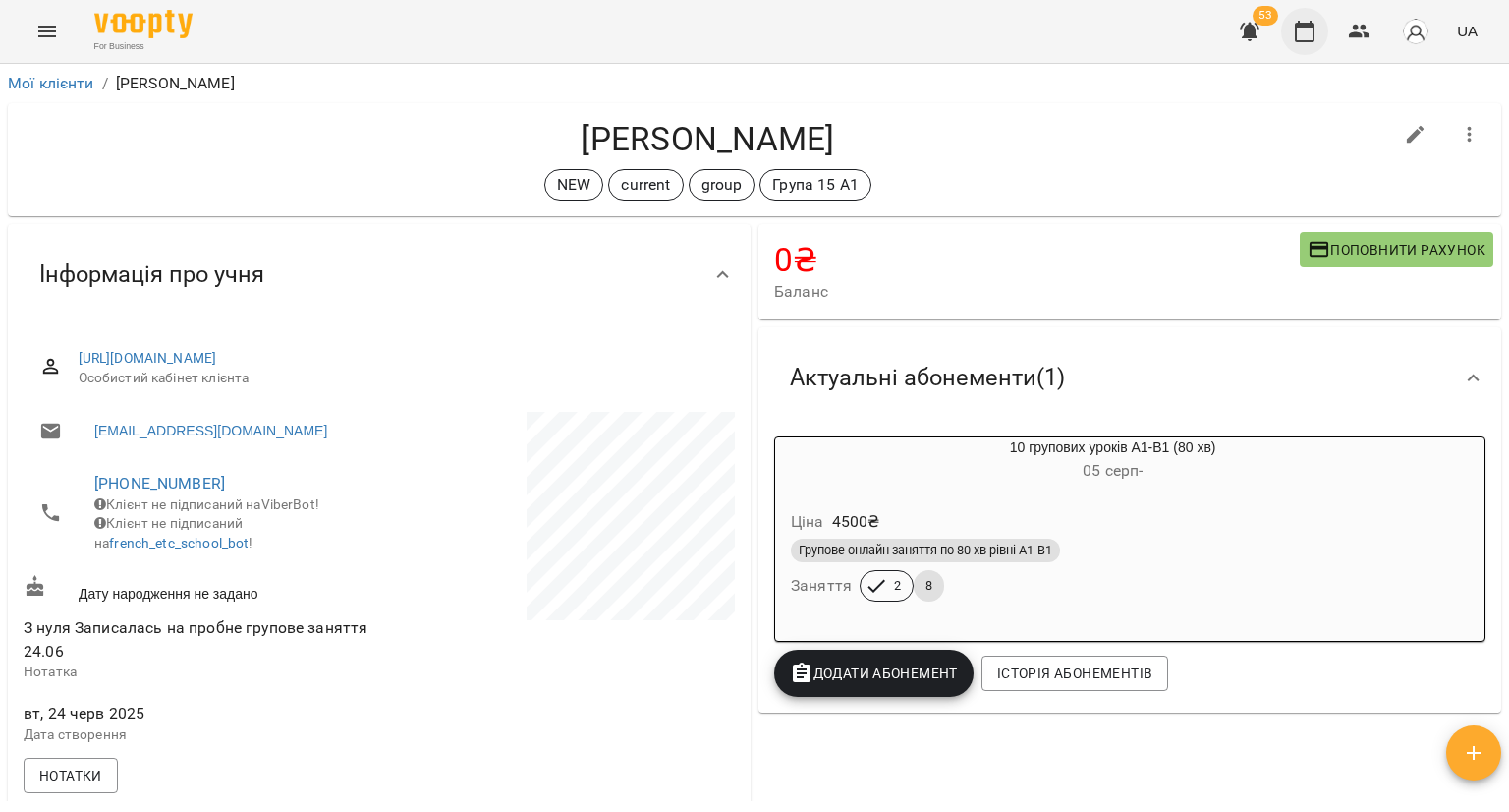
click at [1301, 38] on icon "button" at bounding box center [1305, 32] width 24 height 24
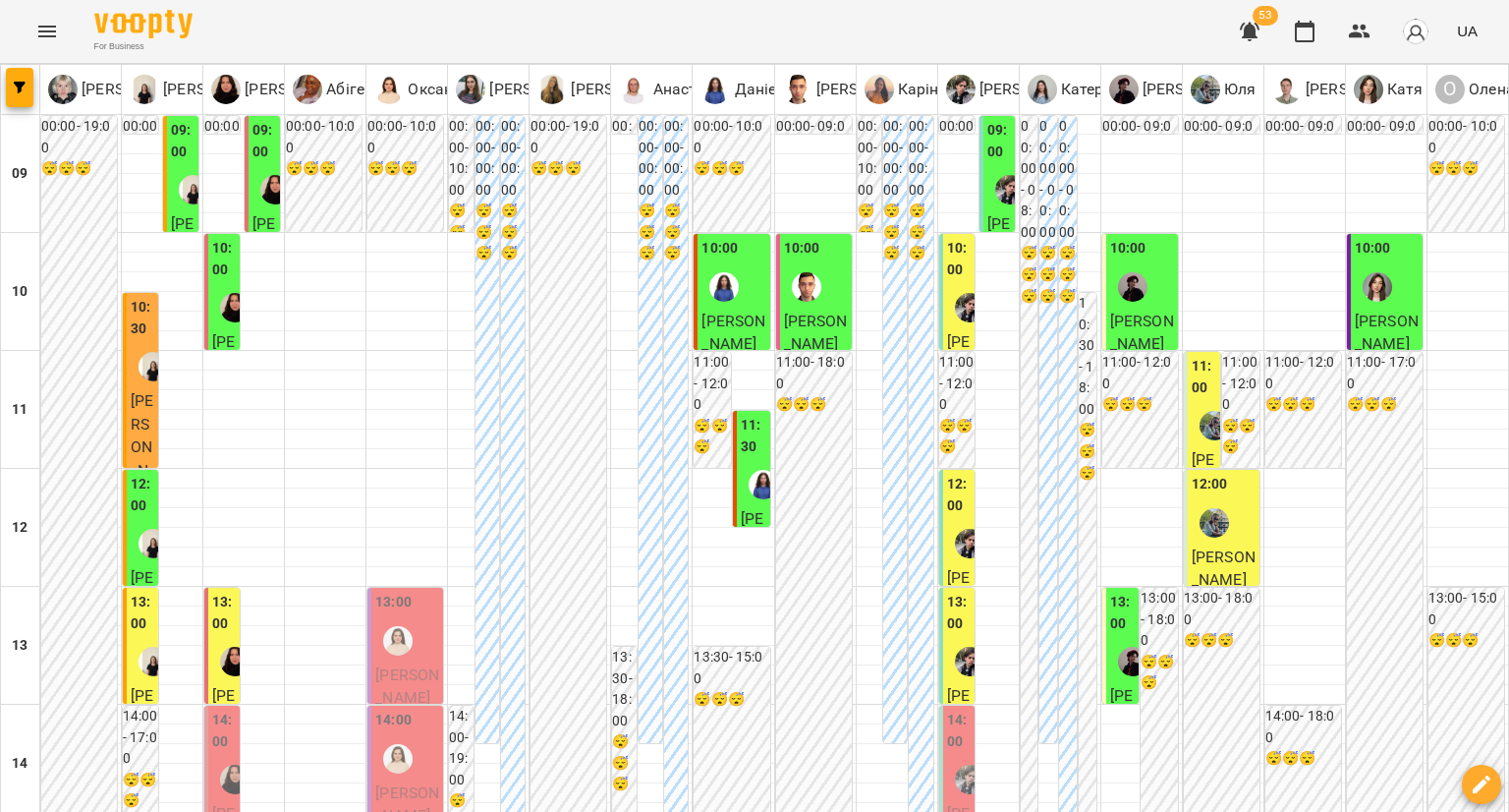
scroll to position [884, 0]
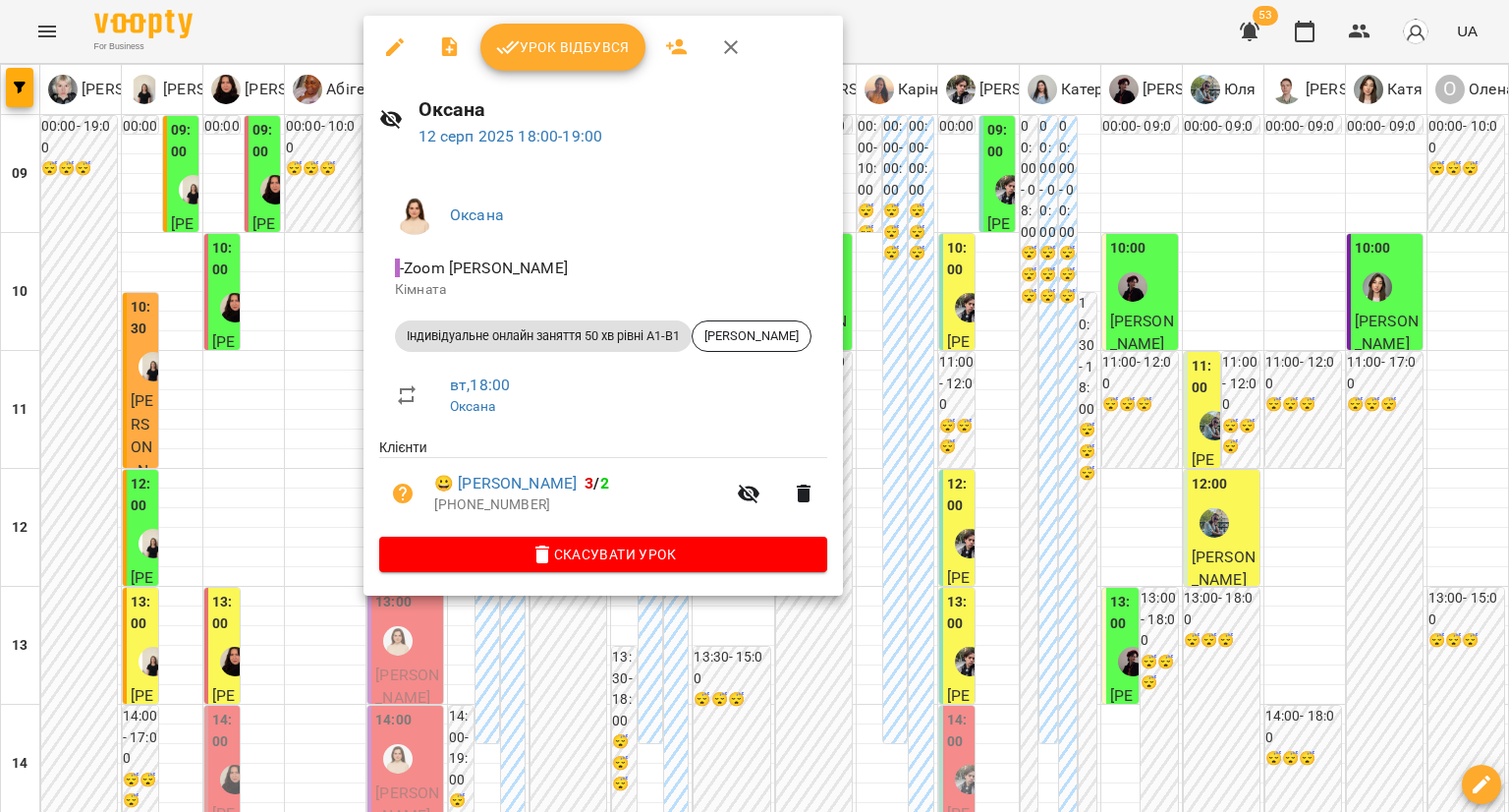
click at [330, 449] on div at bounding box center [754, 406] width 1509 height 812
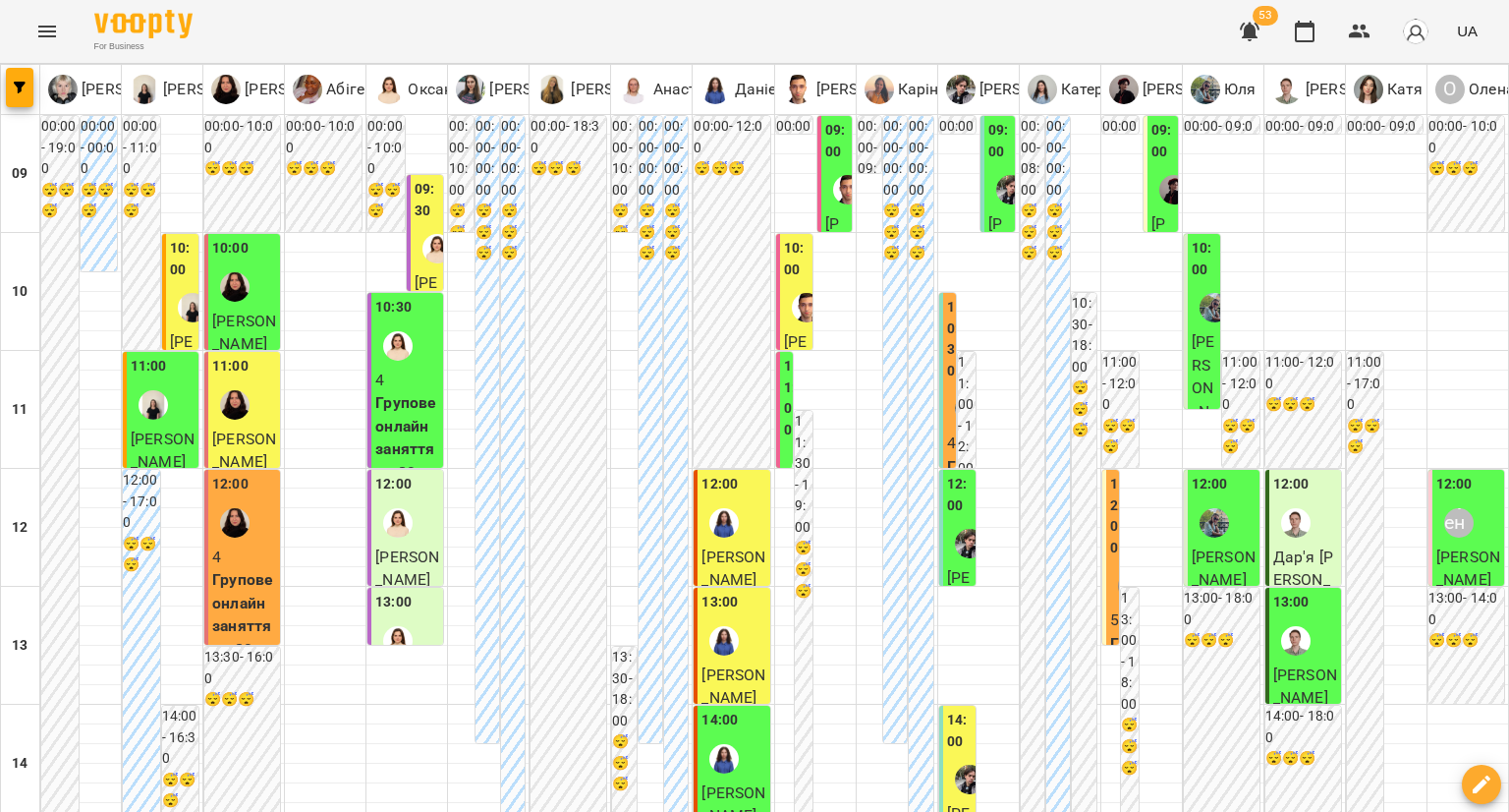
click at [947, 529] on div at bounding box center [970, 543] width 45 height 45
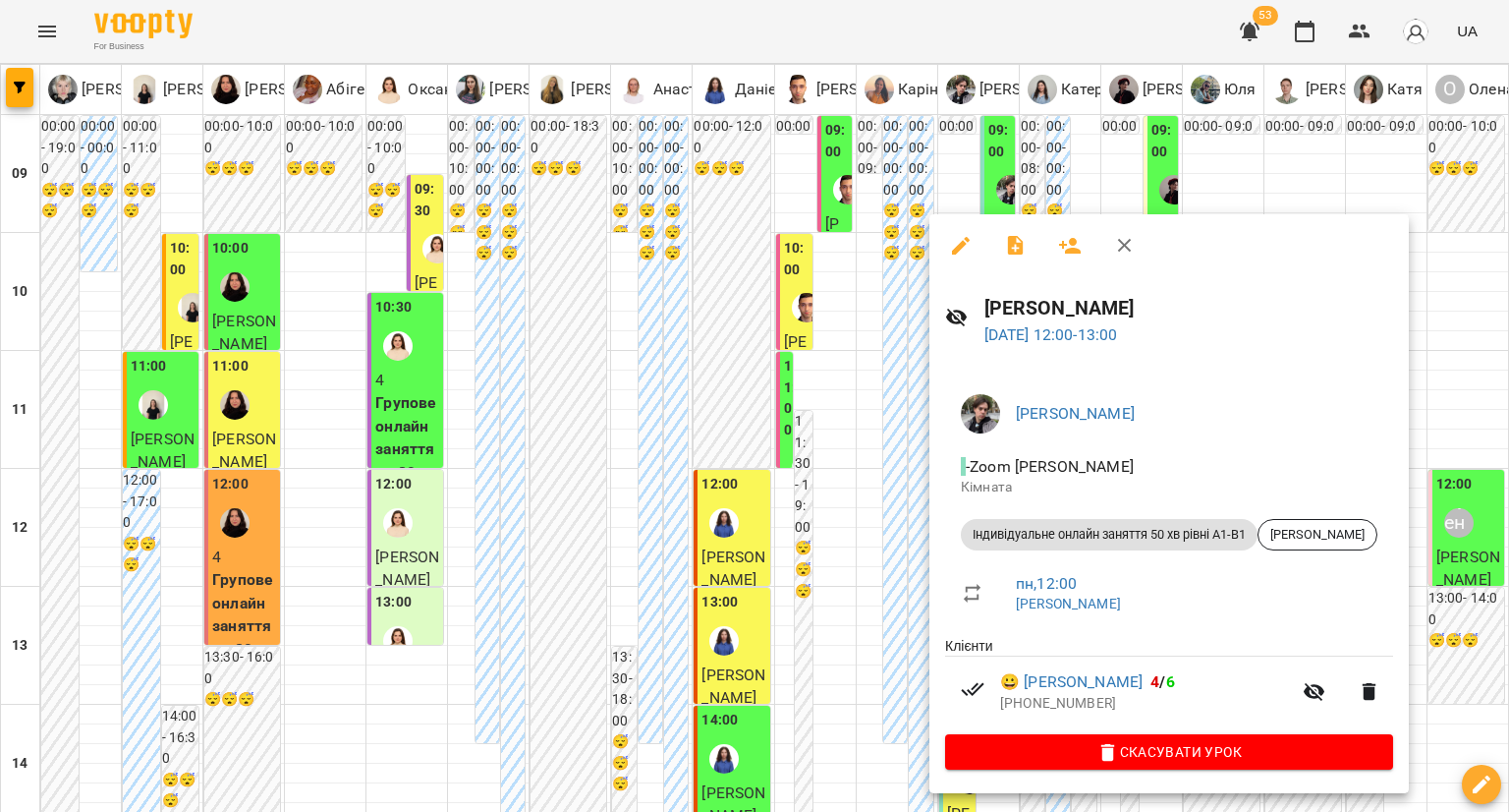
click at [902, 539] on div at bounding box center [754, 406] width 1509 height 812
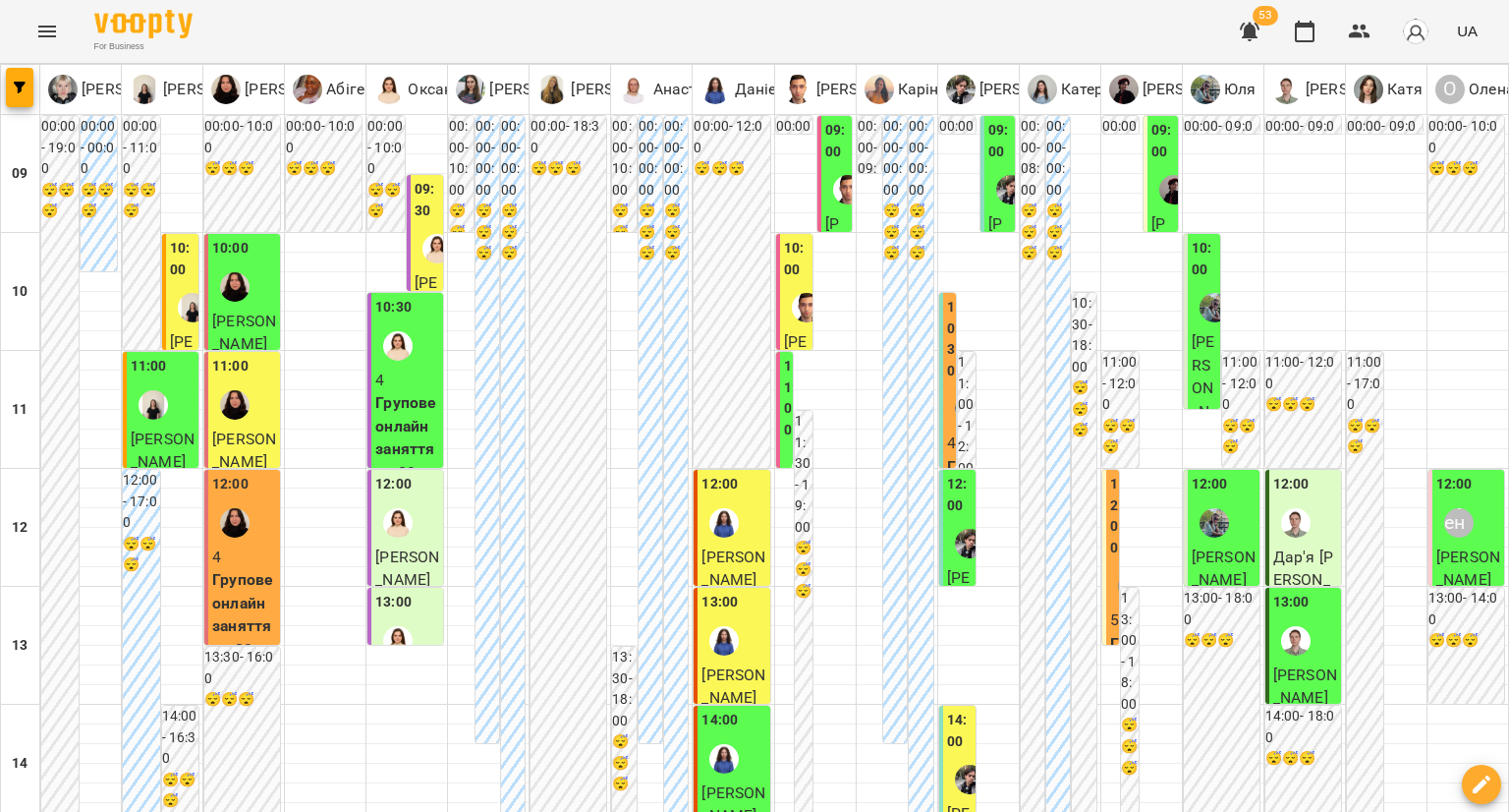
click at [720, 547] on span "Вікторія Рудик" at bounding box center [733, 568] width 64 height 42
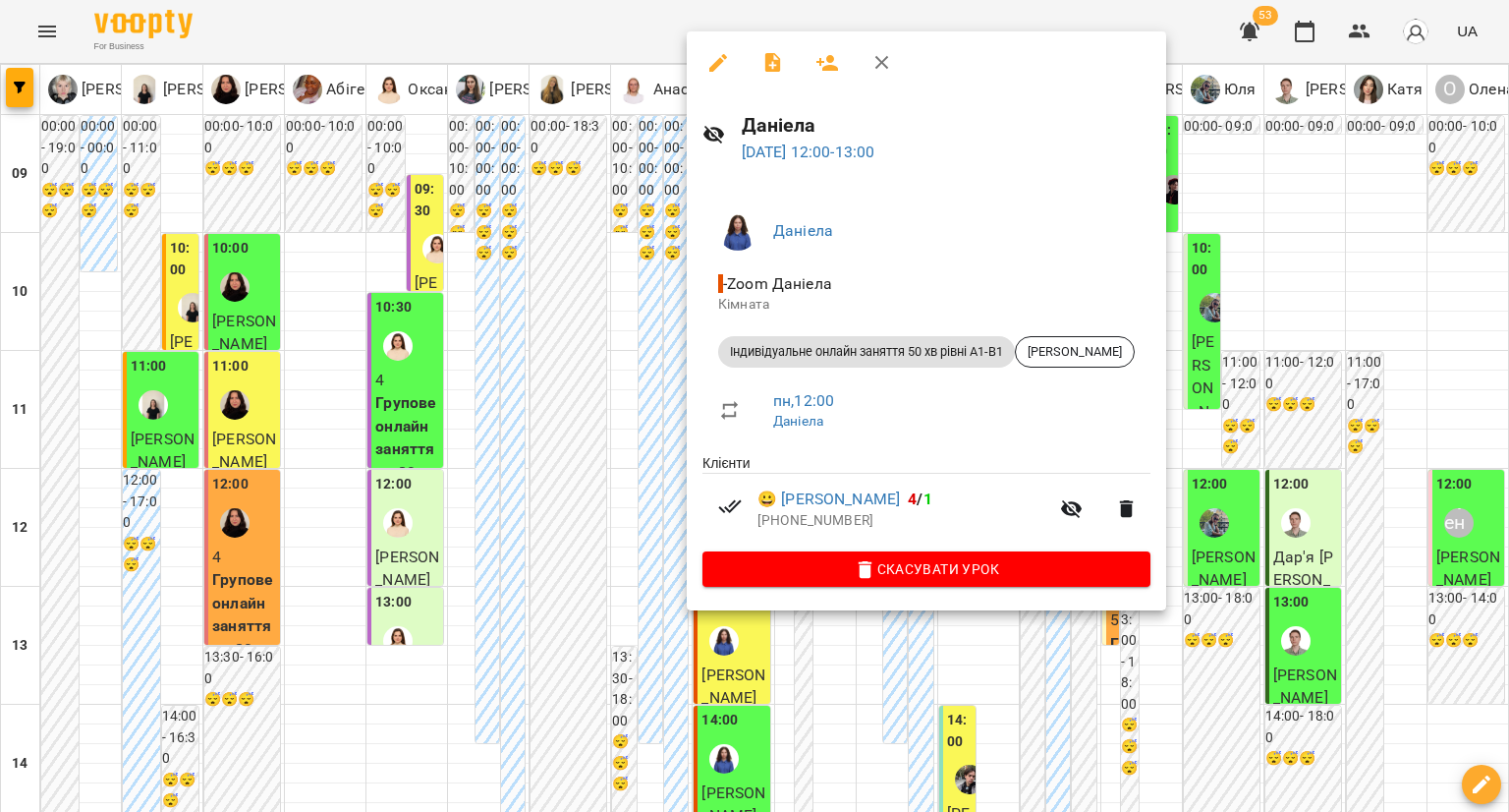
click at [662, 459] on div at bounding box center [754, 406] width 1509 height 812
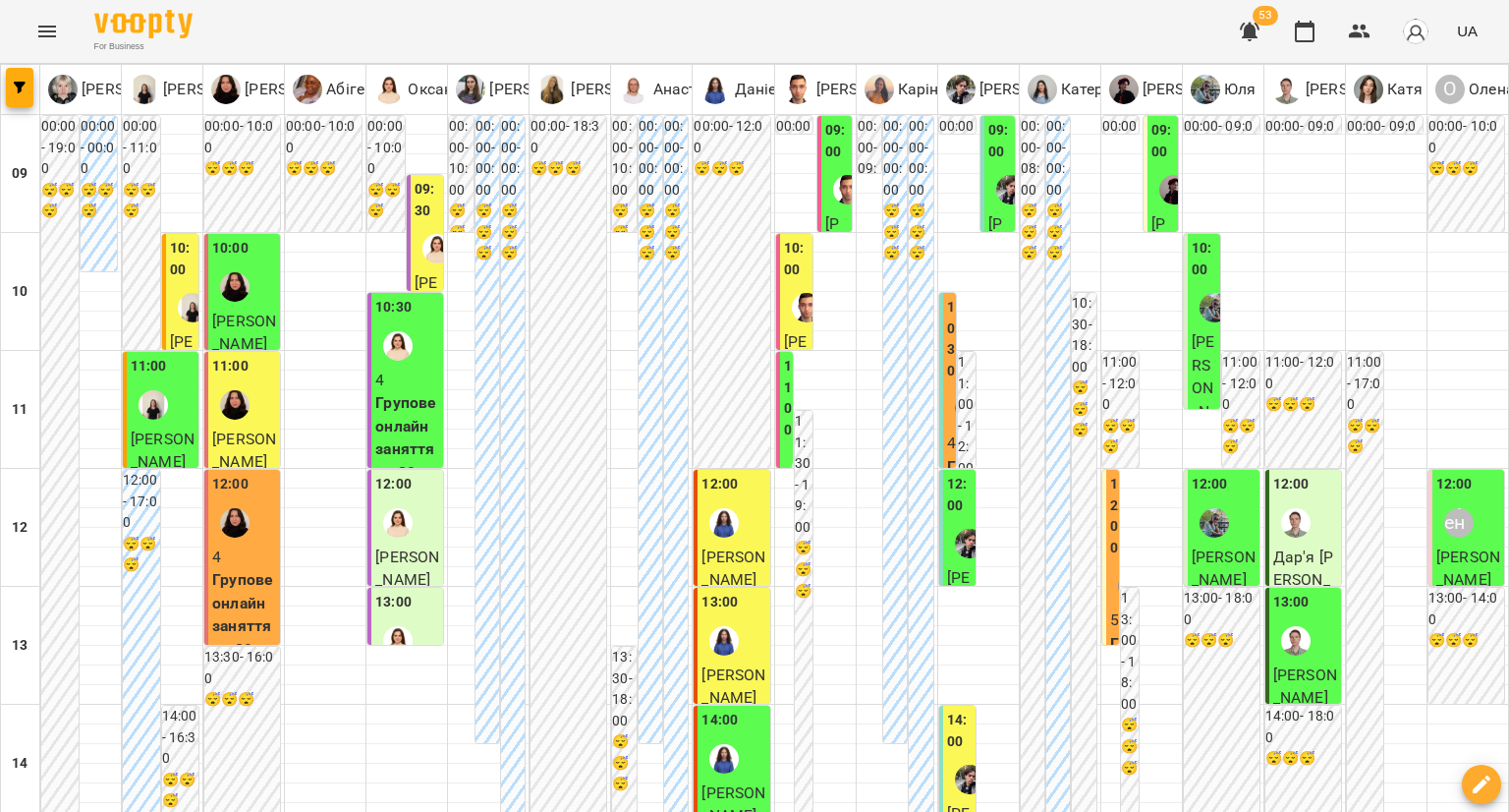
scroll to position [99, 0]
click at [717, 591] on label "13:00" at bounding box center [720, 602] width 36 height 22
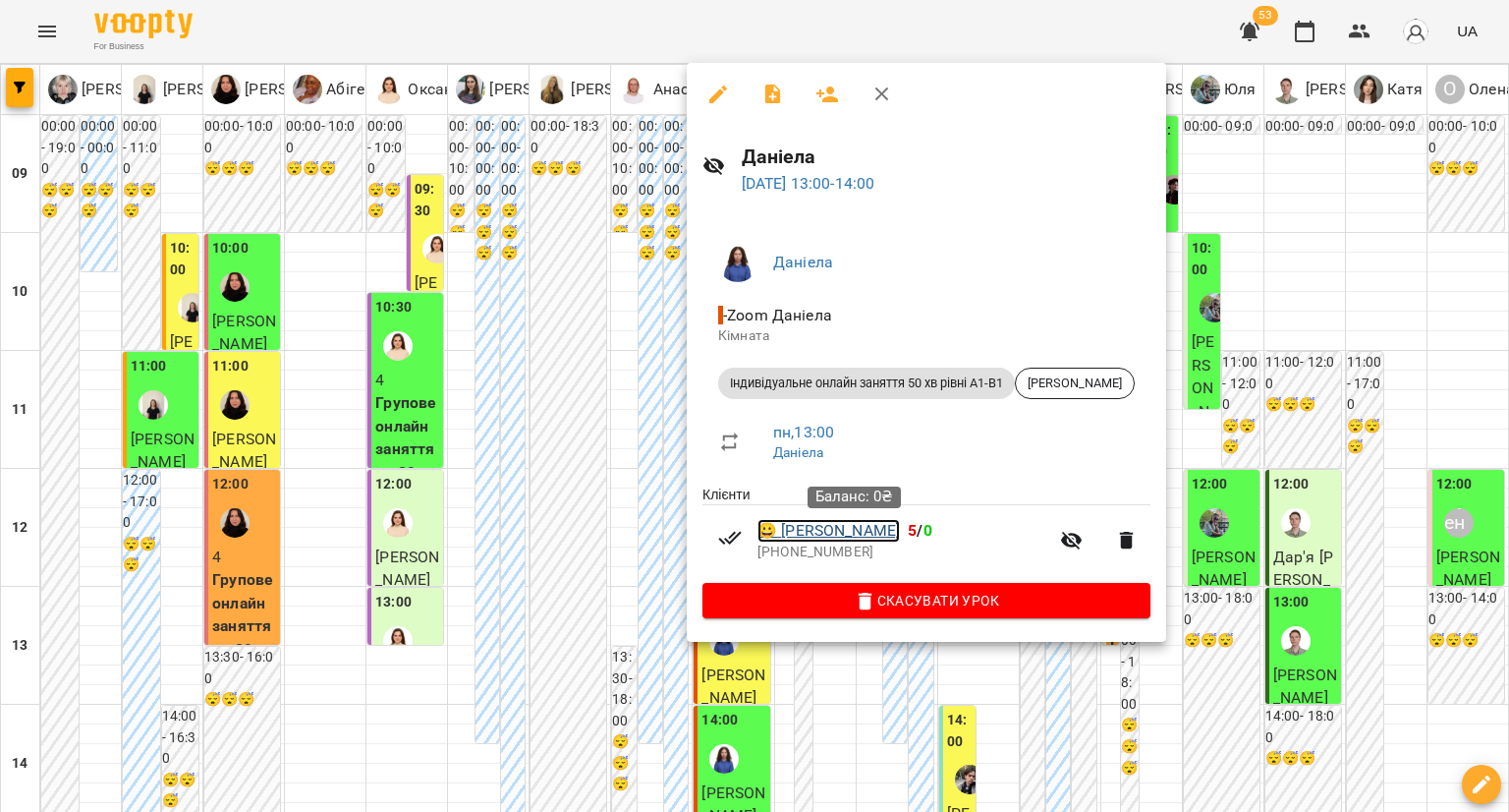
click at [786, 538] on link "😀 Дарина Чередниченко" at bounding box center [829, 530] width 143 height 24
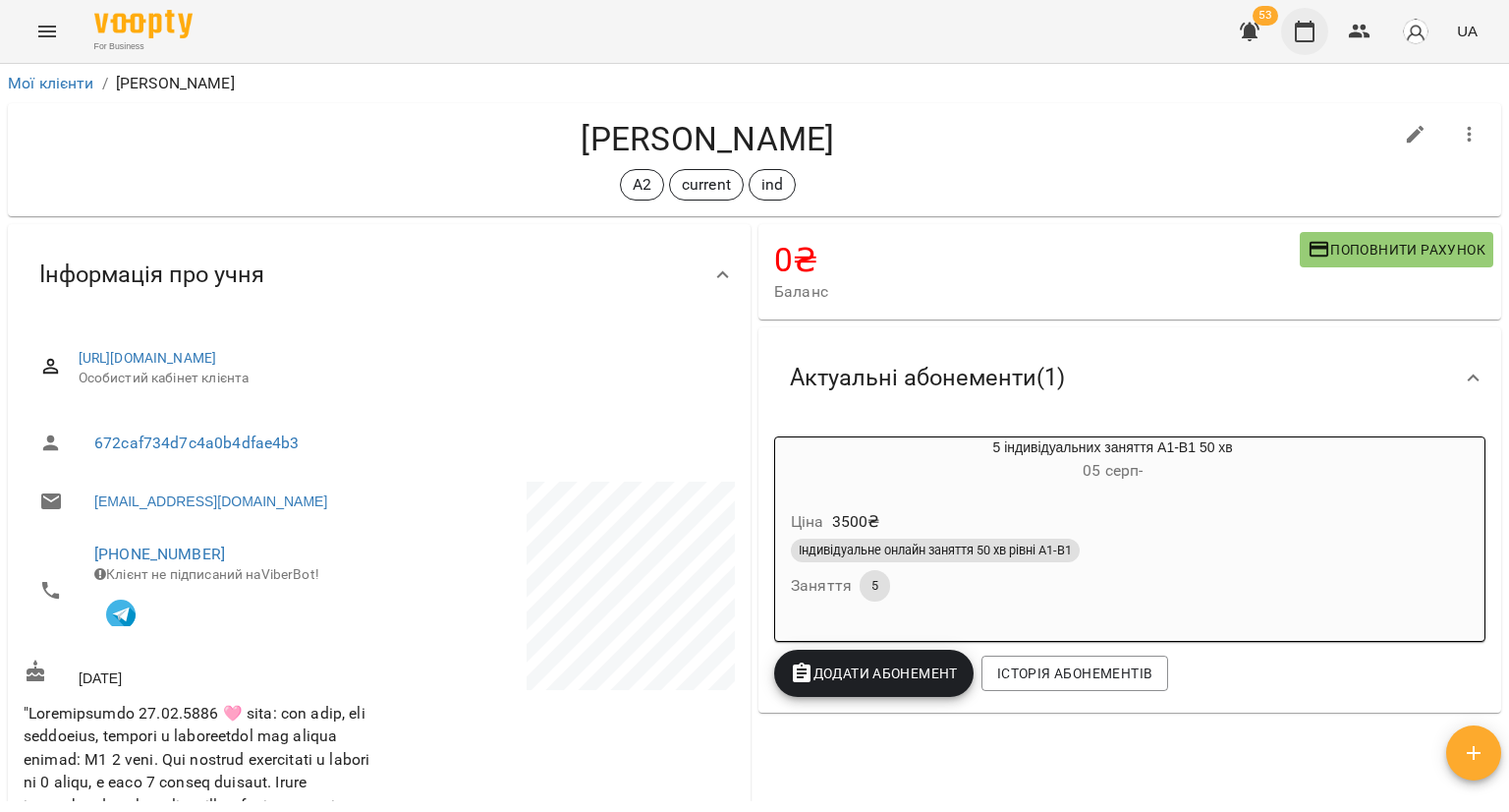
click at [1315, 34] on icon "button" at bounding box center [1305, 32] width 20 height 22
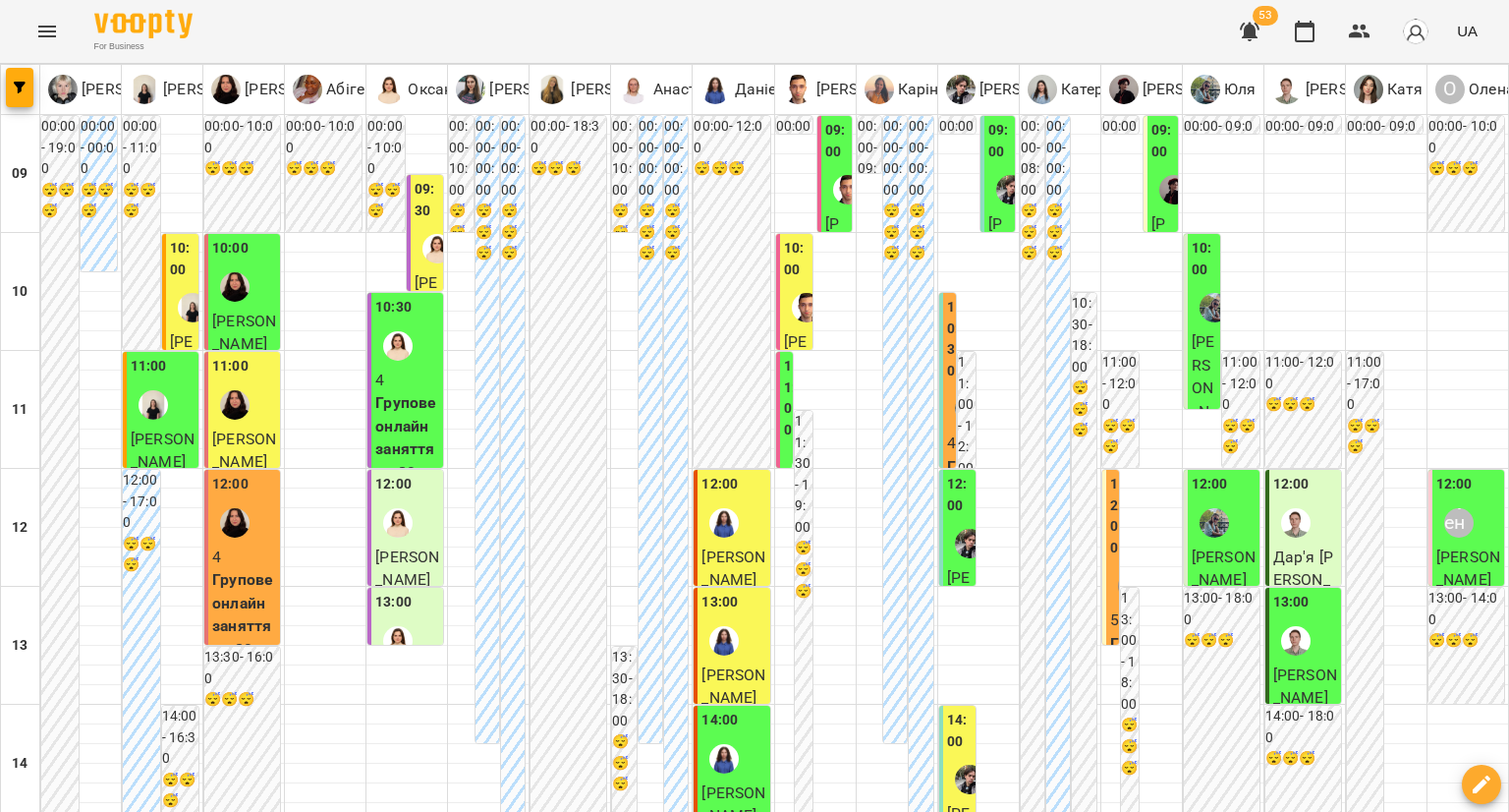
scroll to position [1081, 0]
type input "**********"
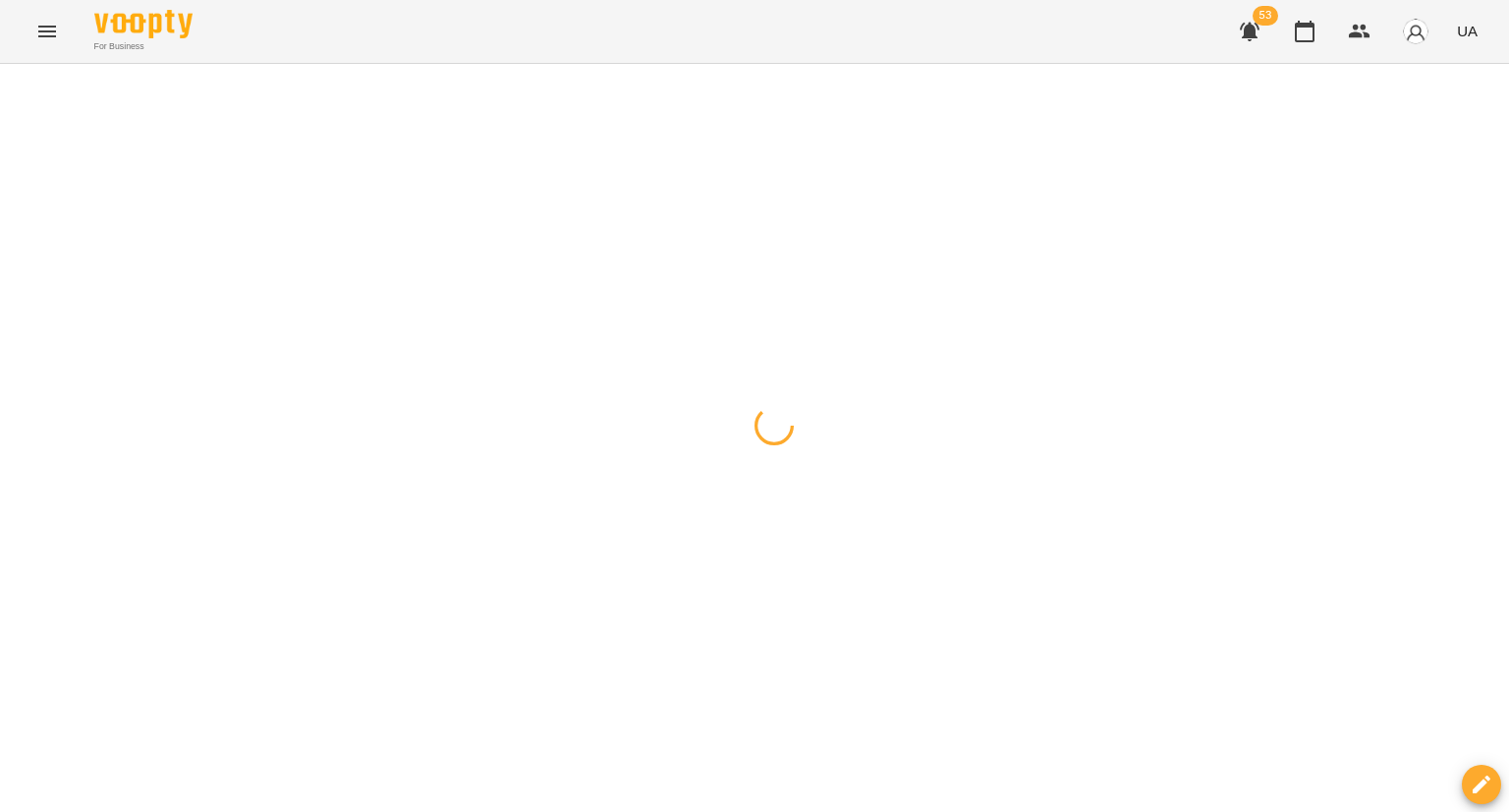
click at [661, 64] on div at bounding box center [754, 64] width 1509 height 0
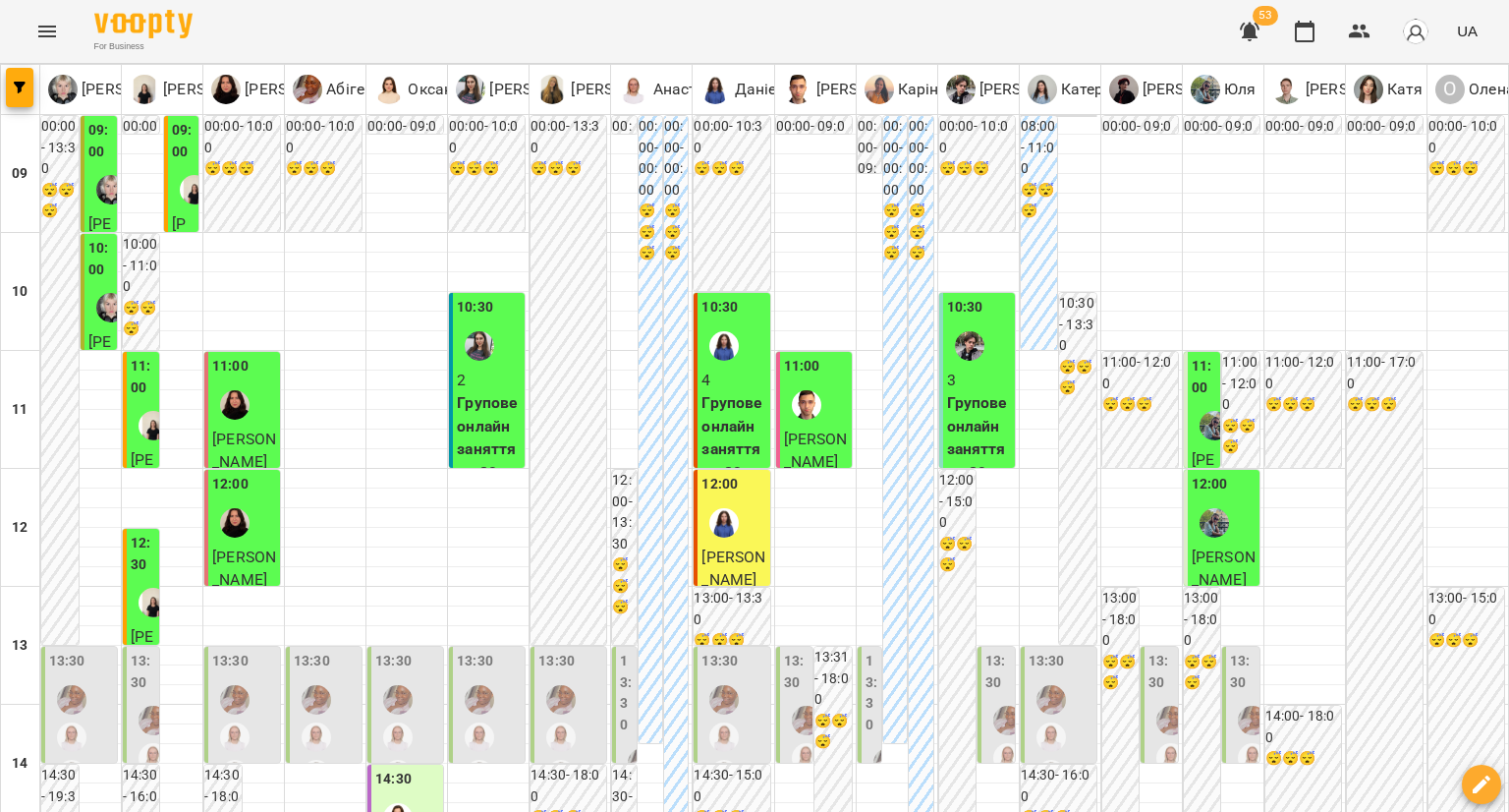
click at [739, 529] on div at bounding box center [724, 522] width 45 height 45
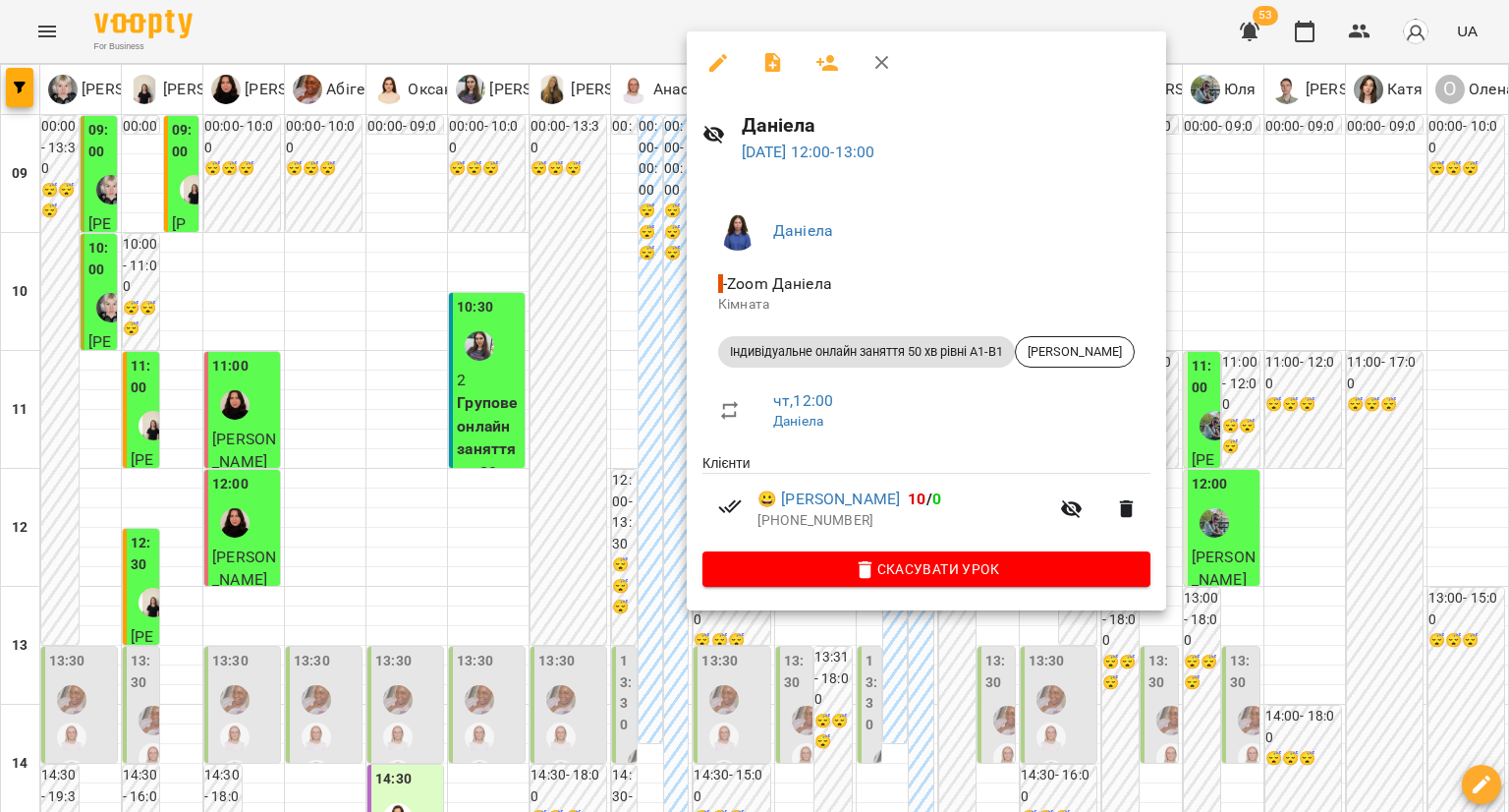
click at [666, 567] on div at bounding box center [754, 406] width 1509 height 812
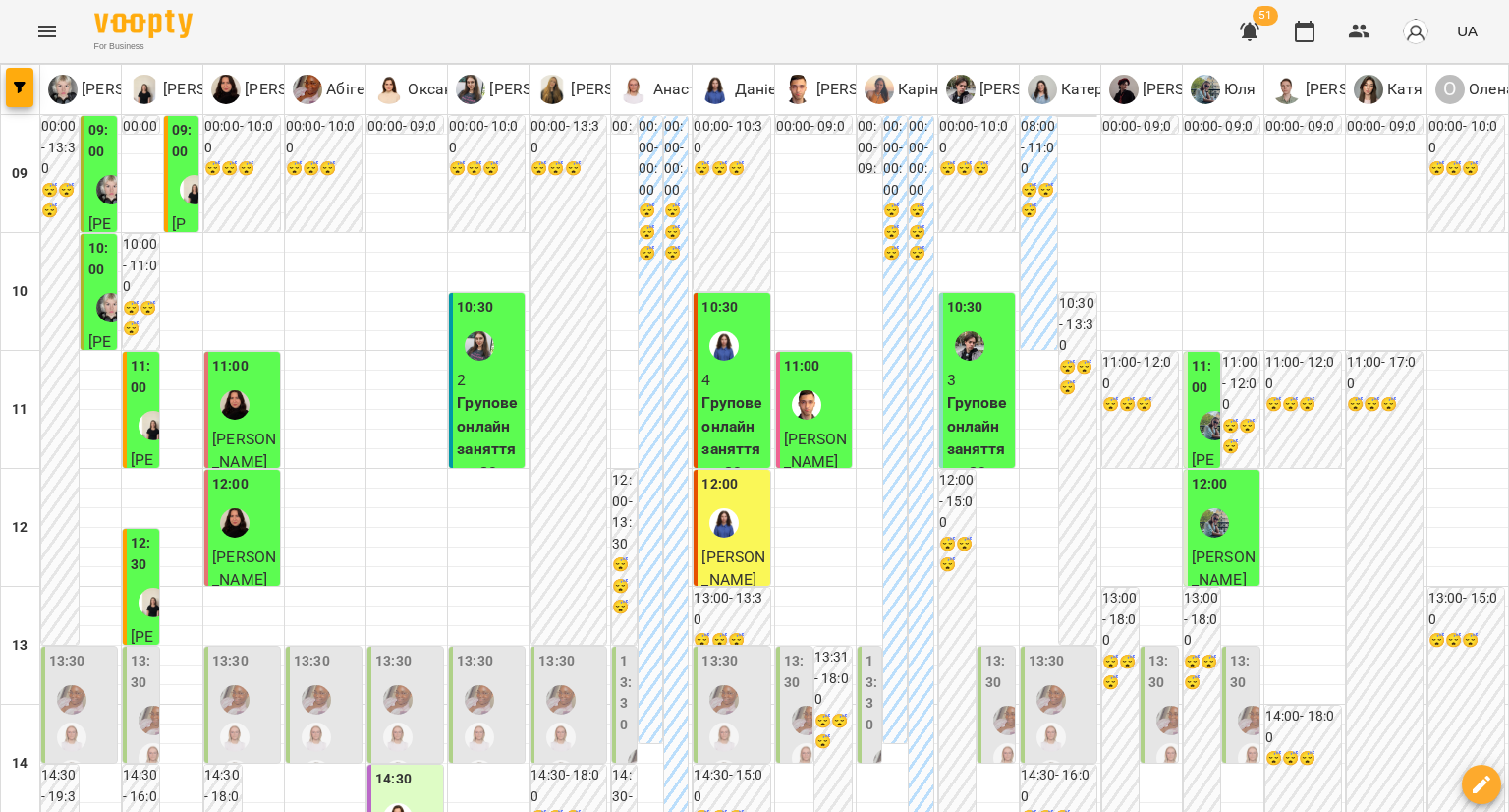
scroll to position [589, 0]
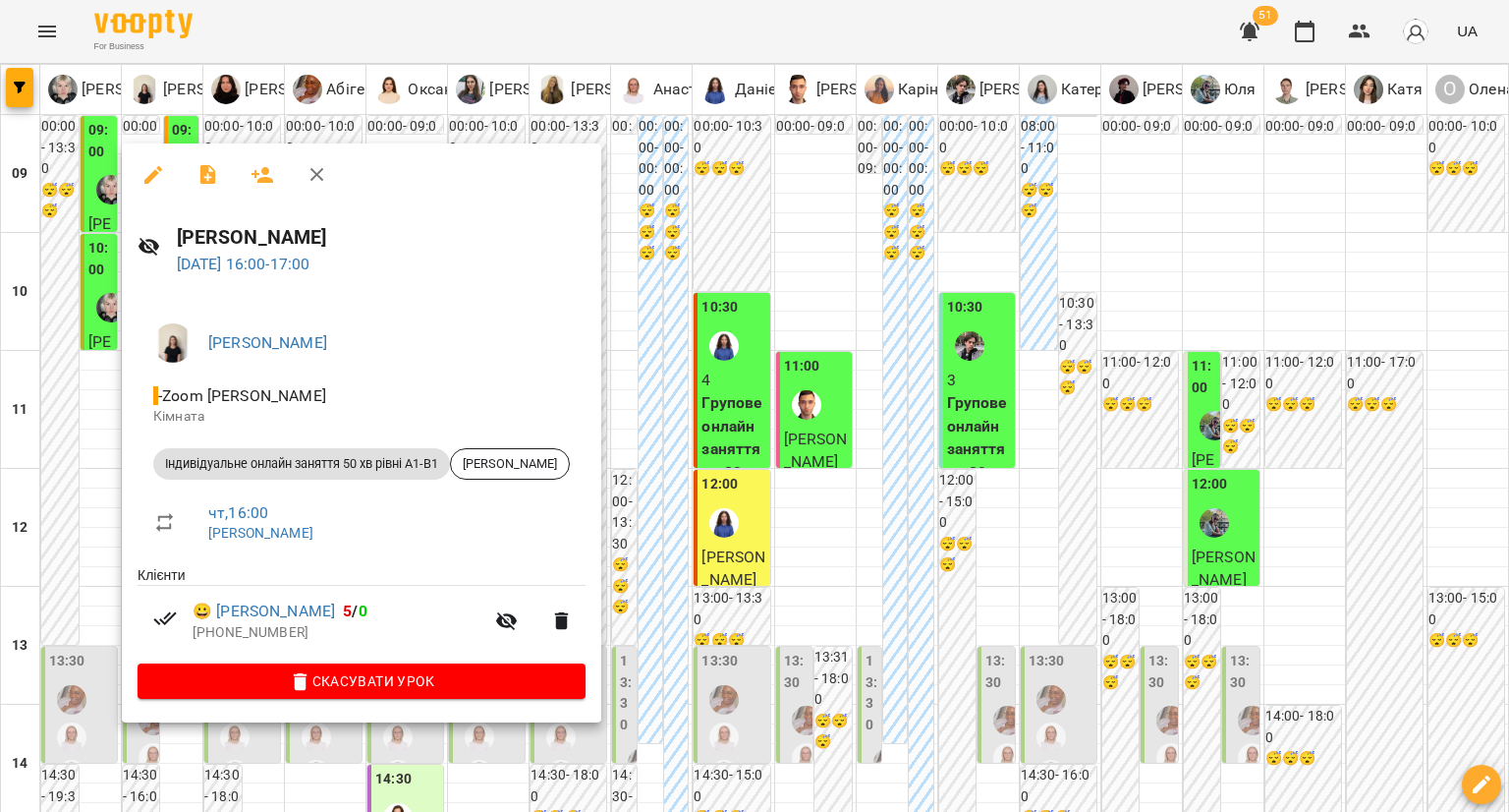
click at [65, 414] on div at bounding box center [754, 406] width 1509 height 812
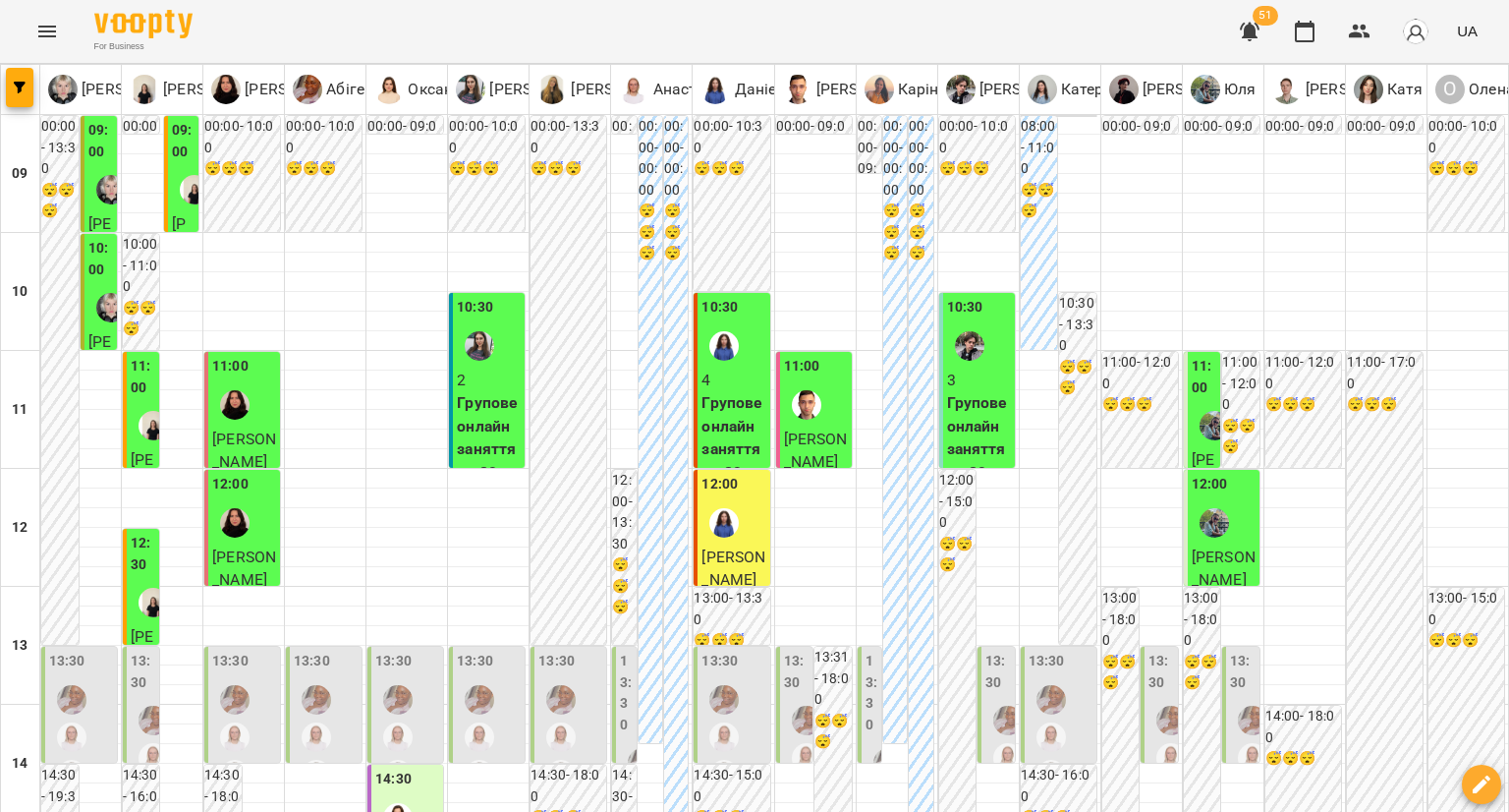
scroll to position [884, 0]
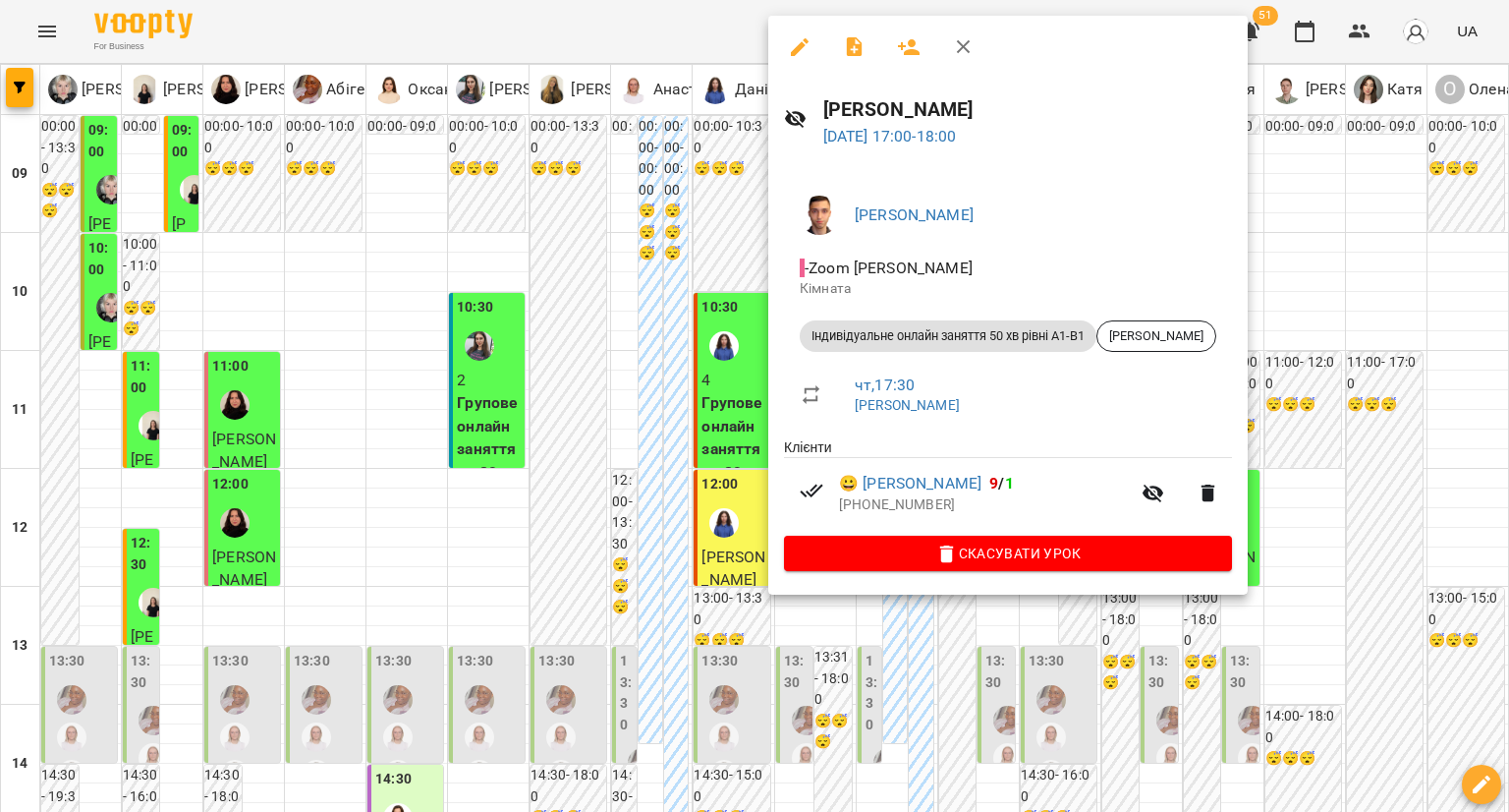
click at [723, 307] on div at bounding box center [754, 406] width 1509 height 812
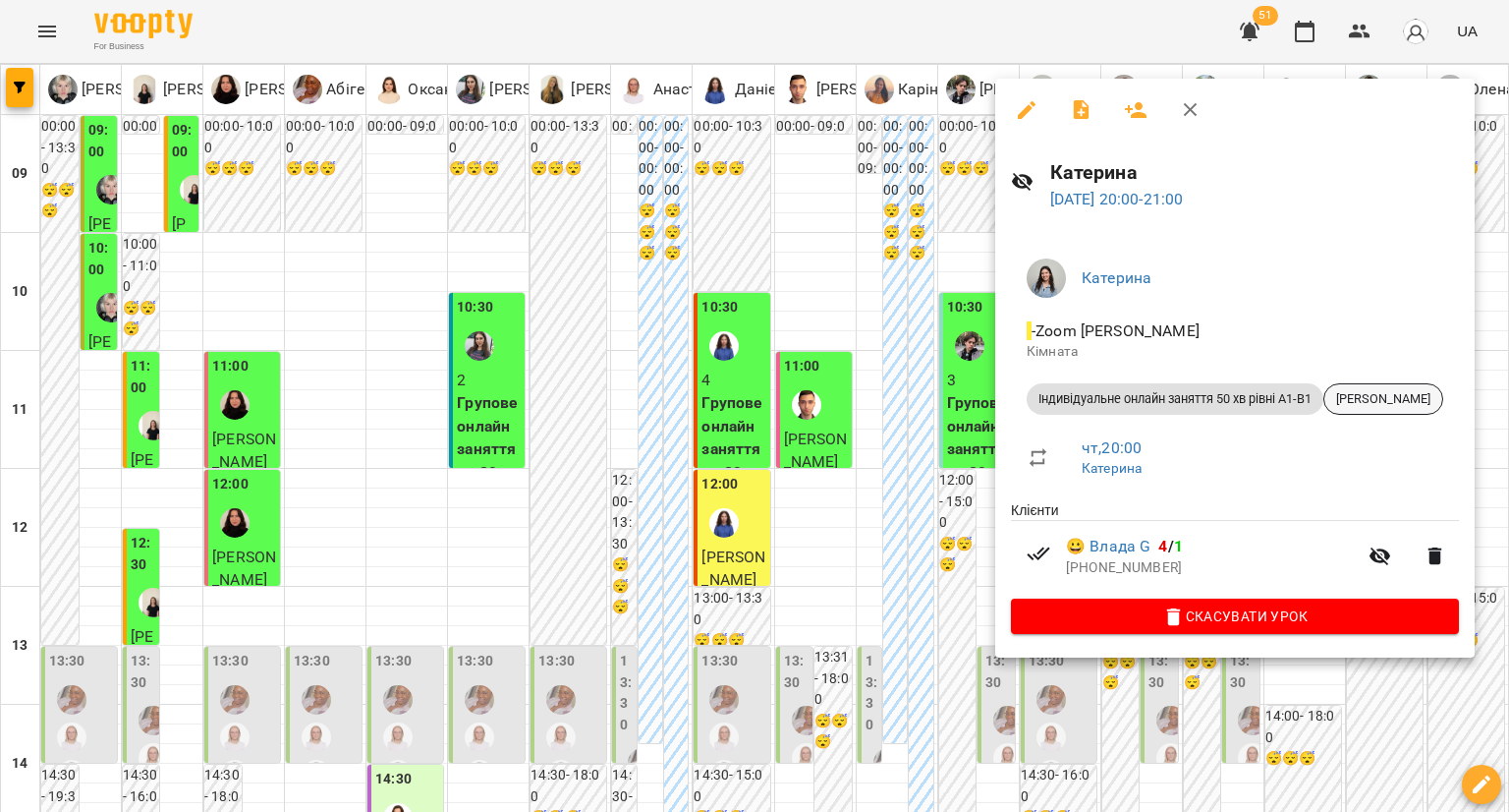
click at [1400, 396] on span "Владислава Гузун" at bounding box center [1384, 399] width 118 height 18
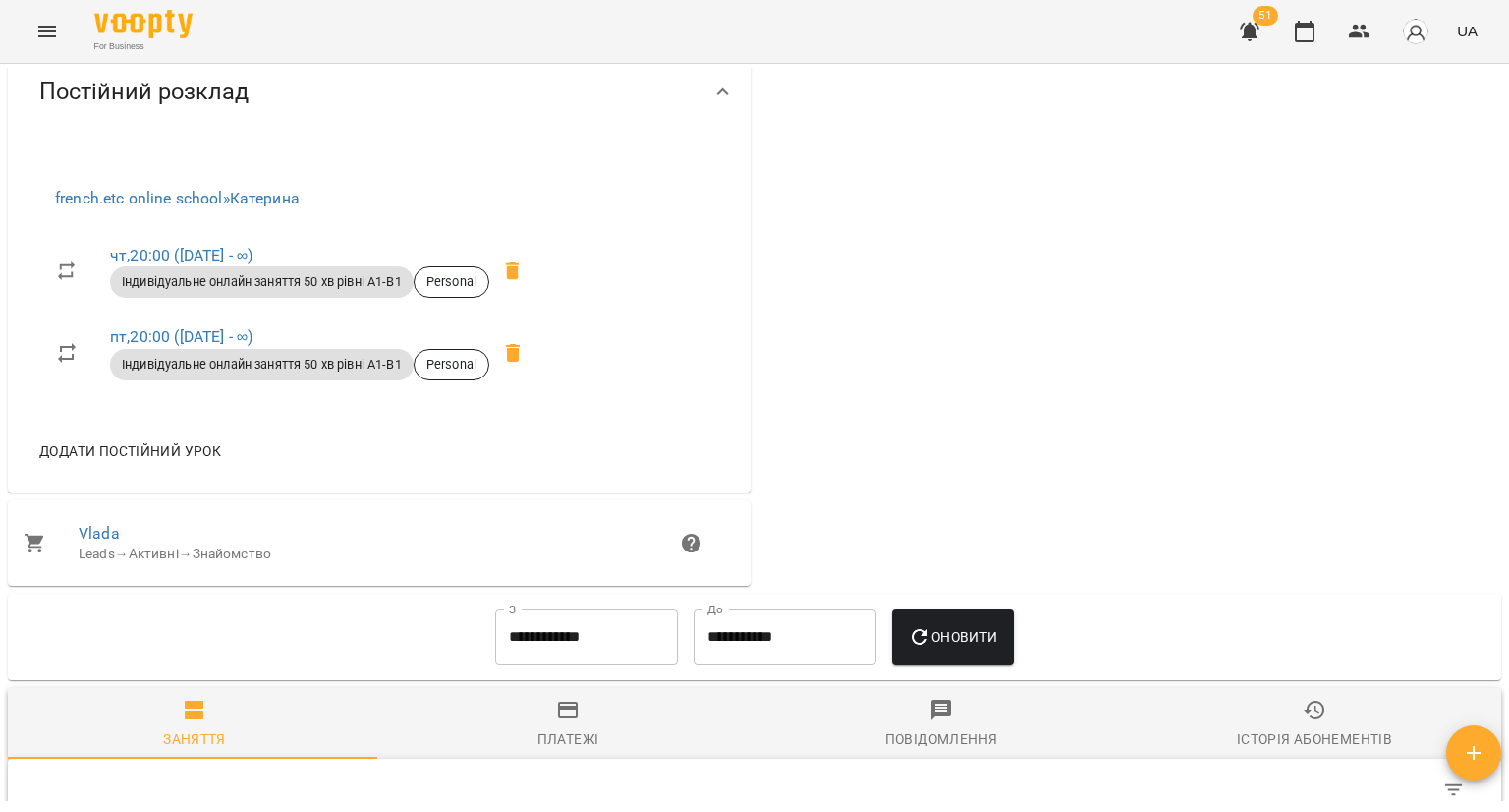
scroll to position [589, 0]
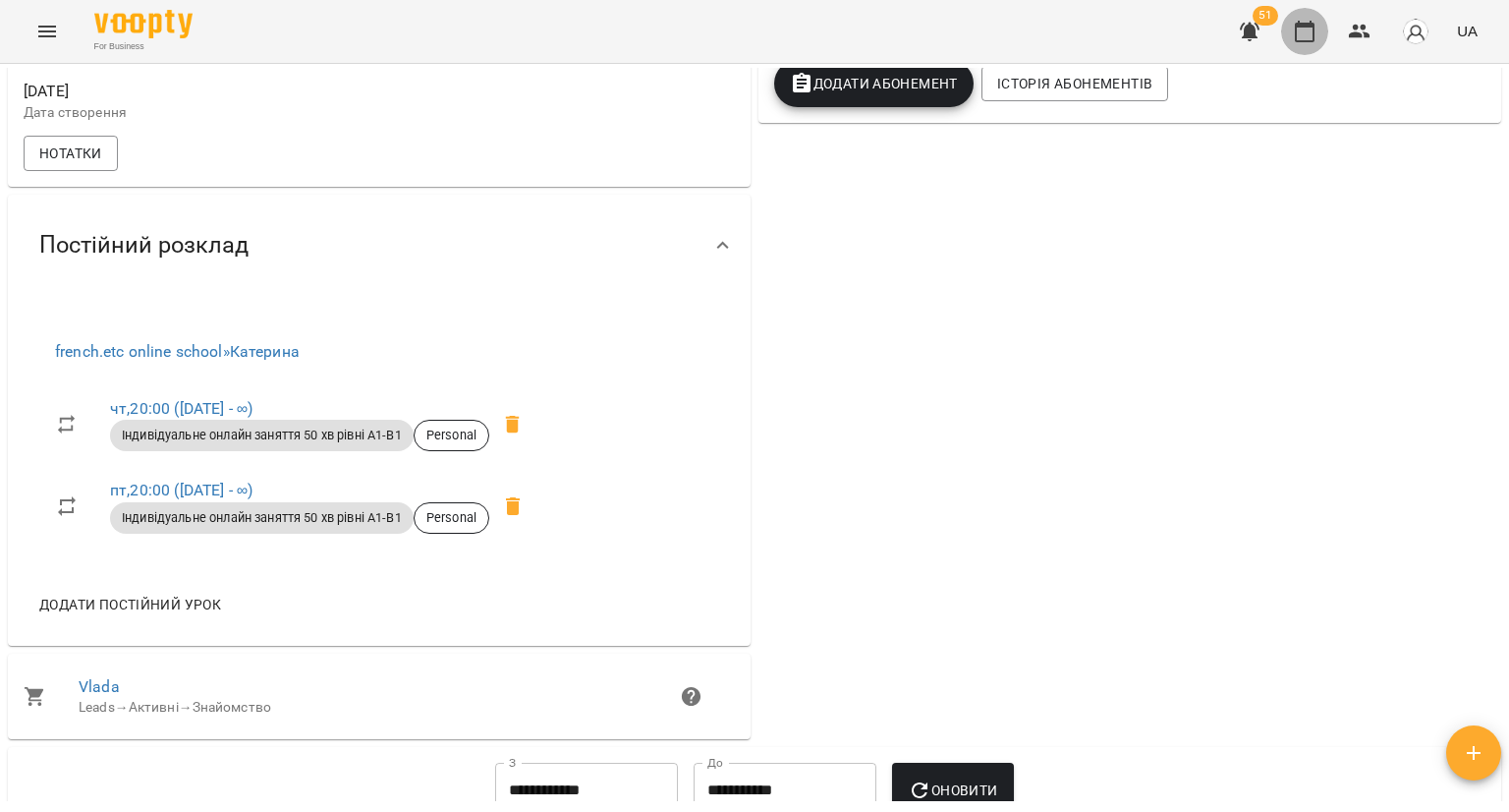
click at [1296, 25] on icon "button" at bounding box center [1305, 32] width 24 height 24
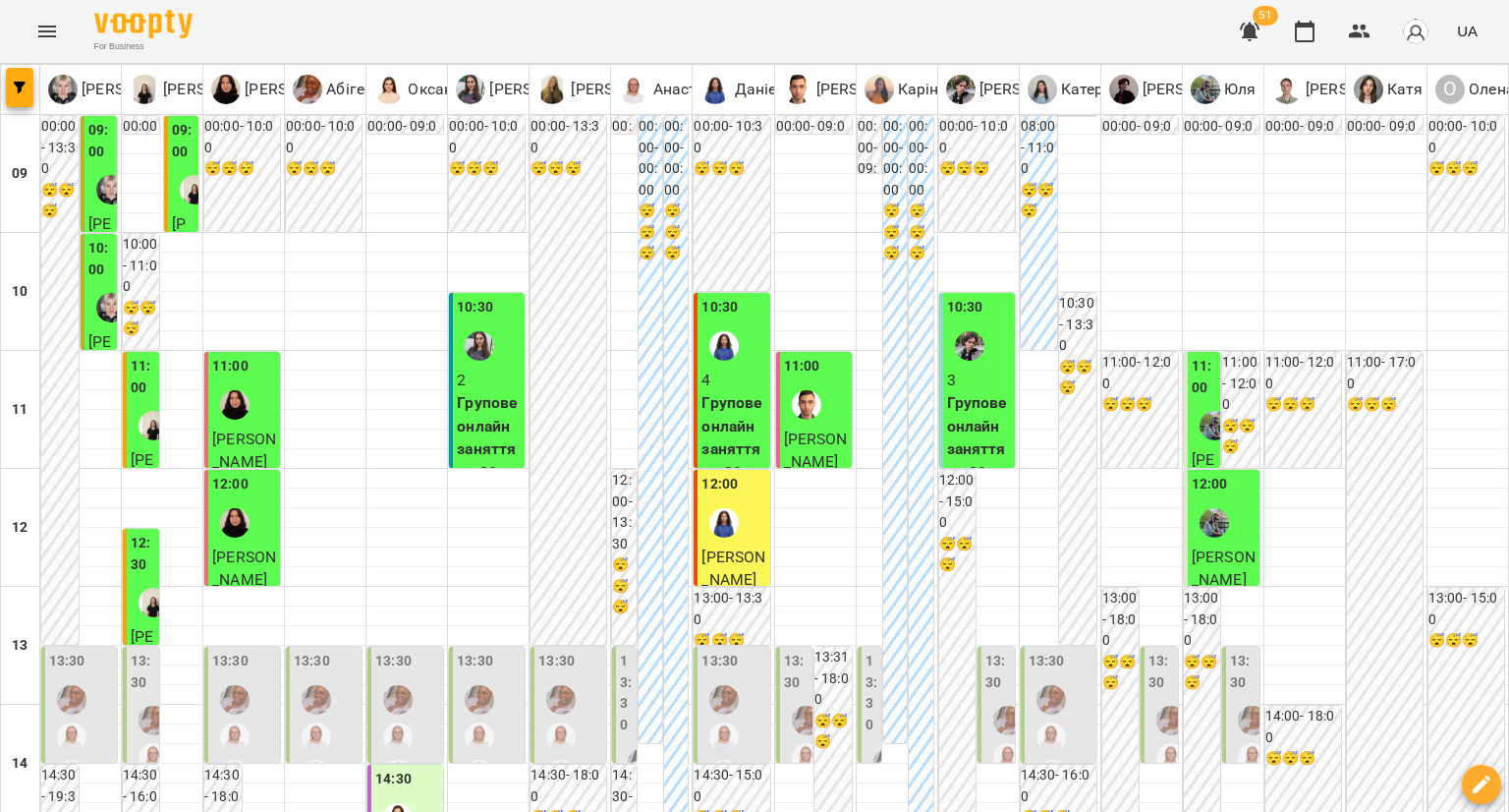
type input "**********"
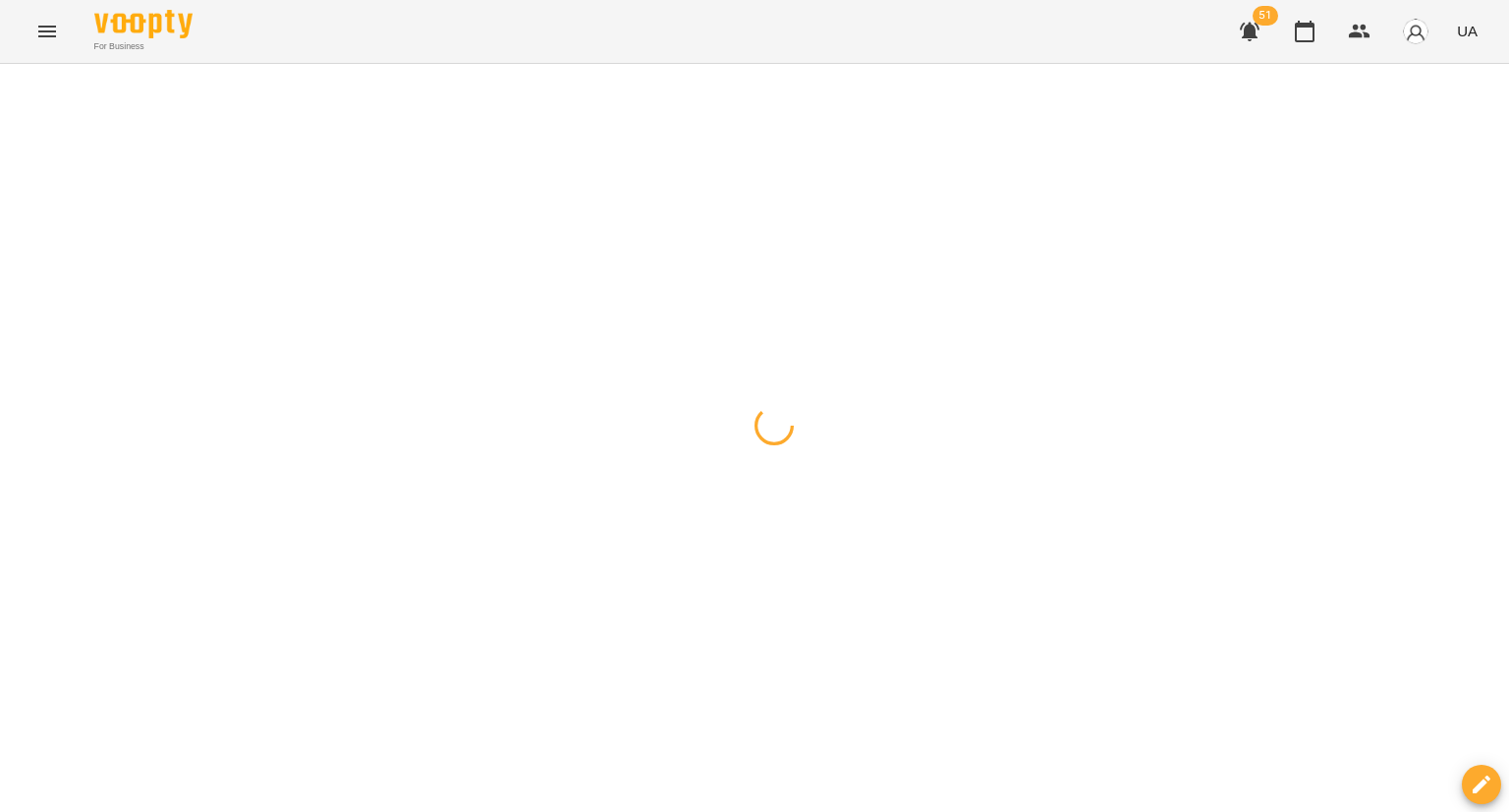
click at [851, 64] on div at bounding box center [754, 64] width 1509 height 0
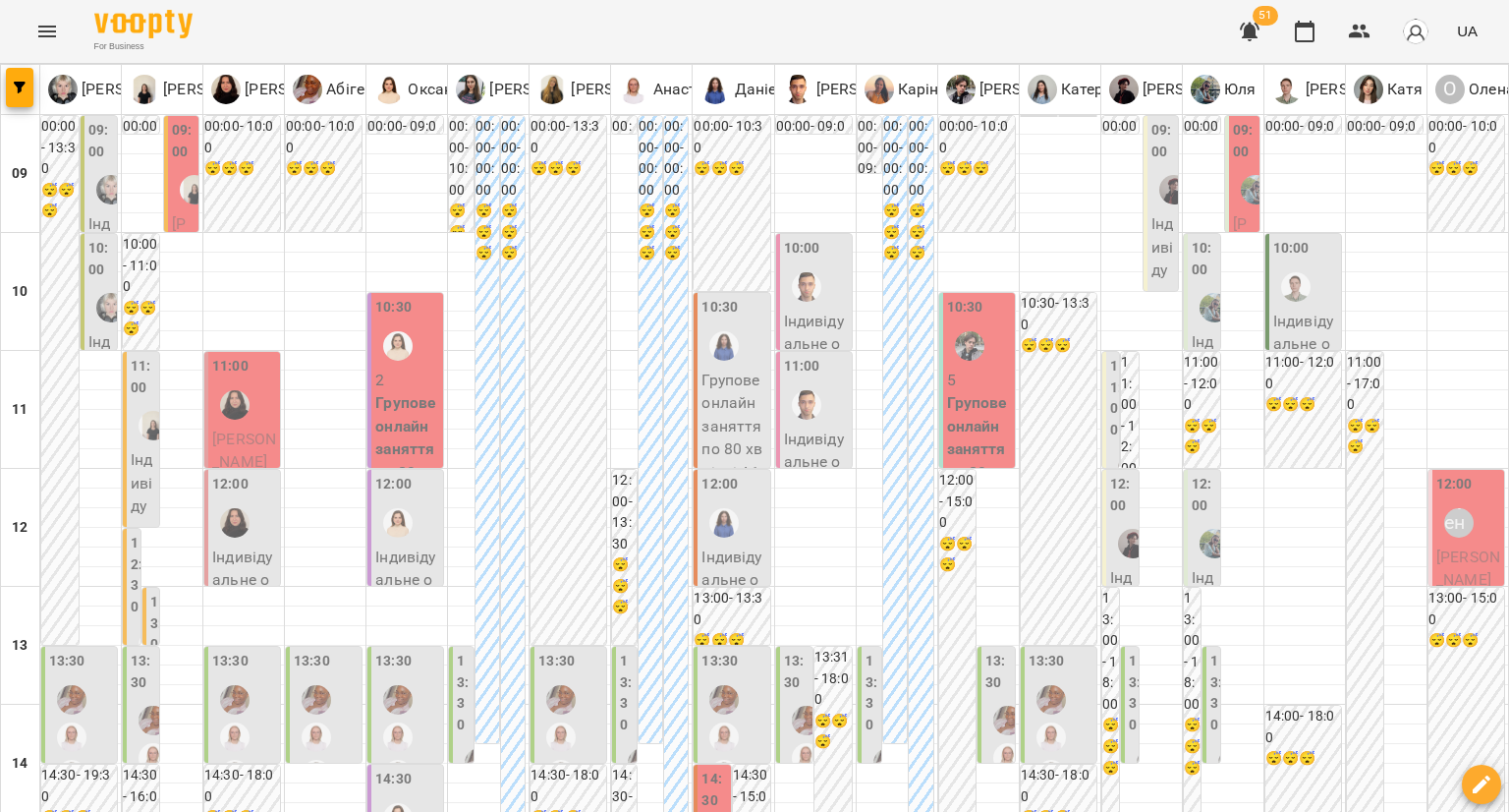
scroll to position [884, 0]
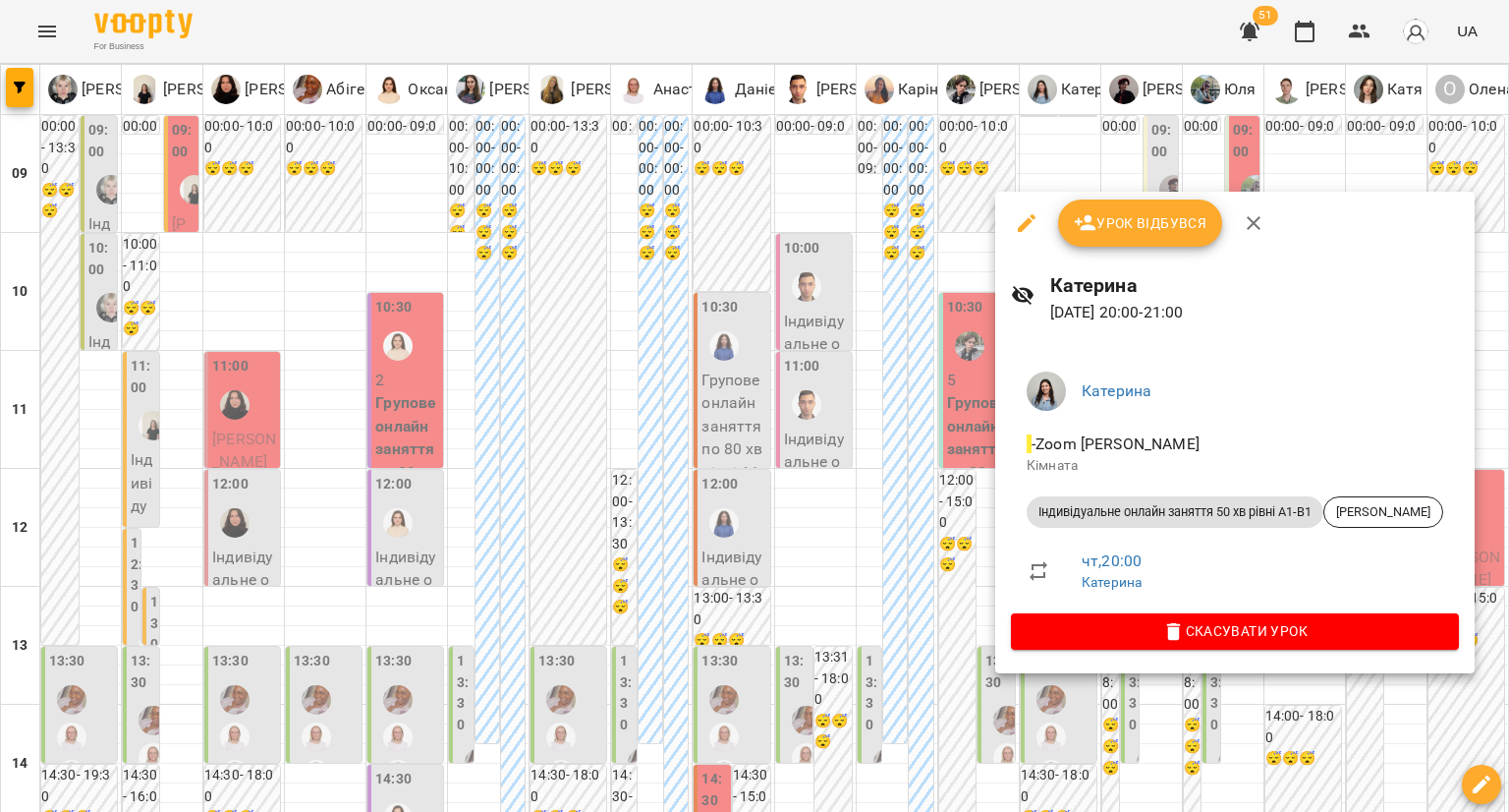
click at [902, 521] on div at bounding box center [754, 406] width 1509 height 812
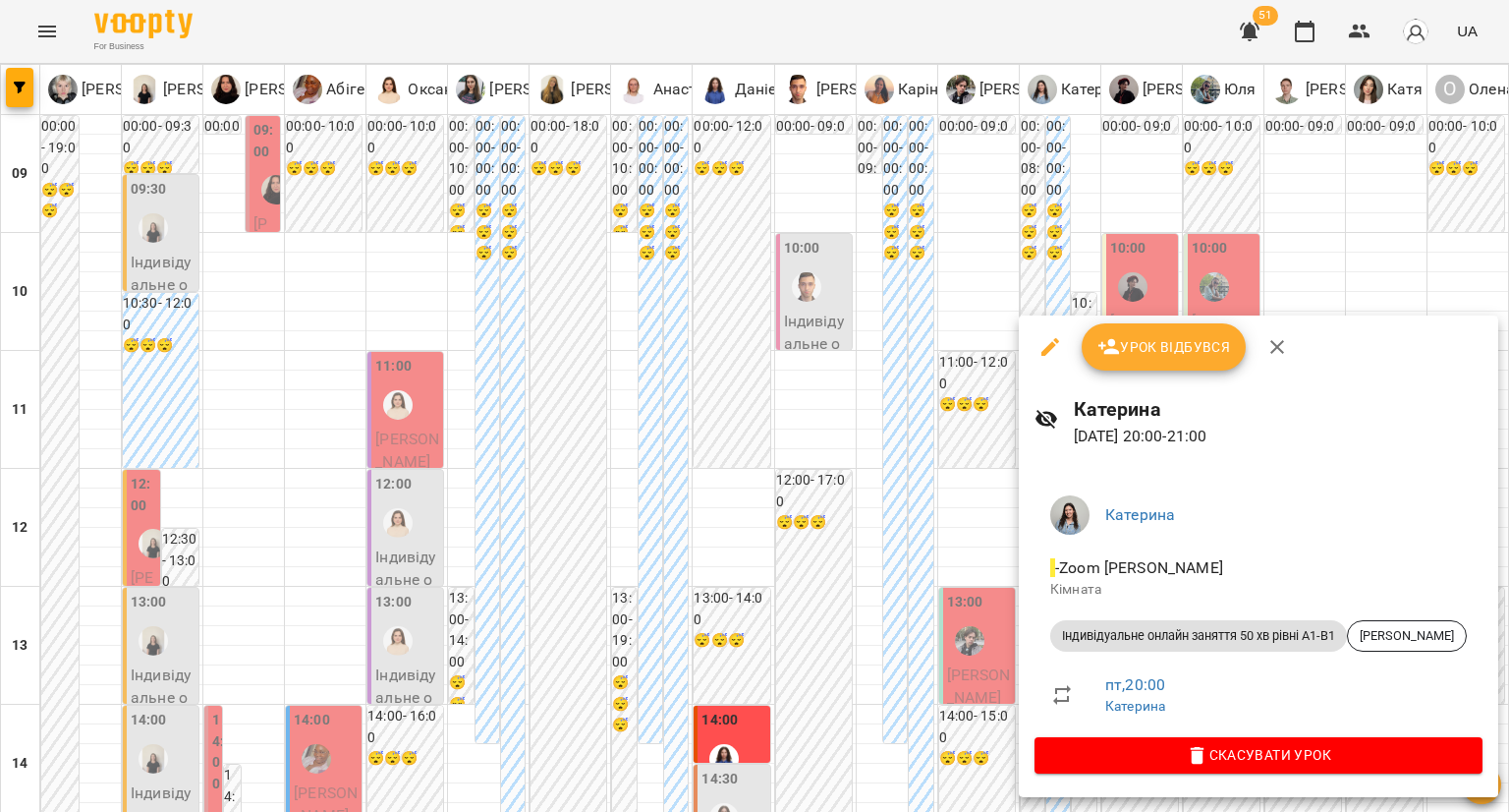
click at [969, 557] on div at bounding box center [754, 406] width 1509 height 812
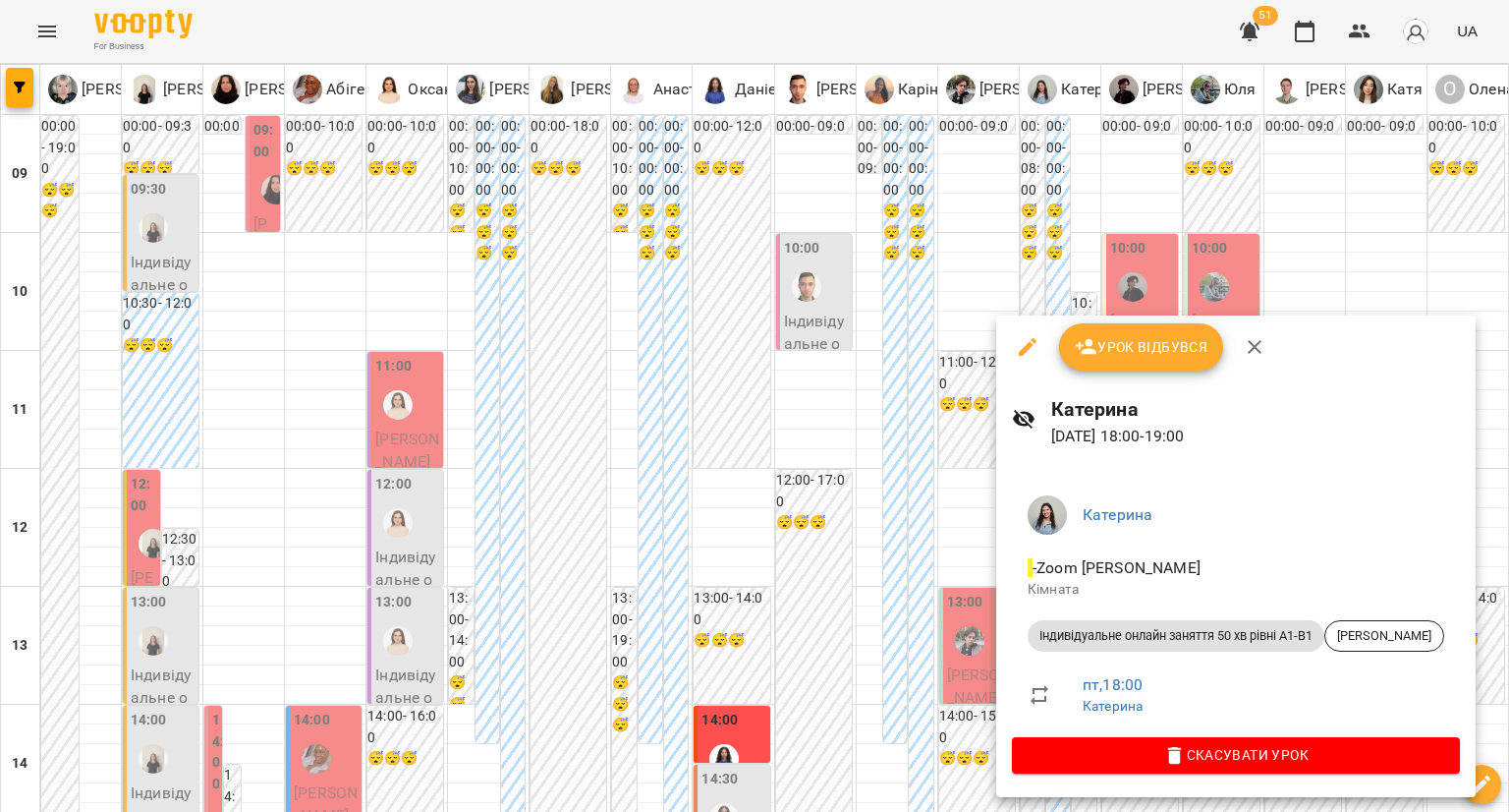
click at [927, 582] on div at bounding box center [754, 406] width 1509 height 812
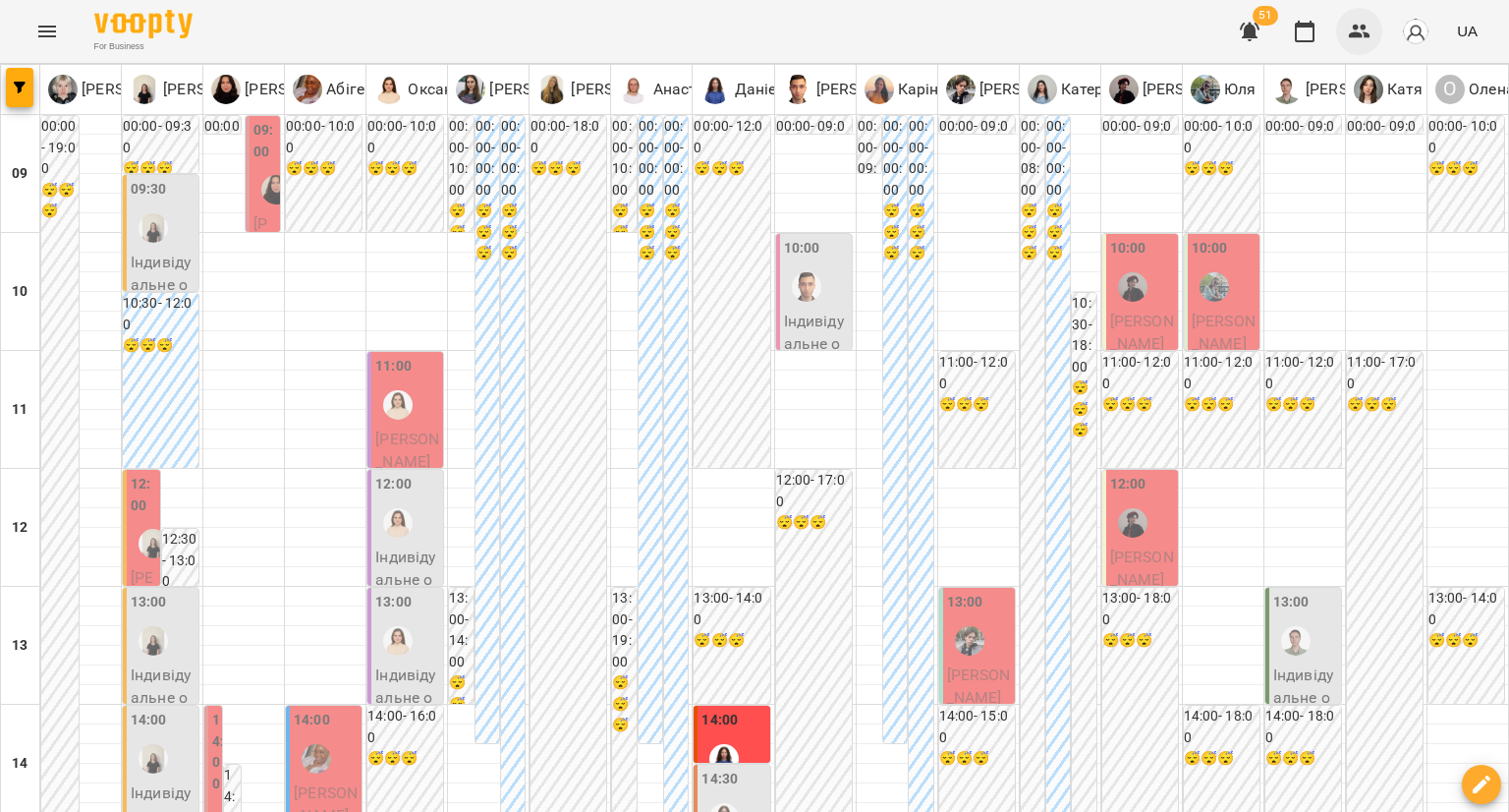
click at [1344, 37] on button "button" at bounding box center [1360, 32] width 47 height 47
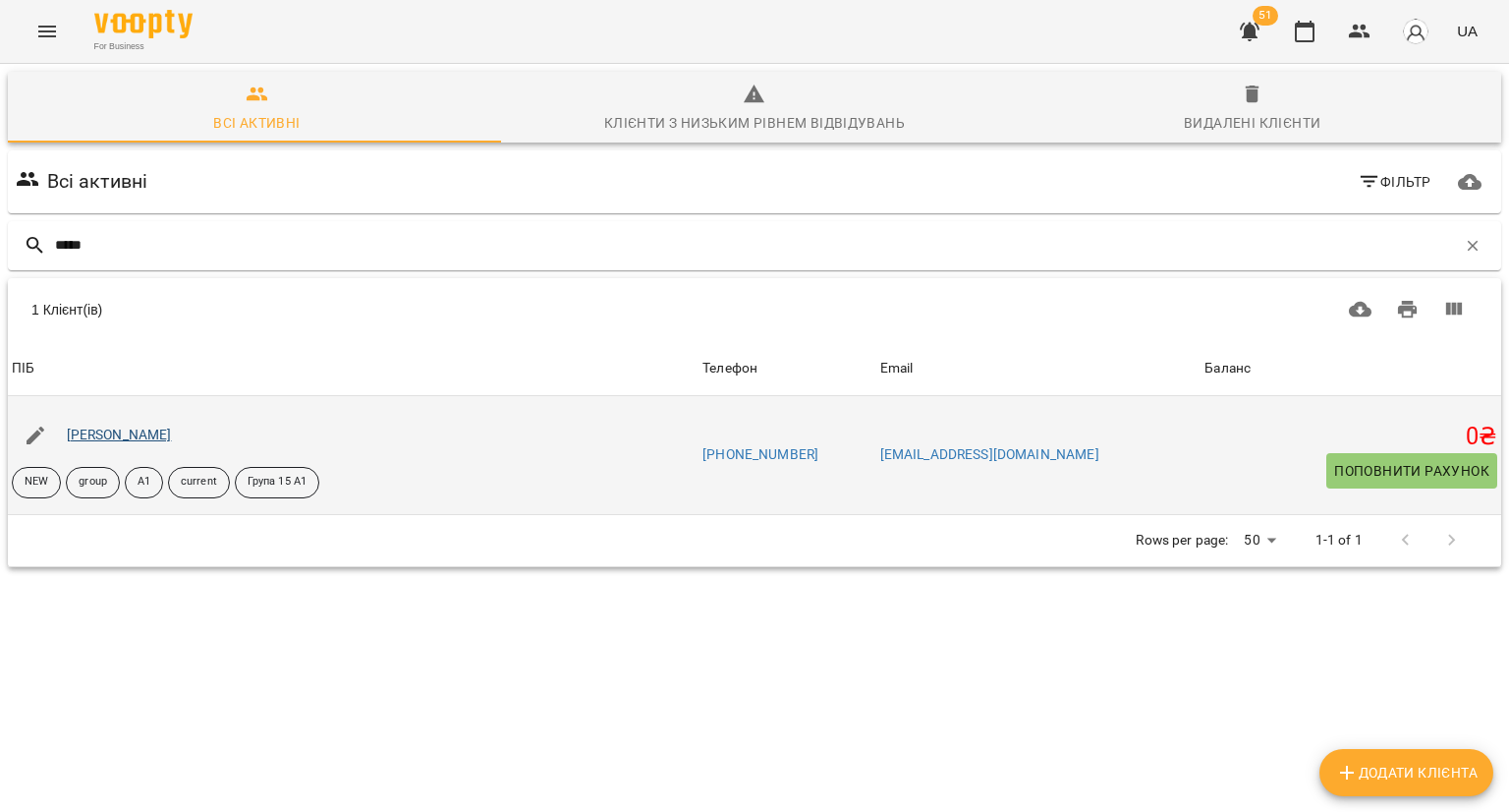
type input "*****"
click at [135, 436] on link "[PERSON_NAME]" at bounding box center [119, 435] width 105 height 16
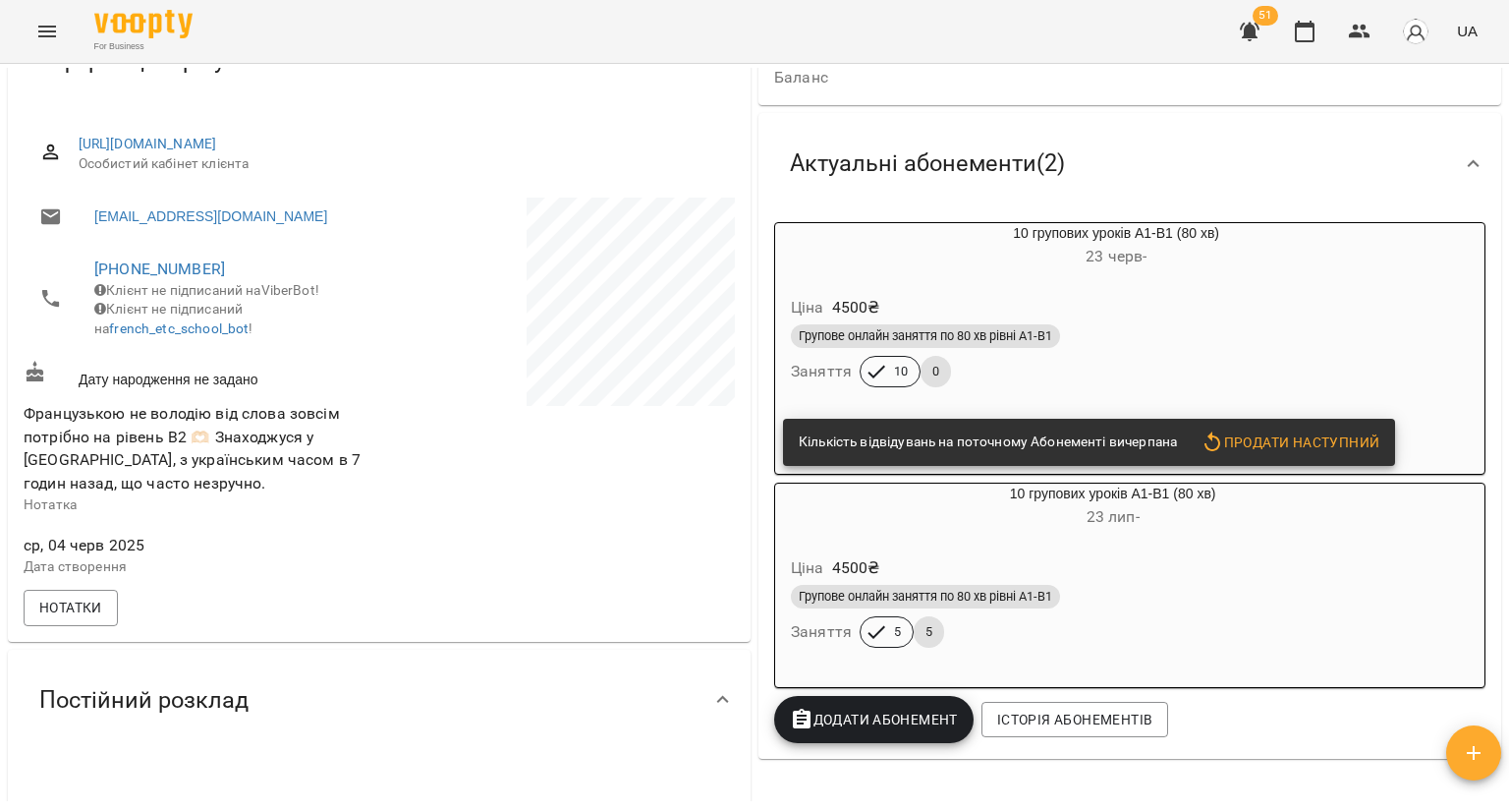
scroll to position [196, 0]
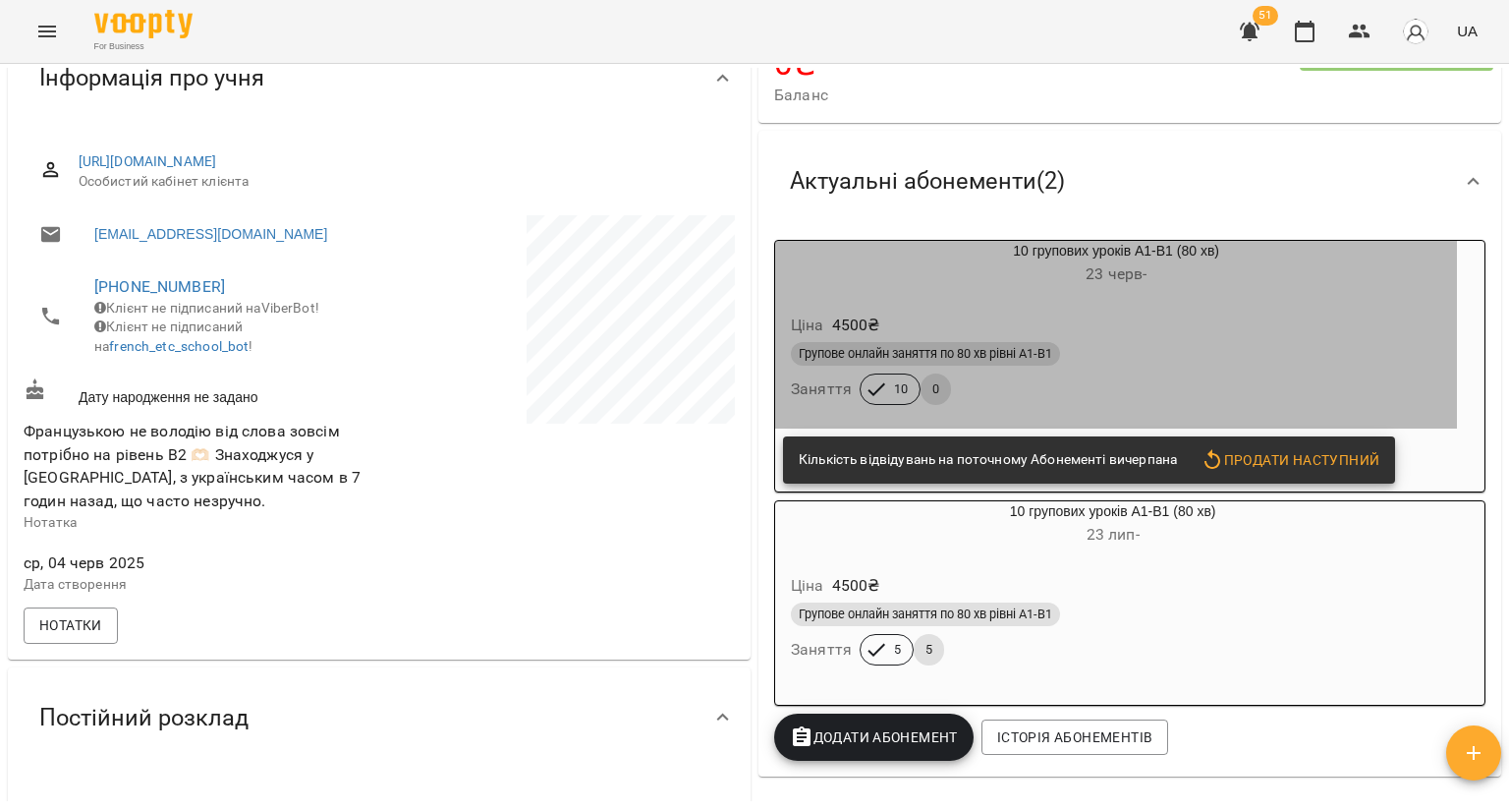
click at [970, 294] on div "Ціна 4500 ₴ Групове онлайн заняття по 80 хв рівні А1-В1 Заняття 10 0" at bounding box center [1117, 363] width 690 height 142
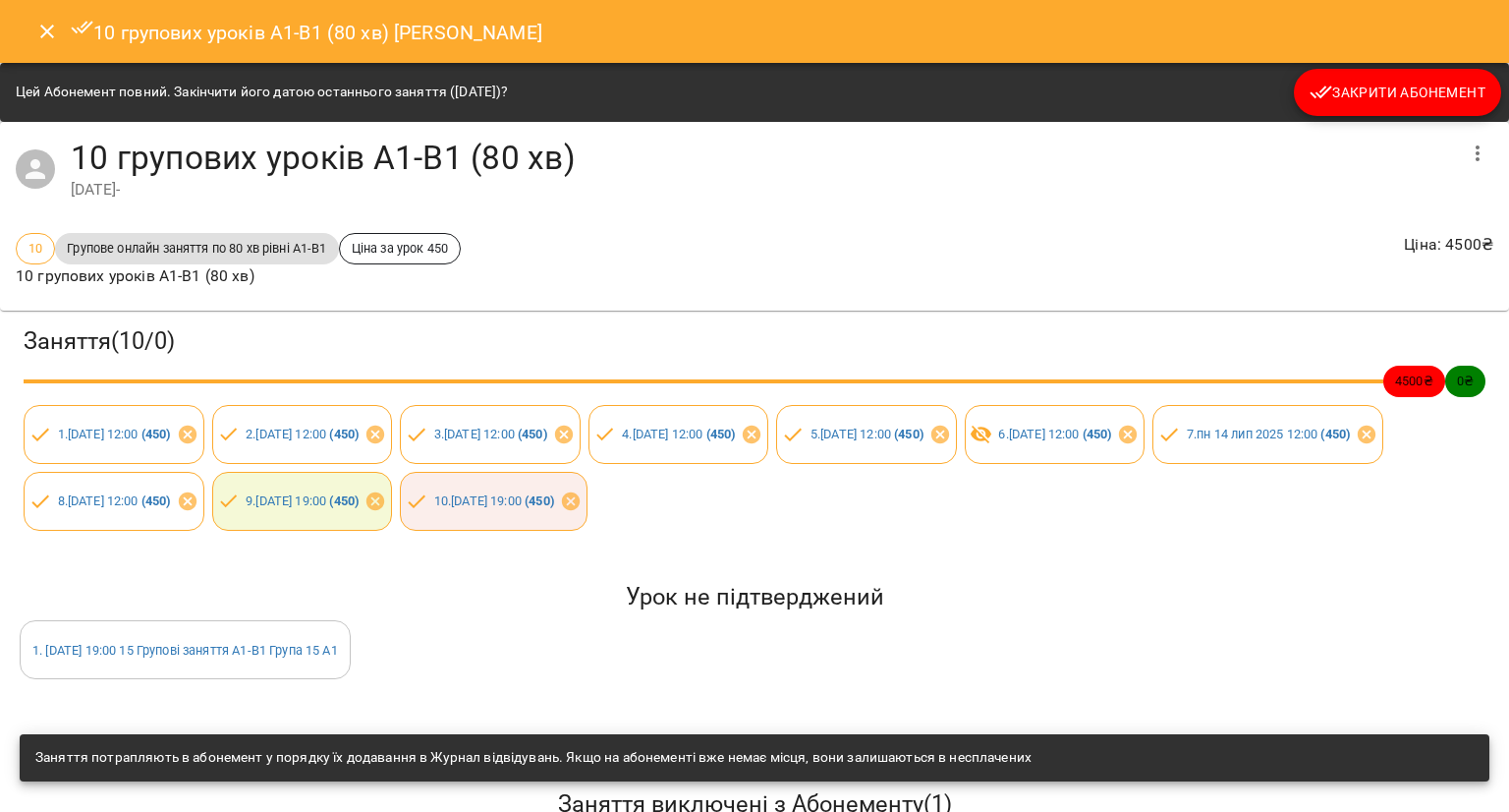
click at [1312, 104] on button "Закрити Абонемент" at bounding box center [1398, 93] width 207 height 47
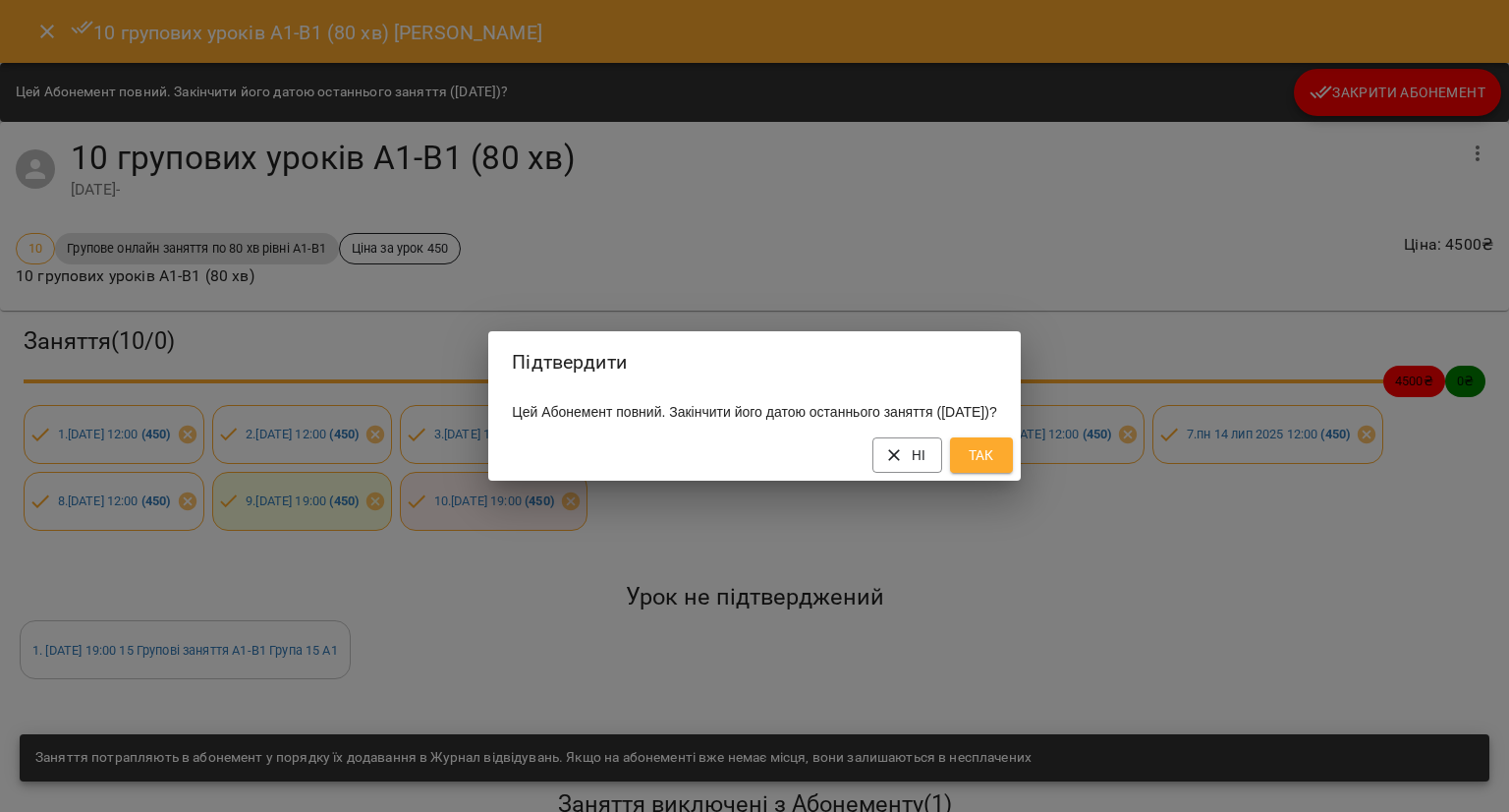
click at [997, 459] on span "Так" at bounding box center [982, 455] width 32 height 24
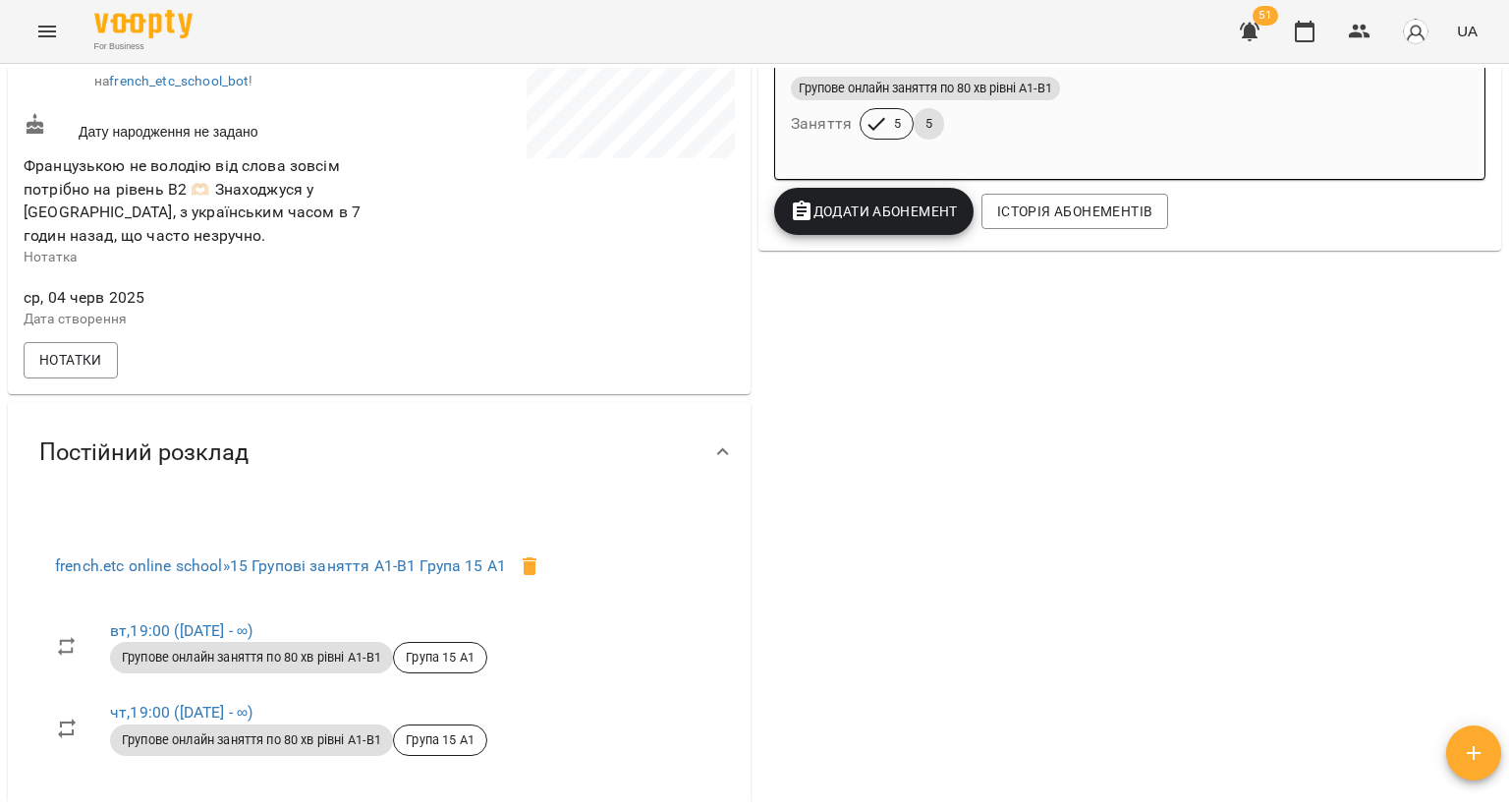
scroll to position [295, 0]
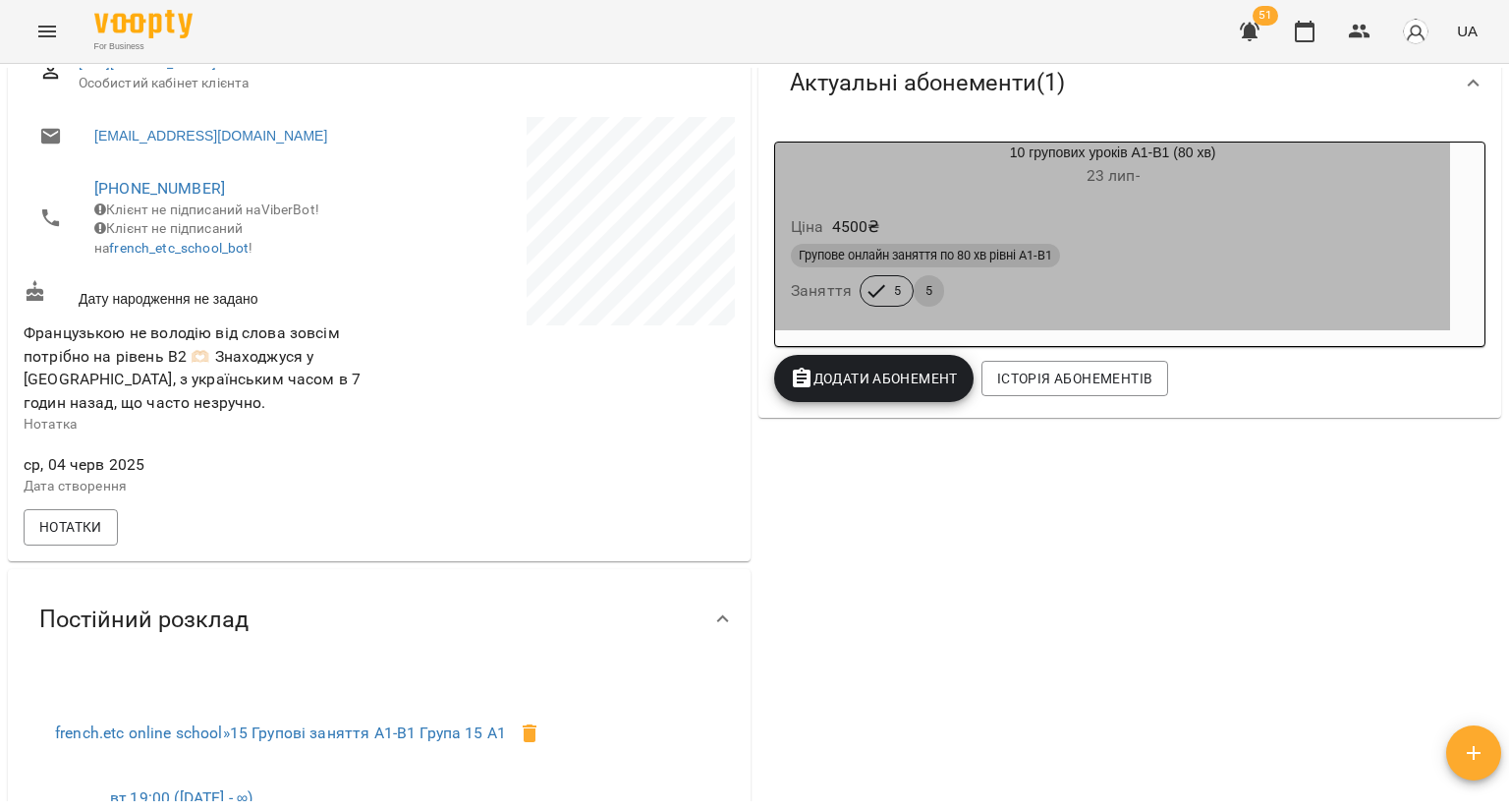
click at [1100, 253] on div "Групове онлайн заняття по 80 хв рівні А1-В1" at bounding box center [1113, 255] width 644 height 24
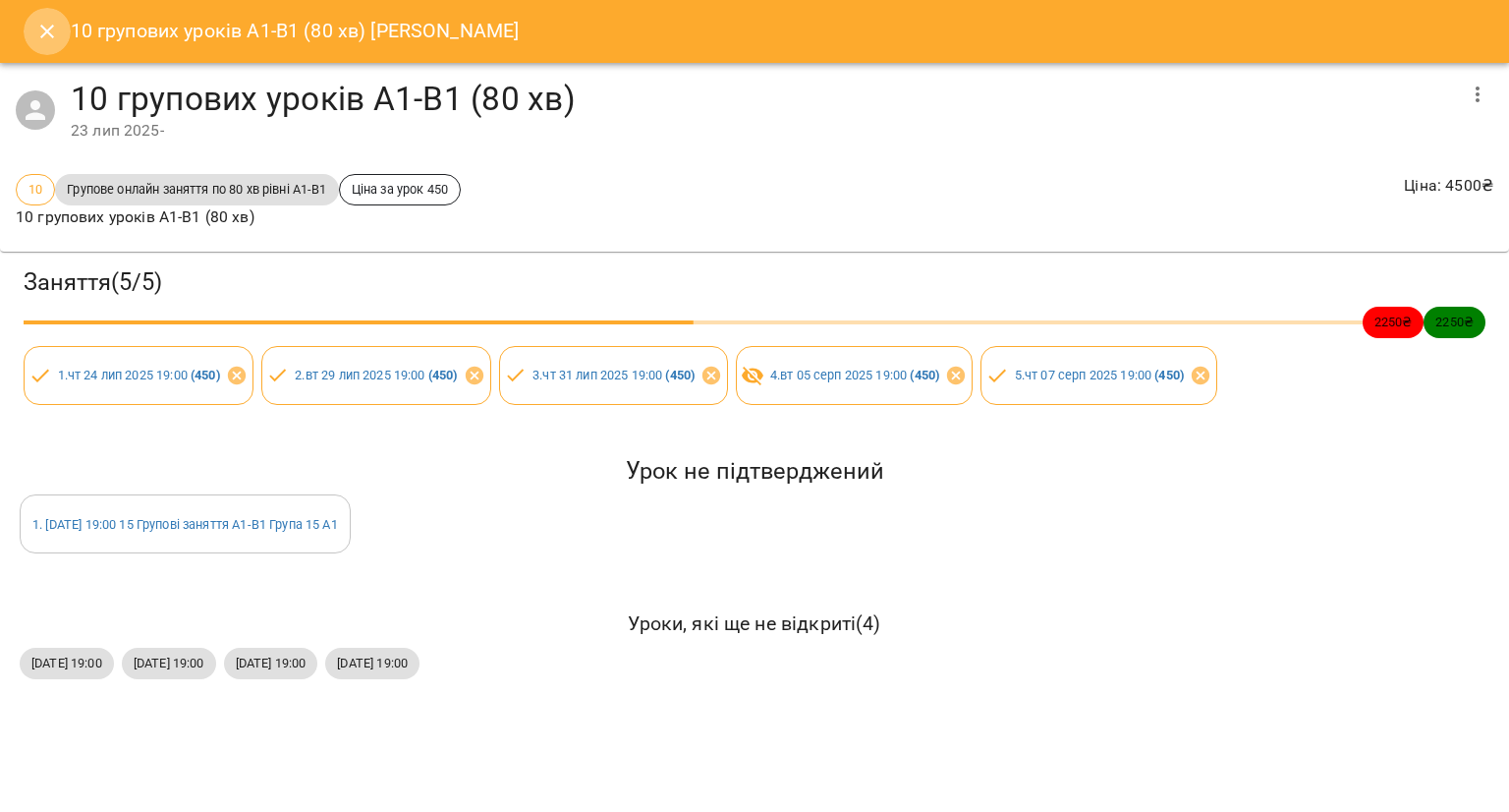
click at [48, 23] on icon "Close" at bounding box center [47, 32] width 24 height 24
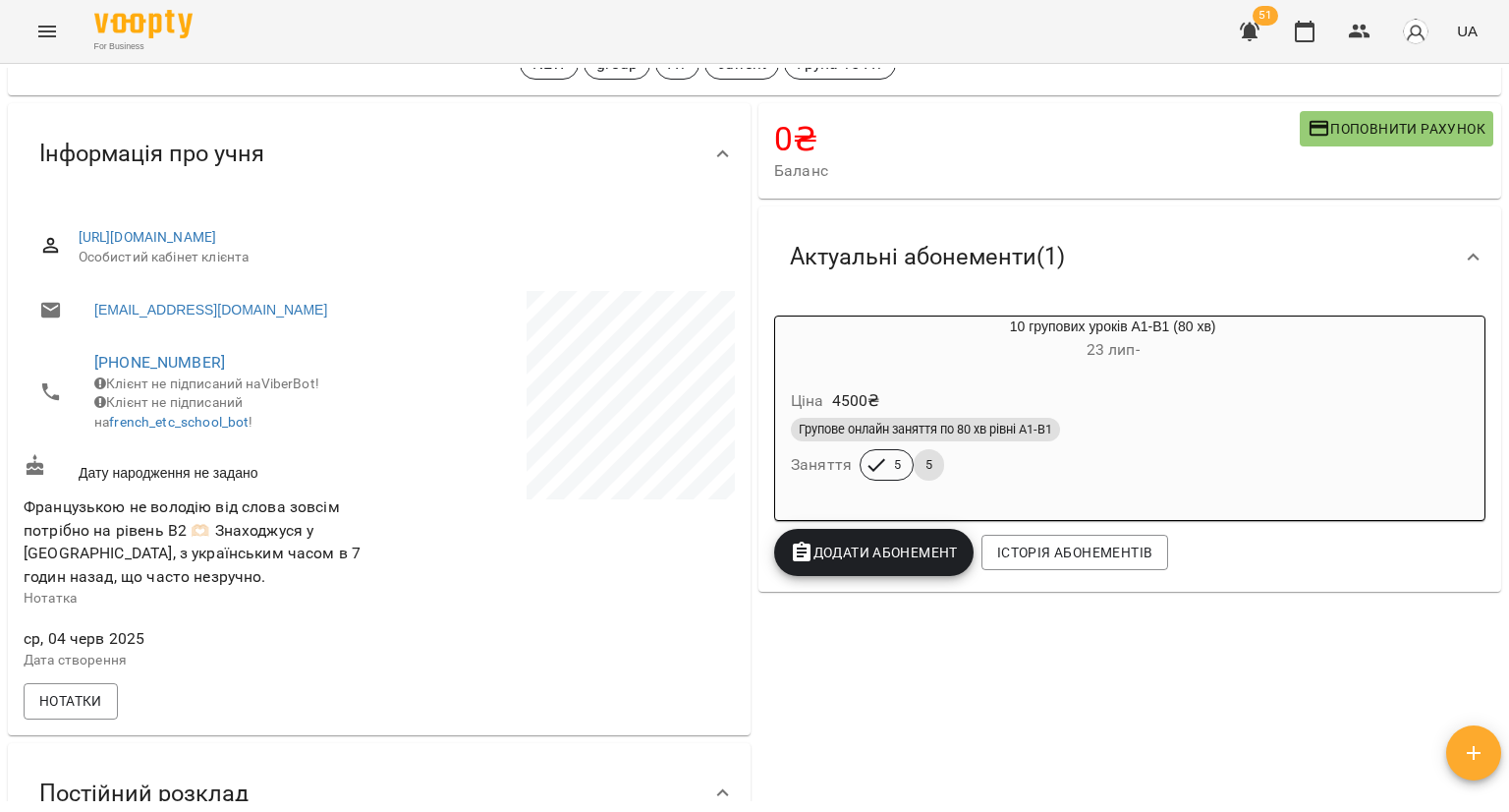
scroll to position [0, 0]
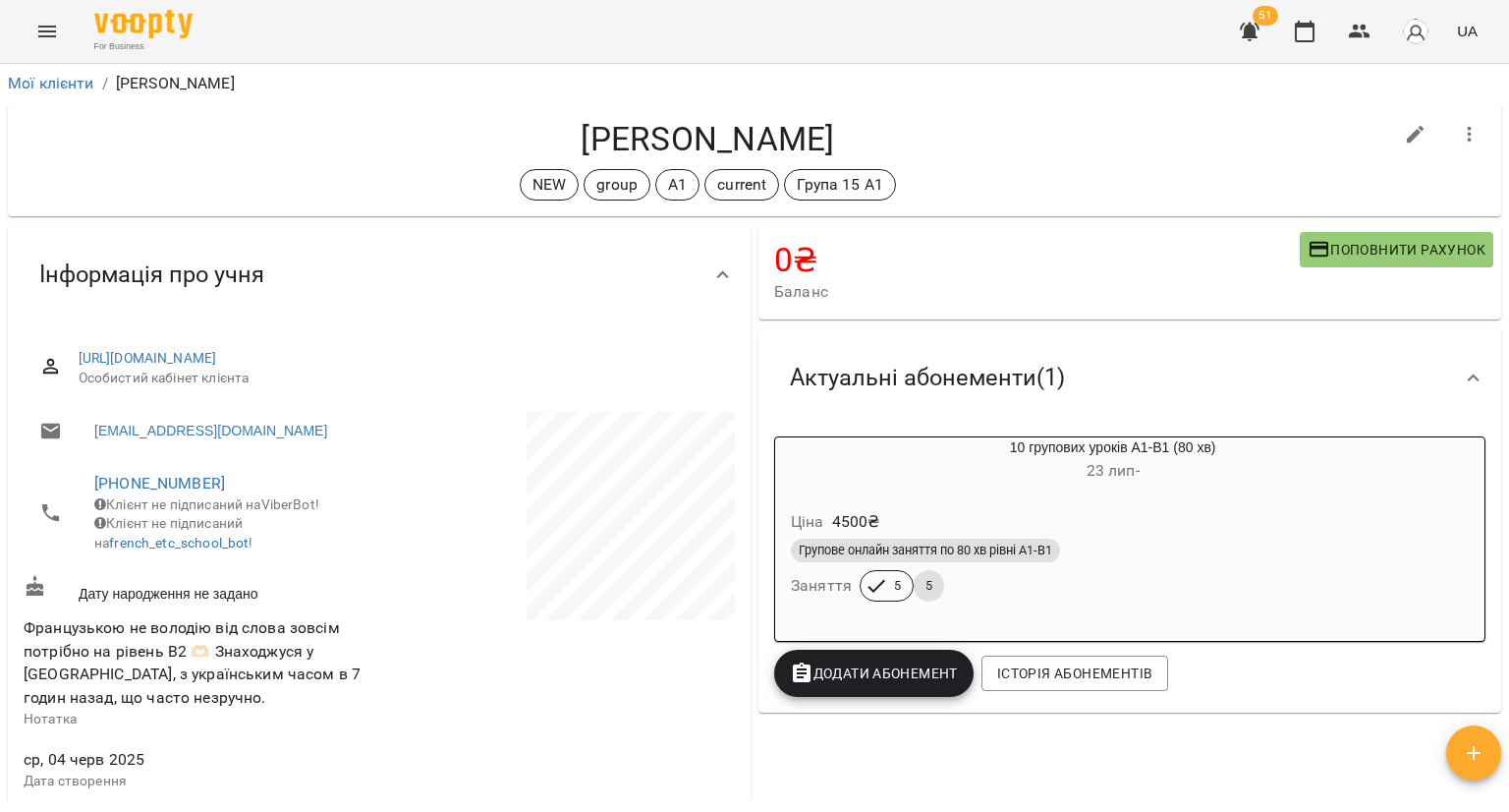
click at [1324, 250] on span "Поповнити рахунок" at bounding box center [1397, 249] width 177 height 24
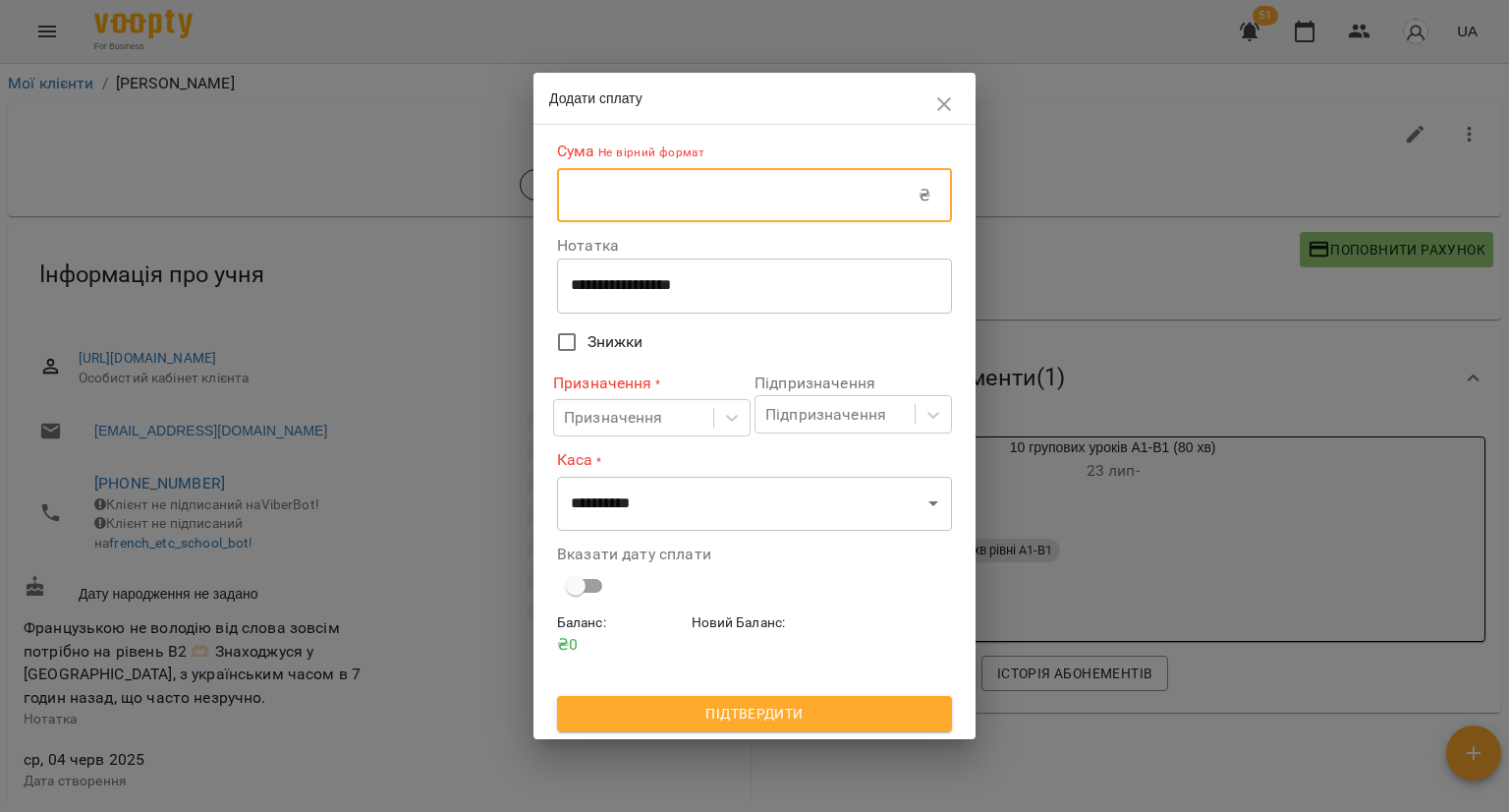
click at [849, 199] on input "text" at bounding box center [737, 195] width 362 height 55
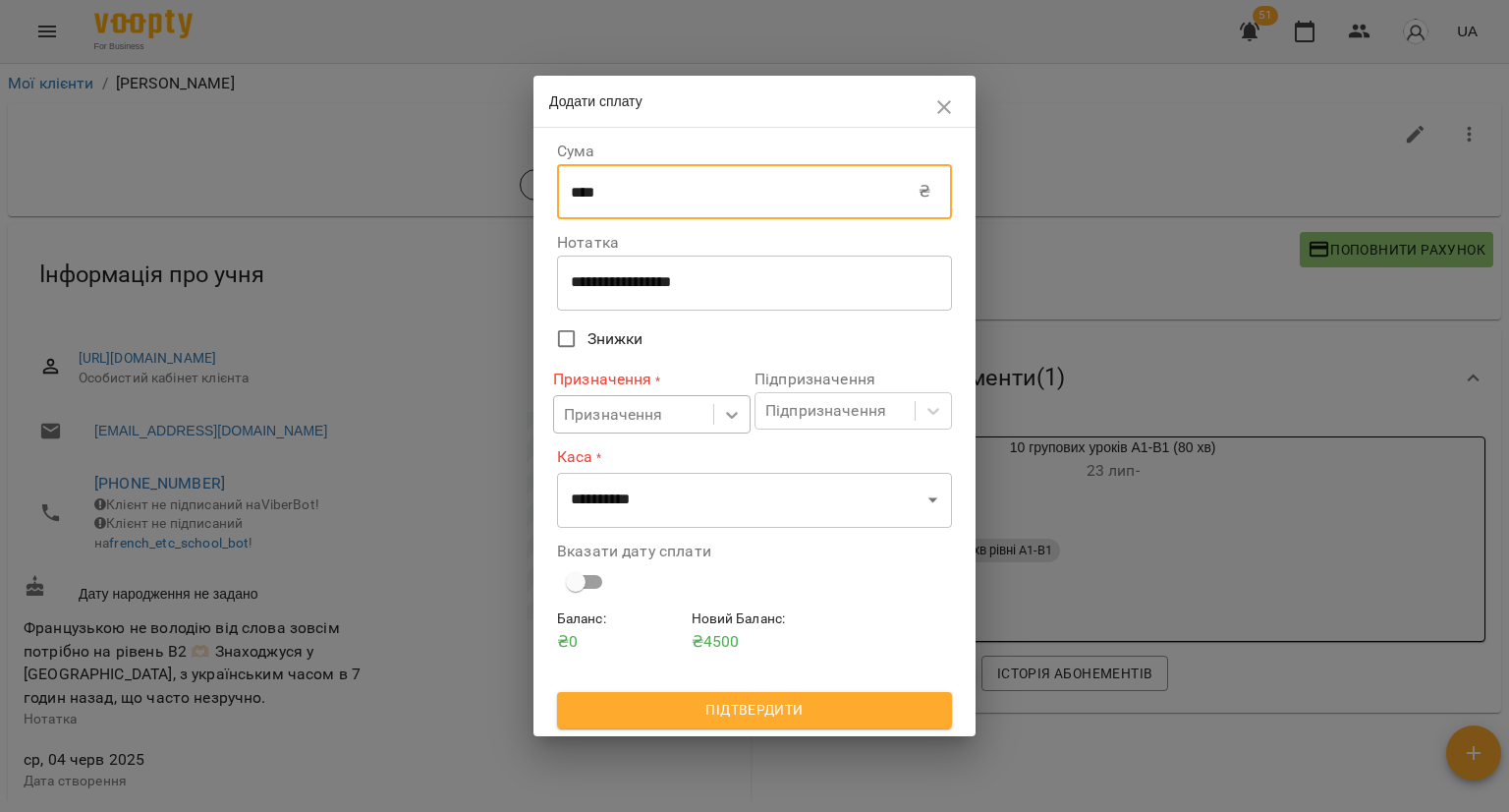
type input "****"
click at [738, 422] on icon at bounding box center [732, 415] width 20 height 20
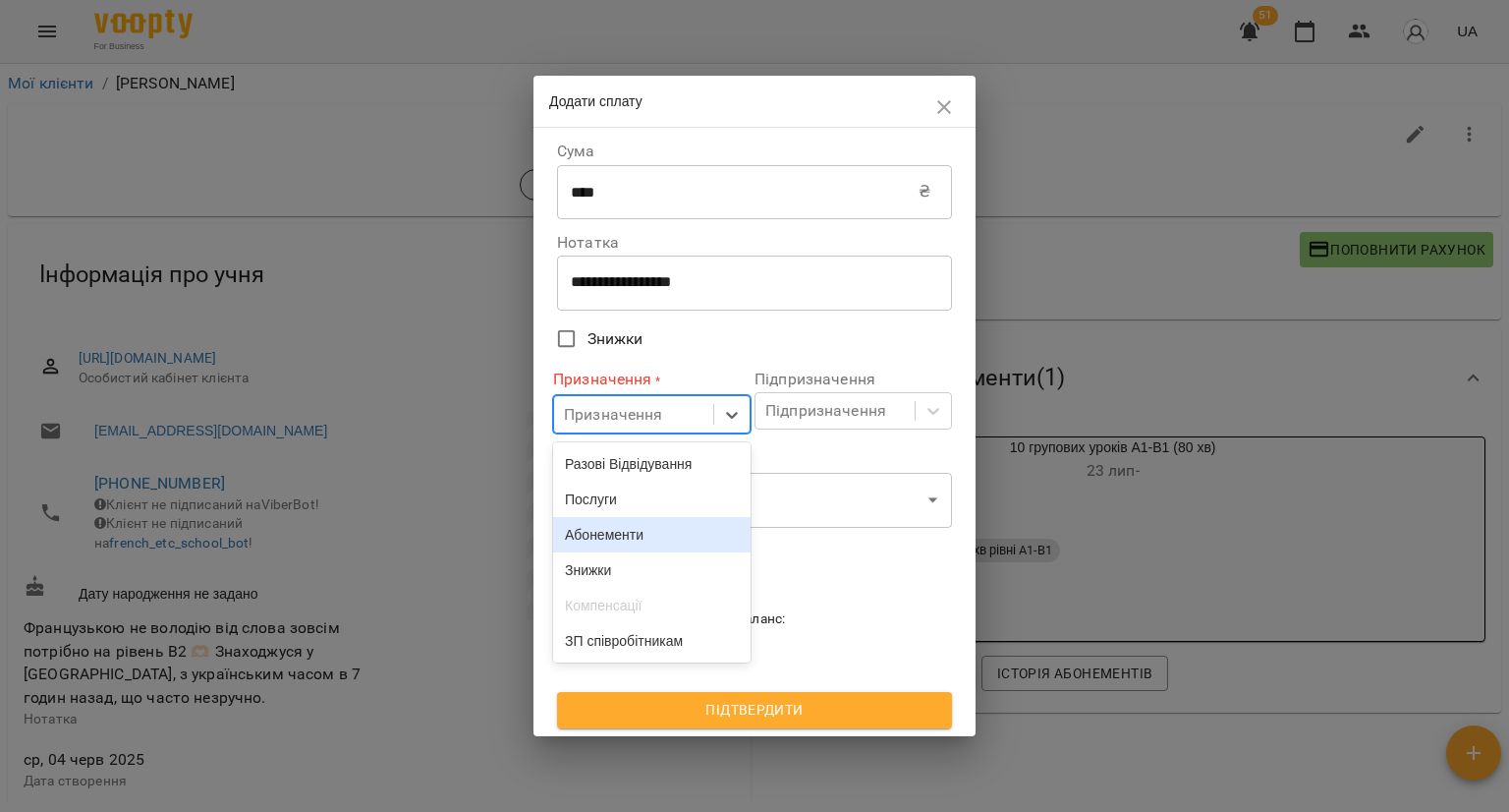
click at [688, 550] on div "Абонементи" at bounding box center [652, 534] width 197 height 35
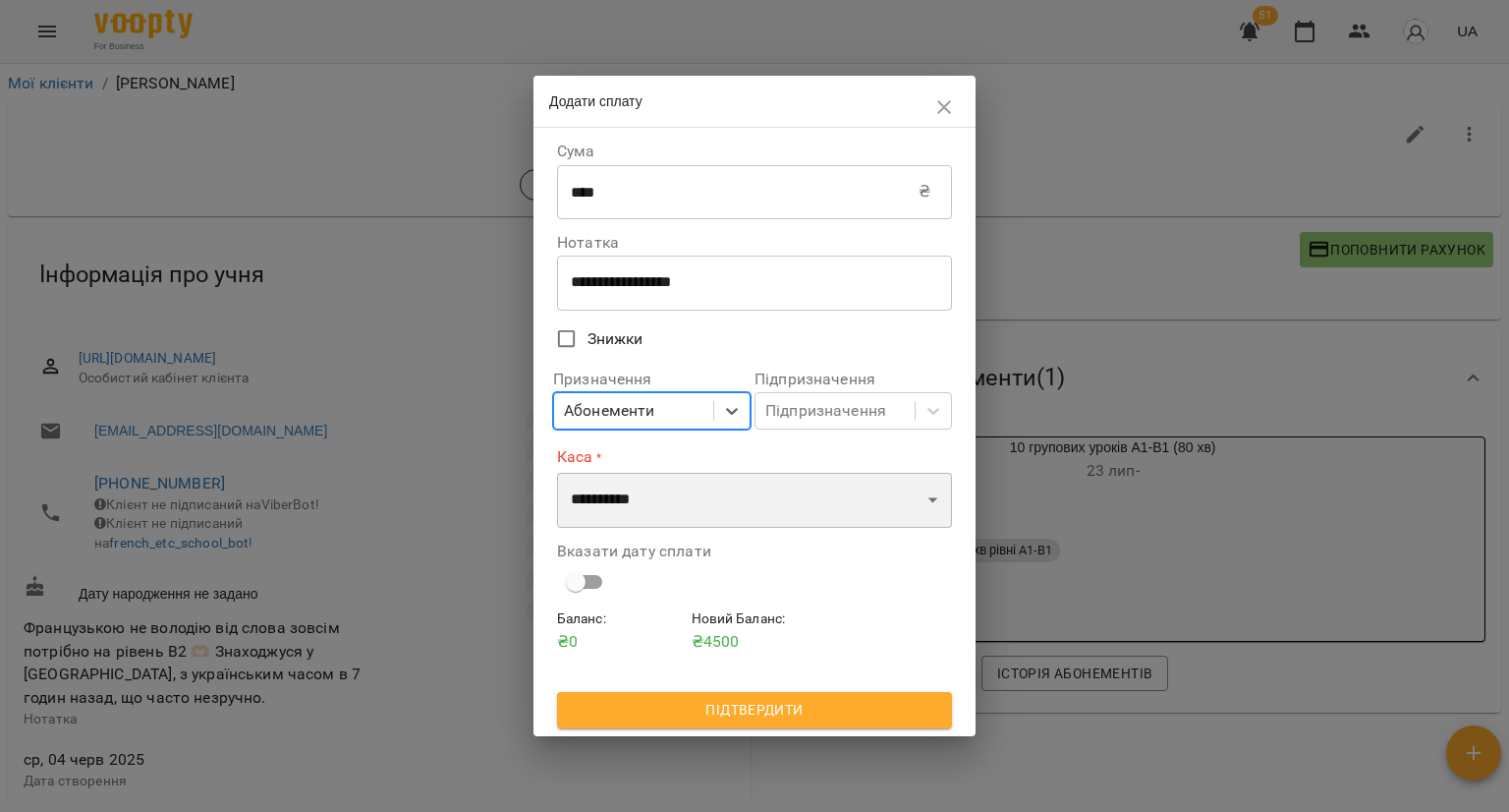
click at [740, 496] on select "**********" at bounding box center [754, 501] width 395 height 55
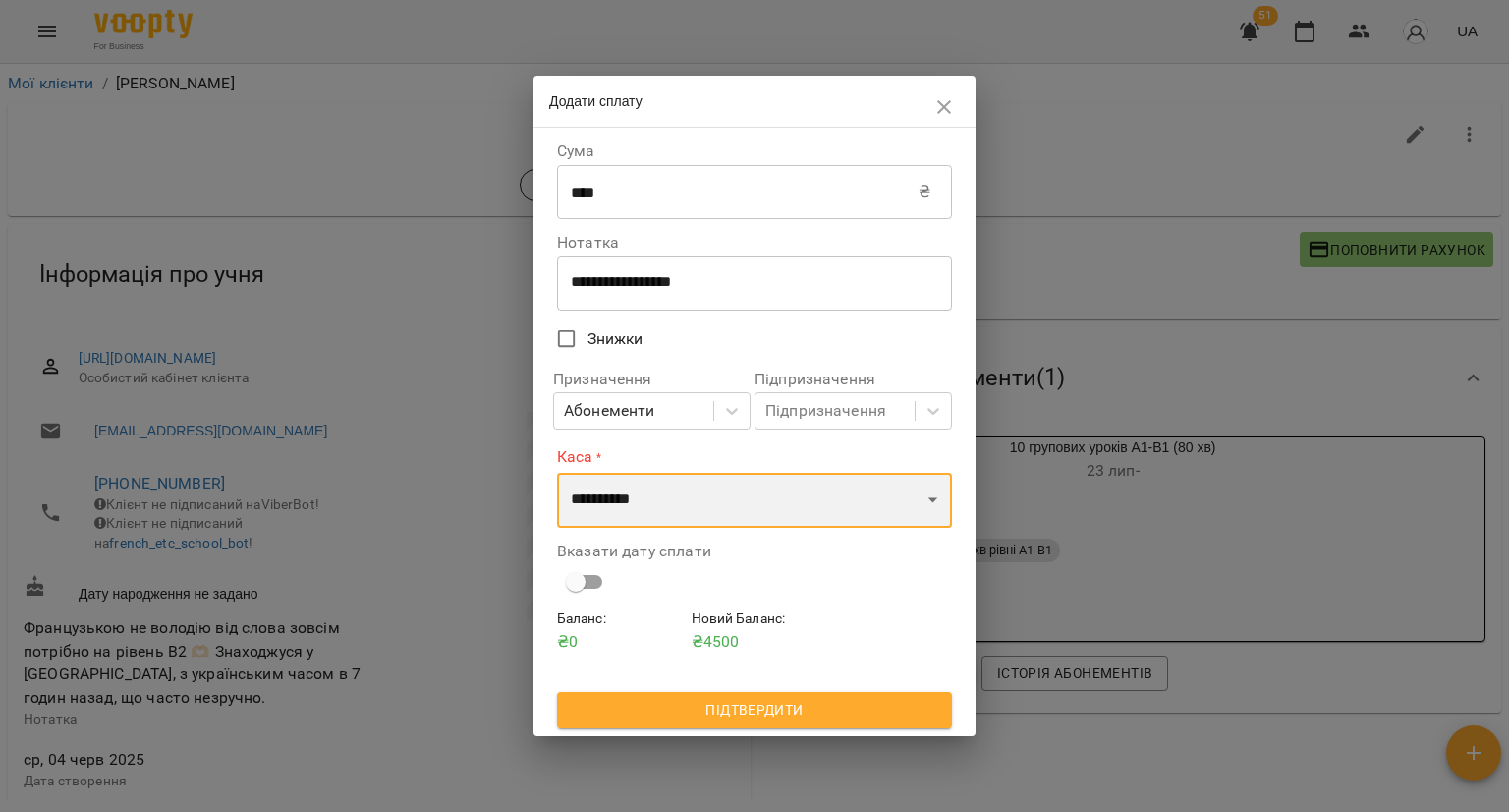
select select "****"
click at [557, 473] on select "**********" at bounding box center [754, 501] width 395 height 55
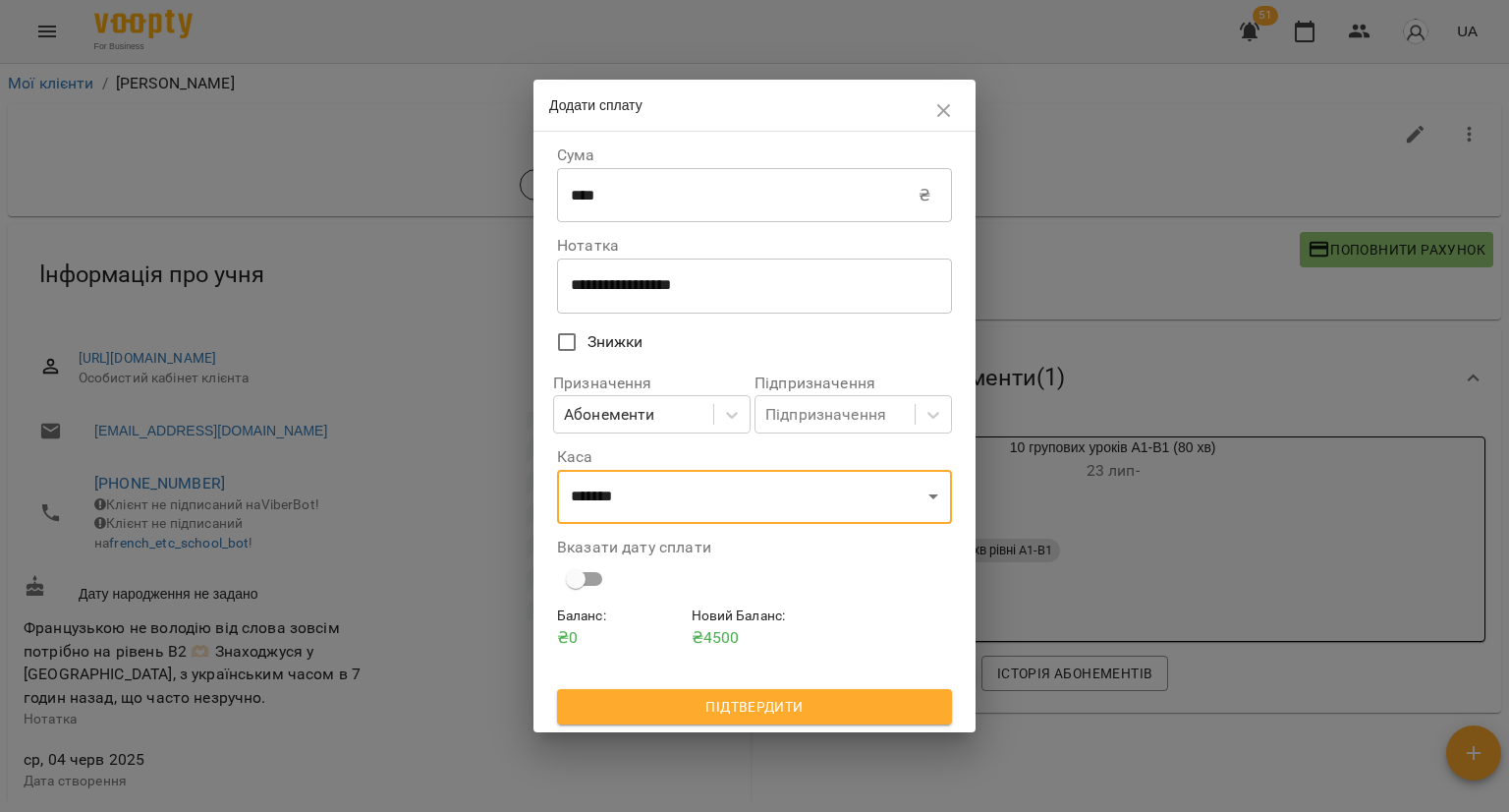
click at [620, 700] on span "Підтвердити" at bounding box center [754, 707] width 364 height 24
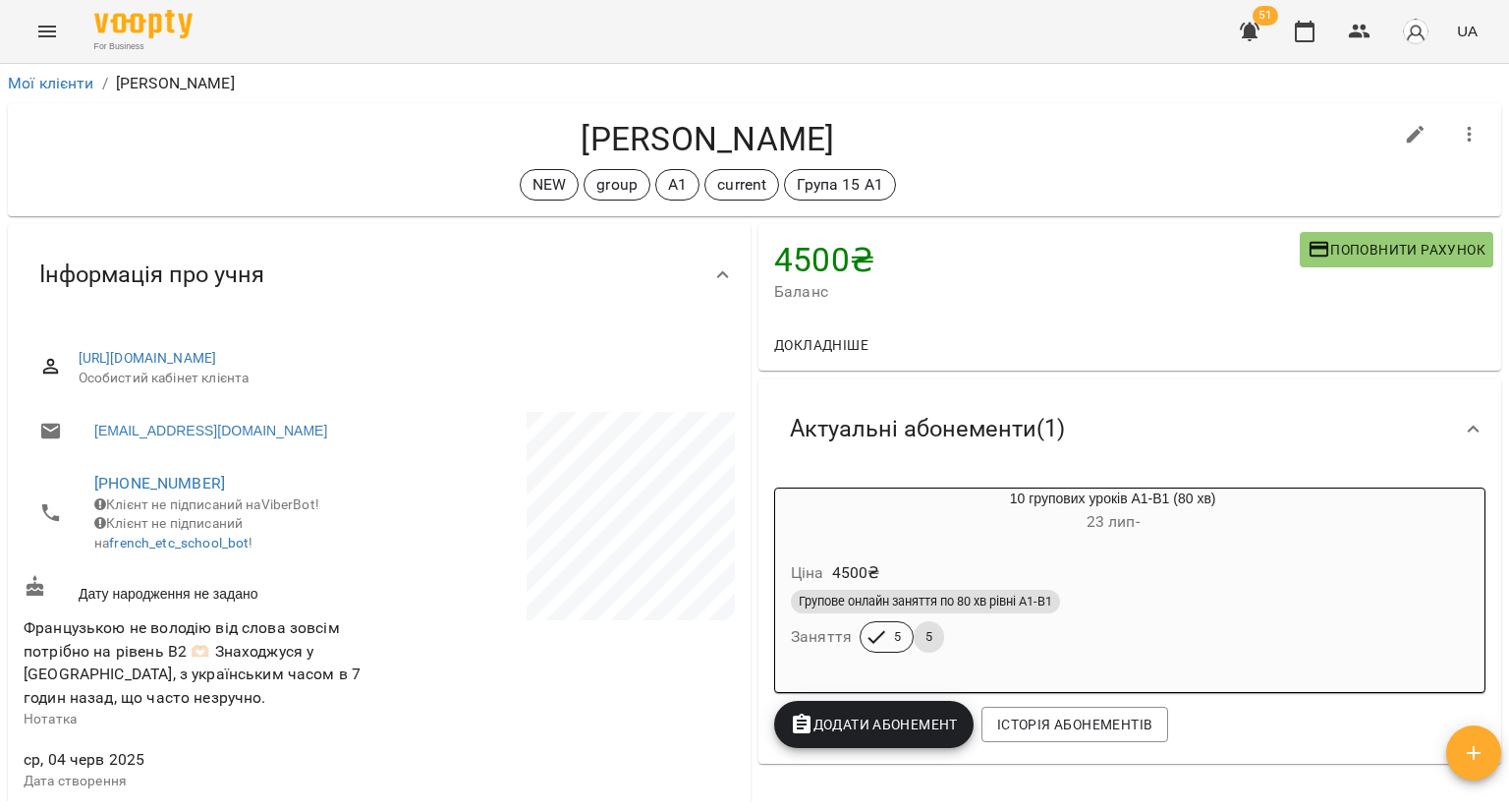
click at [853, 732] on span "Додати Абонемент" at bounding box center [874, 724] width 168 height 24
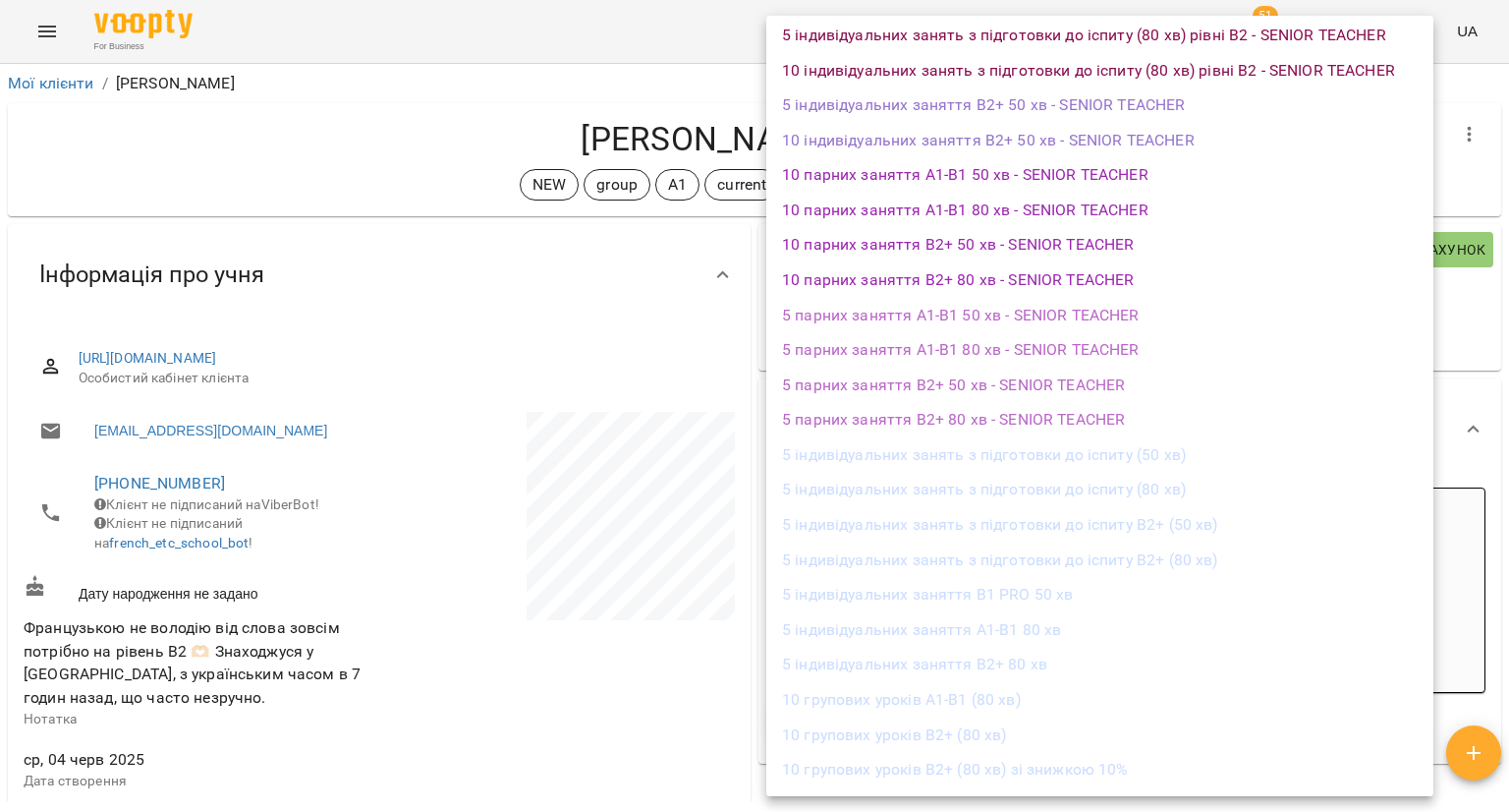
scroll to position [1827, 0]
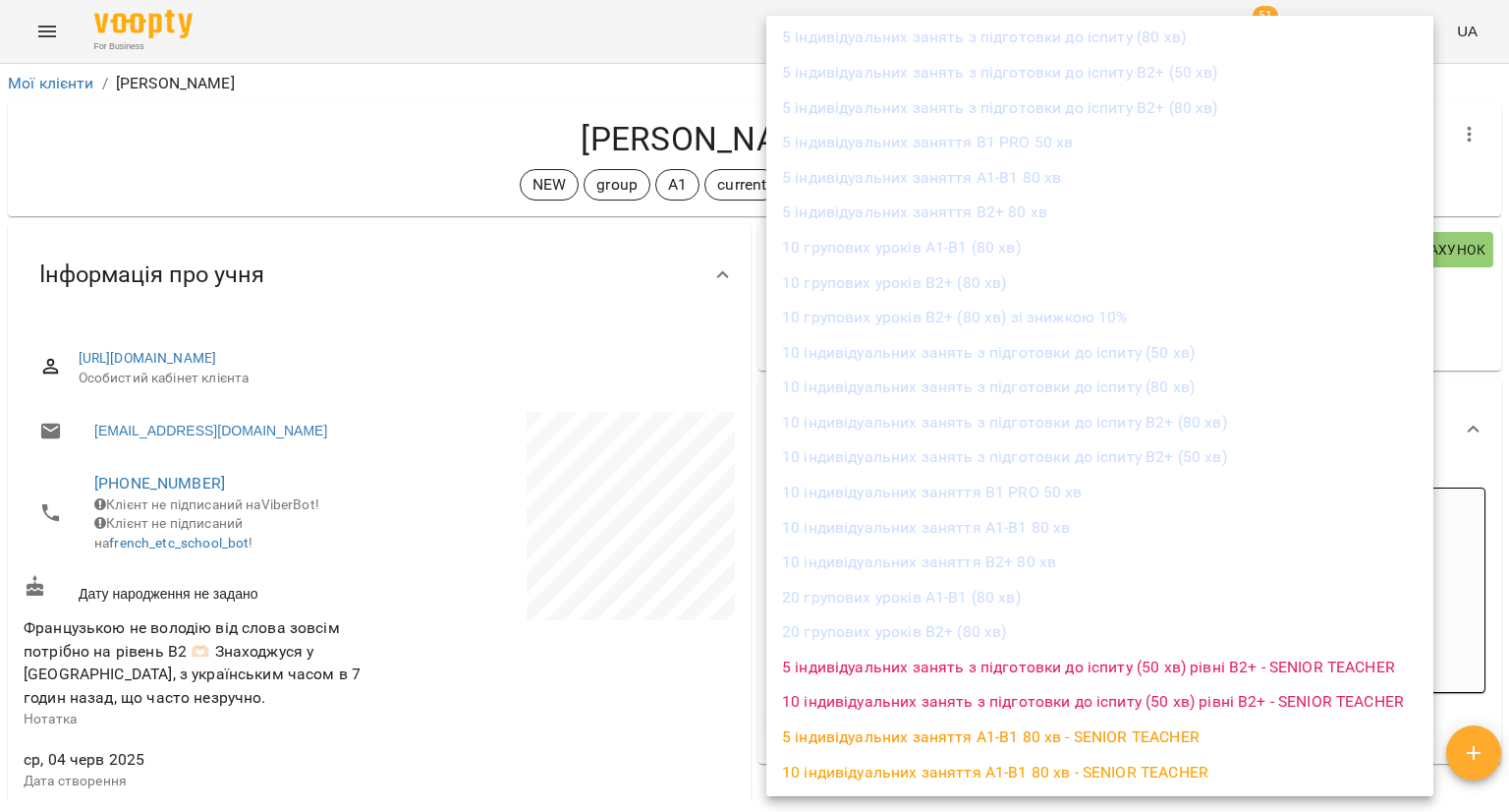
click at [950, 252] on li "10 групових уроків А1-В1 (80 хв)" at bounding box center [1100, 247] width 667 height 35
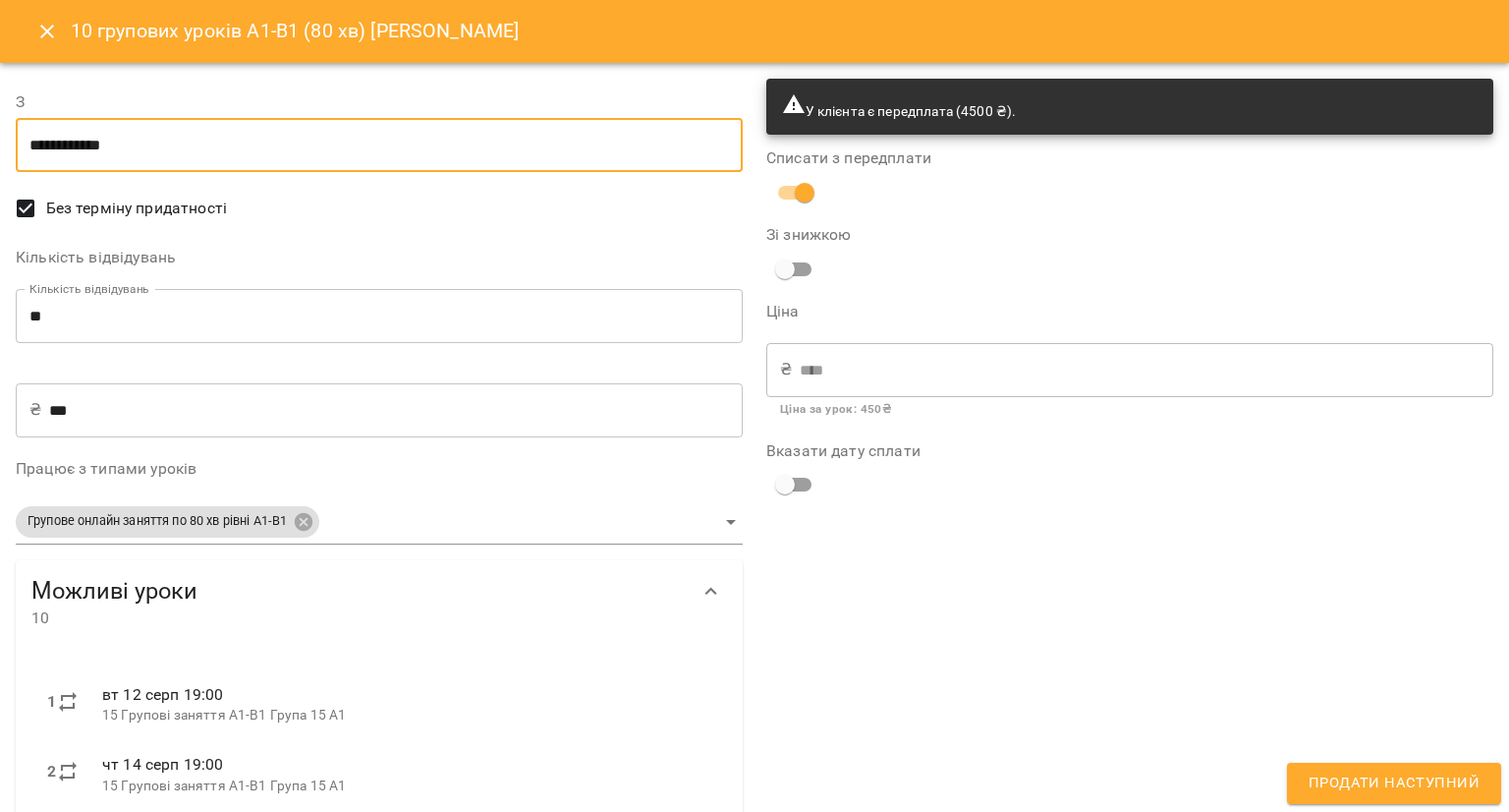
click at [393, 137] on input "**********" at bounding box center [379, 146] width 727 height 55
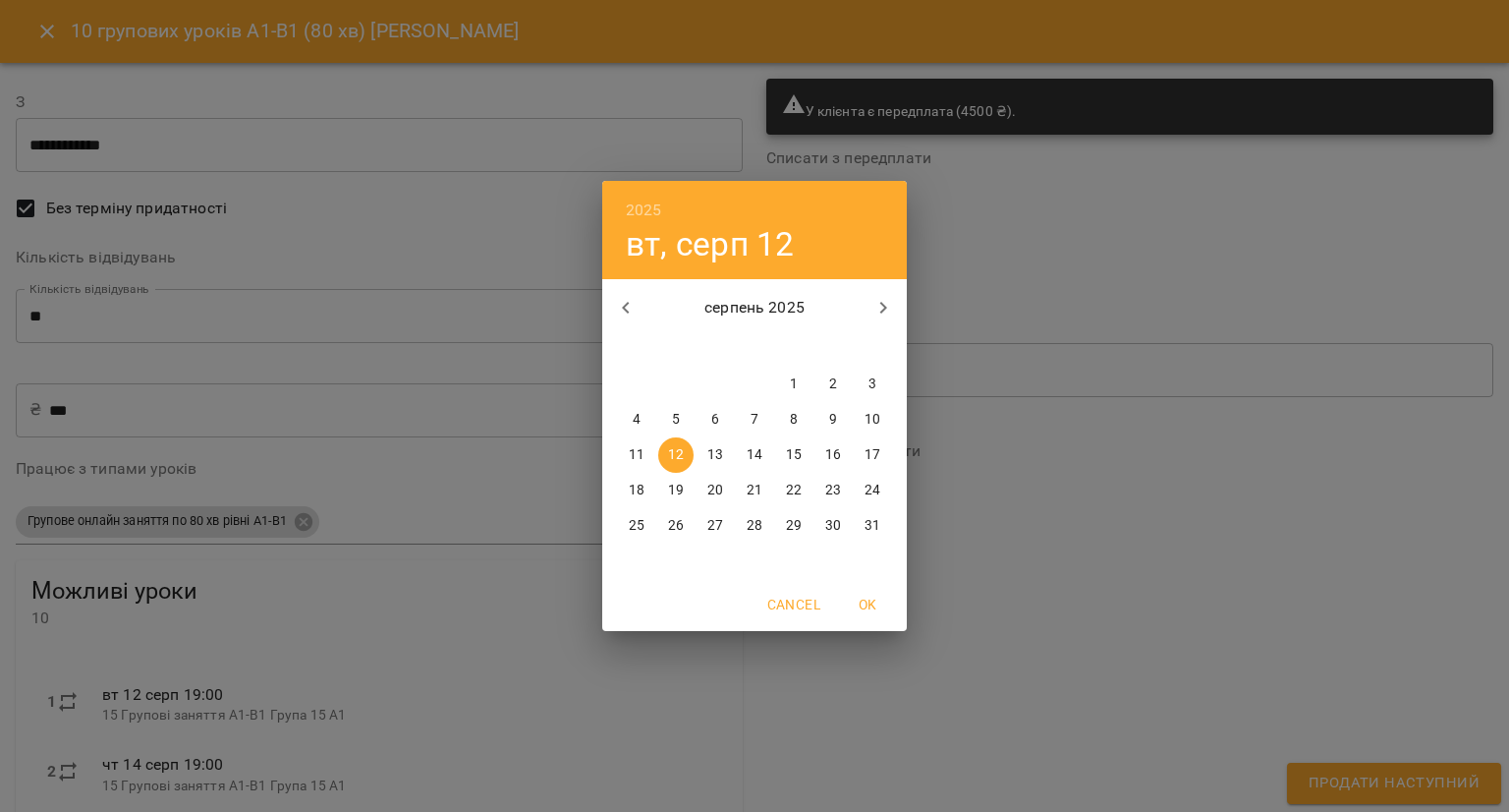
click at [719, 520] on p "27" at bounding box center [716, 525] width 16 height 20
type input "**********"
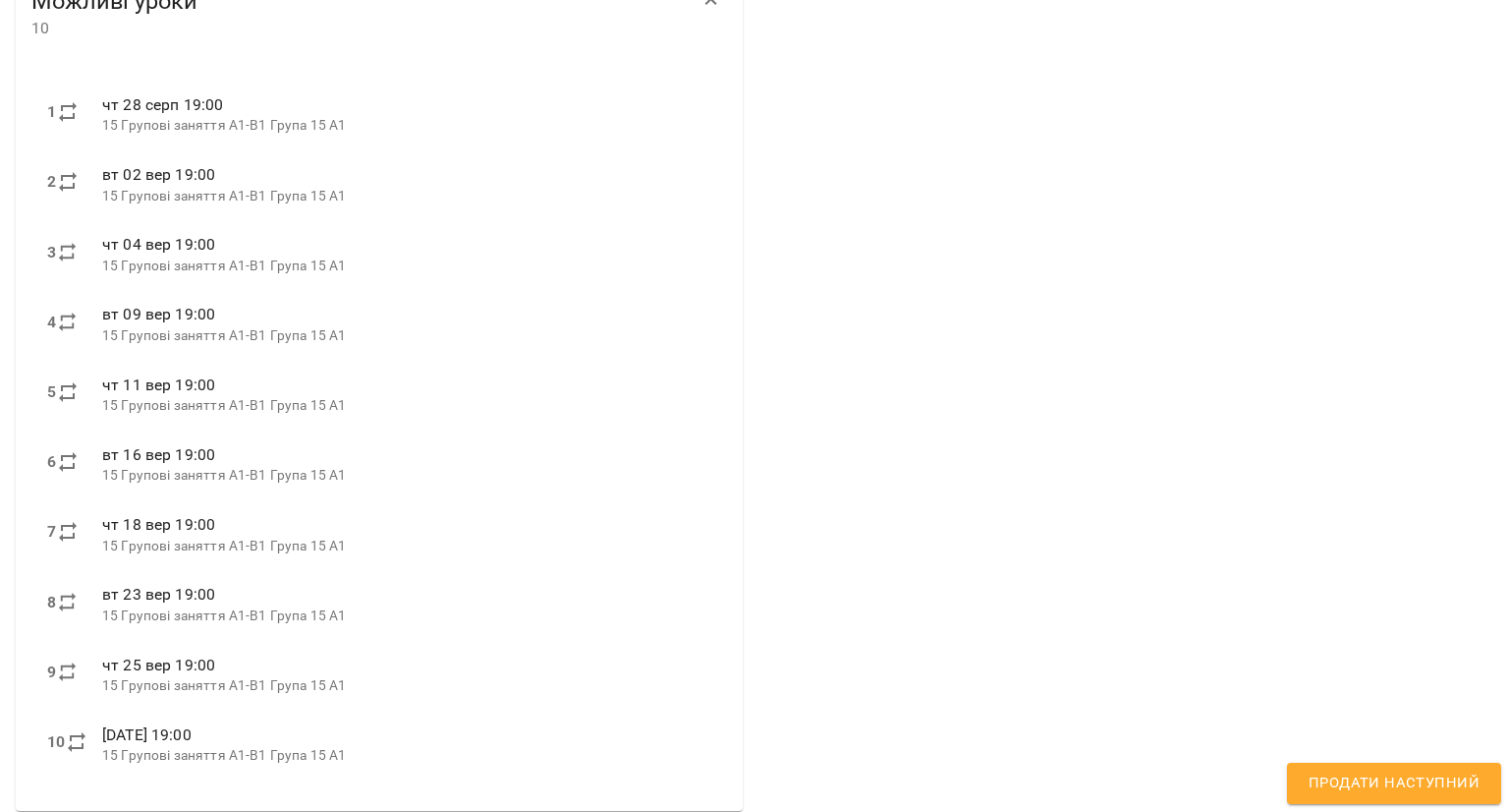
scroll to position [604, 0]
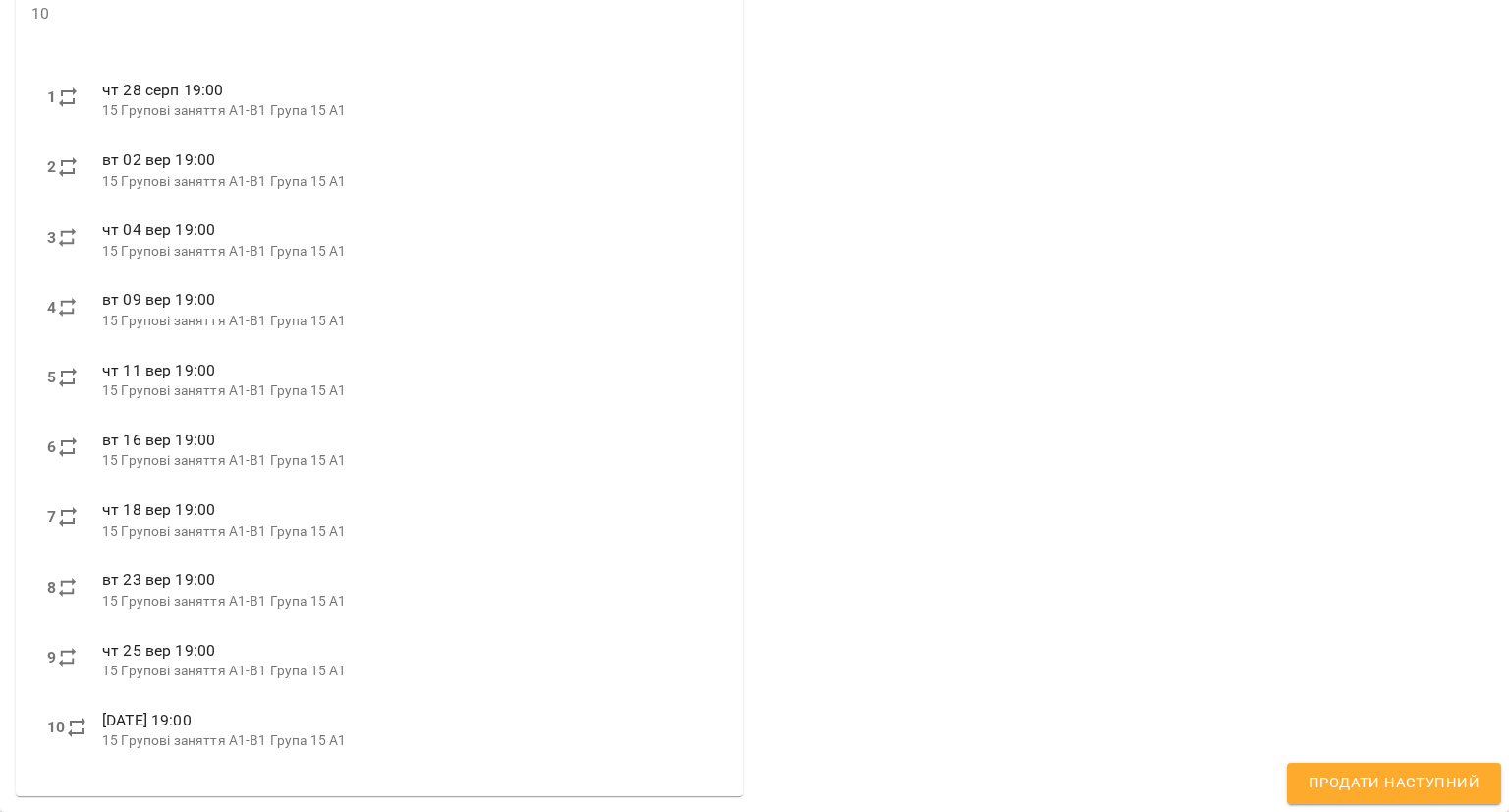
click at [1437, 783] on span "Продати наступний" at bounding box center [1394, 783] width 171 height 26
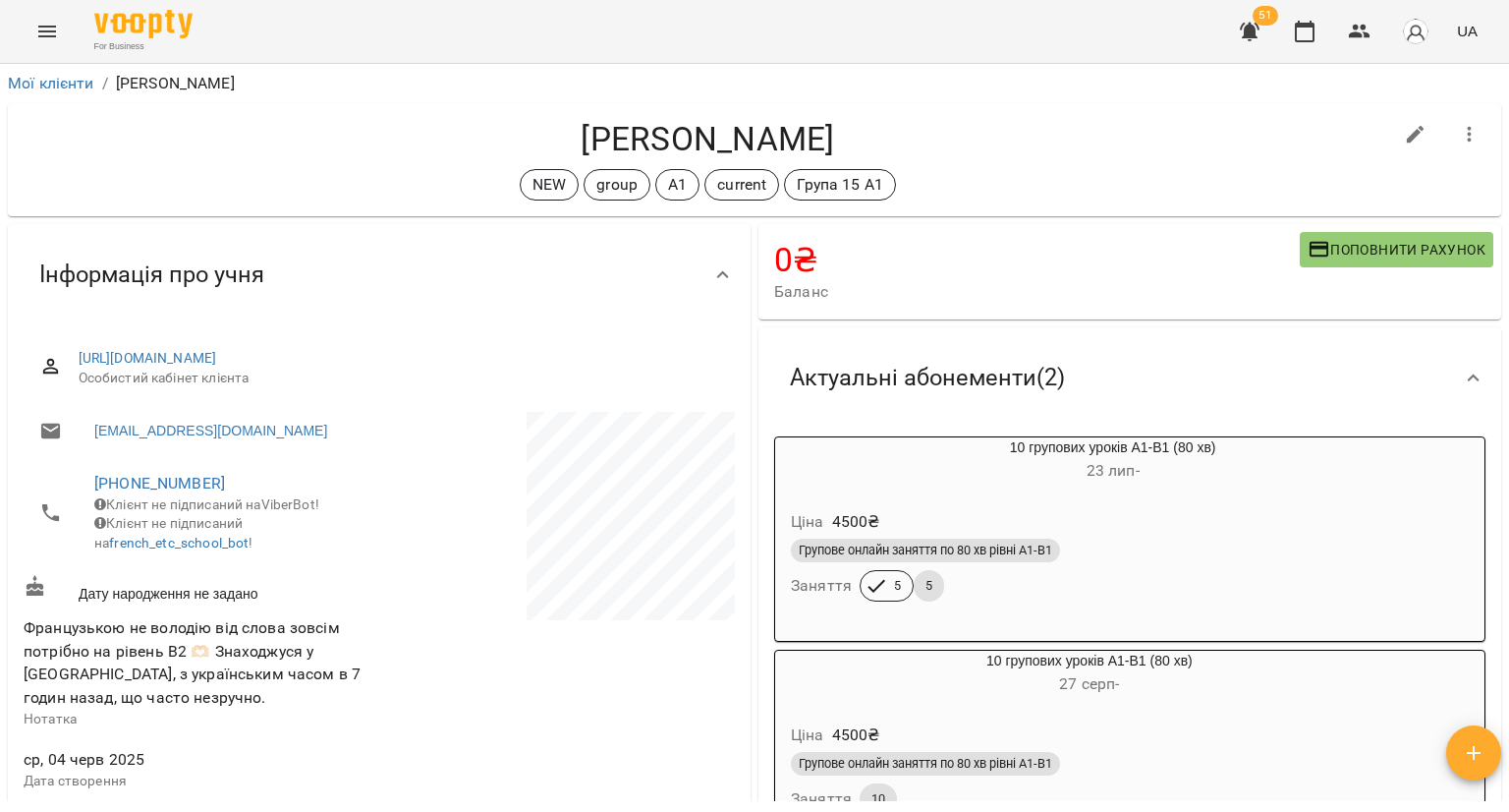
scroll to position [393, 0]
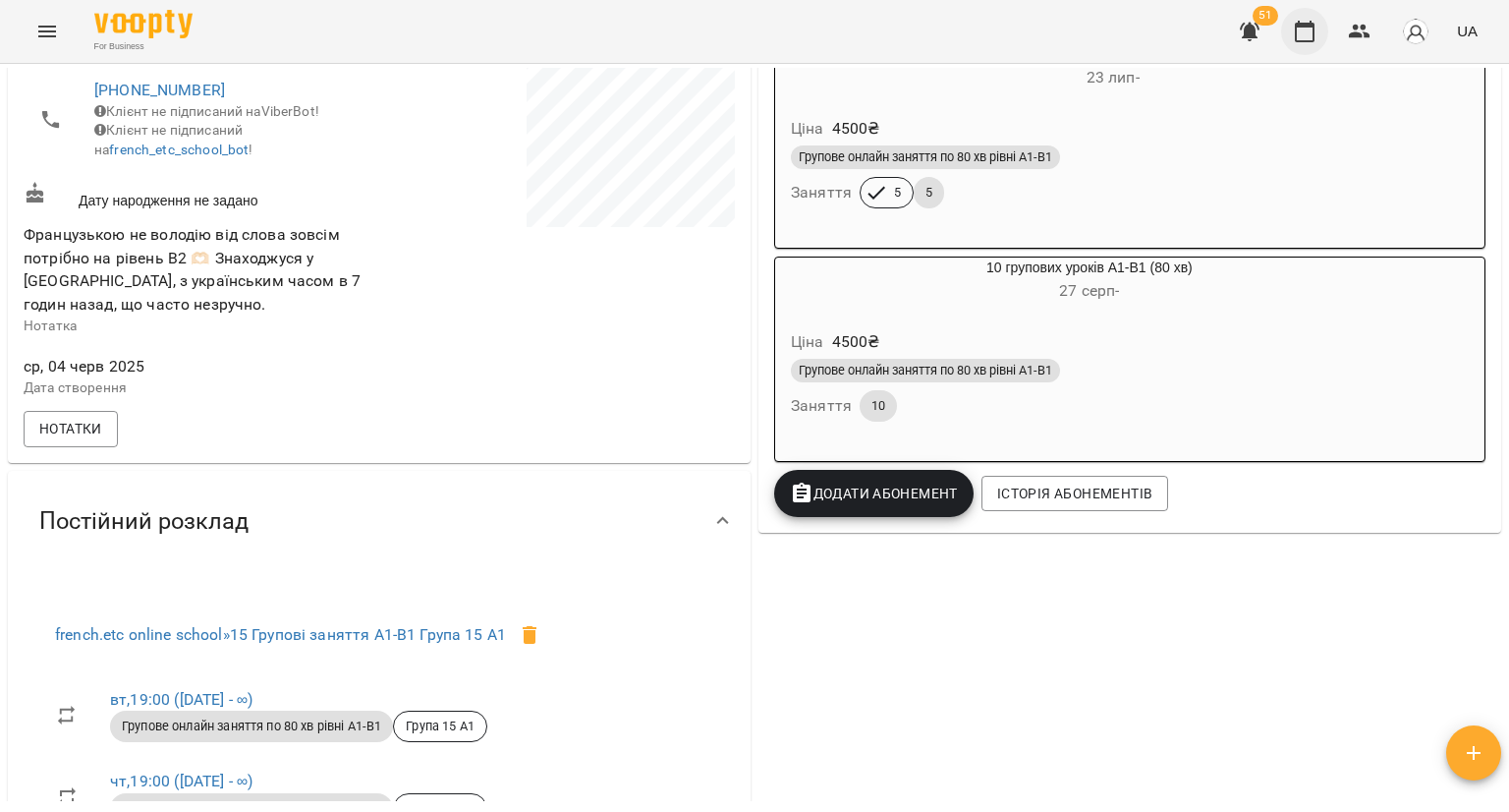
click at [1296, 40] on icon "button" at bounding box center [1305, 32] width 24 height 24
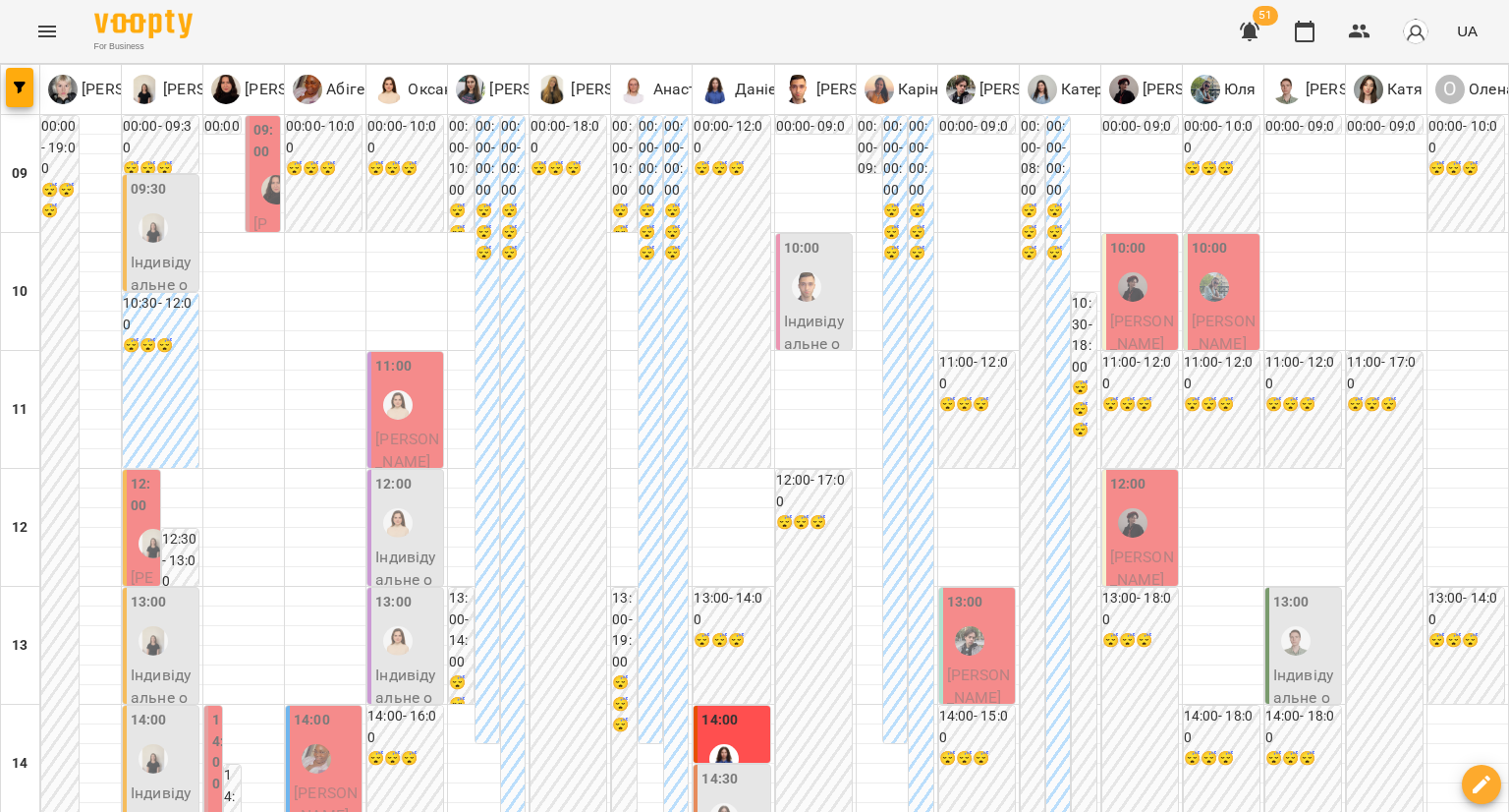
type input "**********"
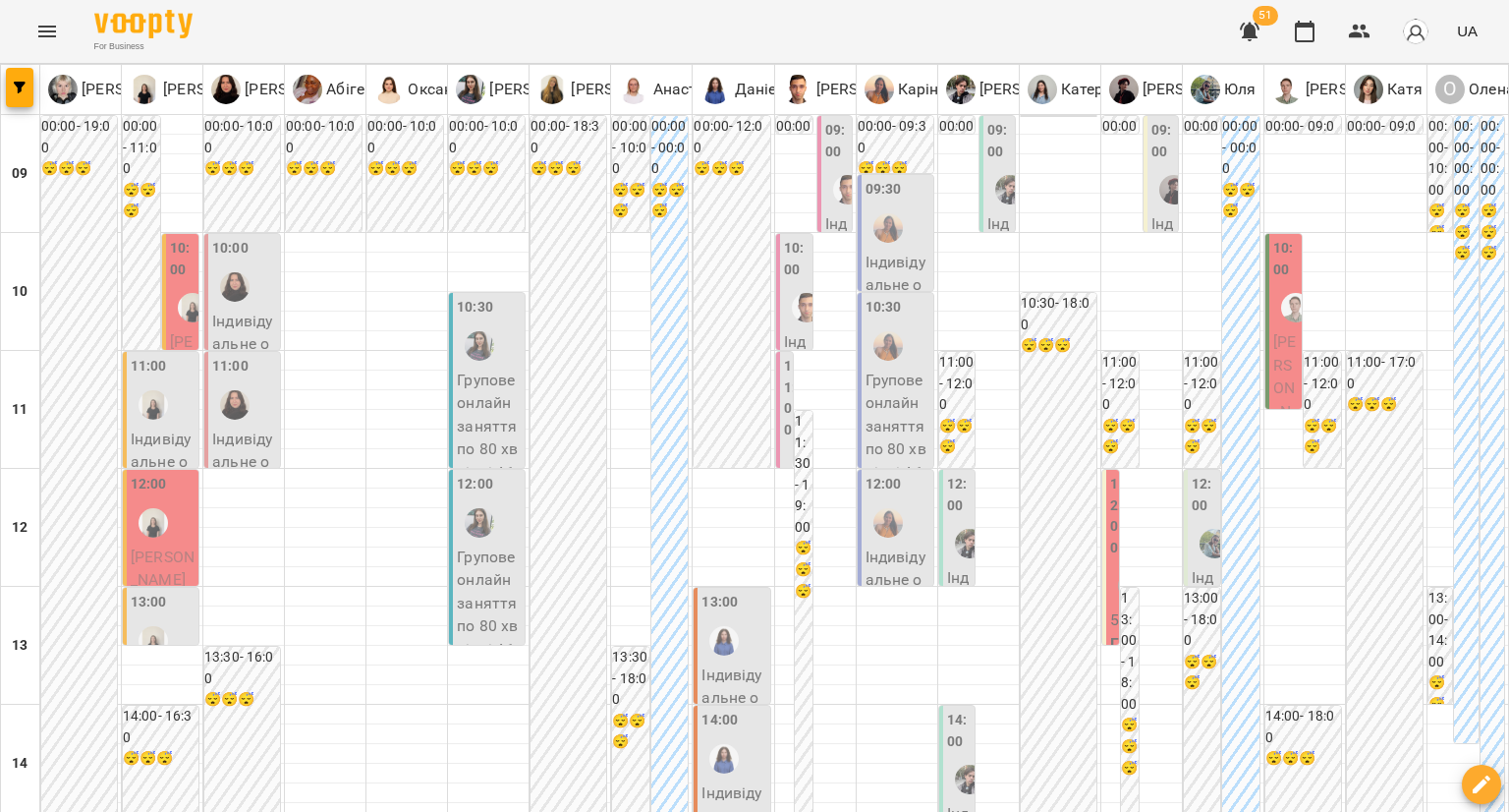
type input "**********"
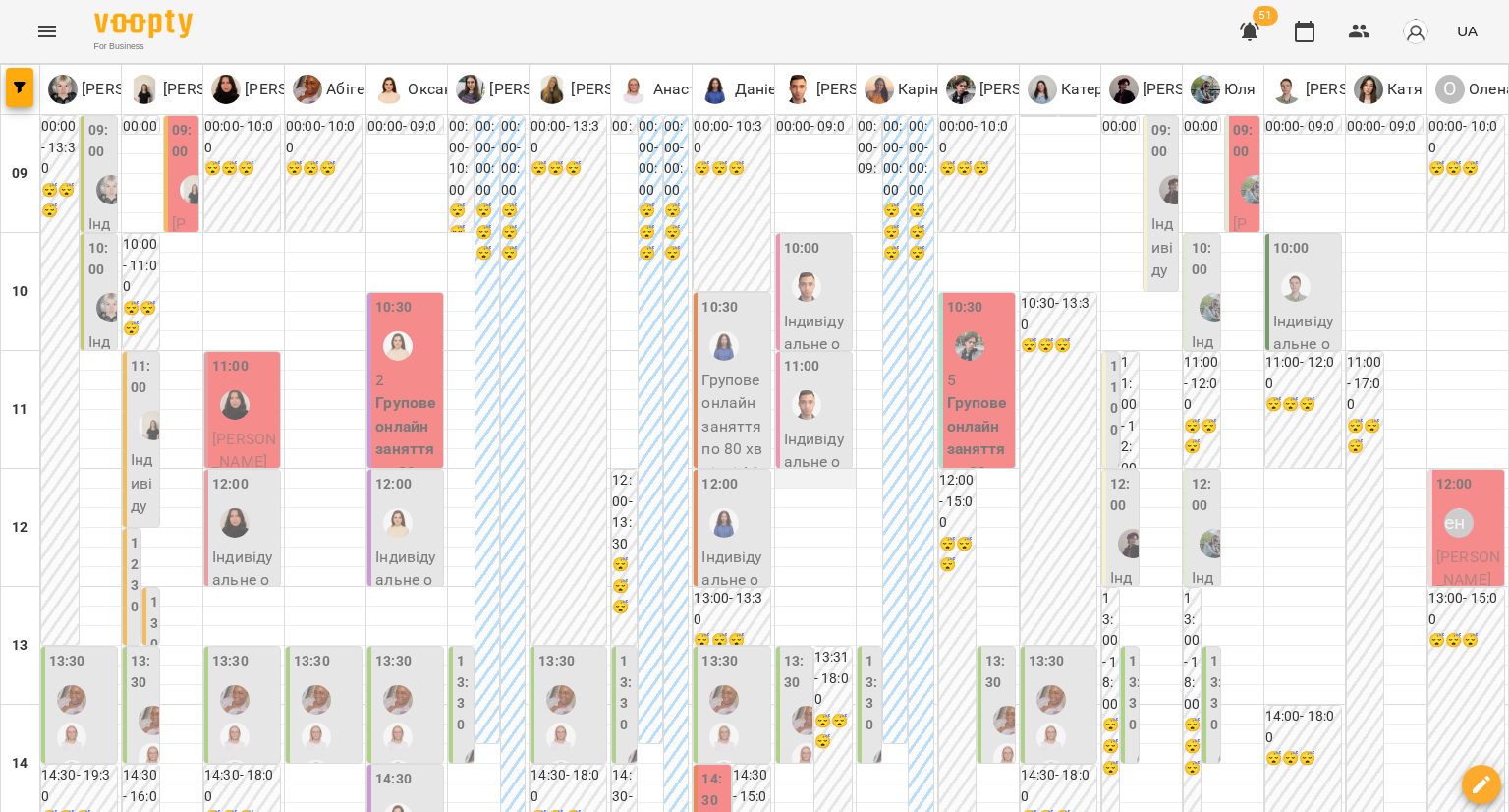
scroll to position [982, 0]
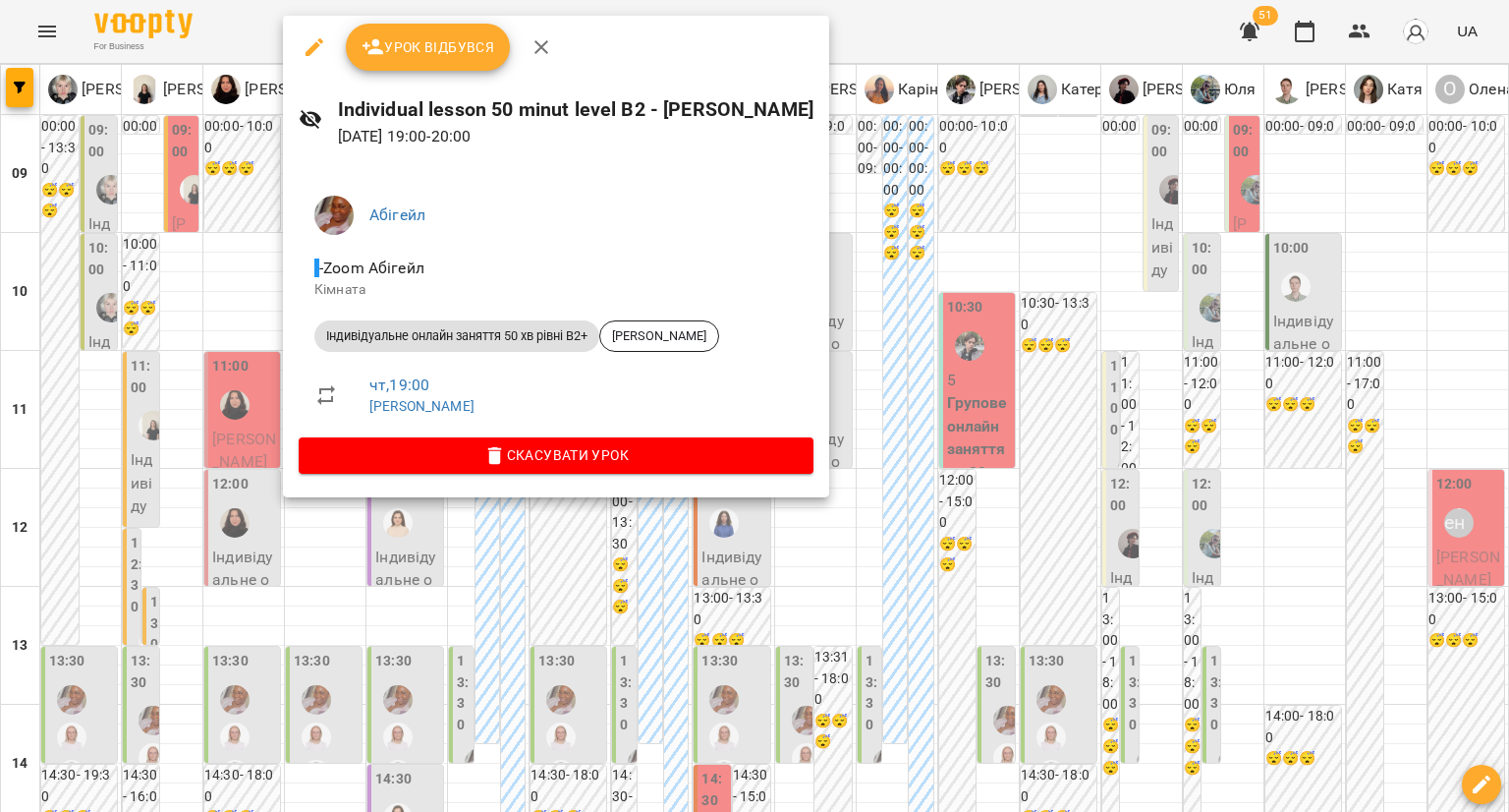
click at [184, 412] on div at bounding box center [754, 406] width 1509 height 812
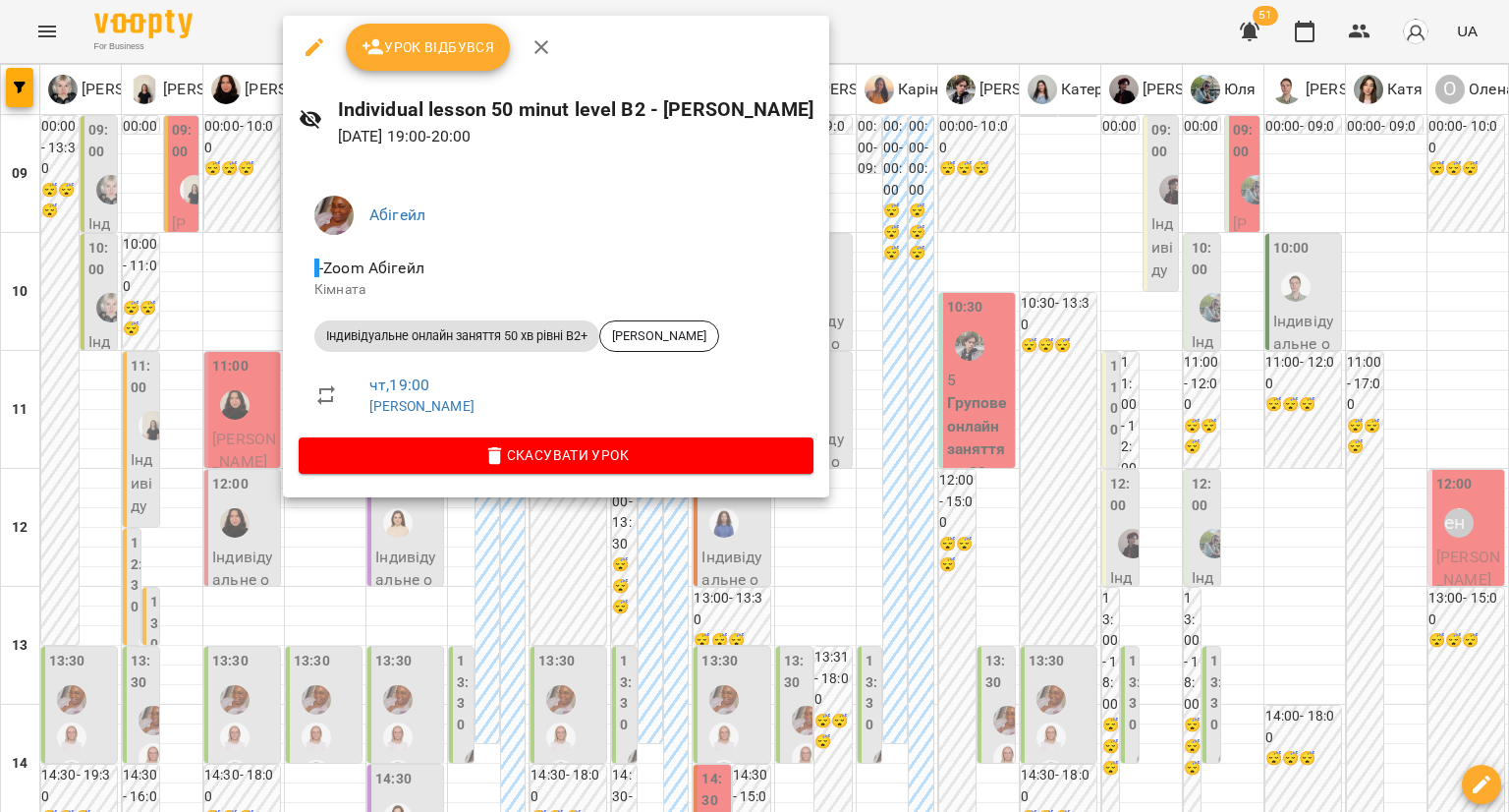
click at [218, 181] on div at bounding box center [754, 406] width 1509 height 812
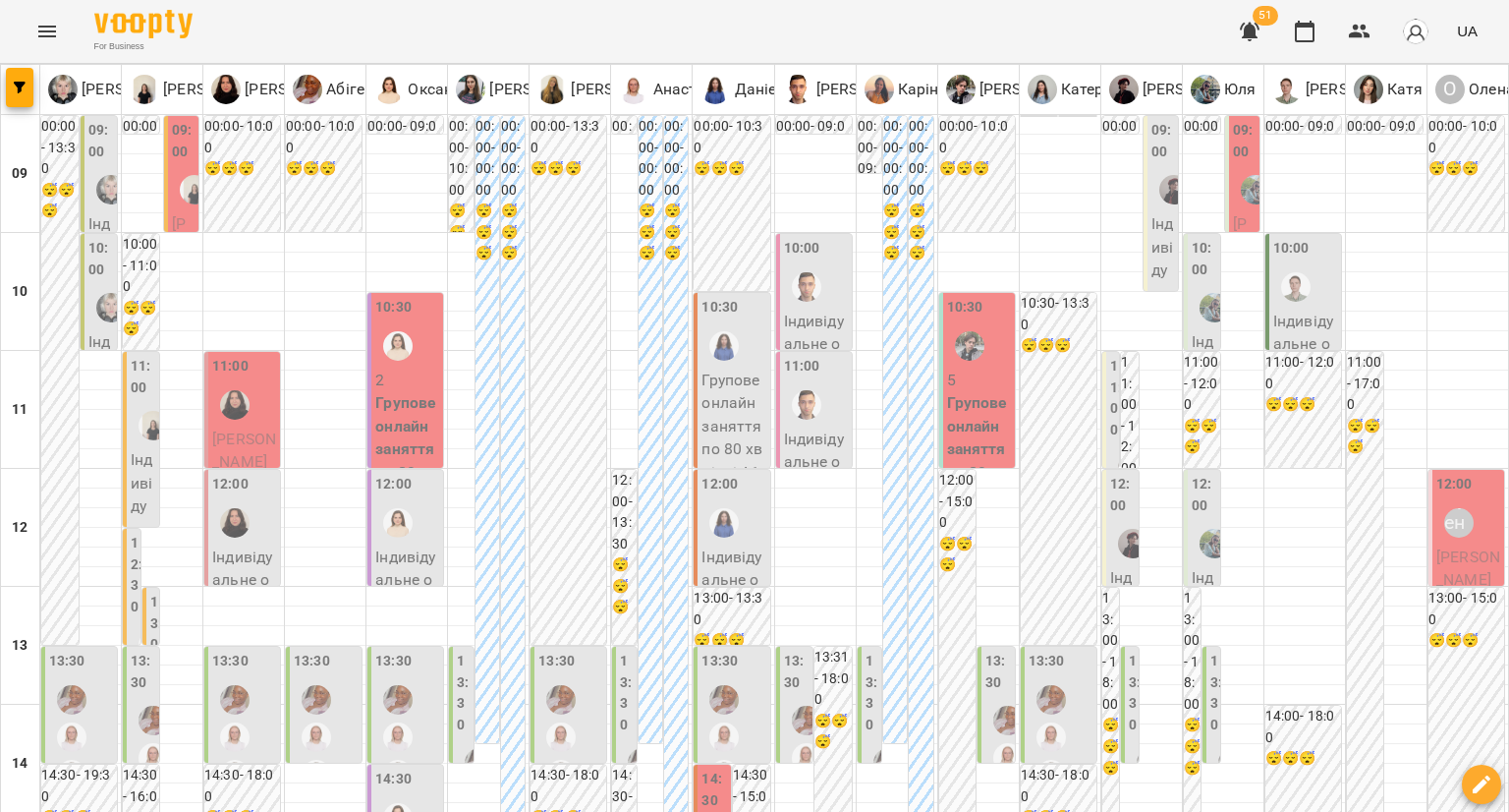
type input "**********"
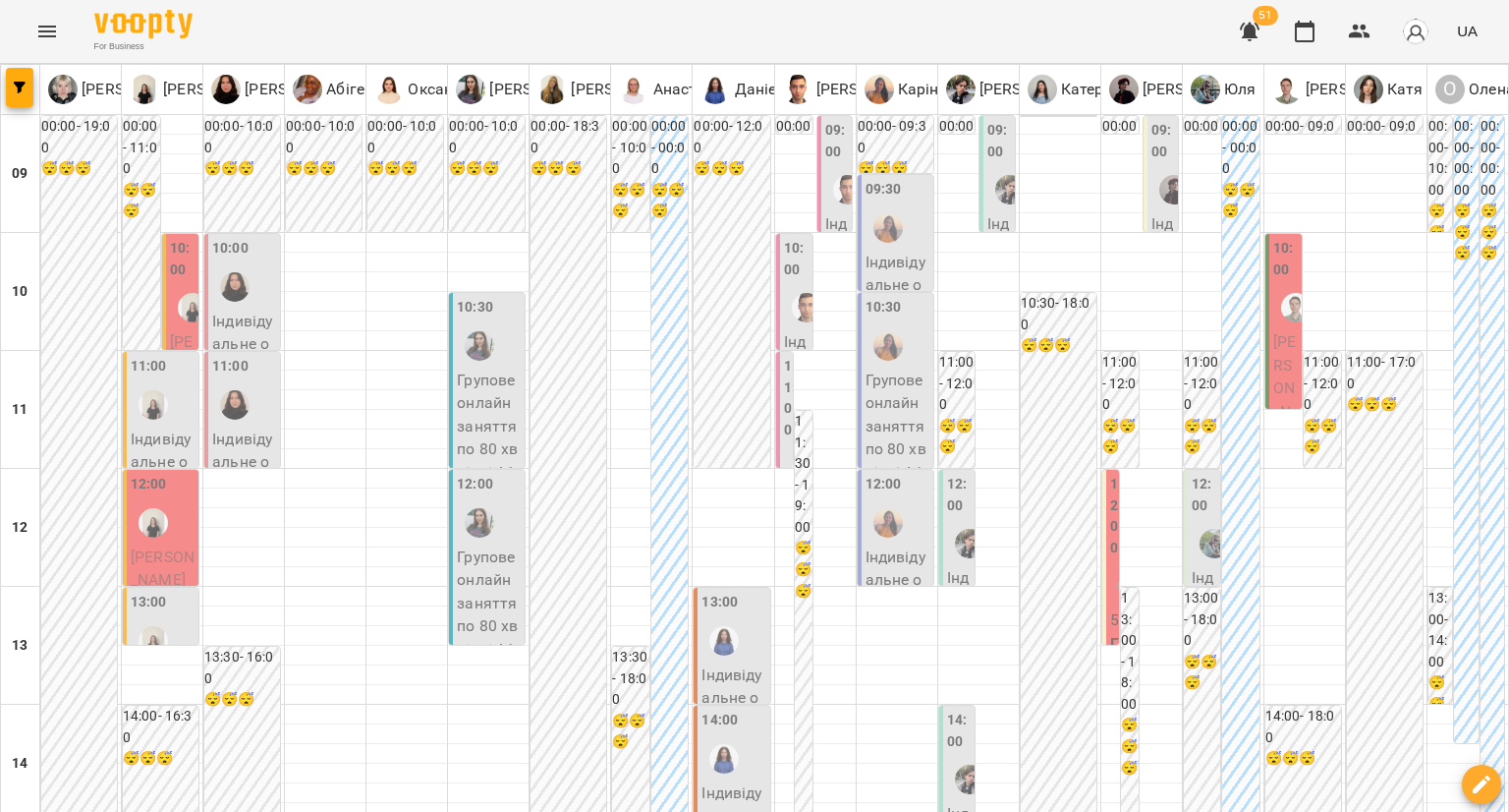
scroll to position [884, 0]
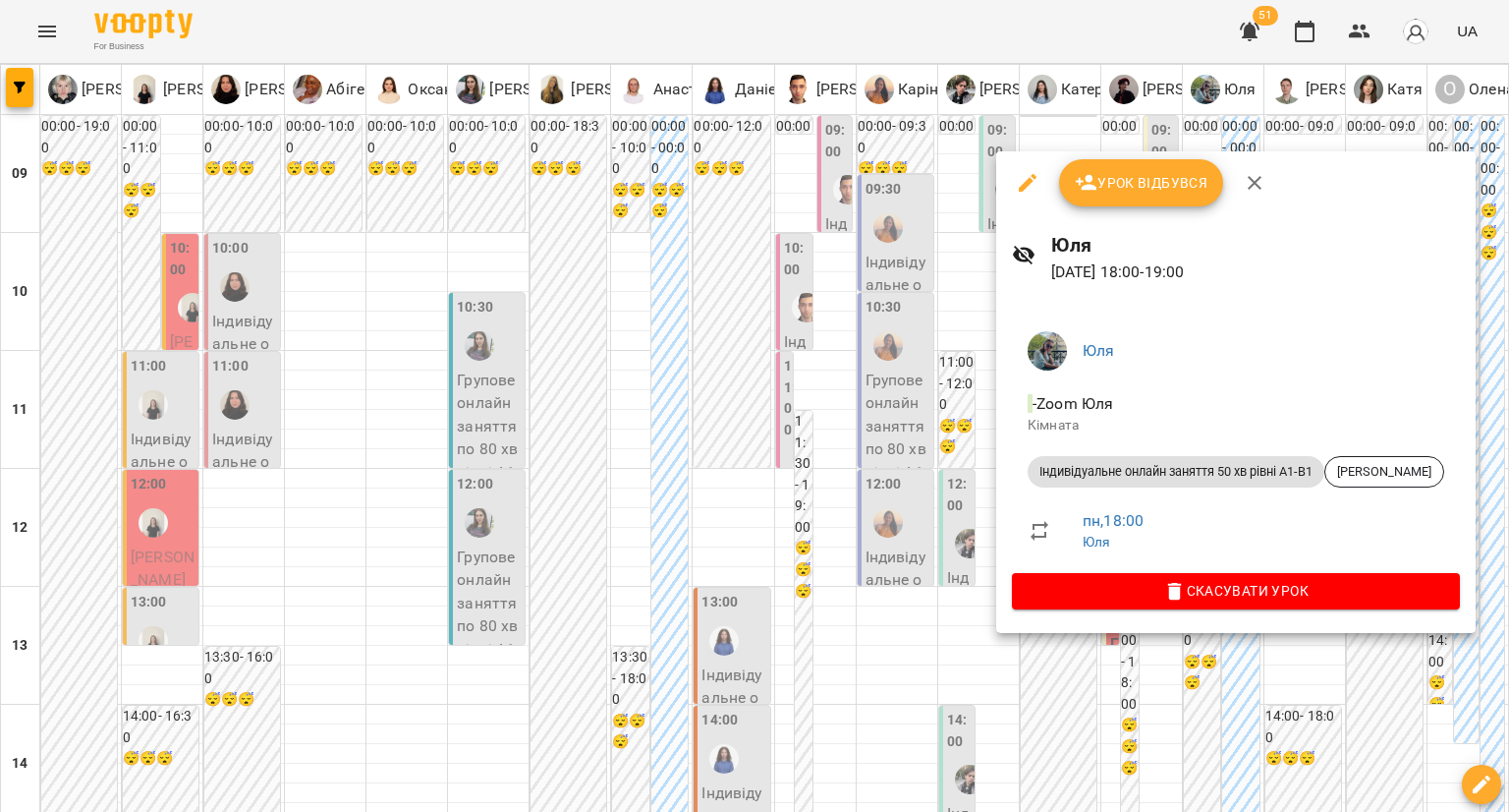
click at [955, 376] on div at bounding box center [754, 406] width 1509 height 812
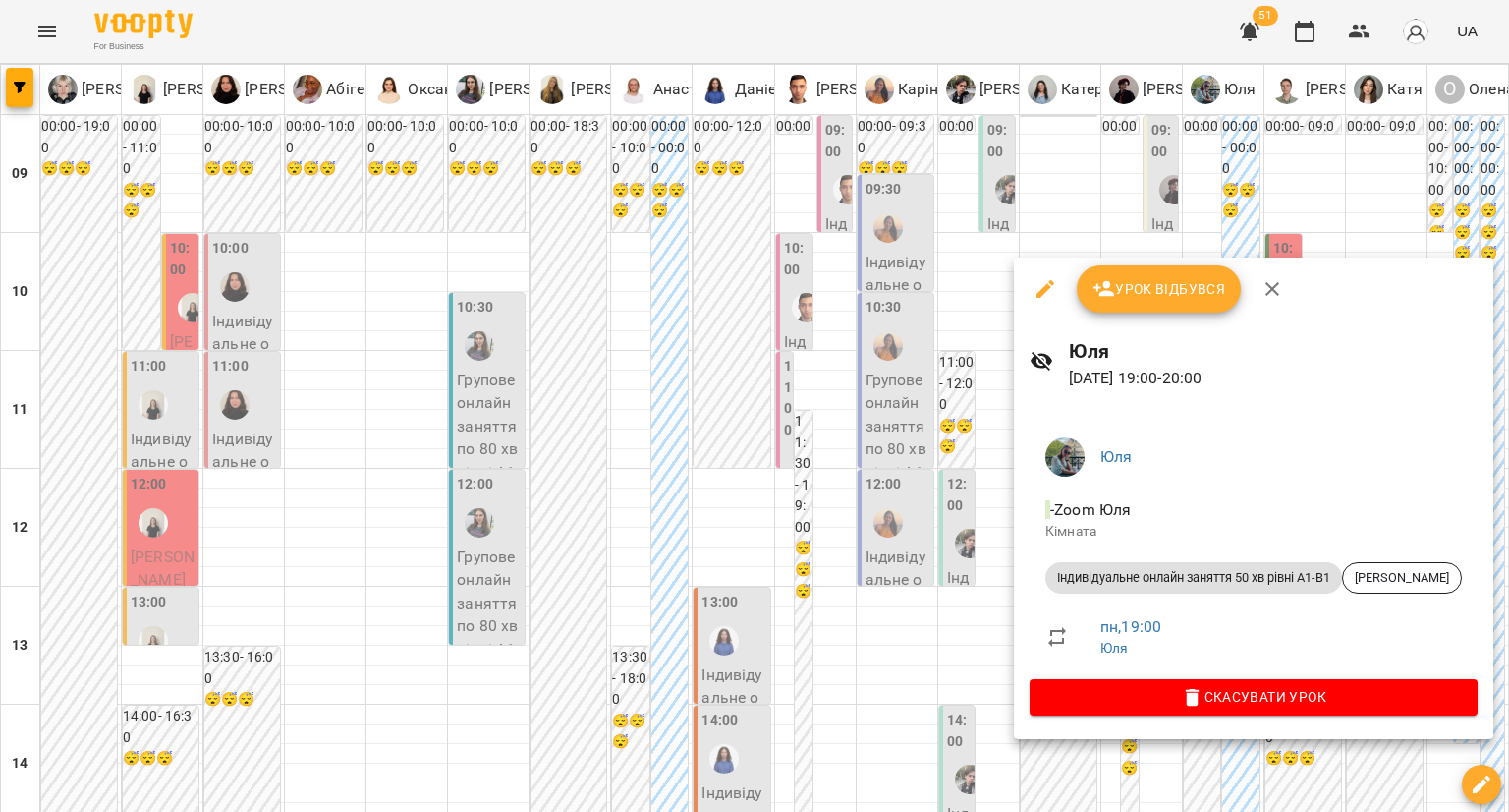
click at [943, 445] on div at bounding box center [754, 406] width 1509 height 812
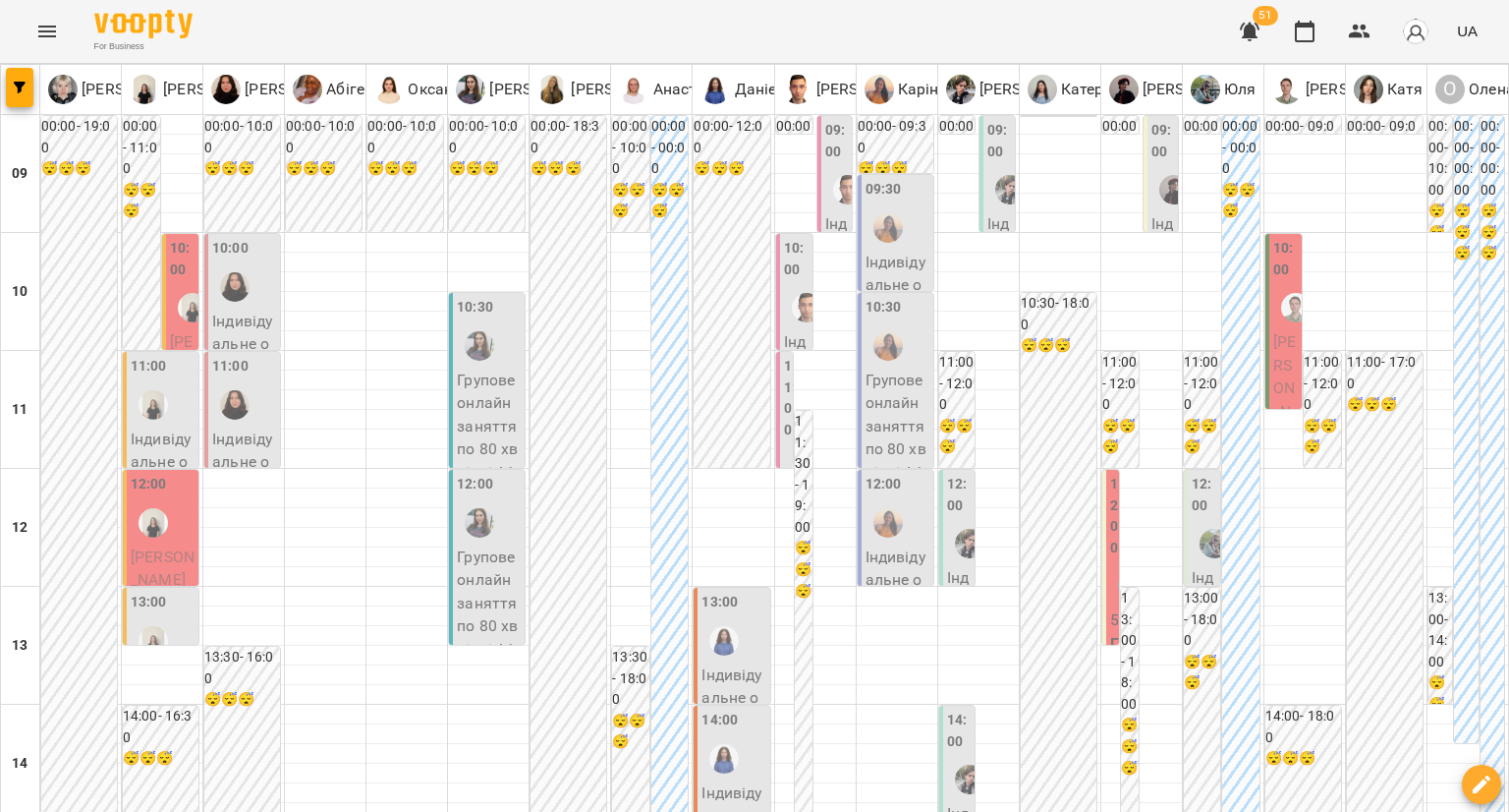
type input "**********"
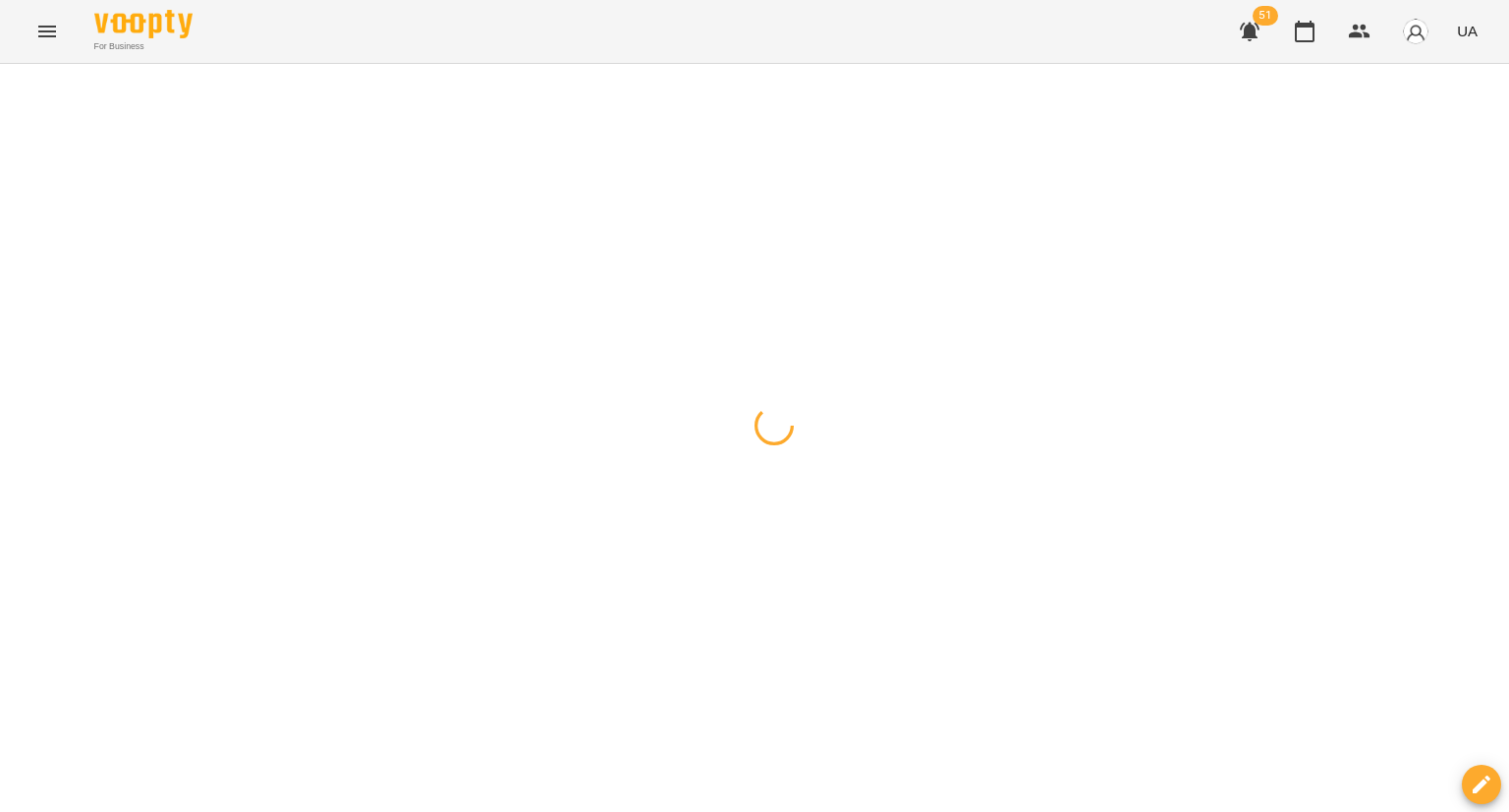
click at [255, 64] on div at bounding box center [754, 64] width 1509 height 0
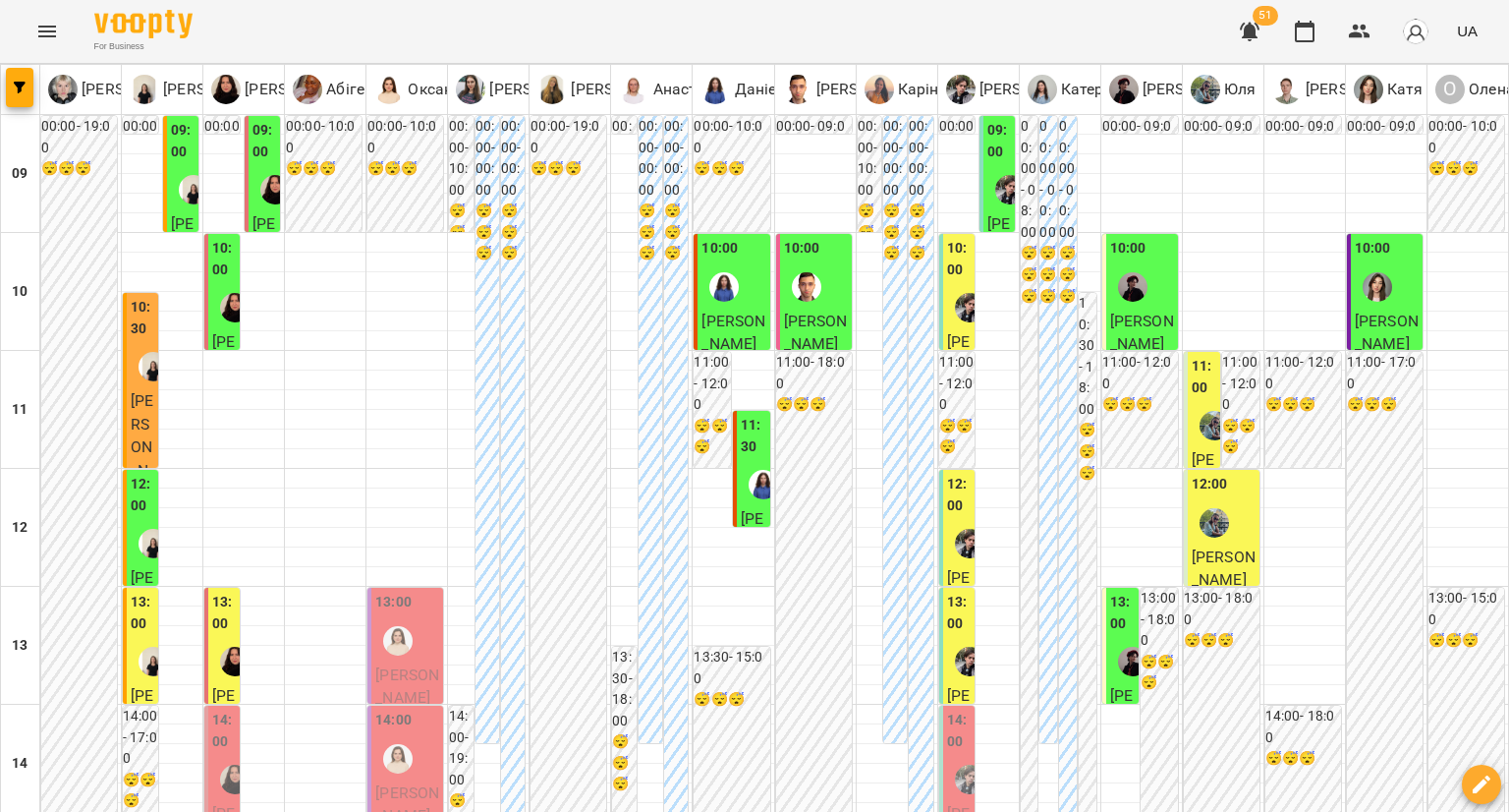
scroll to position [1085, 0]
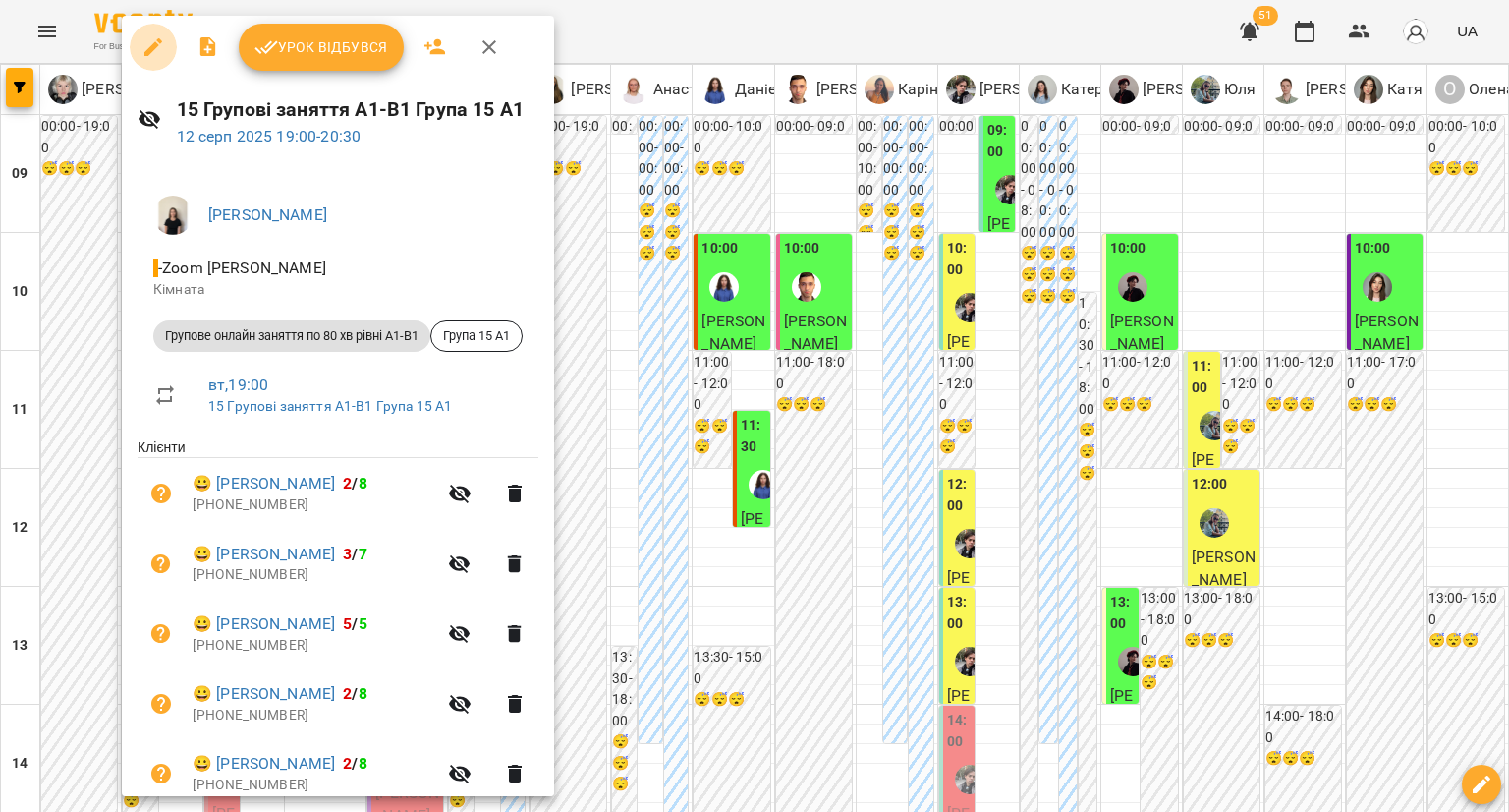
click at [155, 42] on icon "button" at bounding box center [154, 47] width 18 height 18
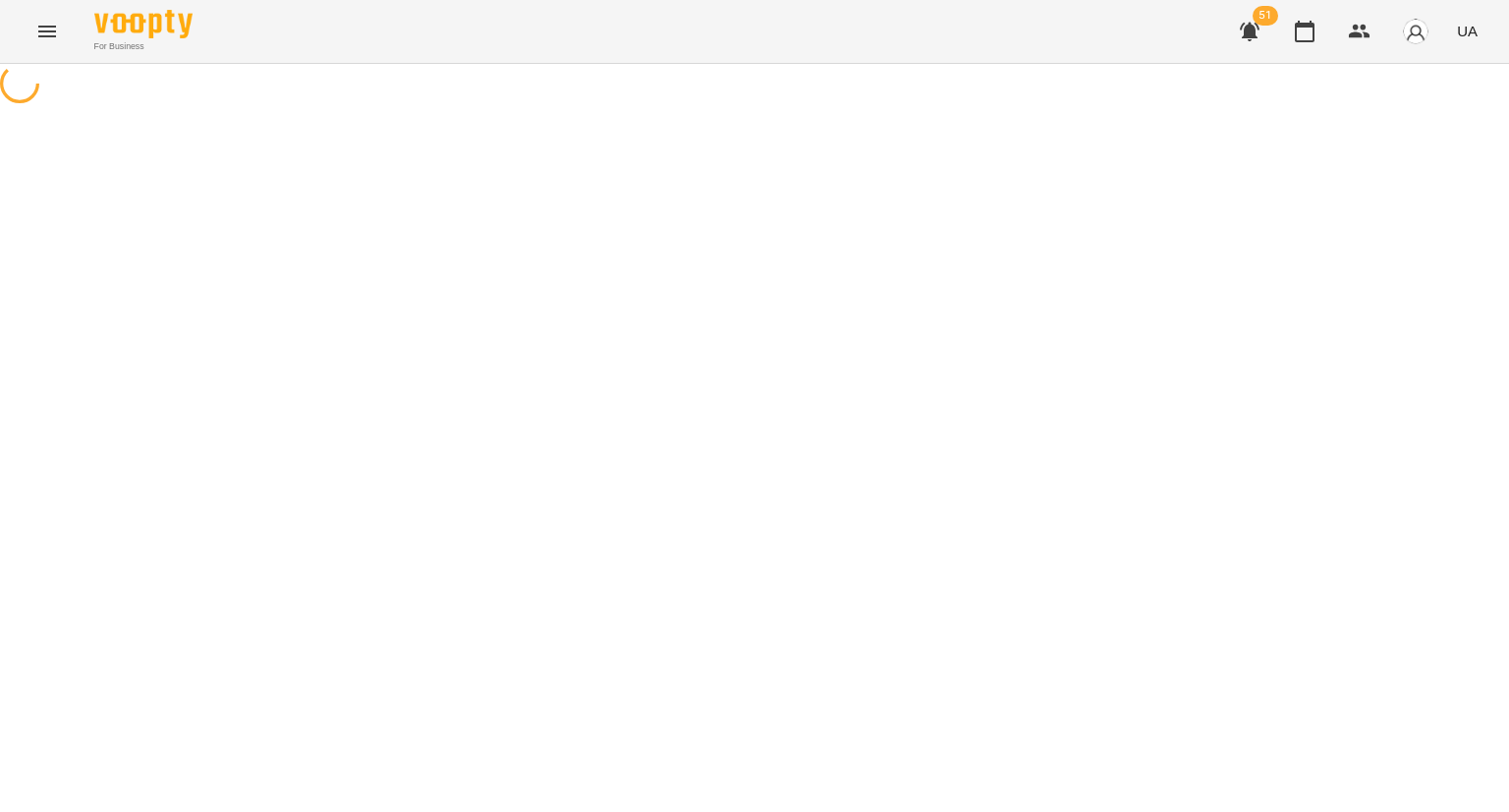
select select "**********"
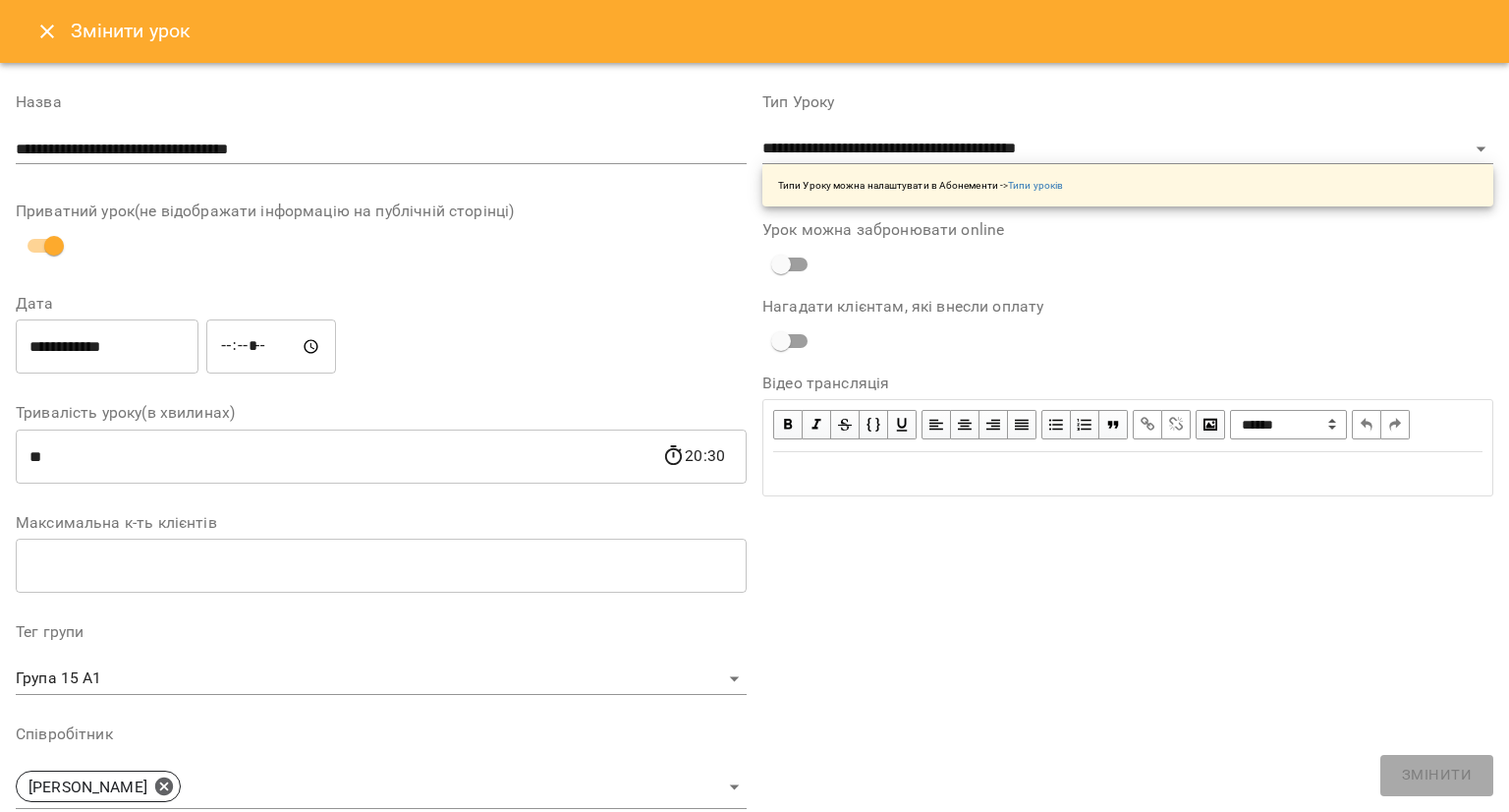
scroll to position [295, 0]
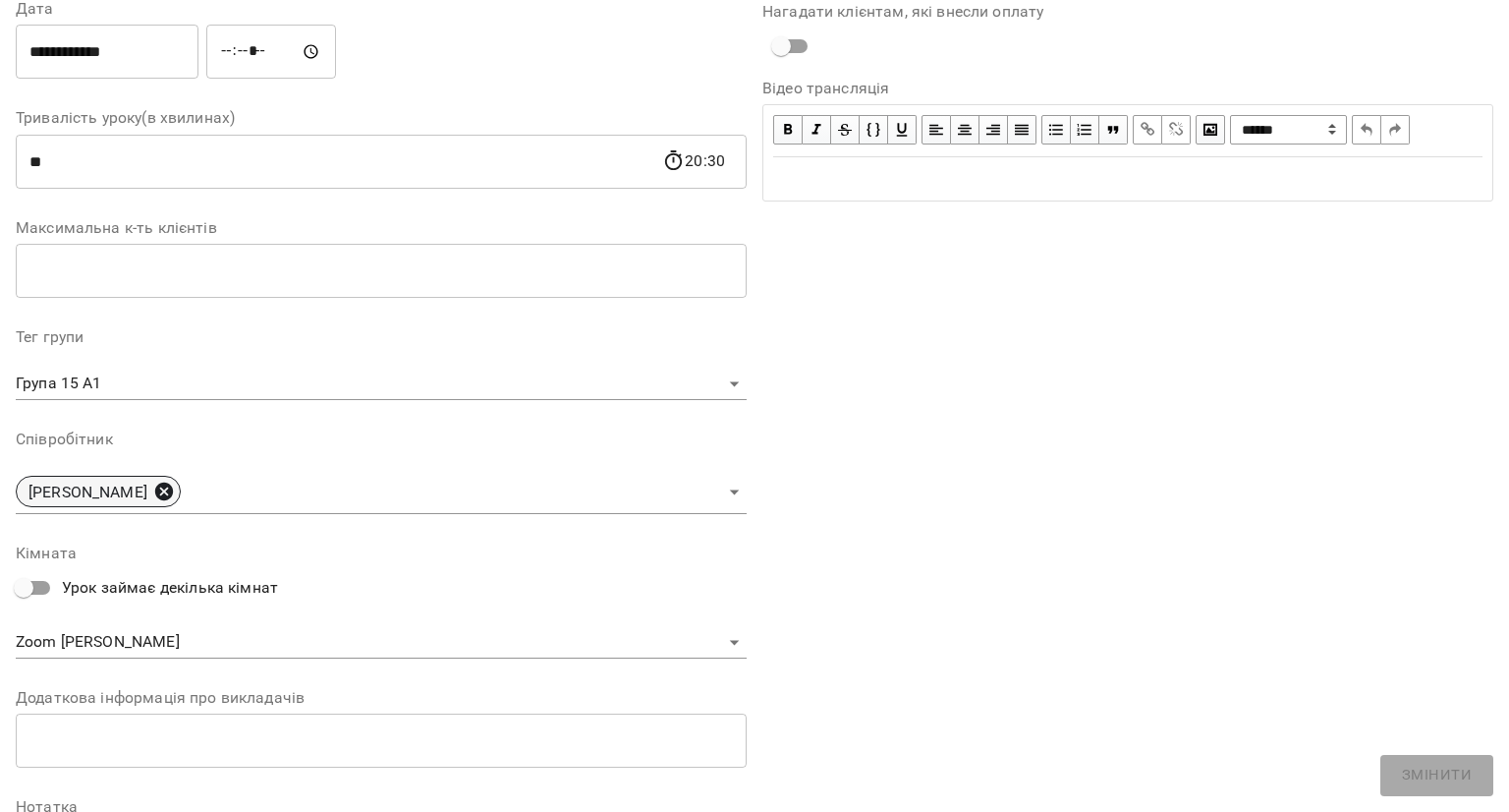
click at [154, 495] on icon at bounding box center [165, 492] width 22 height 22
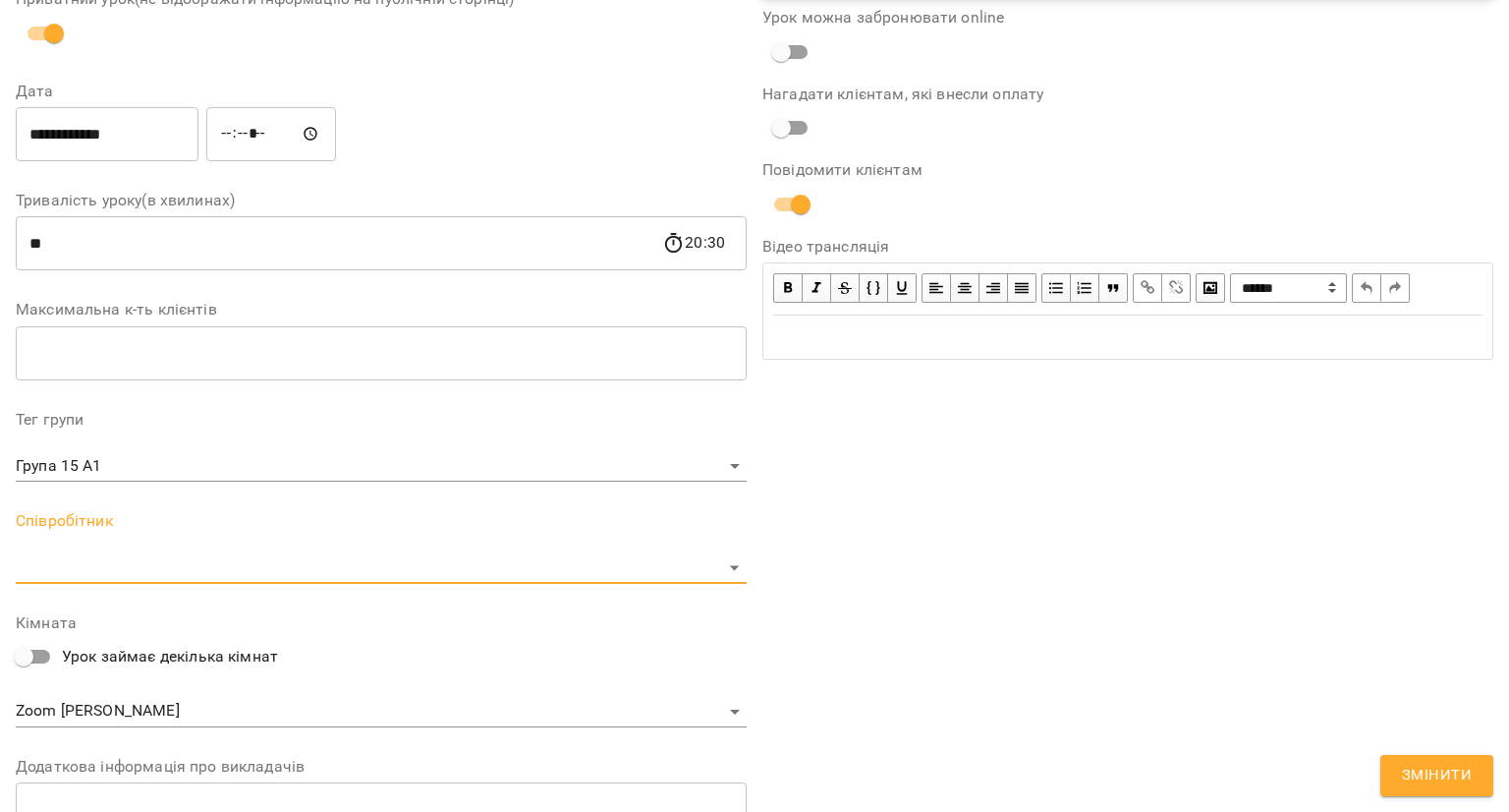
scroll to position [377, 0]
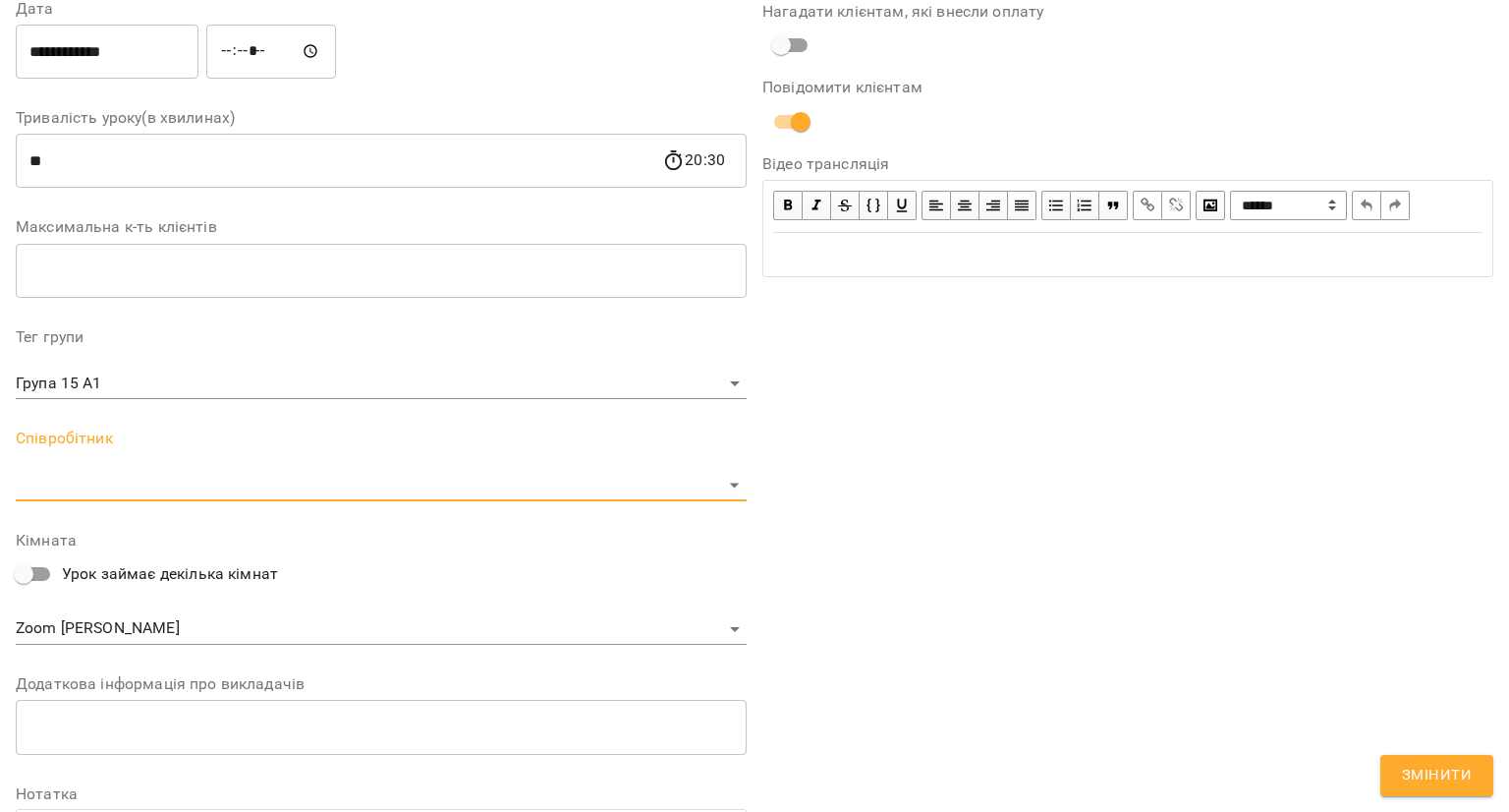
click at [112, 493] on body "For Business 51 UA Журнал відвідувань / 15 Групові заняття А1-В1 Група 15 А1 [D…" at bounding box center [754, 563] width 1509 height 1125
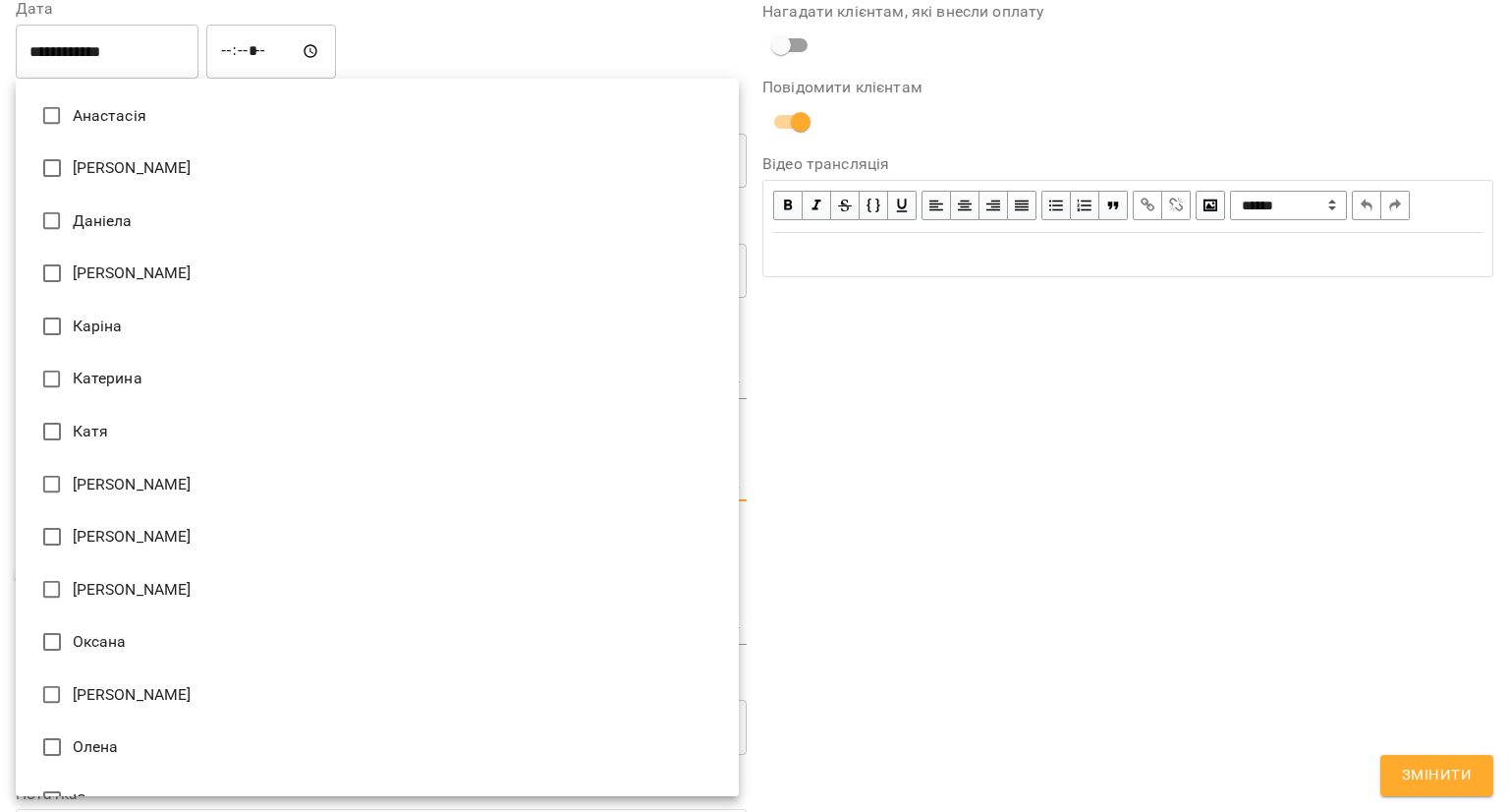
scroll to position [0, 0]
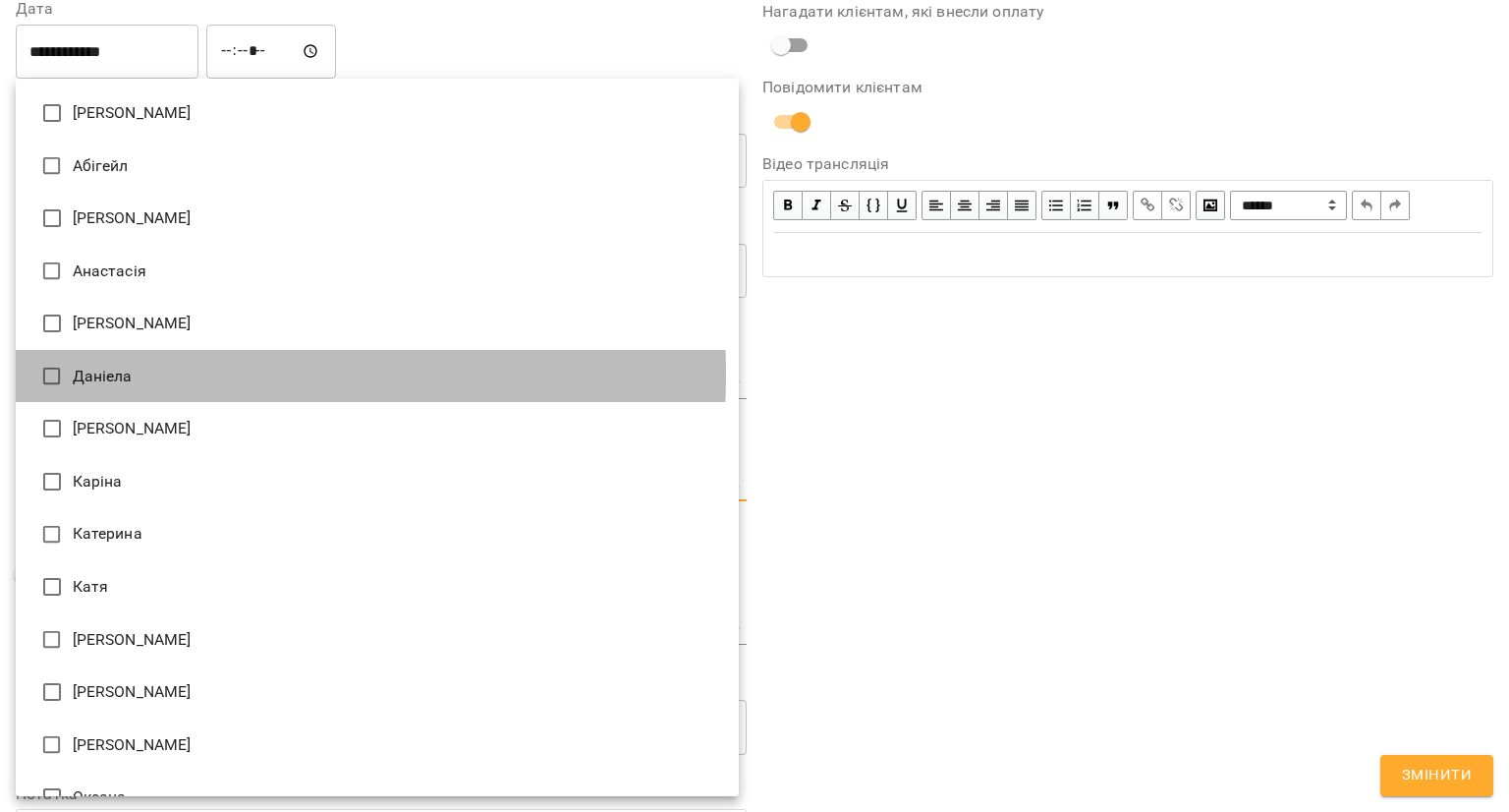
click at [126, 374] on li "Даніела" at bounding box center [377, 376] width 723 height 53
type input "**********"
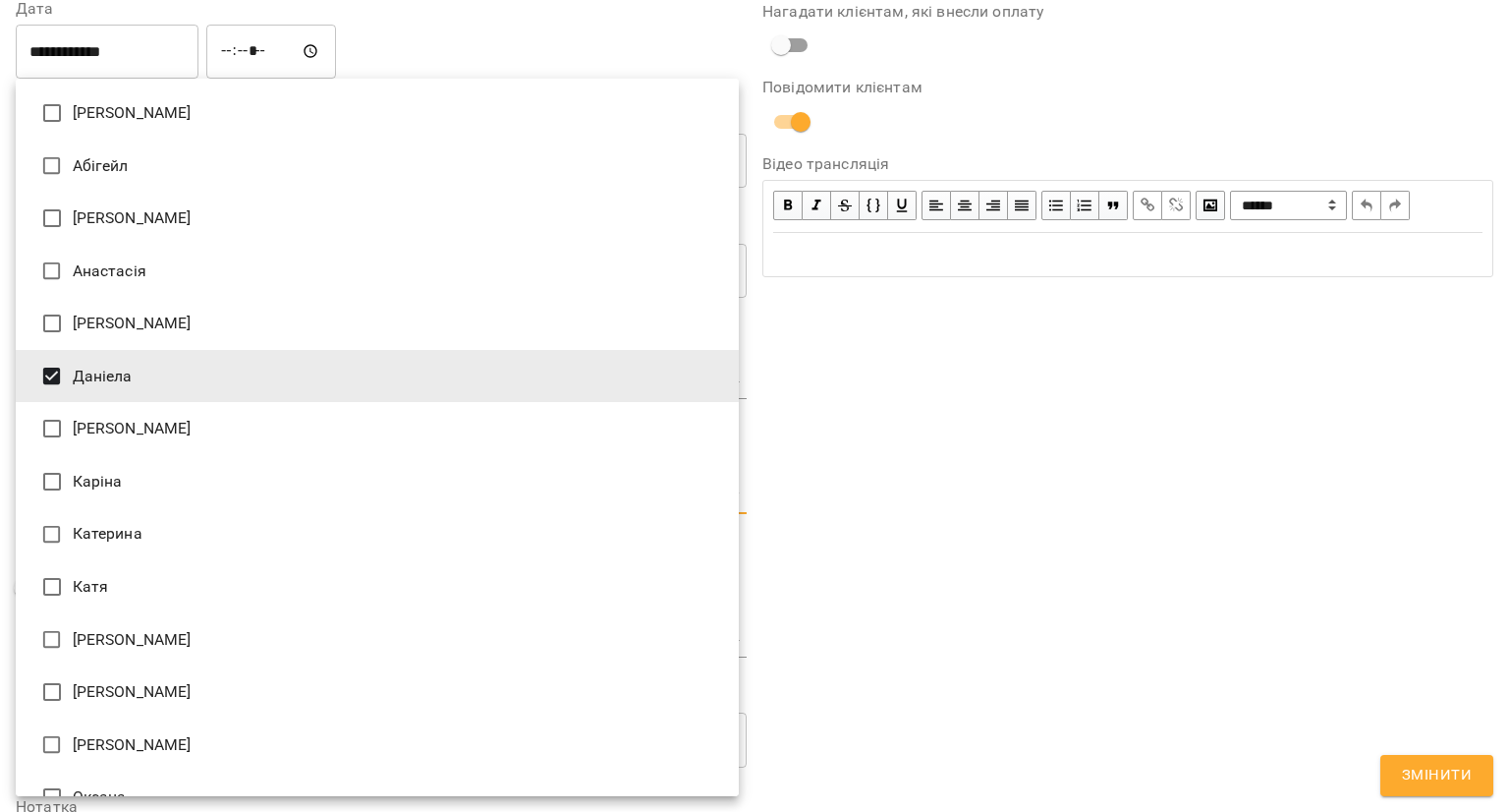
click at [910, 455] on div at bounding box center [754, 406] width 1509 height 812
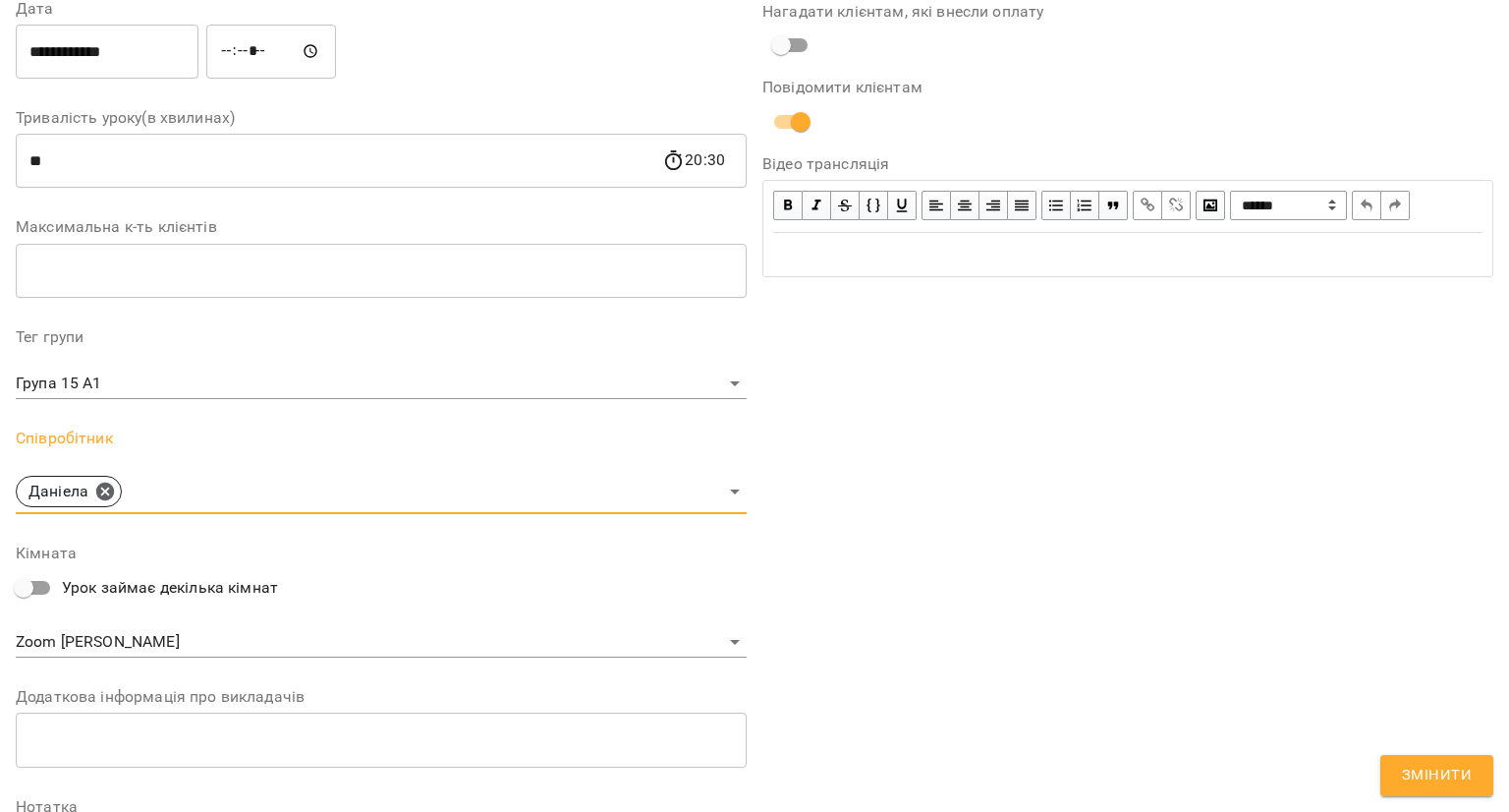
click at [147, 644] on body "For Business 51 UA Журнал відвідувань / 15 Групові заняття А1-В1 Група 15 А1 [D…" at bounding box center [754, 563] width 1509 height 1125
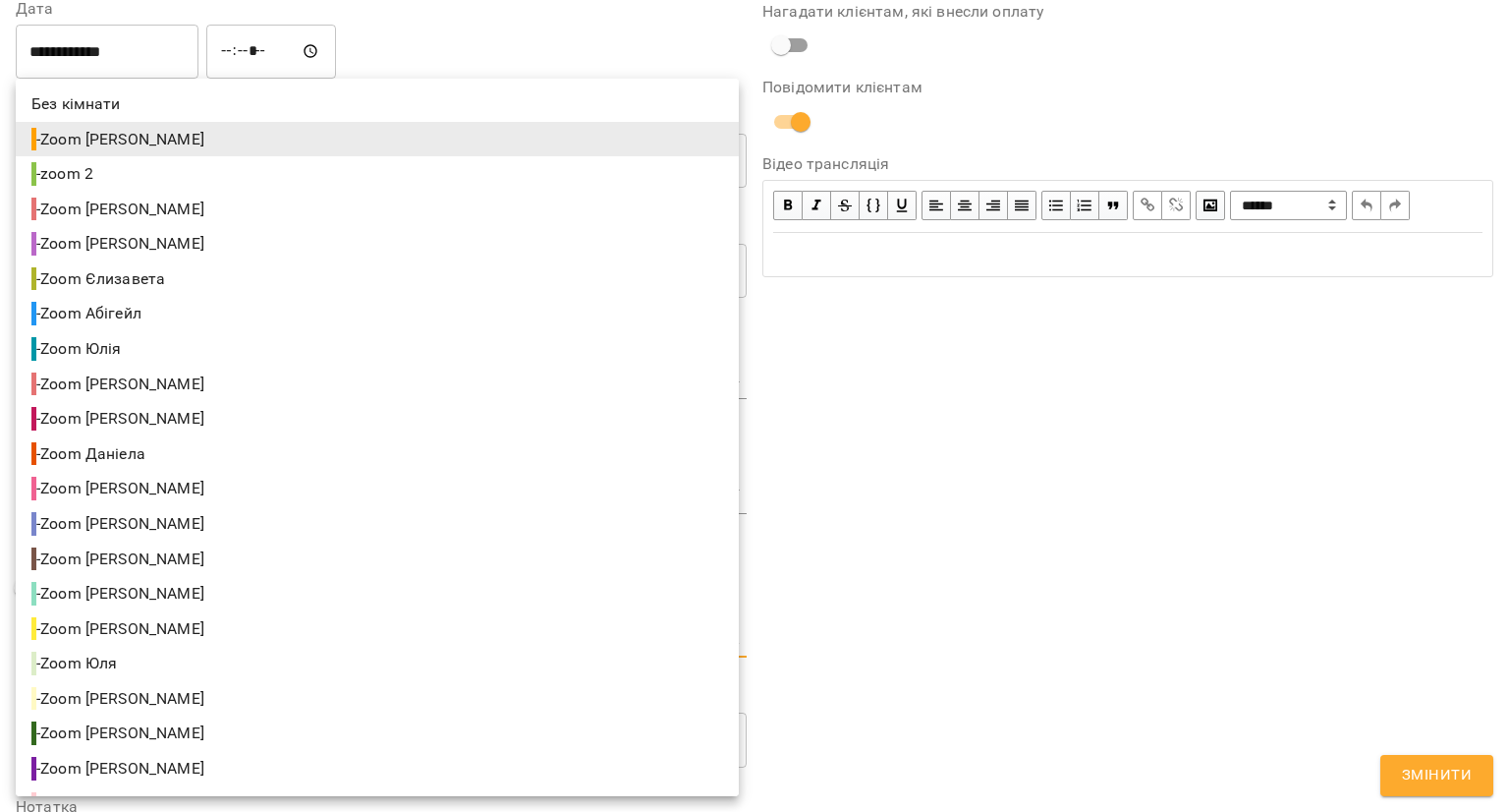
scroll to position [33, 0]
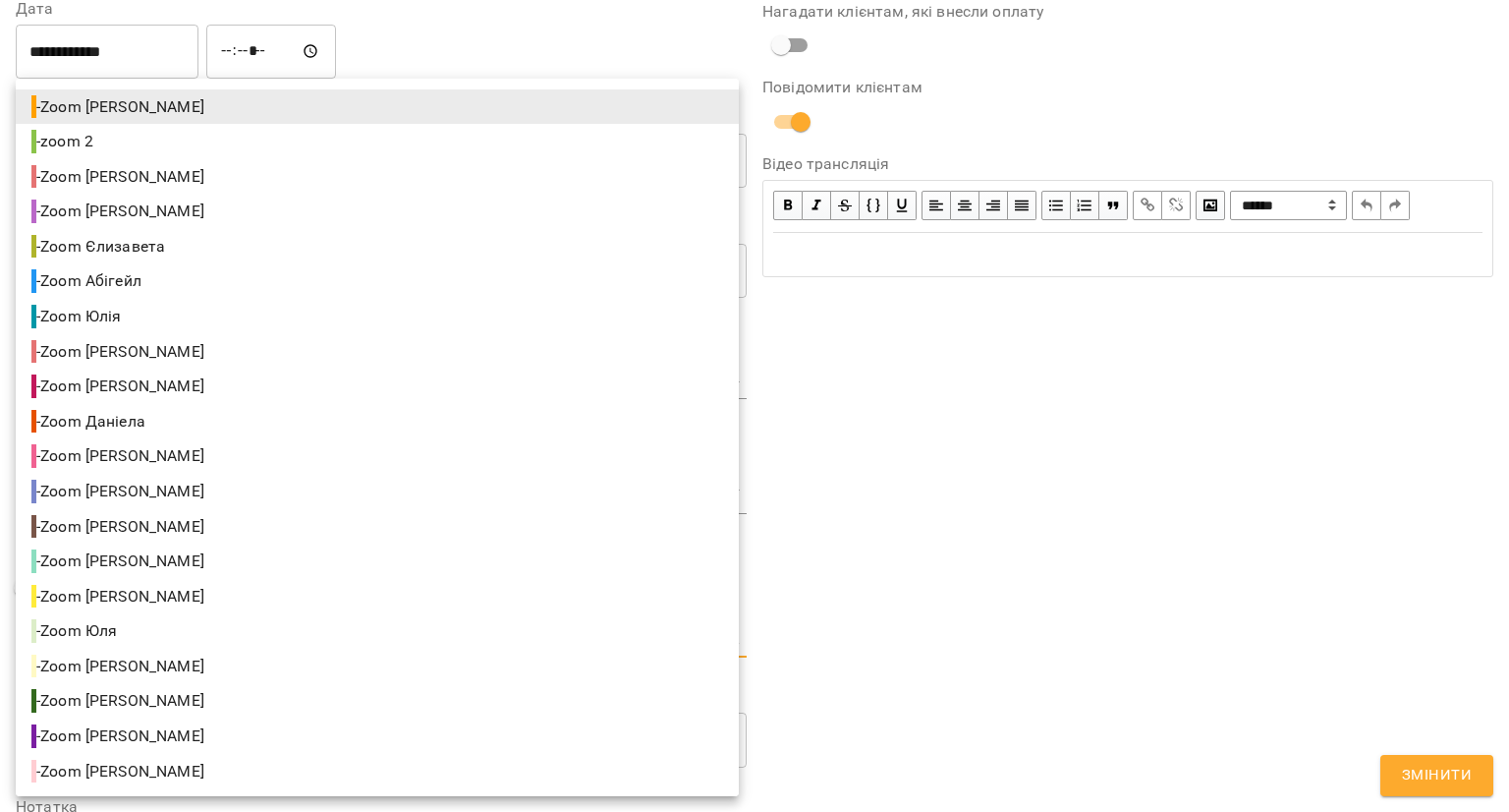
click at [180, 426] on li "- Zoom [PERSON_NAME]" at bounding box center [377, 422] width 723 height 35
type input "**********"
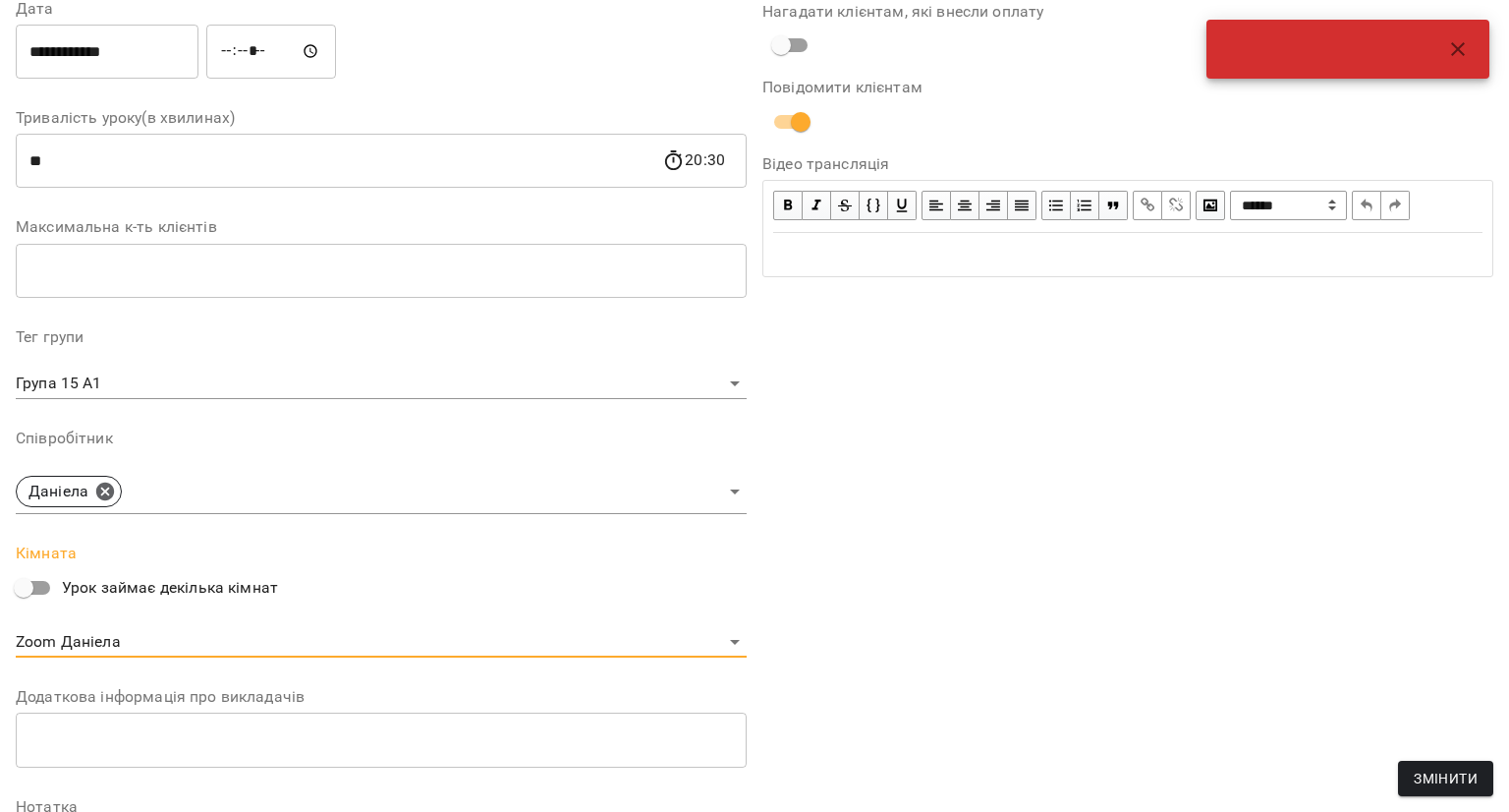
click at [1463, 774] on span "Змінити" at bounding box center [1446, 778] width 64 height 24
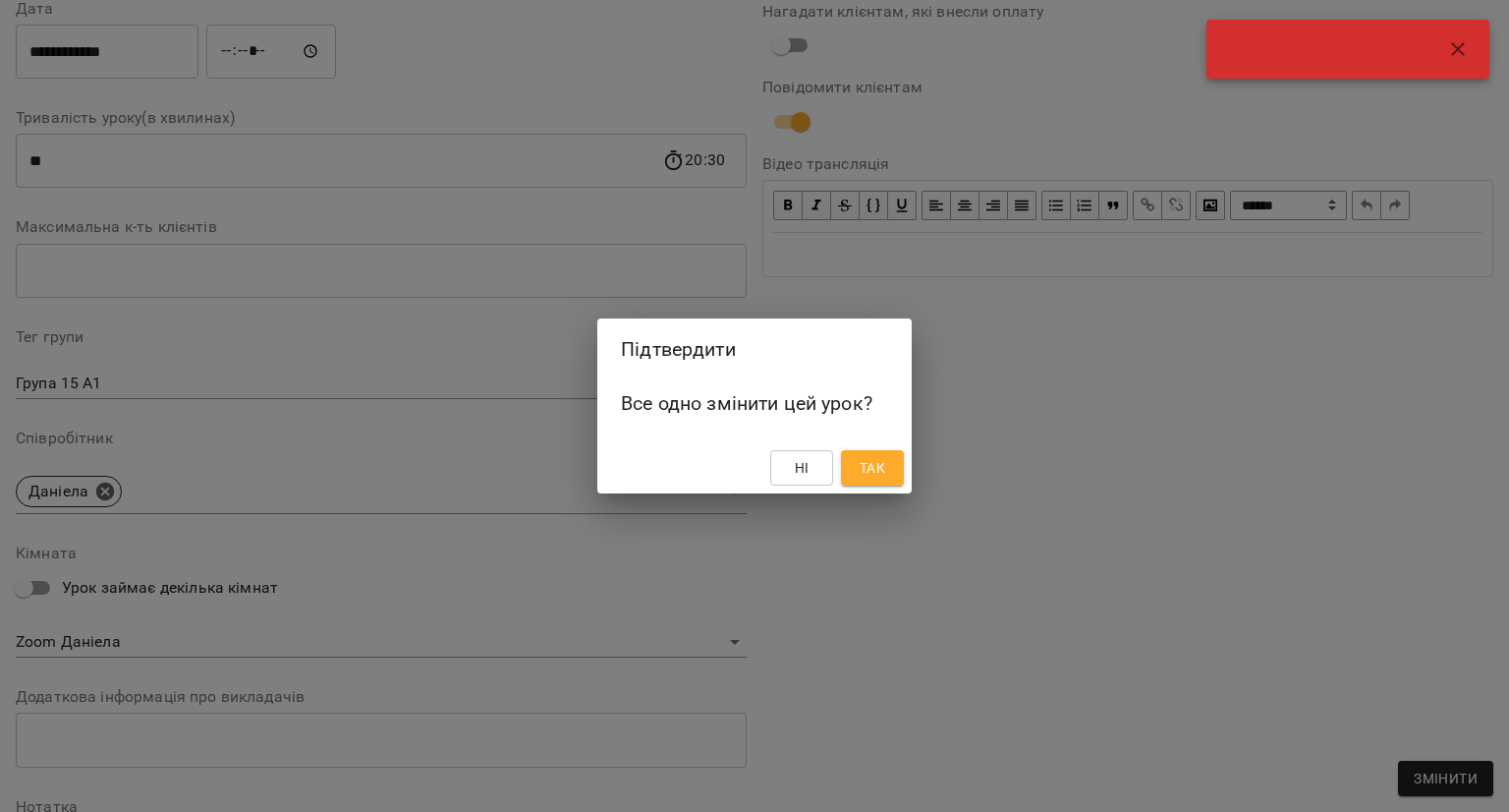
click at [897, 470] on button "Так" at bounding box center [872, 468] width 63 height 35
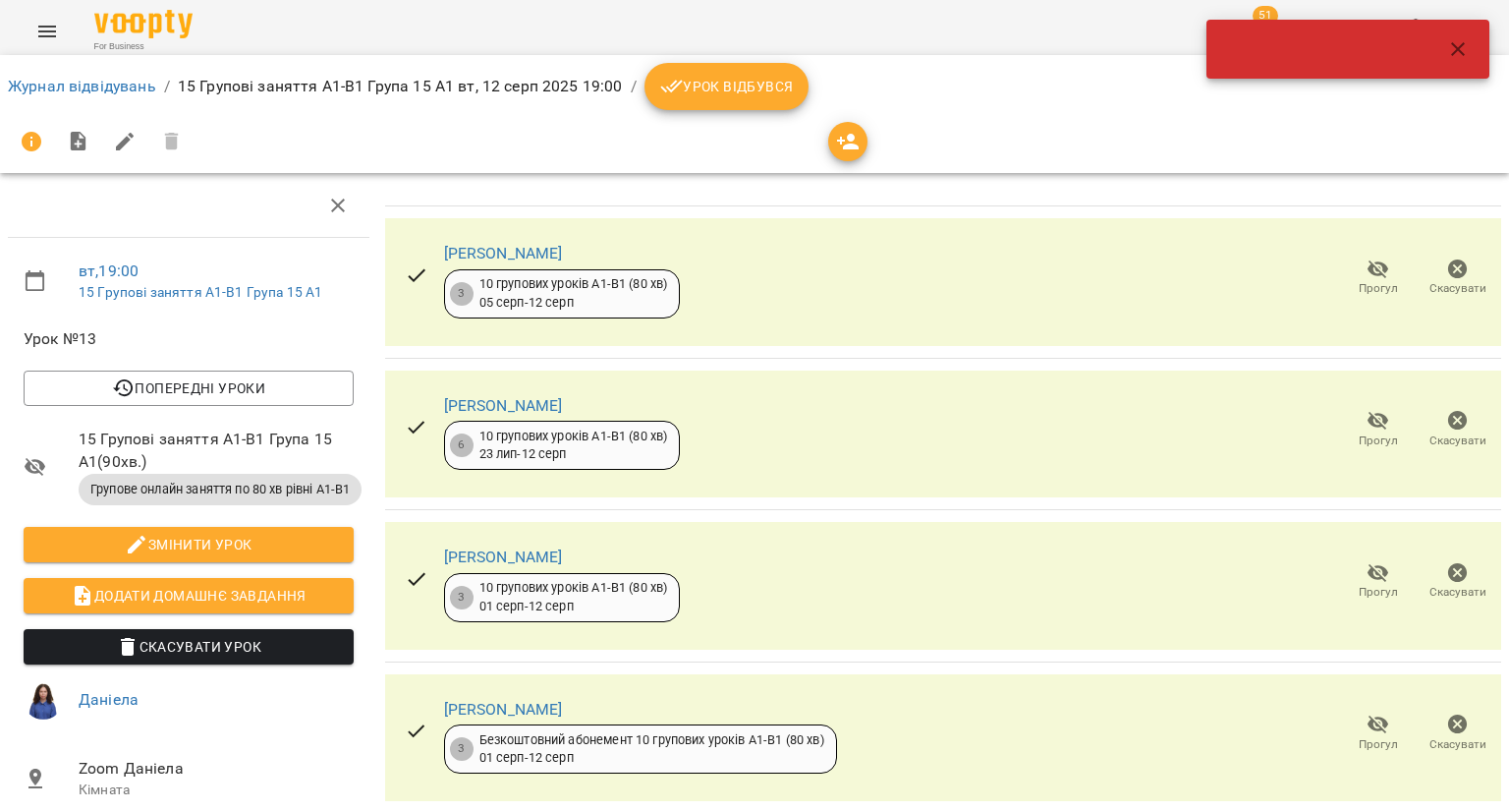
drag, startPoint x: 1449, startPoint y: 40, endPoint x: 1360, endPoint y: 35, distance: 89.1
click at [1447, 37] on icon "button" at bounding box center [1459, 49] width 24 height 24
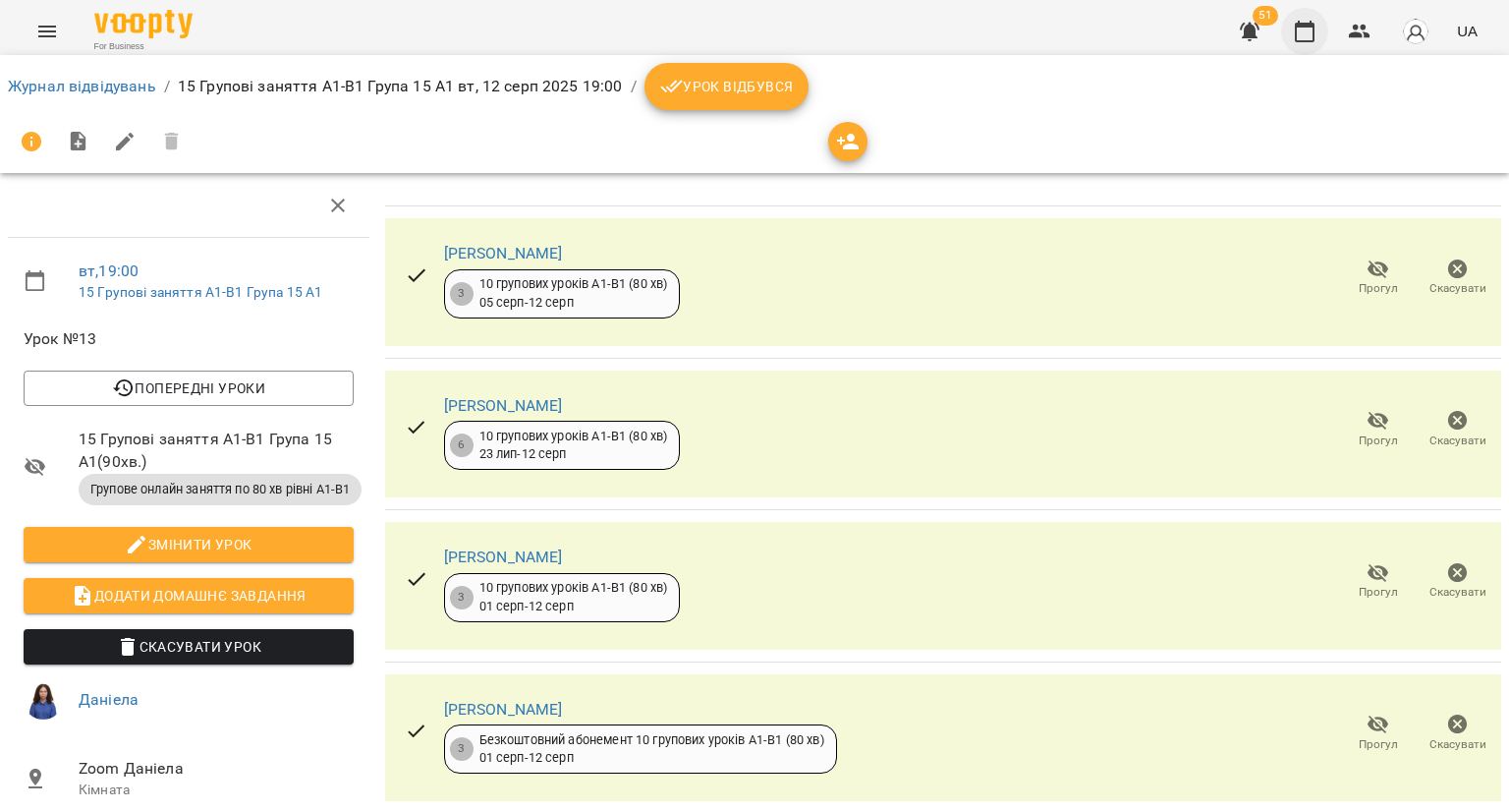
click at [1297, 25] on icon "button" at bounding box center [1305, 32] width 20 height 22
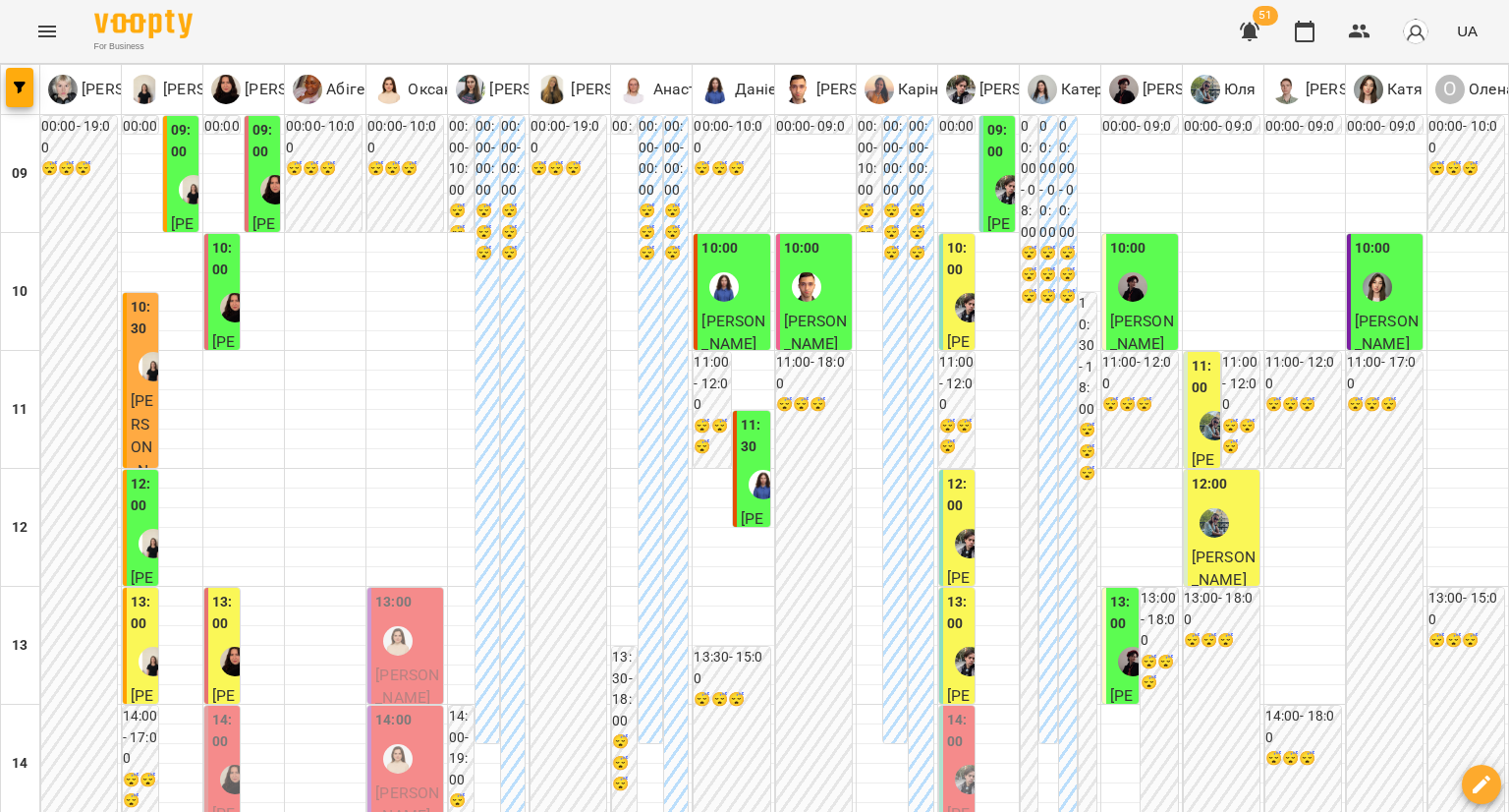
scroll to position [589, 0]
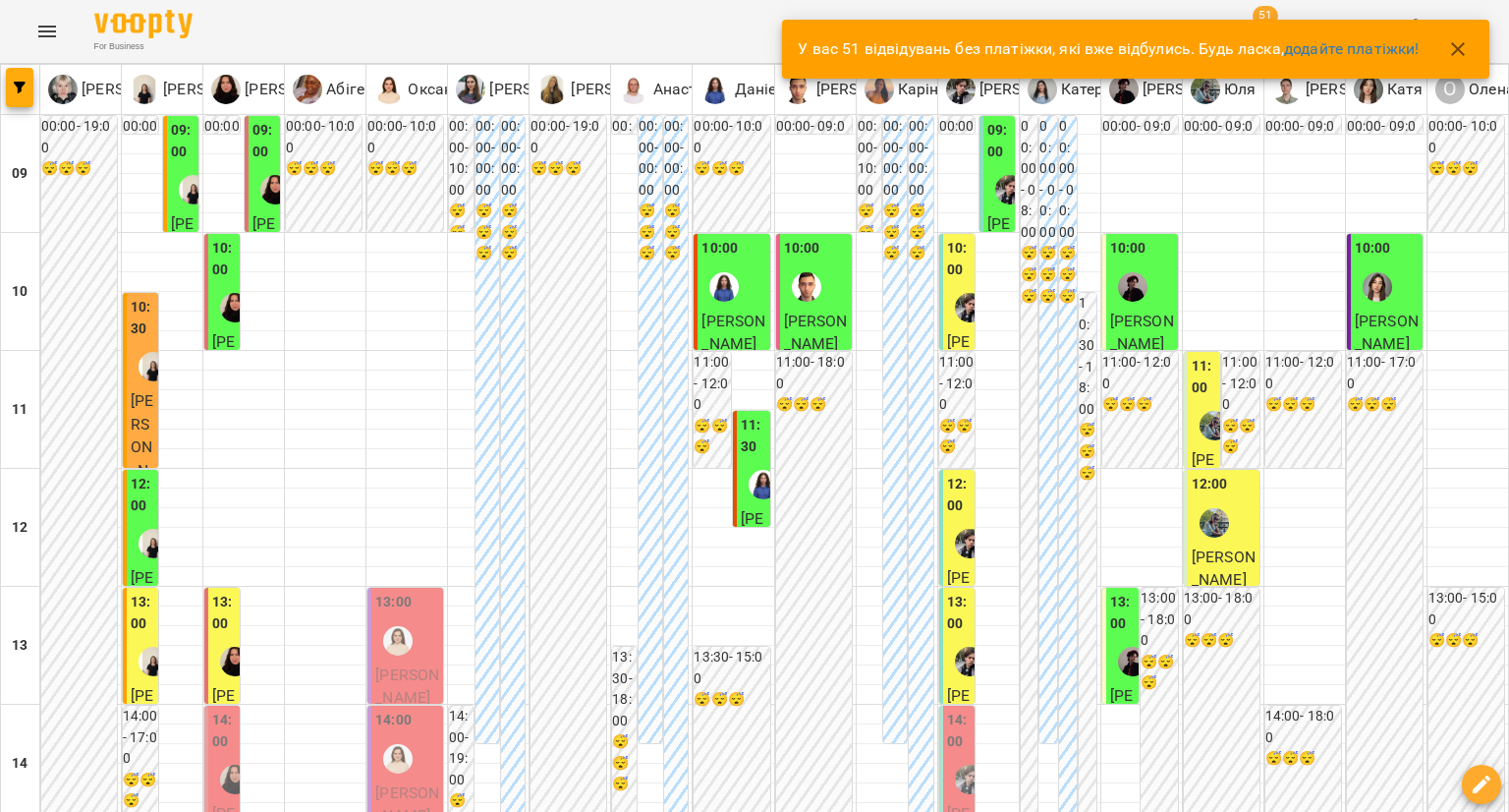
scroll to position [982, 0]
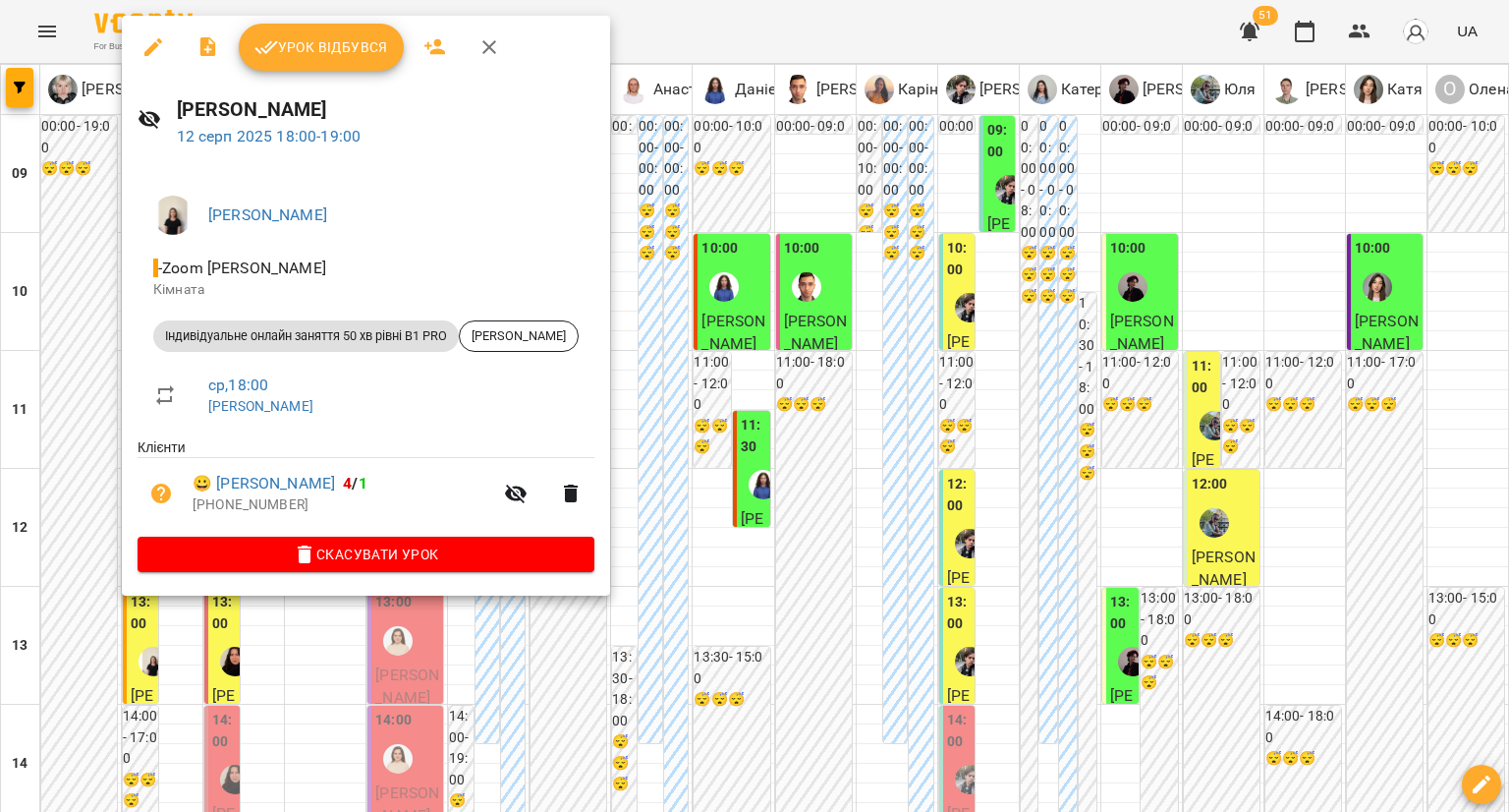
click at [53, 288] on div at bounding box center [754, 406] width 1509 height 812
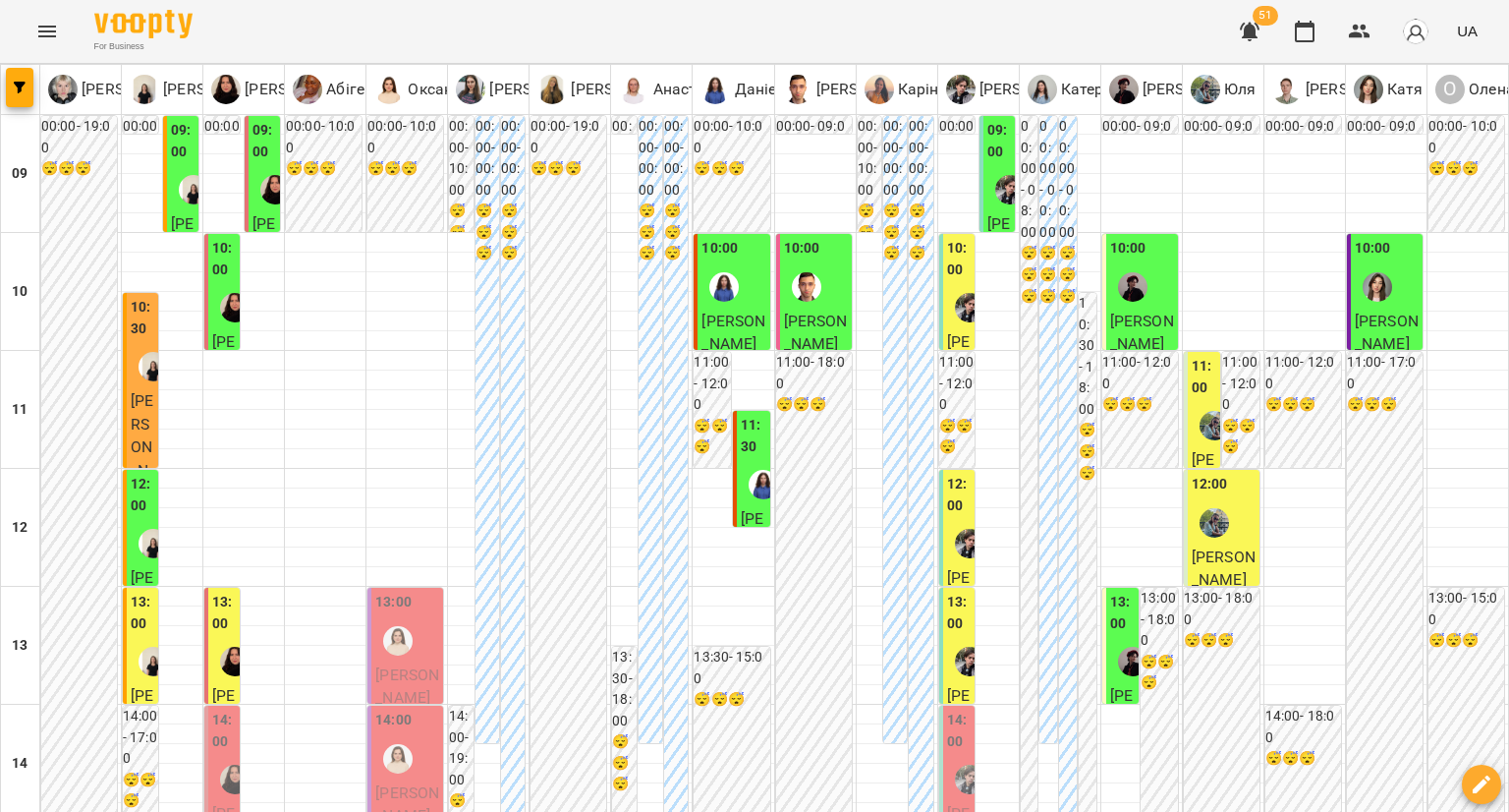
scroll to position [884, 0]
click at [1376, 31] on button "button" at bounding box center [1360, 32] width 47 height 47
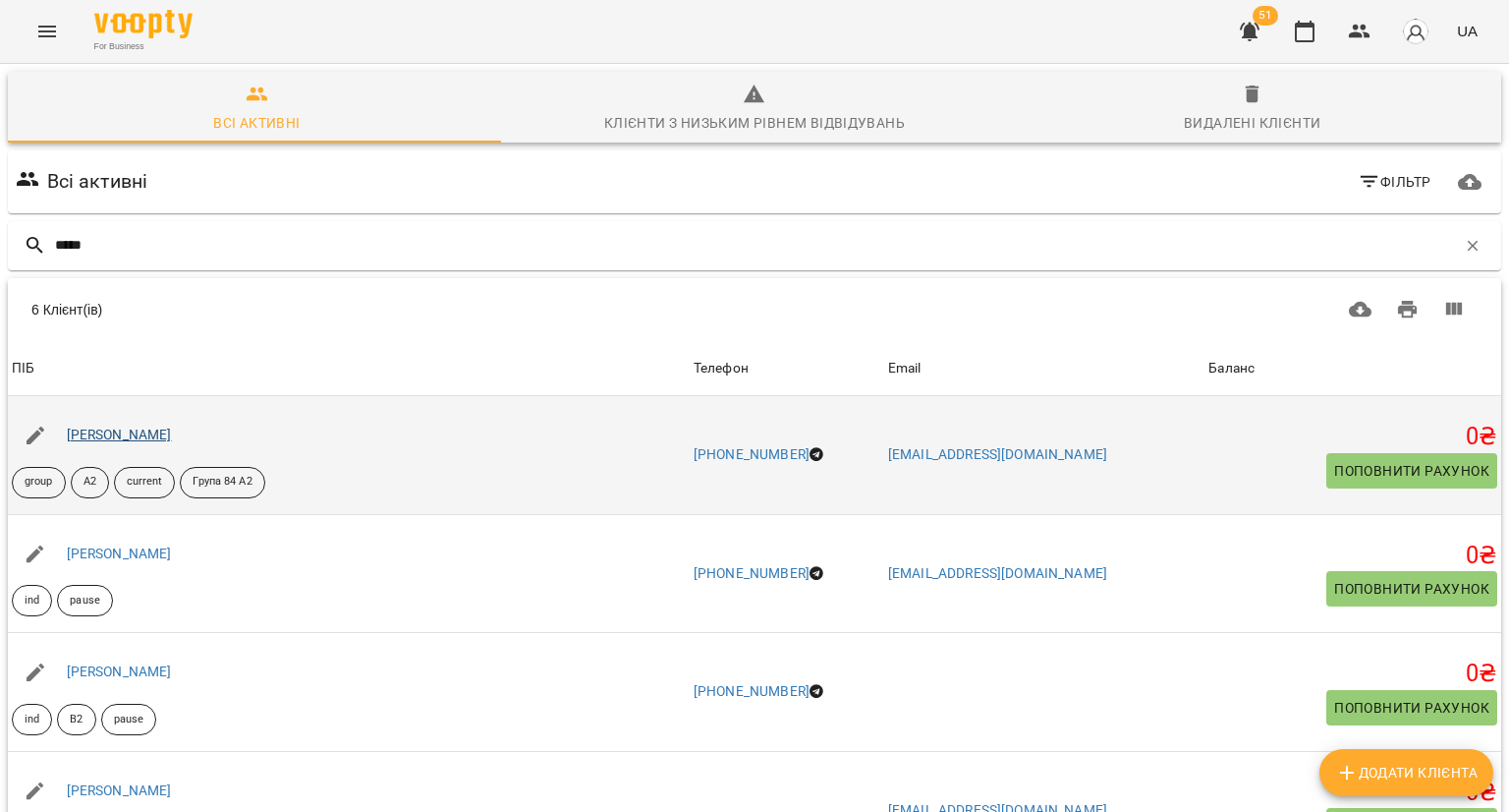
type input "*****"
click at [129, 436] on link "[PERSON_NAME]" at bounding box center [119, 435] width 105 height 16
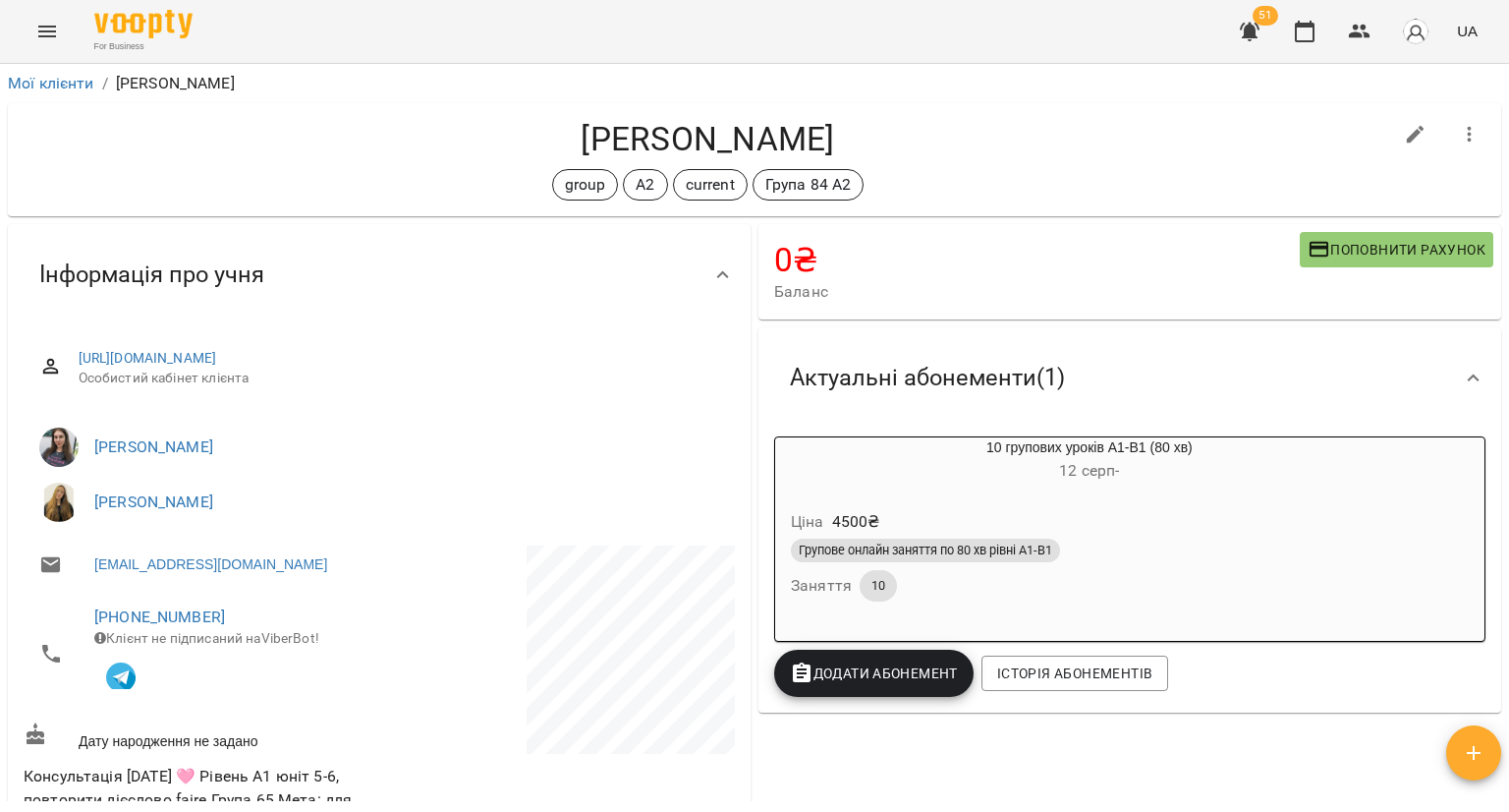
click at [963, 479] on h6 "[DATE] -" at bounding box center [1090, 471] width 629 height 28
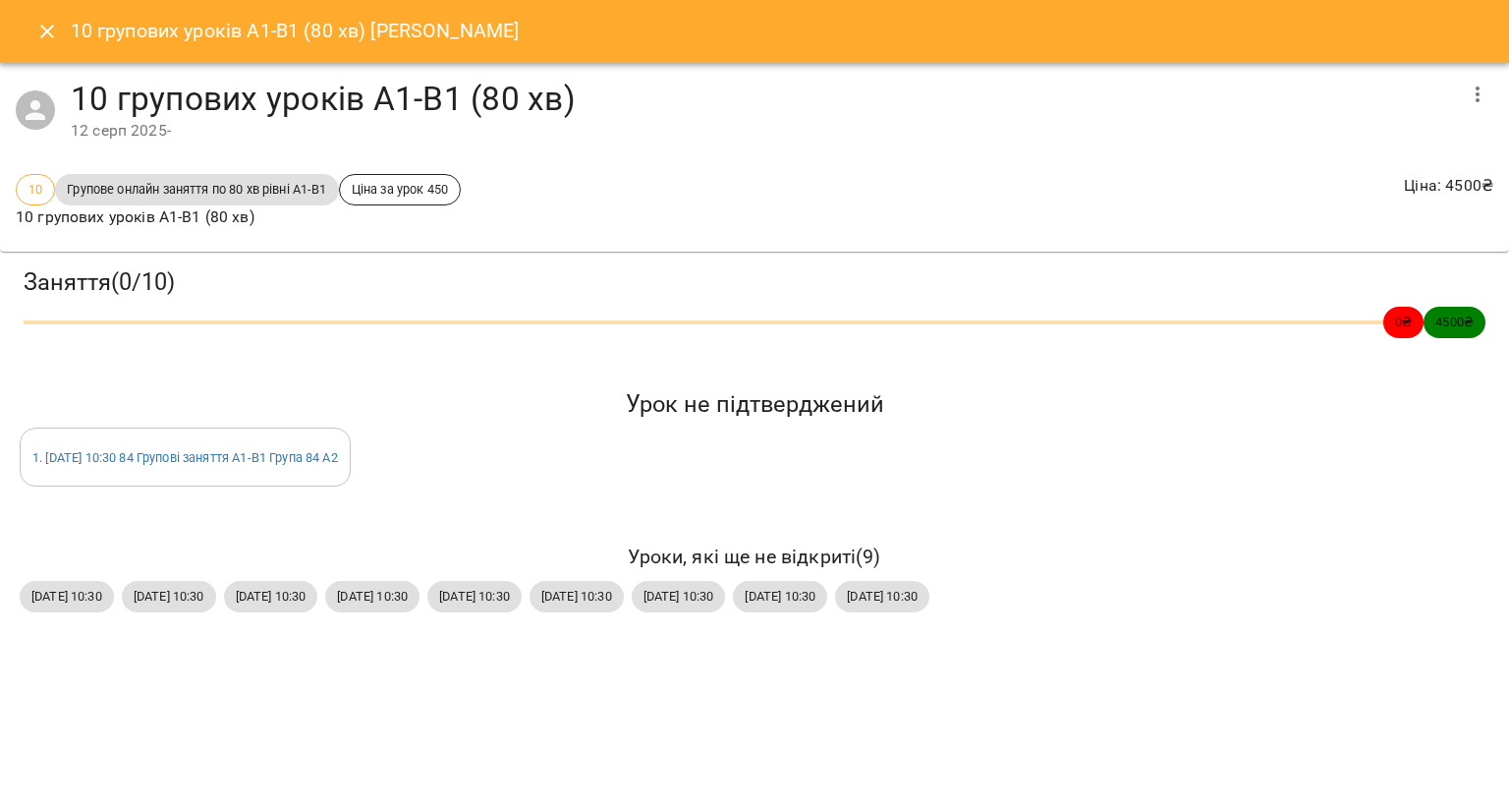
click at [42, 23] on icon "Close" at bounding box center [47, 32] width 24 height 24
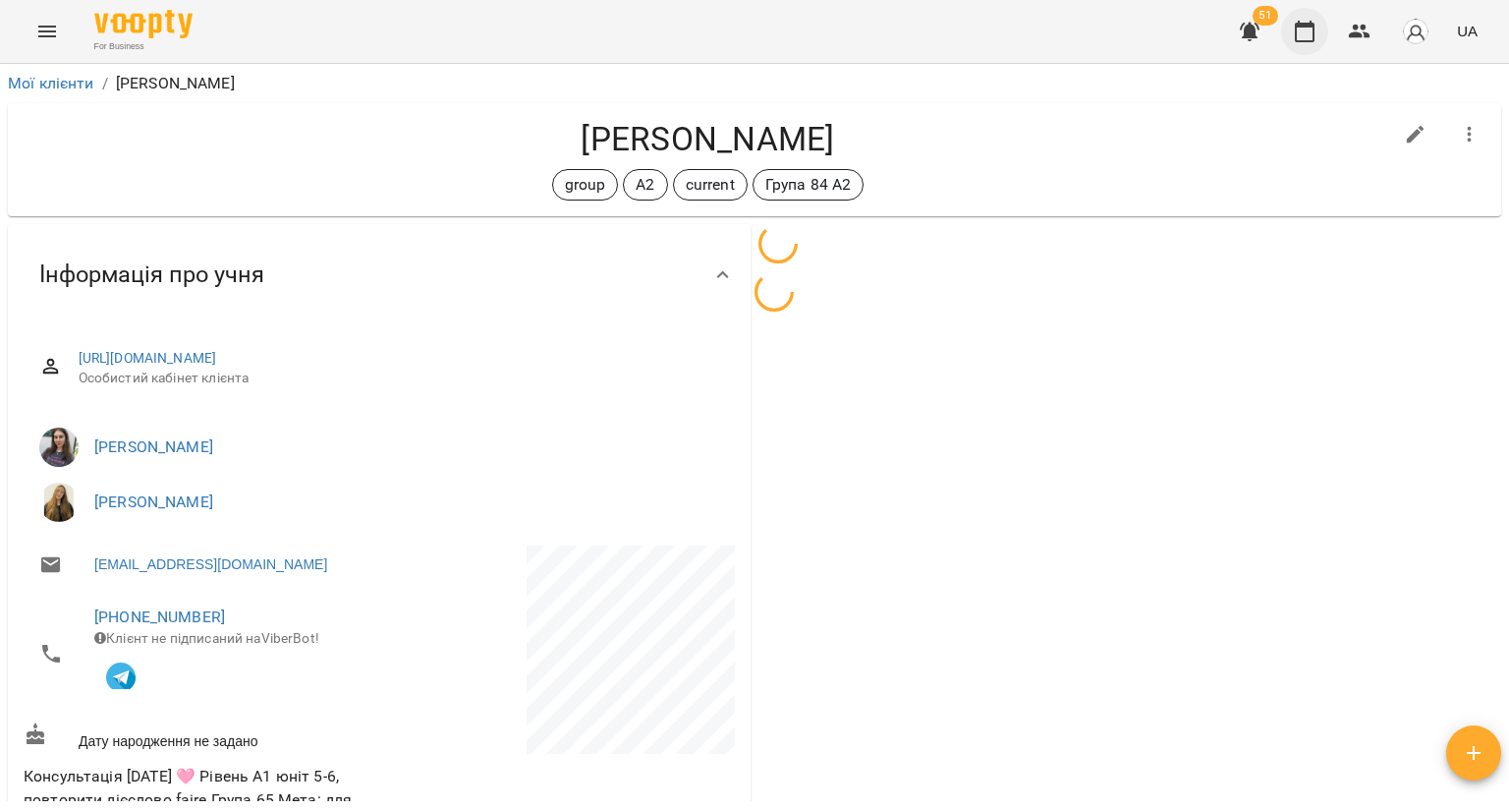
click at [1304, 27] on icon "button" at bounding box center [1305, 32] width 20 height 22
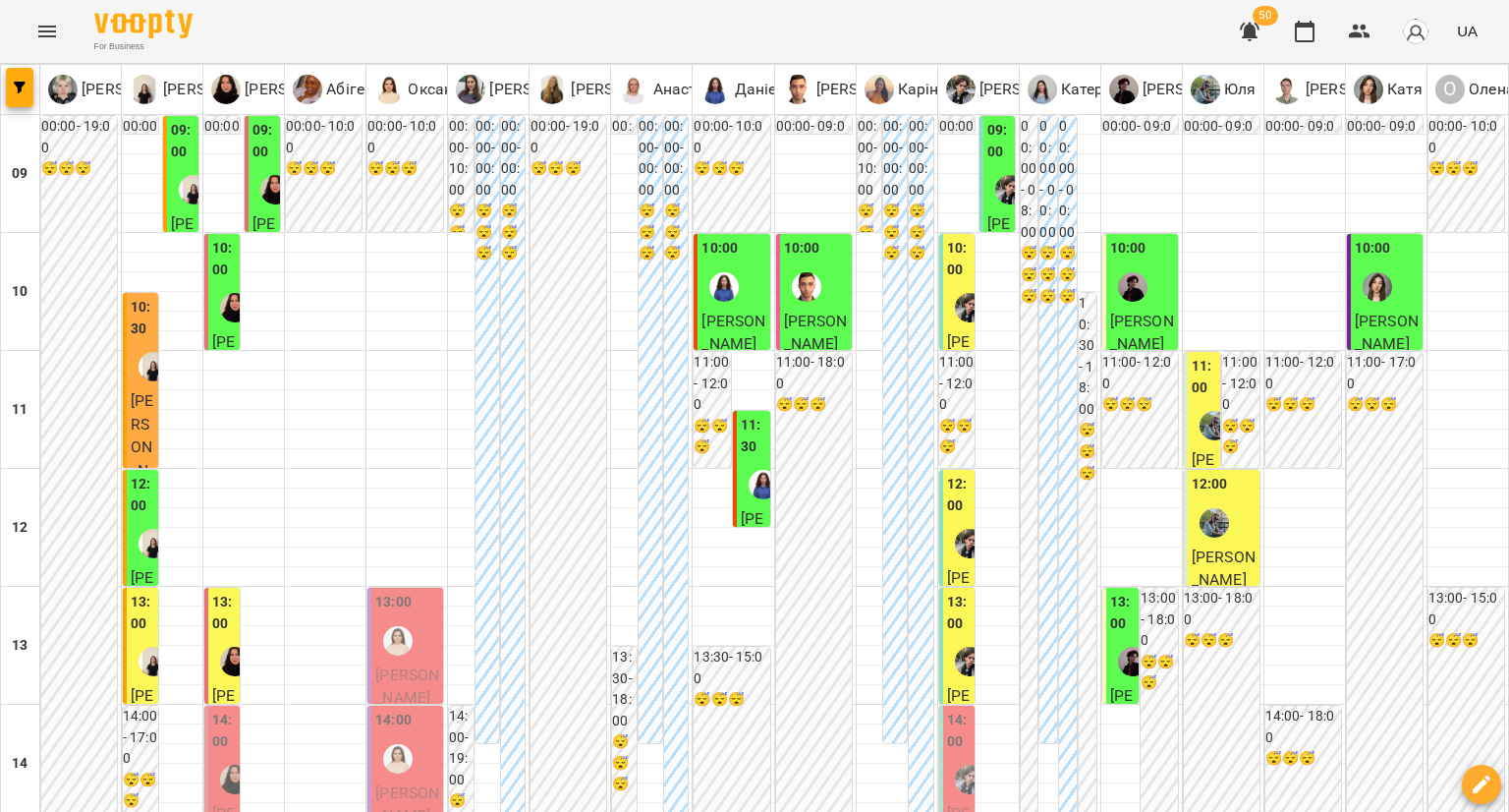
click at [44, 36] on icon "Menu" at bounding box center [47, 32] width 18 height 12
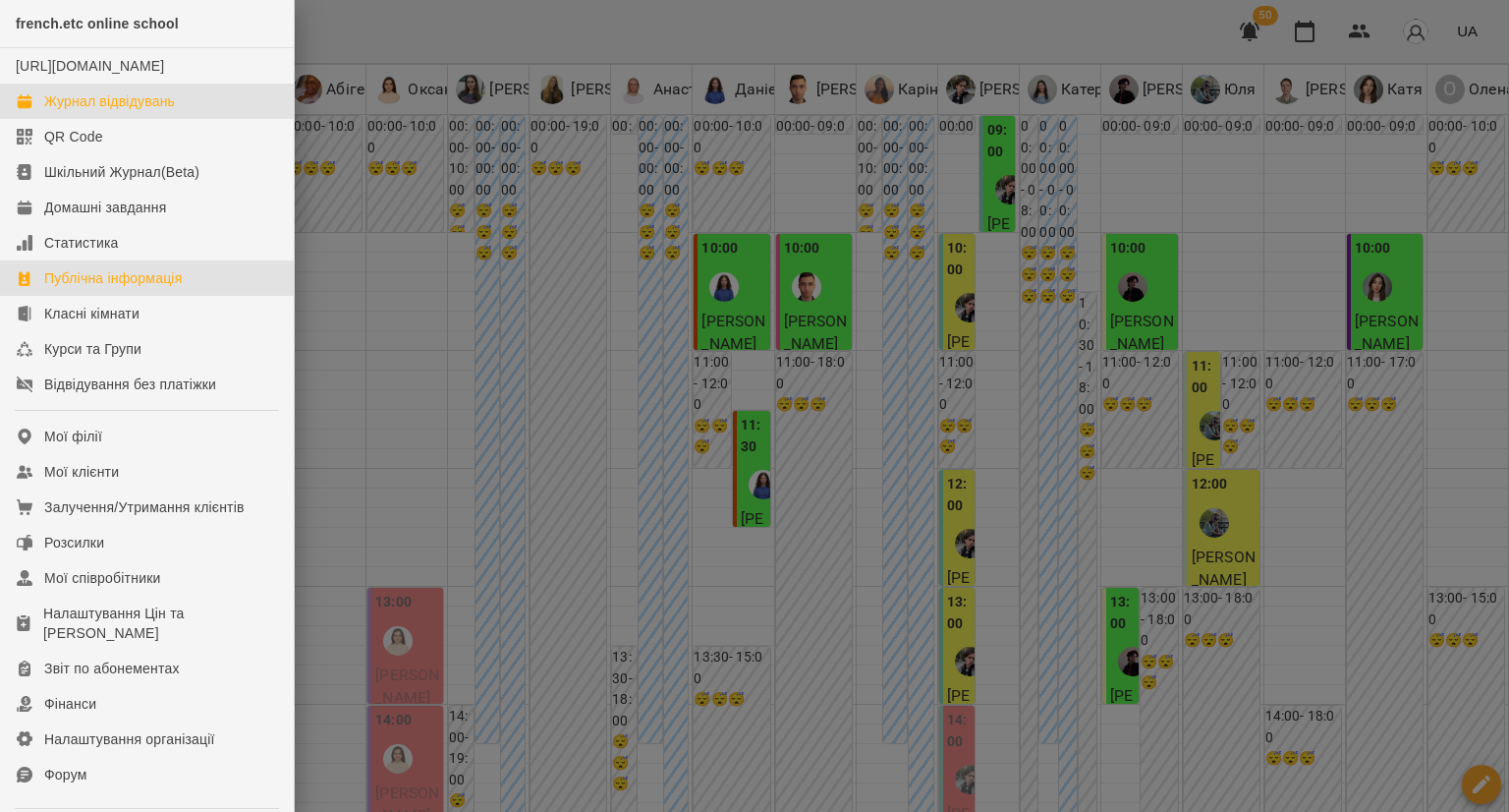
click at [95, 288] on div "Публічна інформація" at bounding box center [113, 278] width 138 height 20
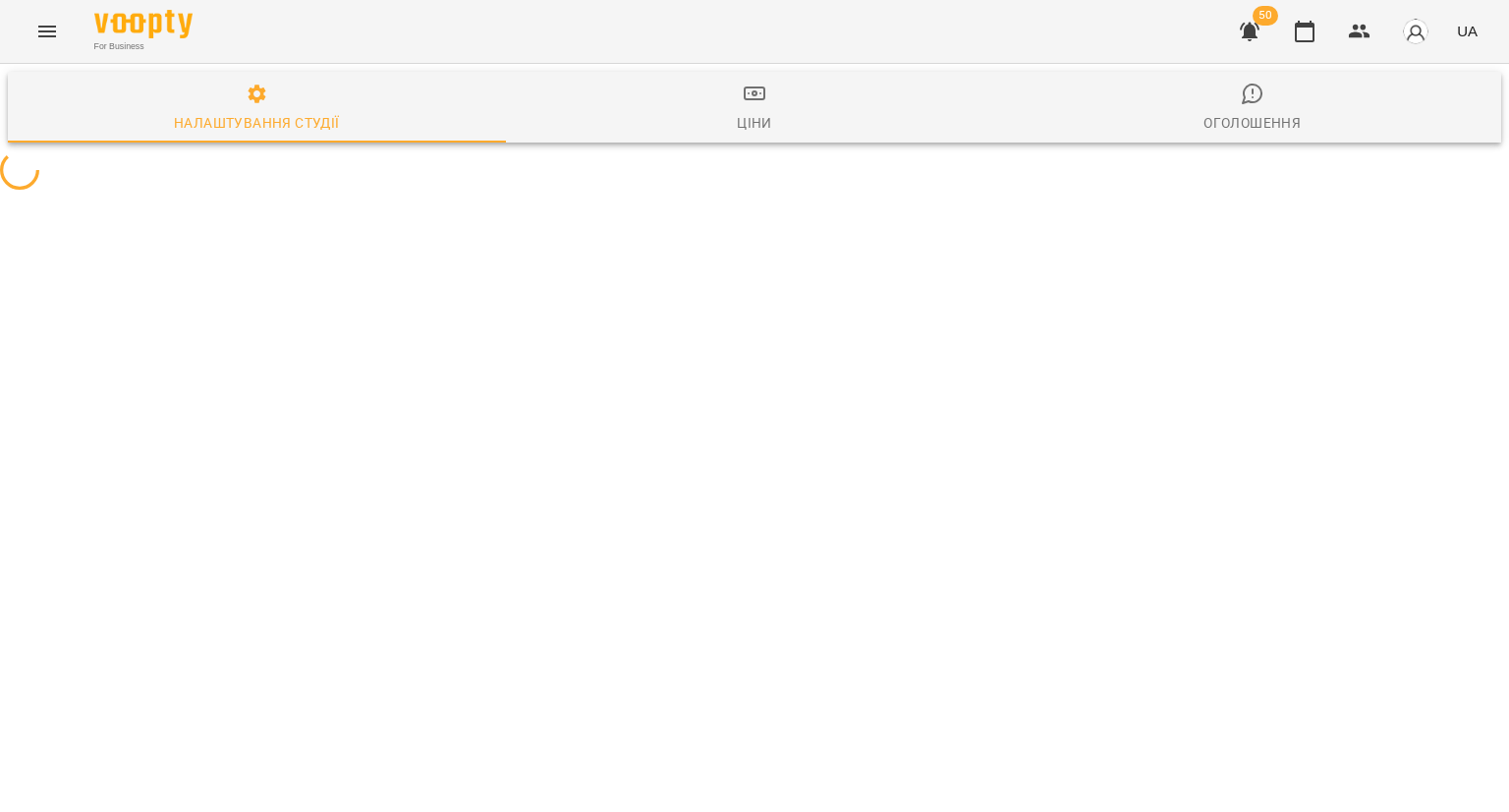
select select "**"
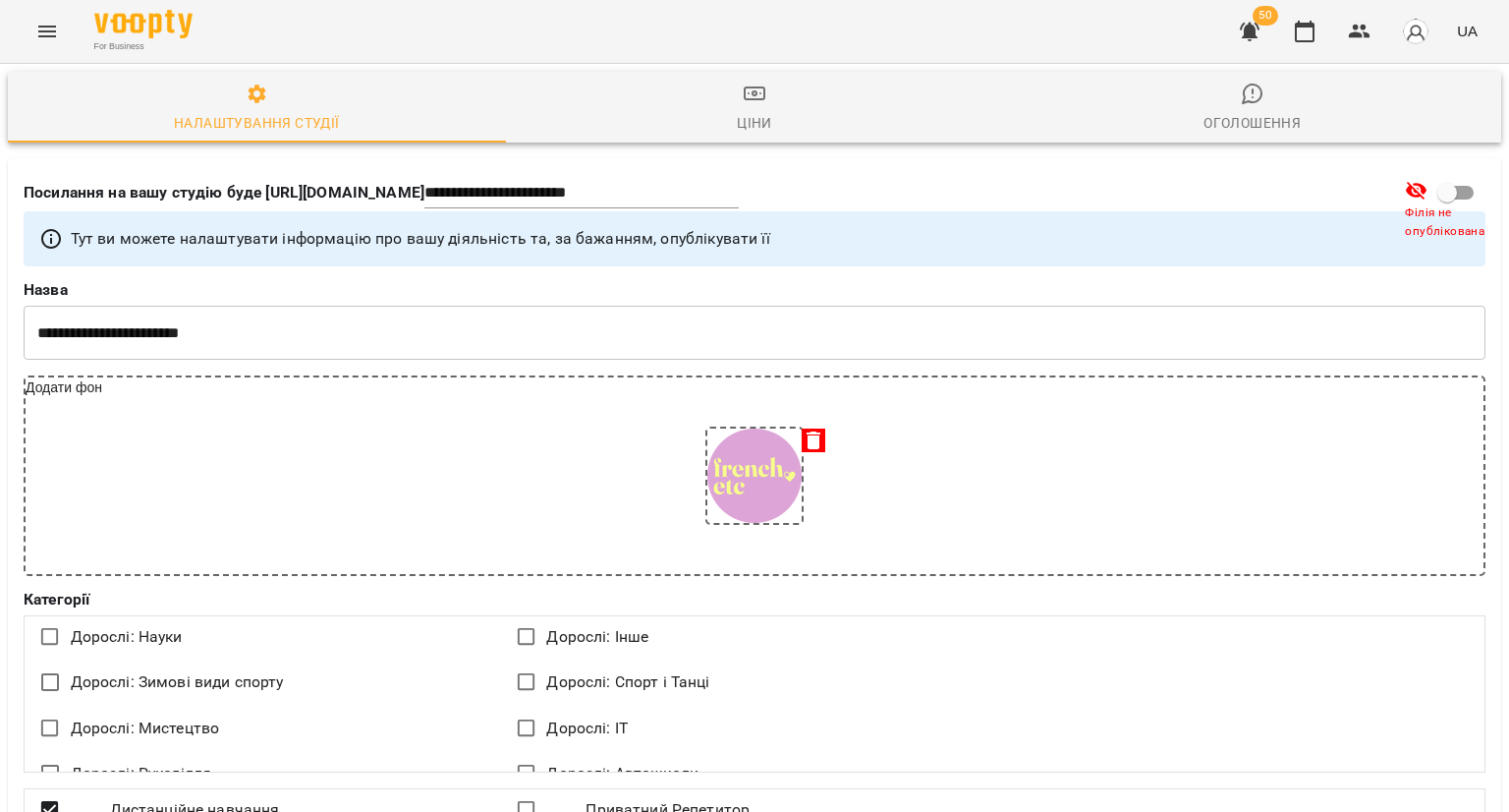
click at [1246, 116] on div "Оголошення" at bounding box center [1252, 123] width 98 height 24
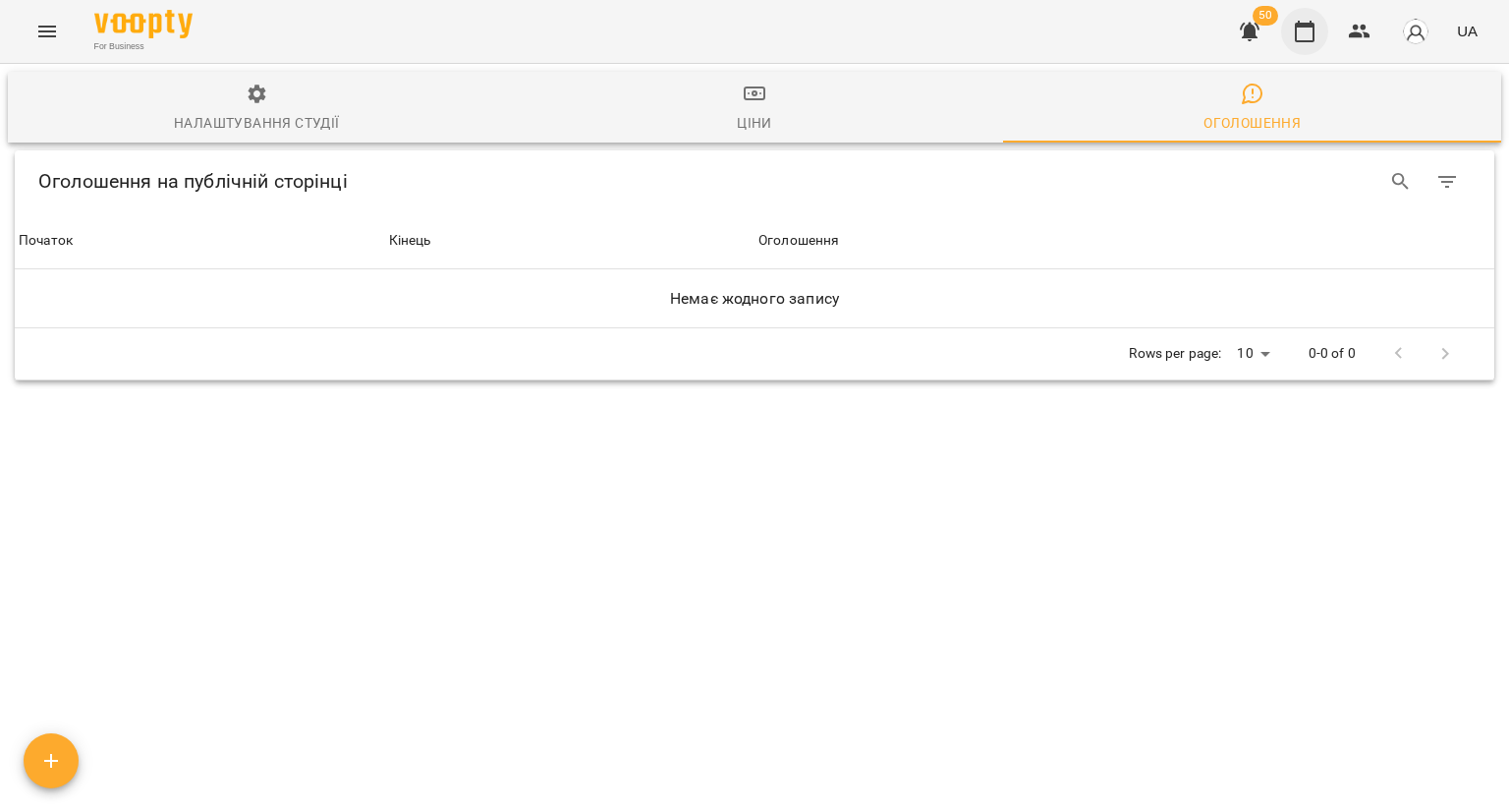
click at [1305, 25] on icon "button" at bounding box center [1305, 32] width 20 height 22
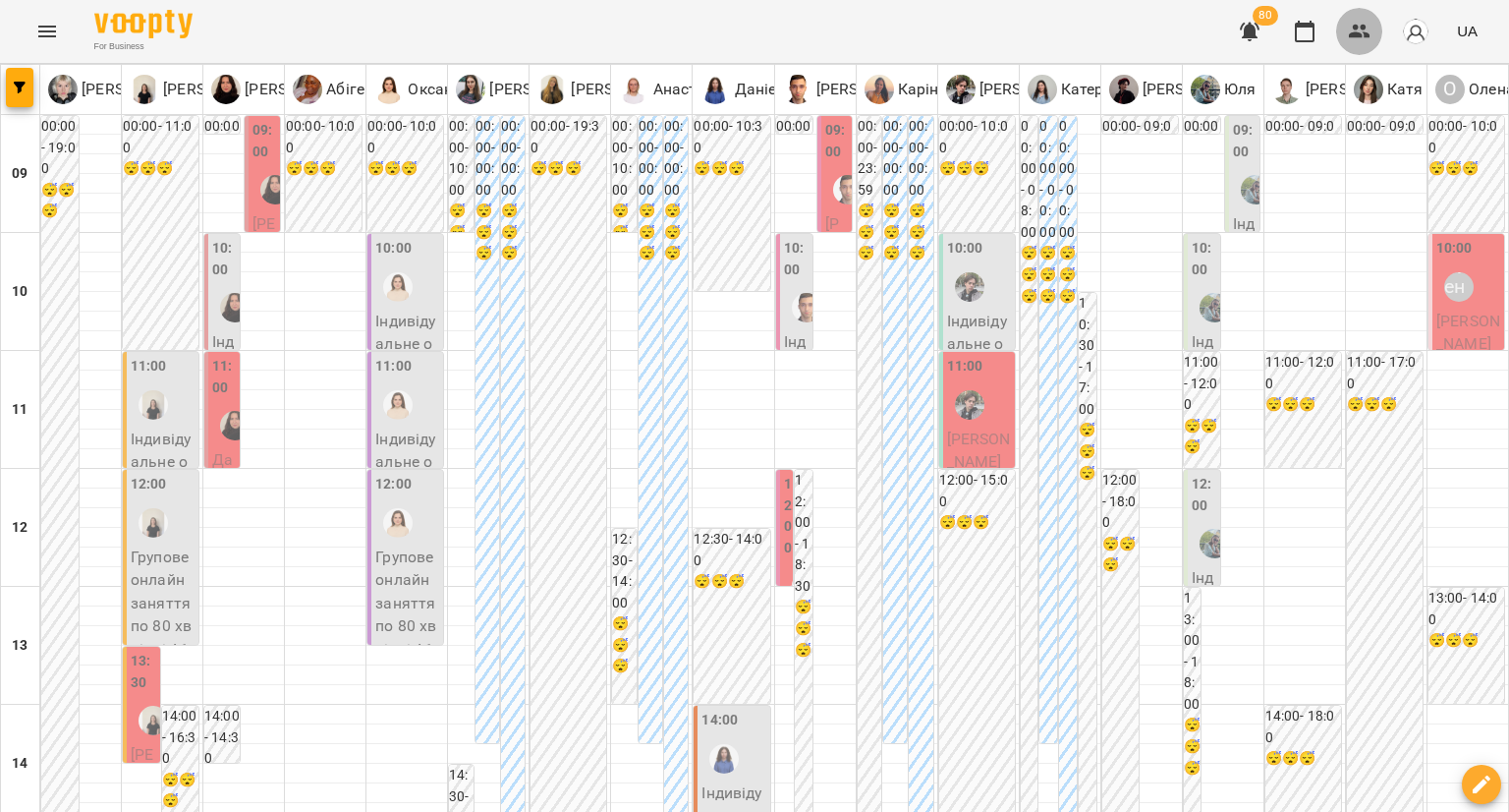
click at [1350, 25] on icon "button" at bounding box center [1360, 32] width 24 height 24
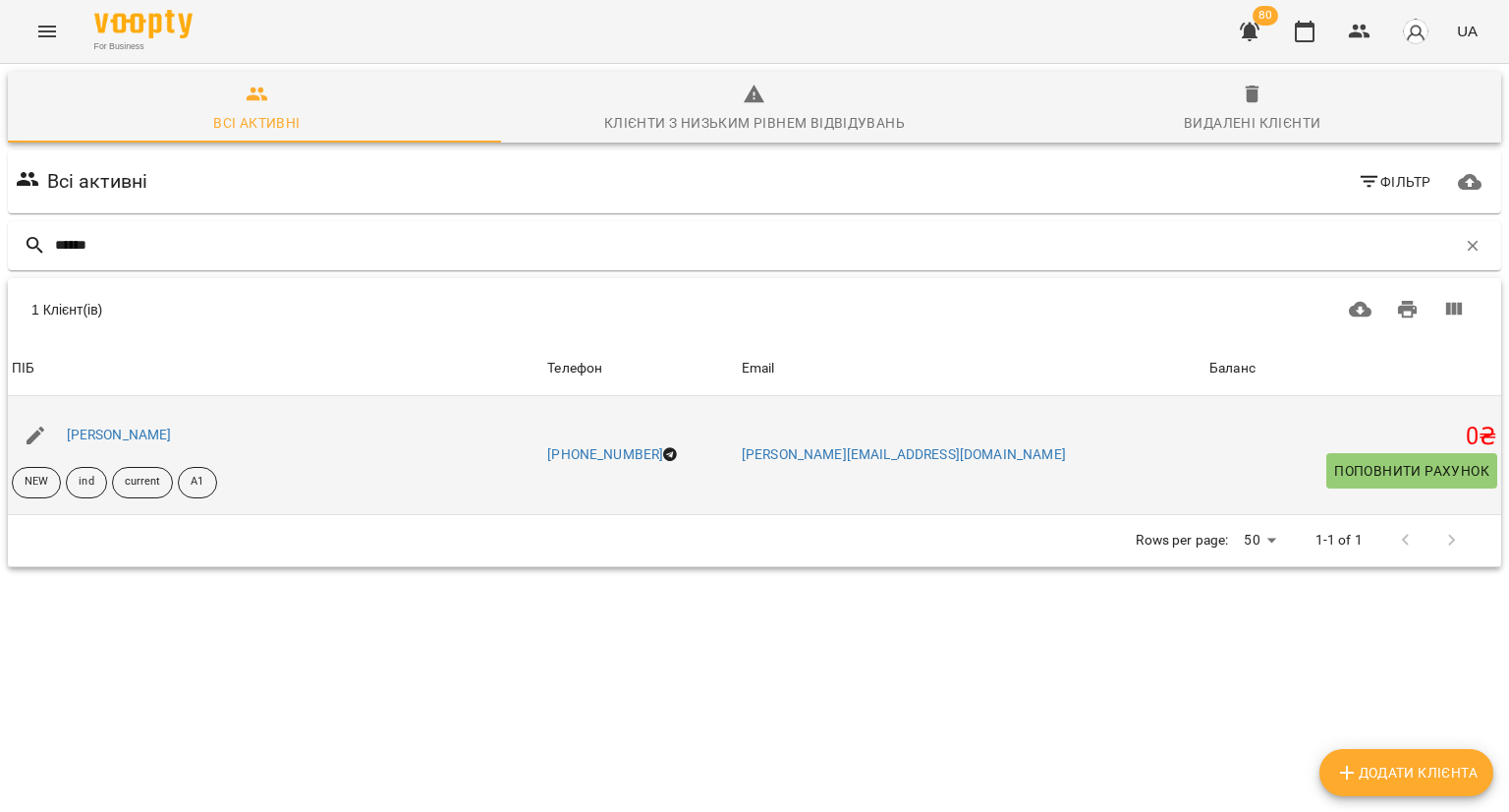
type input "******"
click at [130, 426] on div "[PERSON_NAME]" at bounding box center [119, 436] width 113 height 28
click at [110, 440] on link "[PERSON_NAME]" at bounding box center [119, 435] width 105 height 16
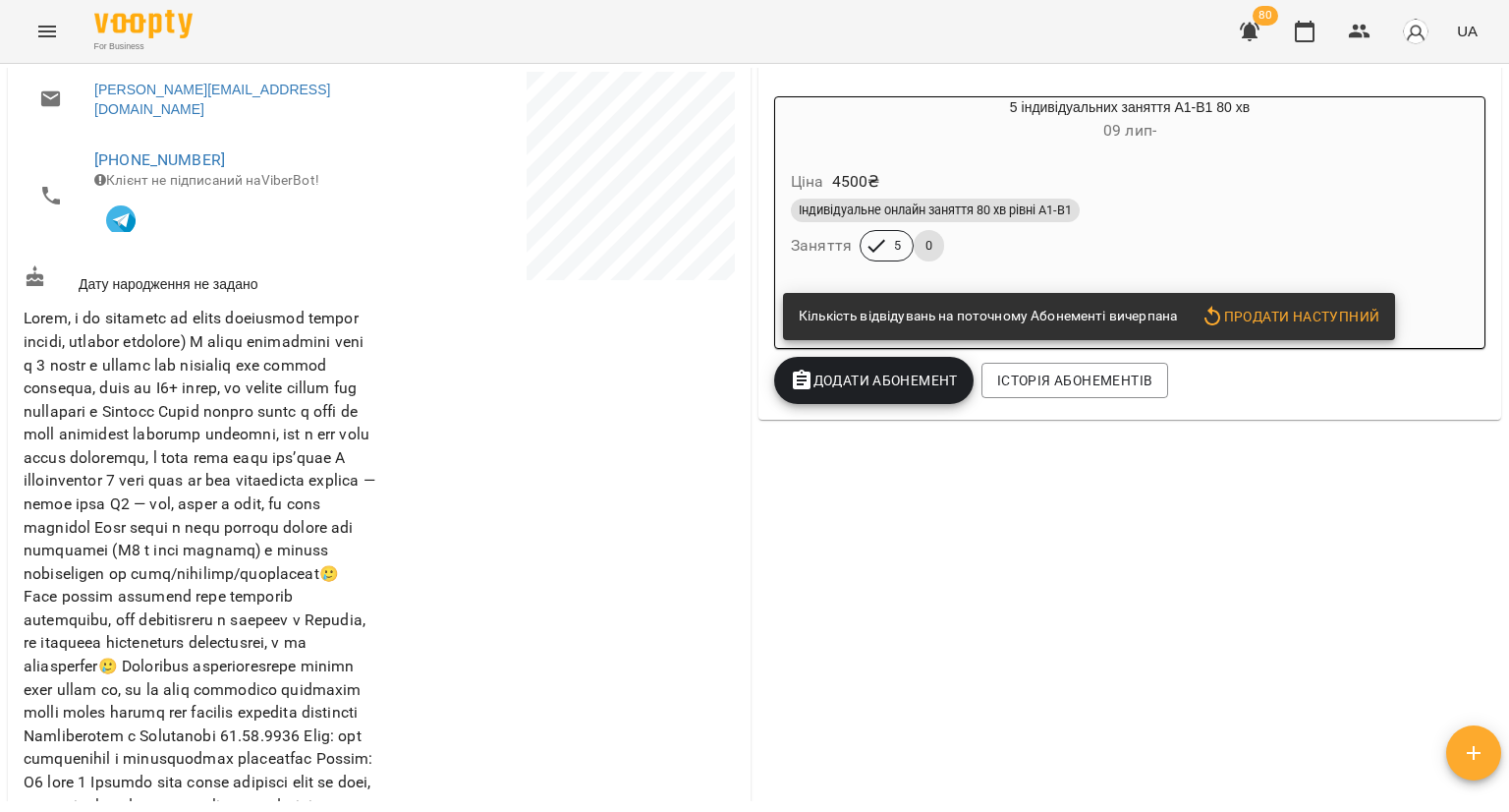
scroll to position [196, 0]
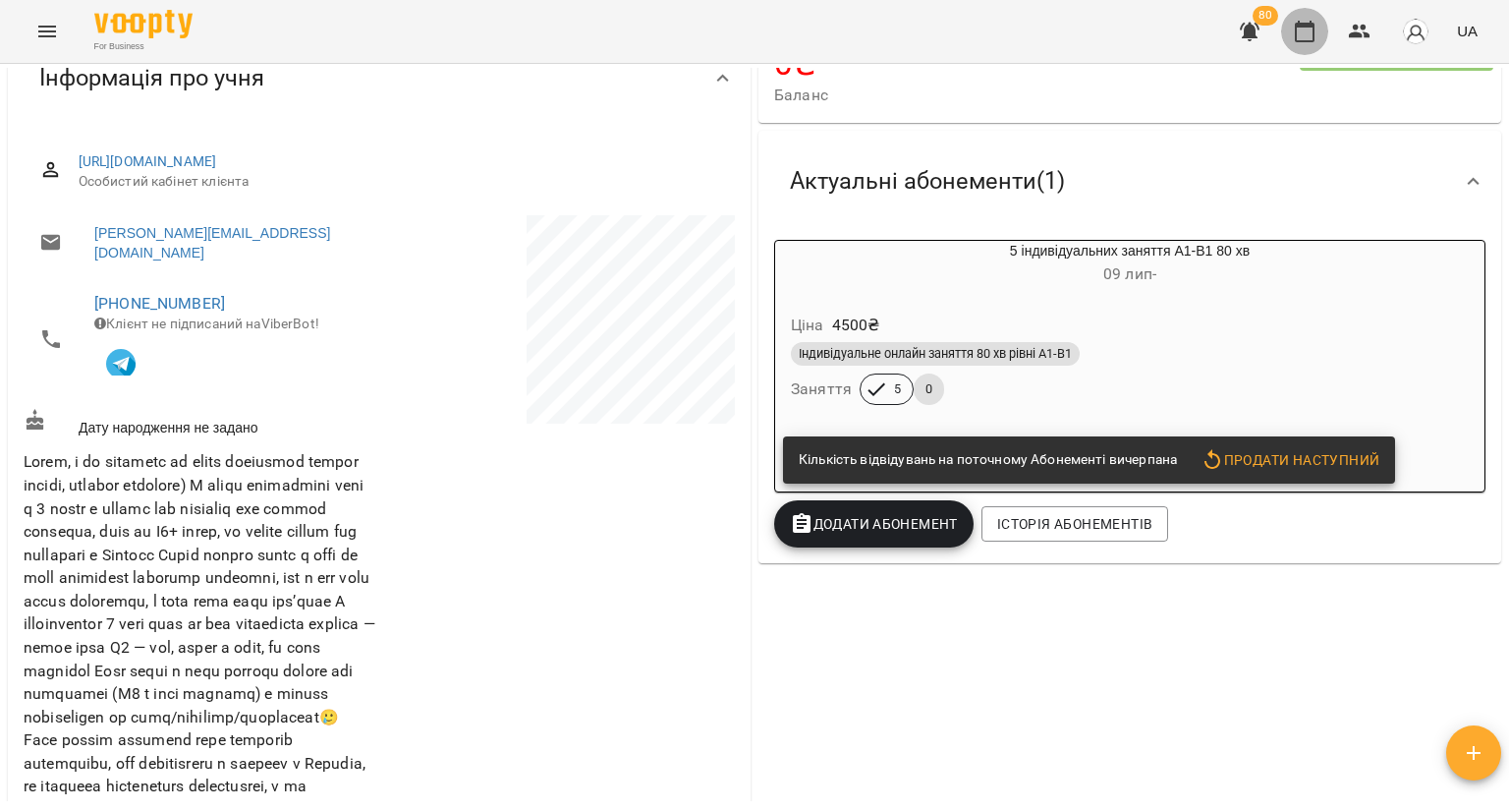
click at [1312, 40] on icon "button" at bounding box center [1305, 32] width 20 height 22
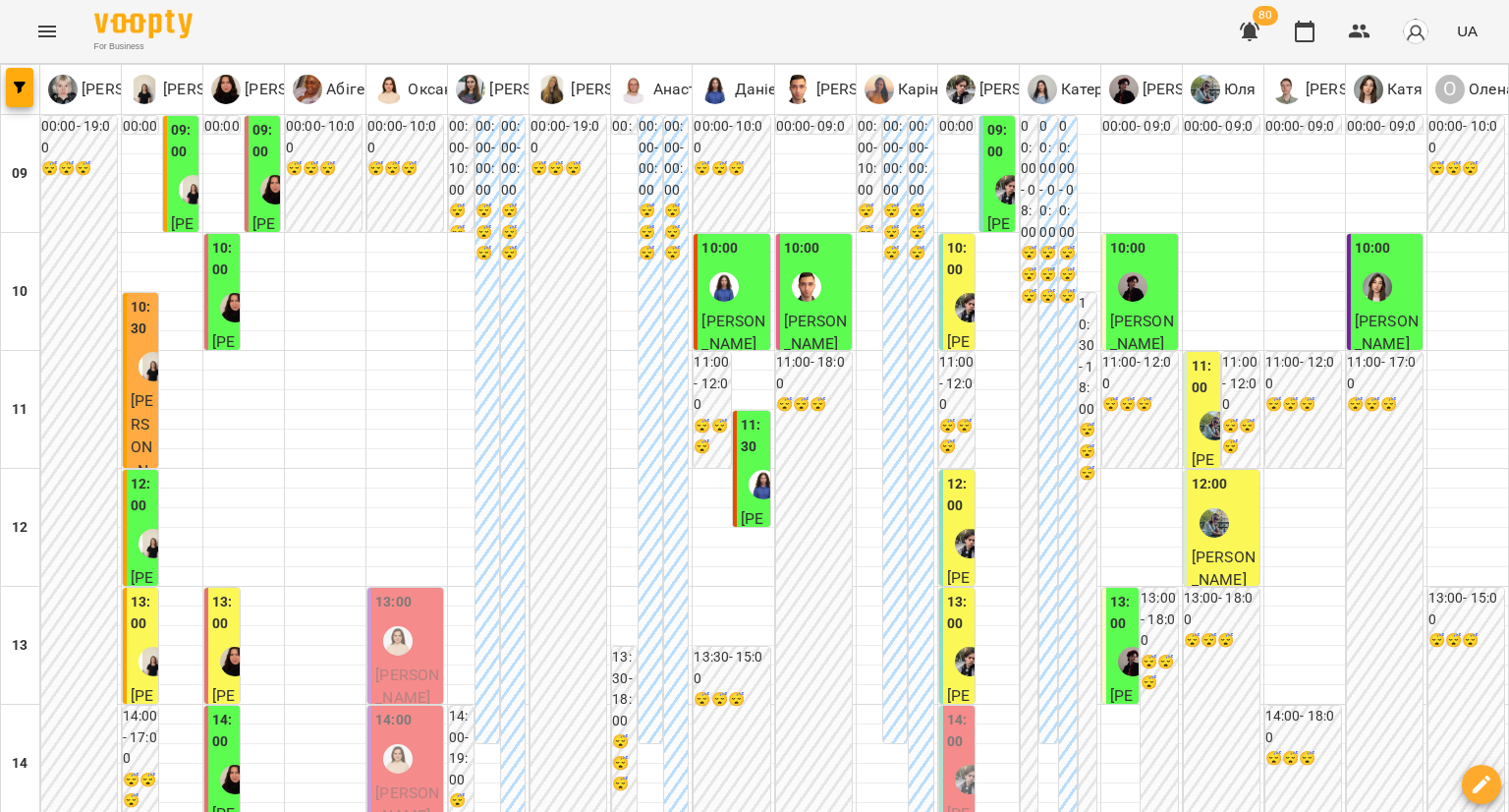
type input "**********"
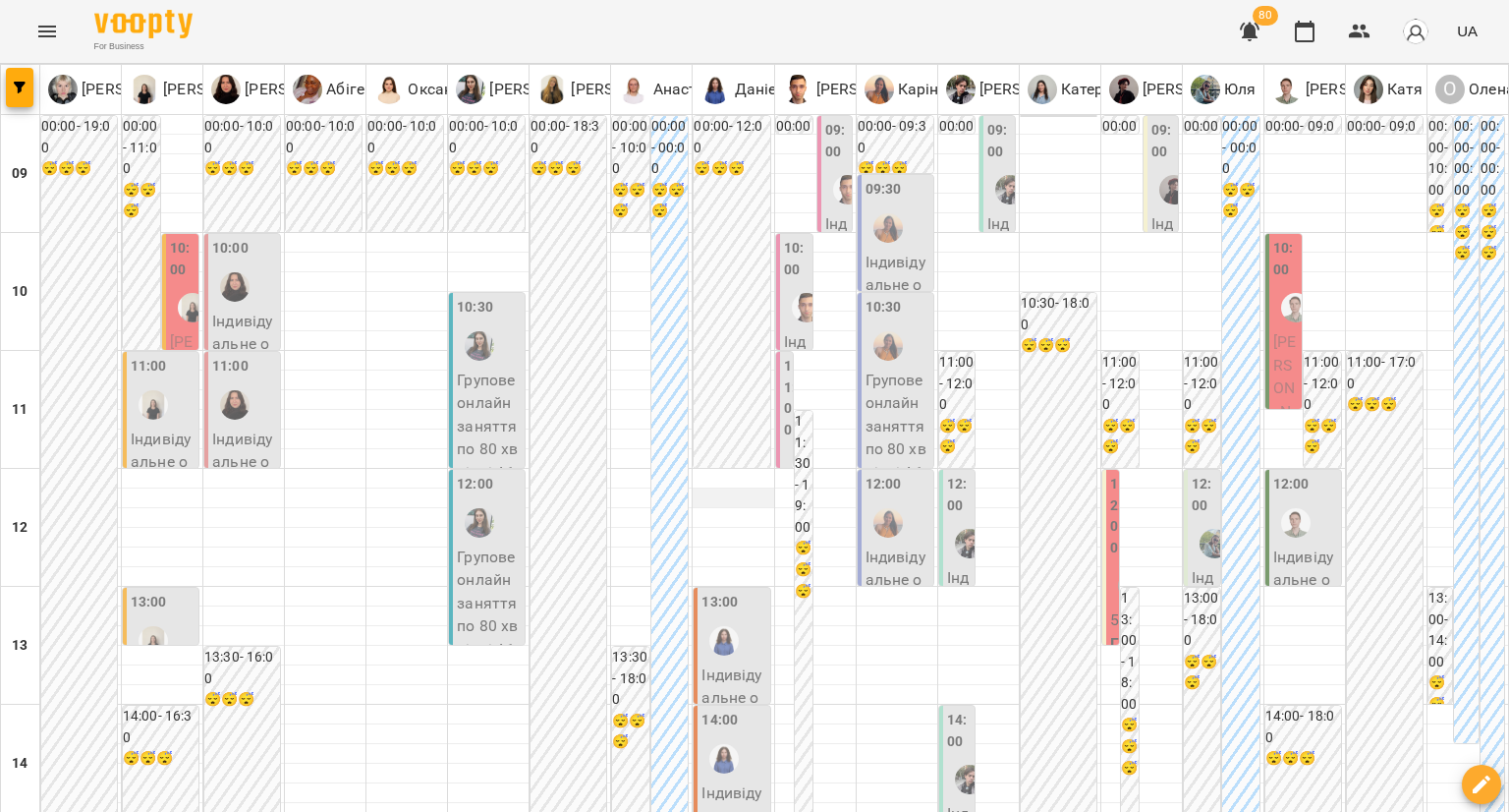
scroll to position [884, 0]
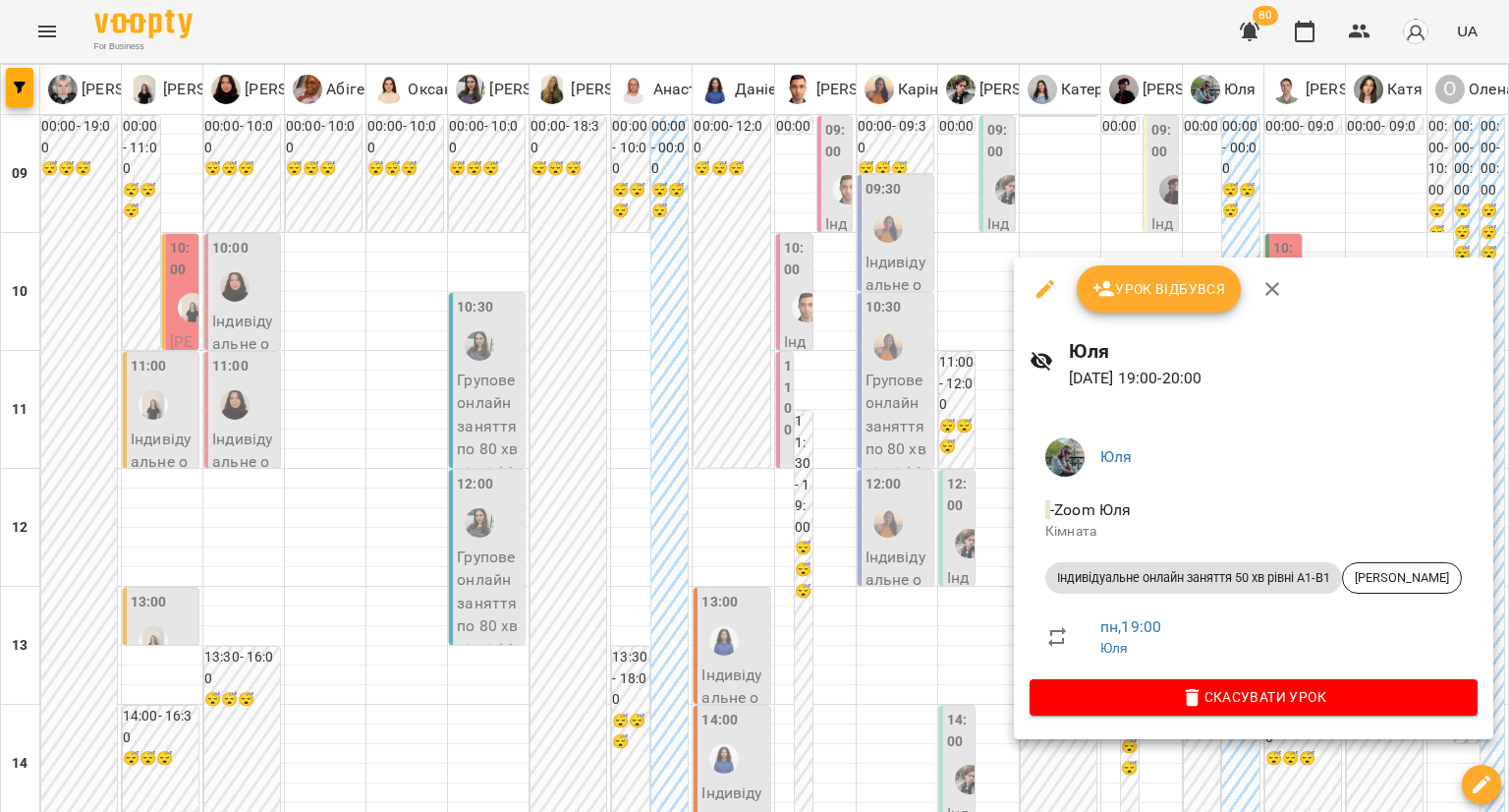
click at [625, 773] on div at bounding box center [754, 406] width 1509 height 812
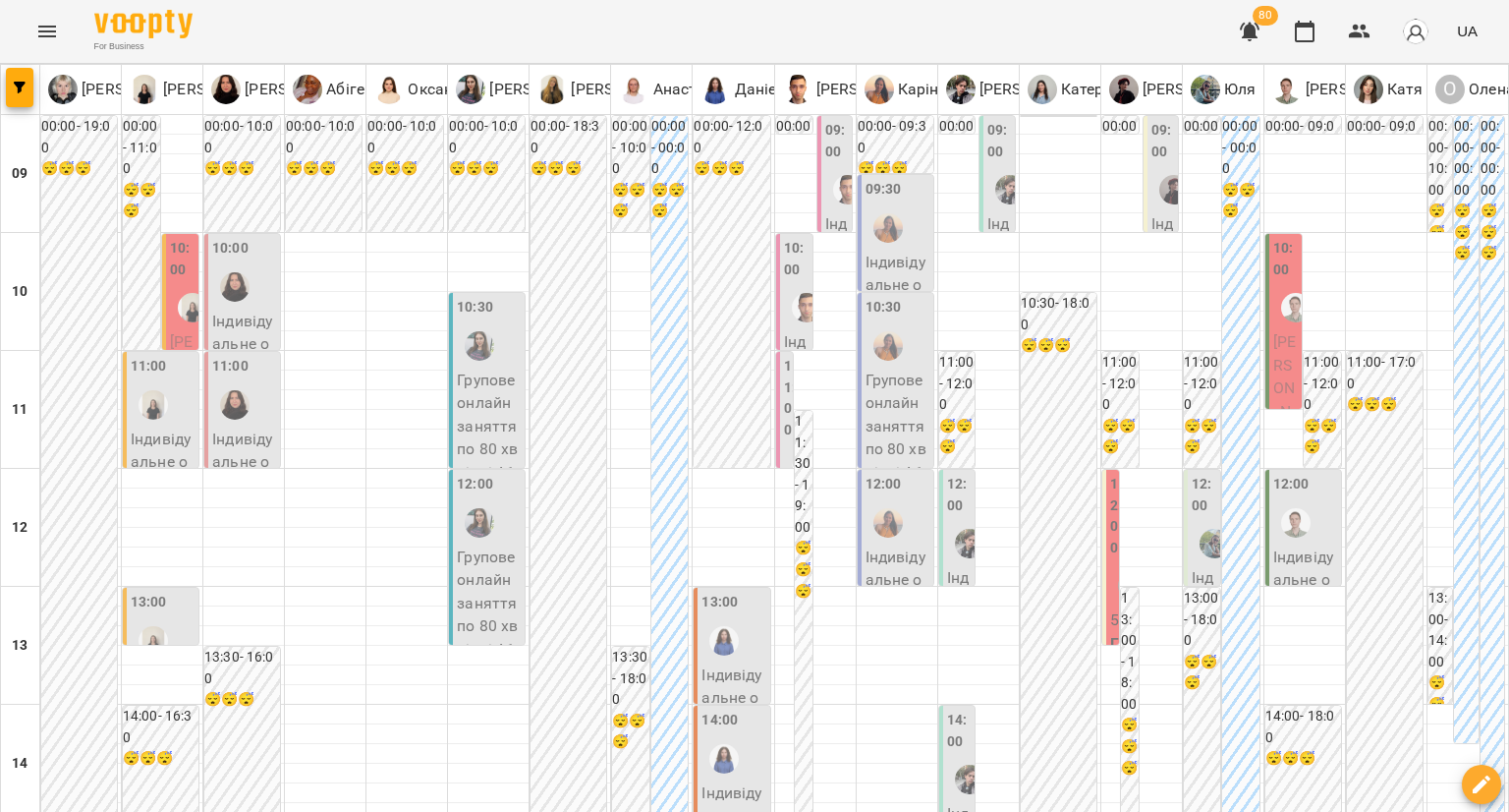
type input "**********"
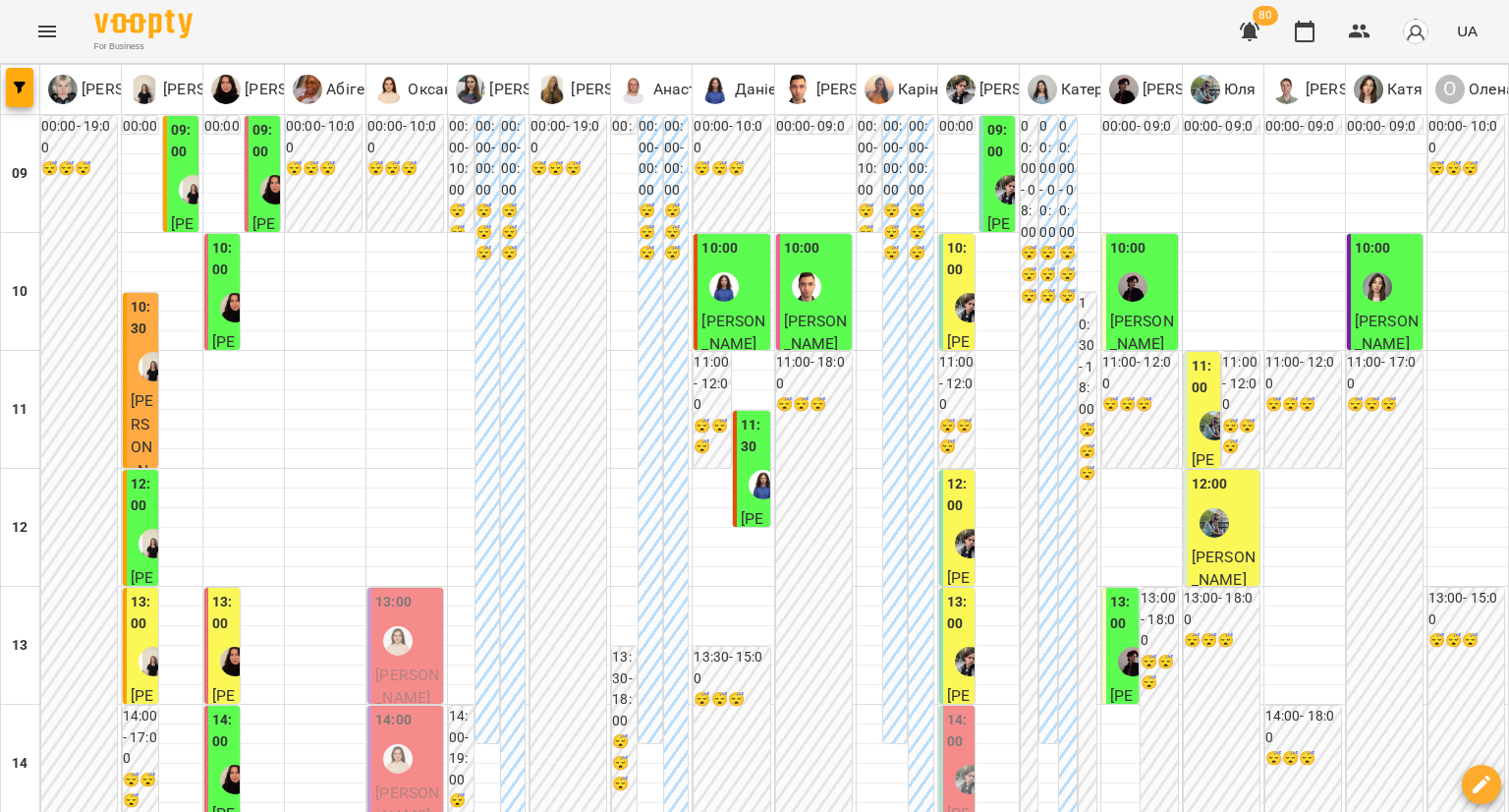
scroll to position [982, 0]
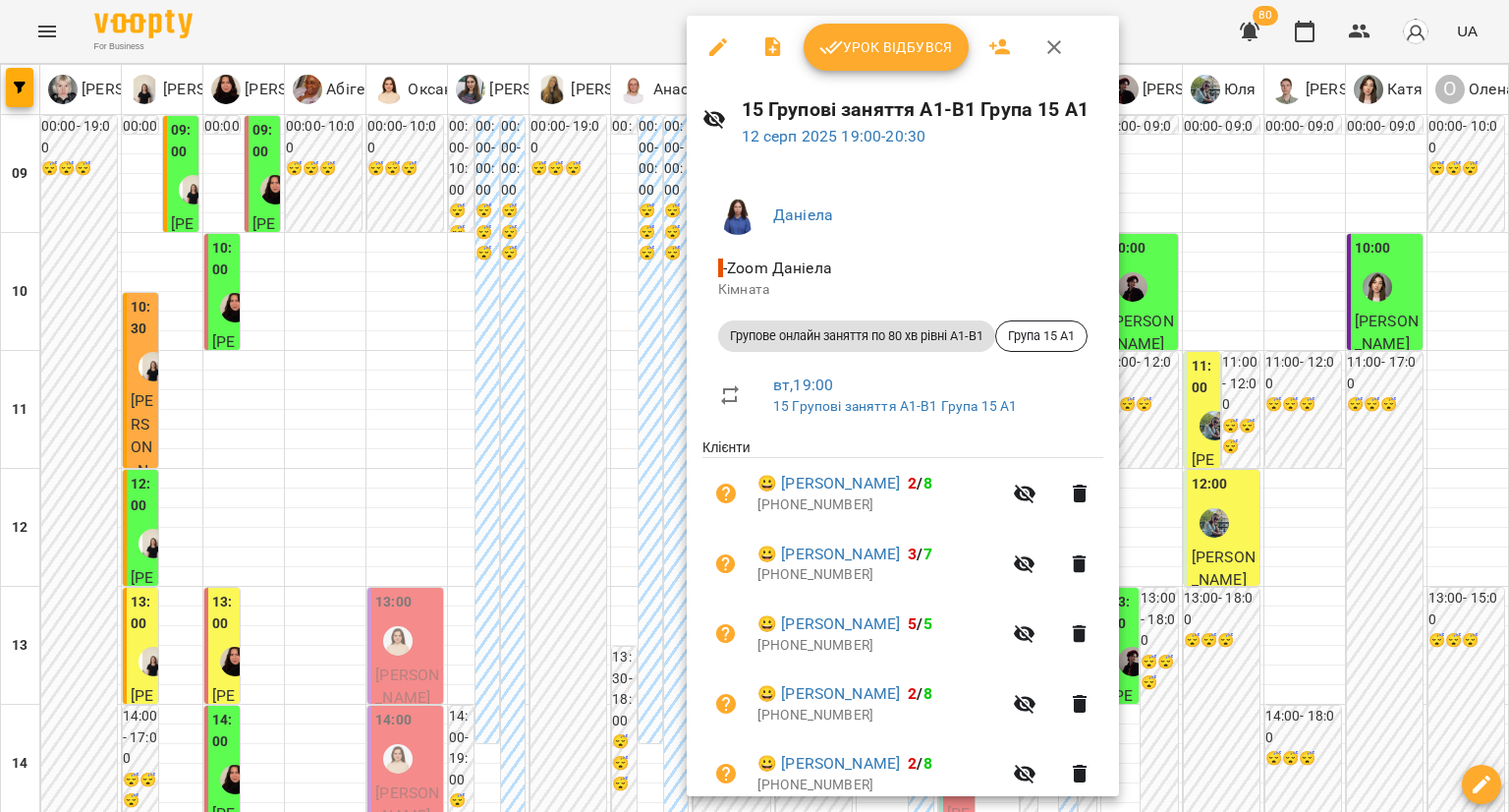
click at [586, 247] on div at bounding box center [754, 406] width 1509 height 812
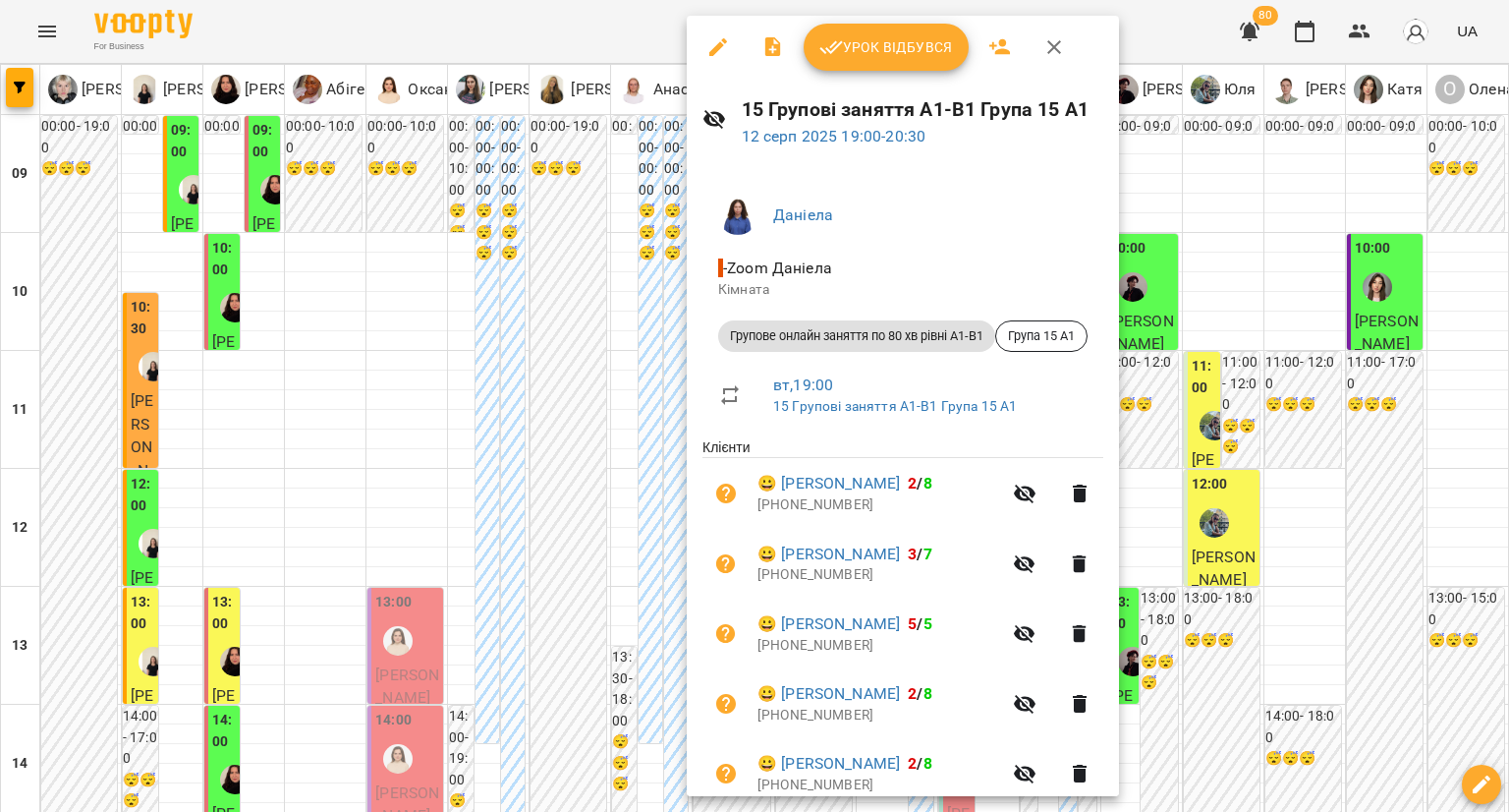
click at [710, 60] on button "button" at bounding box center [719, 47] width 47 height 47
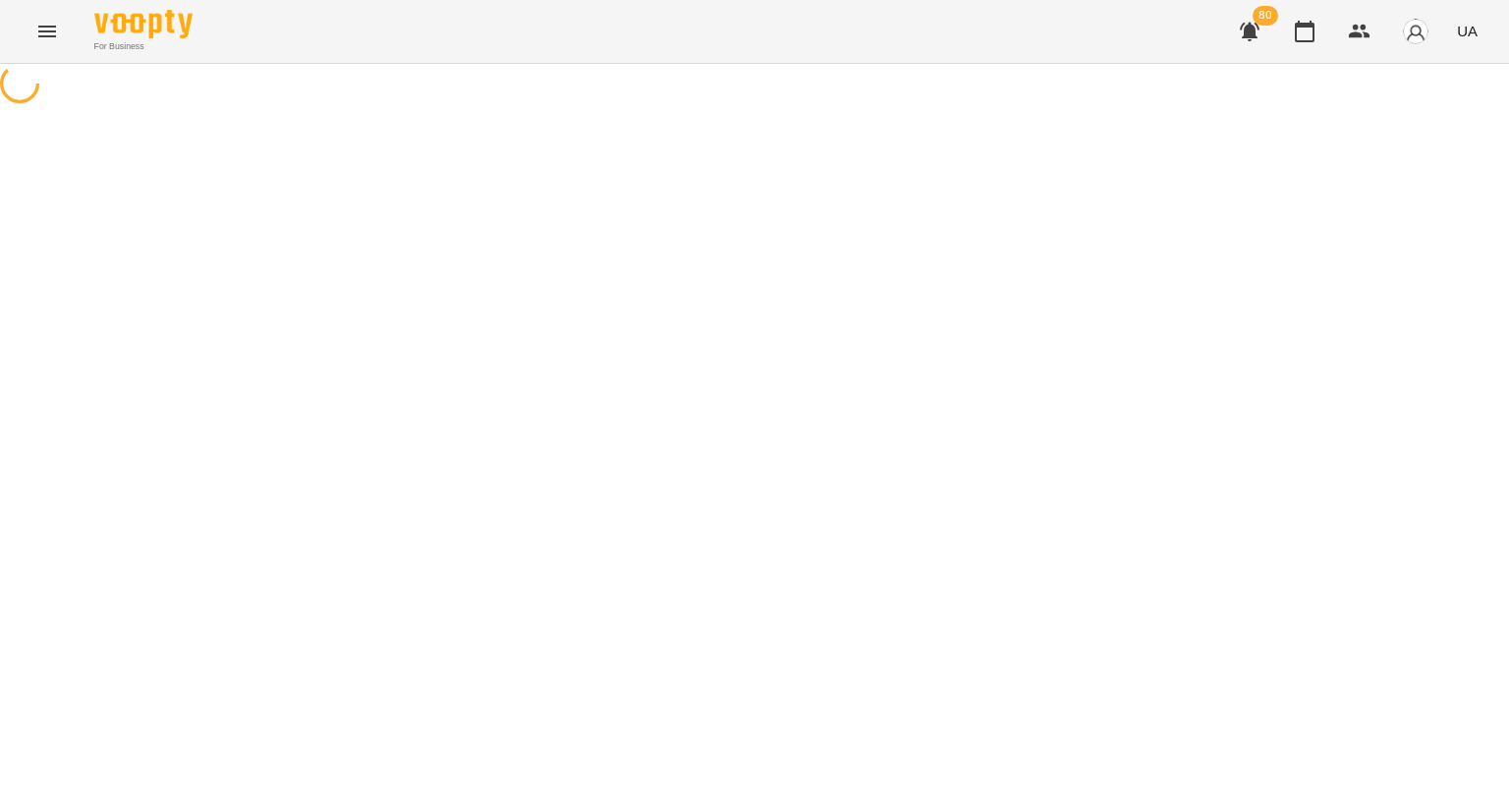
select select "**********"
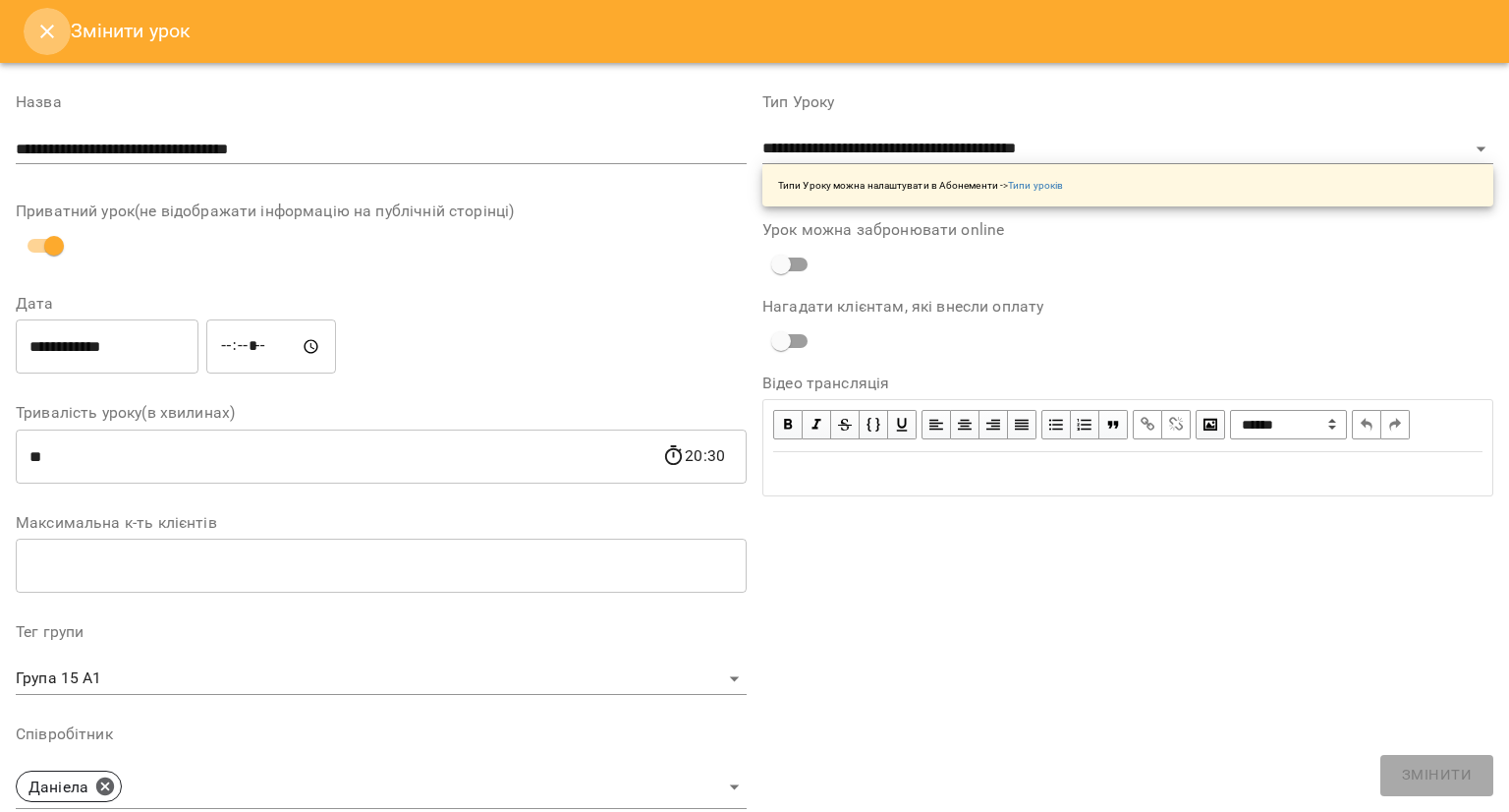
click at [32, 36] on button "Close" at bounding box center [47, 32] width 47 height 47
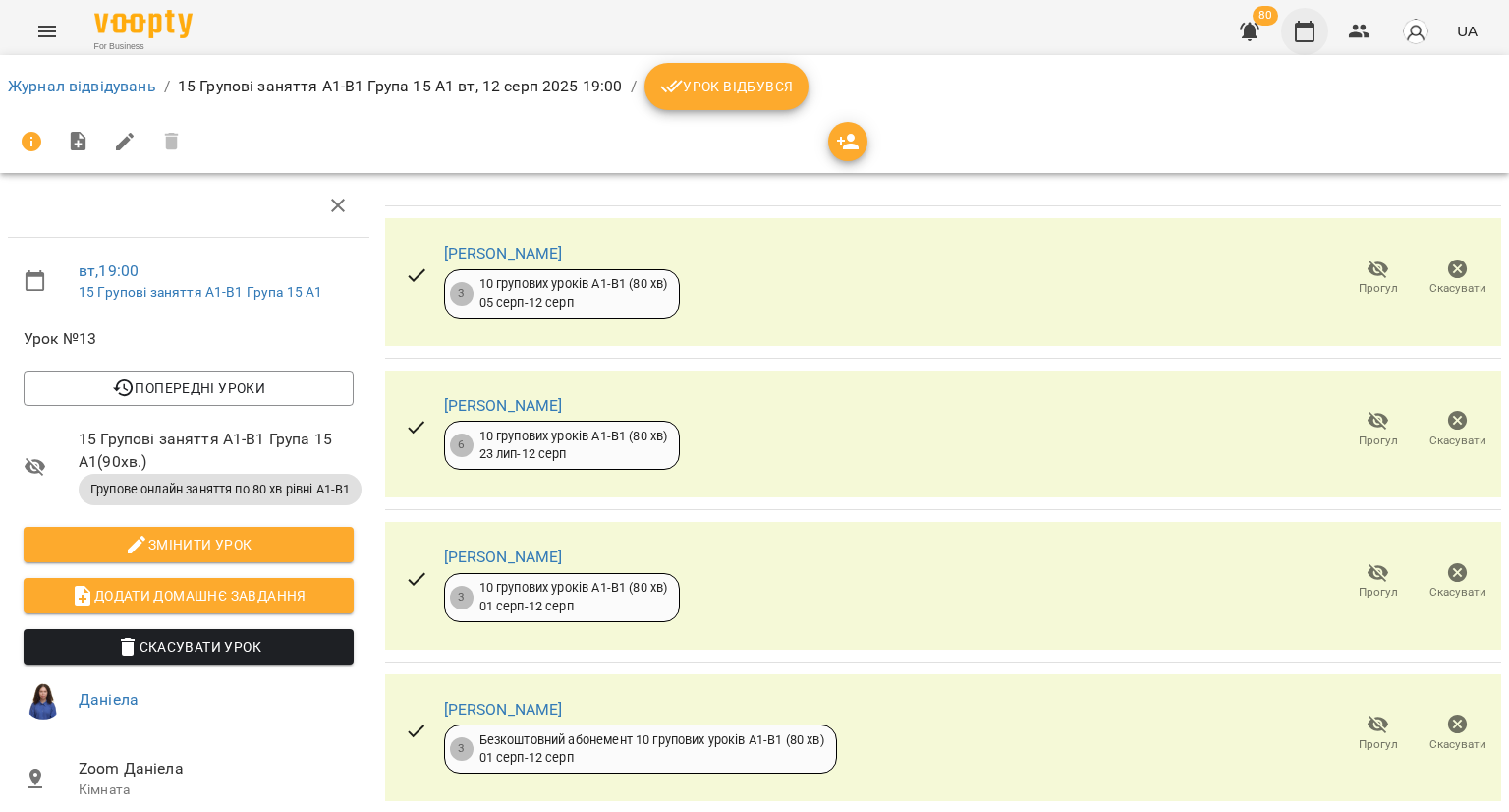
click at [1308, 31] on icon "button" at bounding box center [1305, 32] width 24 height 24
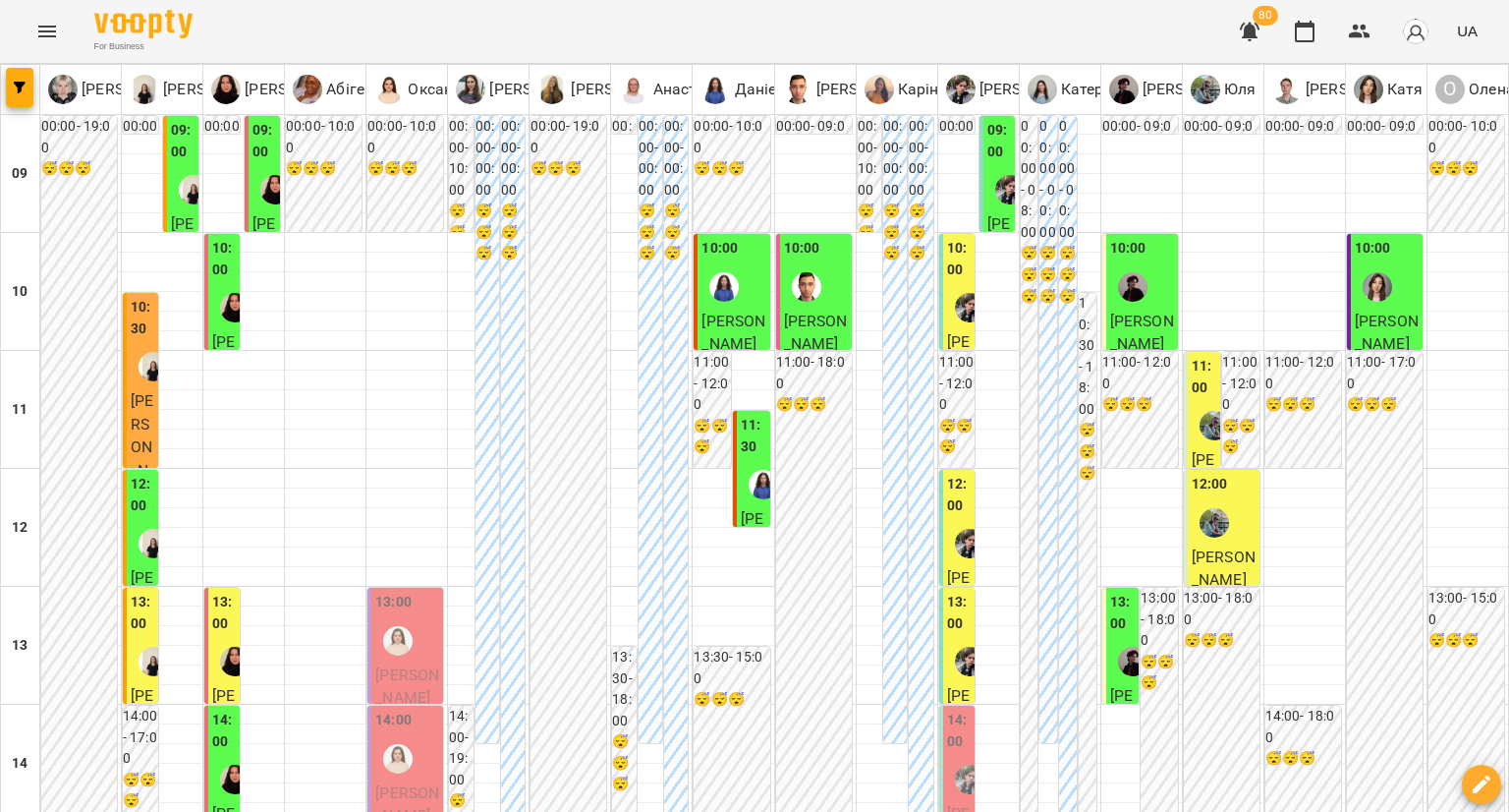
type input "**********"
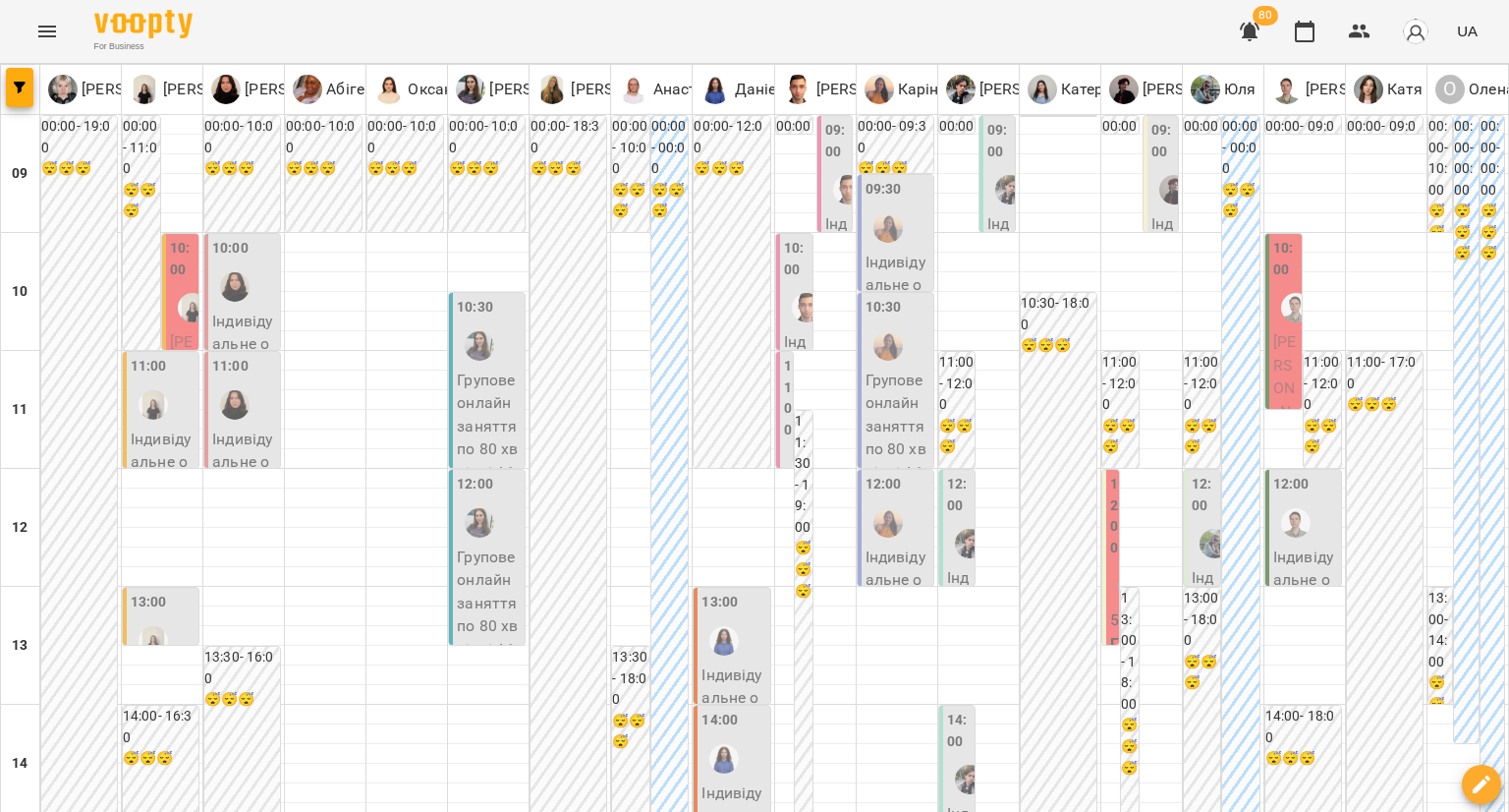
scroll to position [884, 0]
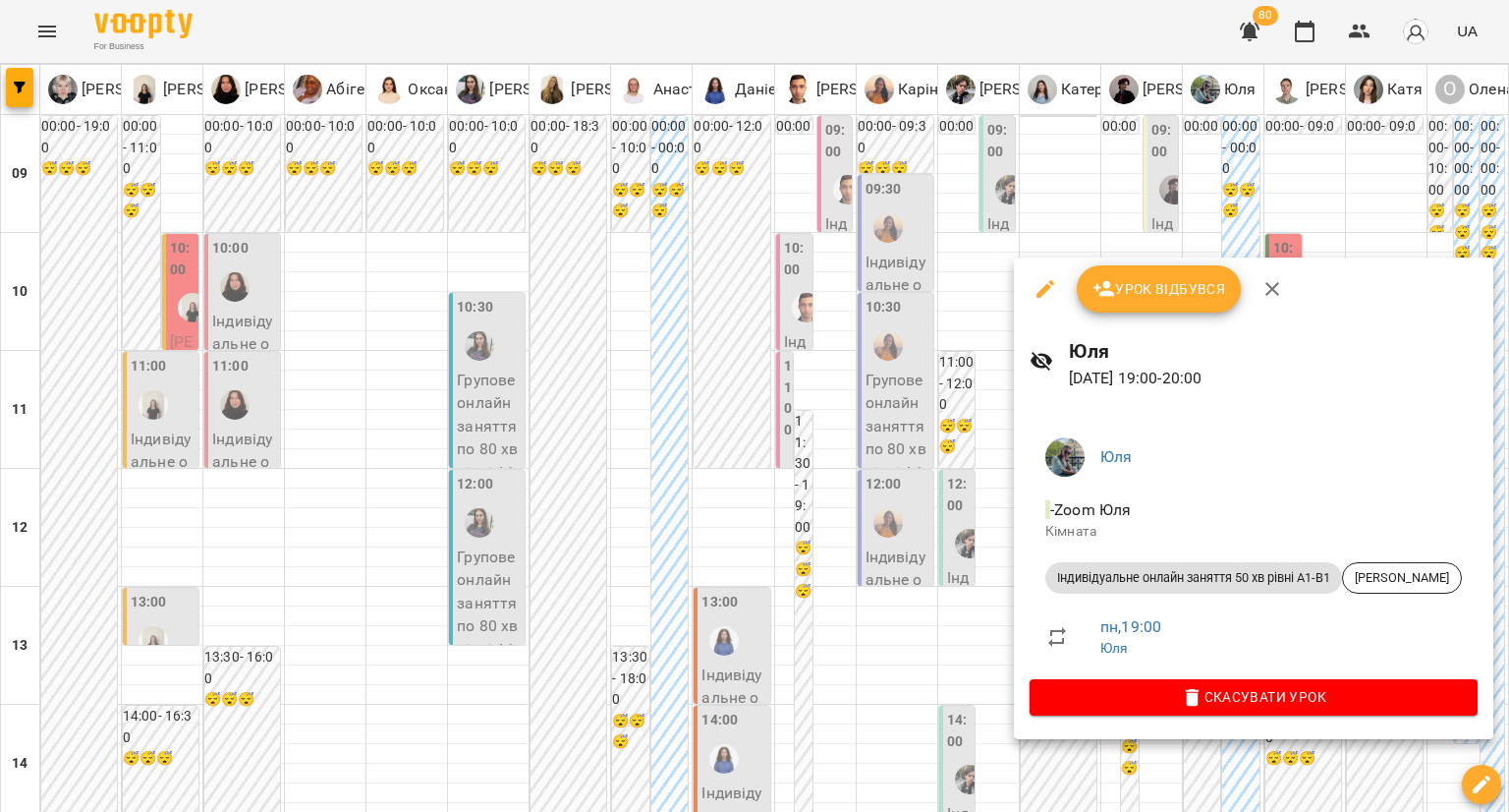
click at [924, 502] on div at bounding box center [754, 406] width 1509 height 812
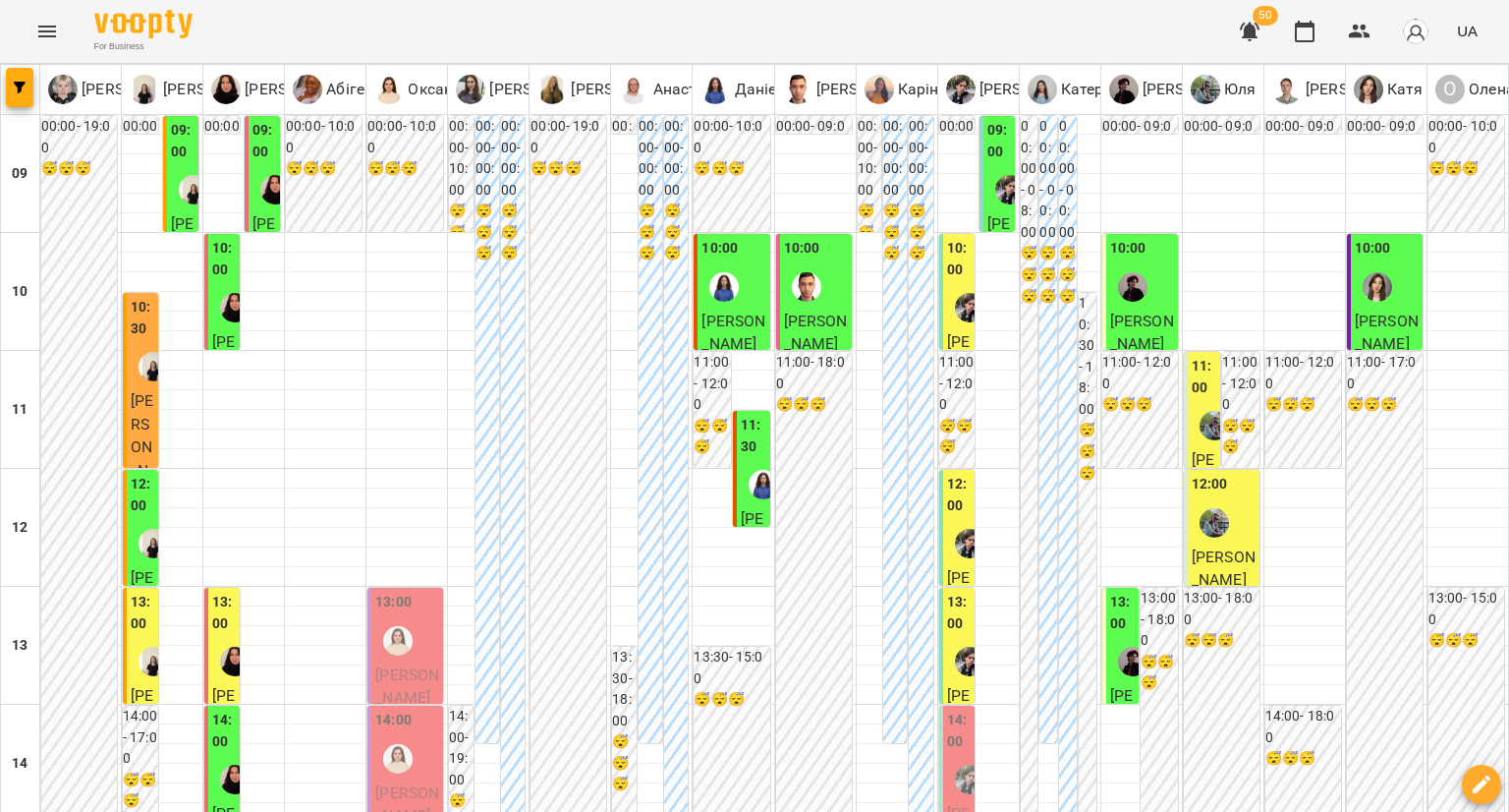
type input "**********"
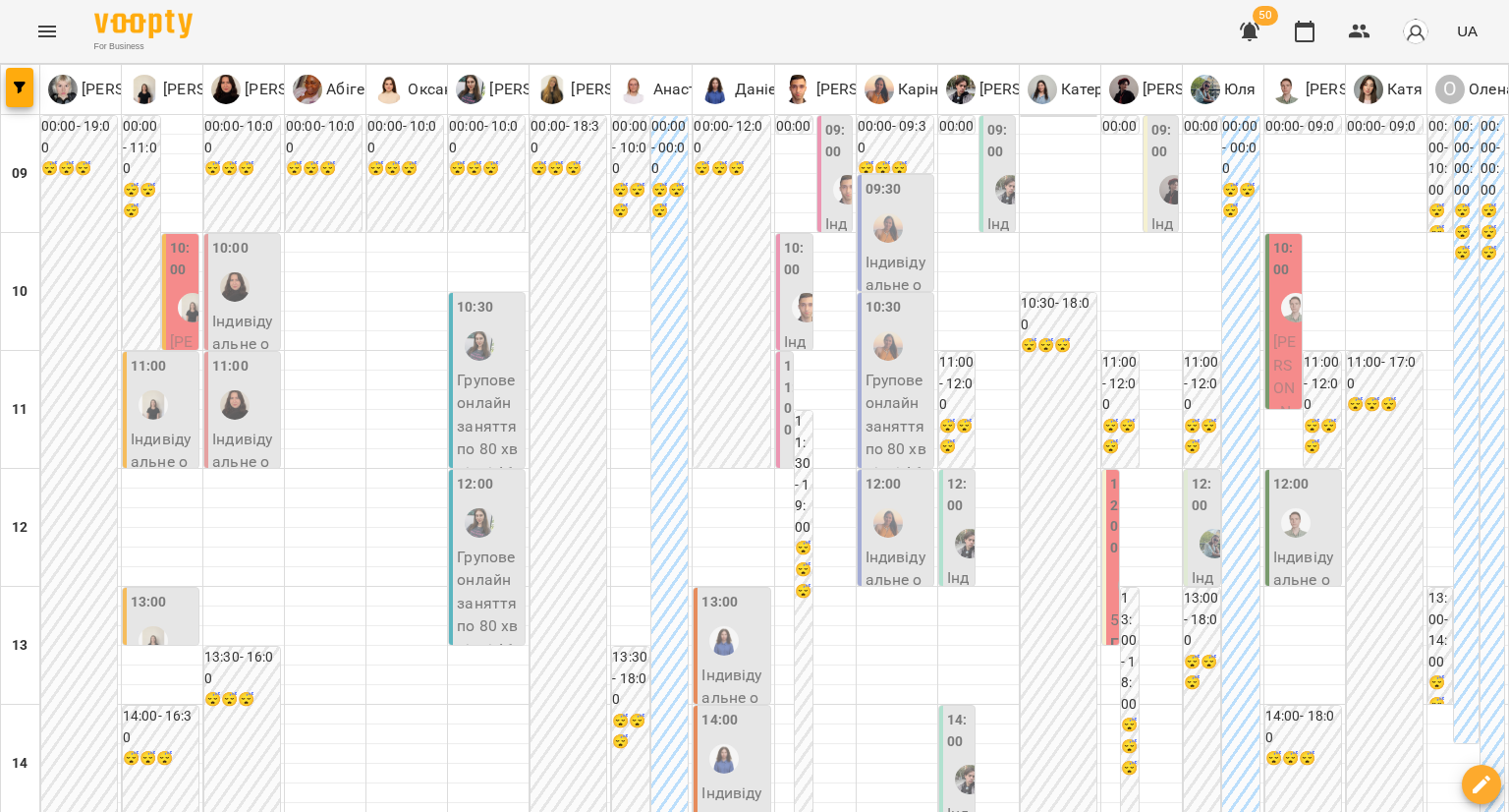
scroll to position [982, 0]
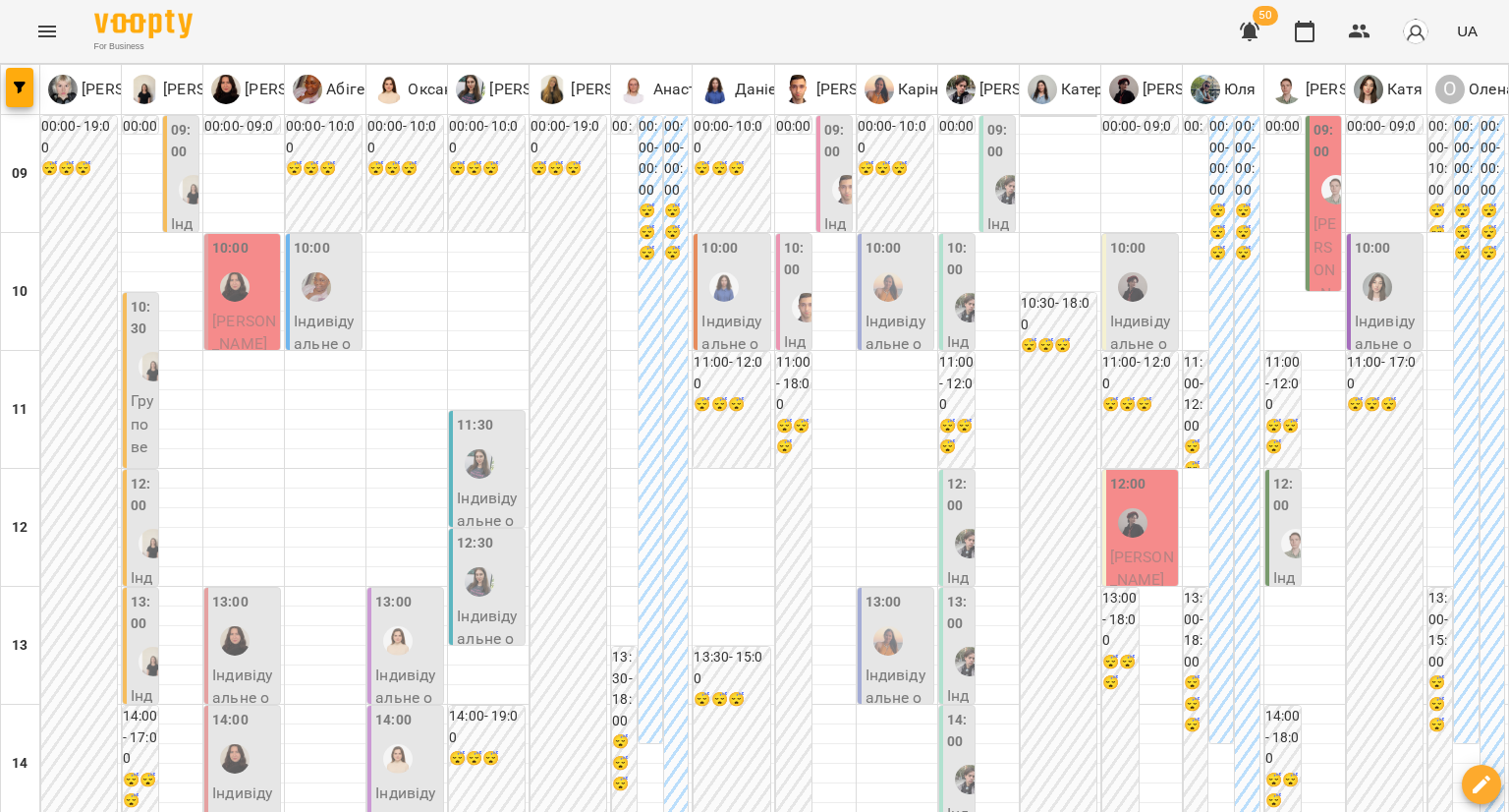
scroll to position [790, 0]
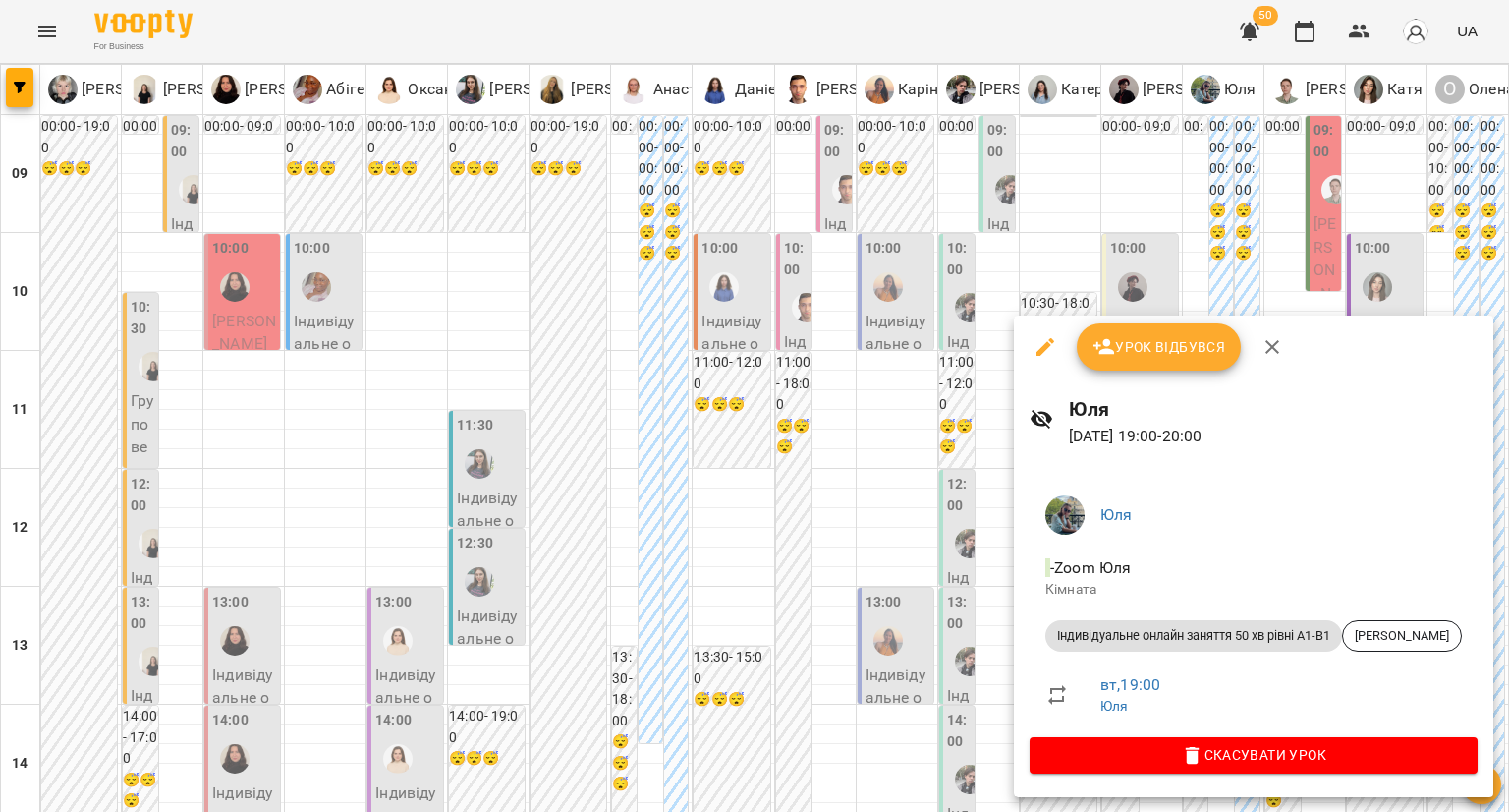
click at [919, 567] on div at bounding box center [754, 406] width 1509 height 812
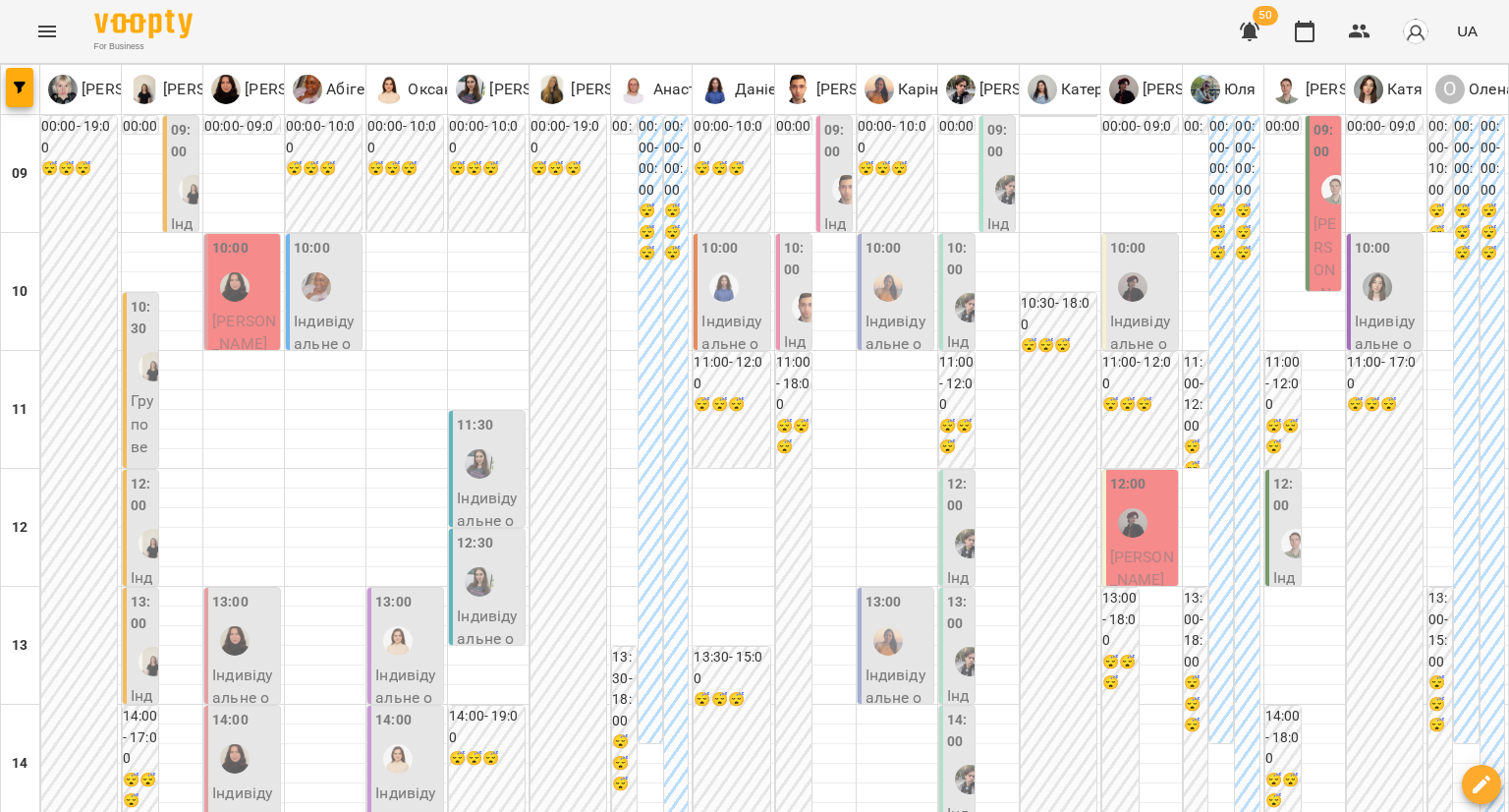
type input "**********"
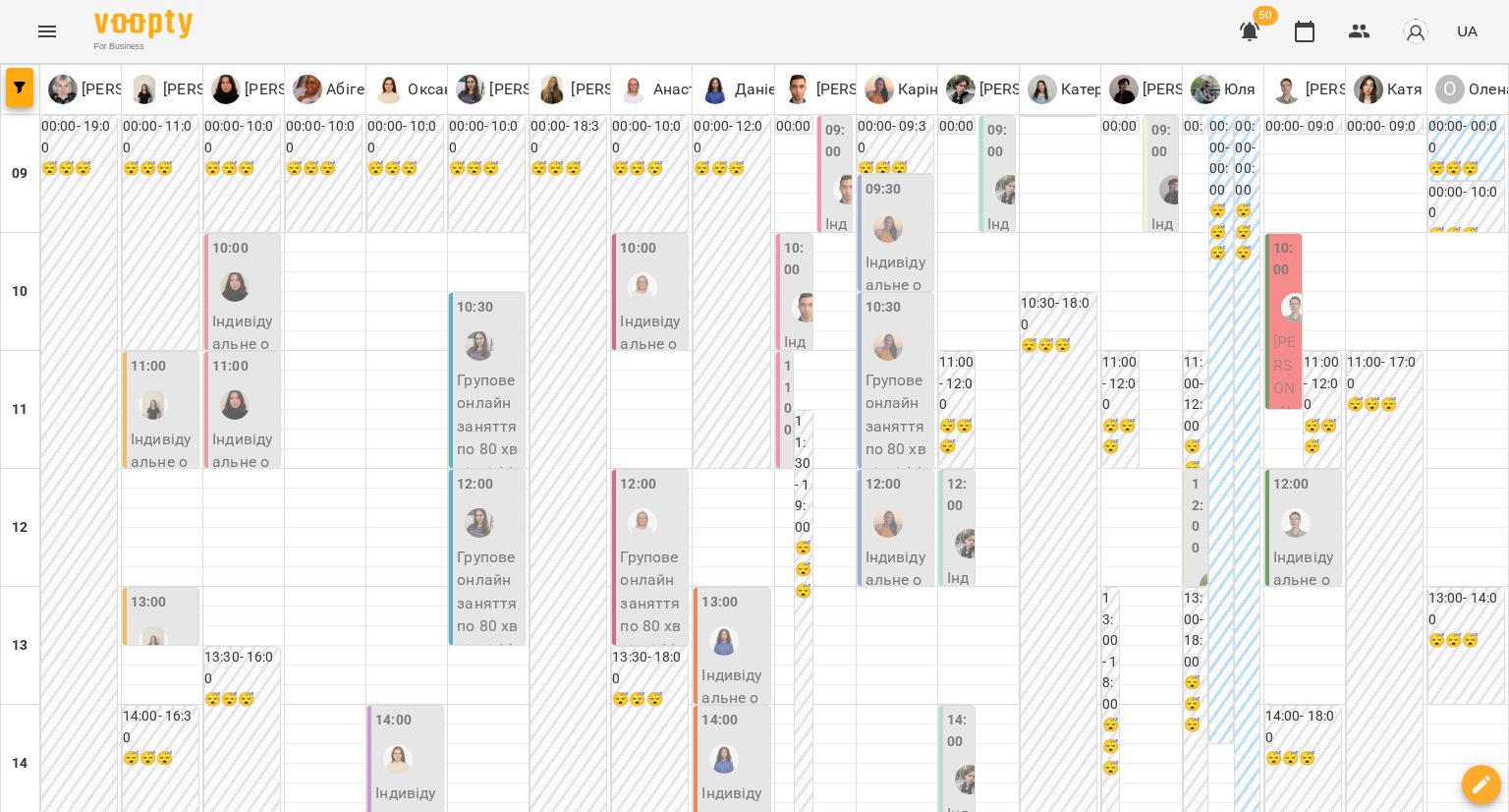
scroll to position [884, 0]
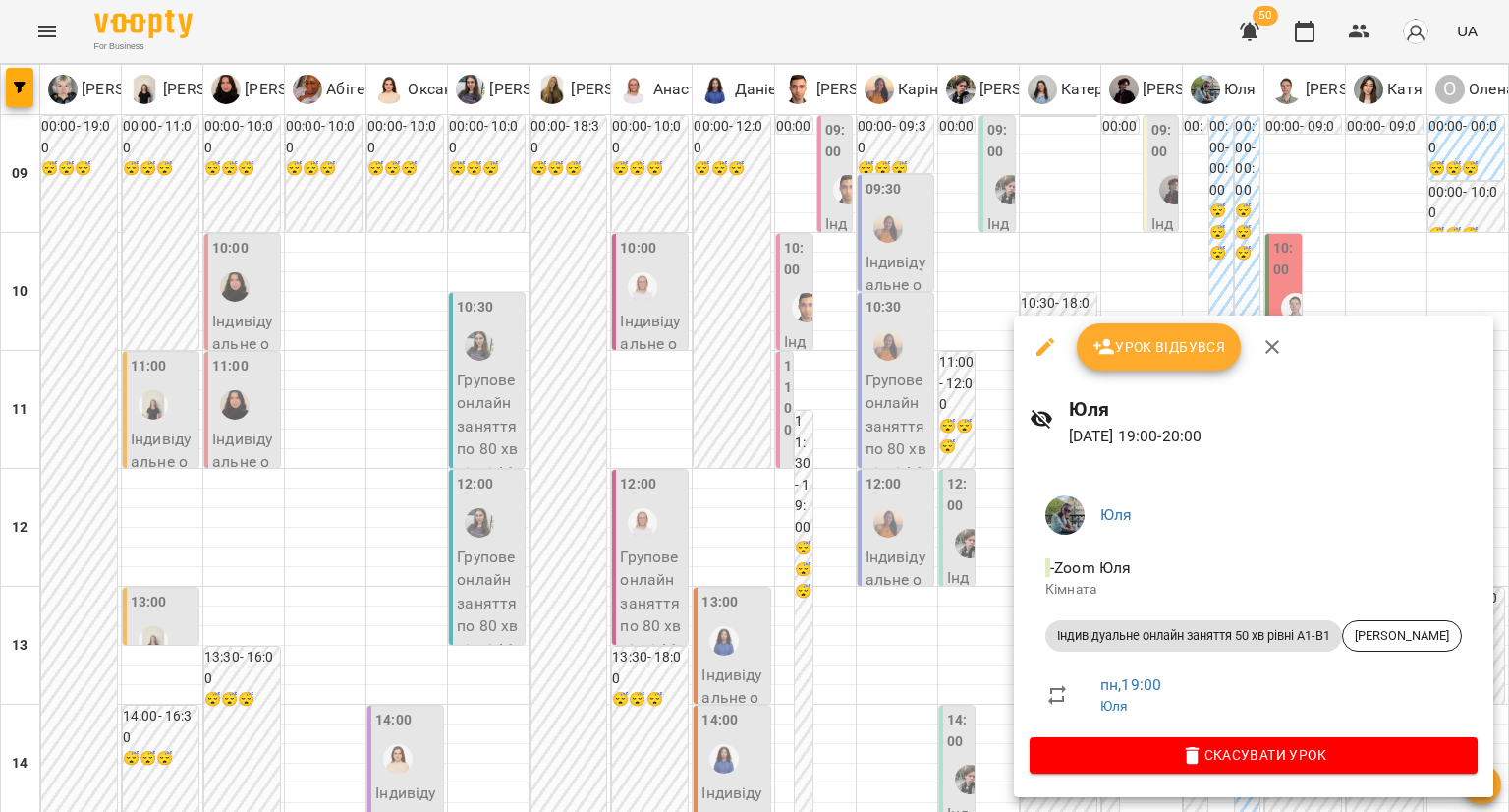
click at [943, 528] on div at bounding box center [754, 406] width 1509 height 812
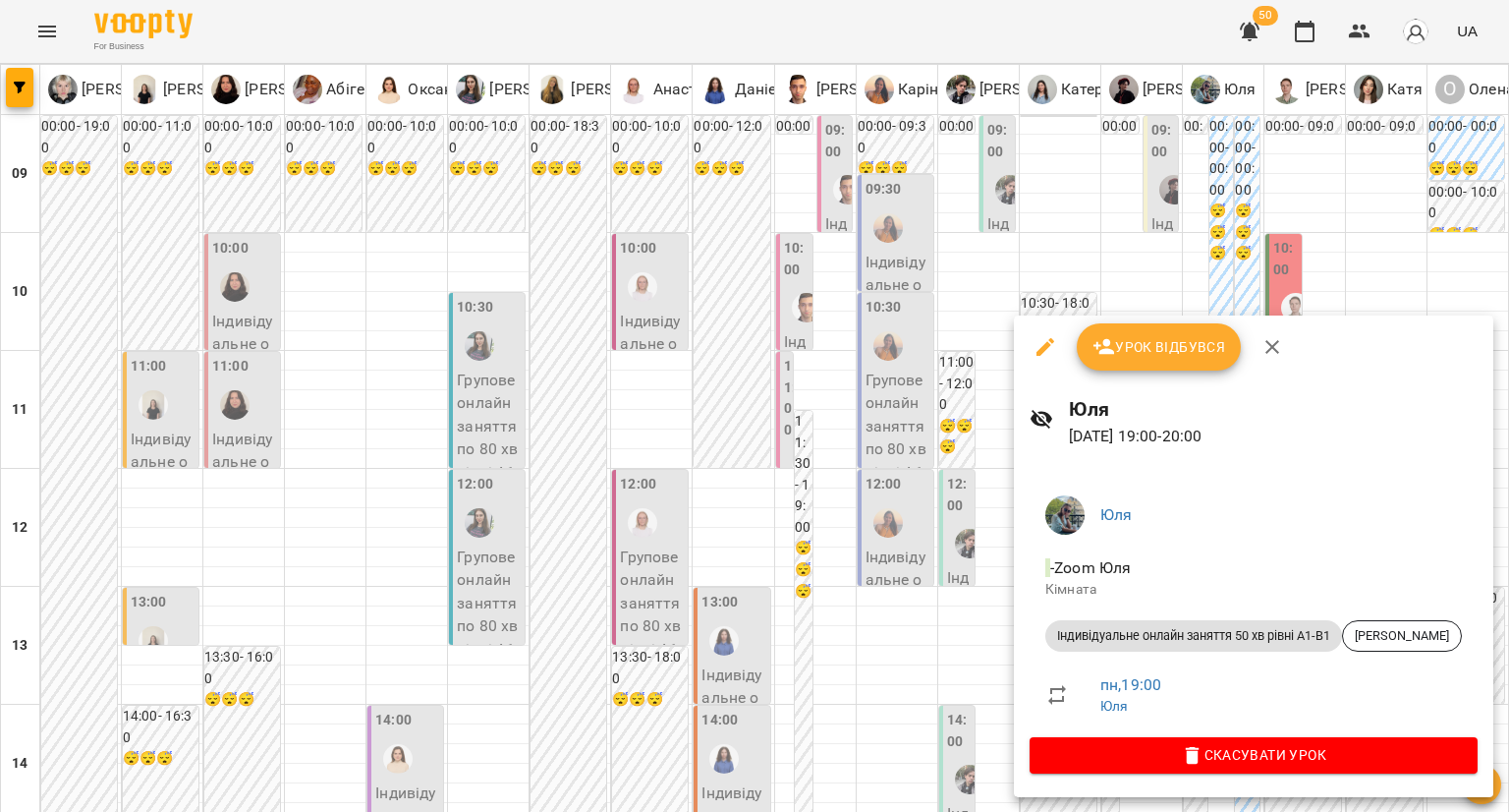
click at [963, 529] on div at bounding box center [754, 406] width 1509 height 812
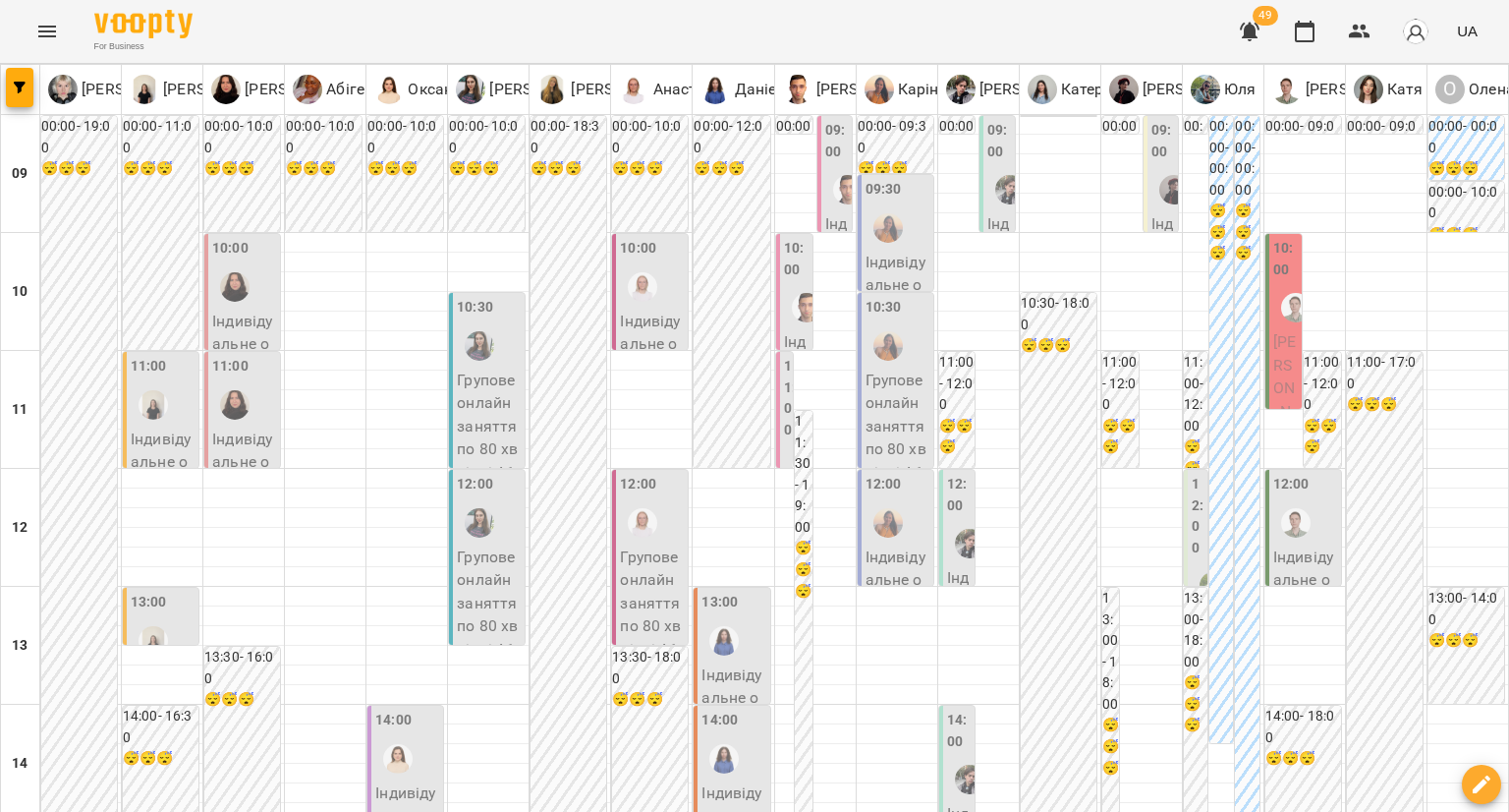
type input "**********"
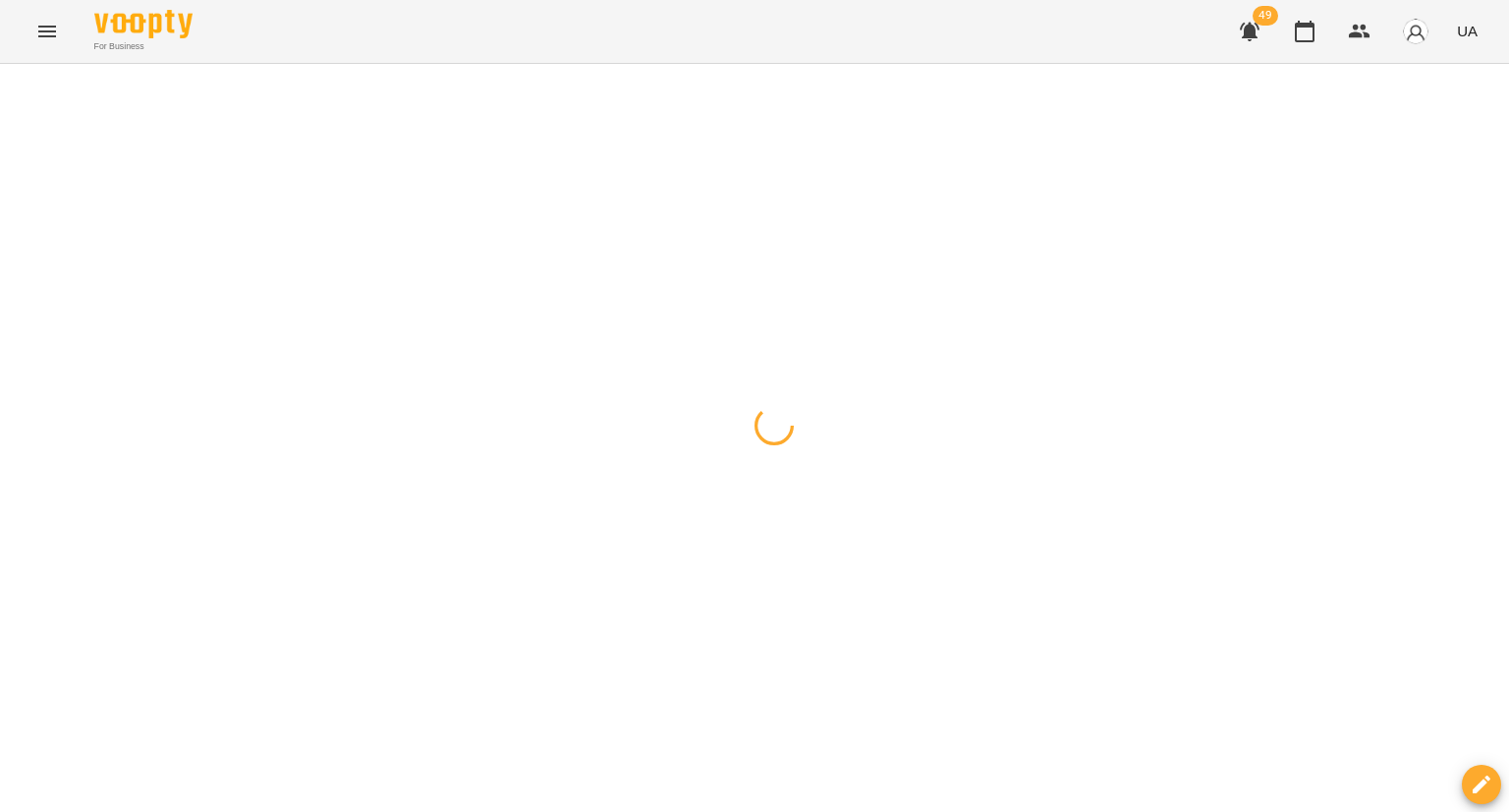
click at [87, 64] on div at bounding box center [754, 64] width 1509 height 0
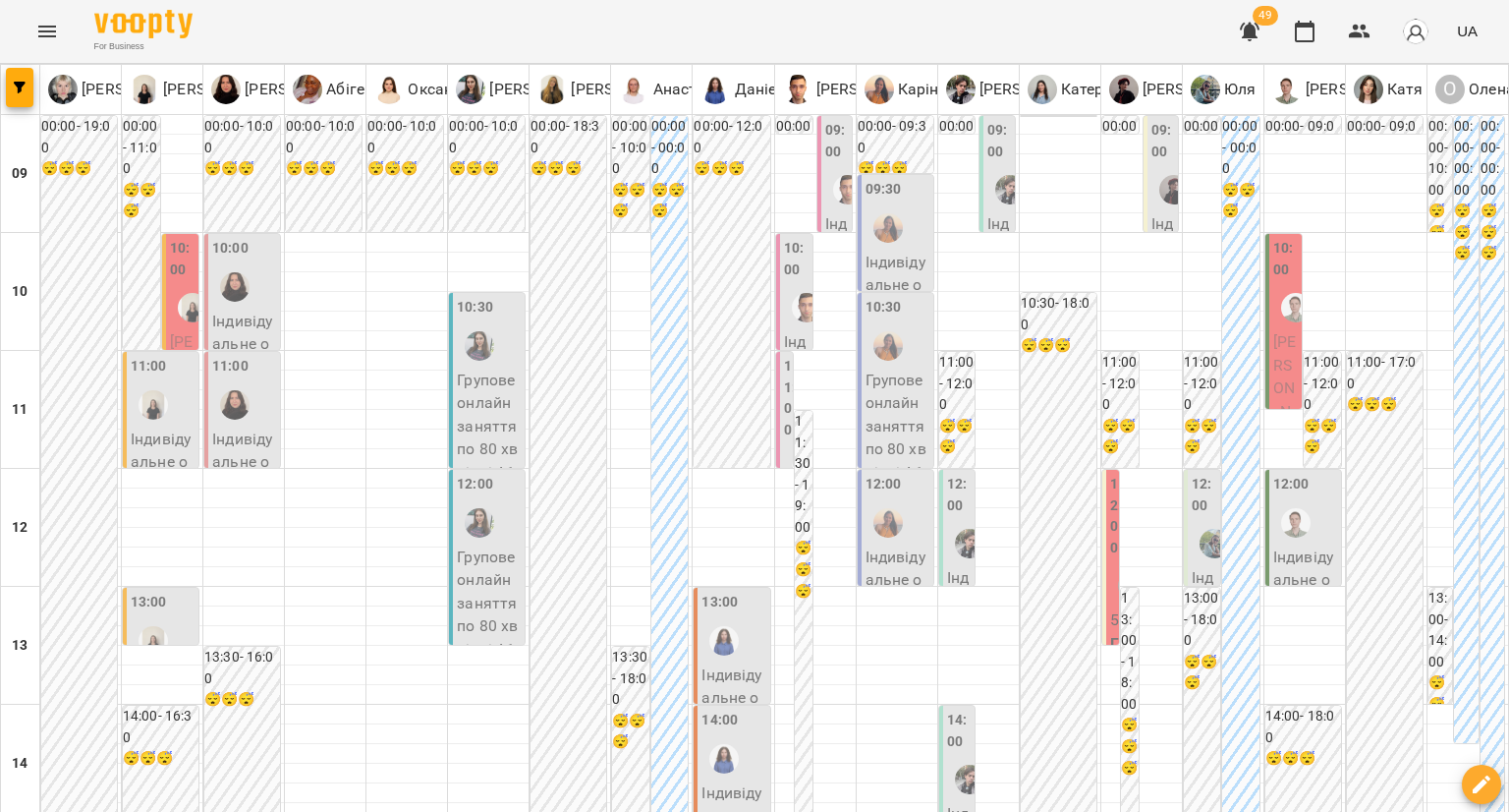
click at [1199, 520] on div at bounding box center [1214, 543] width 45 height 45
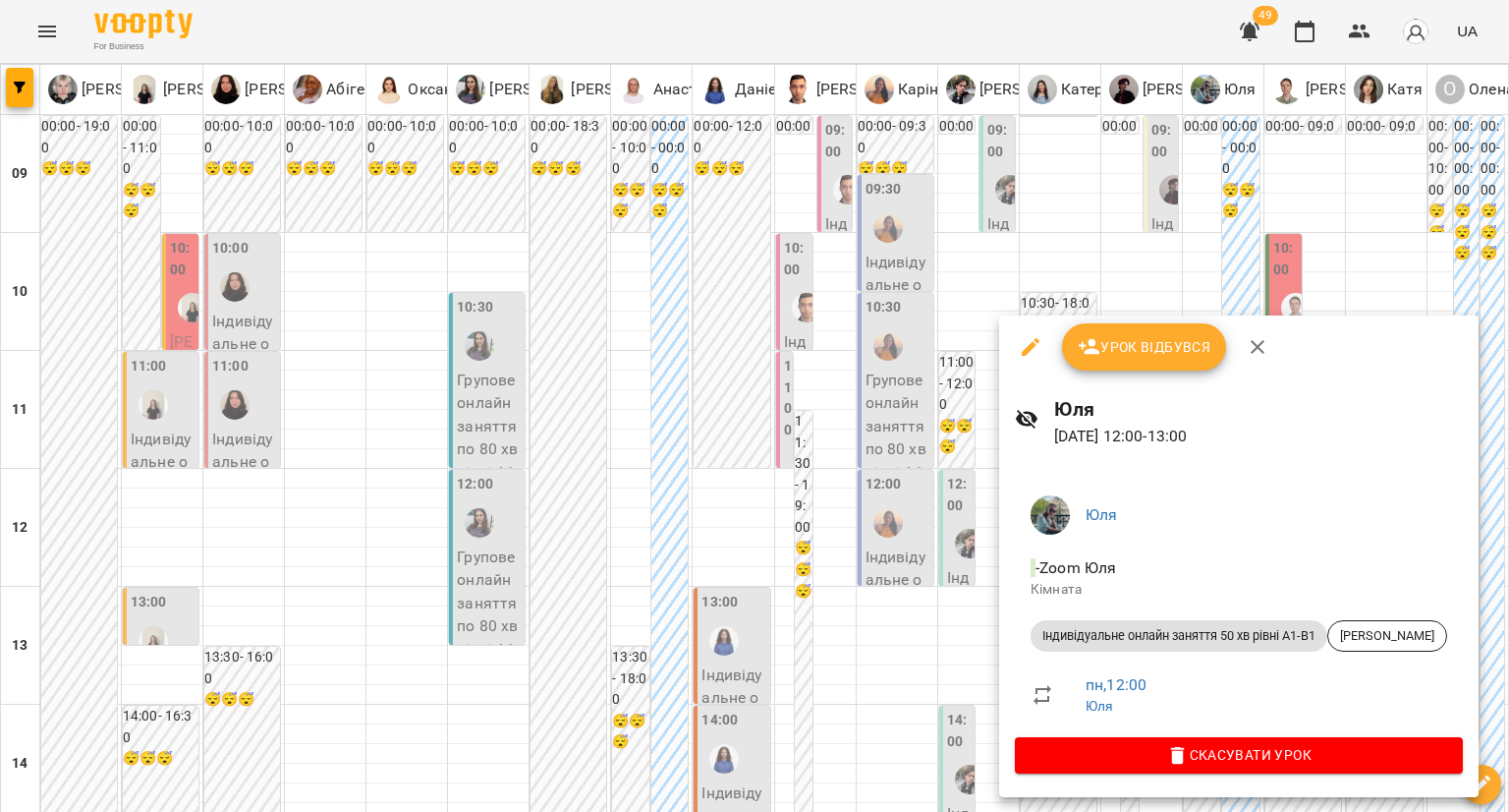
click at [928, 450] on div at bounding box center [754, 406] width 1509 height 812
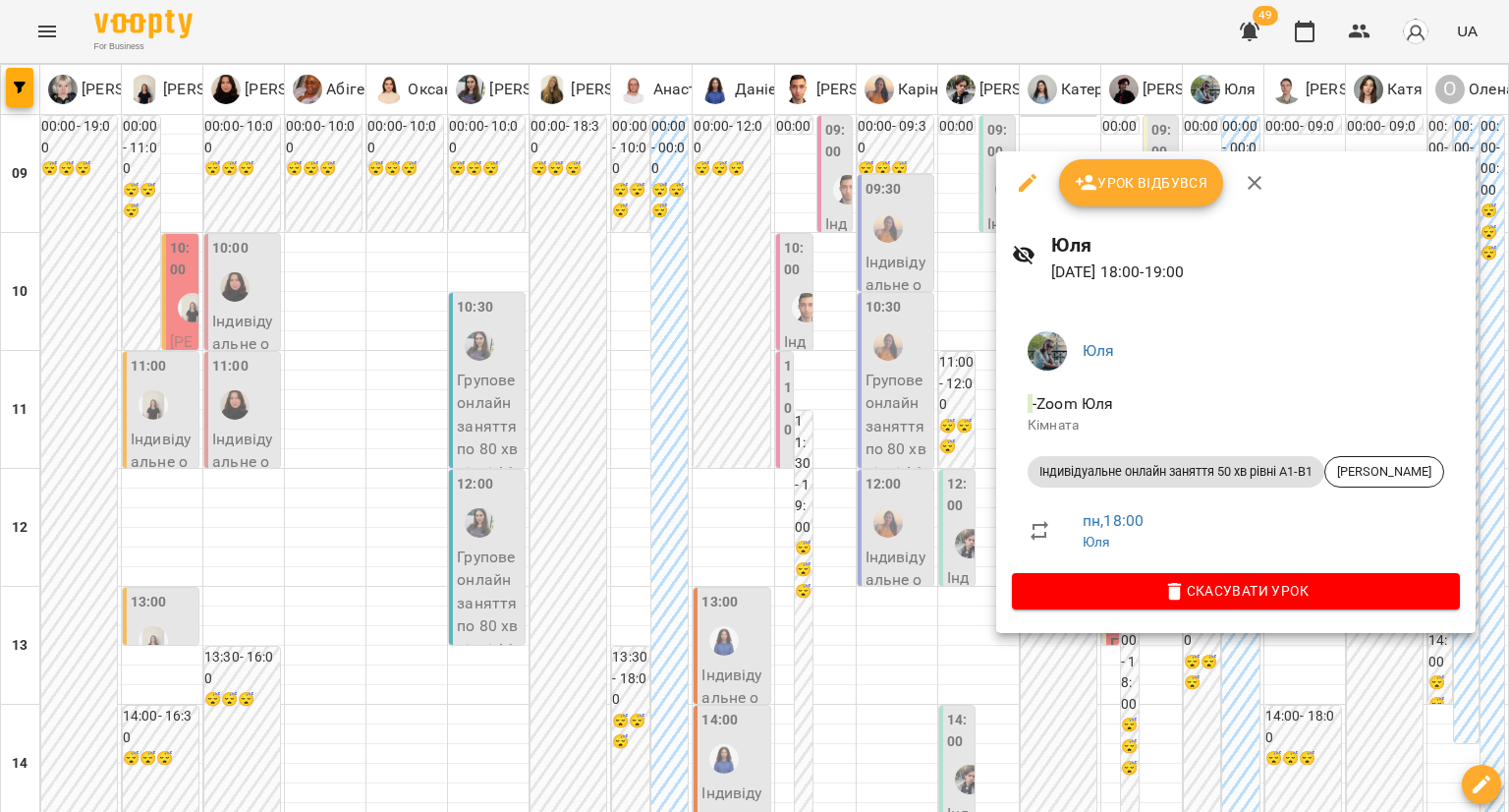
click at [951, 440] on div at bounding box center [754, 406] width 1509 height 812
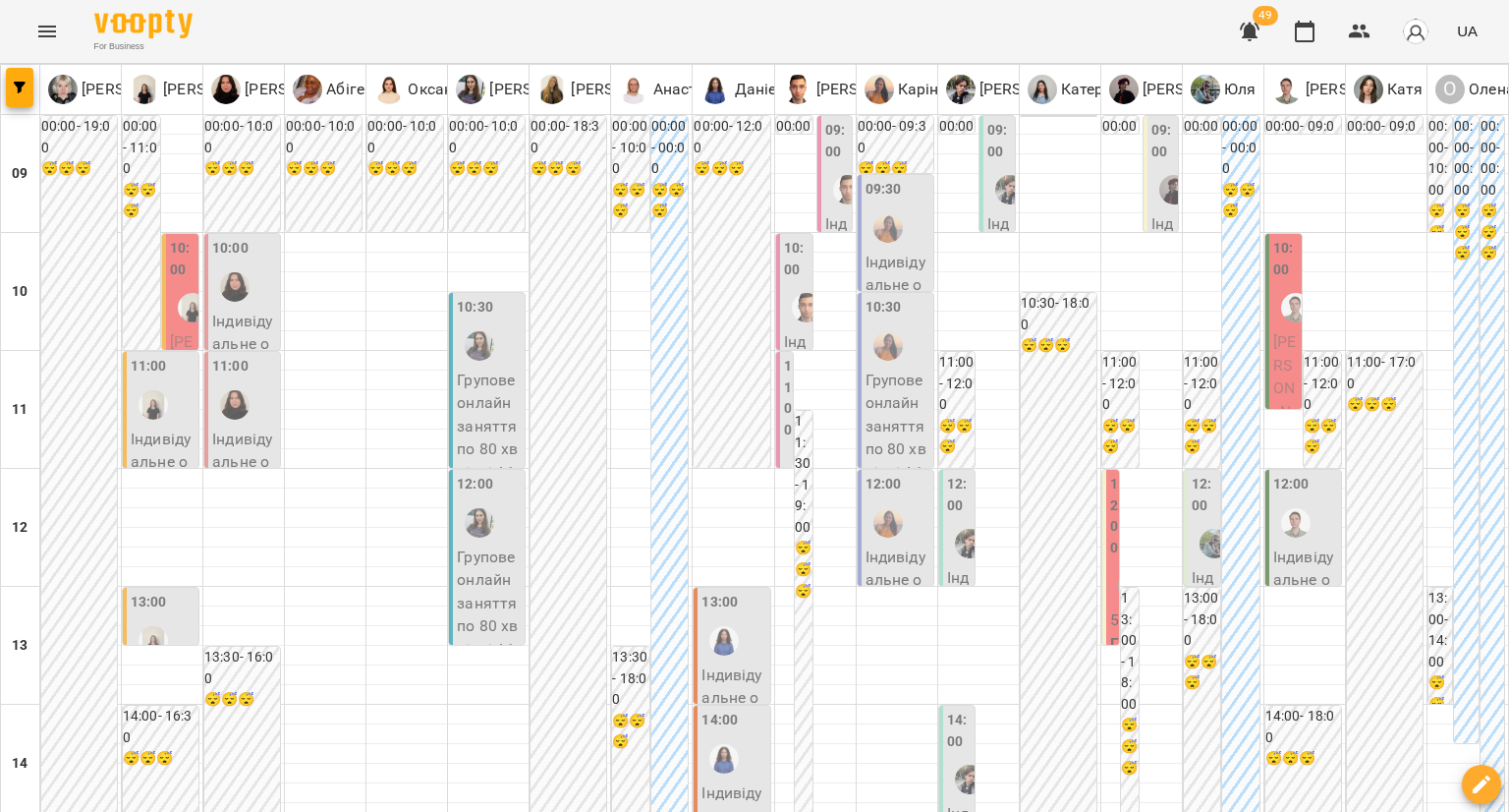
scroll to position [1081, 0]
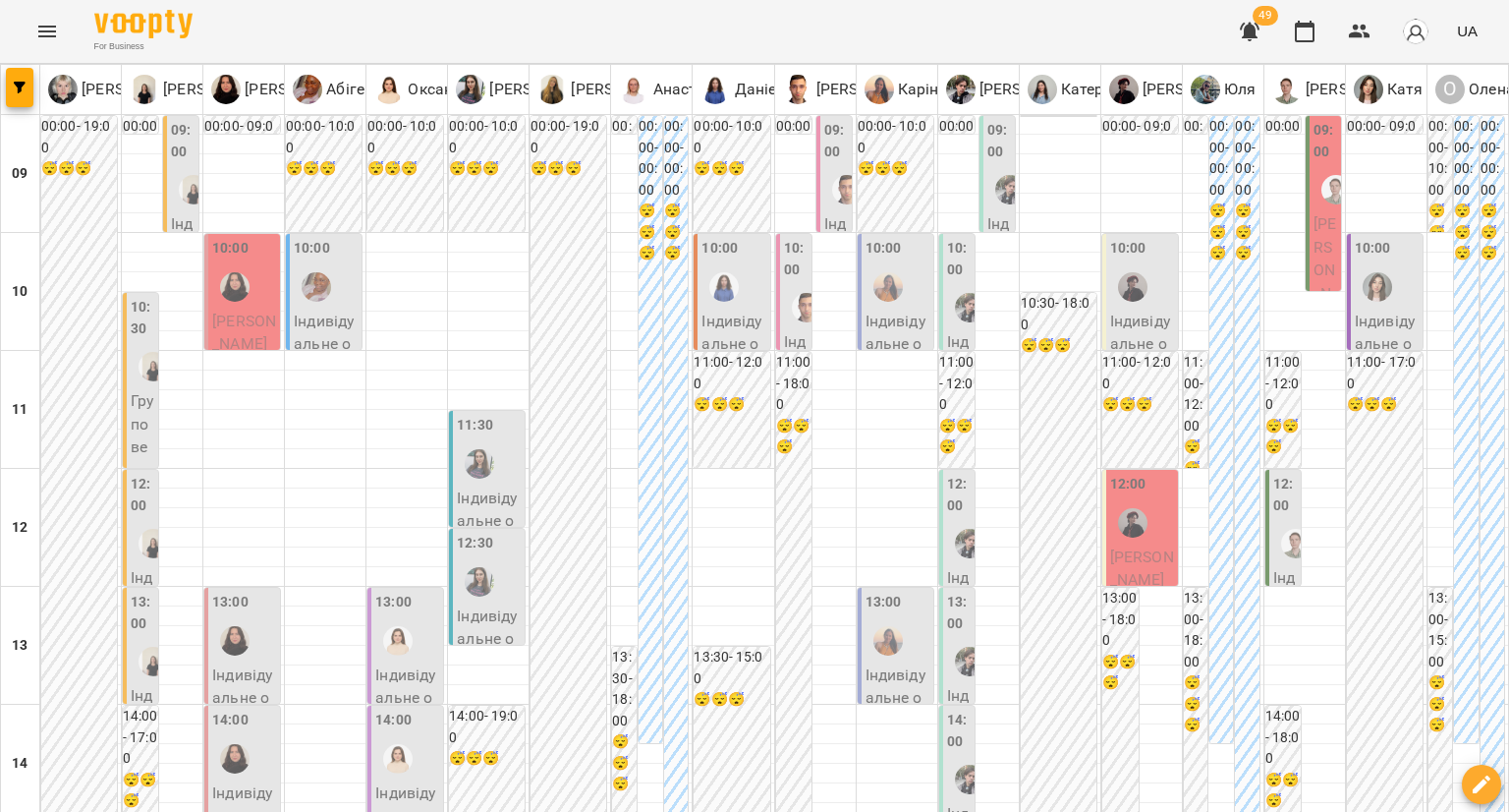
type input "**********"
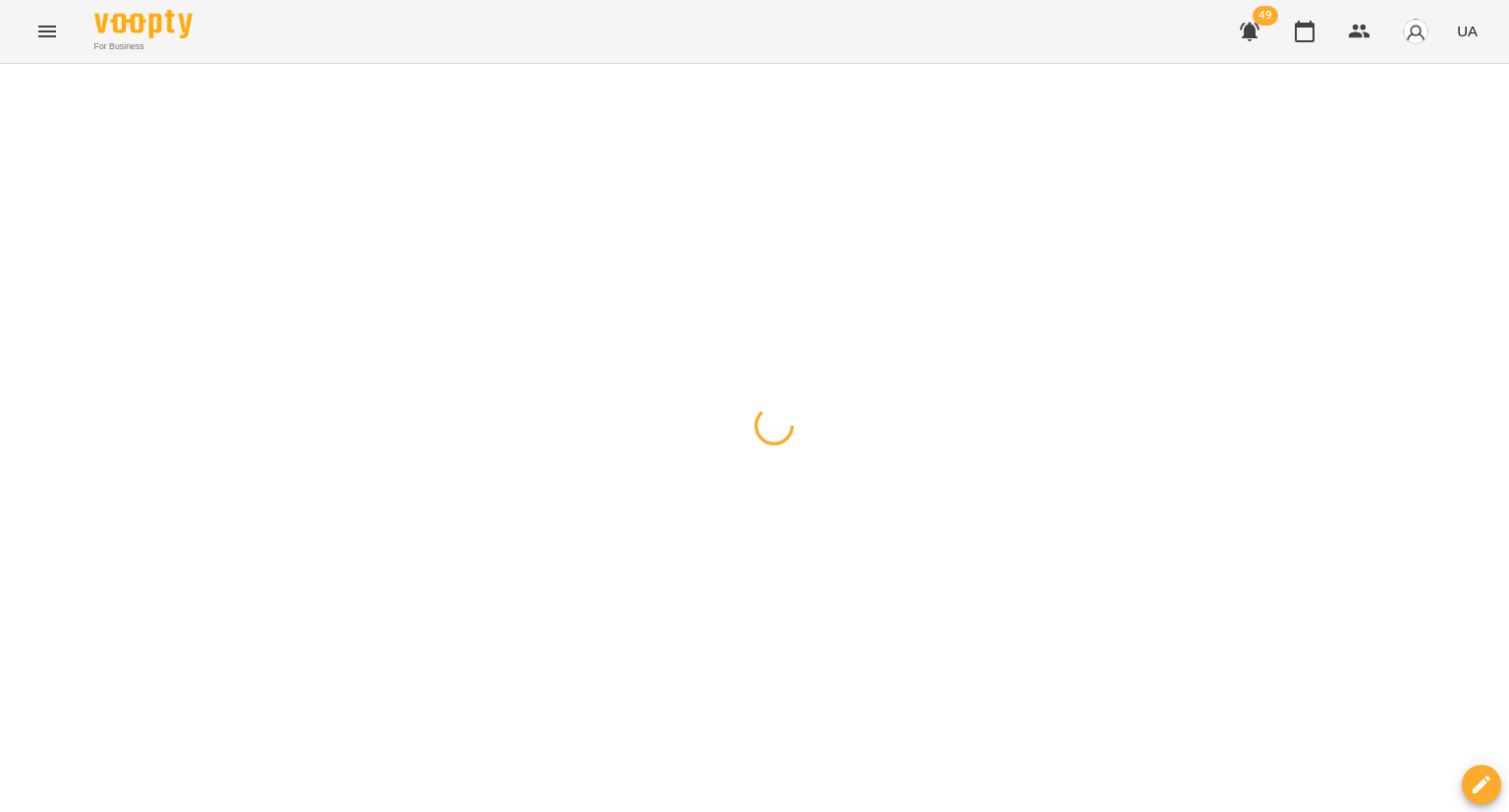
click at [51, 64] on div at bounding box center [754, 64] width 1509 height 0
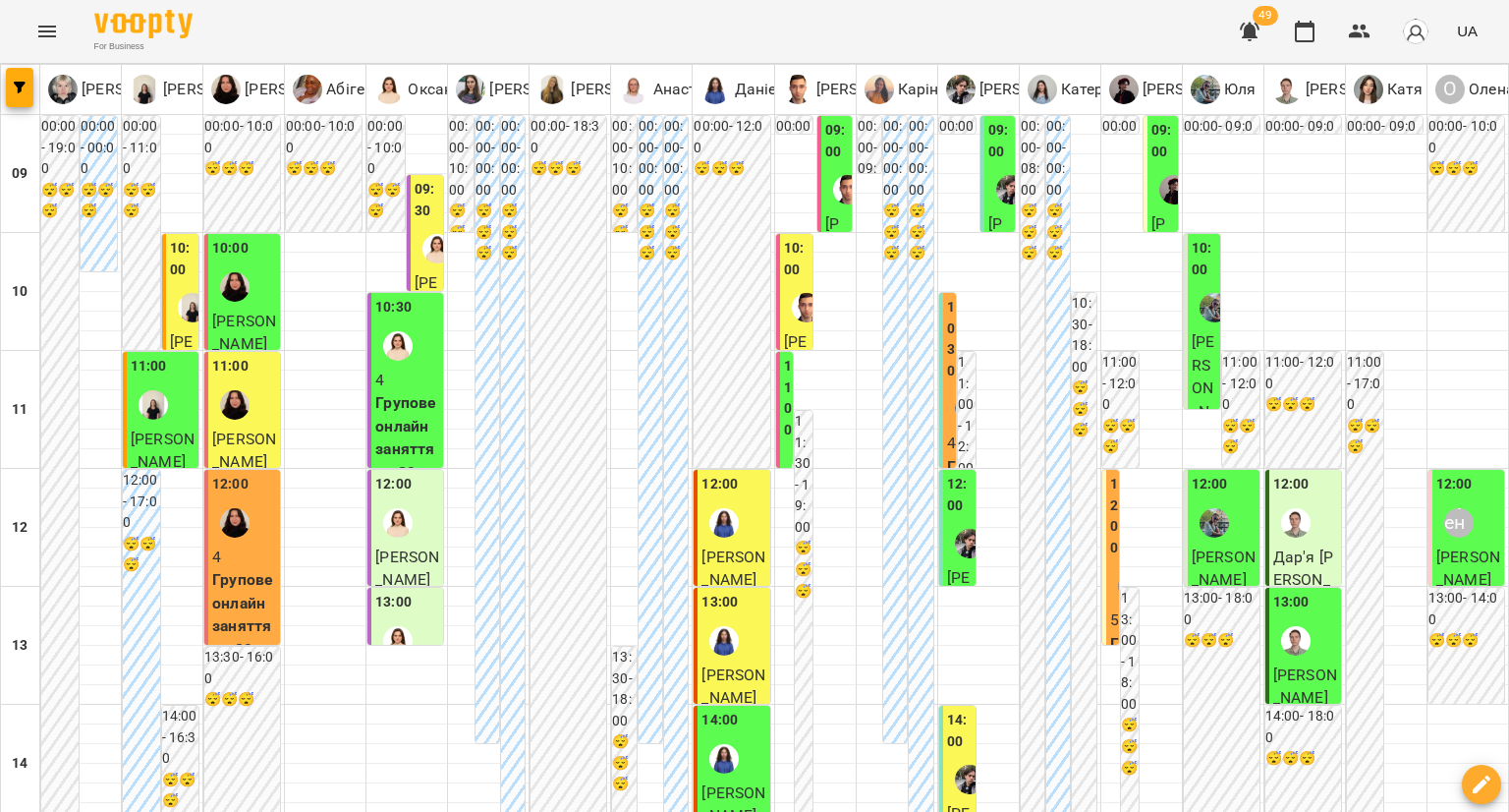
click at [429, 259] on img "Оксана" at bounding box center [438, 248] width 30 height 30
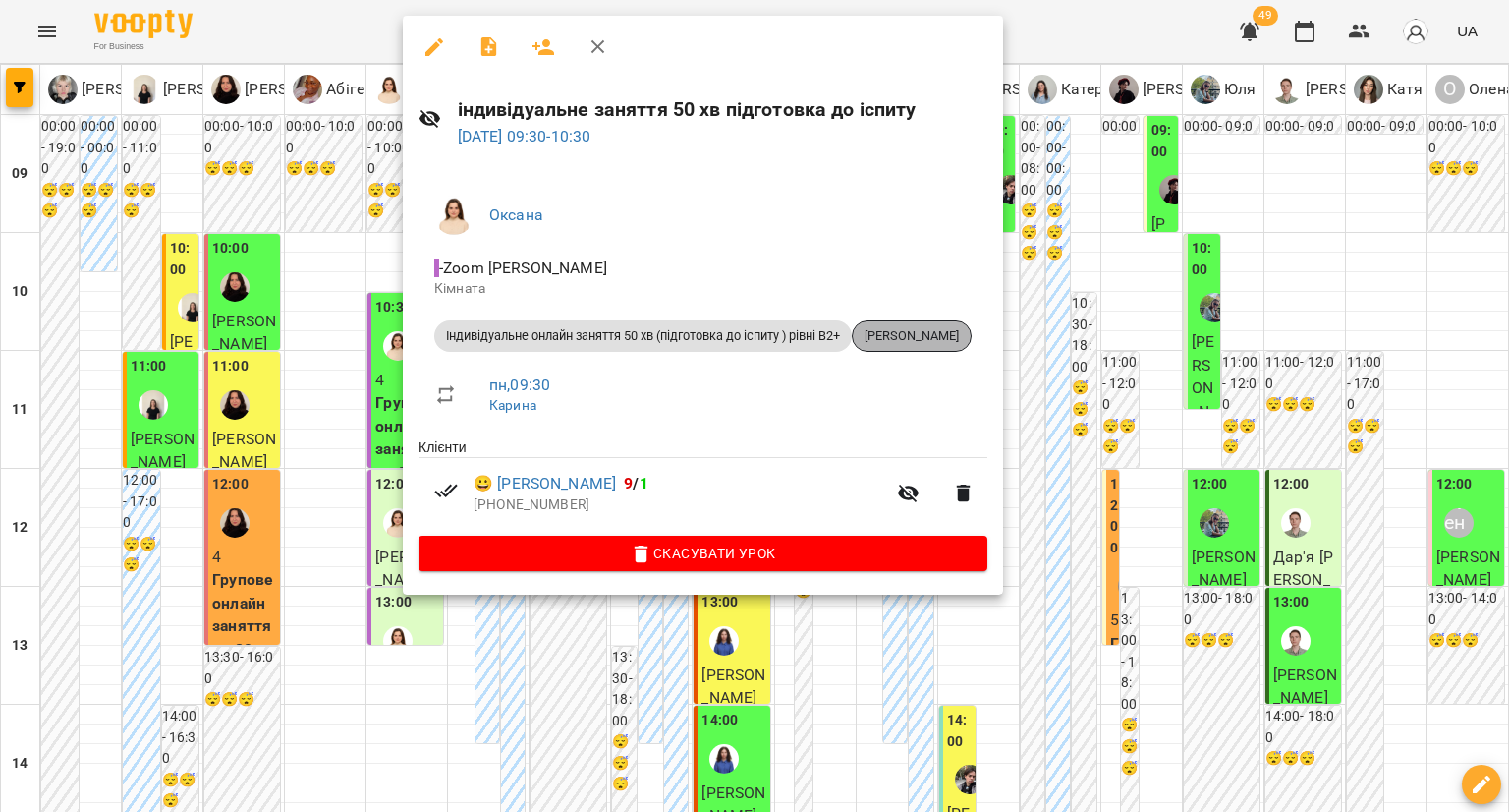
click at [924, 331] on span "[PERSON_NAME]" at bounding box center [912, 336] width 118 height 18
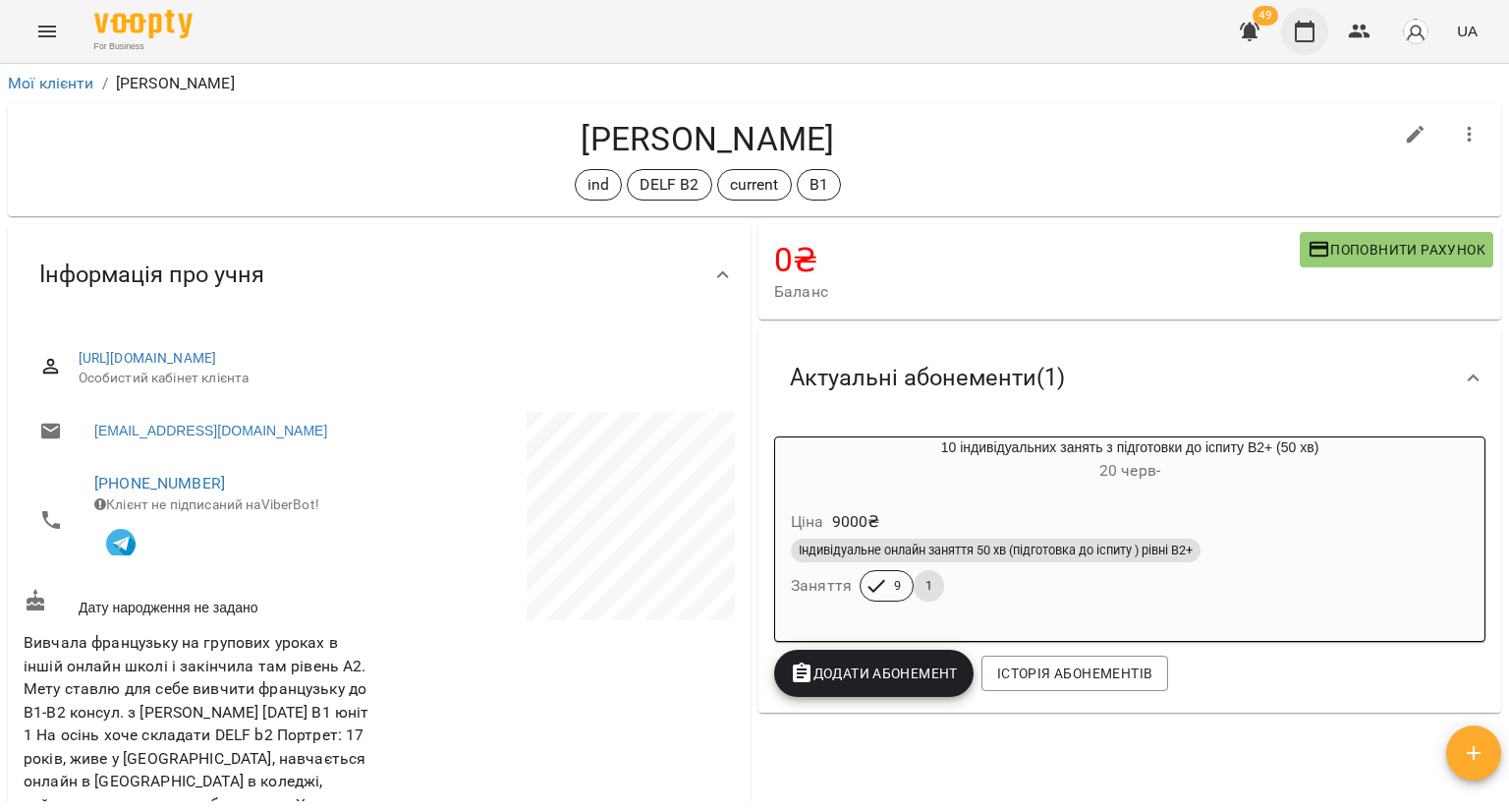
click at [1299, 21] on icon "button" at bounding box center [1305, 32] width 24 height 24
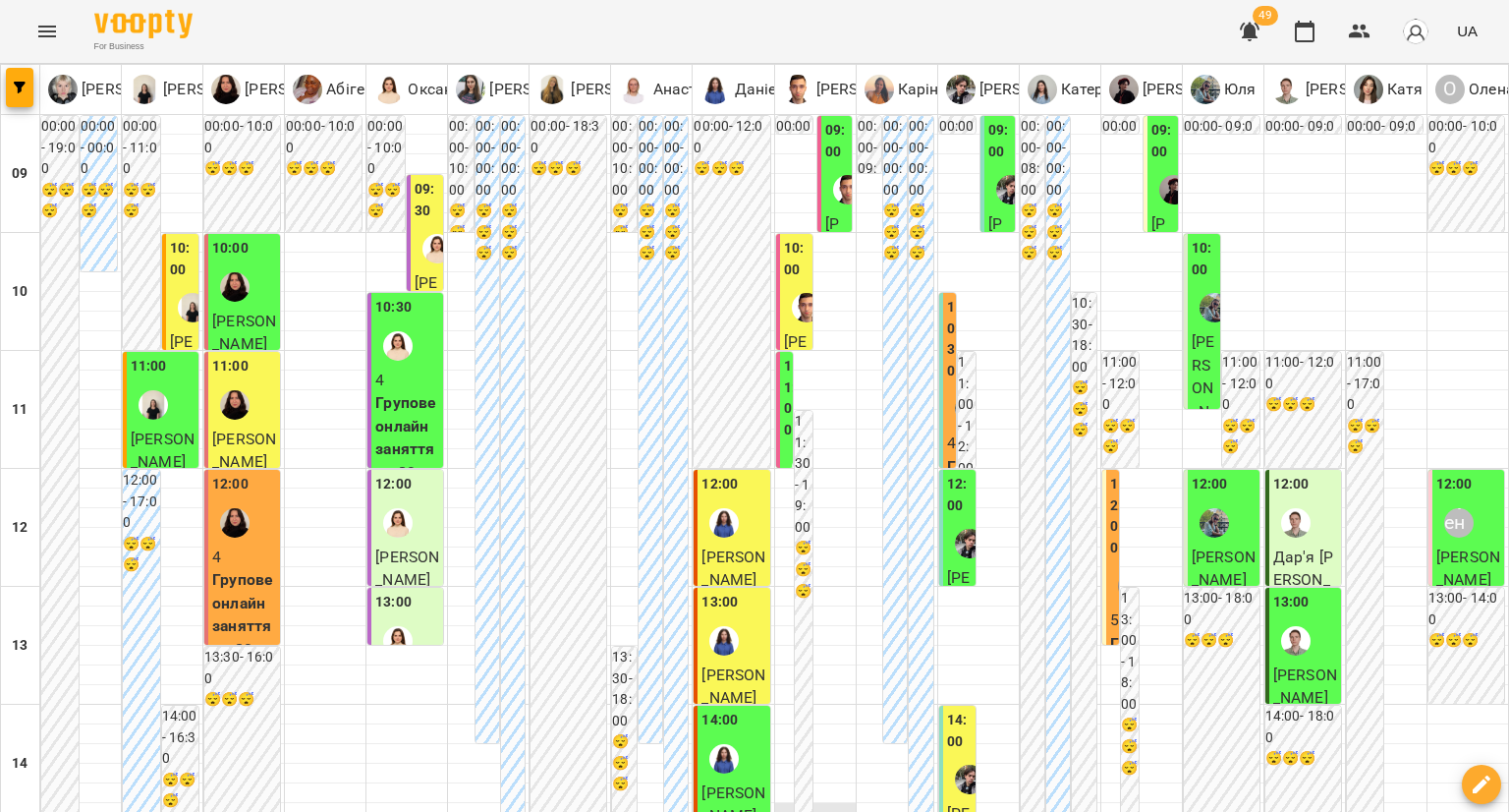
scroll to position [589, 0]
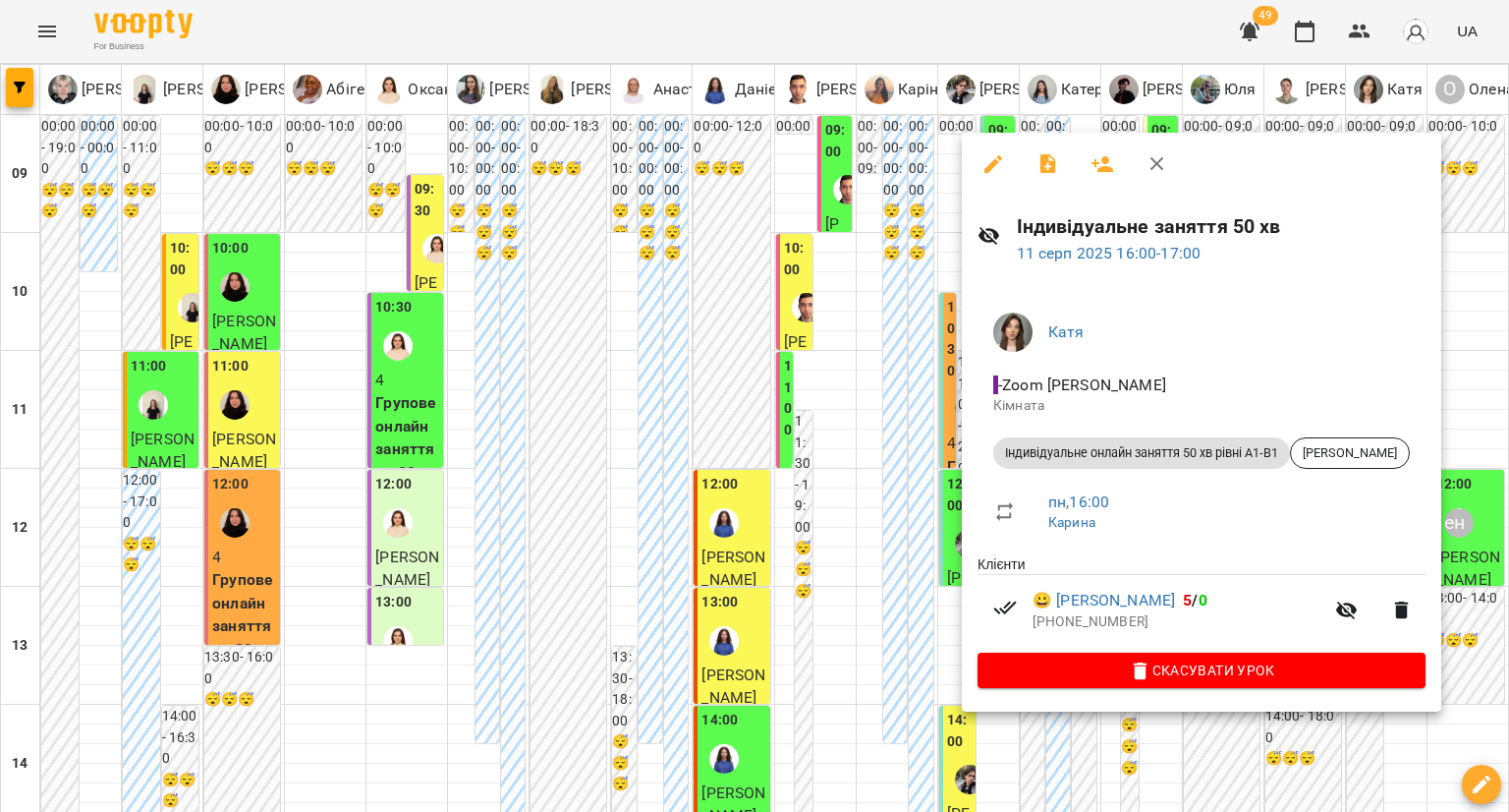
click at [920, 476] on div at bounding box center [754, 406] width 1509 height 812
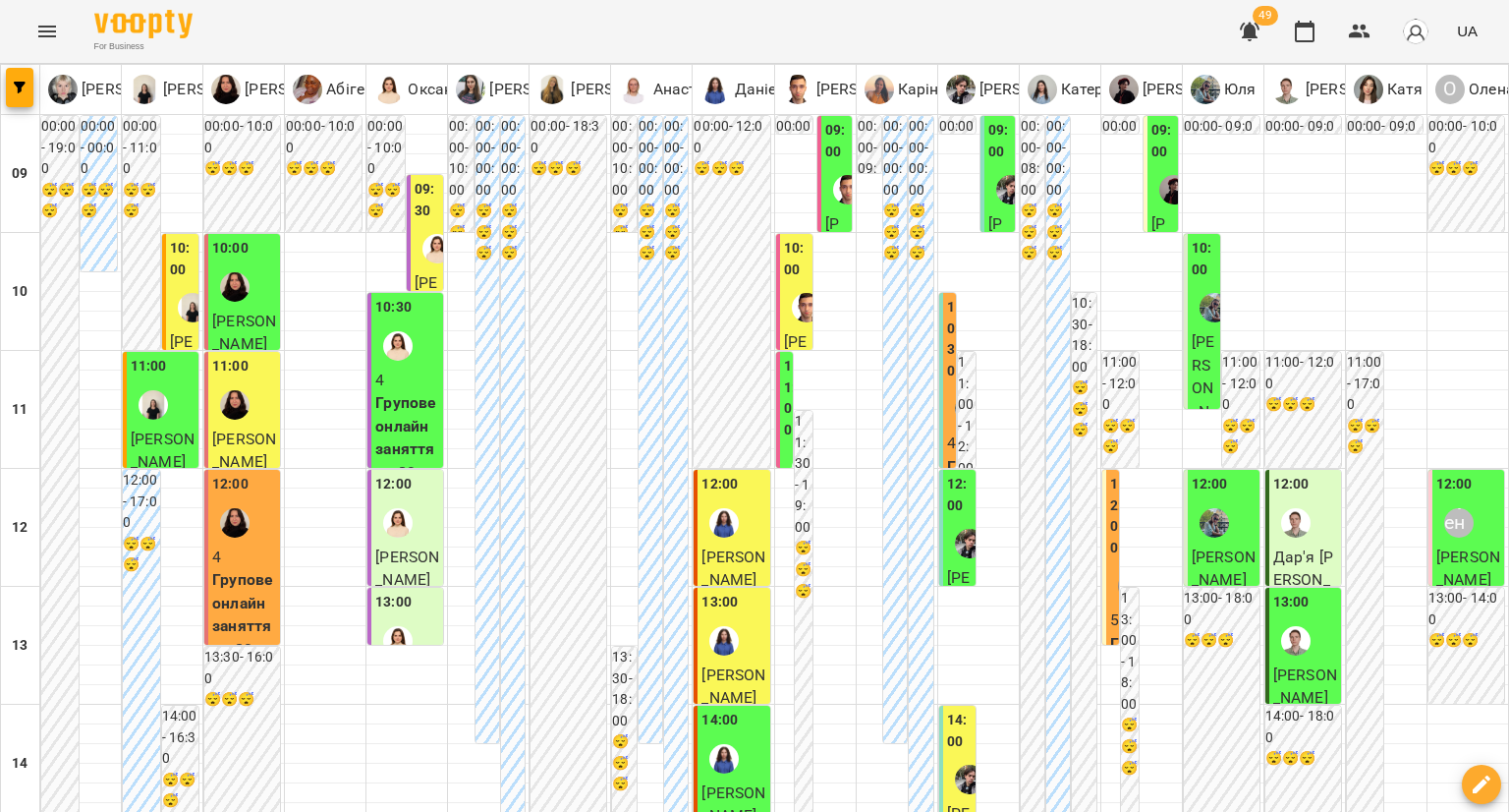
scroll to position [1081, 0]
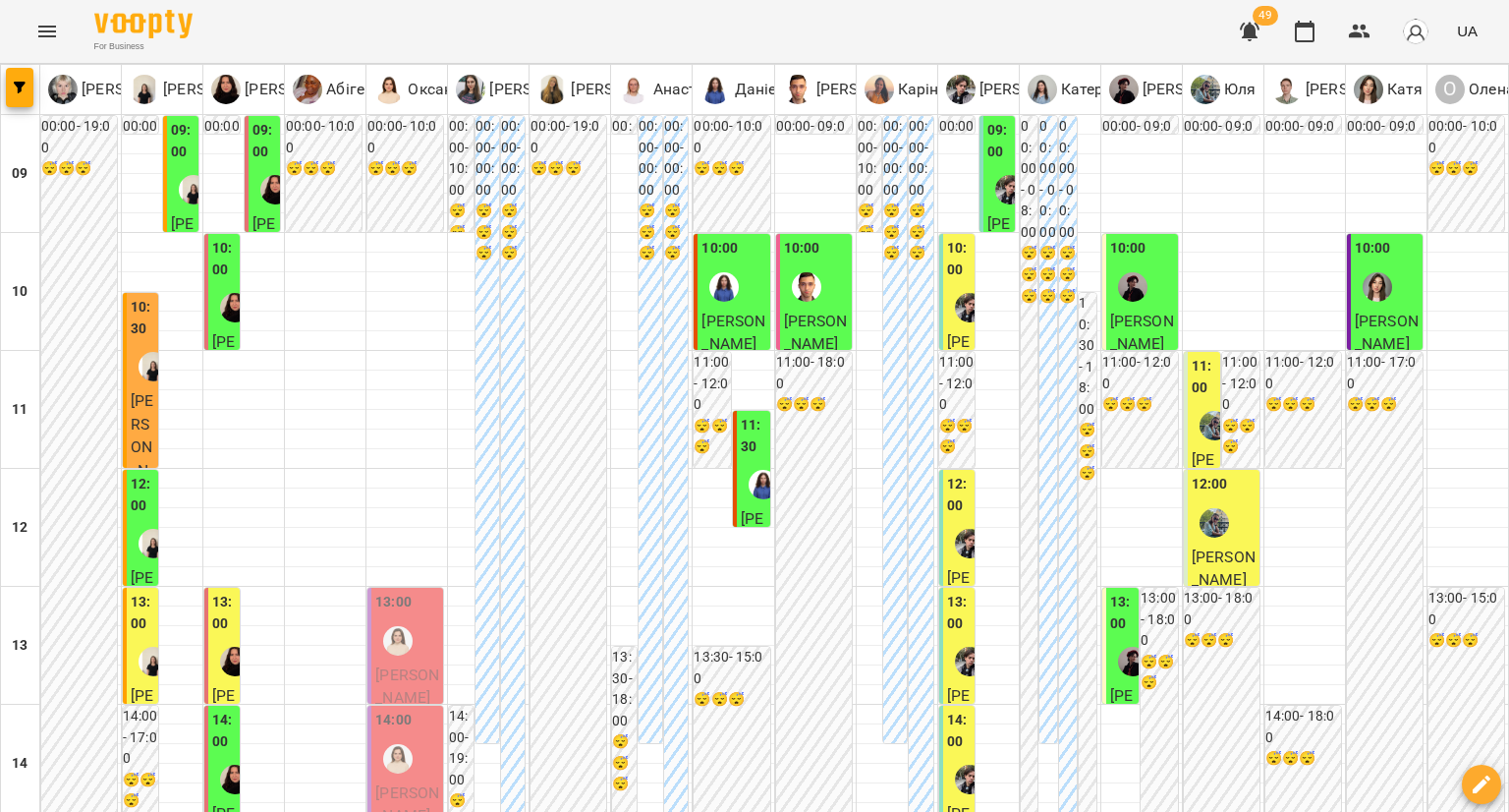
scroll to position [295, 0]
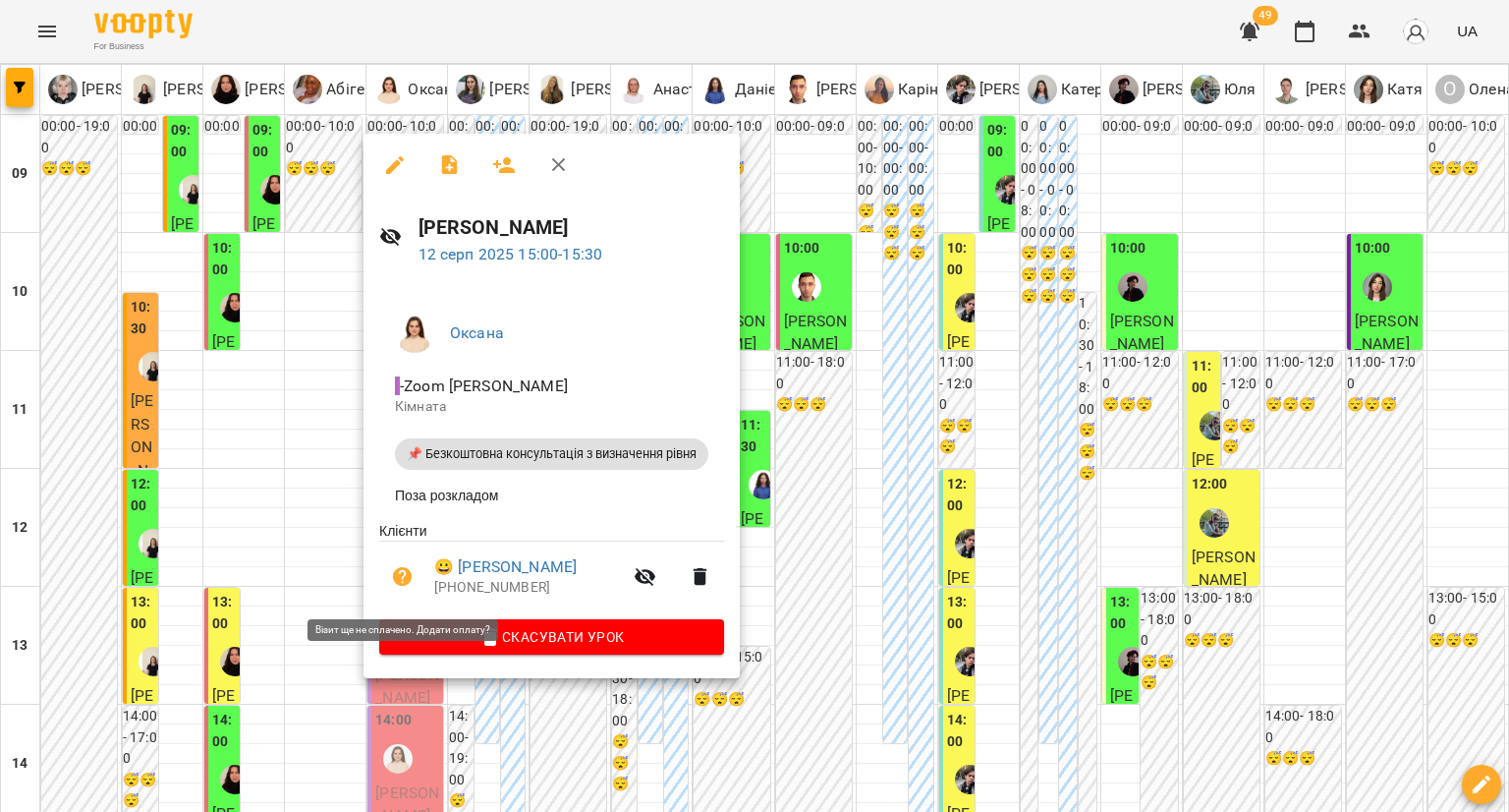
click at [398, 575] on icon "button" at bounding box center [403, 576] width 20 height 20
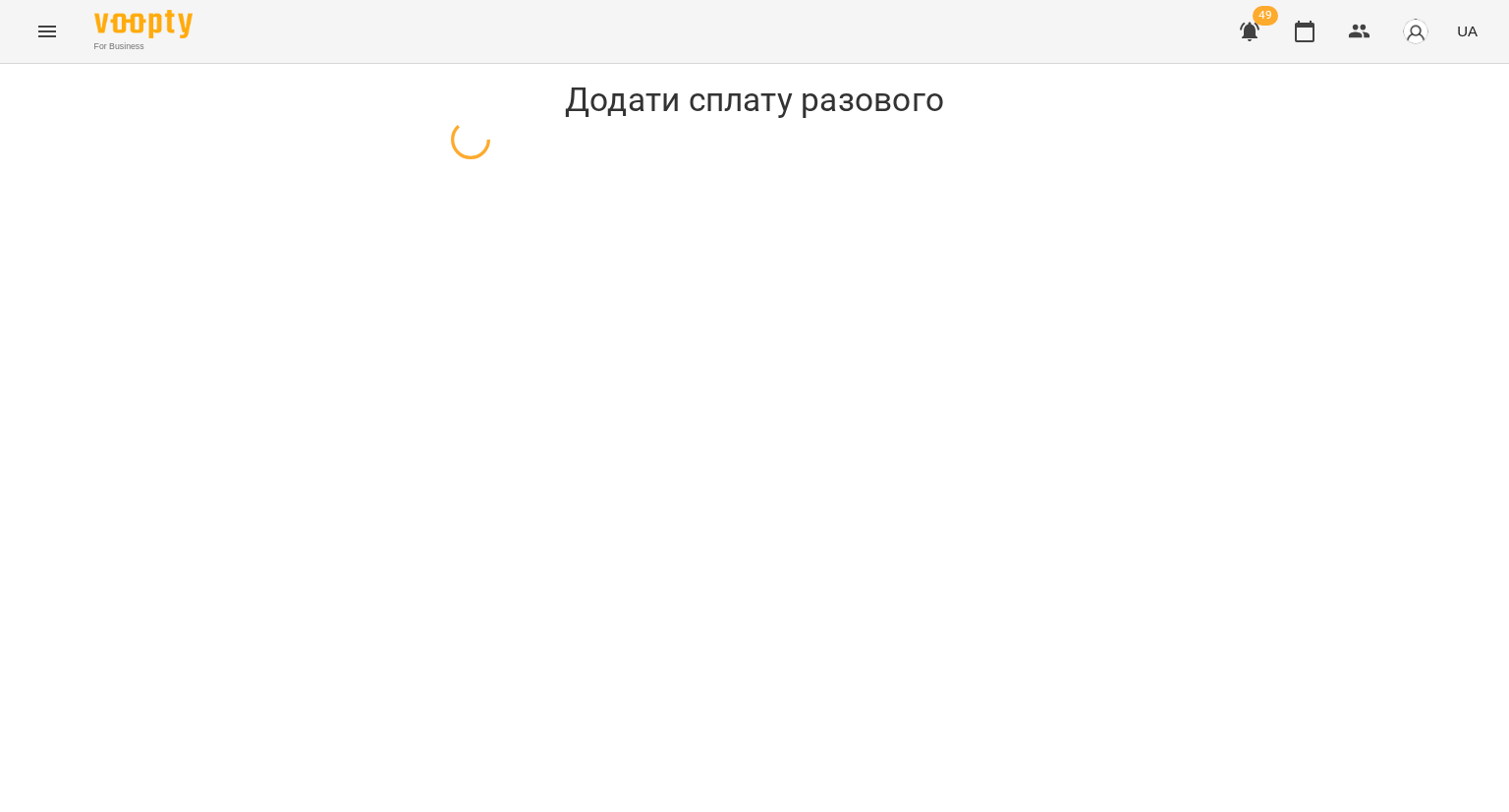
select select "**********"
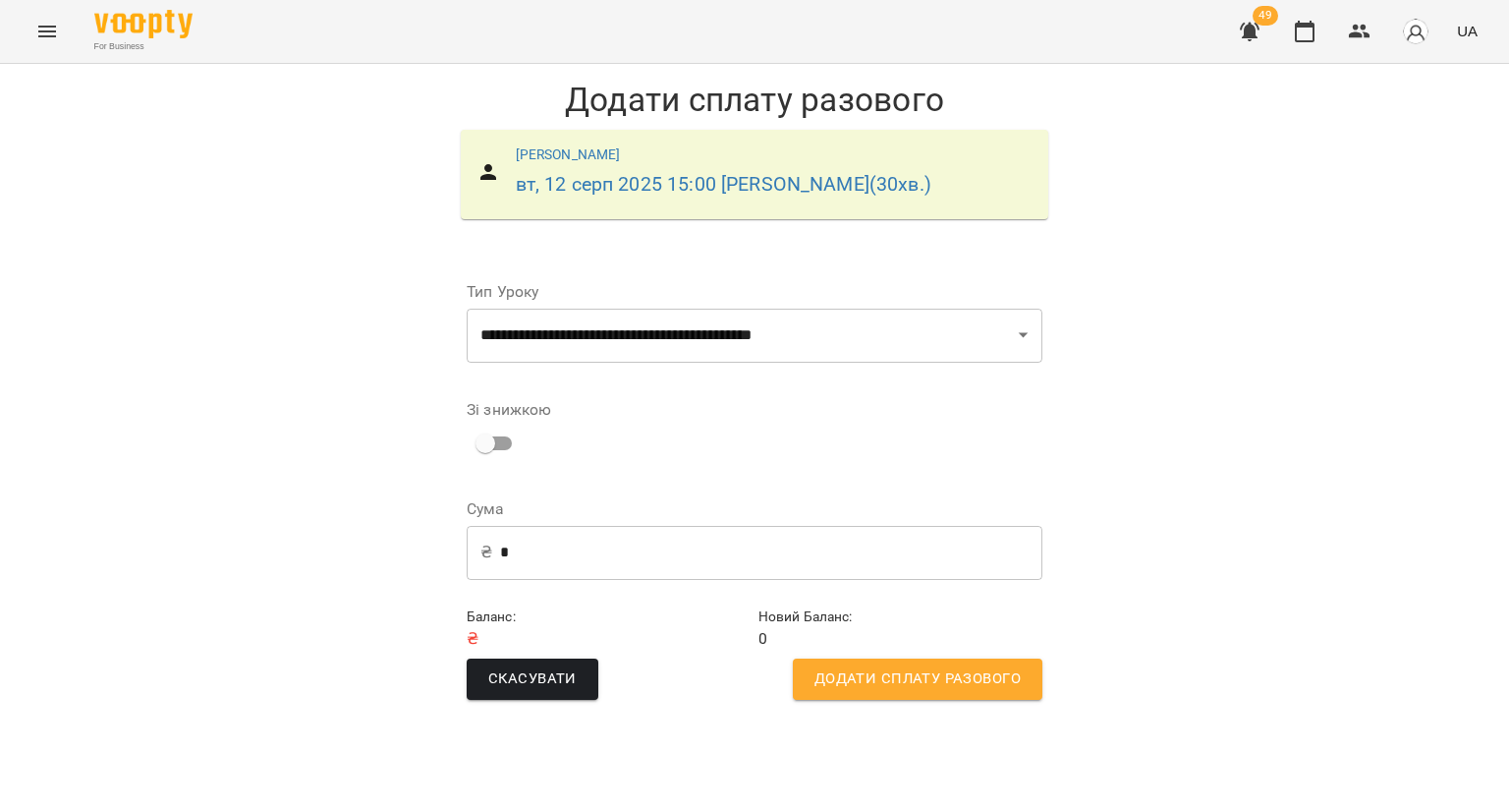
click at [941, 676] on span "Додати сплату разового" at bounding box center [918, 679] width 206 height 26
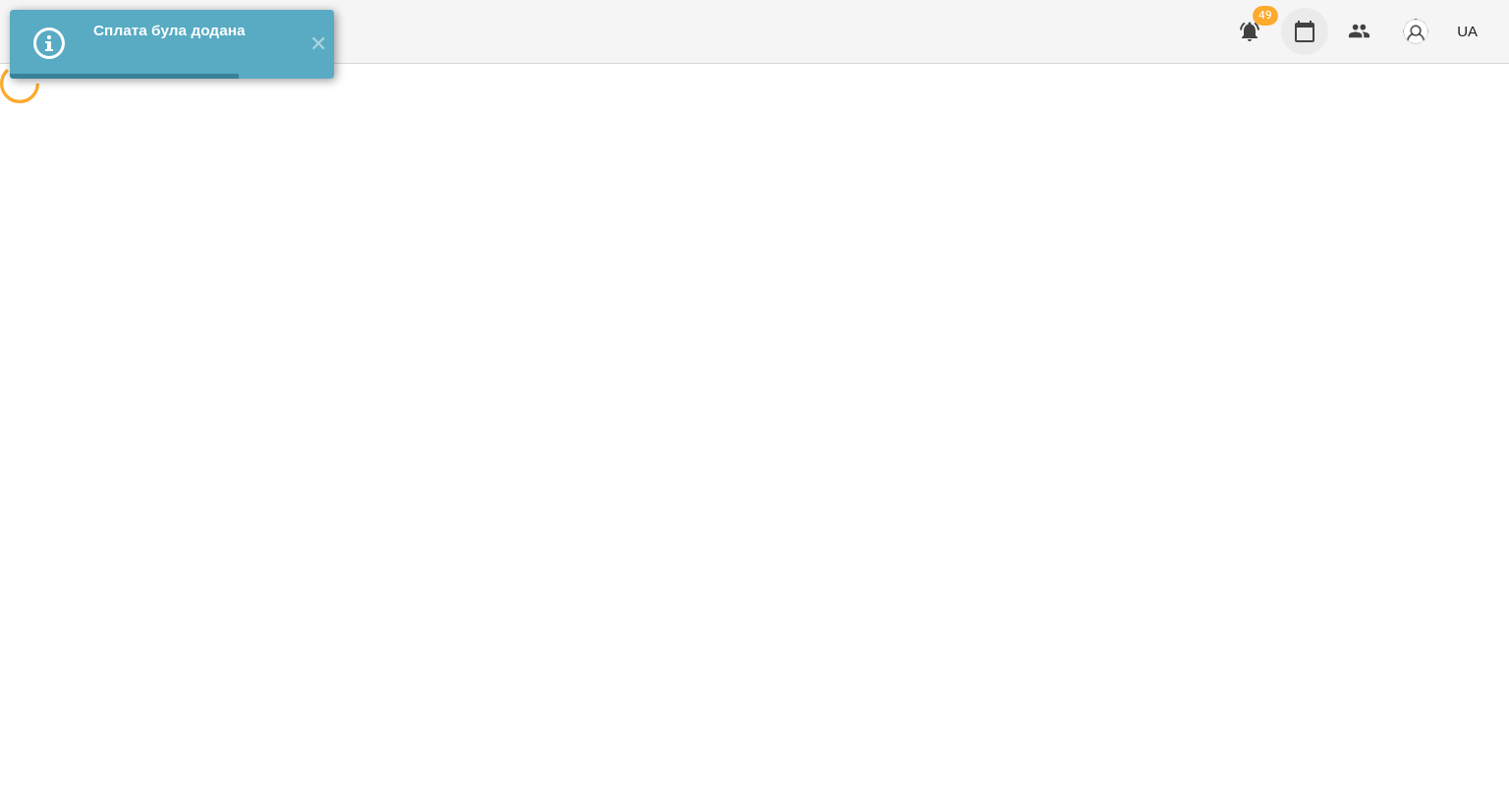
click at [1312, 32] on icon "button" at bounding box center [1305, 32] width 24 height 24
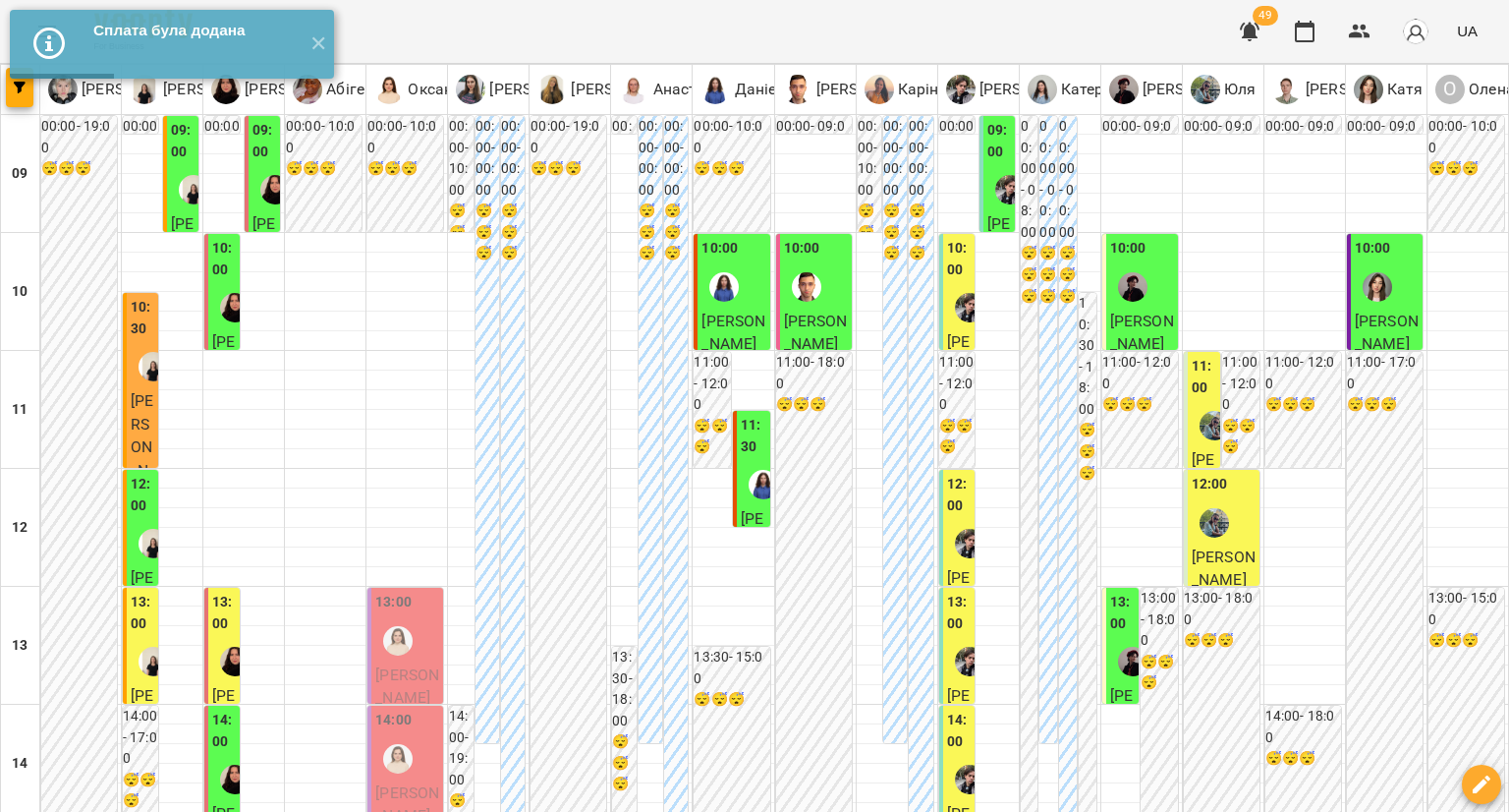
scroll to position [393, 0]
click at [385, 665] on span "[PERSON_NAME]" at bounding box center [407, 686] width 64 height 42
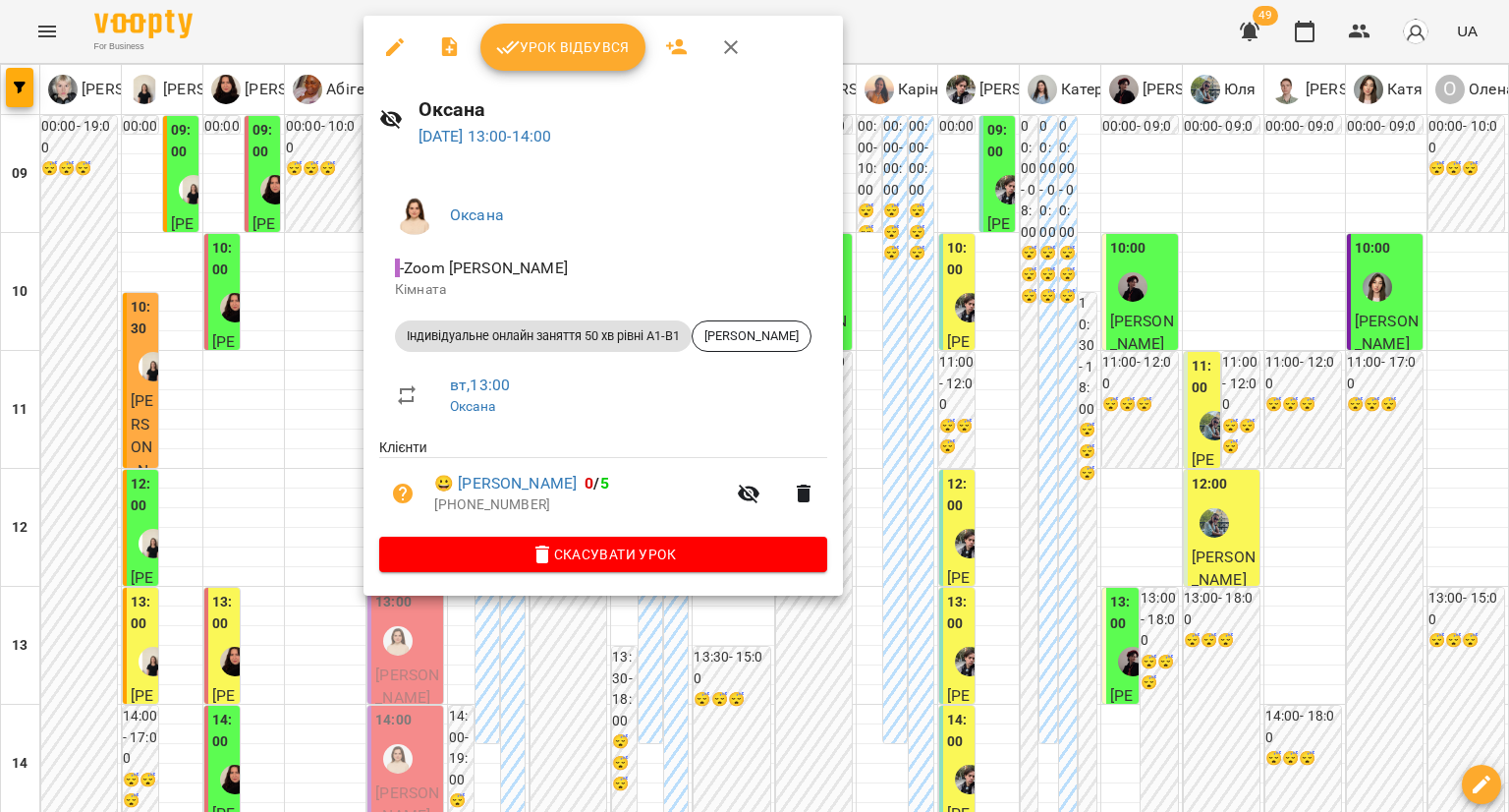
click at [558, 69] on button "Урок відбувся" at bounding box center [563, 47] width 165 height 47
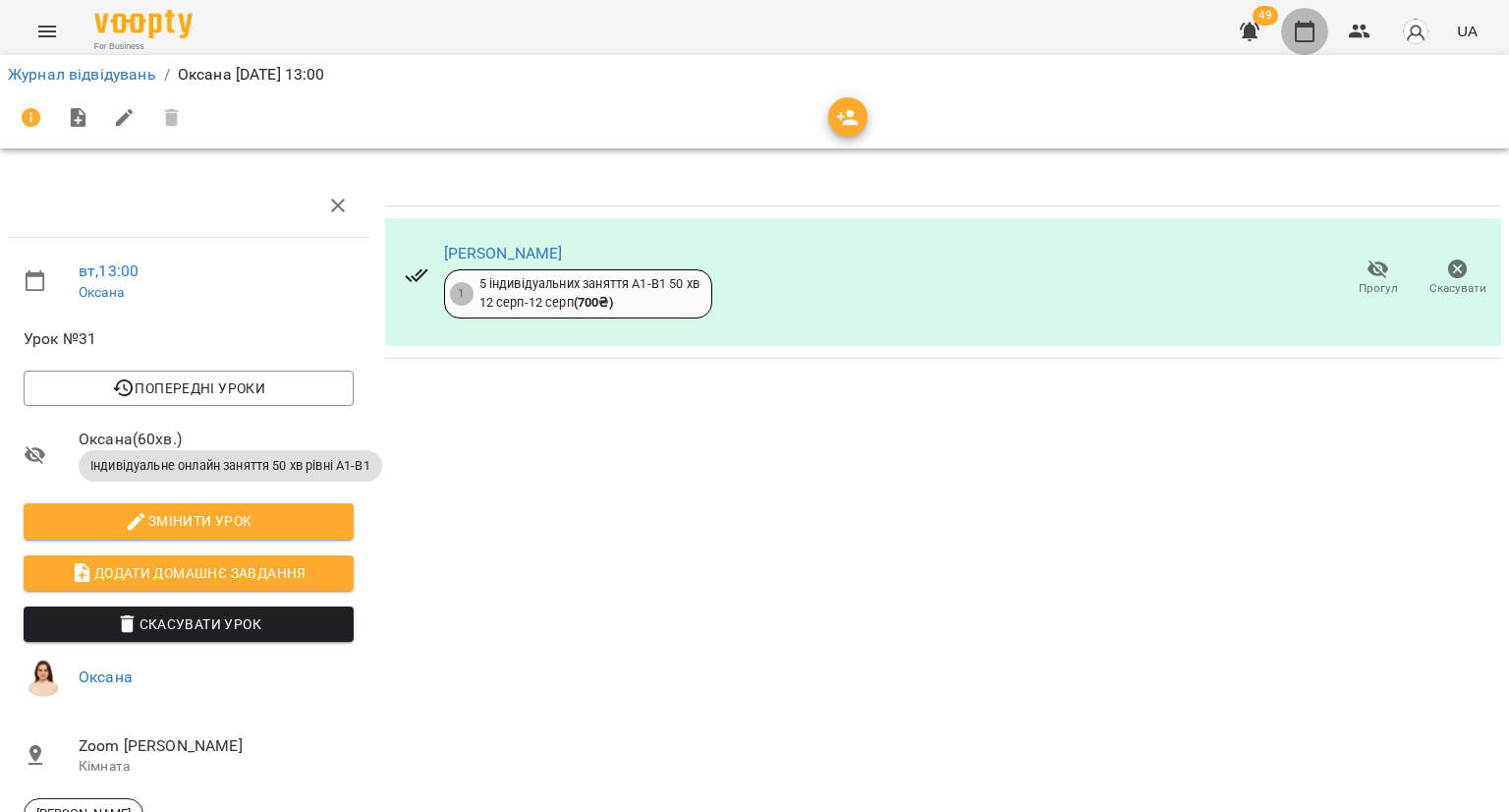
click at [1293, 29] on icon "button" at bounding box center [1305, 32] width 24 height 24
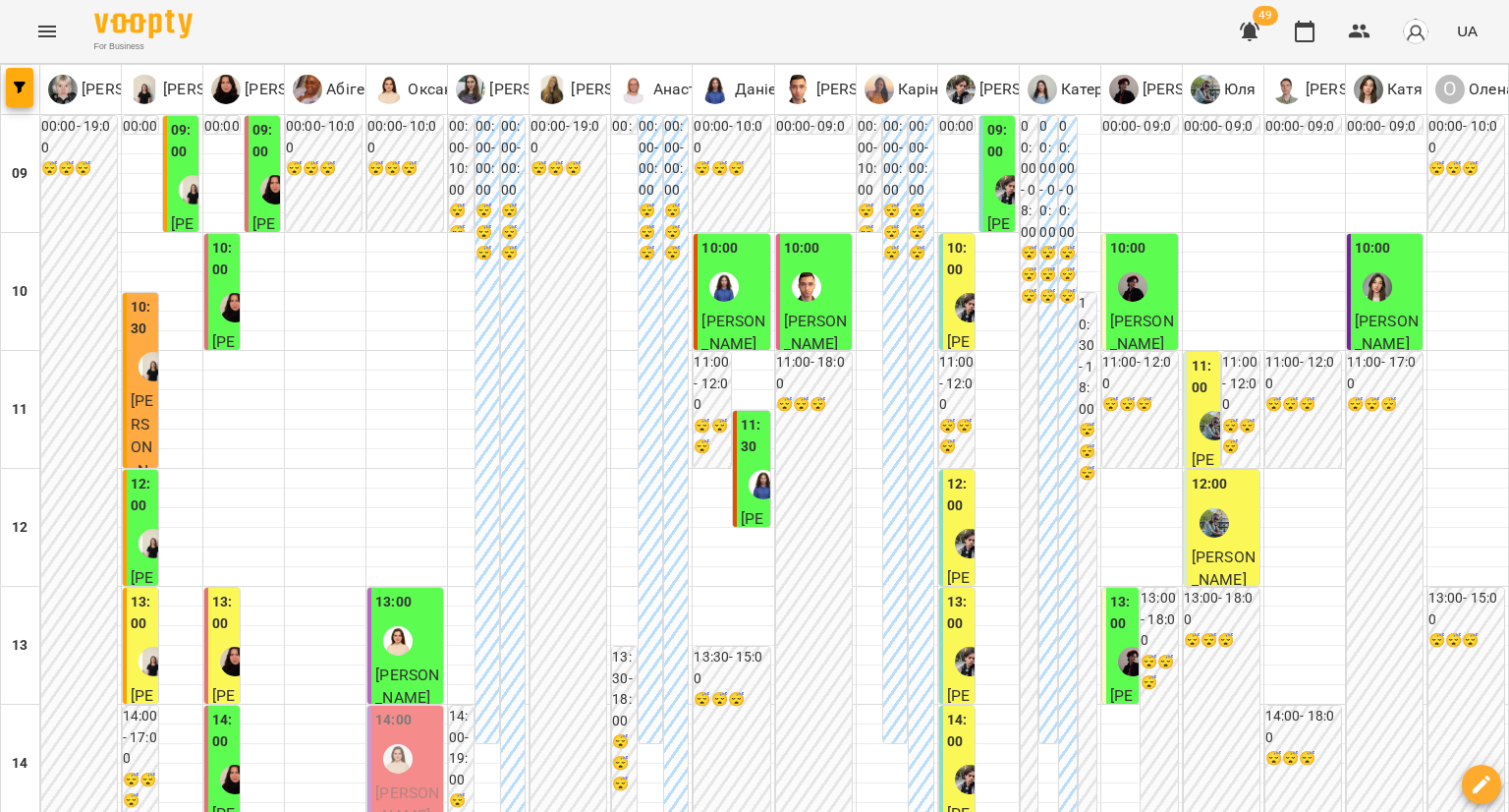
scroll to position [393, 0]
click at [391, 744] on img "Оксана" at bounding box center [398, 759] width 30 height 30
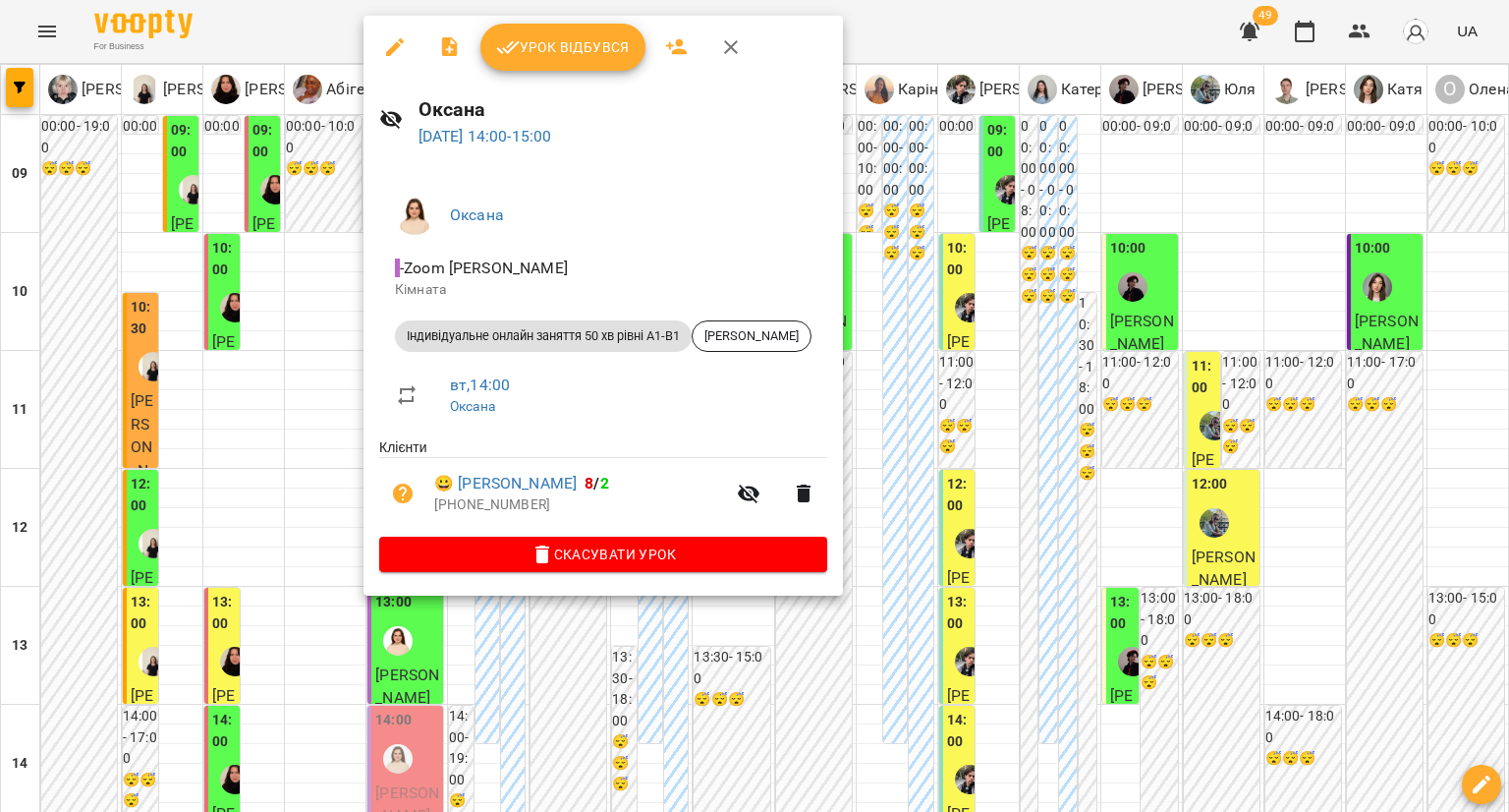
click at [580, 44] on span "Урок відбувся" at bounding box center [563, 47] width 134 height 24
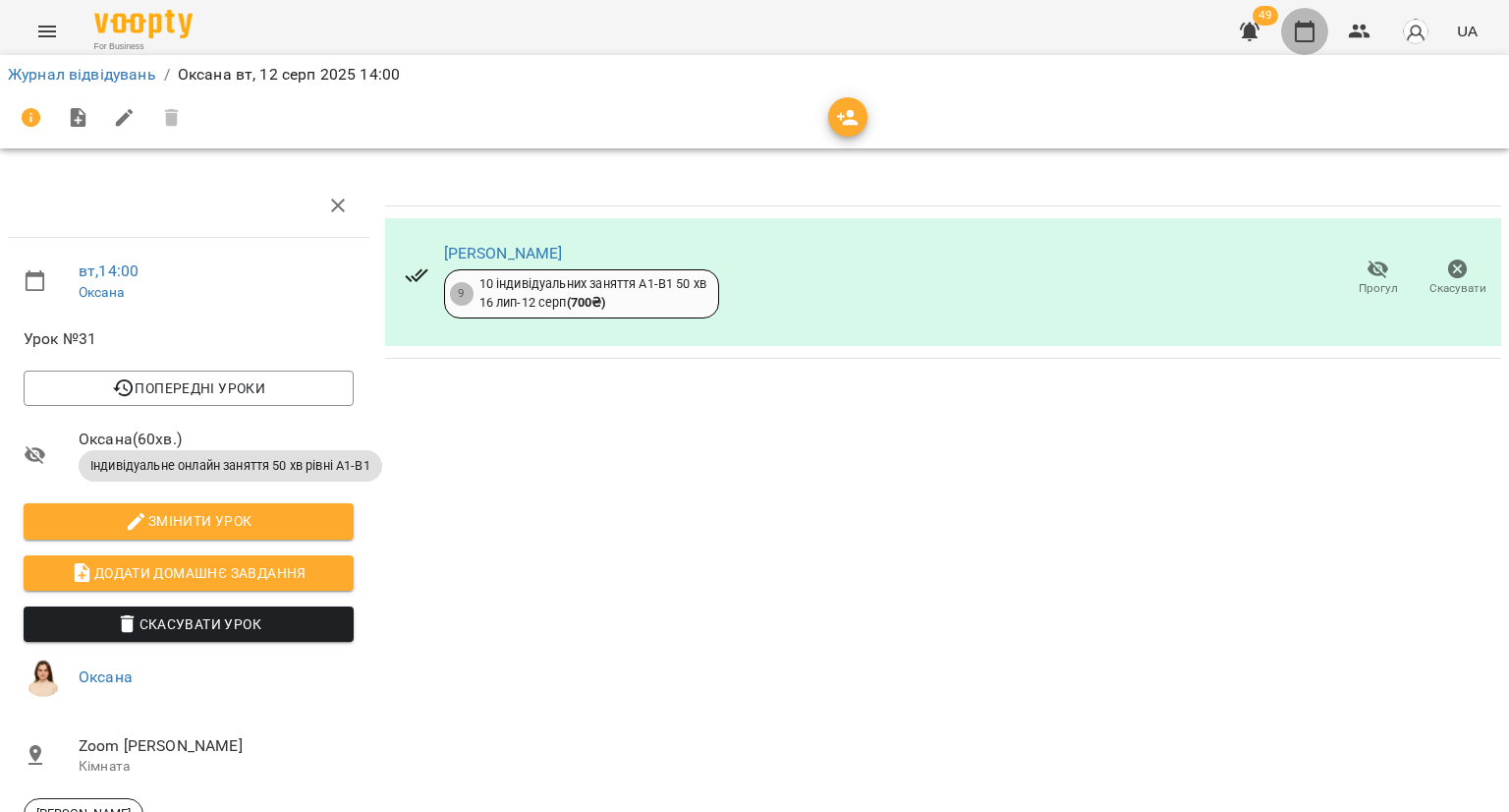
click at [1300, 33] on icon "button" at bounding box center [1305, 32] width 24 height 24
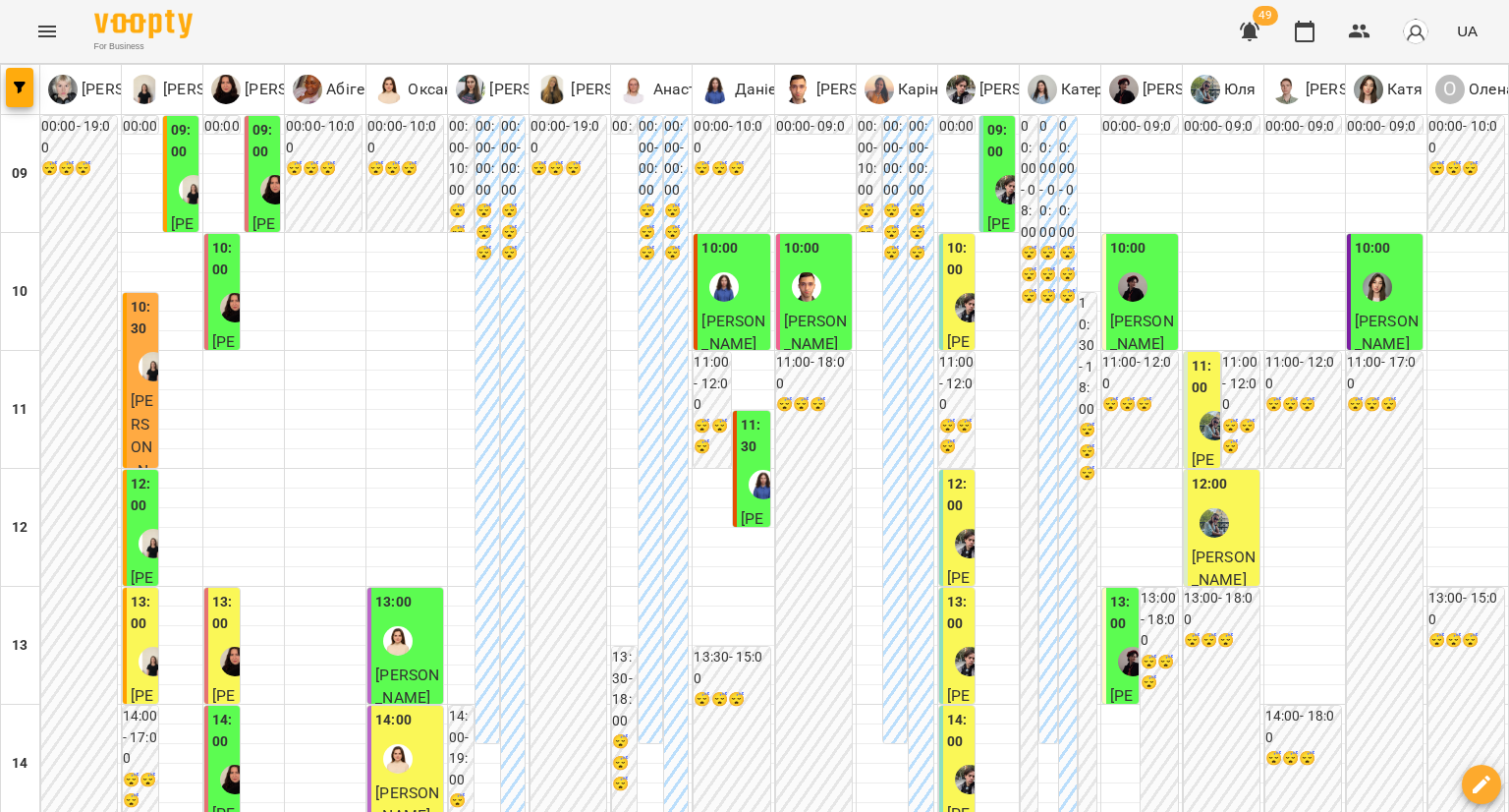
scroll to position [295, 0]
click at [401, 736] on div at bounding box center [398, 759] width 45 height 45
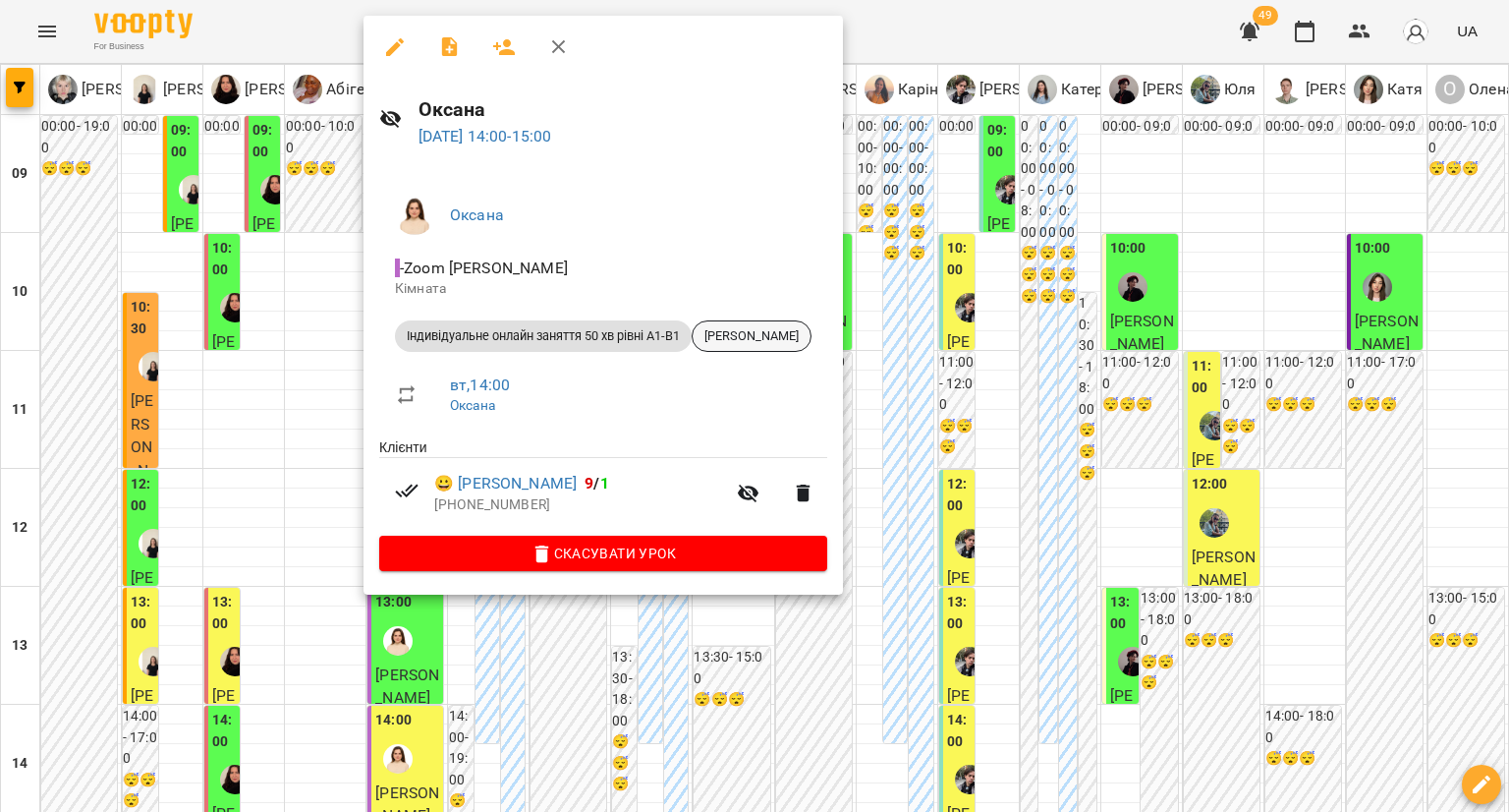
click at [753, 339] on span "[PERSON_NAME]" at bounding box center [752, 336] width 118 height 18
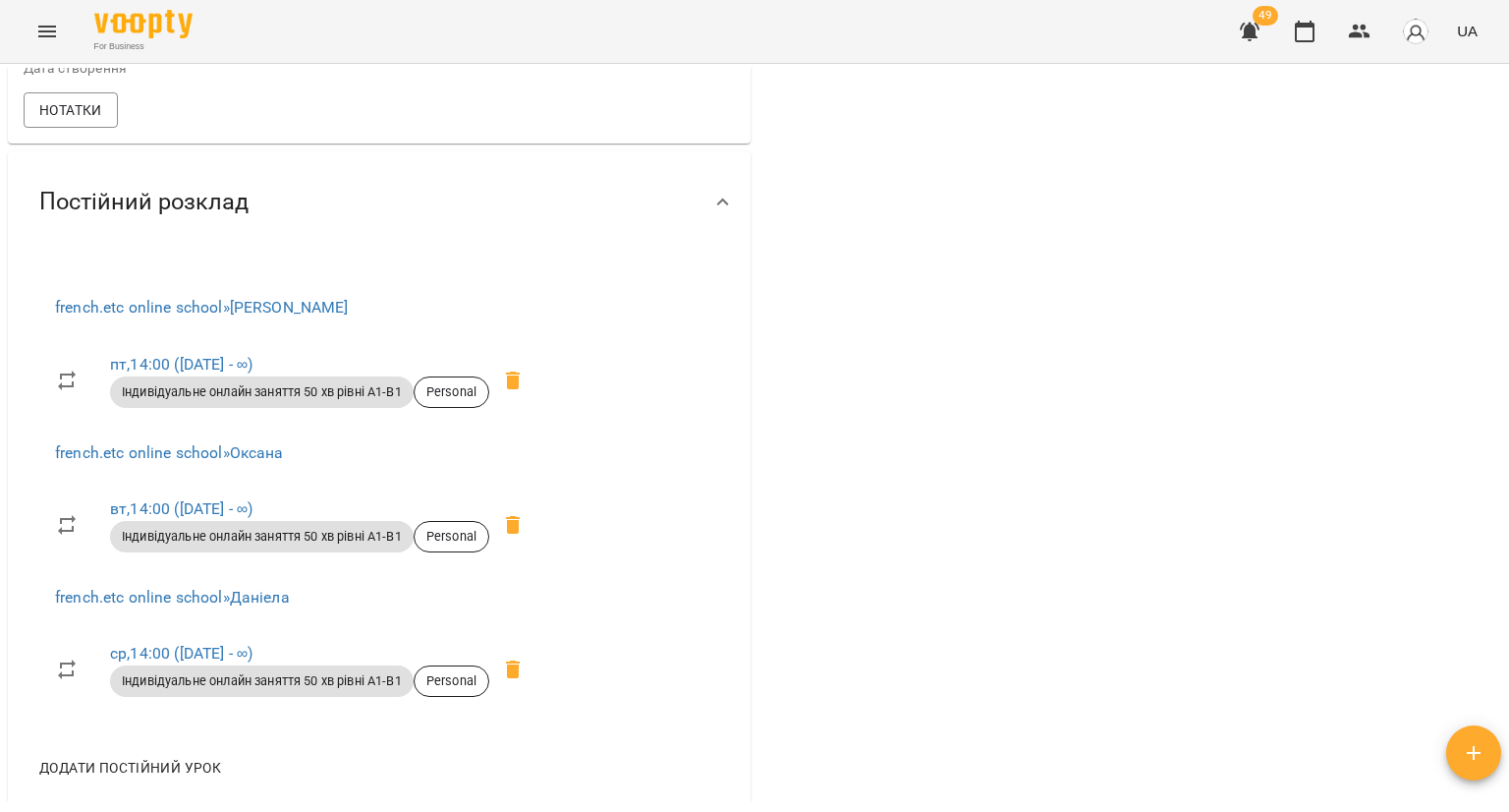
scroll to position [1376, 0]
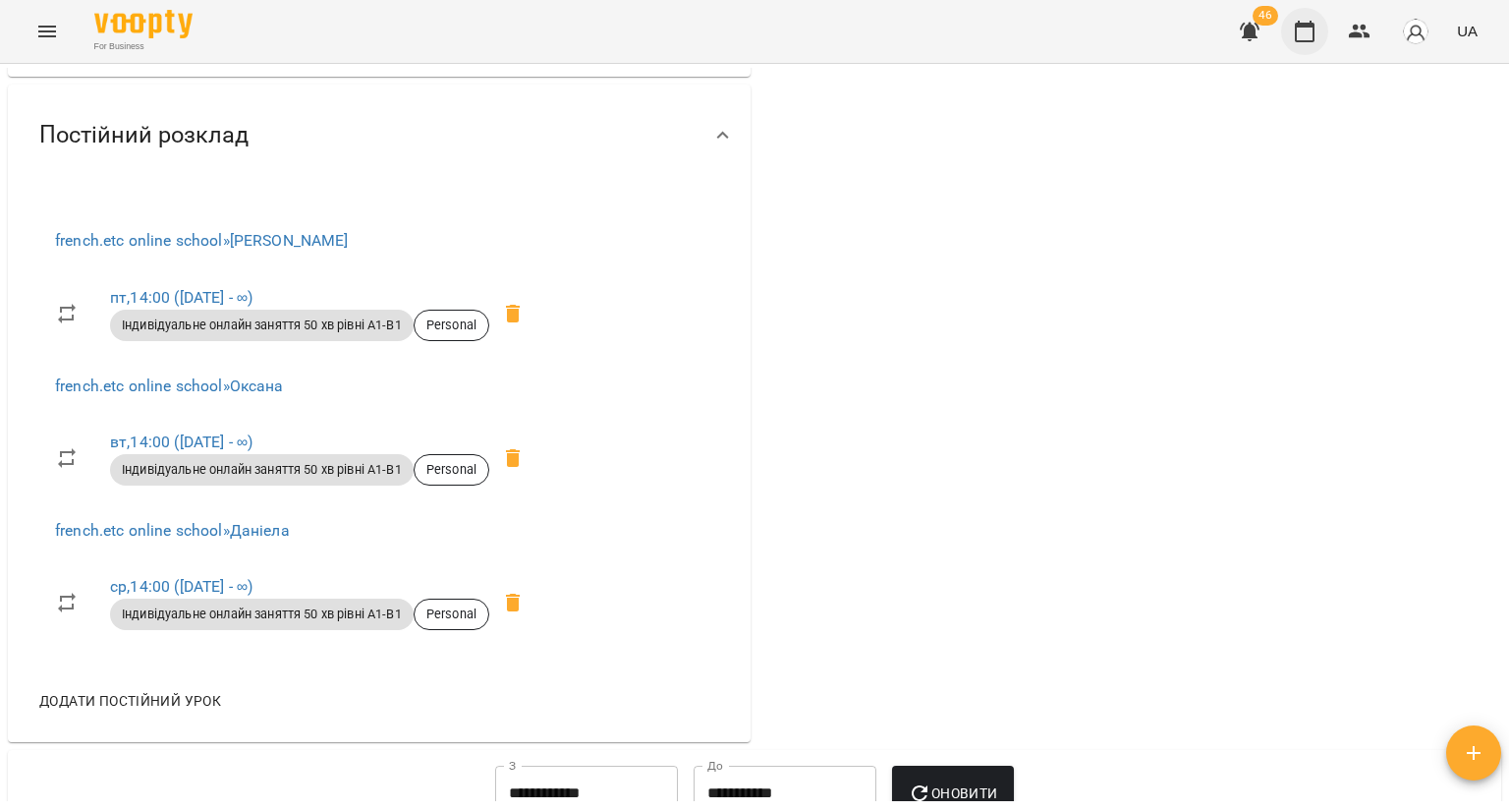
click at [1302, 38] on icon "button" at bounding box center [1305, 32] width 24 height 24
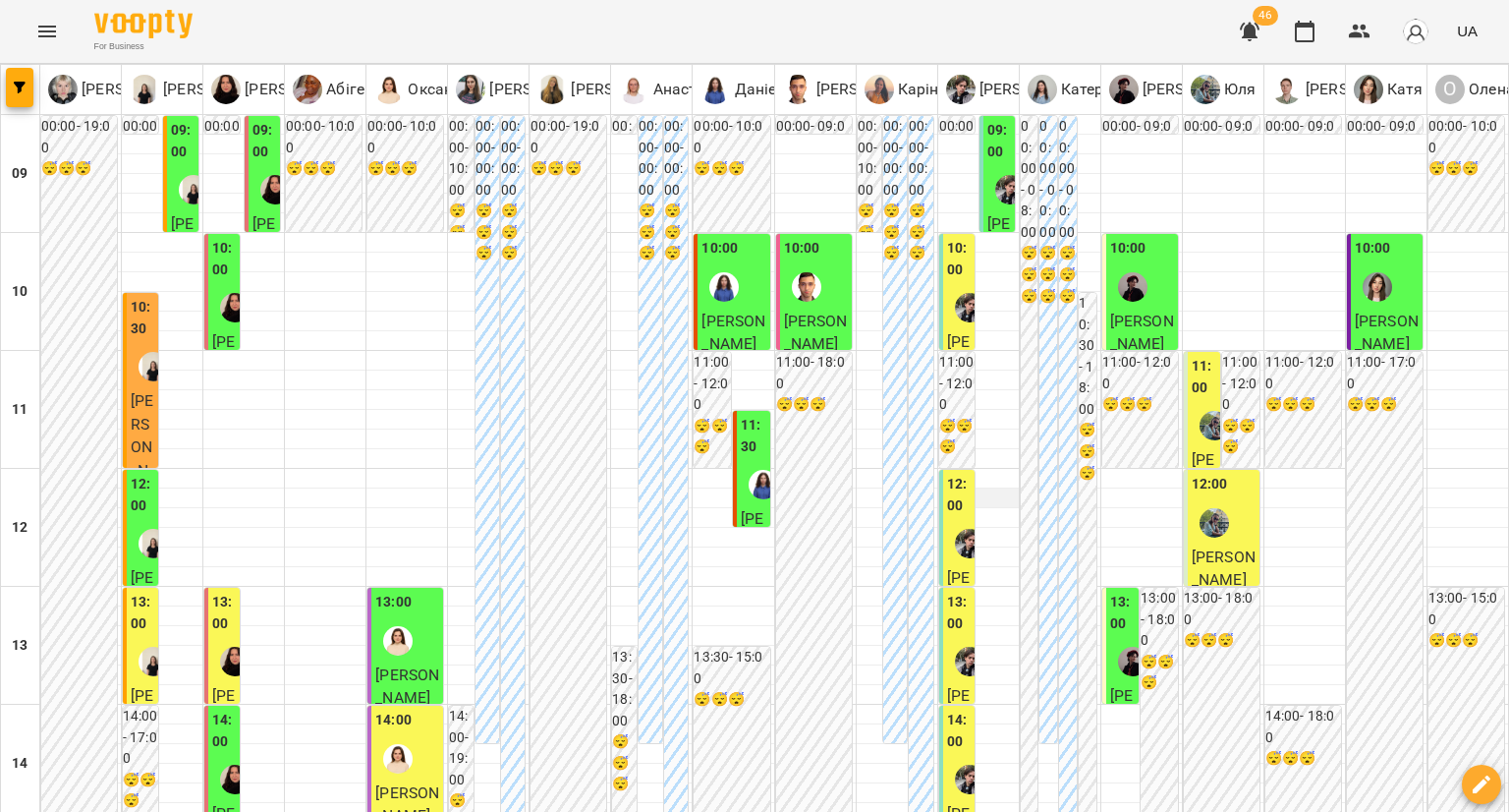
scroll to position [99, 0]
click at [1200, 508] on img "Юля" at bounding box center [1214, 522] width 30 height 30
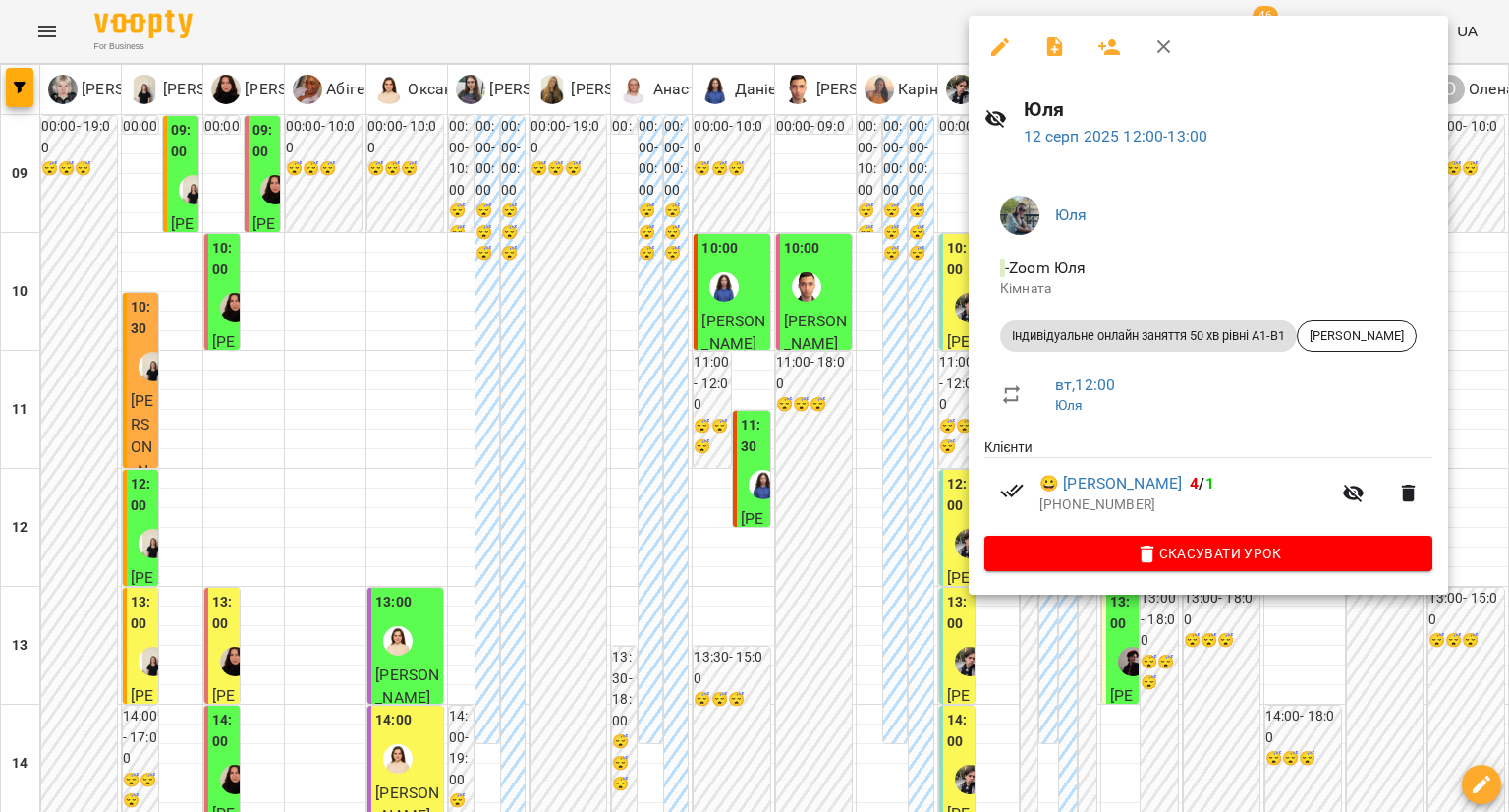
click at [928, 445] on div at bounding box center [754, 406] width 1509 height 812
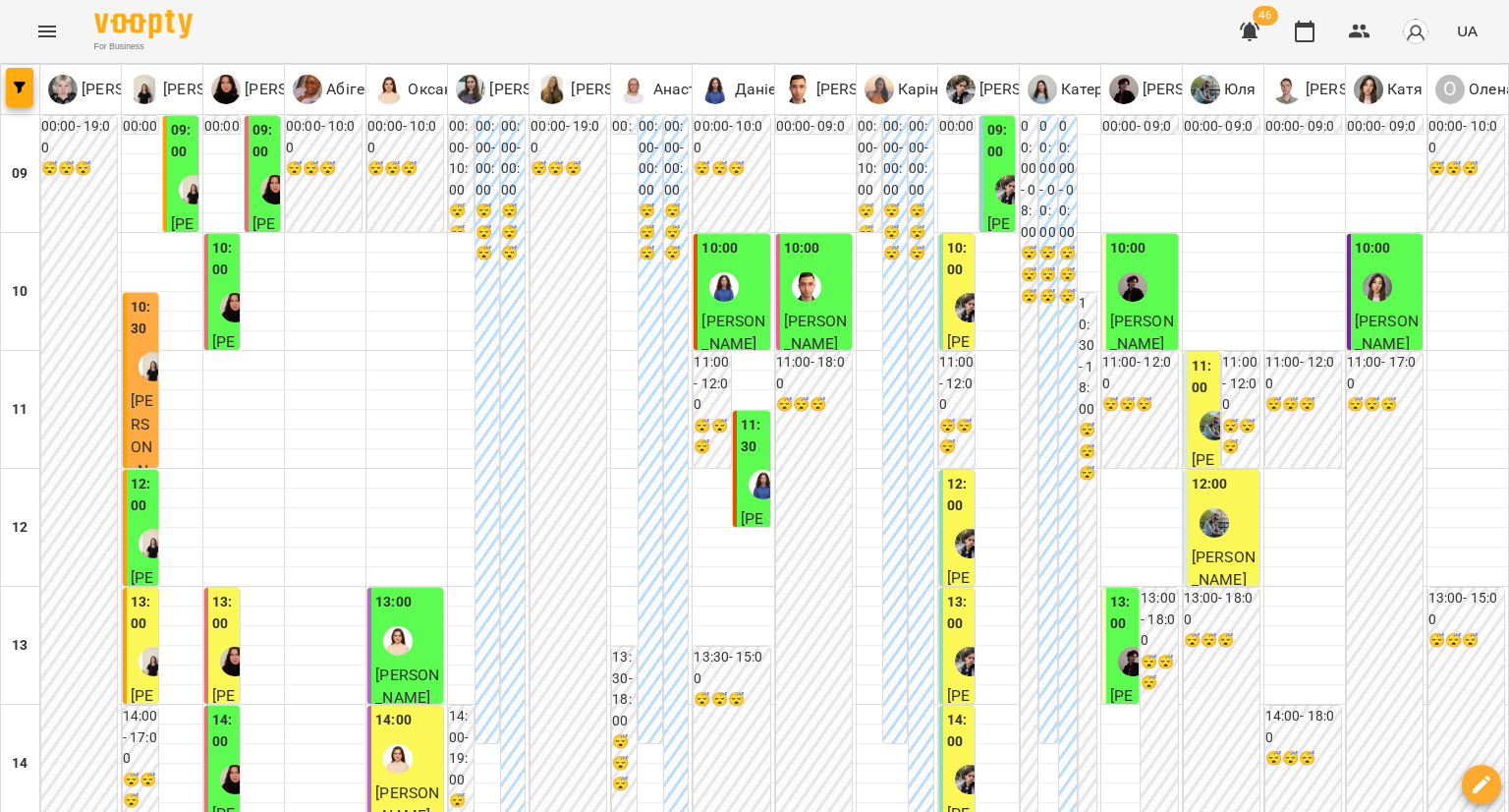
click at [947, 520] on div at bounding box center [970, 543] width 45 height 45
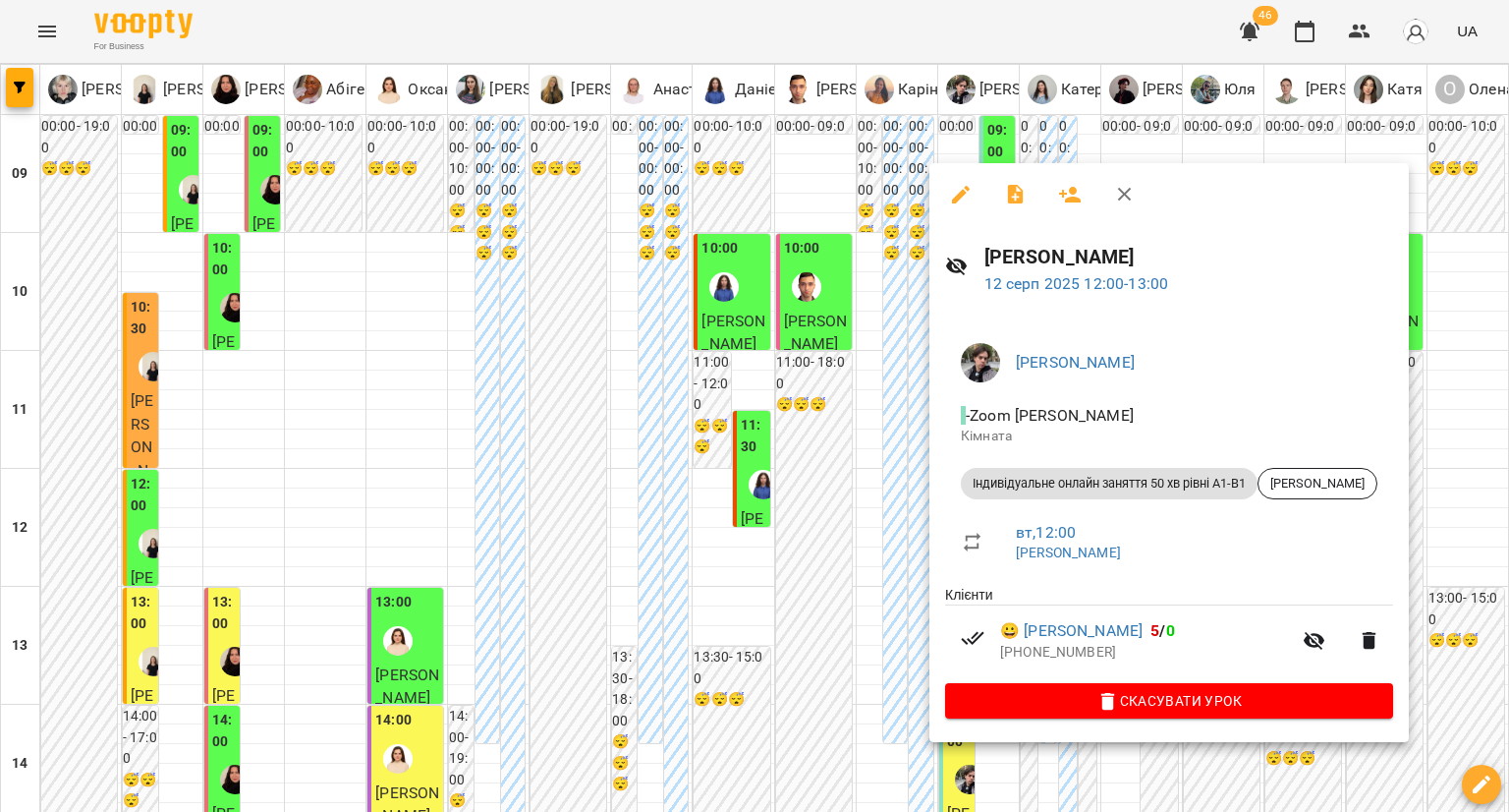
click at [857, 473] on div at bounding box center [754, 406] width 1509 height 812
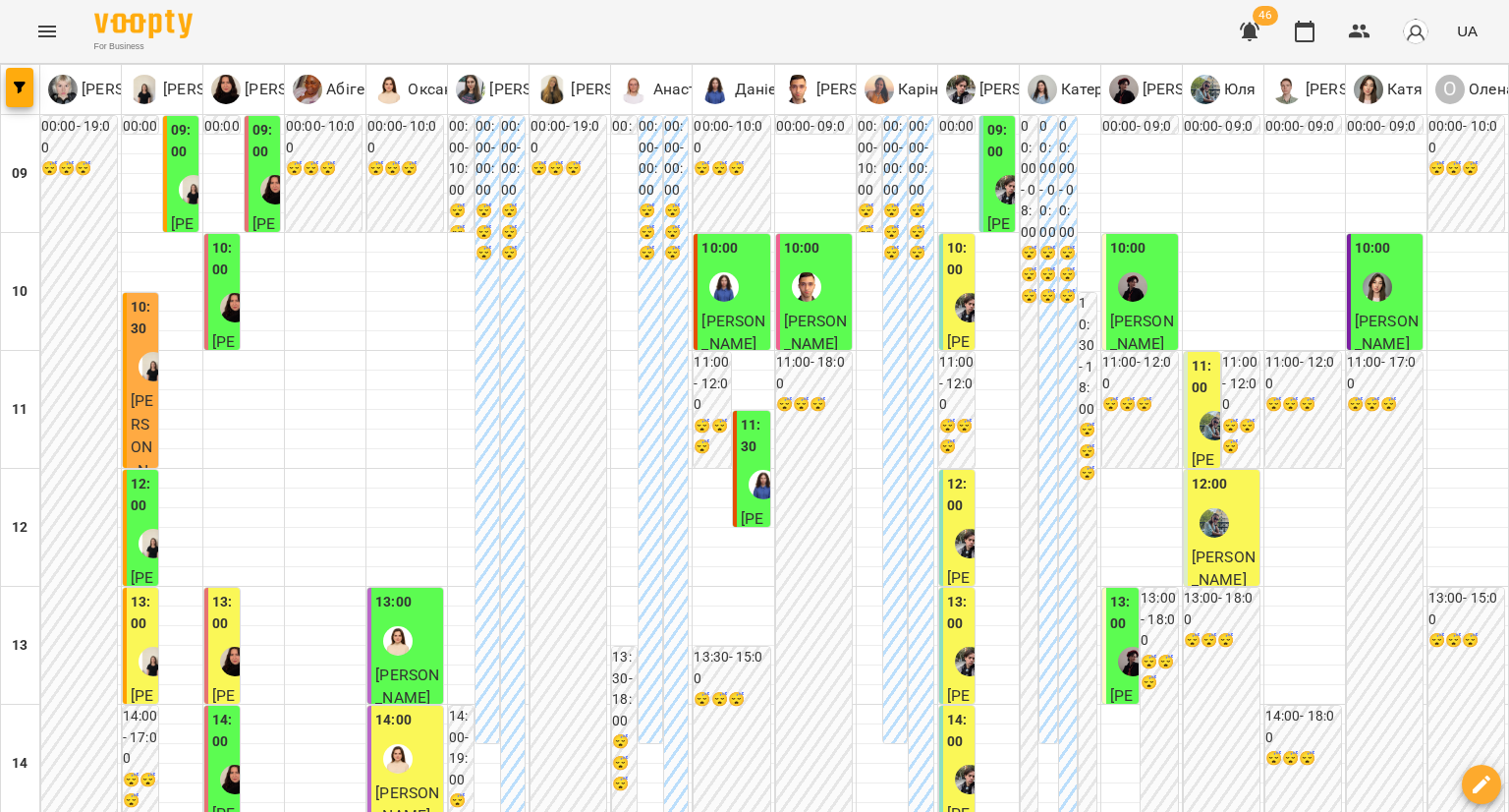
click at [949, 639] on div at bounding box center [970, 661] width 45 height 45
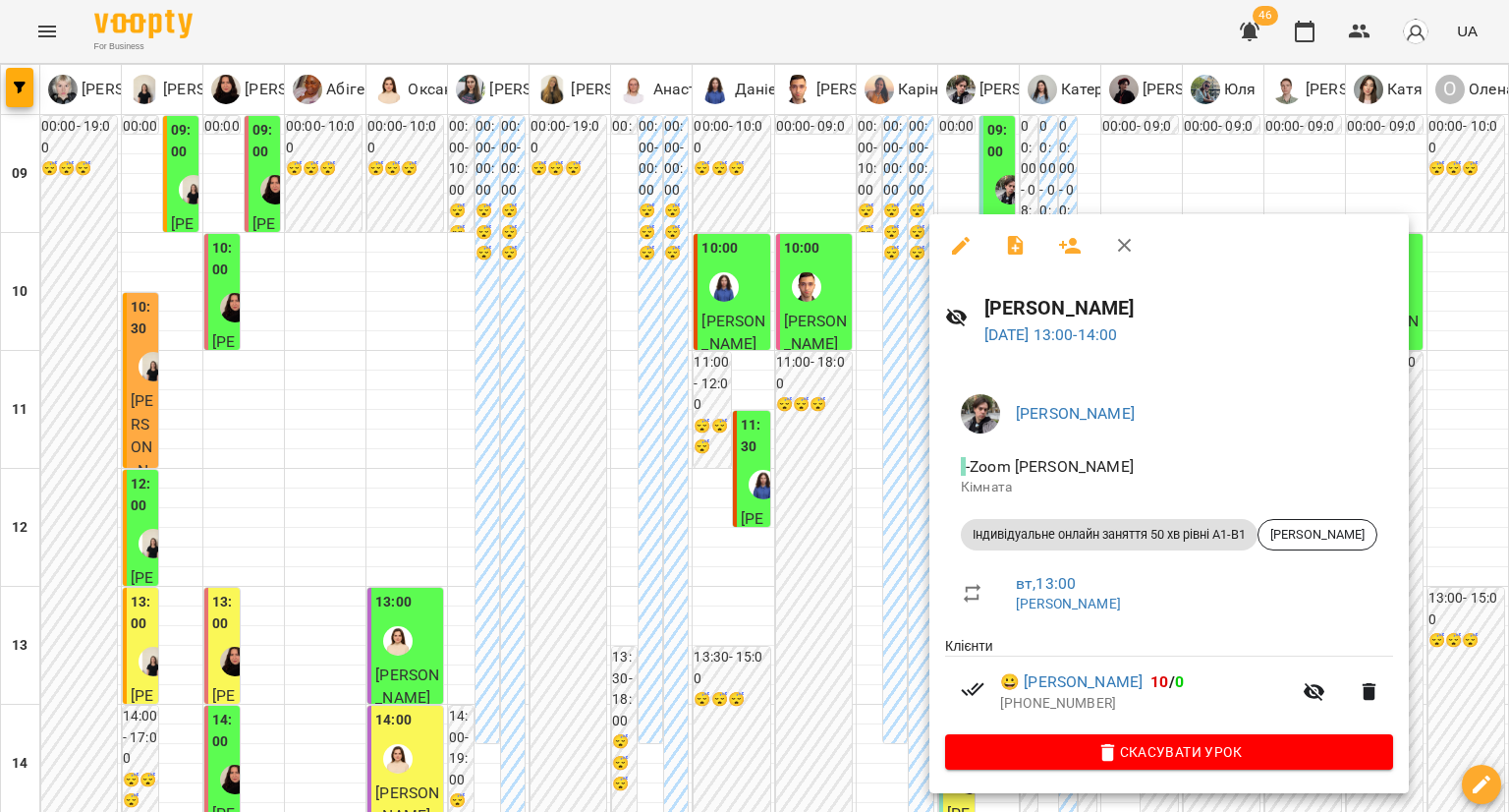
click at [880, 543] on div at bounding box center [754, 406] width 1509 height 812
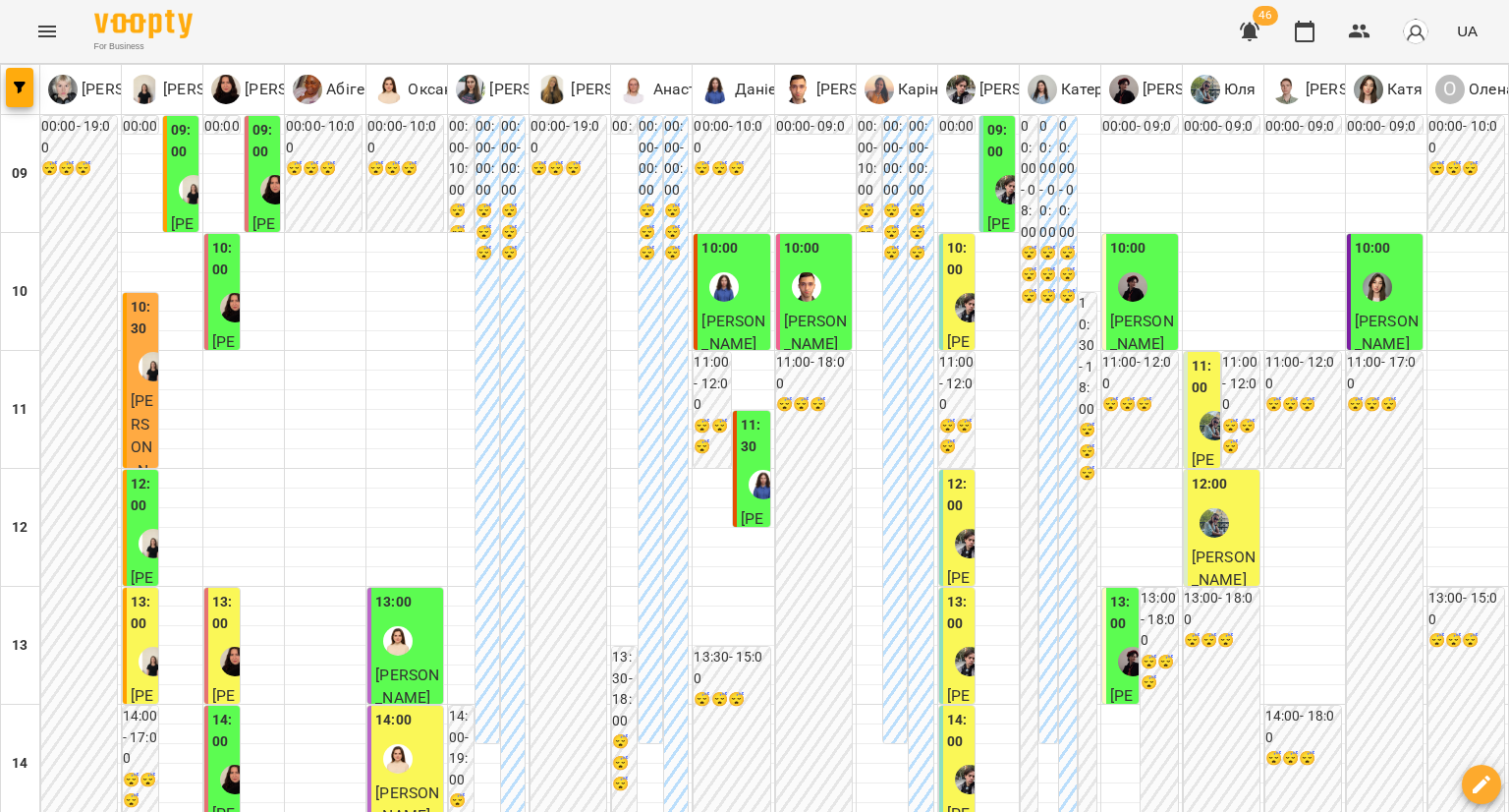
click at [947, 710] on label "14:00" at bounding box center [959, 730] width 24 height 42
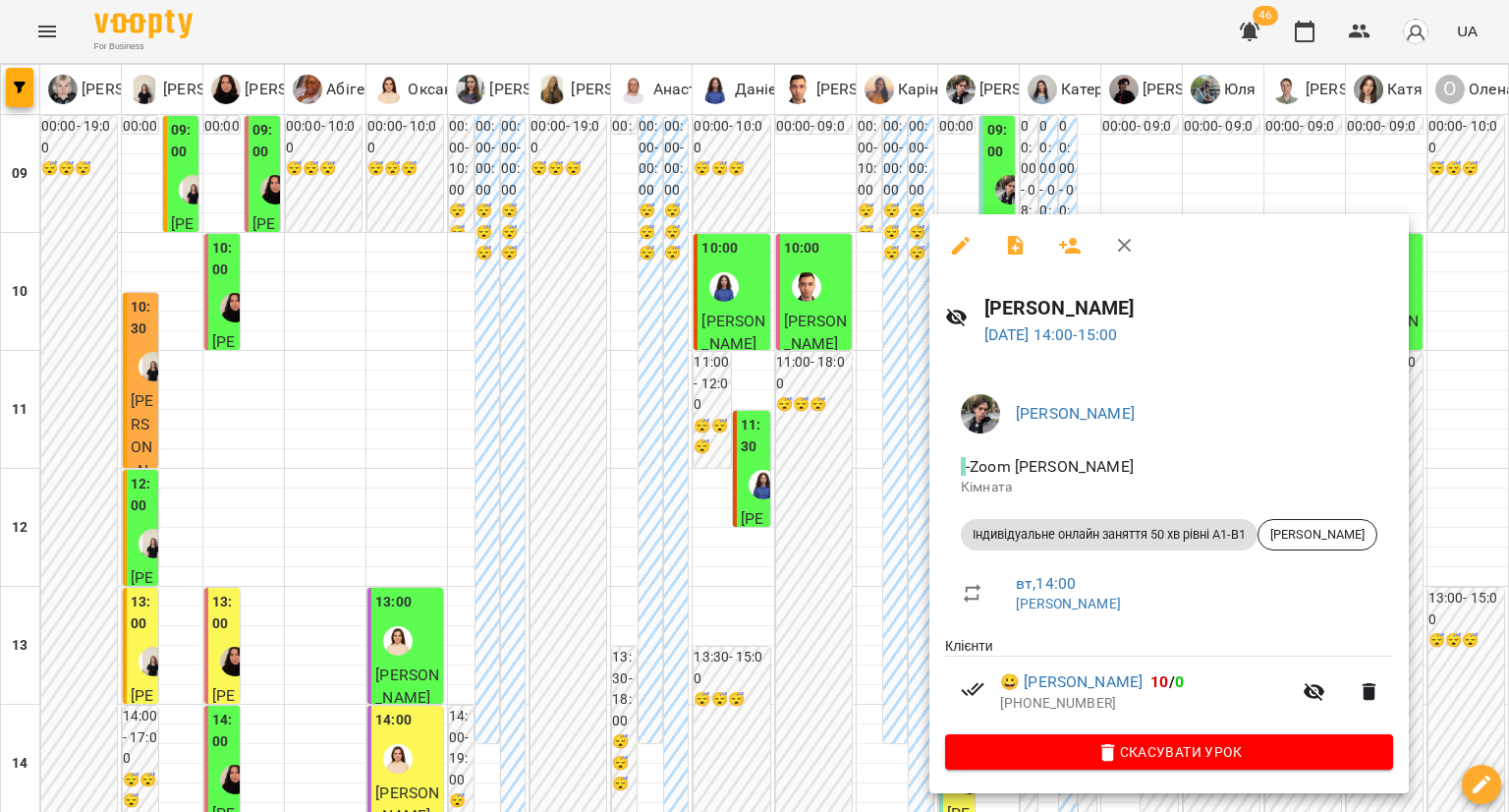
click at [861, 574] on div at bounding box center [754, 406] width 1509 height 812
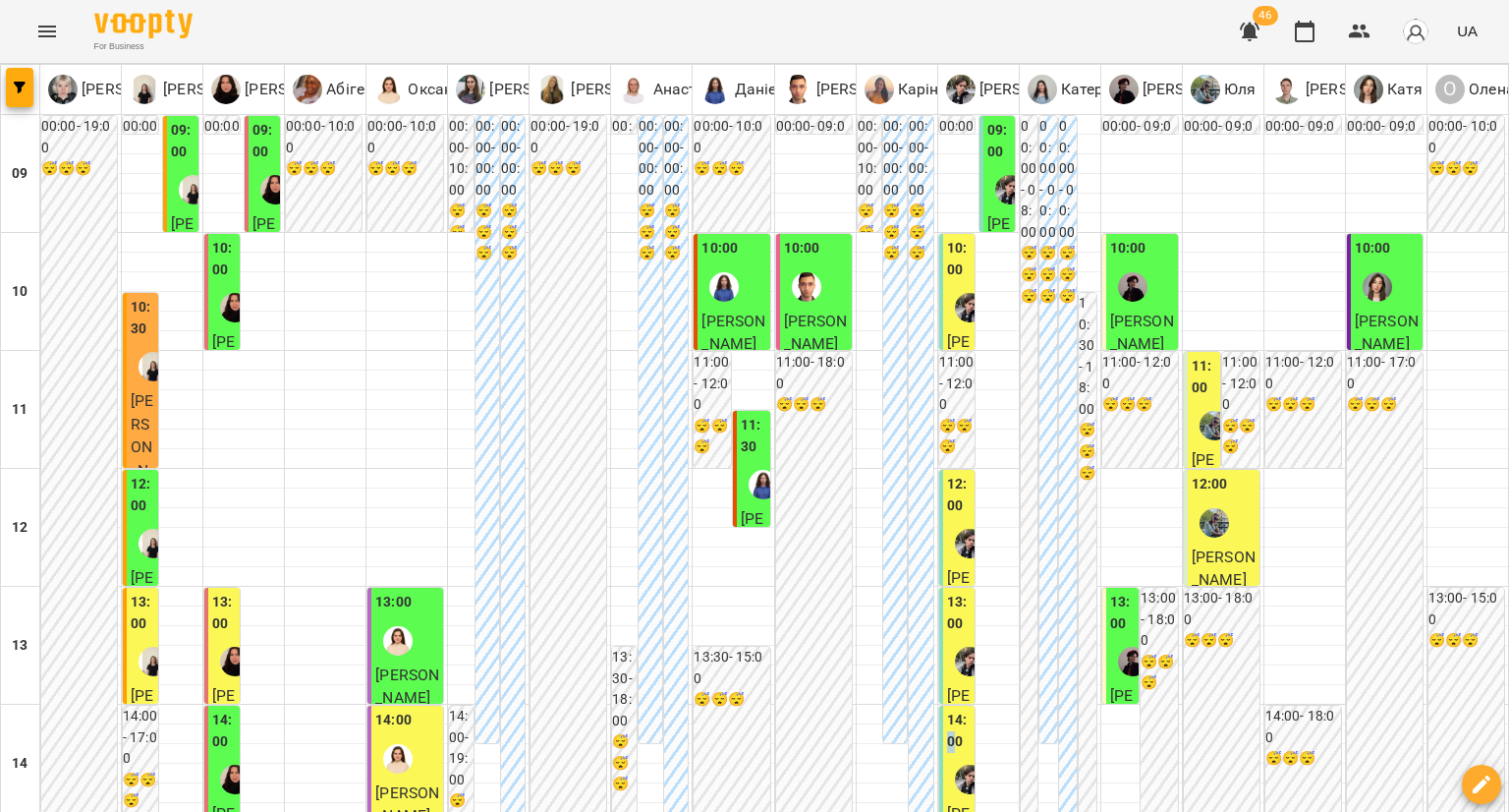
click at [947, 710] on label "14:00" at bounding box center [959, 730] width 24 height 42
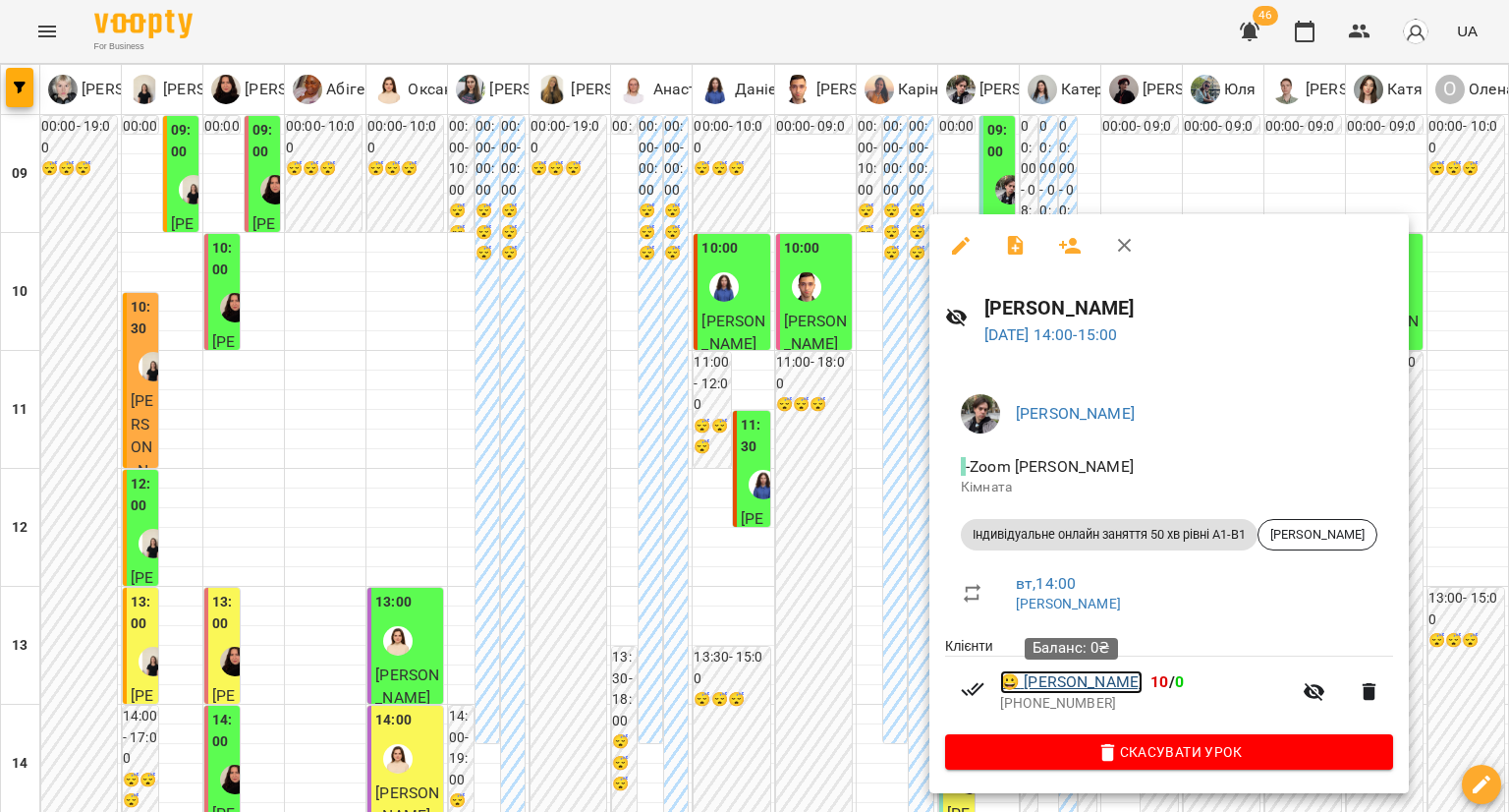
click at [1077, 690] on link "😀 [PERSON_NAME]" at bounding box center [1071, 682] width 143 height 24
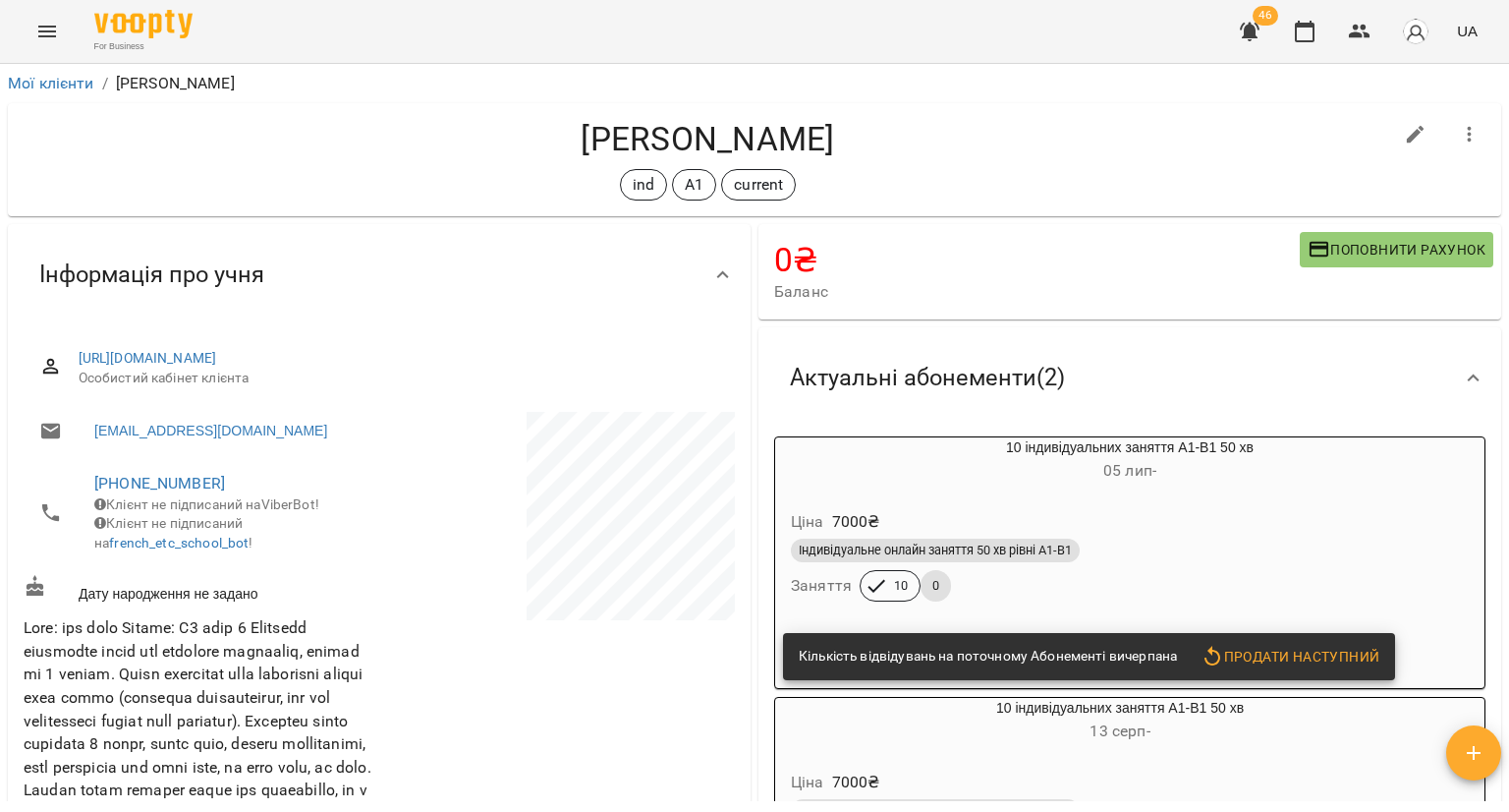
click at [1125, 497] on div "Ціна 7000 ₴ Індивідуальне онлайн заняття 50 хв рівні А1-В1 Заняття 10 0" at bounding box center [1131, 560] width 710 height 134
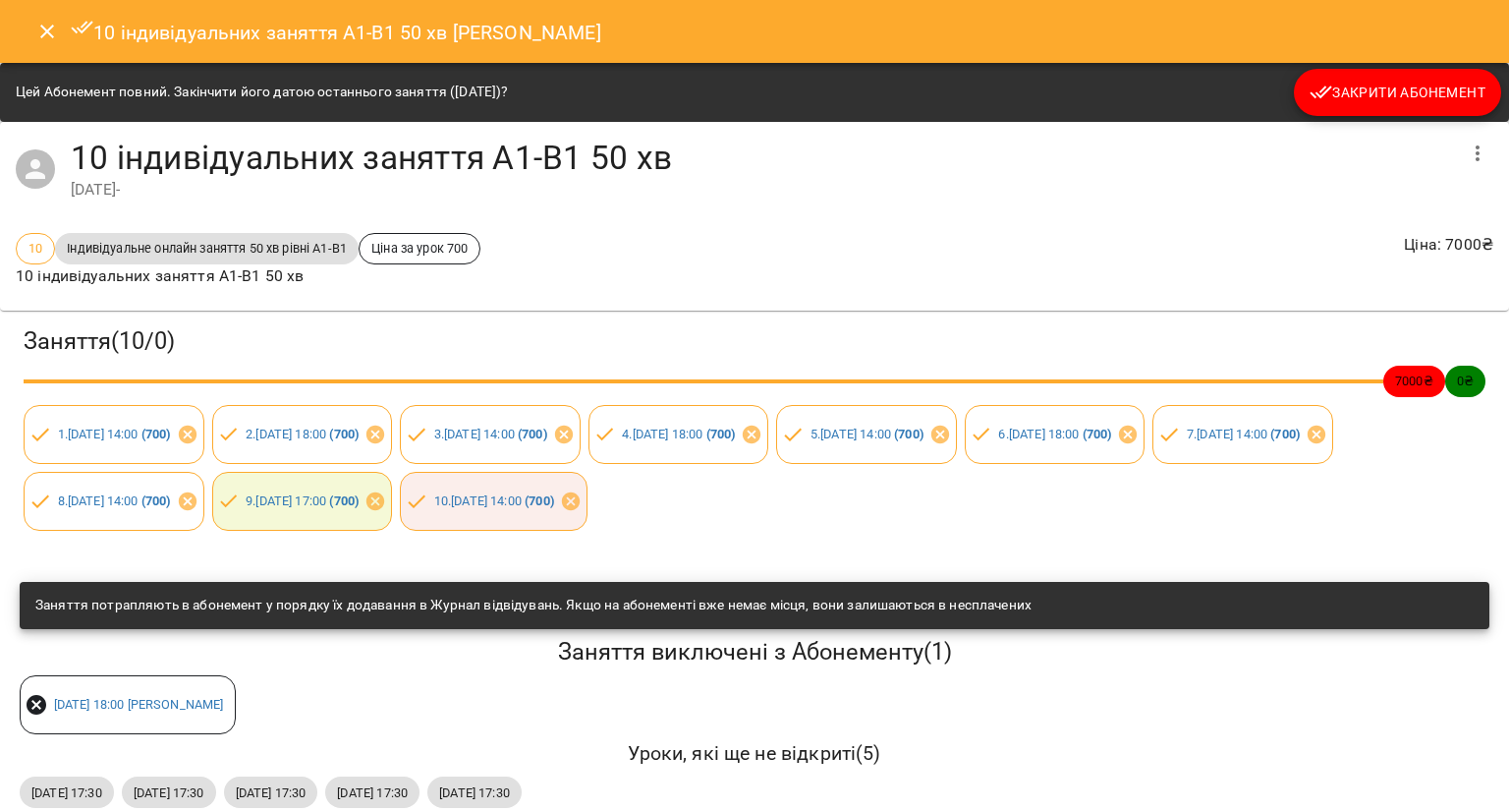
click at [1313, 96] on icon "button" at bounding box center [1322, 93] width 24 height 24
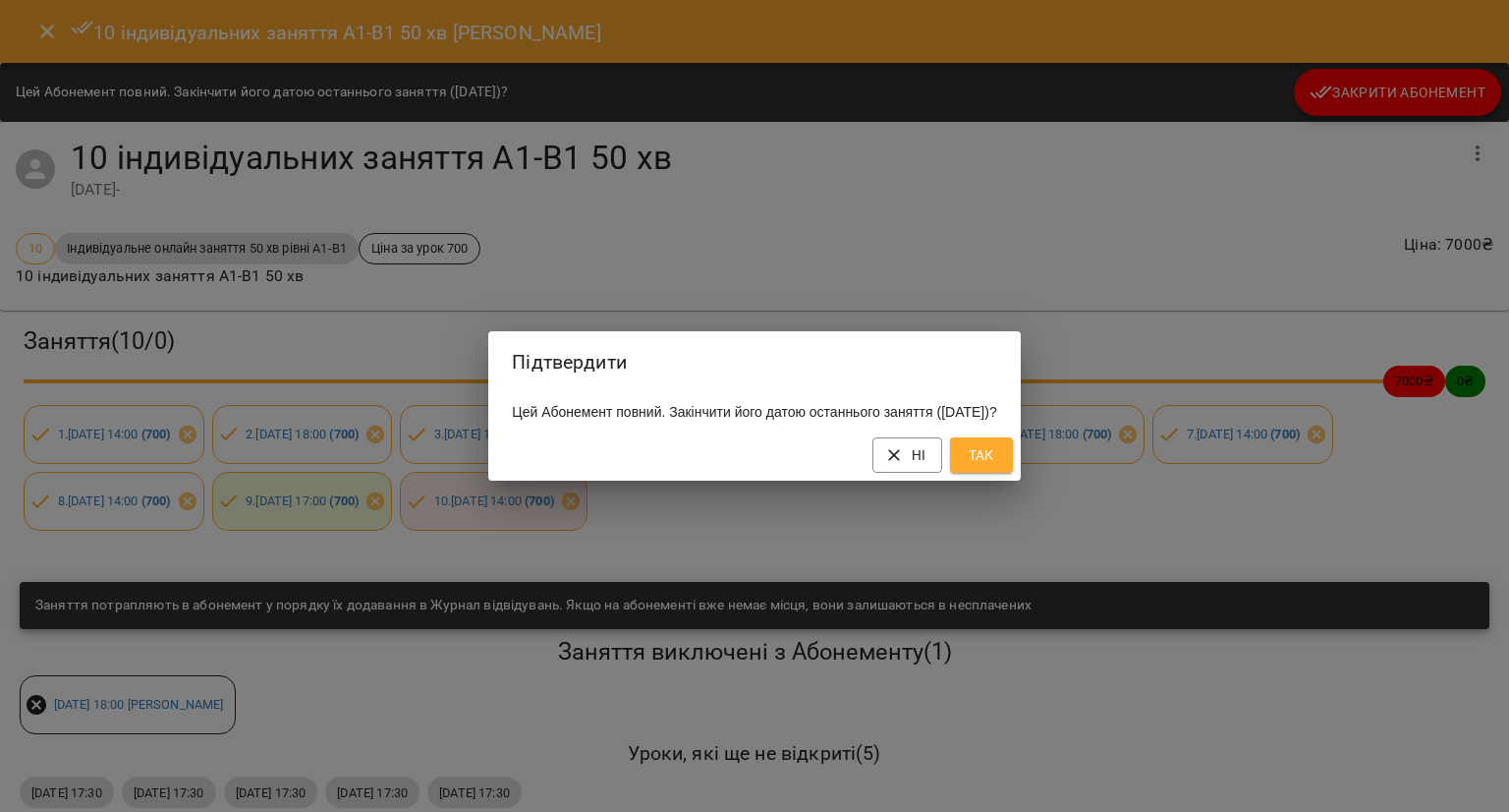
click at [1013, 461] on button "Так" at bounding box center [982, 455] width 63 height 35
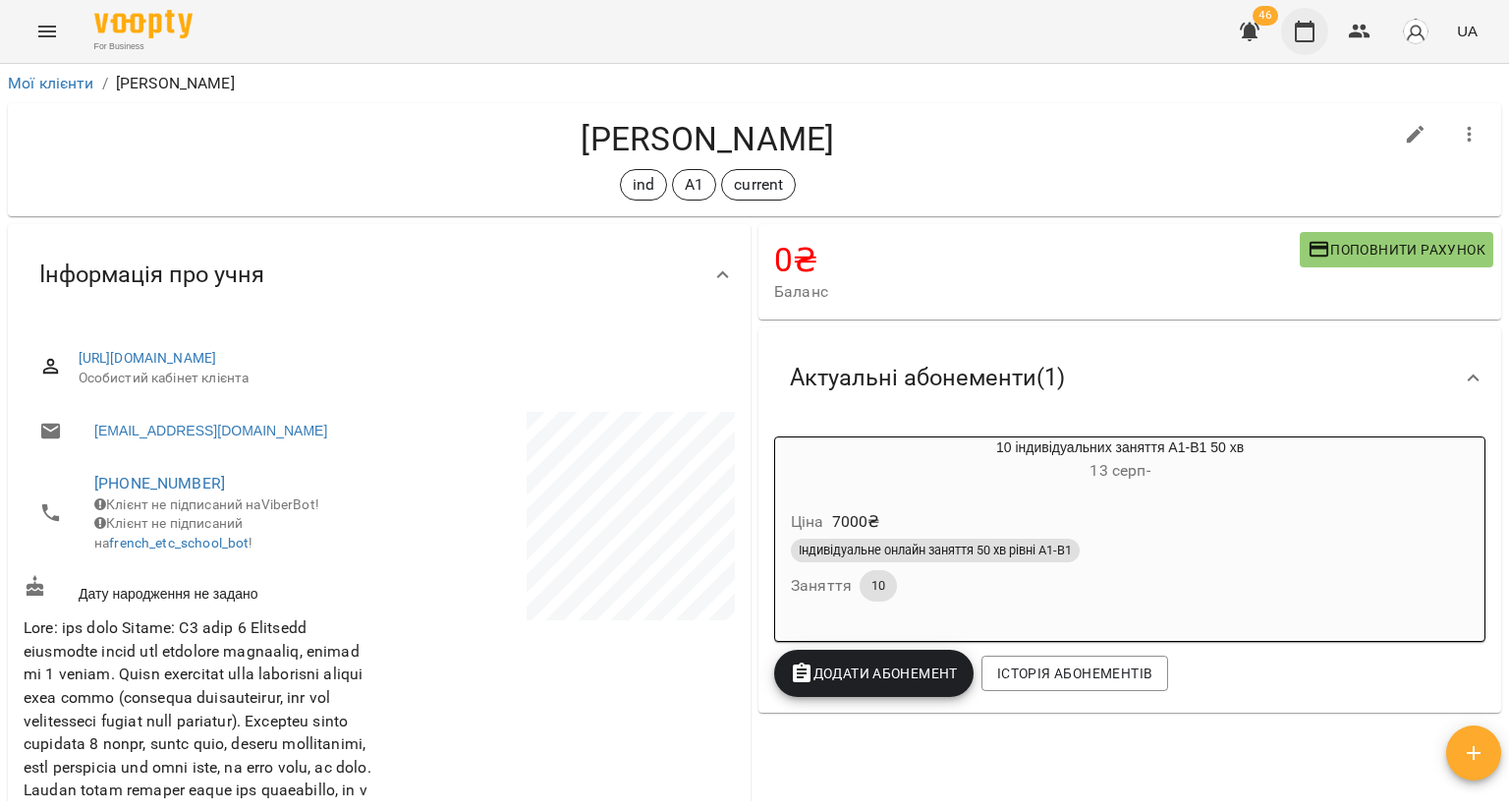
click at [1301, 34] on icon "button" at bounding box center [1305, 32] width 24 height 24
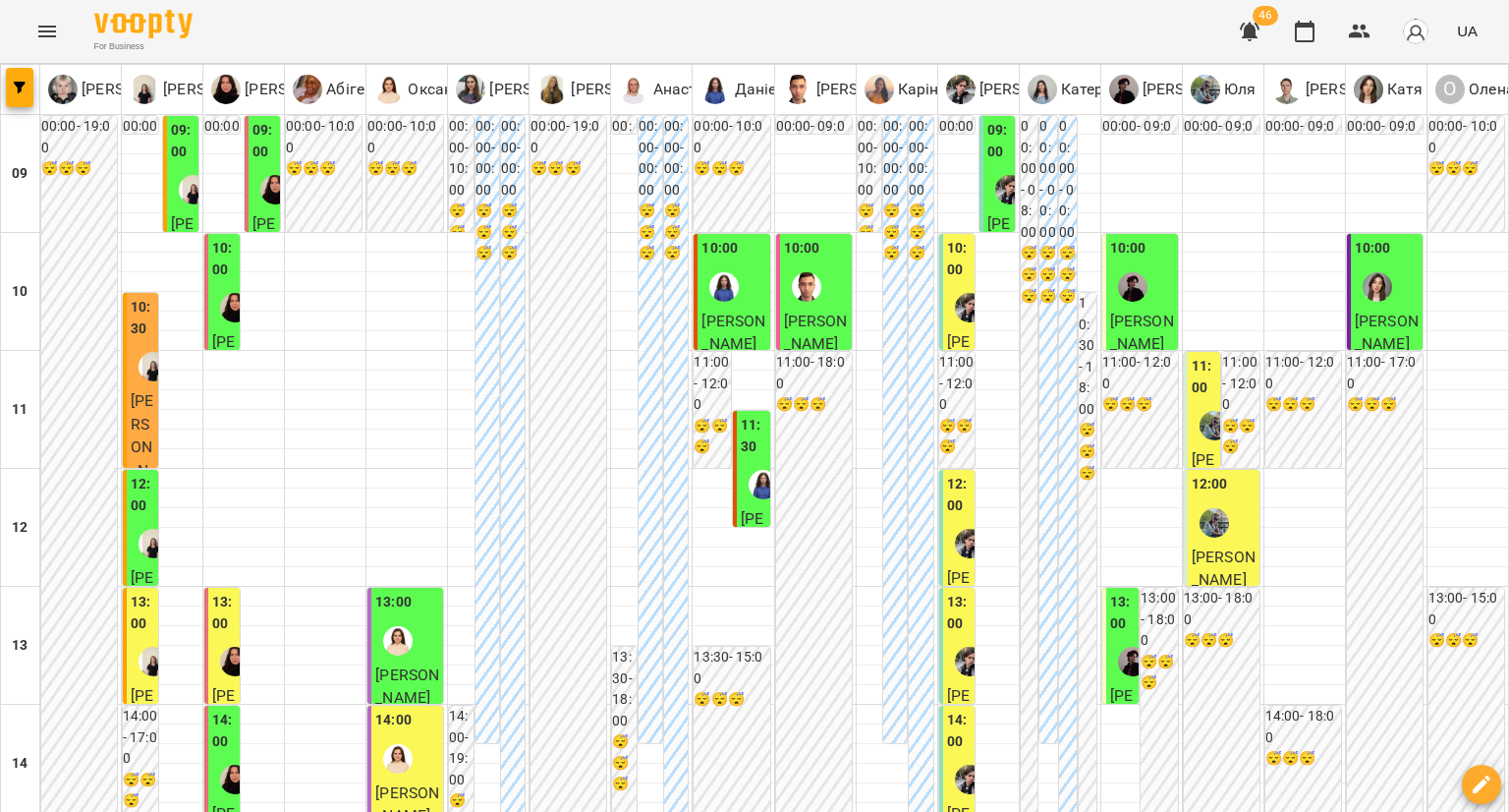
click at [950, 285] on div at bounding box center [970, 307] width 45 height 45
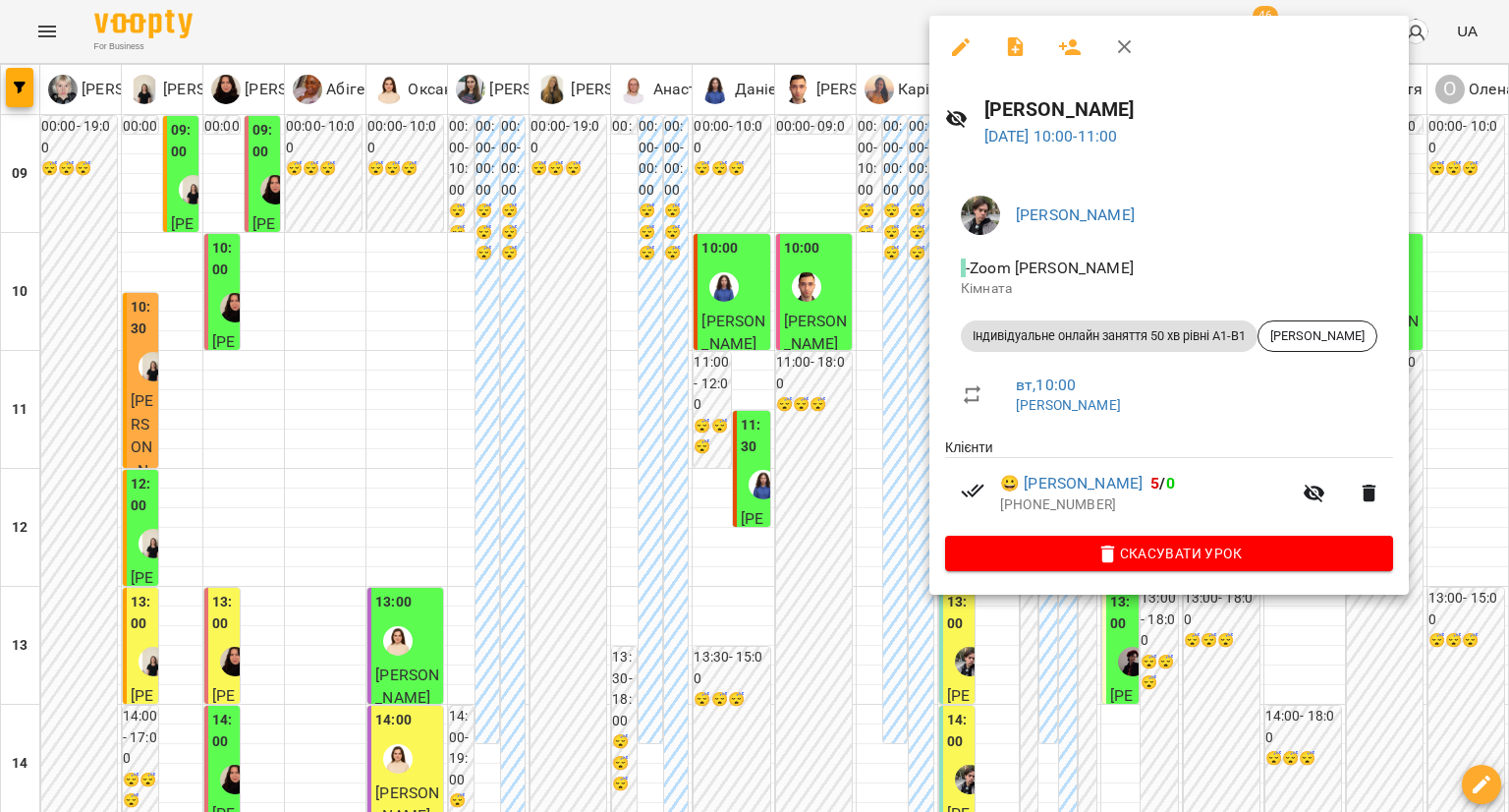
click at [858, 420] on div at bounding box center [754, 406] width 1509 height 812
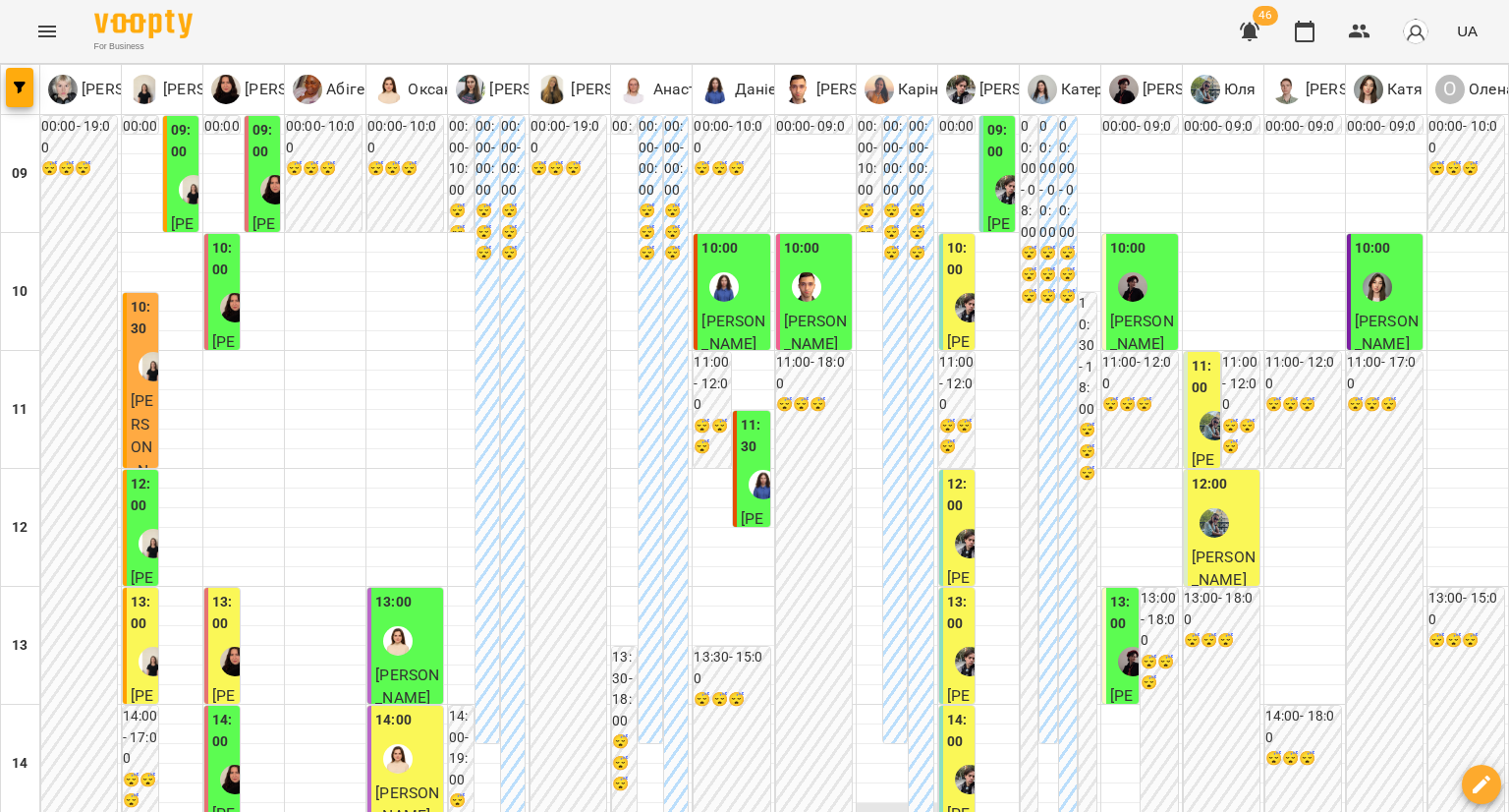
scroll to position [393, 0]
click at [947, 520] on div at bounding box center [970, 543] width 45 height 45
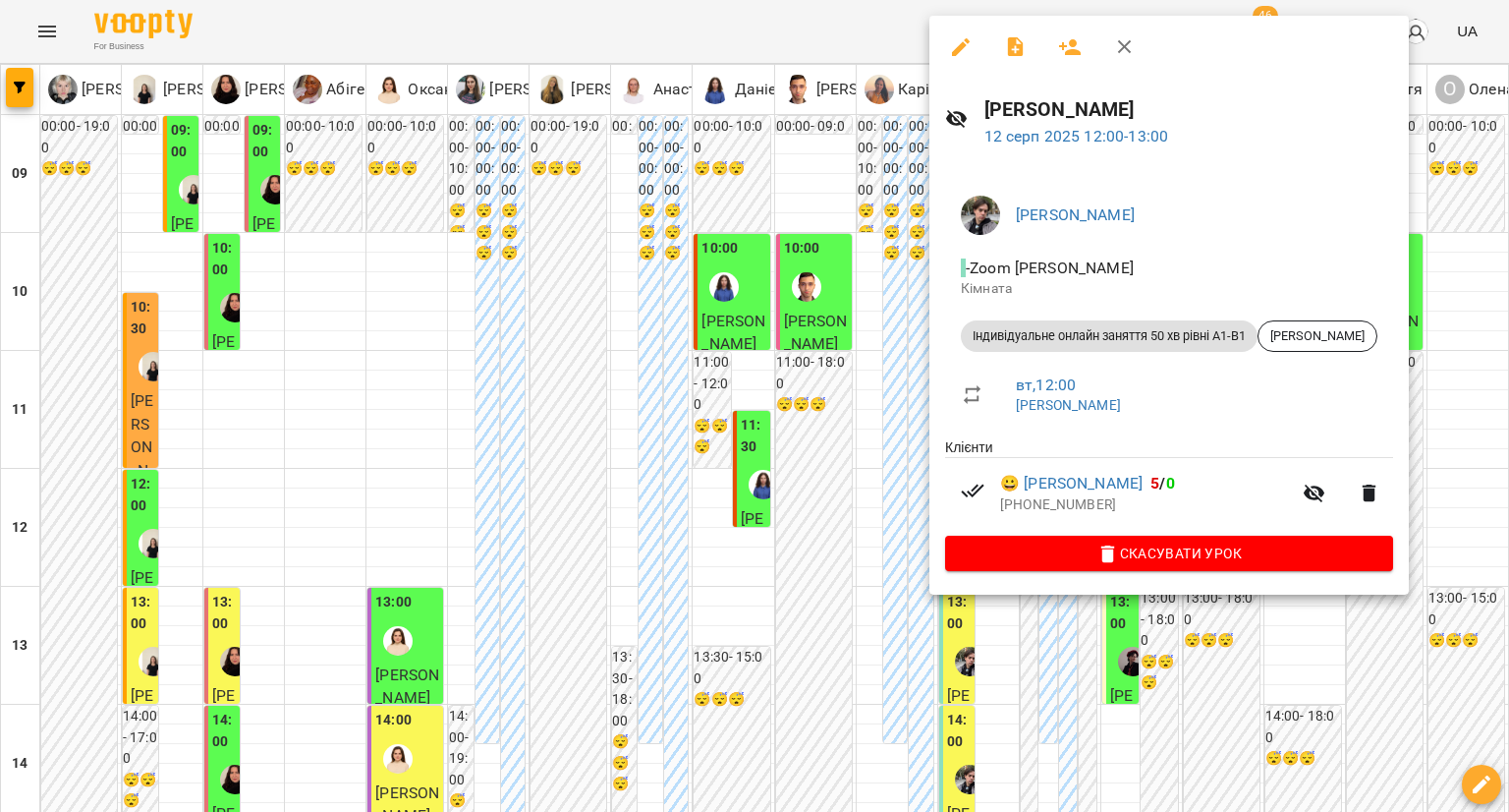
click at [857, 296] on div at bounding box center [754, 406] width 1509 height 812
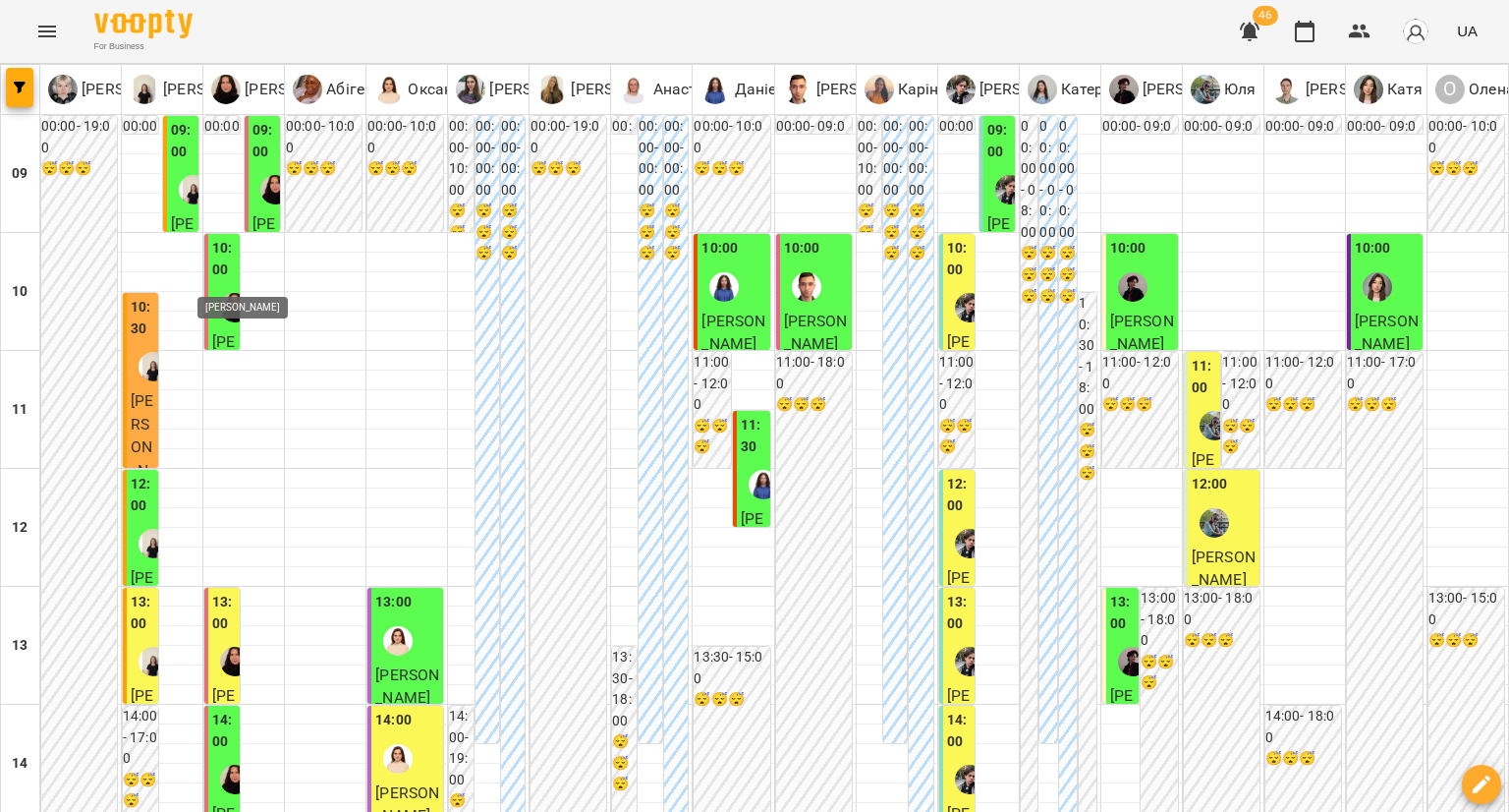
click at [220, 646] on img "Олександра" at bounding box center [235, 661] width 30 height 30
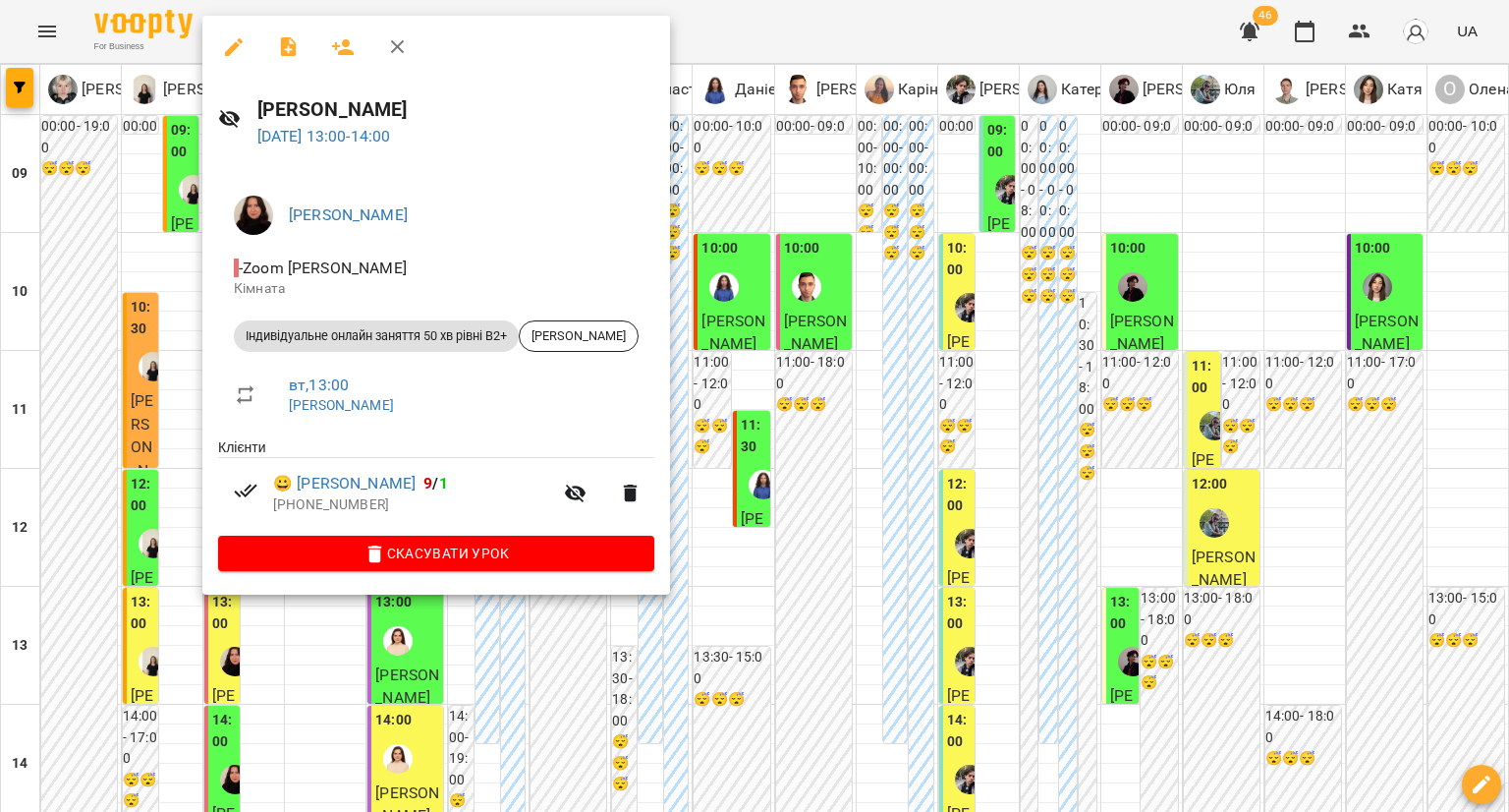
click at [131, 274] on div at bounding box center [754, 406] width 1509 height 812
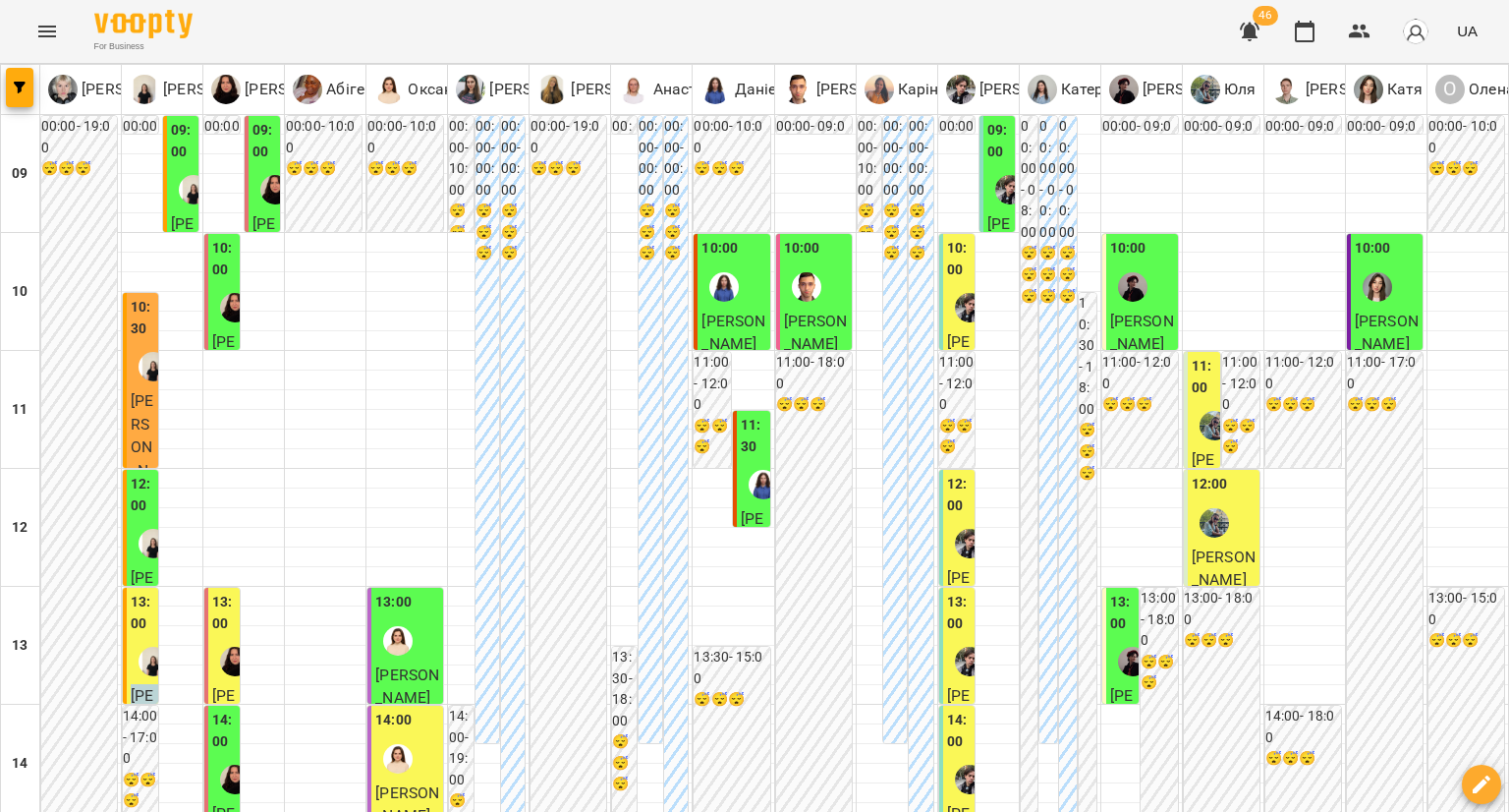
click at [131, 639] on div at bounding box center [154, 661] width 45 height 45
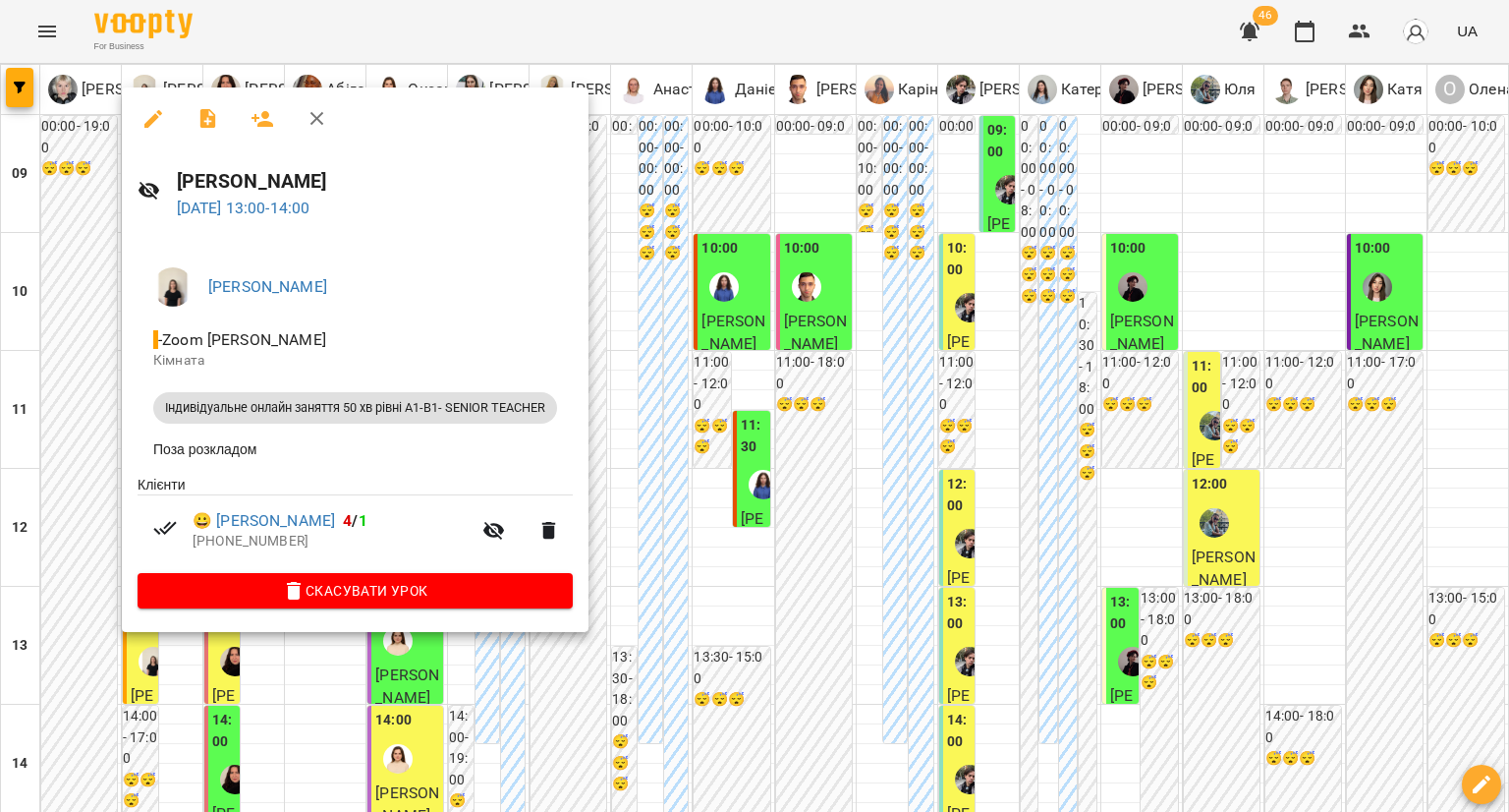
click at [51, 341] on div at bounding box center [754, 406] width 1509 height 812
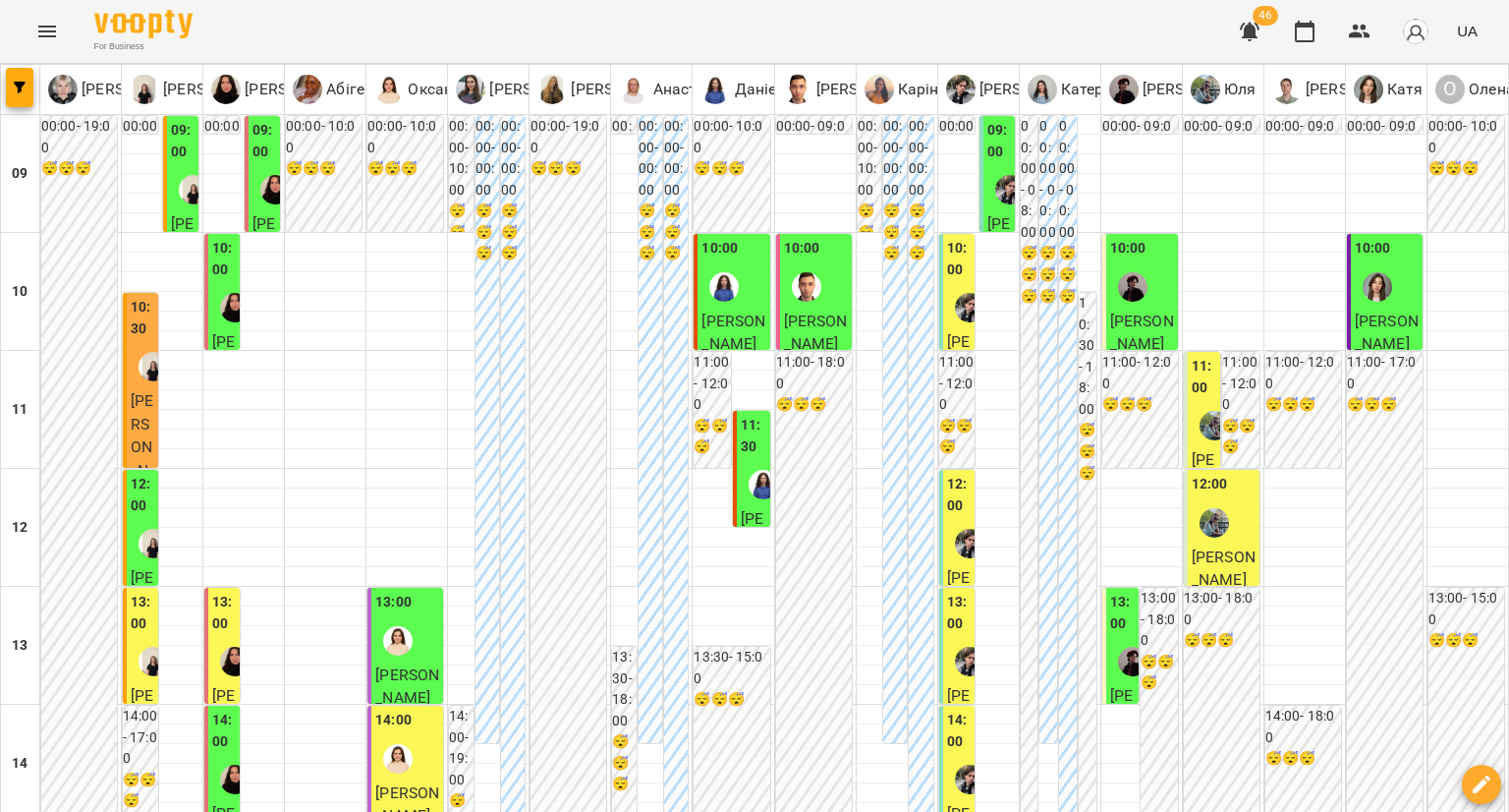
scroll to position [786, 0]
